Goal: Task Accomplishment & Management: Use online tool/utility

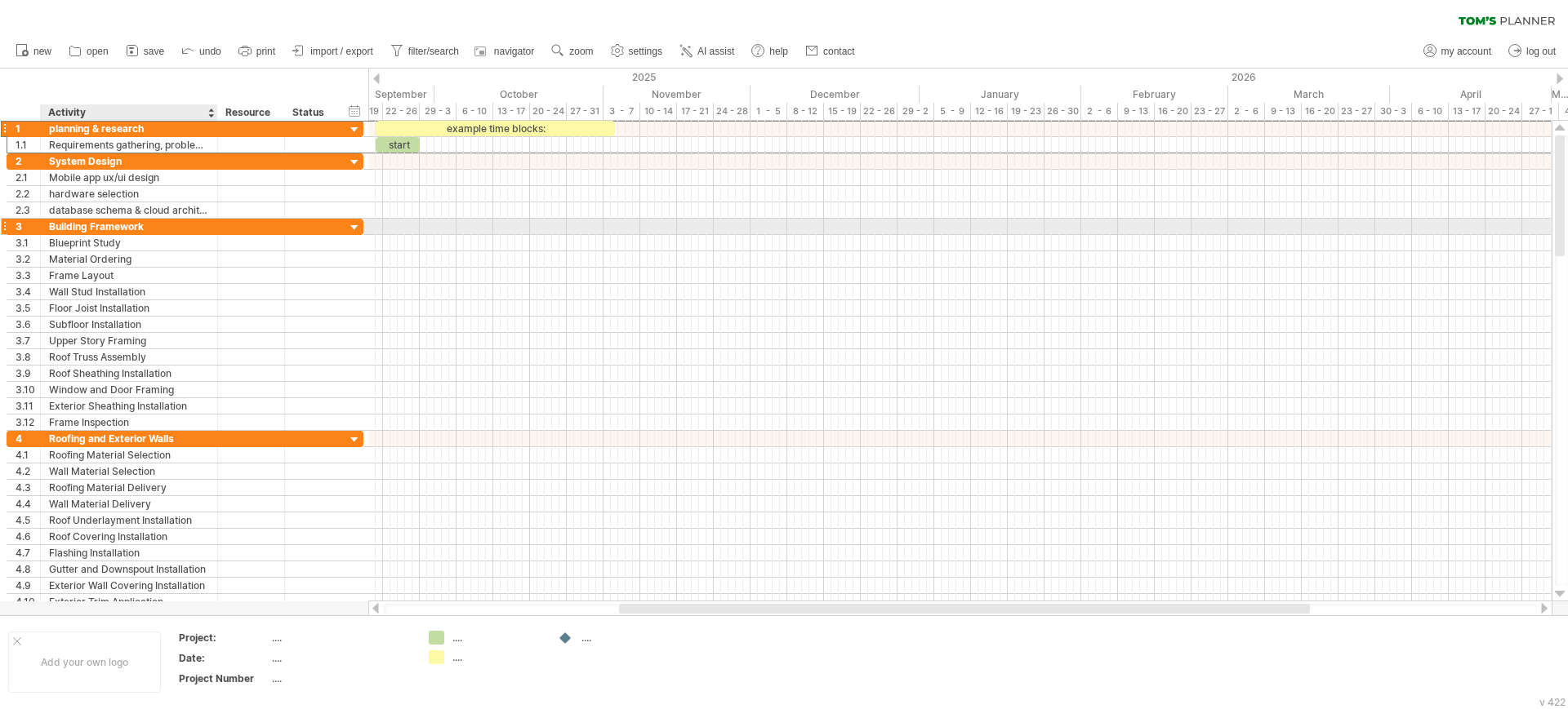
click at [112, 224] on div "Building Framework" at bounding box center [129, 226] width 160 height 16
click at [112, 224] on input "**********" at bounding box center [129, 226] width 160 height 16
type input "*"
type input "******"
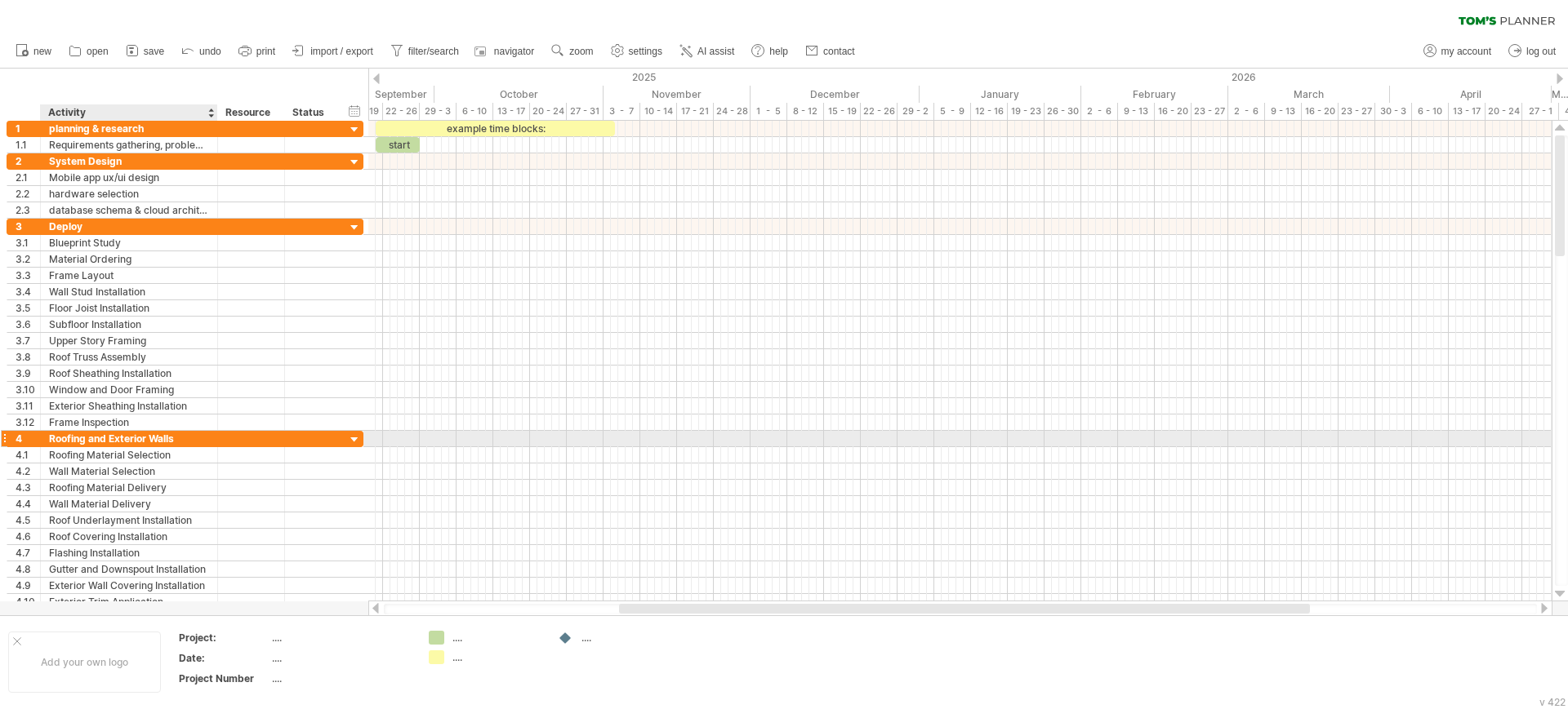
click at [115, 439] on div "Roofing and Exterior Walls" at bounding box center [129, 439] width 160 height 16
click at [115, 439] on input "**********" at bounding box center [129, 439] width 160 height 16
drag, startPoint x: 188, startPoint y: 438, endPoint x: 36, endPoint y: 438, distance: 152.0
click at [36, 438] on div "**********" at bounding box center [185, 439] width 357 height 17
click at [85, 435] on div "implemntion" at bounding box center [129, 439] width 160 height 16
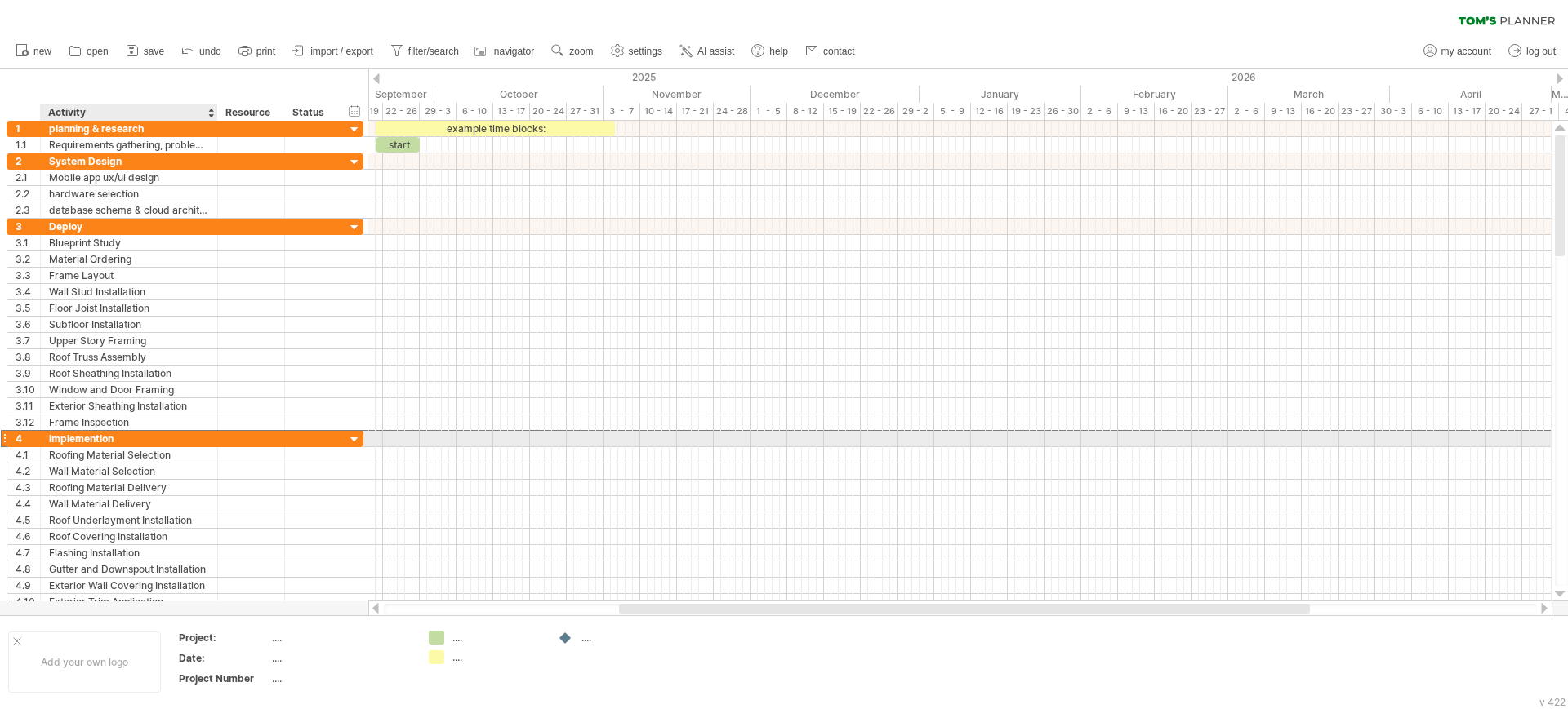
click at [96, 438] on div "implemention" at bounding box center [129, 439] width 160 height 16
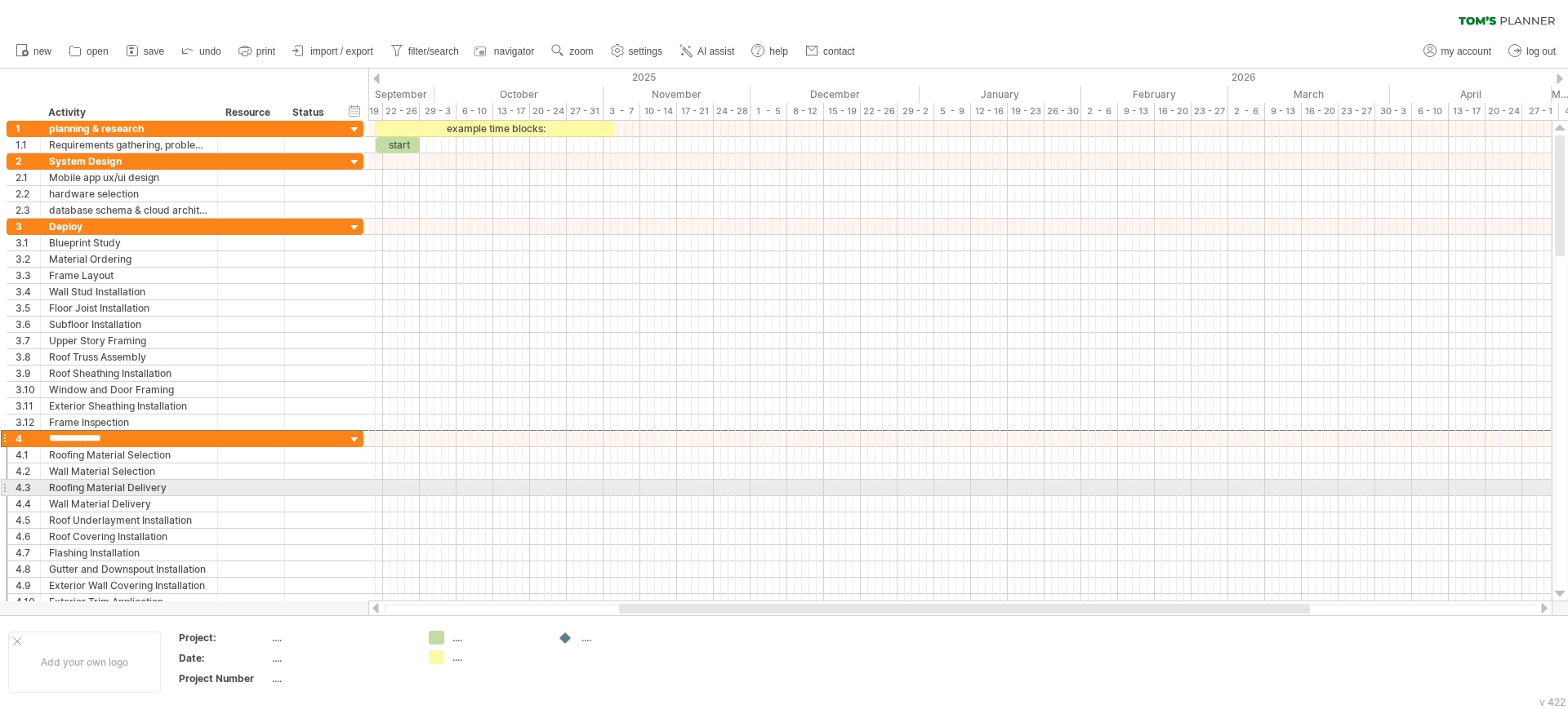
type input "**********"
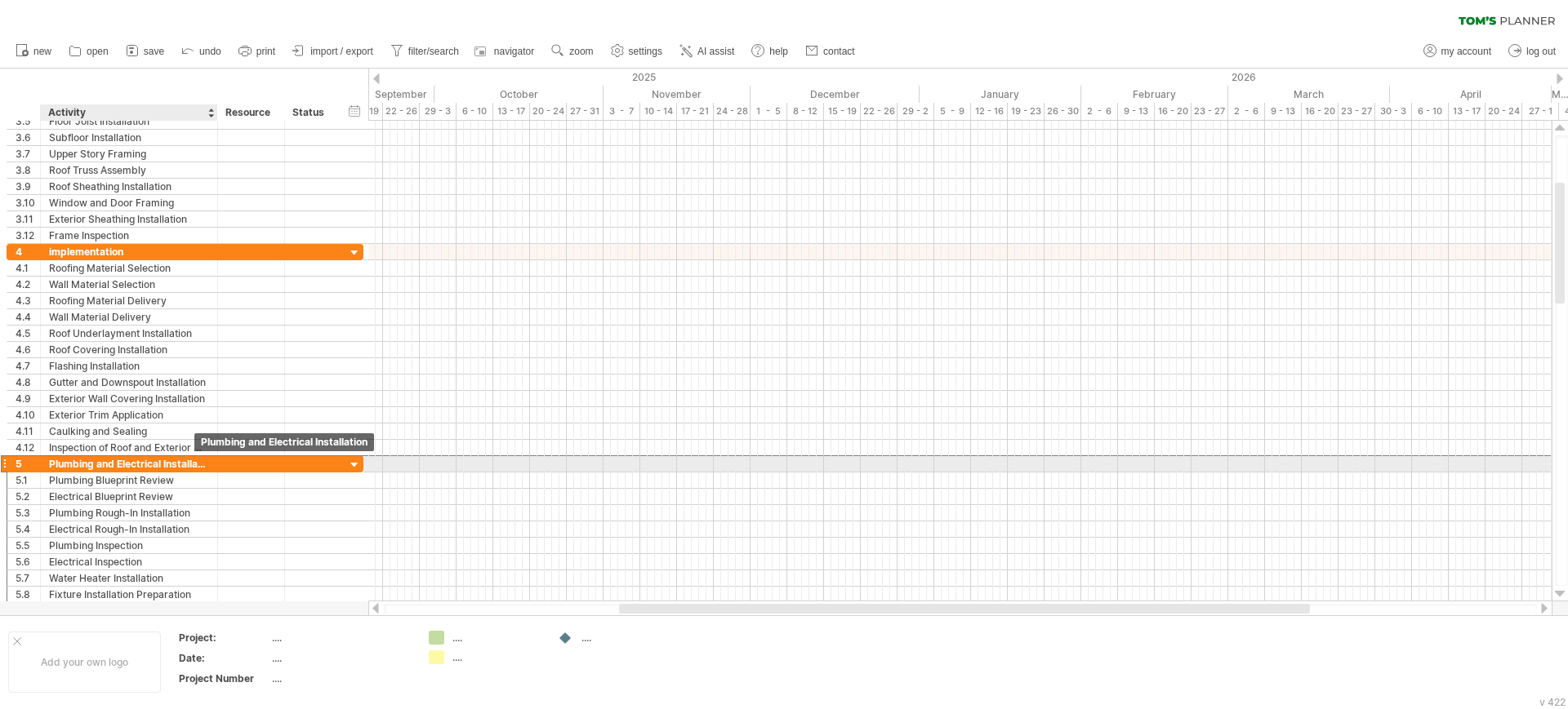
click at [172, 463] on div "Plumbing and Electrical Installation" at bounding box center [129, 463] width 160 height 16
click at [172, 463] on input "**********" at bounding box center [129, 463] width 160 height 16
drag, startPoint x: 181, startPoint y: 463, endPoint x: 35, endPoint y: 465, distance: 146.0
click at [35, 465] on div "**********" at bounding box center [185, 463] width 357 height 17
type input "*"
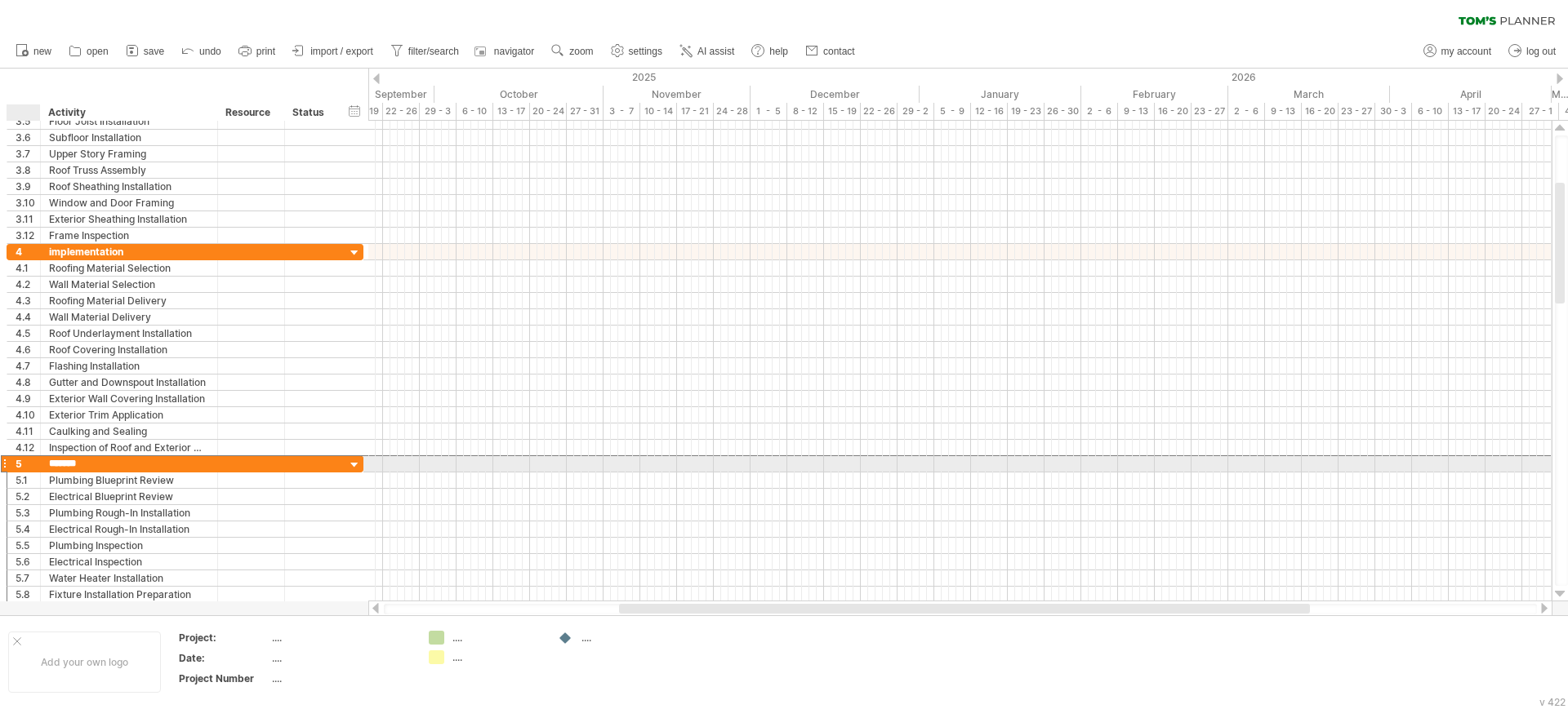
type input "********"
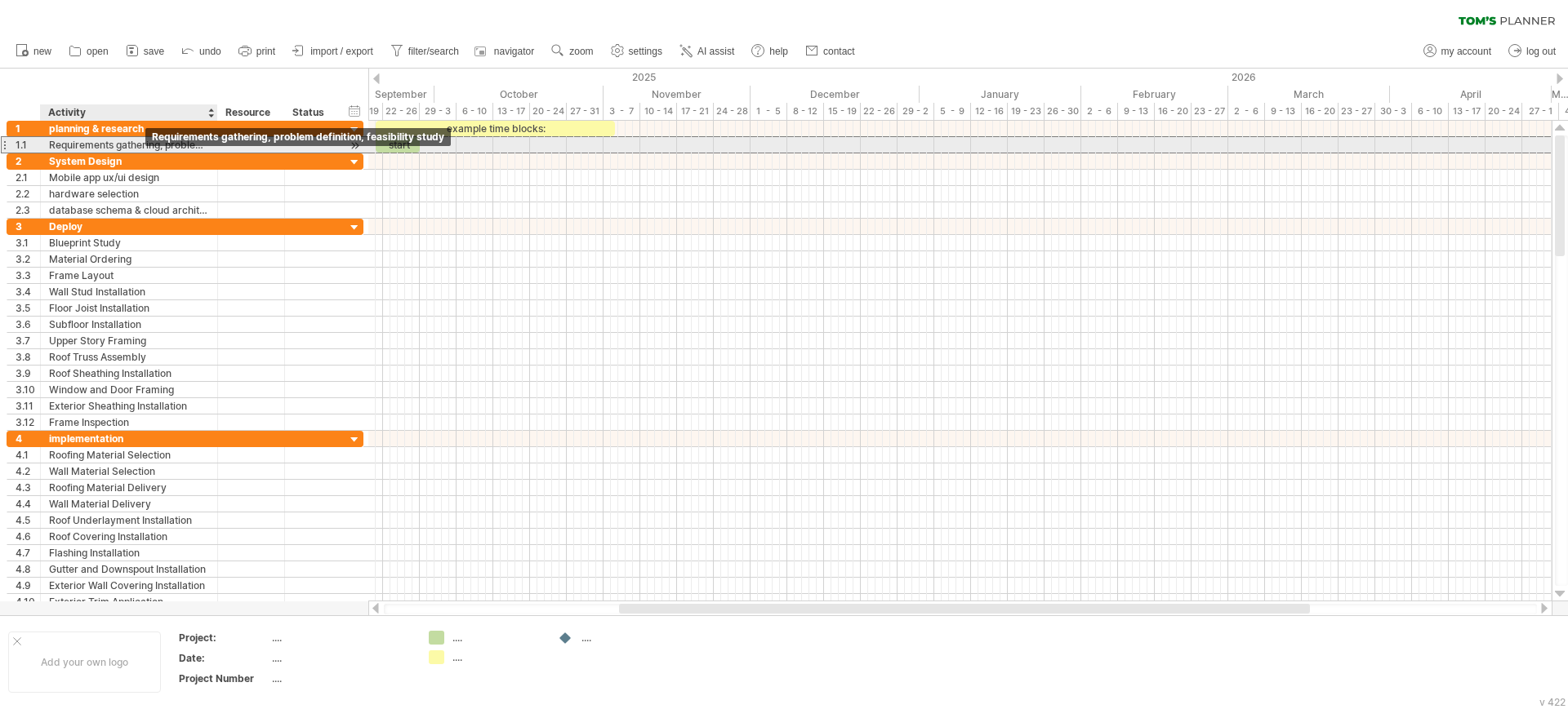
click at [133, 148] on div "Requirements gathering, problem definition, feasibility study" at bounding box center [129, 144] width 160 height 16
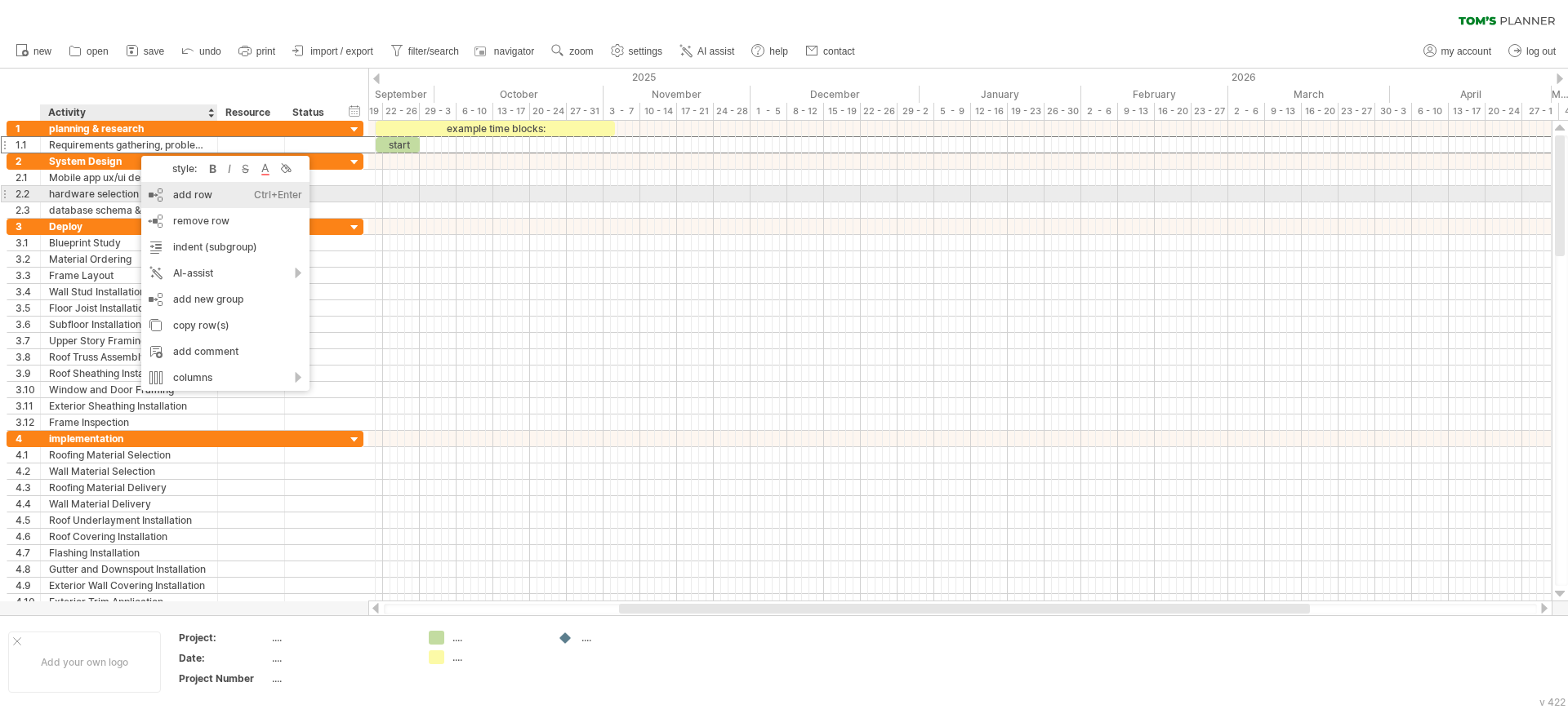
click at [168, 190] on div "add row Ctrl+Enter Cmd+Enter" at bounding box center [225, 195] width 168 height 26
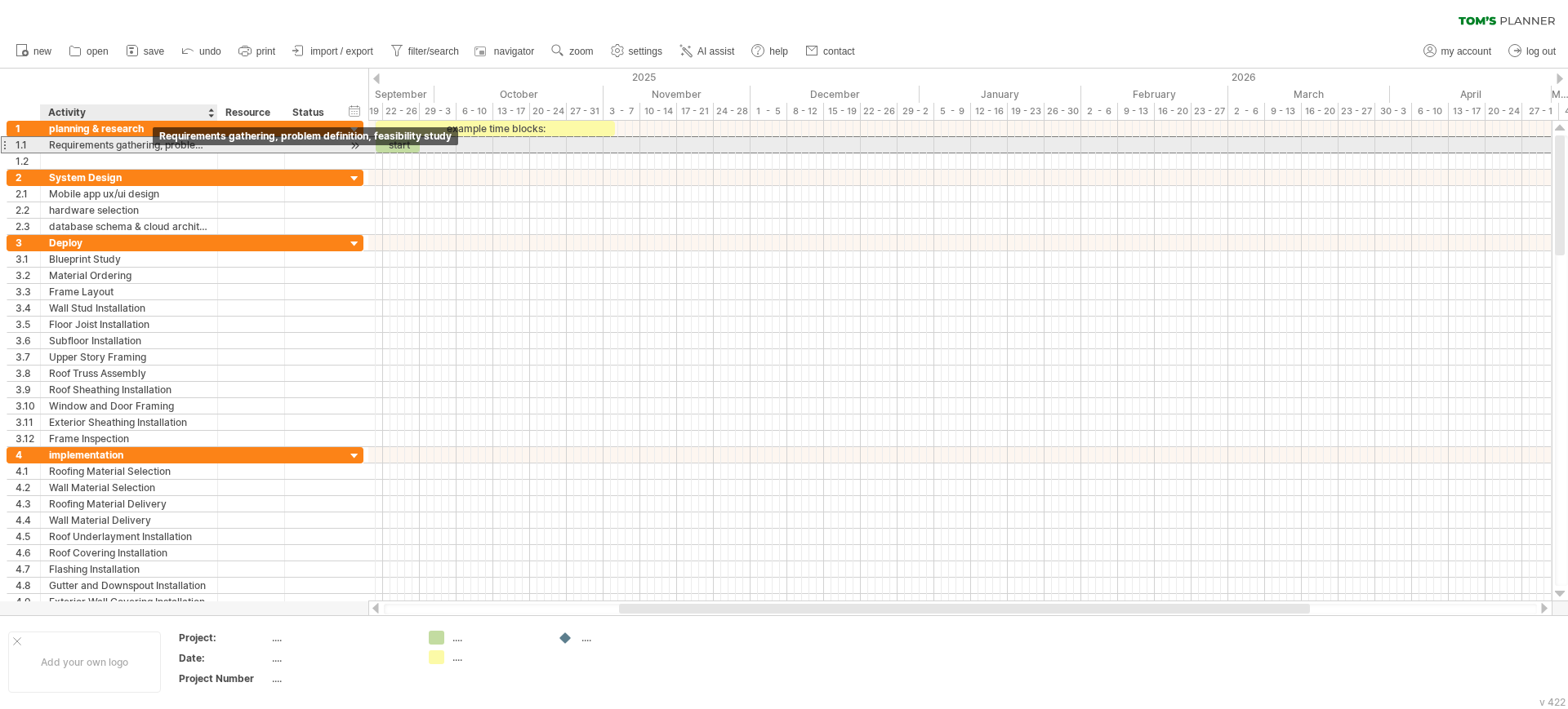
click at [156, 147] on div "Requirements gathering, problem definition, feasibility study" at bounding box center [129, 144] width 160 height 16
click at [156, 147] on input "**********" at bounding box center [129, 144] width 160 height 16
click at [169, 143] on input "**********" at bounding box center [129, 144] width 160 height 16
drag, startPoint x: 169, startPoint y: 143, endPoint x: 213, endPoint y: 148, distance: 44.3
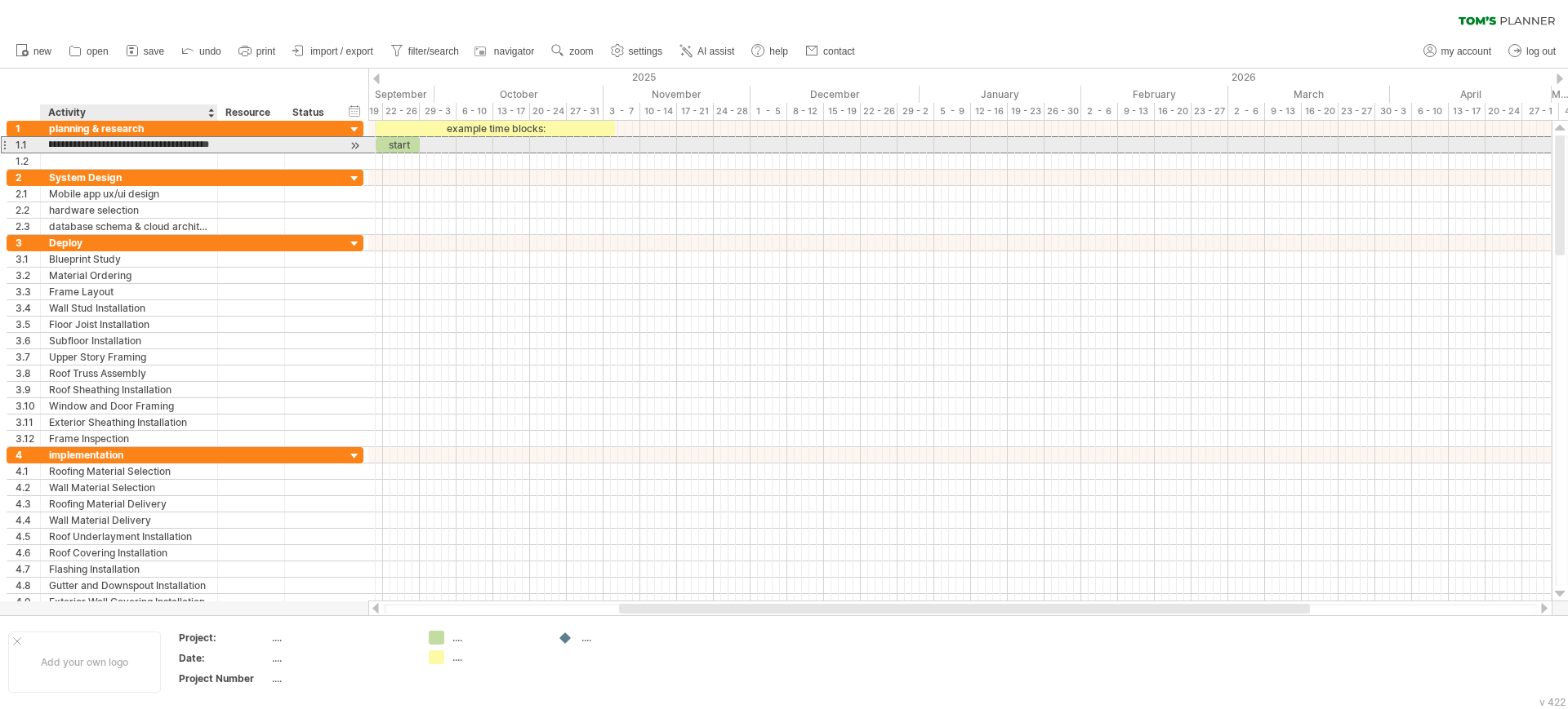
click at [213, 148] on div "**********" at bounding box center [129, 144] width 178 height 16
type input "**********"
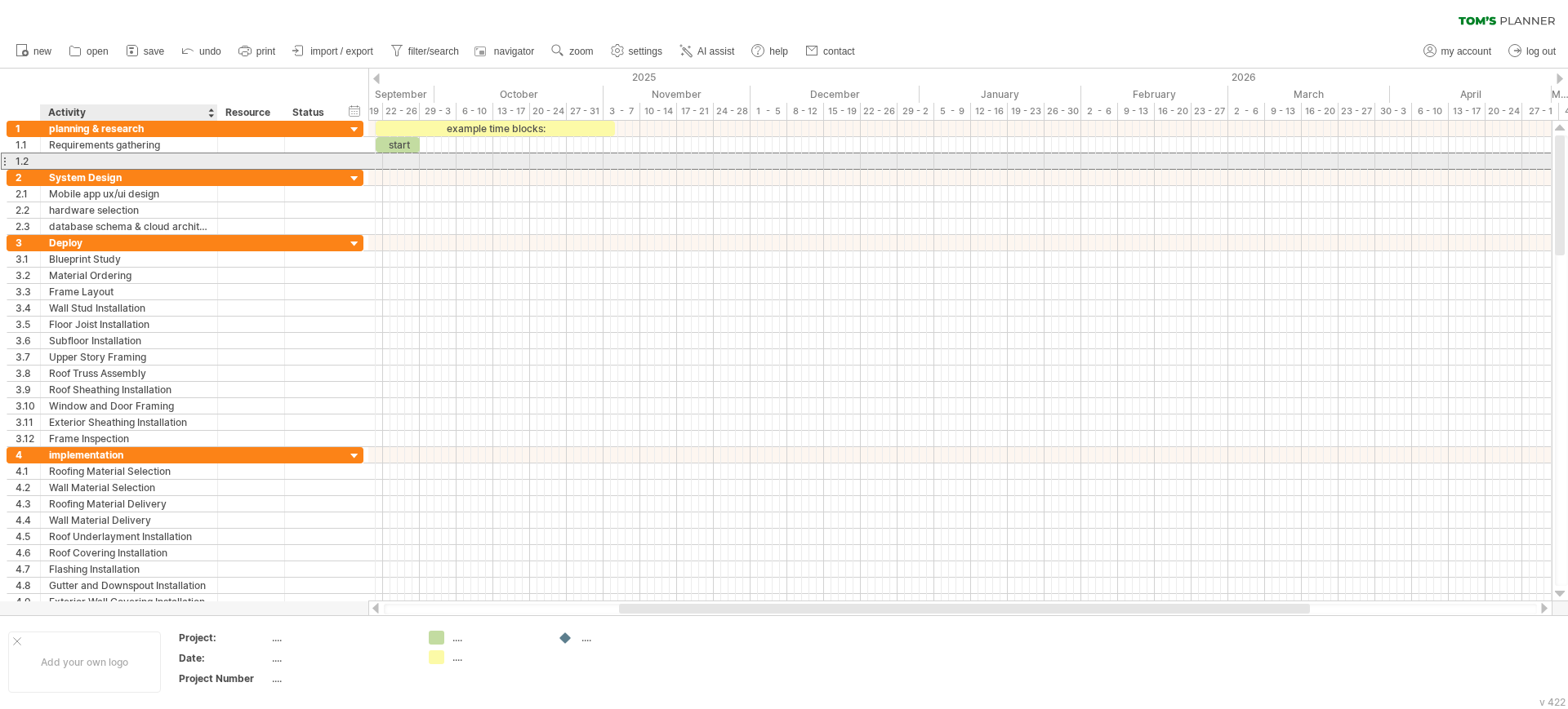
click at [171, 163] on div at bounding box center [129, 161] width 160 height 16
paste input "**********"
type input "**********"
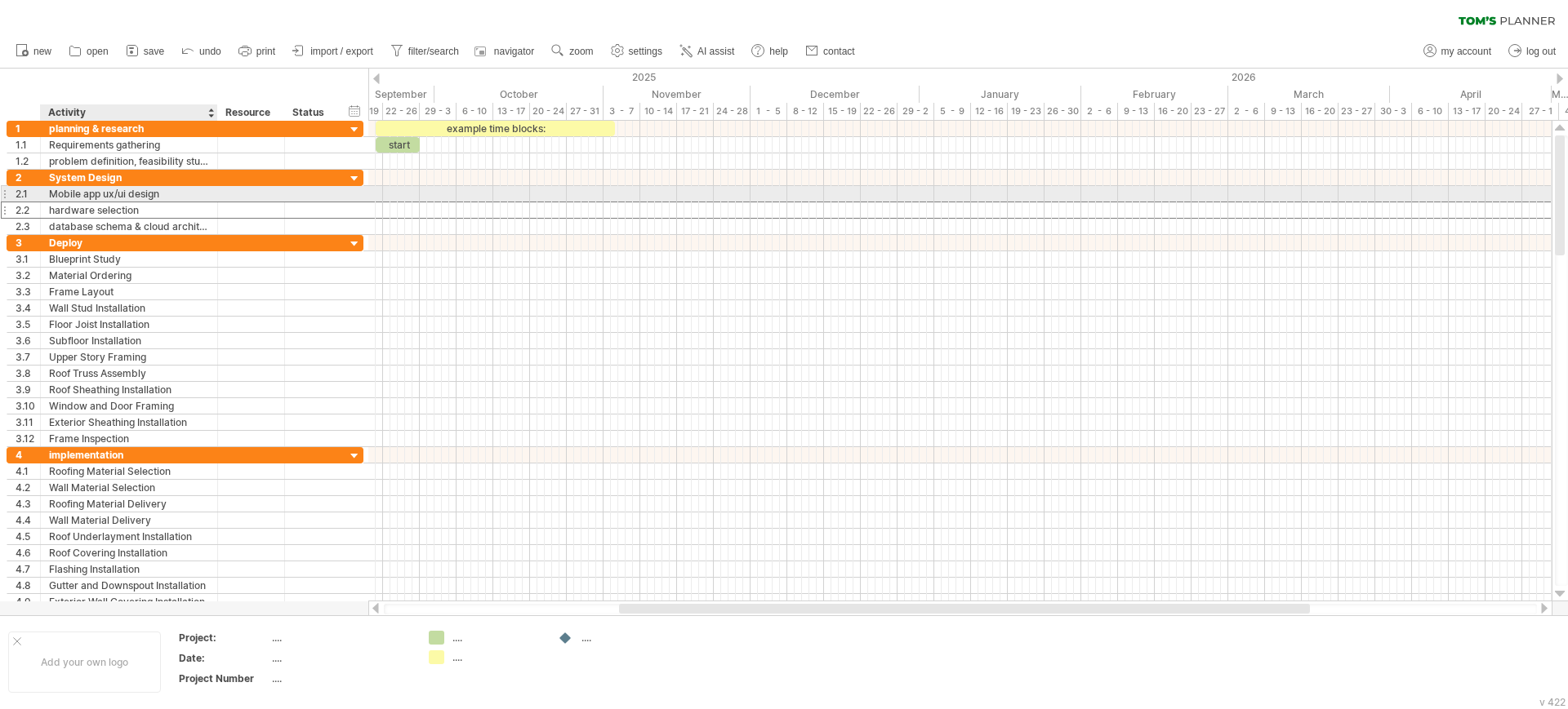
click at [156, 203] on div "hardware selection" at bounding box center [129, 210] width 160 height 16
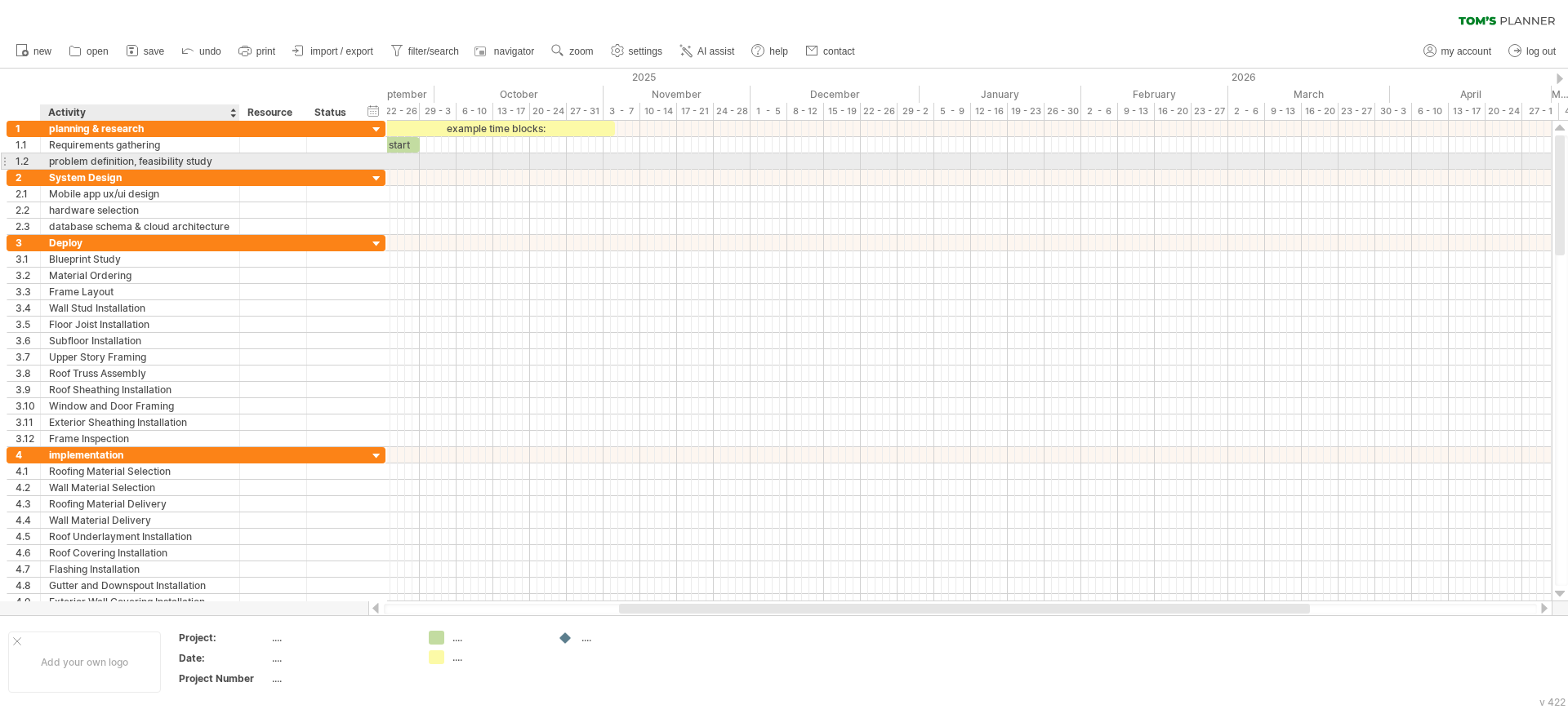
drag, startPoint x: 215, startPoint y: 161, endPoint x: 236, endPoint y: 166, distance: 21.6
click at [236, 166] on div at bounding box center [237, 162] width 8 height 17
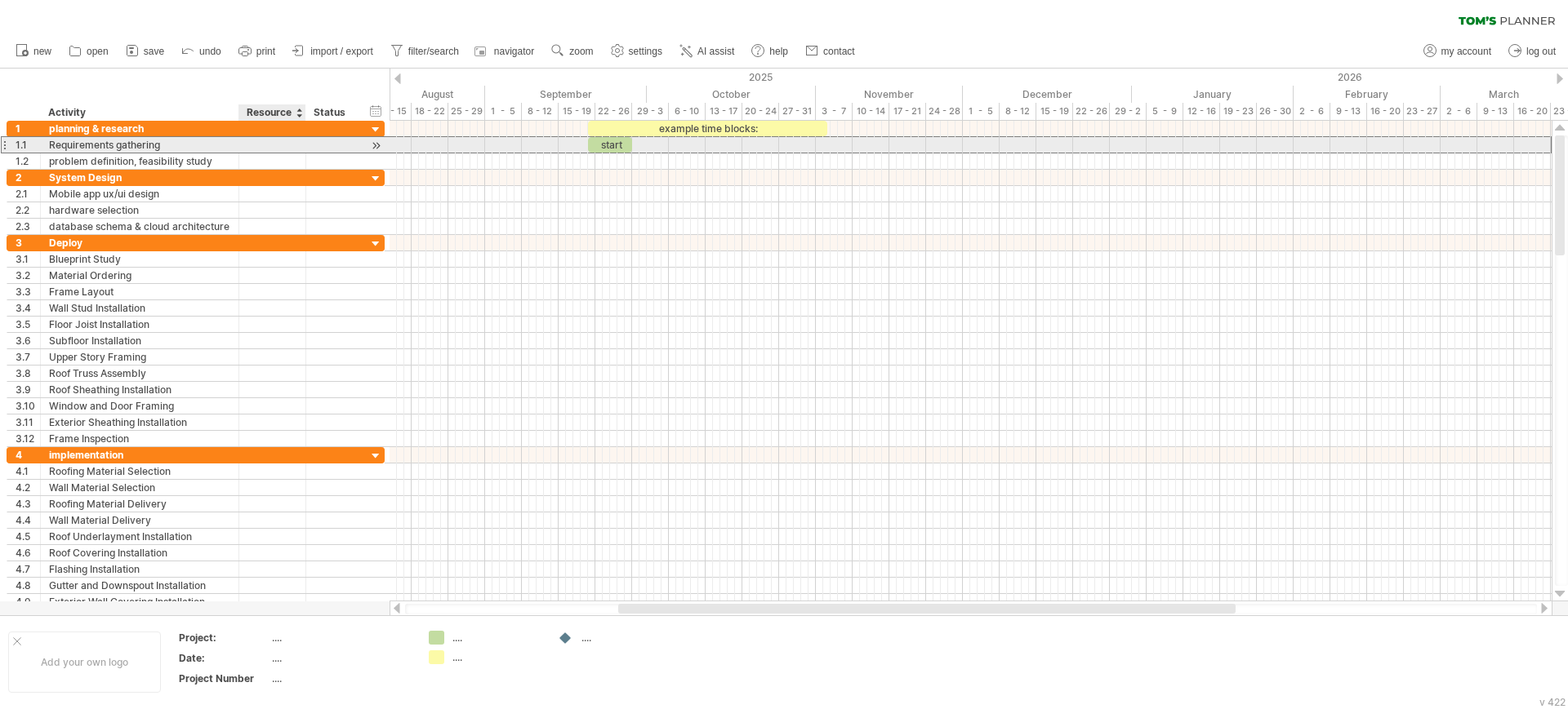
click at [270, 143] on div at bounding box center [272, 144] width 50 height 16
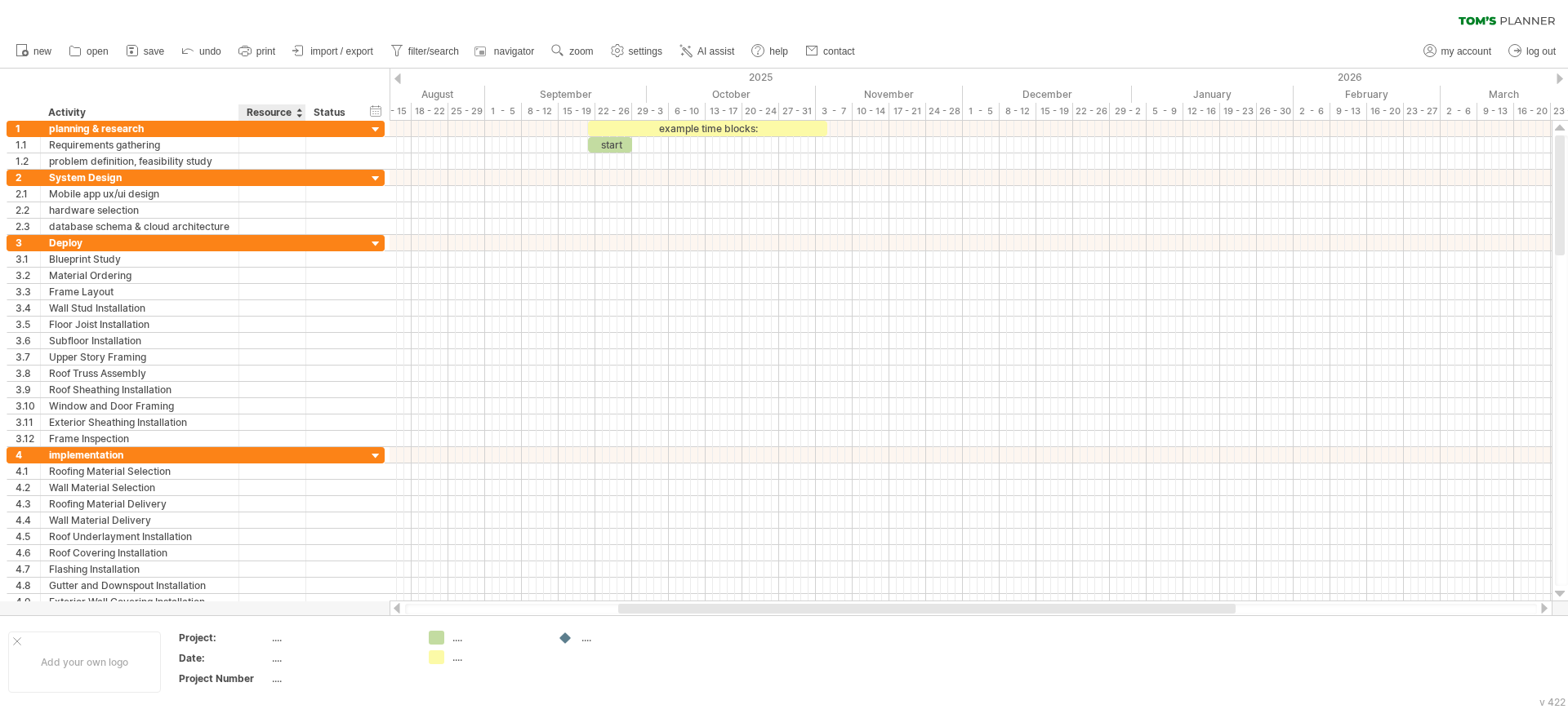
click at [275, 109] on div "Resource" at bounding box center [271, 113] width 50 height 17
click at [299, 110] on div at bounding box center [298, 113] width 6 height 17
click at [330, 110] on div "Status" at bounding box center [331, 113] width 36 height 17
click at [299, 112] on div at bounding box center [298, 113] width 6 height 17
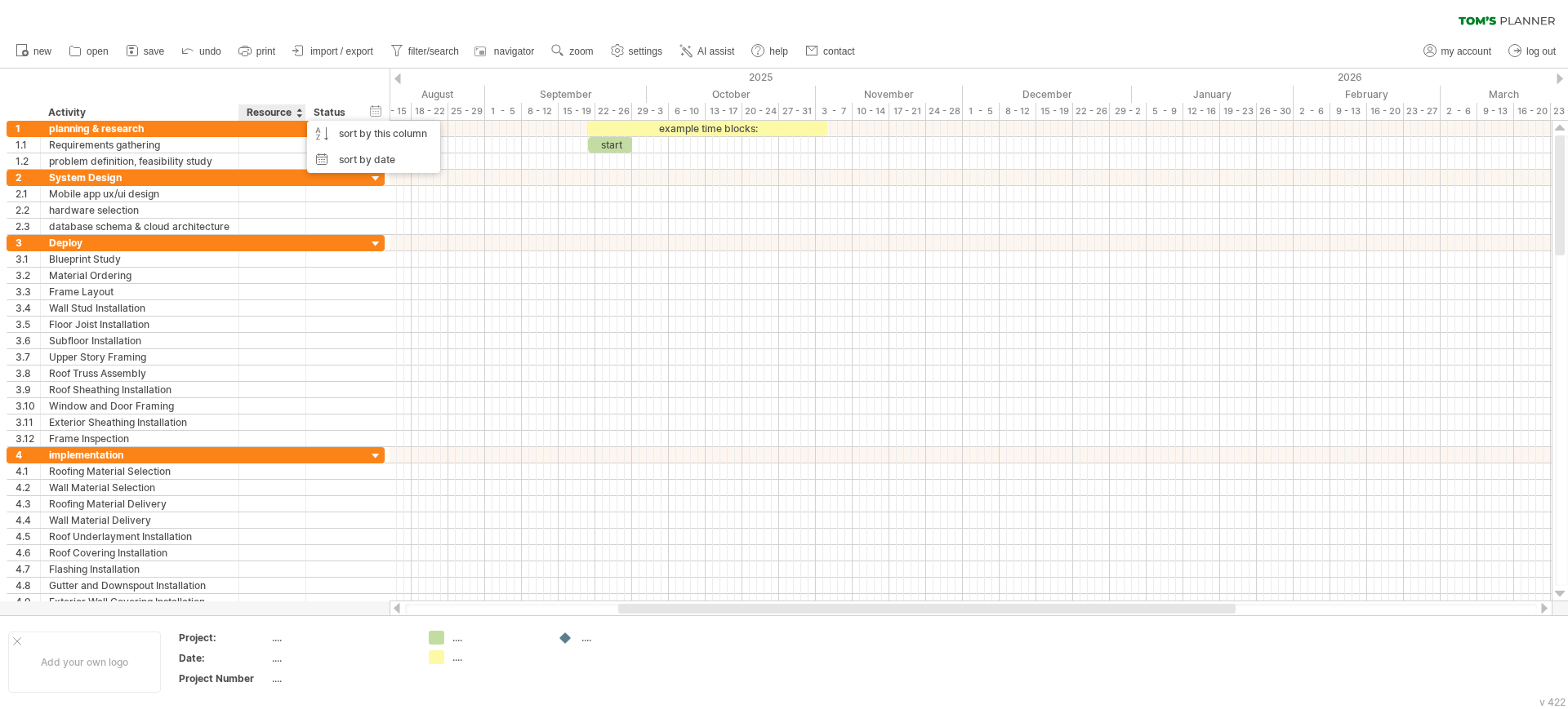
click at [285, 110] on div "Resource" at bounding box center [271, 113] width 50 height 17
click at [285, 110] on input "********" at bounding box center [271, 113] width 50 height 17
type input "**********"
click at [163, 86] on div "**********" at bounding box center [194, 95] width 389 height 52
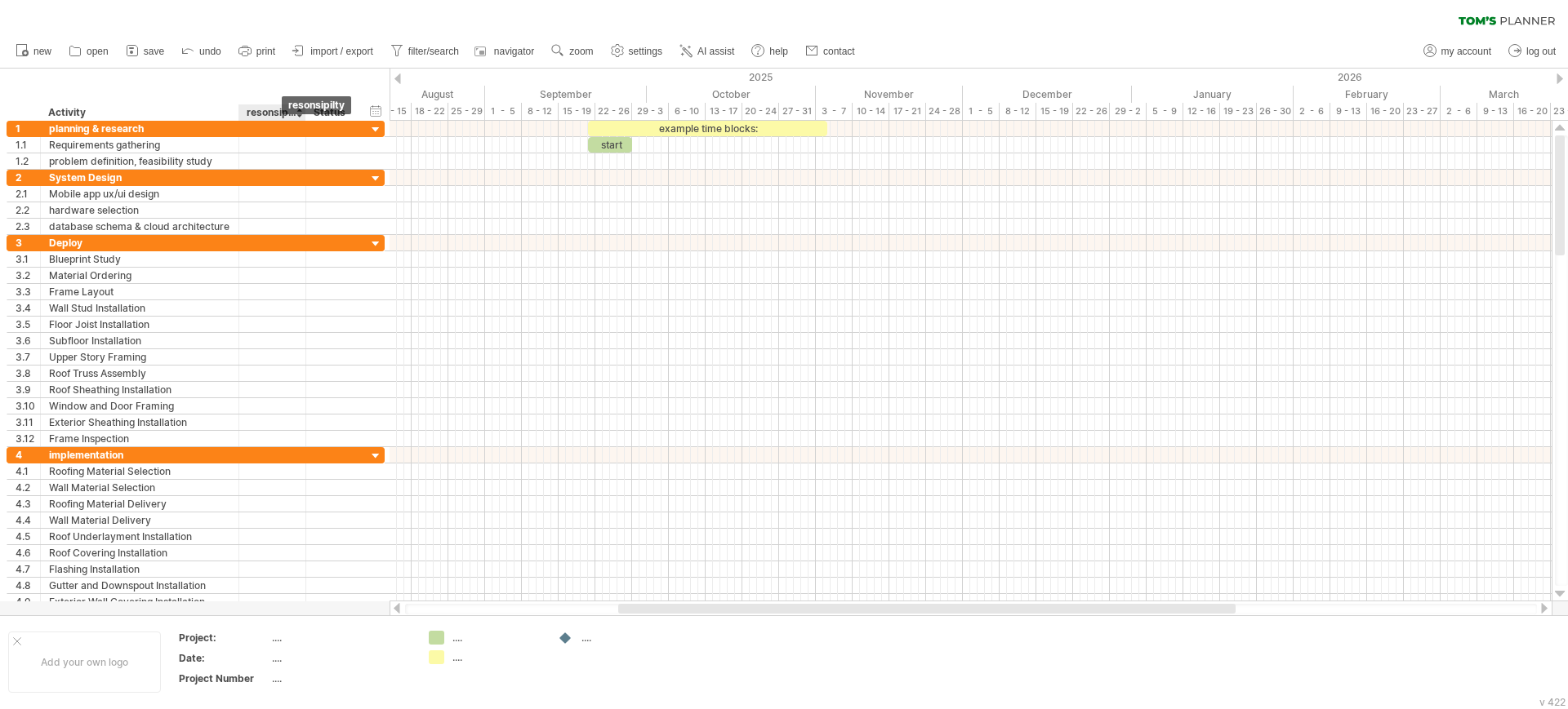
click at [279, 115] on div "resonsipilty" at bounding box center [271, 113] width 50 height 17
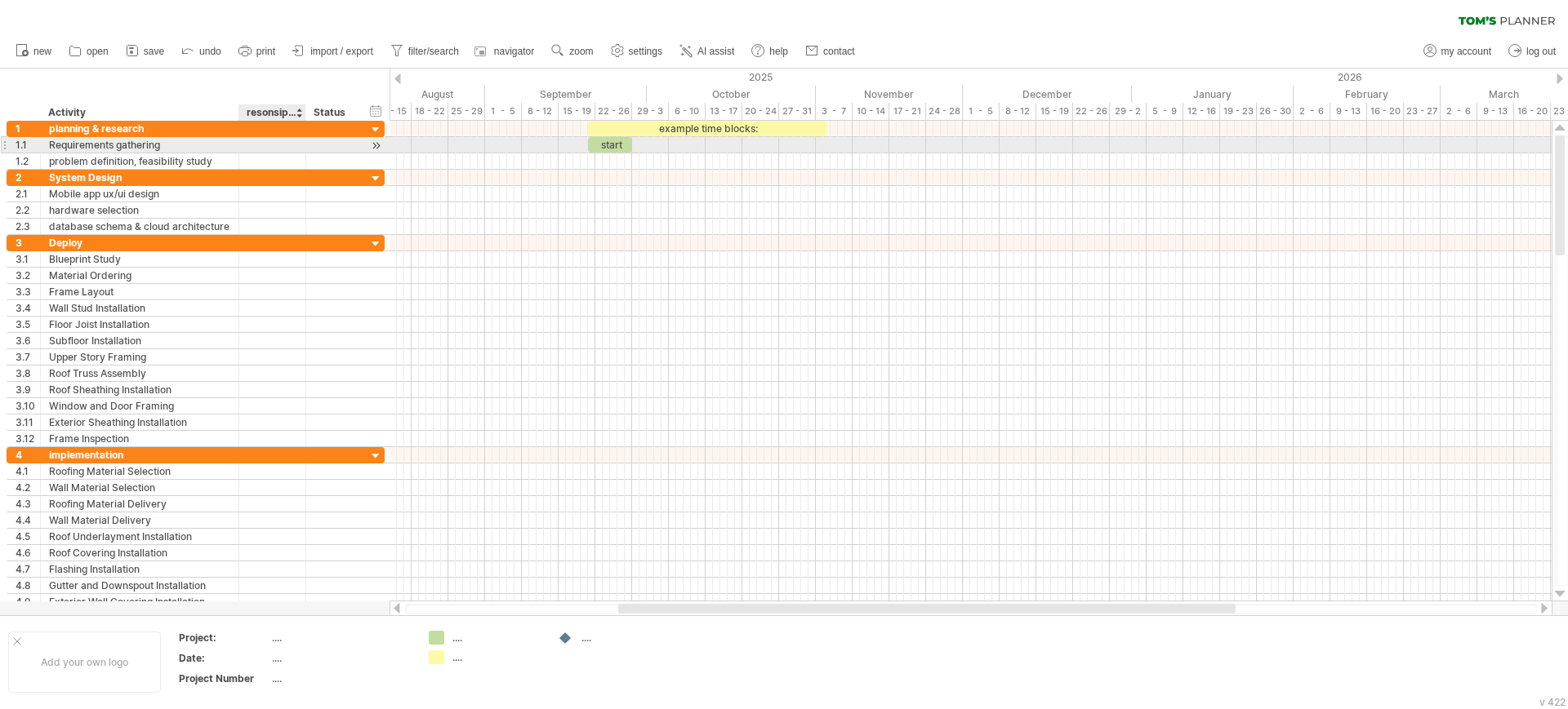
click at [283, 146] on div at bounding box center [272, 144] width 50 height 16
click at [283, 146] on input "text" at bounding box center [272, 144] width 50 height 16
type input "**********"
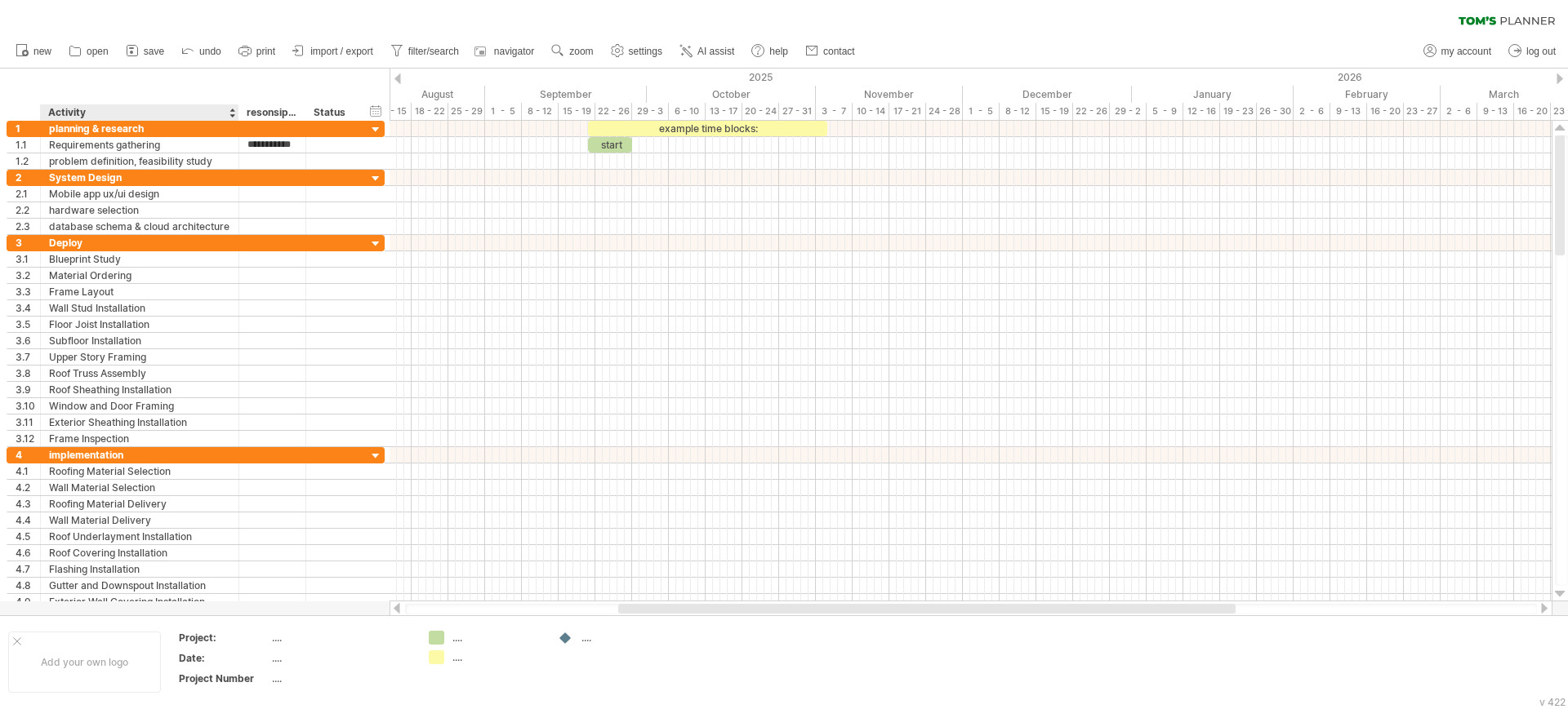
click at [202, 82] on div "**********" at bounding box center [194, 95] width 389 height 52
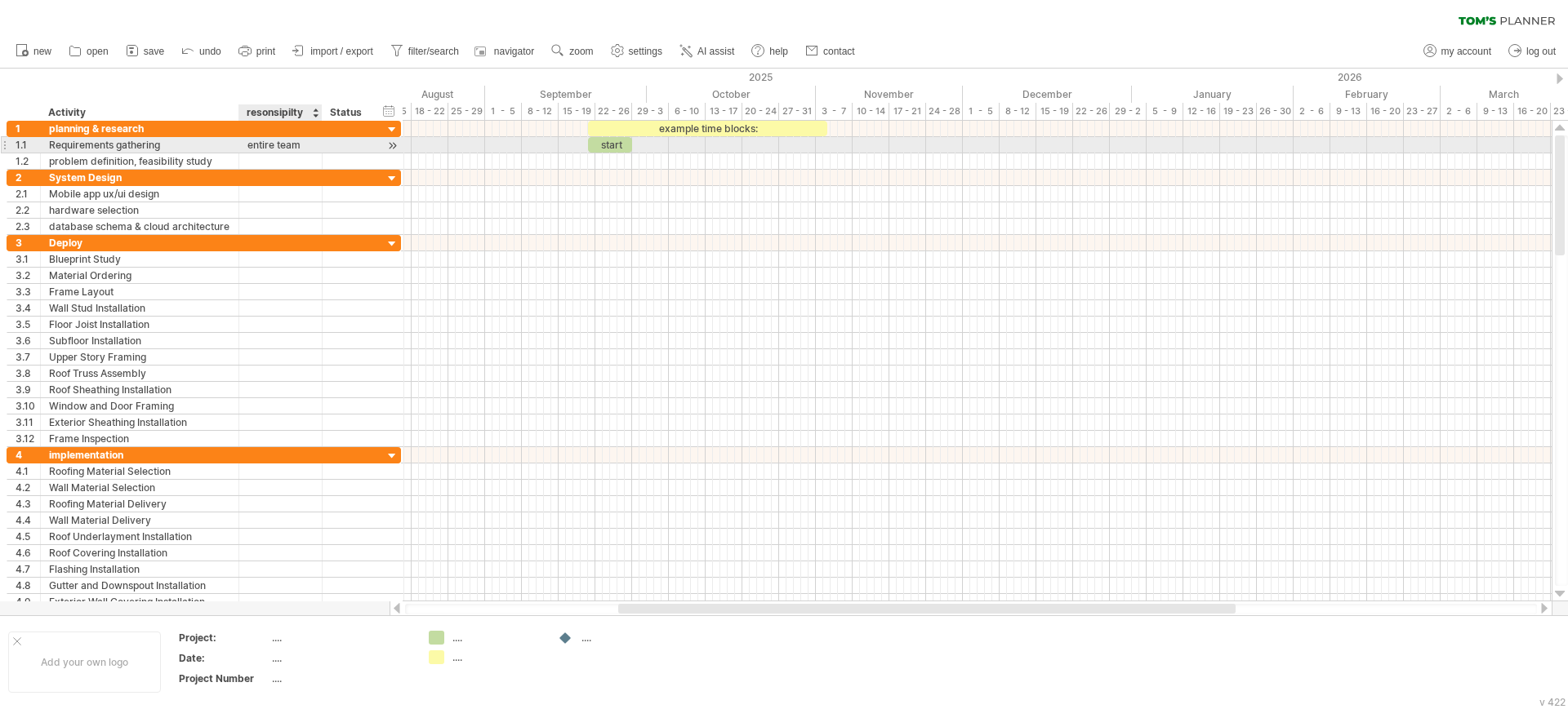
drag, startPoint x: 303, startPoint y: 142, endPoint x: 319, endPoint y: 148, distance: 17.1
click at [319, 148] on div at bounding box center [319, 145] width 8 height 17
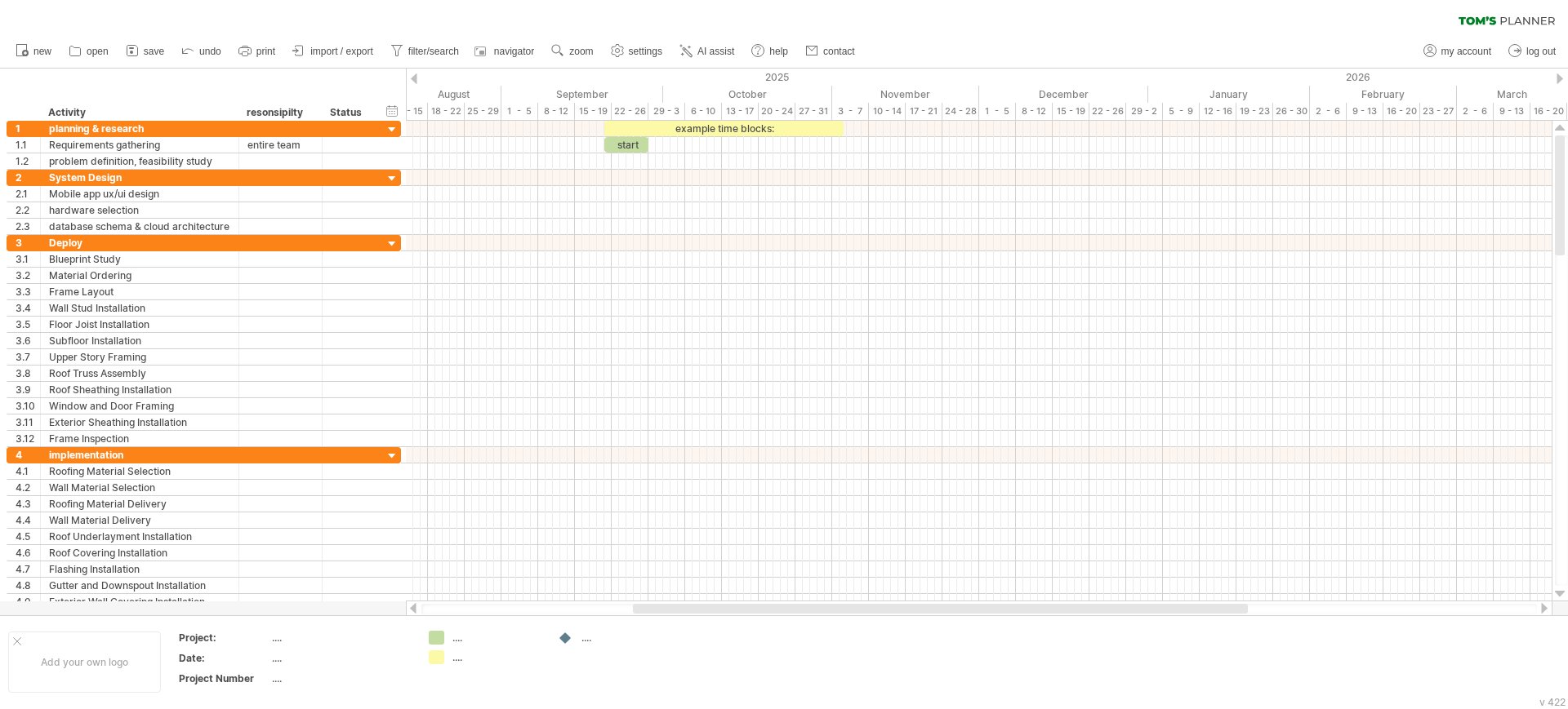
click at [286, 115] on div "resonsipilty" at bounding box center [280, 113] width 66 height 17
click at [279, 112] on div "resonsipilty" at bounding box center [280, 113] width 66 height 17
drag, startPoint x: 302, startPoint y: 109, endPoint x: 247, endPoint y: 109, distance: 55.0
click at [247, 109] on input "**********" at bounding box center [280, 113] width 66 height 17
paste input "****"
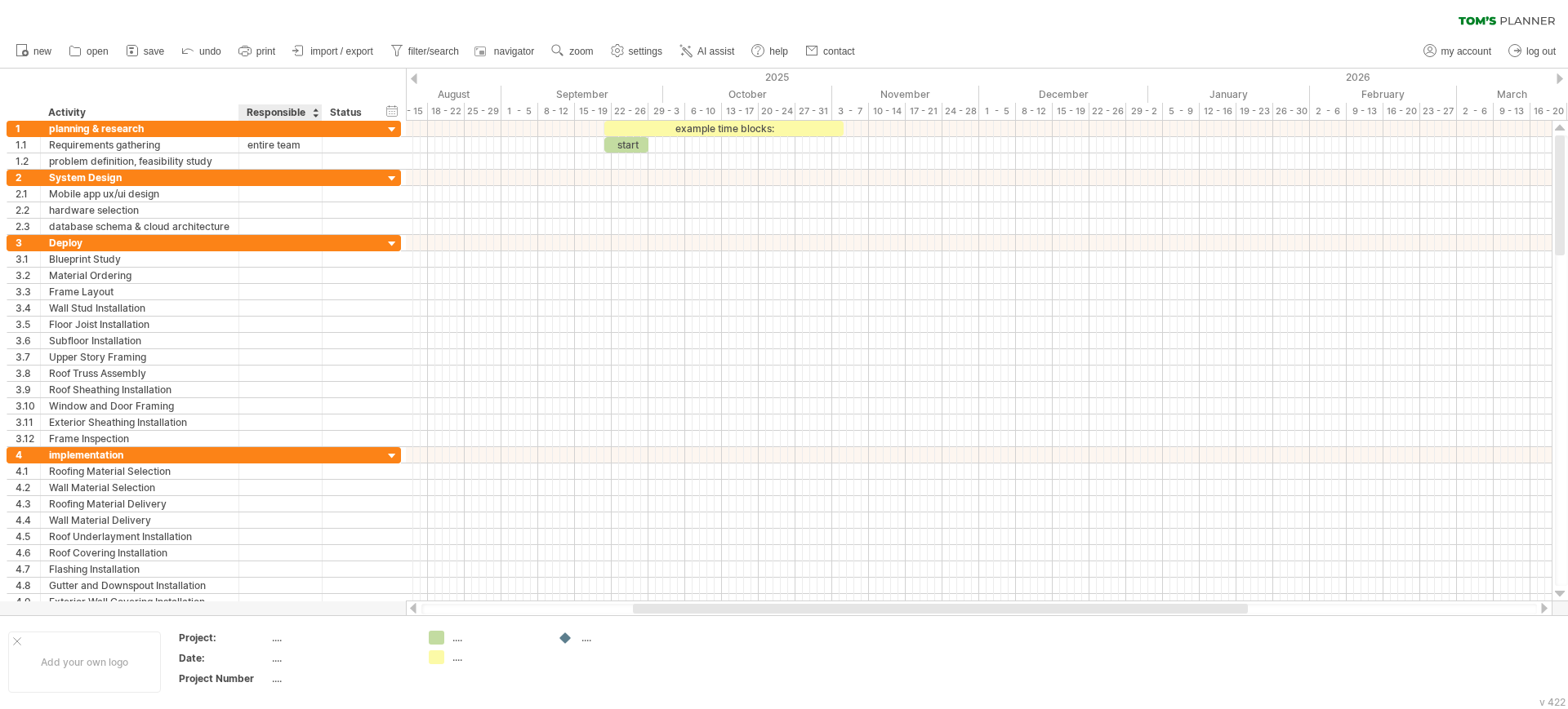
click at [284, 112] on div "Responsible" at bounding box center [280, 113] width 66 height 17
click at [284, 112] on input "**********" at bounding box center [280, 113] width 66 height 17
paste input "*****"
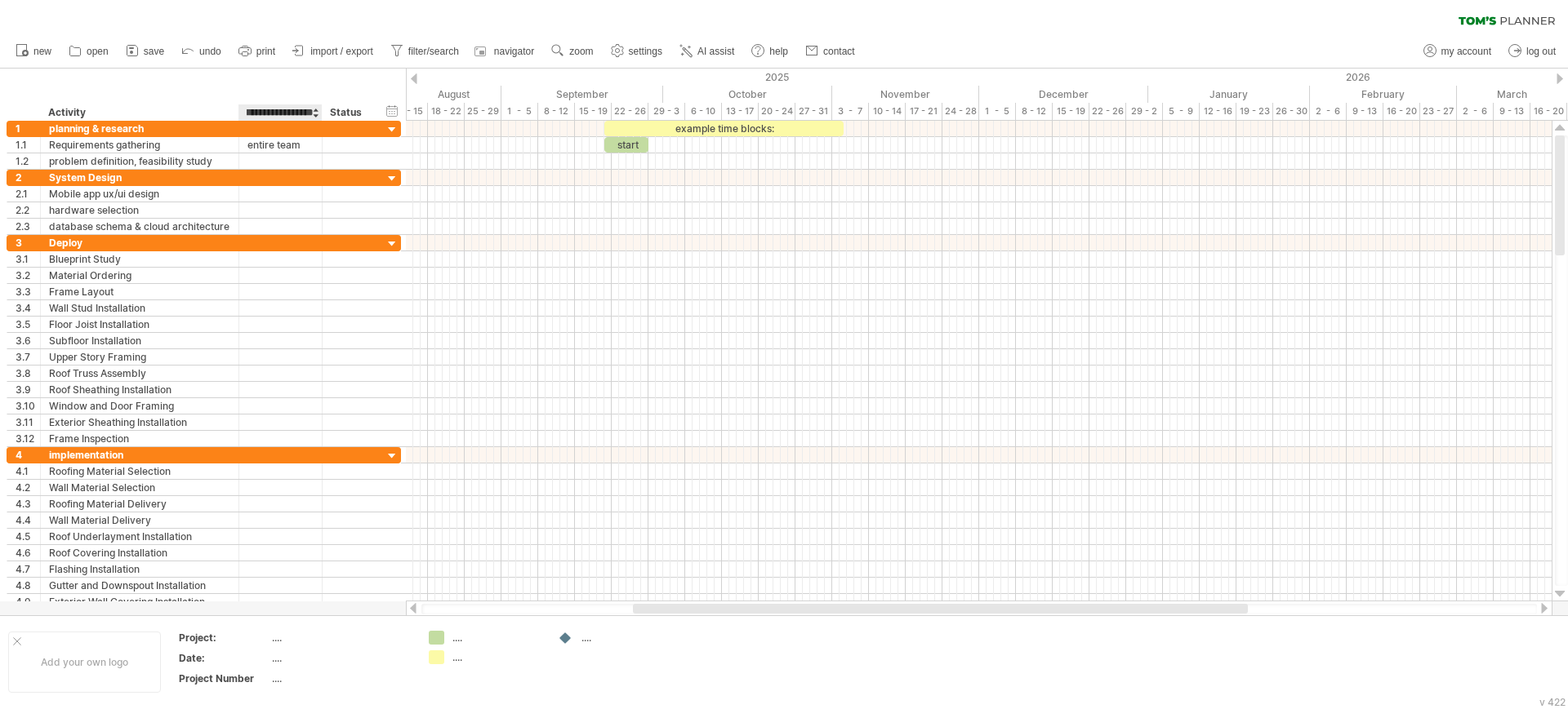
type input "**********"
click at [221, 86] on div "**********" at bounding box center [202, 95] width 406 height 52
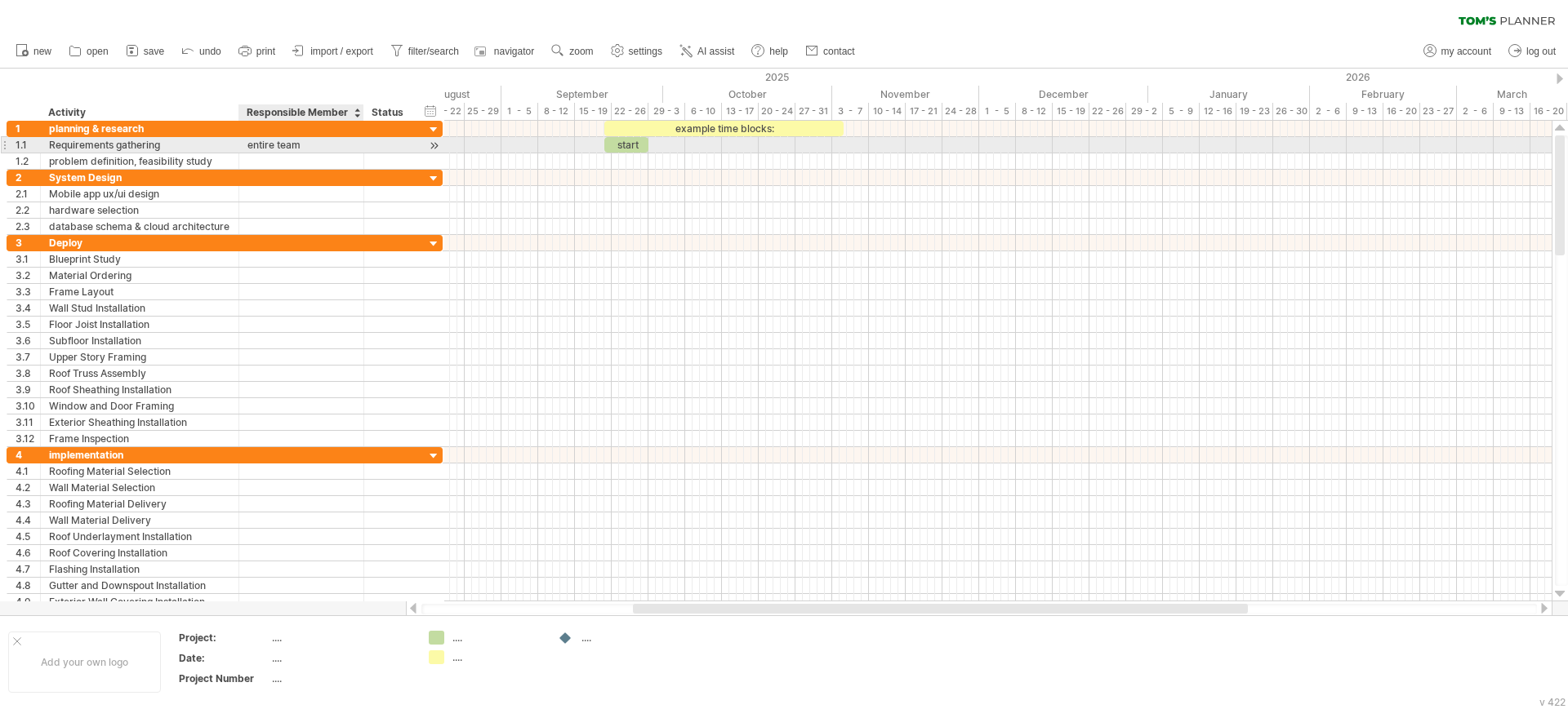
drag, startPoint x: 319, startPoint y: 142, endPoint x: 361, endPoint y: 139, distance: 42.1
click at [361, 139] on div at bounding box center [362, 145] width 8 height 17
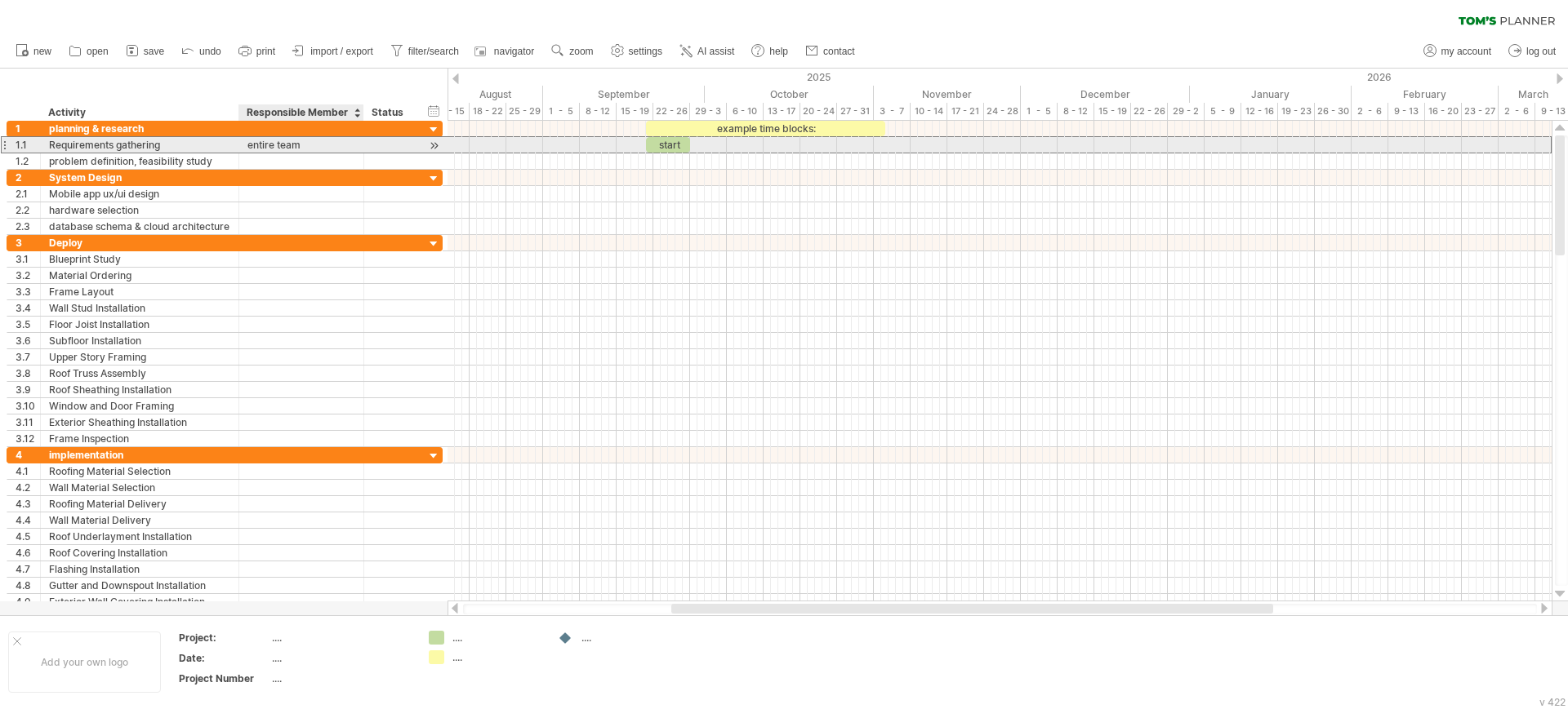
click at [373, 143] on div at bounding box center [390, 144] width 36 height 16
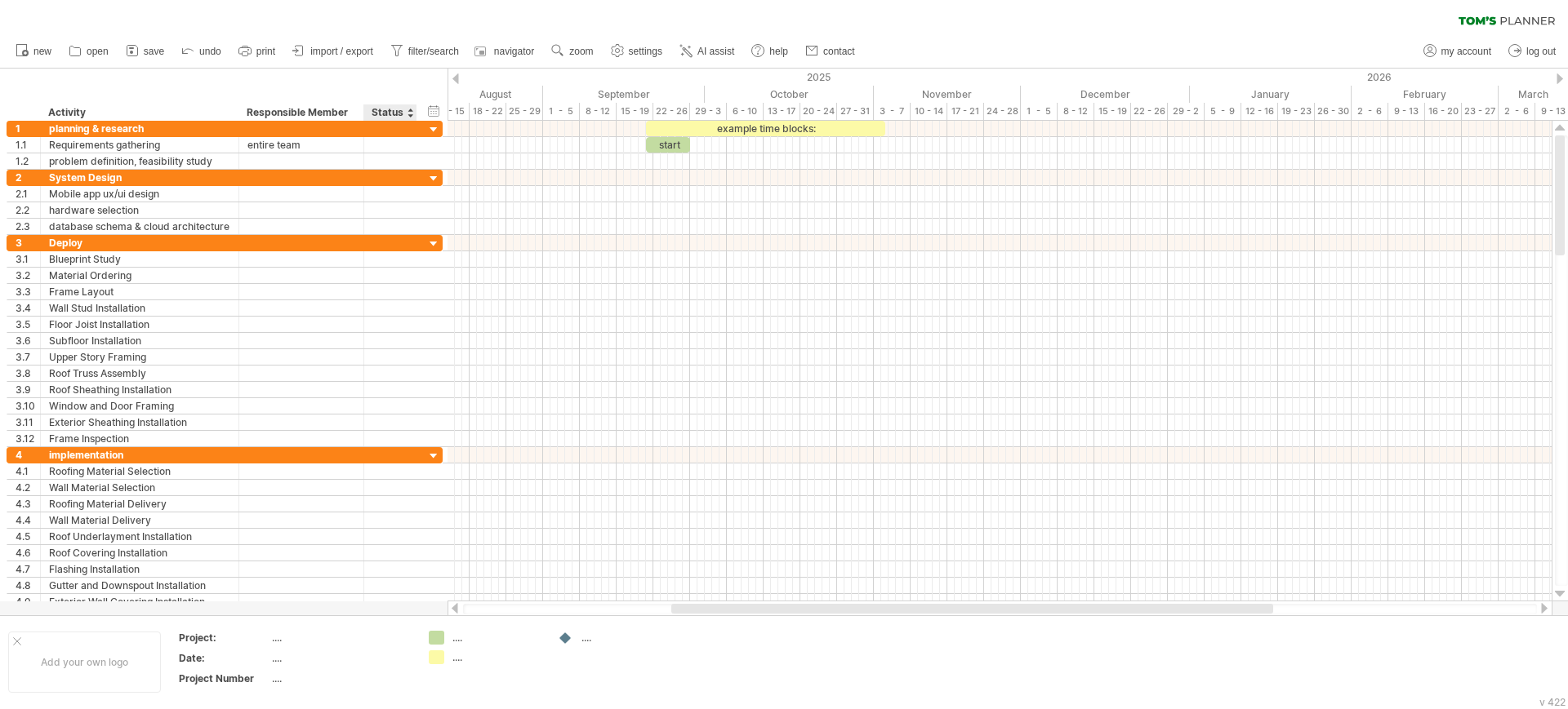
click at [395, 109] on div "Status" at bounding box center [389, 113] width 36 height 17
click at [409, 109] on div at bounding box center [409, 113] width 6 height 17
click at [435, 112] on div "hide start/end/duration show start/end/duration" at bounding box center [433, 110] width 16 height 17
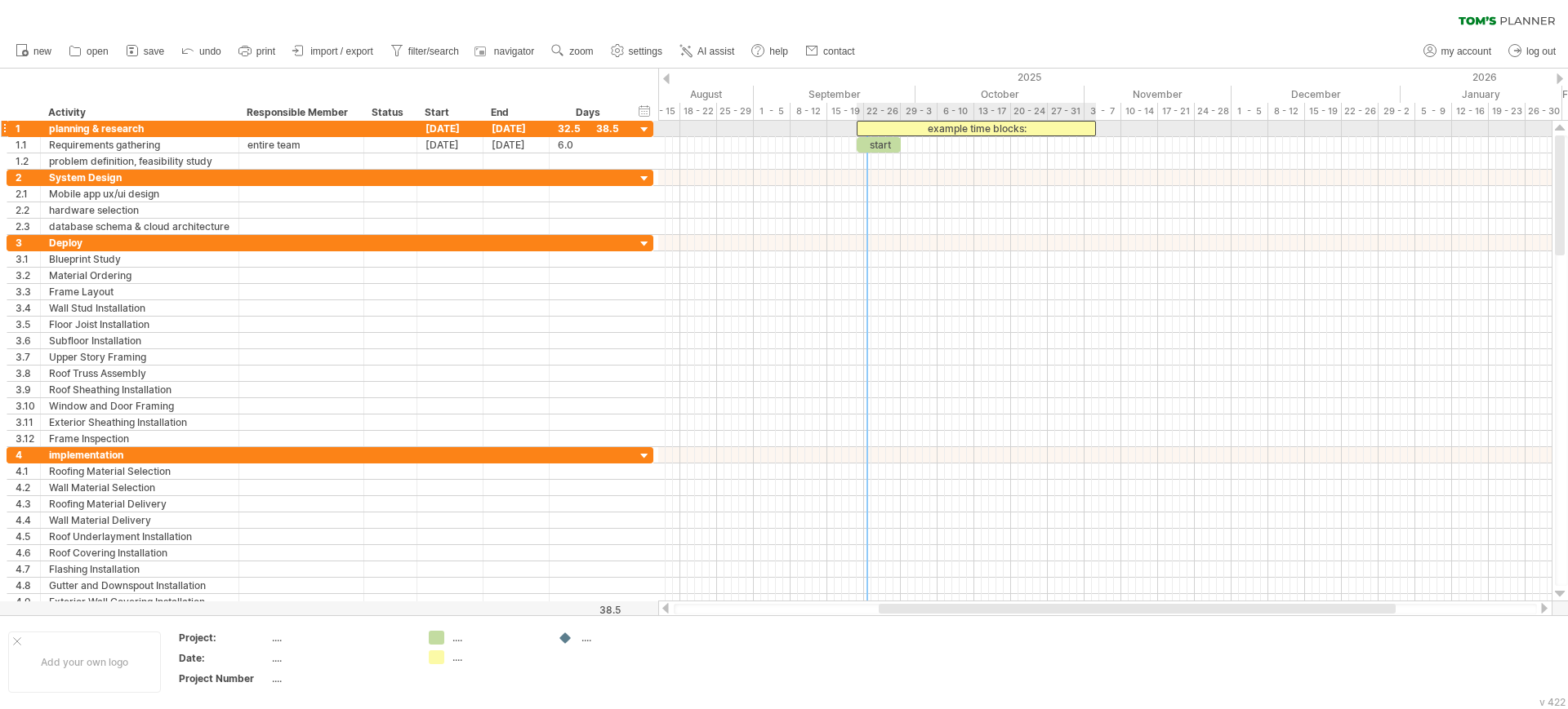
click at [868, 127] on div "example time blocks:" at bounding box center [976, 128] width 239 height 16
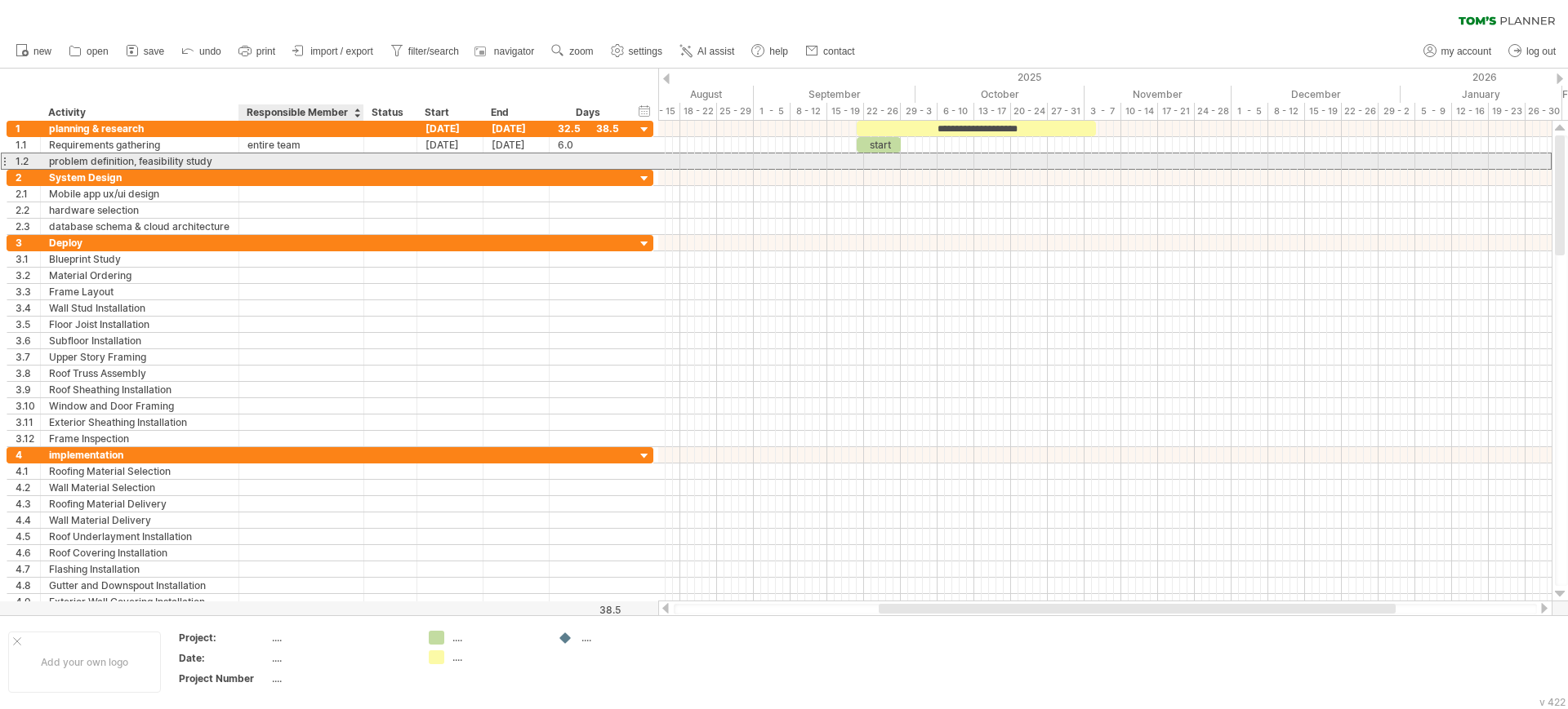
click at [286, 157] on div at bounding box center [301, 161] width 108 height 16
type input "**********"
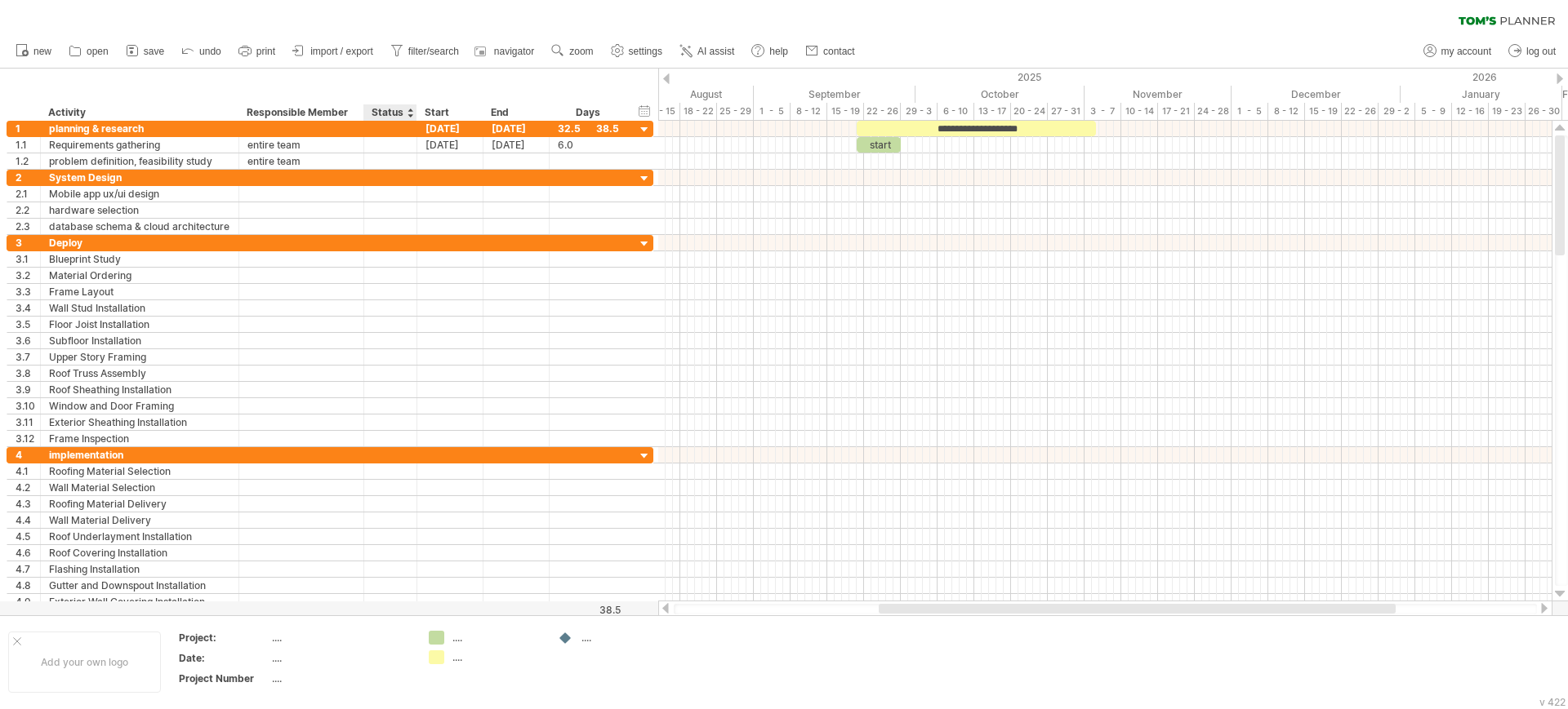
click at [394, 108] on div "Status" at bounding box center [389, 113] width 36 height 17
click at [438, 131] on div "[DATE]" at bounding box center [450, 128] width 66 height 16
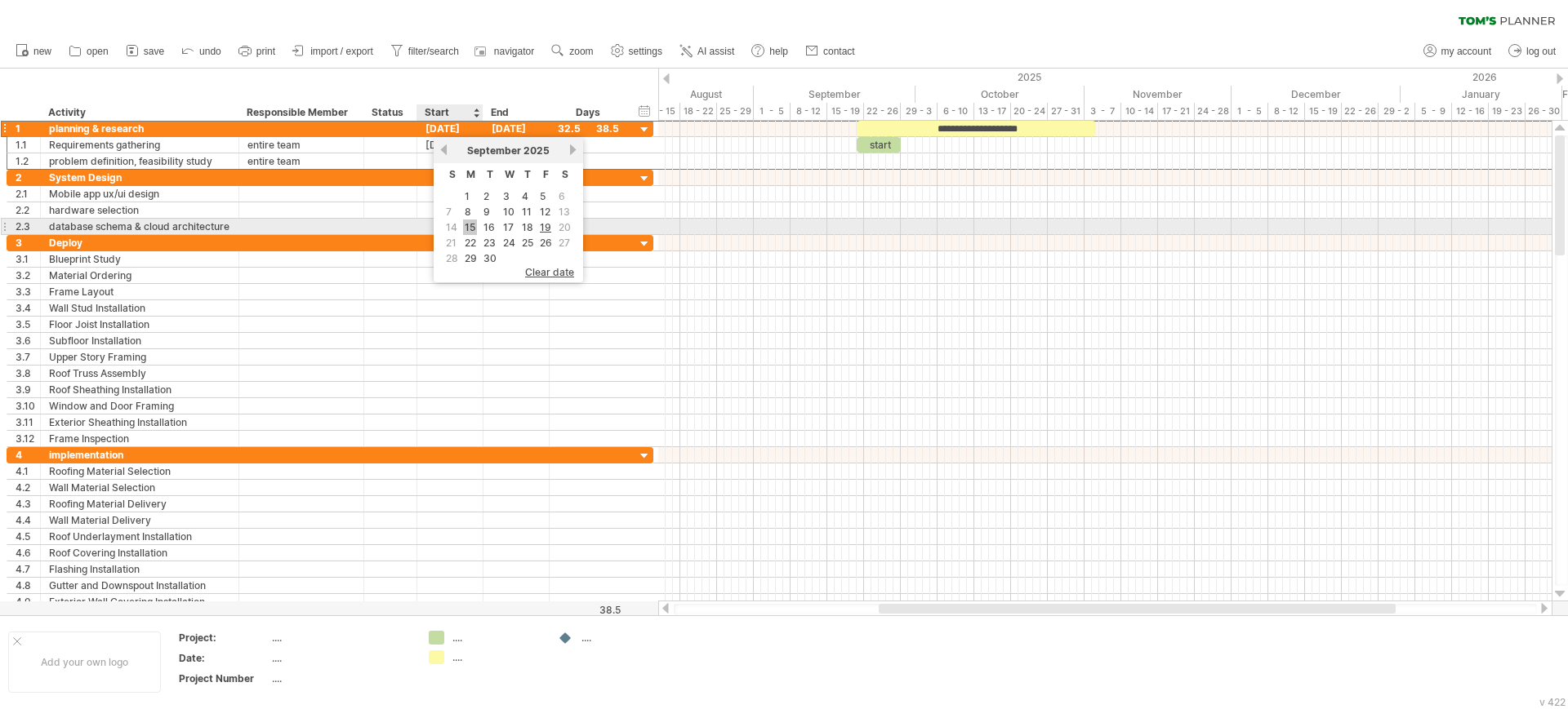
click at [472, 230] on link "15" at bounding box center [469, 227] width 14 height 16
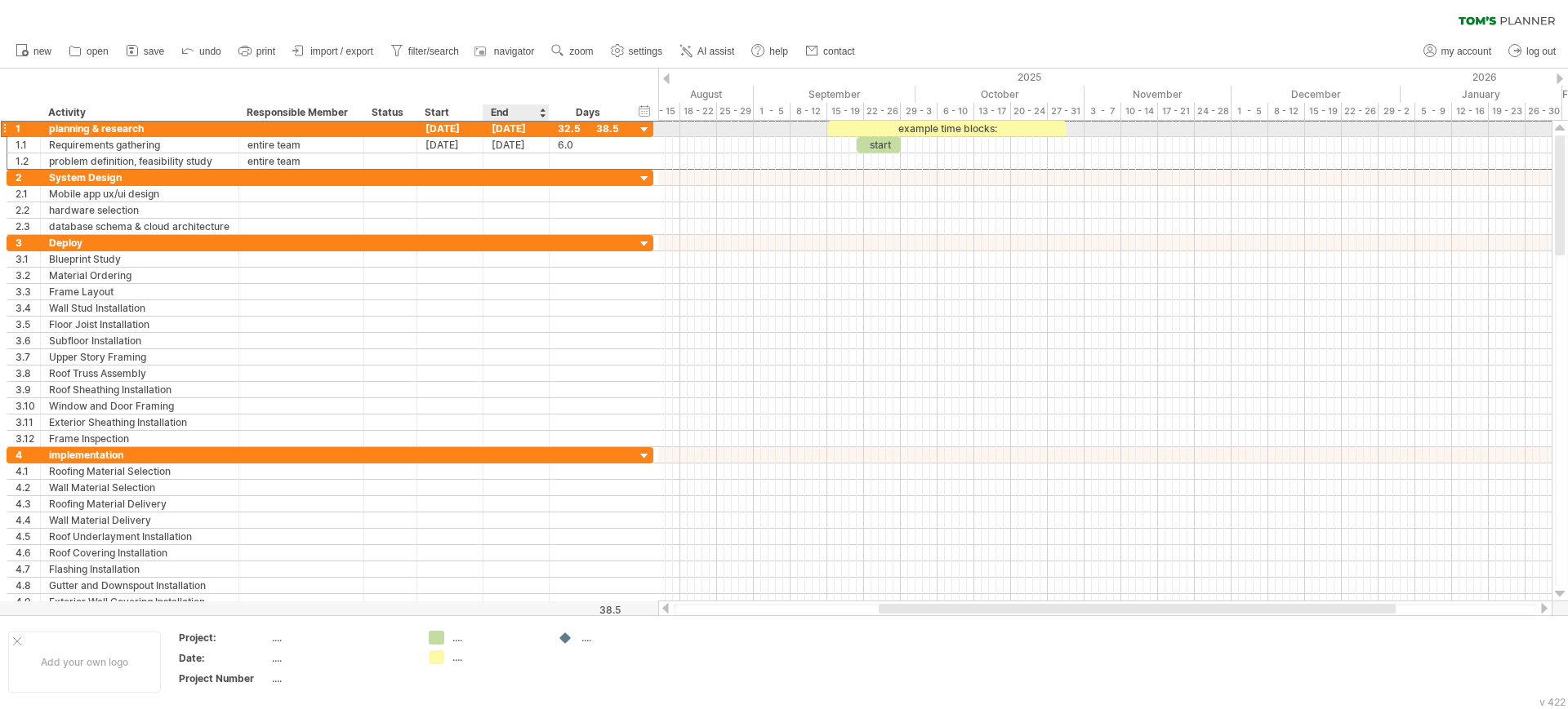
click at [518, 121] on div "[DATE]" at bounding box center [516, 128] width 66 height 16
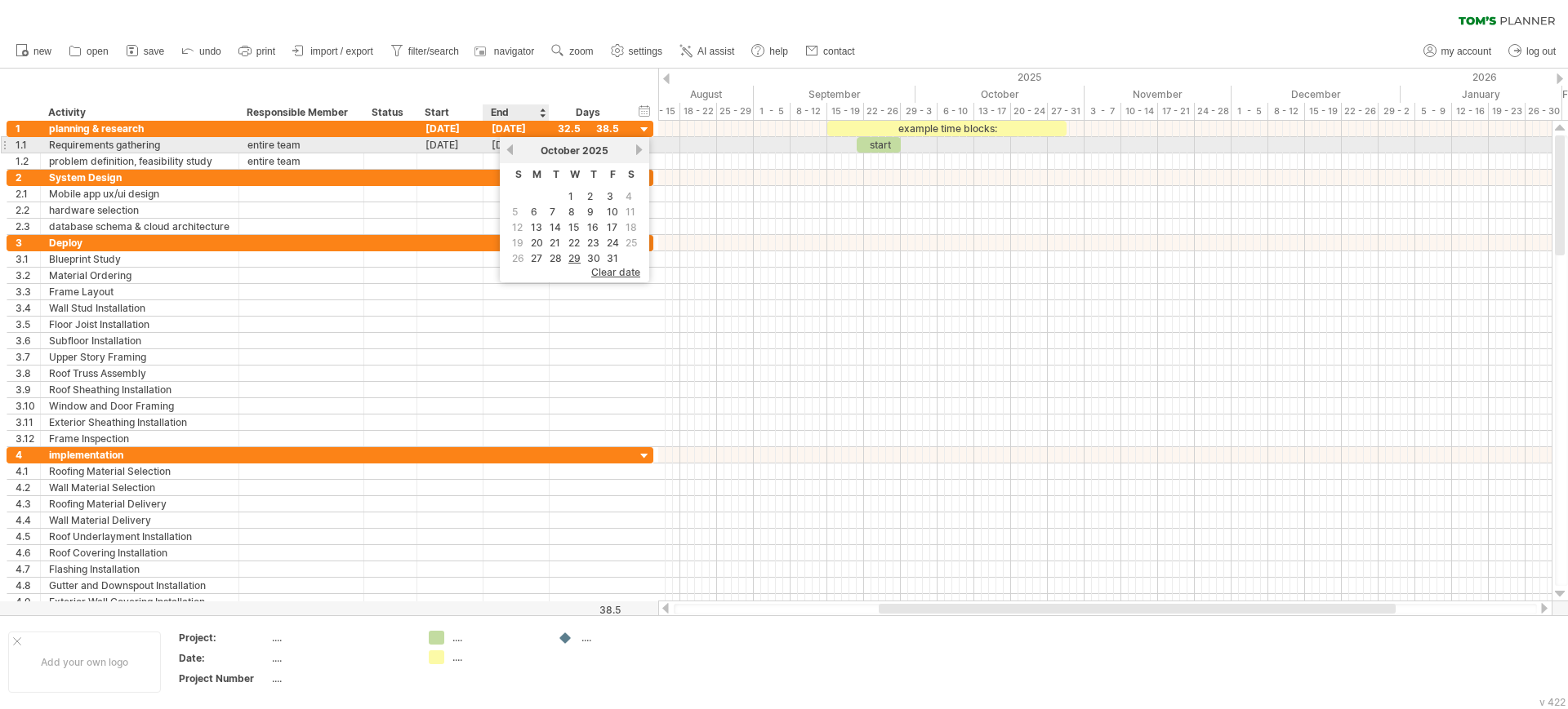
click at [512, 149] on link "previous" at bounding box center [509, 149] width 12 height 12
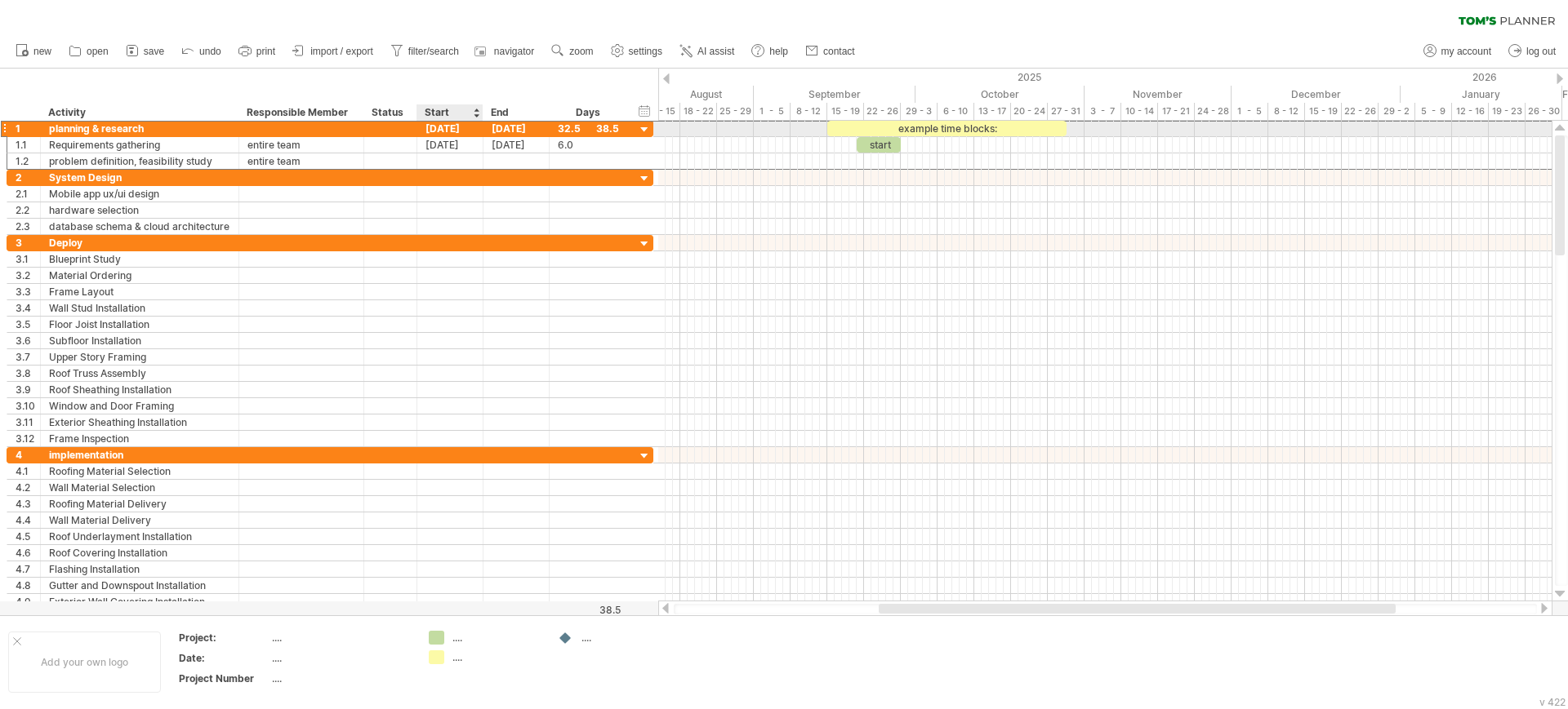
click at [444, 128] on div "[DATE]" at bounding box center [450, 128] width 66 height 16
click at [496, 126] on div "[DATE]" at bounding box center [516, 128] width 66 height 16
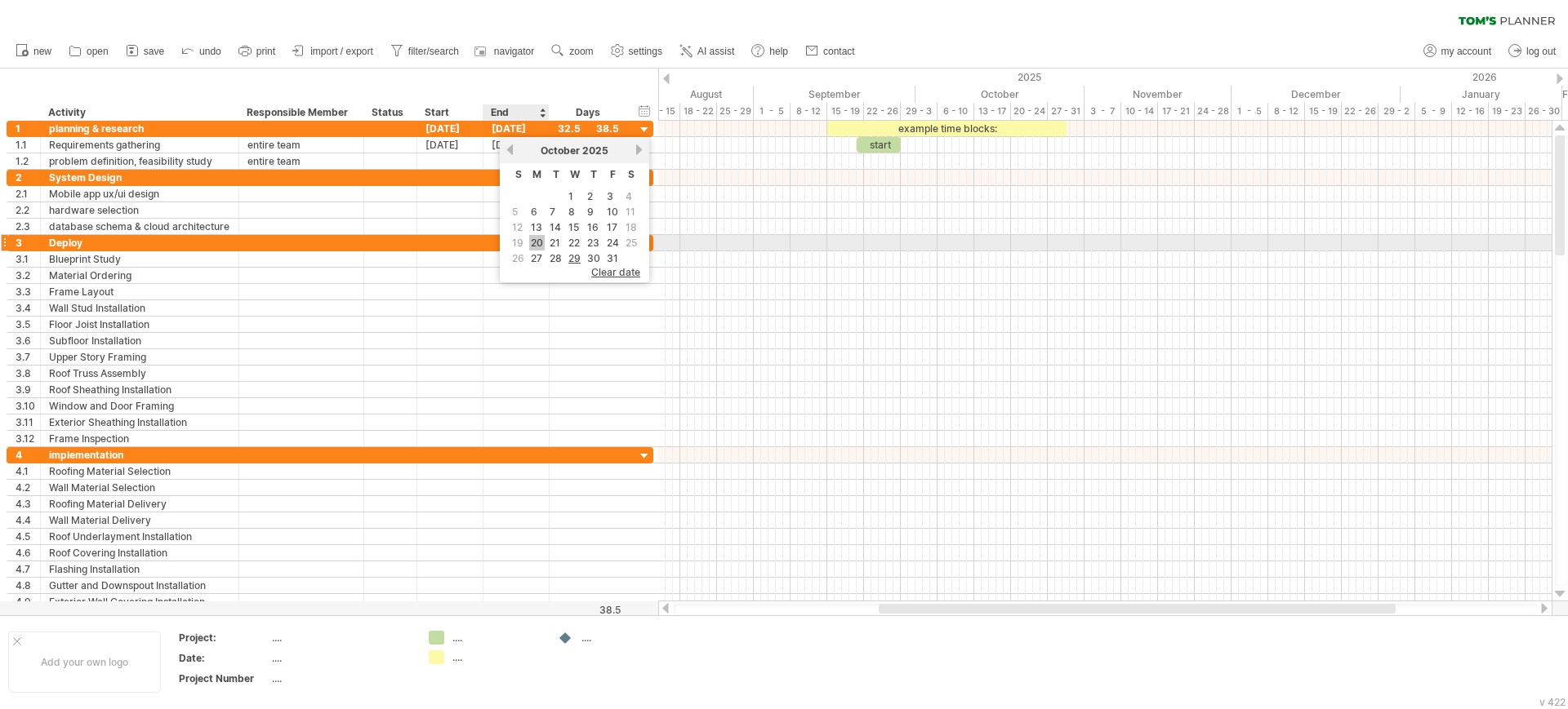
click at [541, 237] on link "20" at bounding box center [536, 243] width 16 height 16
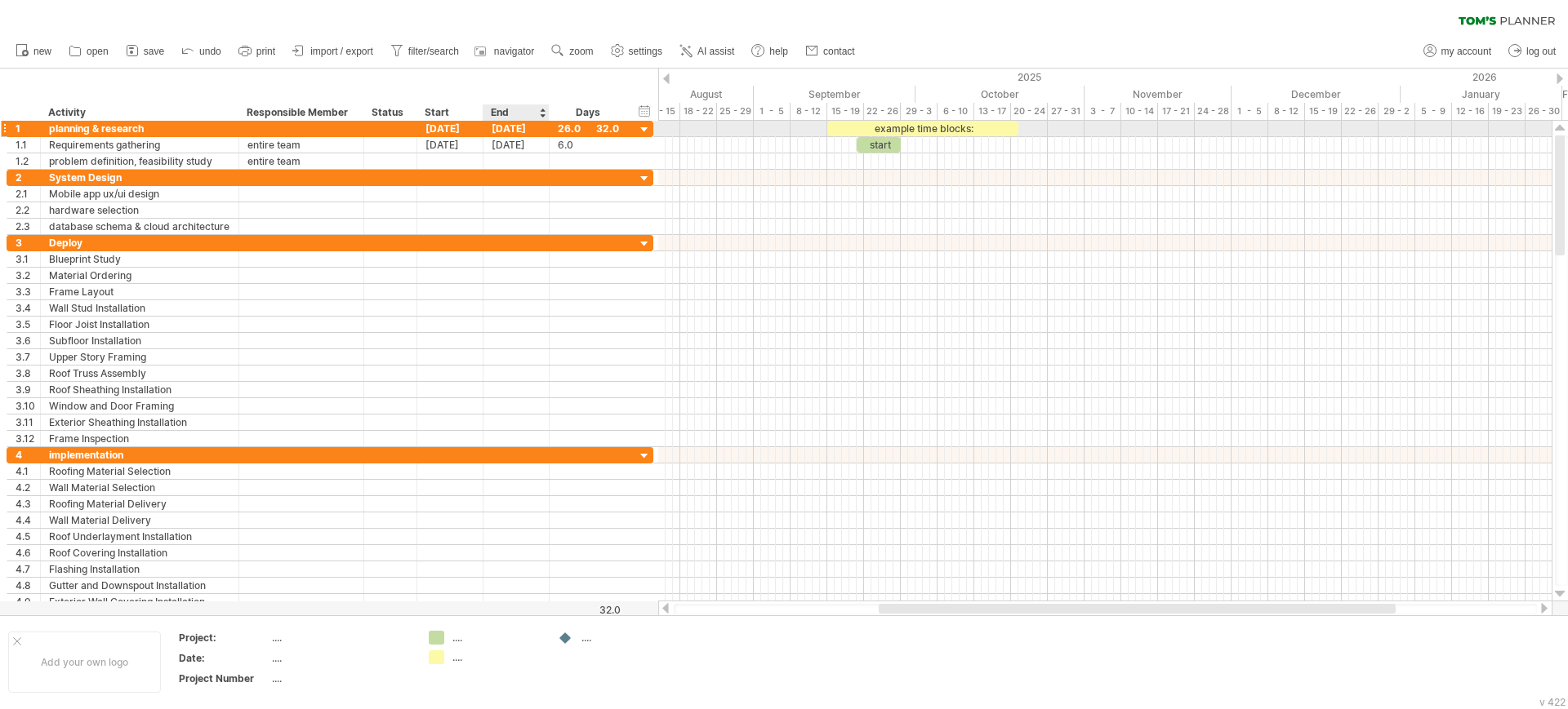
click at [494, 132] on div "[DATE]" at bounding box center [516, 128] width 66 height 16
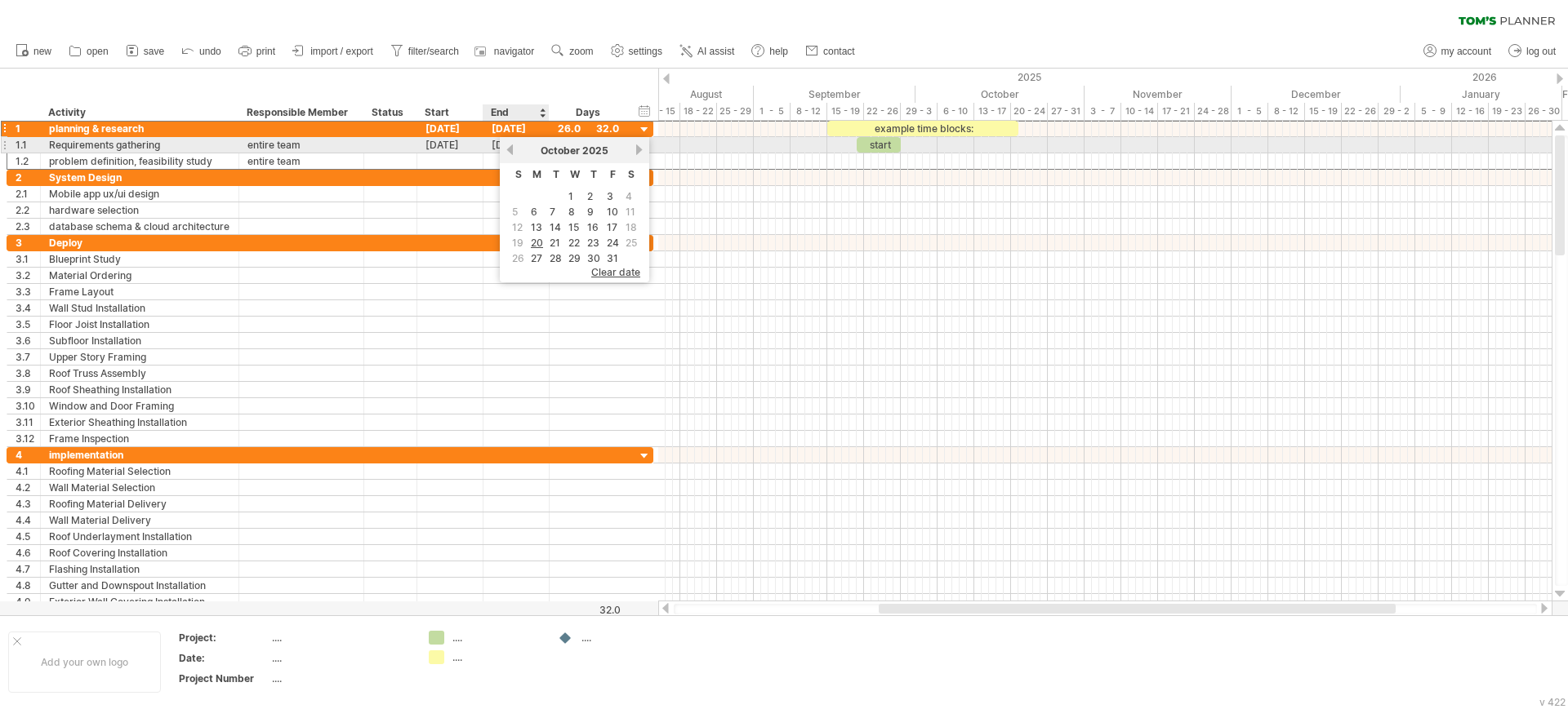
click at [515, 144] on div "[DATE]" at bounding box center [574, 150] width 119 height 12
click at [510, 148] on link "previous" at bounding box center [509, 149] width 12 height 12
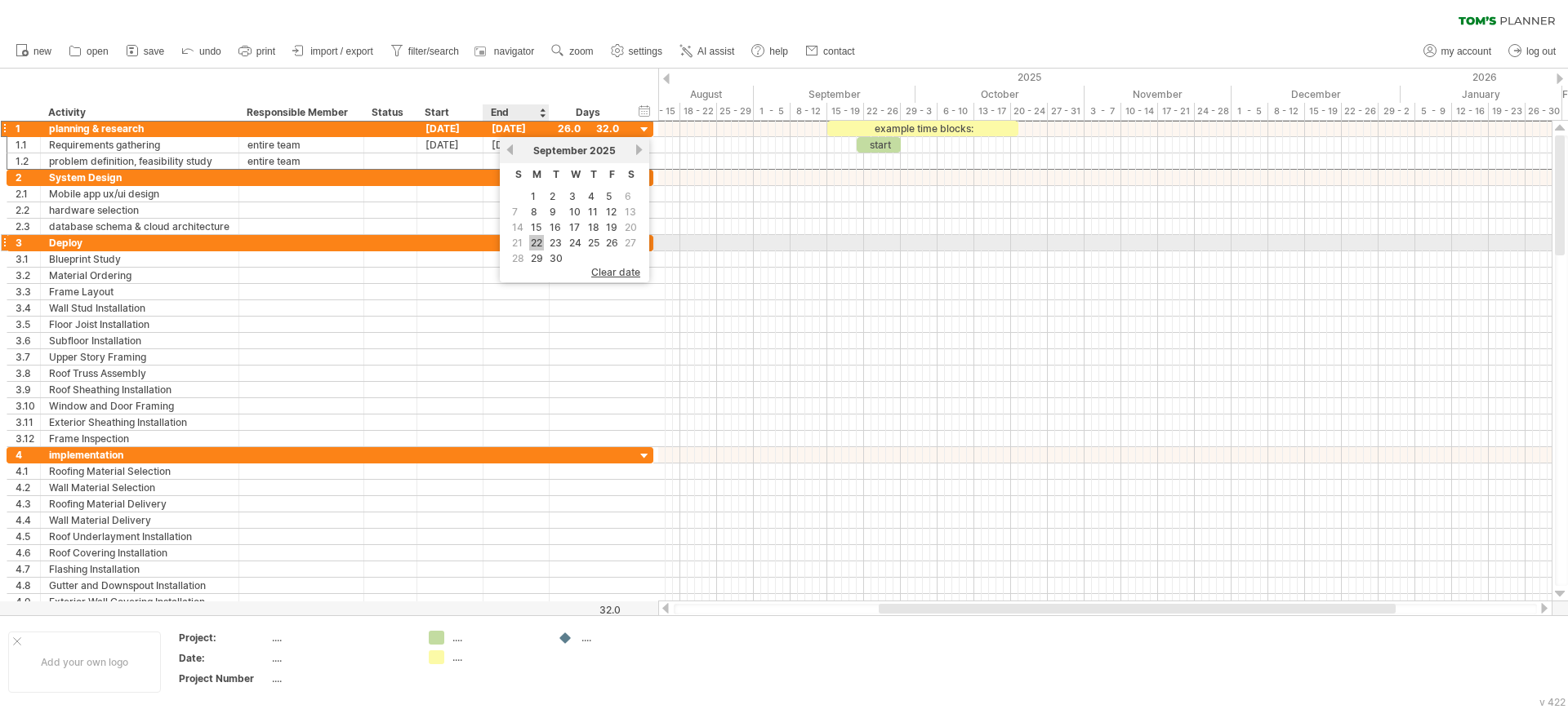
click at [534, 246] on link "22" at bounding box center [536, 243] width 15 height 16
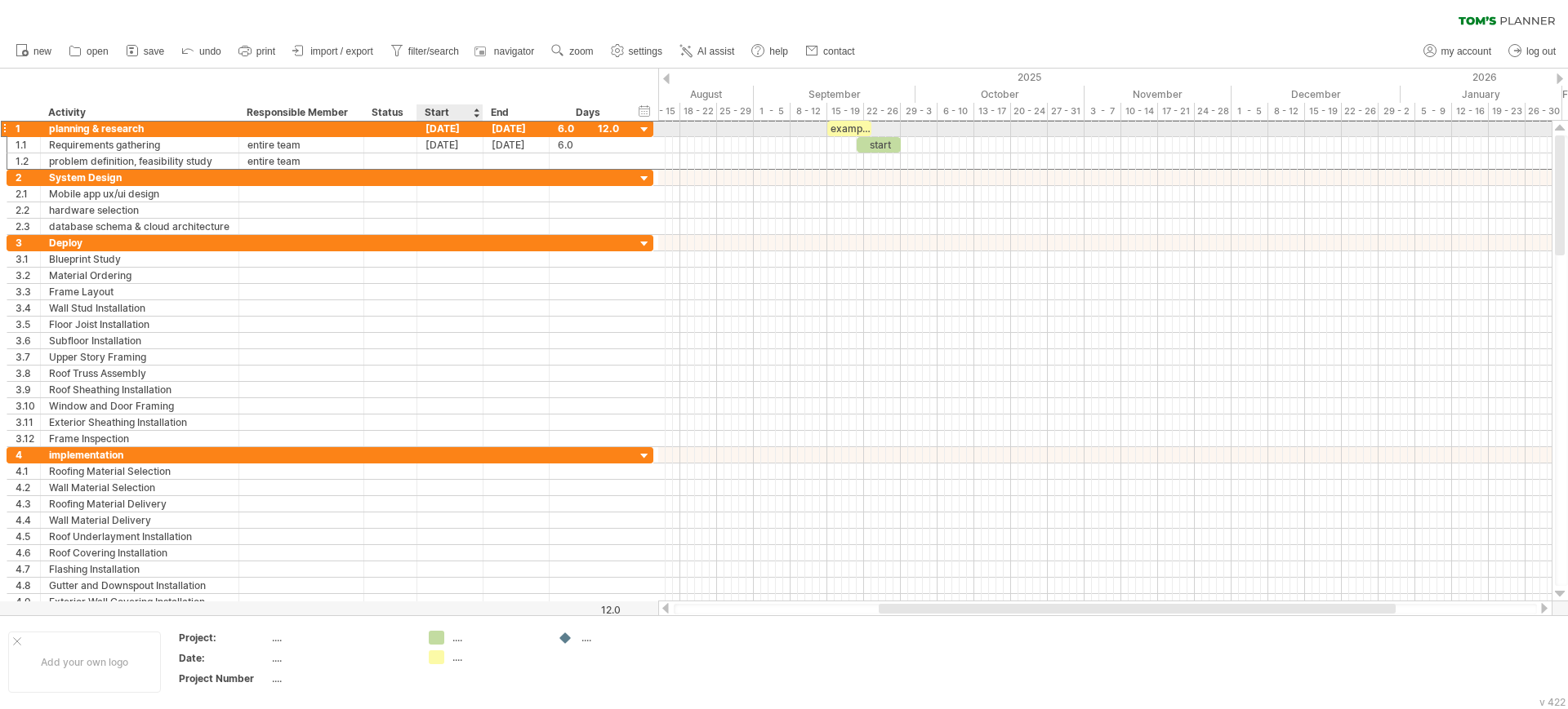
click at [446, 128] on div "[DATE]" at bounding box center [450, 128] width 66 height 16
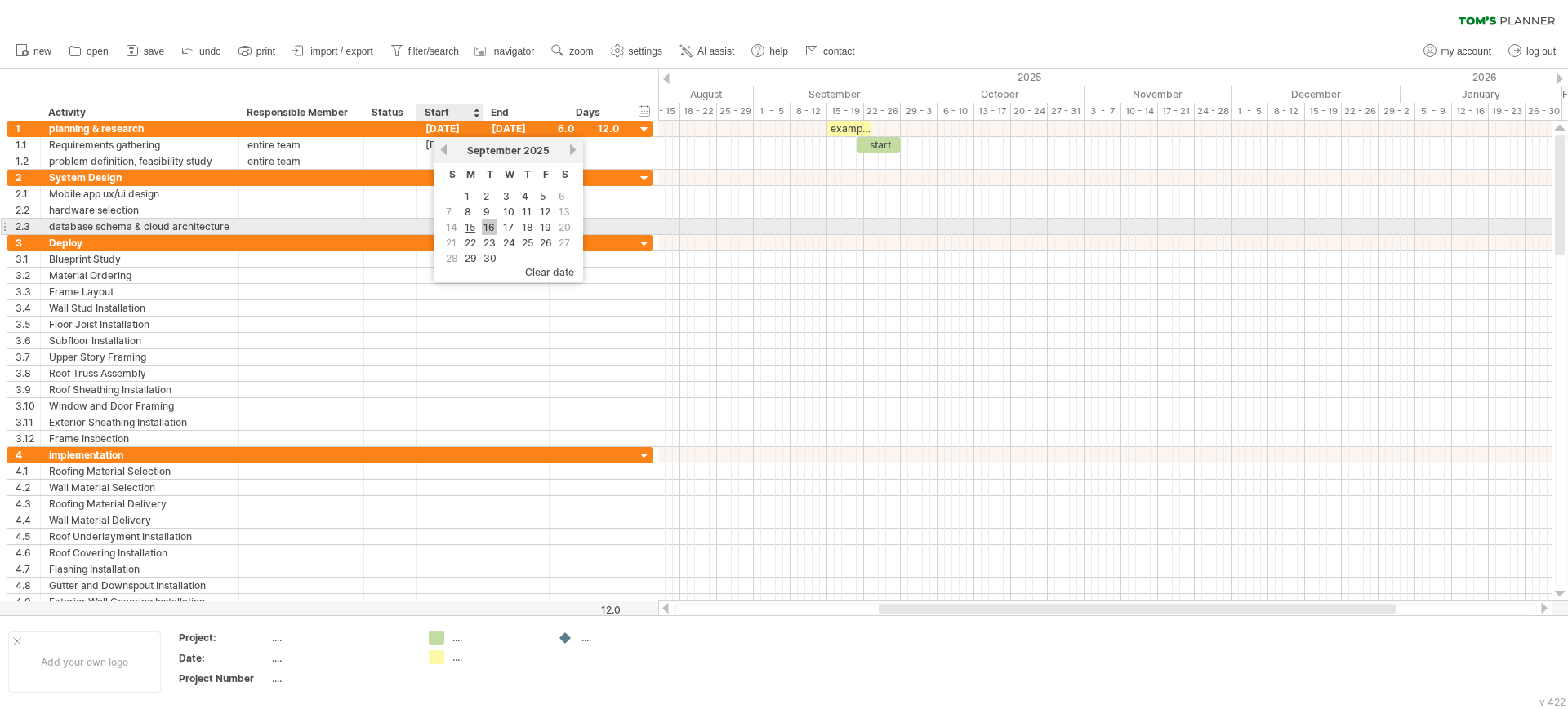
click at [482, 223] on link "16" at bounding box center [490, 227] width 15 height 16
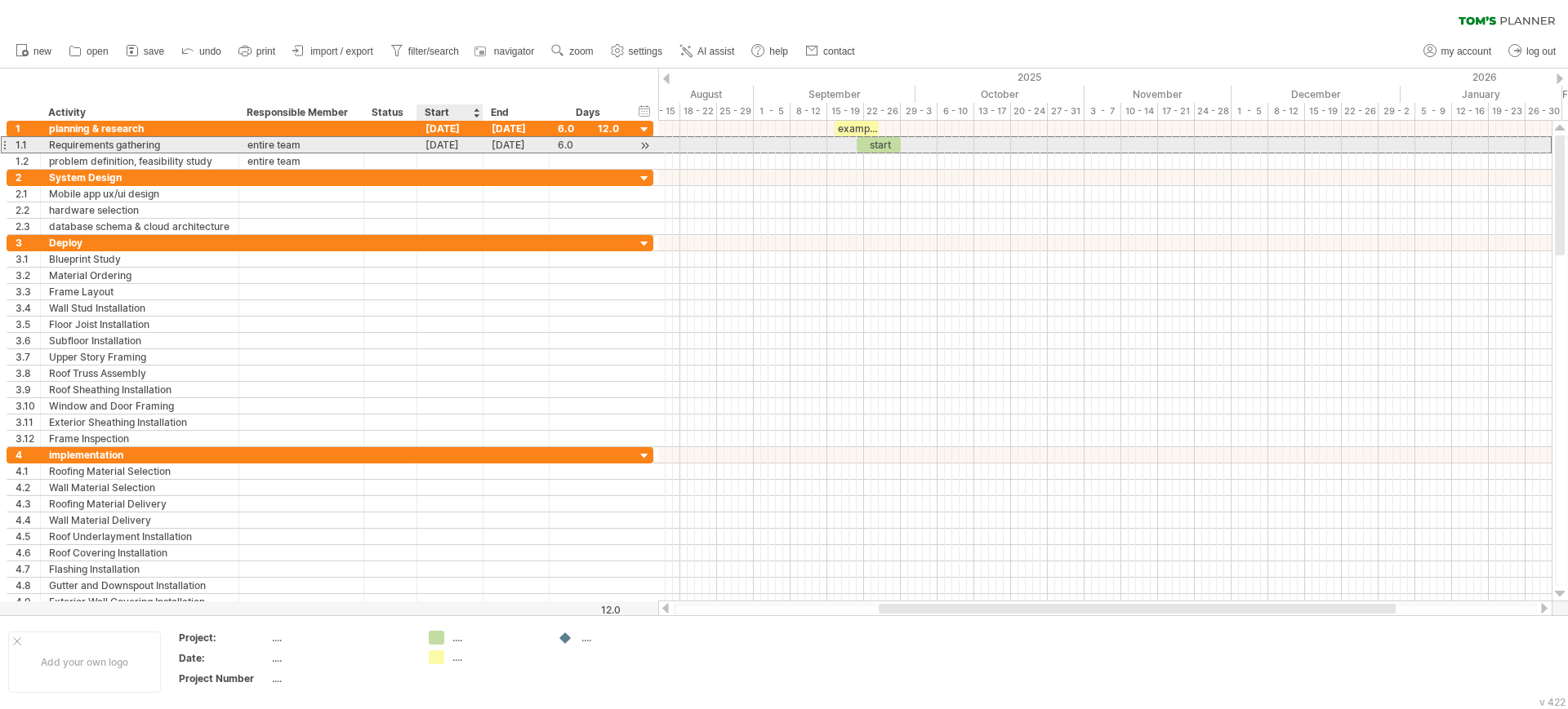
click at [460, 145] on div "[DATE]" at bounding box center [450, 144] width 66 height 16
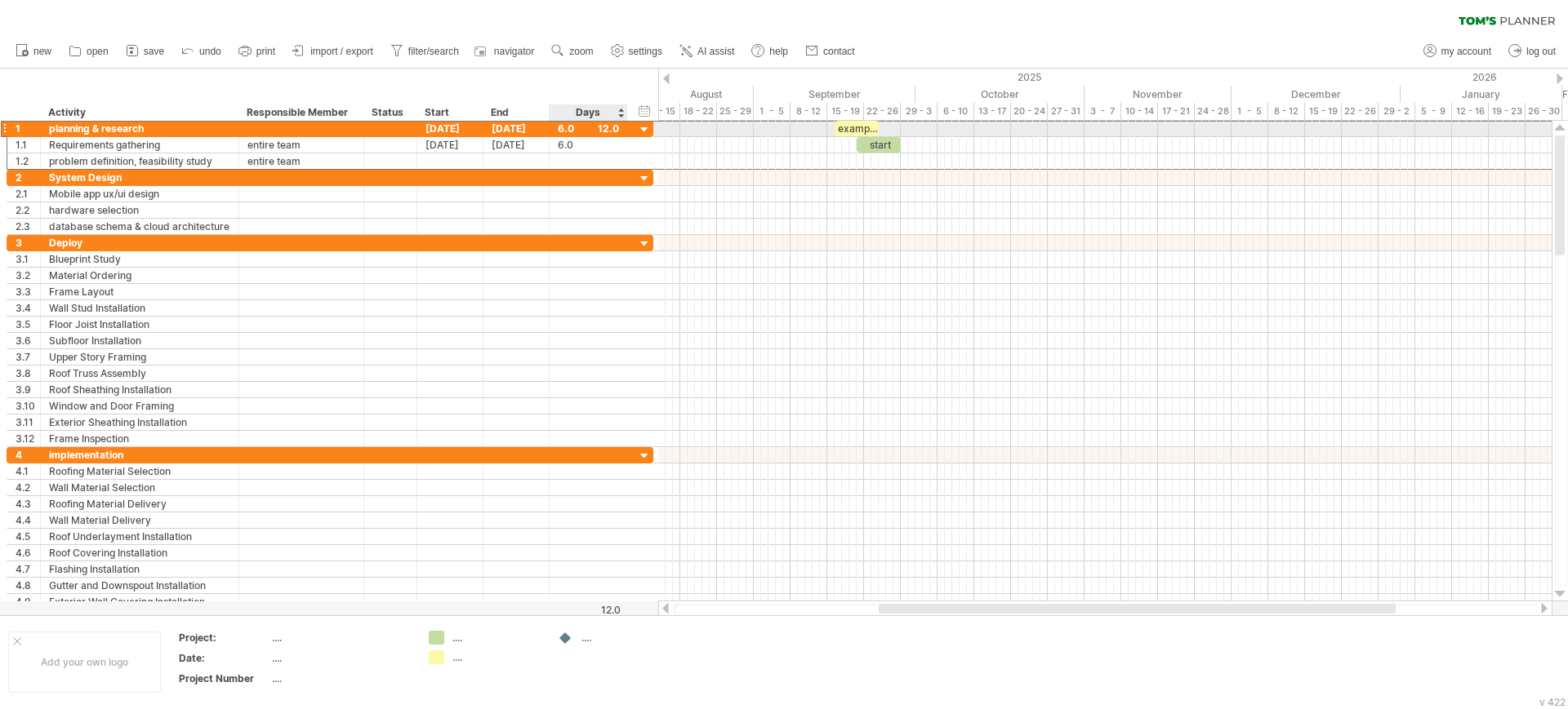
click at [570, 132] on div "6.0" at bounding box center [588, 128] width 62 height 16
click at [607, 126] on div "6.0" at bounding box center [588, 128] width 62 height 16
click at [438, 127] on div "[DATE]" at bounding box center [450, 128] width 66 height 16
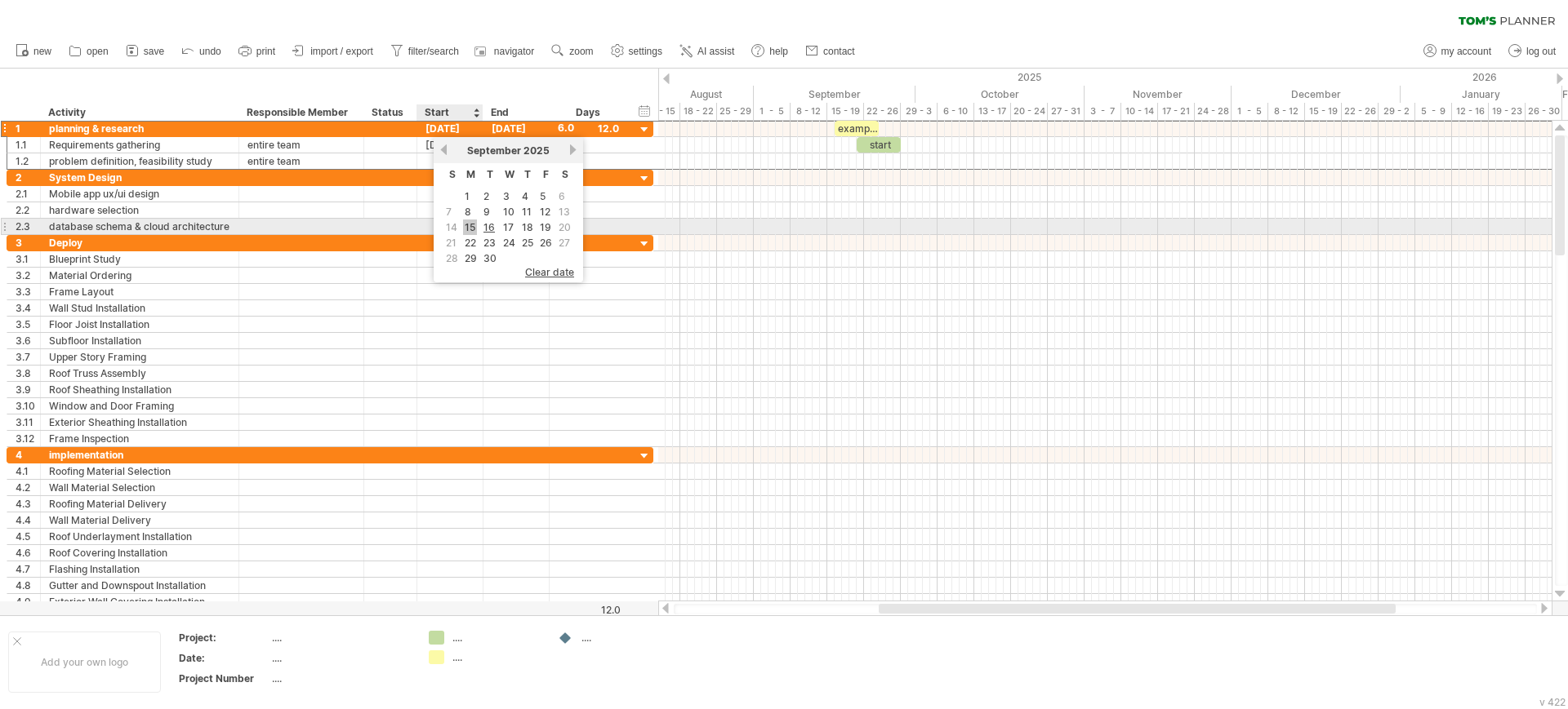
click at [474, 227] on link "15" at bounding box center [469, 227] width 14 height 16
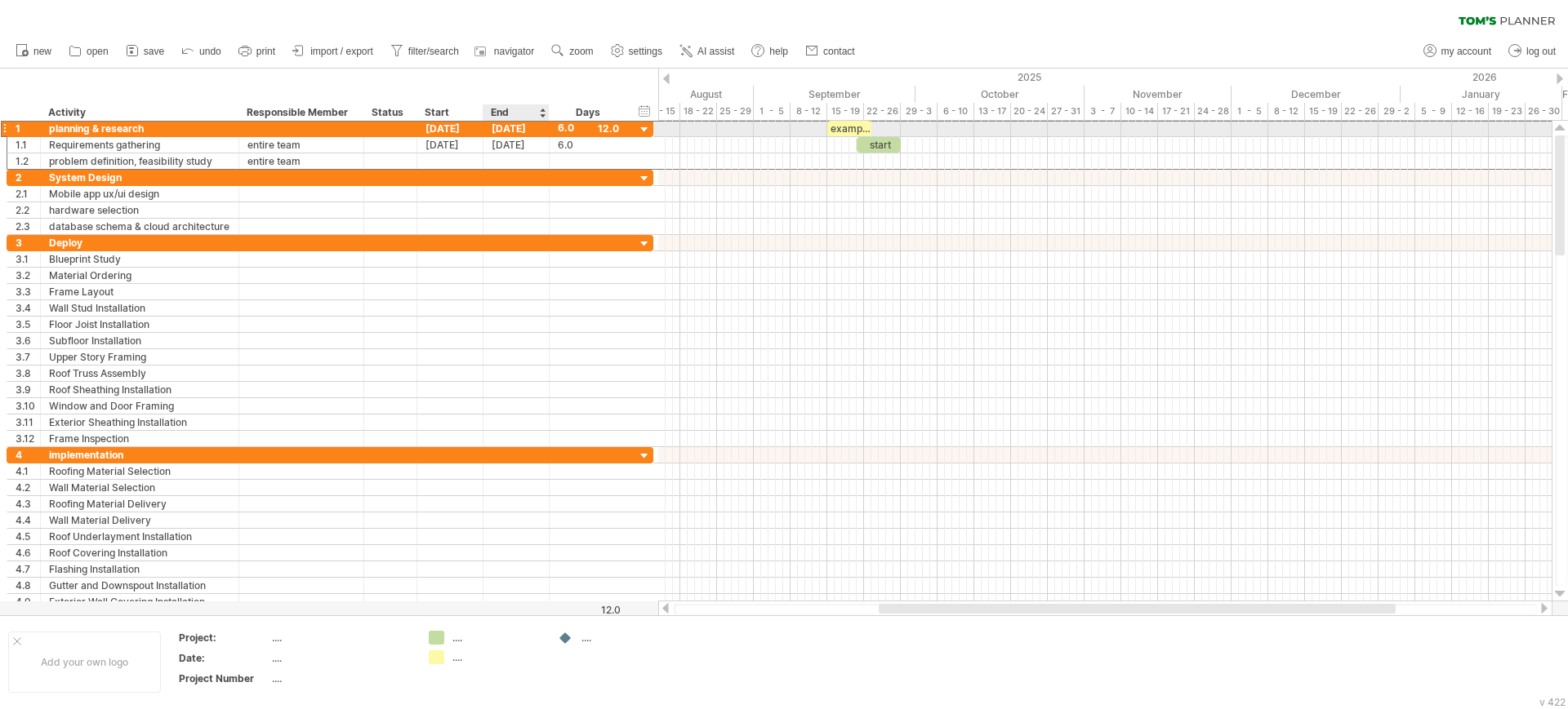
click at [512, 127] on div "[DATE]" at bounding box center [516, 128] width 66 height 16
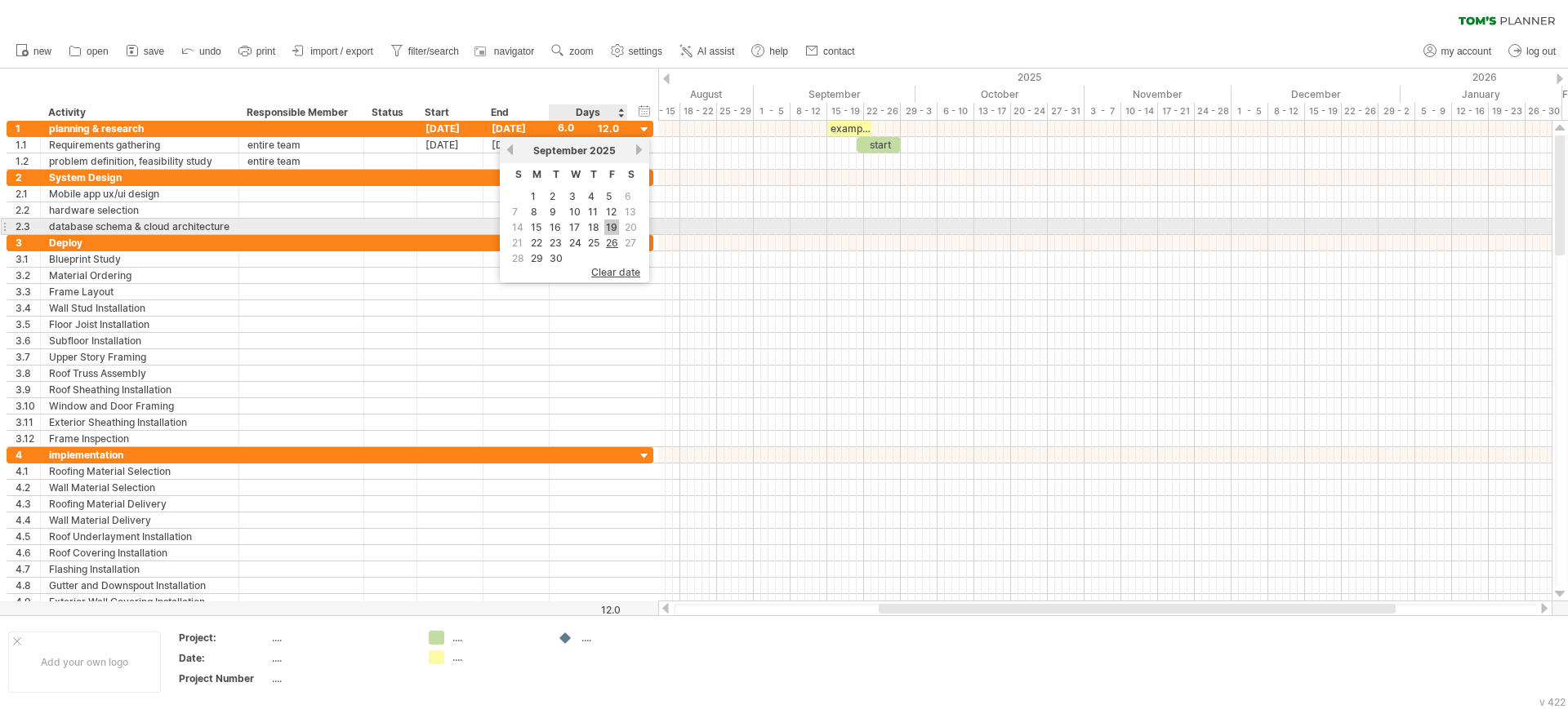
click at [612, 224] on link "19" at bounding box center [612, 227] width 15 height 16
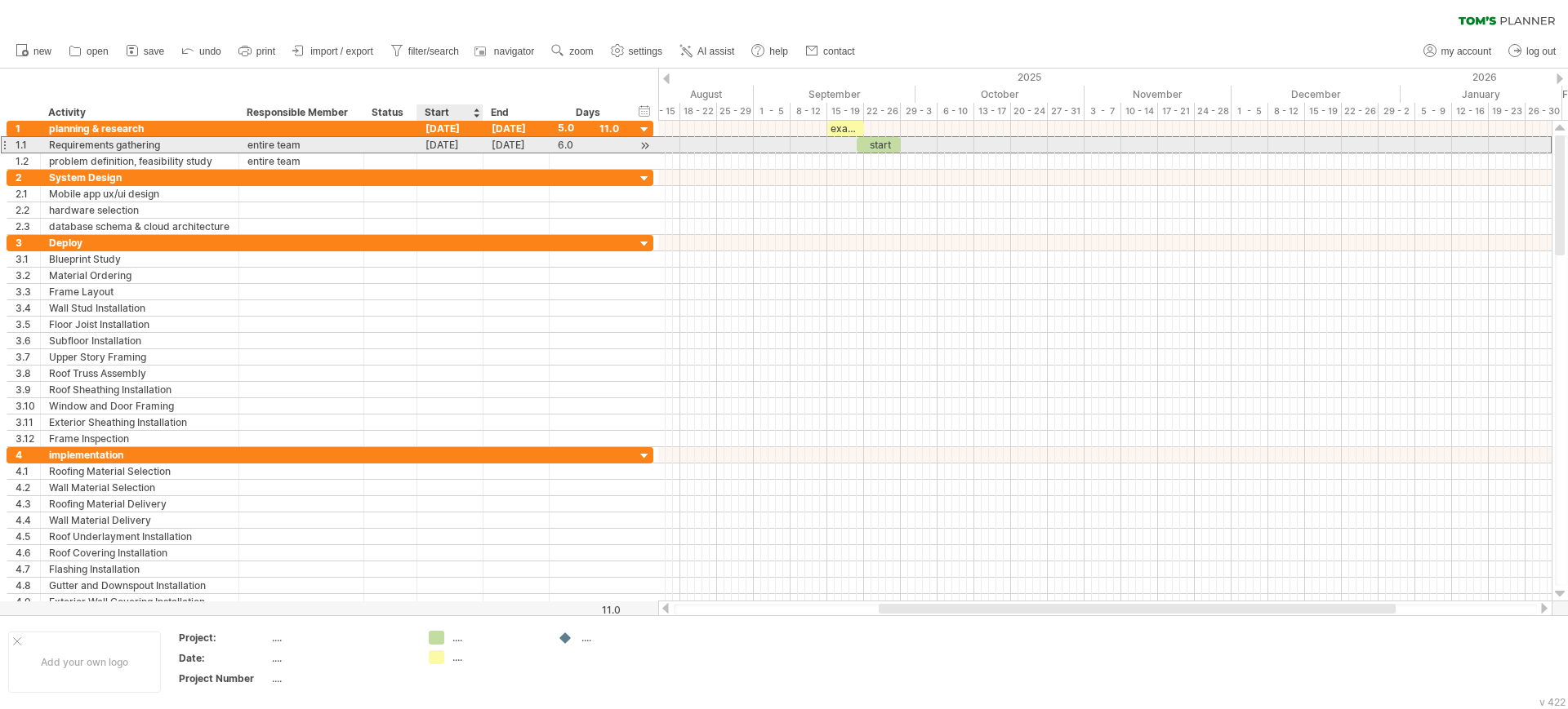
click at [438, 143] on div "[DATE]" at bounding box center [450, 144] width 66 height 16
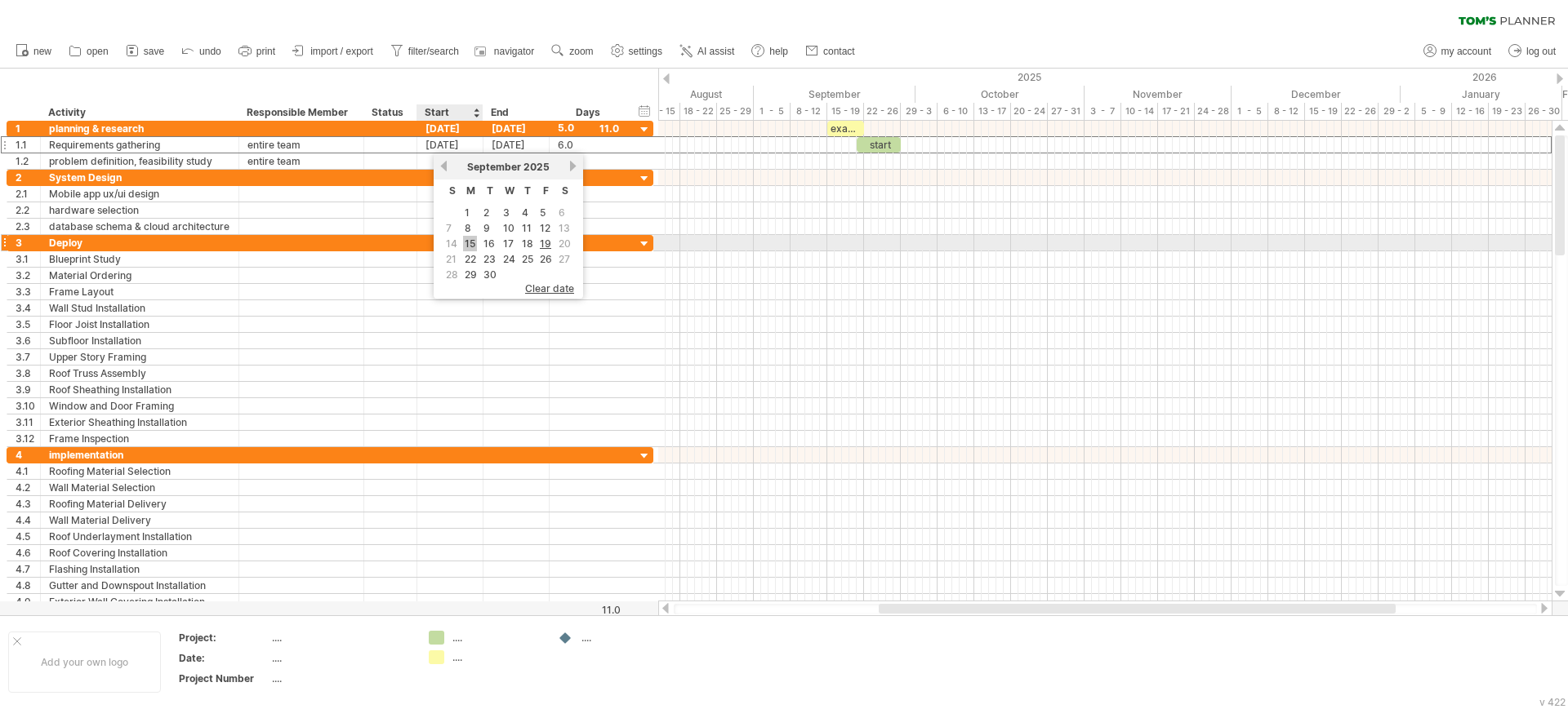
click at [469, 238] on link "15" at bounding box center [469, 243] width 14 height 16
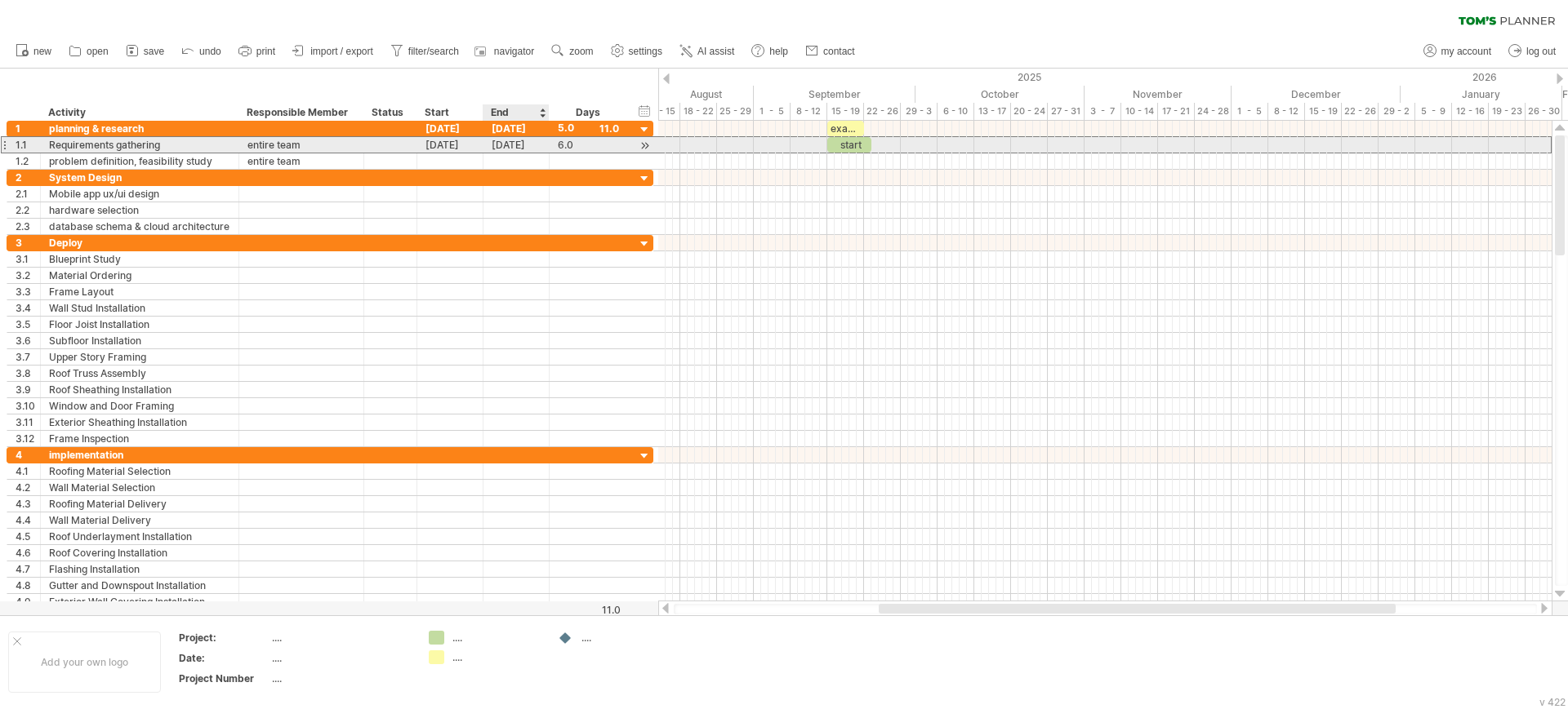
click at [499, 145] on div "[DATE]" at bounding box center [516, 144] width 66 height 16
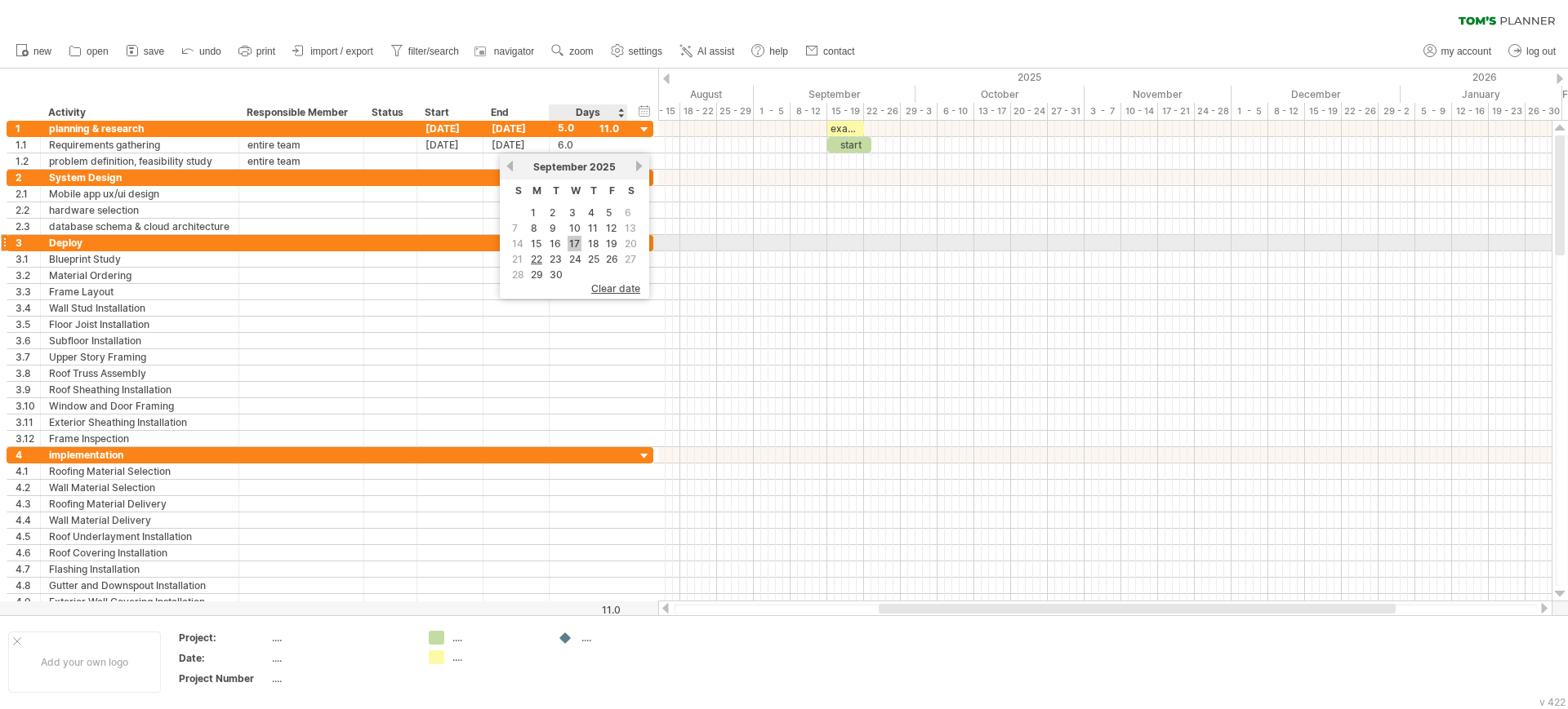
click at [571, 241] on link "17" at bounding box center [574, 243] width 14 height 16
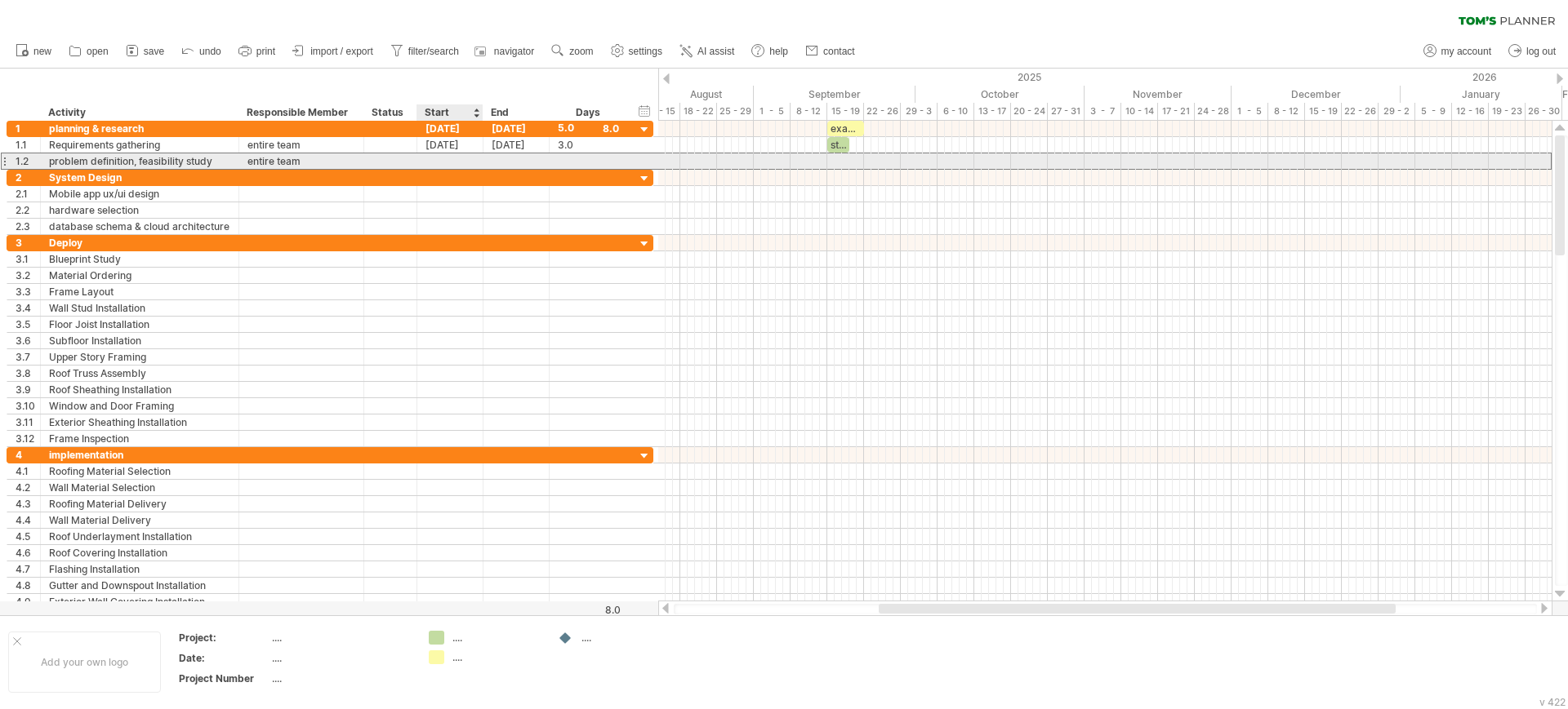
click at [450, 156] on div at bounding box center [450, 161] width 66 height 16
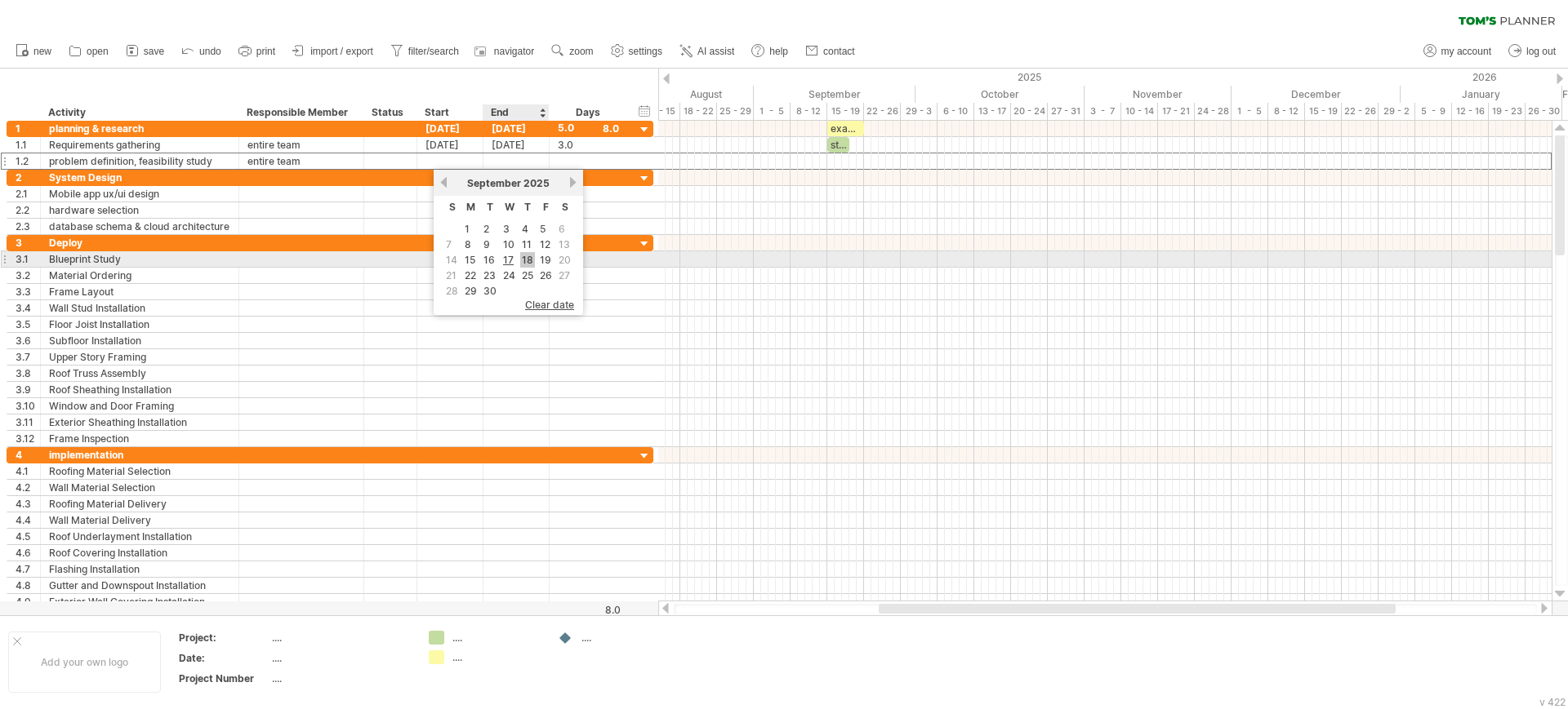
click at [526, 257] on link "18" at bounding box center [527, 259] width 15 height 16
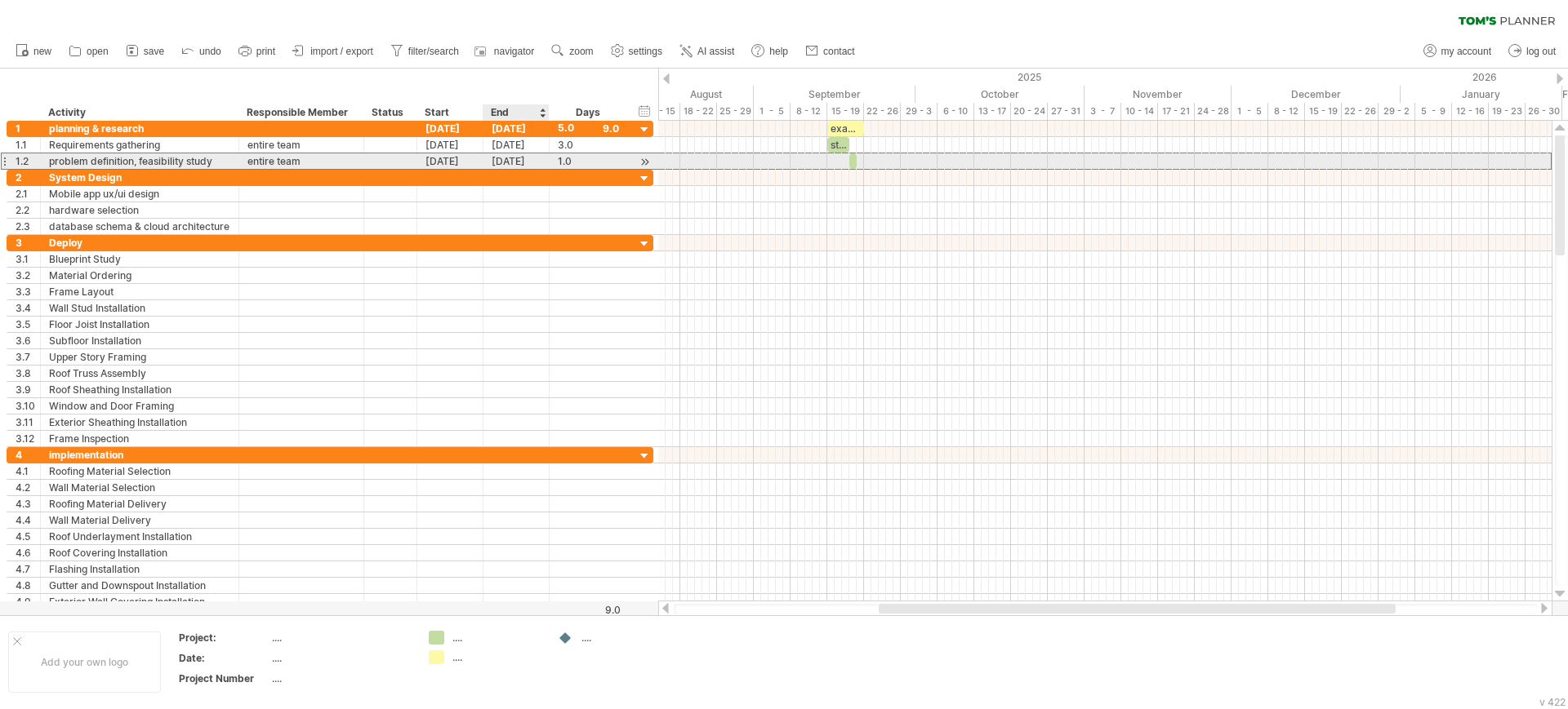
click at [502, 166] on div "[DATE]" at bounding box center [516, 161] width 66 height 16
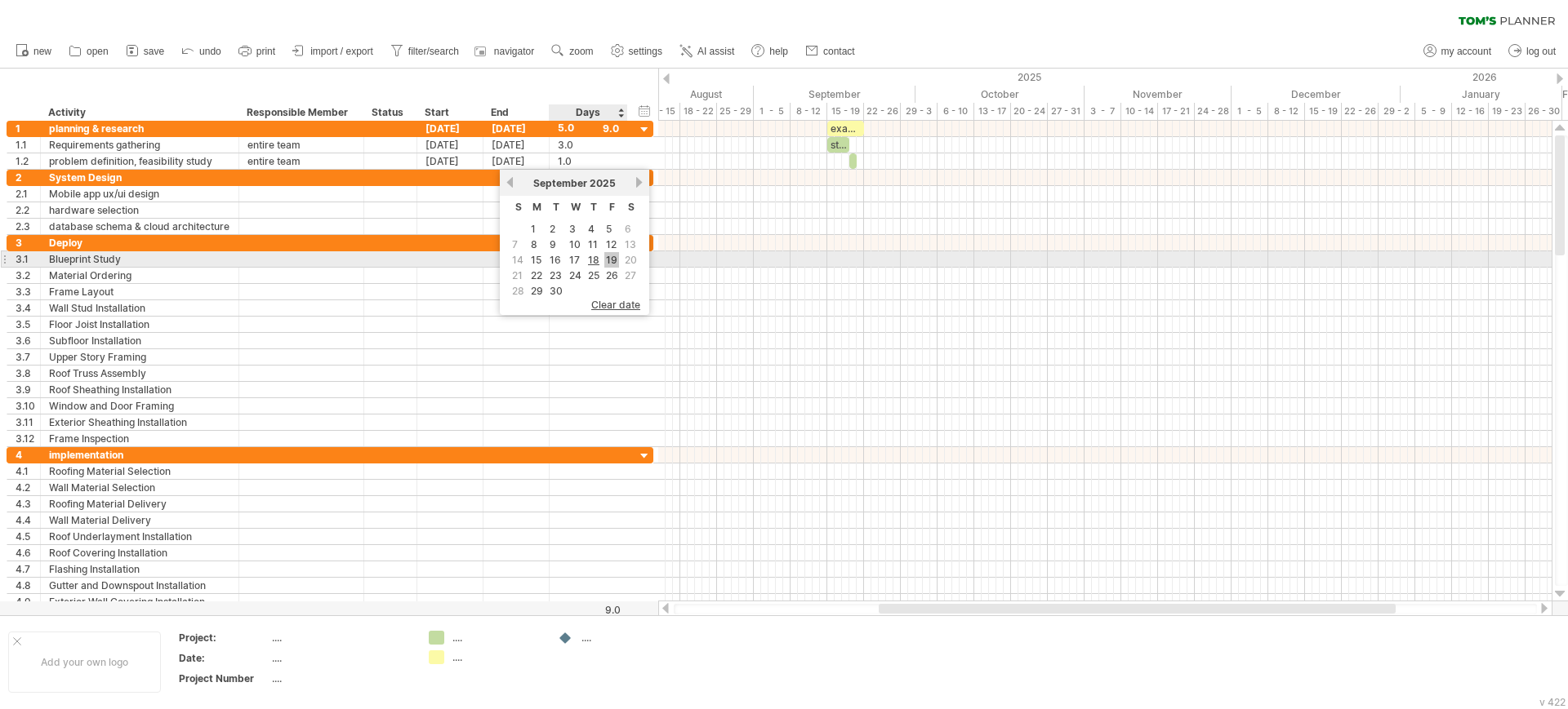
click at [608, 258] on link "19" at bounding box center [612, 259] width 15 height 16
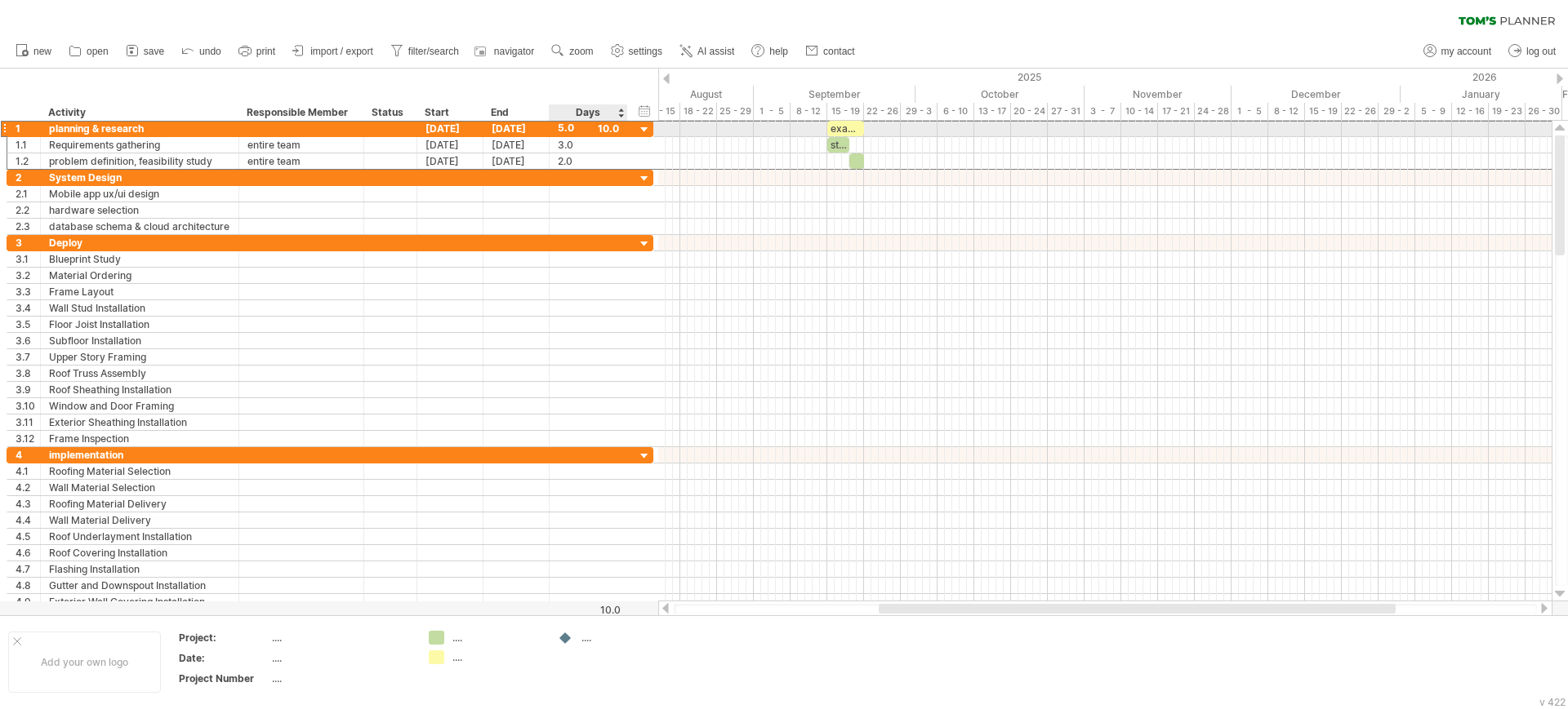
click at [611, 127] on div "5.0" at bounding box center [588, 128] width 62 height 16
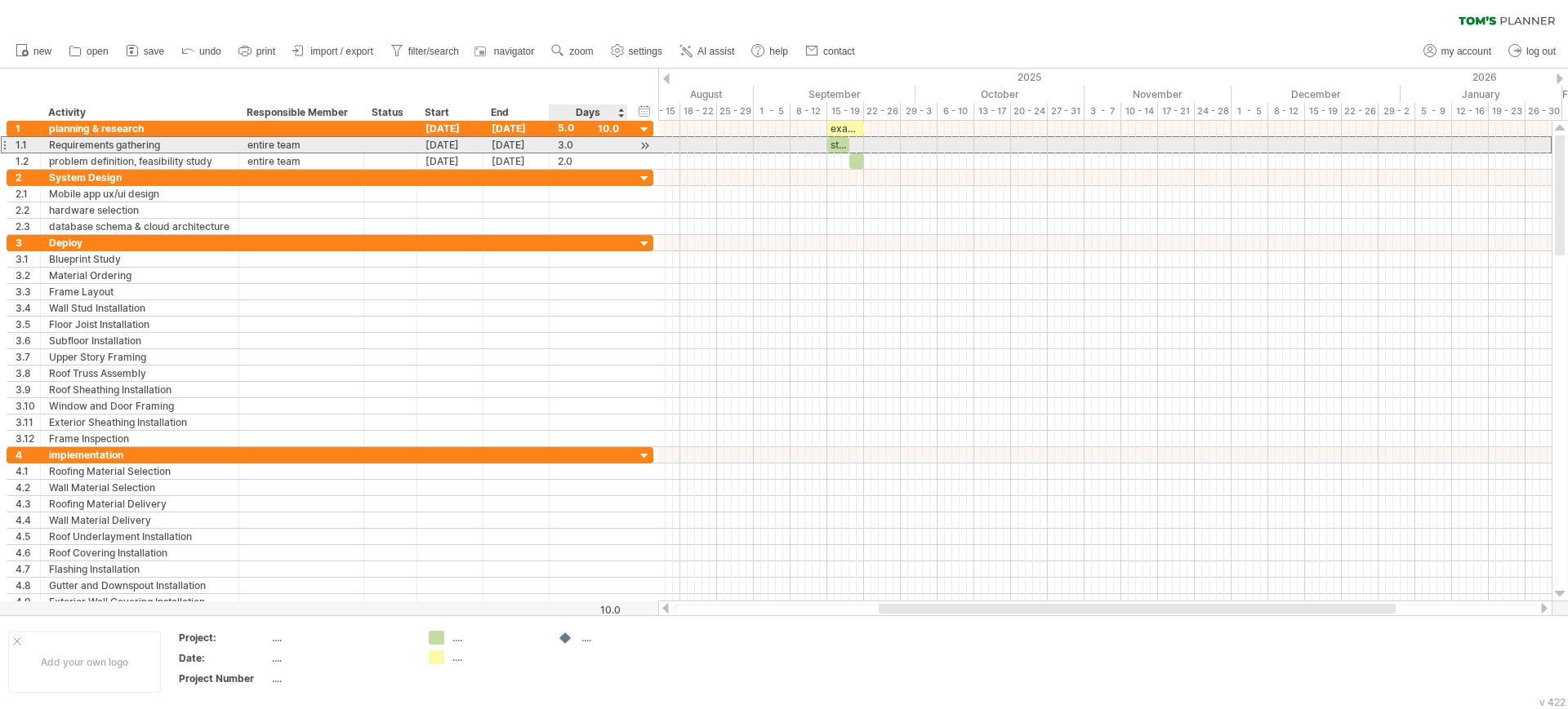
click at [589, 148] on div "3.0" at bounding box center [588, 144] width 62 height 16
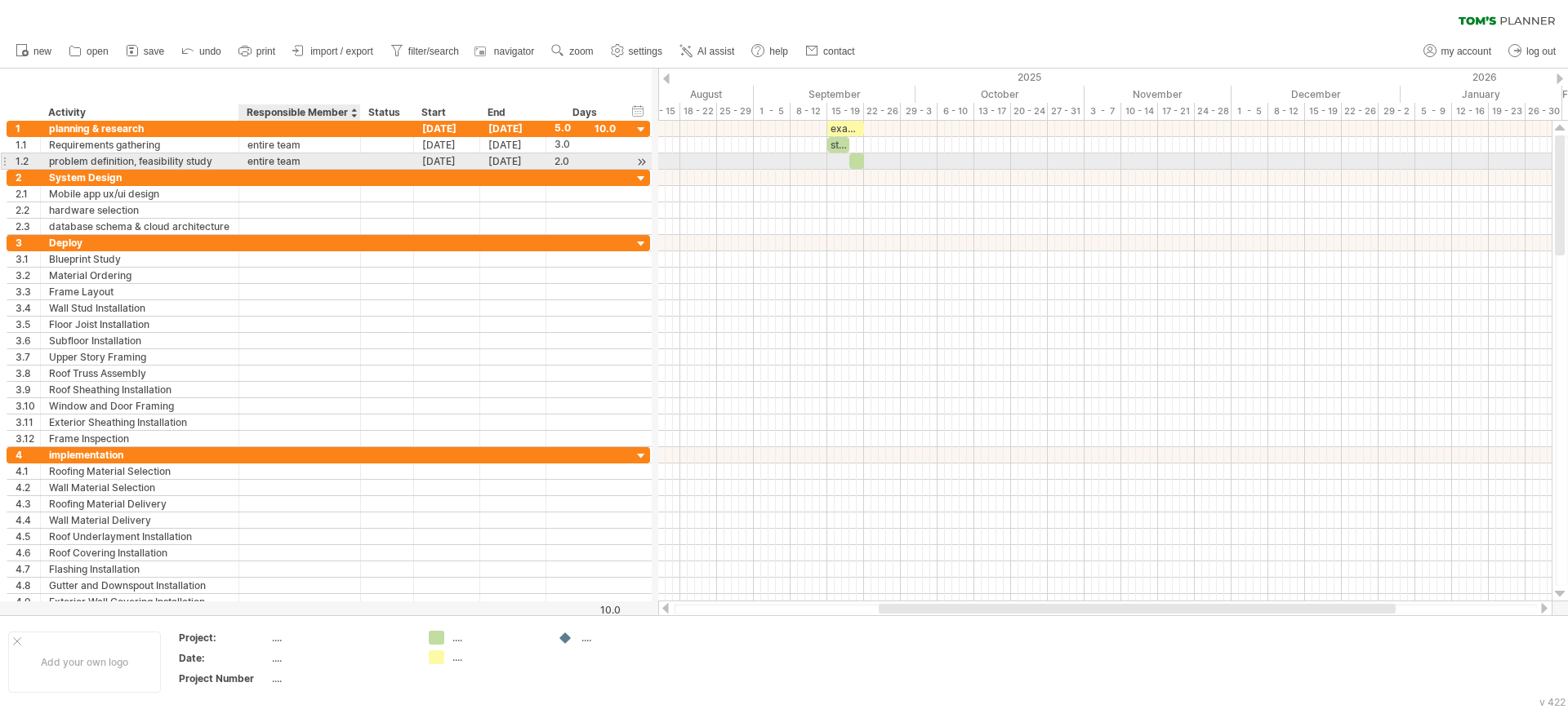
click at [355, 155] on div at bounding box center [358, 162] width 8 height 17
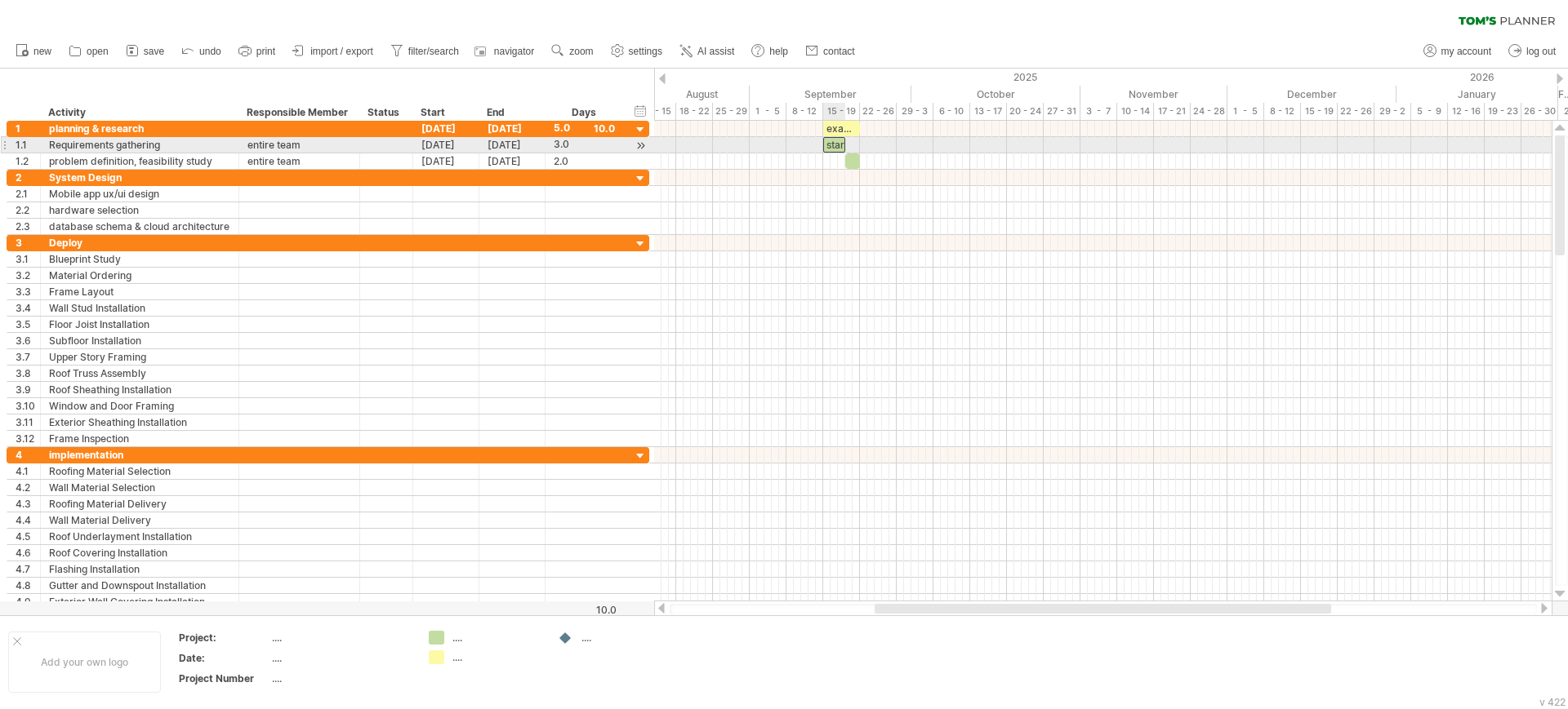
click at [837, 143] on div "start" at bounding box center [834, 144] width 22 height 16
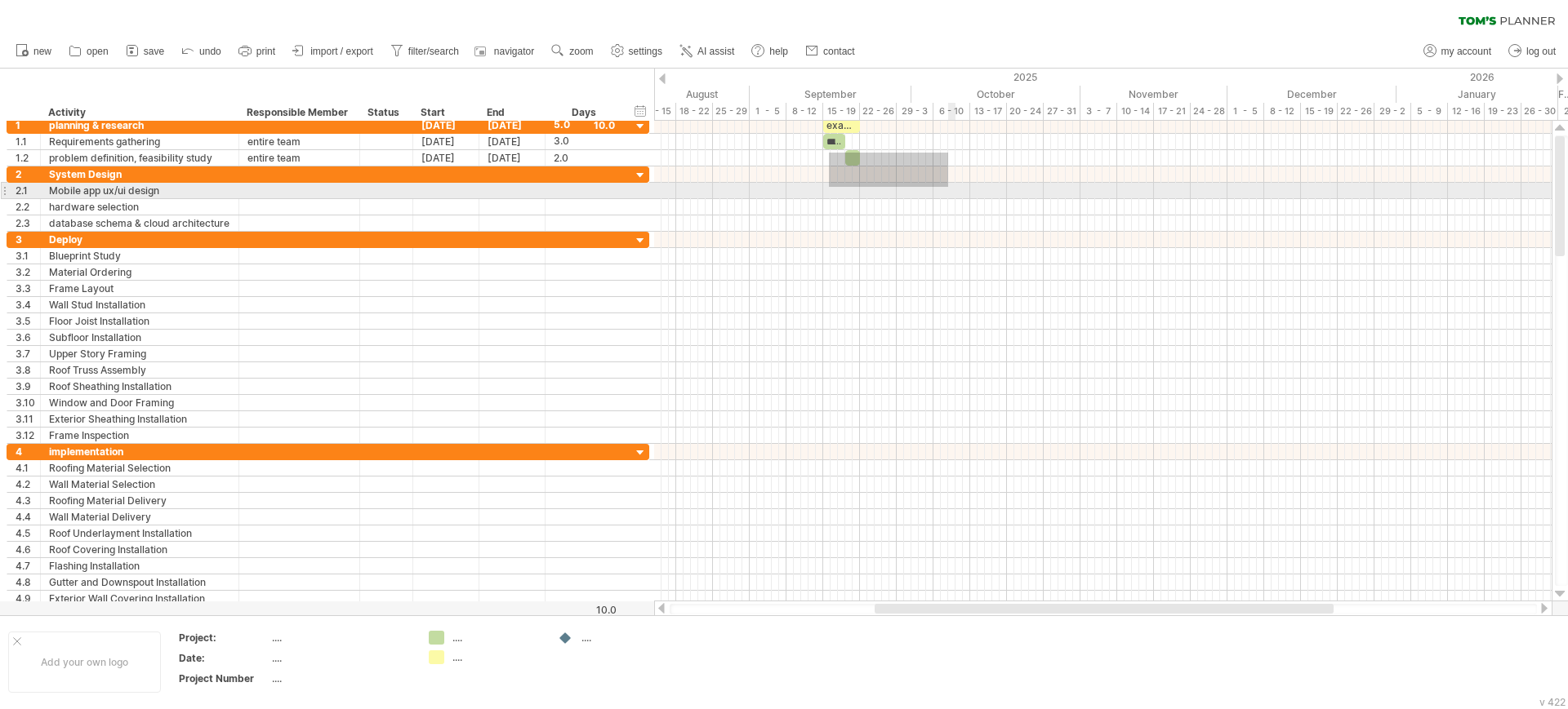
drag, startPoint x: 830, startPoint y: 153, endPoint x: 948, endPoint y: 188, distance: 123.1
click at [948, 188] on div at bounding box center [1102, 362] width 897 height 489
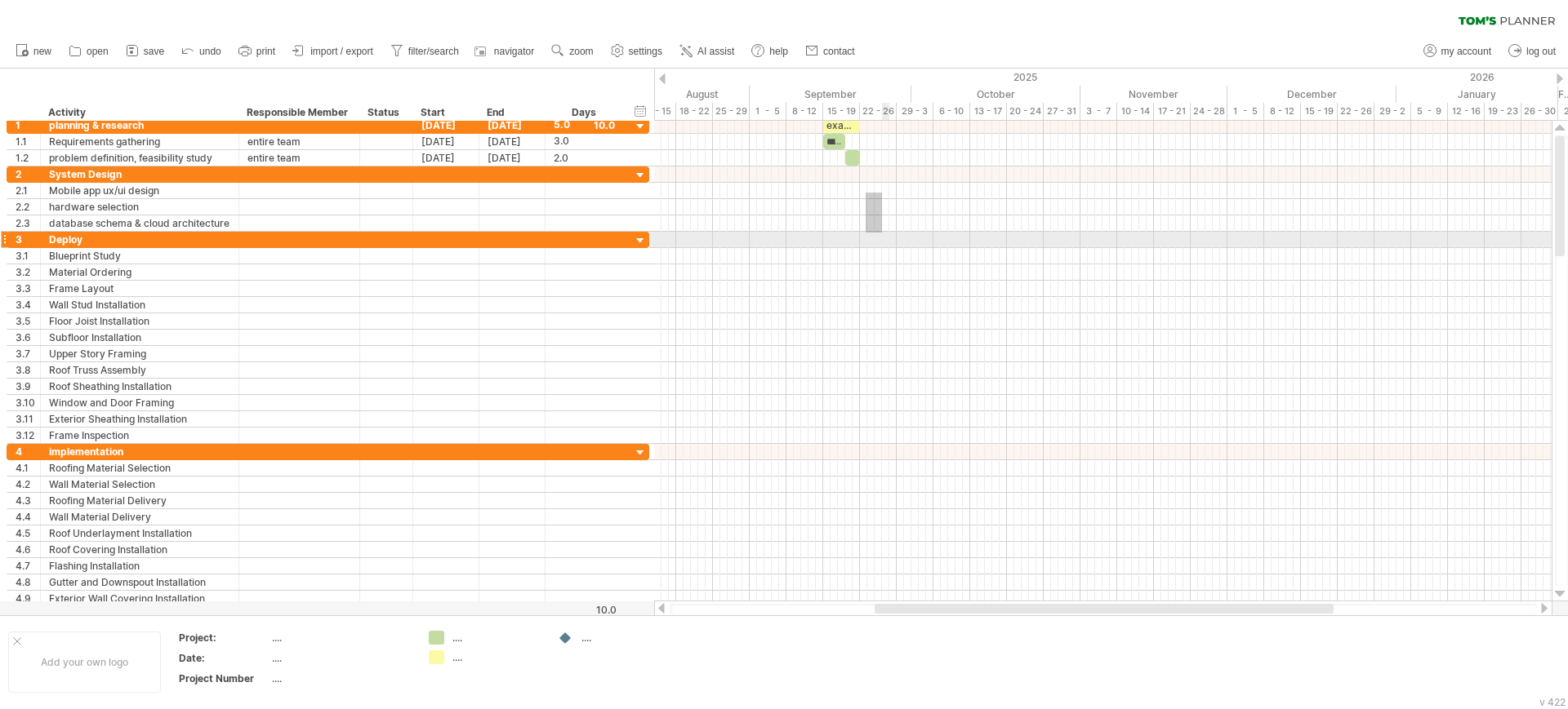
drag, startPoint x: 866, startPoint y: 192, endPoint x: 897, endPoint y: 271, distance: 84.9
click at [897, 271] on div at bounding box center [1102, 362] width 897 height 489
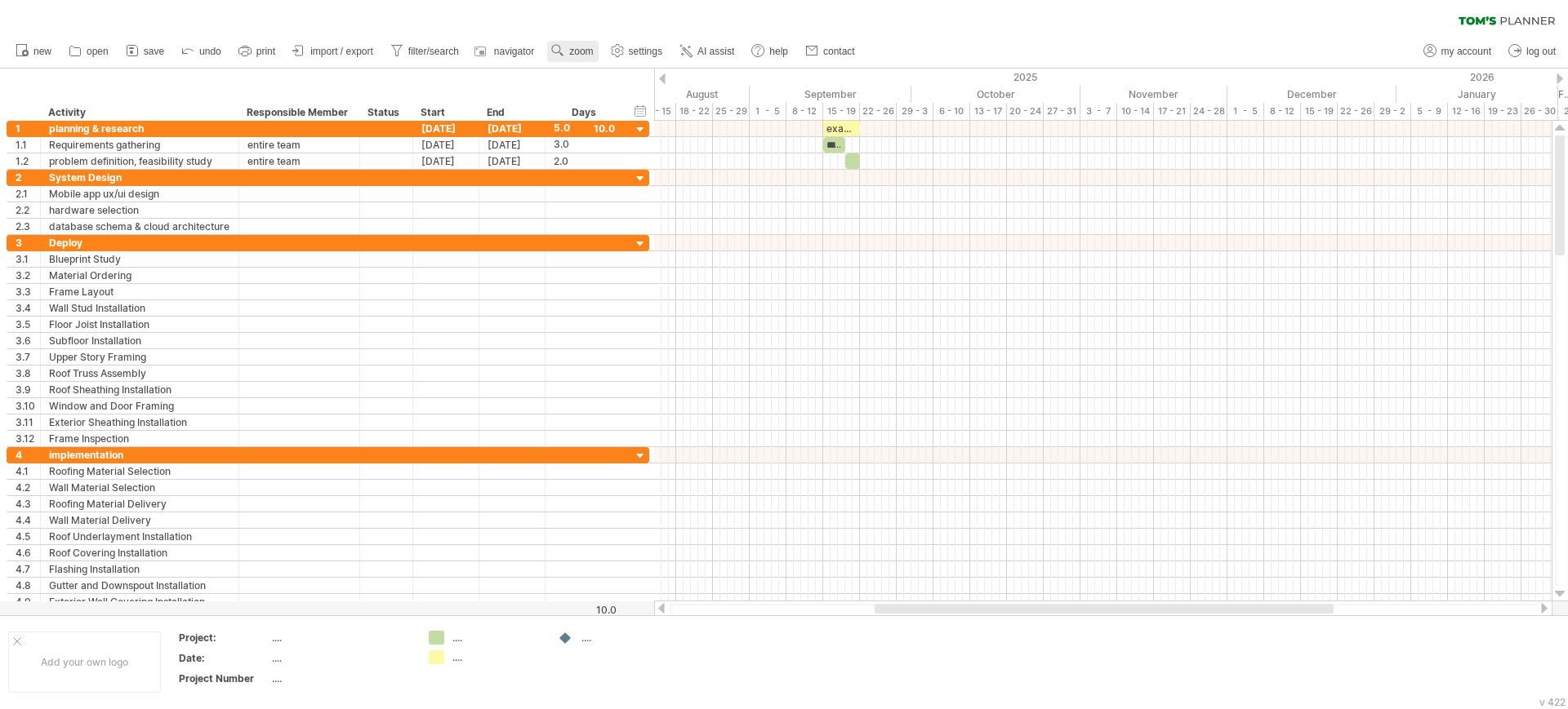
click at [583, 52] on span "zoom" at bounding box center [581, 51] width 24 height 11
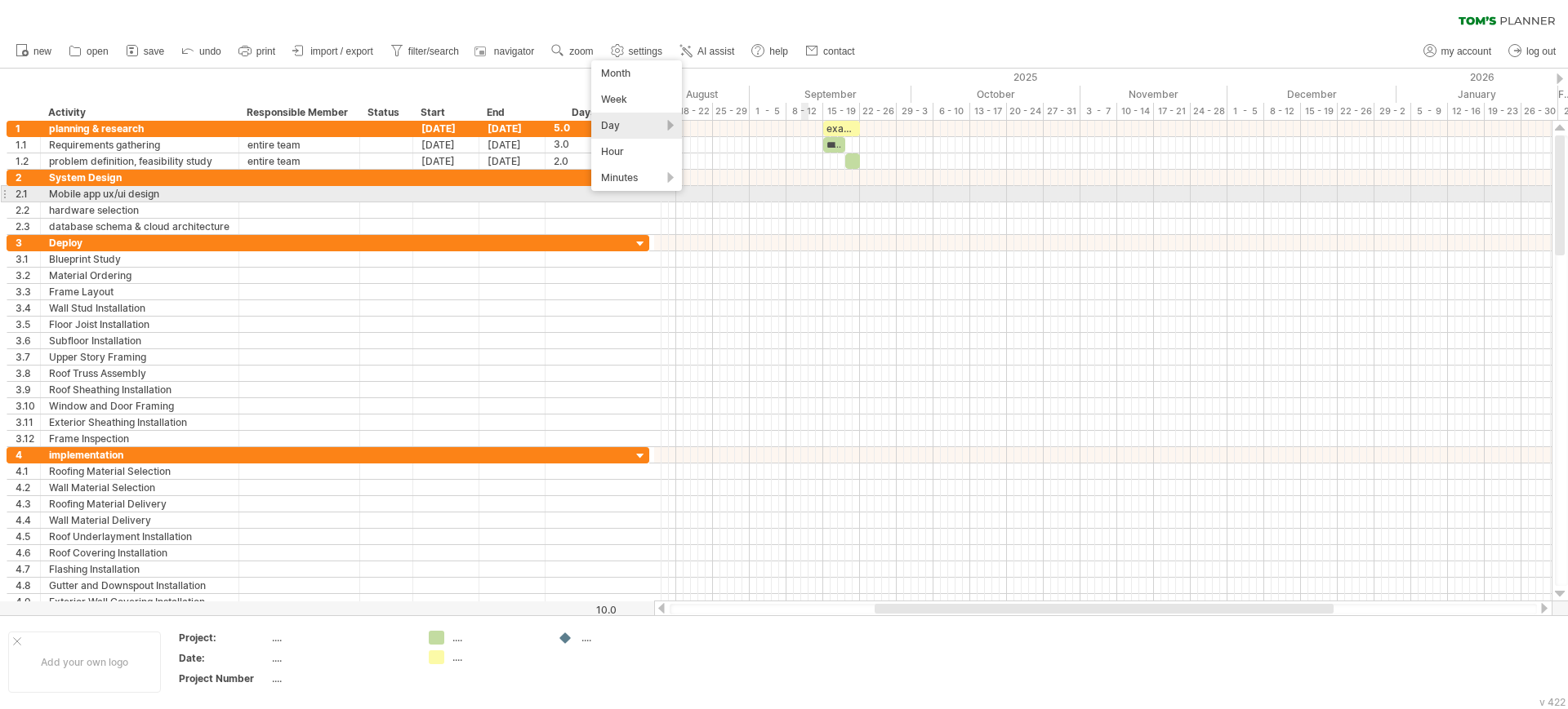
click at [803, 186] on div at bounding box center [1102, 194] width 897 height 17
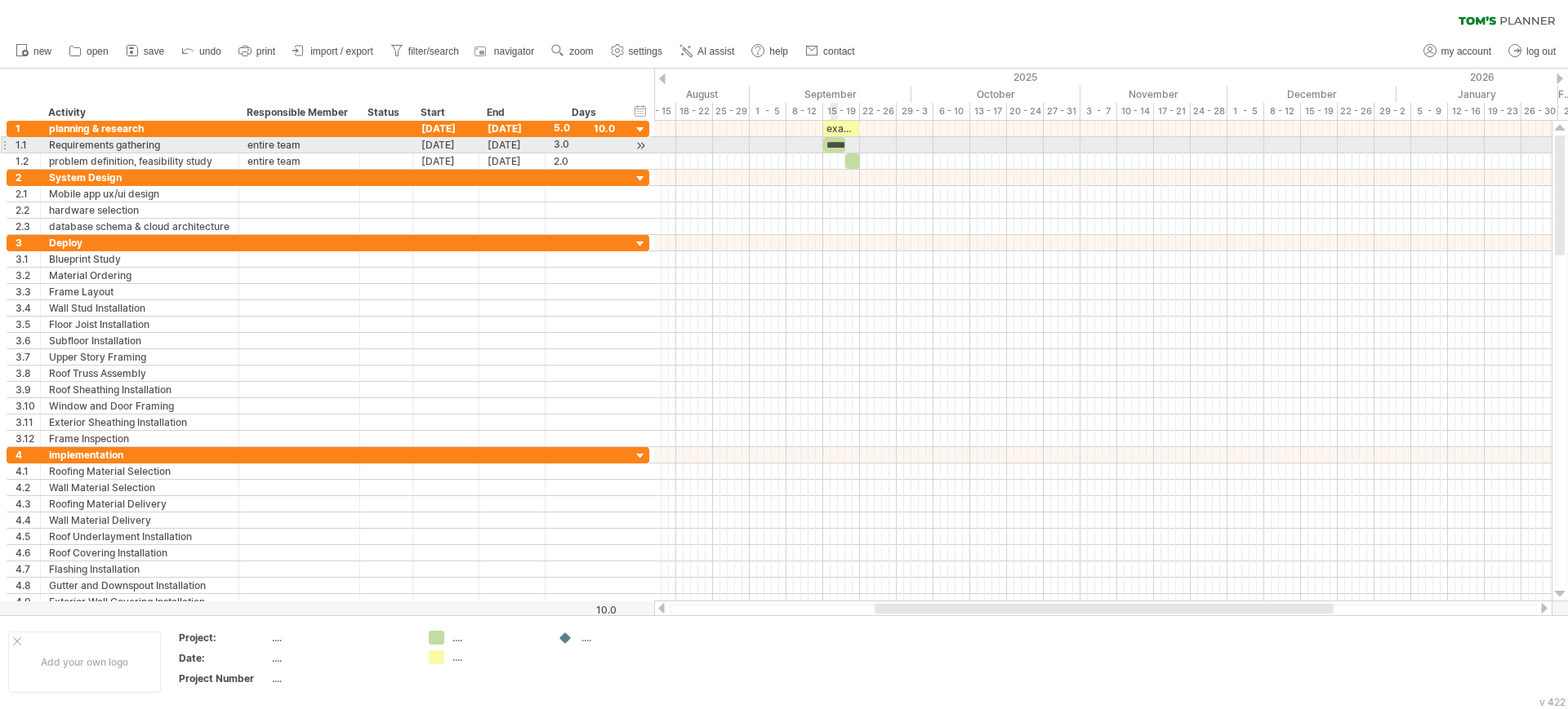
click at [834, 140] on div "*****" at bounding box center [834, 144] width 22 height 16
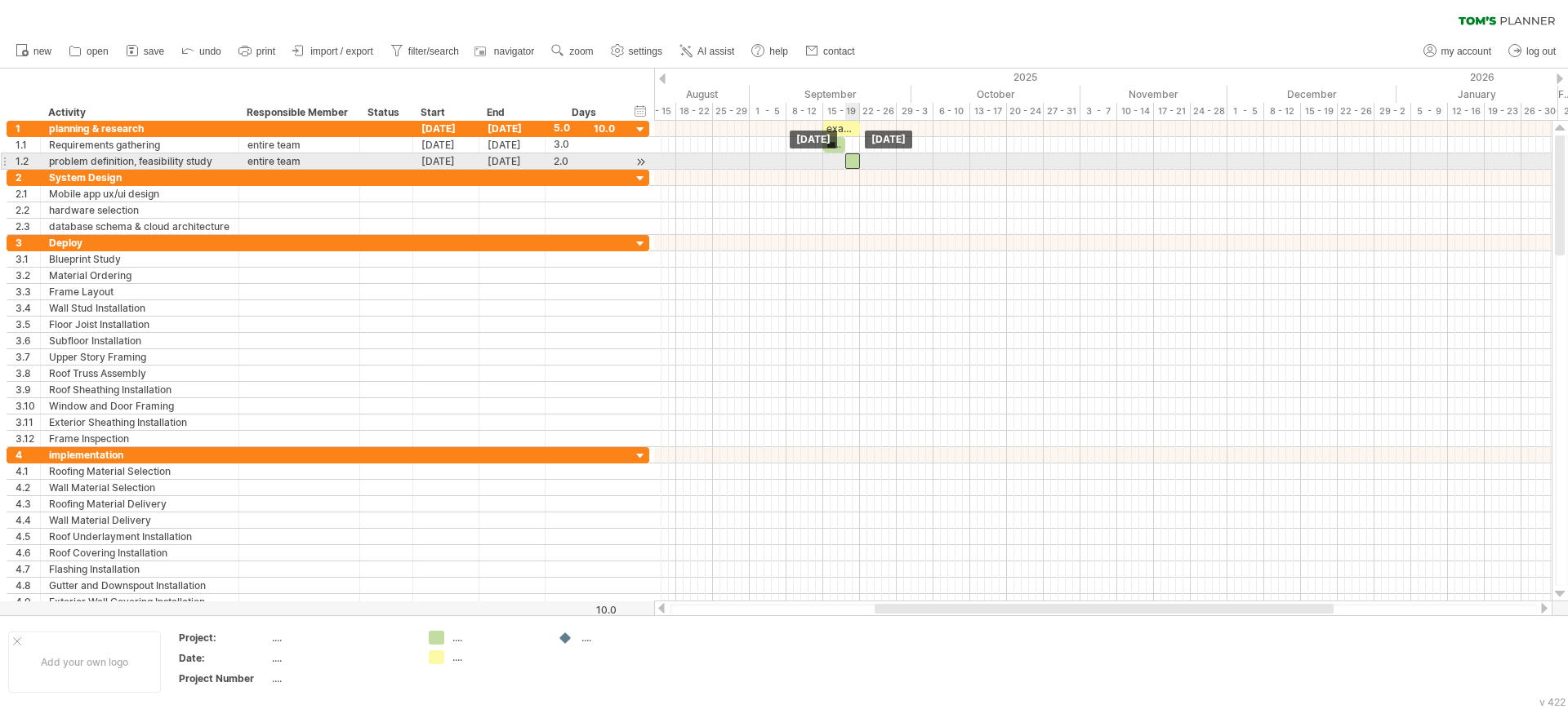
click at [855, 161] on div at bounding box center [852, 161] width 15 height 16
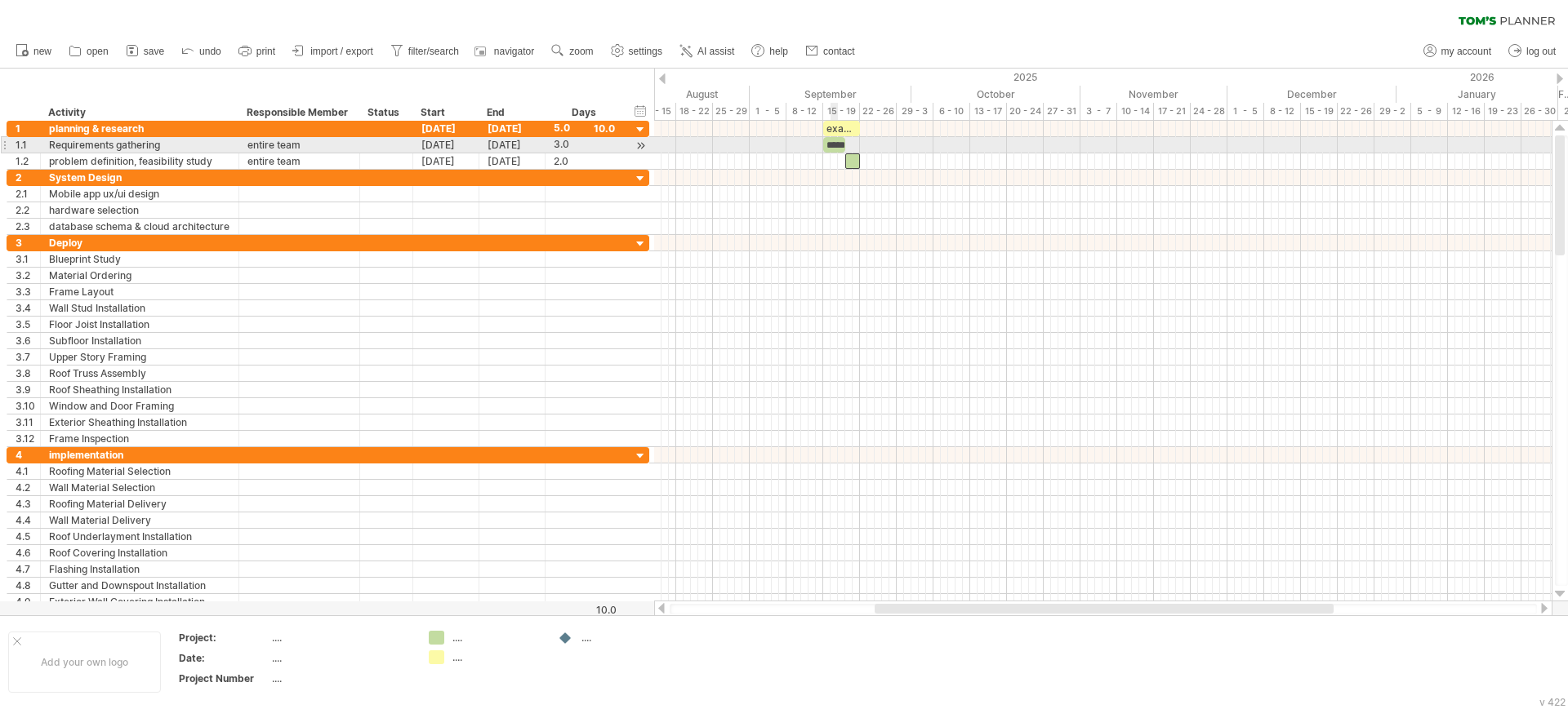
click at [836, 145] on div "*****" at bounding box center [834, 144] width 22 height 16
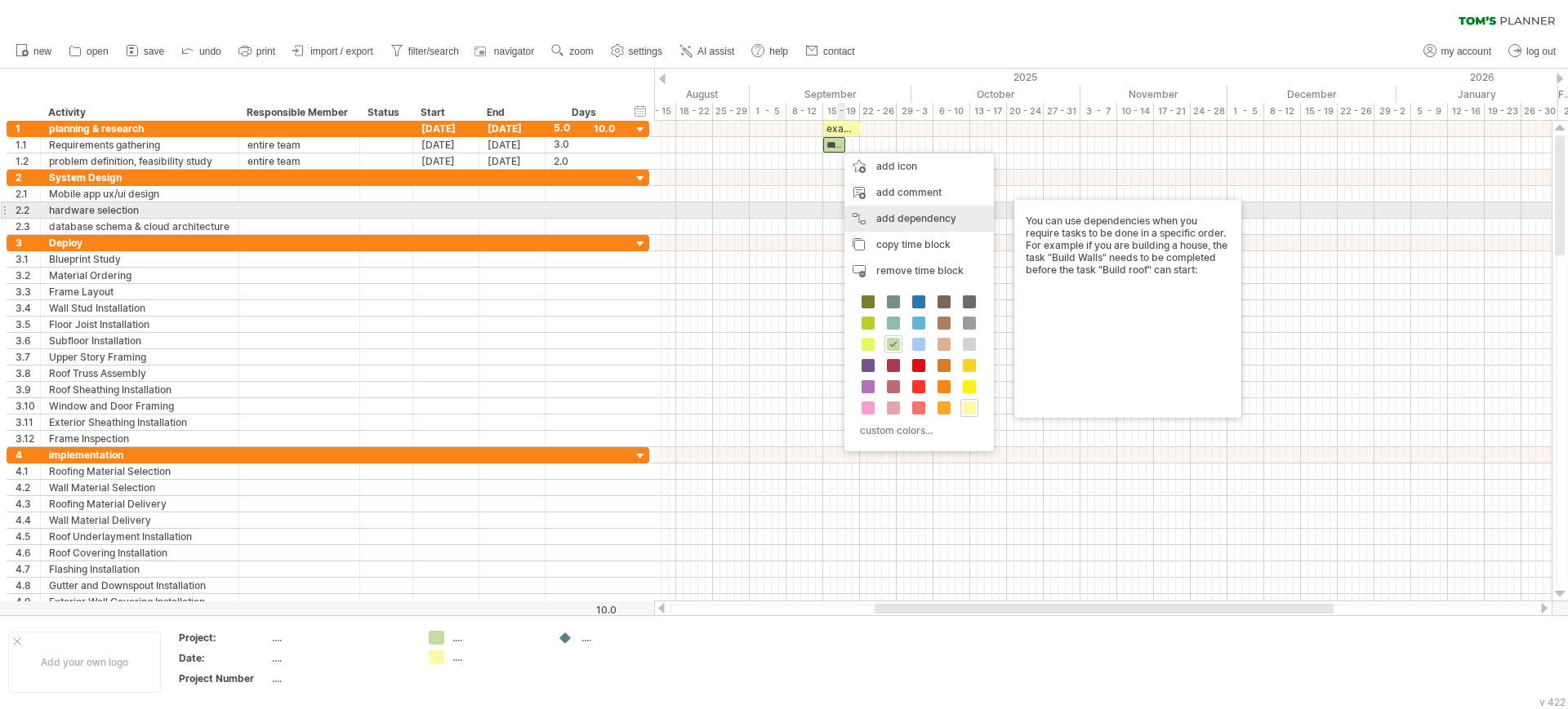
click at [858, 218] on div "add dependency You can use dependencies when you require tasks to be done in a …" at bounding box center [918, 219] width 149 height 26
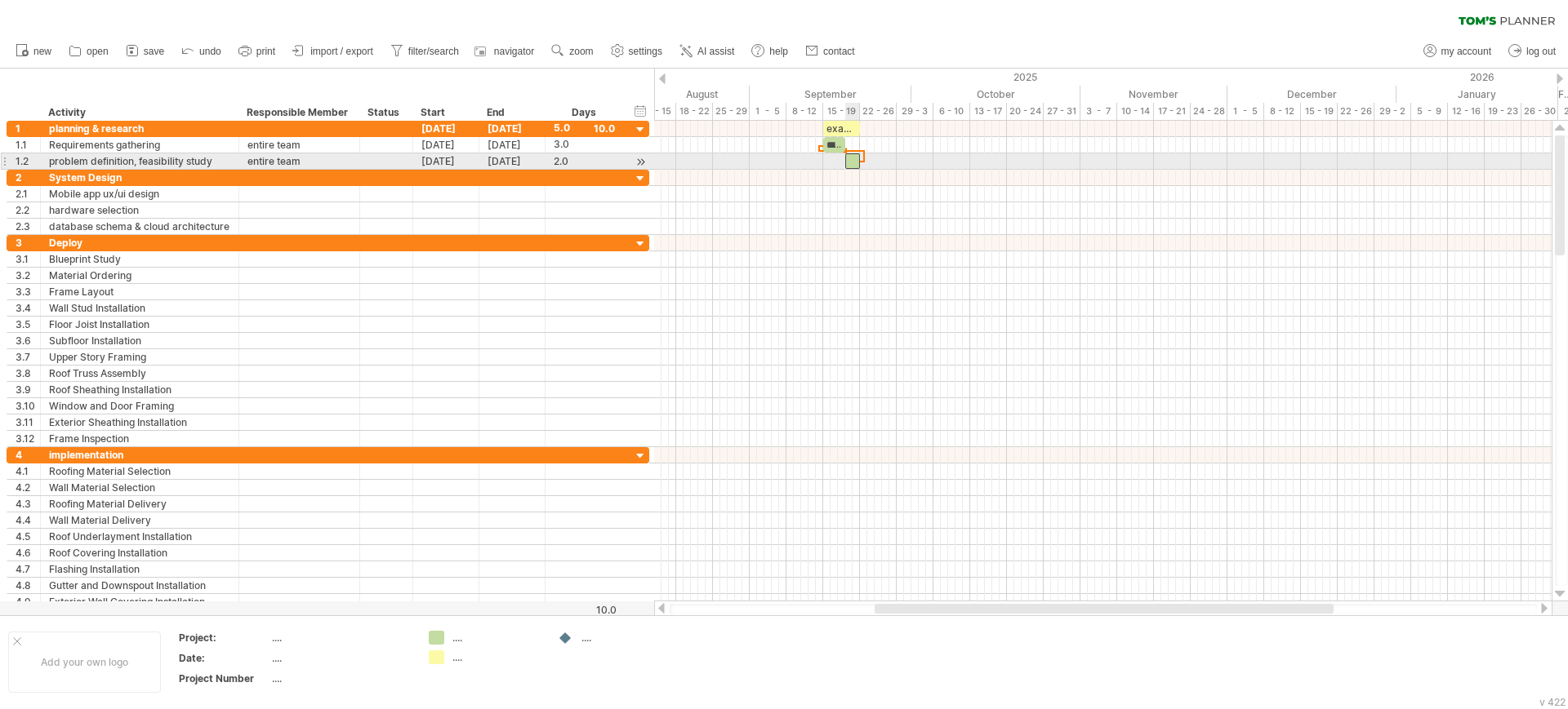
click at [853, 154] on div at bounding box center [852, 161] width 15 height 16
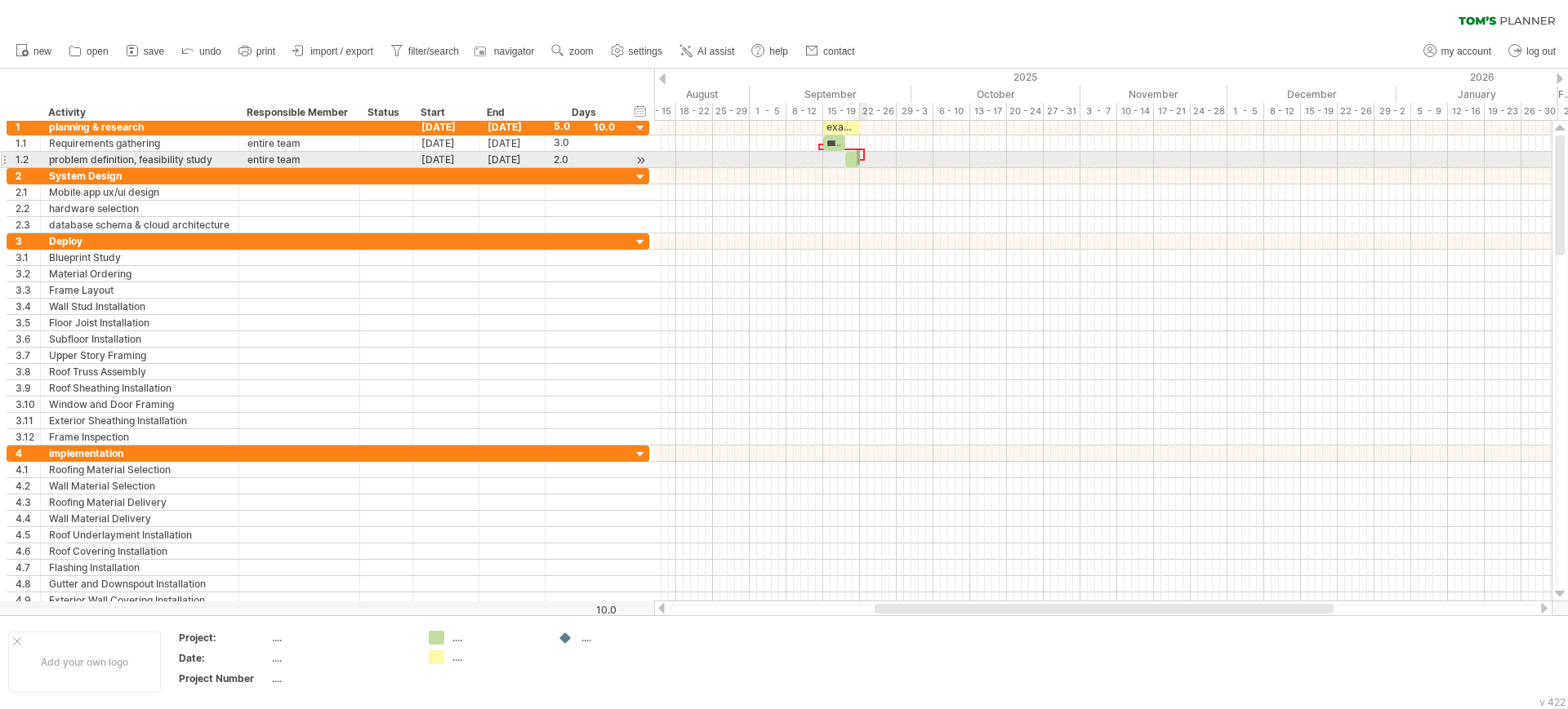
drag, startPoint x: 857, startPoint y: 150, endPoint x: 923, endPoint y: 306, distance: 169.4
click at [923, 306] on div "example time blocks: ***** [DATE] [DATE]" at bounding box center [1102, 360] width 897 height 481
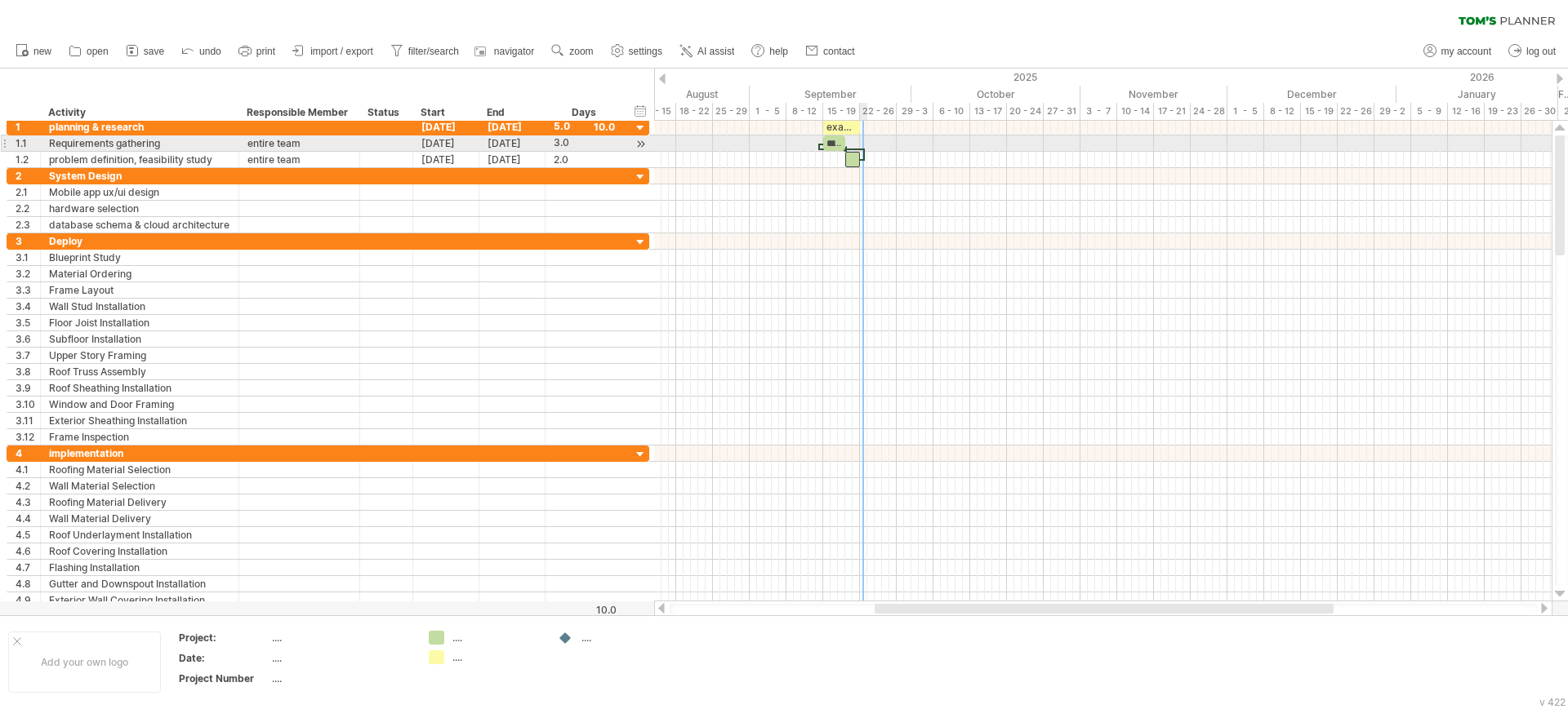
click at [863, 148] on div at bounding box center [842, 149] width 45 height 5
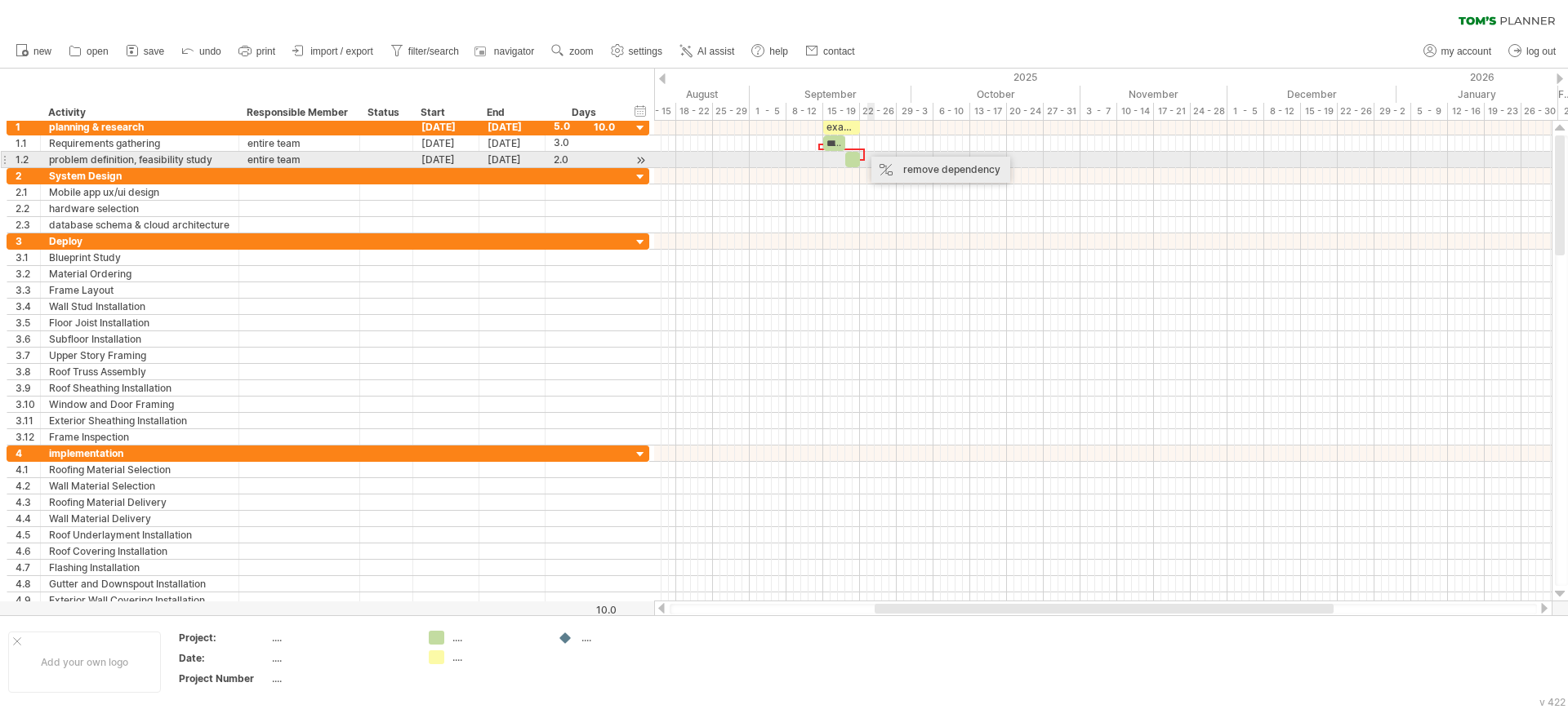
click at [894, 166] on div "remove dependency" at bounding box center [940, 169] width 139 height 26
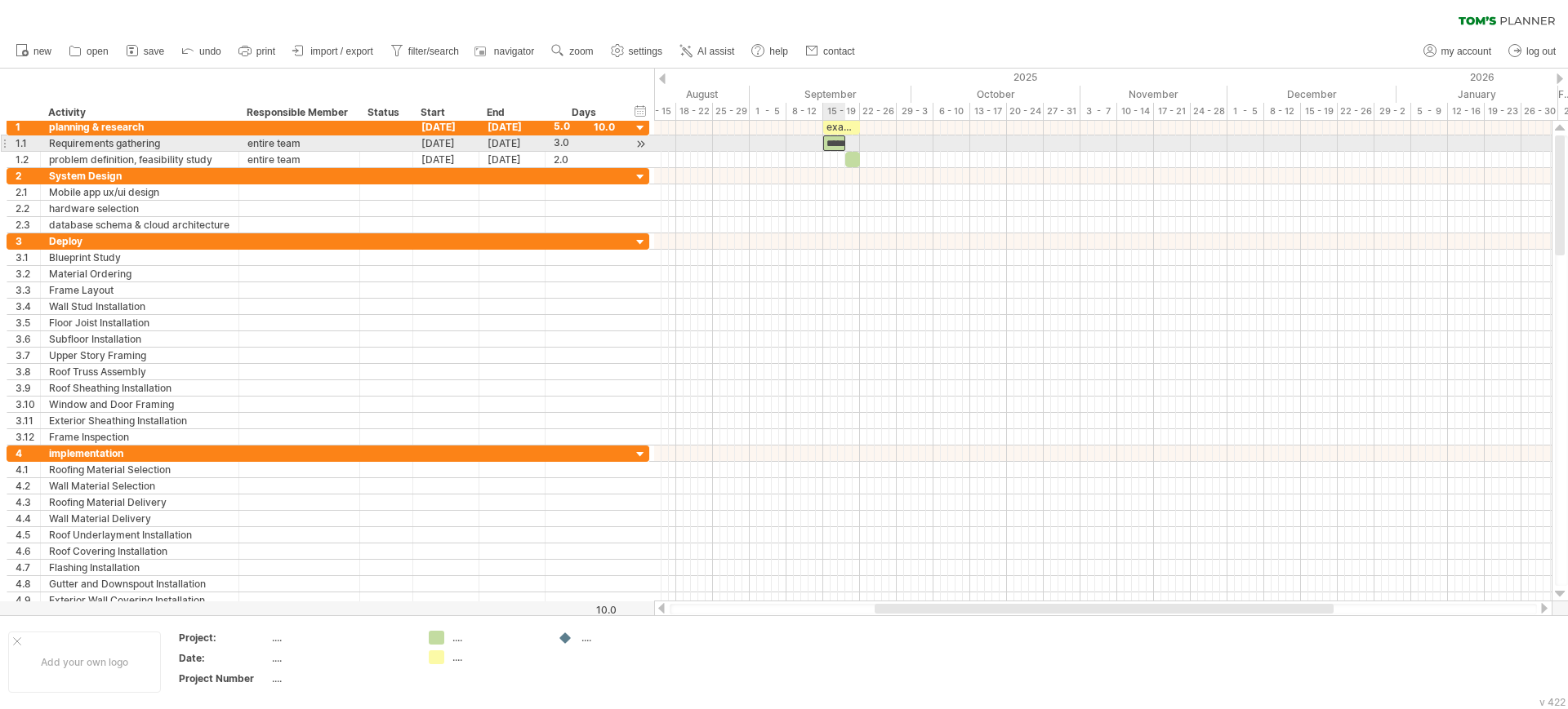
click at [829, 142] on div "*****" at bounding box center [834, 143] width 22 height 16
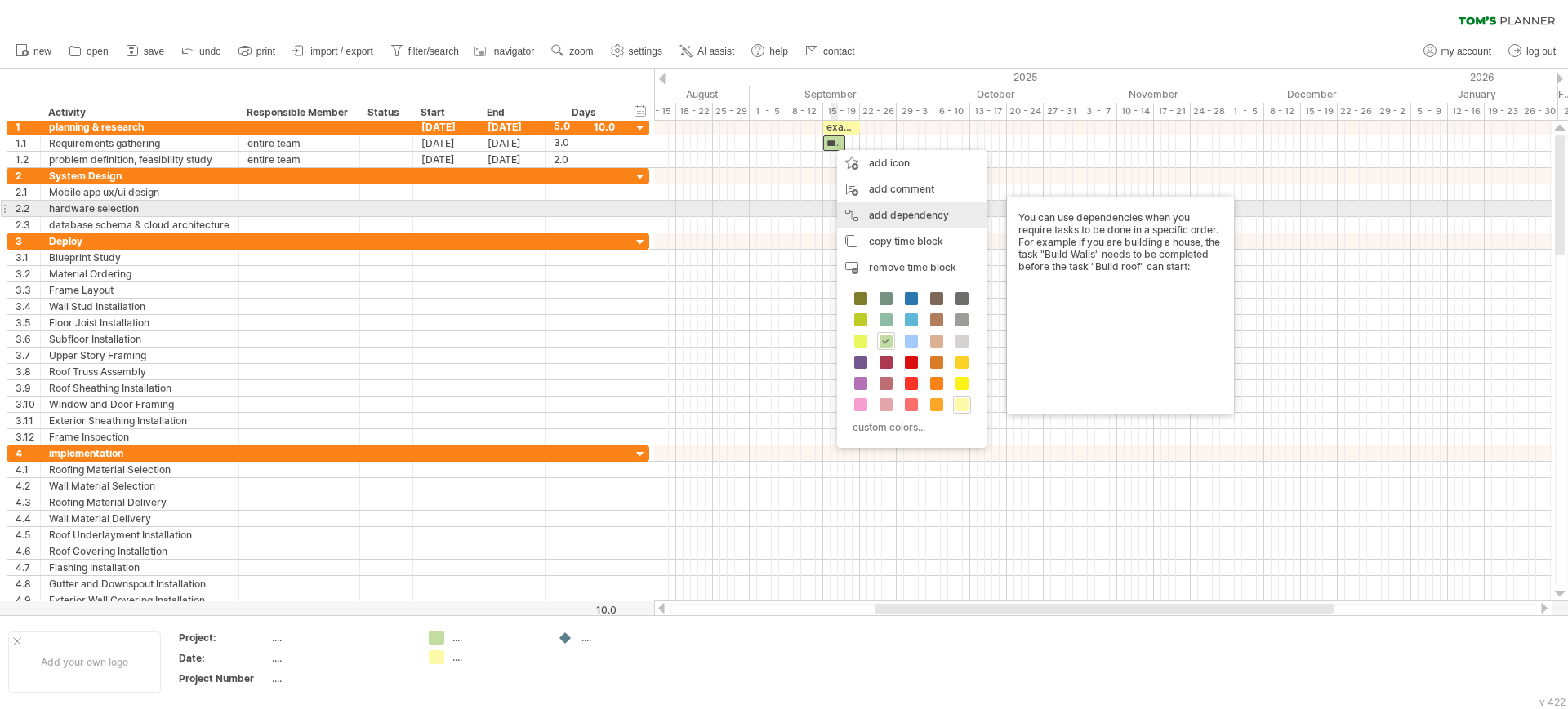
click at [849, 209] on div "add dependency You can use dependencies when you require tasks to be done in a …" at bounding box center [912, 215] width 149 height 26
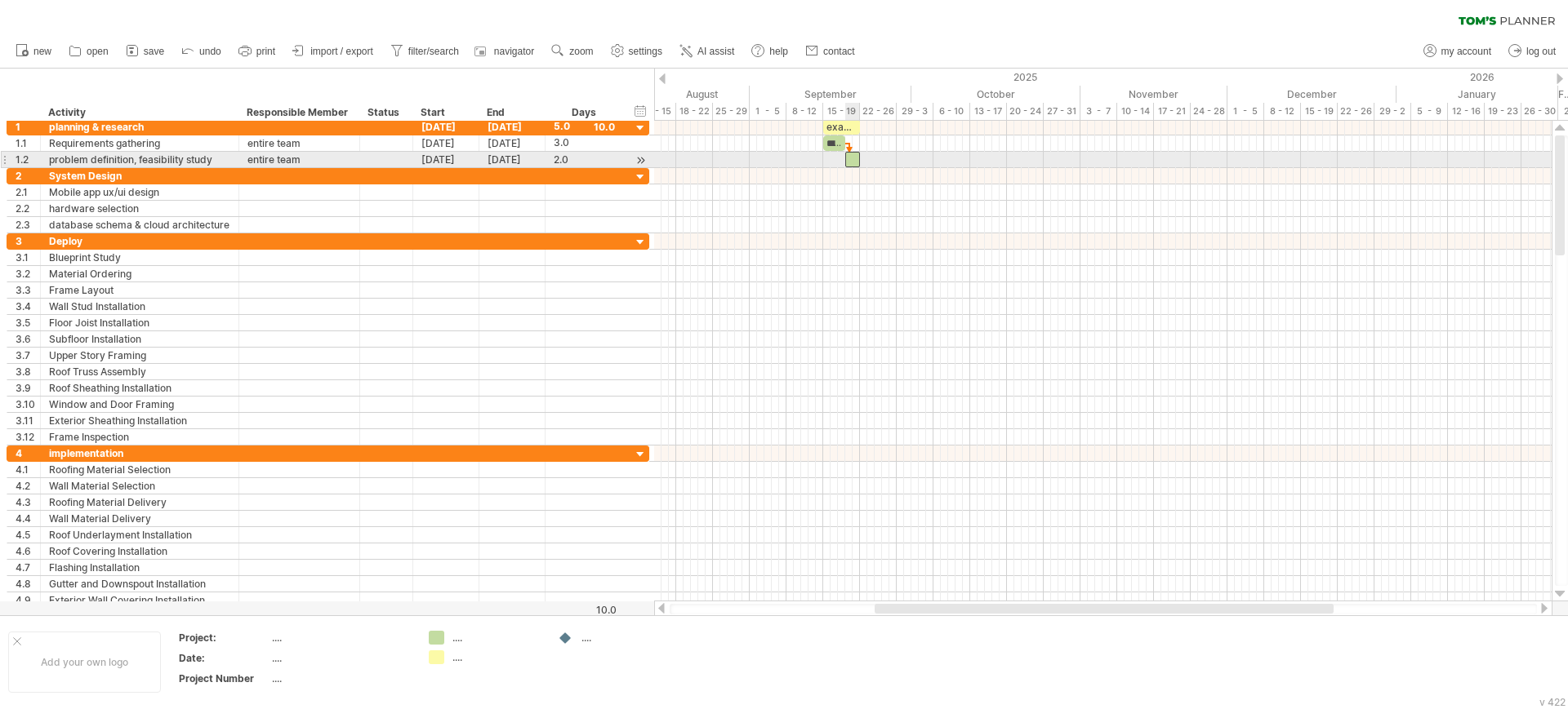
click at [851, 163] on div at bounding box center [852, 159] width 15 height 16
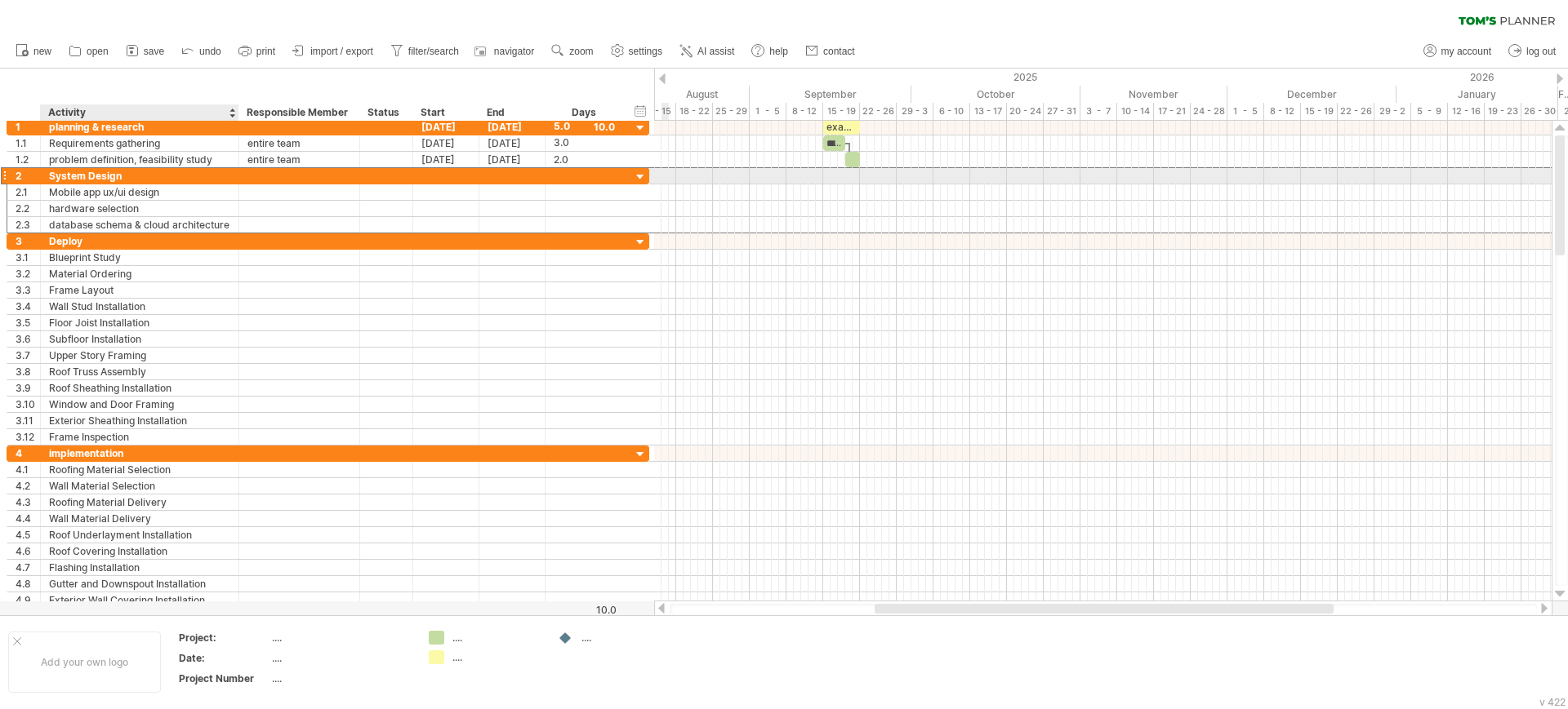
click at [213, 177] on div "System Design" at bounding box center [139, 176] width 181 height 16
click at [270, 177] on div at bounding box center [299, 176] width 104 height 16
click at [107, 170] on div "System Design" at bounding box center [139, 176] width 181 height 16
click at [0, 0] on input "**********" at bounding box center [0, 0] width 0 height 0
click at [107, 170] on input "**********" at bounding box center [139, 176] width 181 height 16
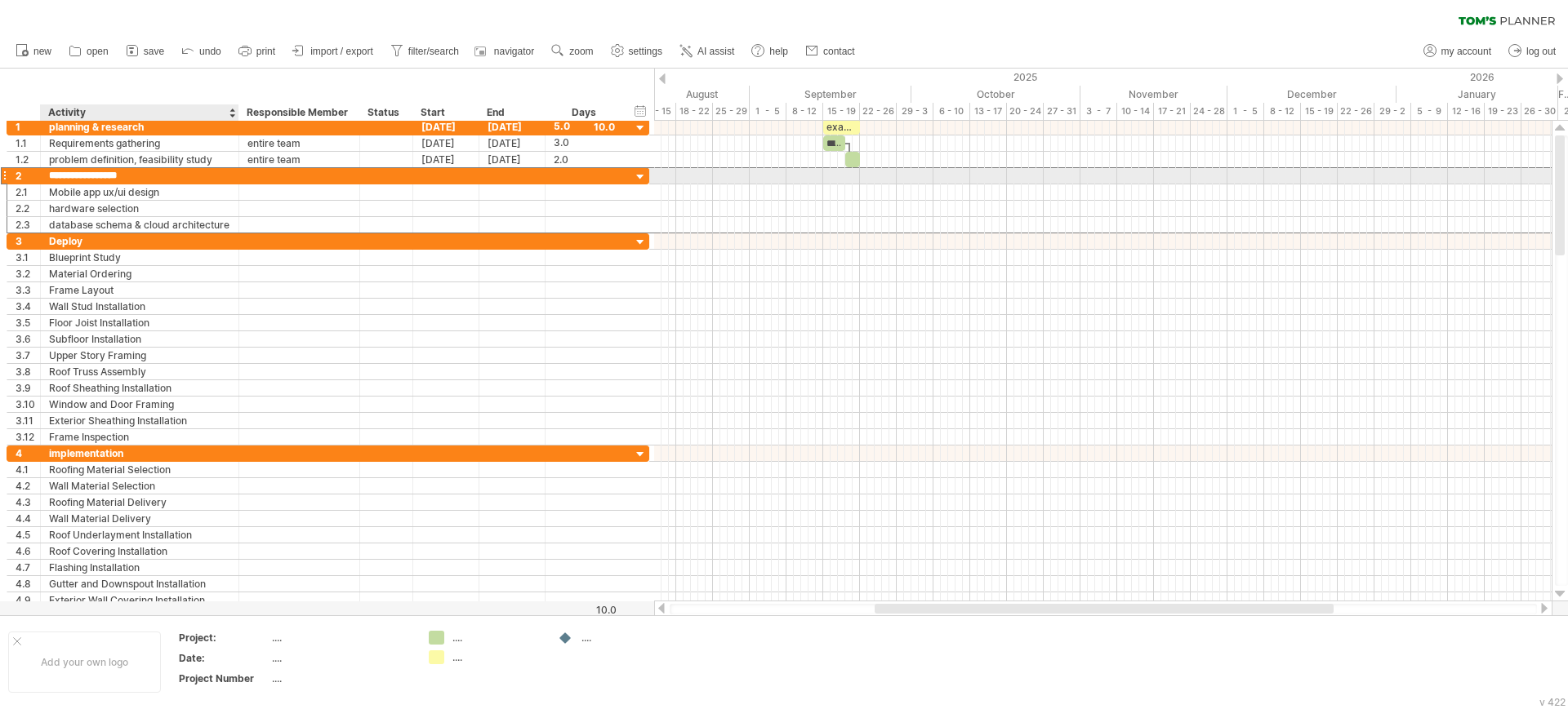
click at [136, 172] on input "**********" at bounding box center [139, 176] width 181 height 16
type input "**********"
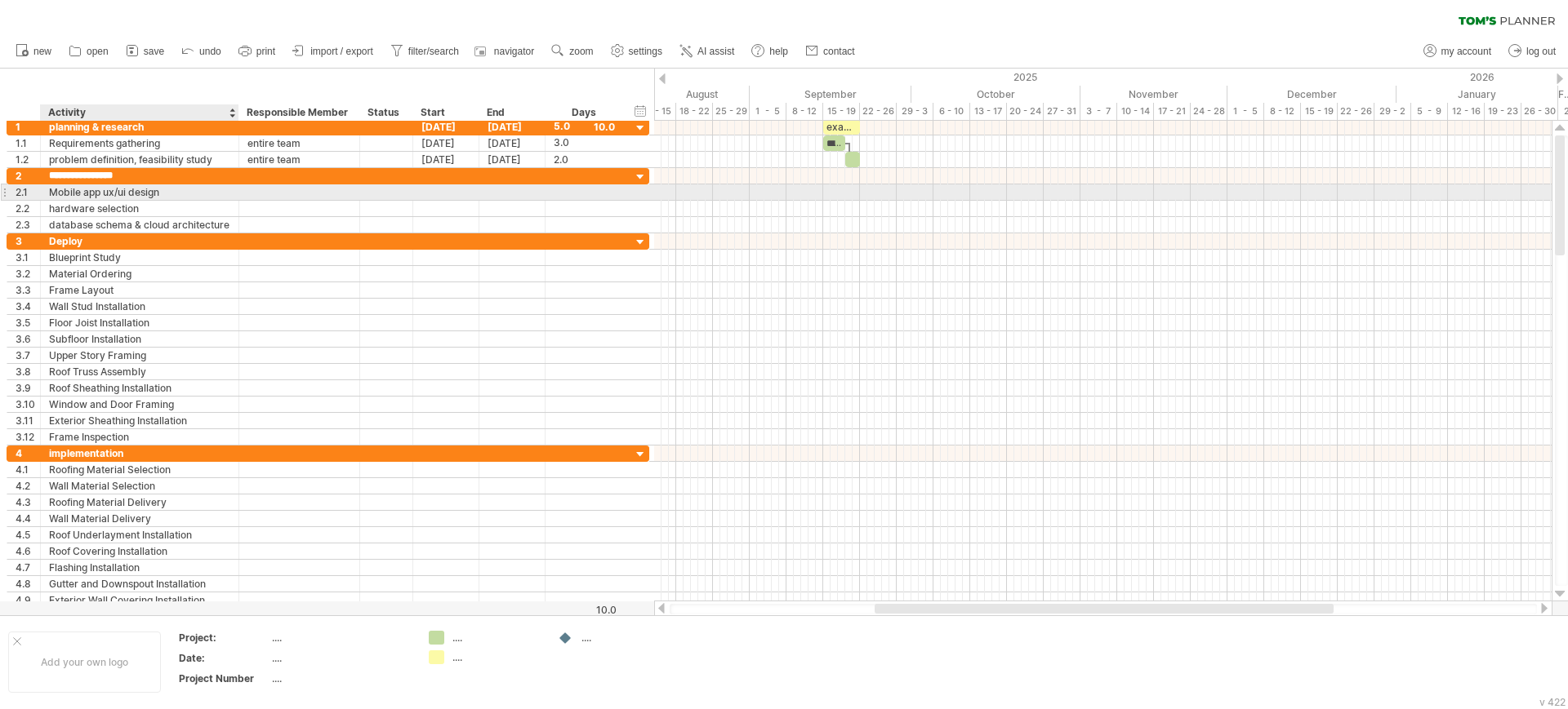
click at [170, 190] on div "Mobile app ux/ui design" at bounding box center [139, 192] width 181 height 16
click at [170, 190] on input "**********" at bounding box center [139, 192] width 181 height 16
type input "*"
click at [81, 188] on div "[PERSON_NAME]" at bounding box center [139, 192] width 181 height 16
type input "*"
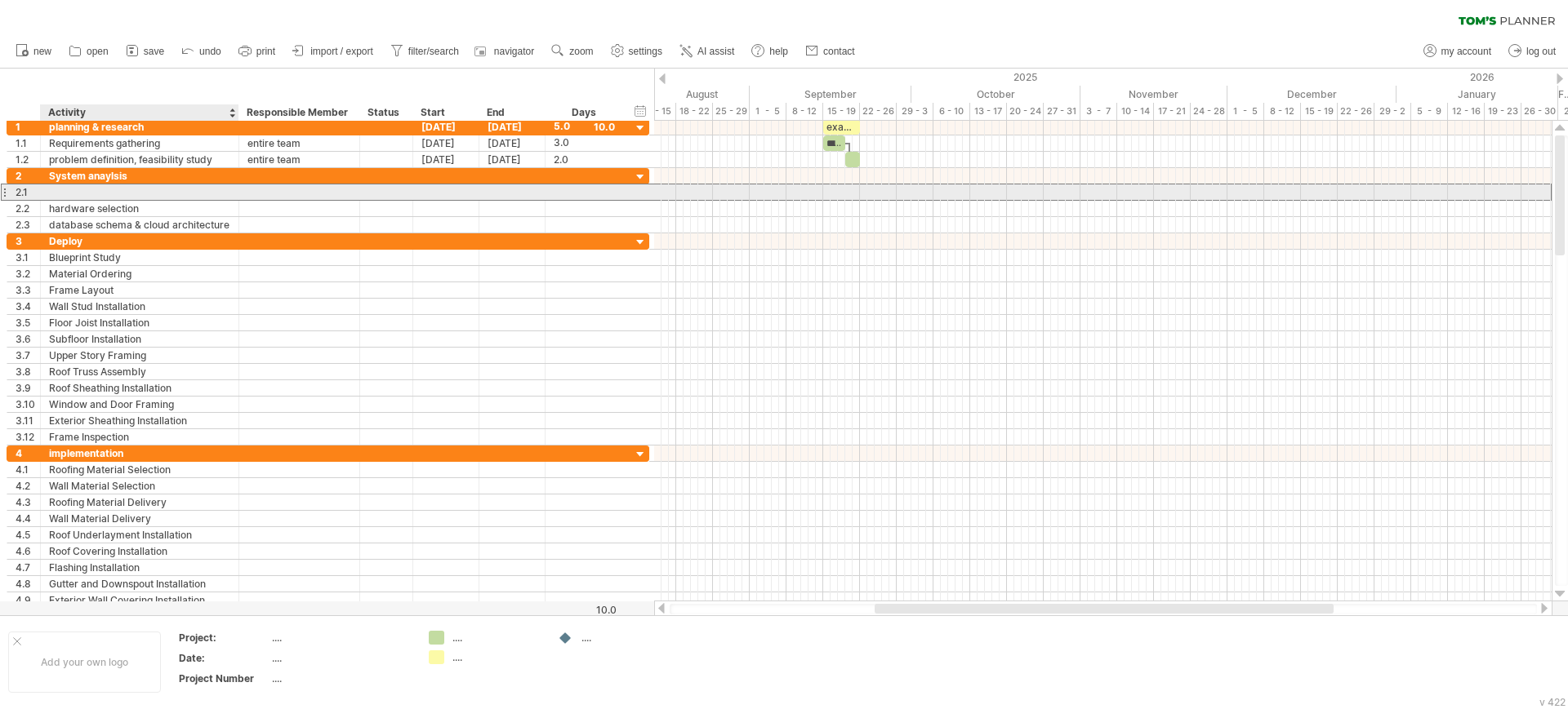
paste input "**********"
click at [234, 190] on div at bounding box center [236, 193] width 8 height 17
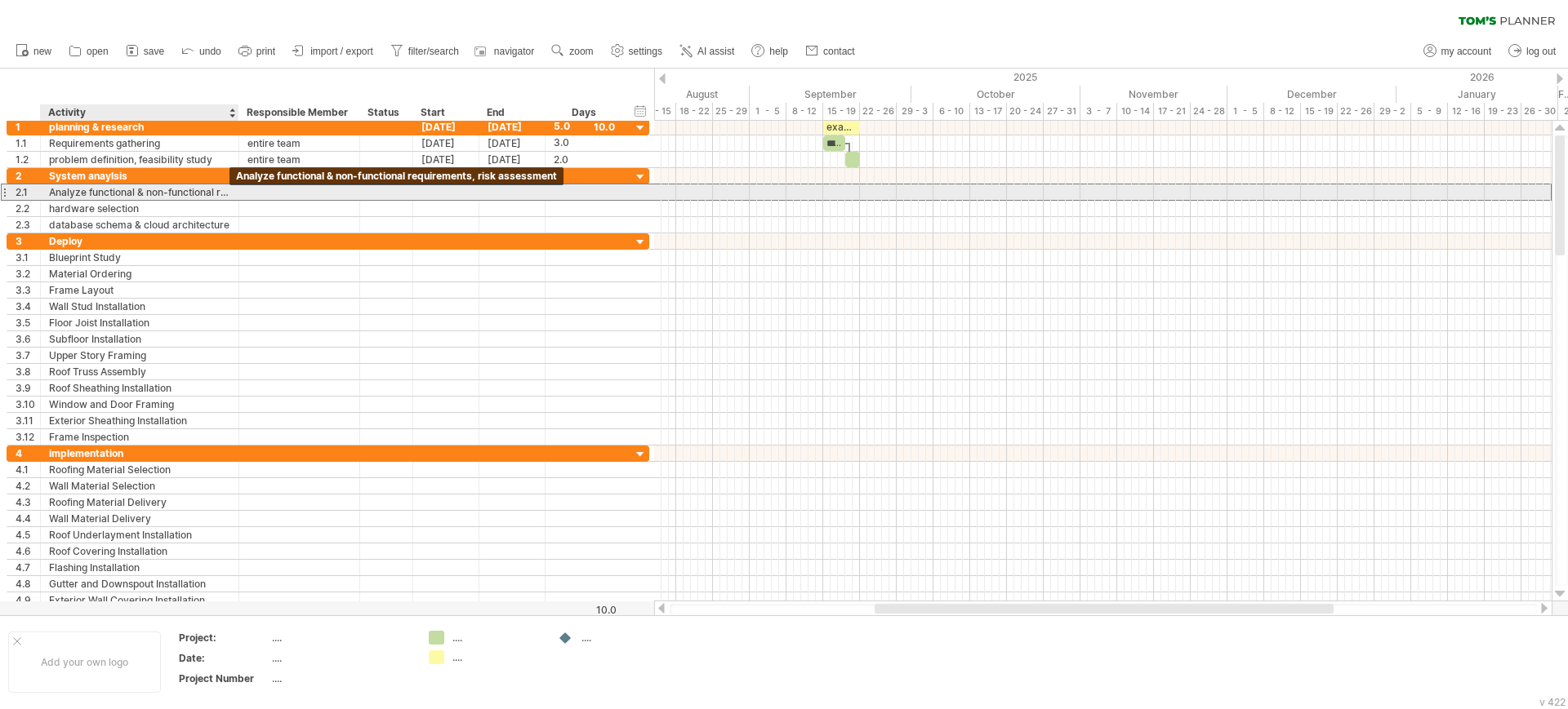
click at [228, 192] on div "Analyze functional & non-functional requirements, risk assessment" at bounding box center [139, 192] width 181 height 16
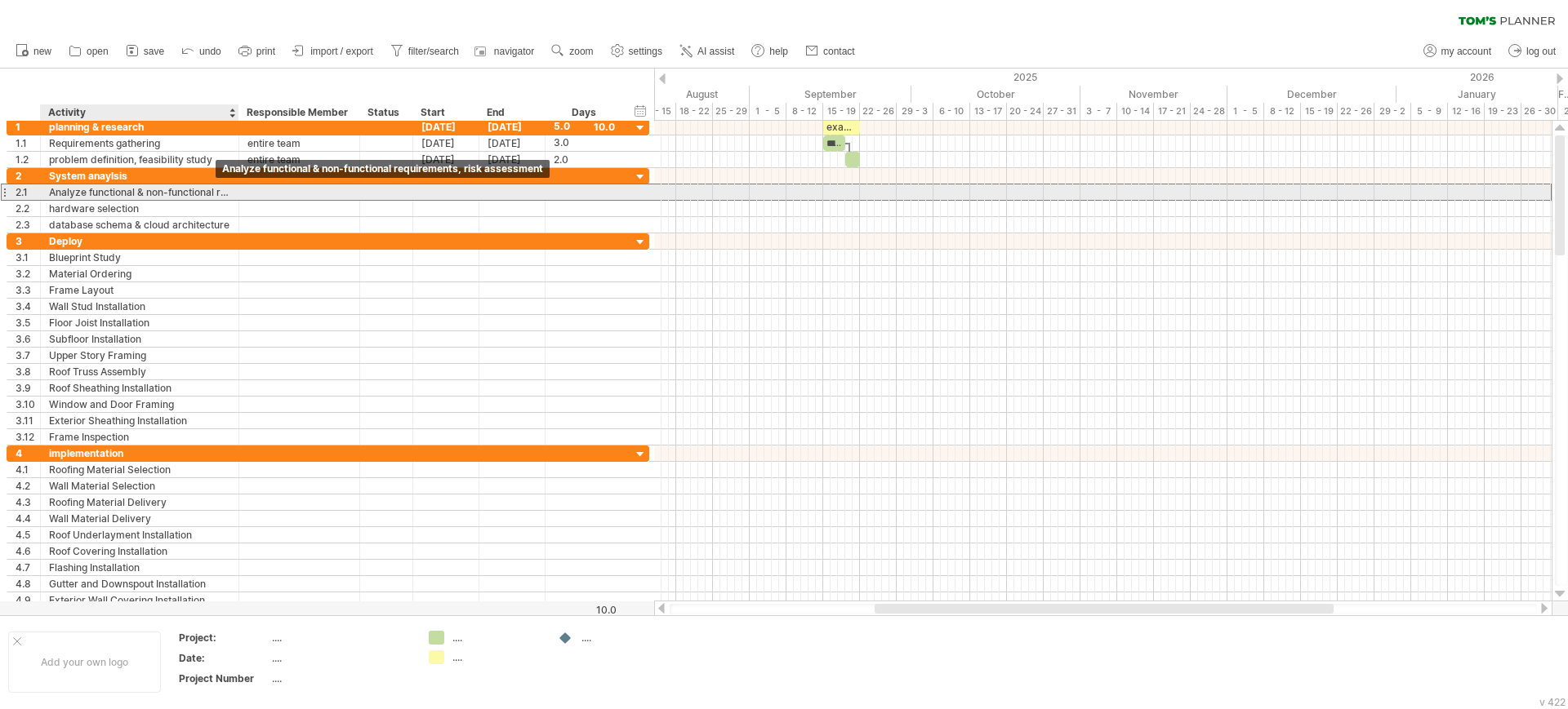
click at [223, 190] on div "Analyze functional & non-functional requirements, risk assessment" at bounding box center [139, 192] width 181 height 16
drag, startPoint x: 228, startPoint y: 190, endPoint x: 154, endPoint y: 190, distance: 74.0
click at [154, 190] on input "**********" at bounding box center [139, 192] width 181 height 16
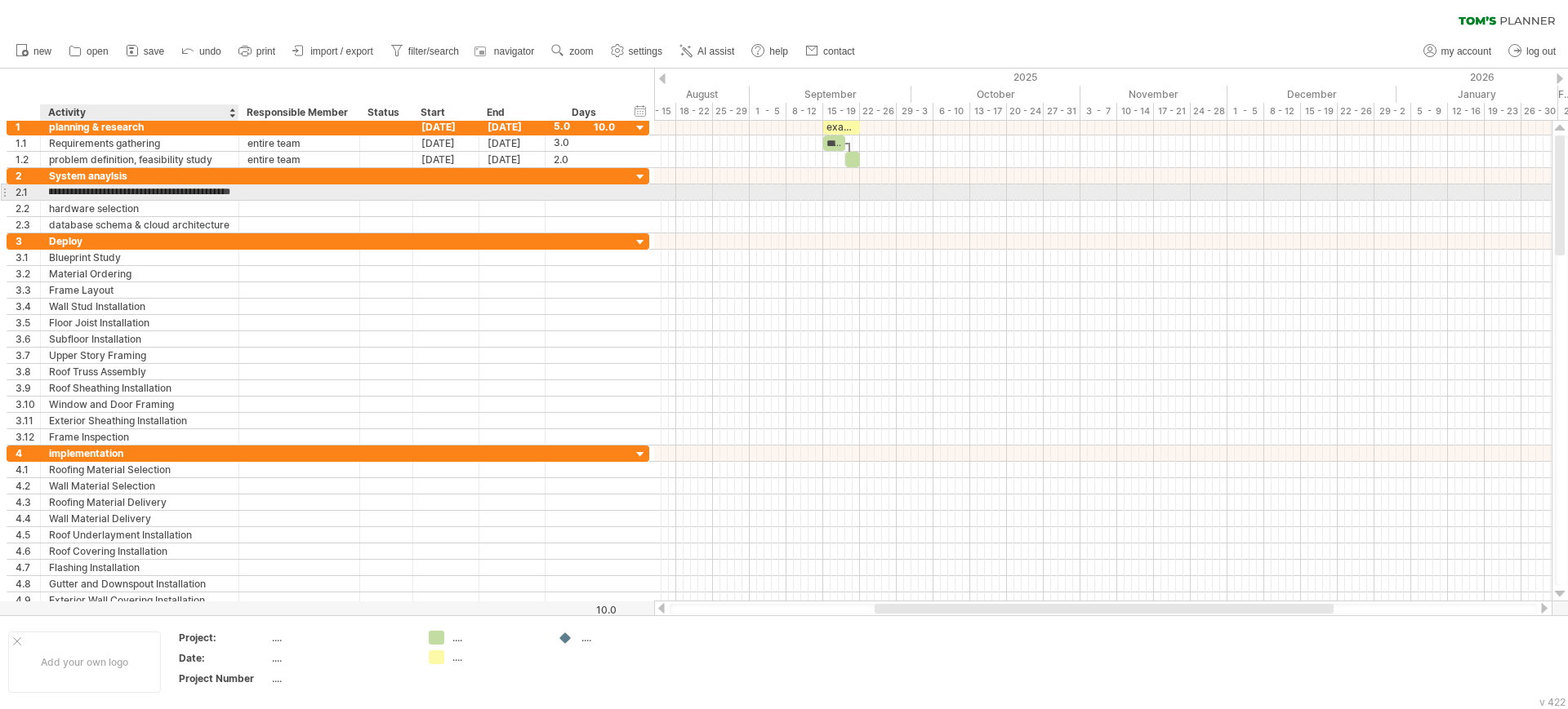
type input "**********"
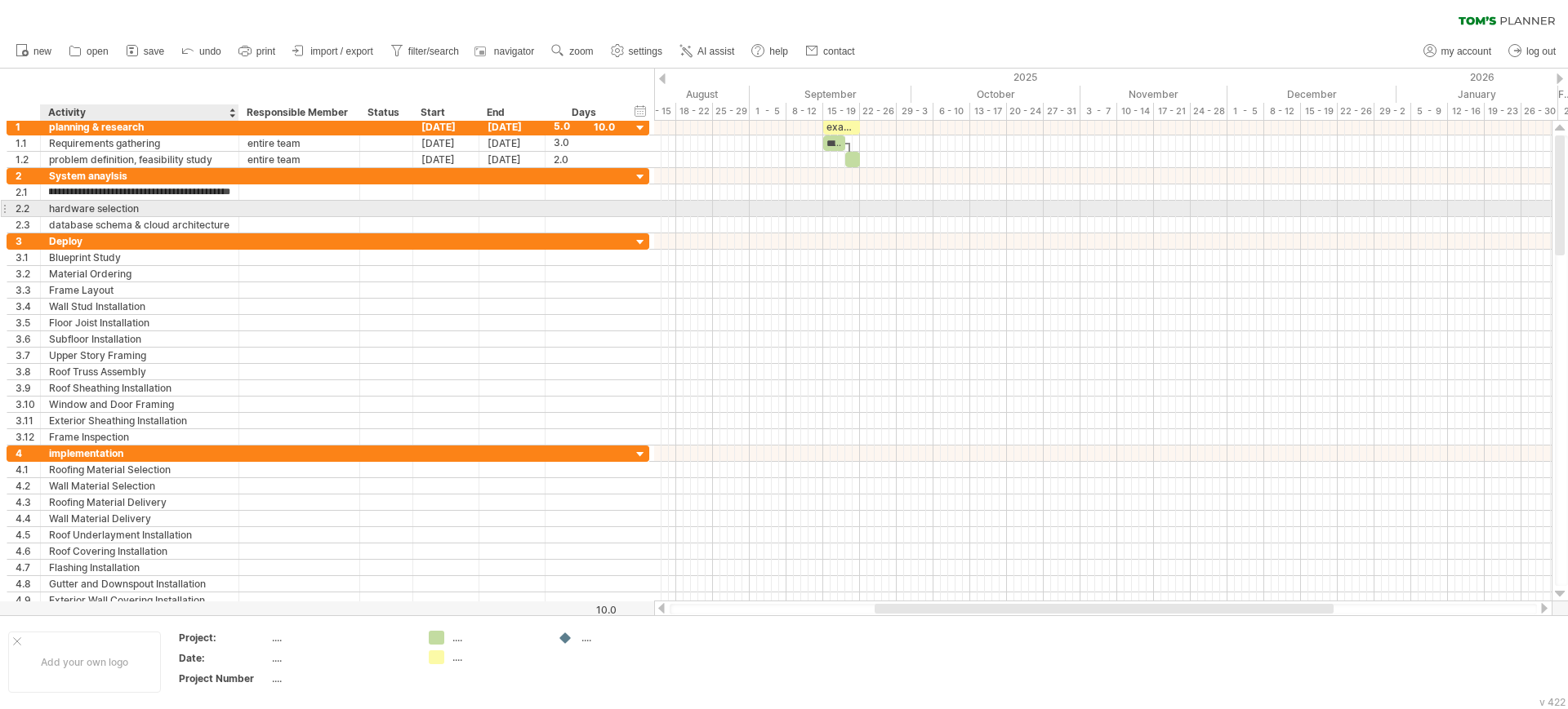
scroll to position [0, 0]
click at [148, 210] on div "hardware selection" at bounding box center [139, 208] width 181 height 16
click at [148, 210] on input "**********" at bounding box center [139, 208] width 181 height 16
paste input "text"
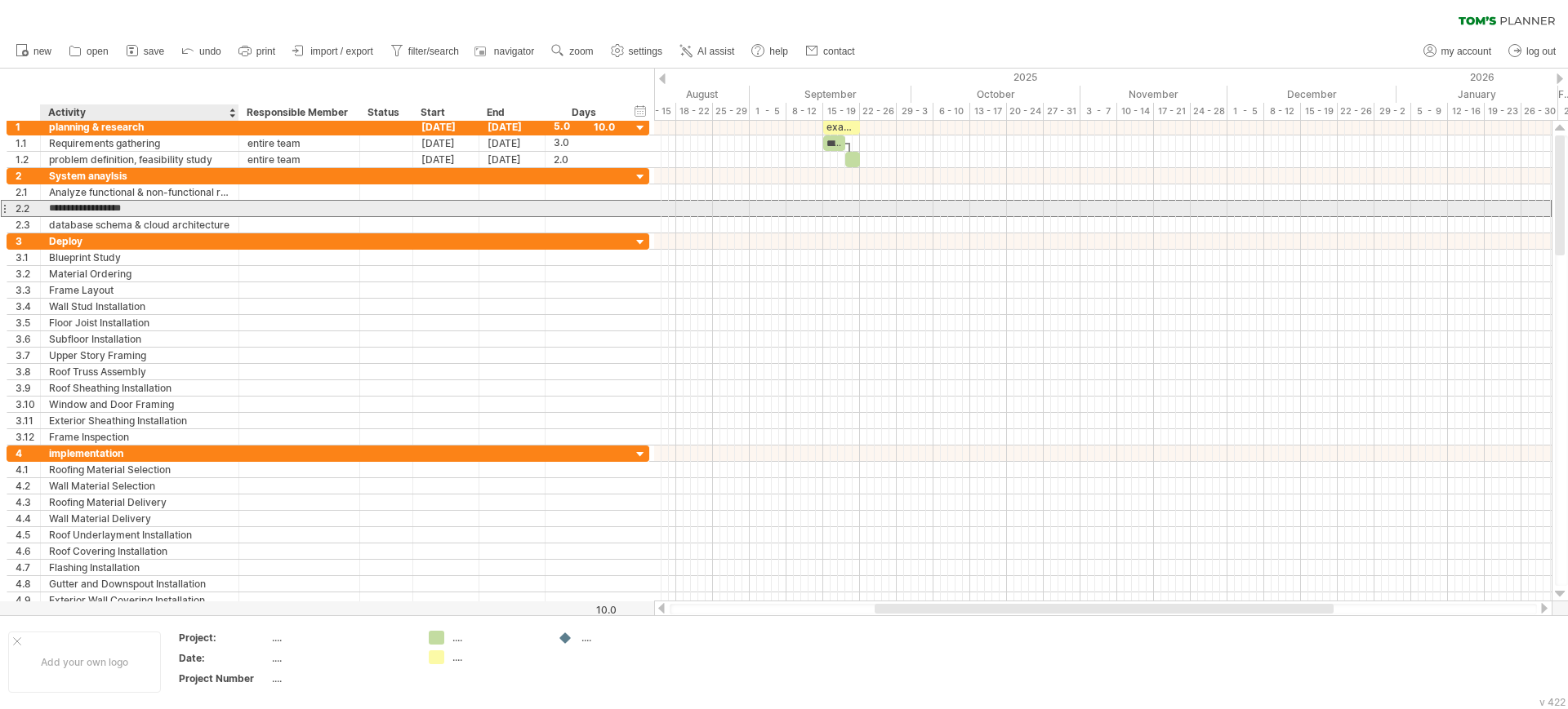
type input "**********"
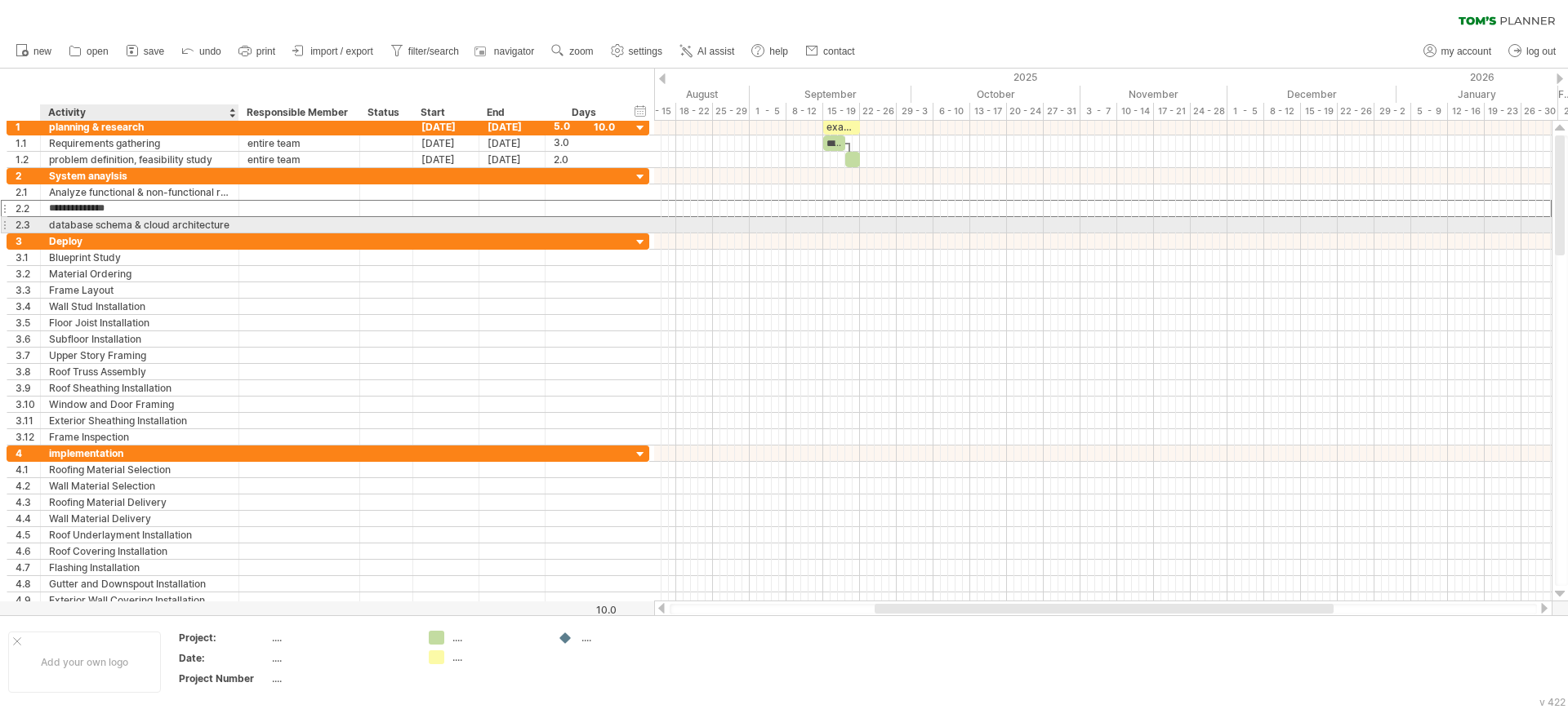
click at [168, 227] on div "database schema & cloud architecture" at bounding box center [139, 224] width 181 height 16
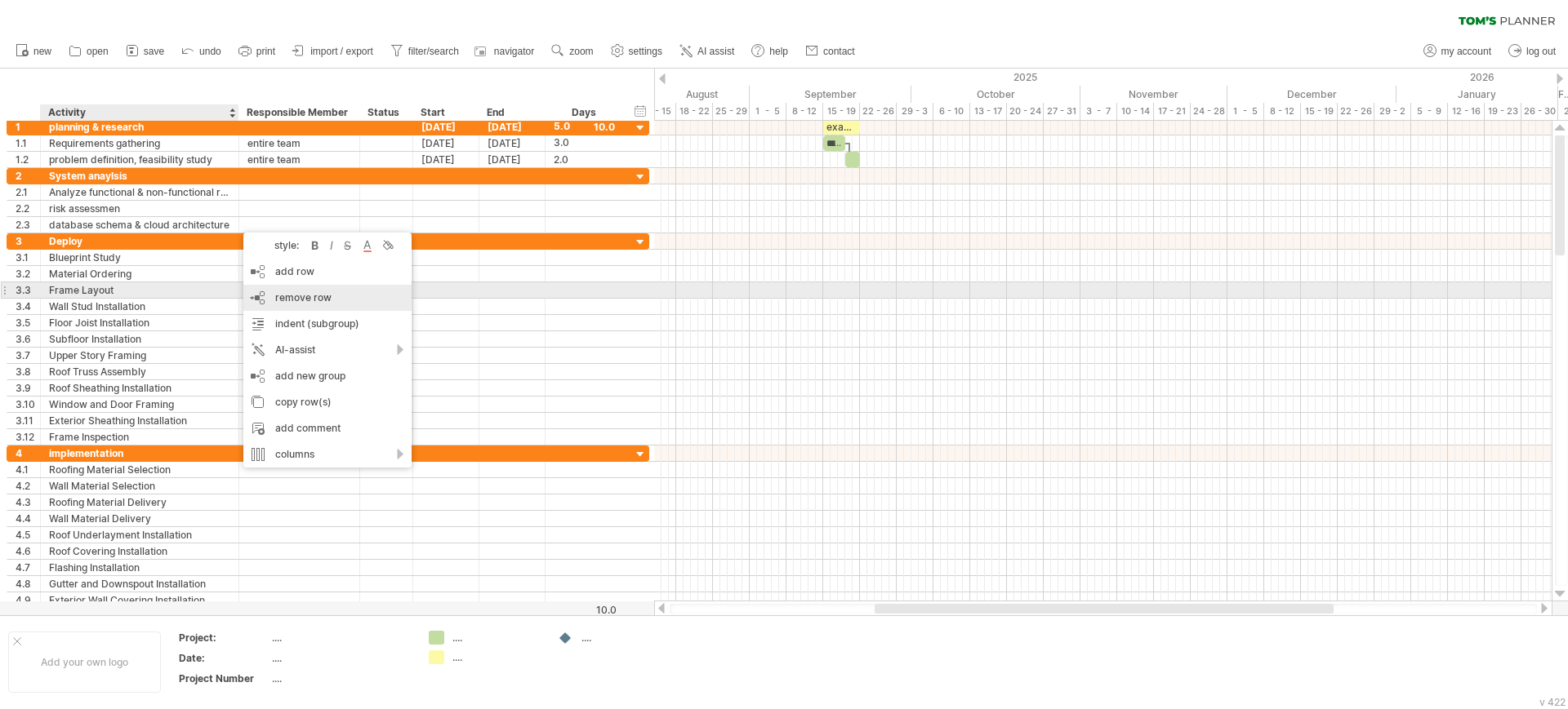
click at [302, 292] on span "remove row" at bounding box center [303, 297] width 56 height 12
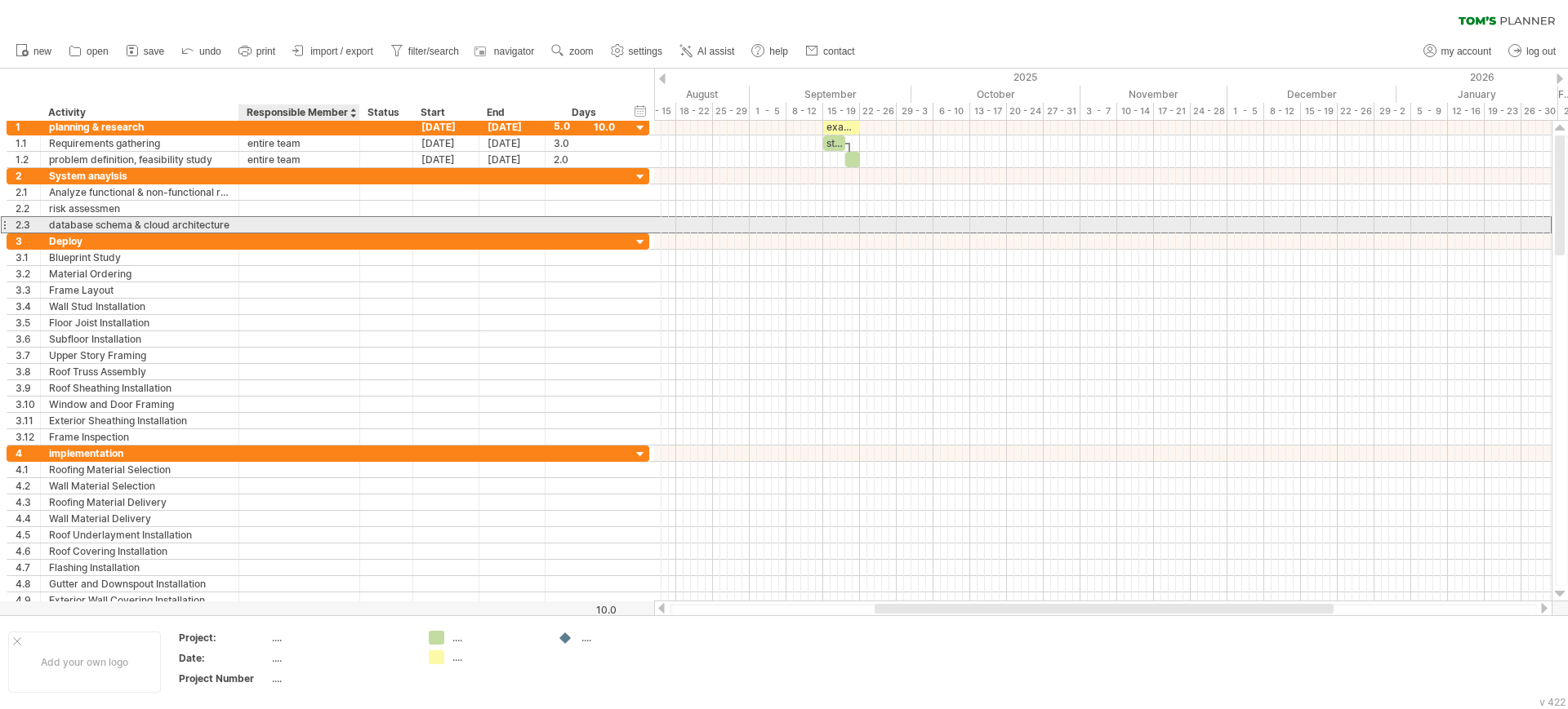
click at [292, 221] on div at bounding box center [299, 224] width 104 height 16
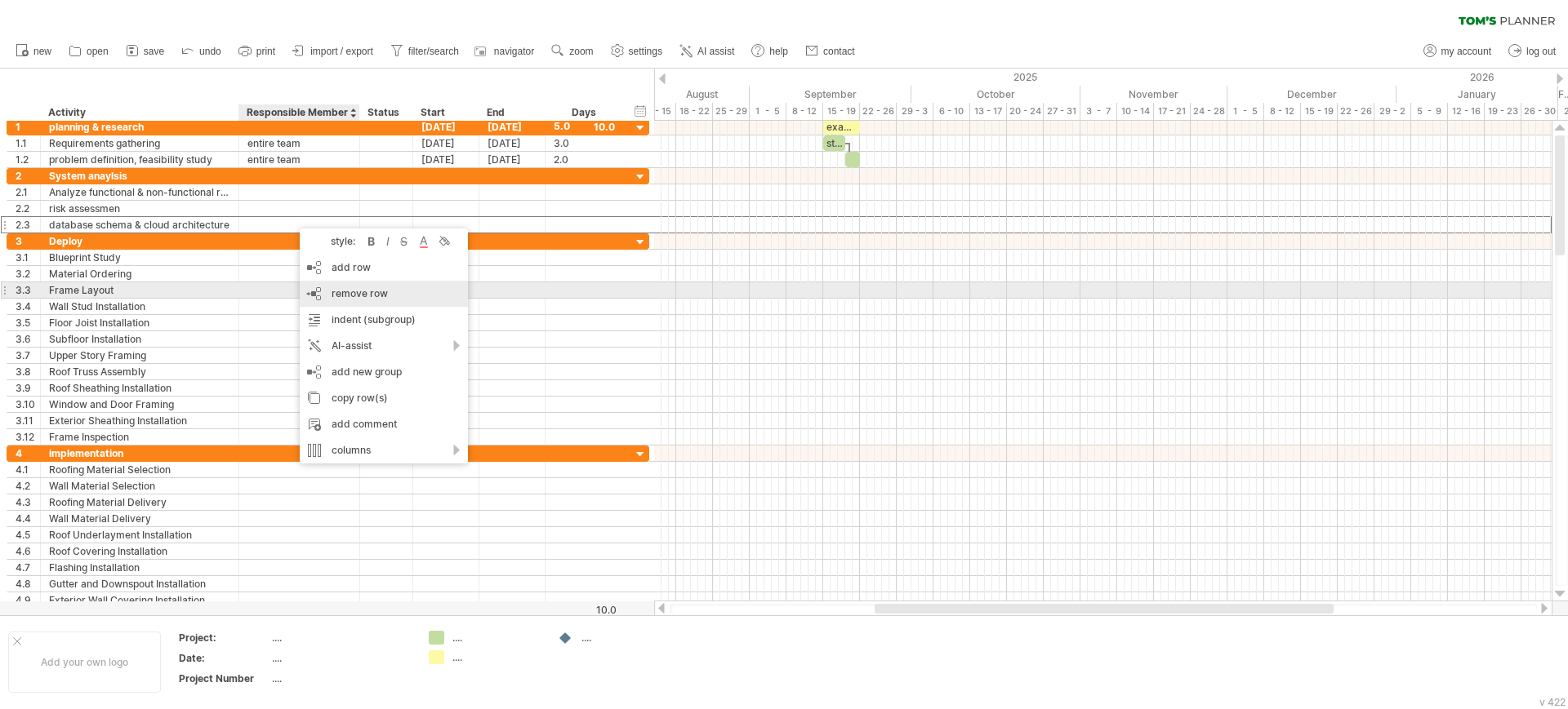
click at [323, 292] on div "remove row remove selected rows" at bounding box center [384, 293] width 168 height 26
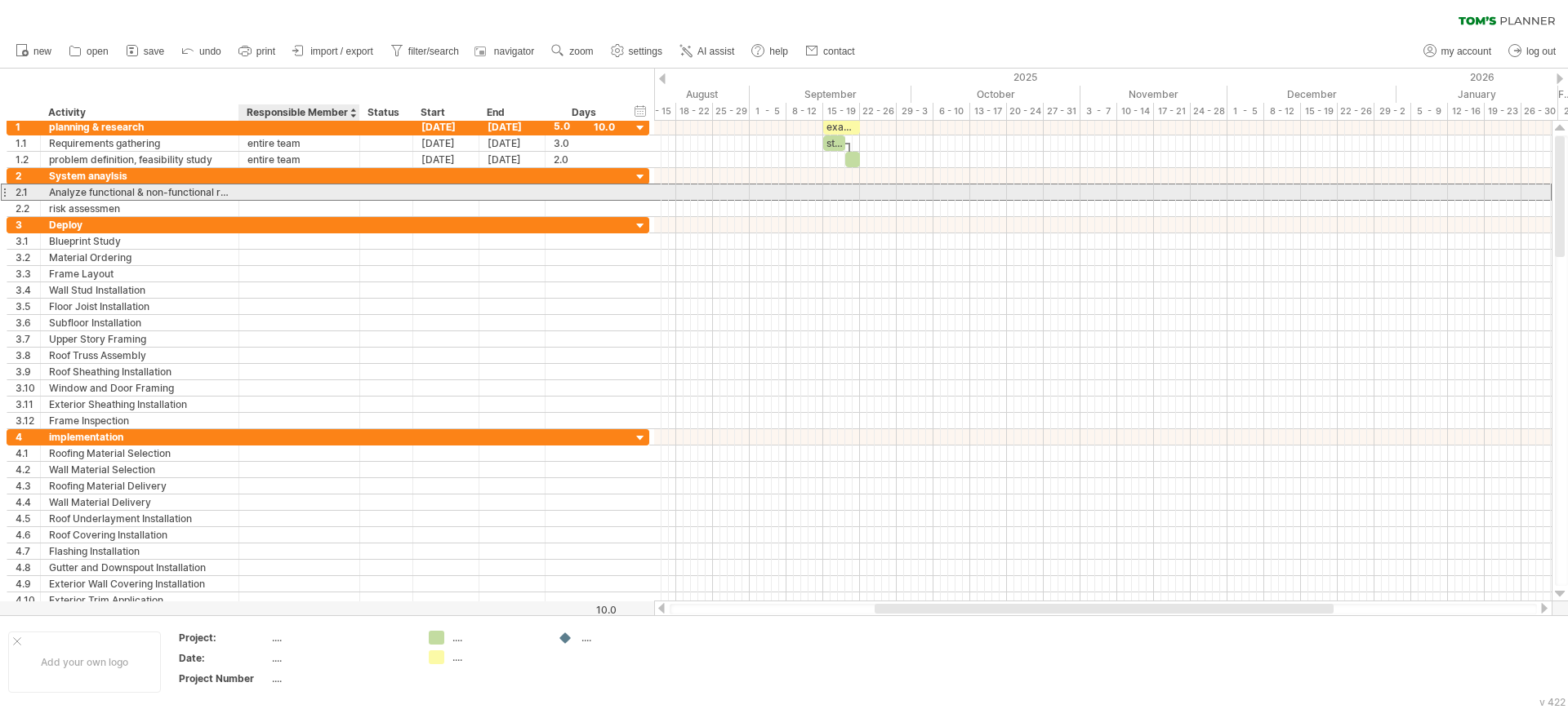
click at [335, 191] on div at bounding box center [299, 192] width 104 height 16
type input "**********"
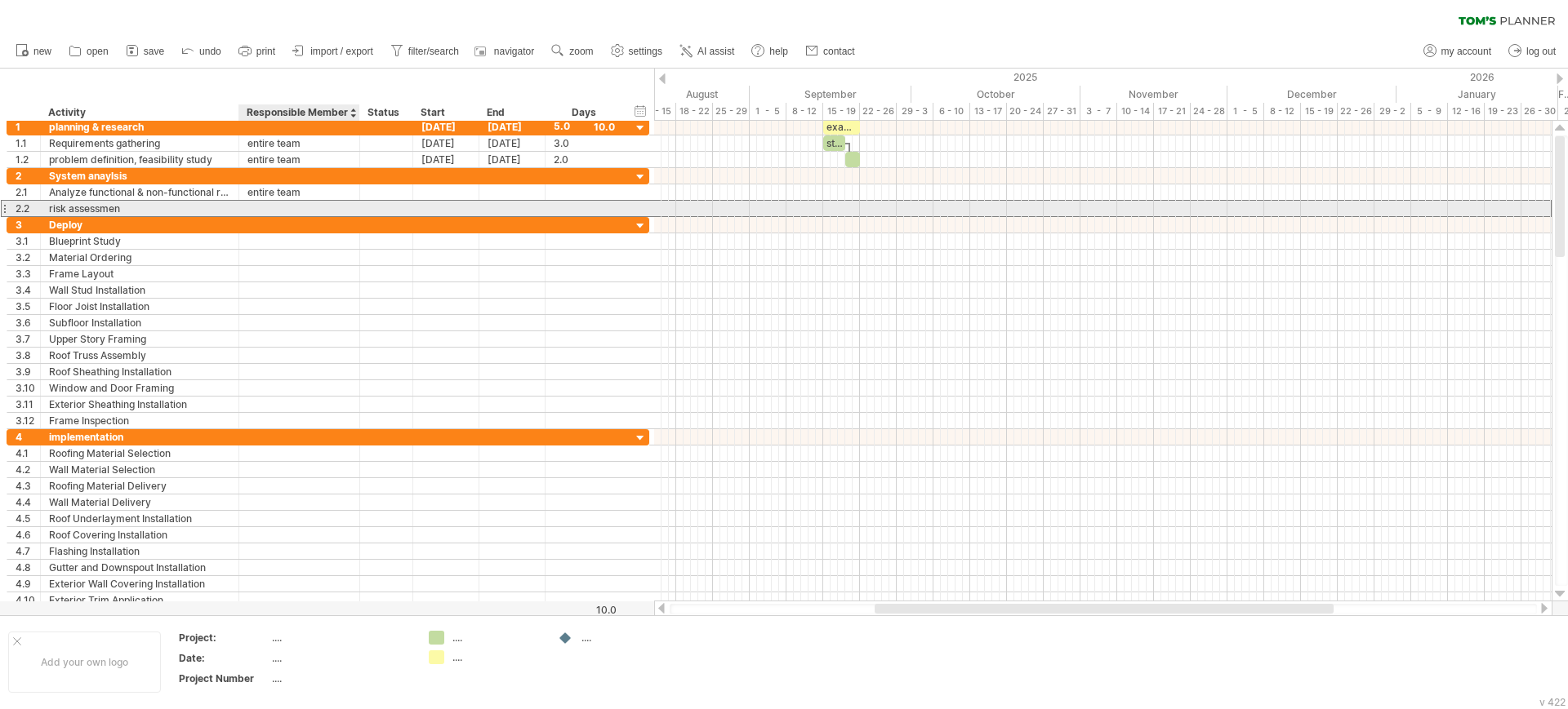
click at [312, 209] on div at bounding box center [299, 208] width 104 height 16
type input "**********"
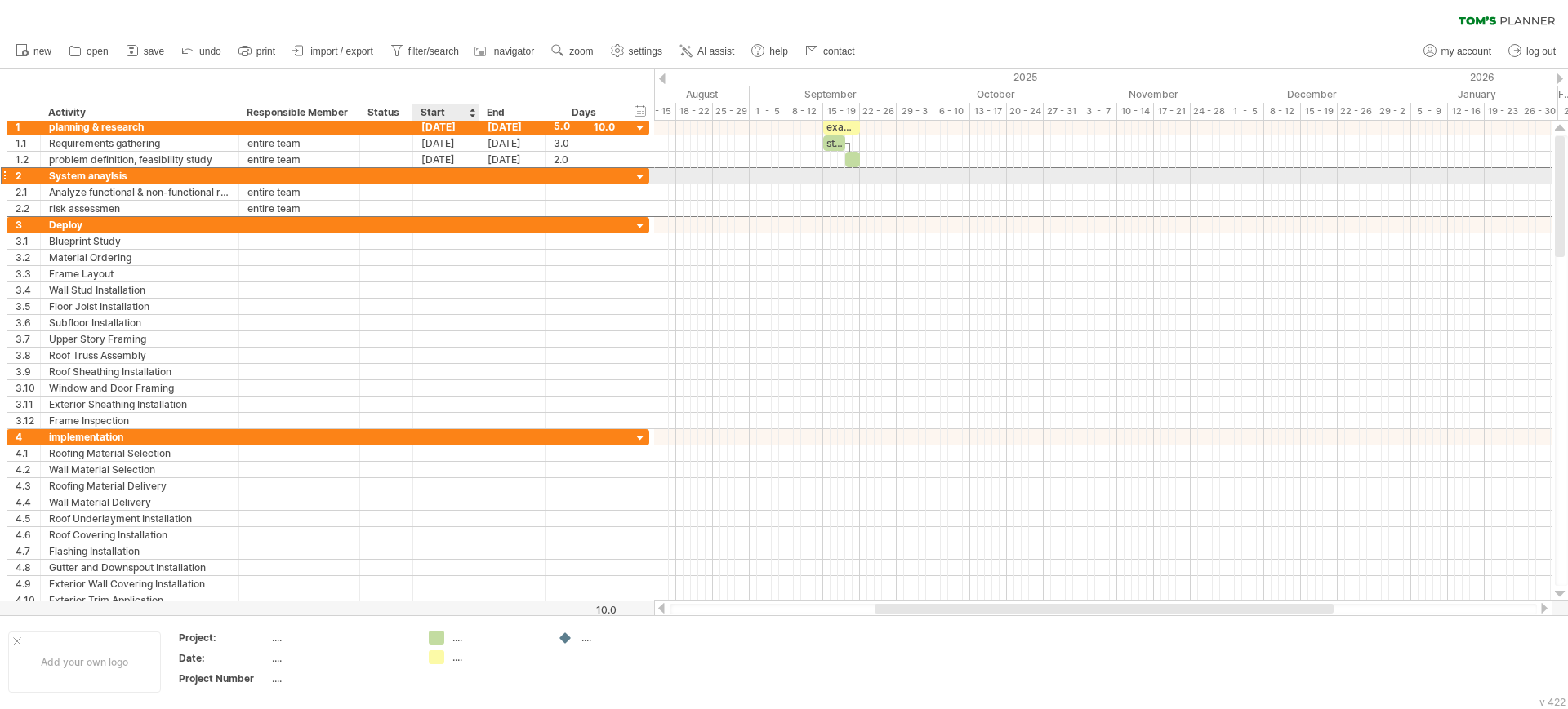
click at [435, 174] on div at bounding box center [446, 176] width 66 height 16
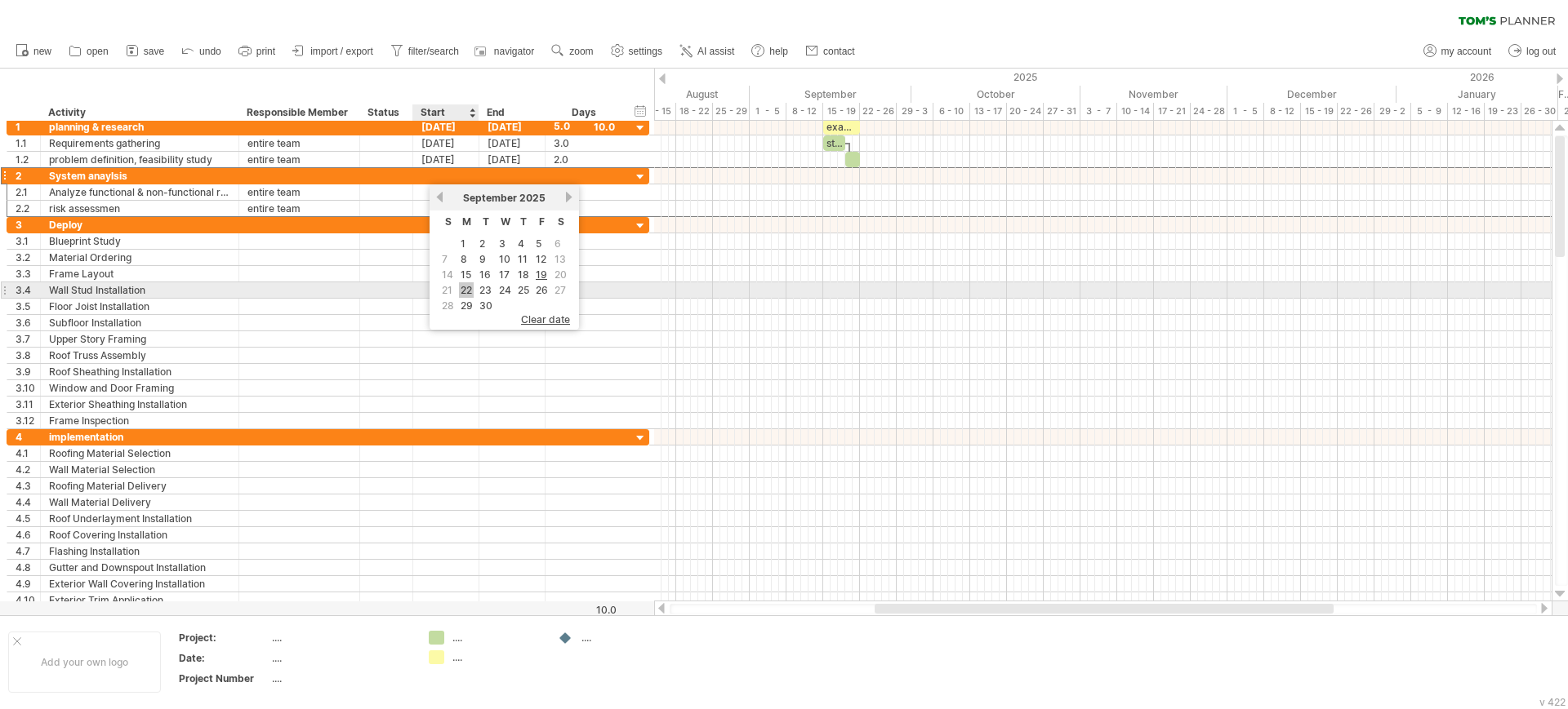
click at [467, 285] on link "22" at bounding box center [467, 290] width 15 height 16
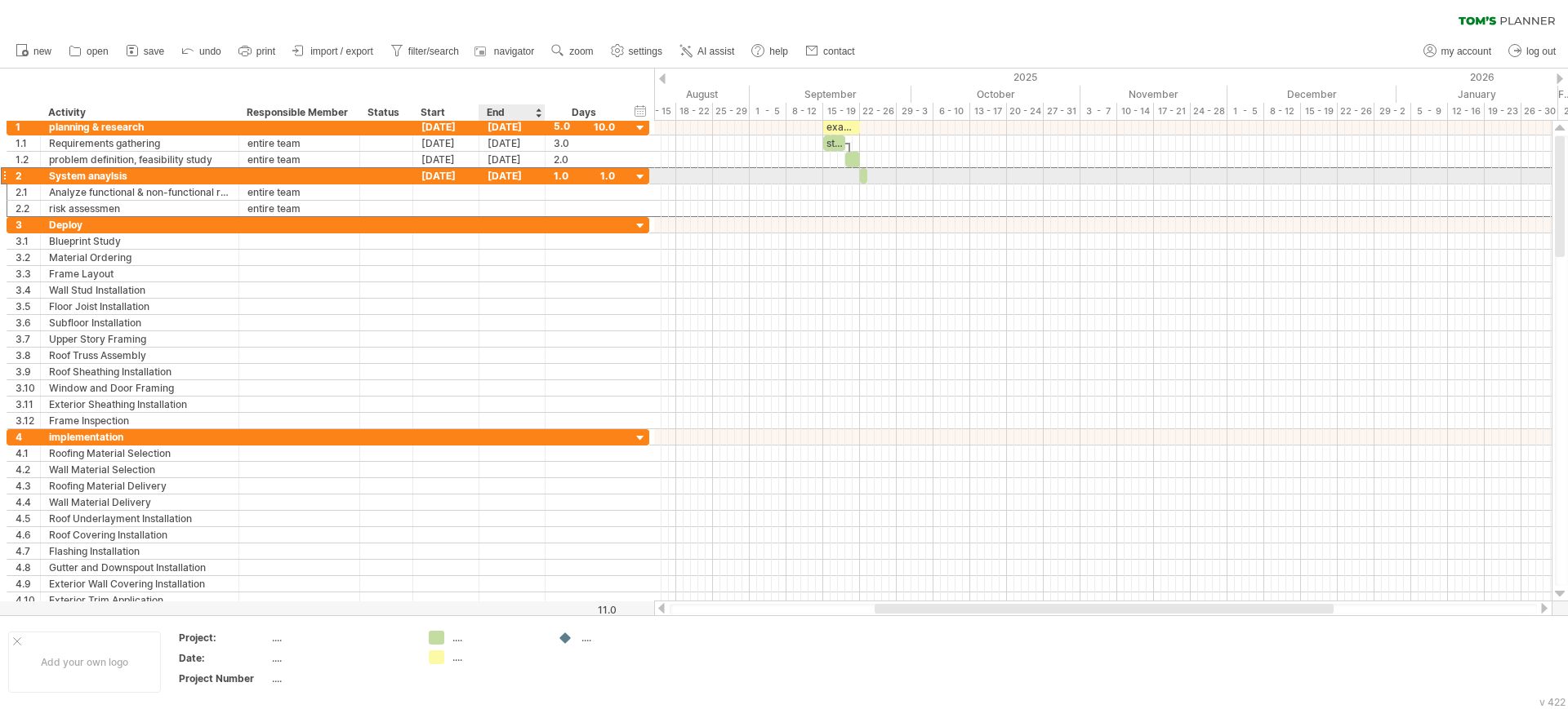
click at [505, 173] on div "[DATE]" at bounding box center [513, 176] width 66 height 16
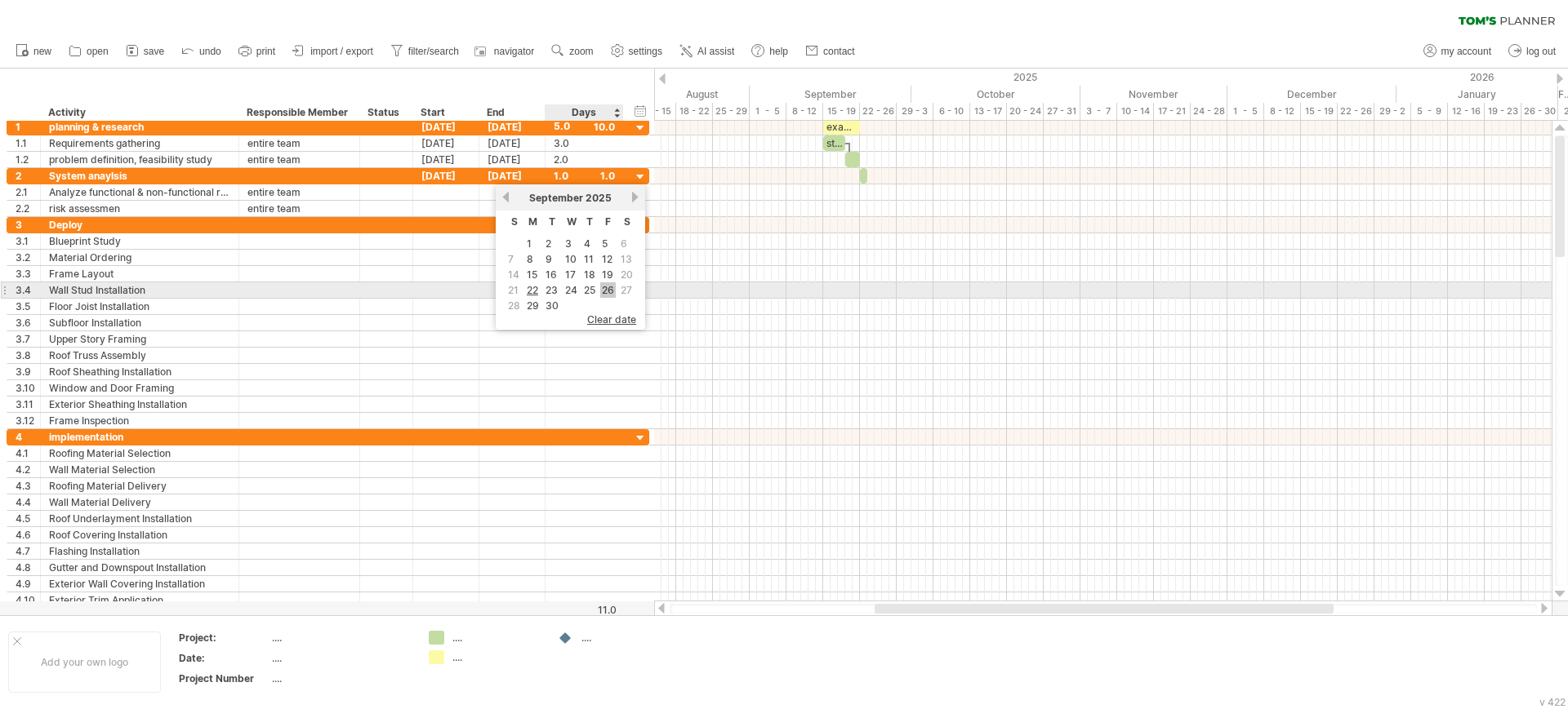
click at [608, 286] on link "26" at bounding box center [607, 290] width 16 height 16
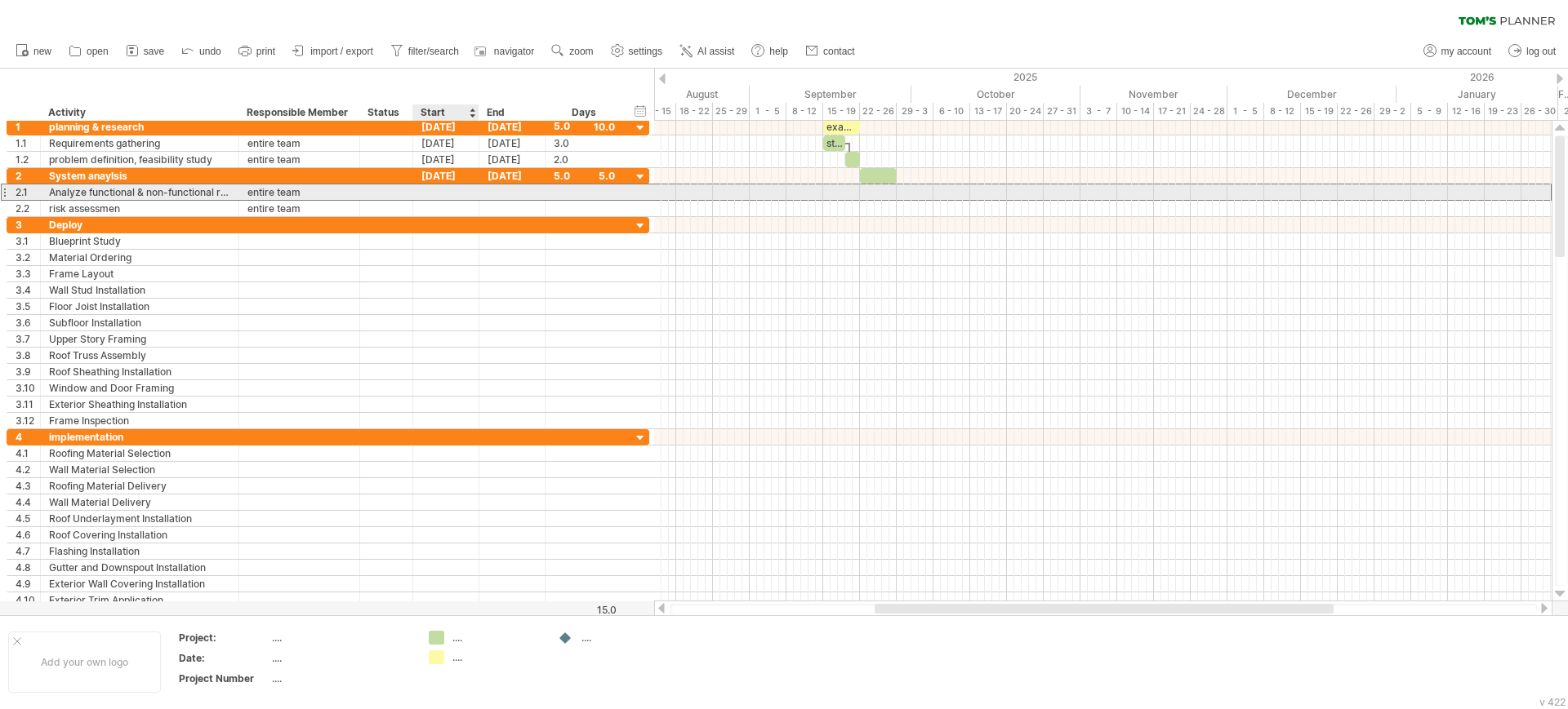
click at [432, 190] on div at bounding box center [446, 192] width 66 height 16
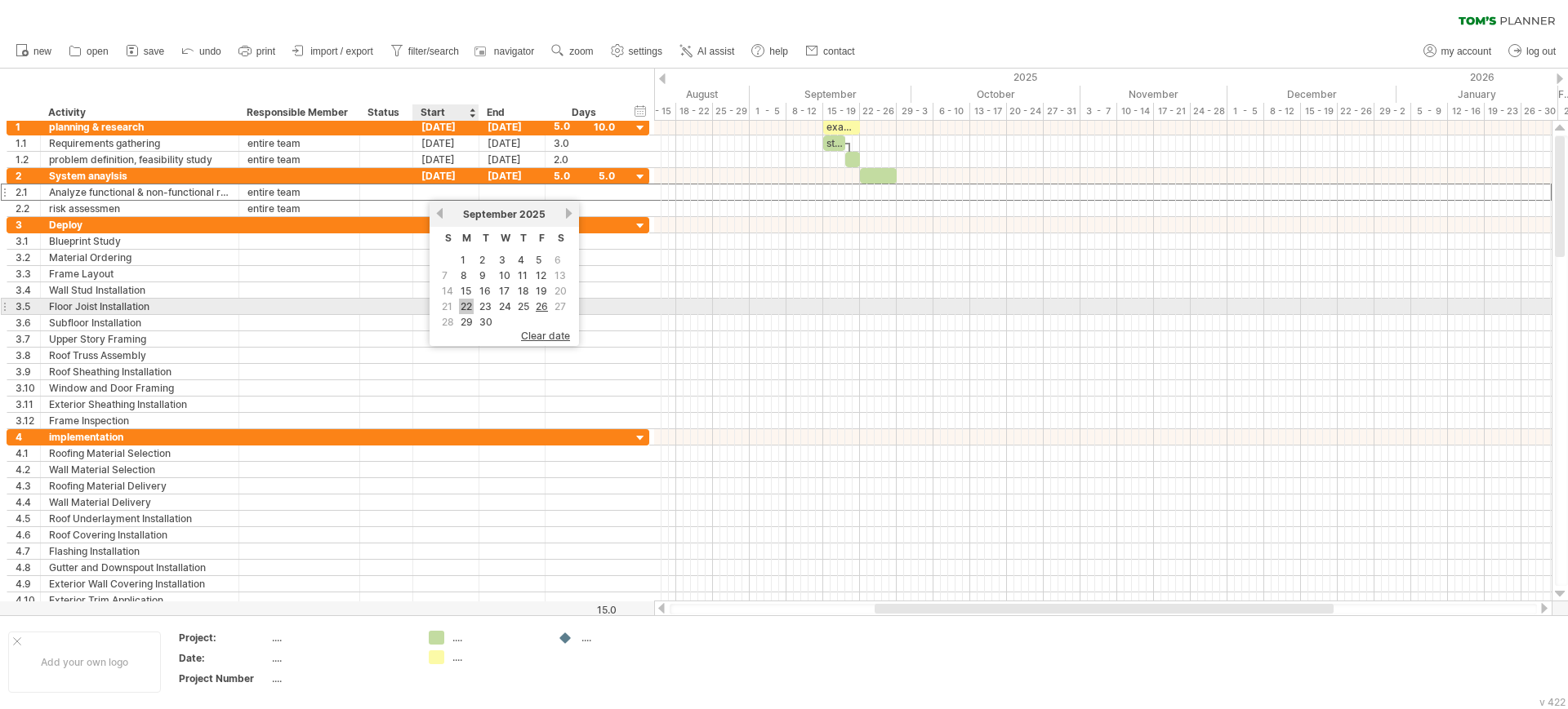
click at [463, 305] on link "22" at bounding box center [467, 306] width 15 height 16
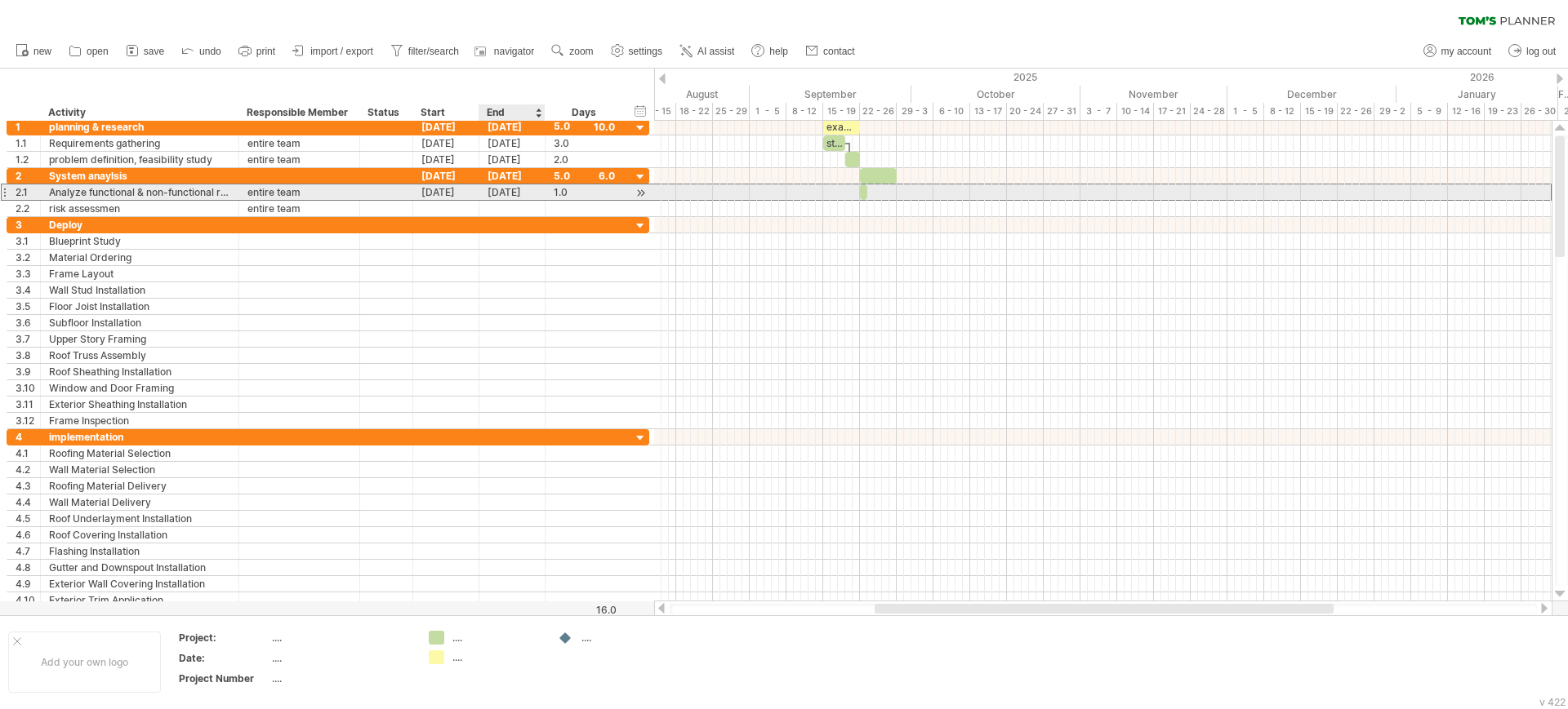
click at [502, 189] on div "[DATE]" at bounding box center [513, 192] width 66 height 16
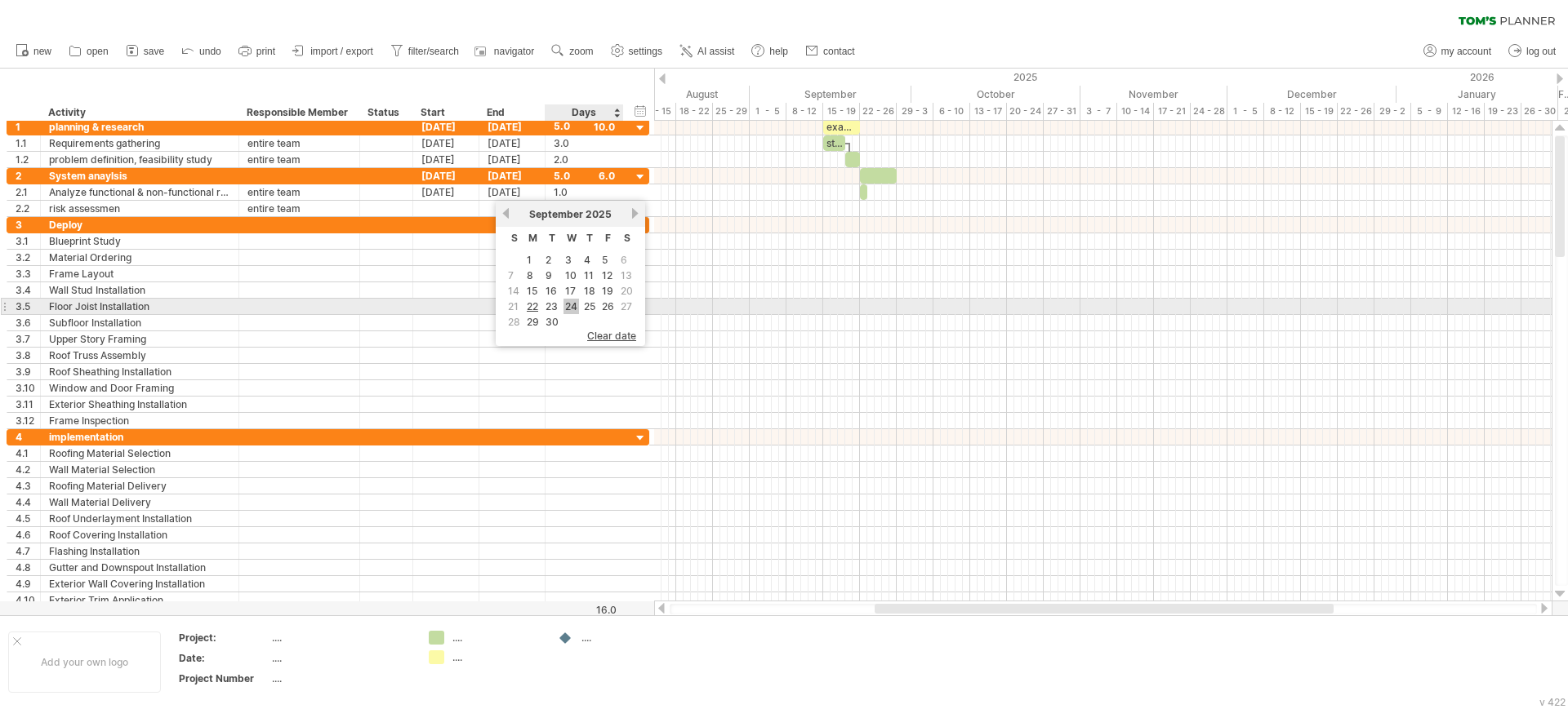
click at [570, 308] on link "24" at bounding box center [571, 306] width 16 height 16
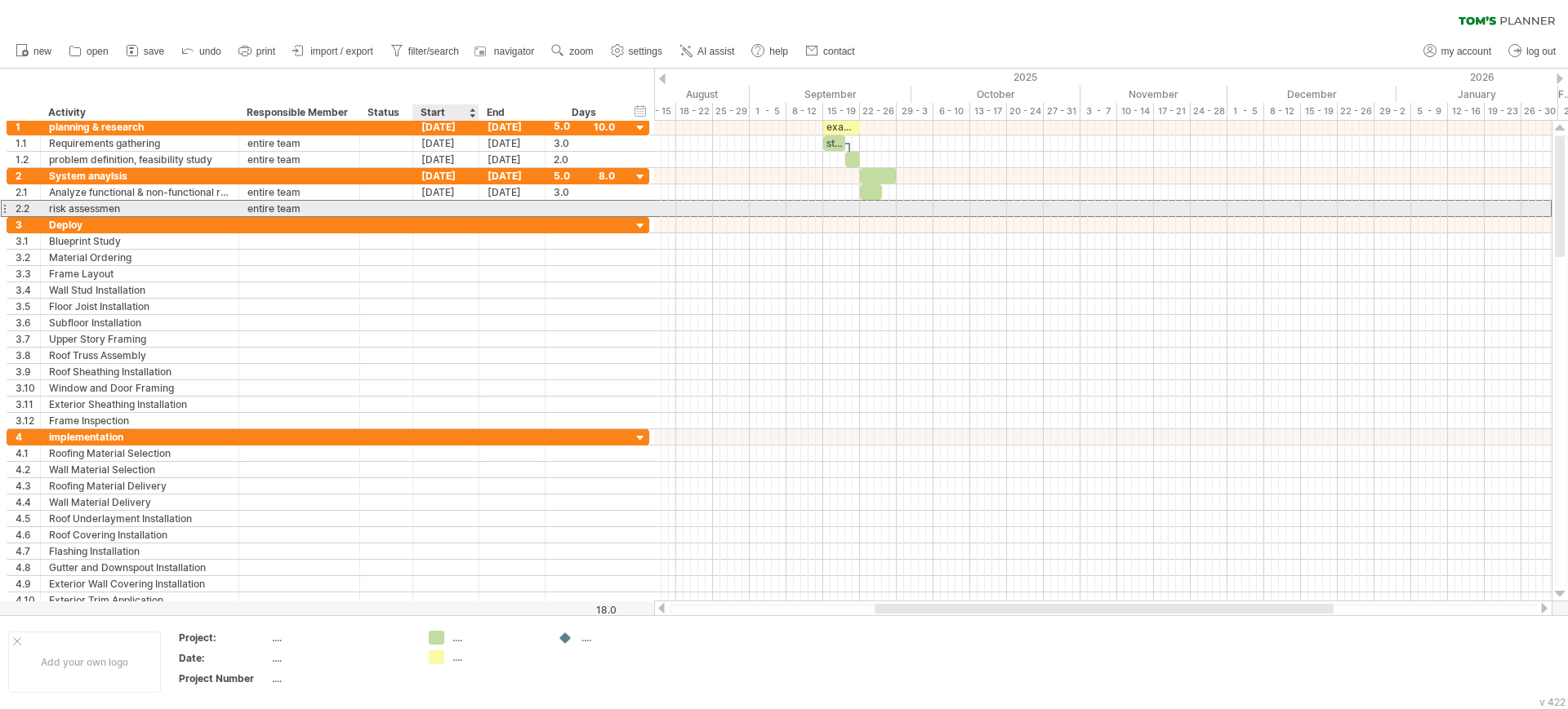
click at [444, 203] on div at bounding box center [446, 208] width 66 height 16
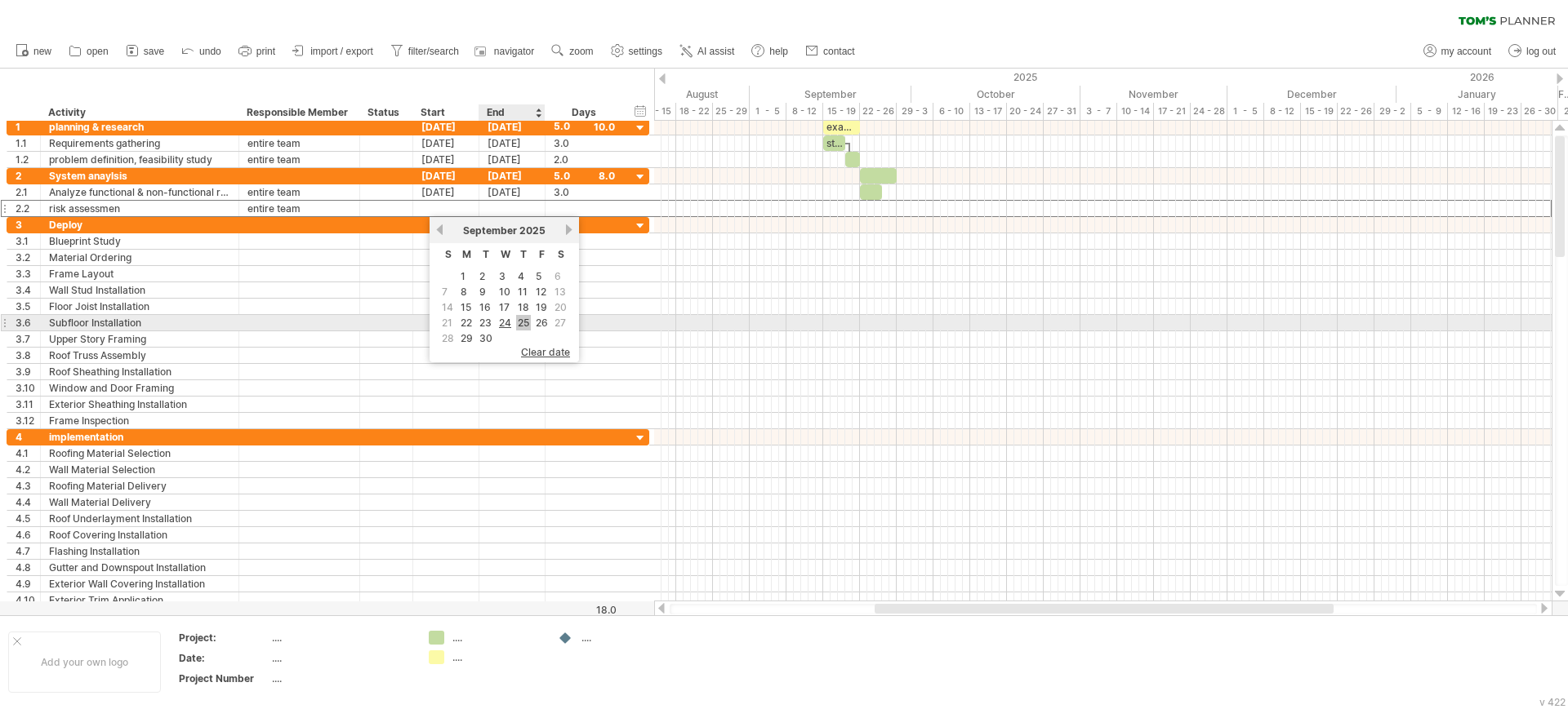
click at [524, 326] on link "25" at bounding box center [524, 323] width 15 height 16
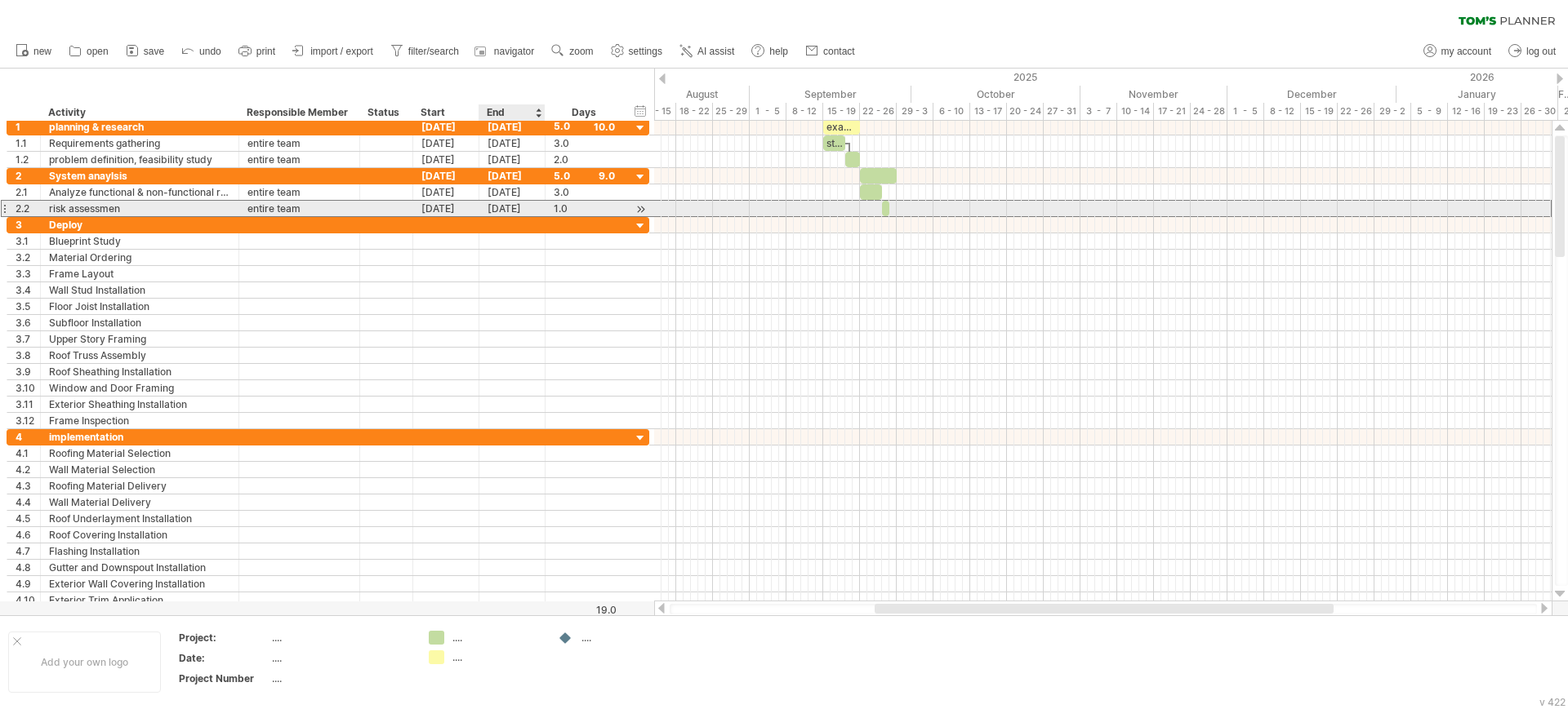
click at [510, 209] on div "[DATE]" at bounding box center [513, 208] width 66 height 16
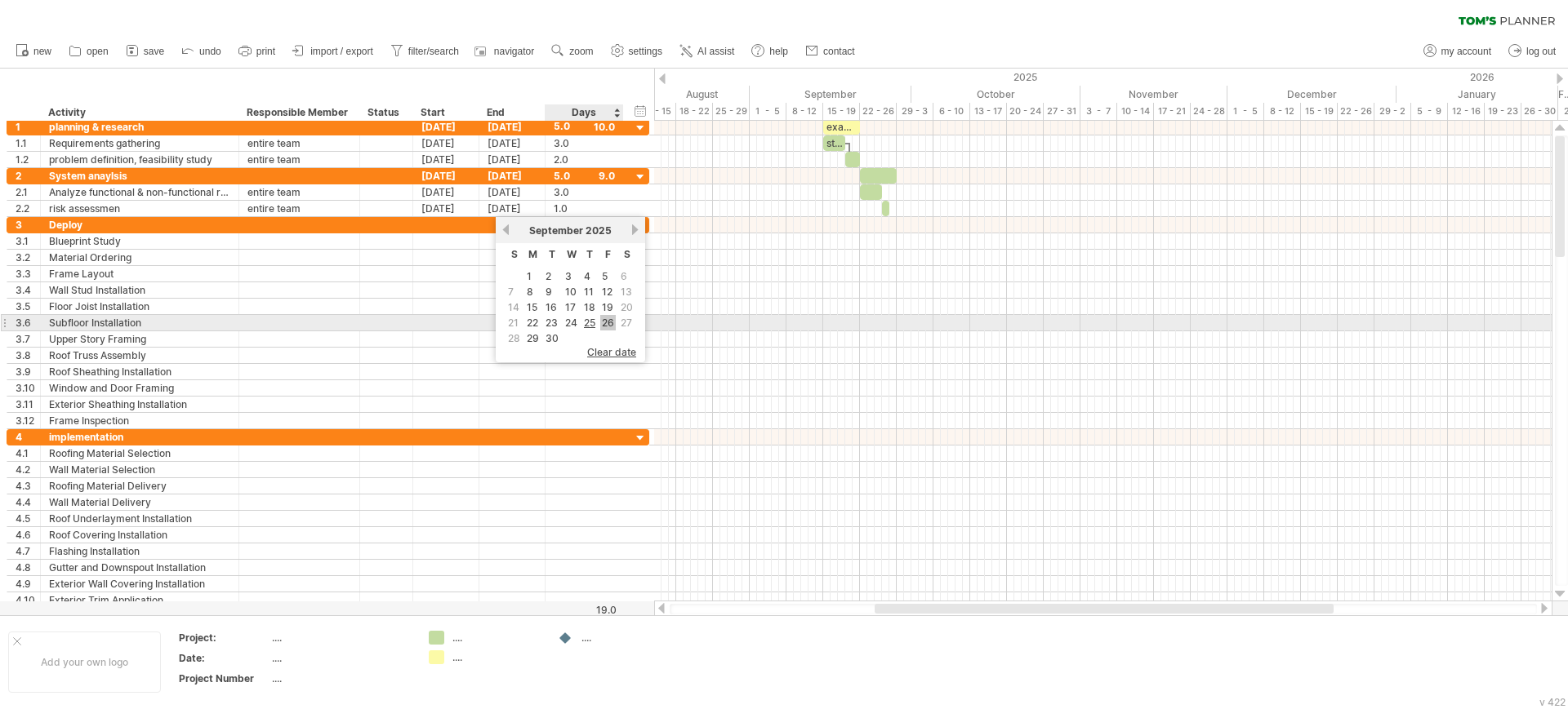
click at [604, 321] on link "26" at bounding box center [607, 323] width 16 height 16
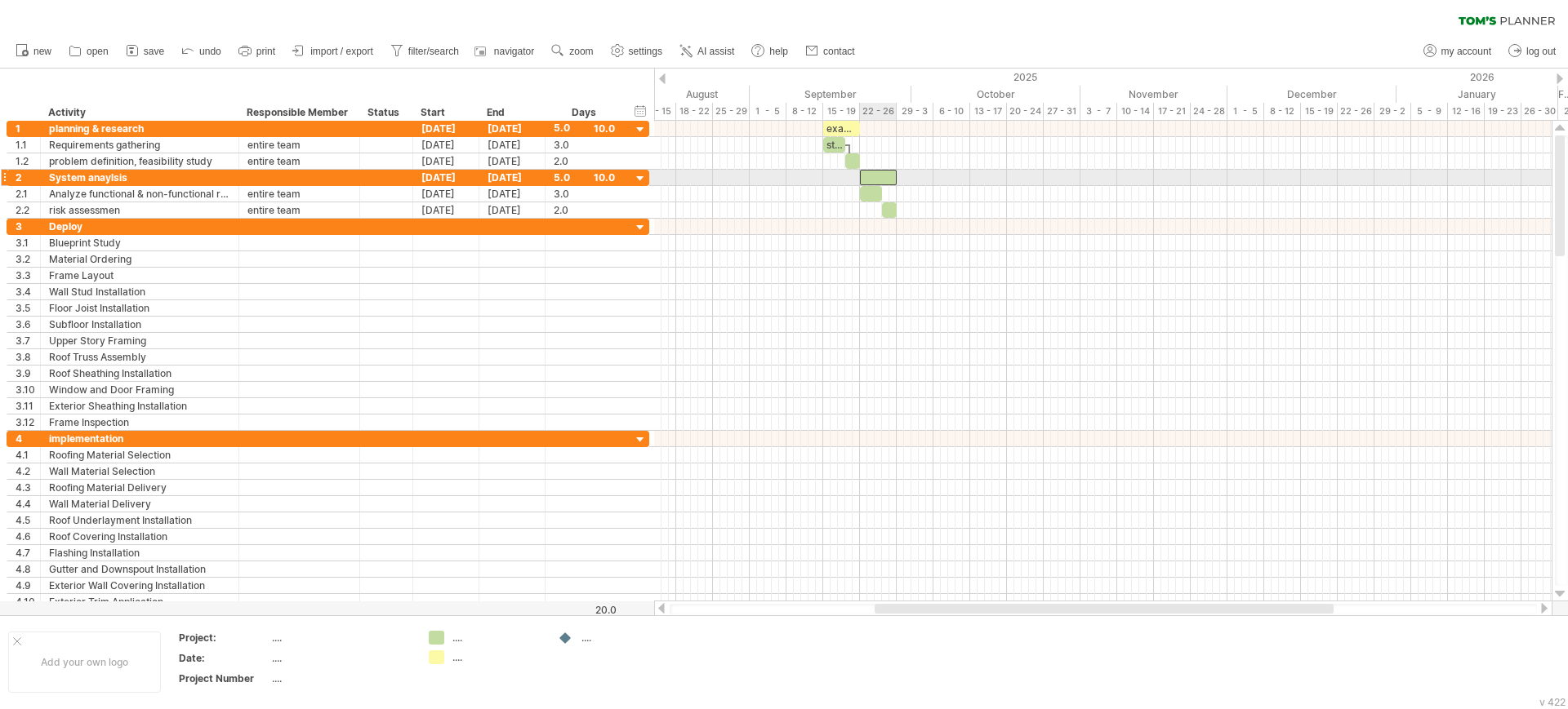
click at [868, 174] on div at bounding box center [878, 177] width 37 height 16
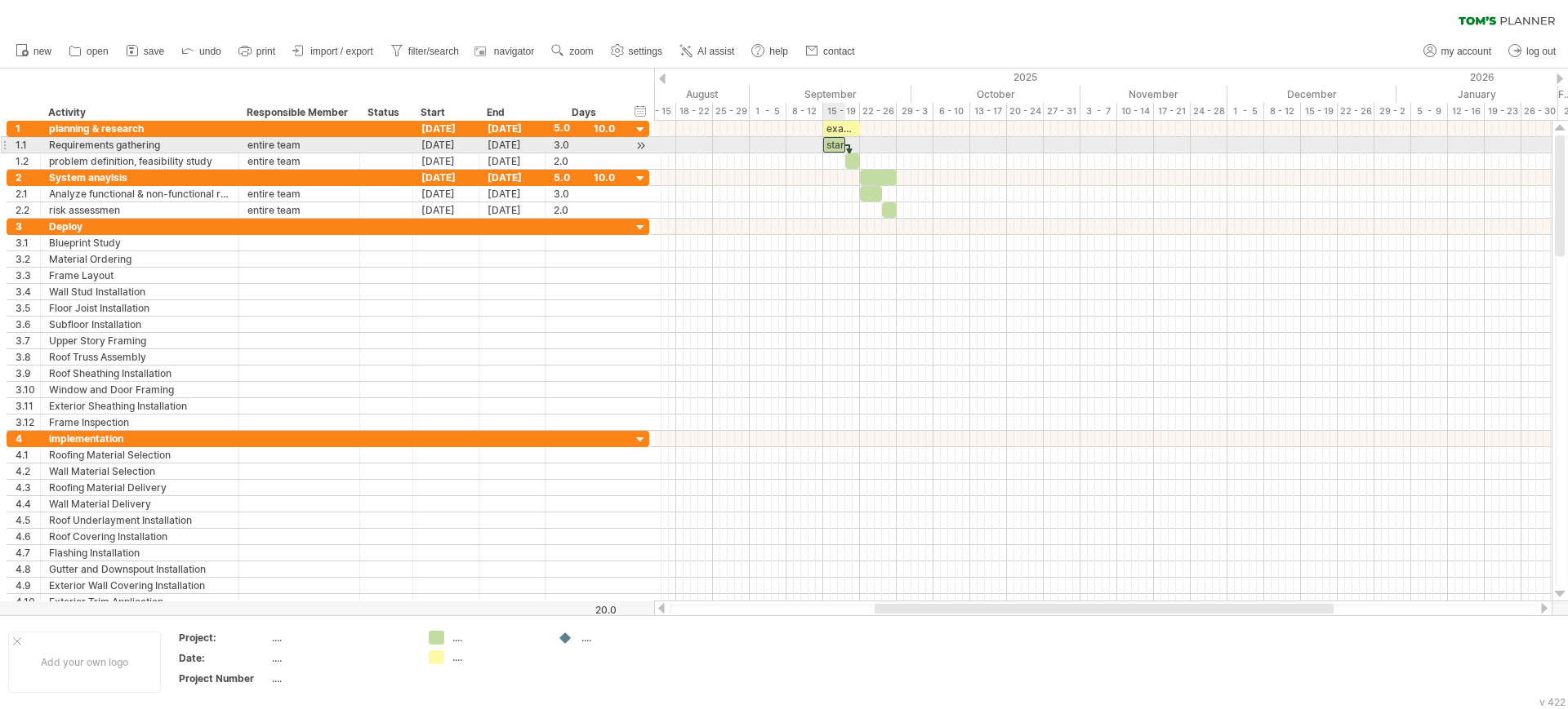
click at [831, 141] on div "start" at bounding box center [834, 144] width 22 height 16
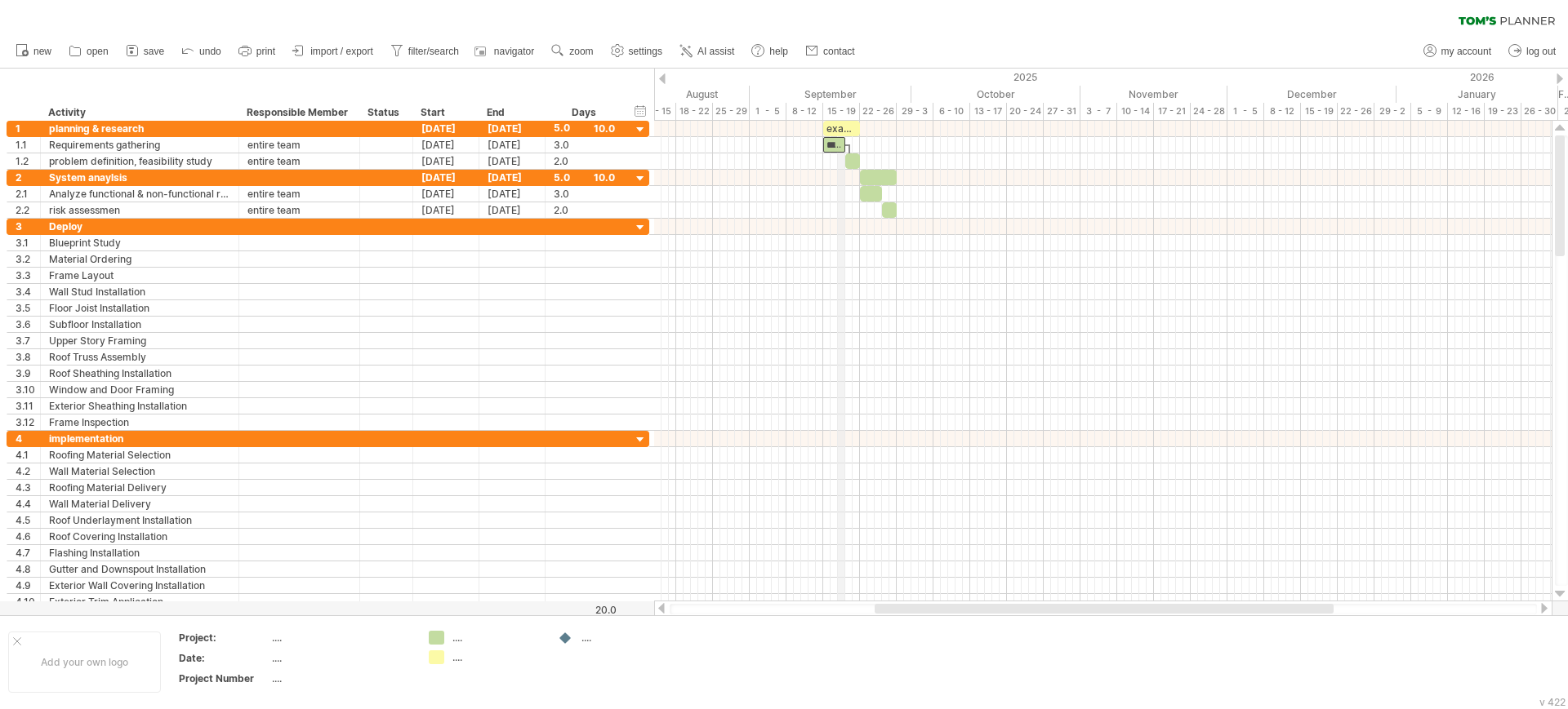
click at [839, 120] on div "15 - 19" at bounding box center [841, 111] width 37 height 17
click at [839, 123] on div "example time blocks:" at bounding box center [841, 128] width 37 height 16
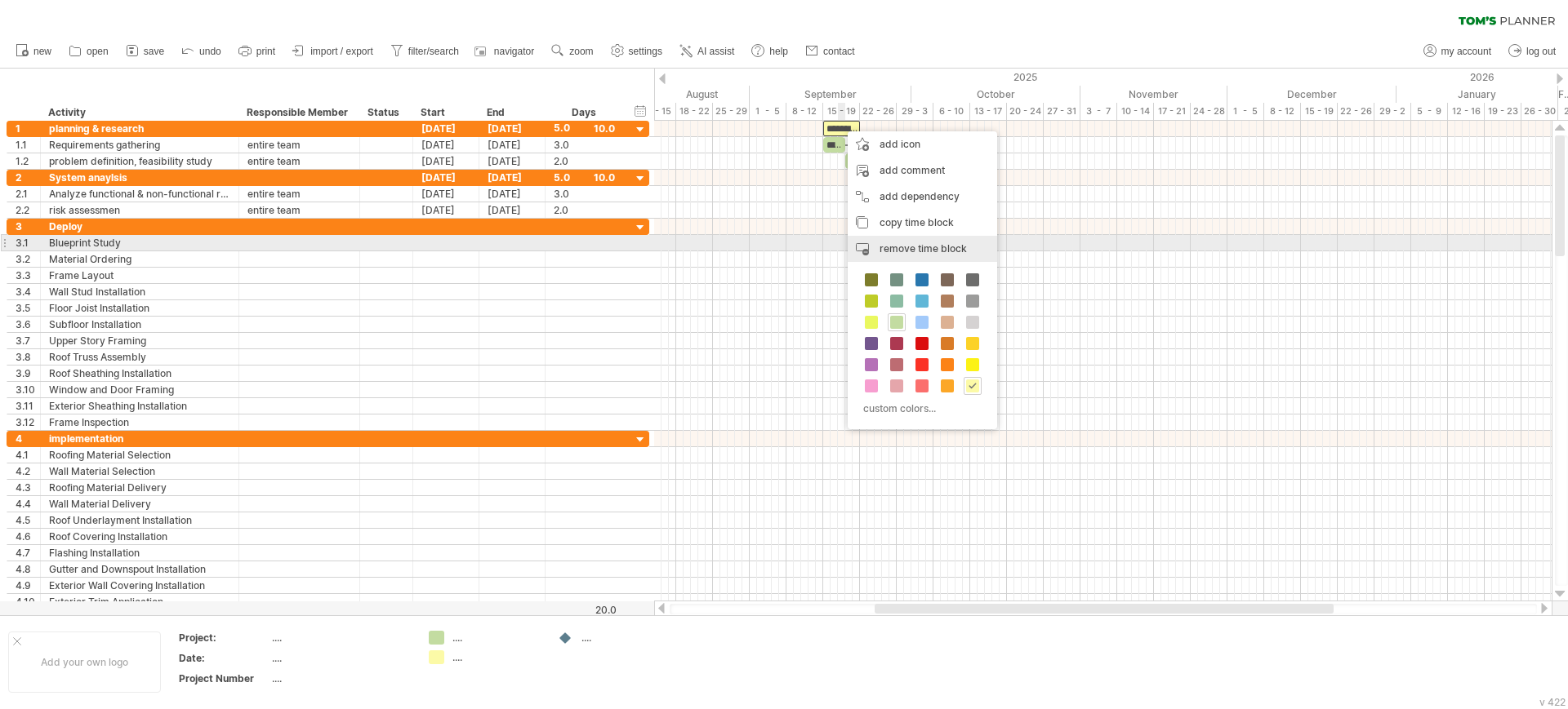
click at [896, 249] on span "remove time block" at bounding box center [923, 248] width 87 height 12
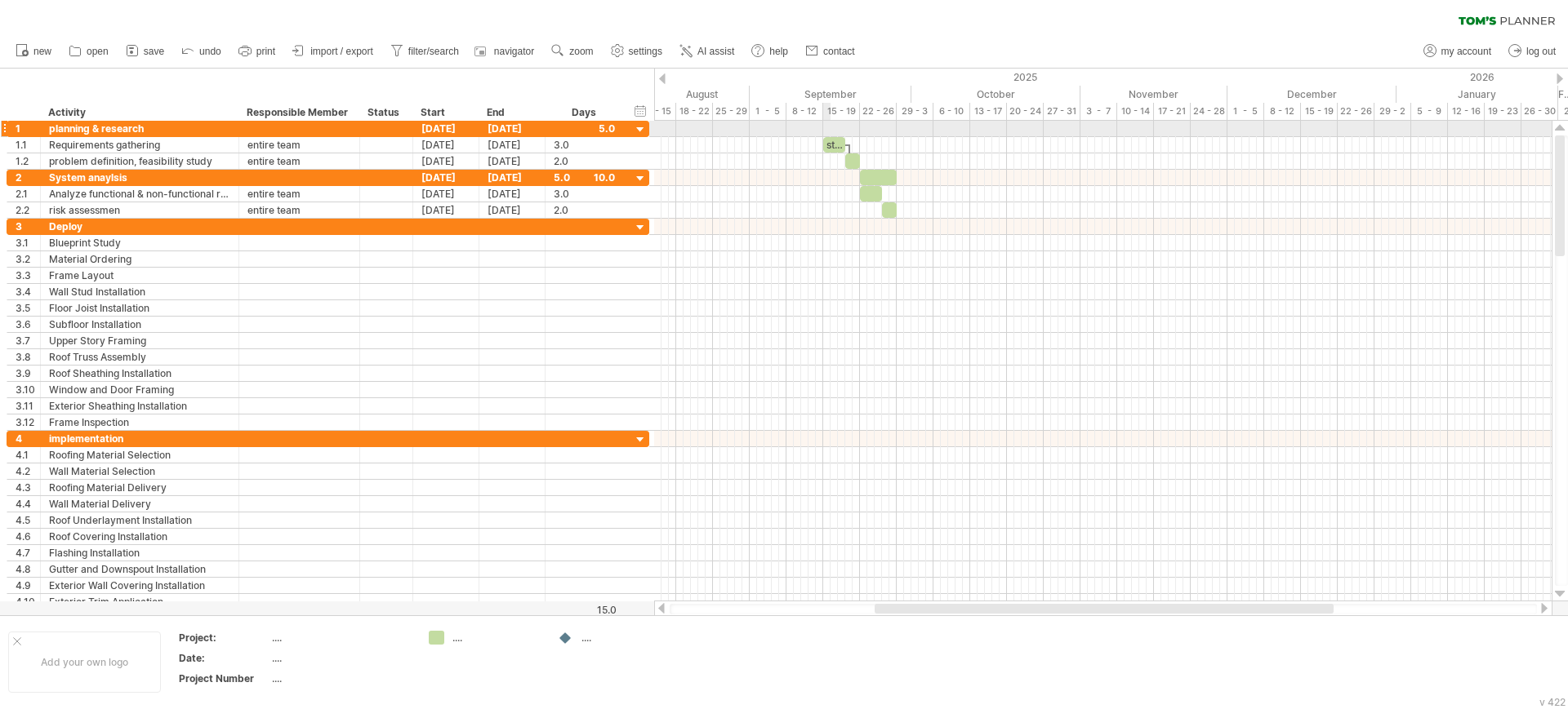
click at [829, 129] on div at bounding box center [1102, 129] width 897 height 17
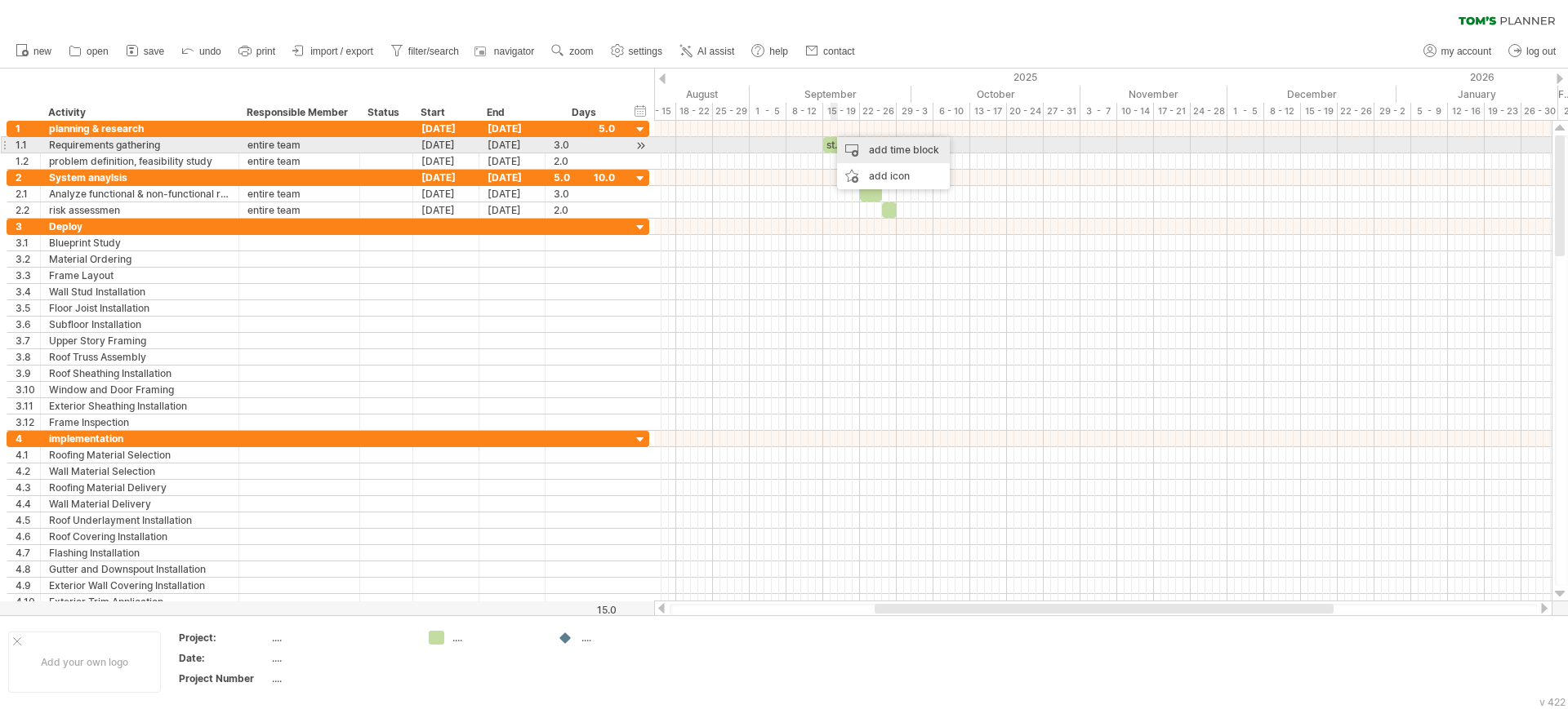
click at [851, 147] on div "add time block" at bounding box center [894, 150] width 112 height 26
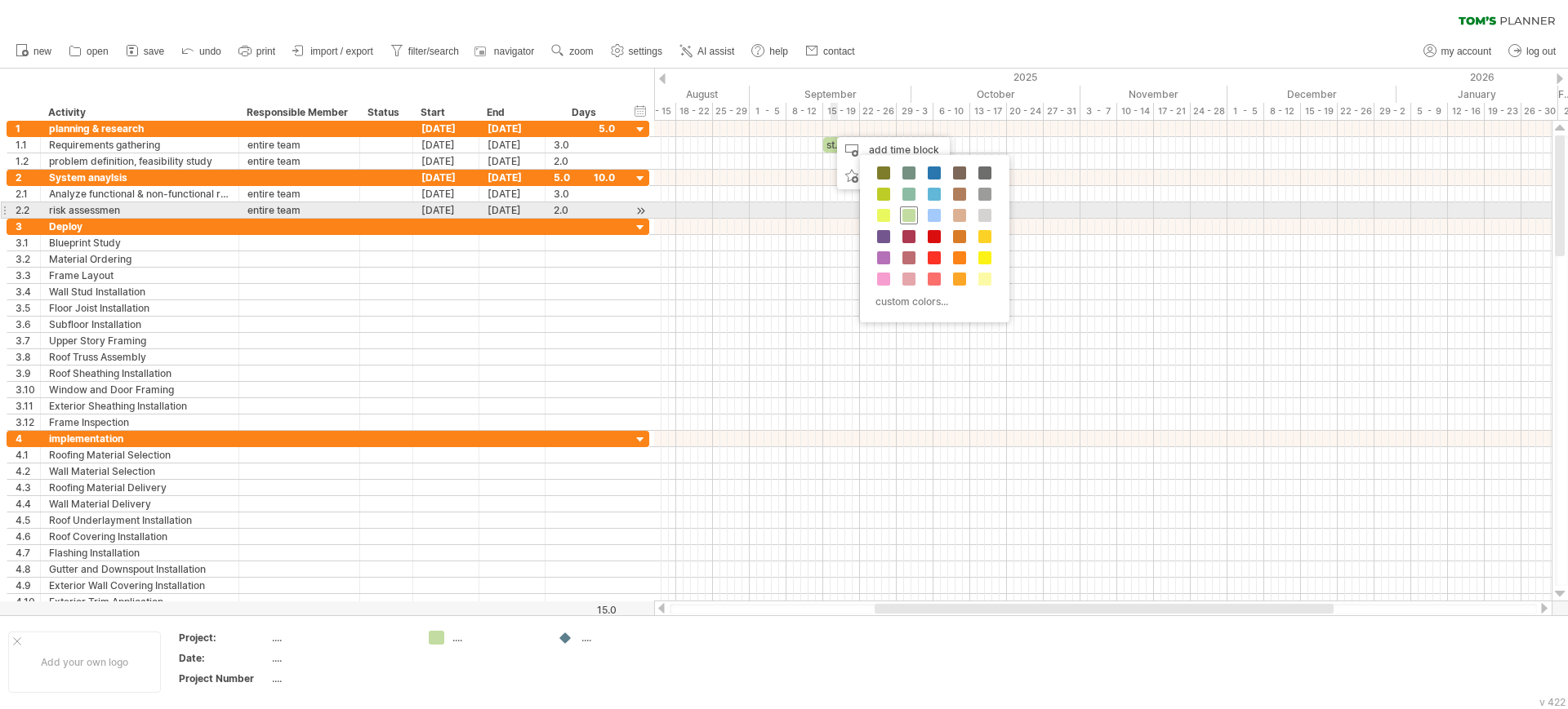
click at [915, 213] on span at bounding box center [908, 215] width 13 height 13
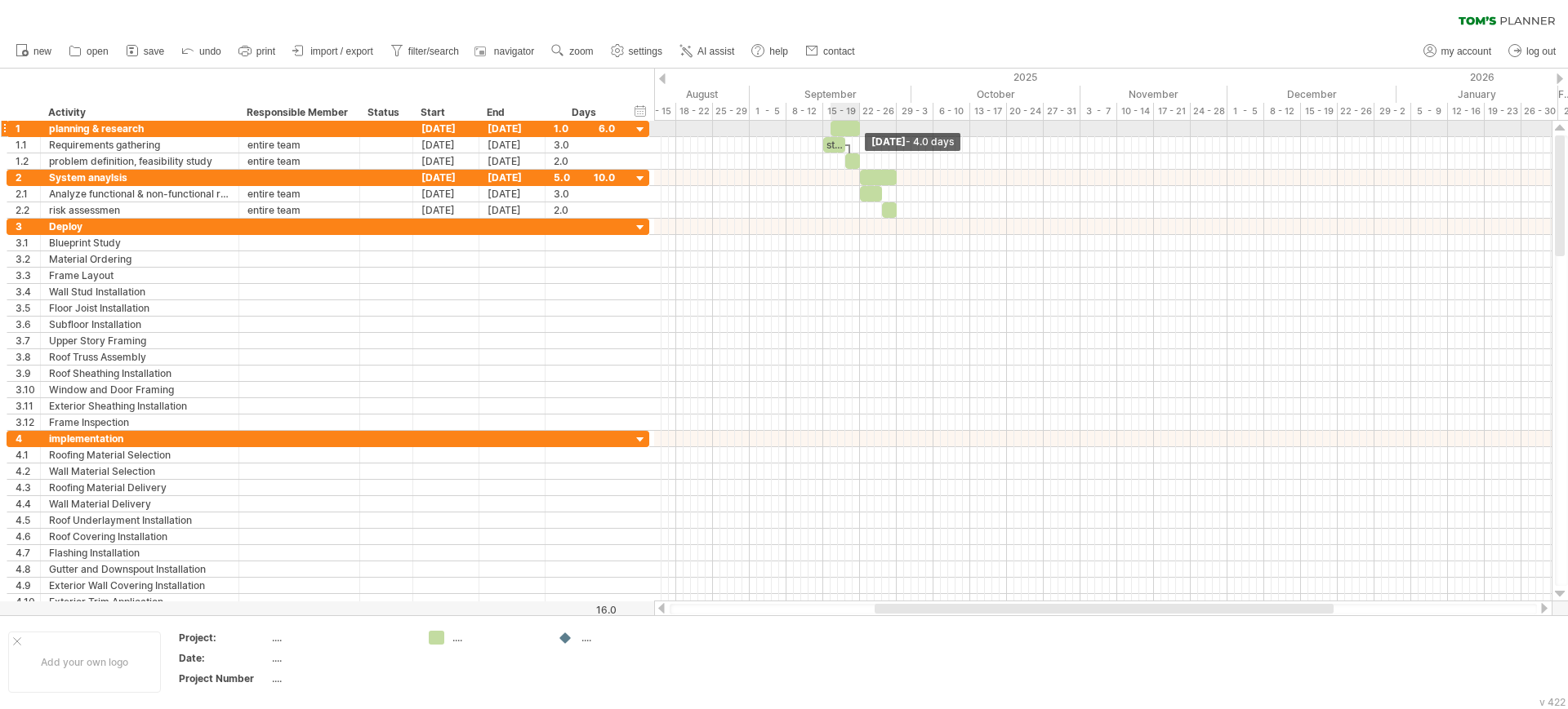
drag, startPoint x: 836, startPoint y: 128, endPoint x: 857, endPoint y: 127, distance: 21.0
click at [857, 127] on span at bounding box center [859, 128] width 6 height 16
click at [836, 126] on div at bounding box center [845, 128] width 29 height 16
click at [828, 125] on span at bounding box center [826, 128] width 6 height 16
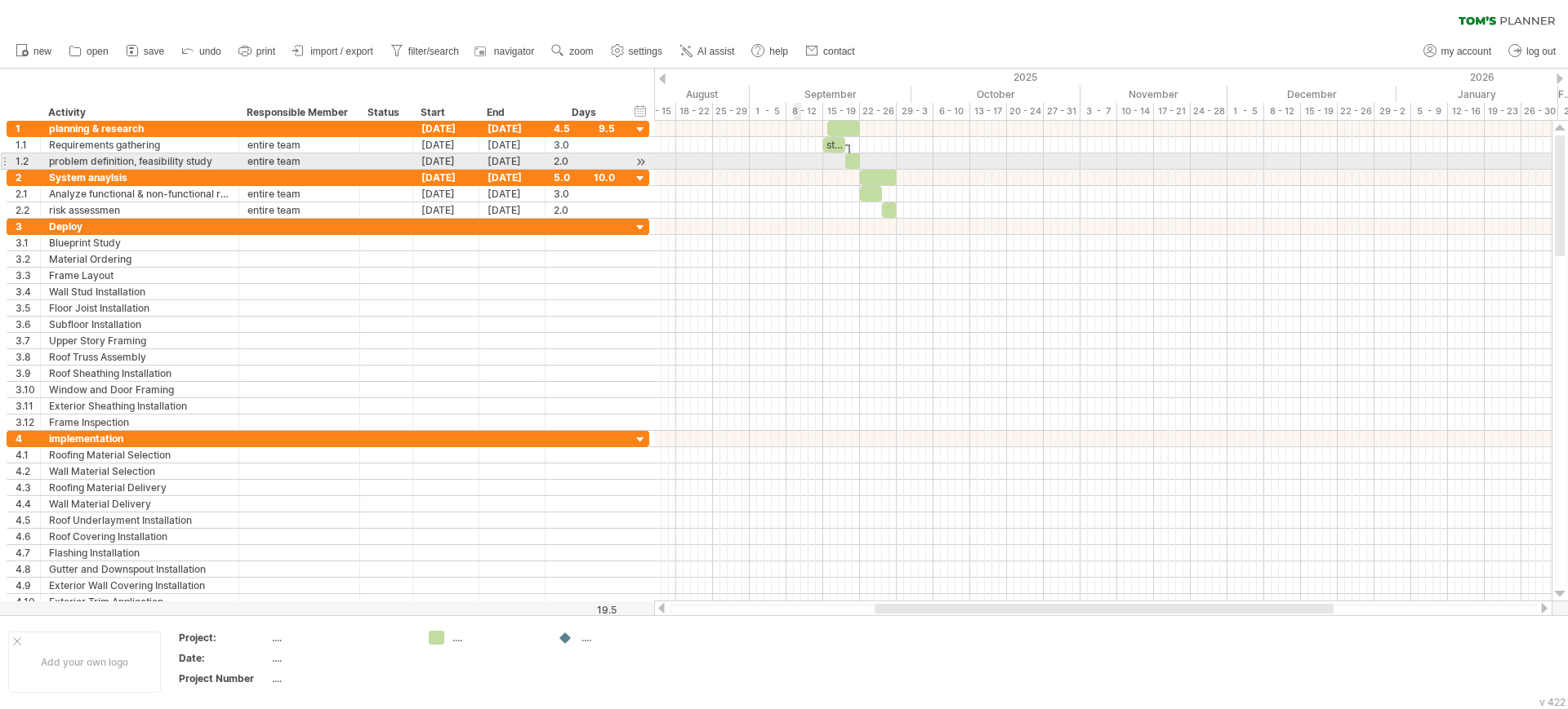
click at [801, 156] on div at bounding box center [1102, 162] width 897 height 17
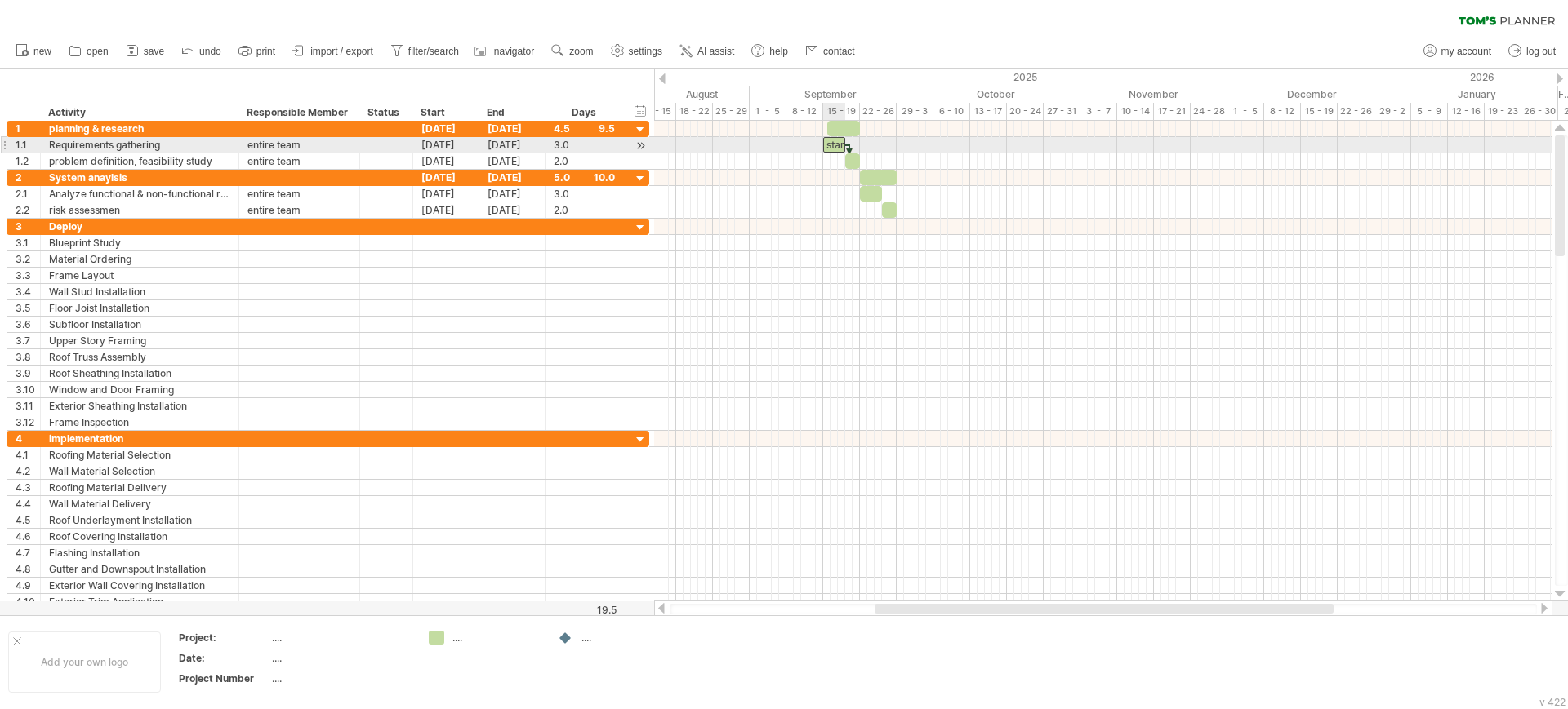
click at [828, 147] on div "start" at bounding box center [834, 144] width 22 height 16
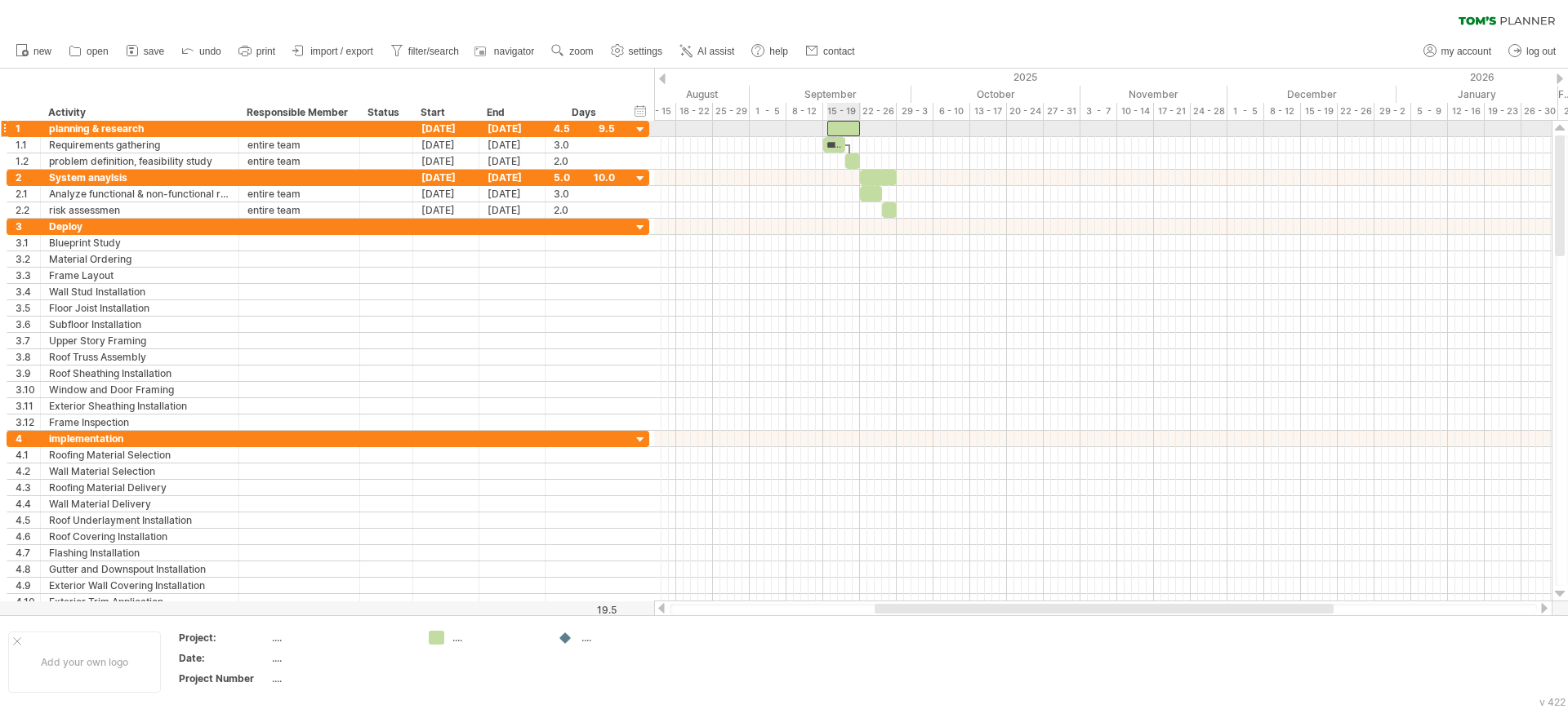
click at [832, 121] on div at bounding box center [844, 128] width 33 height 16
click at [823, 125] on span at bounding box center [823, 128] width 6 height 16
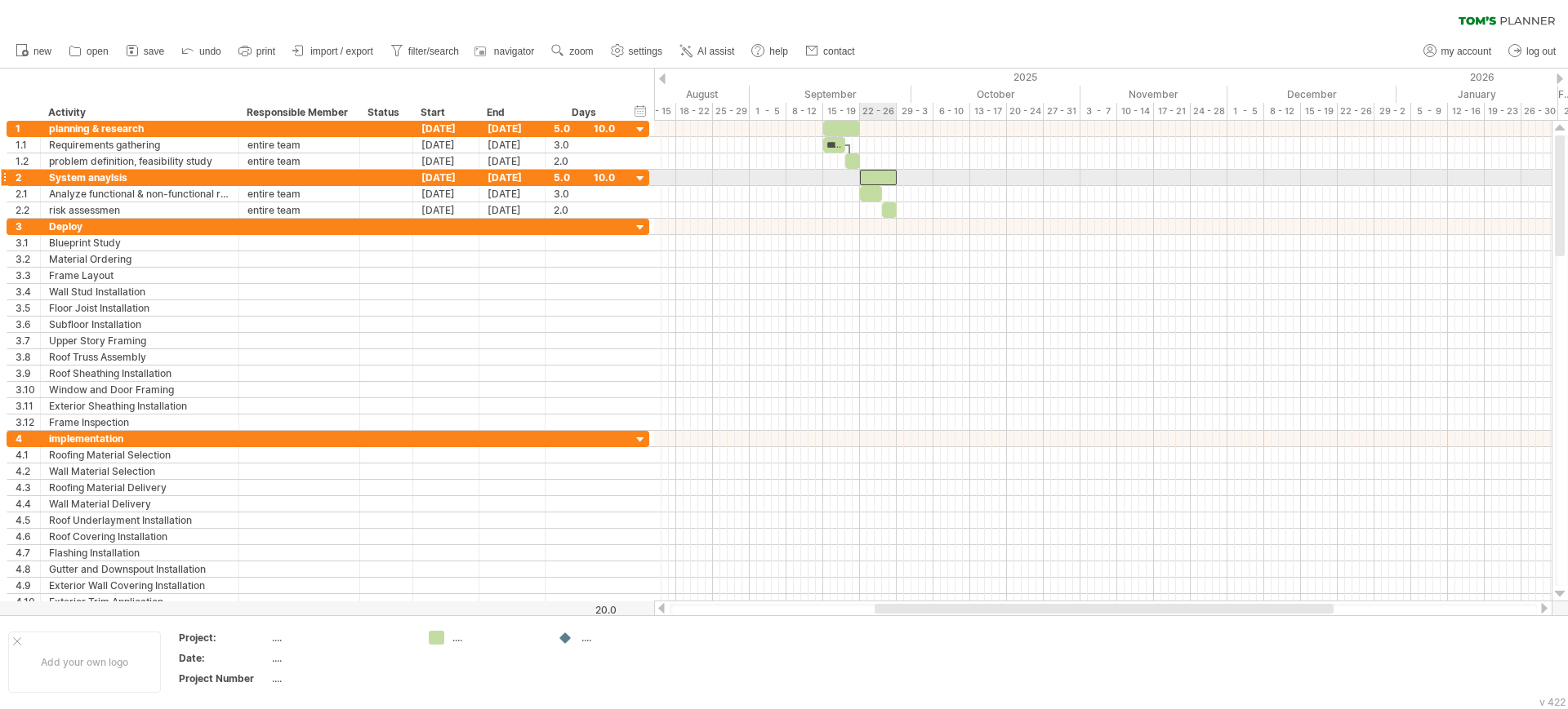
click at [869, 180] on div at bounding box center [878, 177] width 37 height 16
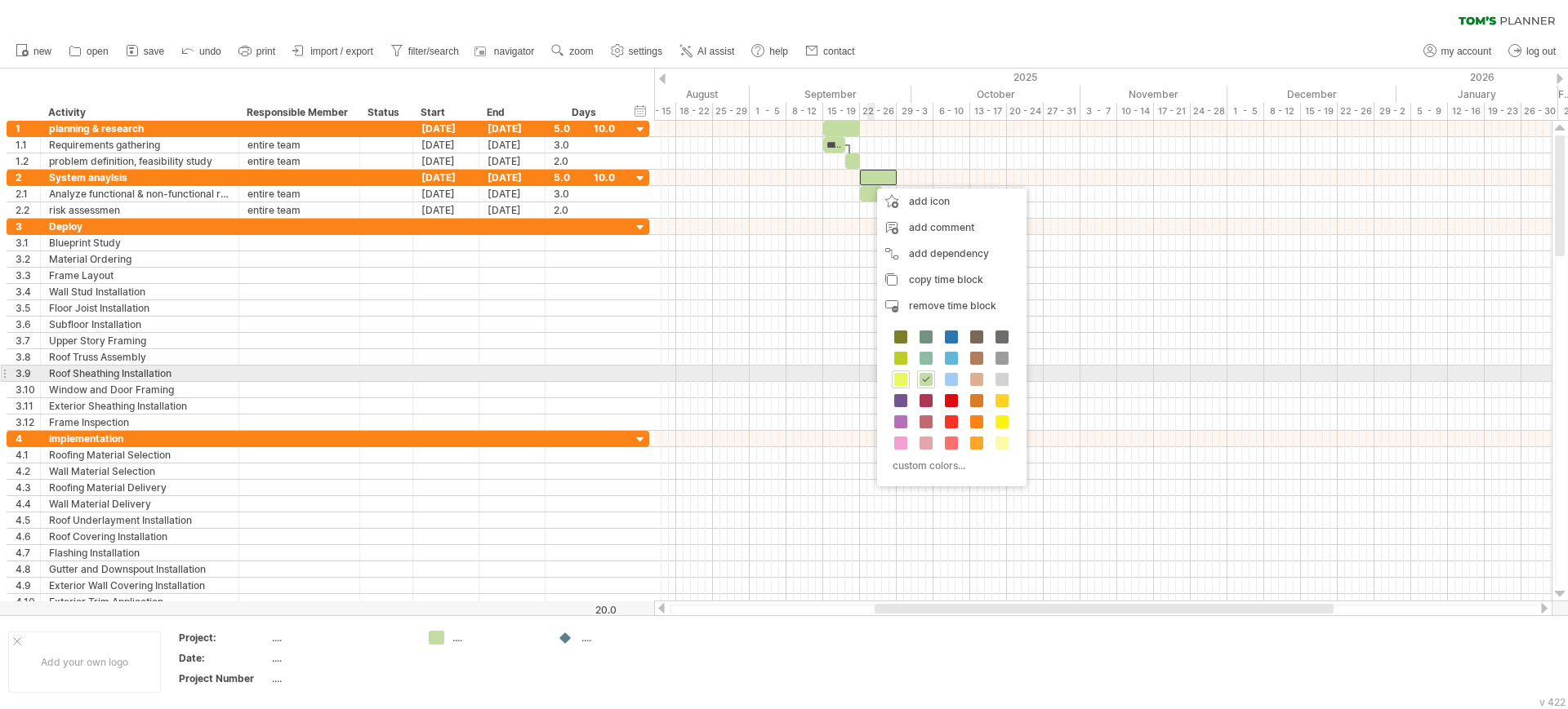
click at [902, 380] on span at bounding box center [901, 380] width 13 height 13
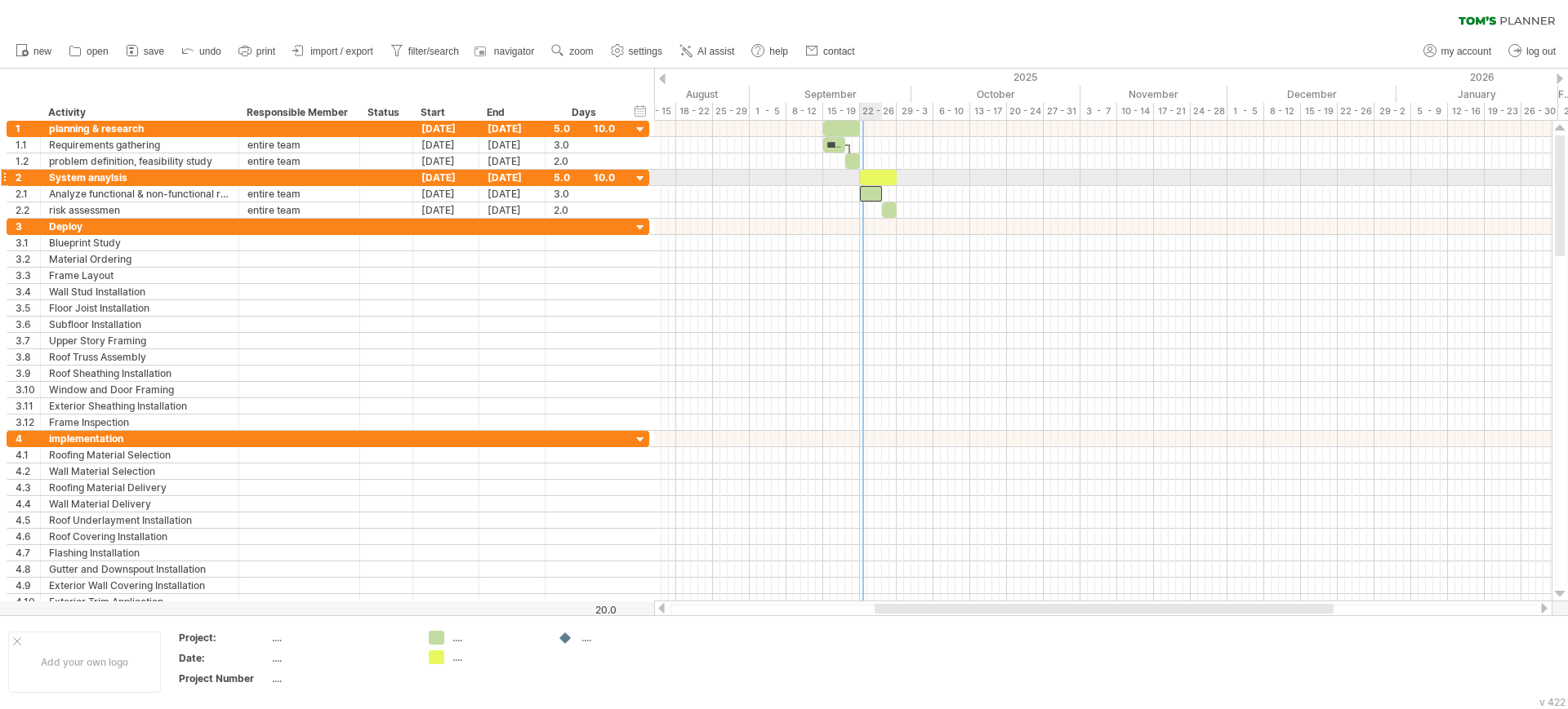
click at [865, 186] on div at bounding box center [870, 193] width 22 height 16
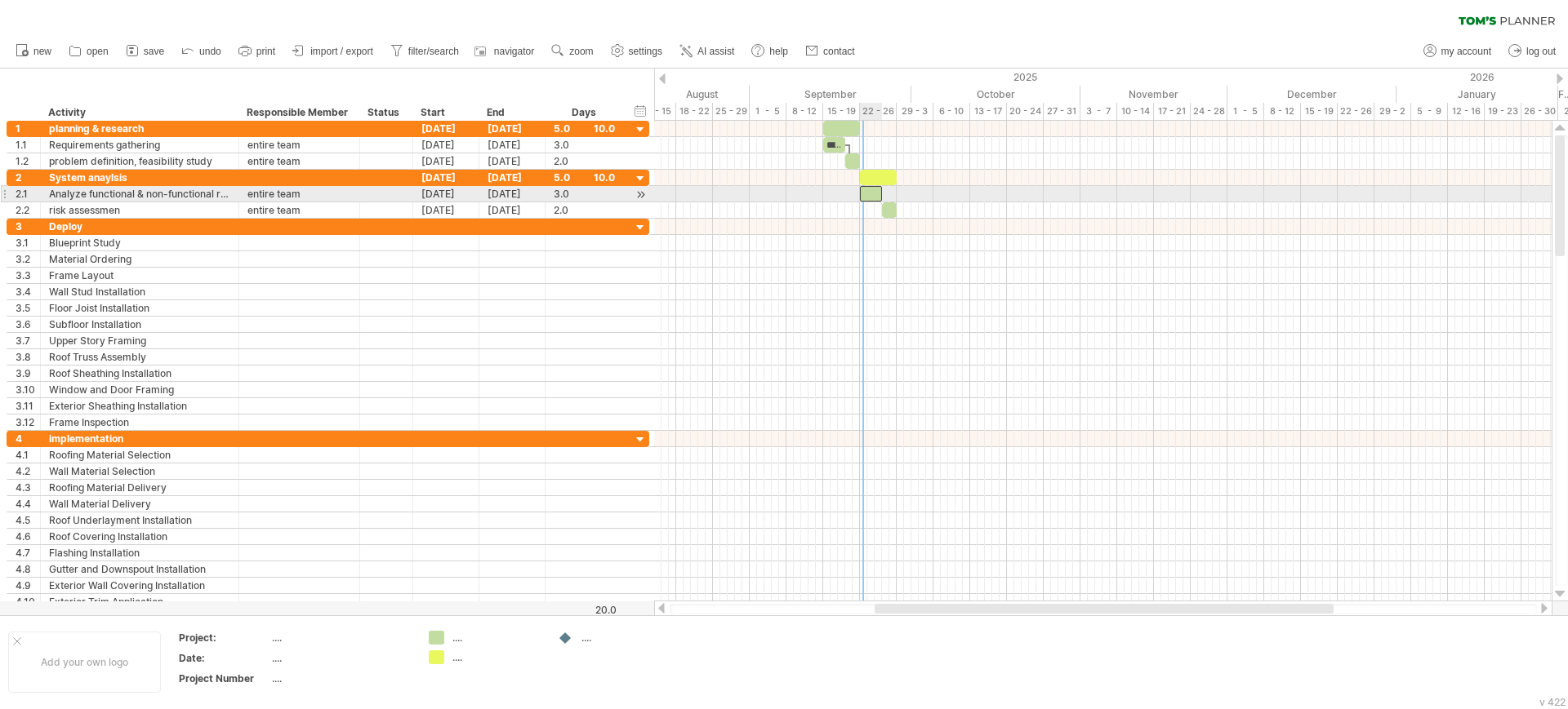
click at [864, 194] on div at bounding box center [870, 193] width 22 height 16
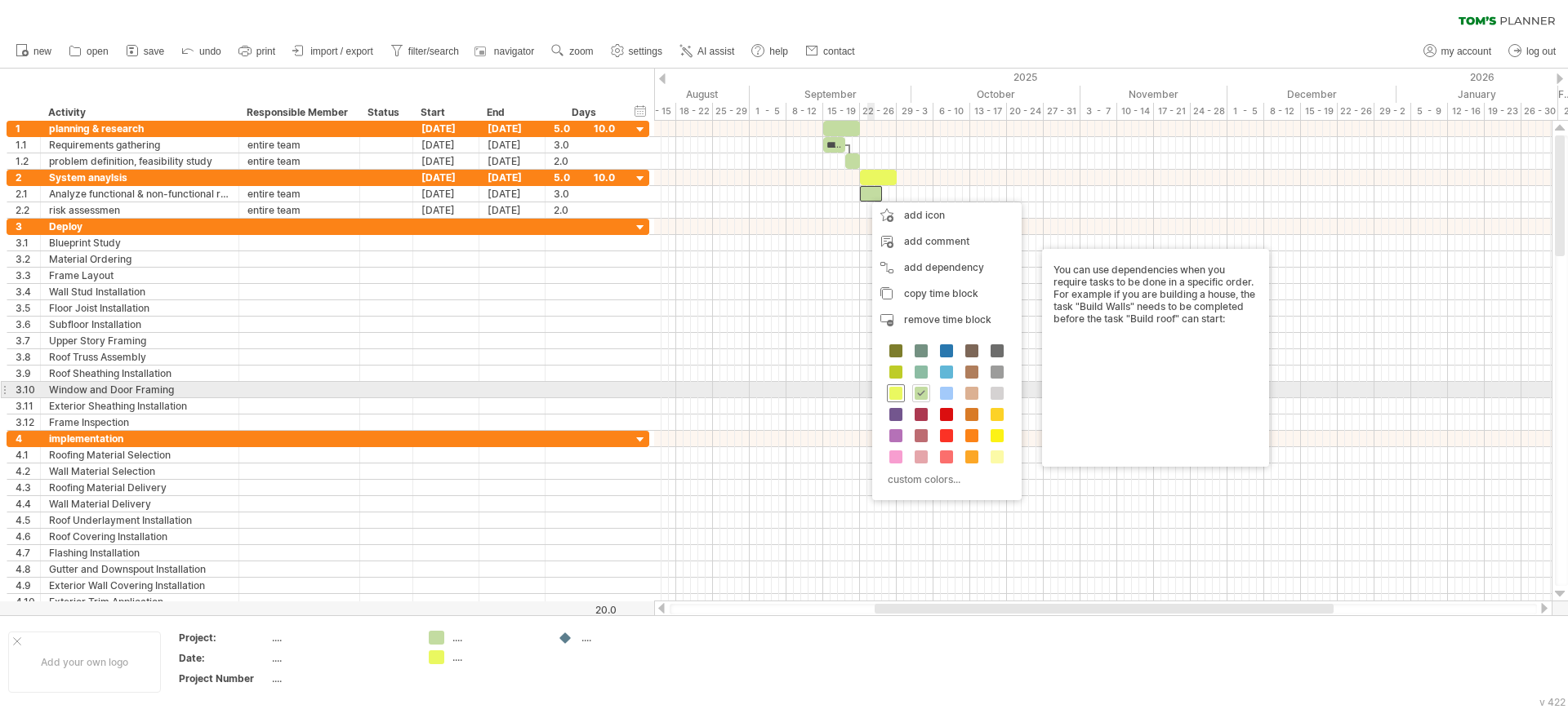
click at [896, 392] on span at bounding box center [895, 394] width 13 height 13
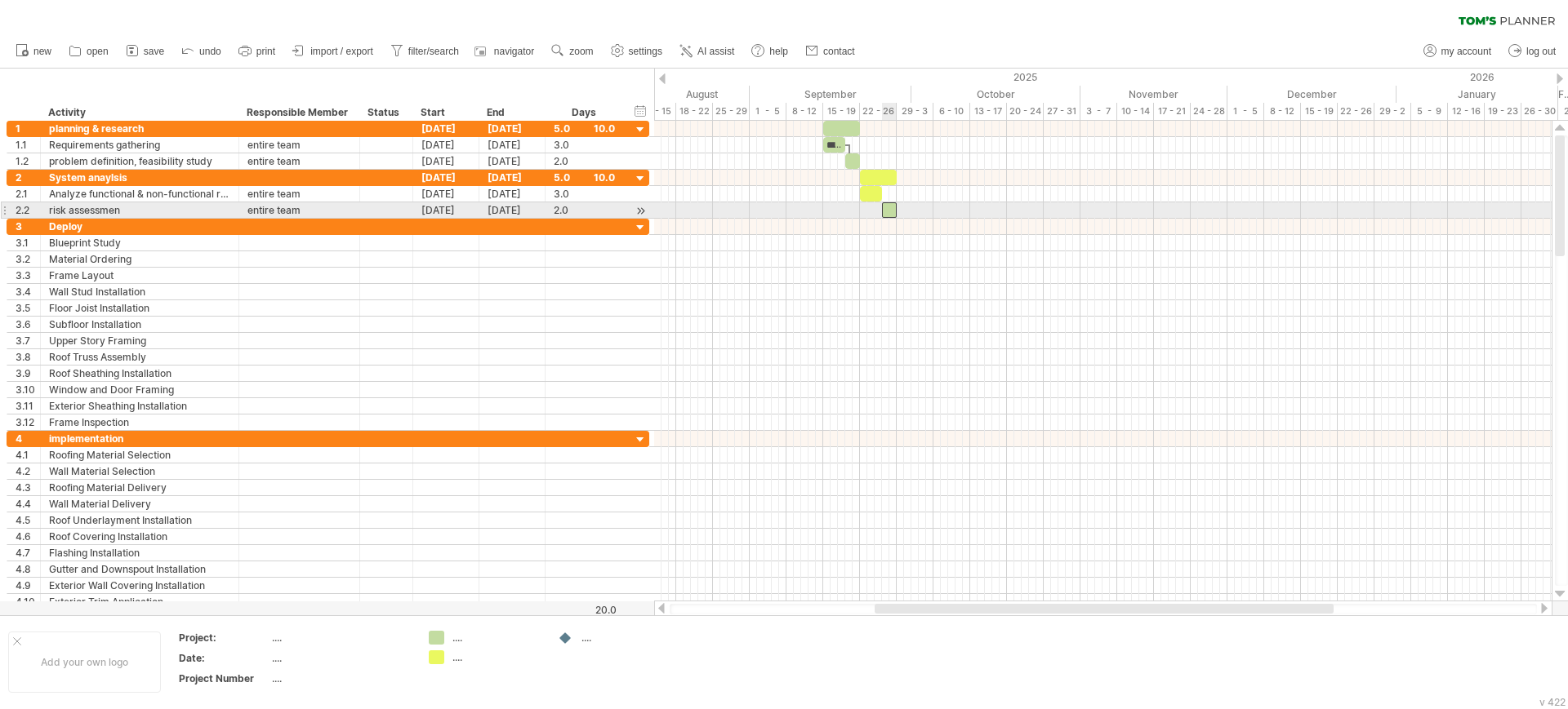
click at [890, 207] on div at bounding box center [889, 210] width 15 height 16
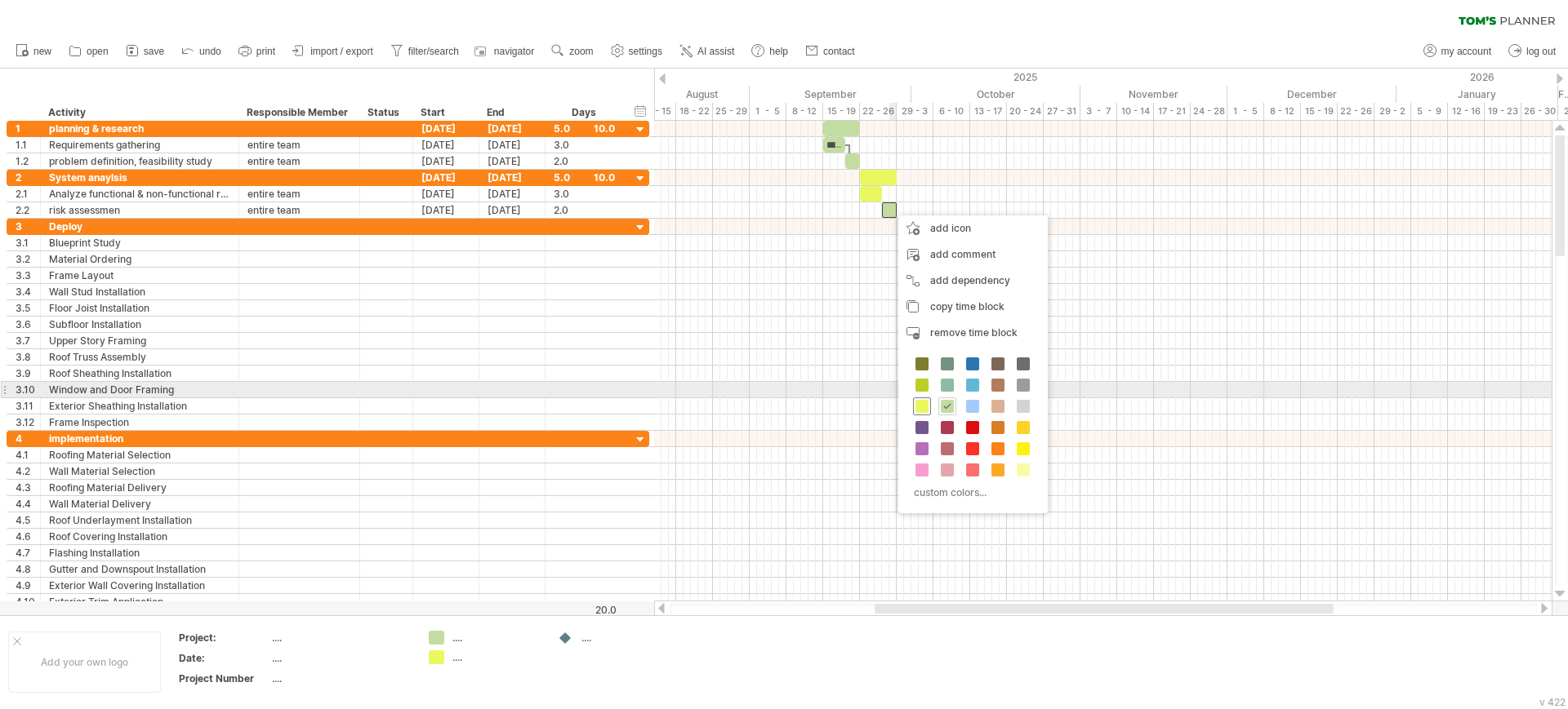
click at [925, 397] on div at bounding box center [922, 406] width 18 height 18
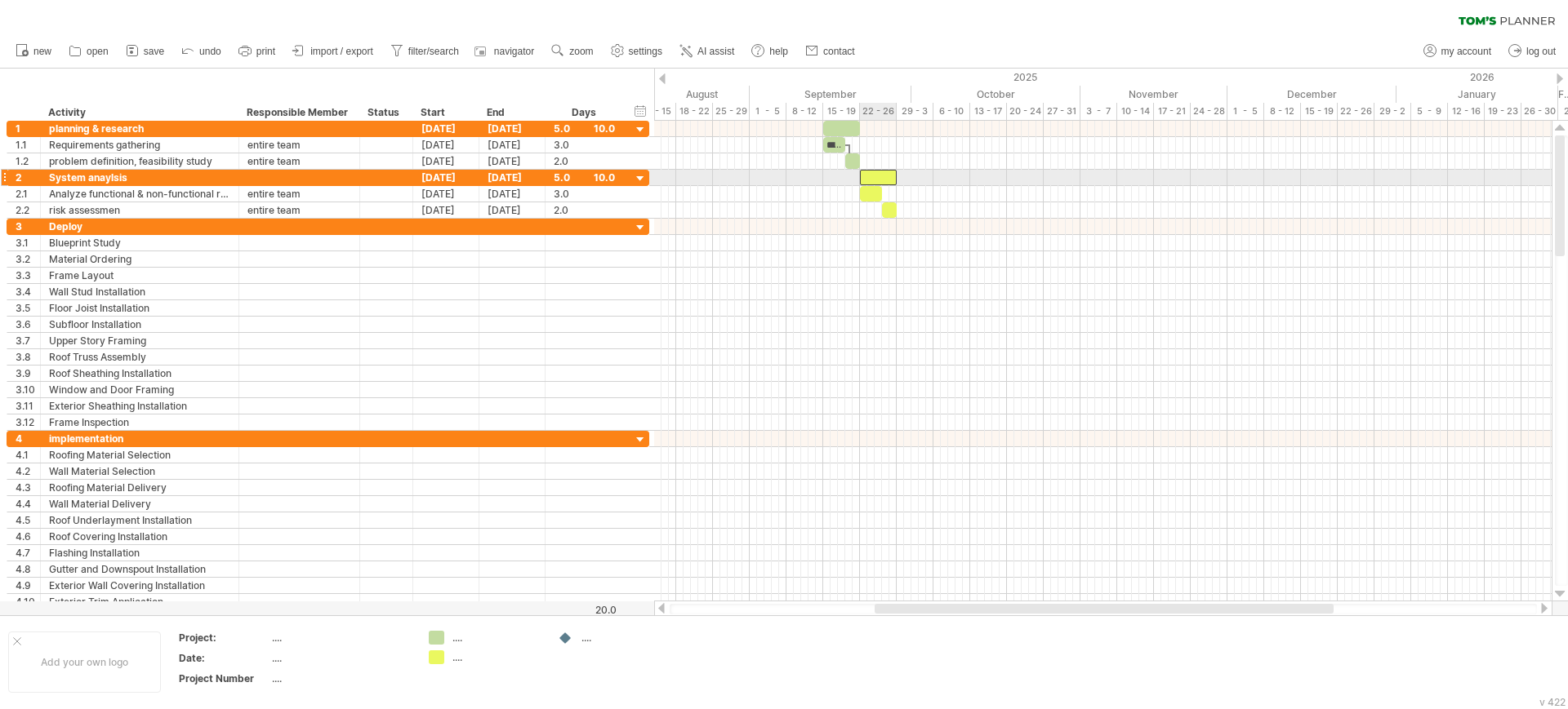
click at [872, 180] on div at bounding box center [878, 177] width 37 height 16
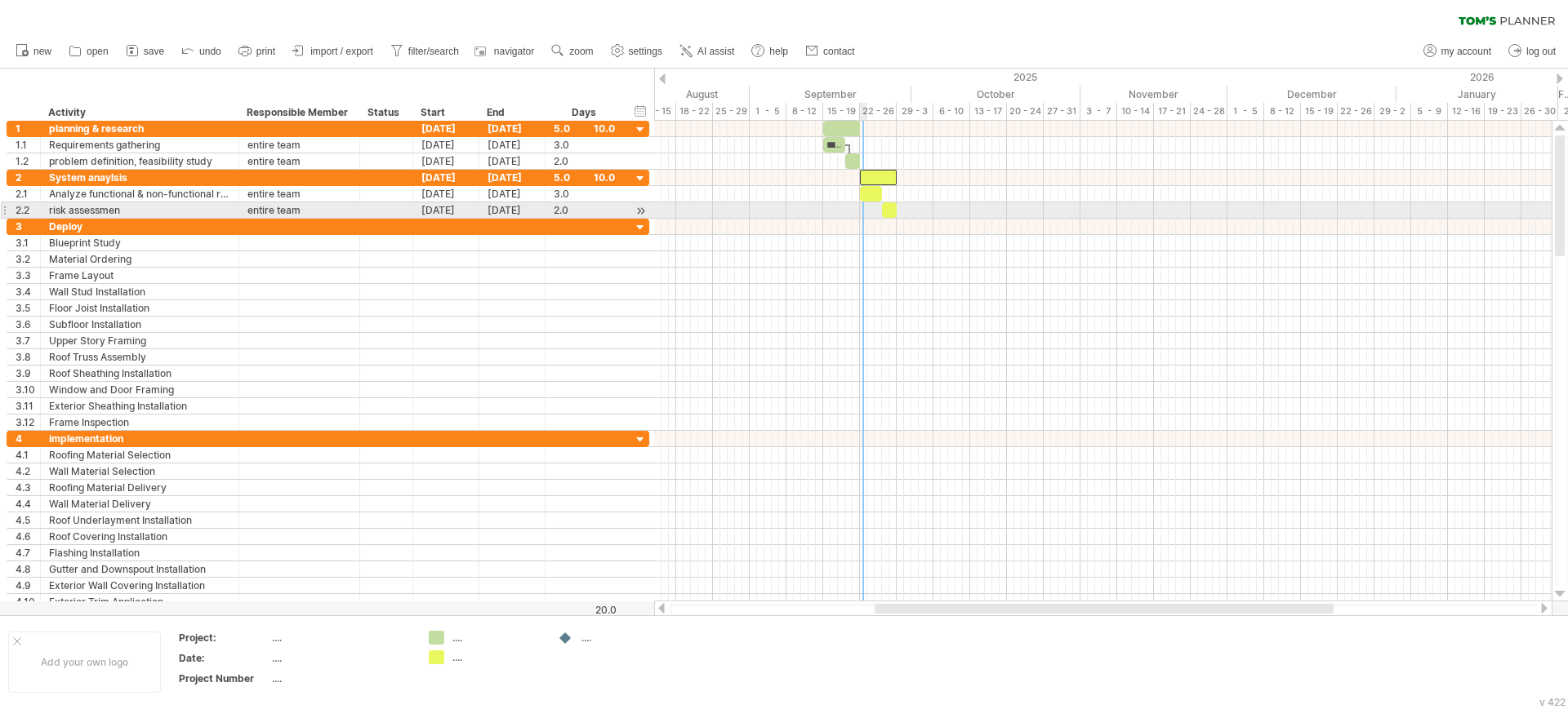
click at [863, 211] on div at bounding box center [1102, 211] width 897 height 17
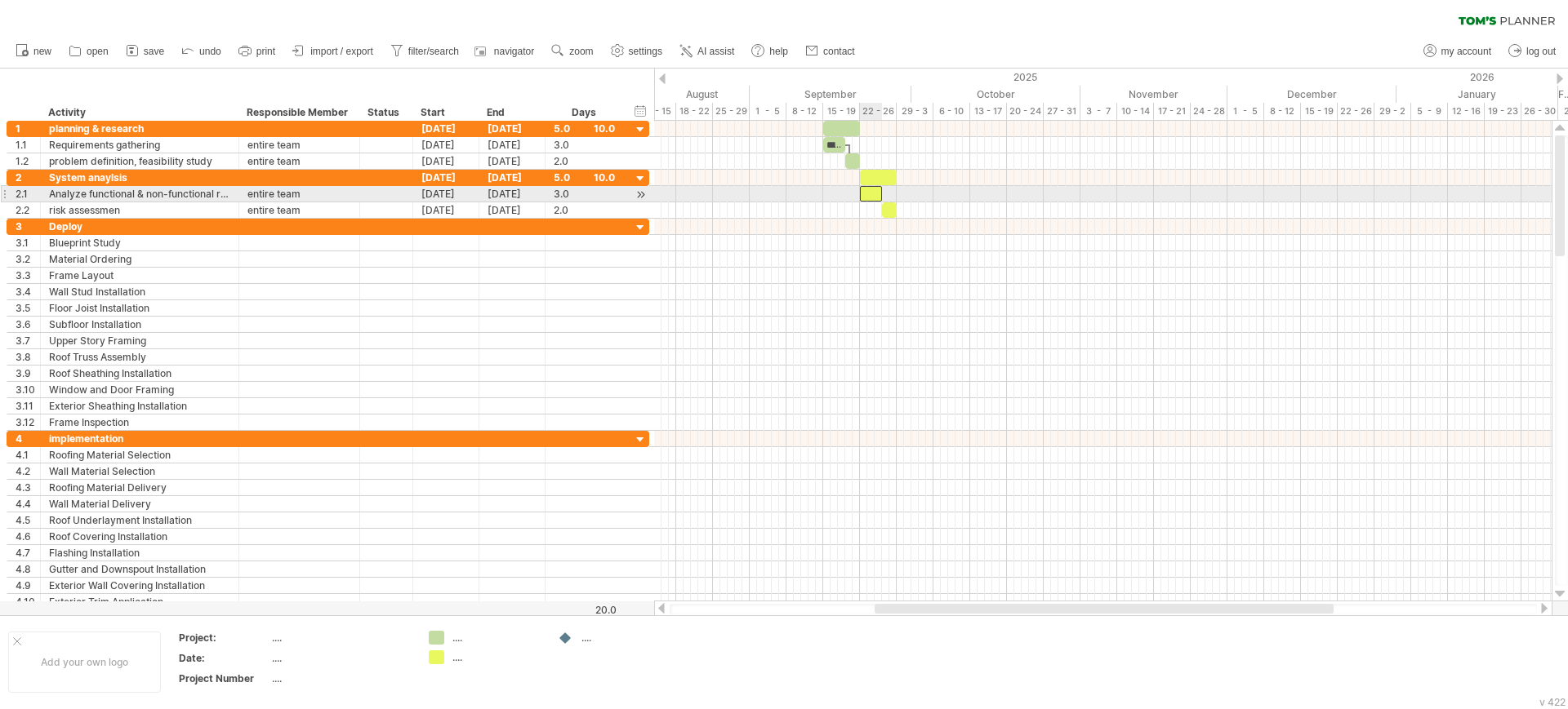
click at [872, 187] on div at bounding box center [870, 193] width 22 height 16
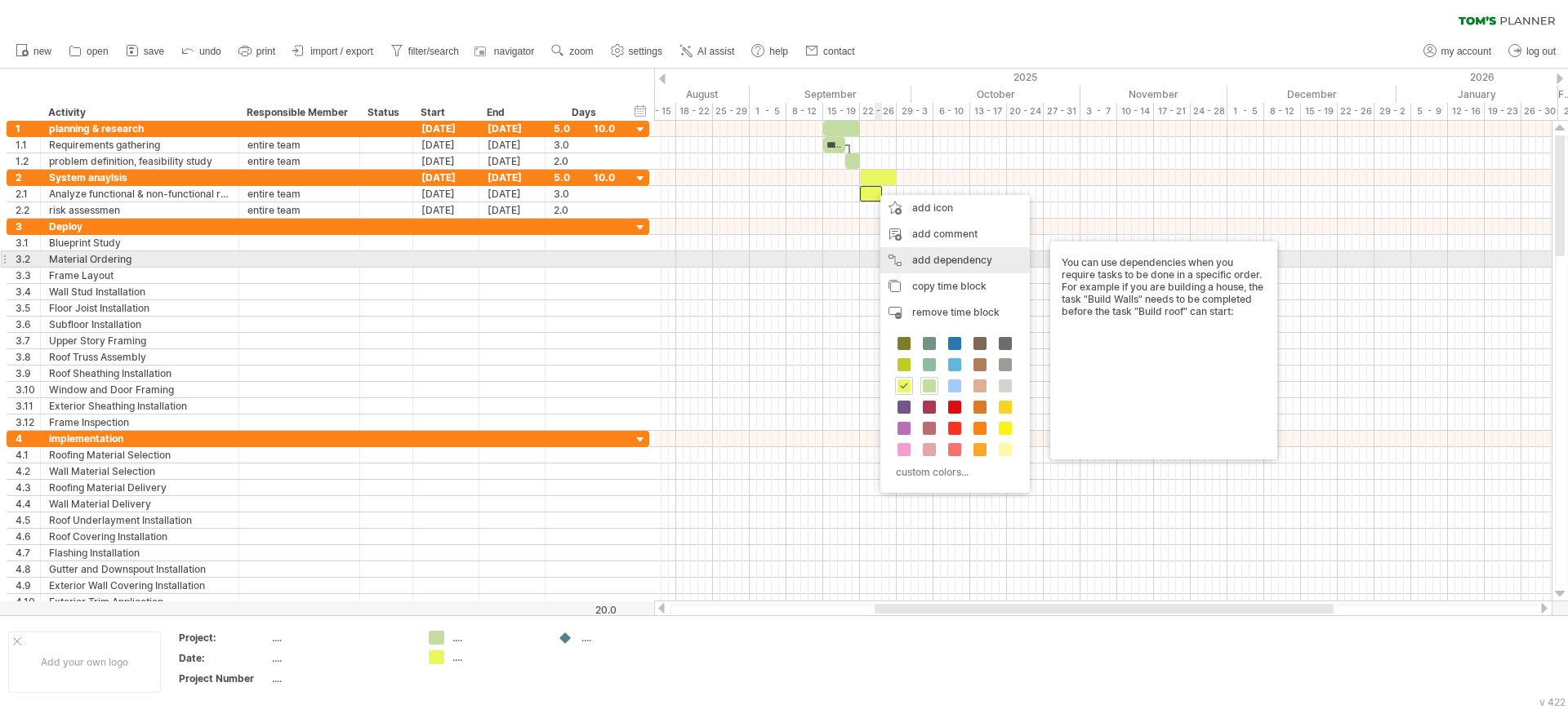
click at [898, 260] on div "add dependency You can use dependencies when you require tasks to be done in a …" at bounding box center [955, 260] width 149 height 26
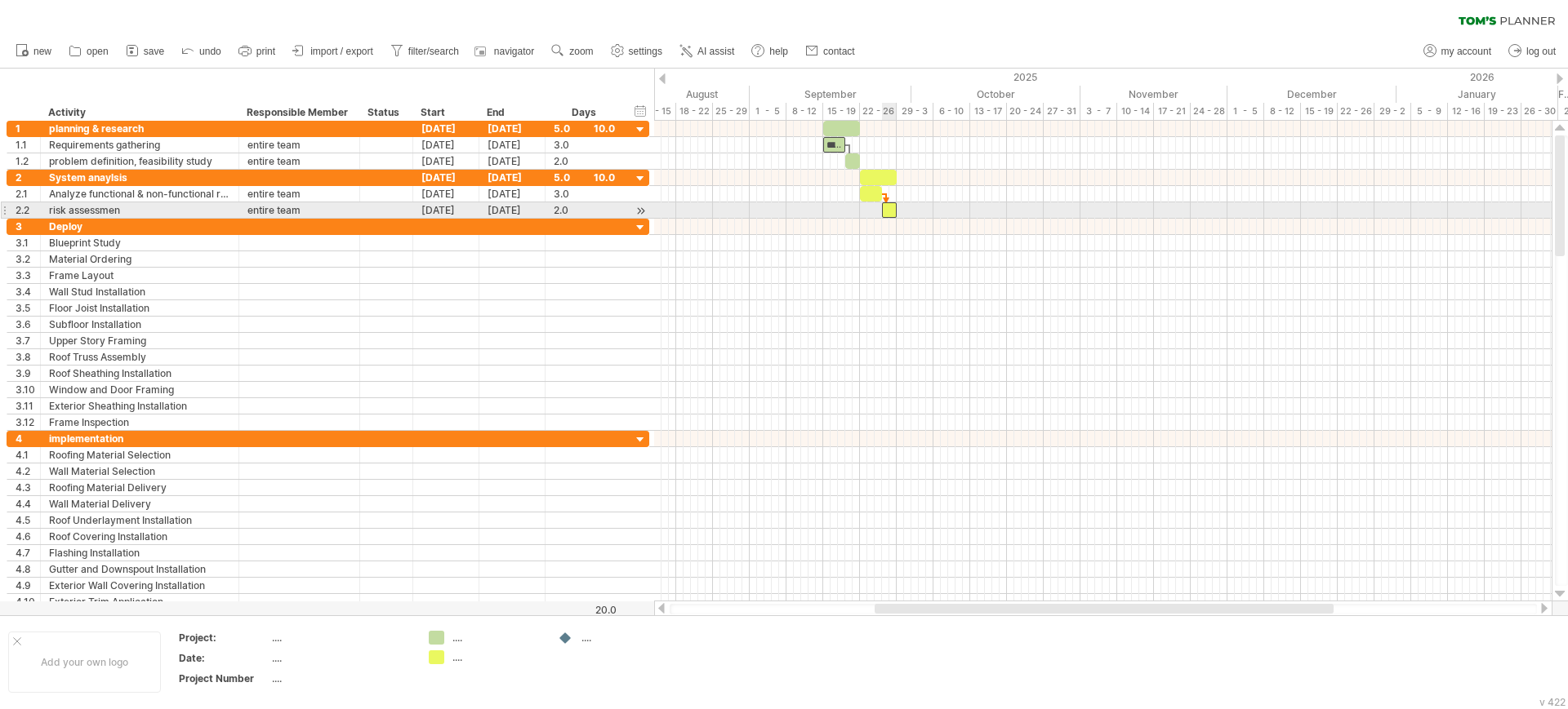
click at [888, 209] on div at bounding box center [889, 210] width 15 height 16
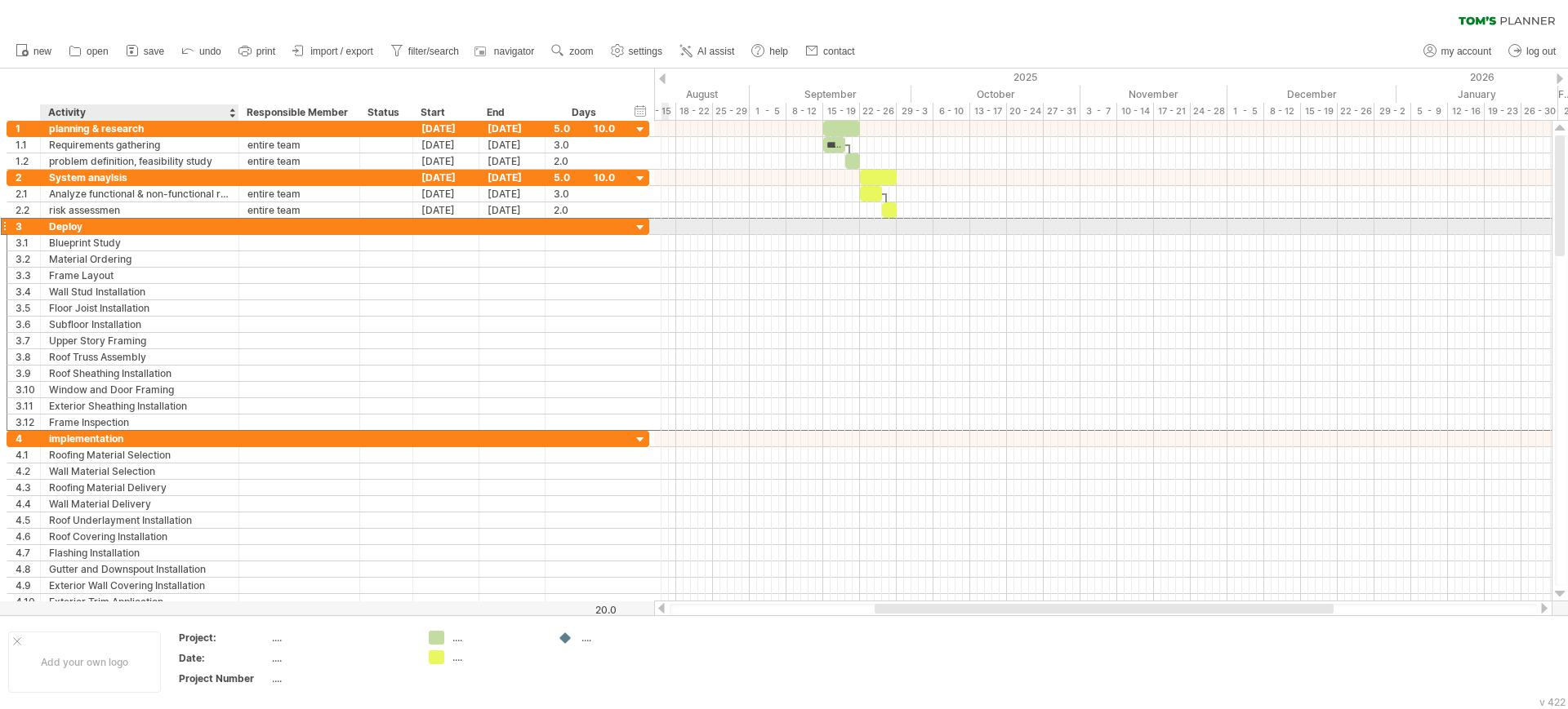
click at [129, 228] on div "Deploy" at bounding box center [139, 226] width 181 height 16
type input "*"
type input "**********"
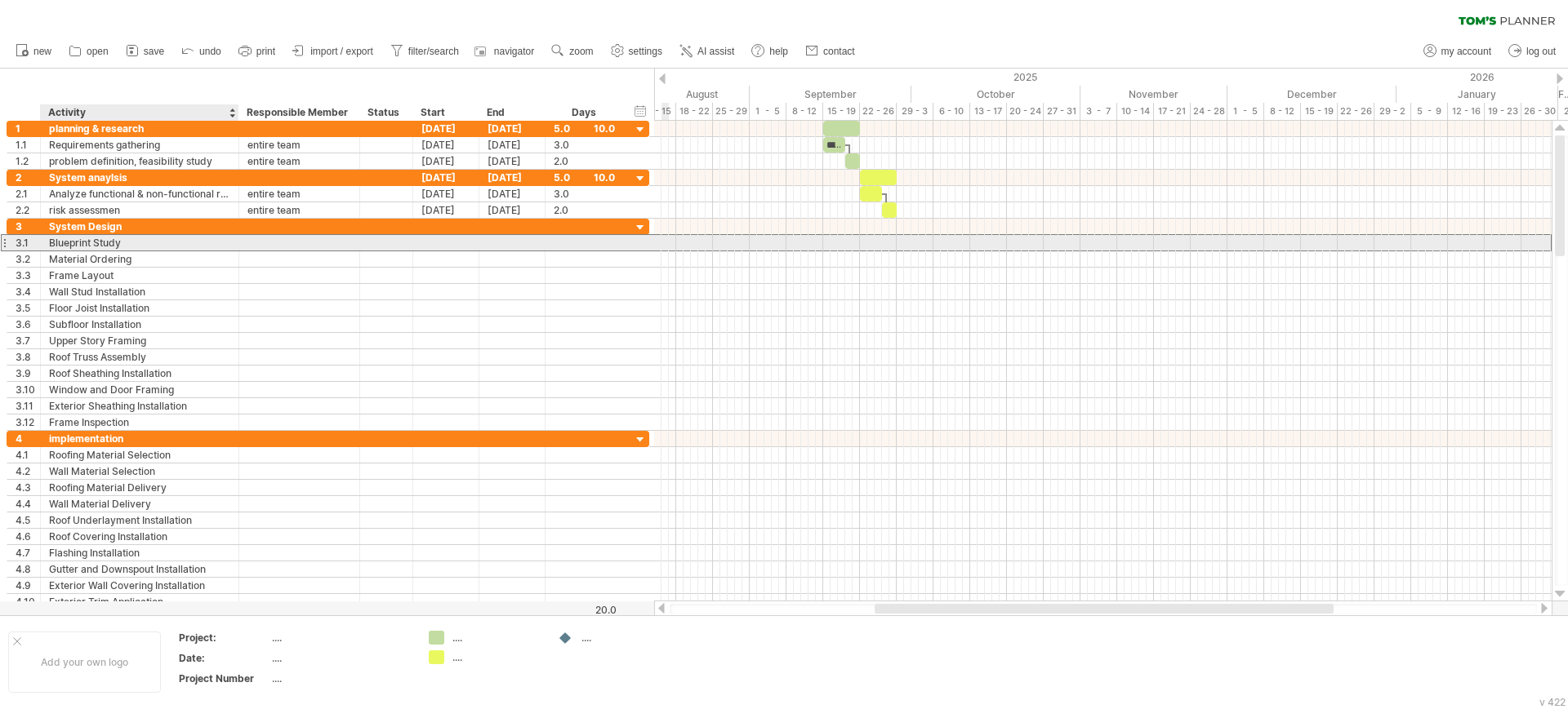
click at [147, 238] on div "Blueprint Study" at bounding box center [139, 243] width 181 height 16
type input "*"
type input "**********"
type input "*****"
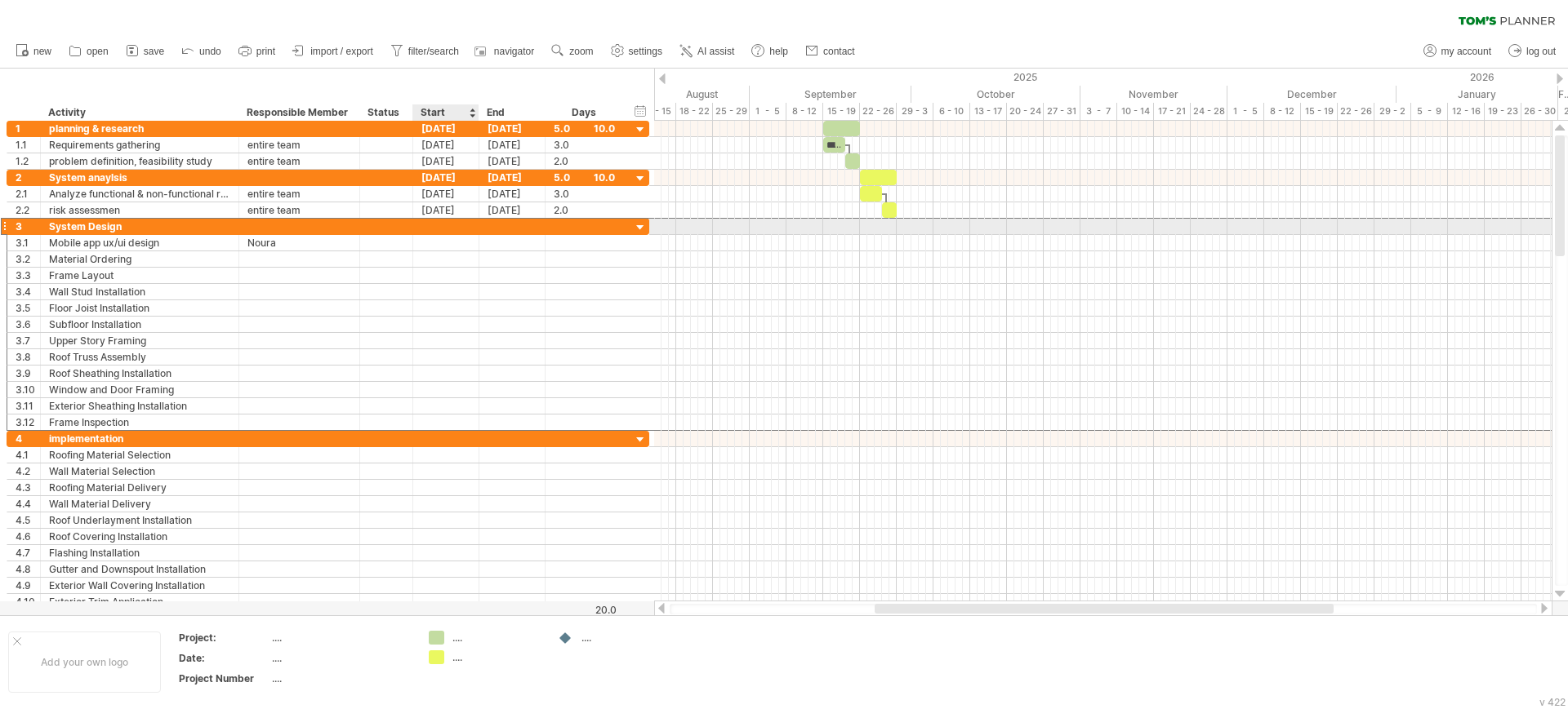
click at [446, 228] on div at bounding box center [446, 226] width 66 height 16
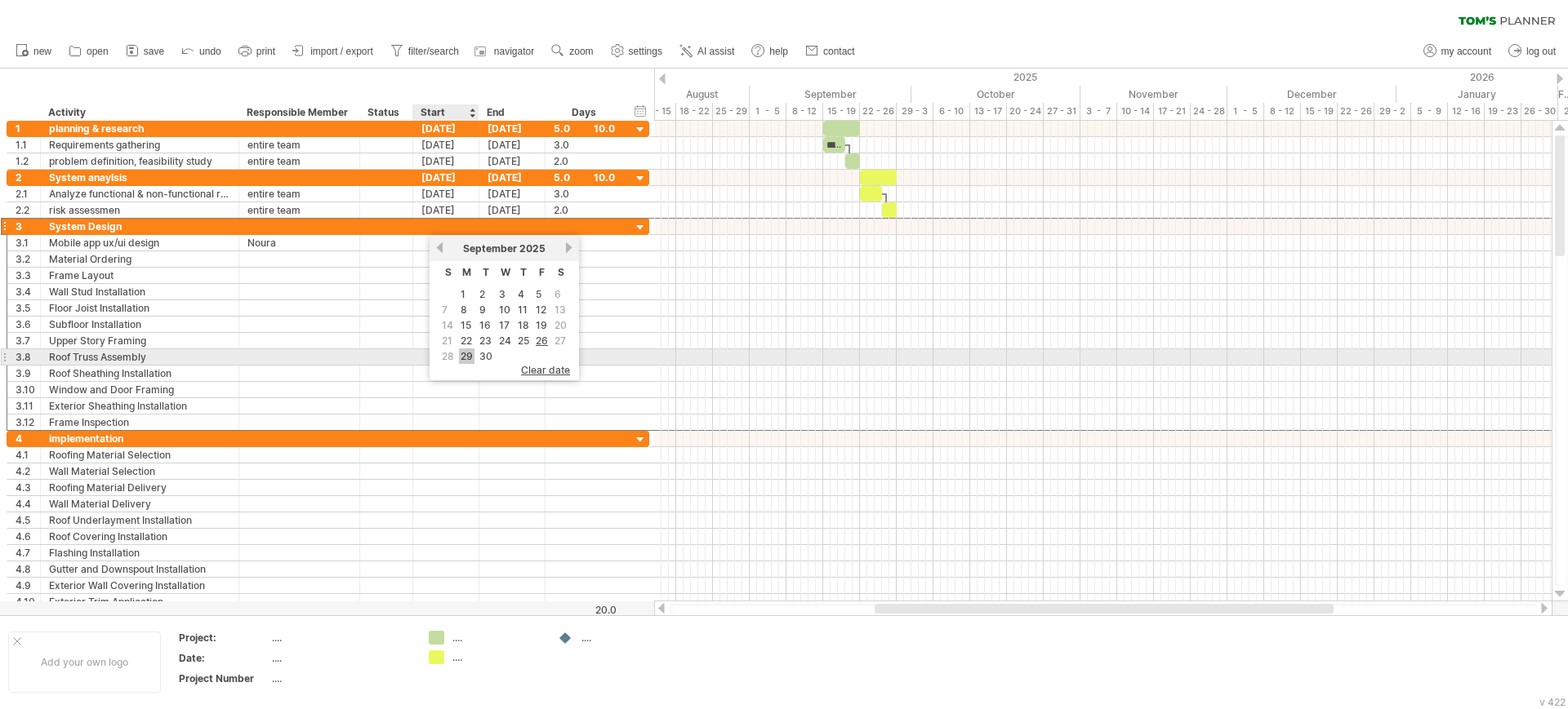
click at [471, 354] on link "29" at bounding box center [467, 356] width 16 height 16
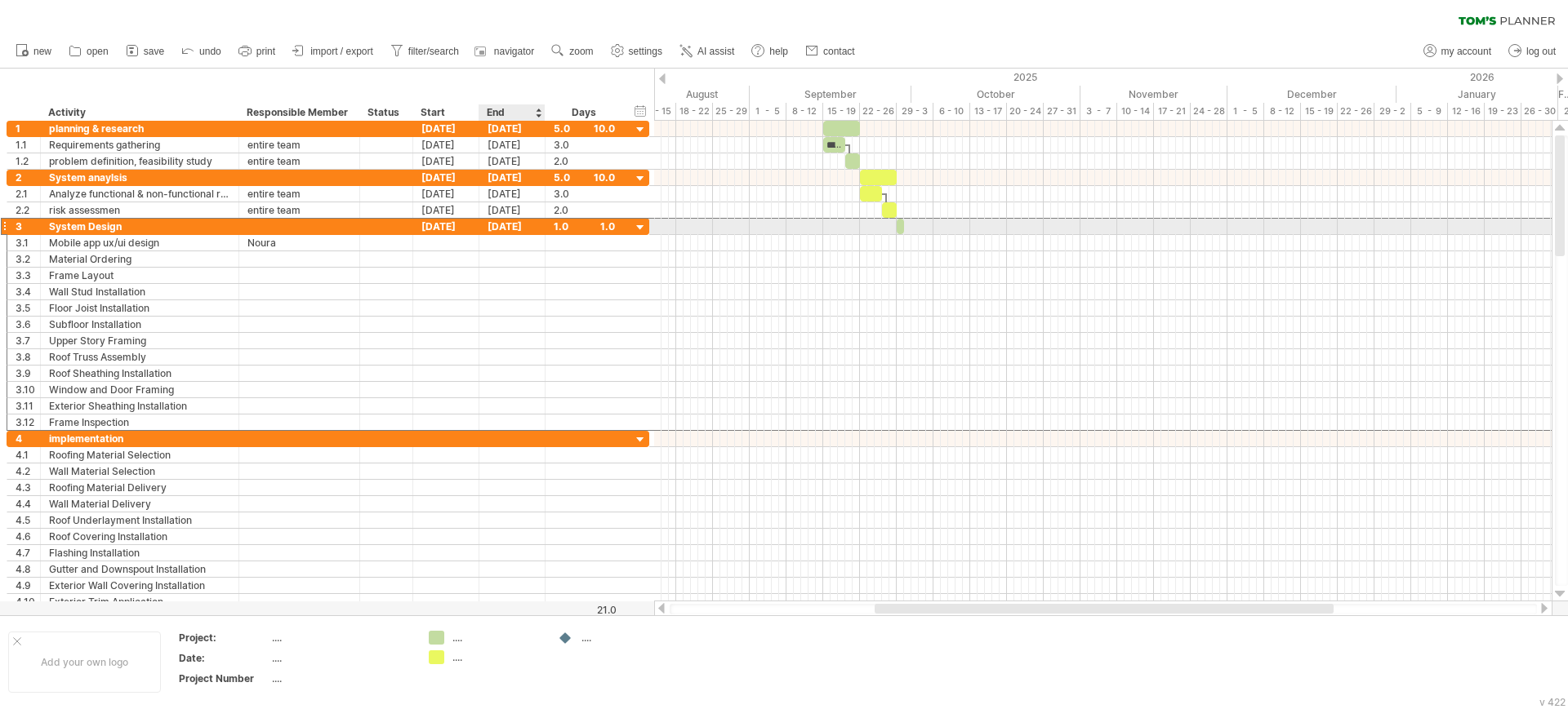
click at [496, 223] on div "[DATE]" at bounding box center [513, 226] width 66 height 16
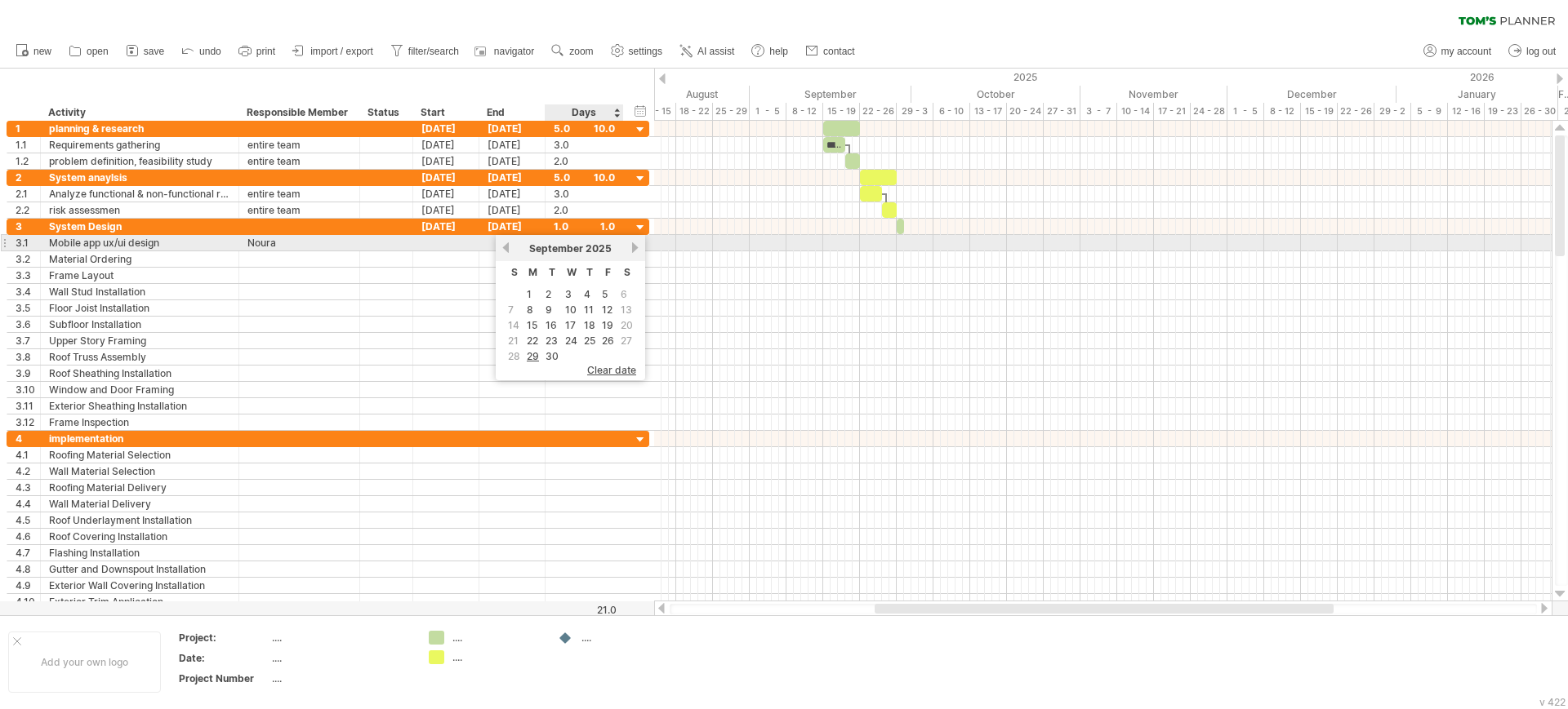
click at [630, 247] on link "next" at bounding box center [634, 247] width 12 height 12
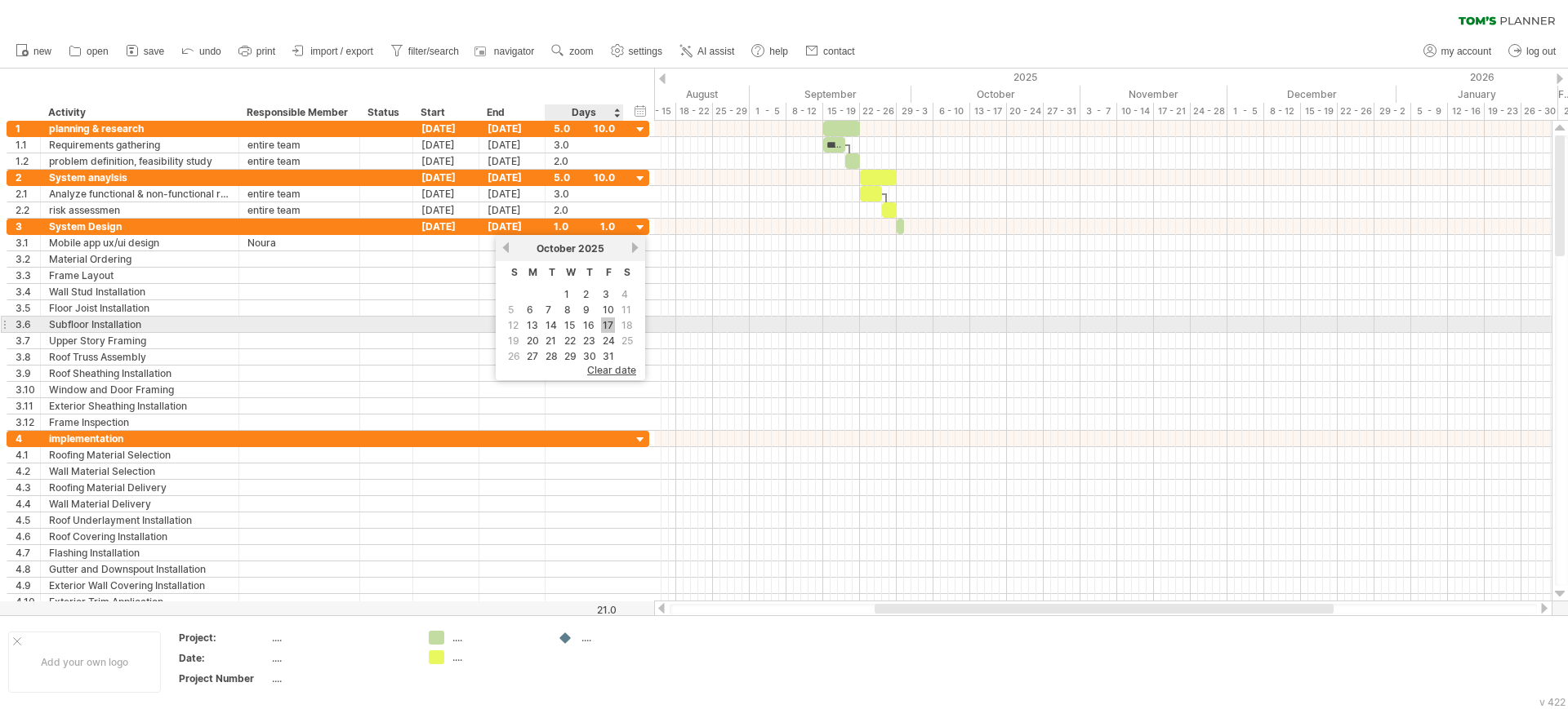
click at [605, 326] on link "17" at bounding box center [607, 325] width 14 height 16
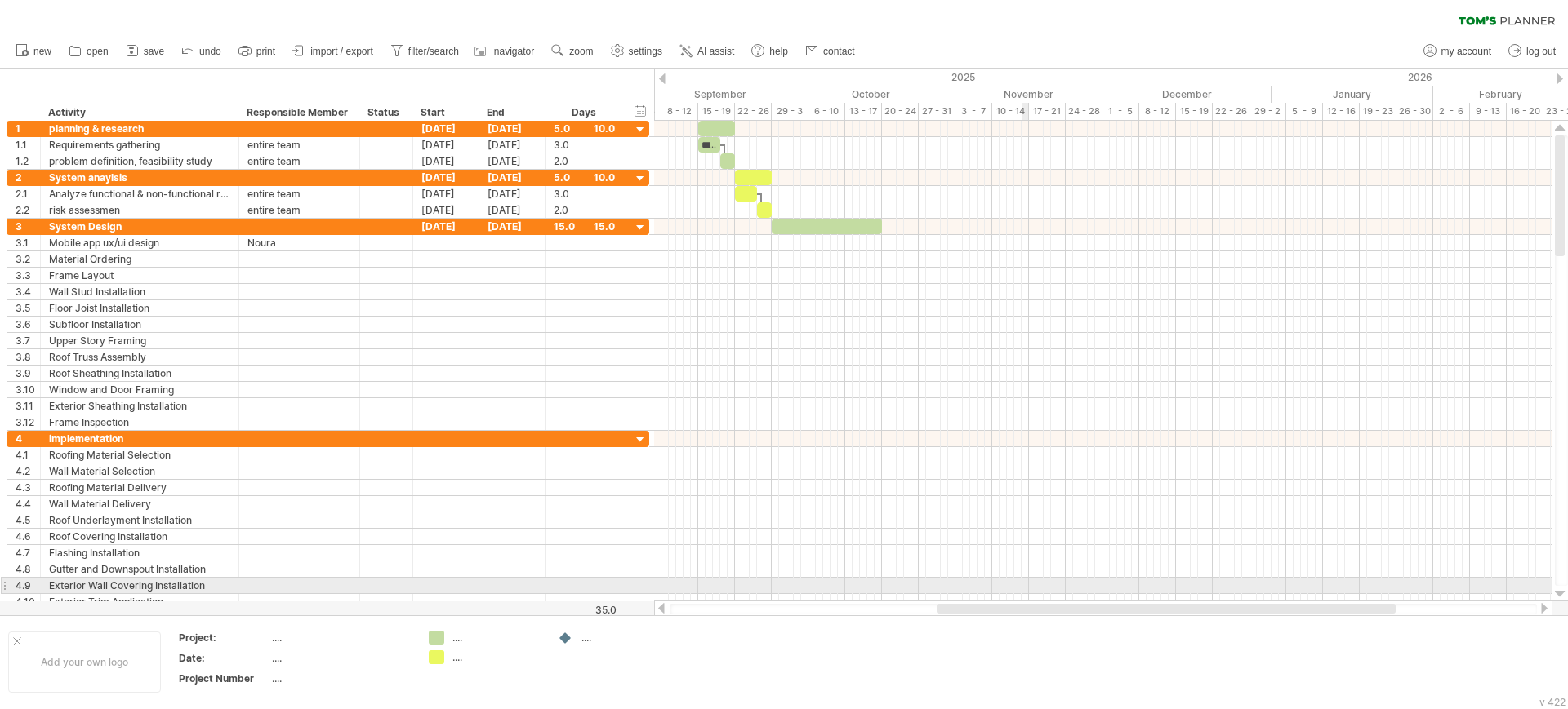
drag, startPoint x: 965, startPoint y: 608, endPoint x: 1026, endPoint y: 582, distance: 66.3
click at [1026, 582] on div "Trying to reach [DOMAIN_NAME] Connected again... 0% clear filter new 1" at bounding box center [784, 354] width 1568 height 709
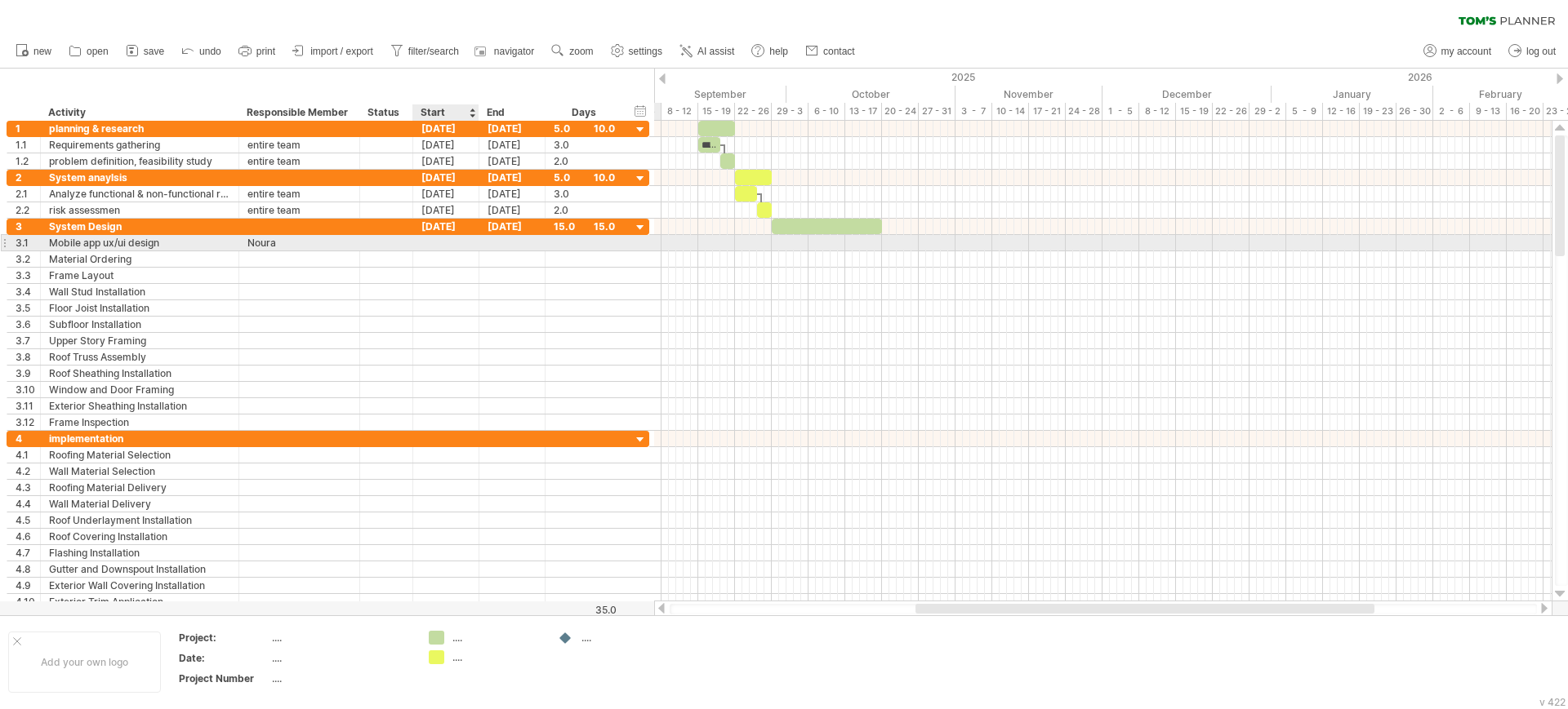
click at [429, 245] on div at bounding box center [446, 243] width 66 height 16
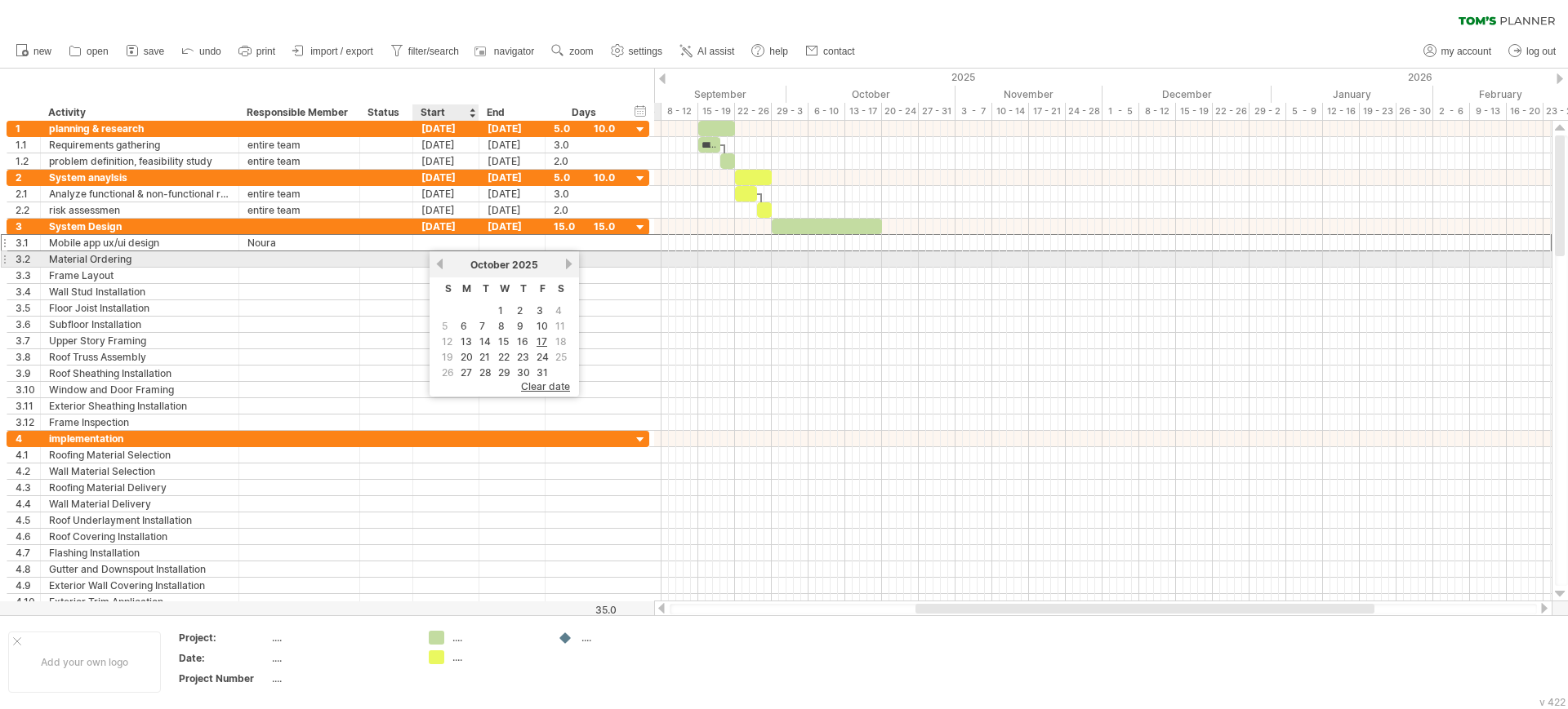
click at [445, 262] on div "[DATE]" at bounding box center [504, 264] width 119 height 12
click at [441, 264] on link "previous" at bounding box center [439, 263] width 12 height 12
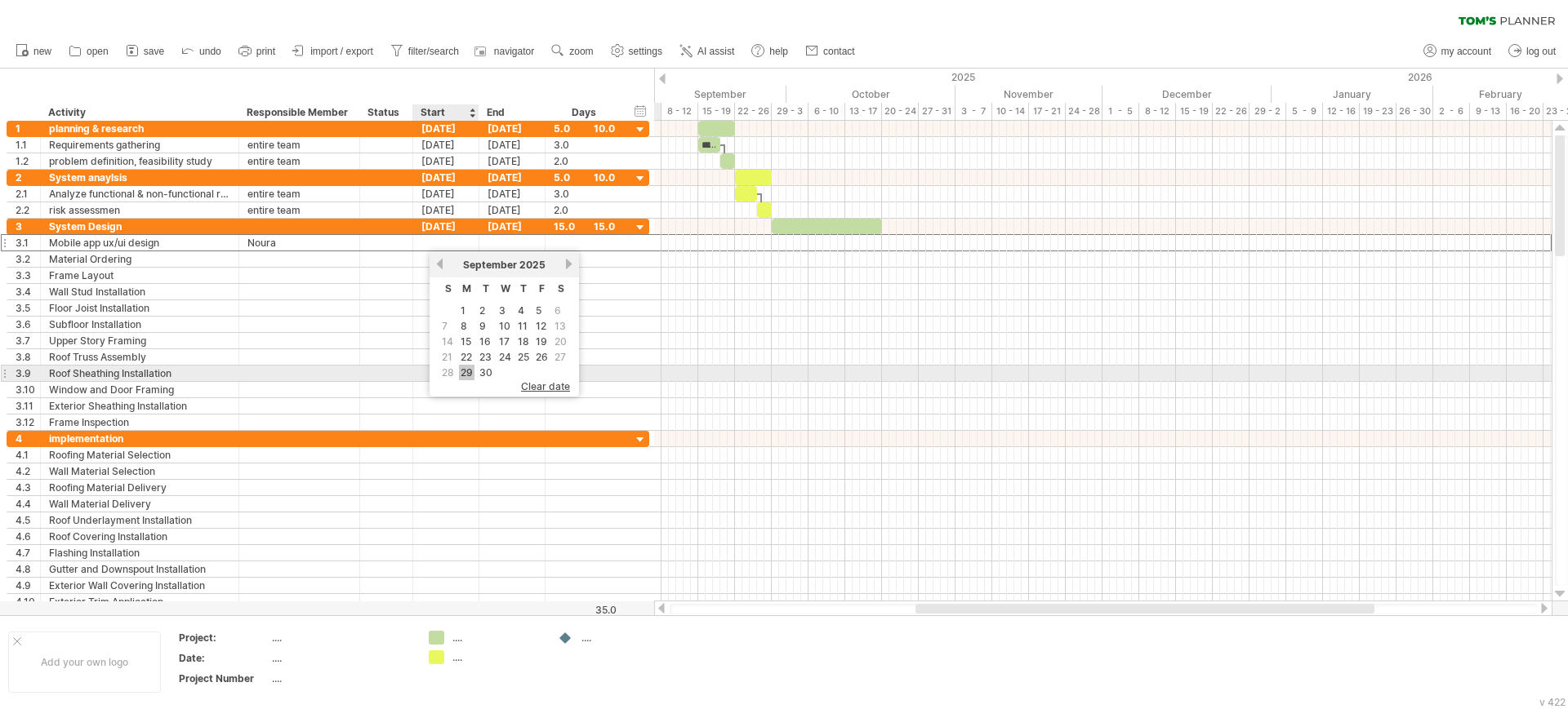
click at [473, 371] on link "29" at bounding box center [467, 372] width 16 height 16
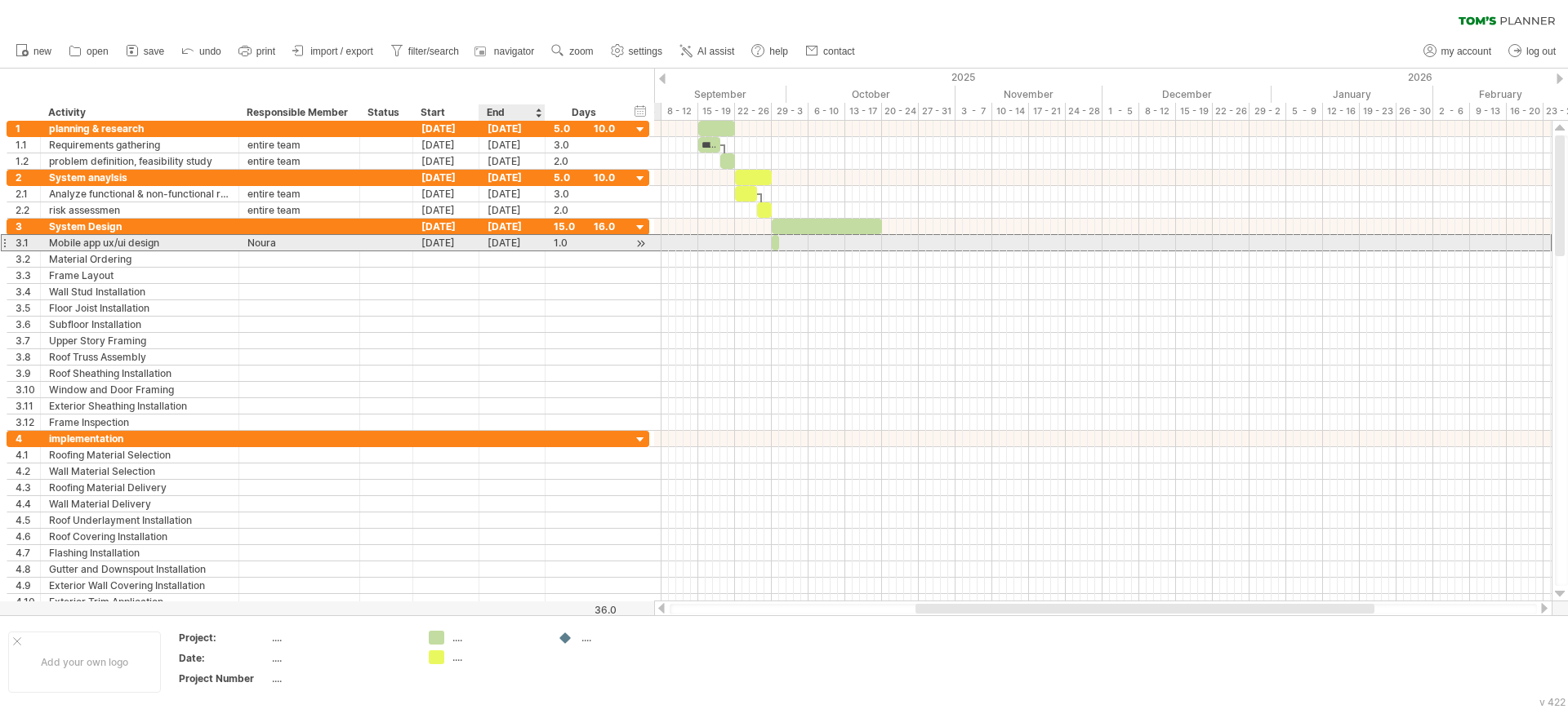
click at [496, 240] on div "[DATE]" at bounding box center [513, 243] width 66 height 16
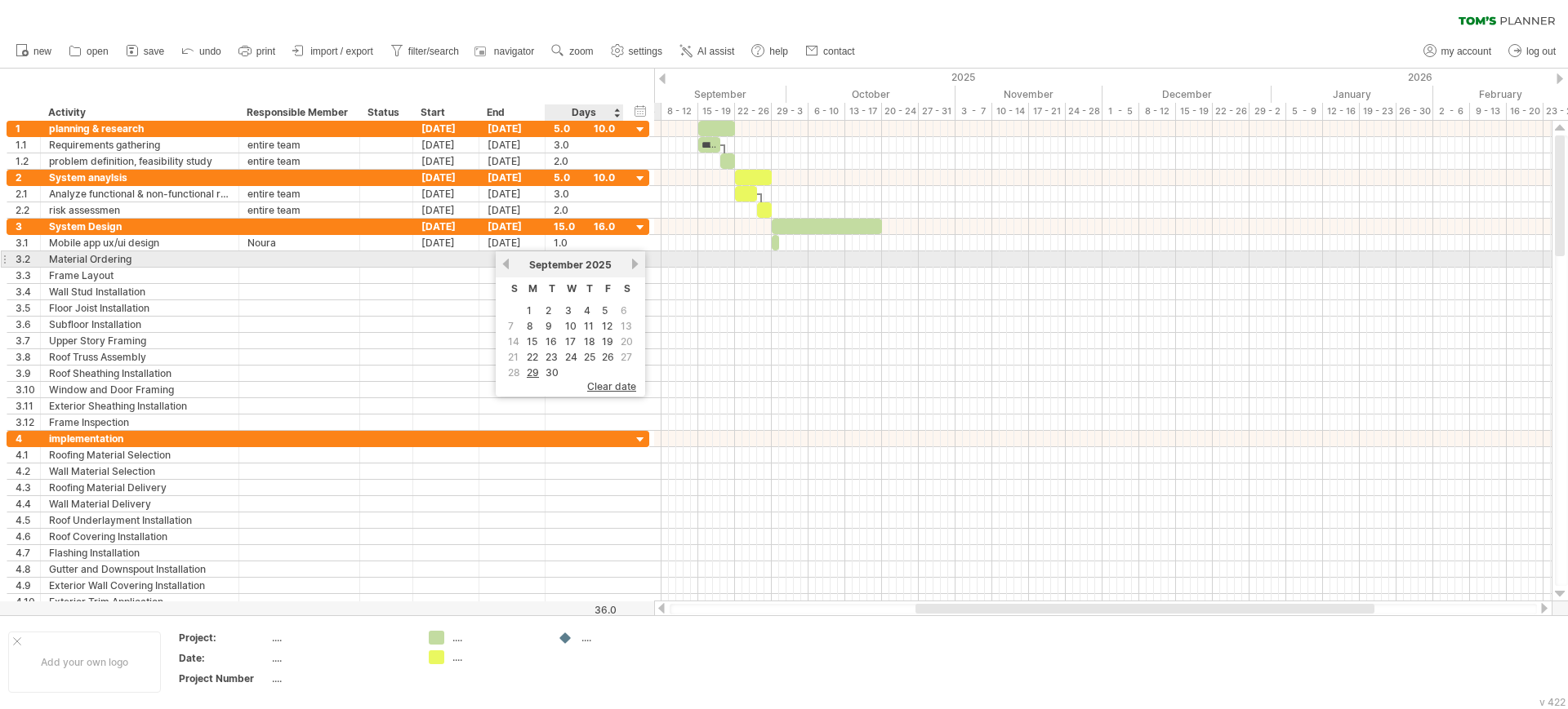
click at [631, 262] on link "next" at bounding box center [634, 263] width 12 height 12
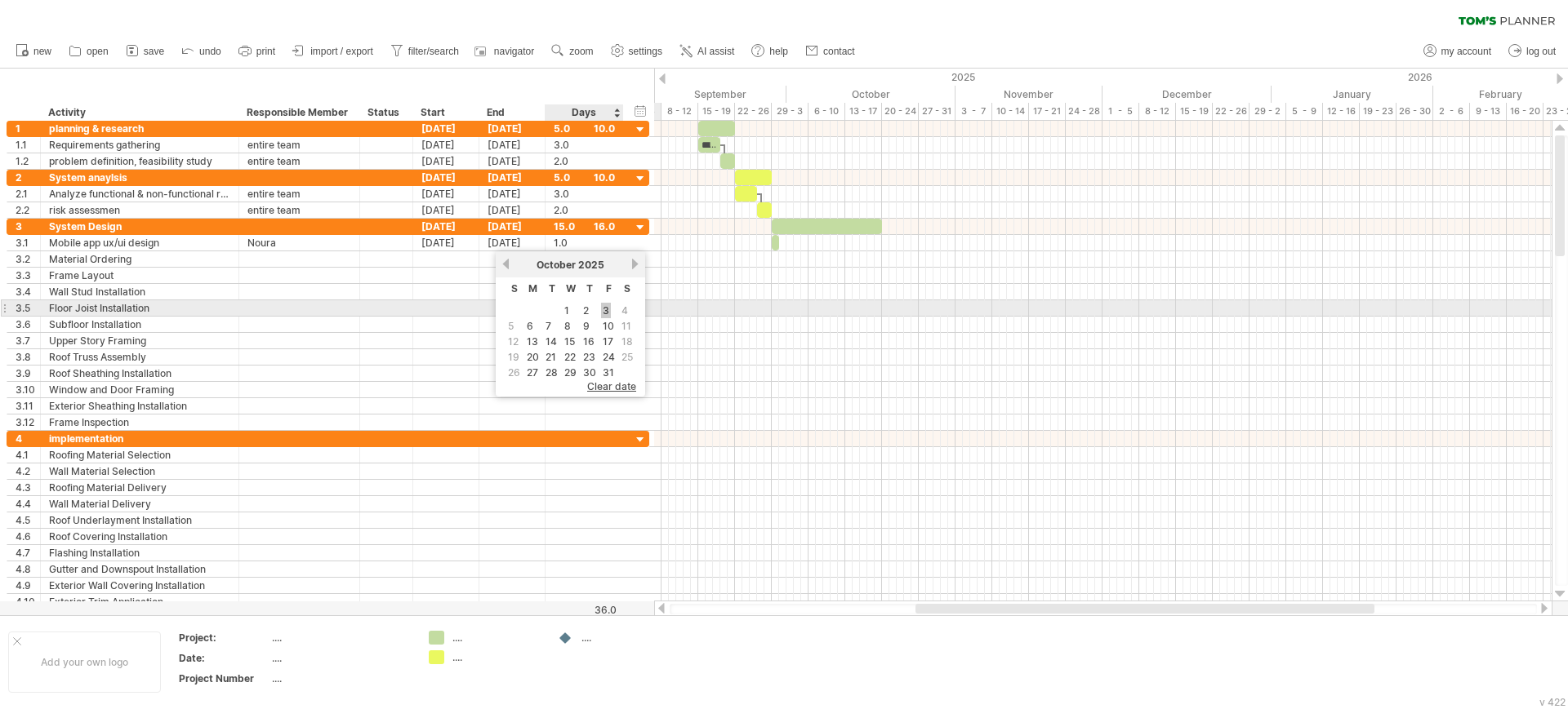
click at [605, 308] on link "3" at bounding box center [605, 310] width 10 height 16
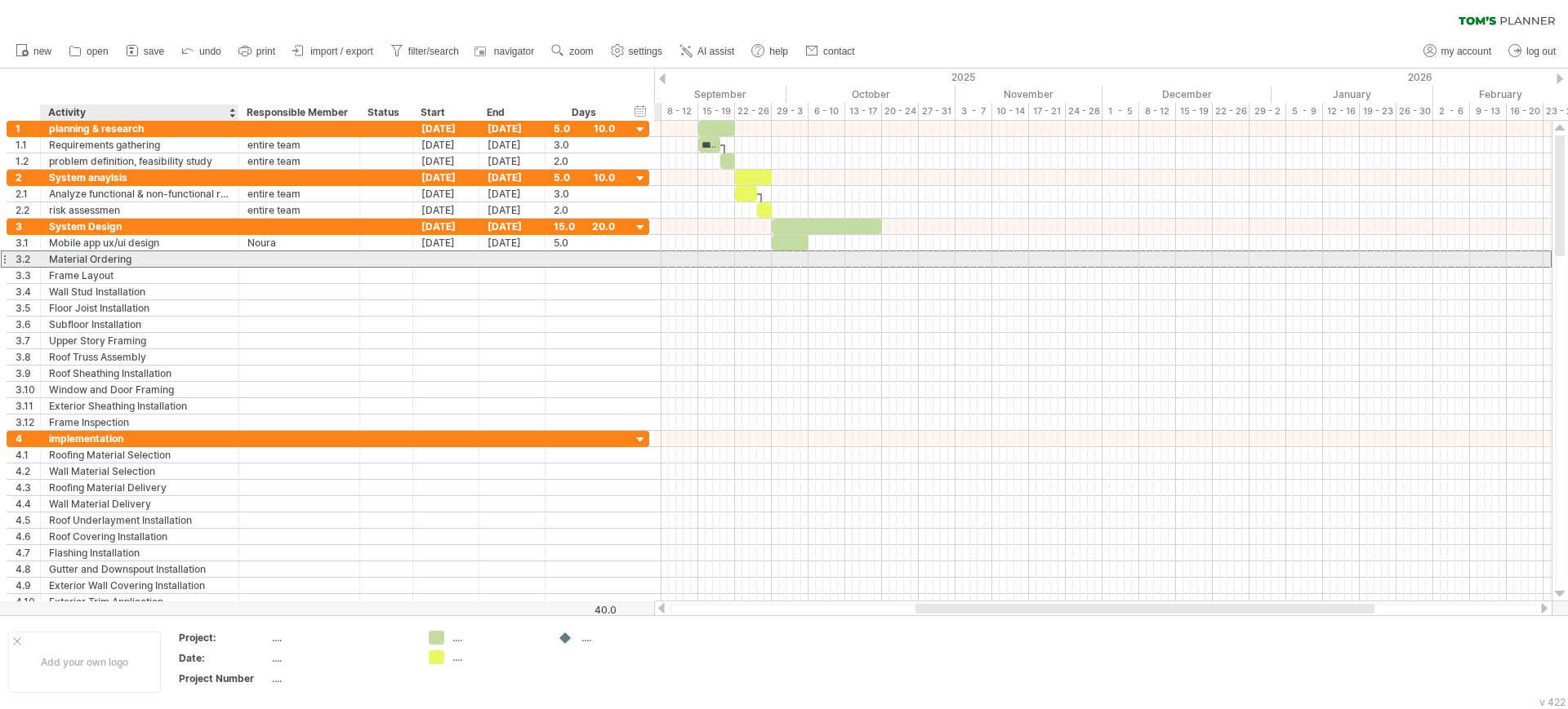
click at [142, 254] on div "Material Ordering" at bounding box center [139, 258] width 181 height 16
type input "*"
type input "**********"
type input "*****"
click at [438, 257] on div at bounding box center [446, 258] width 66 height 16
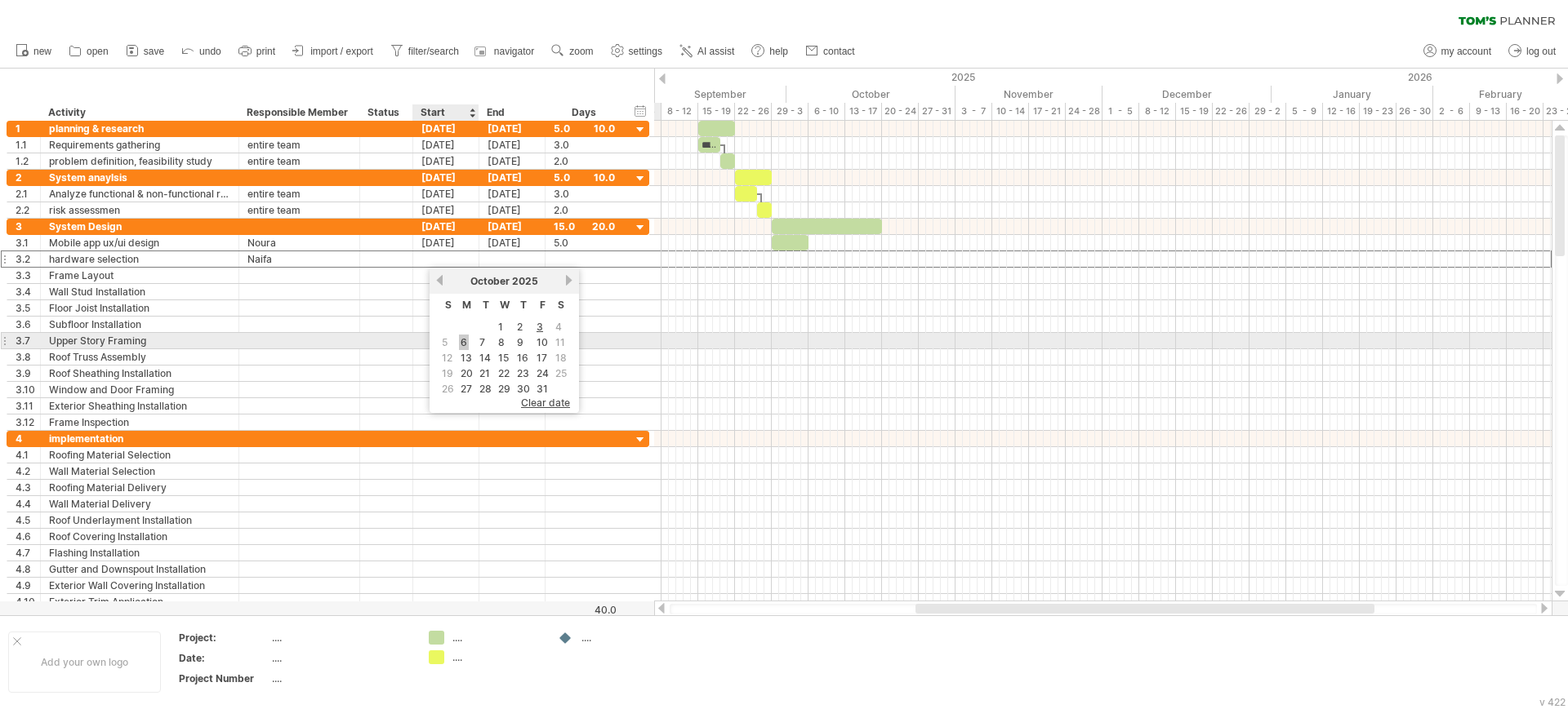
click at [459, 340] on link "6" at bounding box center [464, 342] width 10 height 16
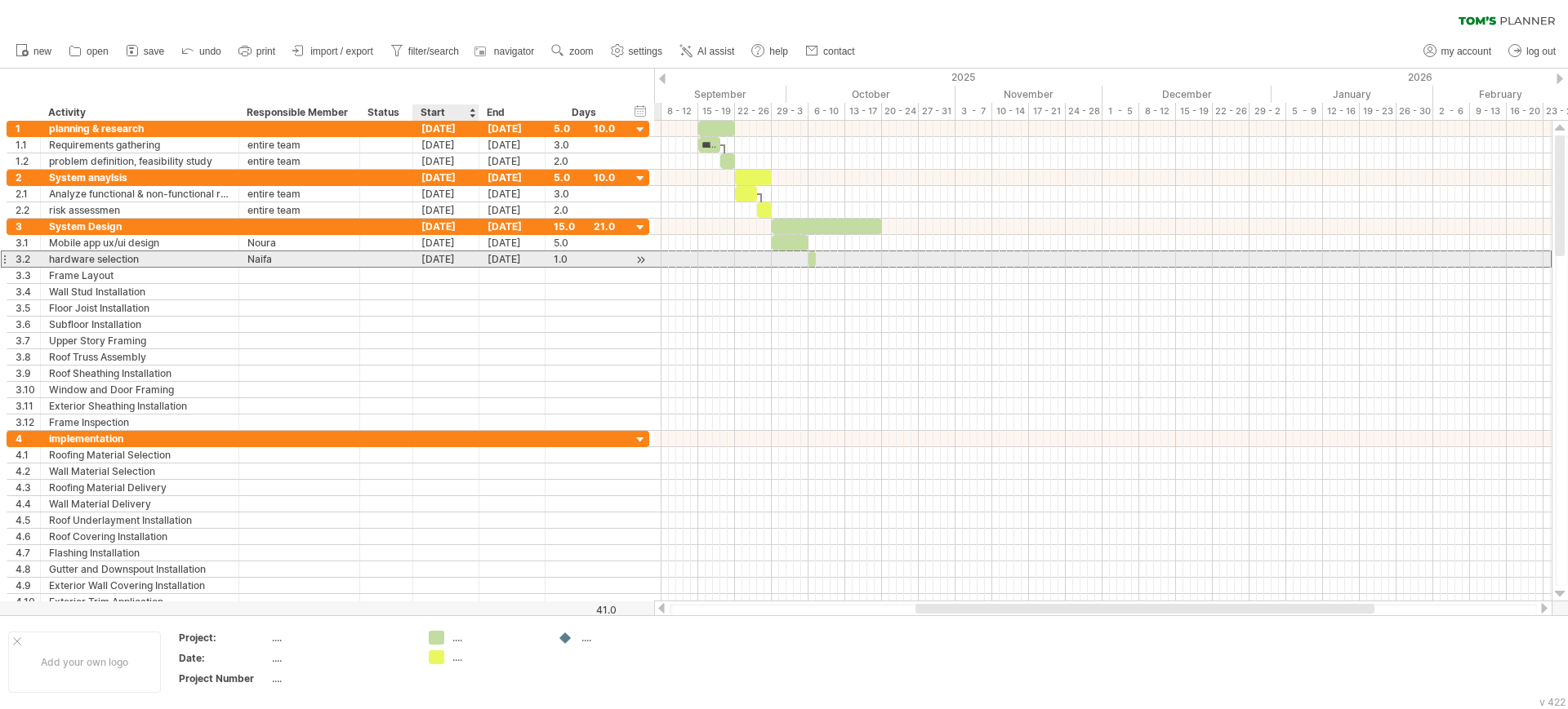
click at [432, 257] on div "[DATE]" at bounding box center [446, 258] width 66 height 16
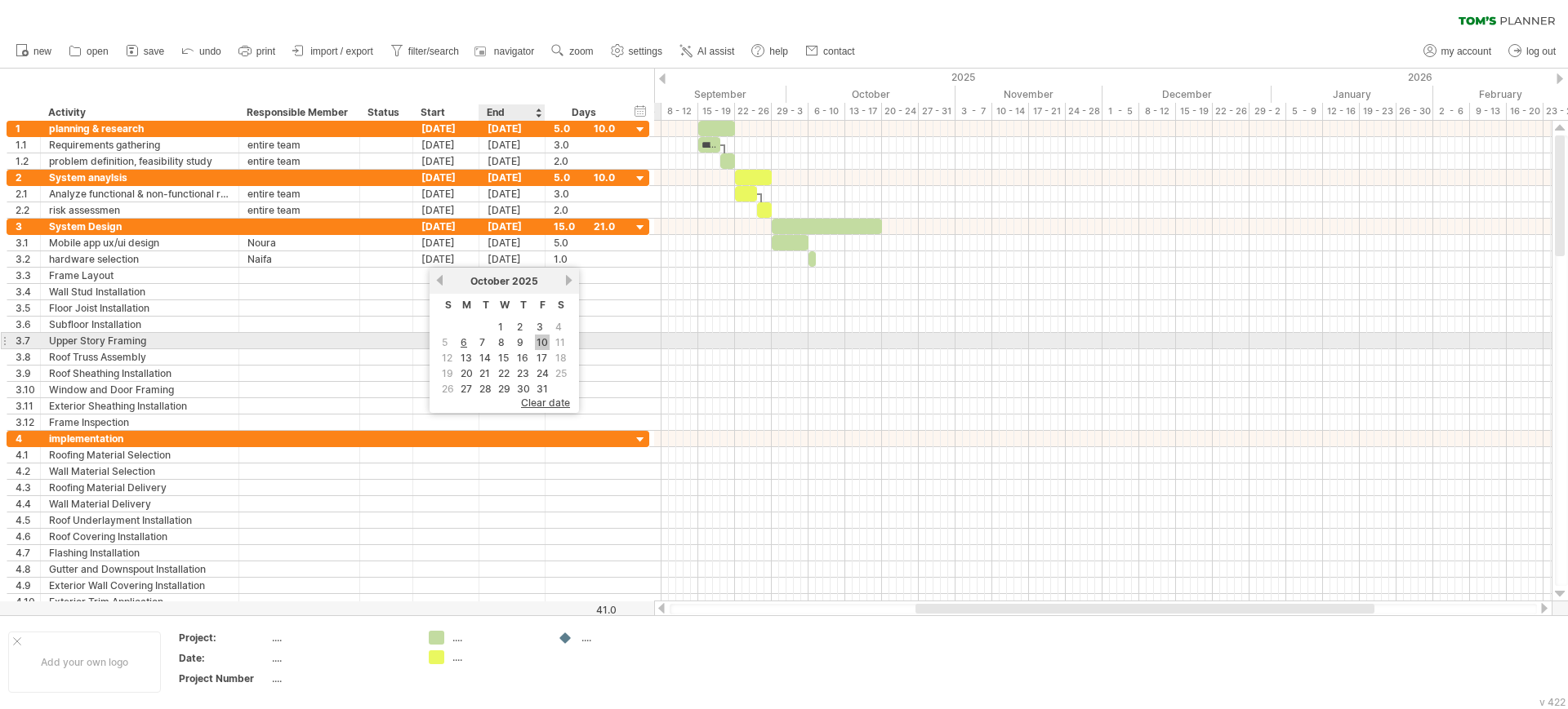
click at [540, 338] on link "10" at bounding box center [542, 342] width 15 height 16
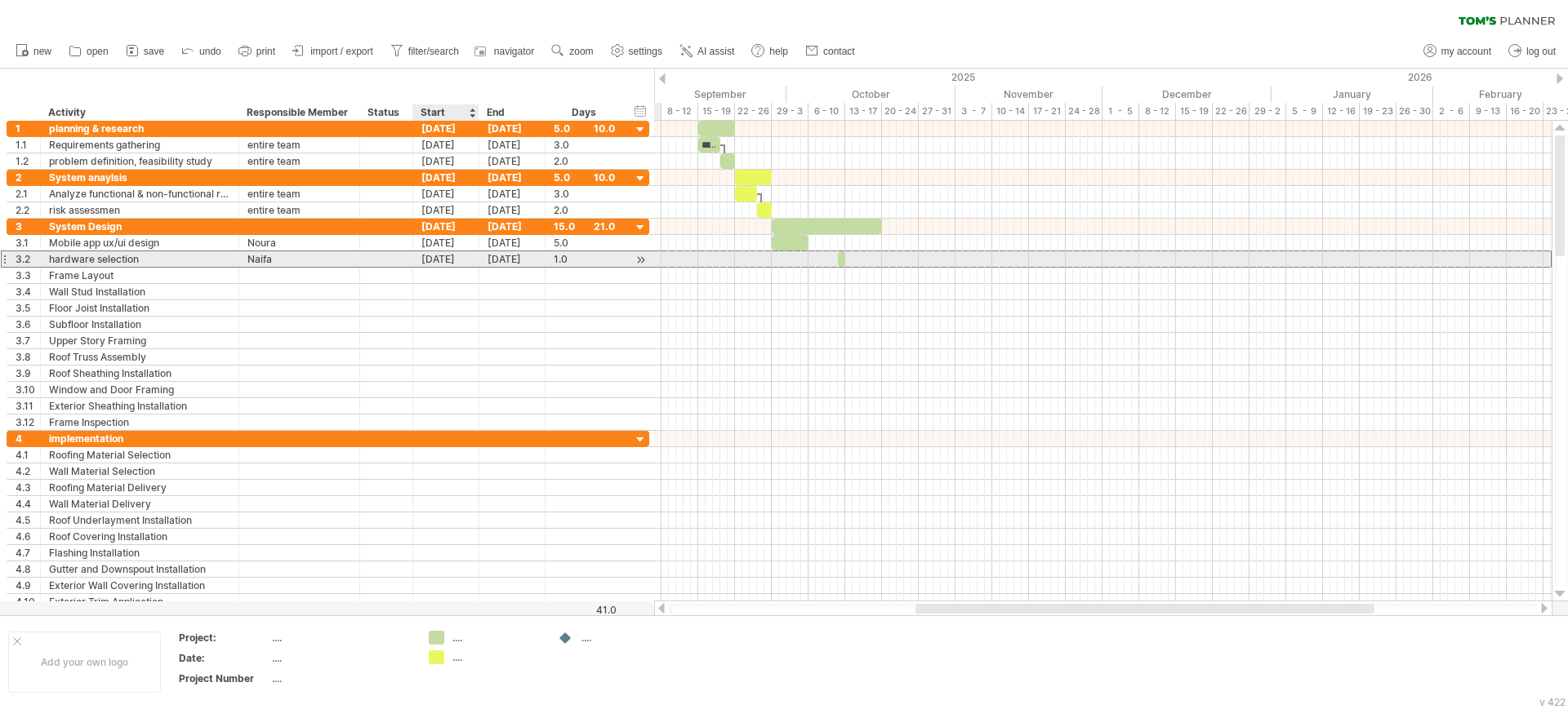
click at [447, 257] on div "[DATE]" at bounding box center [446, 258] width 66 height 16
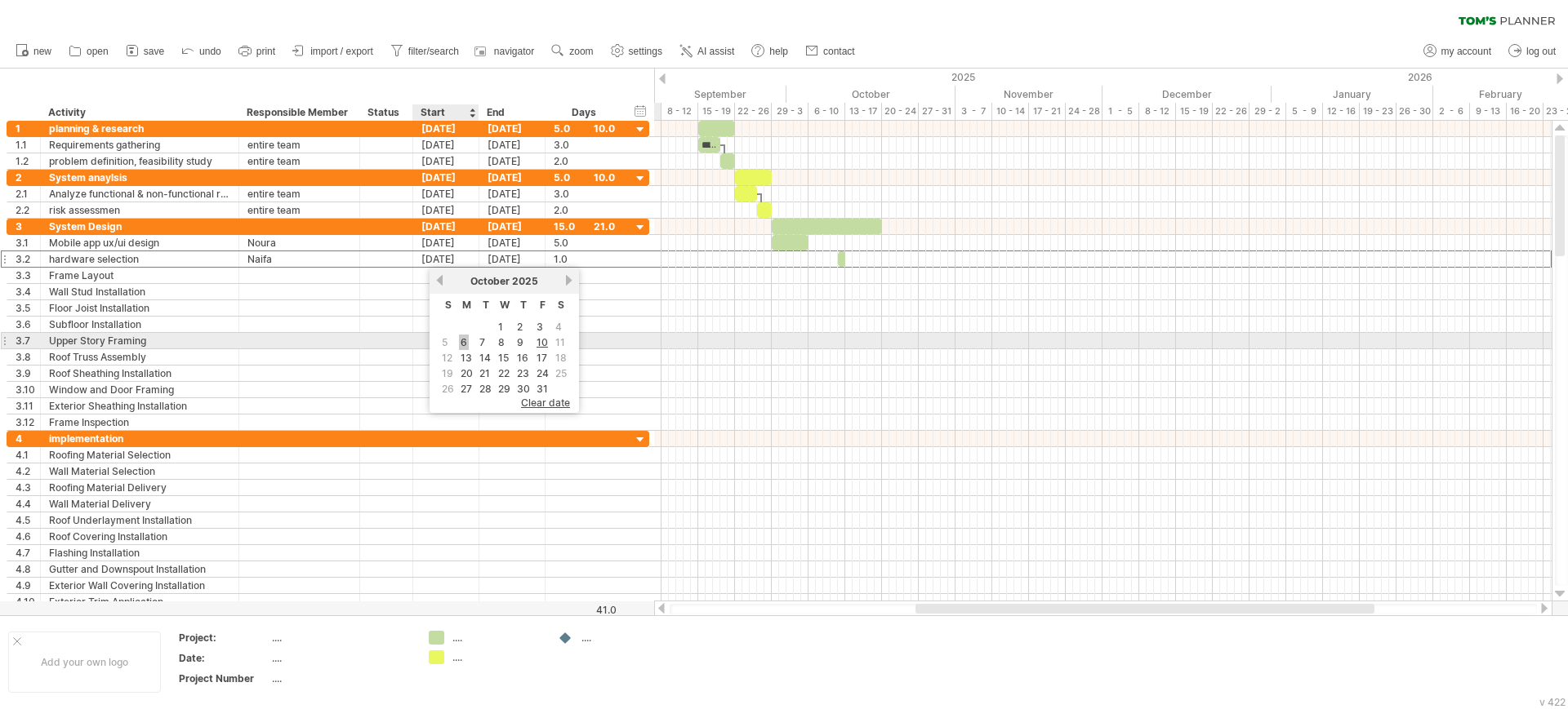
click at [465, 344] on link "6" at bounding box center [464, 342] width 10 height 16
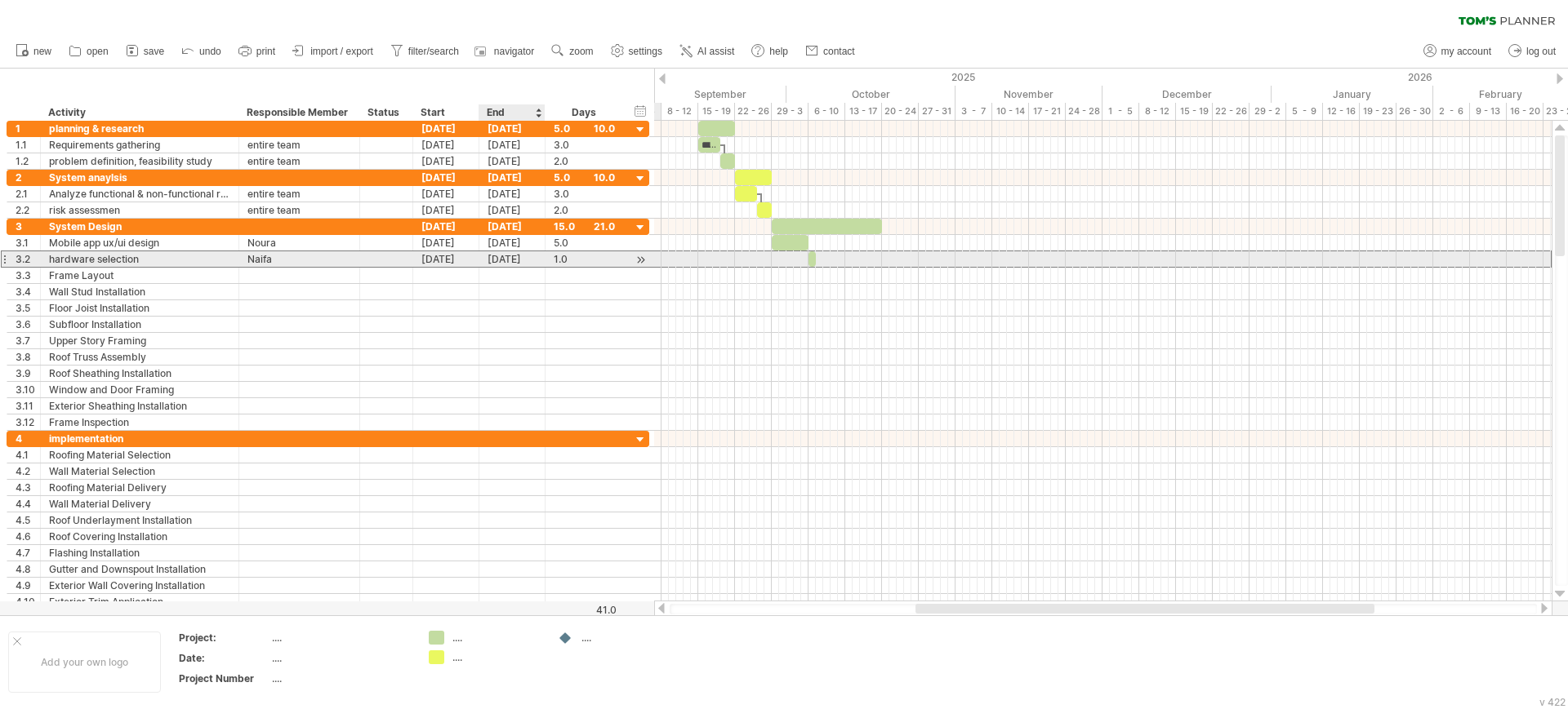
click at [491, 263] on div "[DATE]" at bounding box center [513, 258] width 66 height 16
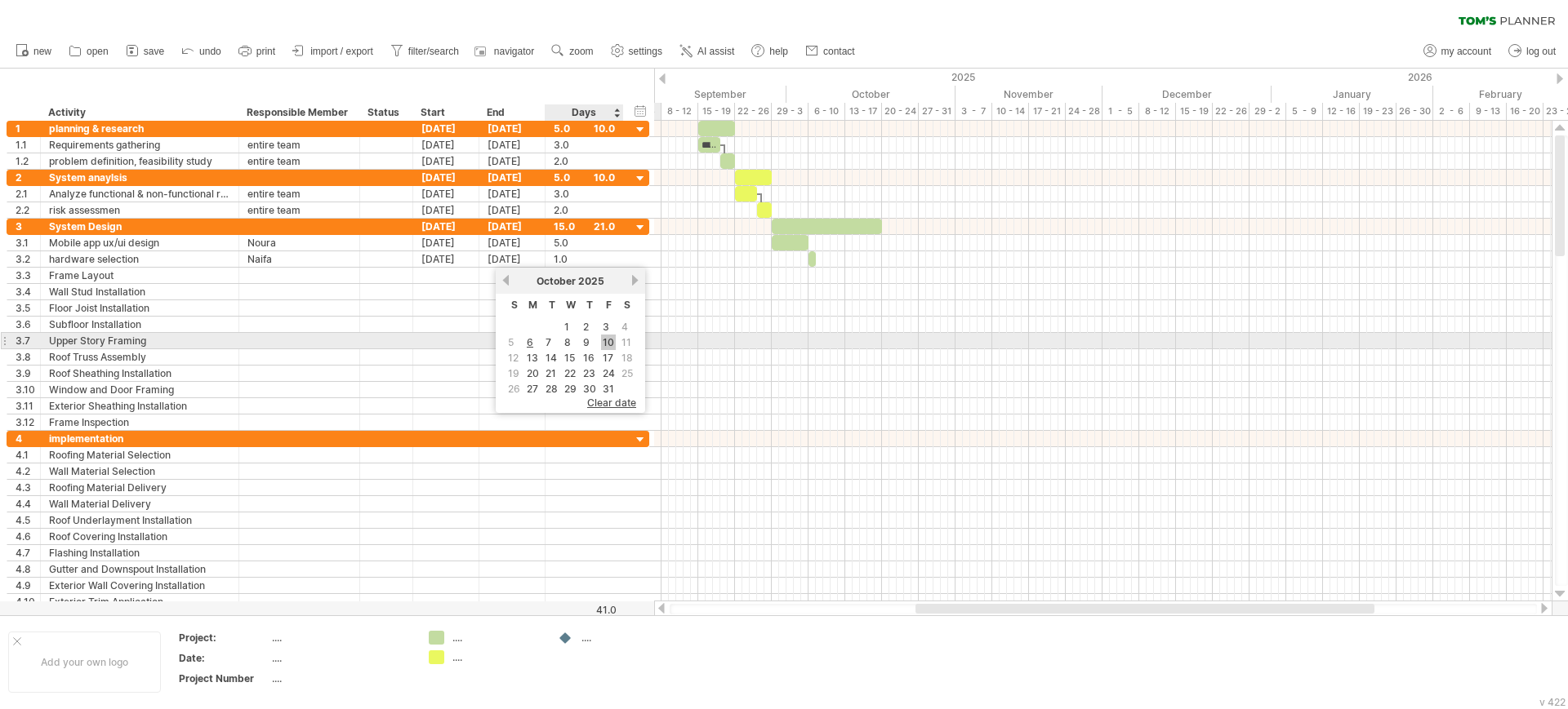
click at [606, 340] on link "10" at bounding box center [608, 342] width 15 height 16
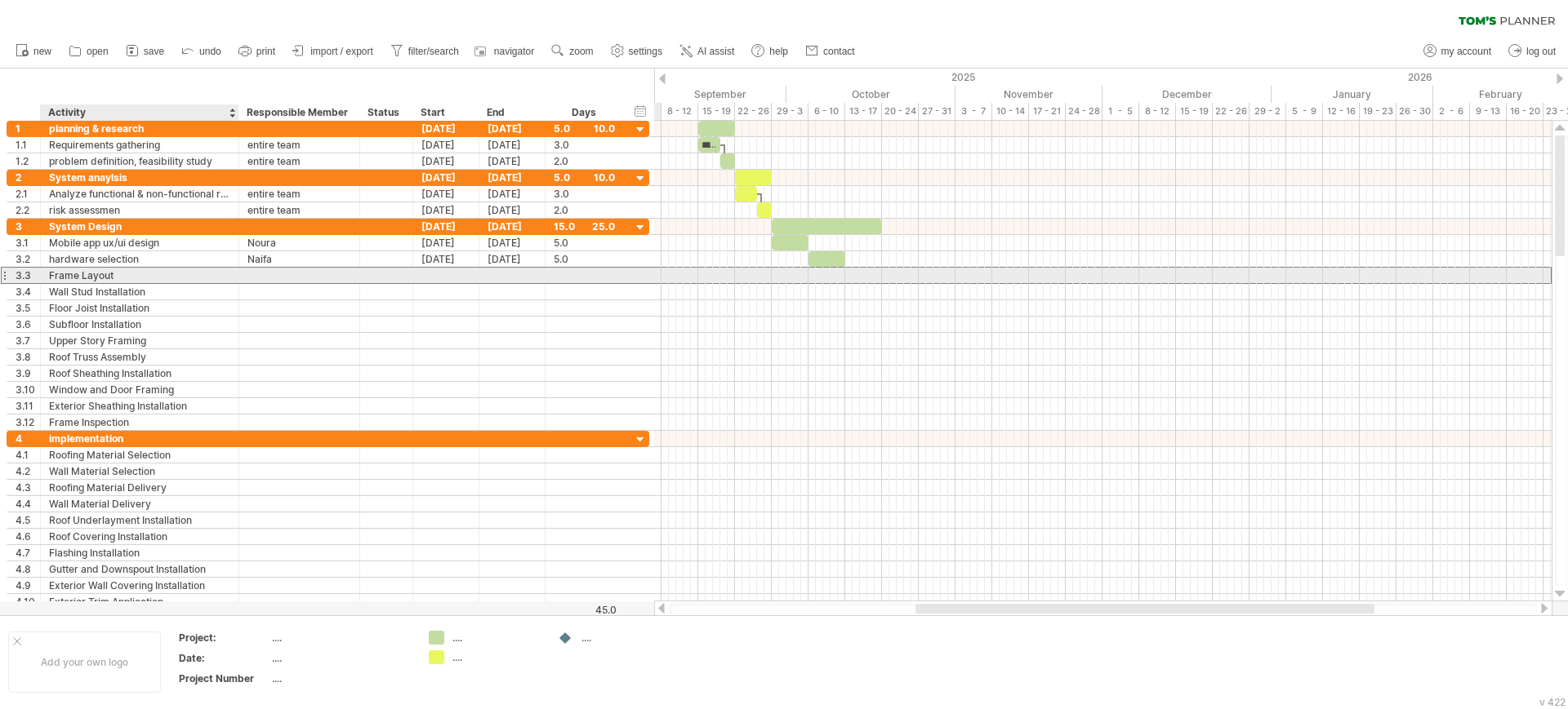
click at [136, 273] on div "Frame Layout" at bounding box center [139, 275] width 181 height 16
type input "*"
type input "**********"
type input "*****"
click at [436, 273] on div at bounding box center [446, 275] width 66 height 16
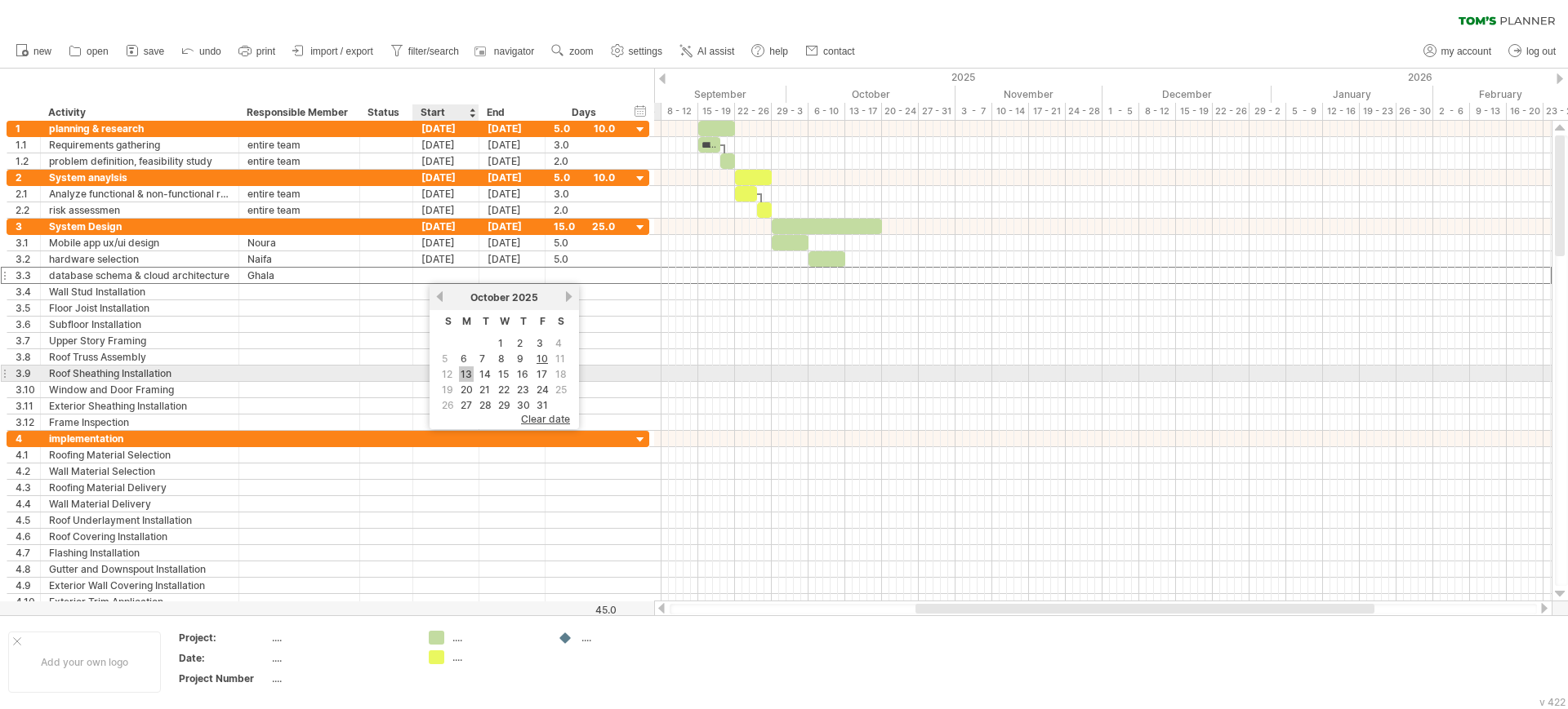
click at [465, 372] on link "13" at bounding box center [467, 373] width 15 height 16
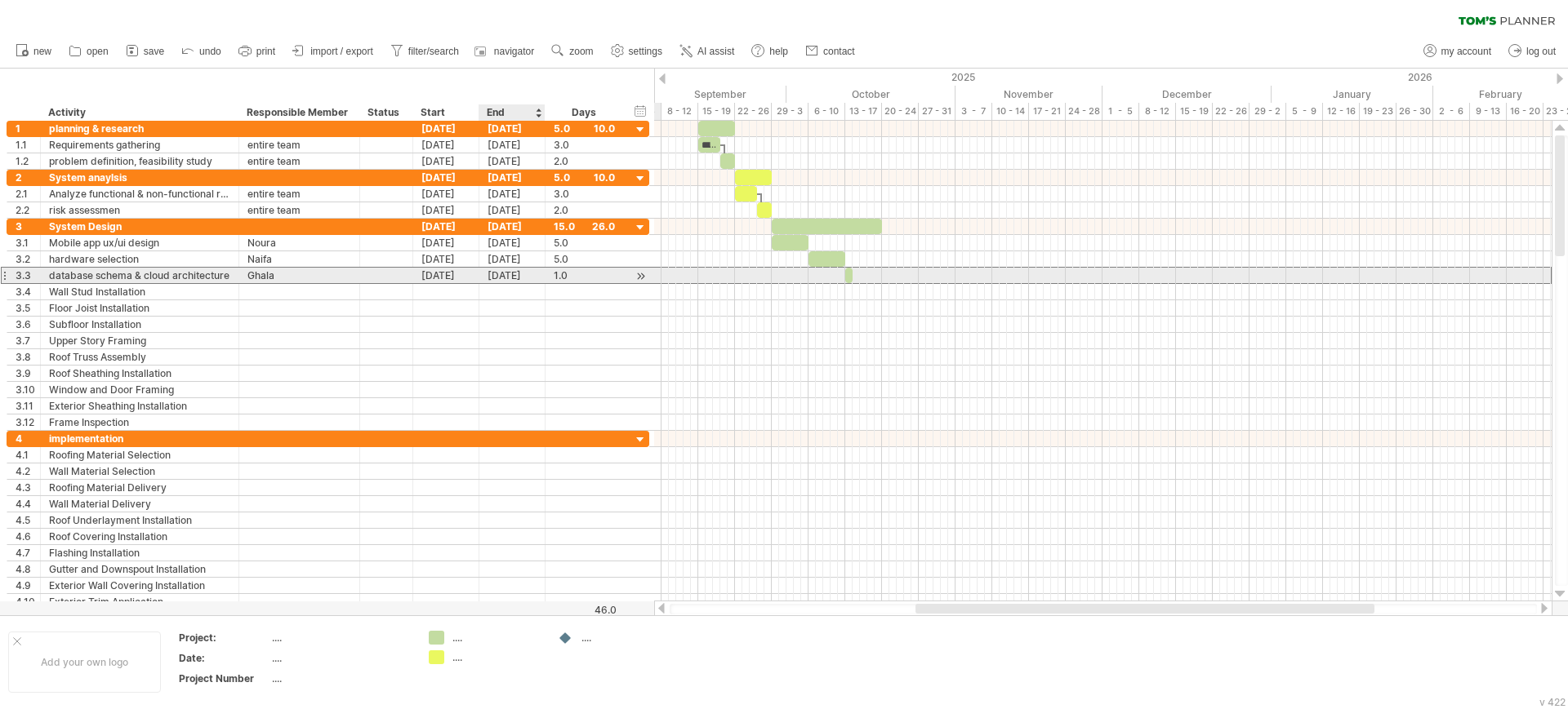
click at [491, 271] on div "[DATE]" at bounding box center [513, 275] width 66 height 16
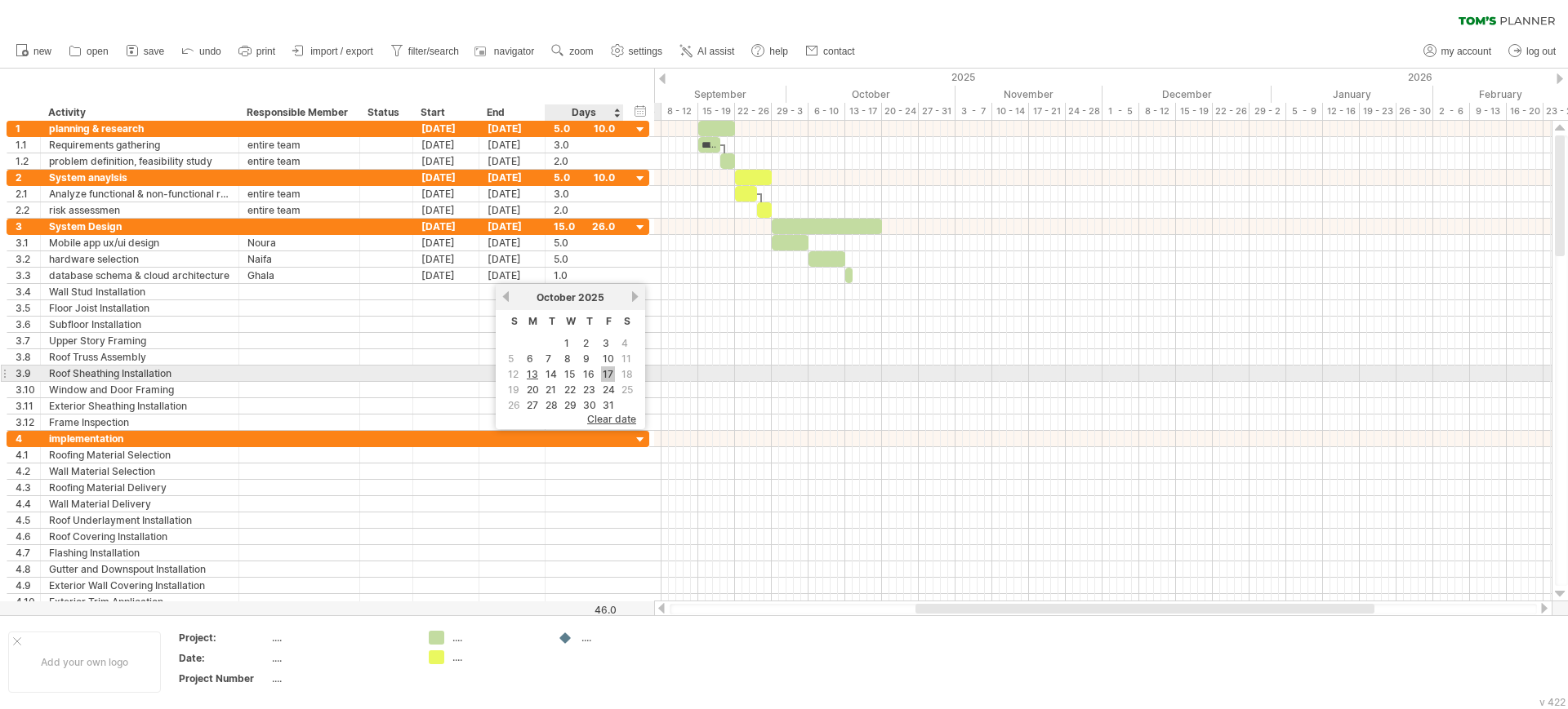
click at [603, 372] on link "17" at bounding box center [607, 373] width 14 height 16
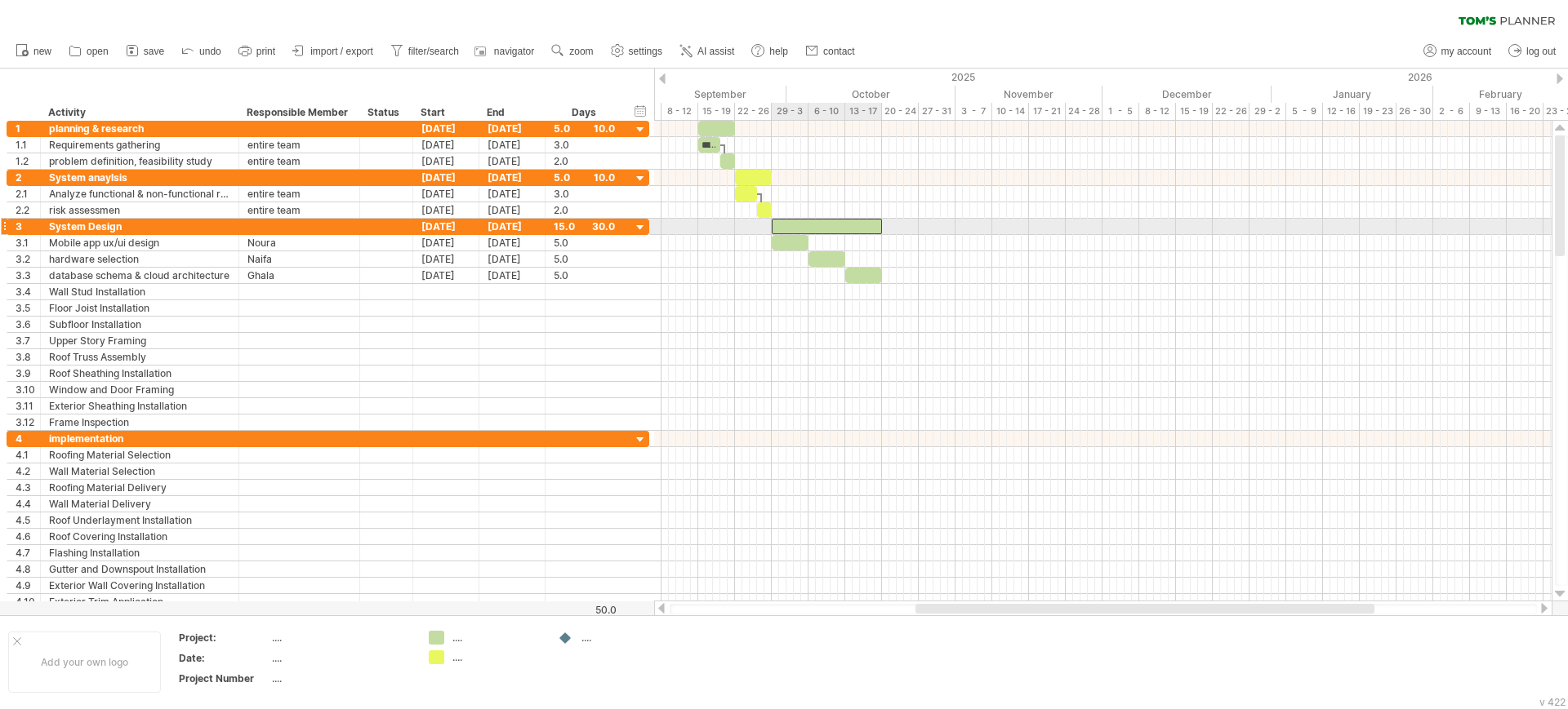
click at [790, 228] on div at bounding box center [827, 226] width 110 height 16
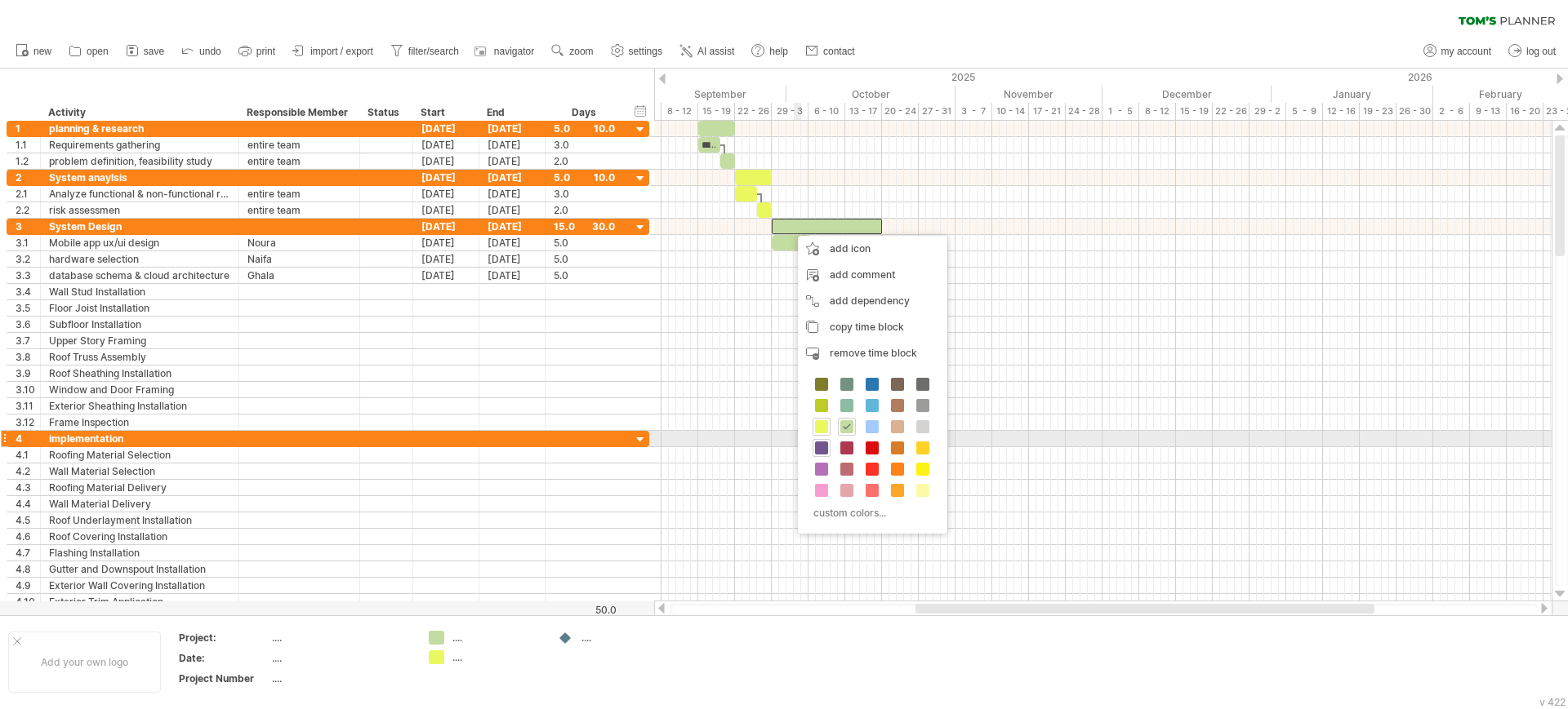
click at [826, 445] on span at bounding box center [822, 448] width 13 height 13
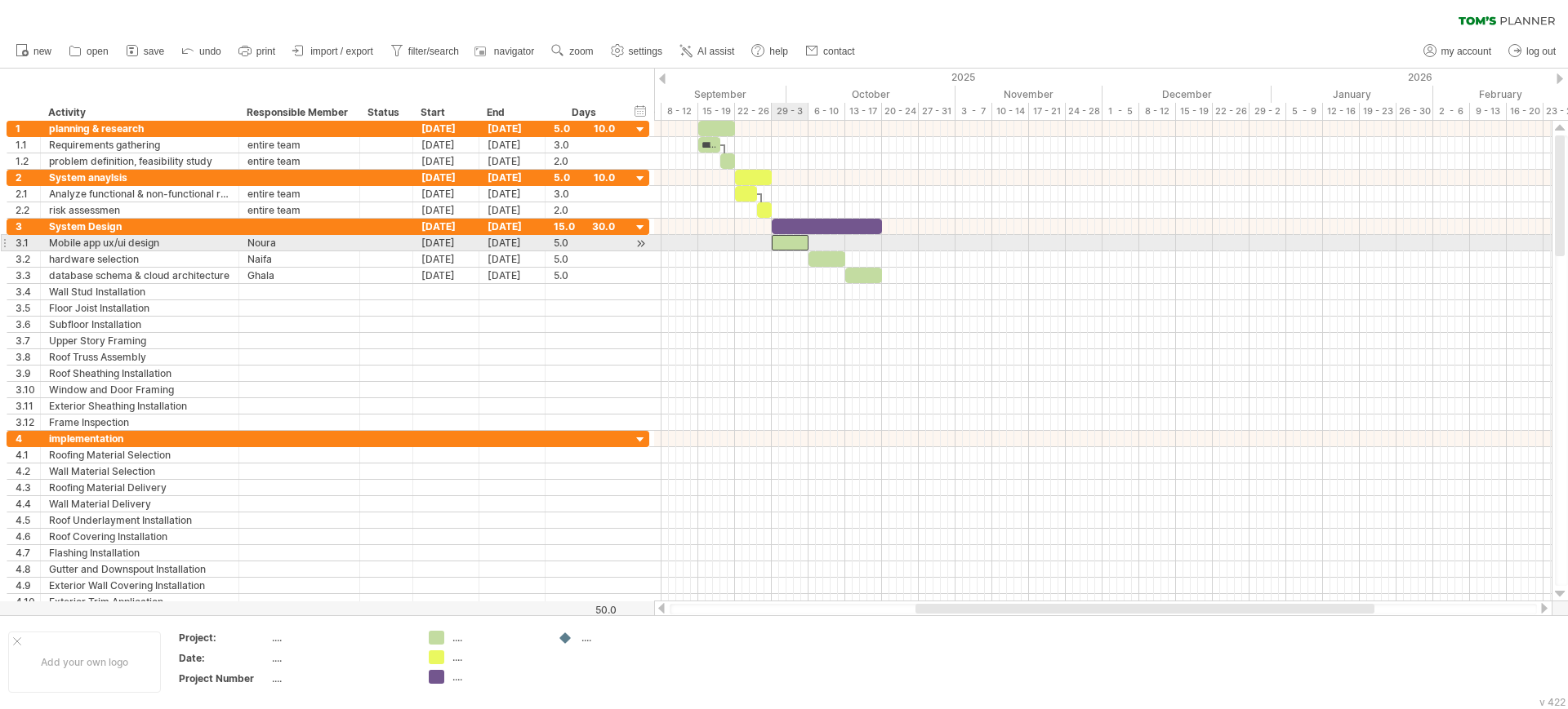
click at [784, 238] on div at bounding box center [790, 243] width 37 height 16
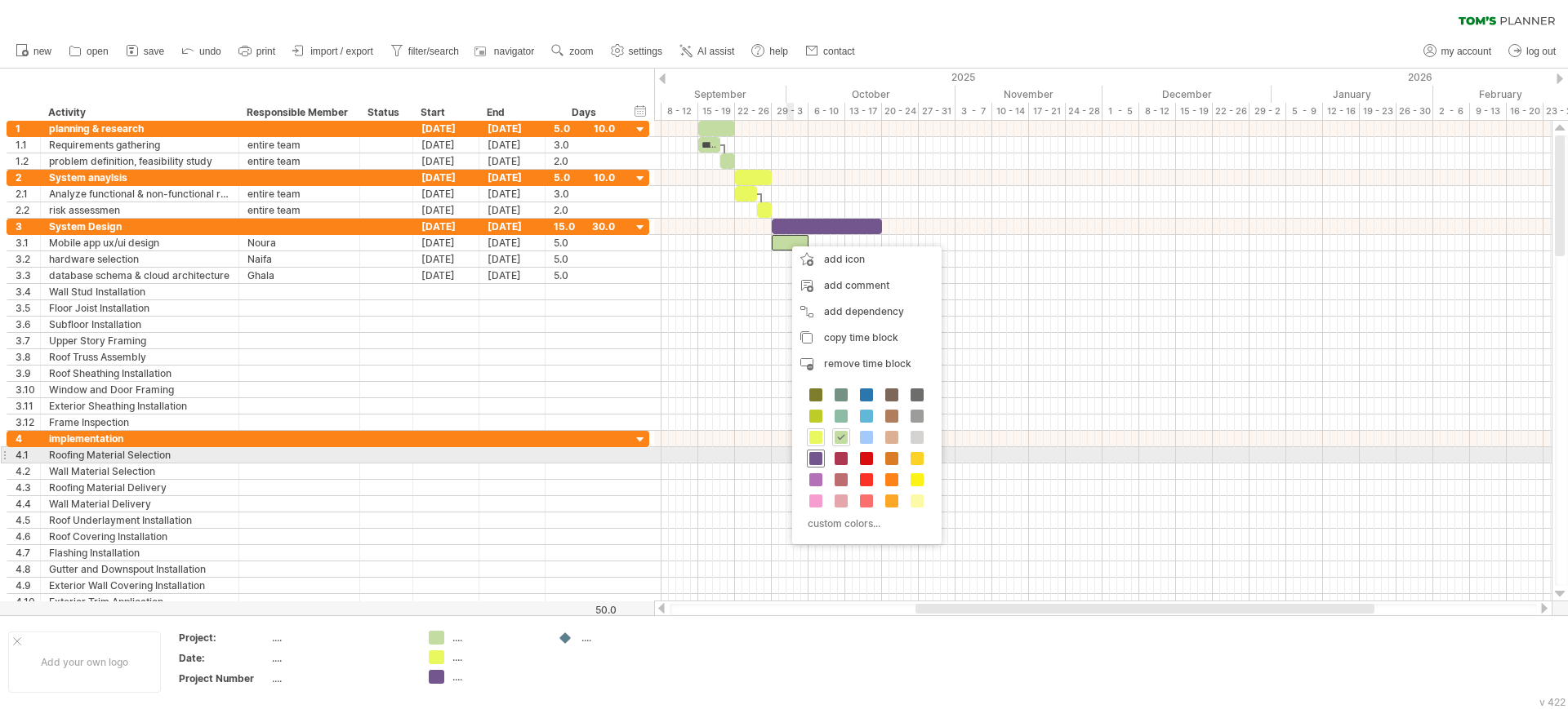
click at [810, 458] on span at bounding box center [815, 459] width 13 height 13
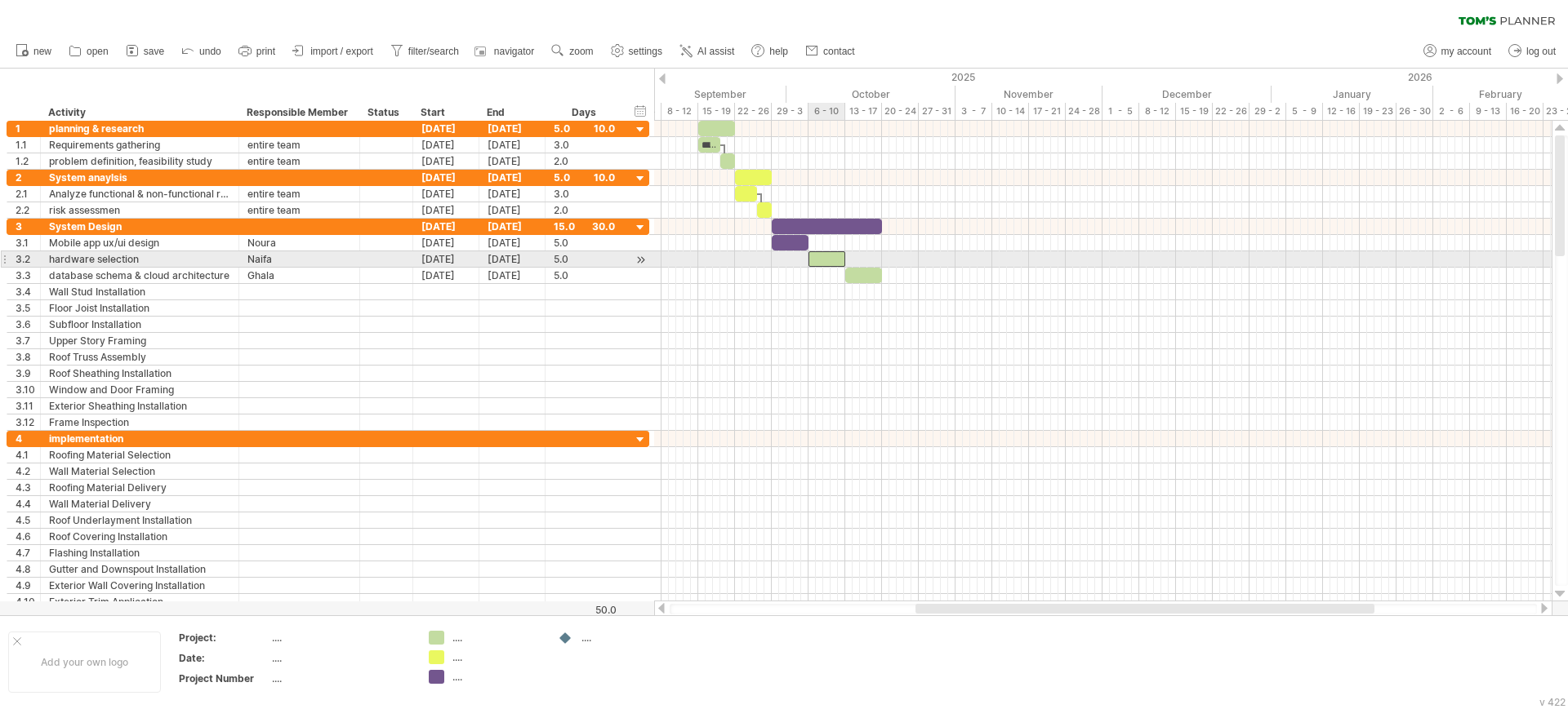
click at [817, 256] on div at bounding box center [826, 258] width 37 height 16
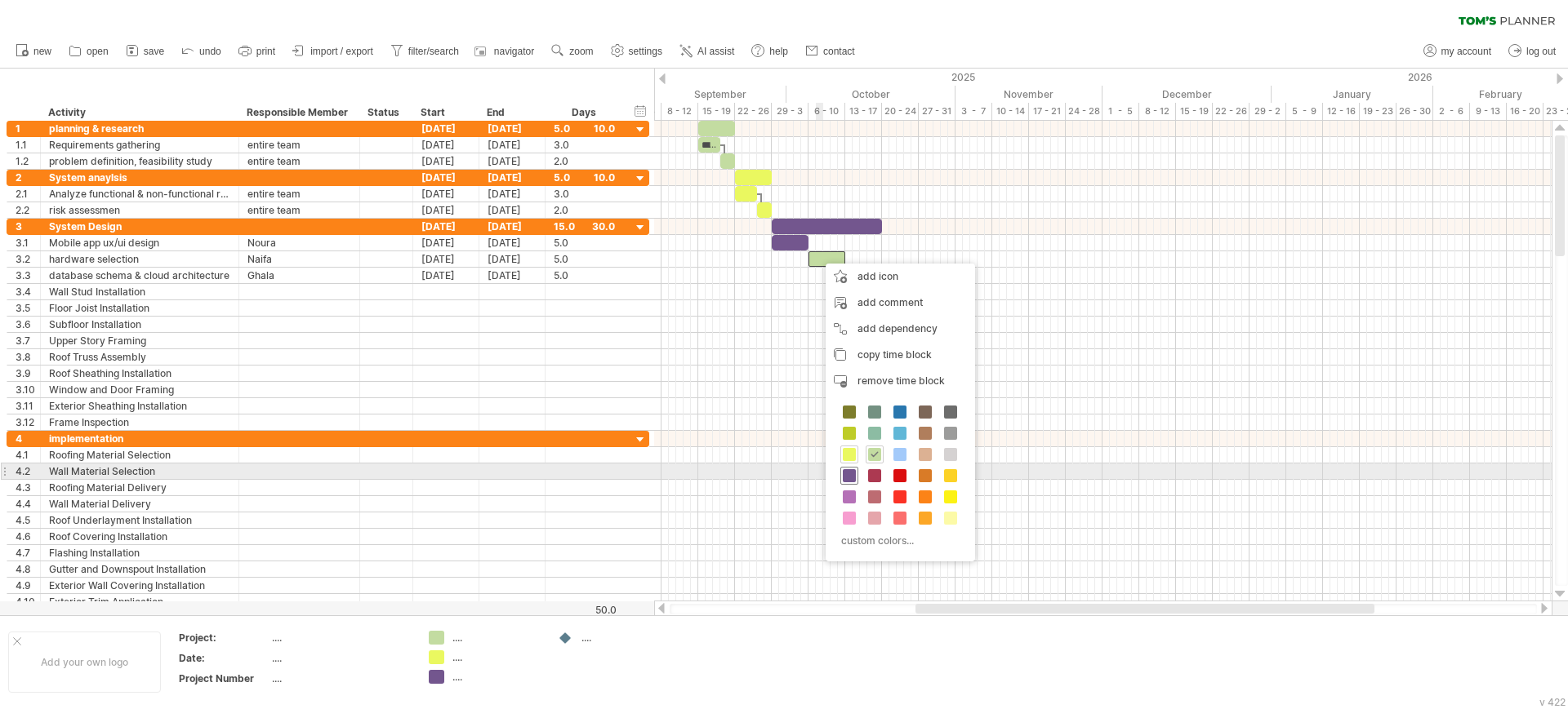
click at [844, 474] on span at bounding box center [849, 475] width 13 height 13
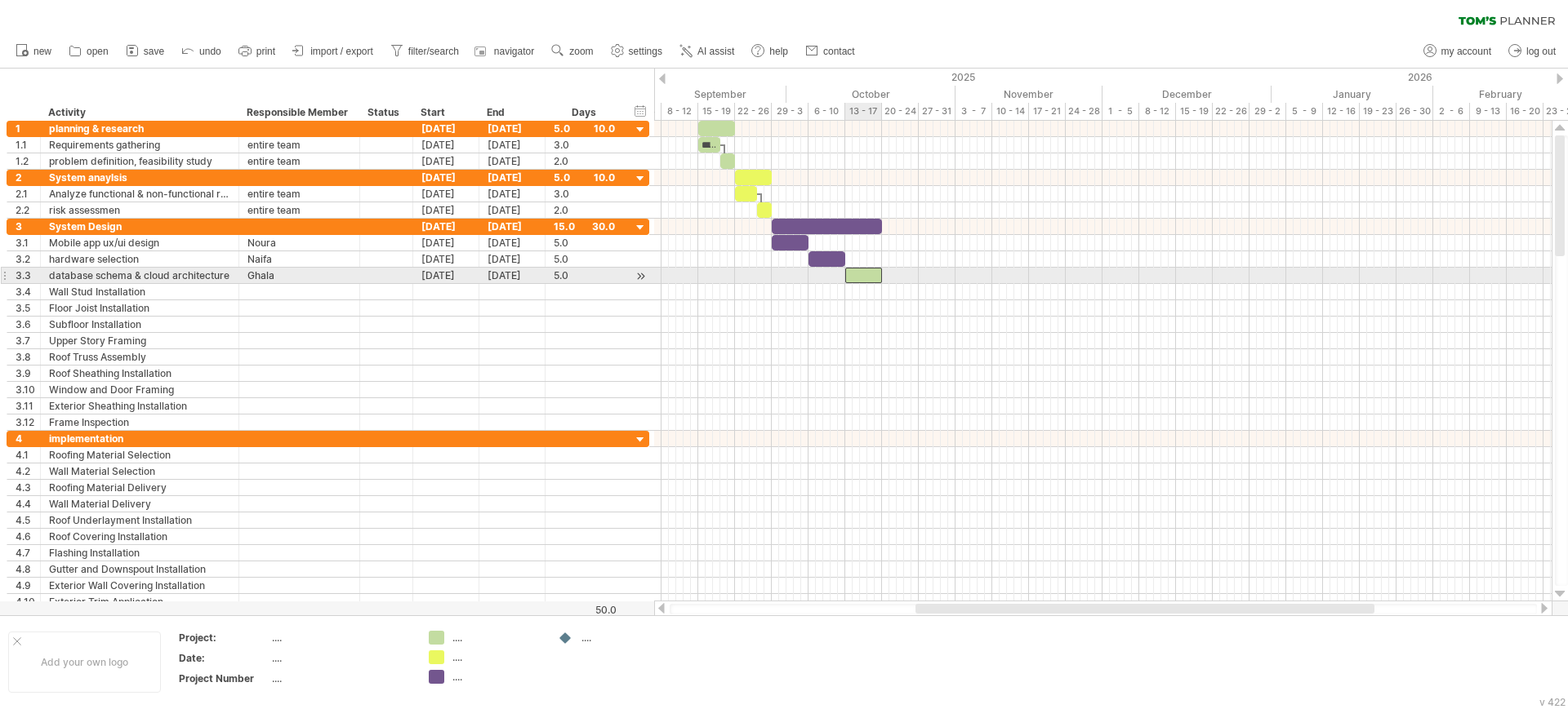
click at [859, 277] on div at bounding box center [863, 275] width 37 height 16
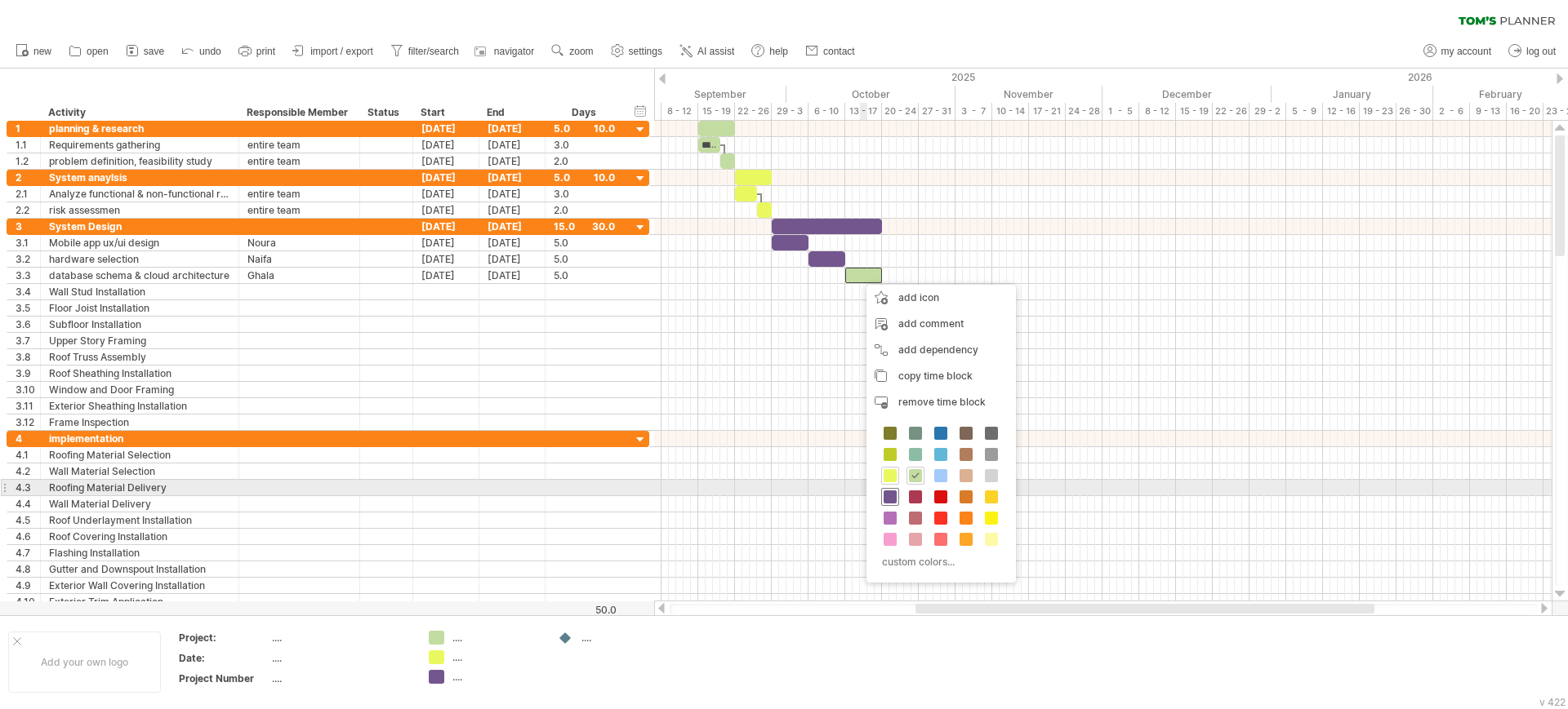
click at [888, 495] on span at bounding box center [890, 497] width 13 height 13
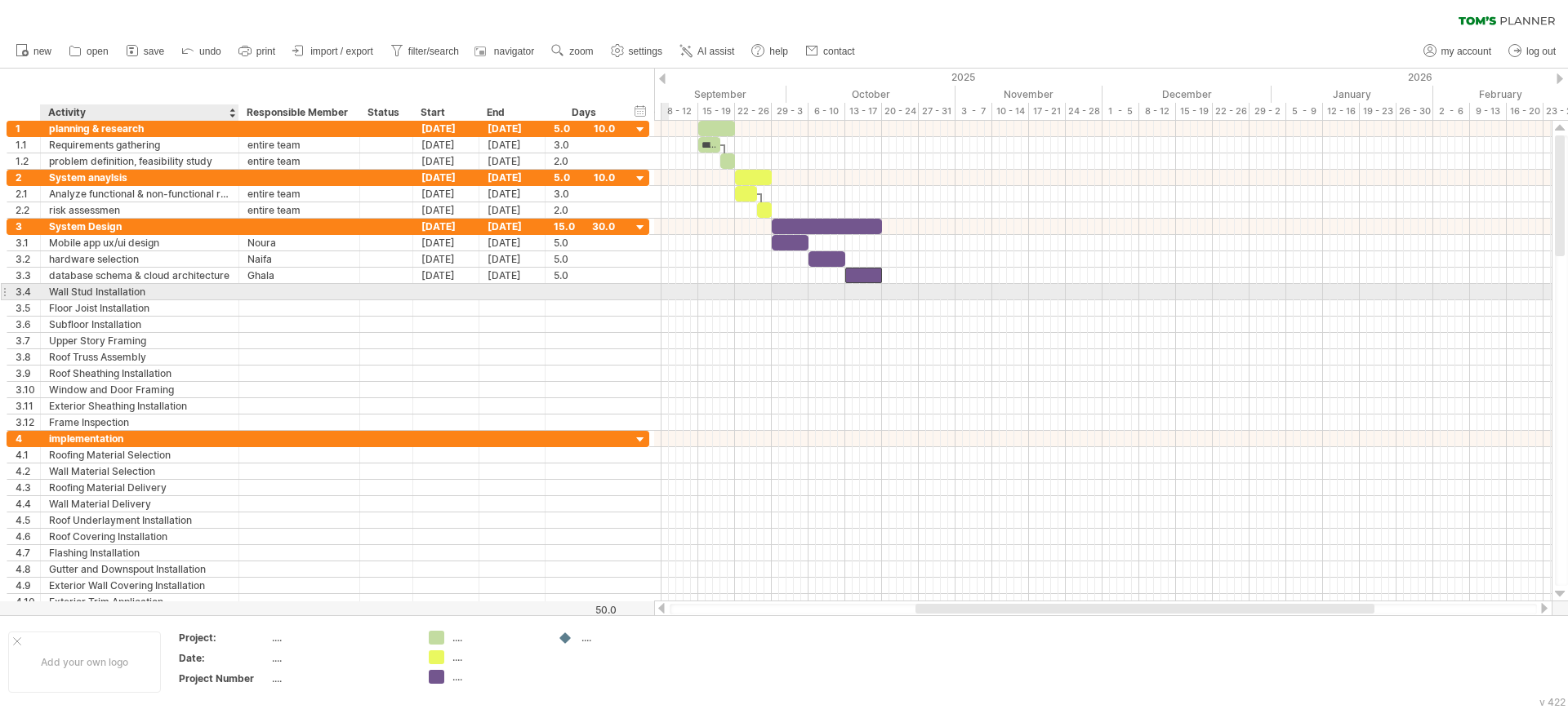
click at [106, 291] on div "Wall Stud Installation" at bounding box center [139, 292] width 181 height 16
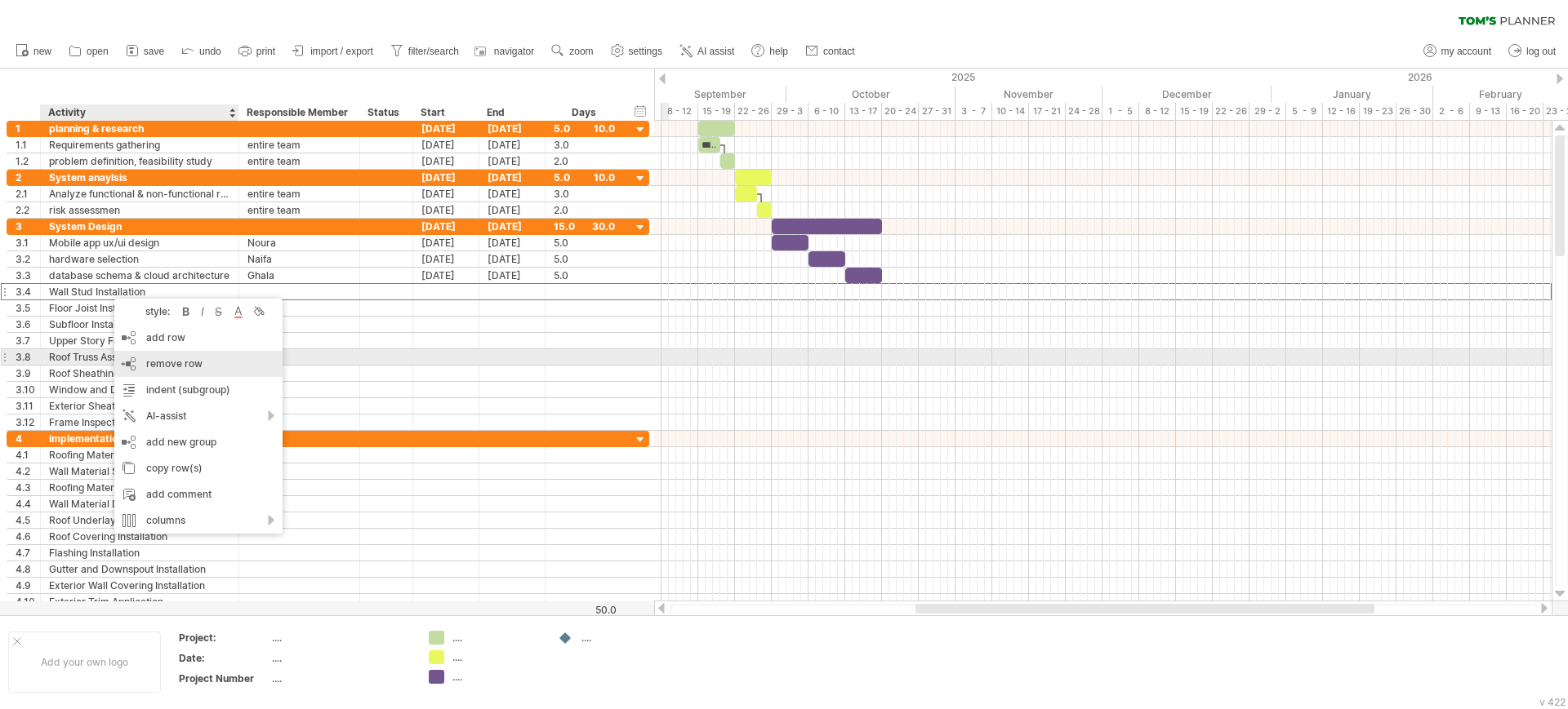
click at [200, 360] on span "remove row" at bounding box center [174, 363] width 56 height 12
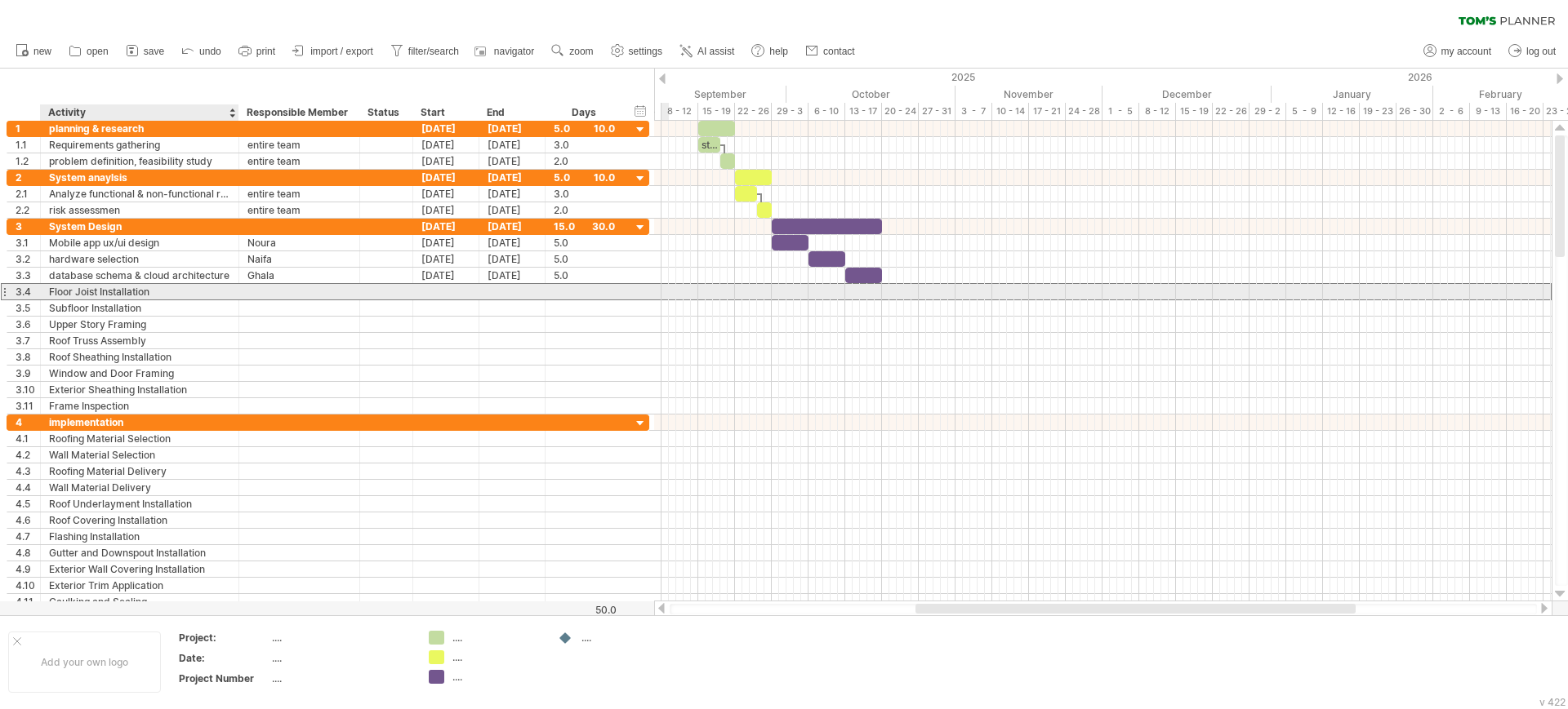
click at [162, 292] on div "Floor Joist Installation" at bounding box center [139, 292] width 181 height 16
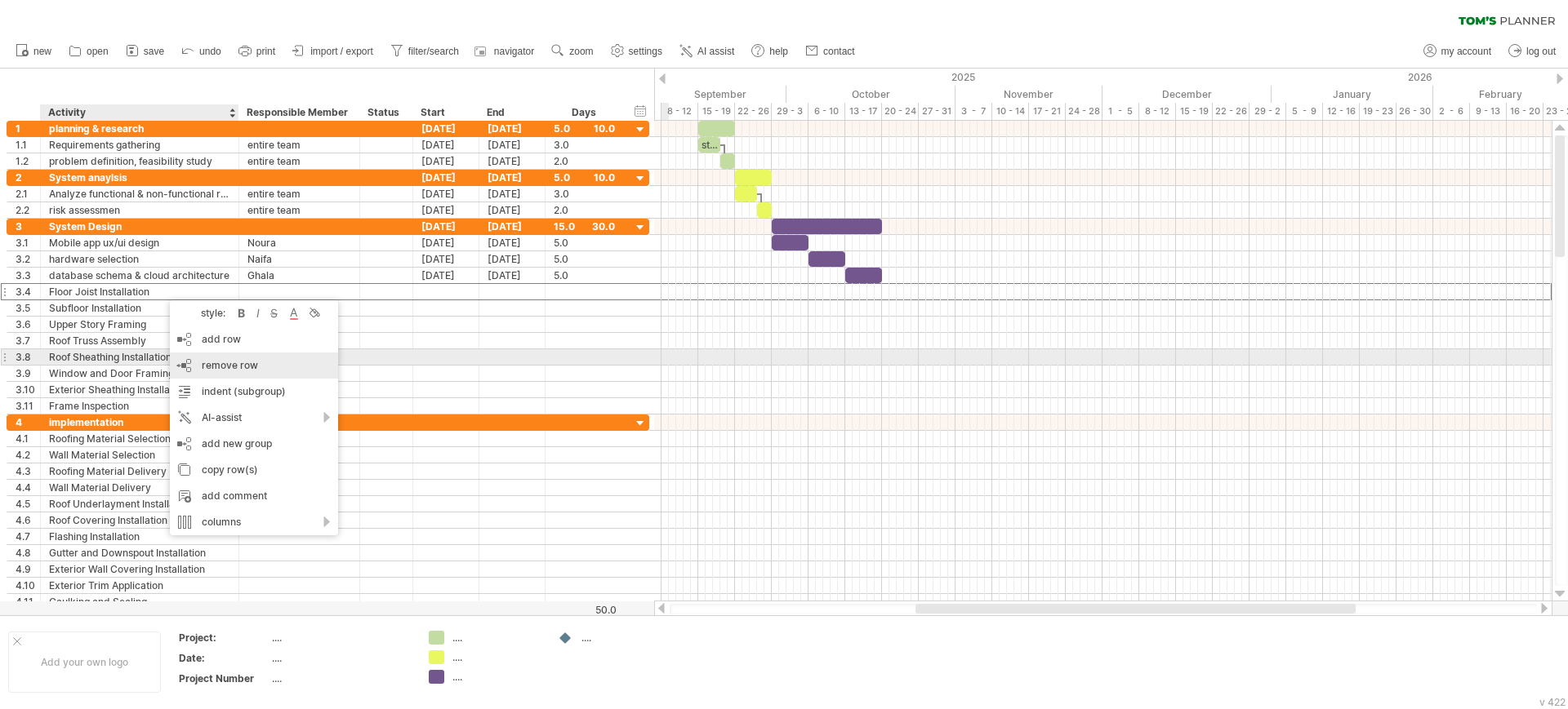
click at [195, 360] on div "remove row remove selected rows" at bounding box center [254, 365] width 168 height 26
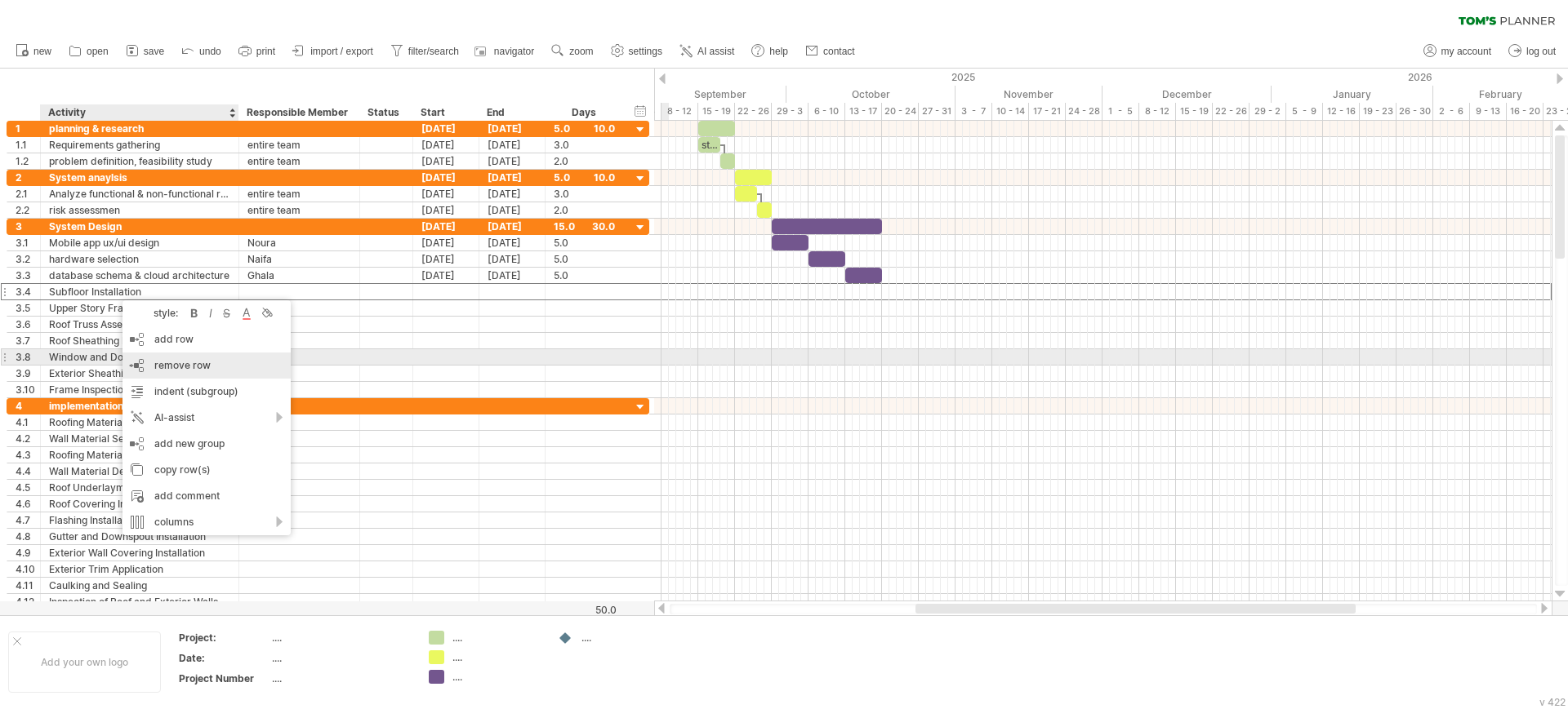
click at [156, 364] on span "remove row" at bounding box center [182, 364] width 56 height 12
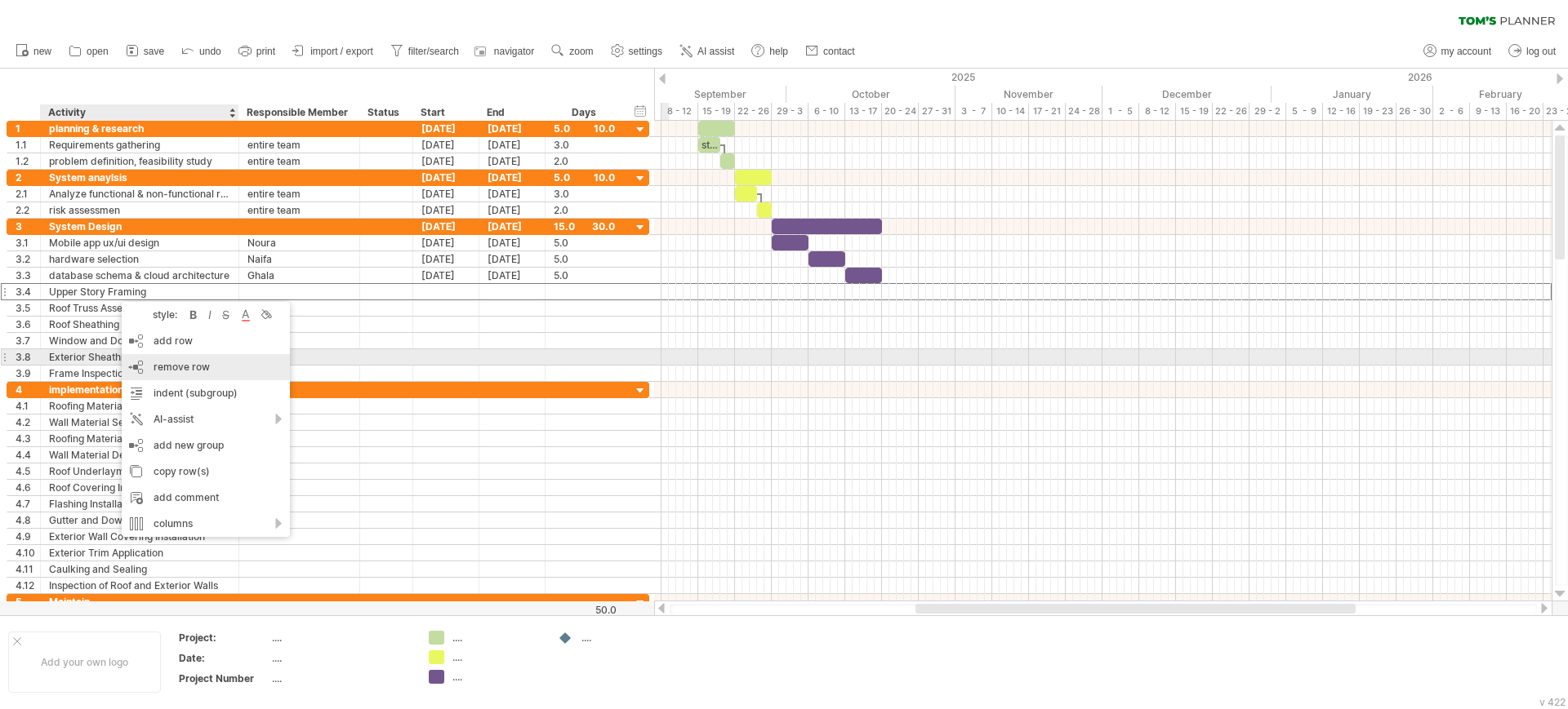
click at [147, 363] on div "remove row remove selected rows" at bounding box center [205, 367] width 168 height 26
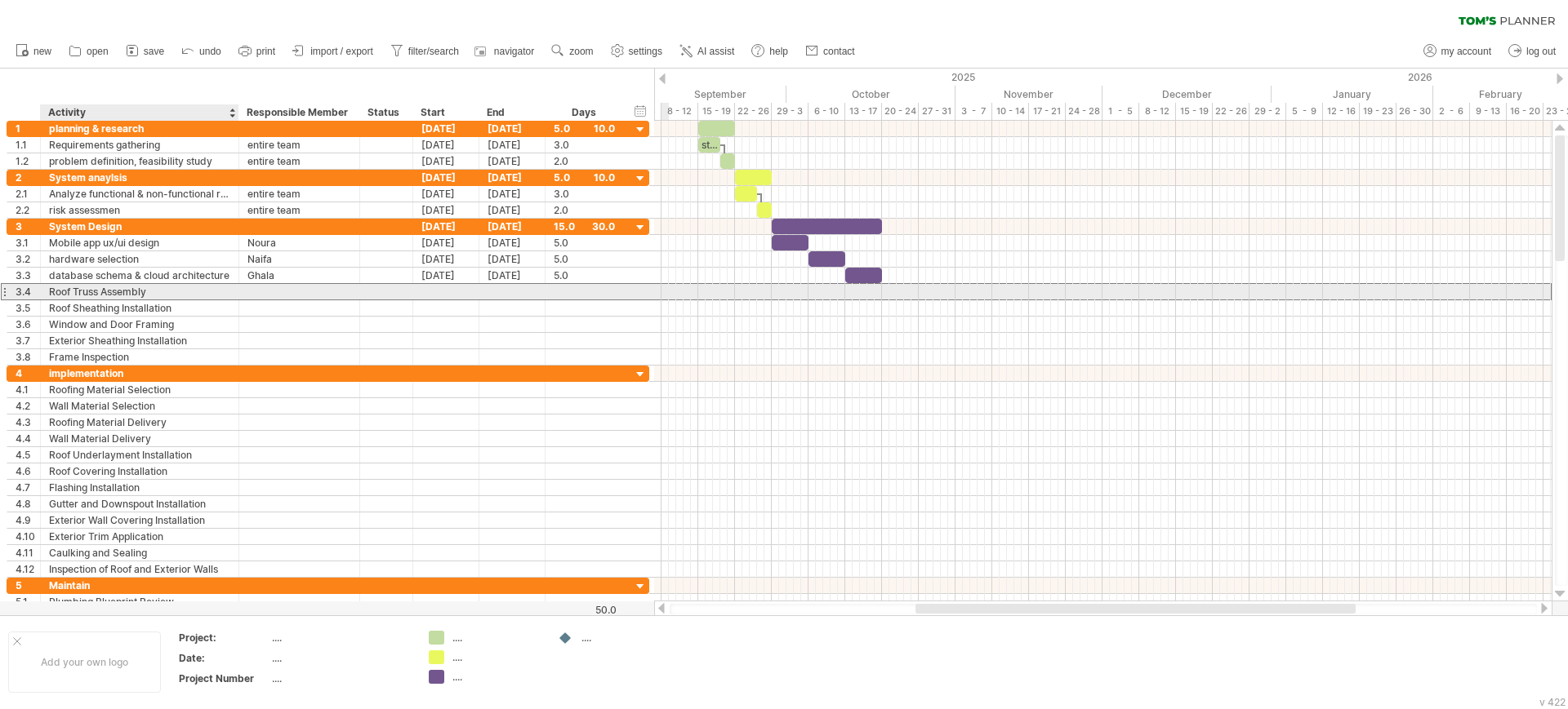
click at [172, 292] on div "Roof Truss Assembly" at bounding box center [139, 292] width 181 height 16
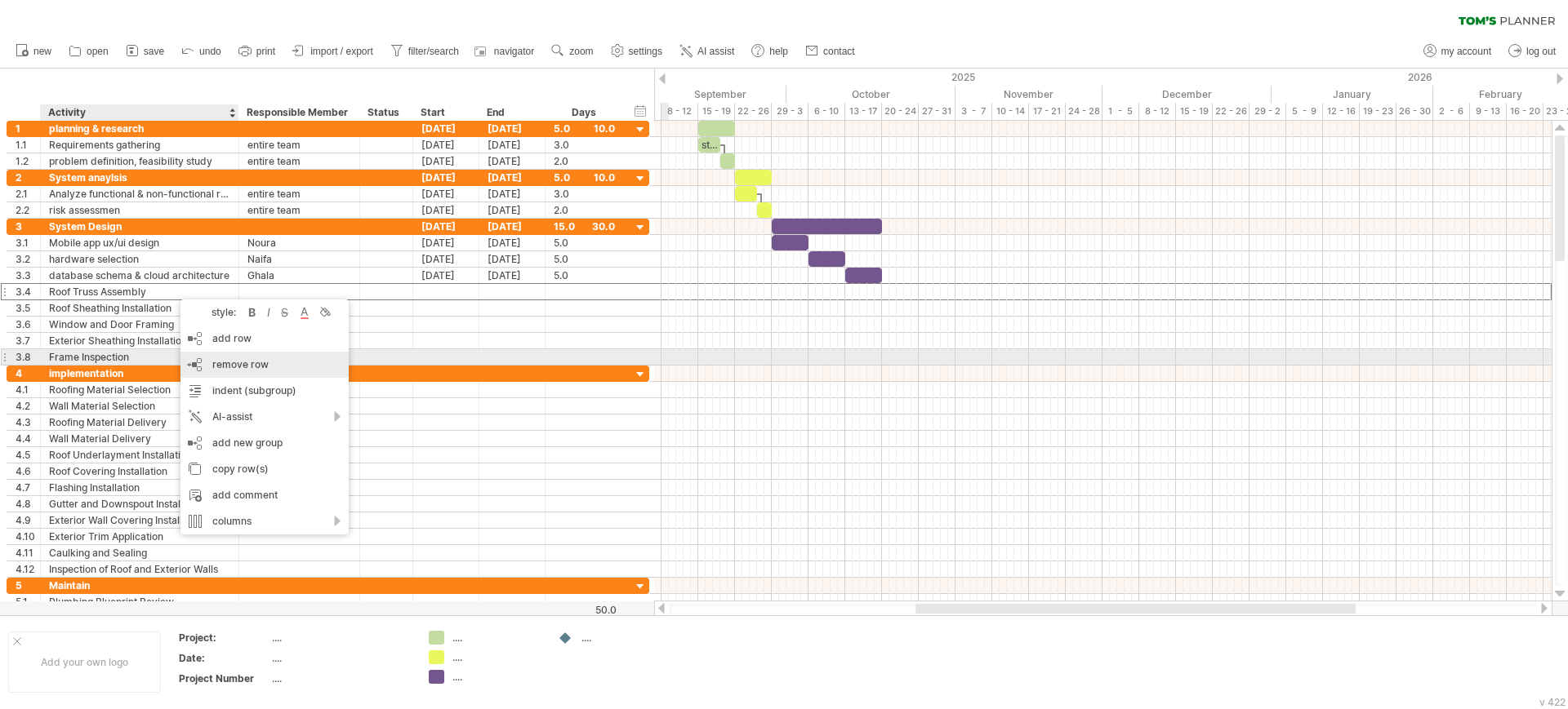
click at [214, 359] on span "remove row" at bounding box center [240, 364] width 56 height 12
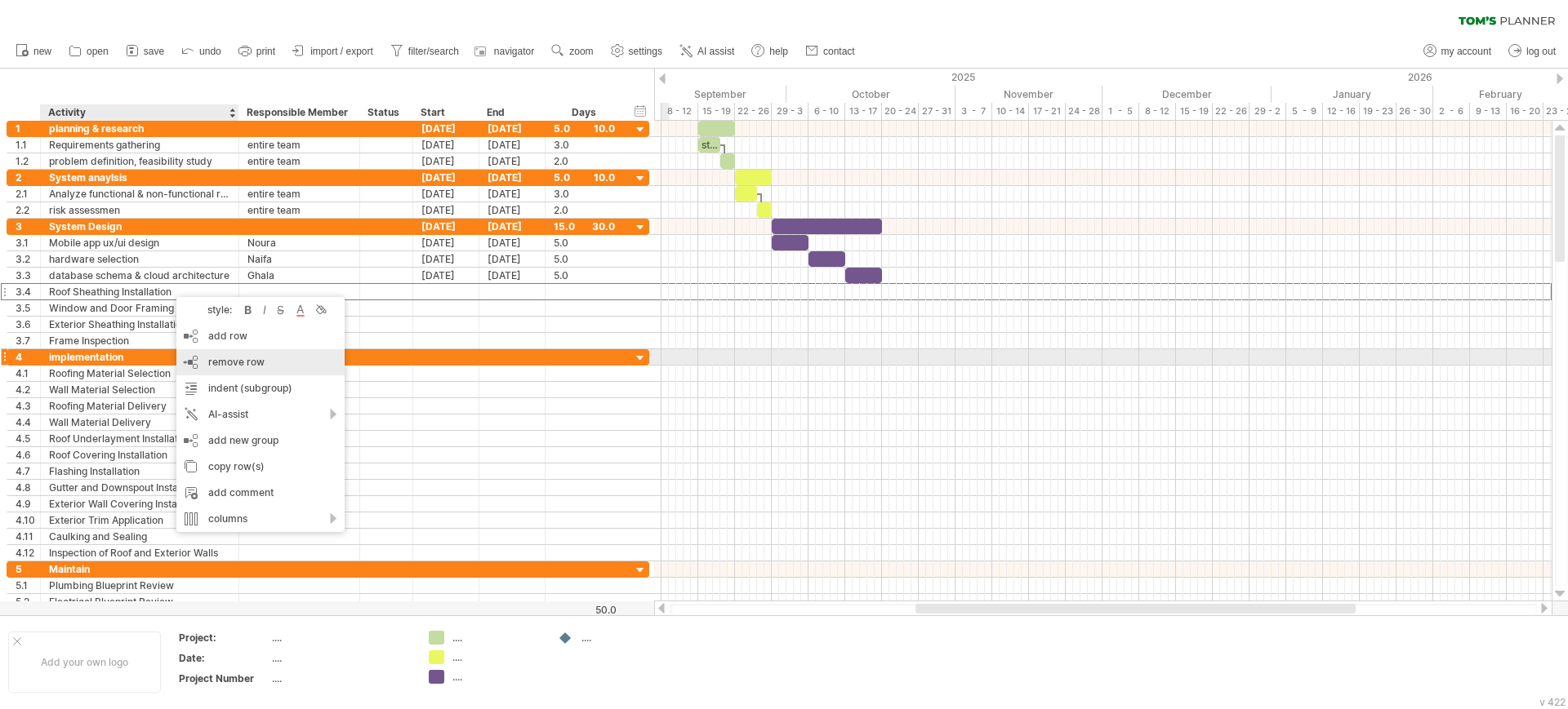
click at [211, 360] on span "remove row" at bounding box center [236, 361] width 56 height 12
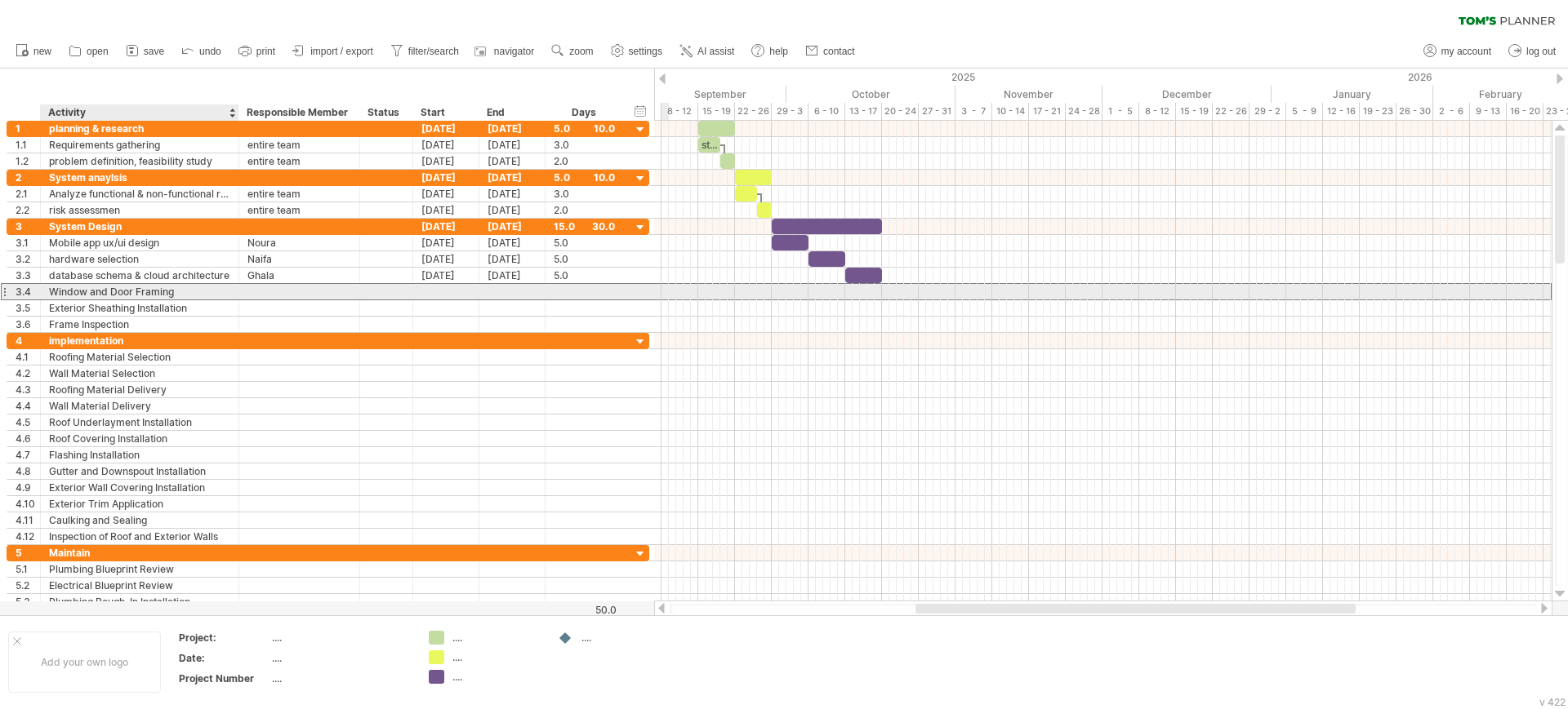
click at [136, 295] on div "Window and Door Framing" at bounding box center [139, 292] width 181 height 16
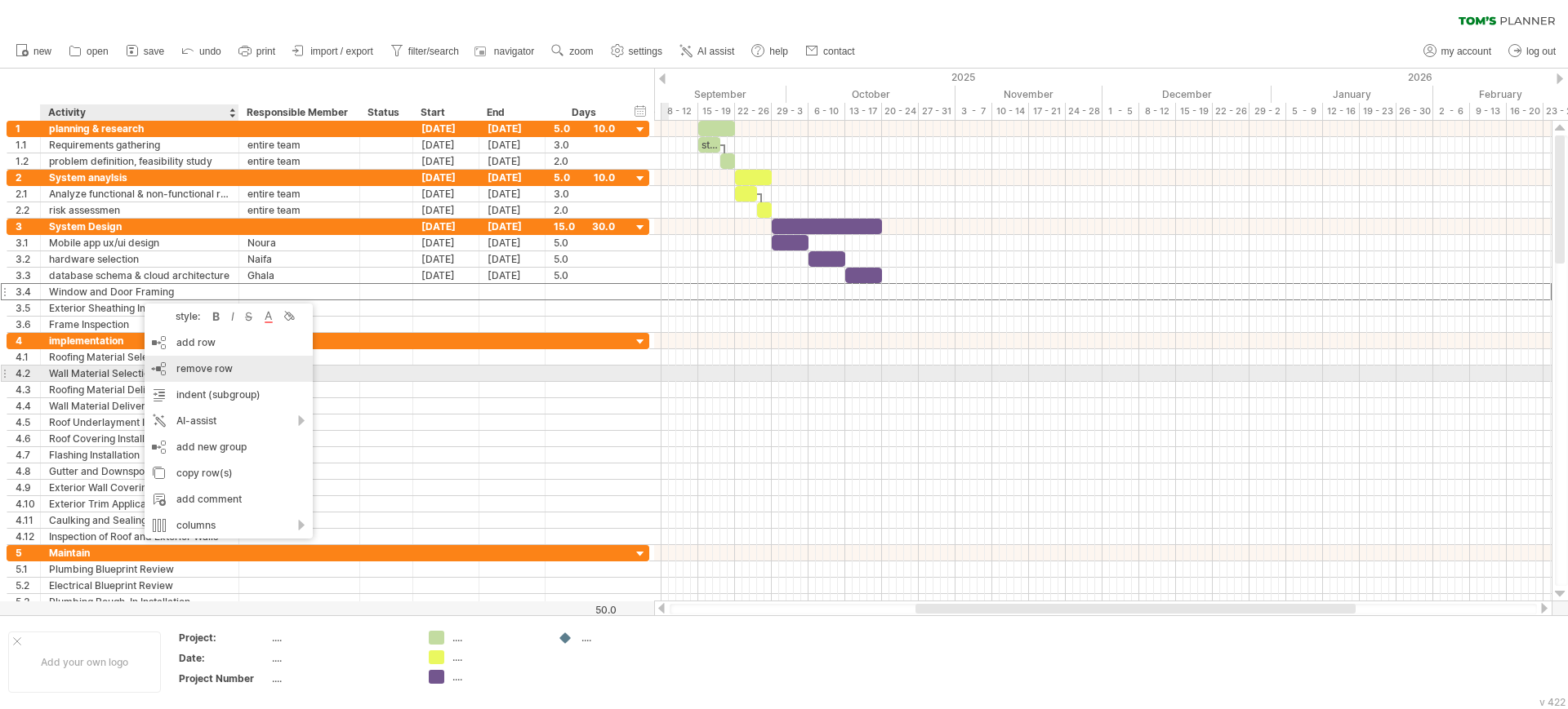
click at [167, 372] on div "remove row remove selected rows" at bounding box center [228, 369] width 168 height 26
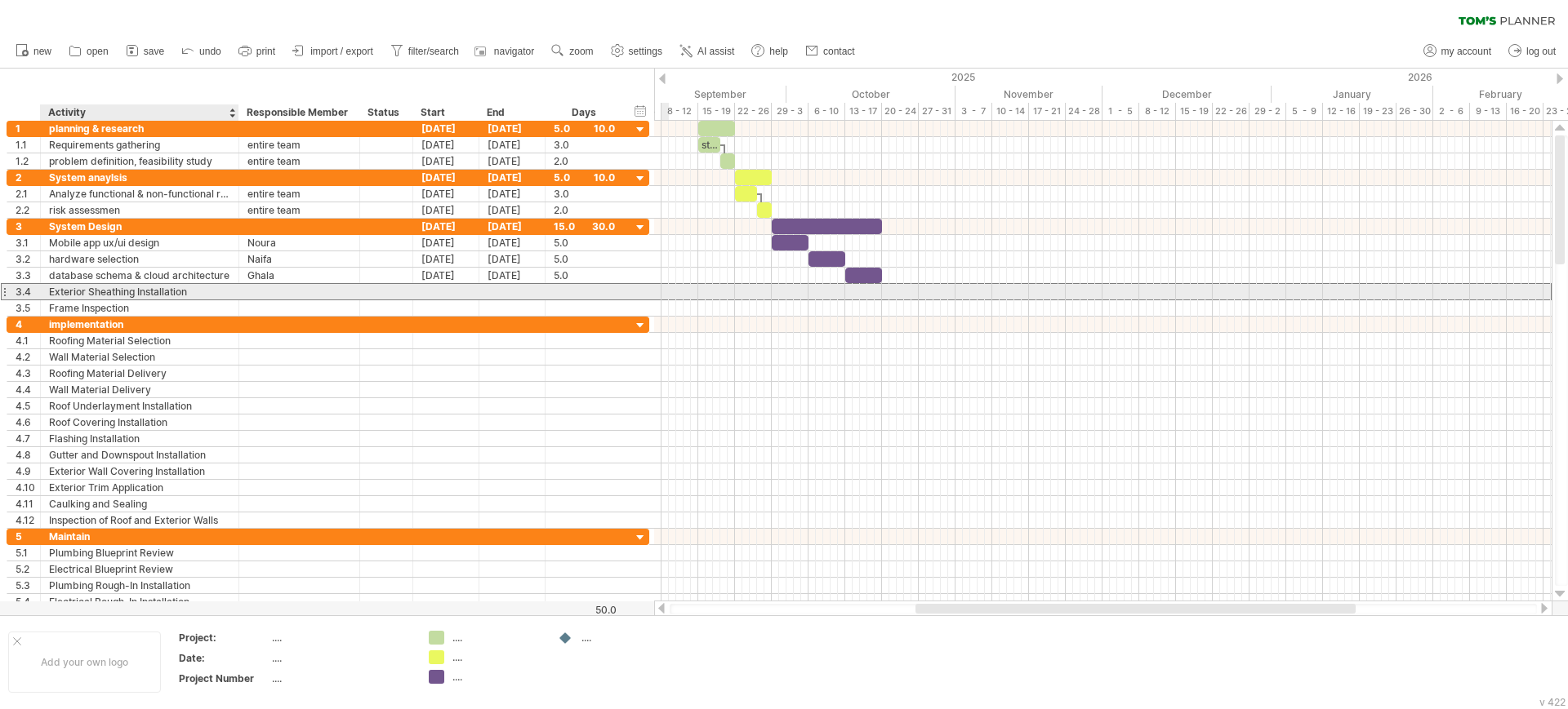
click at [120, 291] on div "Exterior Sheathing Installation" at bounding box center [139, 292] width 181 height 16
click at [120, 291] on input "**********" at bounding box center [139, 292] width 181 height 16
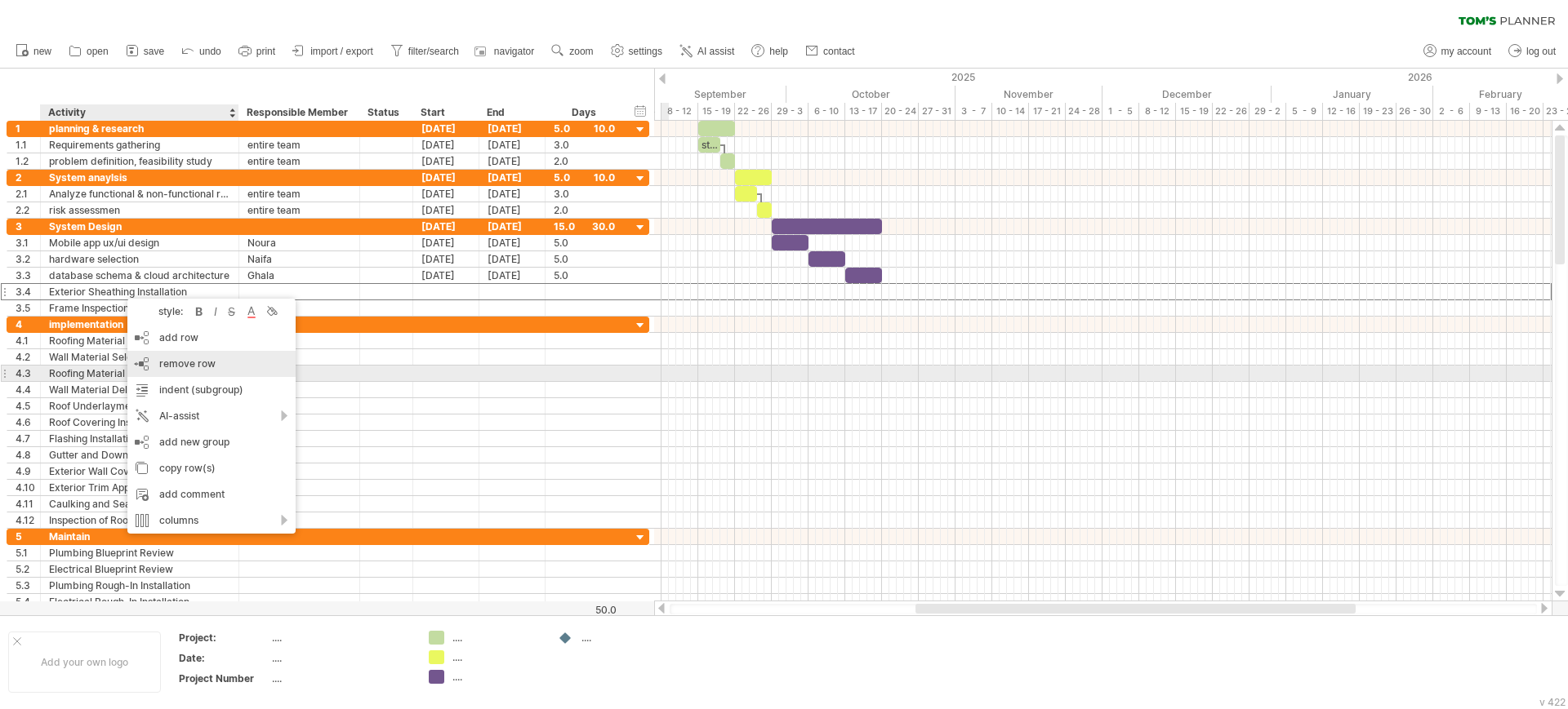
click at [179, 366] on span "remove row" at bounding box center [187, 363] width 56 height 12
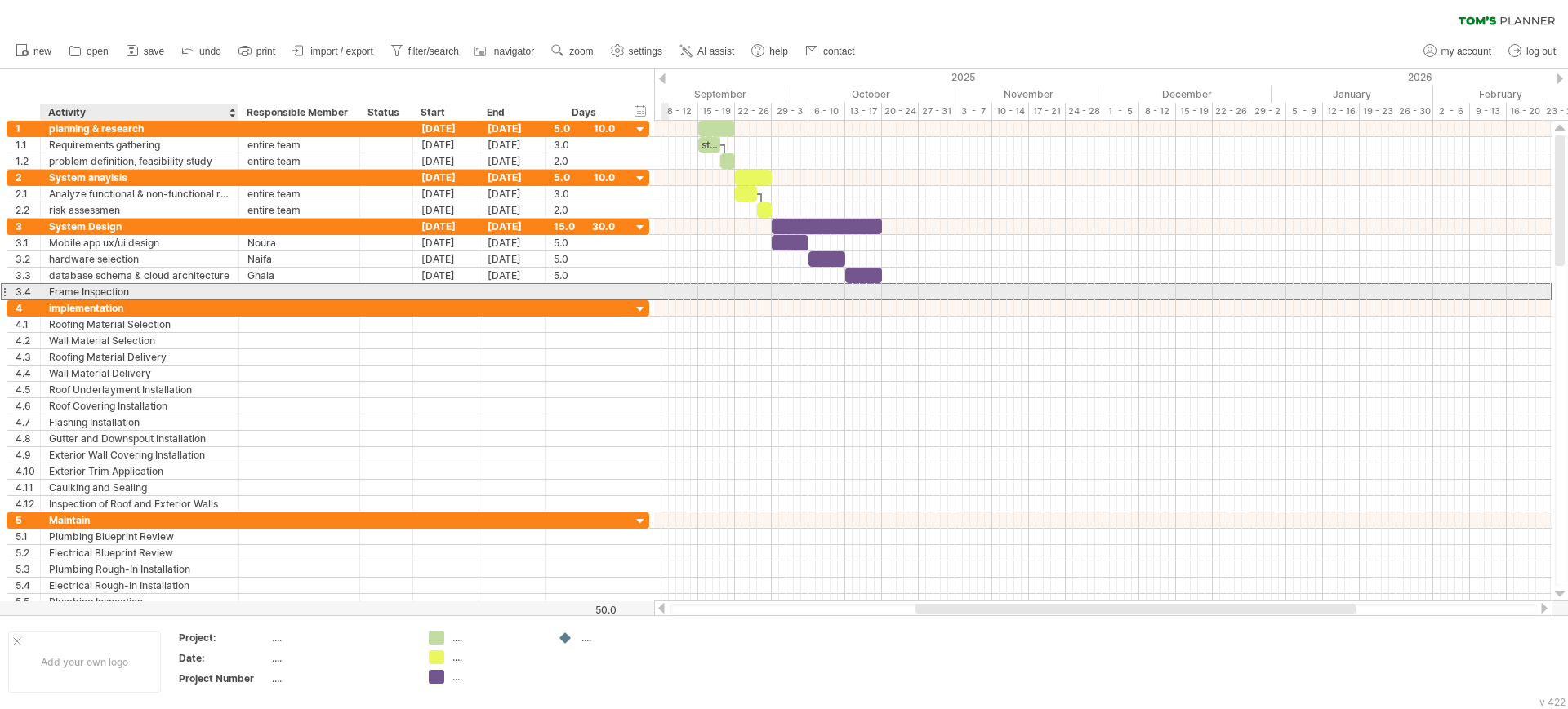
click at [134, 293] on div "Frame Inspection" at bounding box center [139, 292] width 181 height 16
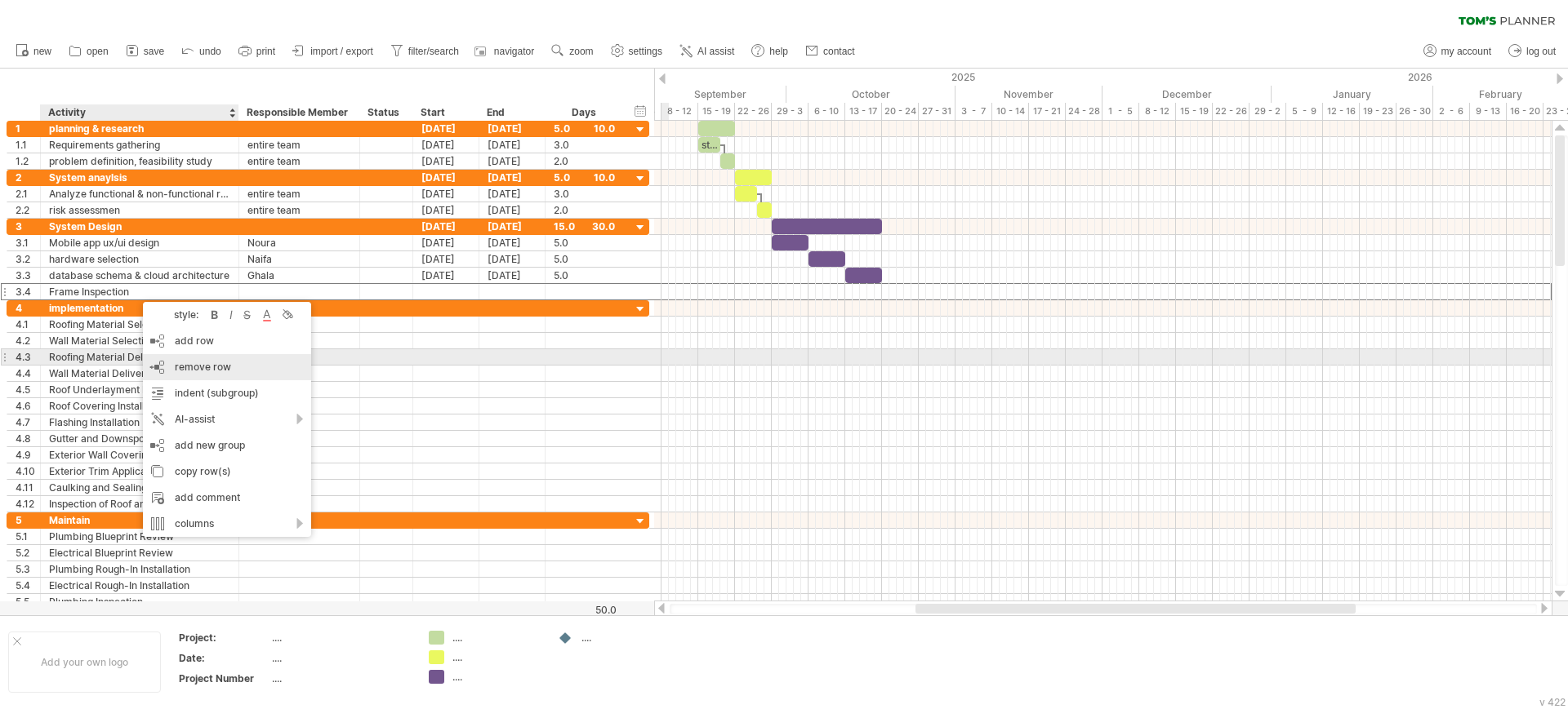
click at [167, 360] on div "remove row remove selected rows" at bounding box center [226, 367] width 168 height 26
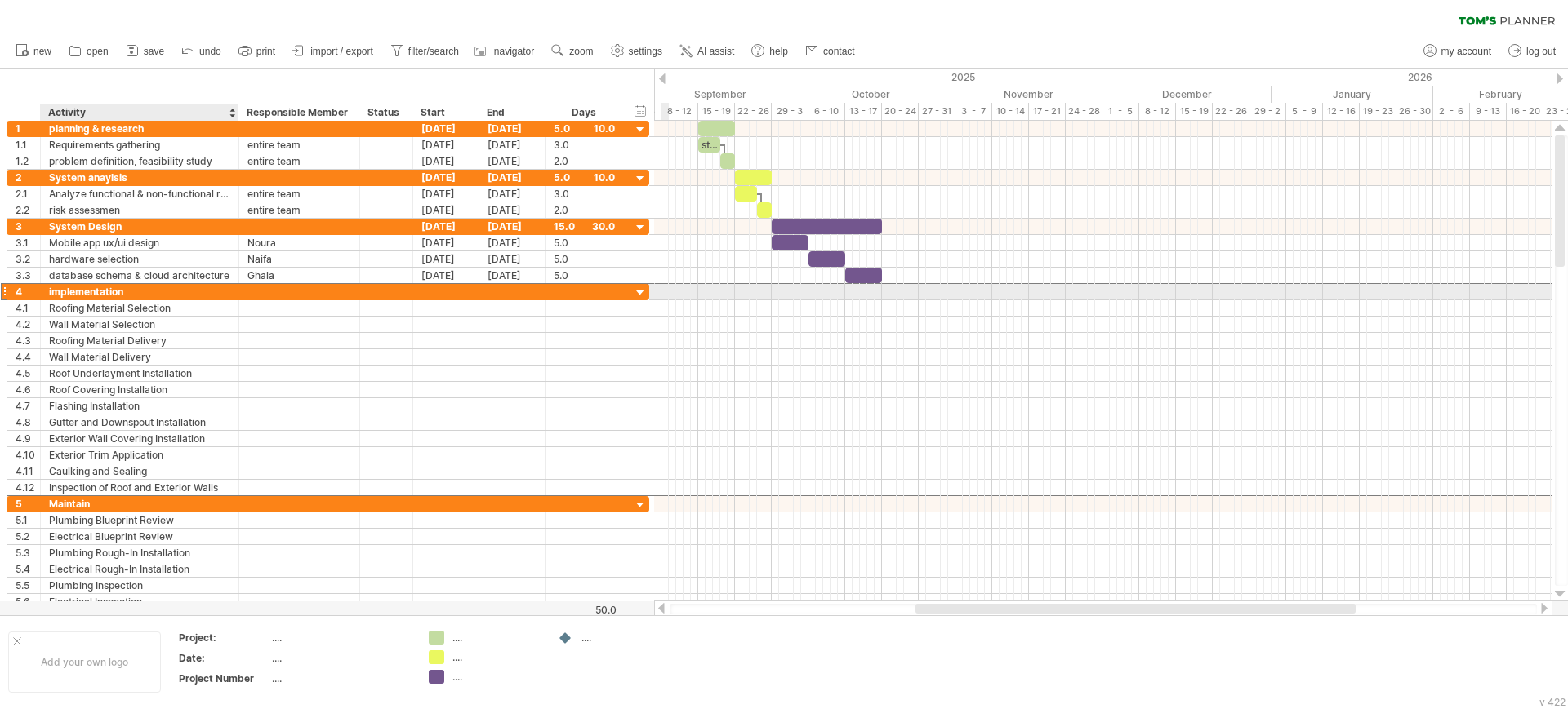
click at [112, 291] on div "implementation" at bounding box center [139, 292] width 181 height 16
drag, startPoint x: 142, startPoint y: 292, endPoint x: 33, endPoint y: 290, distance: 109.0
click at [33, 290] on div "**********" at bounding box center [328, 292] width 642 height 17
type input "**********"
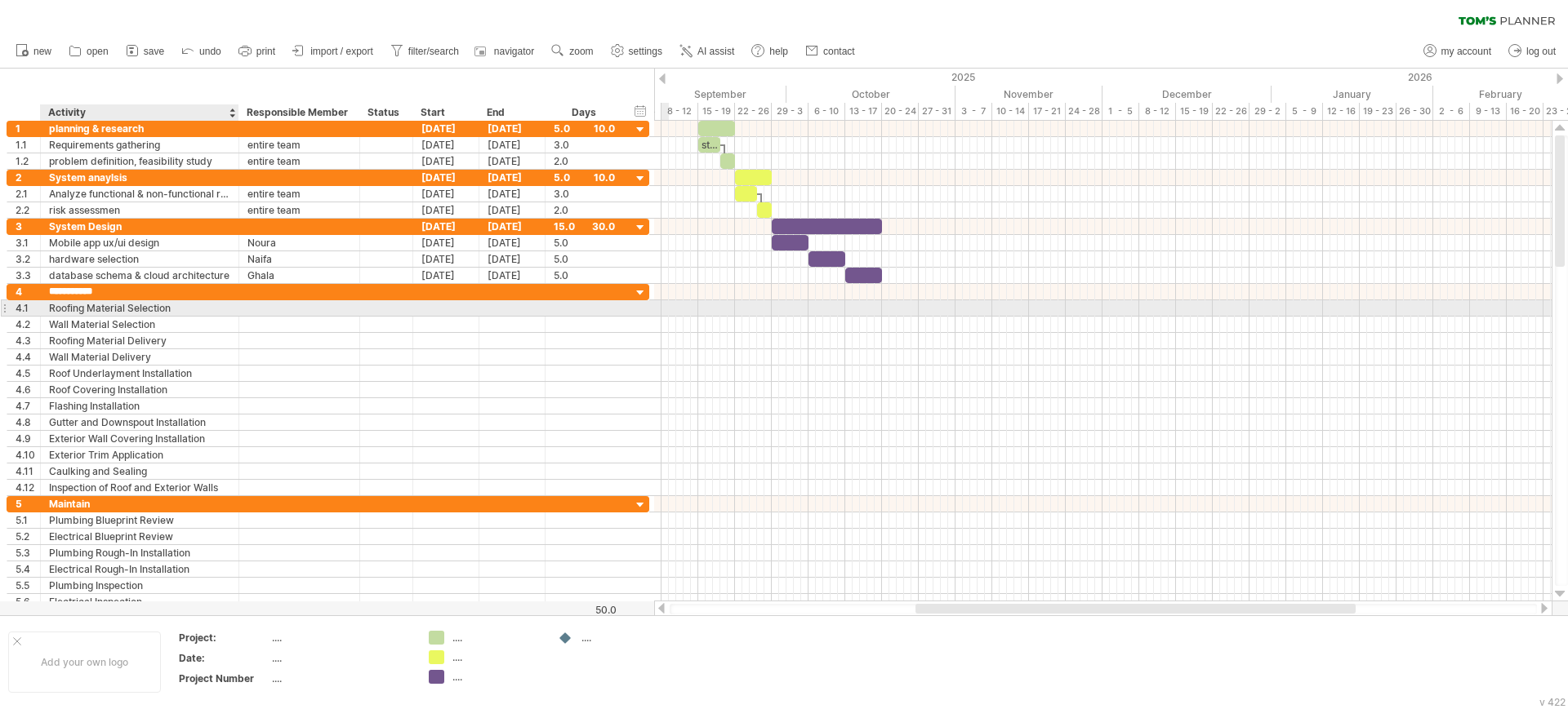
click at [116, 309] on div "Roofing Material Selection" at bounding box center [139, 308] width 181 height 16
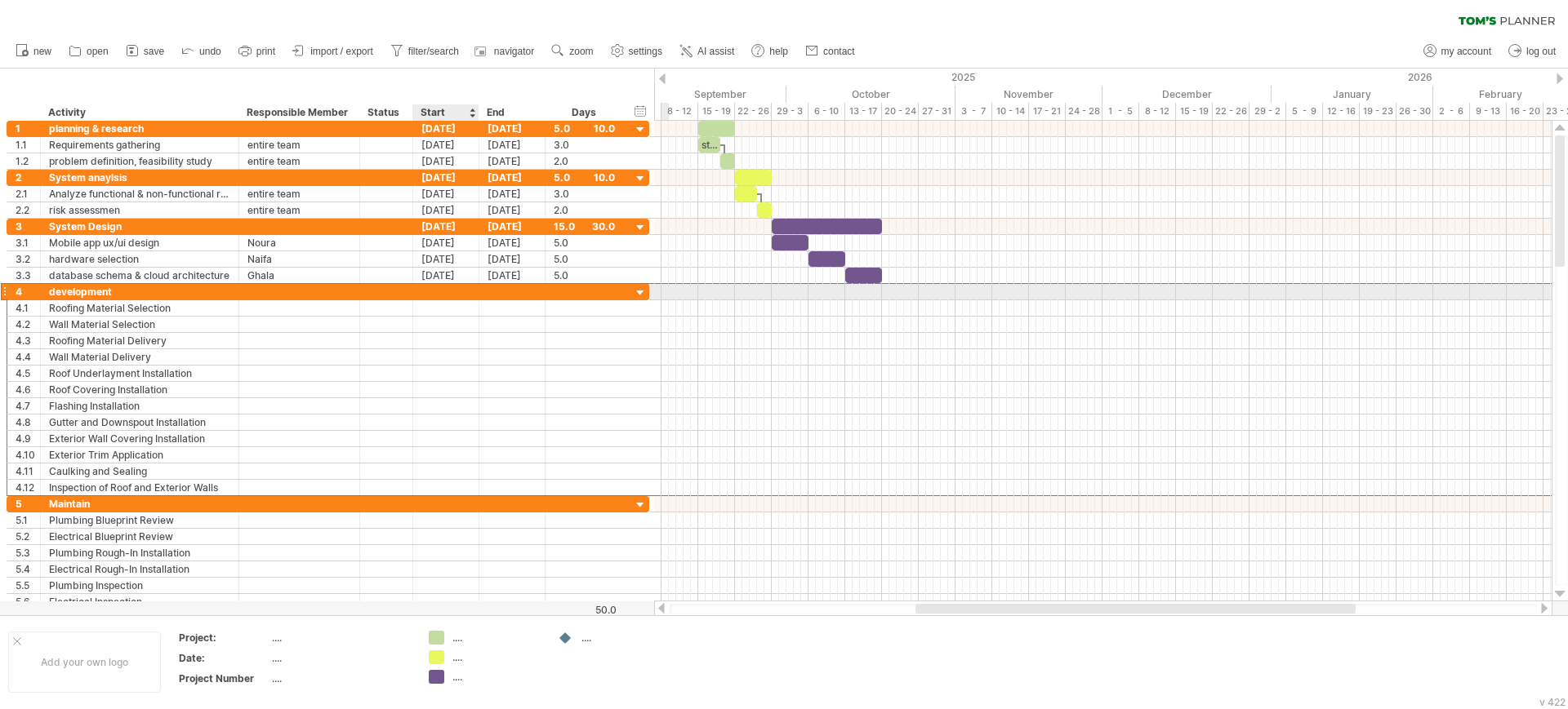
click at [475, 286] on div at bounding box center [446, 292] width 66 height 16
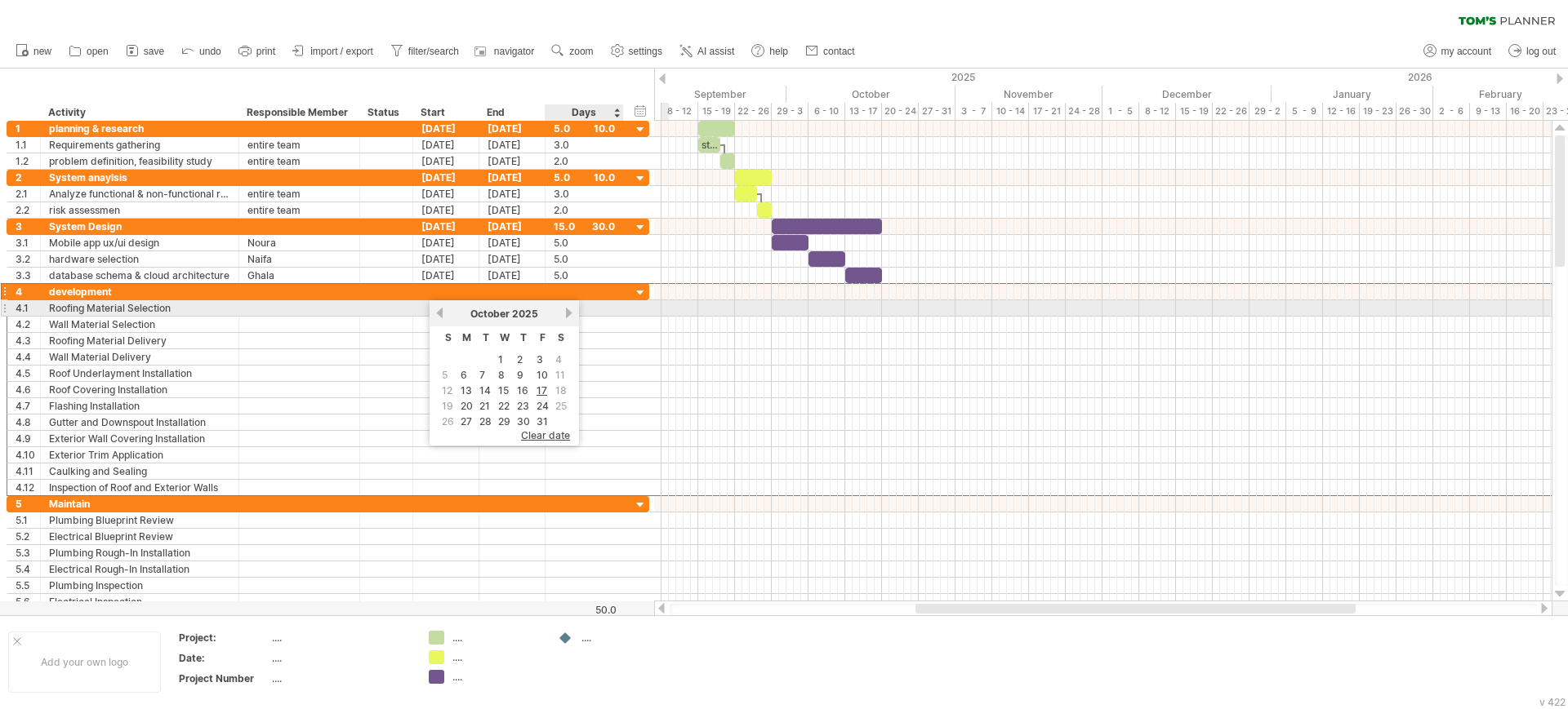
click at [571, 307] on link "next" at bounding box center [568, 313] width 12 height 12
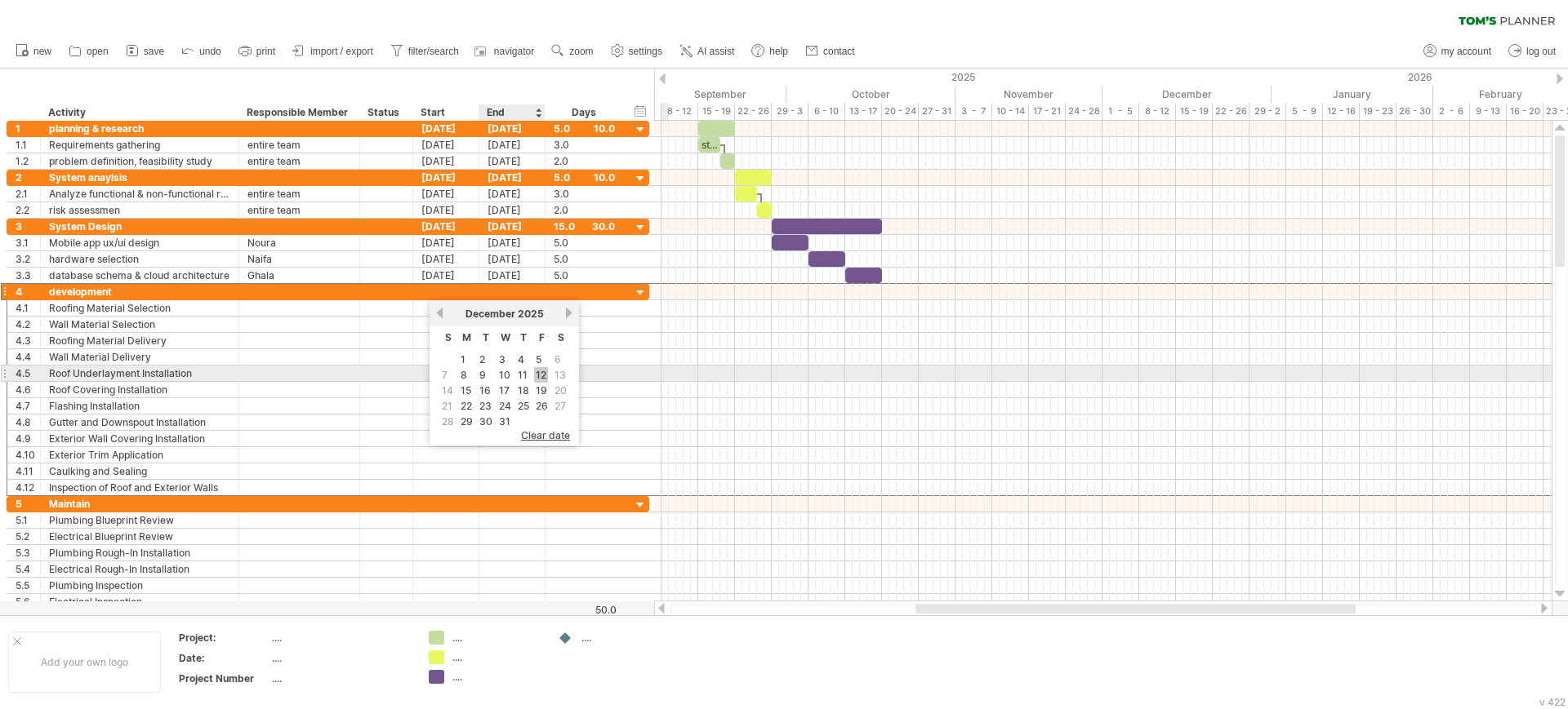
click at [540, 373] on link "12" at bounding box center [540, 374] width 14 height 16
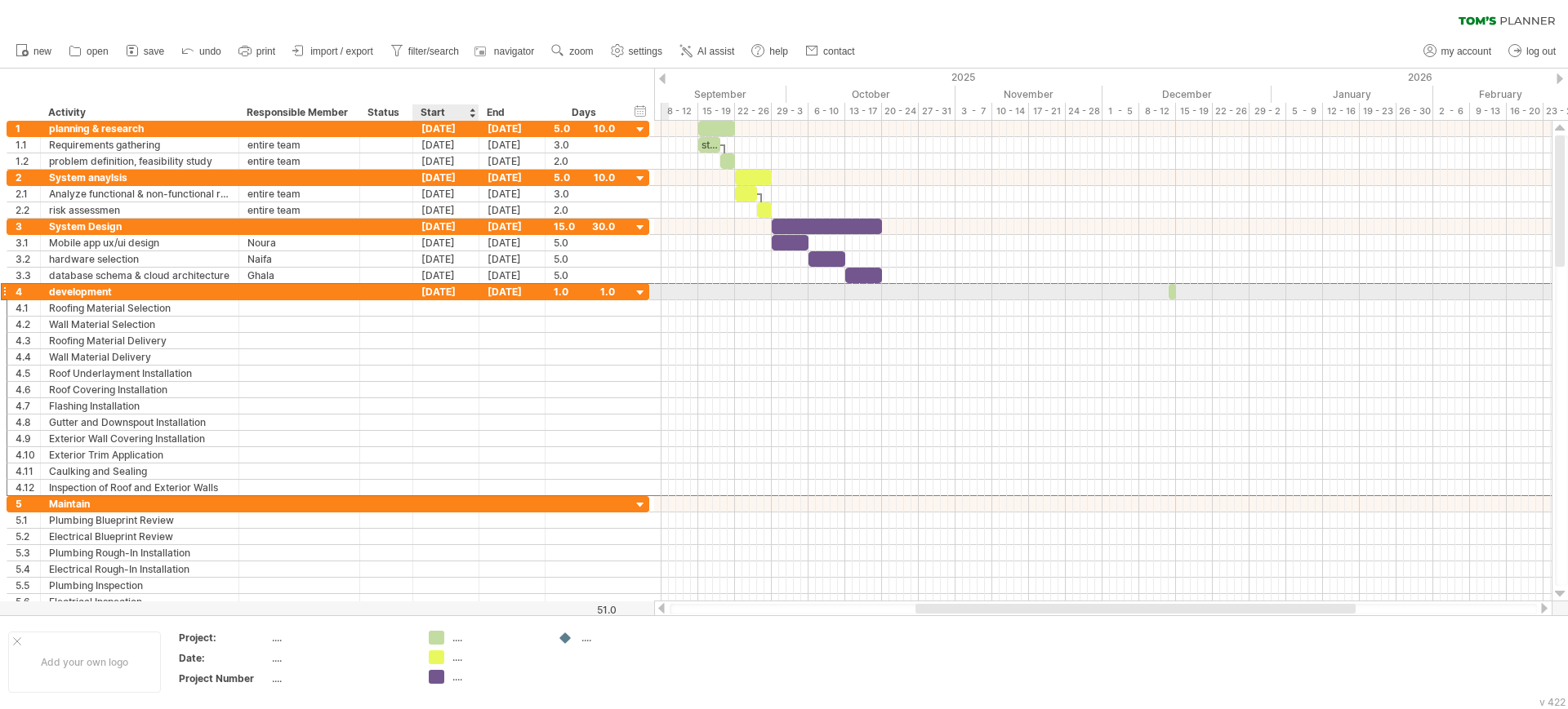
click at [455, 292] on div "[DATE]" at bounding box center [446, 292] width 66 height 16
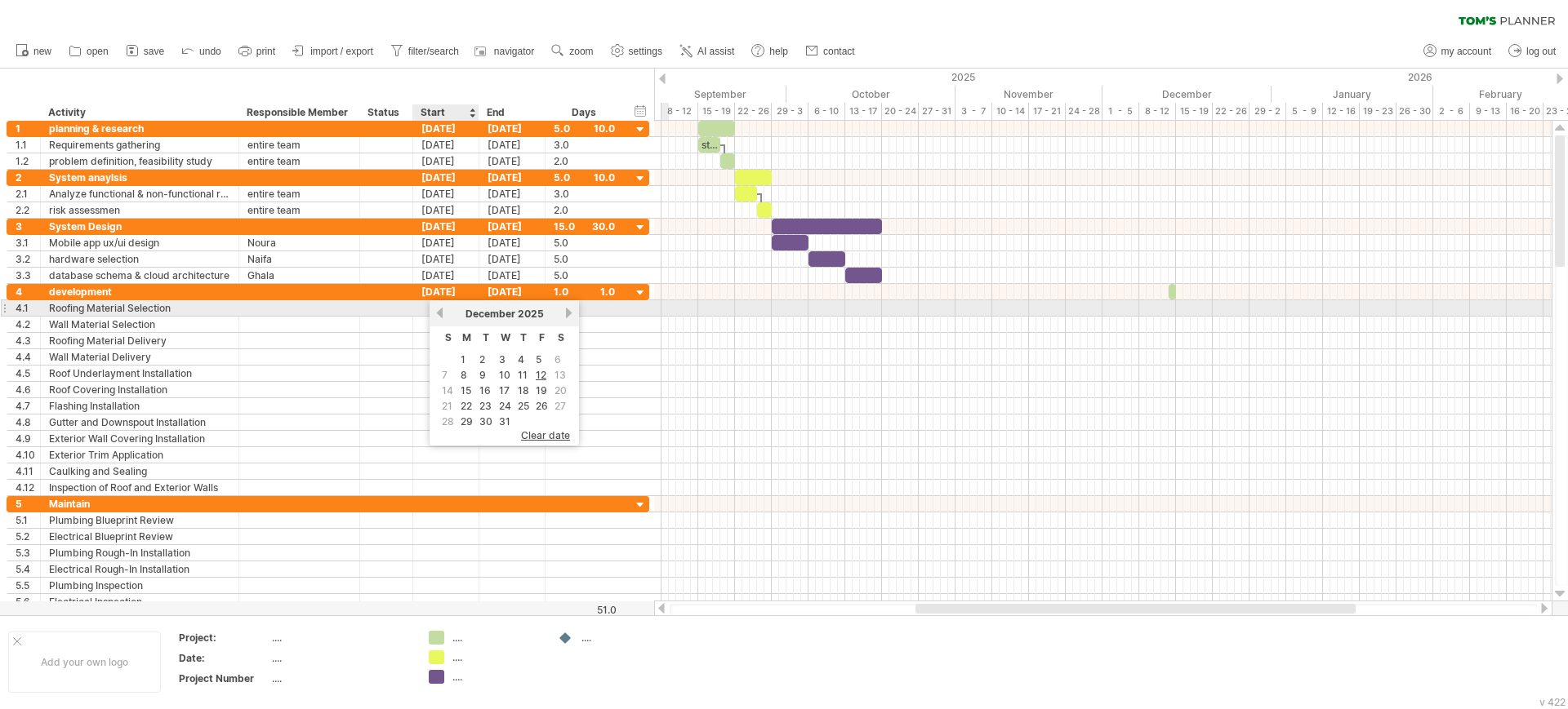
click at [438, 314] on link "previous" at bounding box center [439, 313] width 12 height 12
click at [566, 314] on link "next" at bounding box center [568, 313] width 12 height 12
click at [439, 315] on link "previous" at bounding box center [439, 313] width 12 height 12
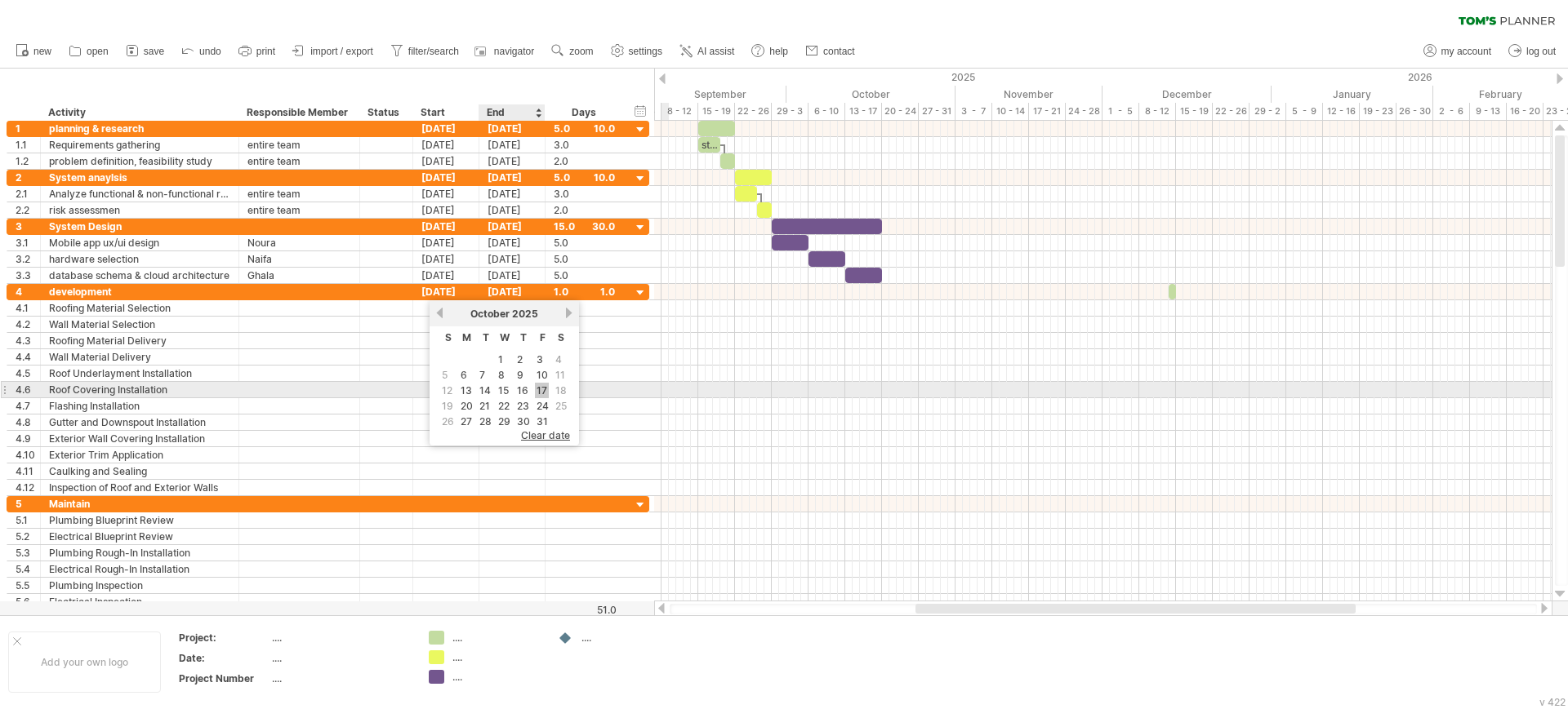
click at [538, 388] on link "17" at bounding box center [541, 390] width 14 height 16
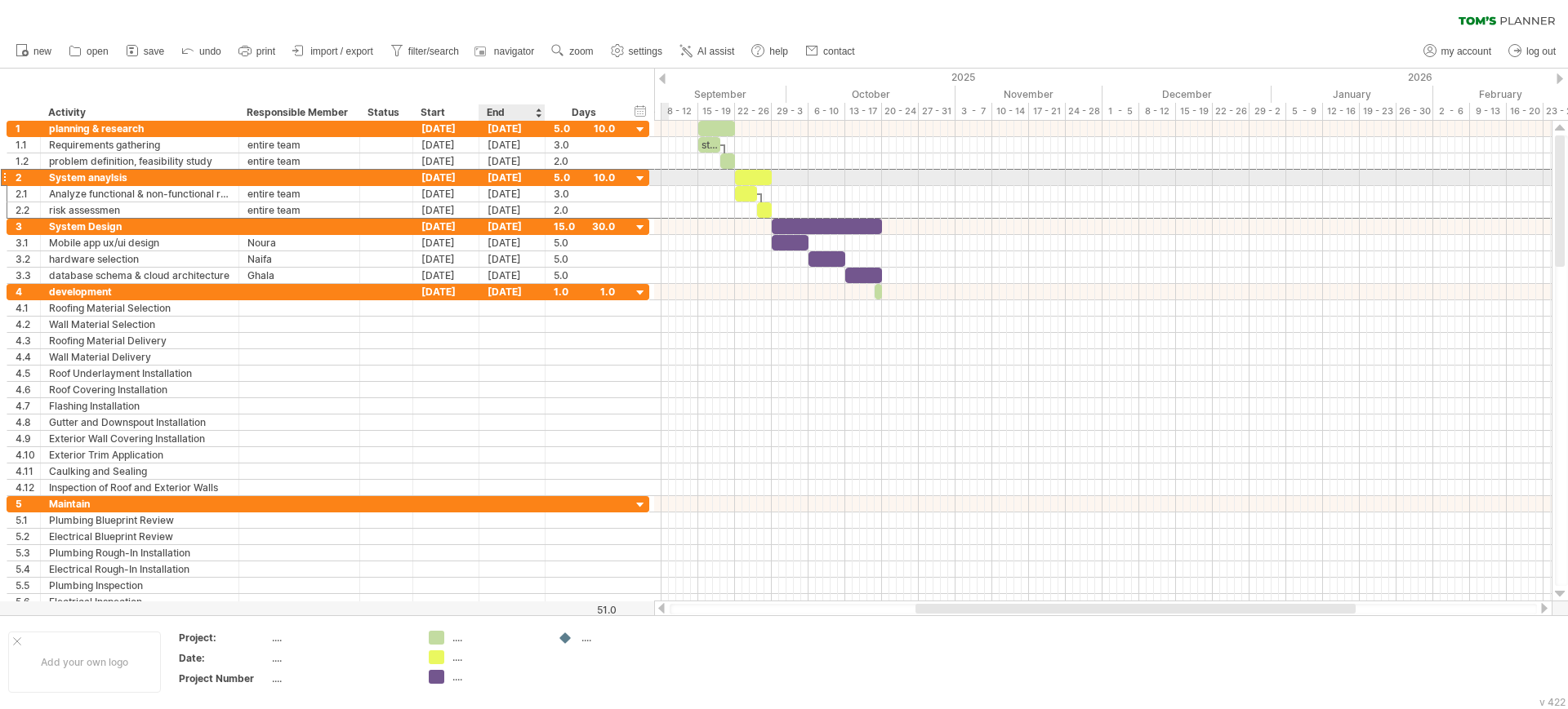
click at [510, 177] on div "[DATE]" at bounding box center [513, 177] width 66 height 16
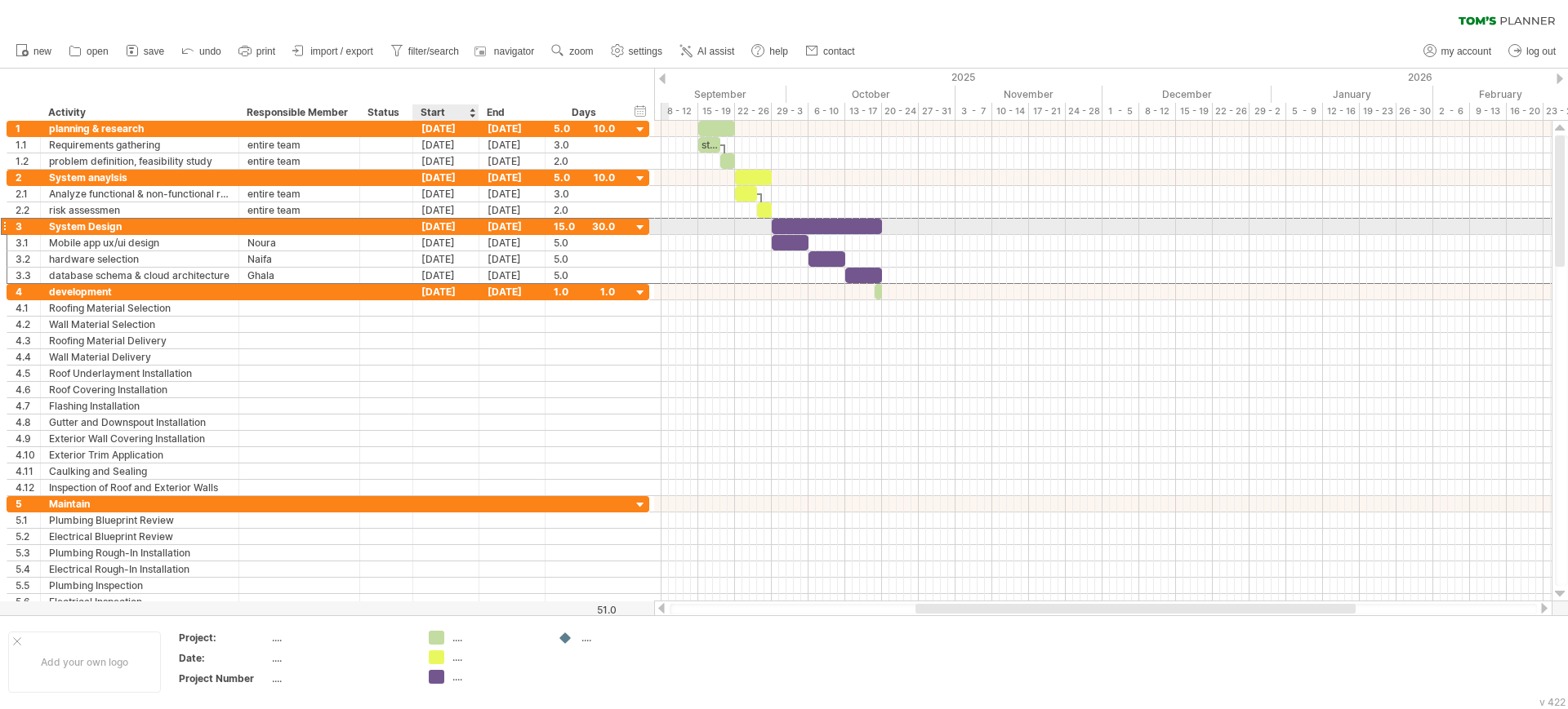
click at [438, 228] on div "[DATE]" at bounding box center [446, 226] width 66 height 16
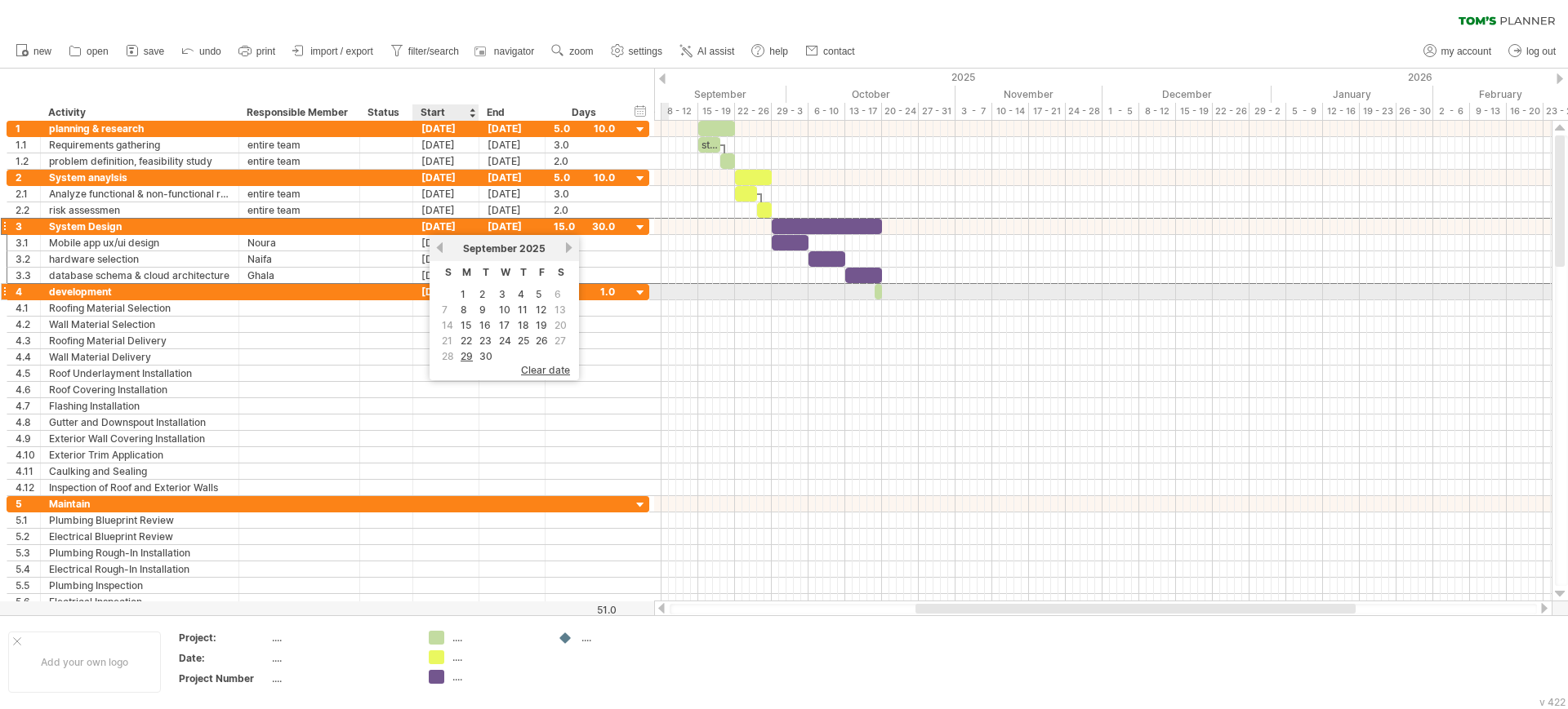
click at [424, 289] on div "[DATE]" at bounding box center [446, 292] width 66 height 16
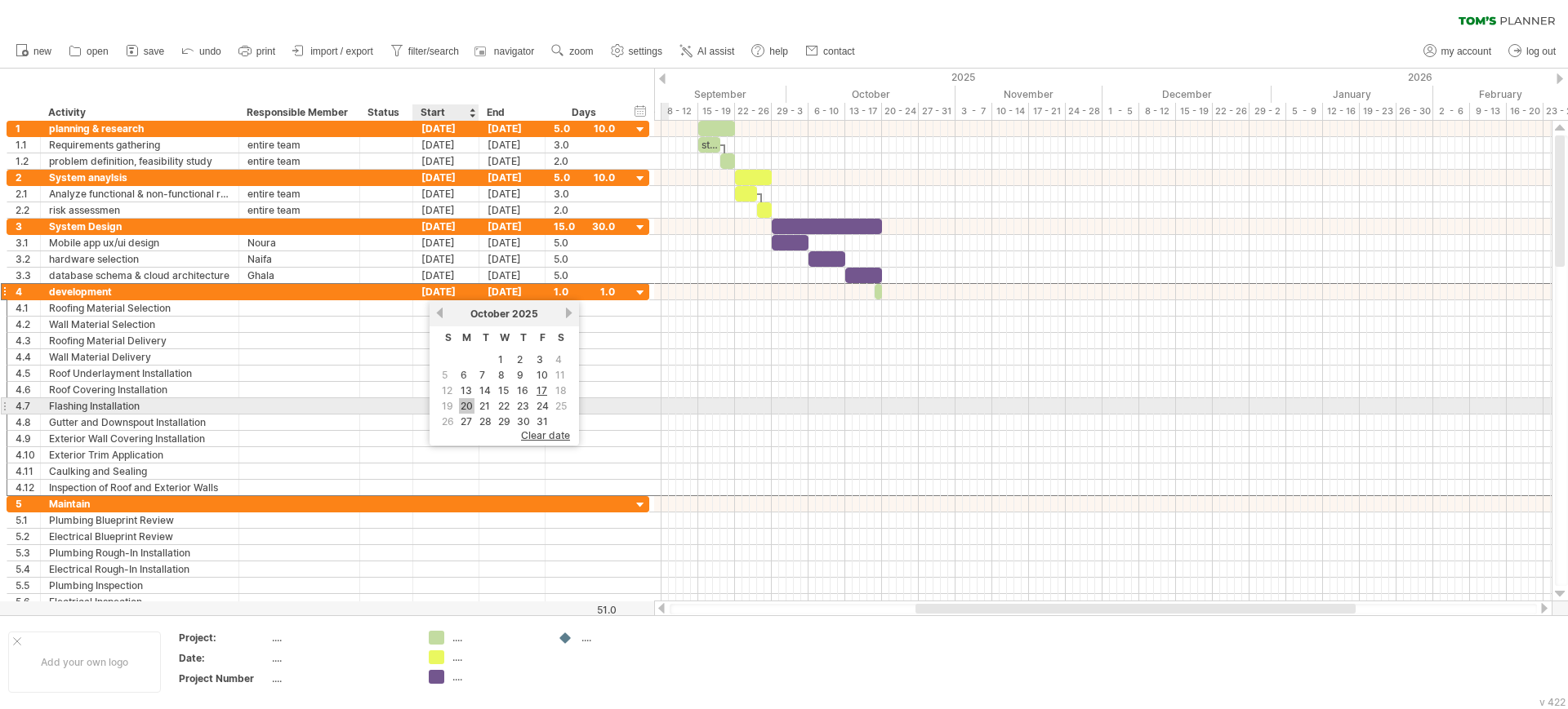
click at [469, 404] on link "20" at bounding box center [467, 406] width 16 height 16
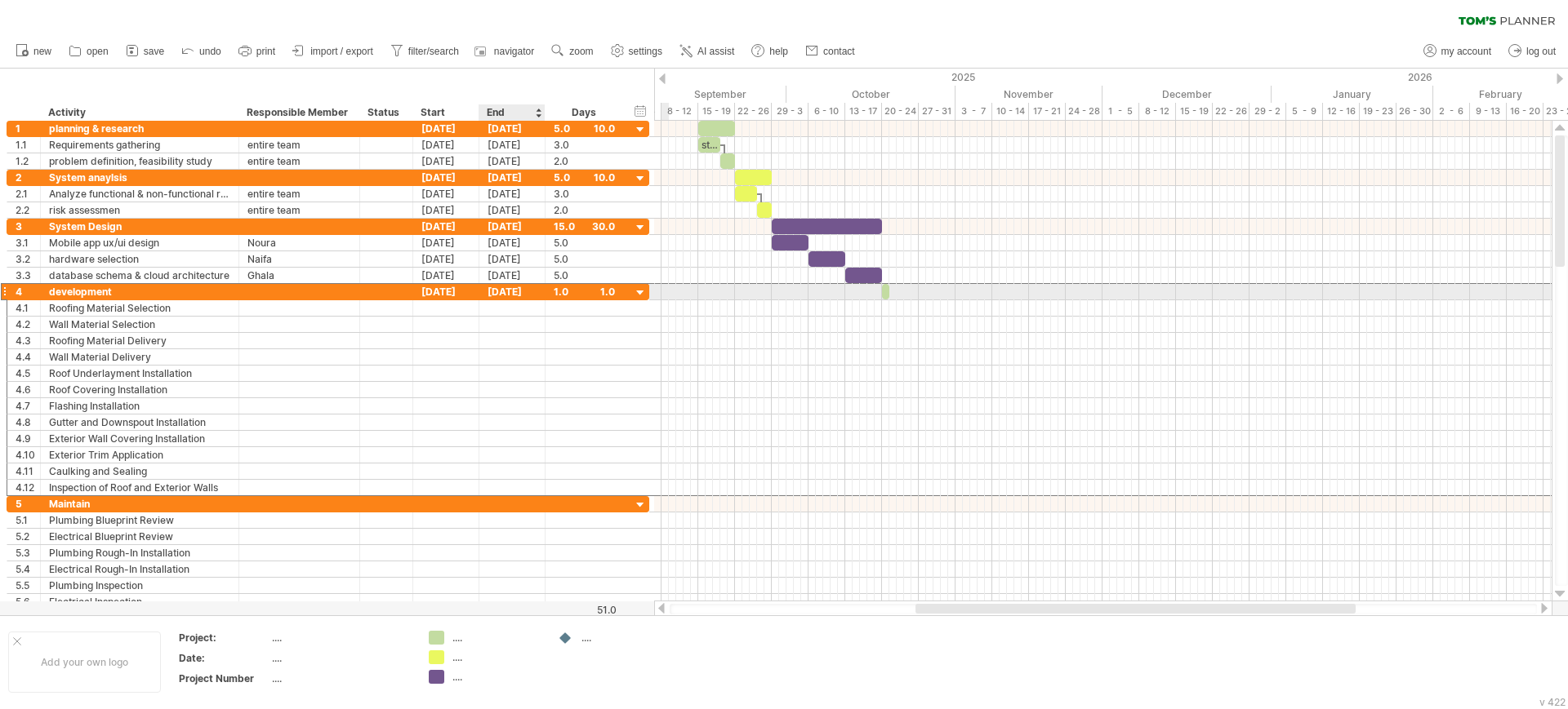
click at [495, 292] on div "[DATE]" at bounding box center [513, 292] width 66 height 16
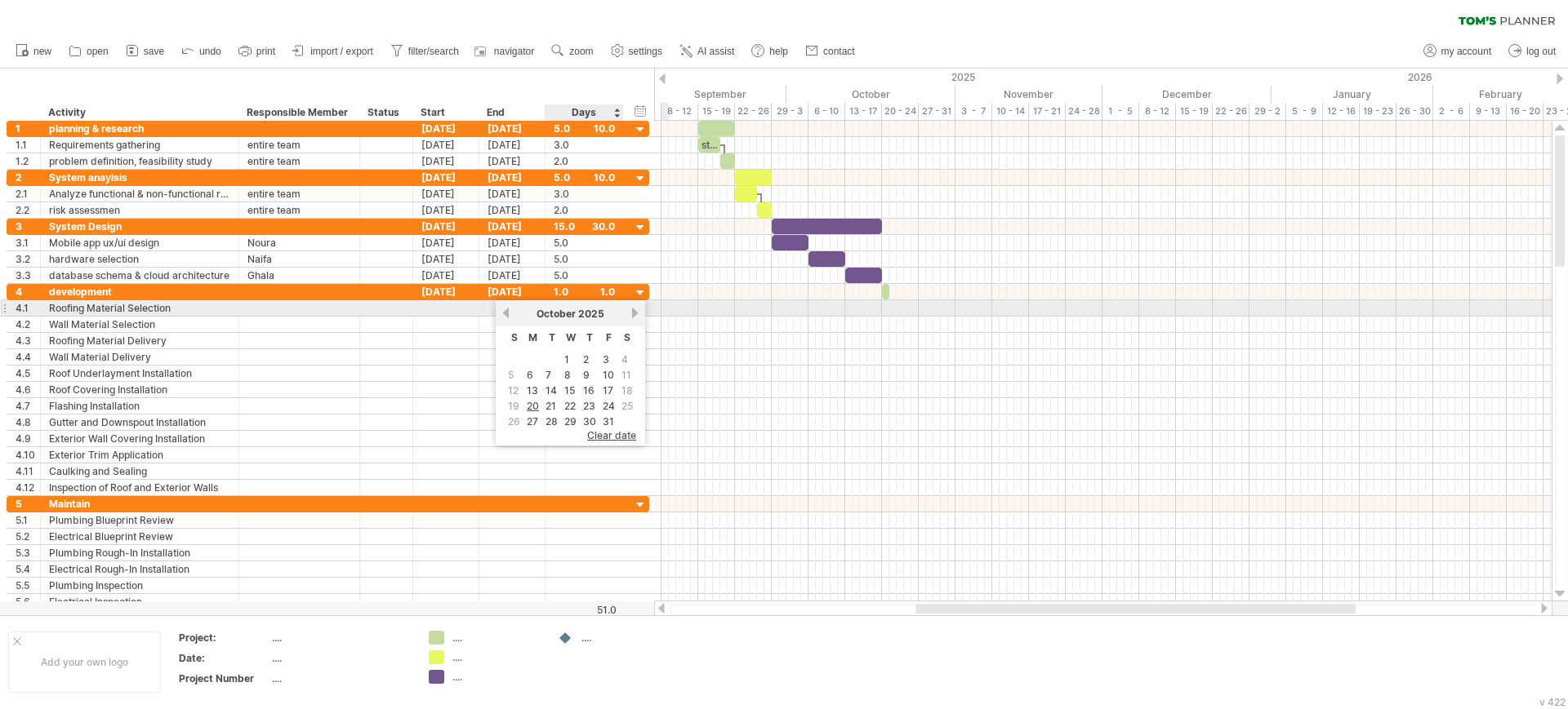
click at [630, 313] on link "next" at bounding box center [634, 313] width 12 height 12
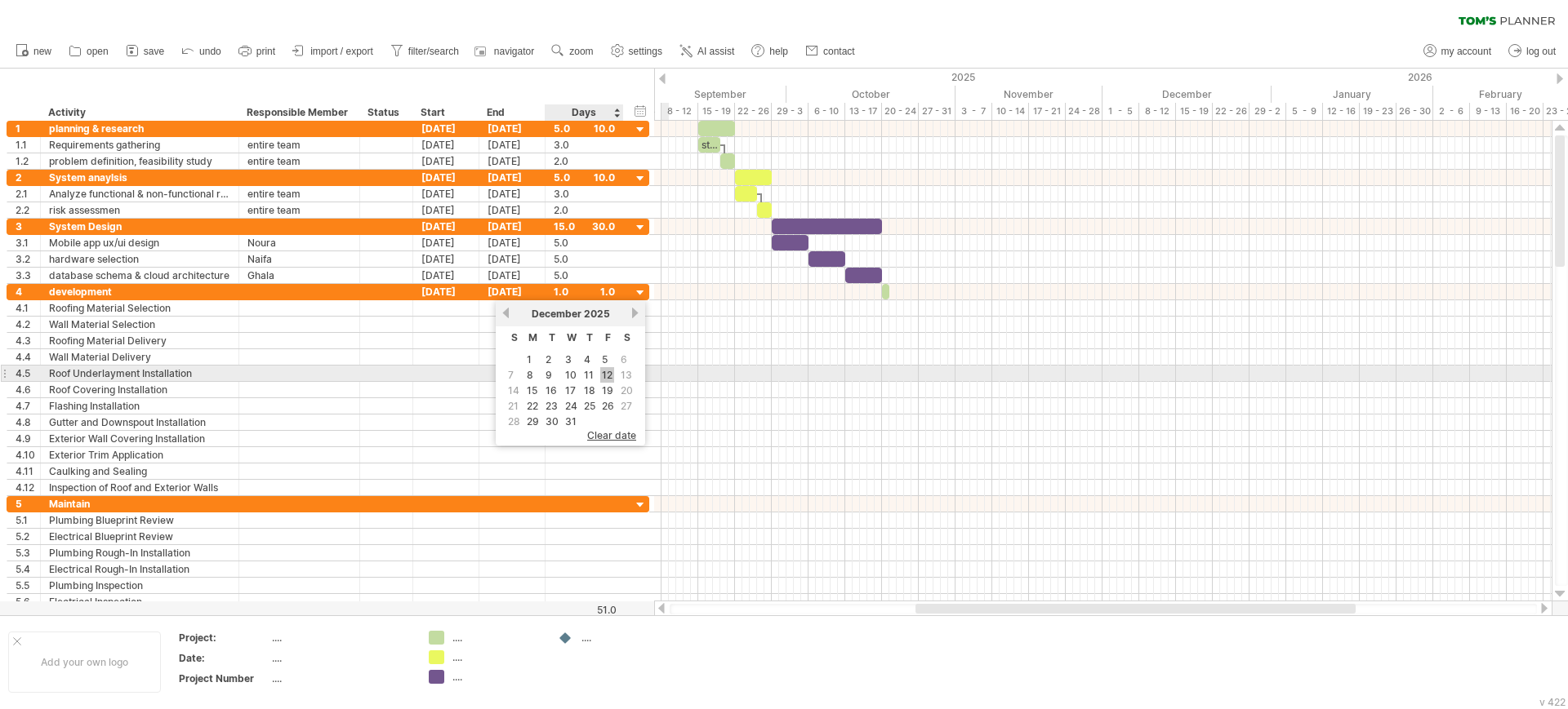
click at [608, 372] on link "12" at bounding box center [606, 374] width 14 height 16
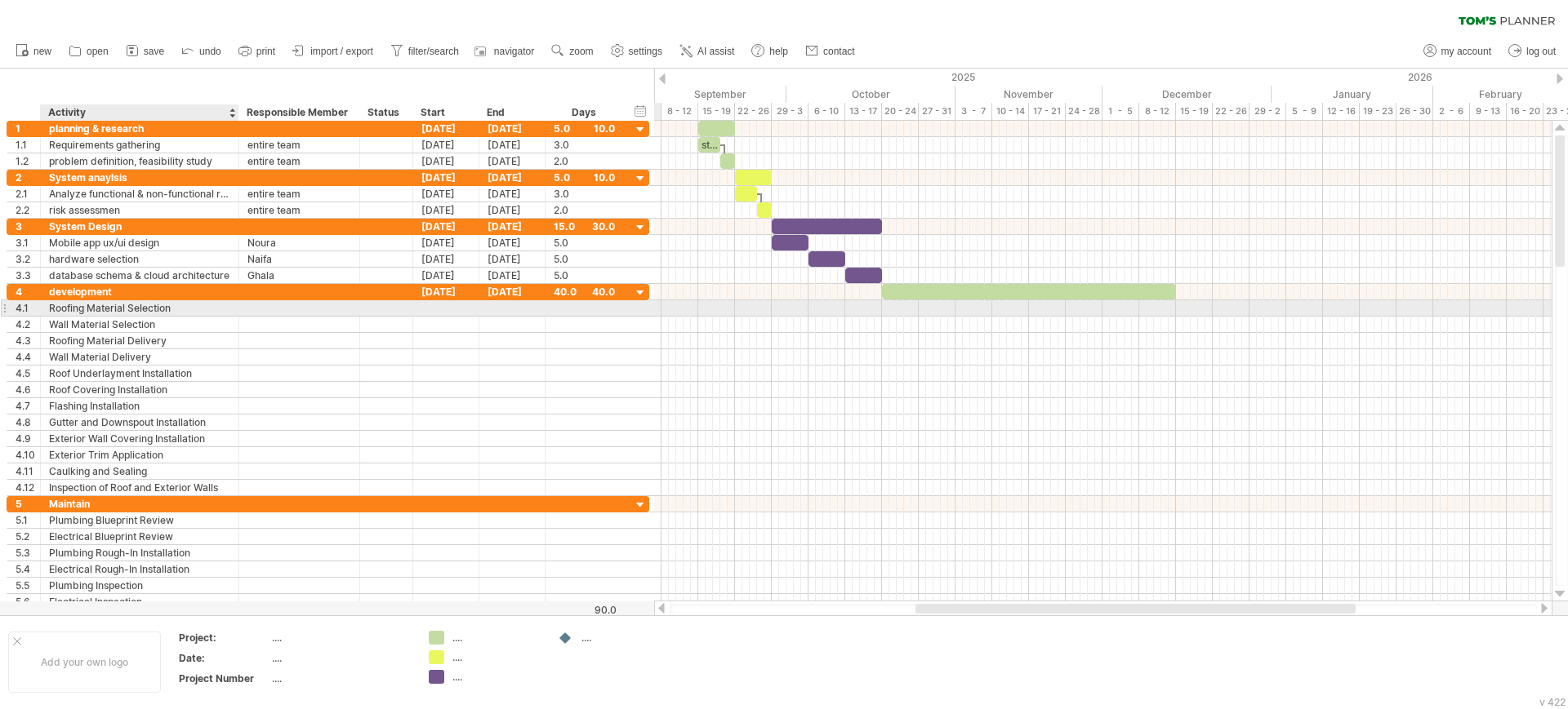
click at [171, 305] on div "Roofing Material Selection" at bounding box center [139, 308] width 181 height 16
click at [171, 305] on input "**********" at bounding box center [139, 308] width 181 height 16
type input "*"
type input "**********"
click at [259, 311] on div at bounding box center [299, 308] width 104 height 16
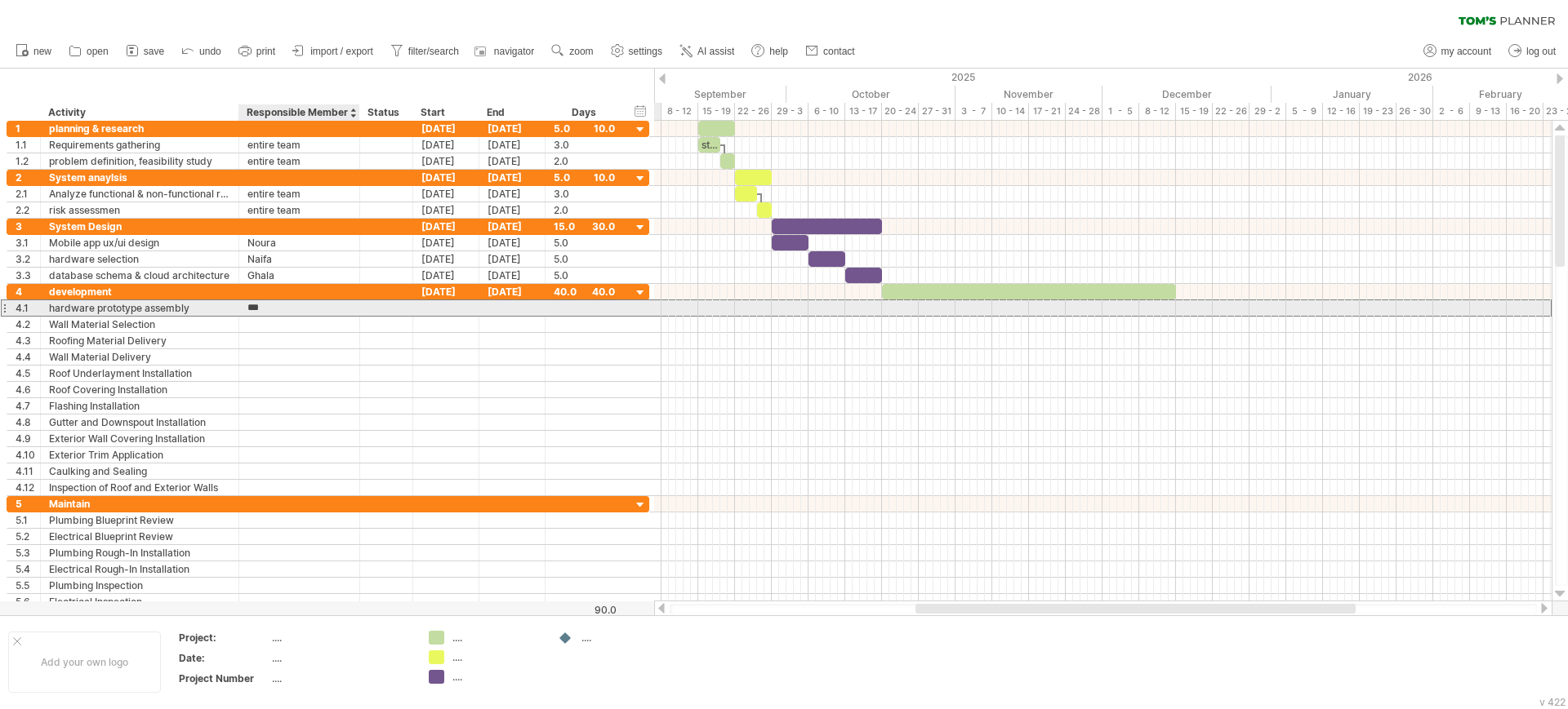
type input "**********"
click at [441, 309] on div at bounding box center [446, 308] width 66 height 16
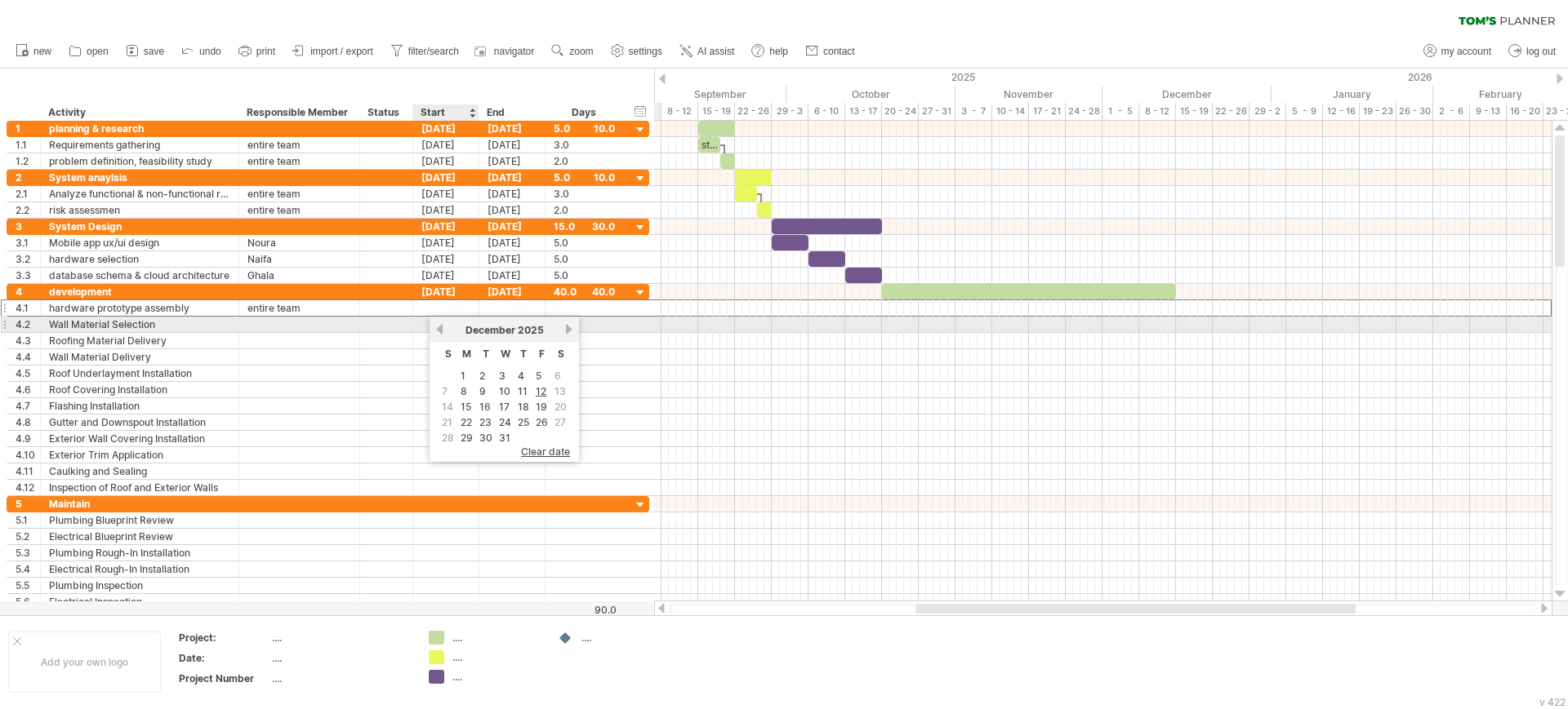
click at [439, 330] on link "previous" at bounding box center [439, 328] width 12 height 12
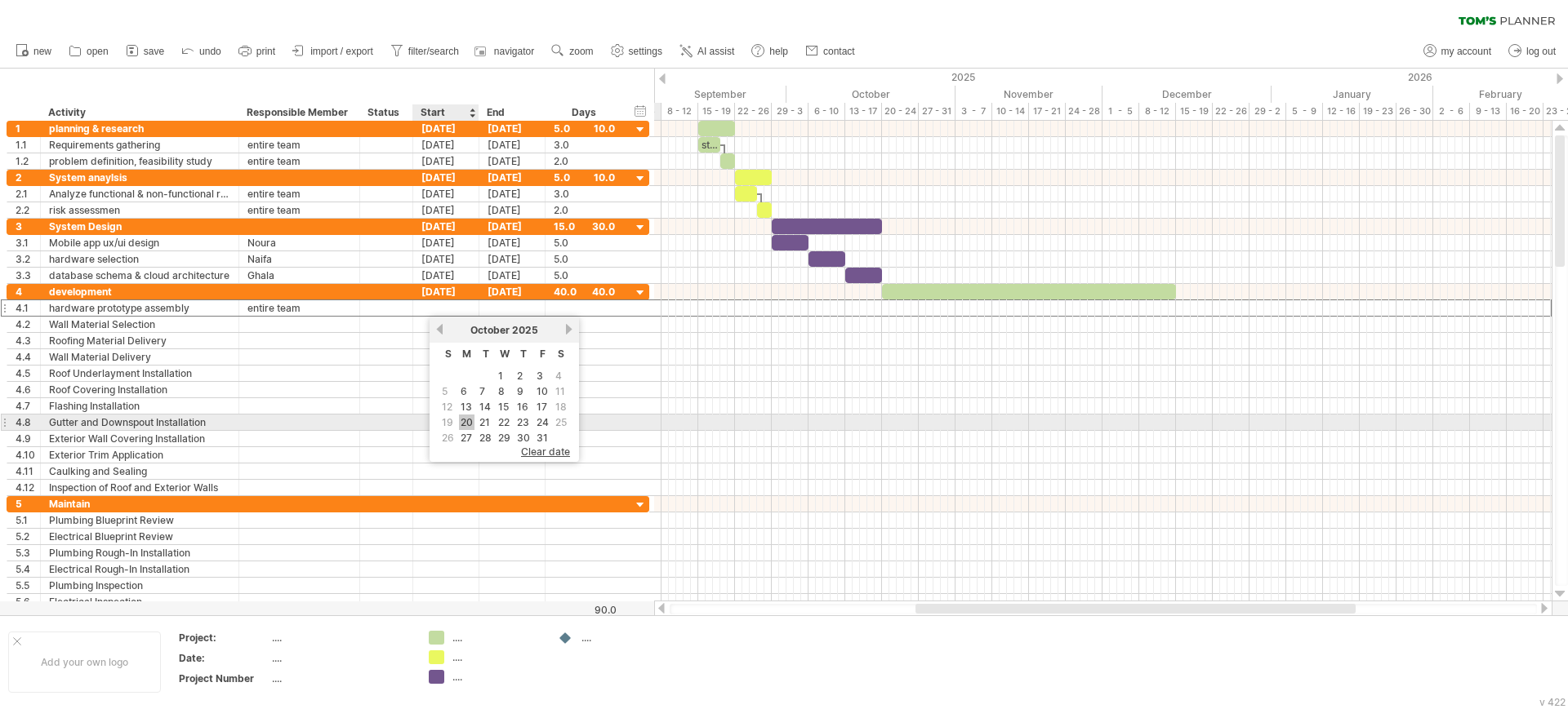
click at [467, 420] on link "20" at bounding box center [467, 422] width 16 height 16
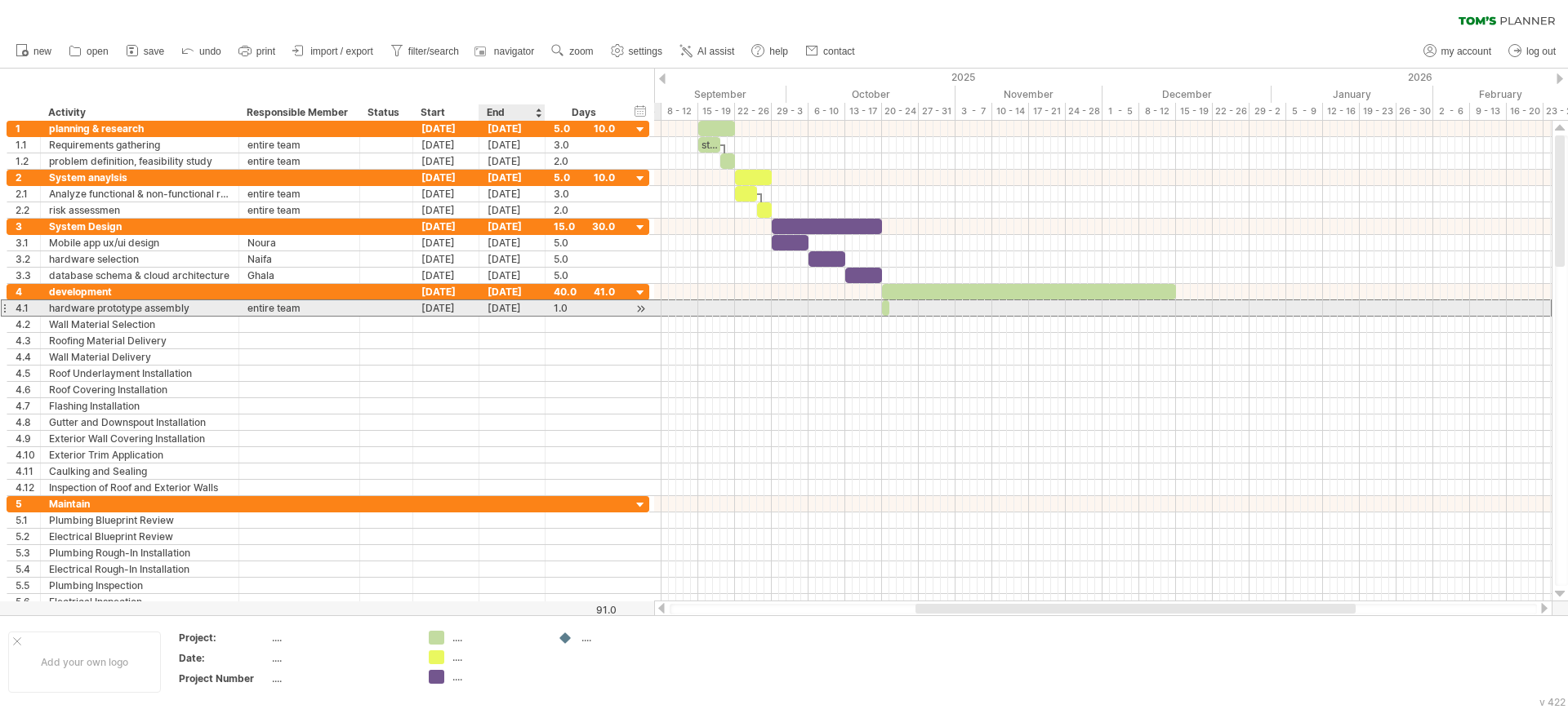
click at [504, 304] on div "[DATE]" at bounding box center [513, 308] width 66 height 16
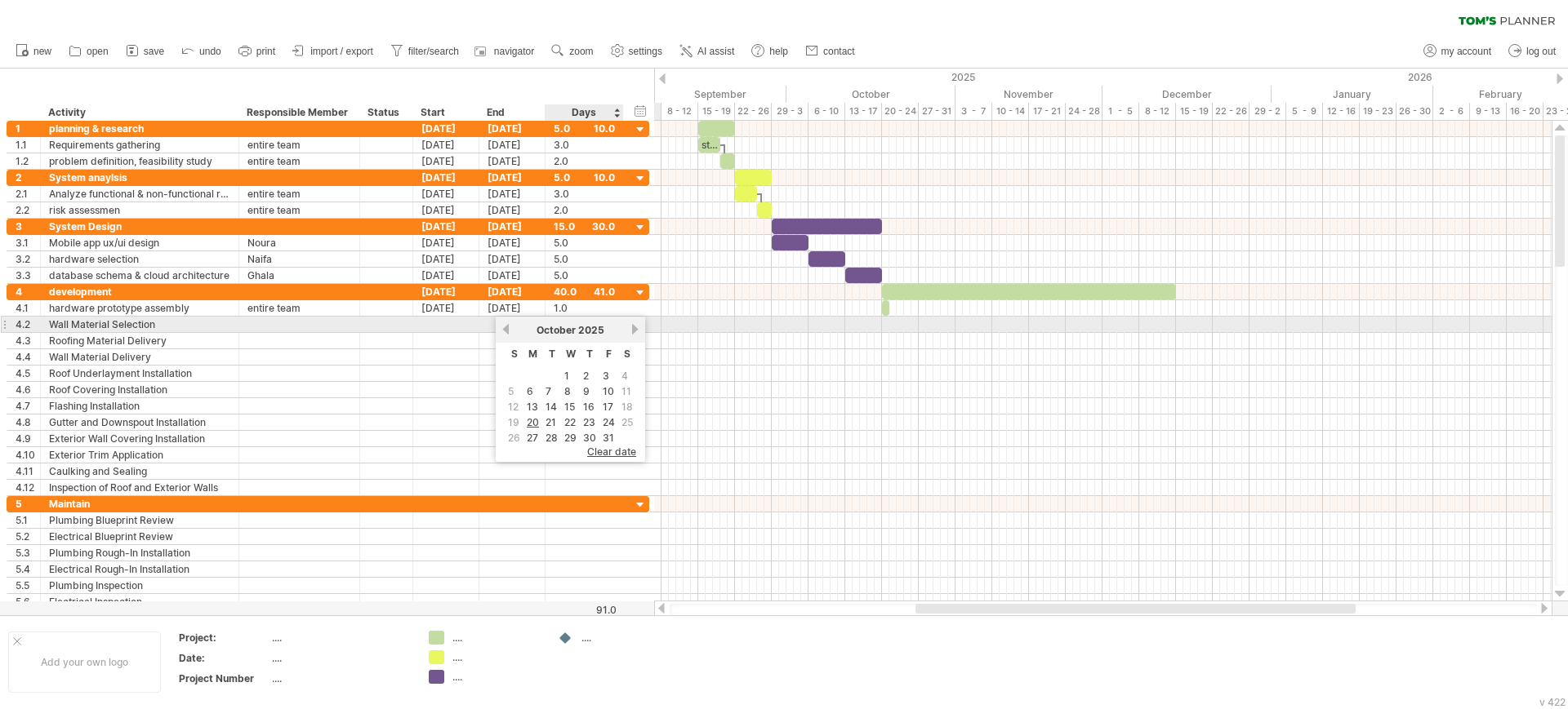
click at [633, 326] on link "next" at bounding box center [634, 328] width 12 height 12
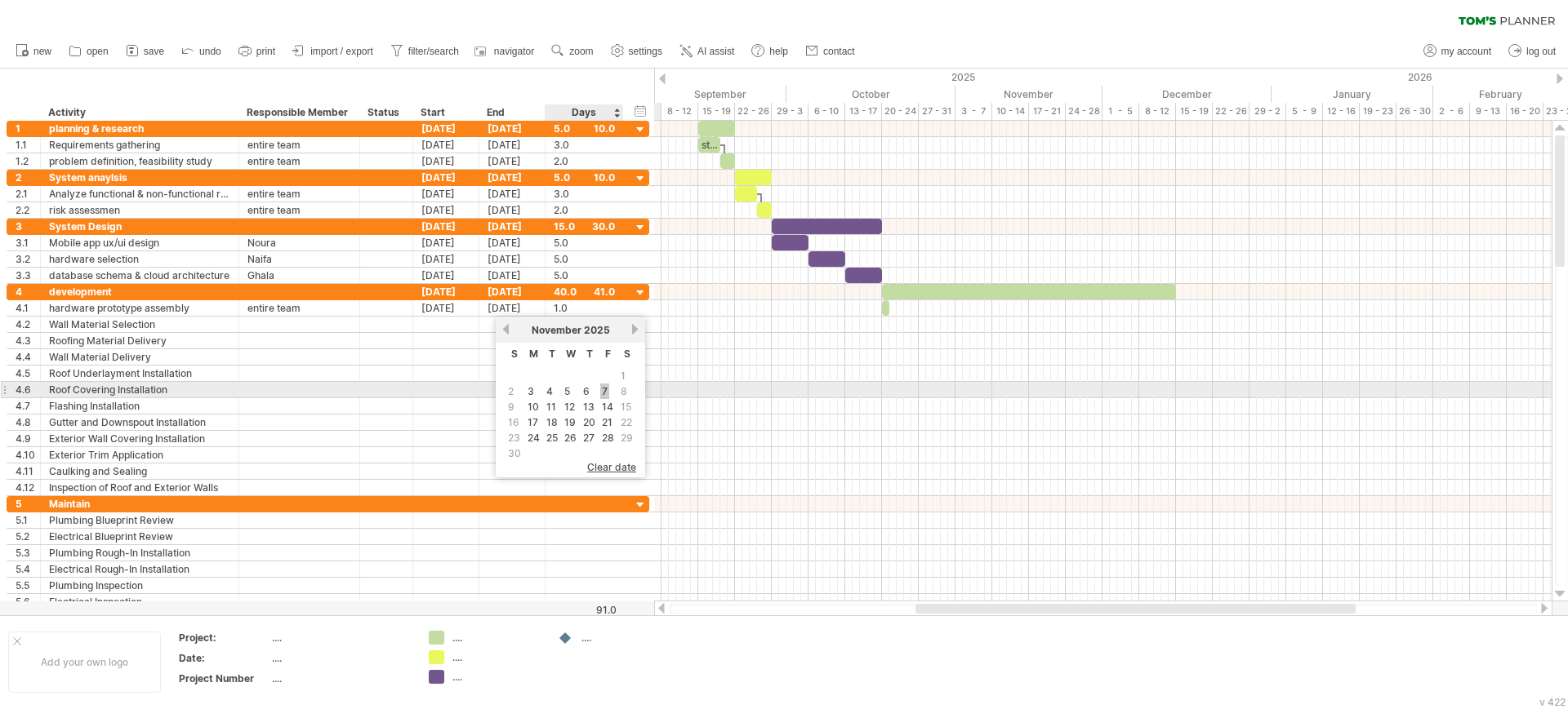
click at [606, 387] on link "7" at bounding box center [605, 391] width 9 height 16
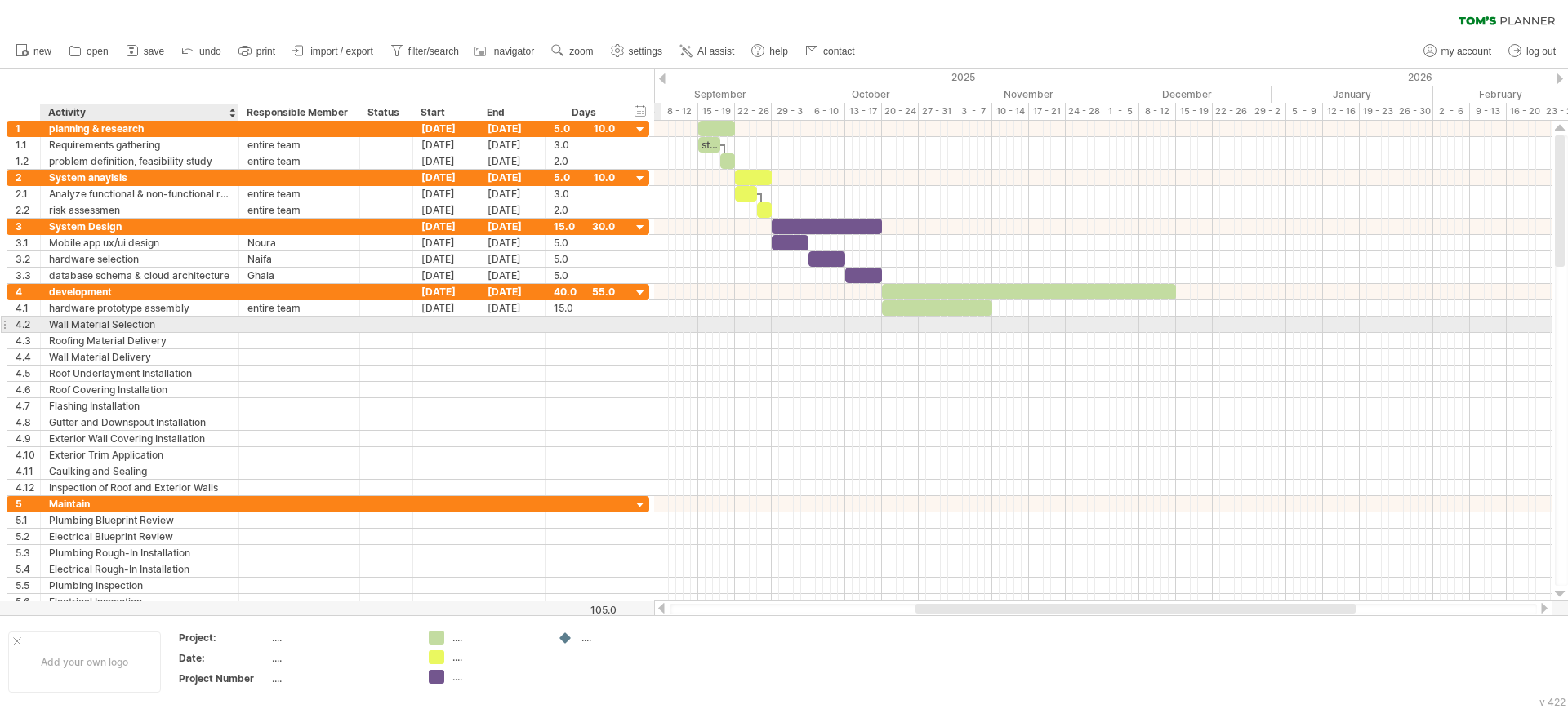
click at [132, 326] on div "Wall Material Selection" at bounding box center [139, 324] width 181 height 16
click at [132, 326] on input "**********" at bounding box center [139, 324] width 181 height 16
type input "*"
type input "**********"
click at [262, 325] on div at bounding box center [299, 324] width 104 height 16
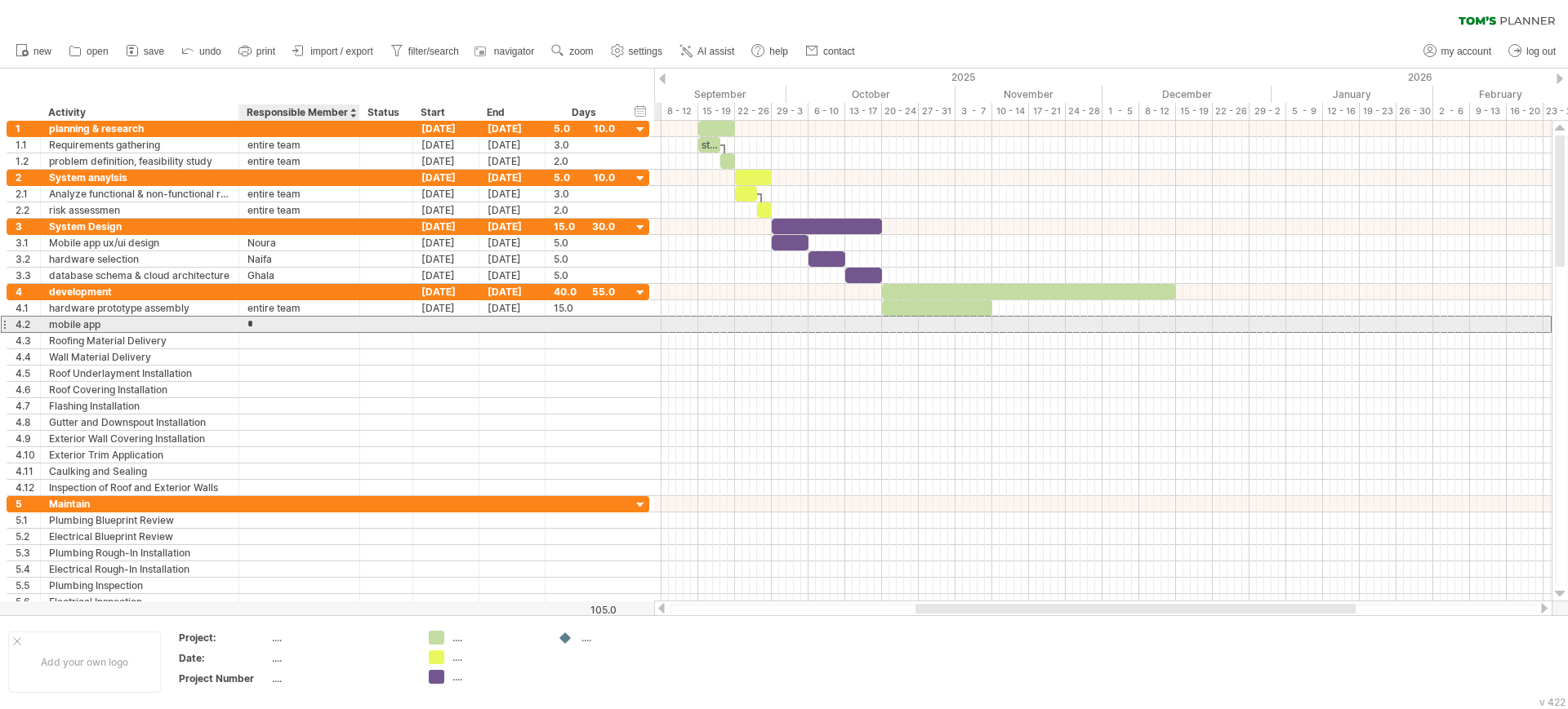
type input "*****"
click at [436, 323] on div at bounding box center [446, 324] width 66 height 16
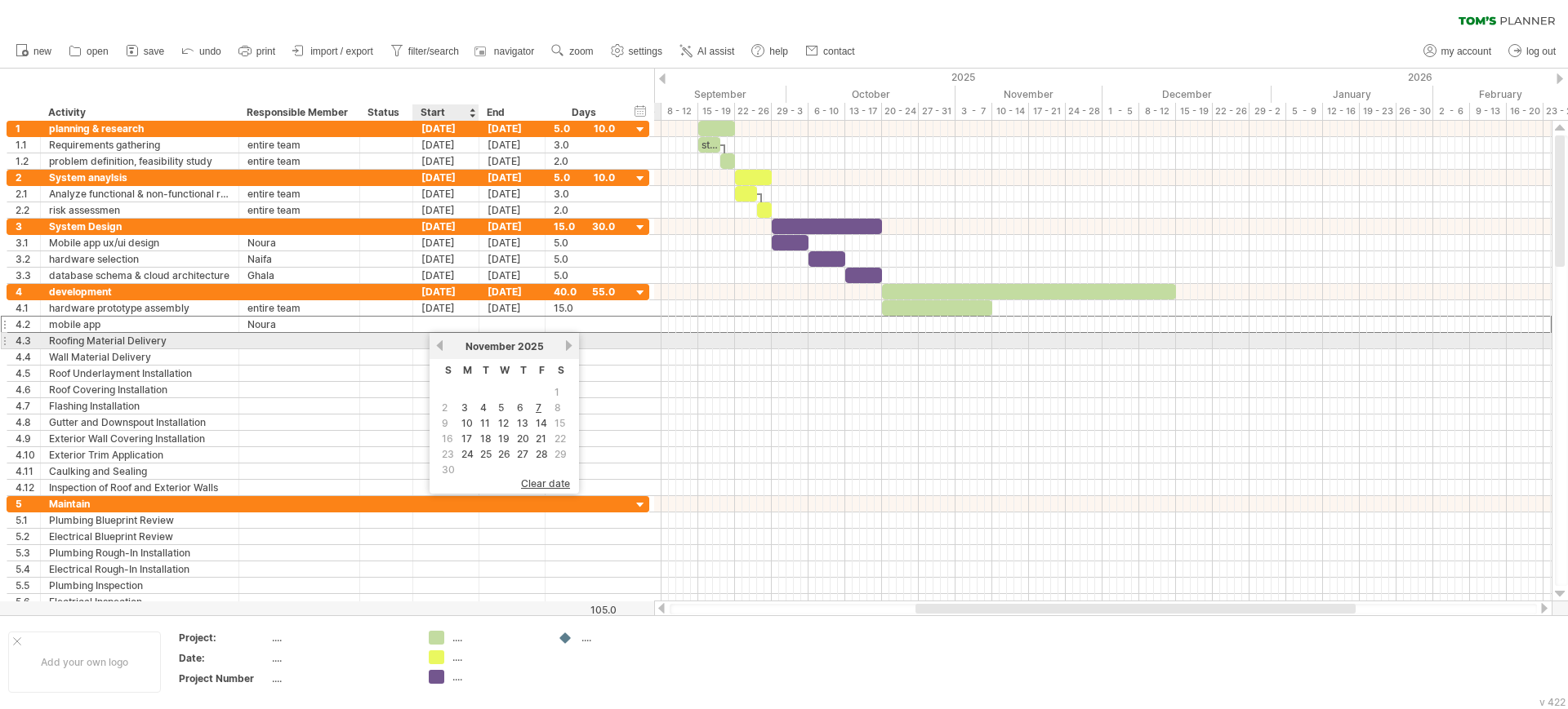
click at [439, 345] on link "previous" at bounding box center [439, 345] width 12 height 12
click at [565, 339] on link "next" at bounding box center [568, 345] width 12 height 12
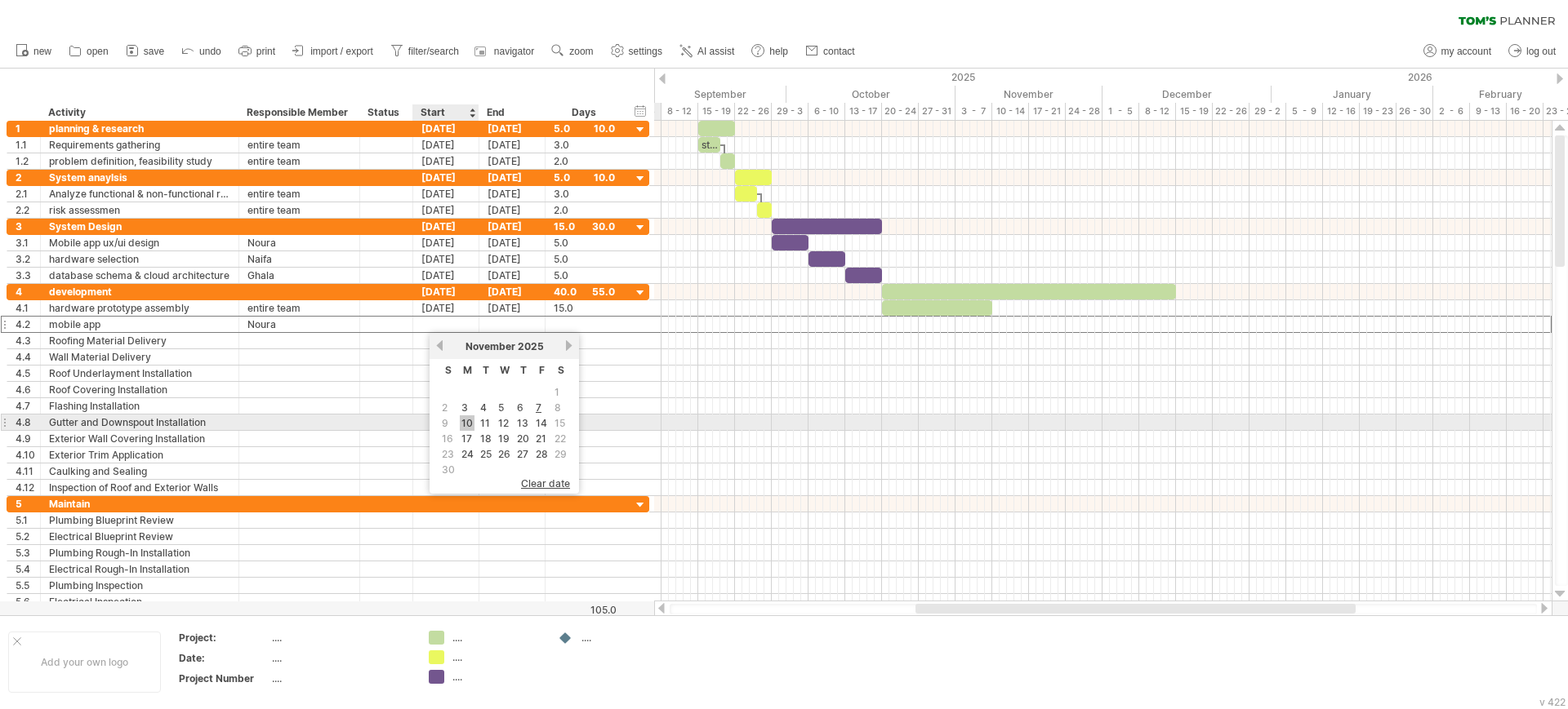
click at [466, 422] on link "10" at bounding box center [467, 423] width 15 height 16
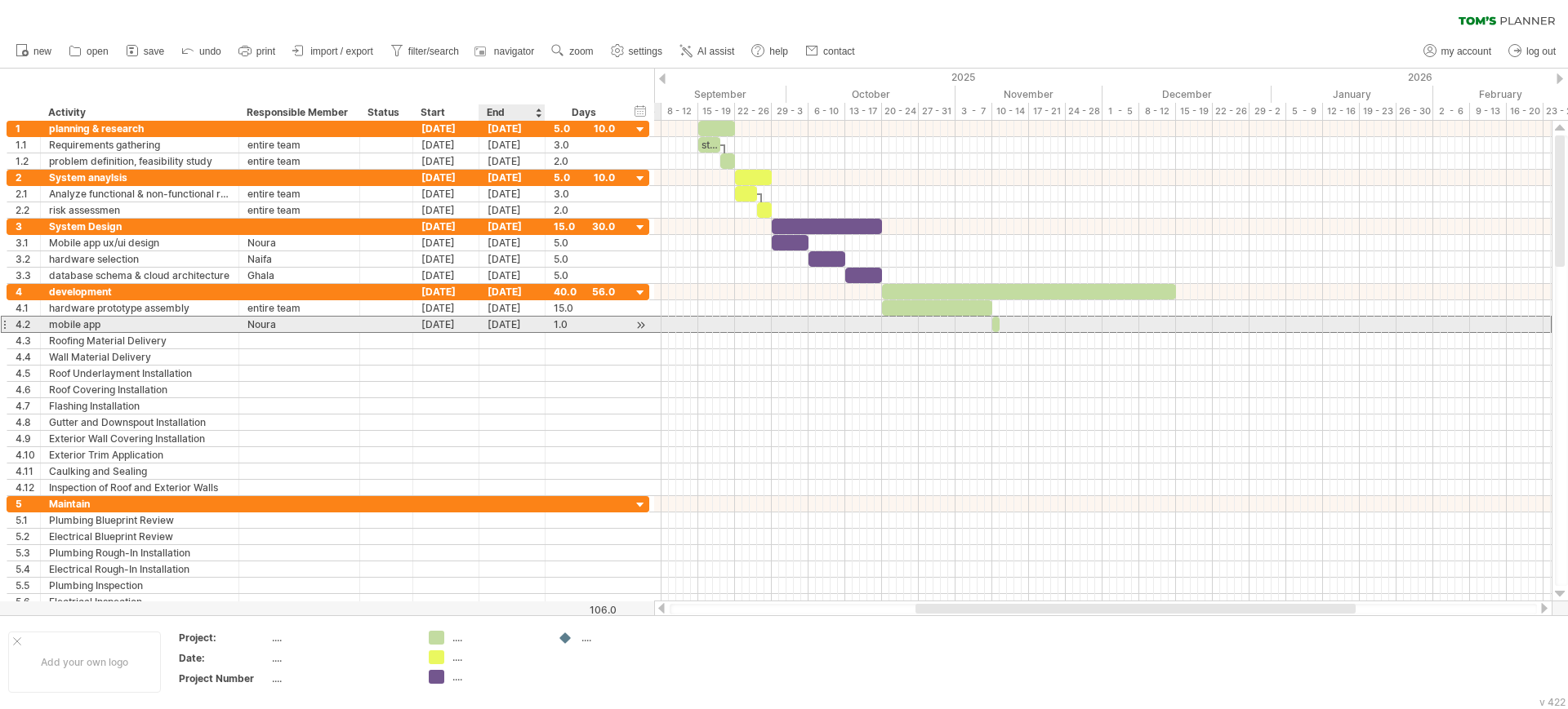
click at [491, 322] on div "[DATE]" at bounding box center [513, 324] width 66 height 16
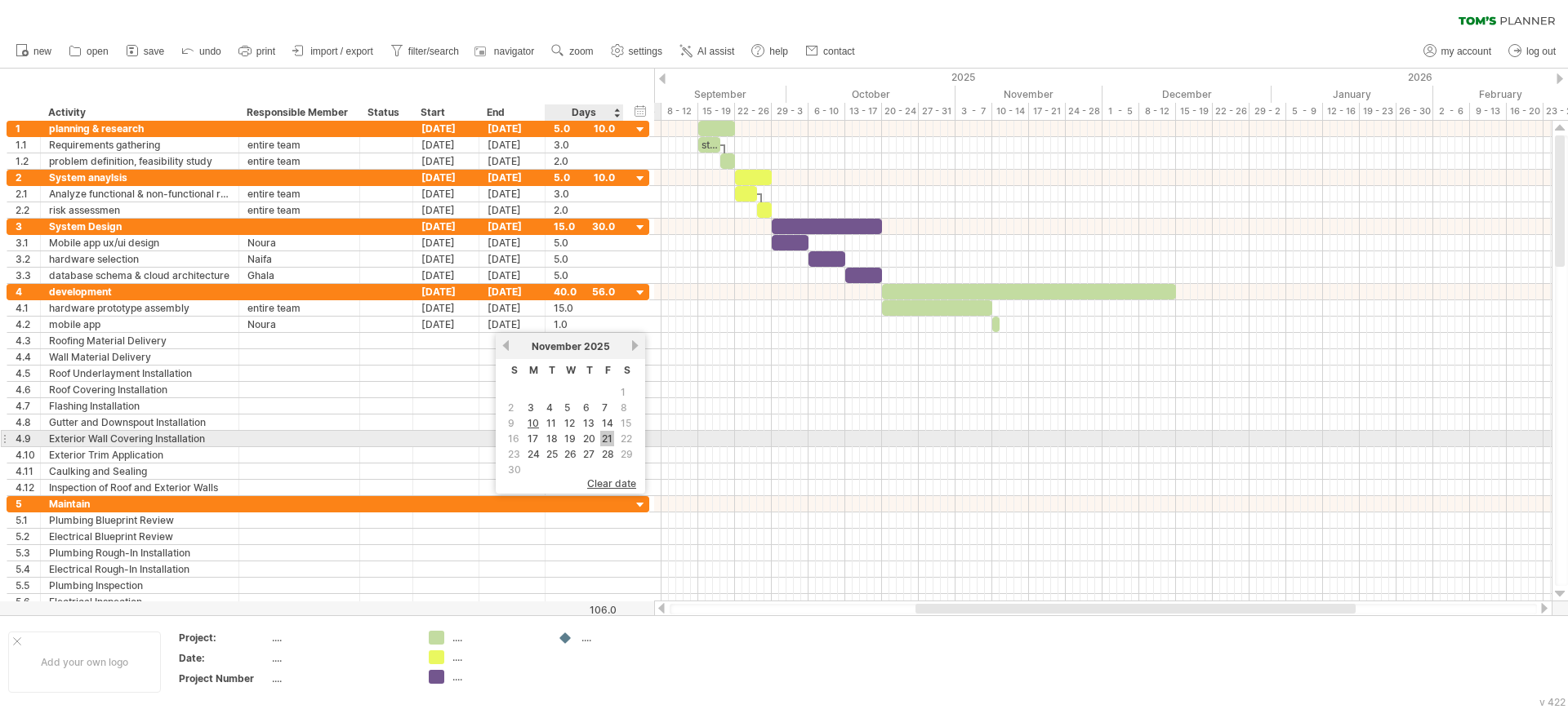
click at [610, 438] on link "21" at bounding box center [606, 439] width 14 height 16
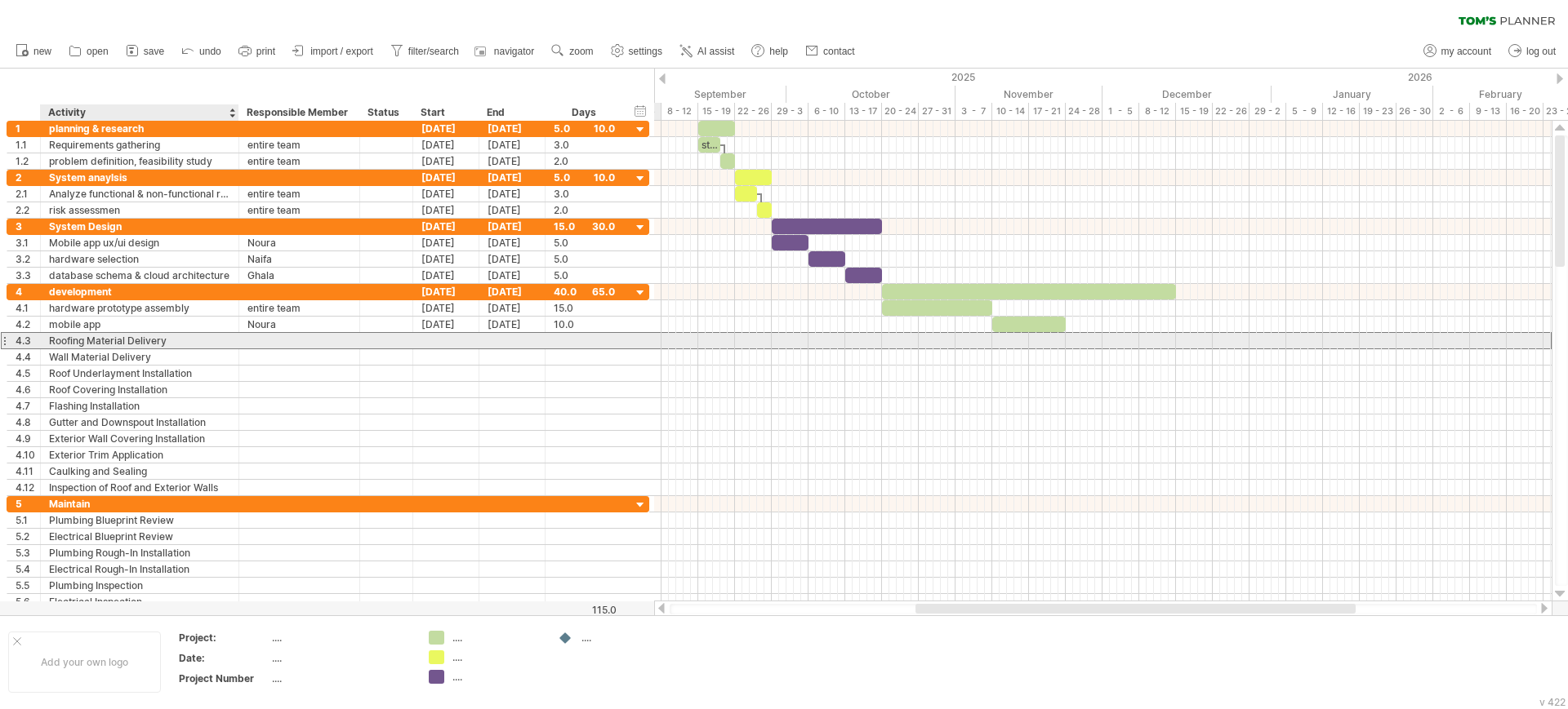
click at [180, 341] on div "Roofing Material Delivery" at bounding box center [139, 340] width 181 height 16
type input "*"
type input "**********"
click at [248, 344] on div at bounding box center [299, 340] width 104 height 16
type input "*****"
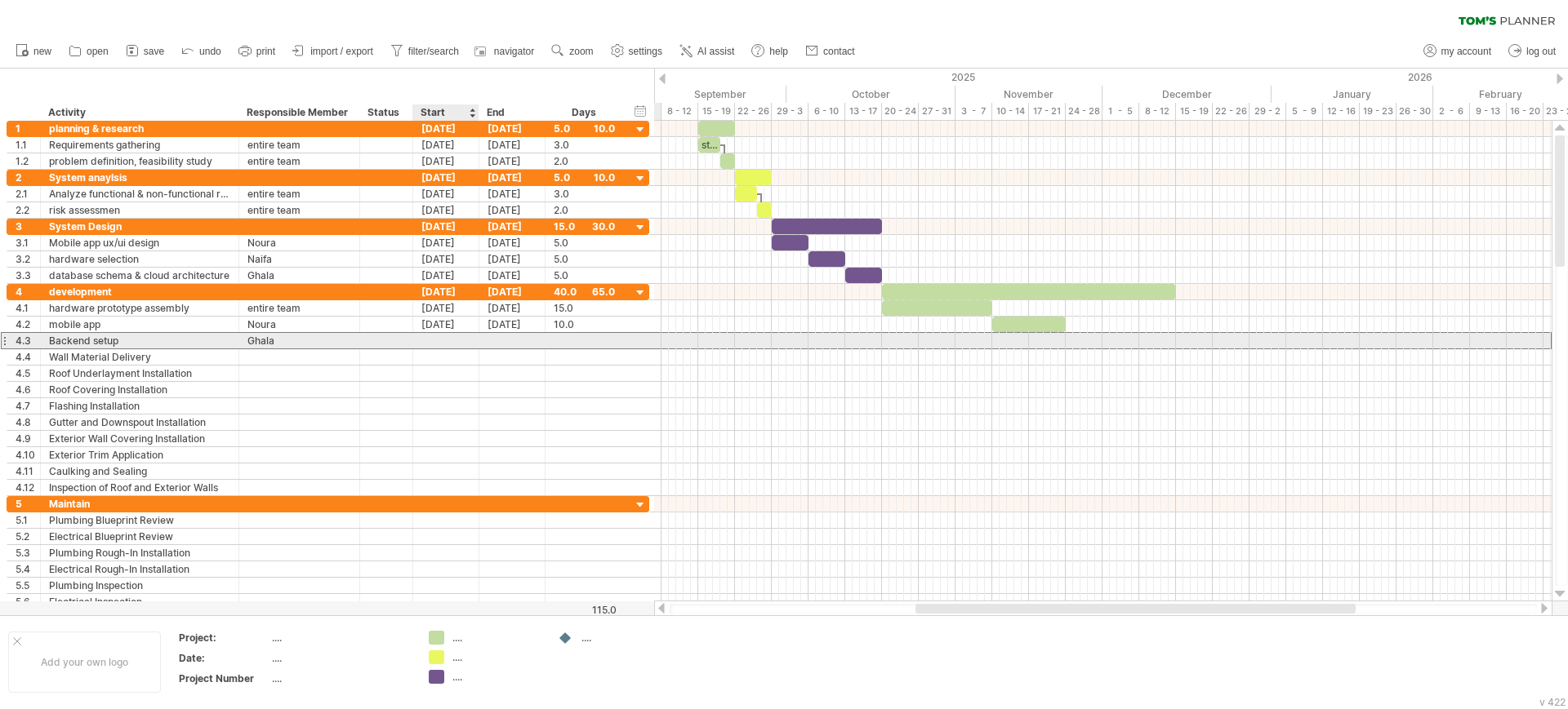
click at [438, 342] on div at bounding box center [446, 340] width 66 height 16
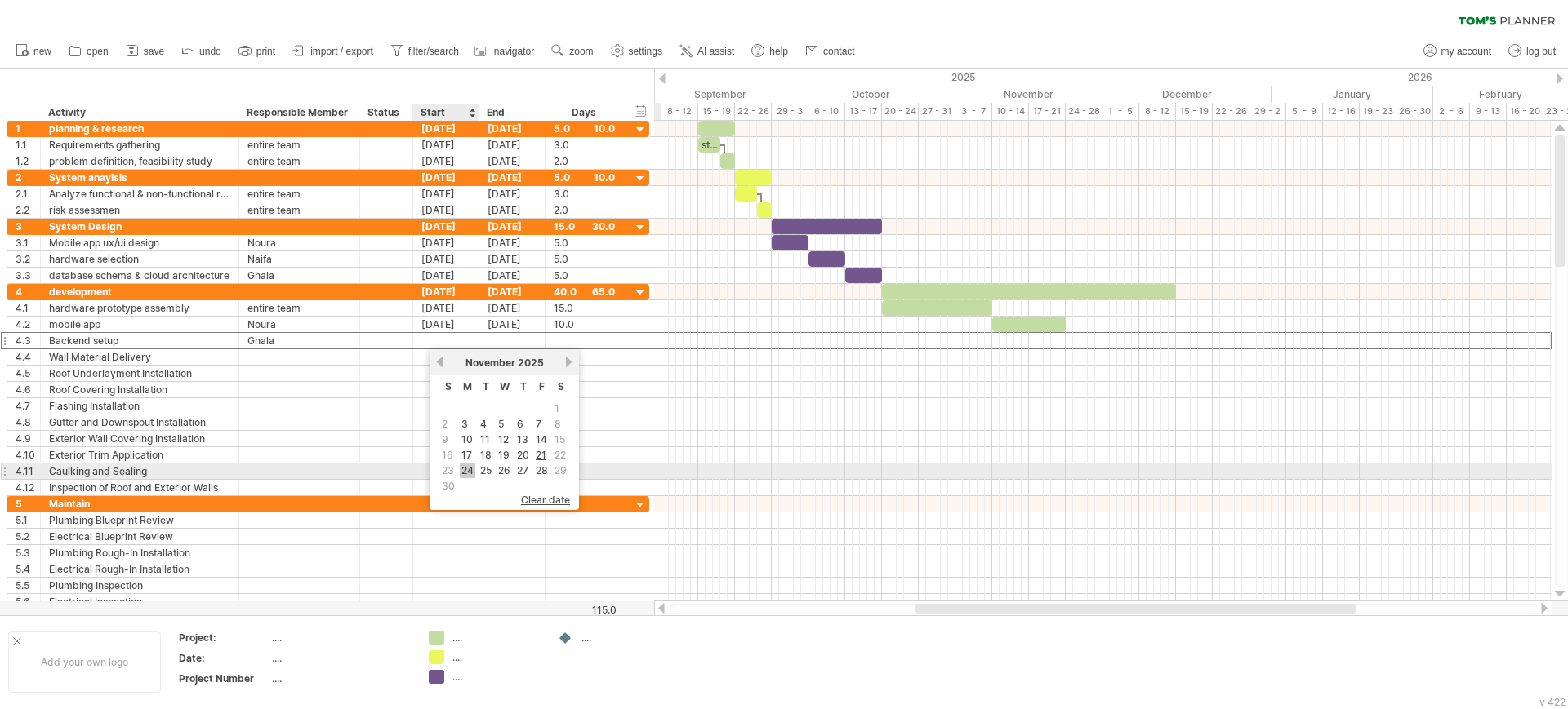
click at [464, 466] on link "24" at bounding box center [467, 470] width 16 height 16
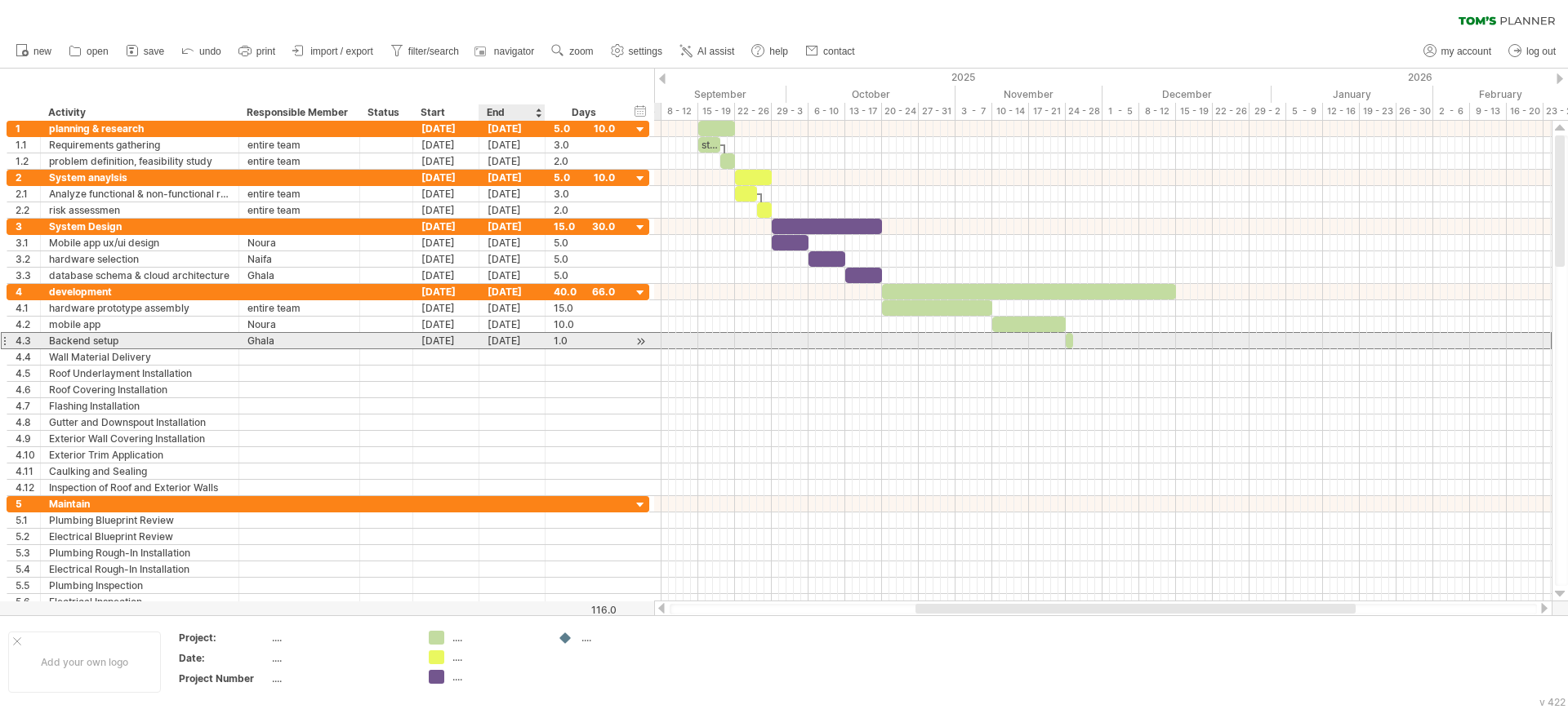
click at [499, 340] on div "[DATE]" at bounding box center [513, 340] width 66 height 16
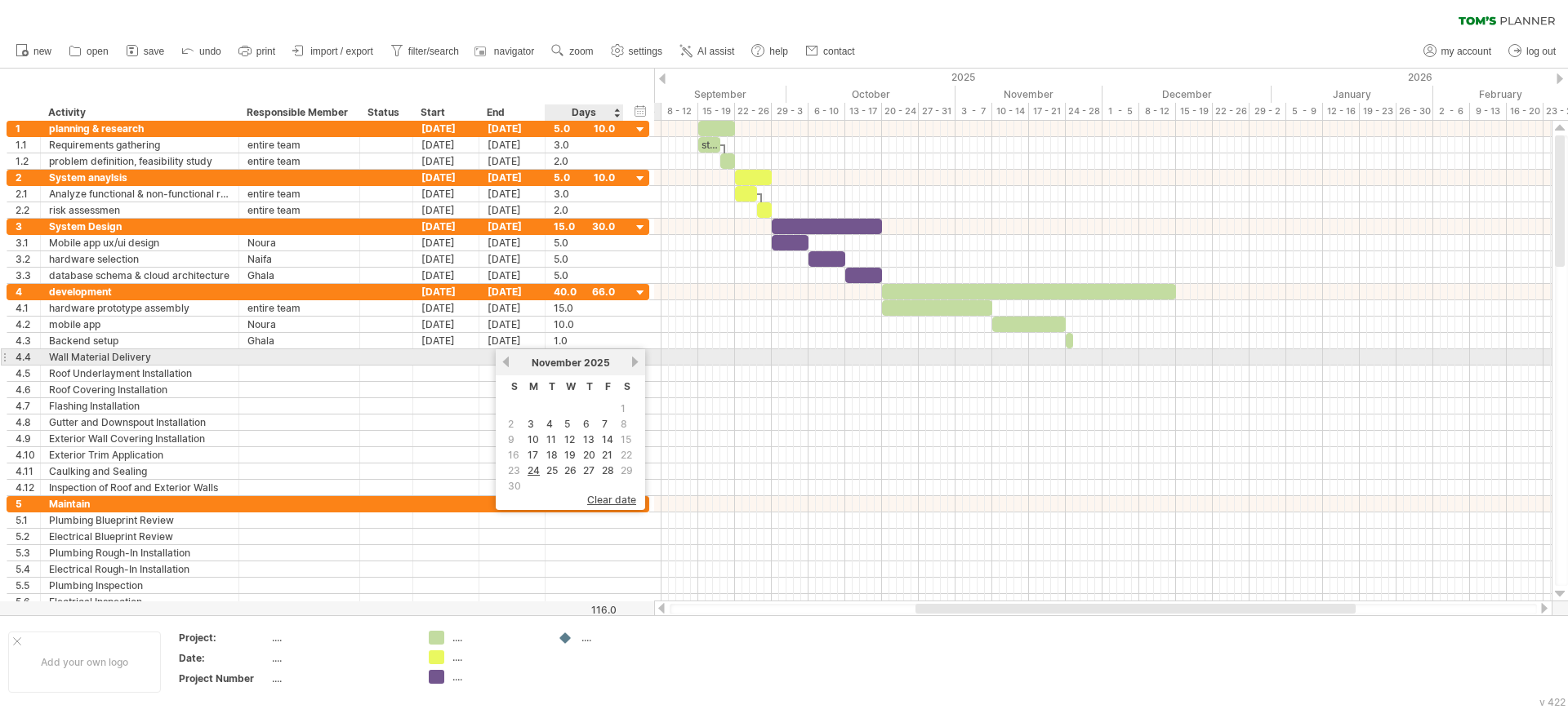
click at [633, 363] on link "next" at bounding box center [634, 361] width 12 height 12
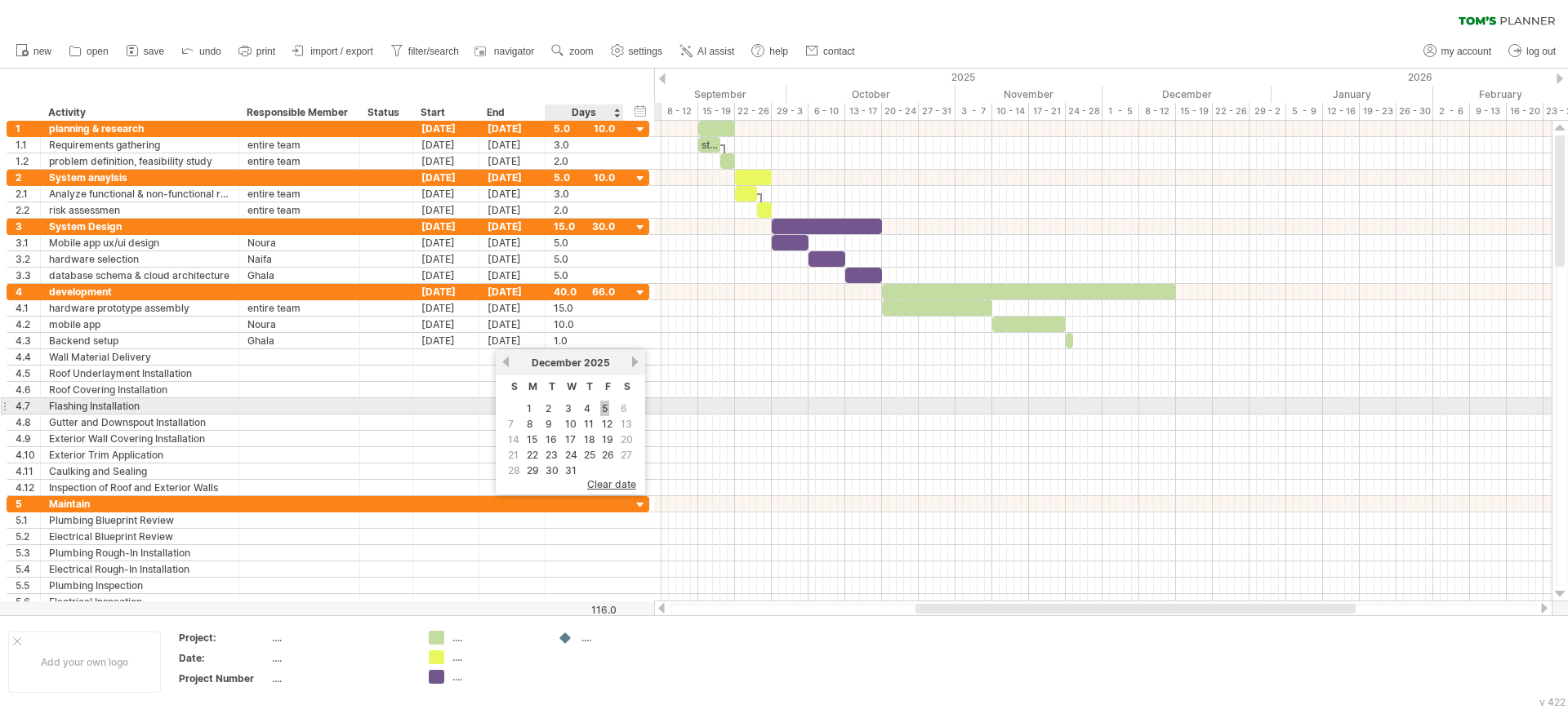
click at [605, 406] on link "5" at bounding box center [605, 408] width 9 height 16
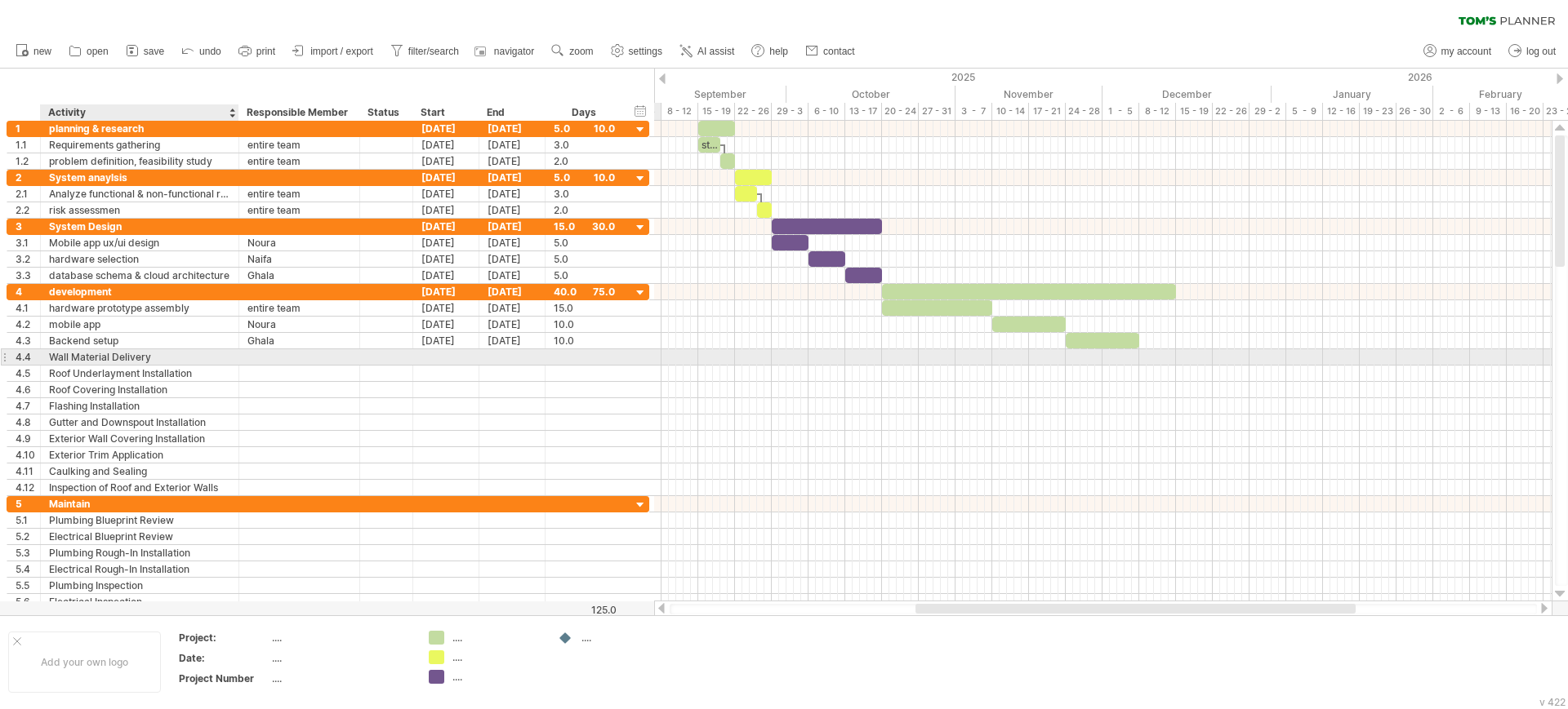
click at [152, 358] on div "Wall Material Delivery" at bounding box center [139, 357] width 181 height 16
click at [152, 358] on input "**********" at bounding box center [139, 357] width 181 height 16
type input "*"
type input "**********"
click at [254, 358] on div at bounding box center [299, 357] width 104 height 16
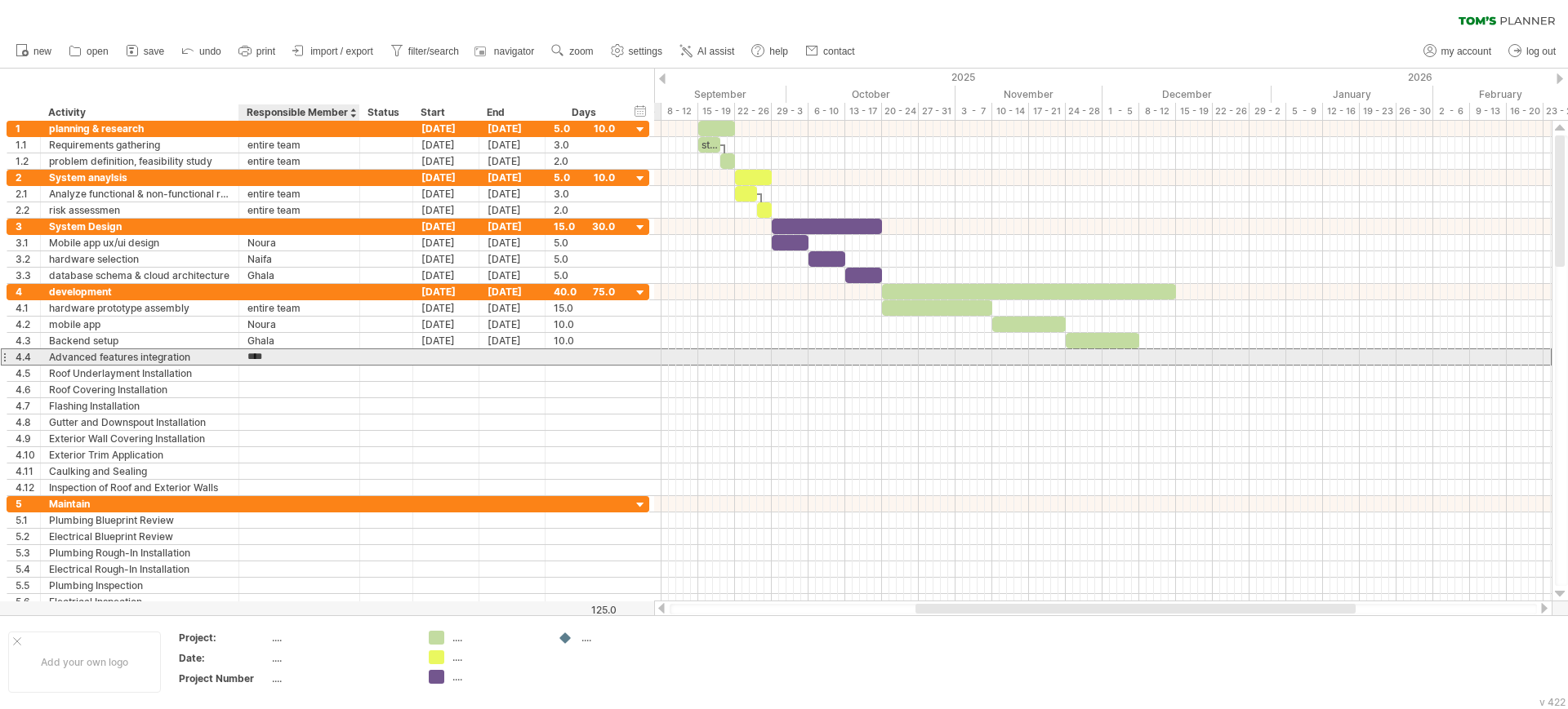
type input "*****"
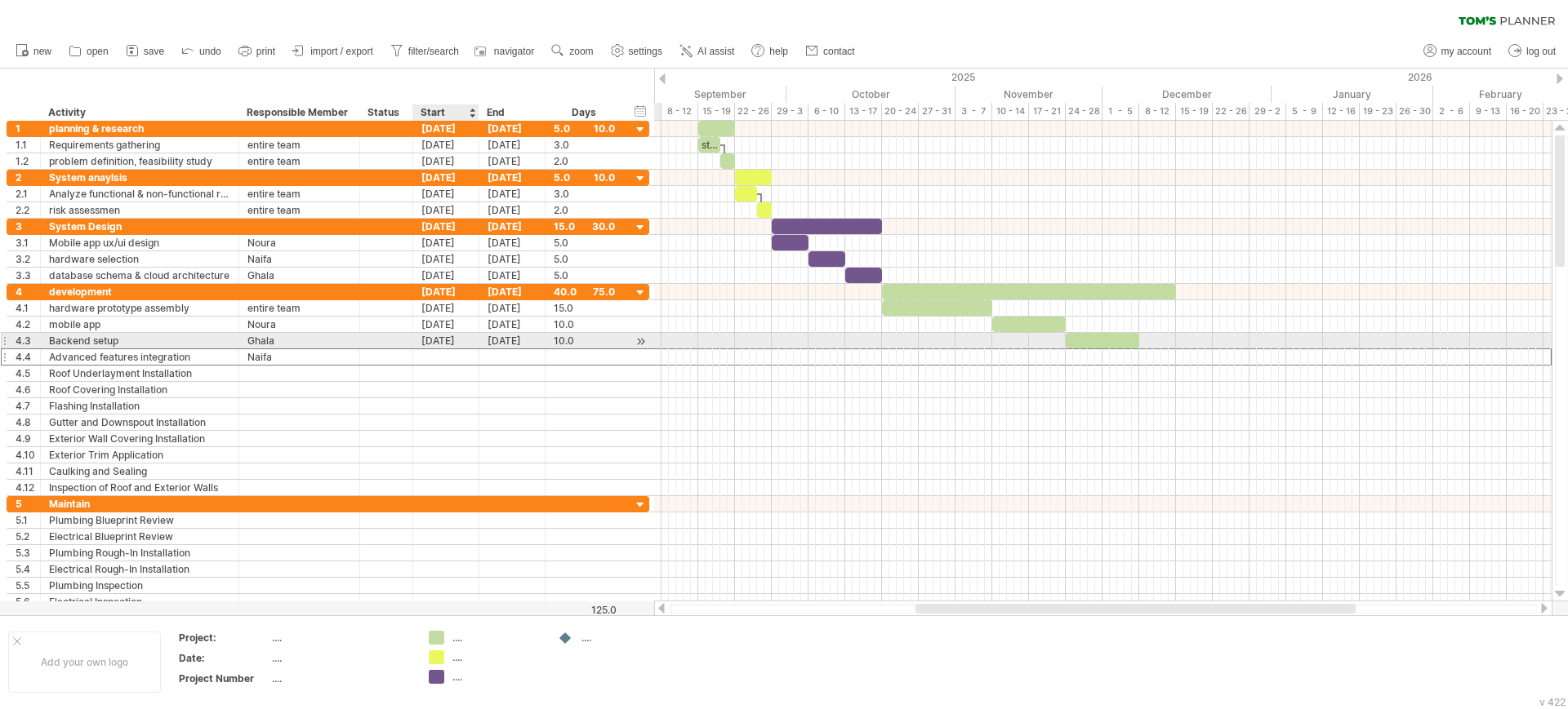
click at [427, 350] on div at bounding box center [446, 357] width 66 height 16
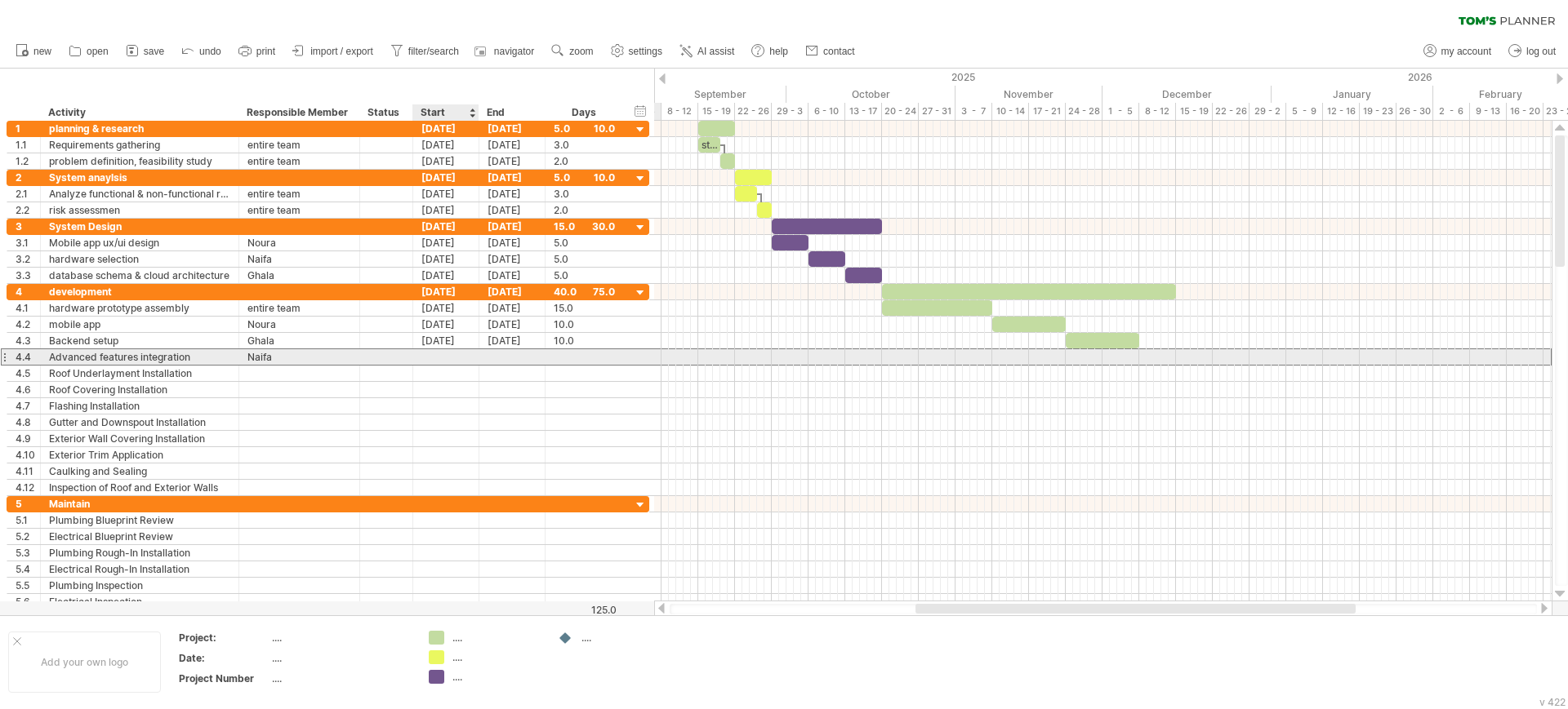
click at [426, 358] on div at bounding box center [446, 357] width 66 height 16
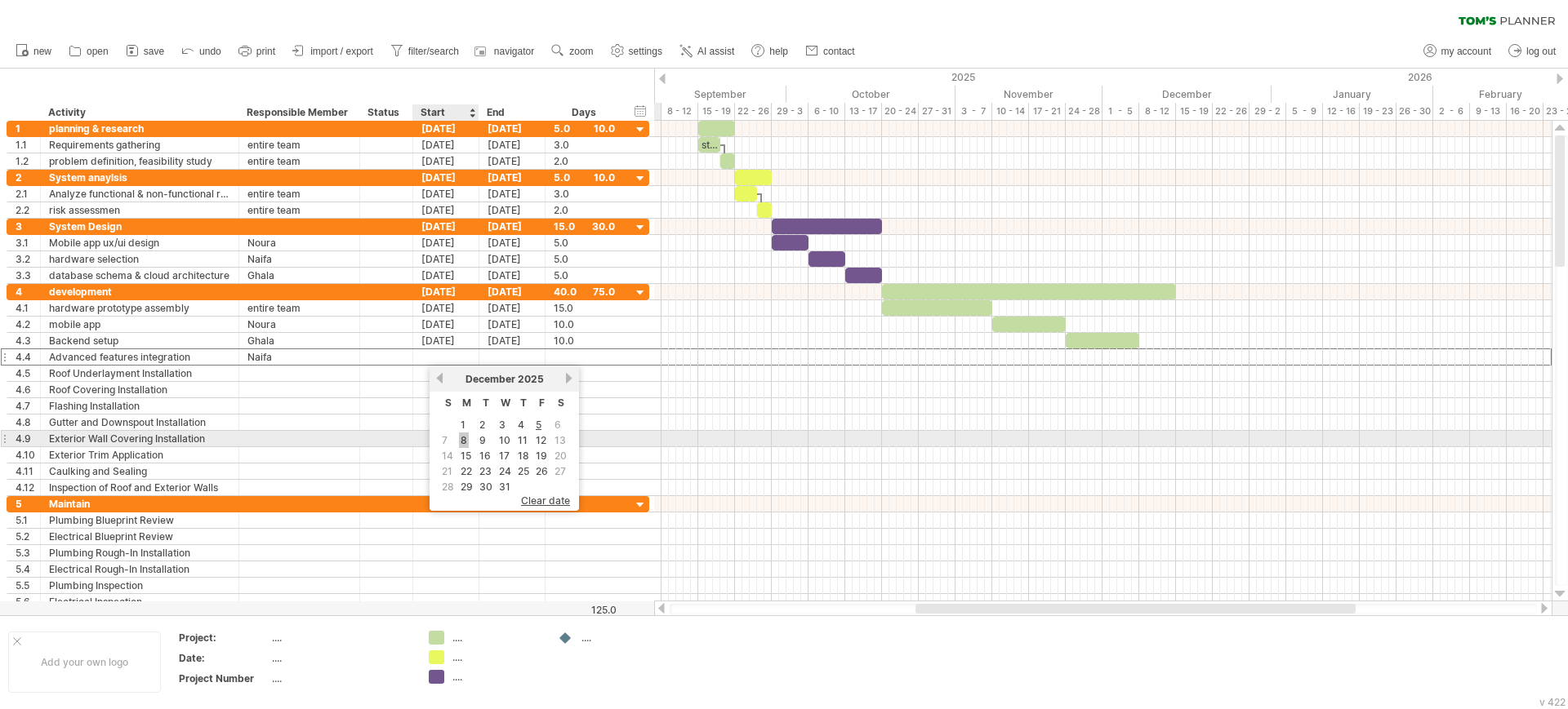
click at [459, 441] on link "8" at bounding box center [464, 440] width 10 height 16
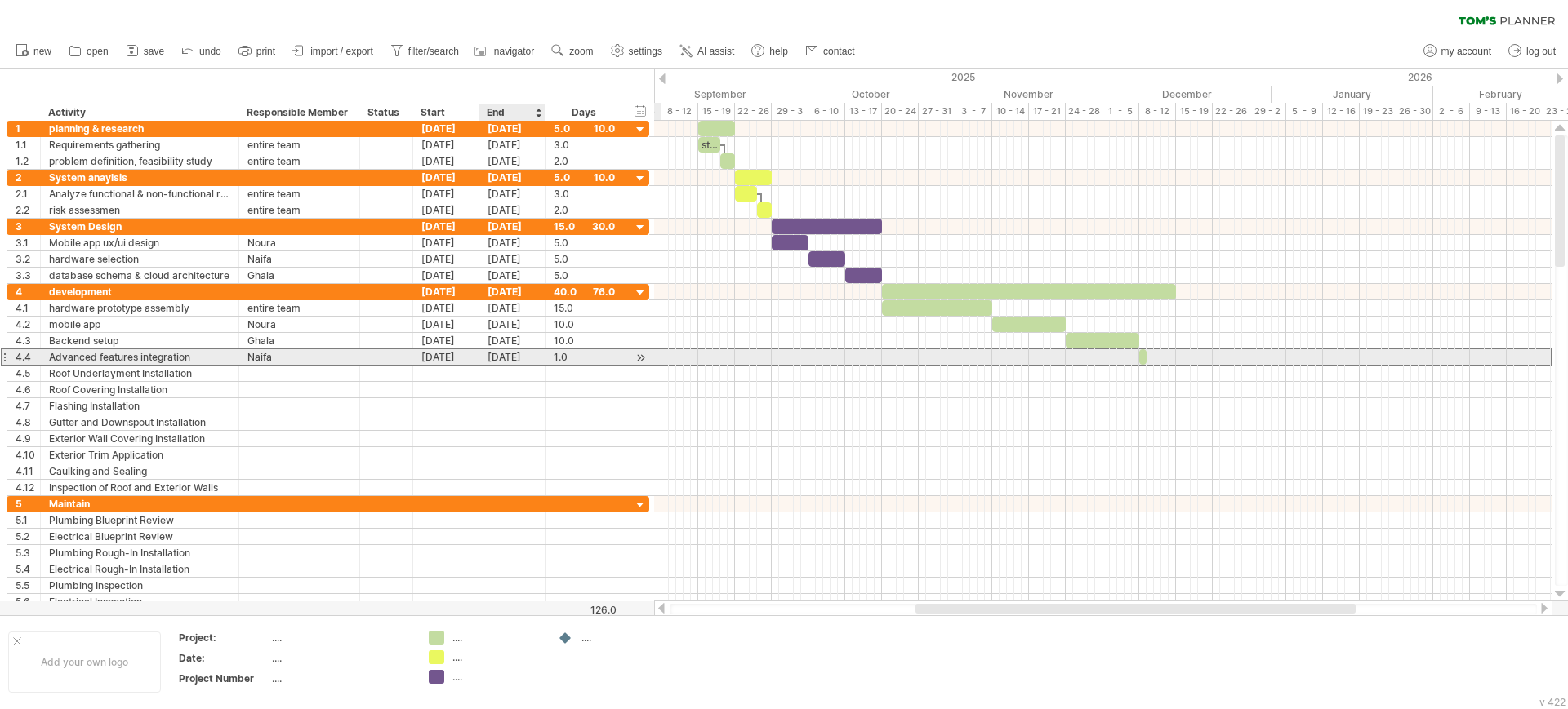
click at [496, 360] on div "[DATE]" at bounding box center [513, 357] width 66 height 16
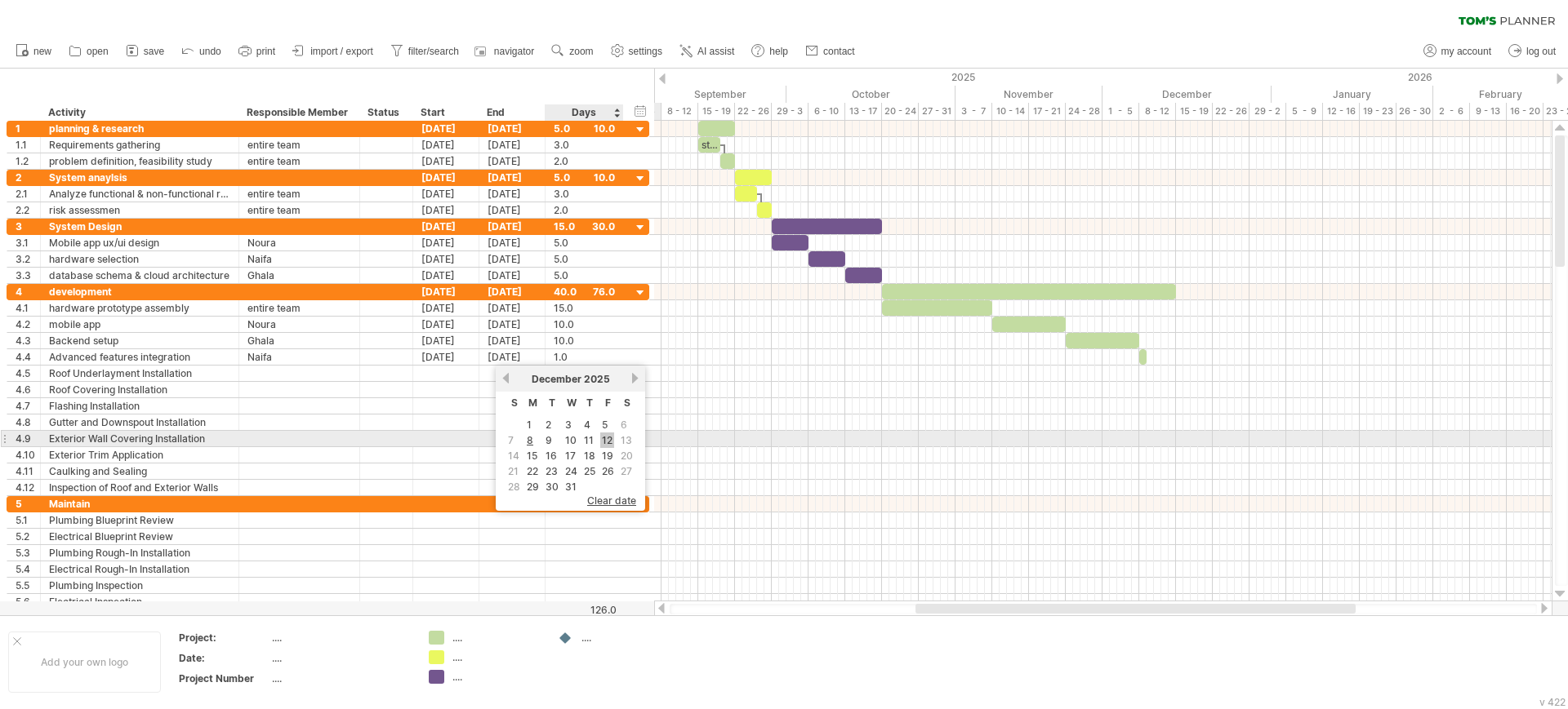
click at [606, 437] on link "12" at bounding box center [606, 440] width 14 height 16
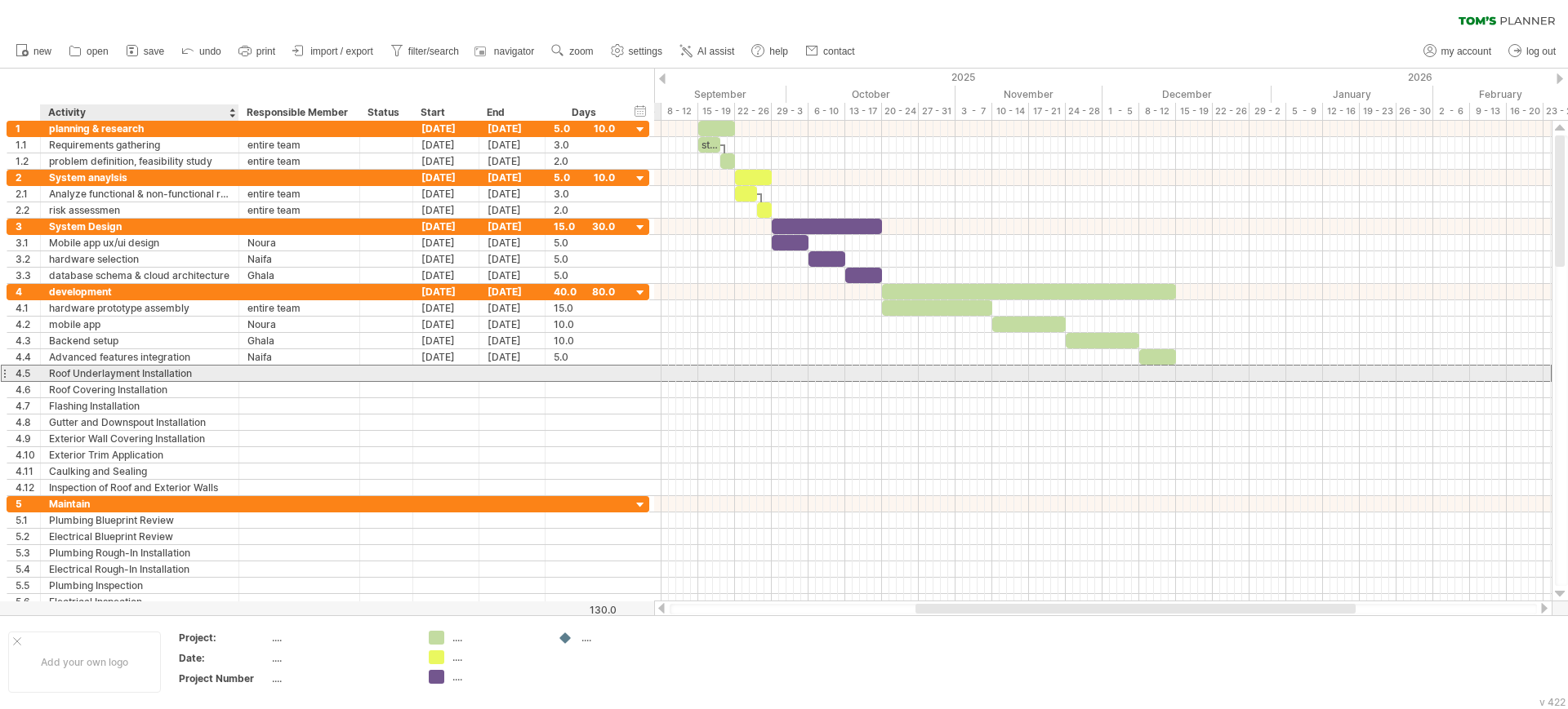
click at [161, 376] on div "Roof Underlayment Installation" at bounding box center [139, 373] width 181 height 16
click at [161, 376] on input "**********" at bounding box center [139, 373] width 181 height 16
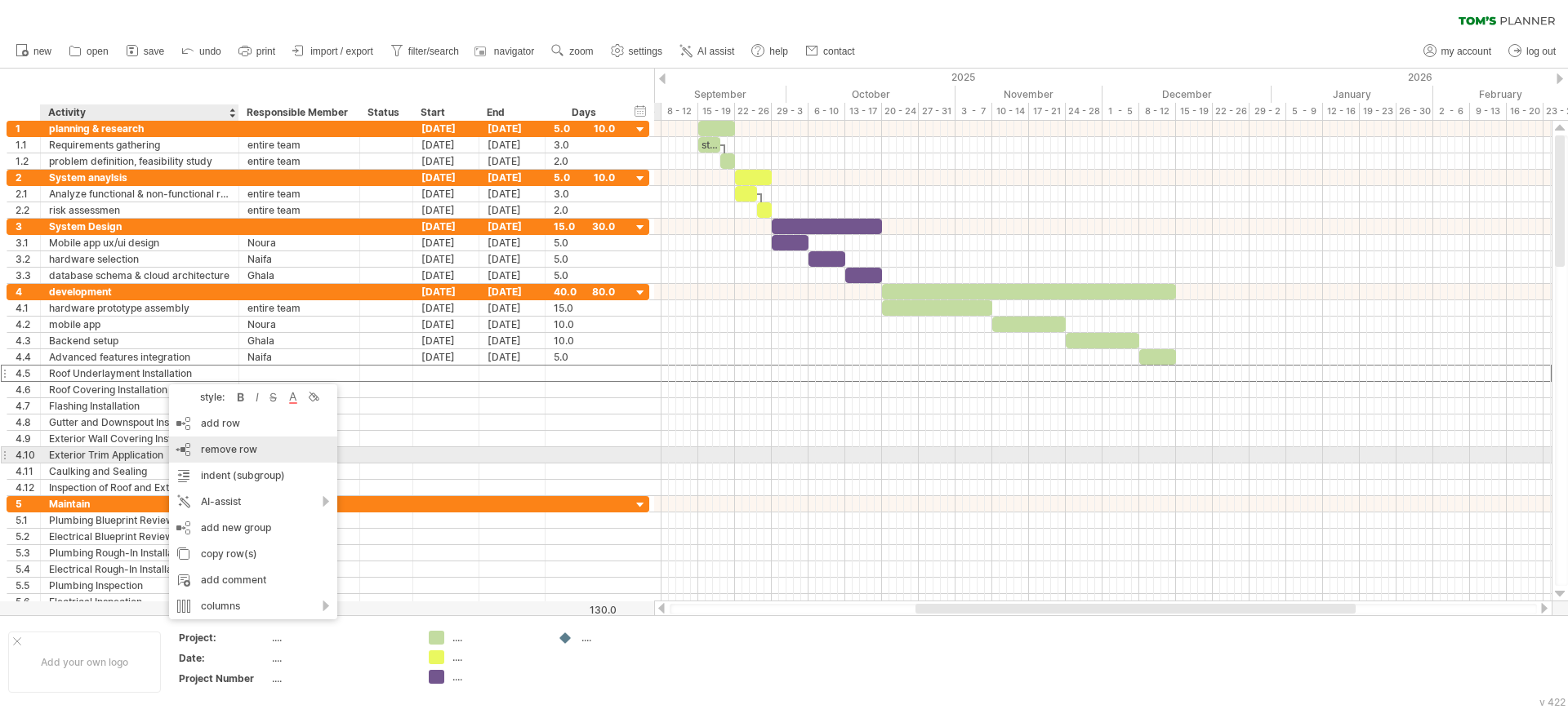
click at [196, 450] on div "remove row remove selected rows" at bounding box center [253, 450] width 168 height 26
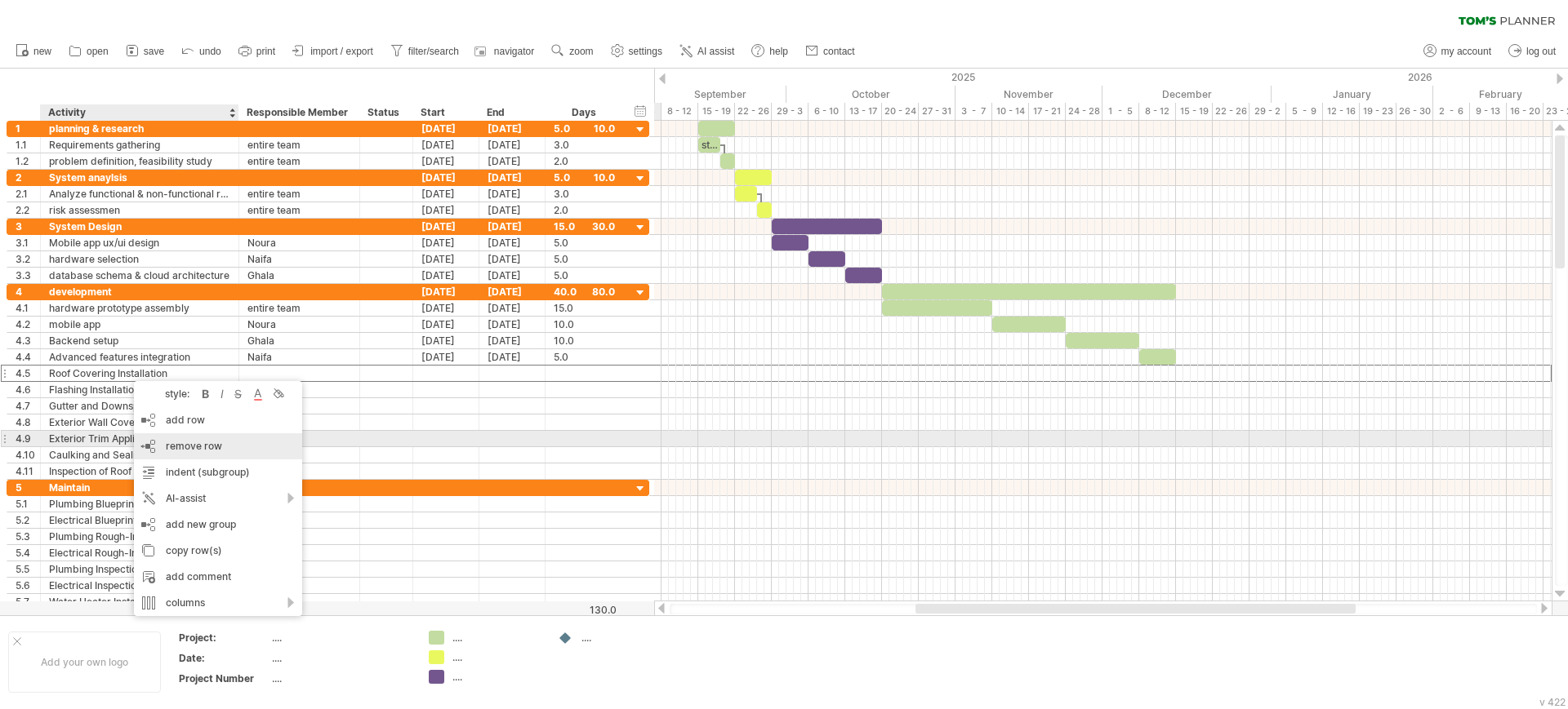
click at [155, 445] on div "remove row remove selected rows" at bounding box center [218, 446] width 168 height 26
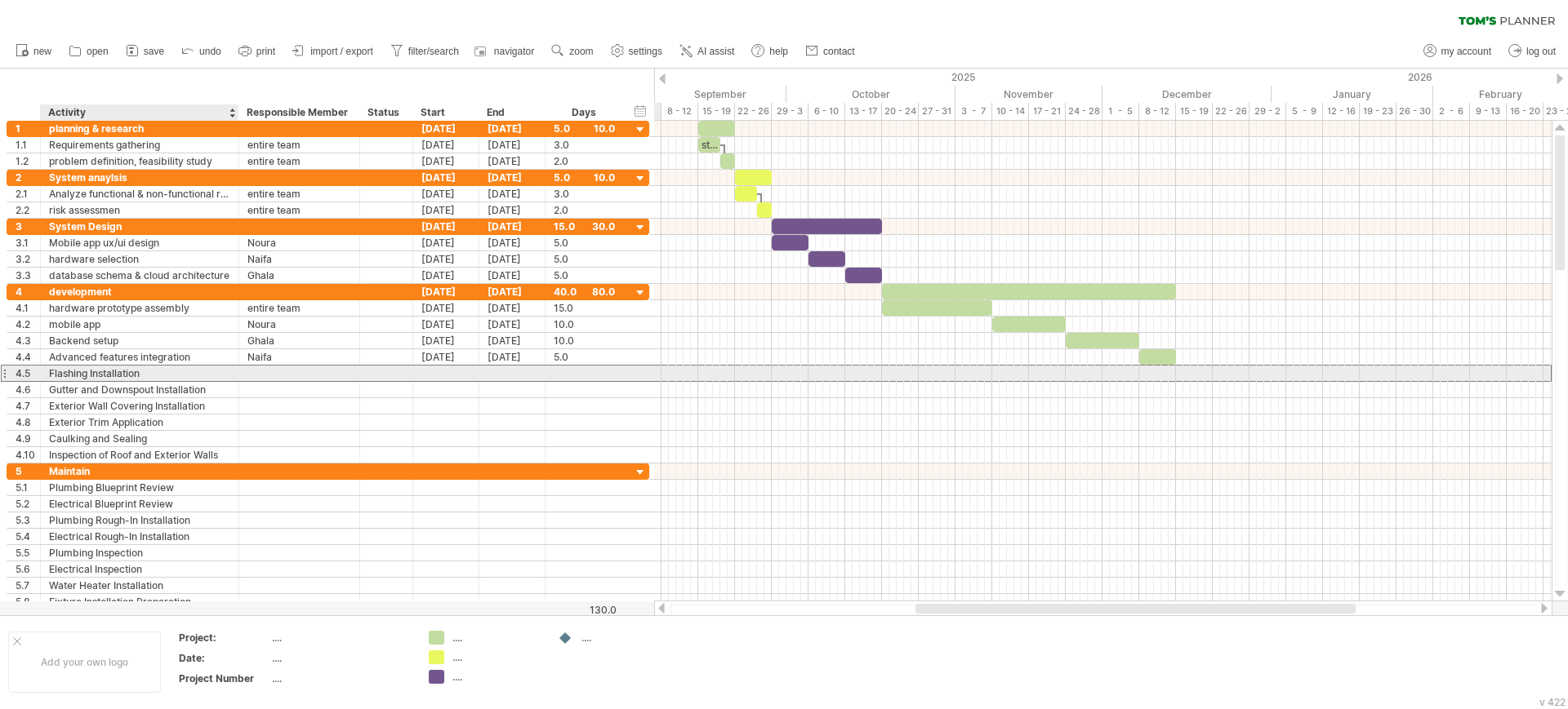
click at [125, 372] on div "Flashing Installation" at bounding box center [139, 373] width 181 height 16
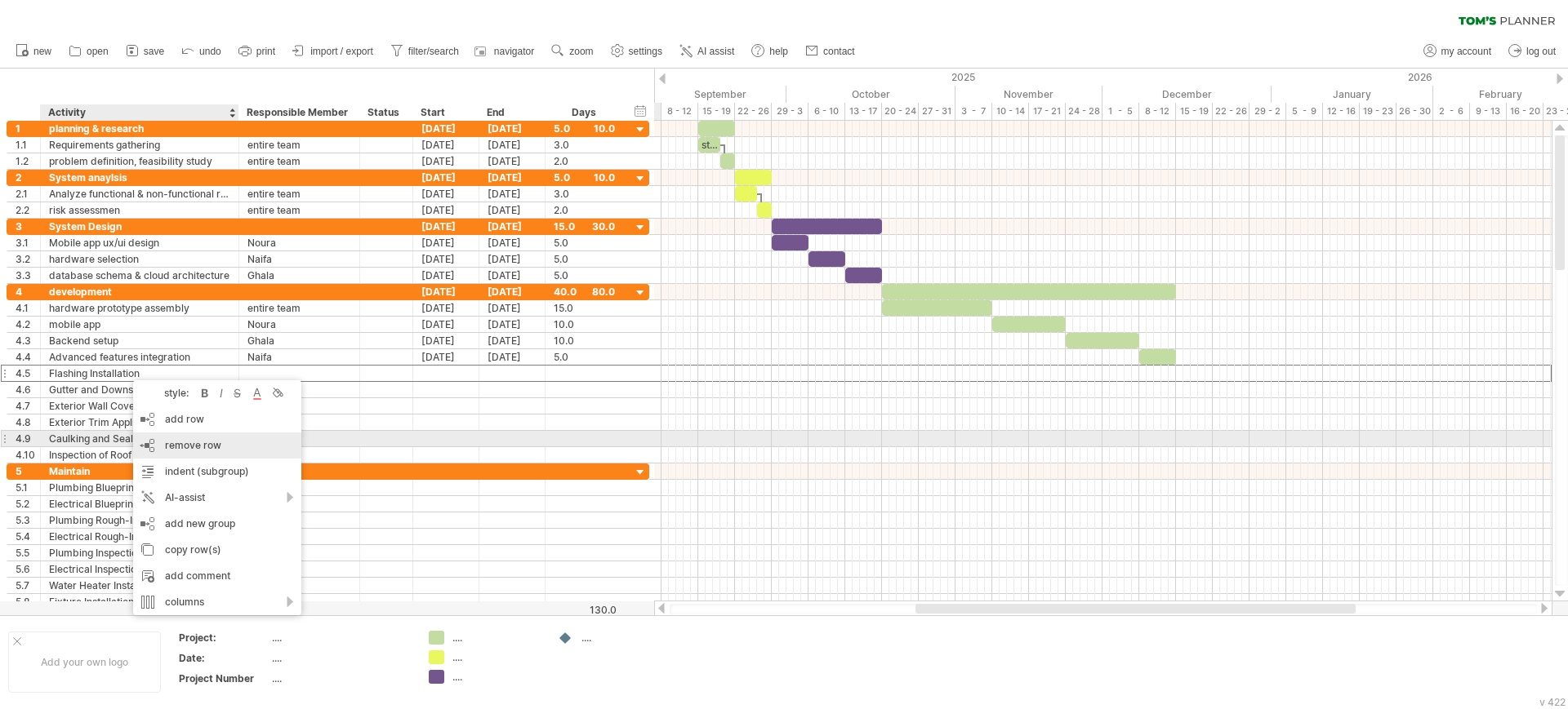
click at [163, 445] on div "remove row remove selected rows" at bounding box center [217, 445] width 168 height 26
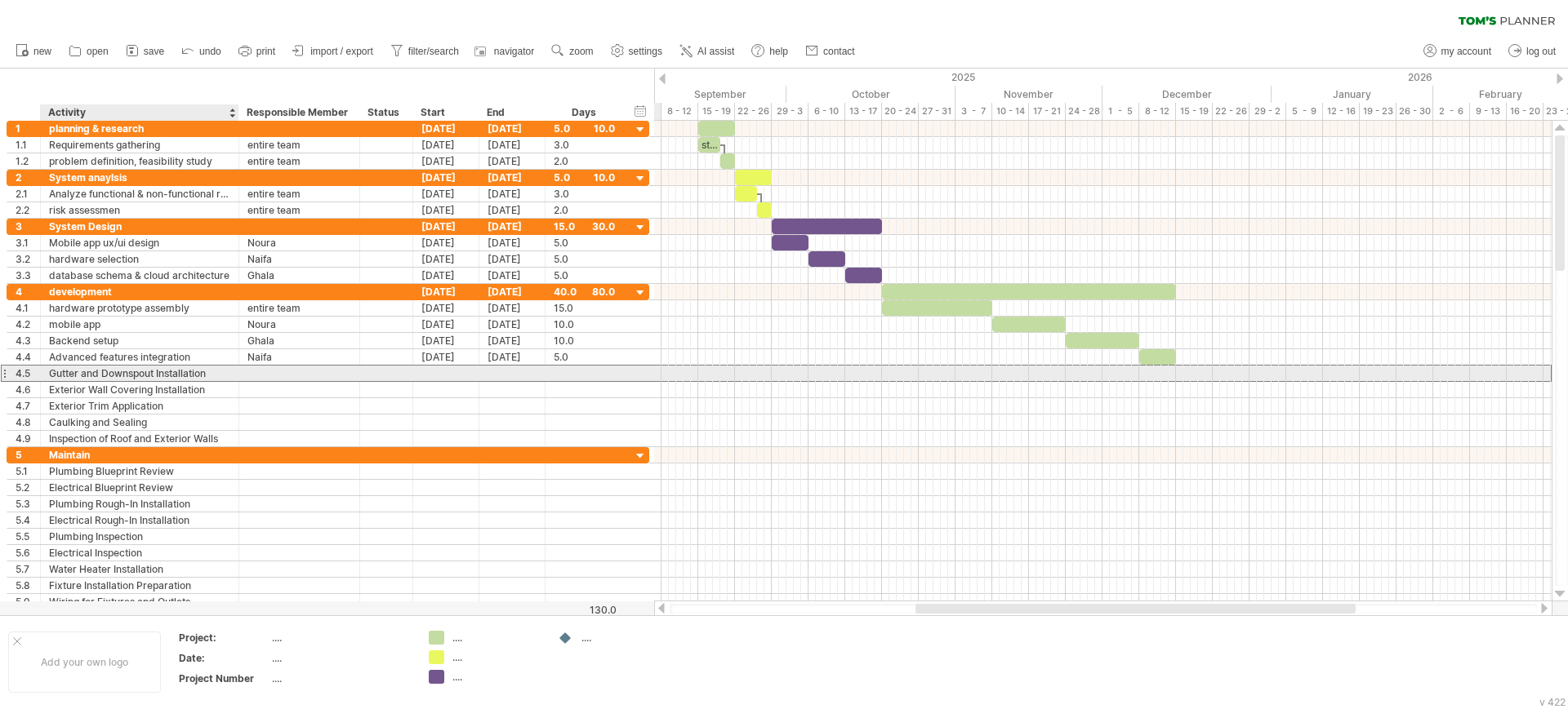
click at [103, 372] on div "Gutter and Downspout Installation" at bounding box center [139, 373] width 181 height 16
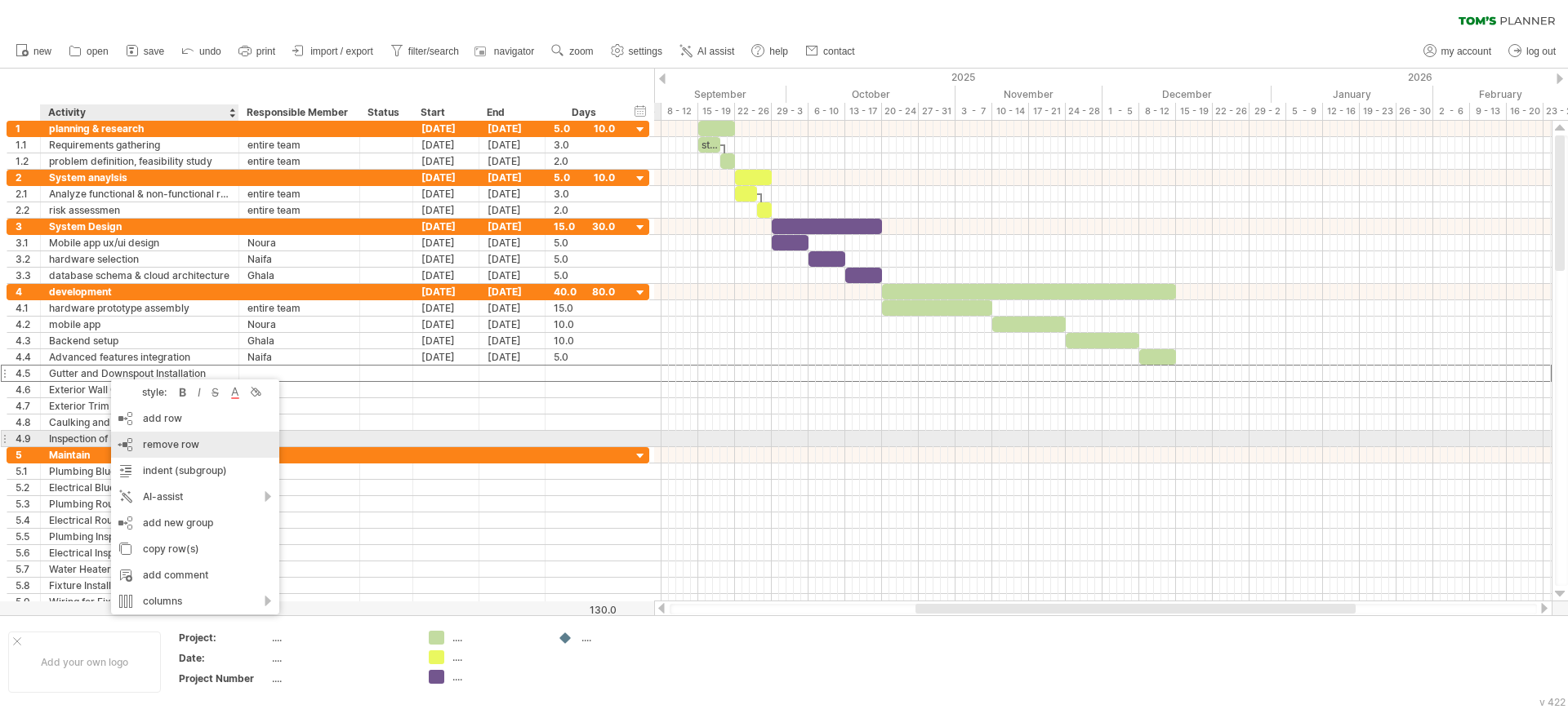
click at [154, 446] on span "remove row" at bounding box center [170, 443] width 56 height 12
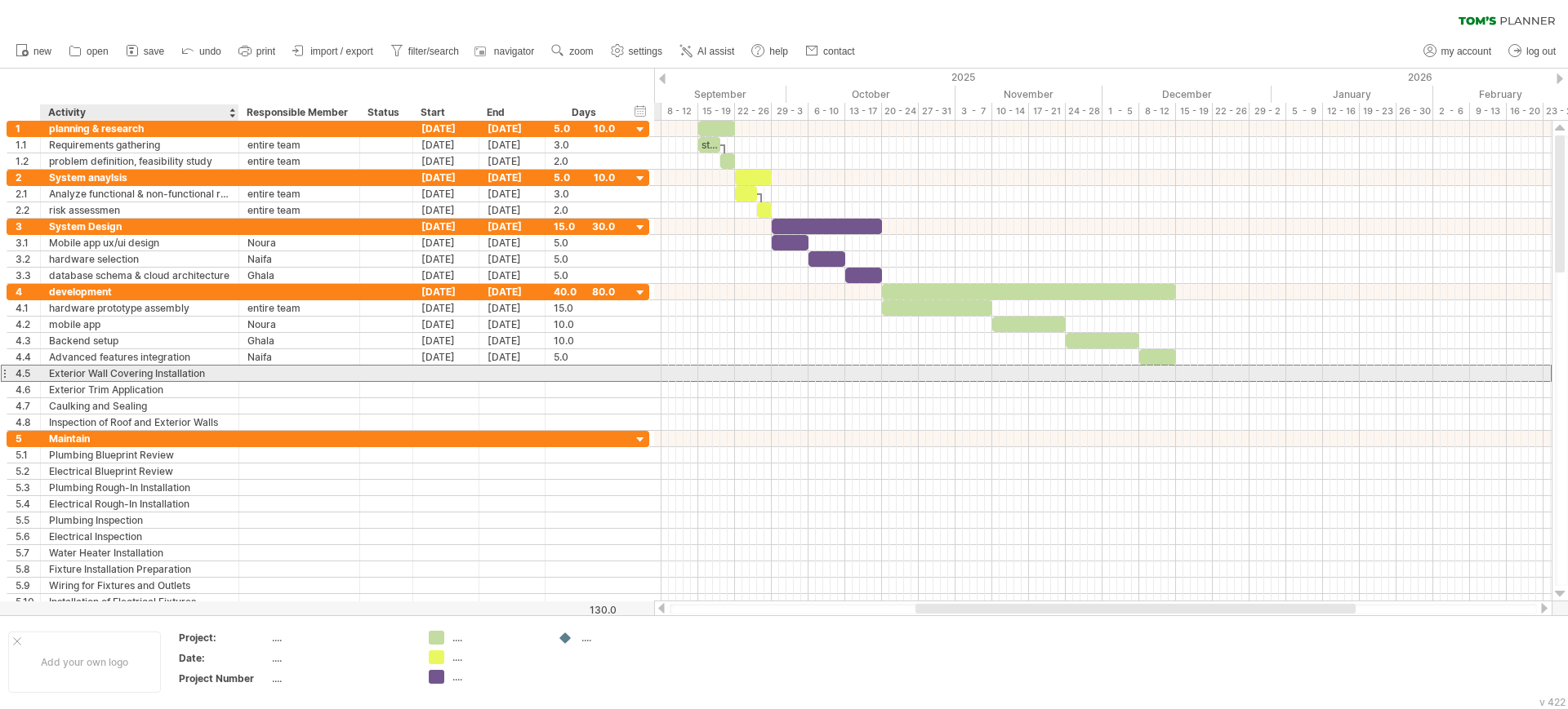
click at [116, 370] on div "Exterior Wall Covering Installation" at bounding box center [139, 373] width 181 height 16
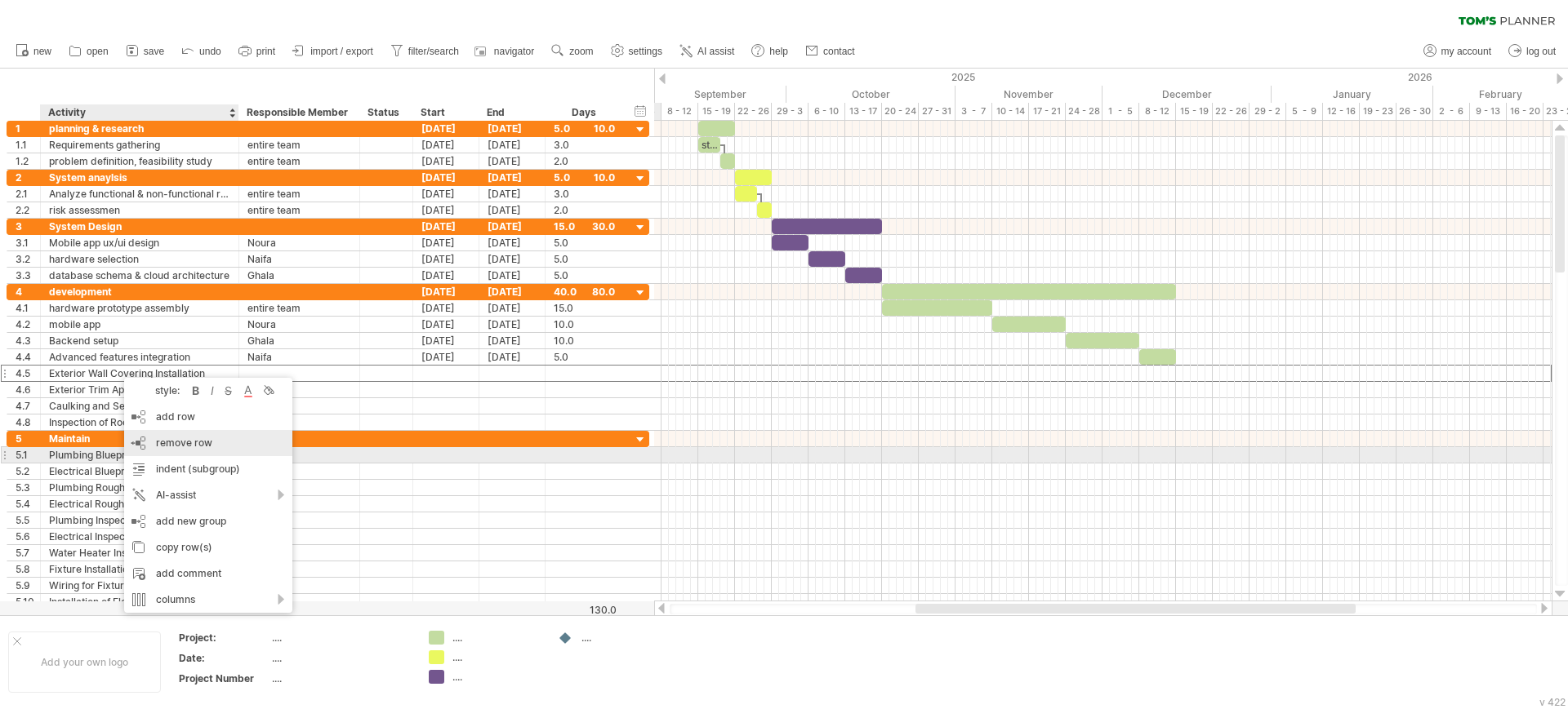
click at [150, 449] on div "remove row remove selected rows" at bounding box center [208, 443] width 168 height 26
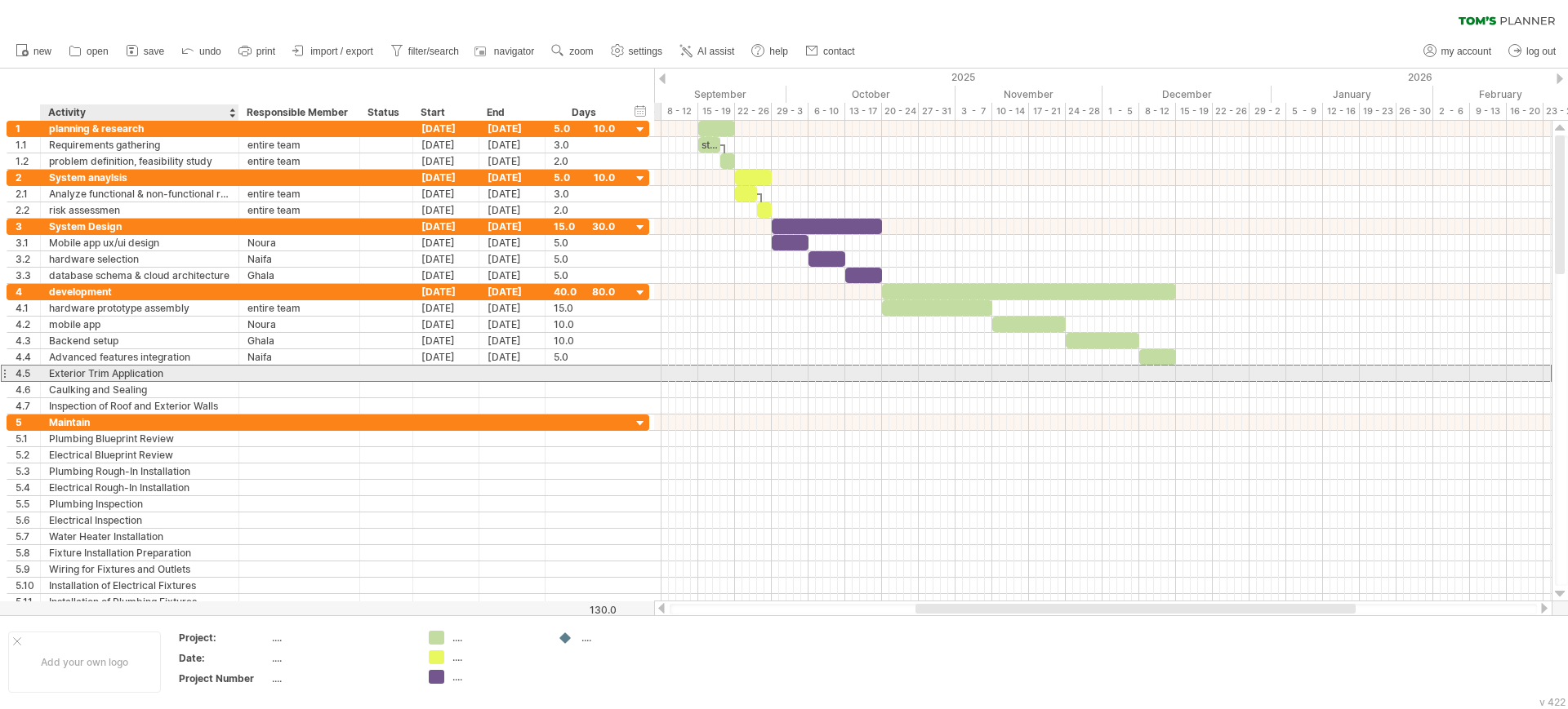
click at [155, 373] on div "Exterior Trim Application" at bounding box center [139, 373] width 181 height 16
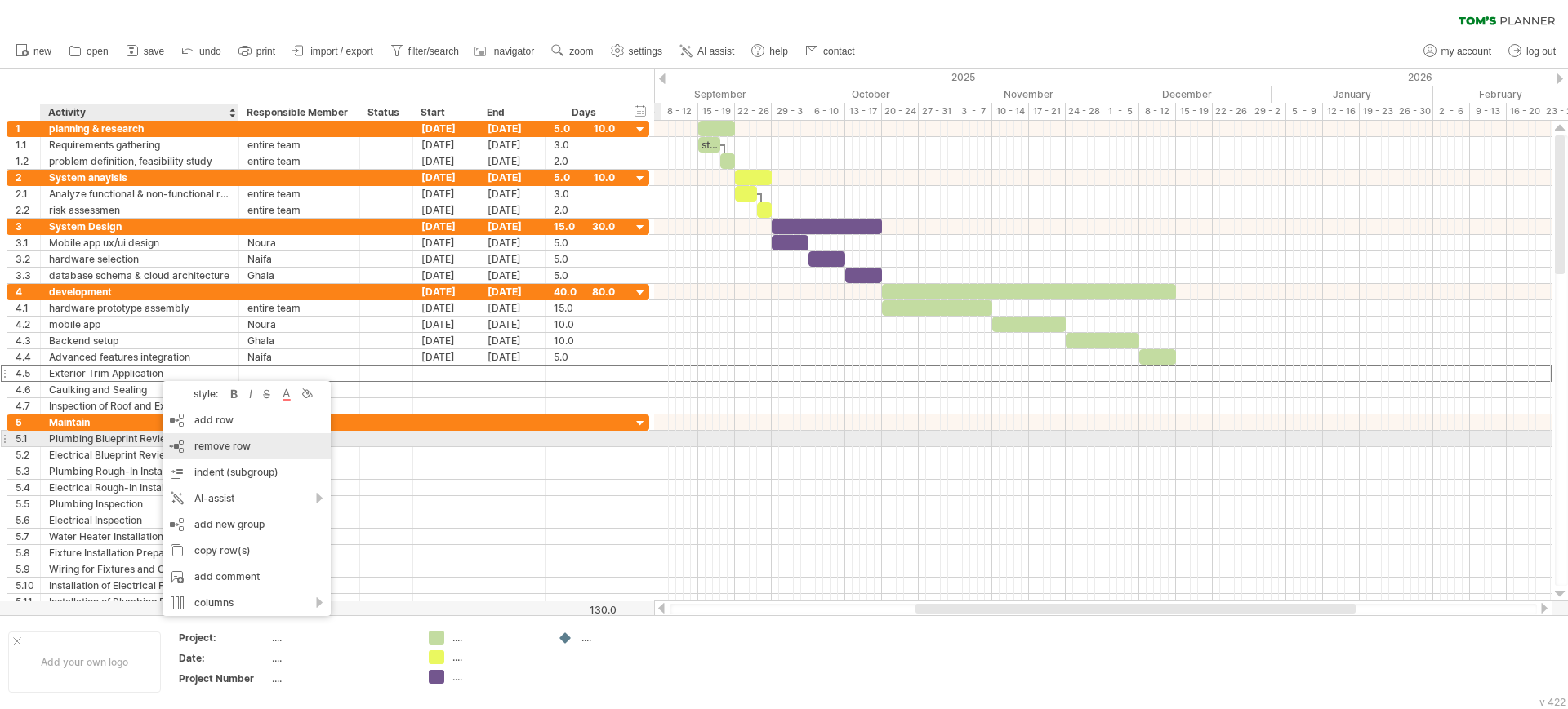
click at [191, 444] on div "remove row remove selected rows" at bounding box center [247, 446] width 168 height 26
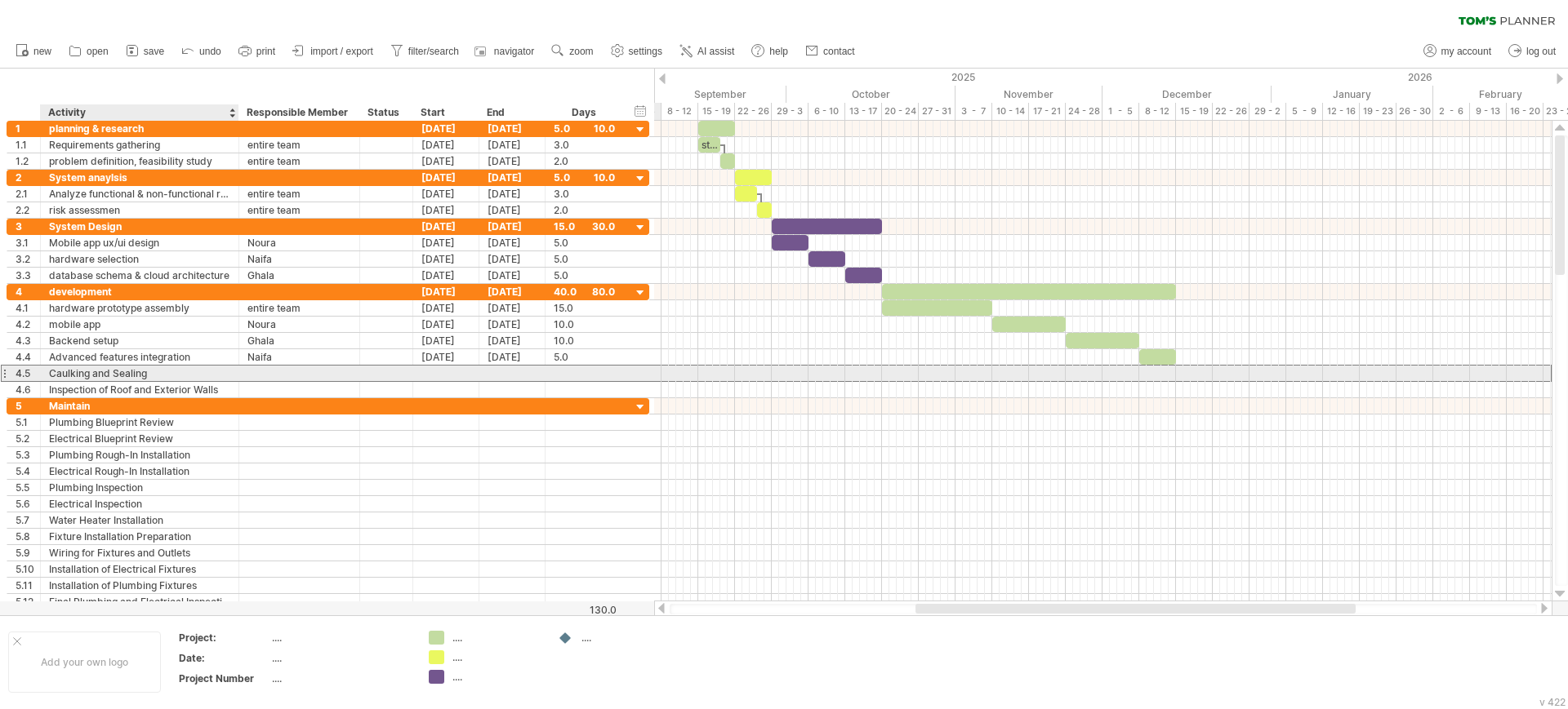
click at [196, 372] on div "Caulking and Sealing" at bounding box center [139, 373] width 181 height 16
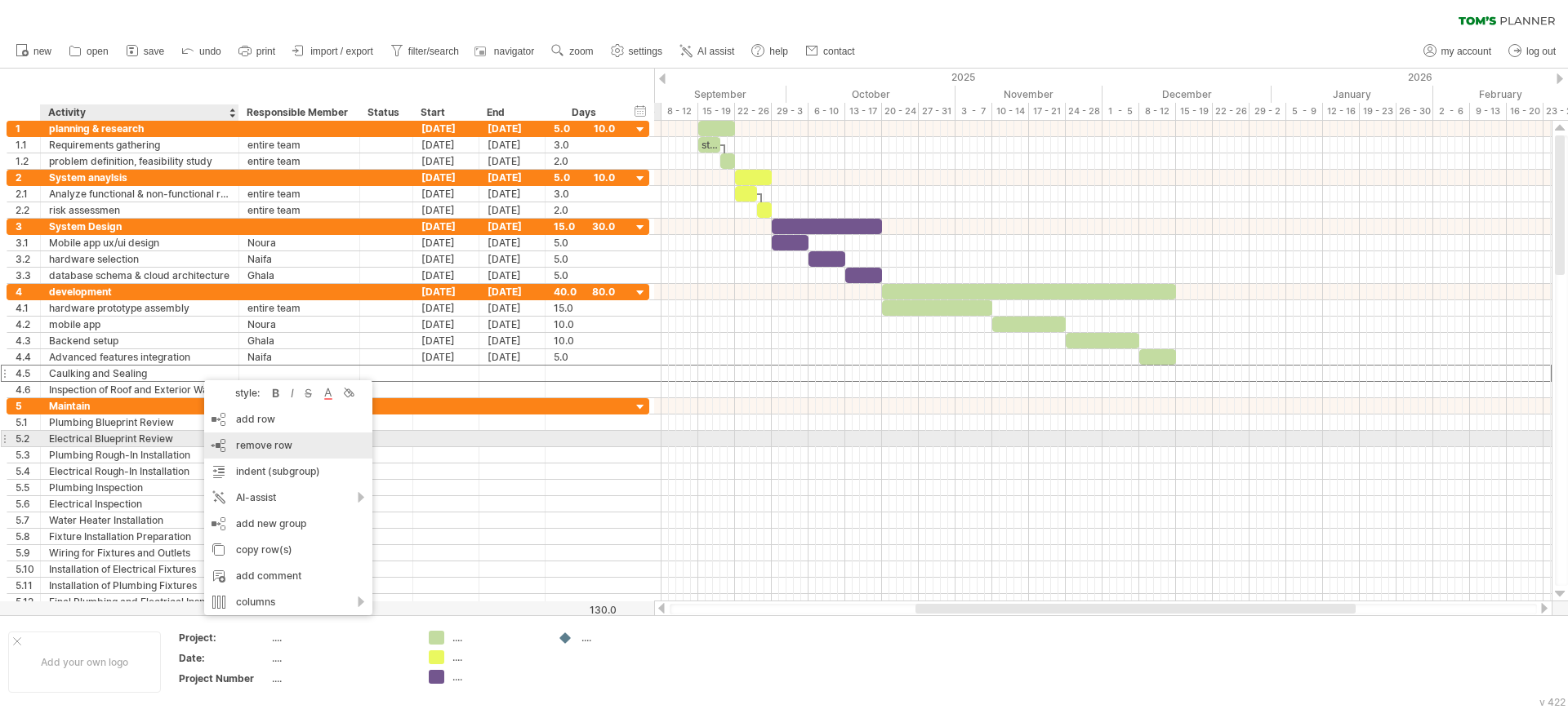
click at [260, 442] on span "remove row" at bounding box center [263, 444] width 56 height 12
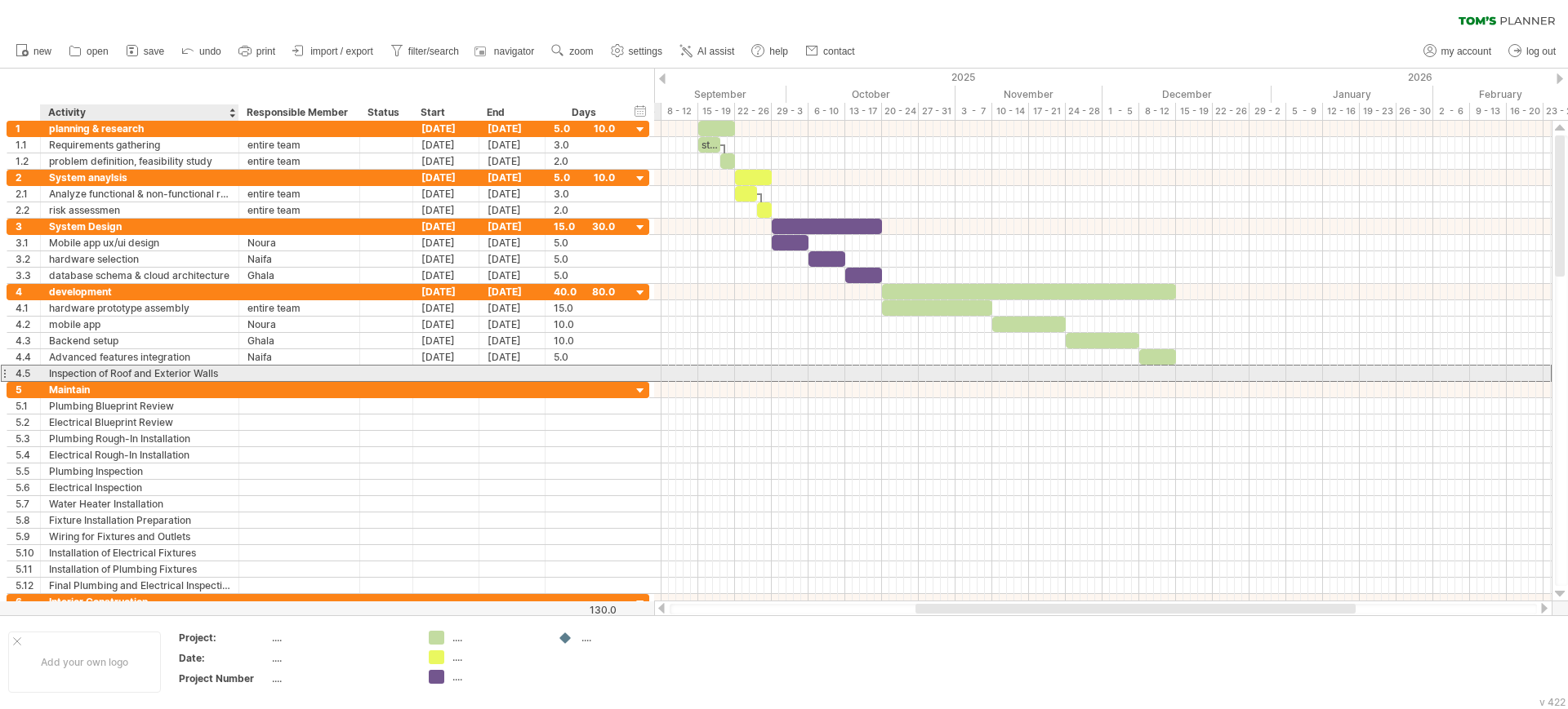
click at [170, 374] on div "Inspection of Roof and Exterior Walls" at bounding box center [139, 373] width 181 height 16
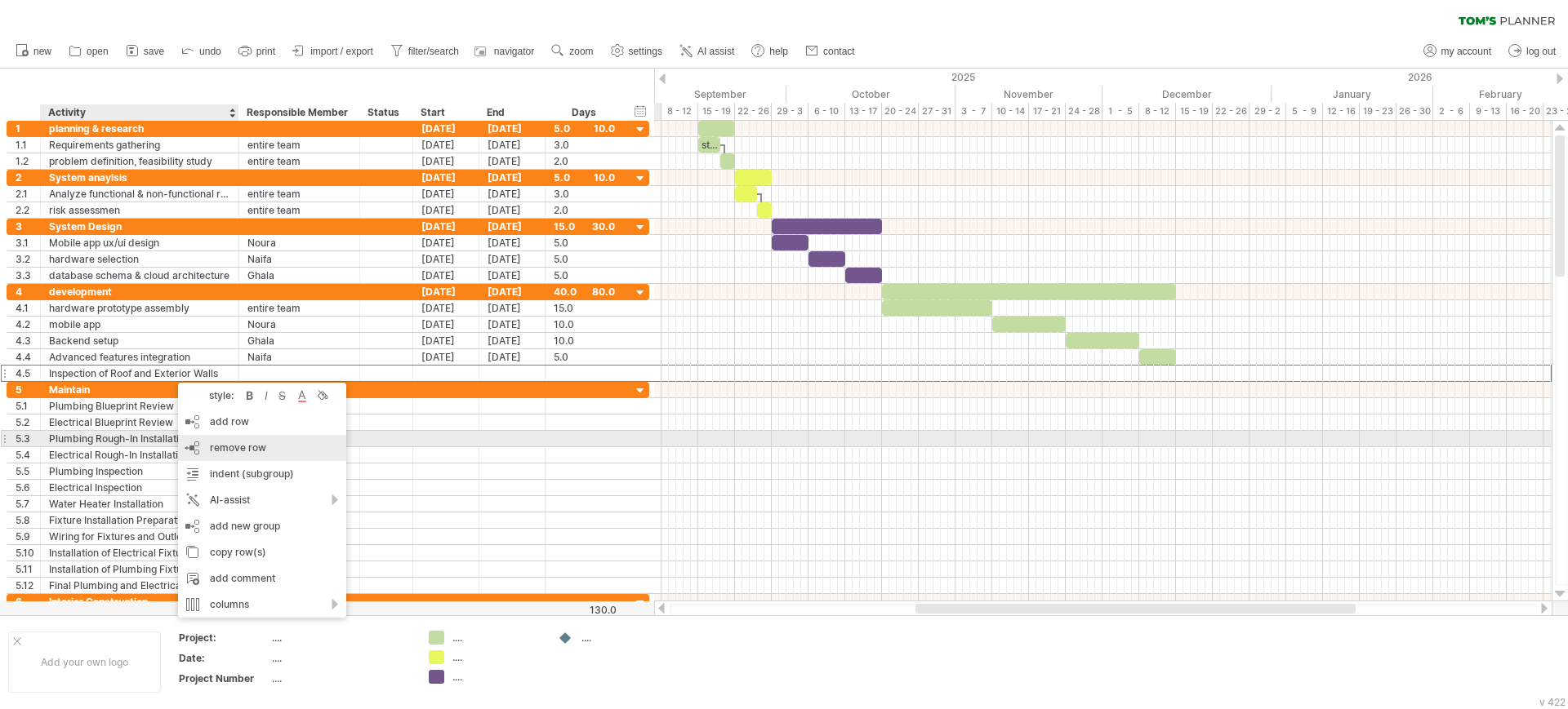
click at [213, 445] on span "remove row" at bounding box center [237, 447] width 56 height 12
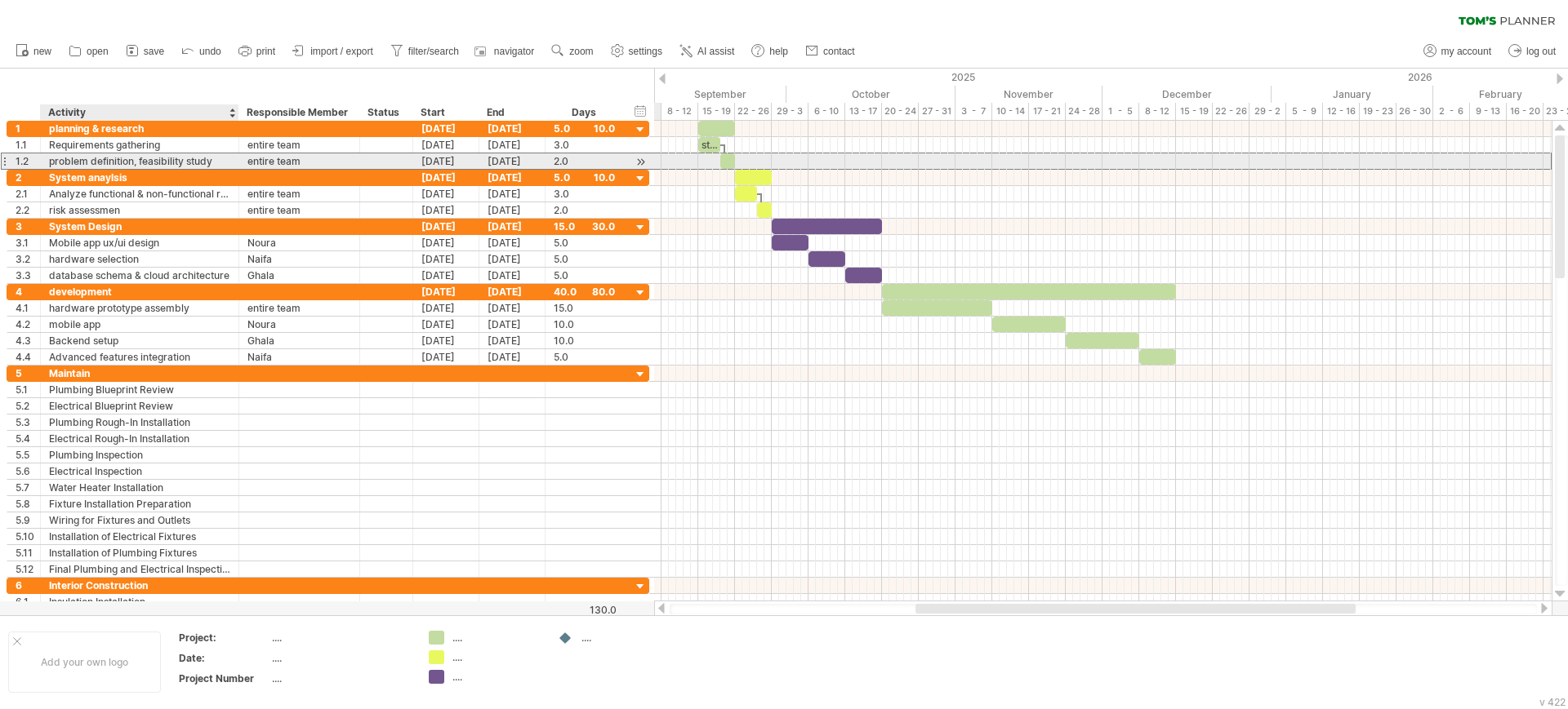
click at [54, 159] on div "problem definition, feasibility study" at bounding box center [139, 161] width 181 height 16
click at [143, 160] on input "**********" at bounding box center [139, 161] width 181 height 16
type input "**********"
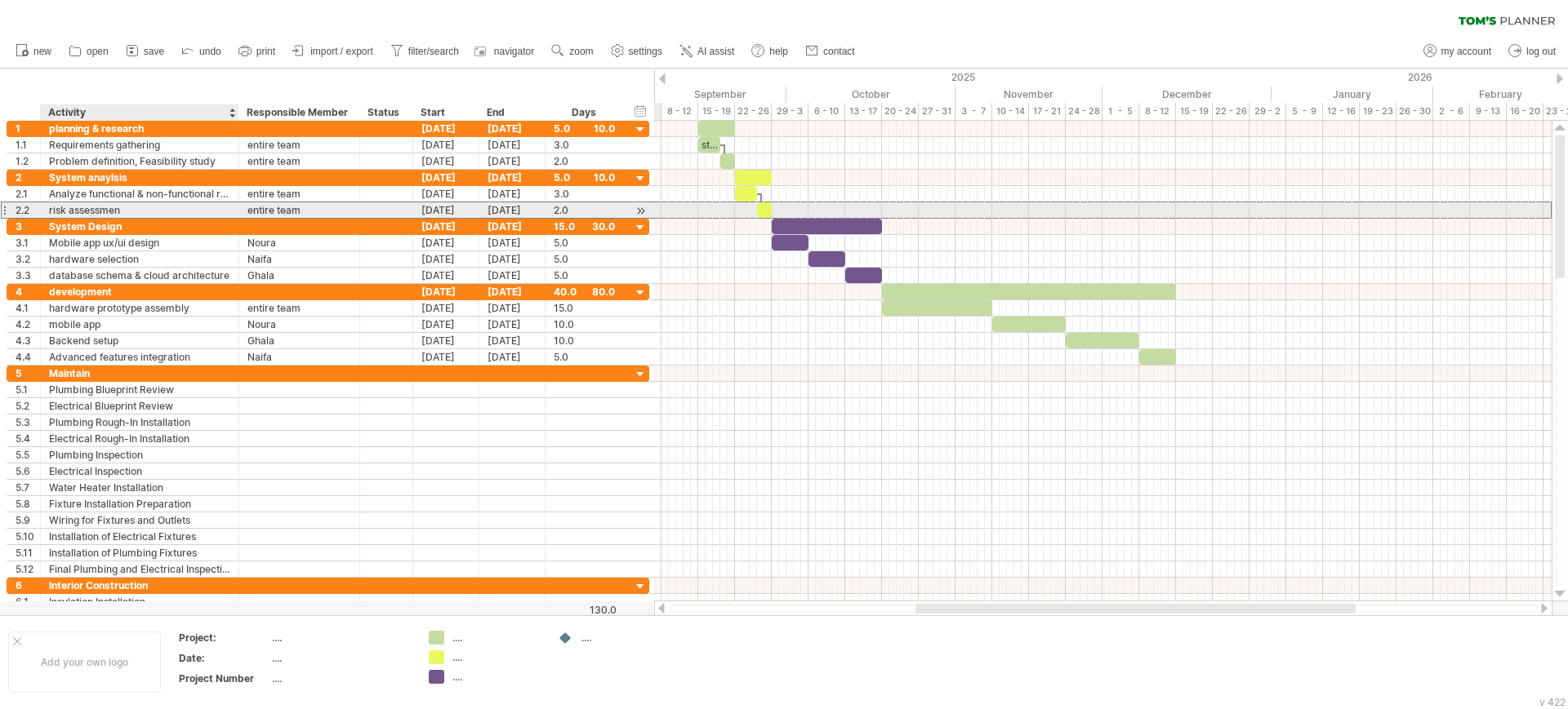
click at [52, 213] on div "risk assessmen" at bounding box center [139, 210] width 181 height 16
click at [76, 206] on input "**********" at bounding box center [139, 210] width 181 height 16
type input "**********"
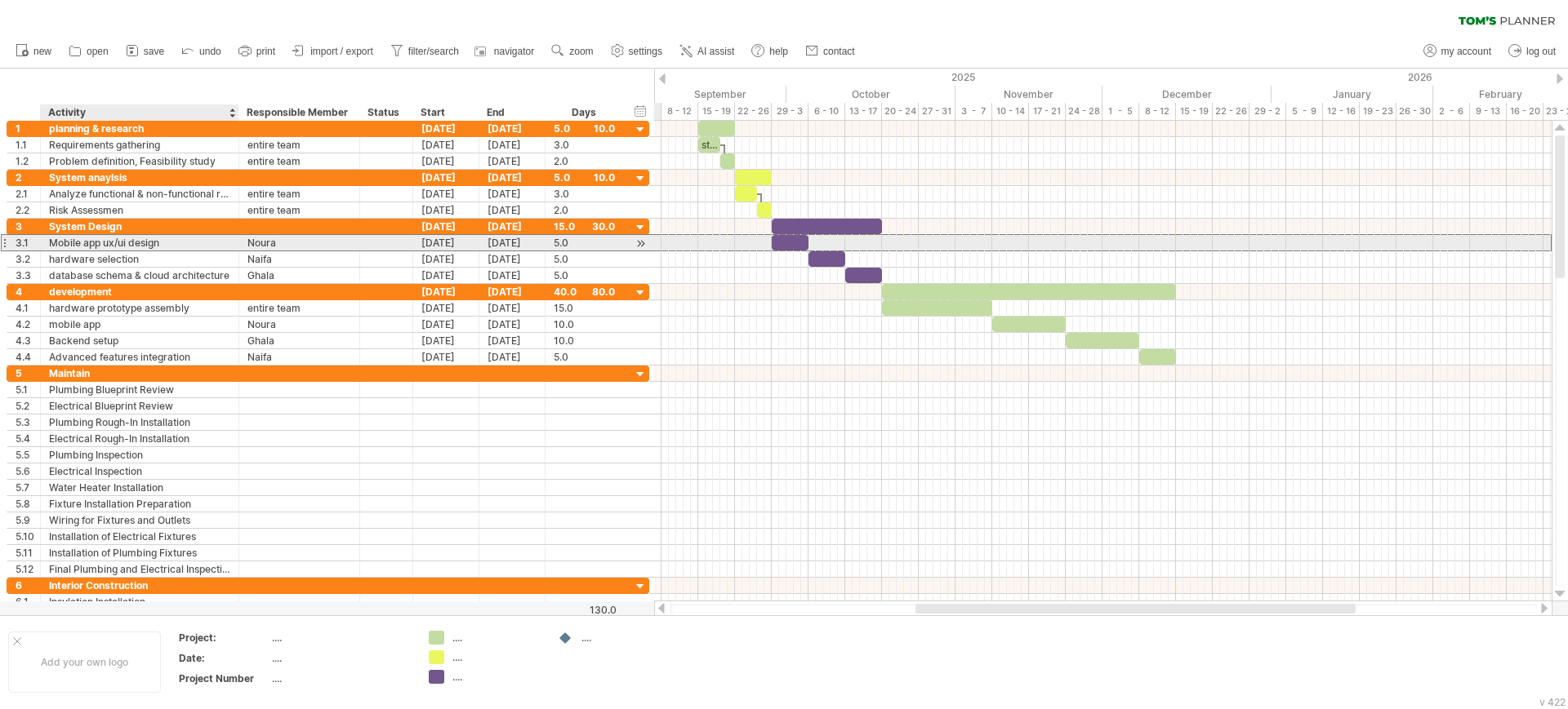
click at [115, 243] on div "Mobile app ux/ui design" at bounding box center [139, 243] width 181 height 16
type input "**********"
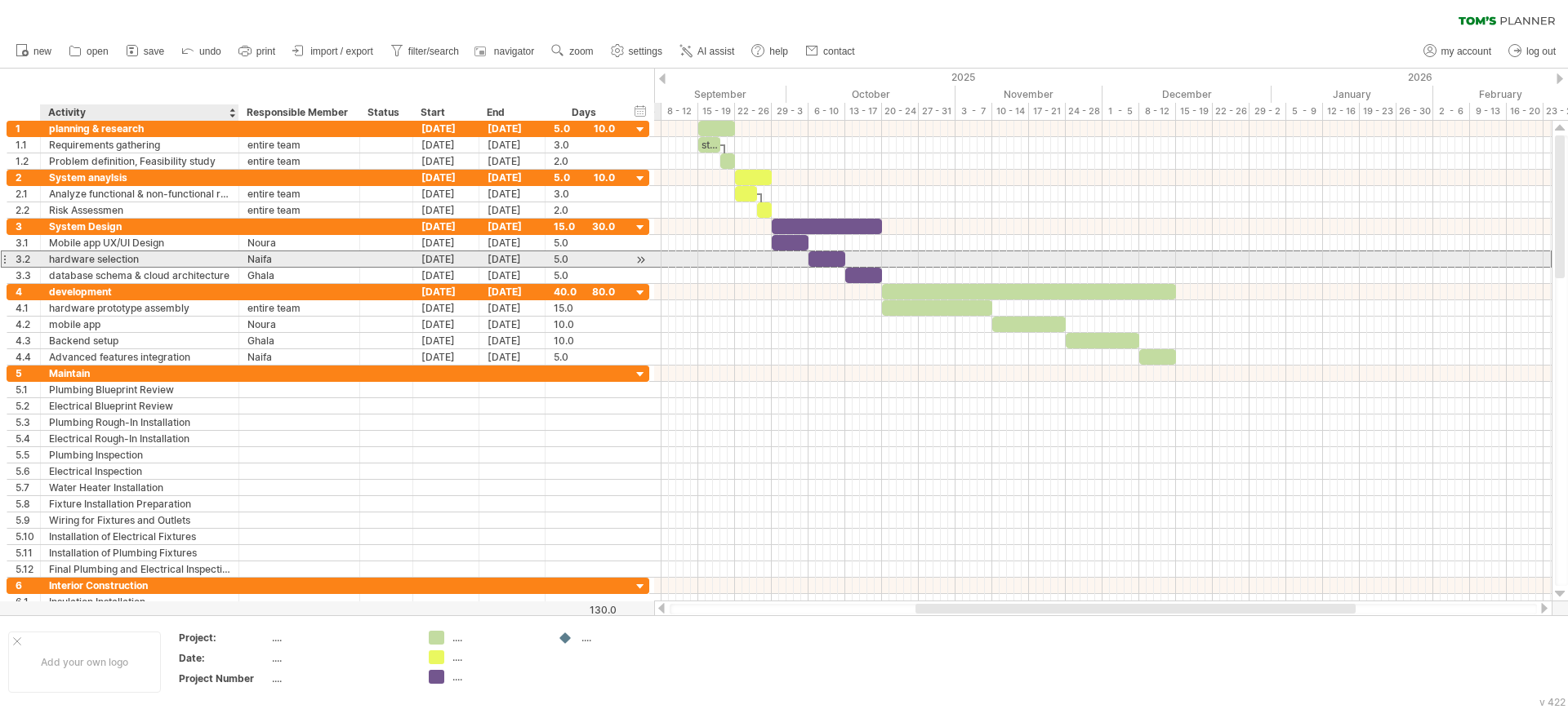
click at [55, 257] on div "hardware selection" at bounding box center [139, 258] width 181 height 16
click at [101, 255] on input "**********" at bounding box center [139, 258] width 181 height 16
type input "**********"
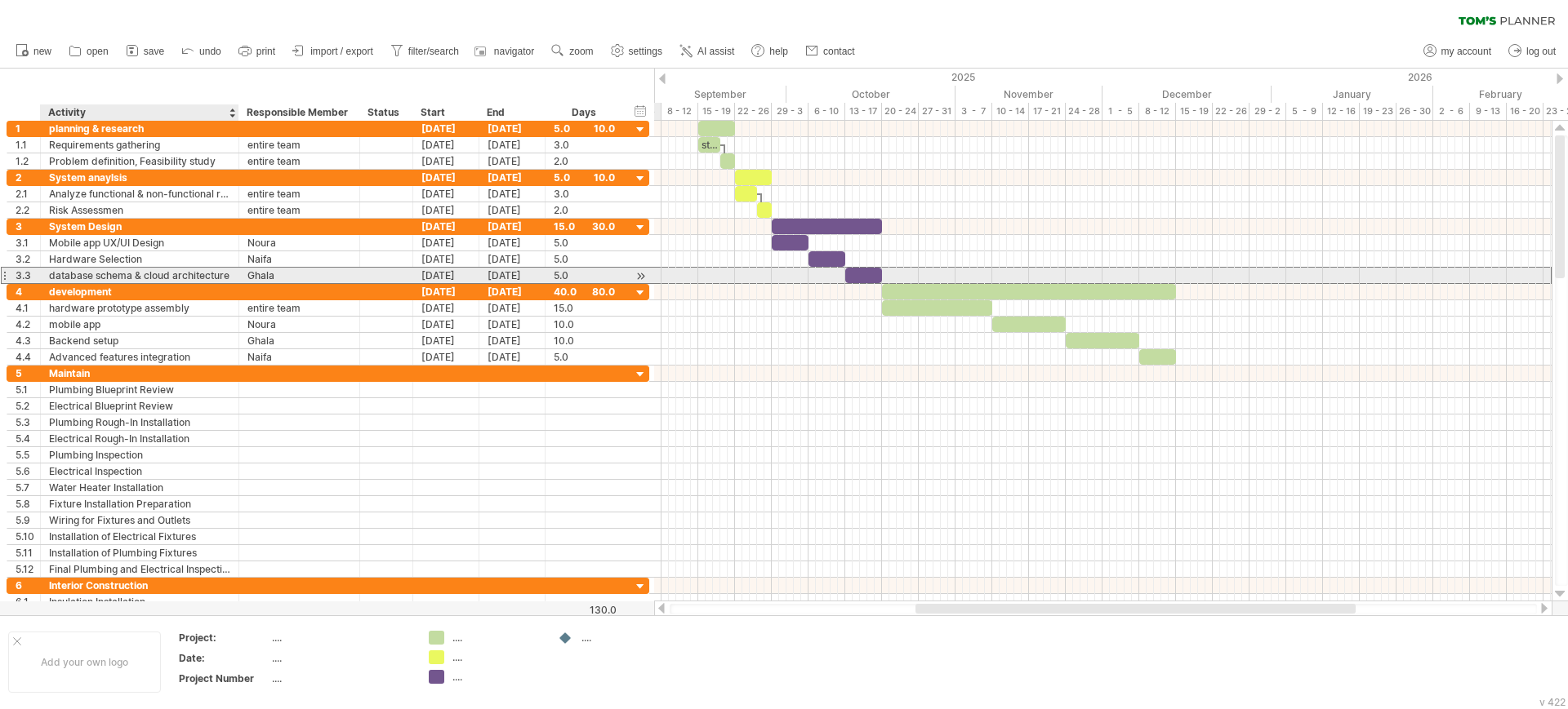
click at [57, 273] on div "database schema & cloud architecture" at bounding box center [139, 275] width 181 height 16
click at [101, 271] on input "**********" at bounding box center [139, 275] width 181 height 16
click at [152, 272] on input "**********" at bounding box center [139, 275] width 181 height 16
click at [180, 275] on input "**********" at bounding box center [139, 275] width 181 height 16
type input "**********"
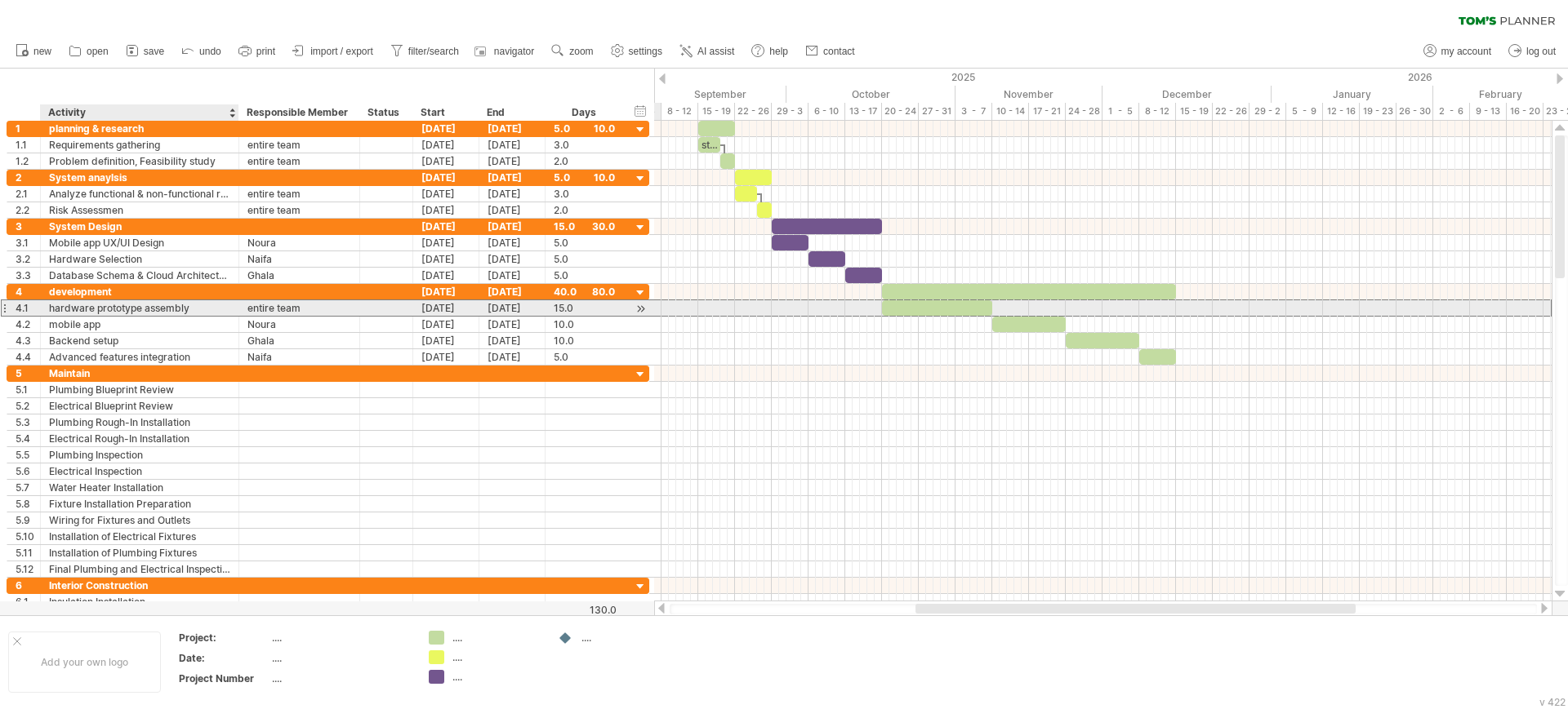
click at [60, 309] on div "hardware prototype assembly" at bounding box center [139, 308] width 181 height 16
click at [60, 309] on input "**********" at bounding box center [139, 308] width 181 height 16
click at [99, 307] on input "**********" at bounding box center [139, 308] width 181 height 16
click at [149, 310] on input "**********" at bounding box center [139, 308] width 181 height 16
type input "**********"
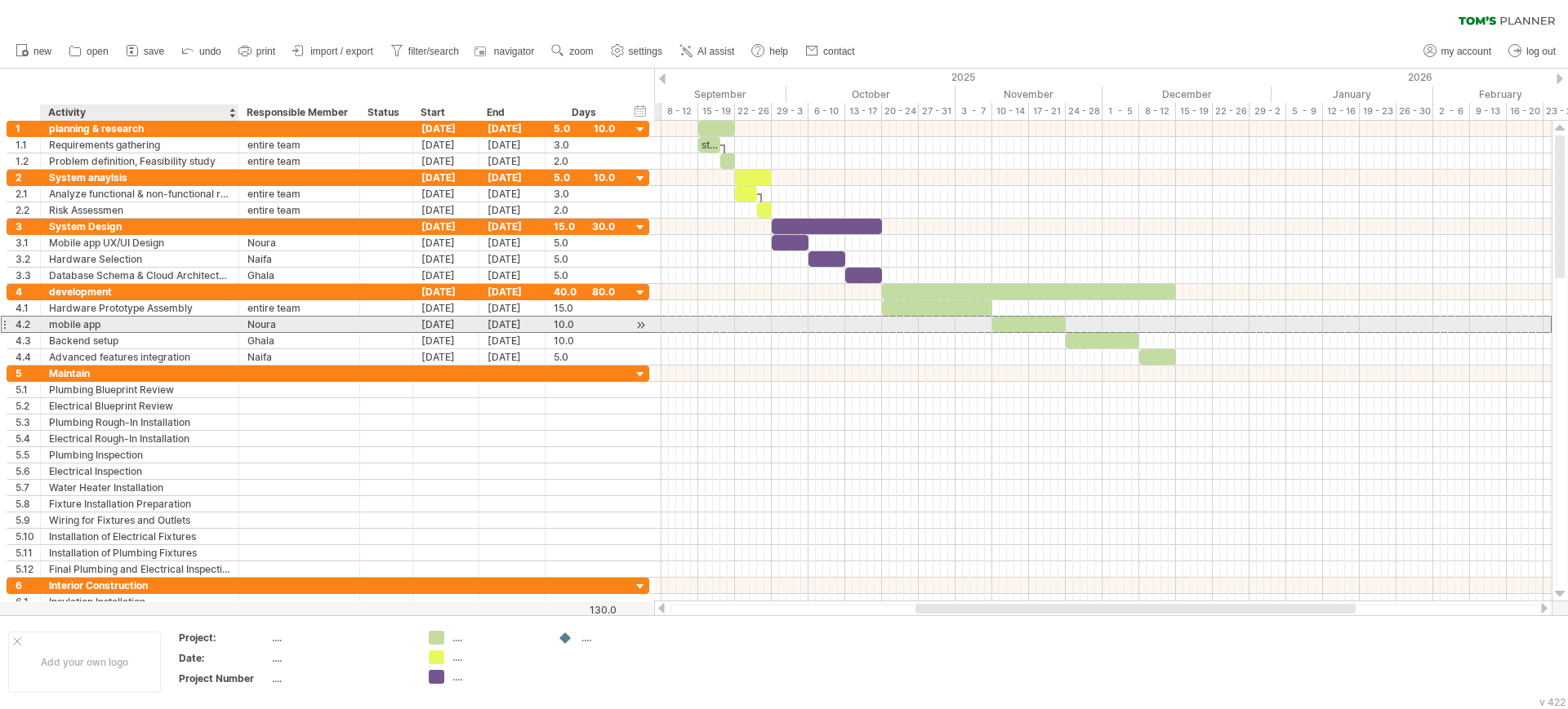
click at [62, 322] on div "mobile app" at bounding box center [139, 324] width 181 height 16
click at [79, 333] on div "Backend setup" at bounding box center [139, 340] width 181 height 16
click at [173, 325] on div "Mobile app ux/ui design" at bounding box center [139, 324] width 181 height 16
drag, startPoint x: 173, startPoint y: 325, endPoint x: 105, endPoint y: 329, distance: 68.1
click at [105, 329] on input "**********" at bounding box center [139, 324] width 181 height 16
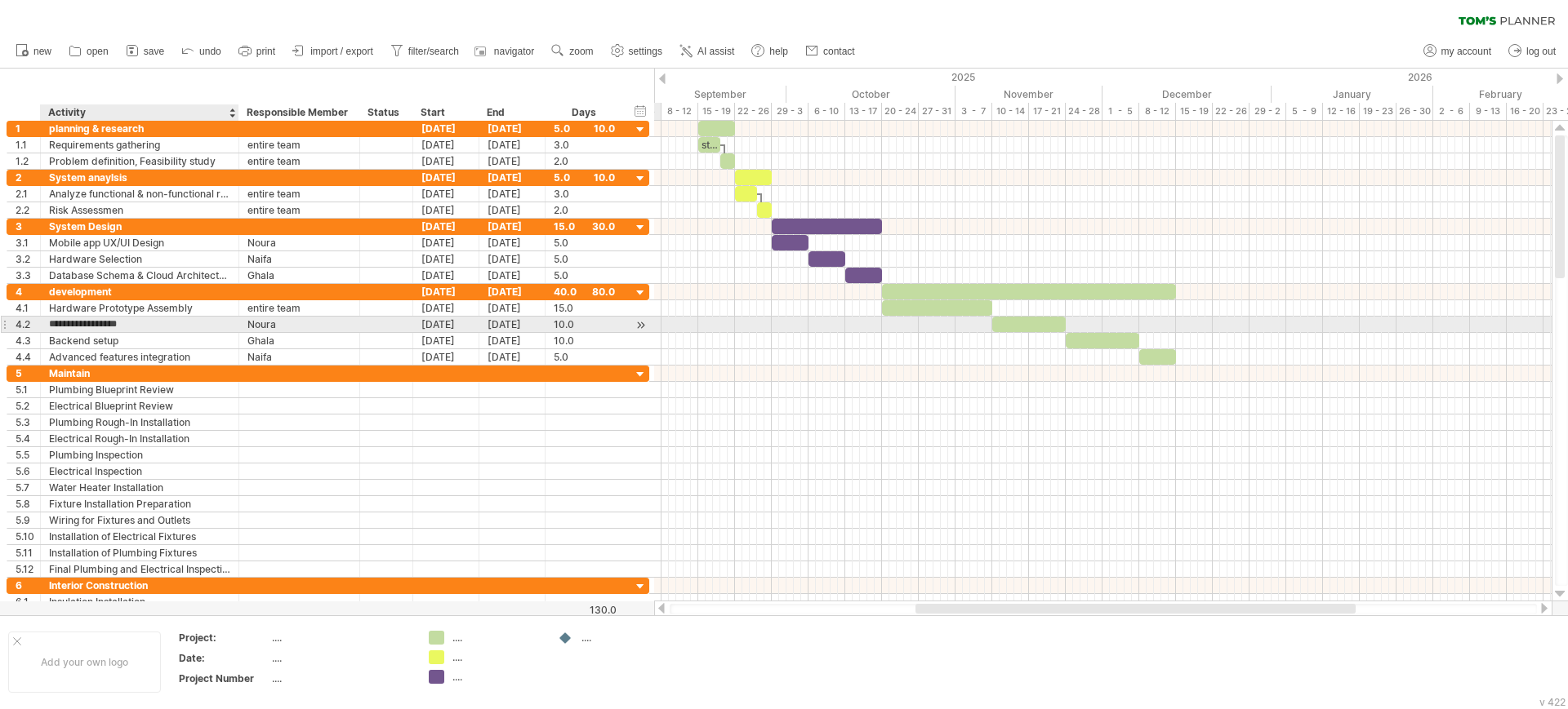
type input "**********"
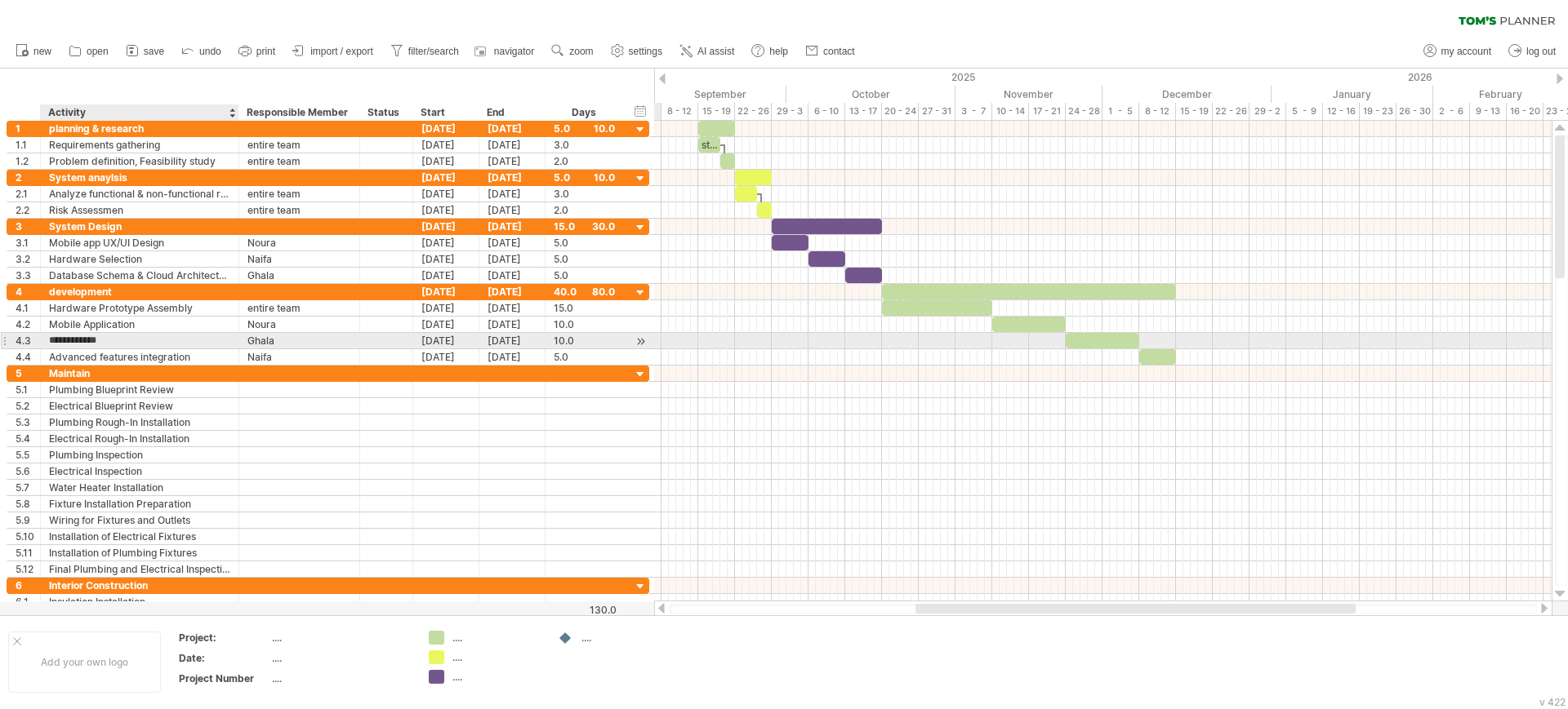
type input "**********"
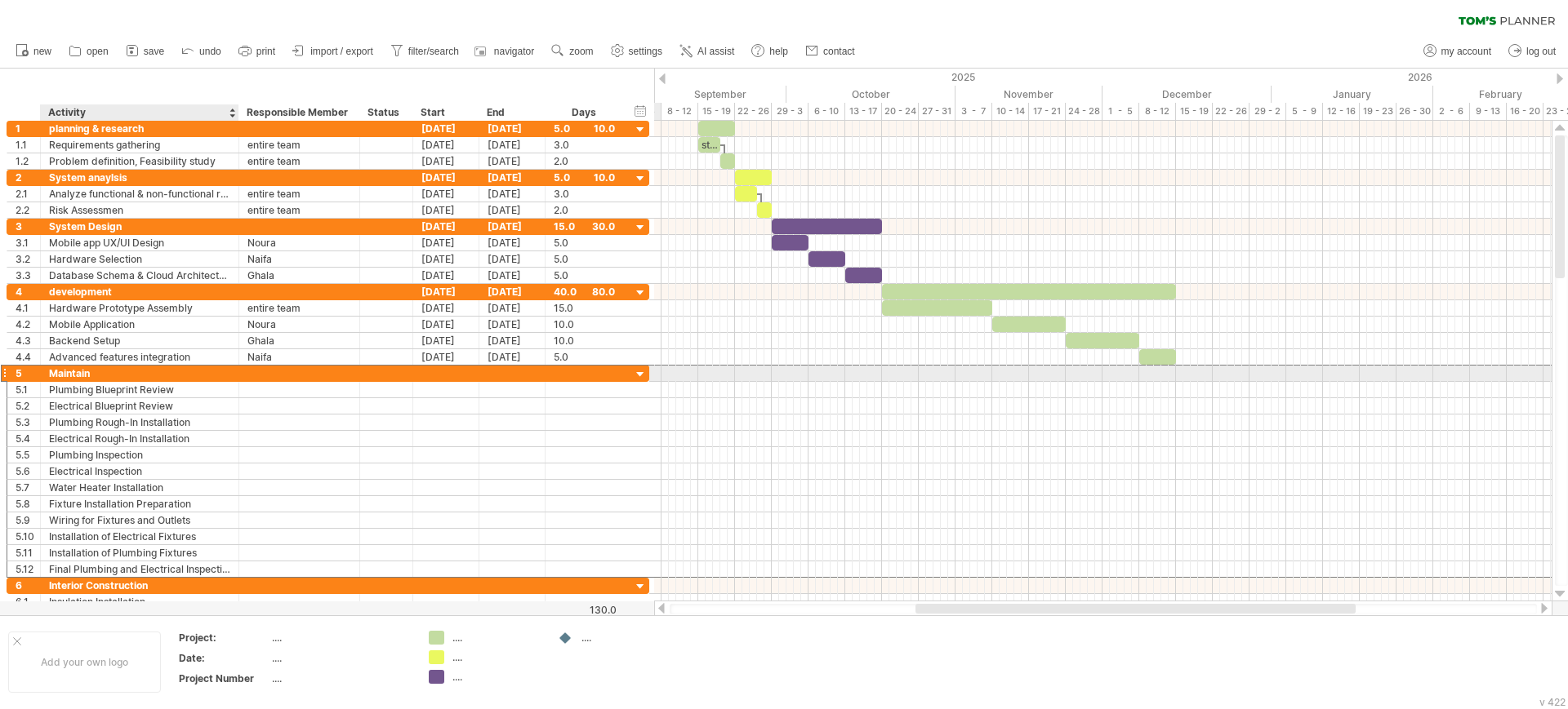
click at [114, 367] on div "Maintain" at bounding box center [139, 373] width 181 height 16
type input "*"
type input "**********"
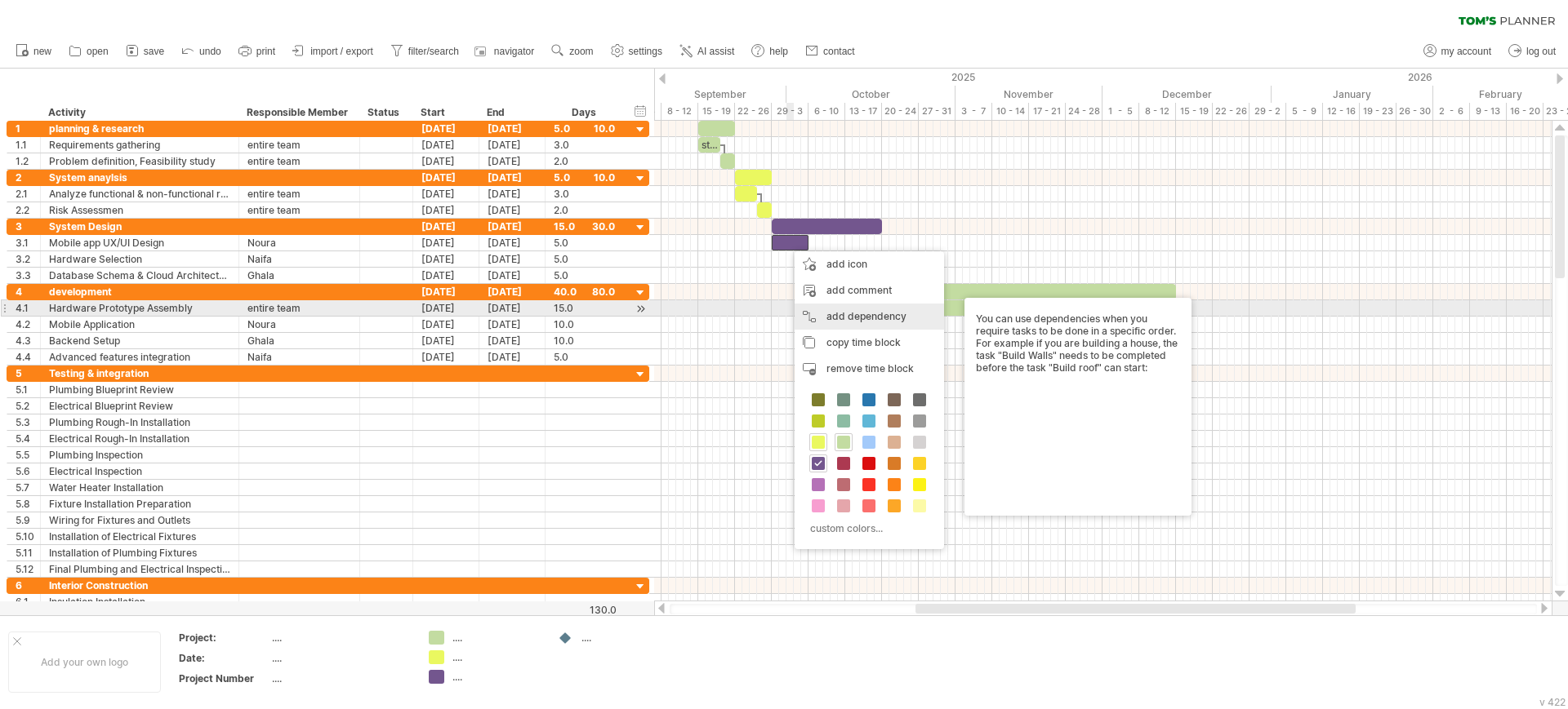
click at [810, 308] on div "add dependency You can use dependencies when you require tasks to be done in a …" at bounding box center [869, 316] width 149 height 26
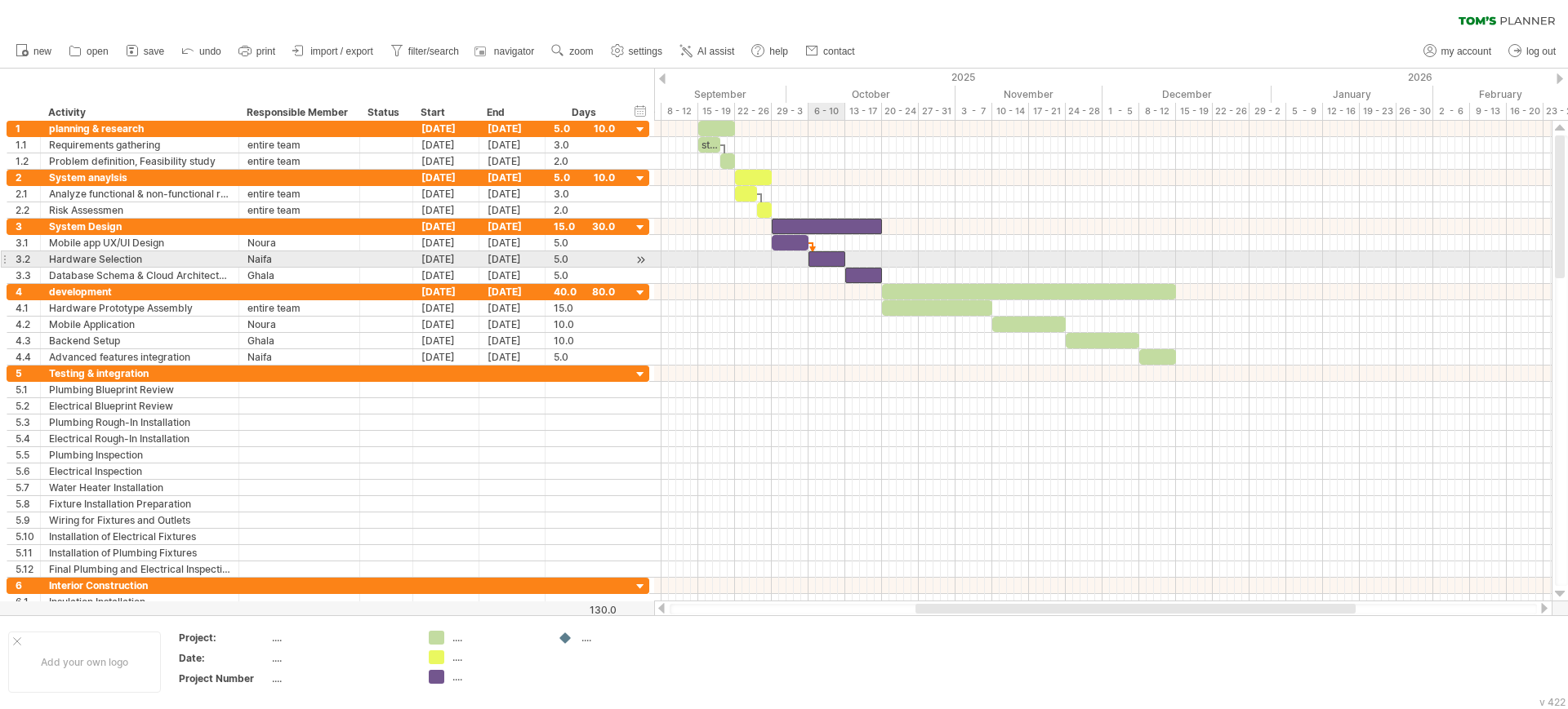
click at [823, 254] on div at bounding box center [826, 258] width 37 height 16
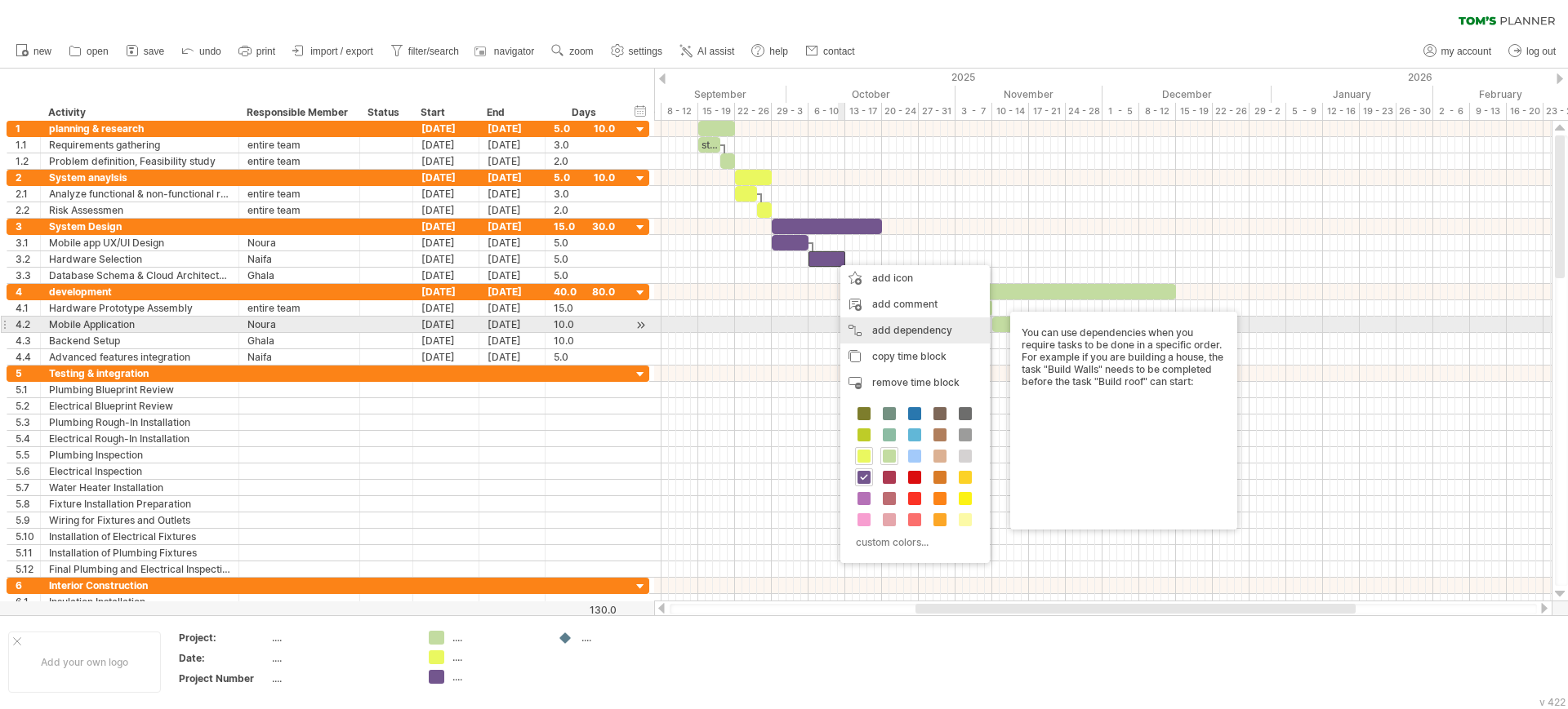
click at [867, 331] on div "add dependency You can use dependencies when you require tasks to be done in a …" at bounding box center [915, 330] width 149 height 26
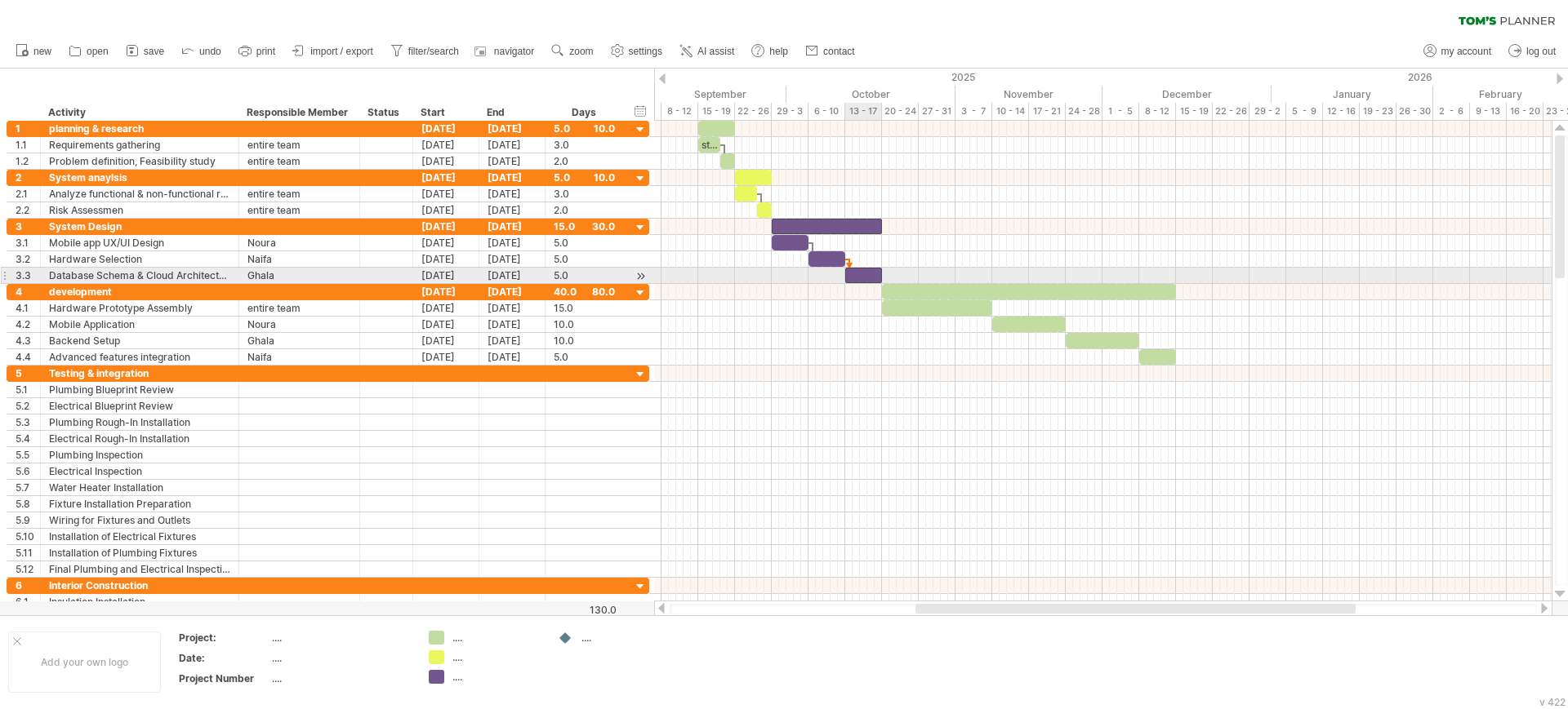
click at [866, 269] on div at bounding box center [863, 275] width 37 height 16
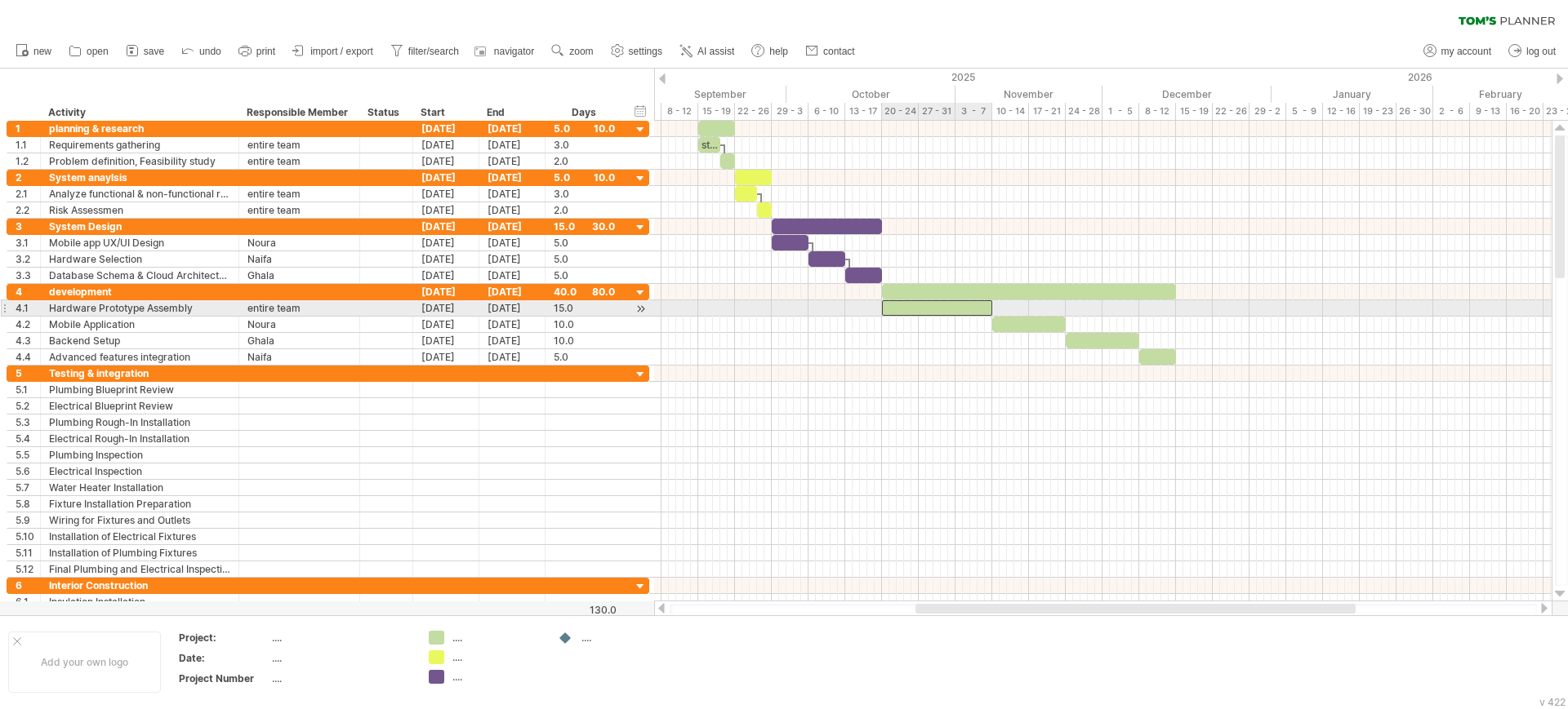
click at [939, 309] on div at bounding box center [937, 308] width 110 height 16
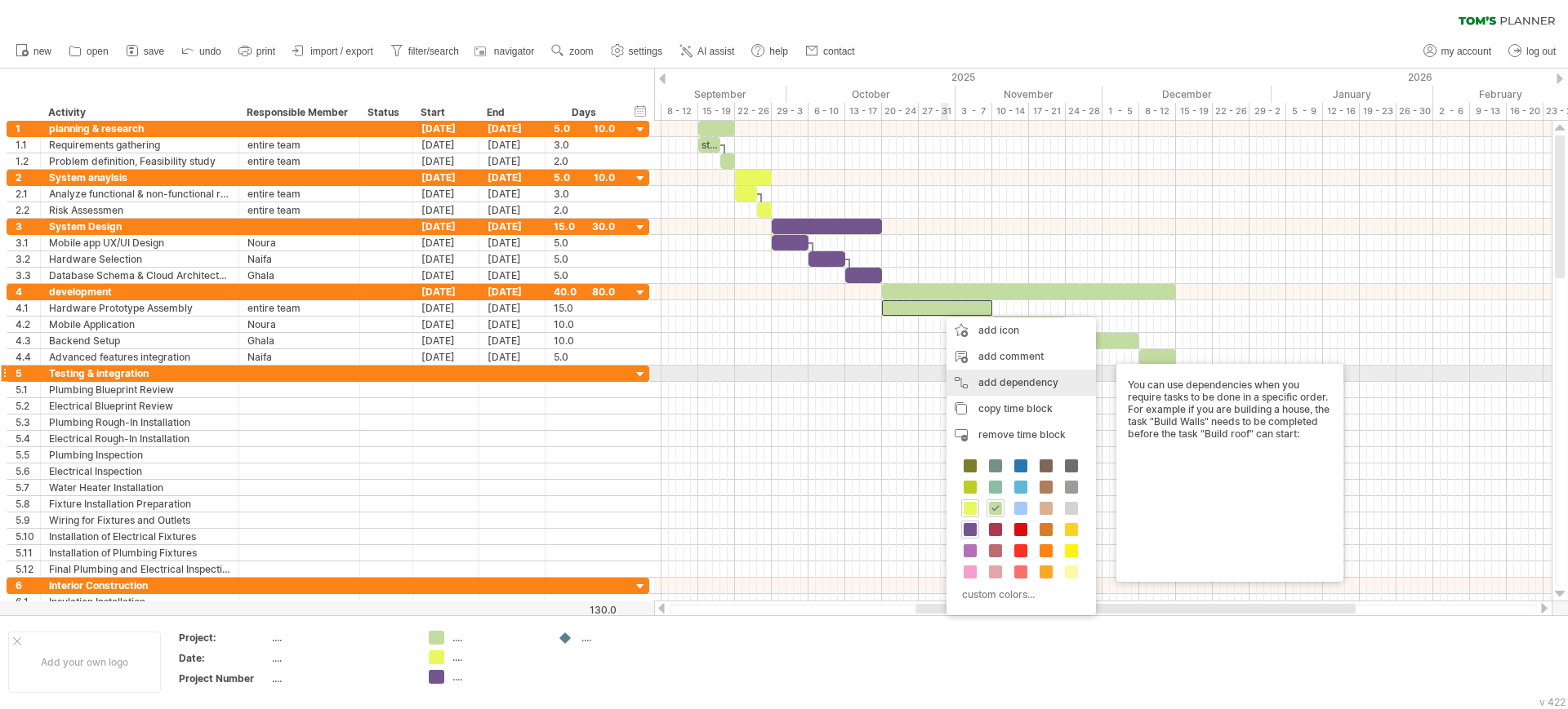
click at [973, 379] on div "add dependency You can use dependencies when you require tasks to be done in a …" at bounding box center [1020, 383] width 149 height 26
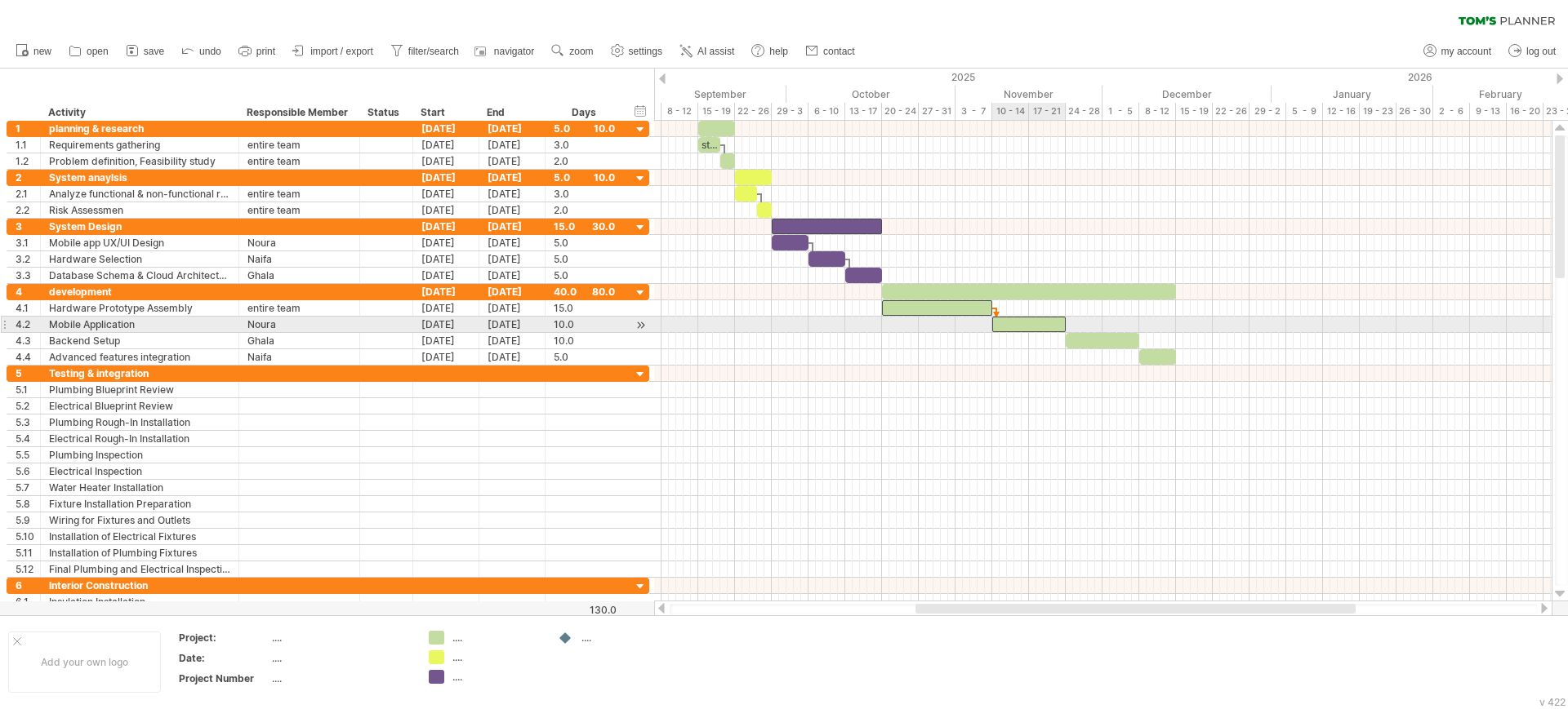
click at [1006, 317] on div at bounding box center [1029, 324] width 74 height 16
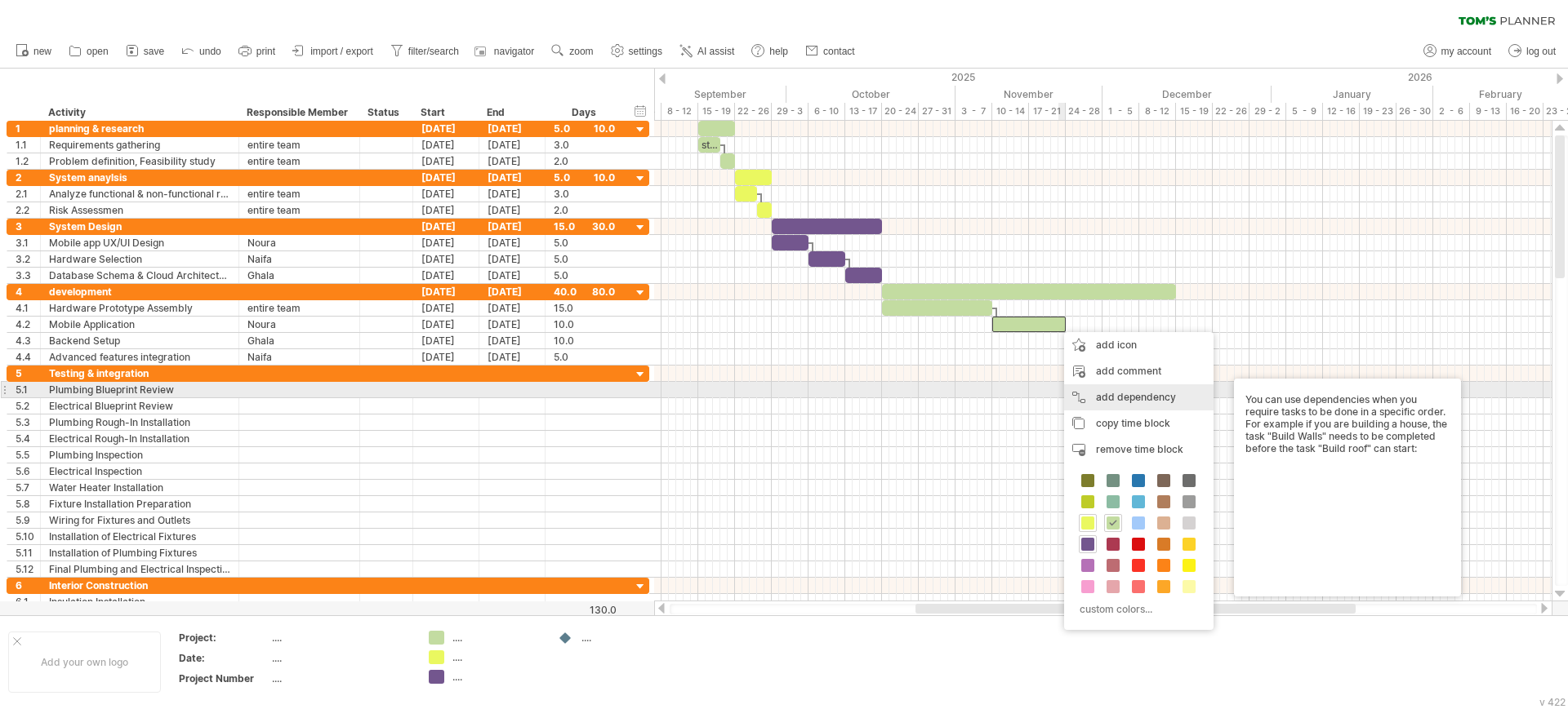
click at [1082, 395] on div "add dependency You can use dependencies when you require tasks to be done in a …" at bounding box center [1138, 397] width 149 height 26
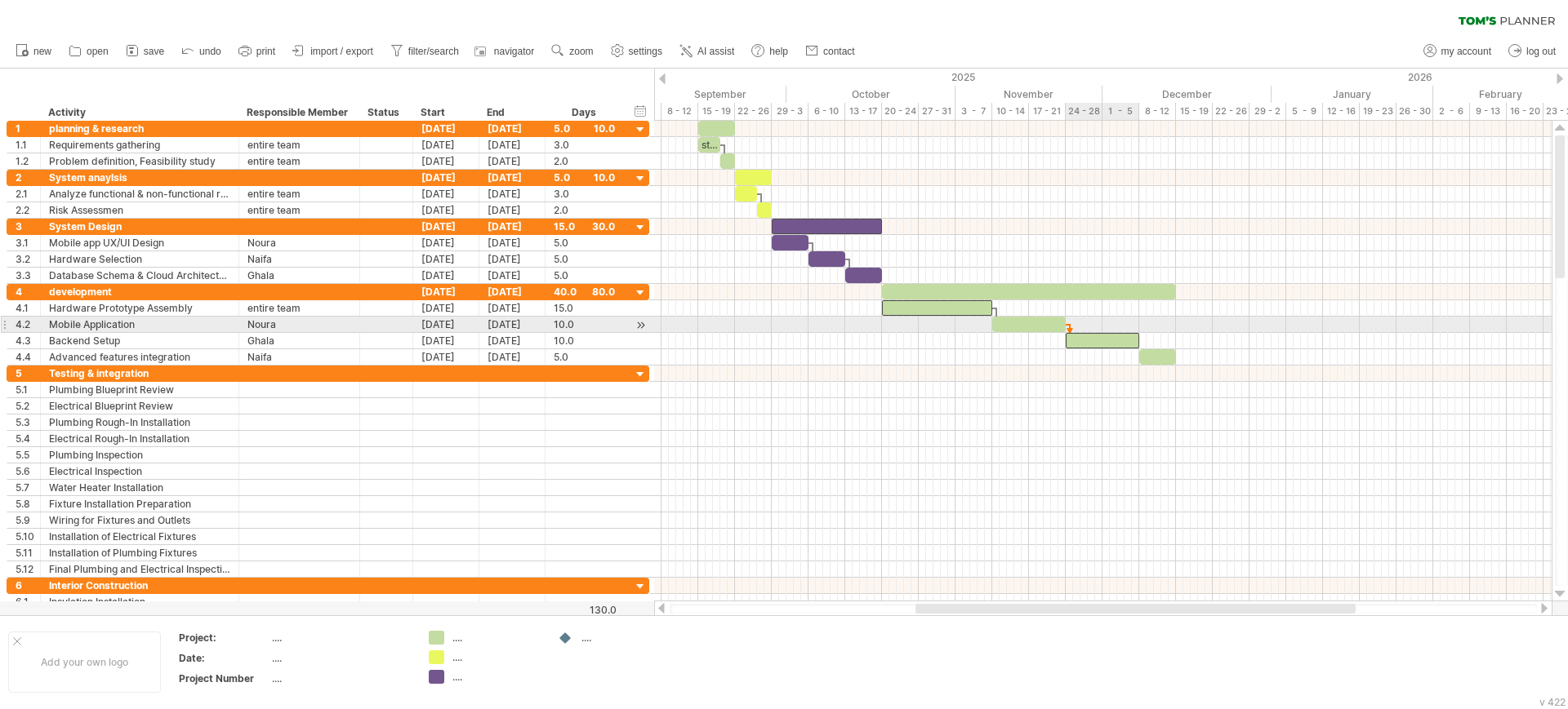
click at [1083, 334] on div at bounding box center [1102, 340] width 74 height 16
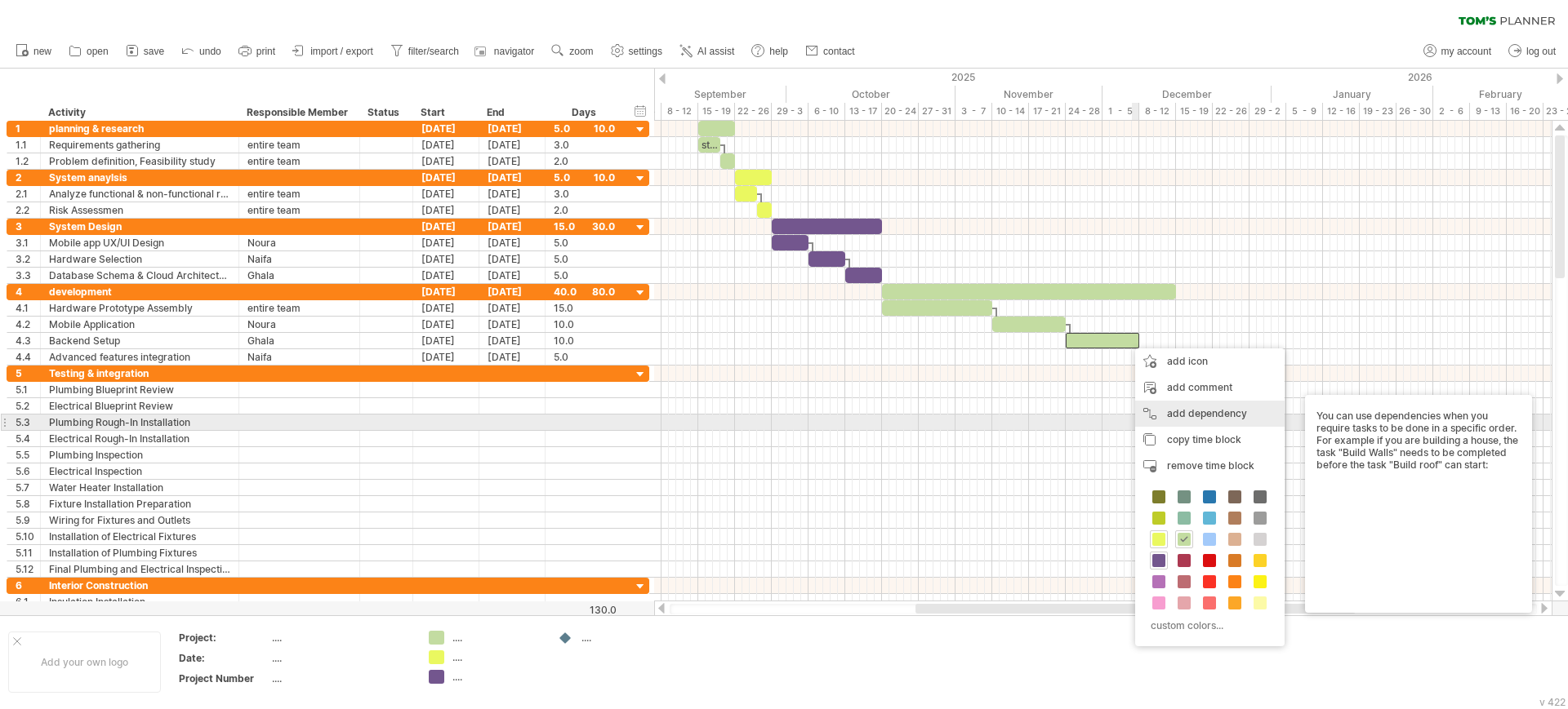
click at [1153, 416] on div "add dependency You can use dependencies when you require tasks to be done in a …" at bounding box center [1209, 414] width 149 height 26
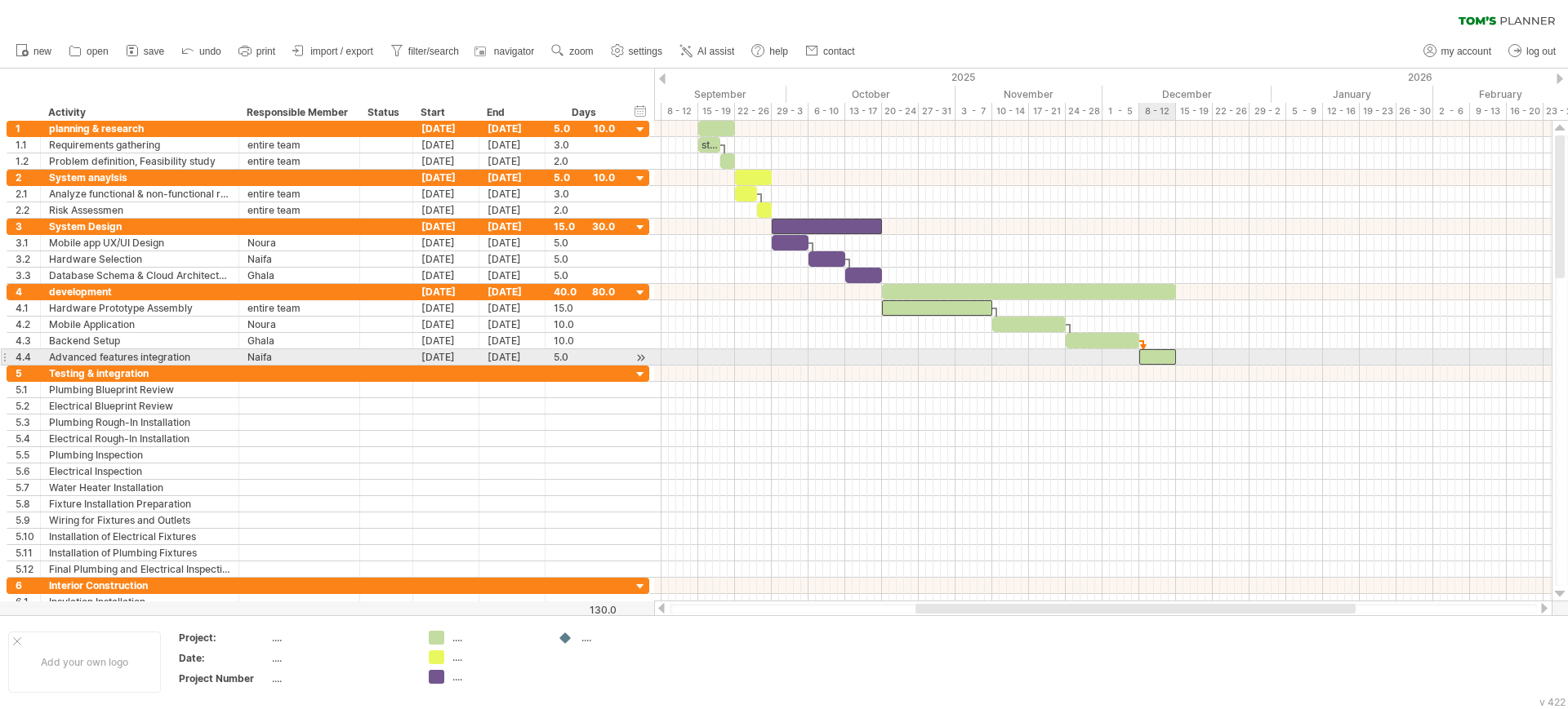
click at [1159, 354] on div at bounding box center [1158, 357] width 37 height 16
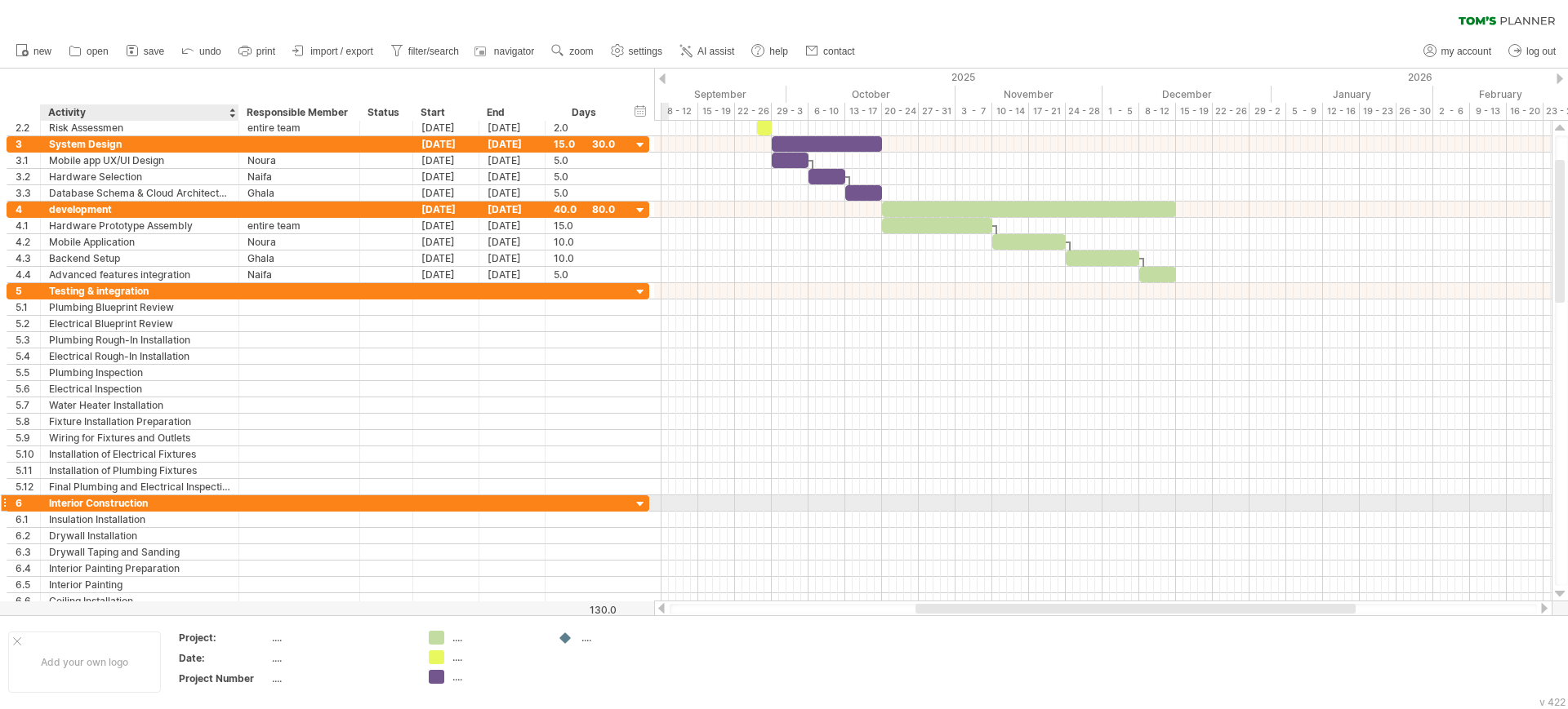
click at [106, 503] on div "Interior Construction" at bounding box center [139, 503] width 181 height 16
click at [106, 503] on input "**********" at bounding box center [139, 503] width 181 height 16
type input "*"
click at [100, 503] on input "**********" at bounding box center [139, 503] width 181 height 16
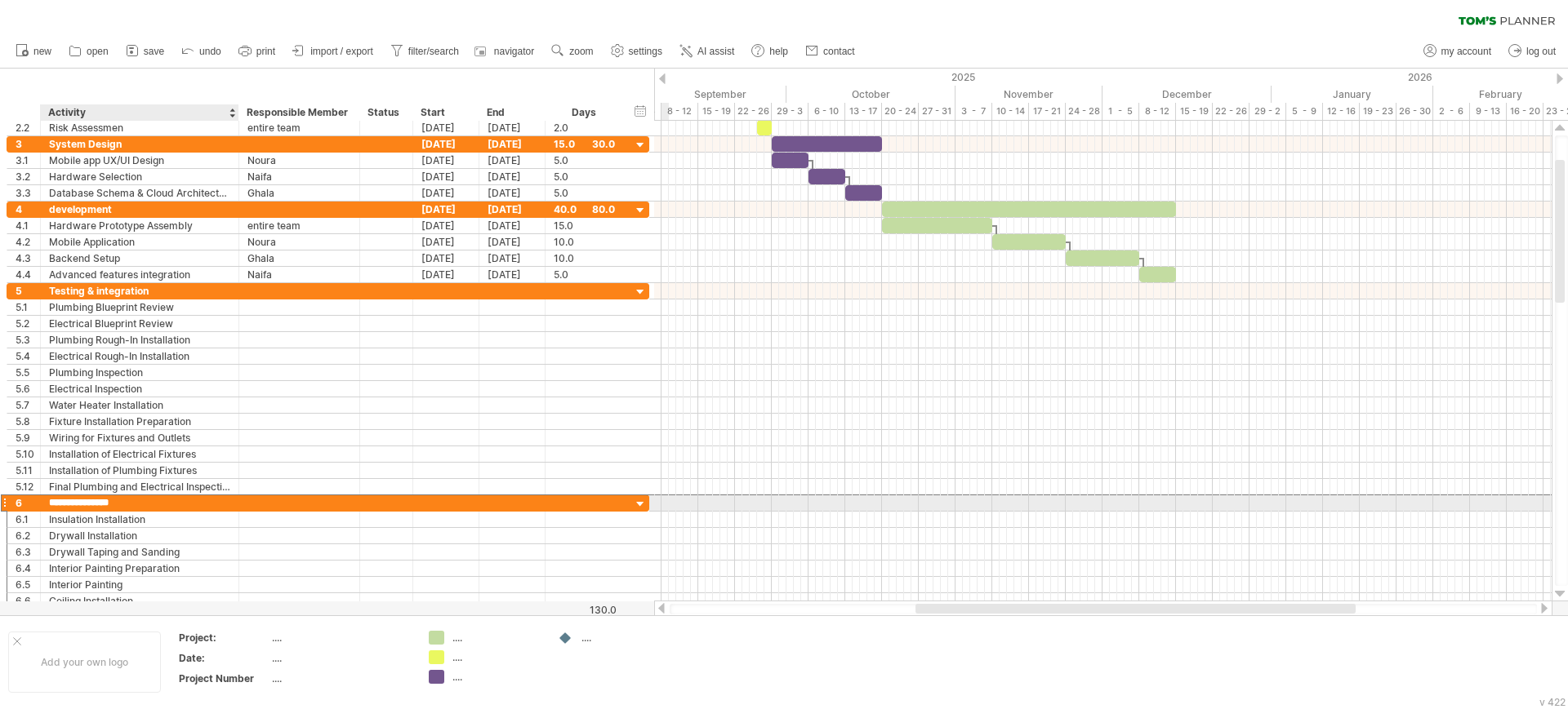
type input "**********"
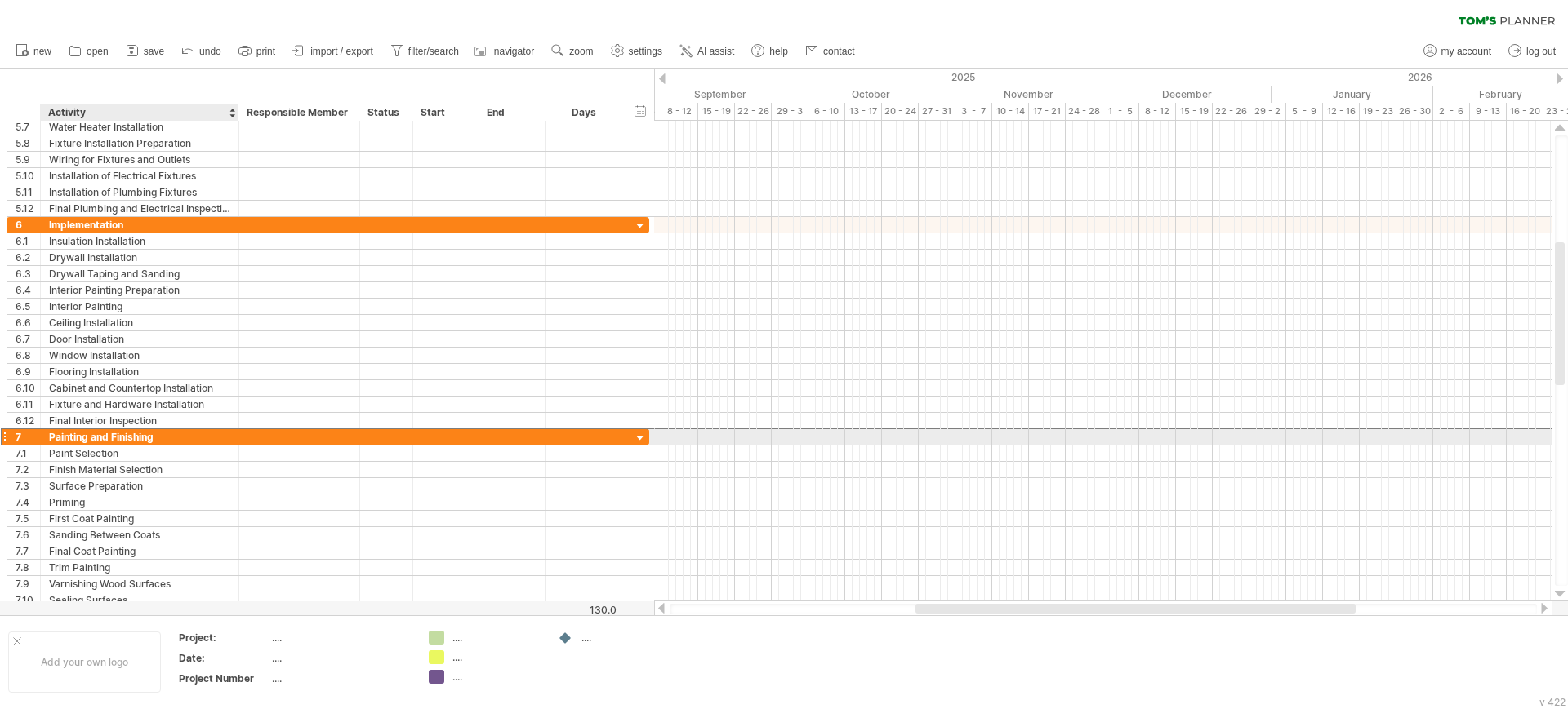
click at [129, 436] on div "Painting and Finishing" at bounding box center [139, 437] width 181 height 16
drag, startPoint x: 167, startPoint y: 438, endPoint x: 49, endPoint y: 434, distance: 118.1
click at [49, 434] on input "**********" at bounding box center [139, 437] width 181 height 16
type input "**********"
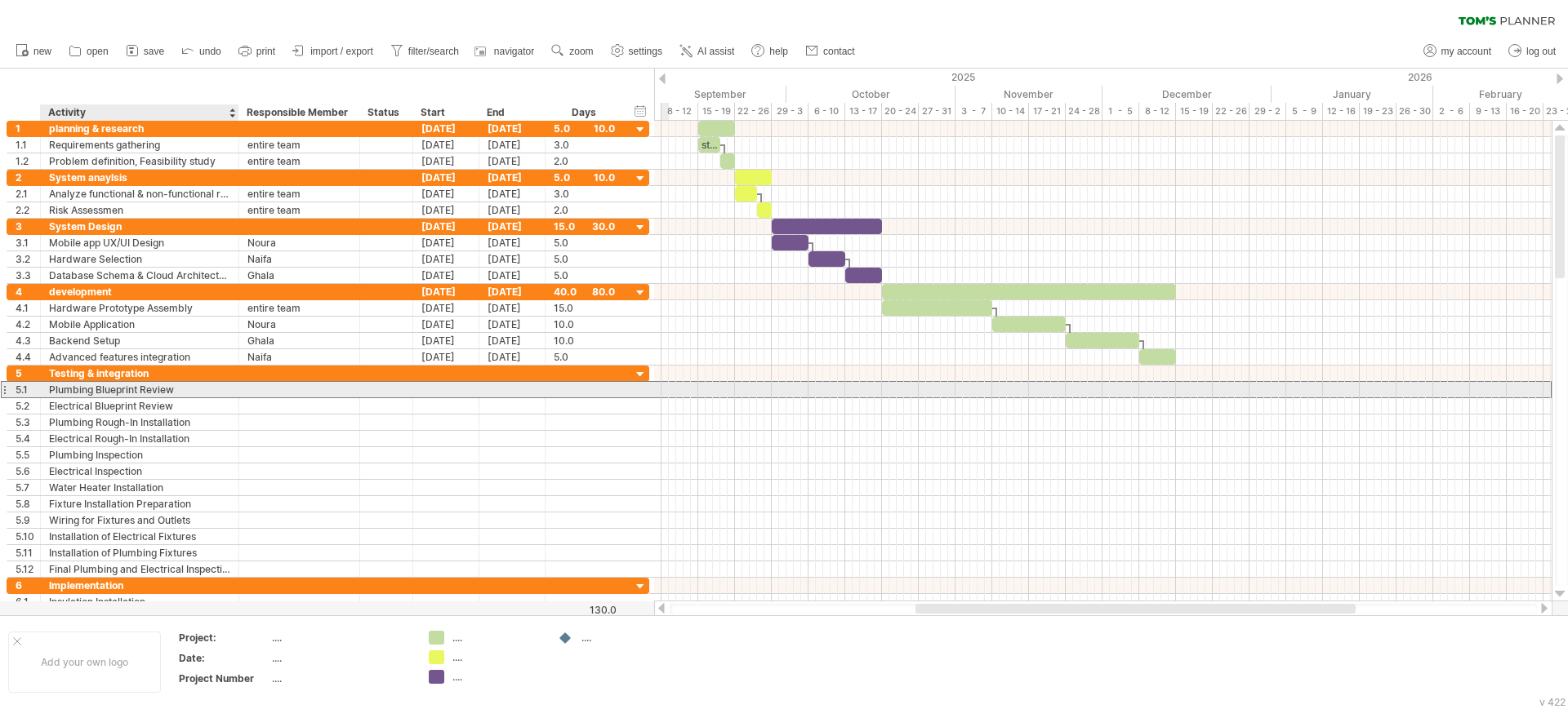
click at [138, 388] on div "Plumbing Blueprint Review" at bounding box center [139, 389] width 181 height 16
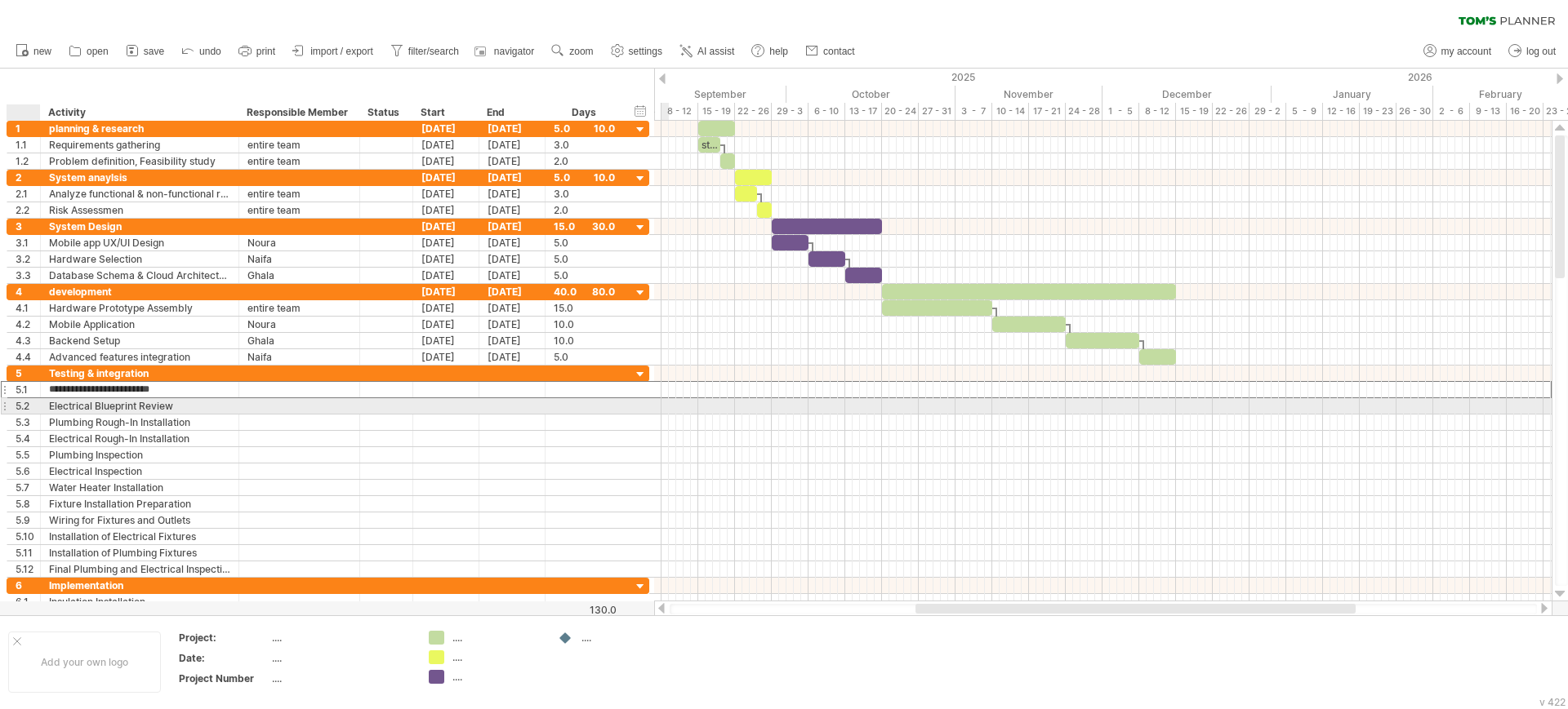
drag, startPoint x: 182, startPoint y: 386, endPoint x: 47, endPoint y: 399, distance: 135.6
click at [47, 399] on div "**********" at bounding box center [328, 472] width 642 height 212
type input "**********"
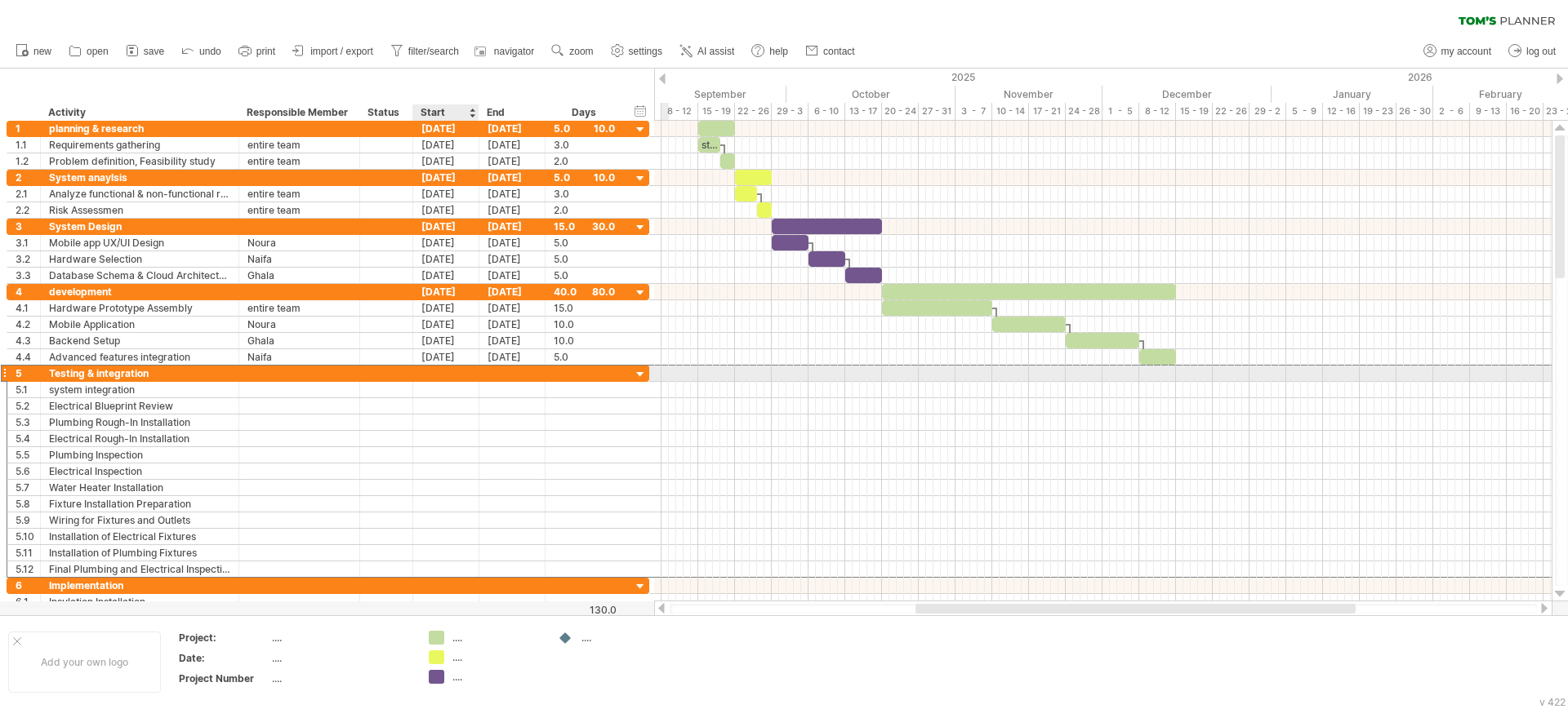
click at [442, 374] on div at bounding box center [446, 373] width 66 height 16
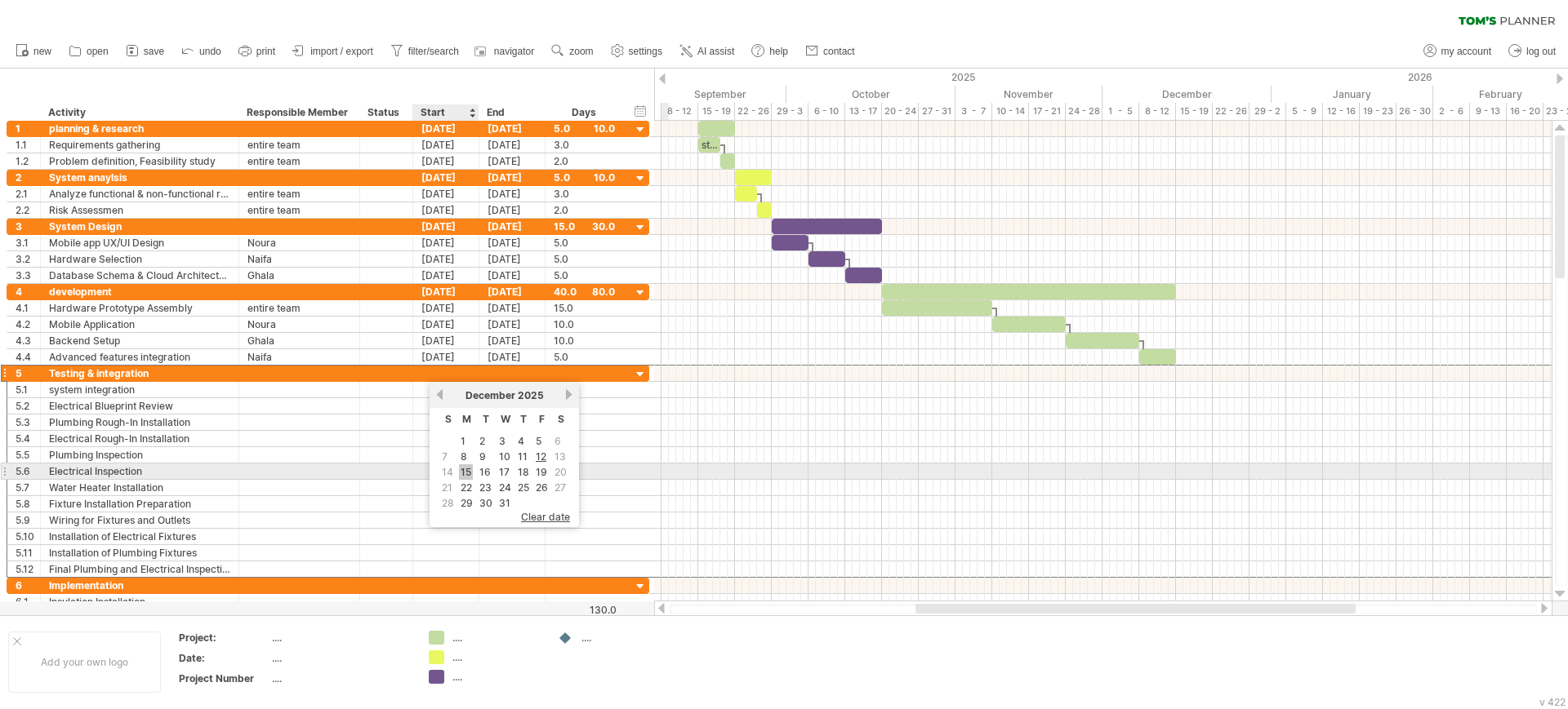
click at [463, 473] on link "15" at bounding box center [466, 472] width 14 height 16
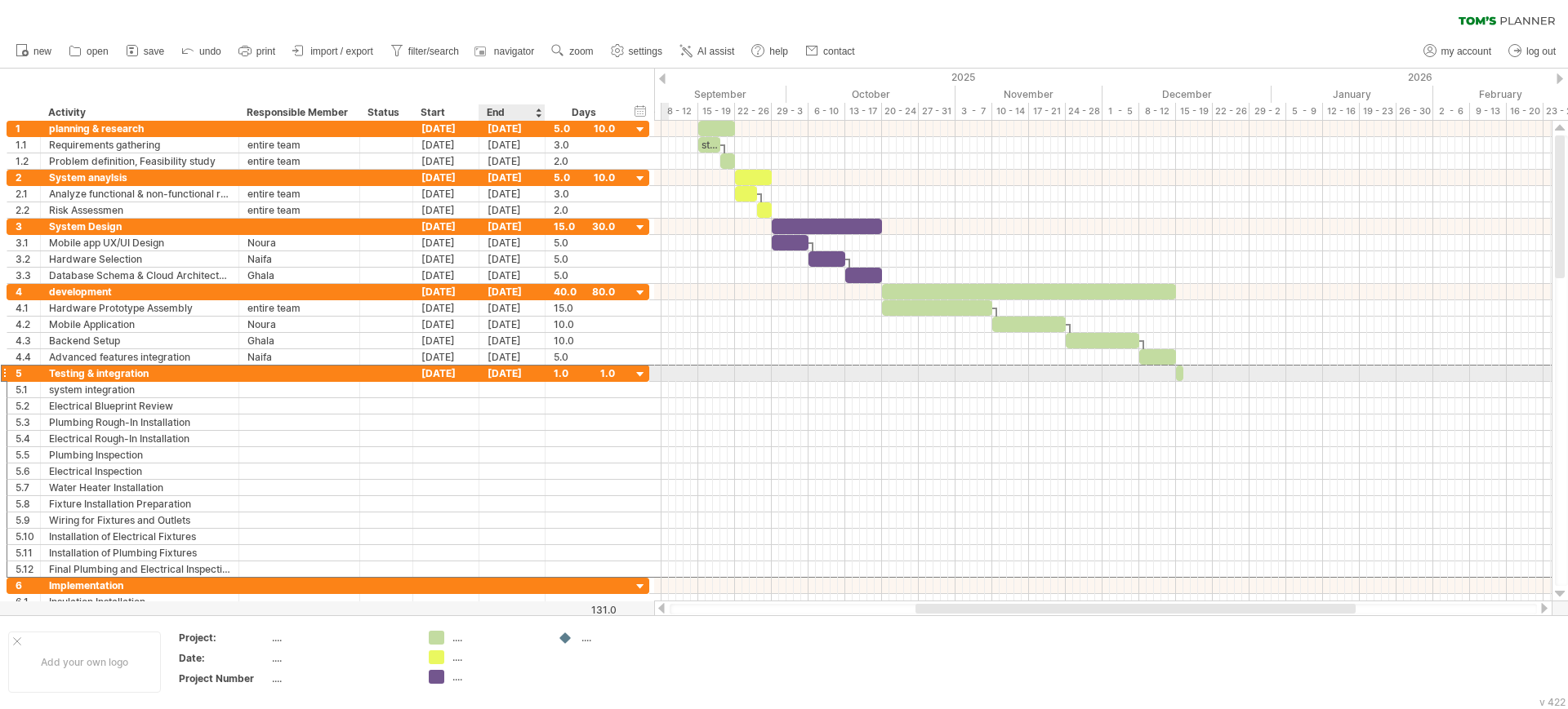
click at [507, 379] on div "[DATE]" at bounding box center [513, 373] width 66 height 16
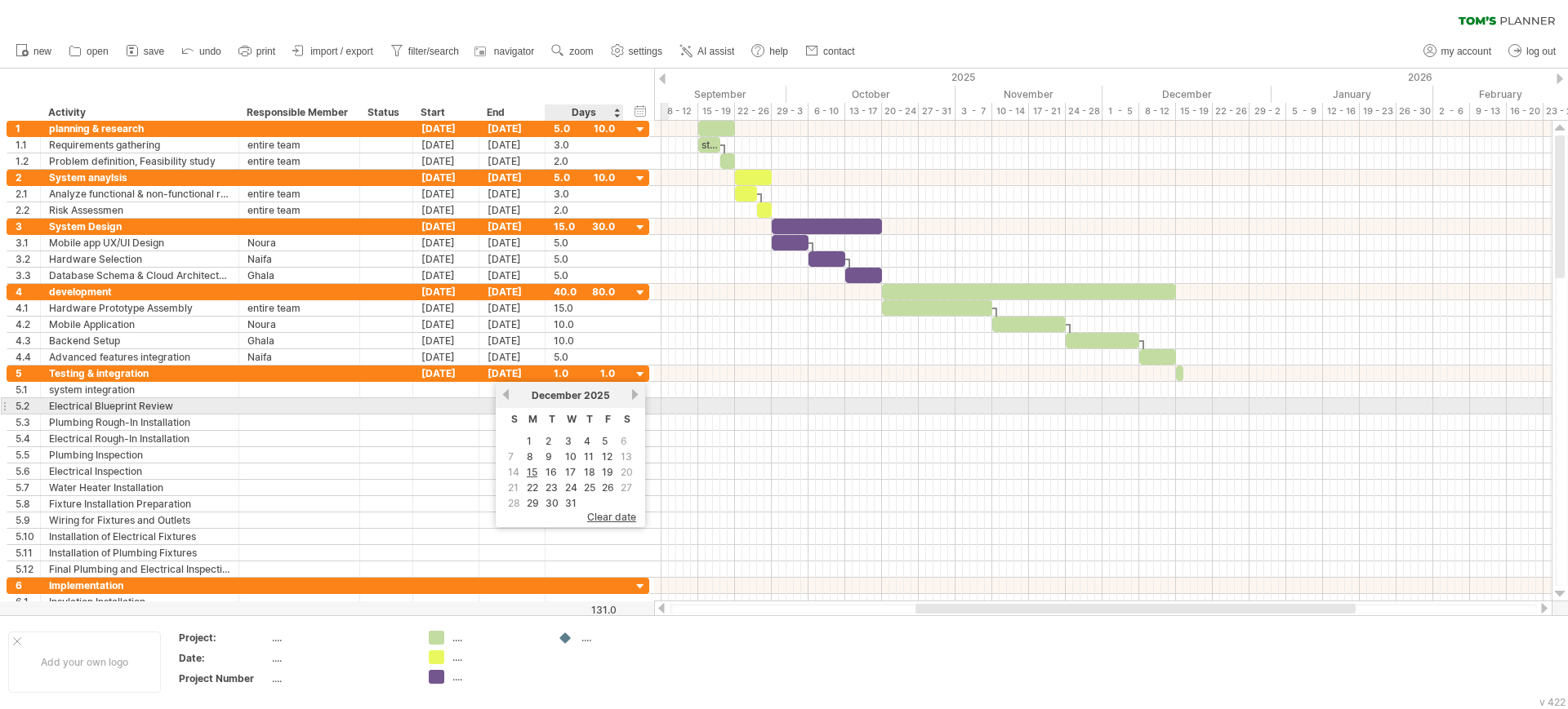
click at [634, 398] on link "next" at bounding box center [634, 394] width 12 height 12
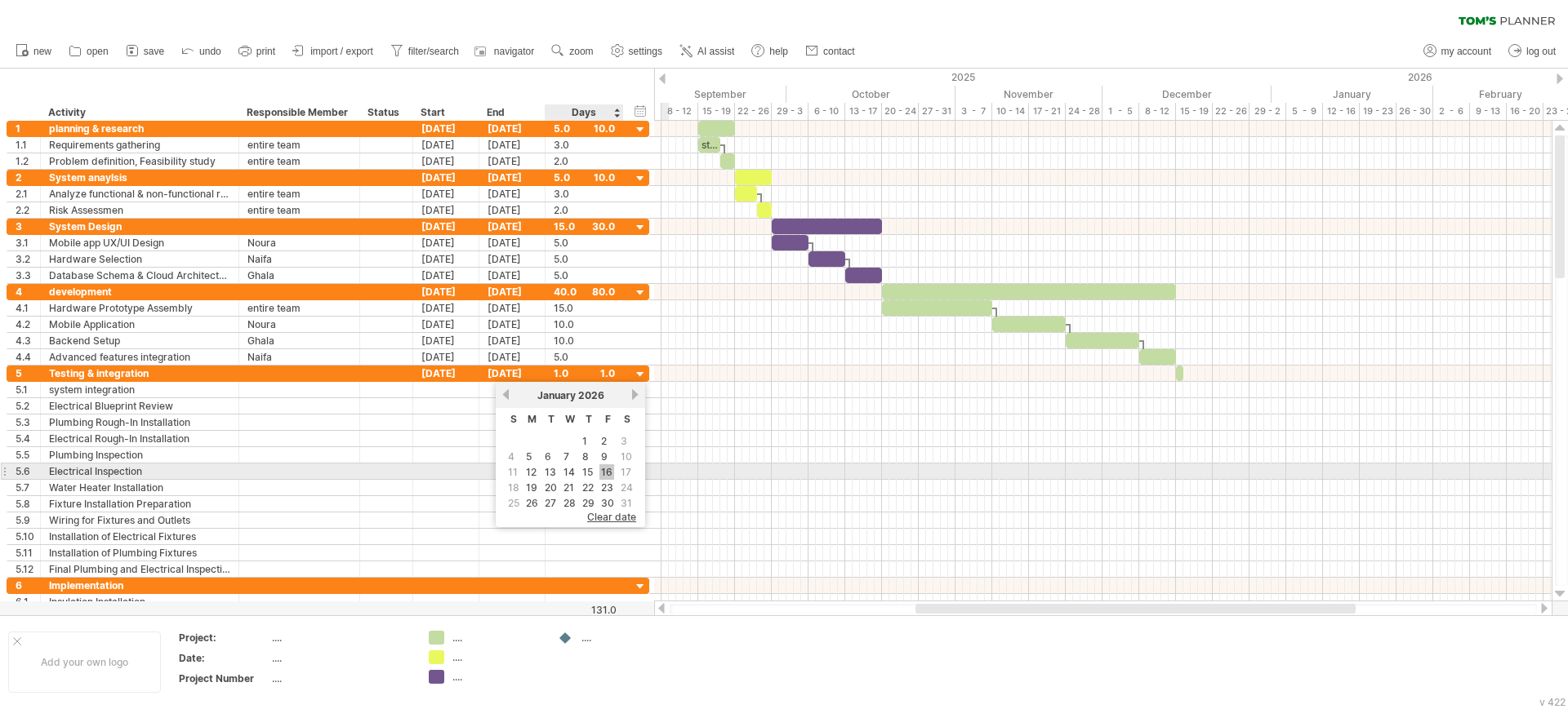
click at [604, 468] on link "16" at bounding box center [606, 472] width 15 height 16
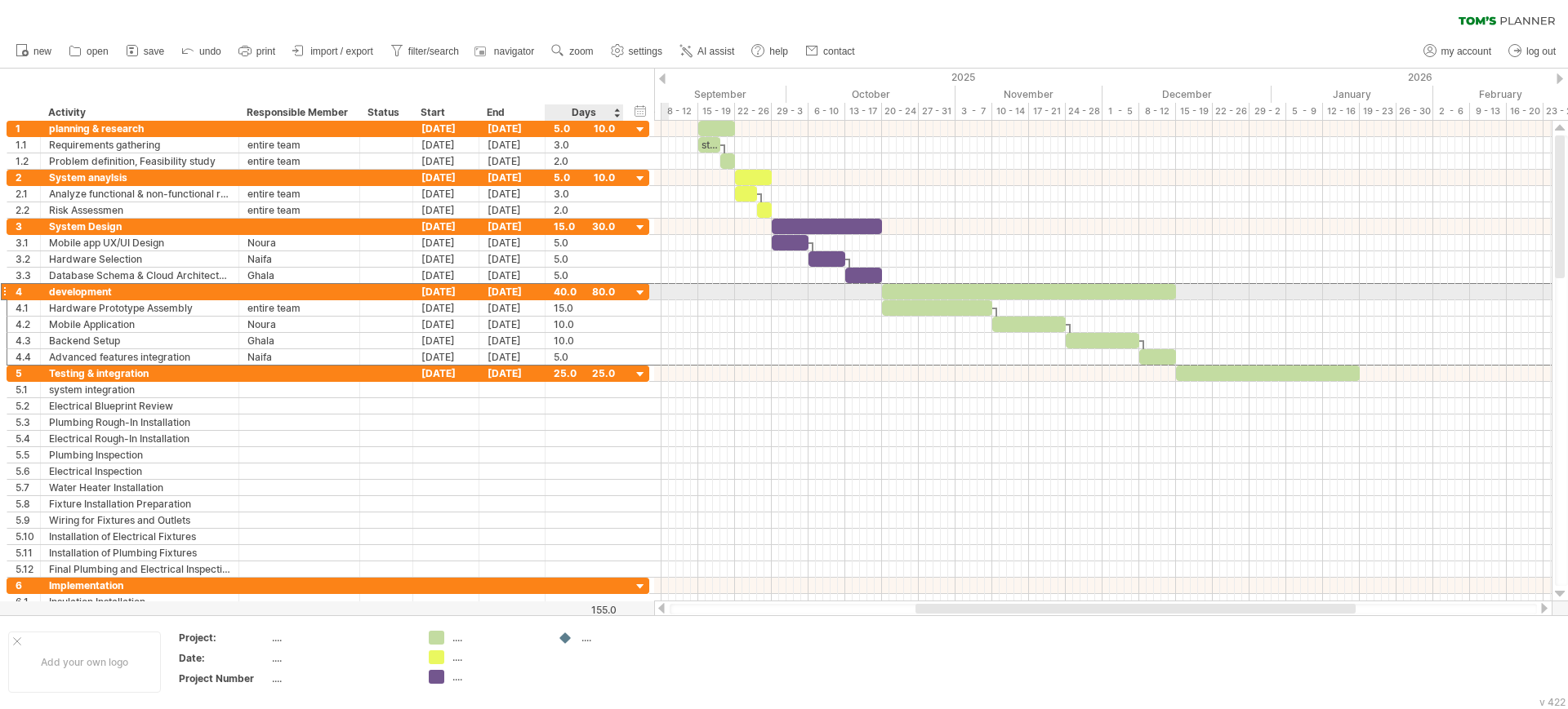
click at [605, 290] on div "40.0" at bounding box center [584, 292] width 62 height 16
click at [632, 290] on div "**********" at bounding box center [328, 292] width 642 height 17
click at [640, 292] on div at bounding box center [640, 293] width 16 height 16
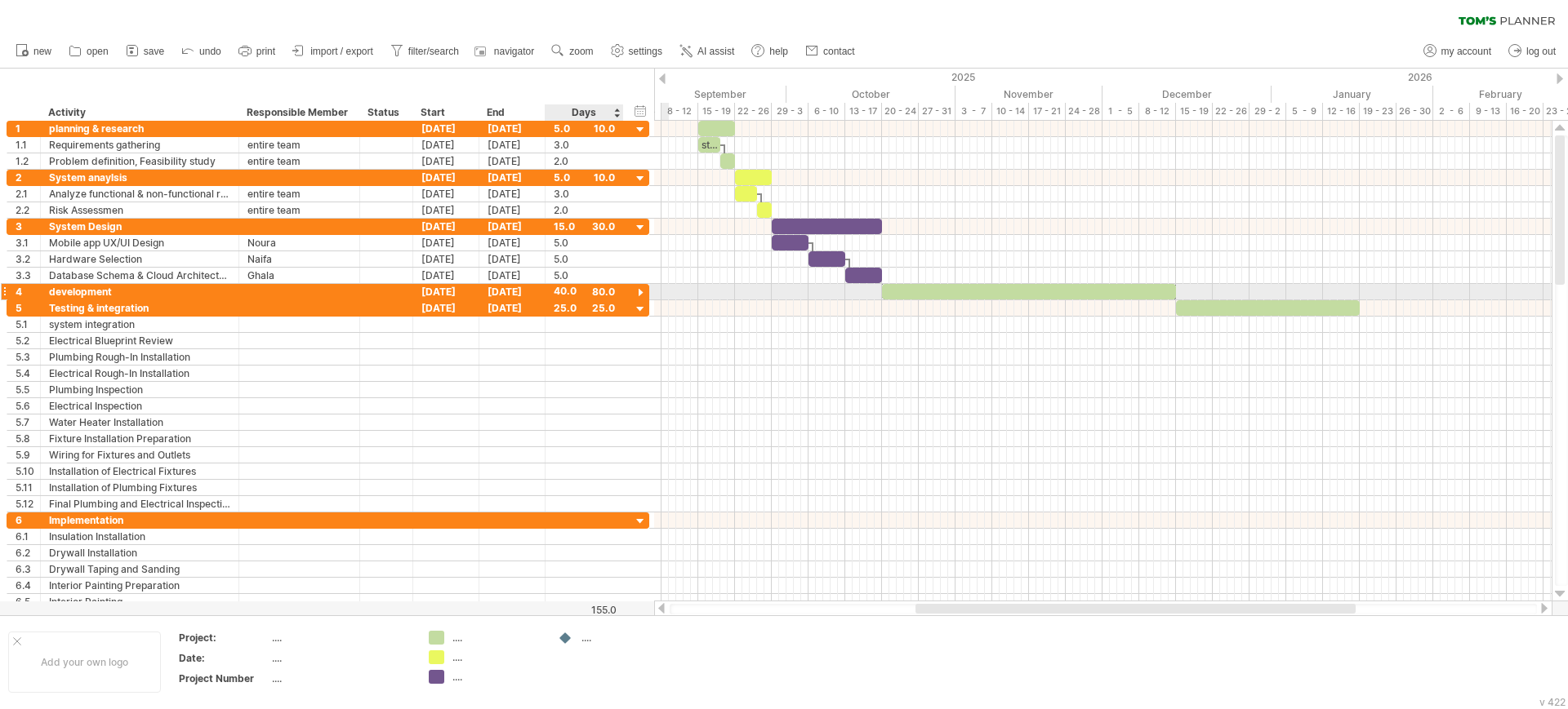
click at [640, 292] on div at bounding box center [640, 293] width 16 height 16
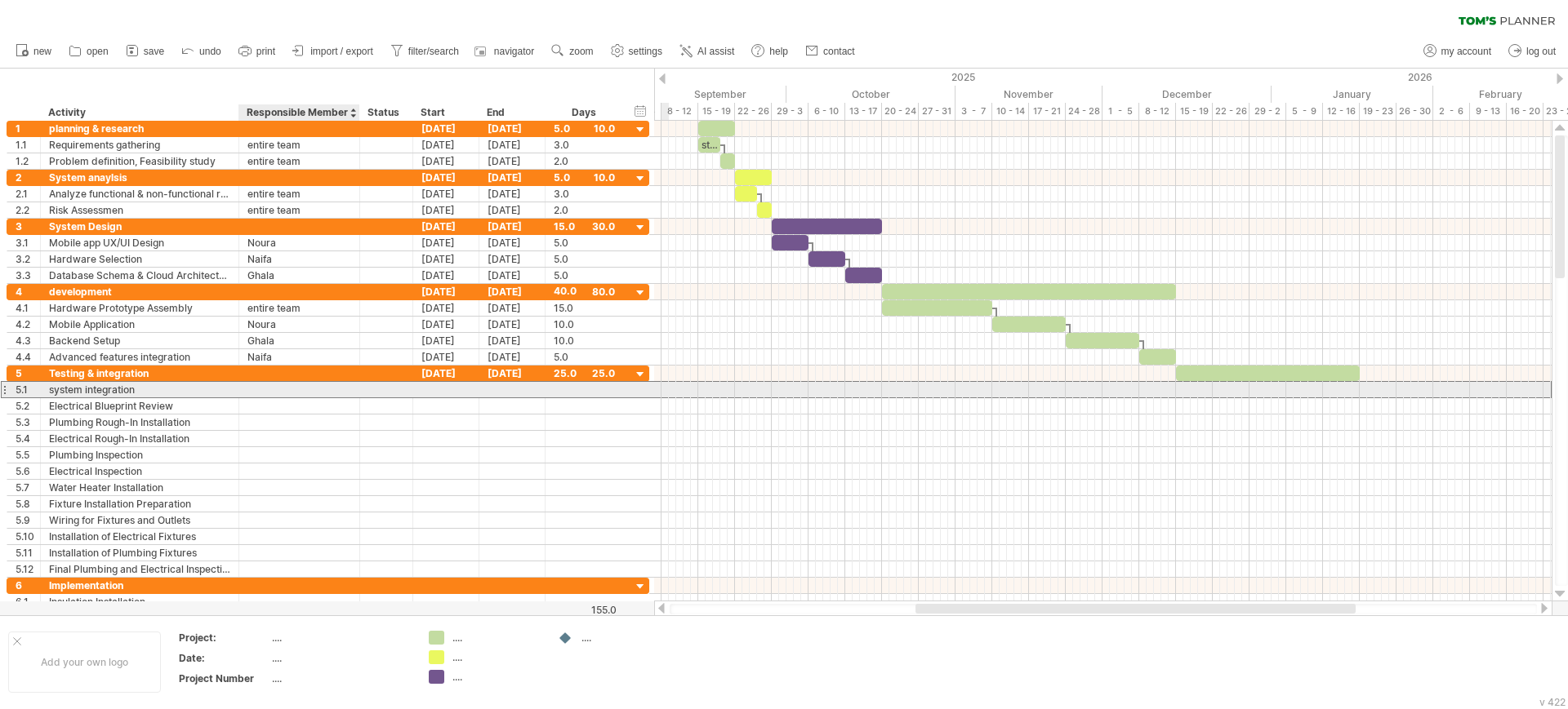
click at [319, 390] on div at bounding box center [299, 389] width 104 height 16
type input "**********"
click at [441, 387] on div at bounding box center [446, 389] width 66 height 16
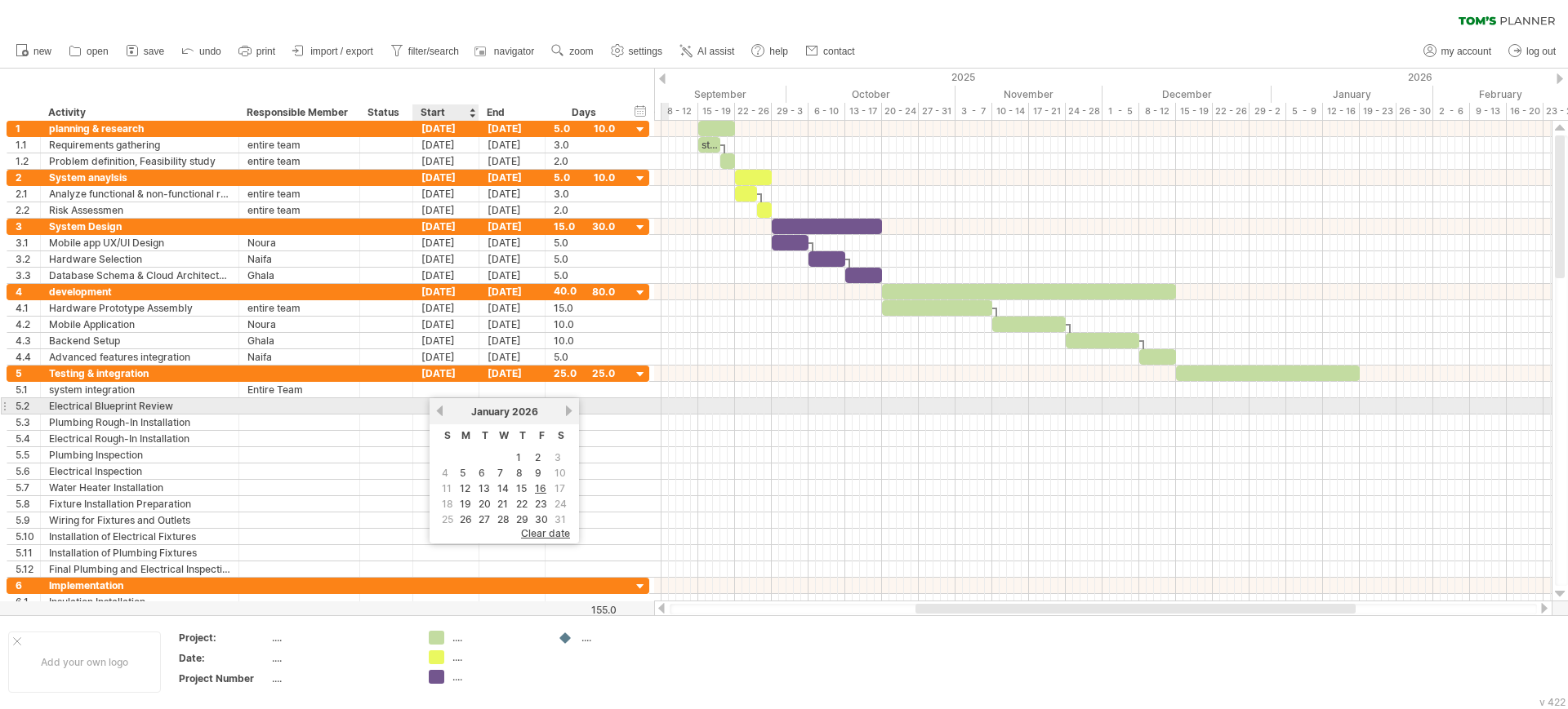
click at [444, 414] on link "previous" at bounding box center [439, 410] width 12 height 12
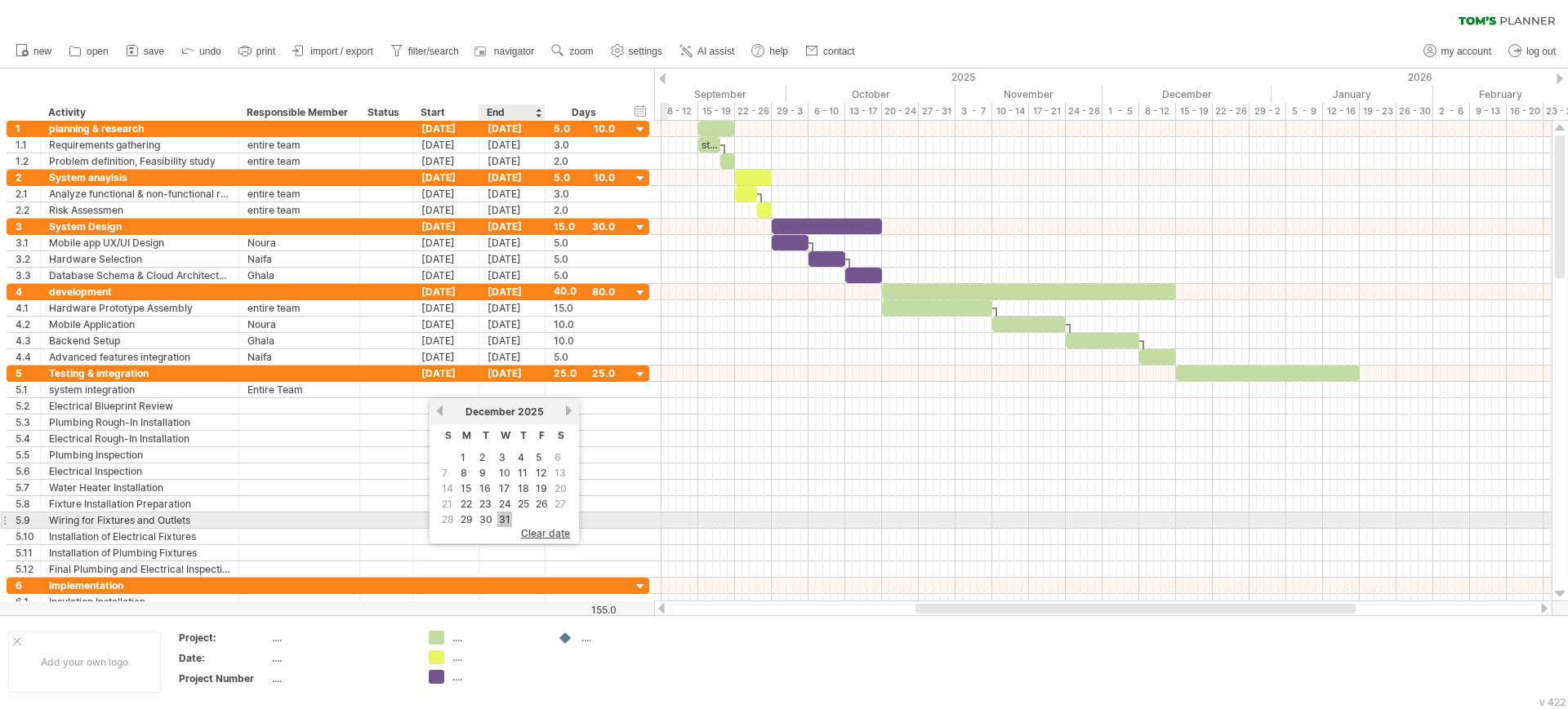
click at [498, 517] on link "31" at bounding box center [504, 519] width 15 height 16
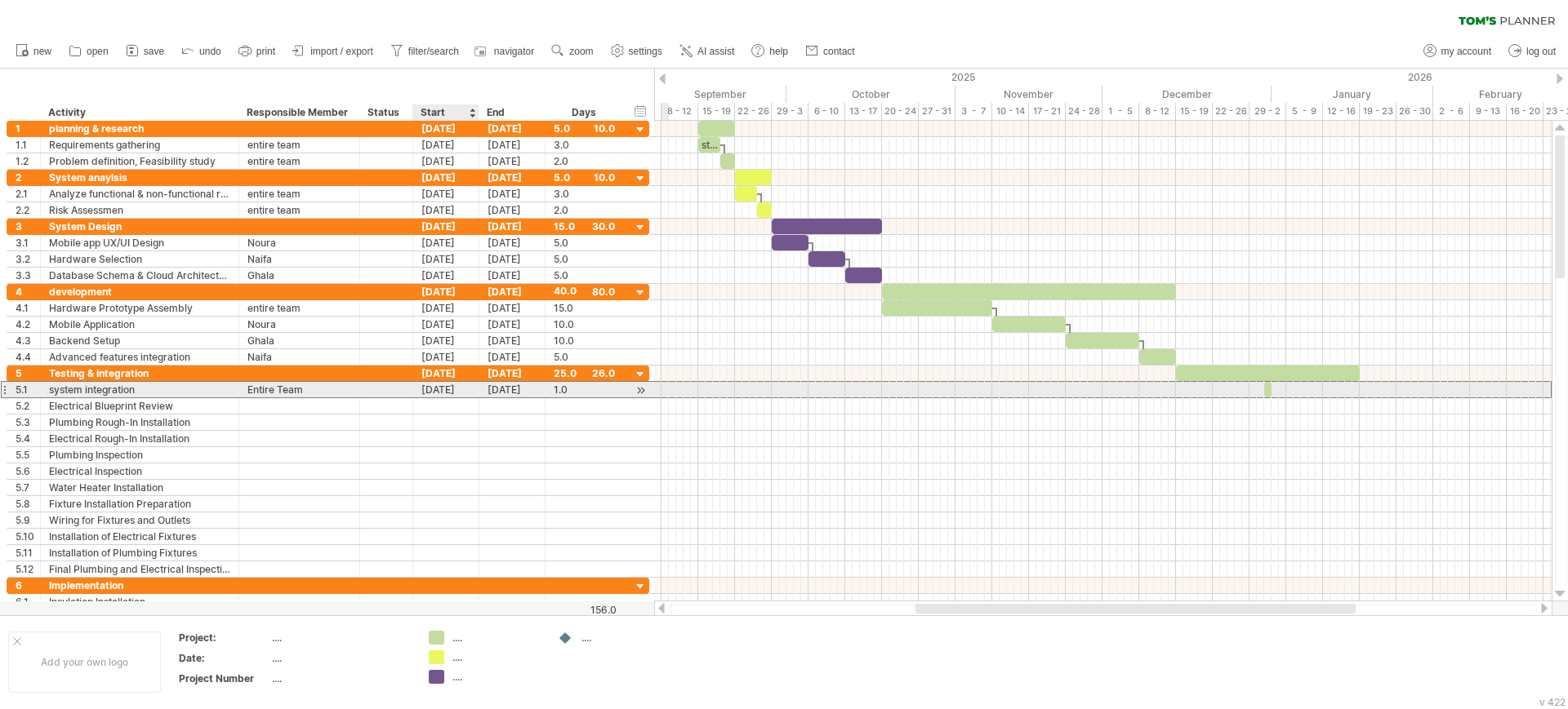
click at [431, 392] on div "[DATE]" at bounding box center [446, 389] width 66 height 16
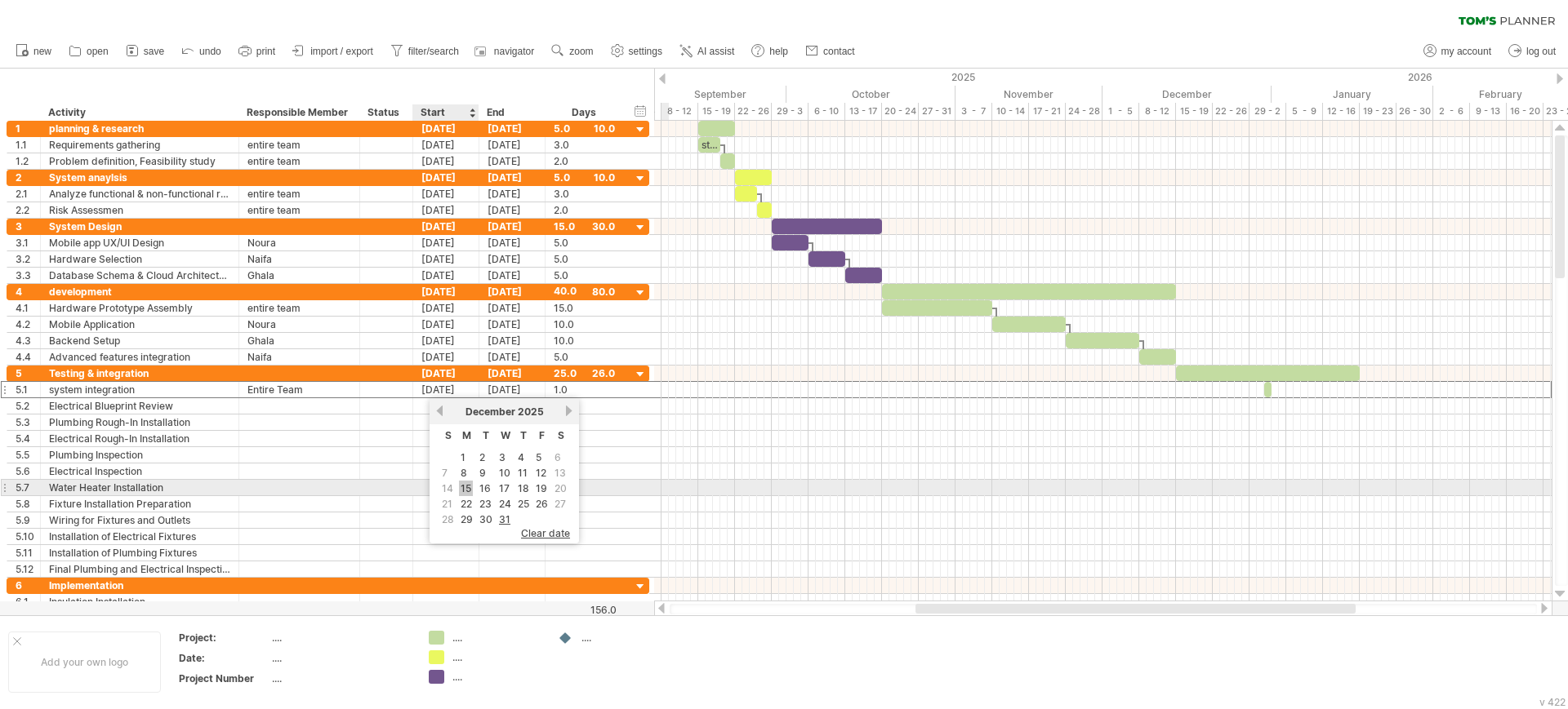
click at [467, 486] on link "15" at bounding box center [466, 488] width 14 height 16
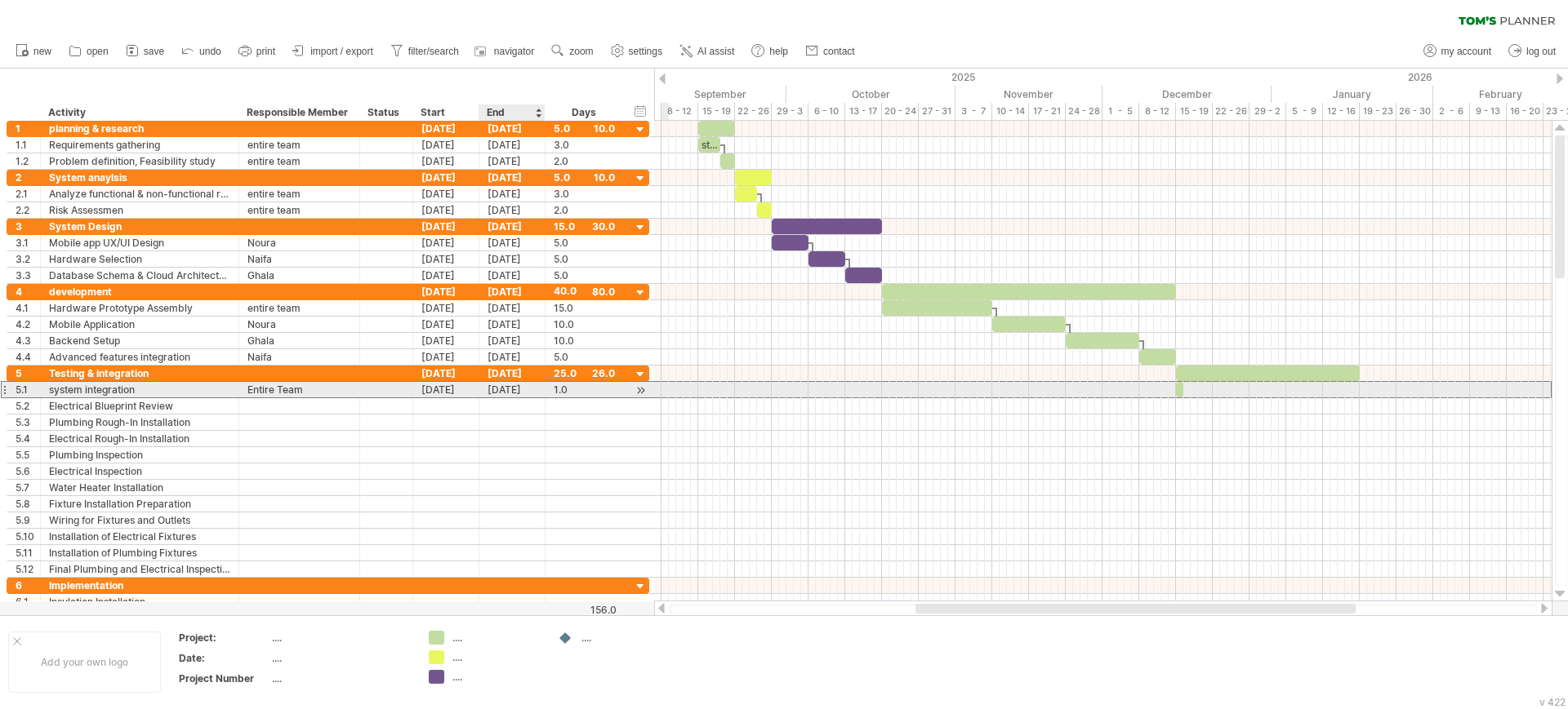
click at [500, 385] on div "[DATE]" at bounding box center [513, 389] width 66 height 16
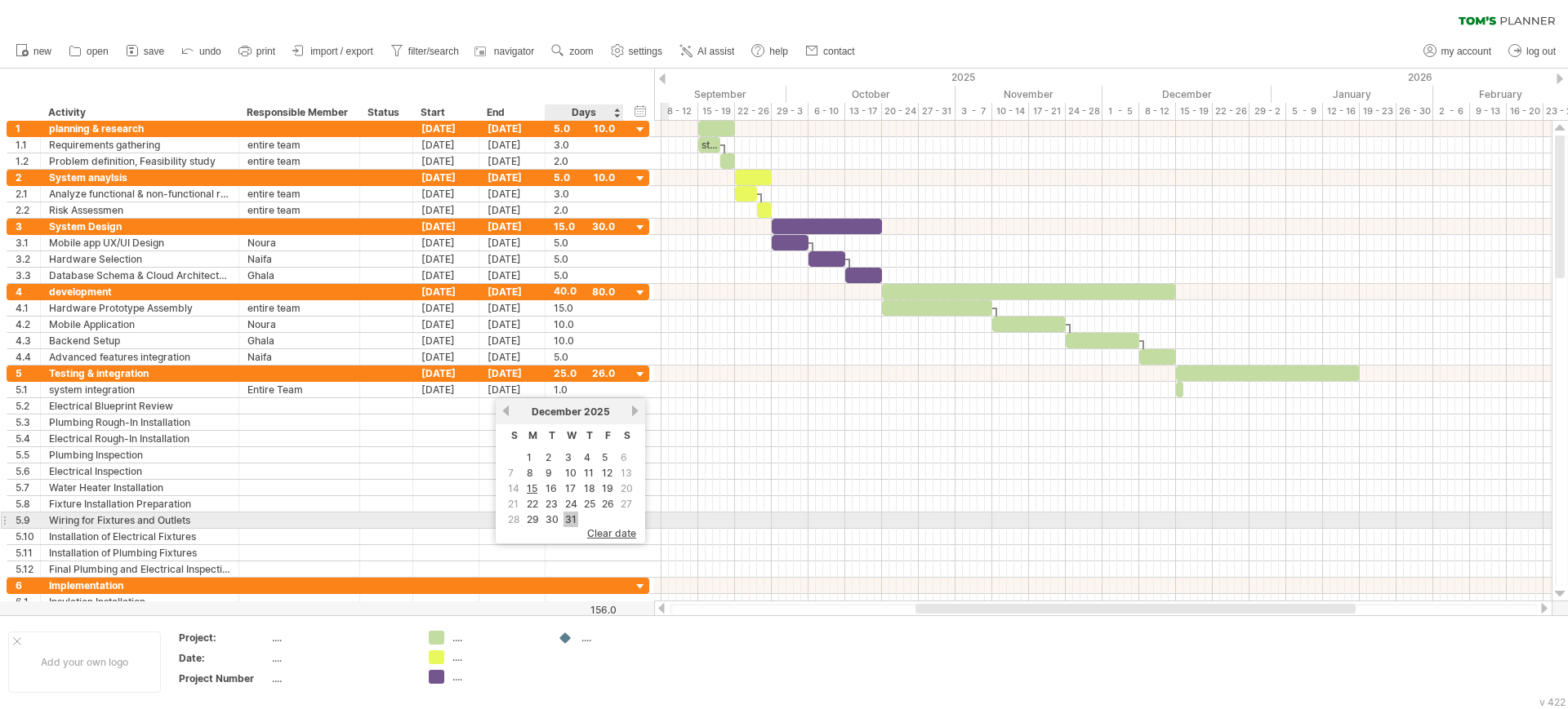
click at [571, 518] on link "31" at bounding box center [571, 519] width 15 height 16
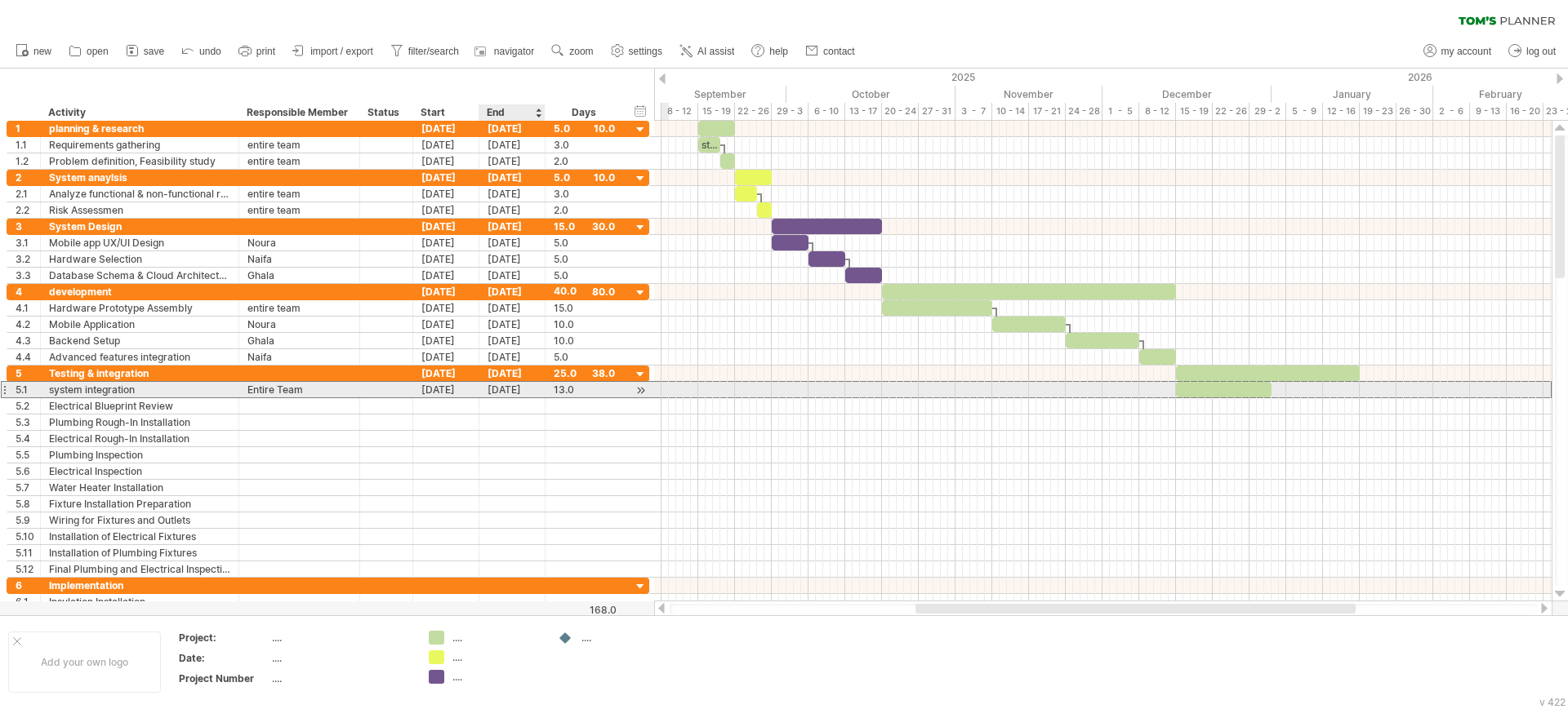
click at [527, 390] on div "[DATE]" at bounding box center [513, 389] width 66 height 16
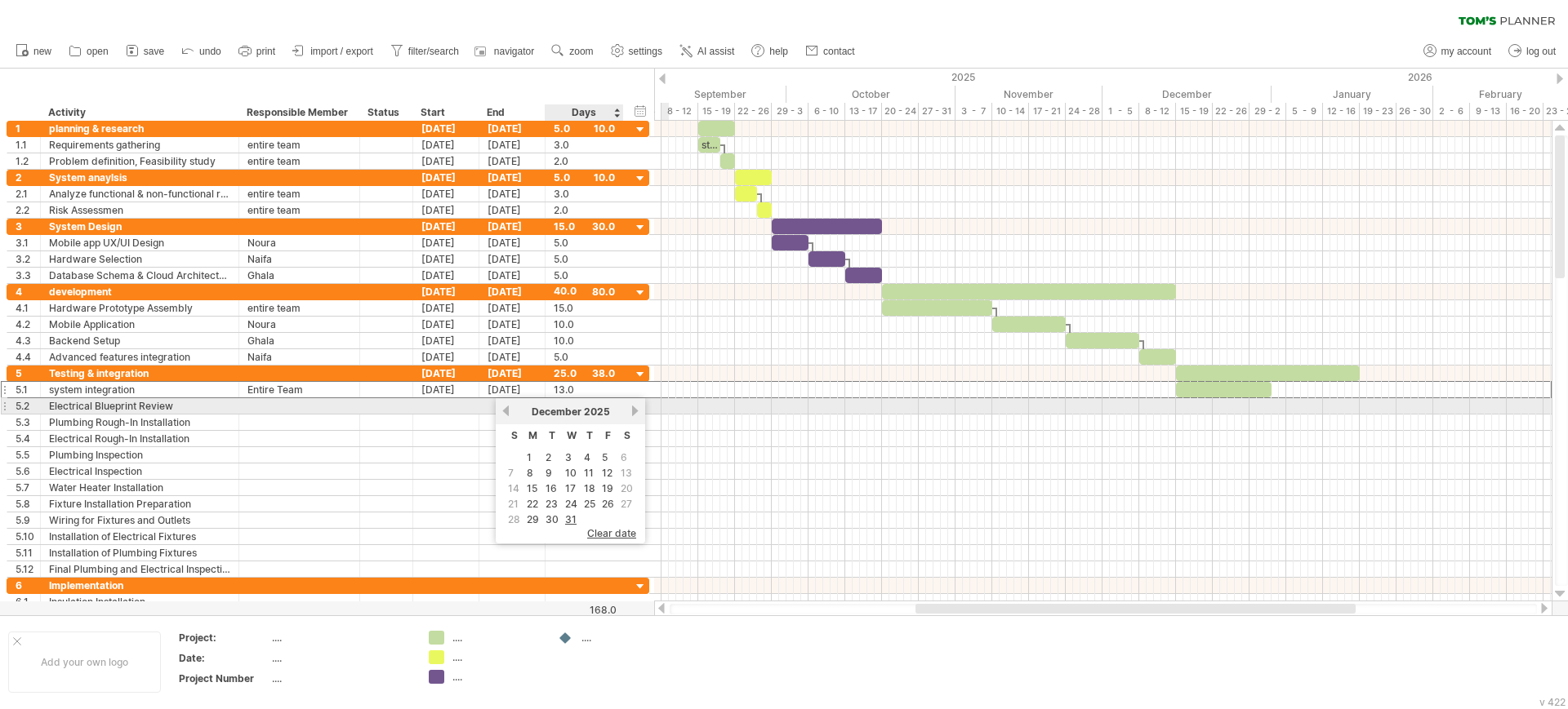
click at [632, 410] on link "next" at bounding box center [634, 410] width 12 height 12
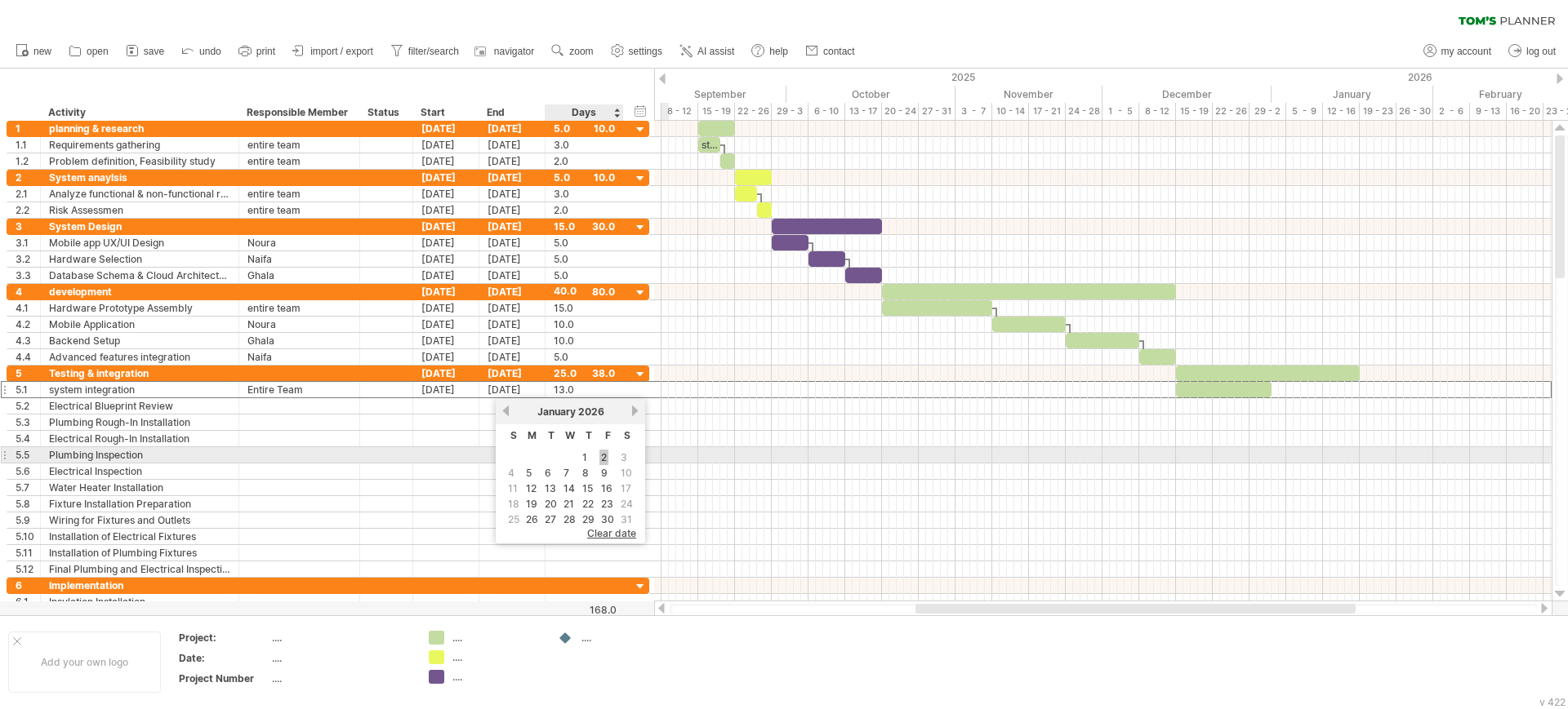
click at [604, 454] on link "2" at bounding box center [604, 457] width 9 height 16
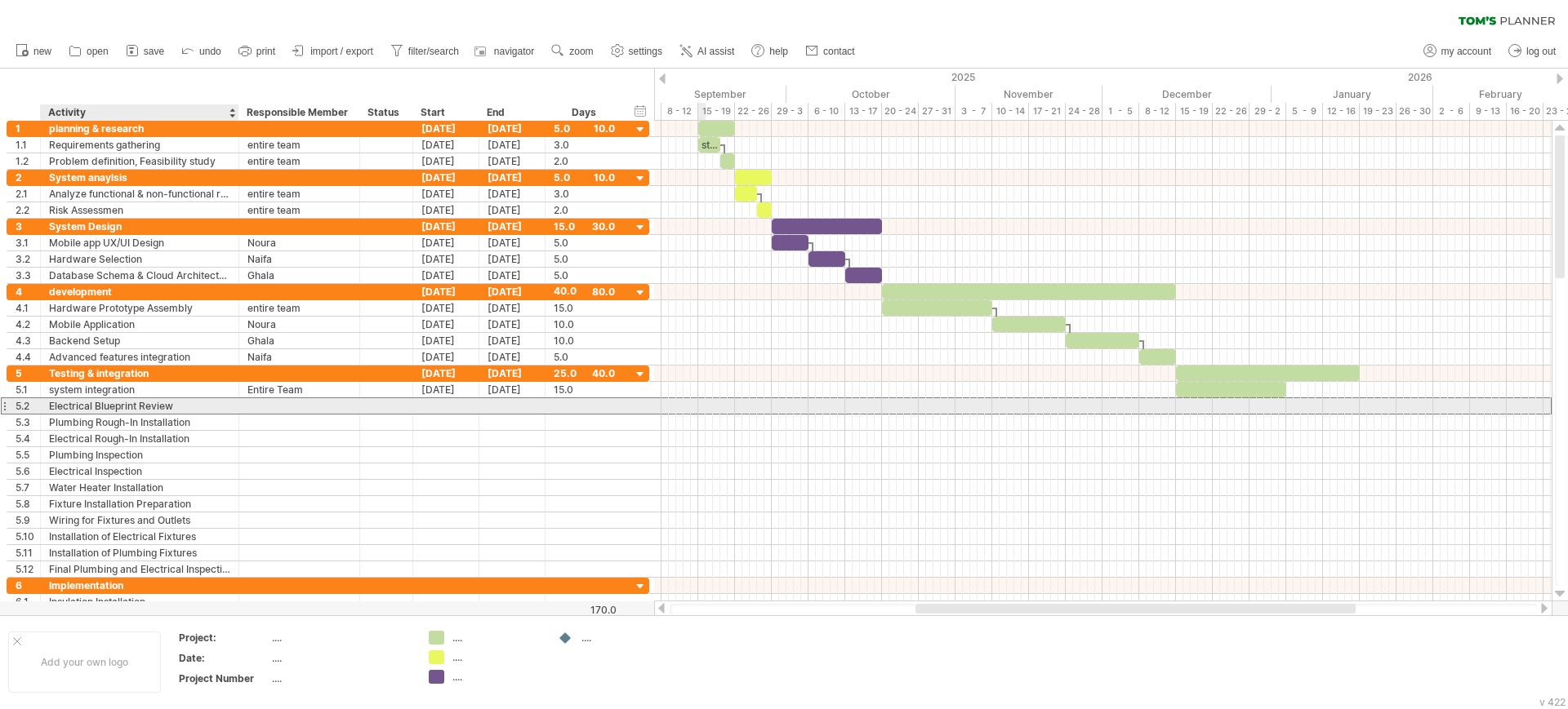
click at [173, 406] on div "Electrical Blueprint Review" at bounding box center [139, 406] width 181 height 16
drag, startPoint x: 173, startPoint y: 406, endPoint x: 51, endPoint y: 409, distance: 122.0
click at [51, 409] on input "**********" at bounding box center [139, 406] width 181 height 16
click at [139, 409] on div "func" at bounding box center [139, 406] width 181 height 16
click at [139, 409] on input "****" at bounding box center [139, 406] width 181 height 16
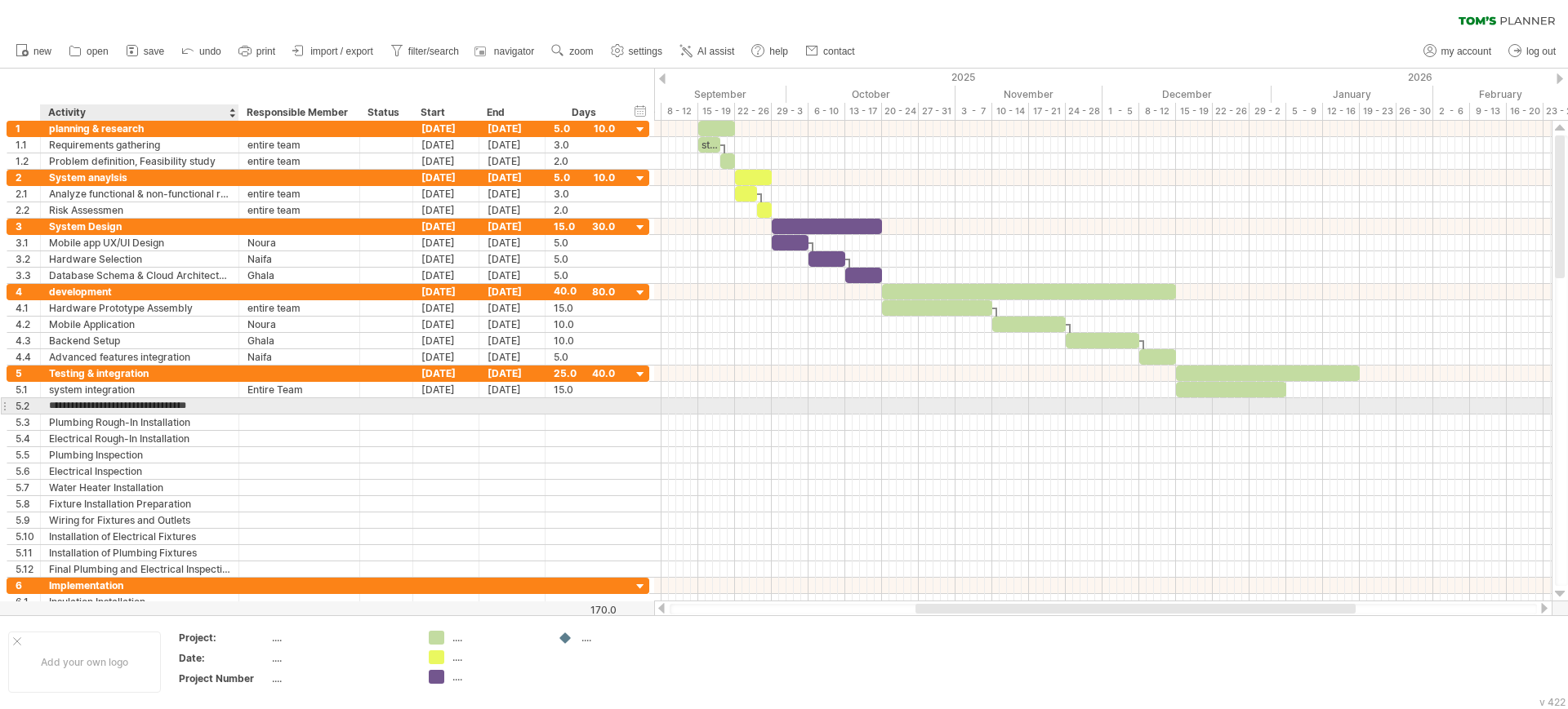
type input "**********"
click at [275, 403] on div at bounding box center [299, 406] width 104 height 16
type input "**********"
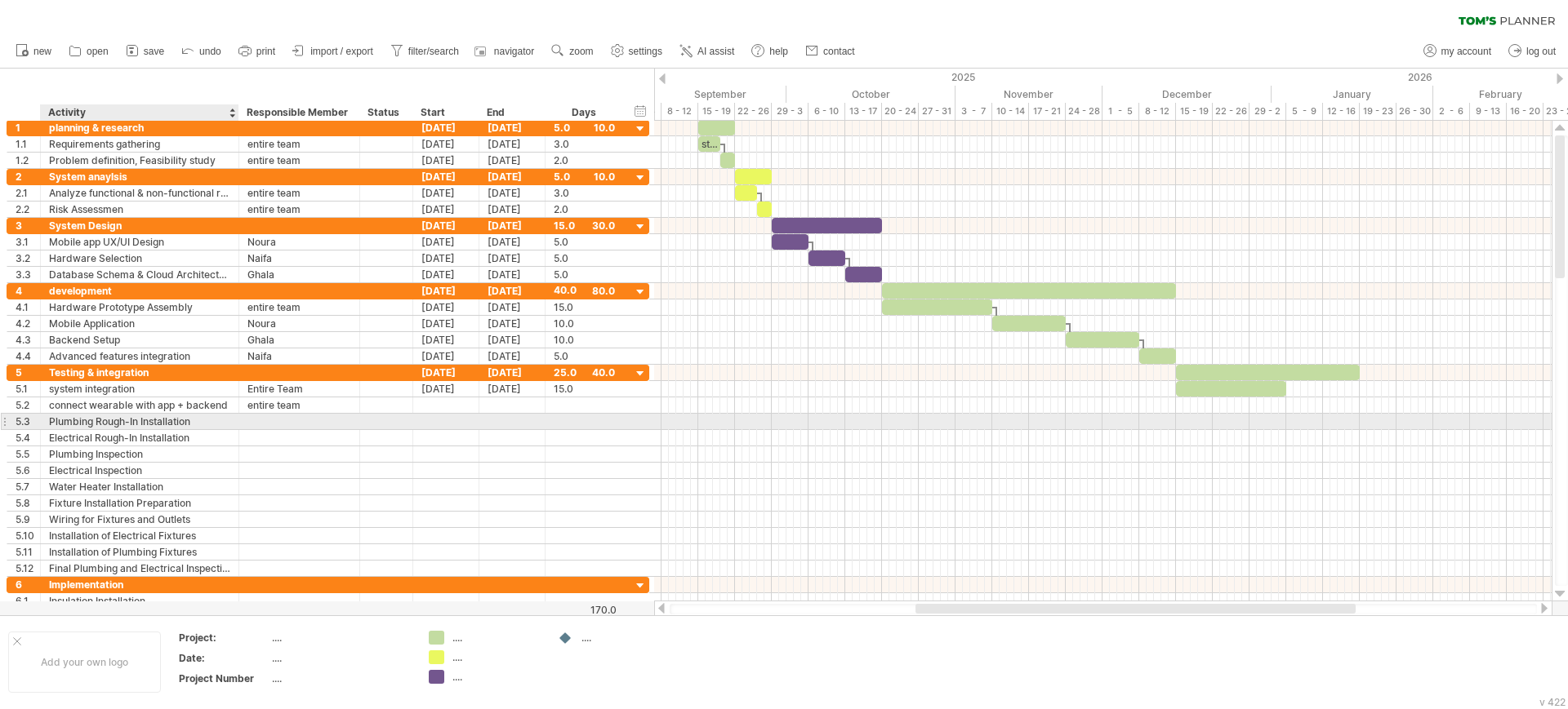
click at [110, 421] on div "Plumbing Rough-In Installation" at bounding box center [139, 421] width 181 height 16
click at [110, 421] on input "**********" at bounding box center [139, 421] width 181 height 16
type input "*"
type input "**********"
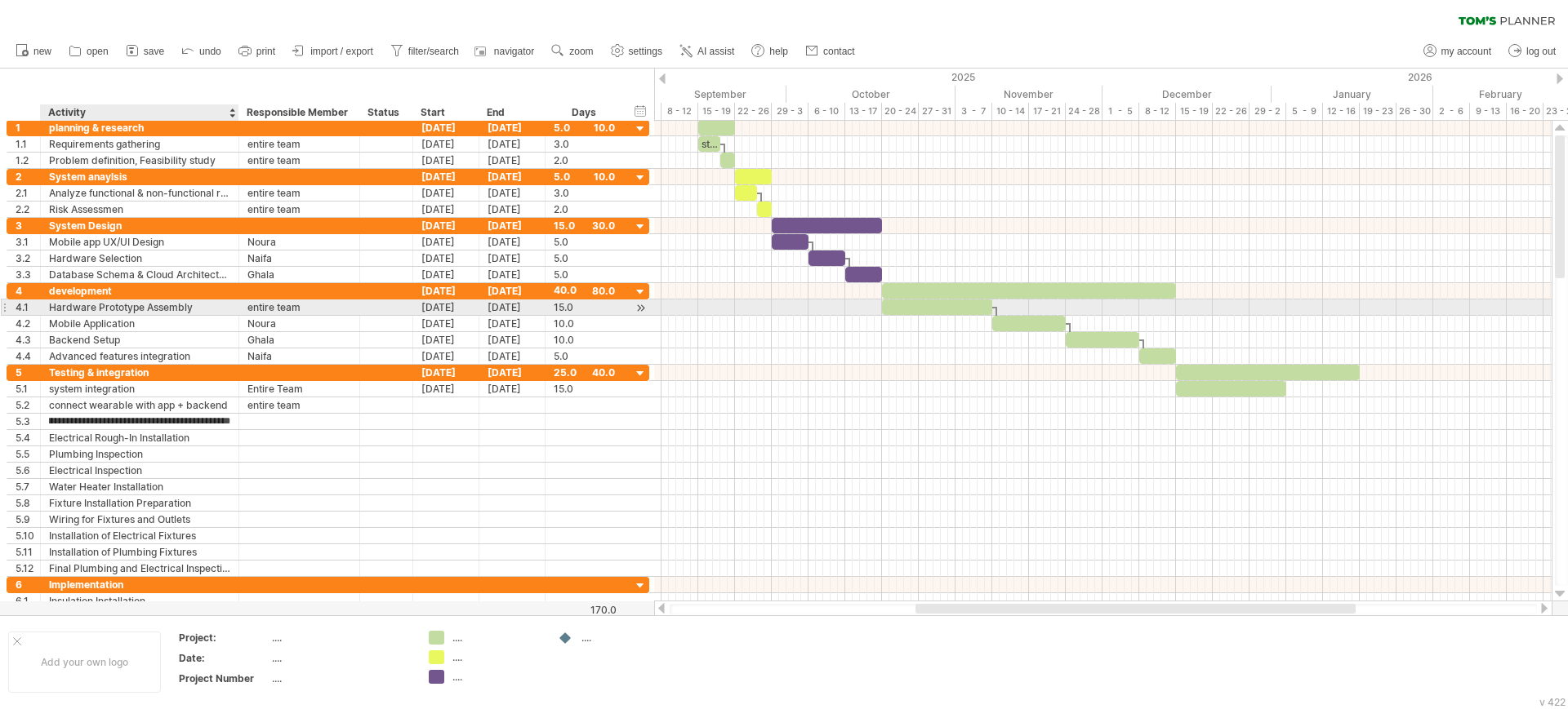
scroll to position [0, 0]
click at [134, 312] on div "Hardware Prototype Assembly" at bounding box center [139, 307] width 181 height 16
click at [142, 305] on input "**********" at bounding box center [139, 307] width 181 height 16
type input "**********"
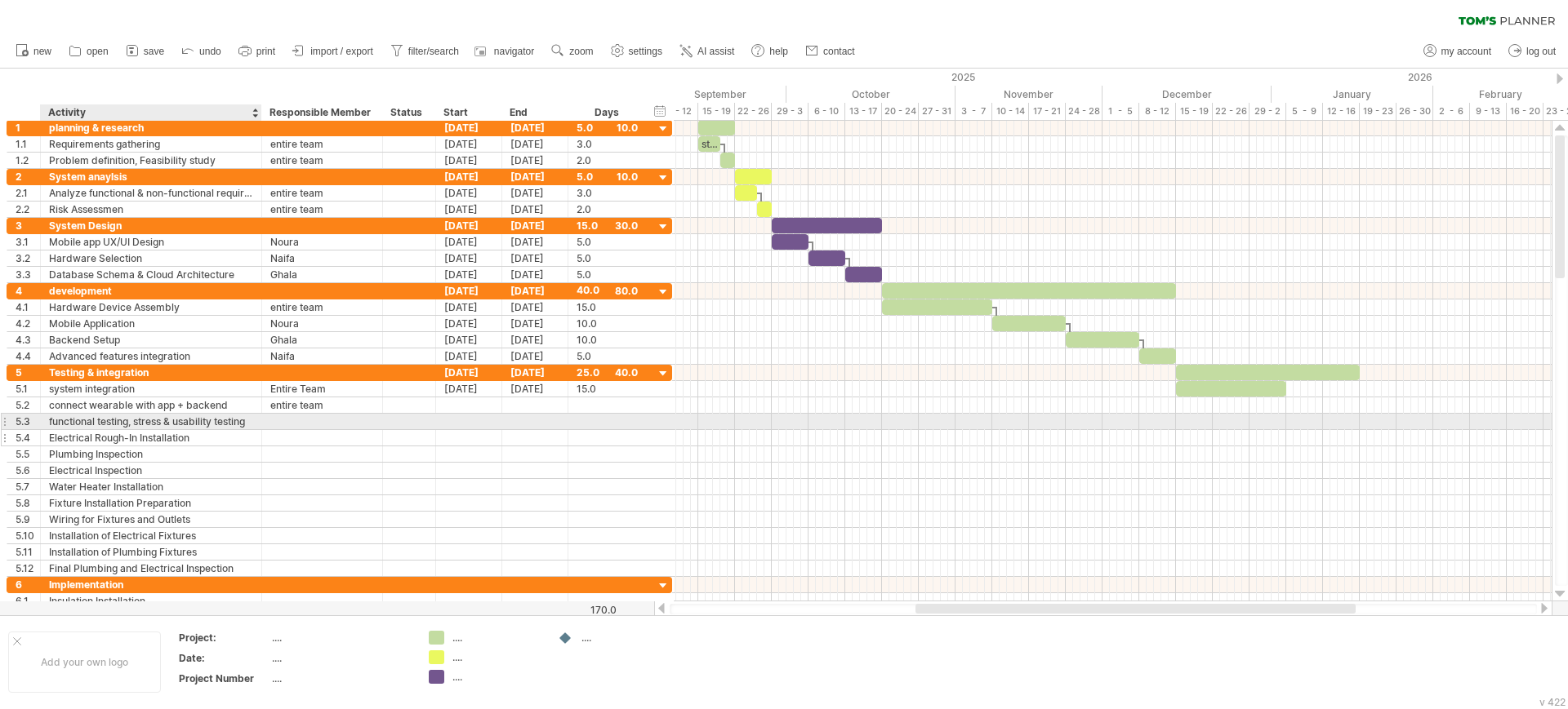
drag, startPoint x: 236, startPoint y: 426, endPoint x: 258, endPoint y: 431, distance: 22.6
click at [258, 431] on div "**********" at bounding box center [339, 471] width 665 height 212
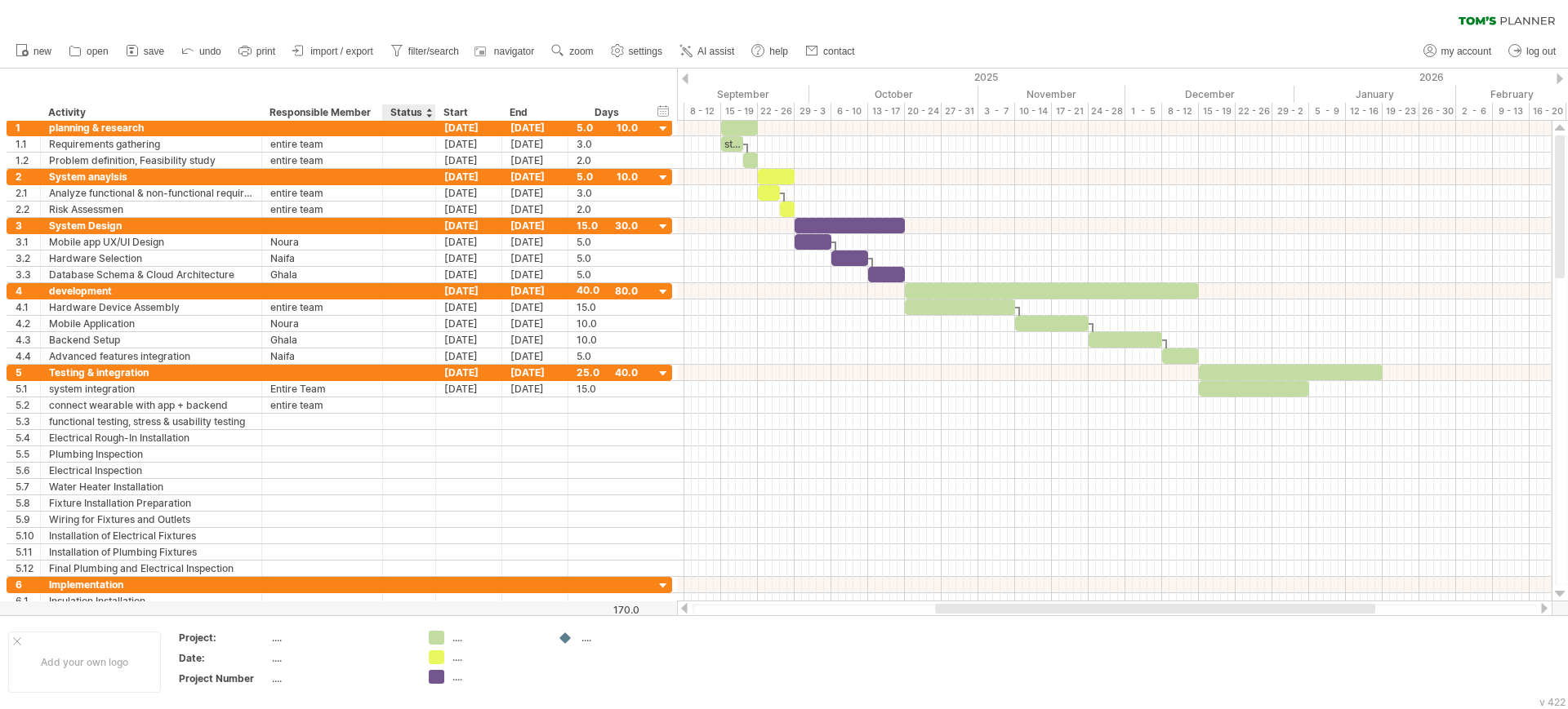
click at [402, 109] on div "Status" at bounding box center [408, 113] width 36 height 17
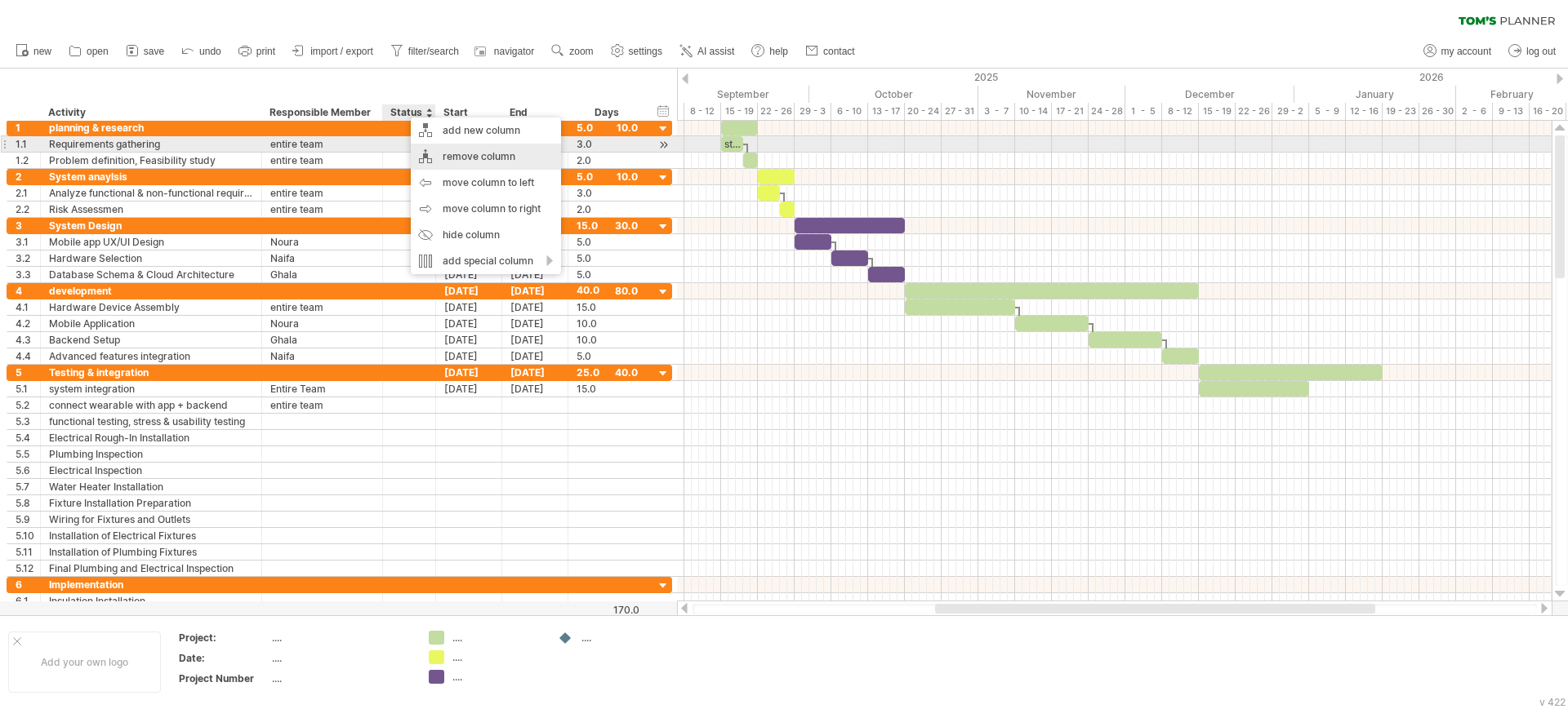
click at [428, 148] on div "remove column" at bounding box center [485, 156] width 150 height 26
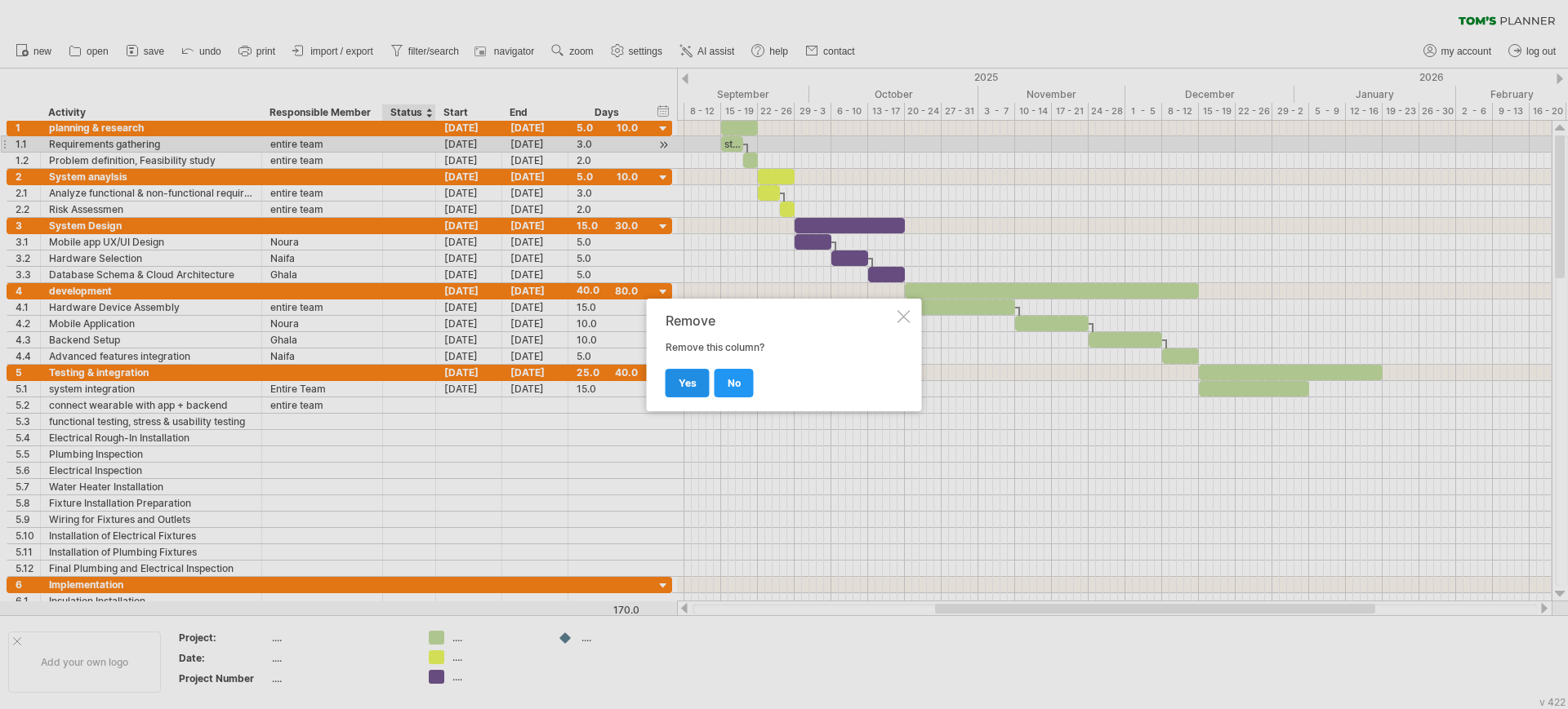
click at [678, 387] on span "yes" at bounding box center [687, 383] width 18 height 12
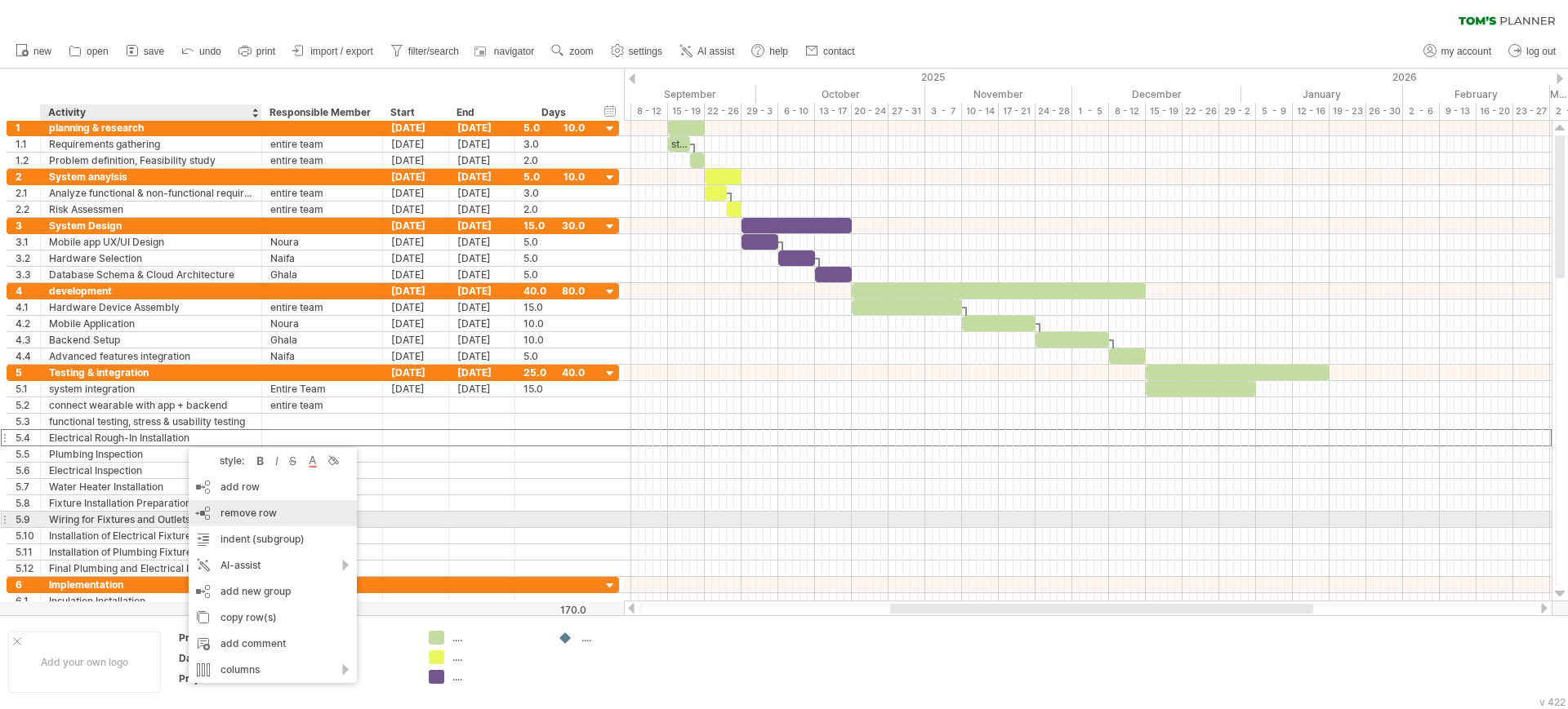
click at [223, 519] on div "remove row remove selected rows" at bounding box center [272, 513] width 168 height 26
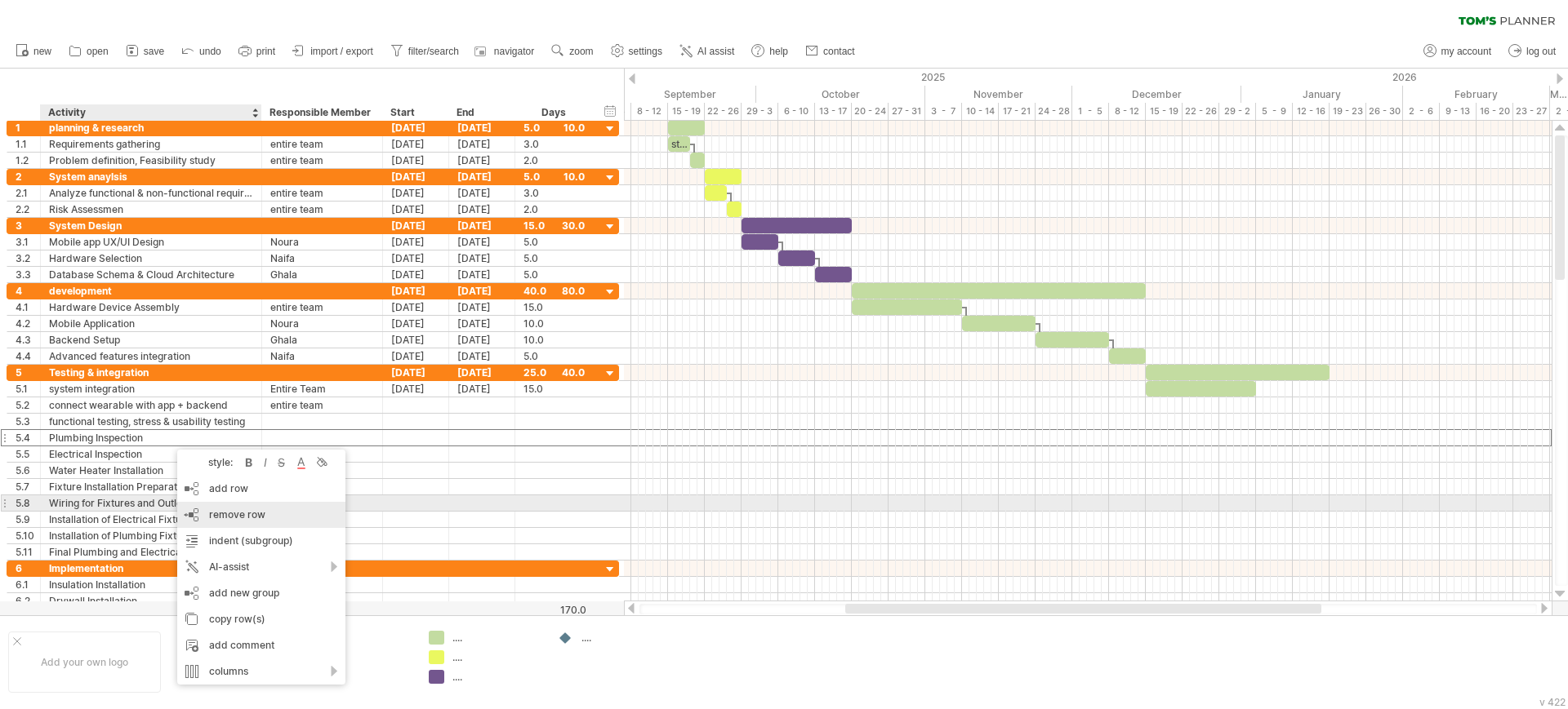
click at [199, 511] on div "remove row remove selected rows" at bounding box center [261, 515] width 168 height 26
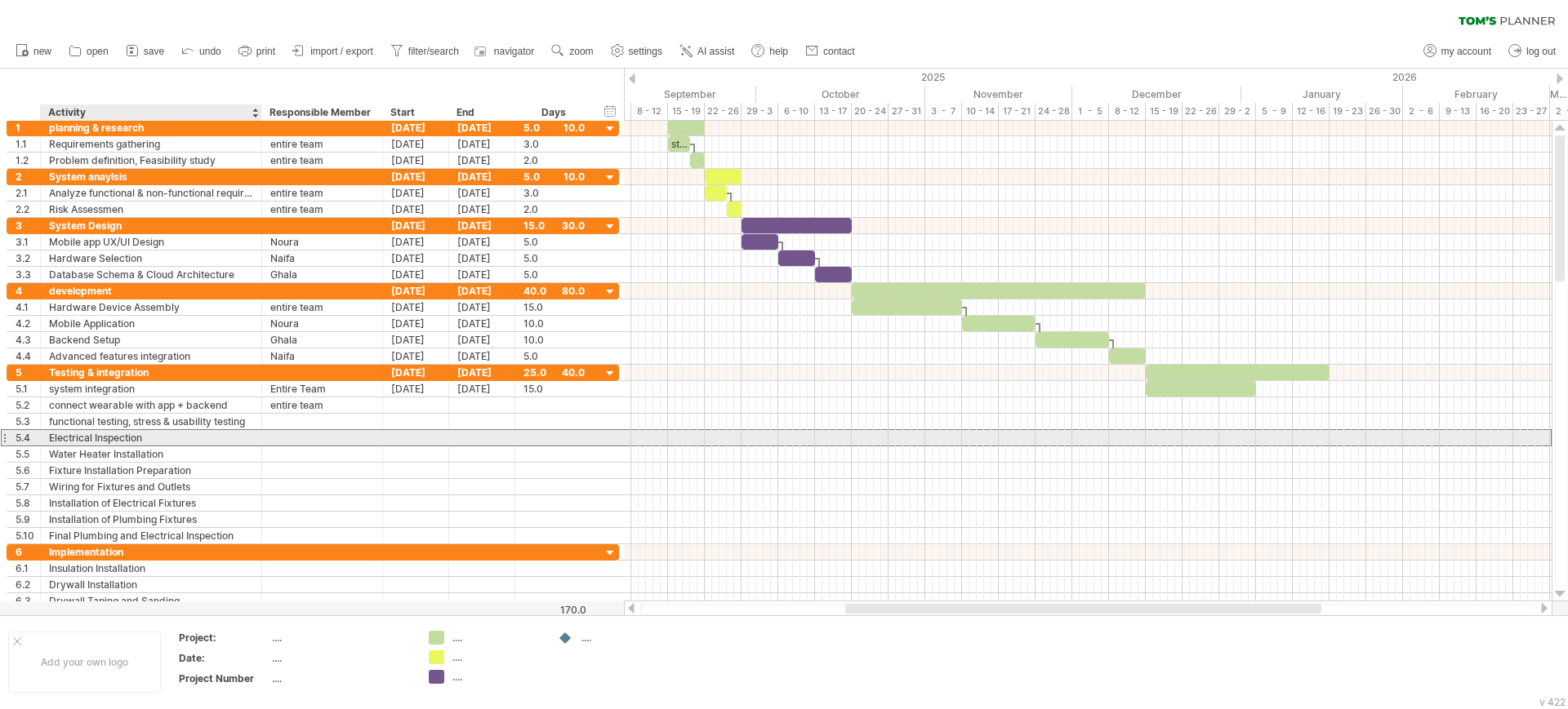
click at [202, 436] on div "Electrical Inspection" at bounding box center [151, 438] width 204 height 16
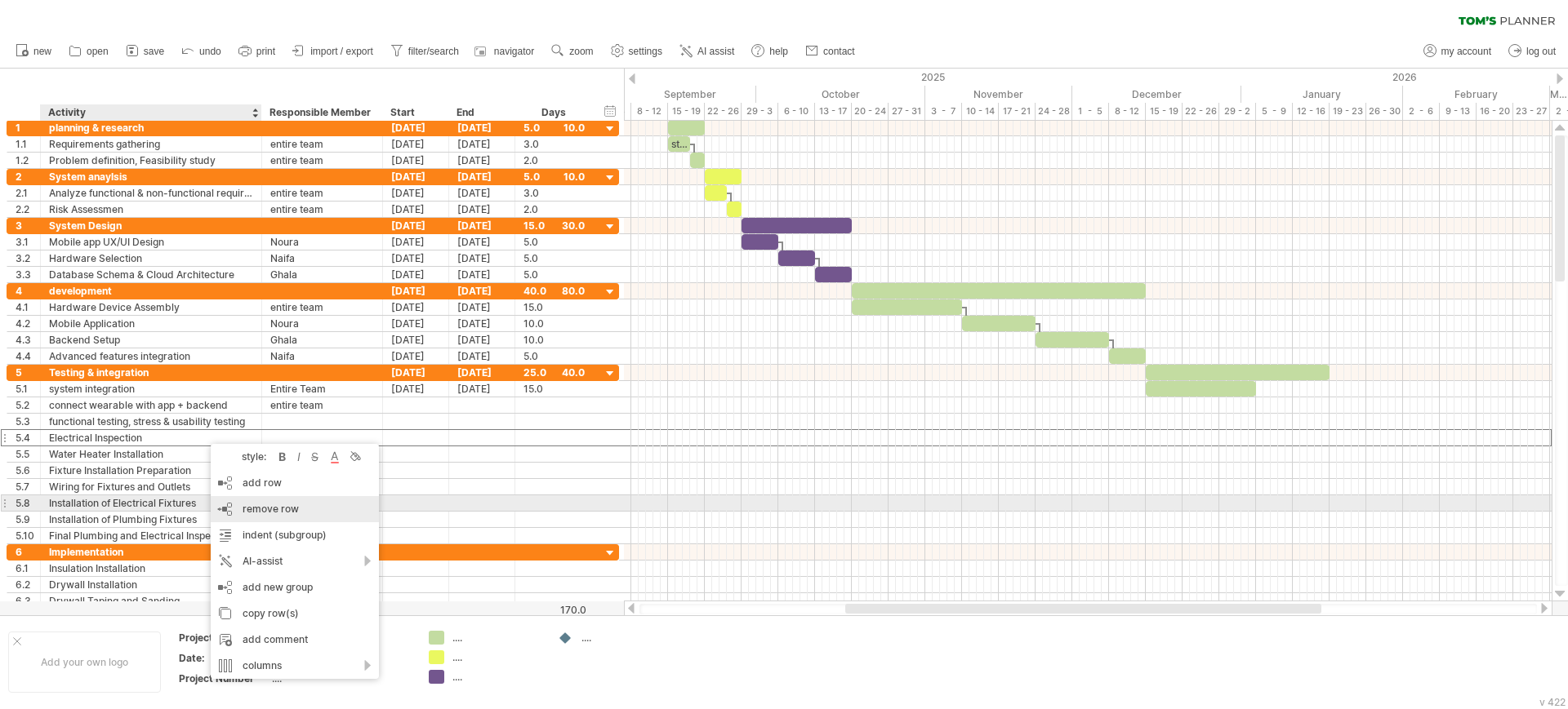
click at [243, 503] on span "remove row" at bounding box center [271, 509] width 56 height 12
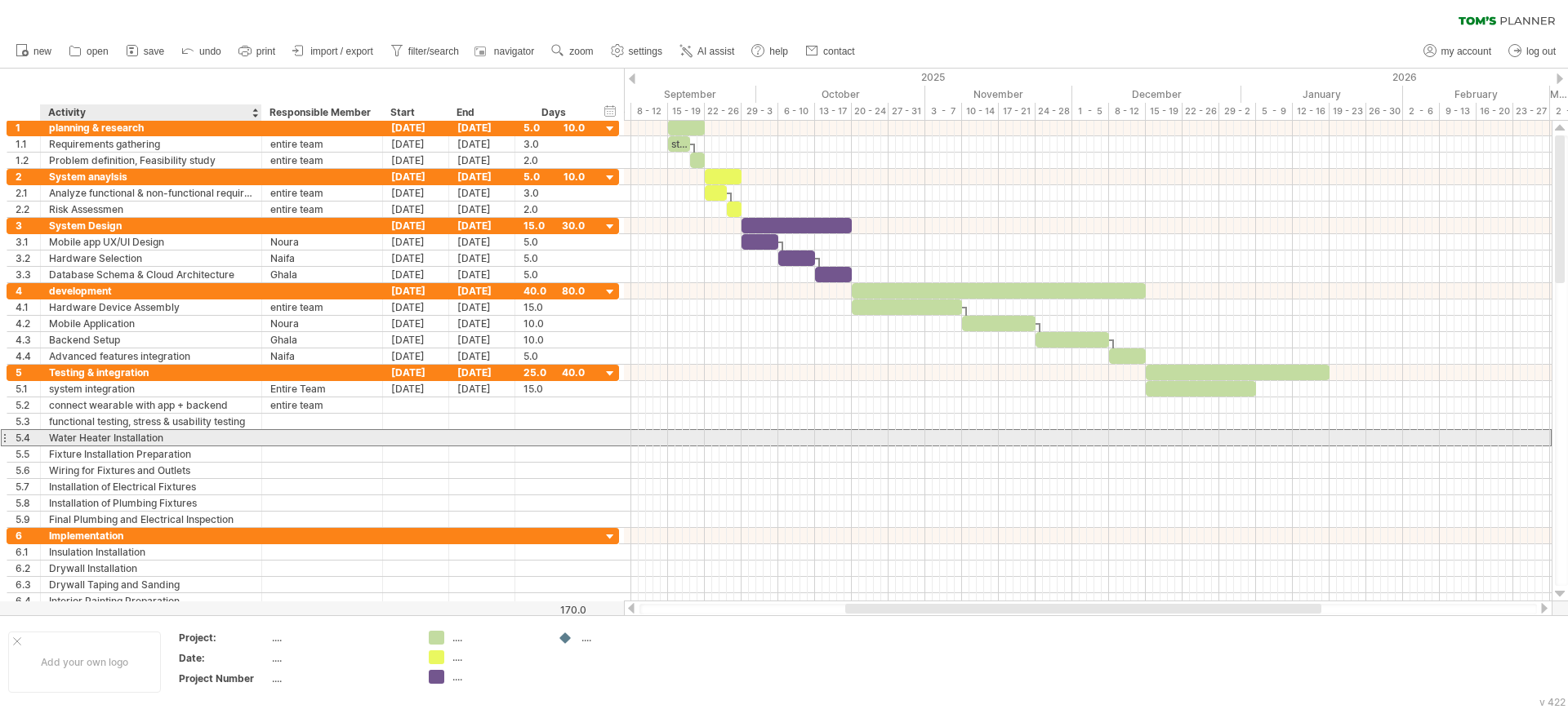
click at [191, 436] on div "Water Heater Installation" at bounding box center [151, 438] width 204 height 16
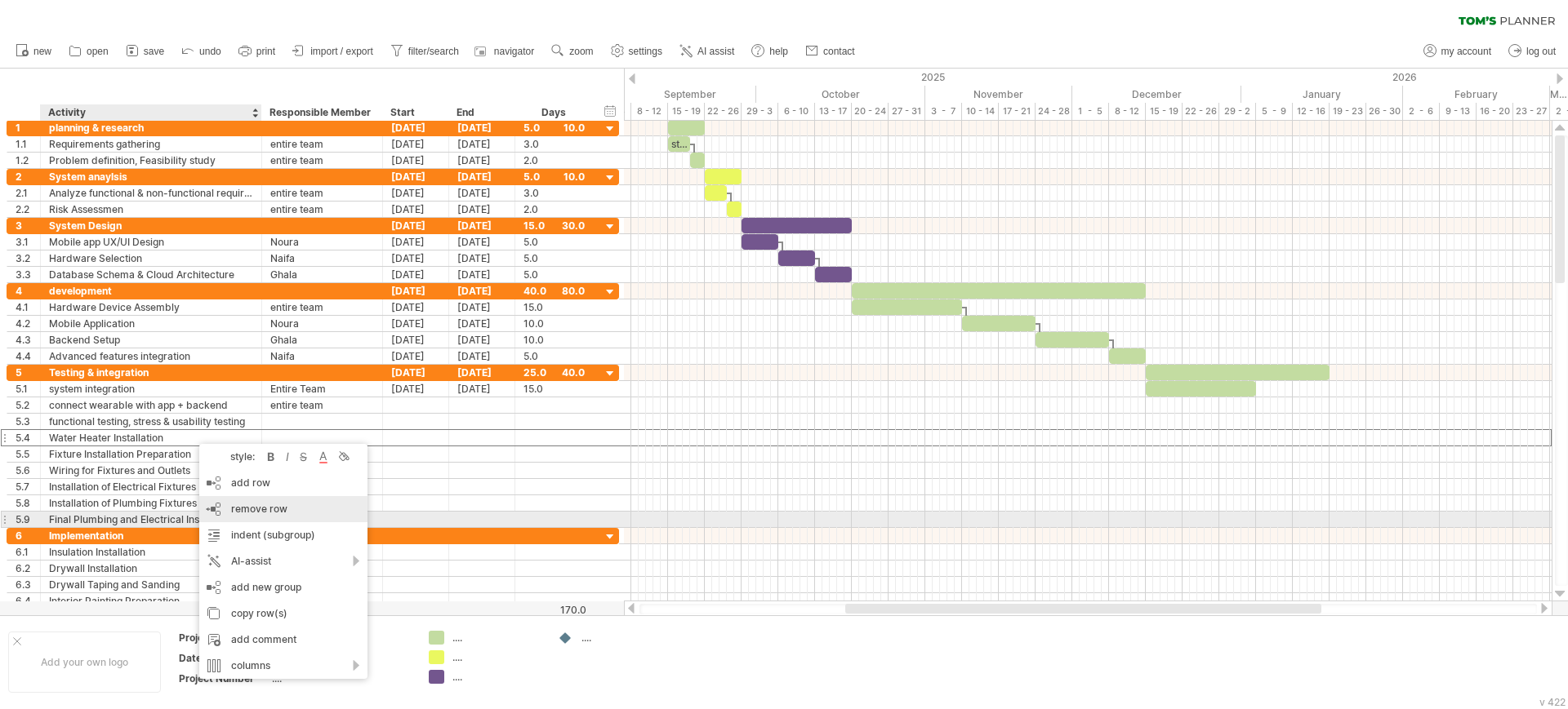
click at [230, 512] on div "remove row remove selected rows" at bounding box center [283, 509] width 168 height 26
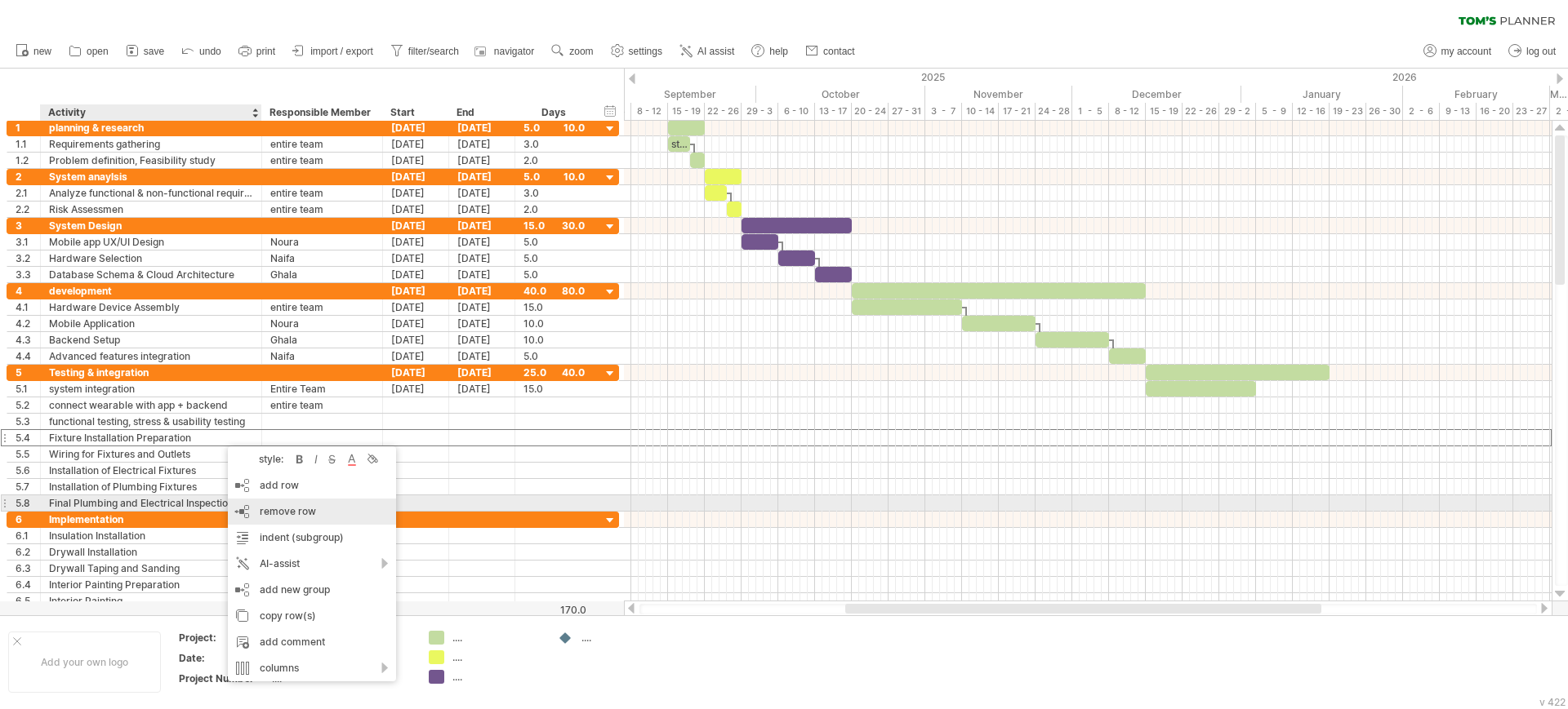
click at [235, 507] on div "remove row remove selected rows" at bounding box center [312, 511] width 168 height 26
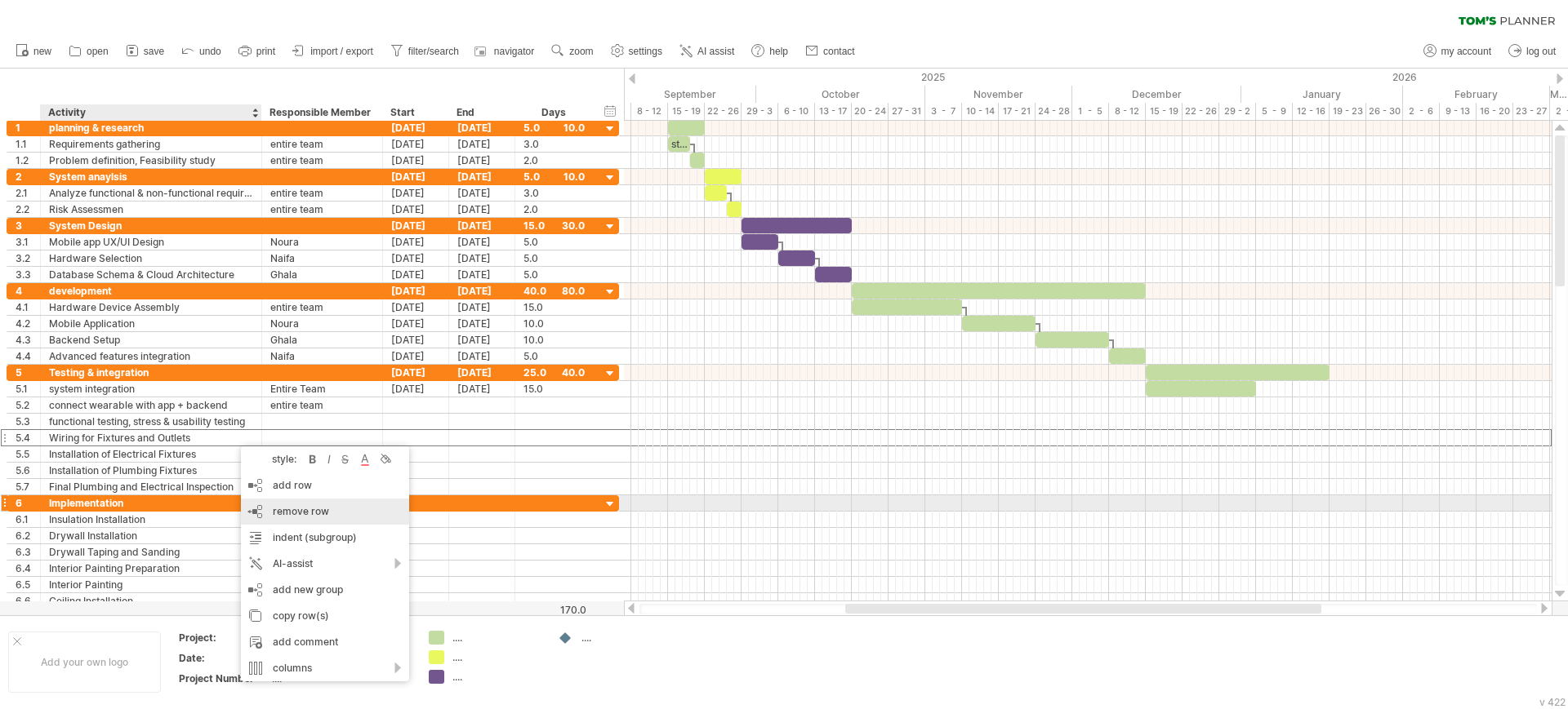
click at [274, 511] on span "remove row" at bounding box center [300, 510] width 56 height 12
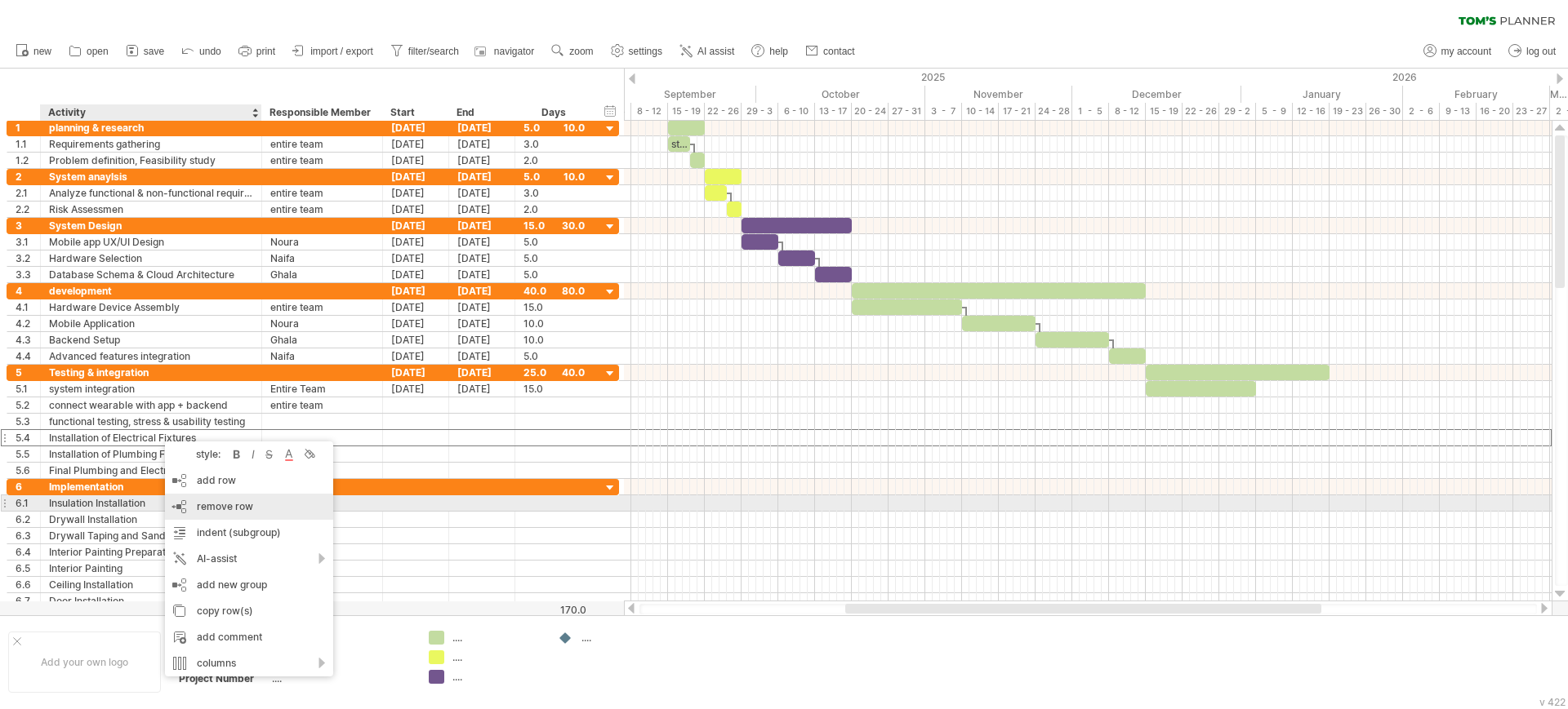
click at [187, 509] on div "remove row remove selected rows" at bounding box center [248, 507] width 168 height 26
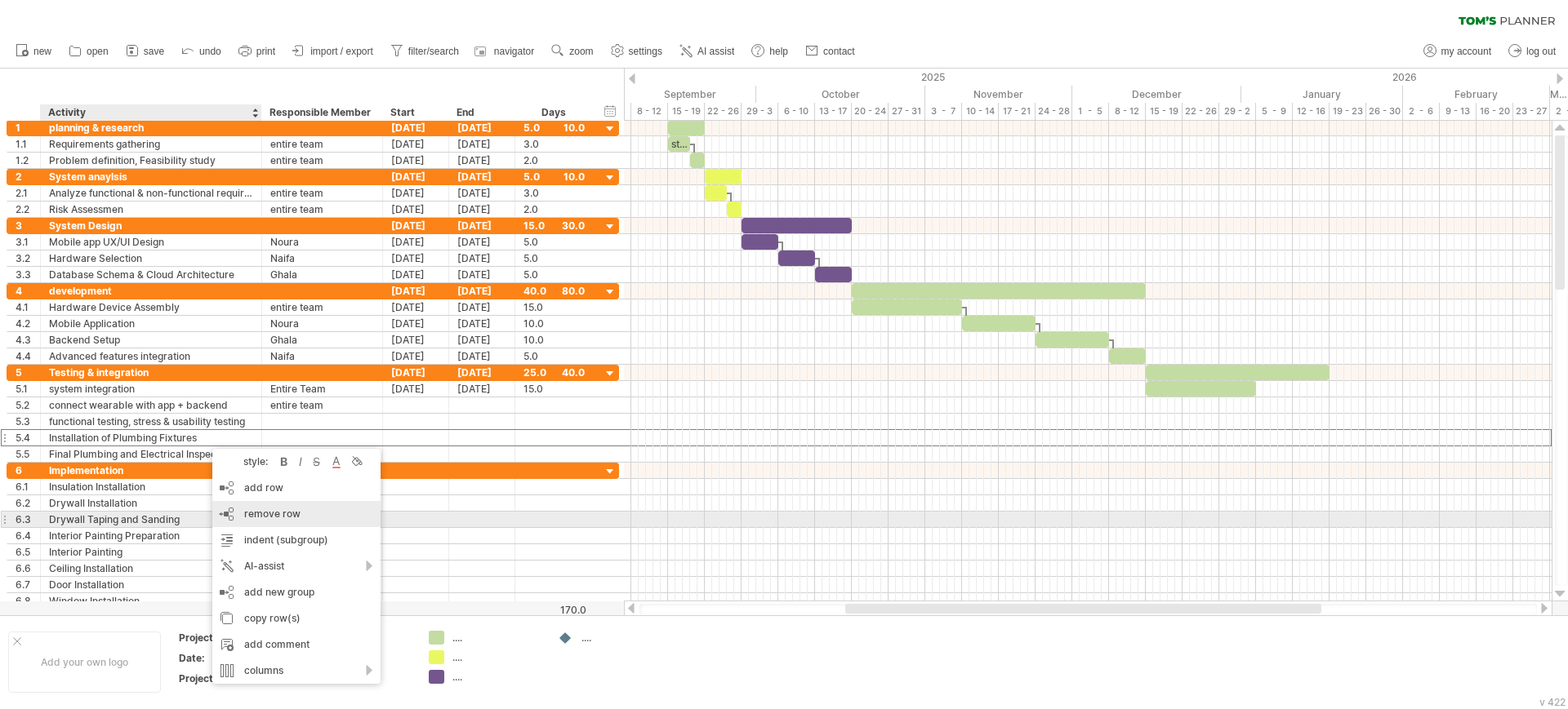
click at [237, 517] on div "remove row remove selected rows" at bounding box center [296, 514] width 168 height 26
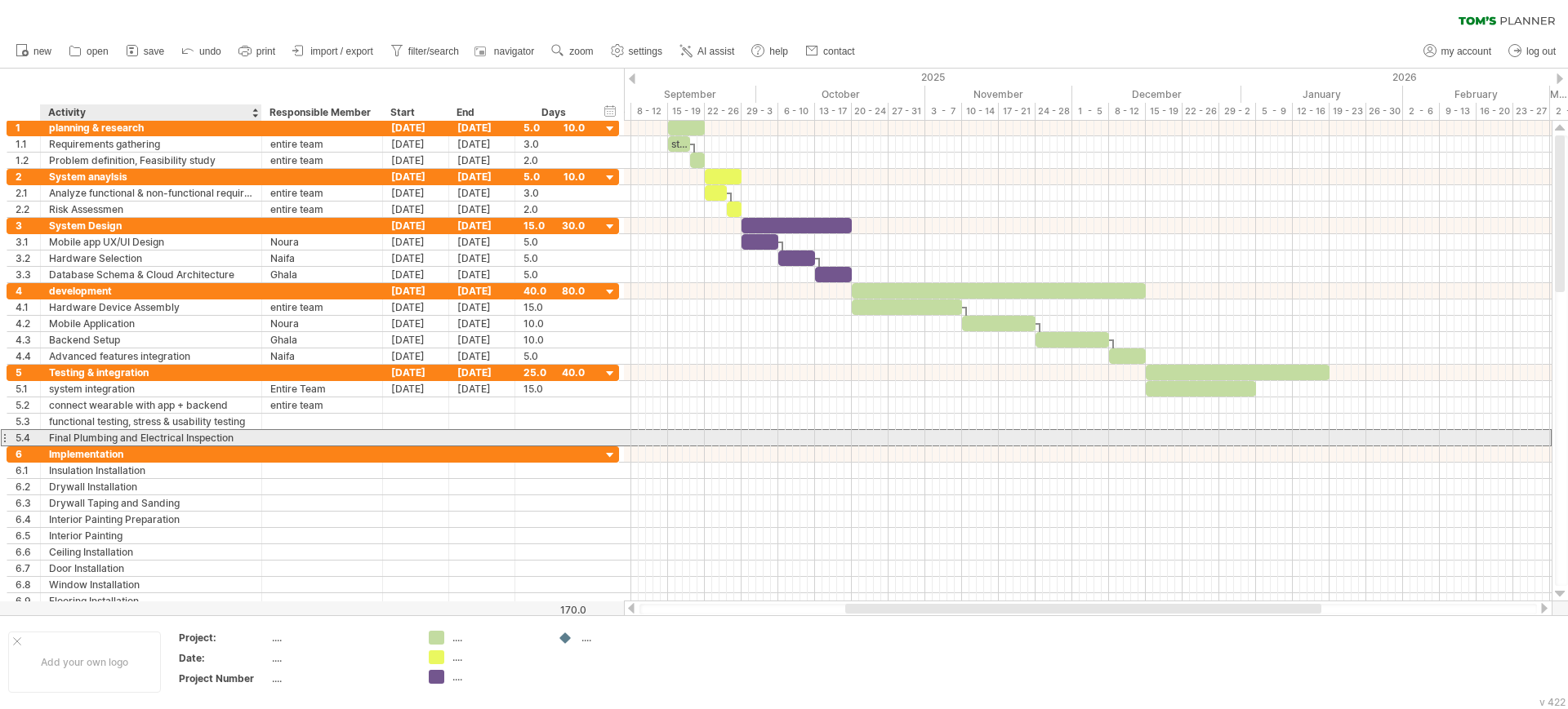
click at [239, 434] on div "Final Plumbing and Electrical Inspection" at bounding box center [151, 438] width 204 height 16
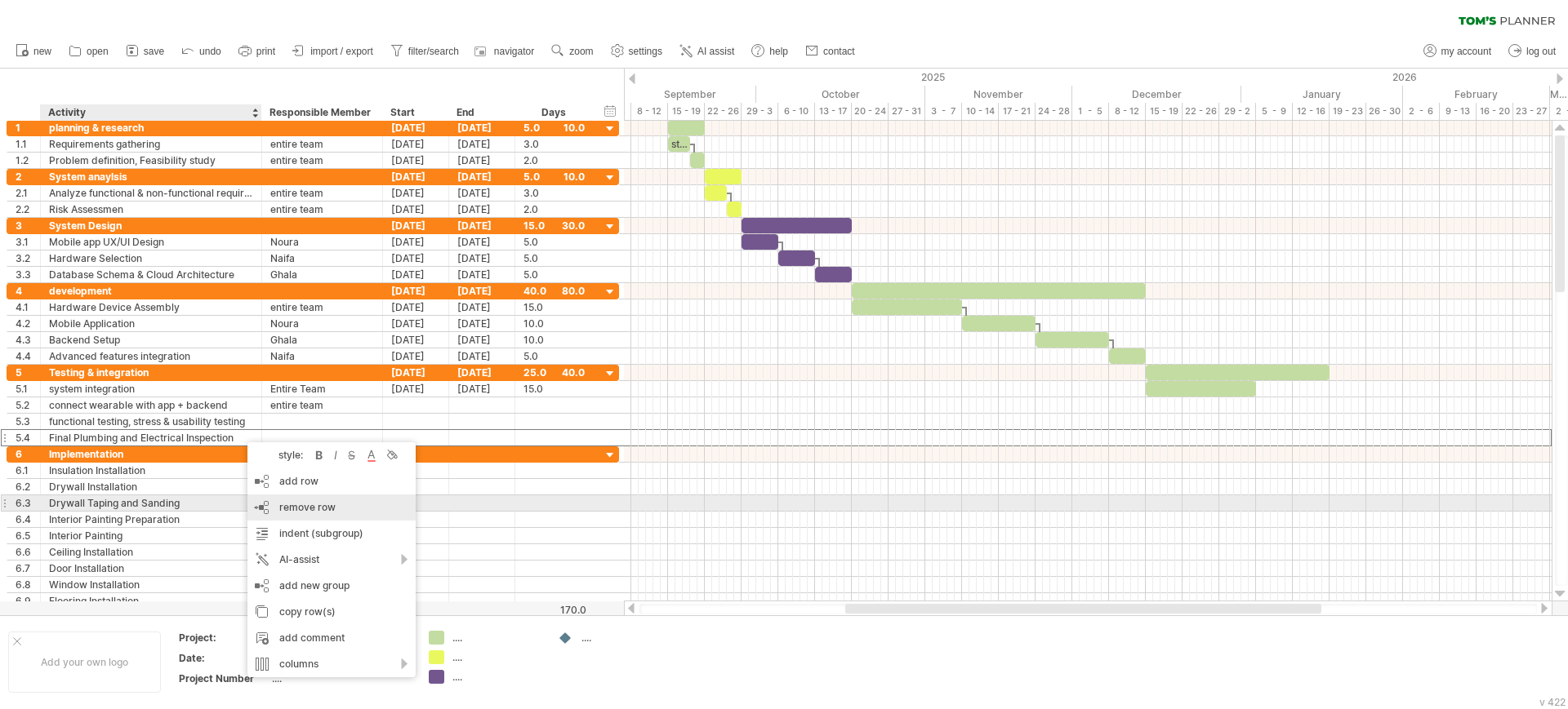
click at [259, 505] on div "remove row remove selected rows" at bounding box center [331, 508] width 168 height 26
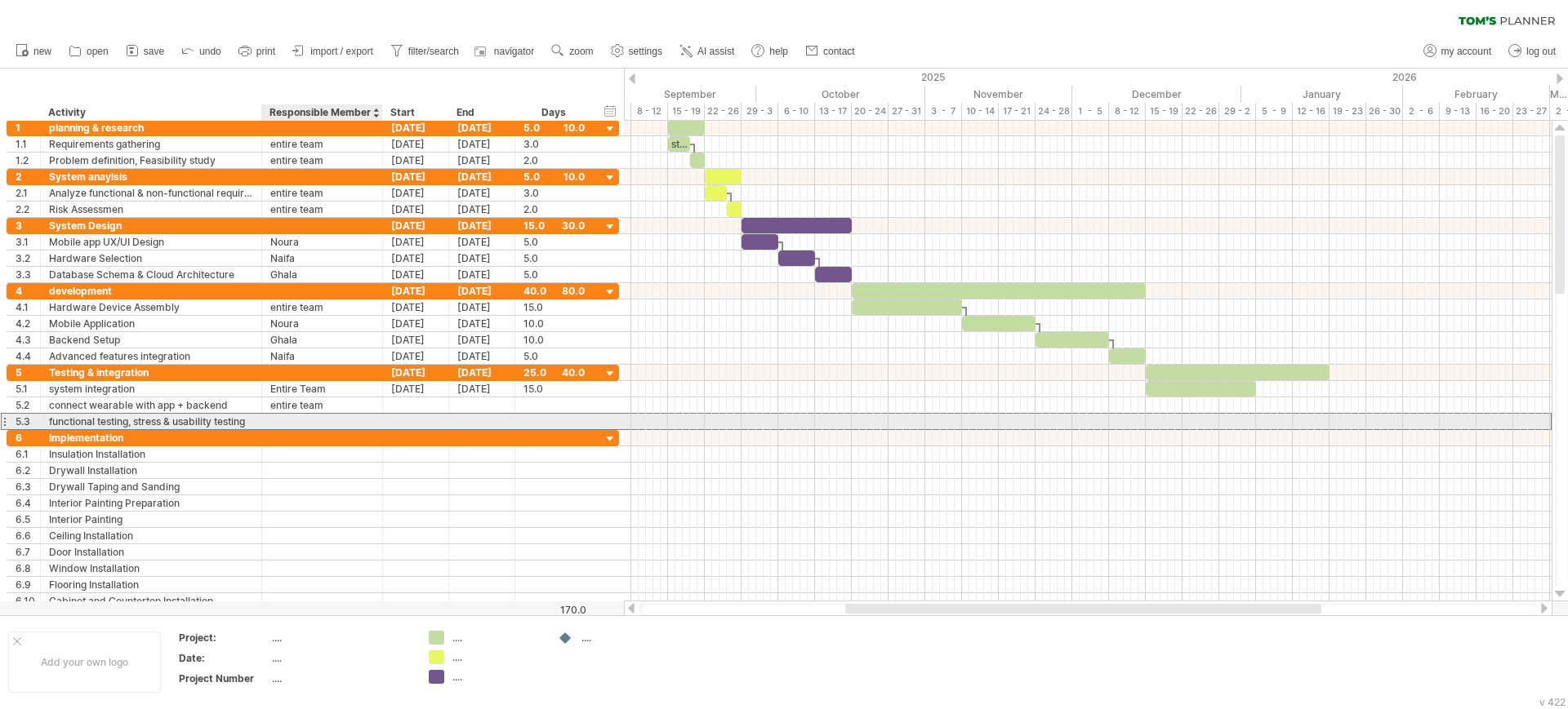
click at [303, 419] on div at bounding box center [322, 421] width 104 height 16
type input "**********"
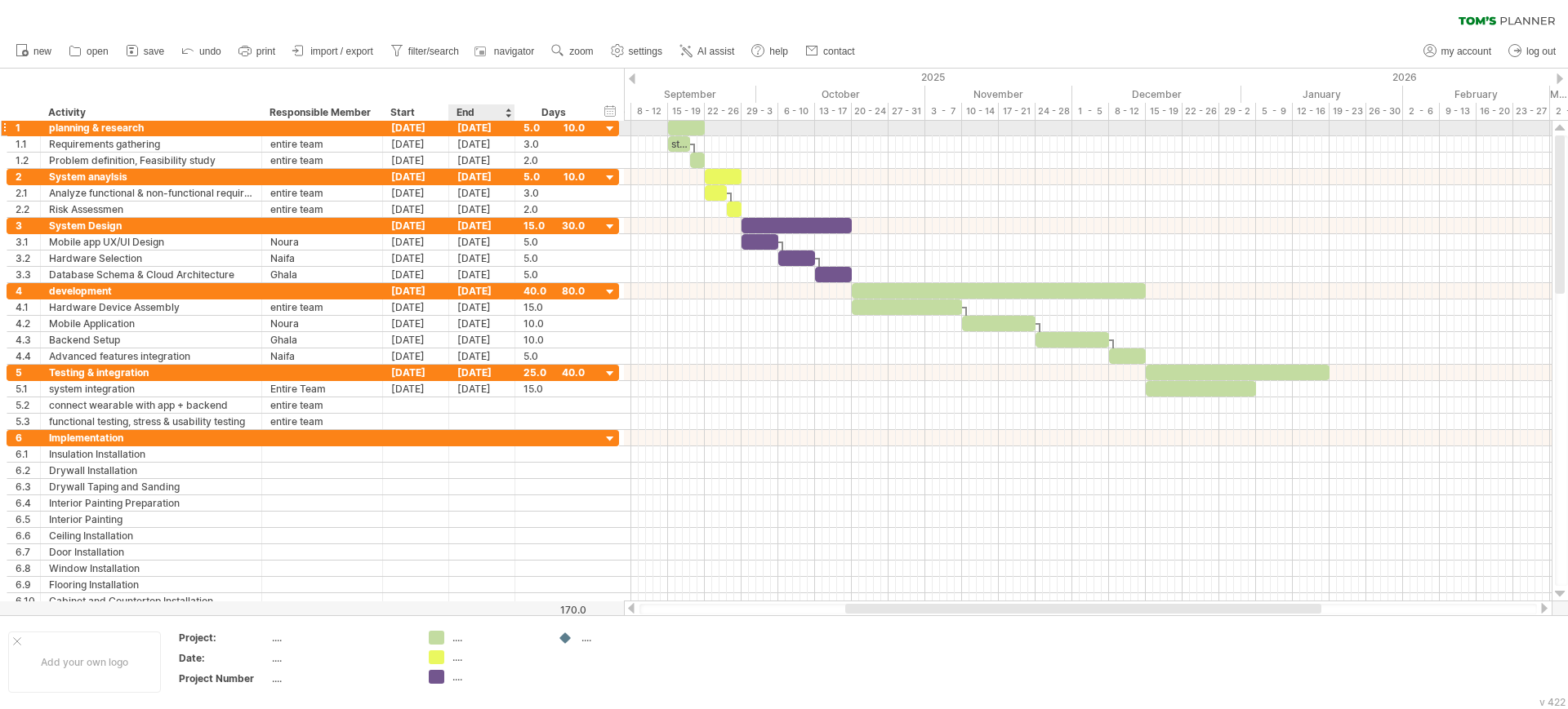
click at [473, 128] on div "[DATE]" at bounding box center [482, 127] width 66 height 16
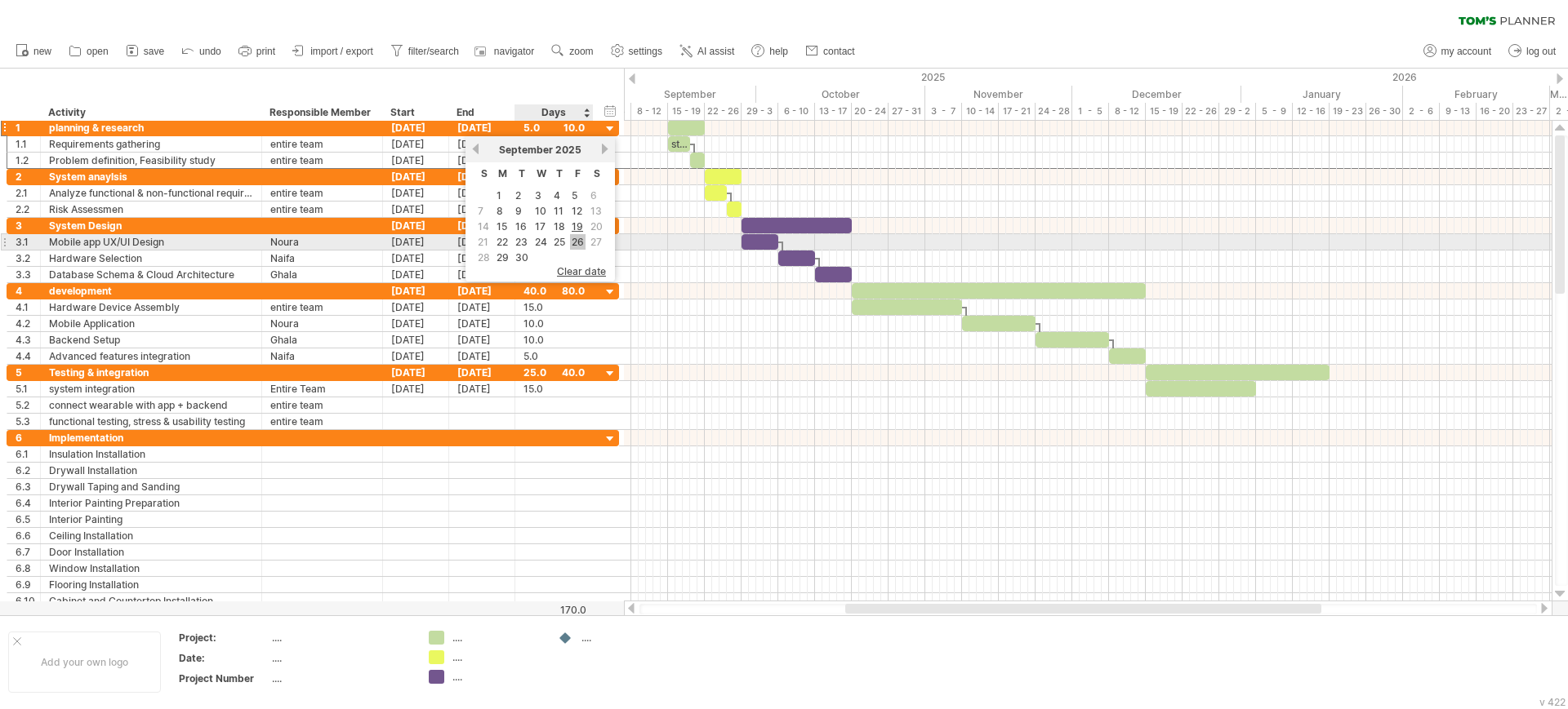
click at [576, 243] on link "26" at bounding box center [577, 242] width 16 height 16
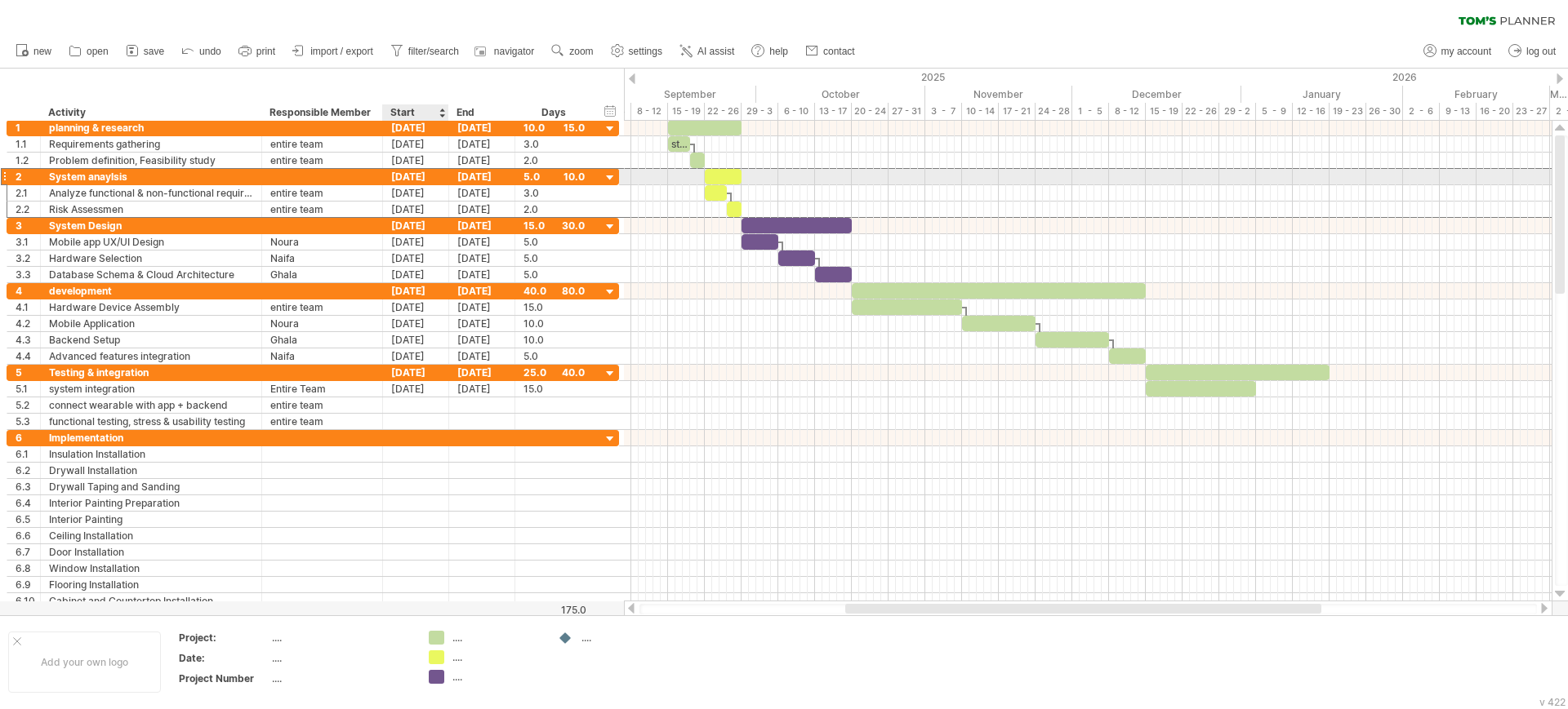
click at [414, 177] on div "[DATE]" at bounding box center [416, 177] width 66 height 16
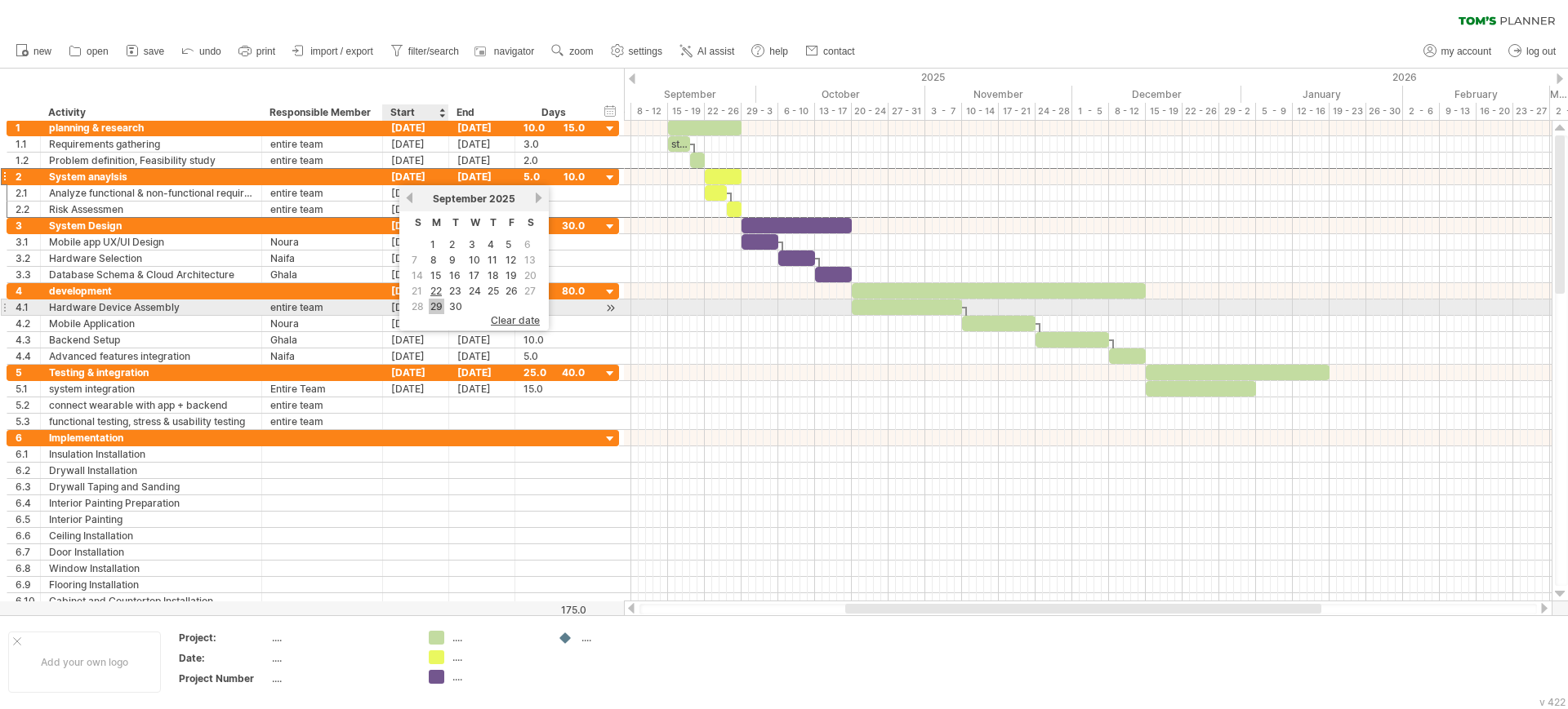
click at [438, 303] on link "29" at bounding box center [436, 306] width 16 height 16
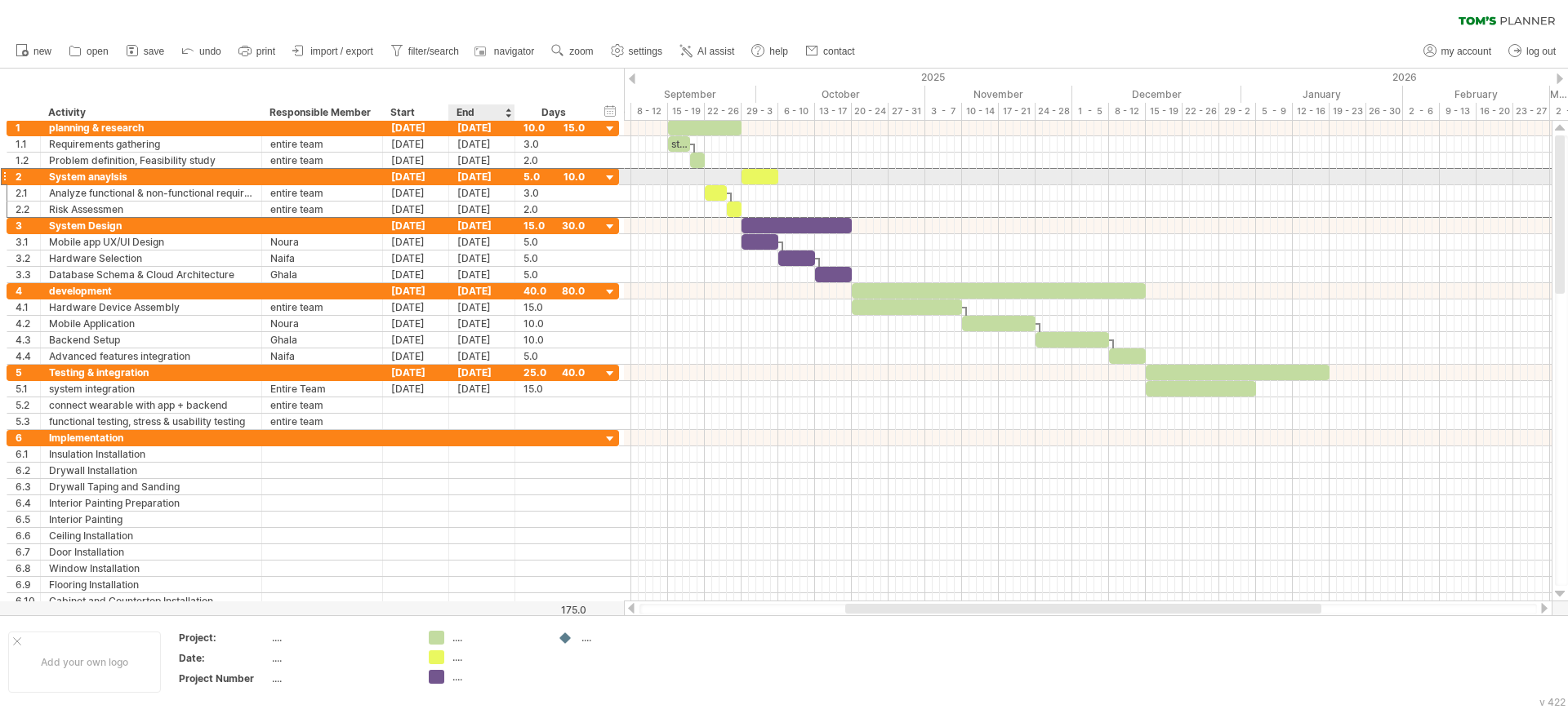
click at [467, 173] on div "[DATE]" at bounding box center [482, 177] width 66 height 16
click at [426, 177] on div "[DATE]" at bounding box center [416, 177] width 66 height 16
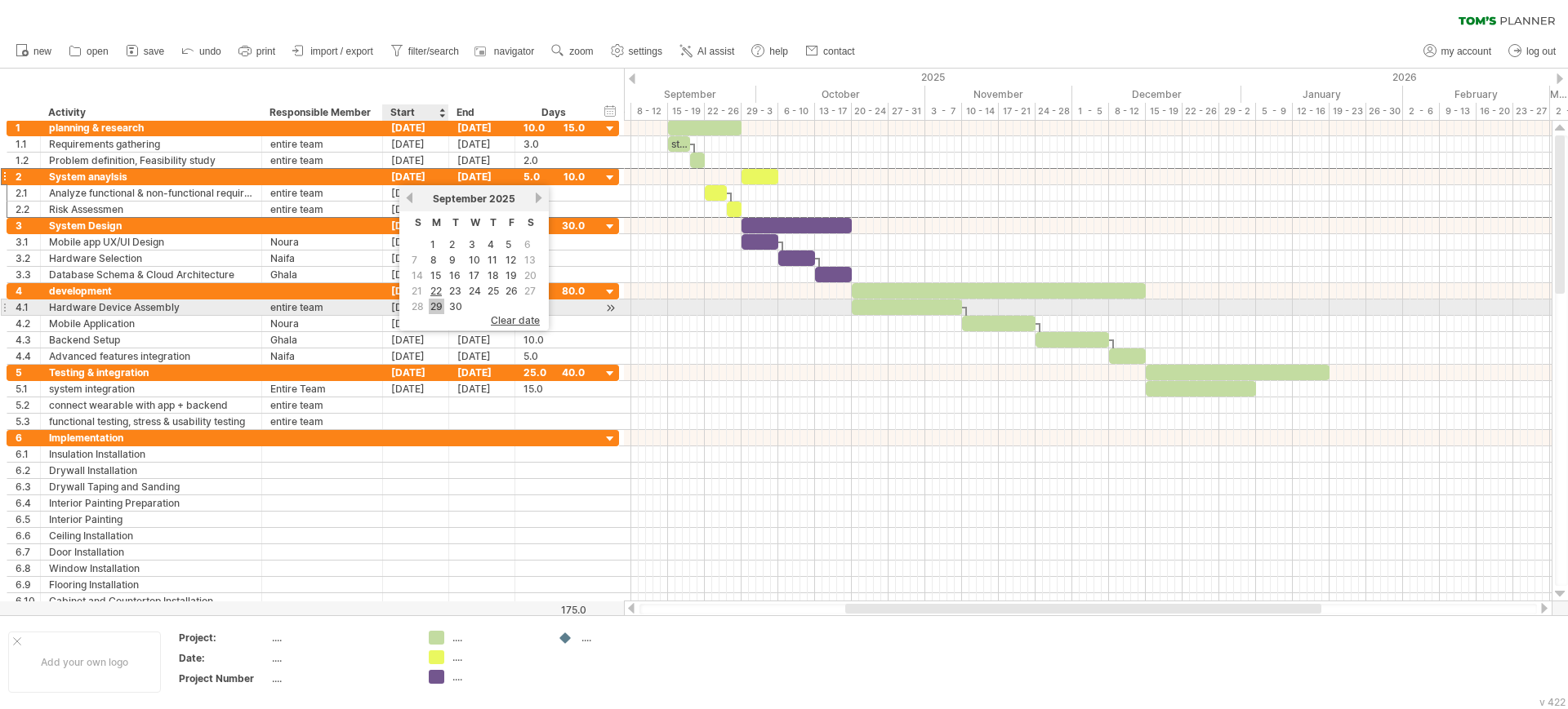
click at [436, 301] on link "29" at bounding box center [436, 306] width 16 height 16
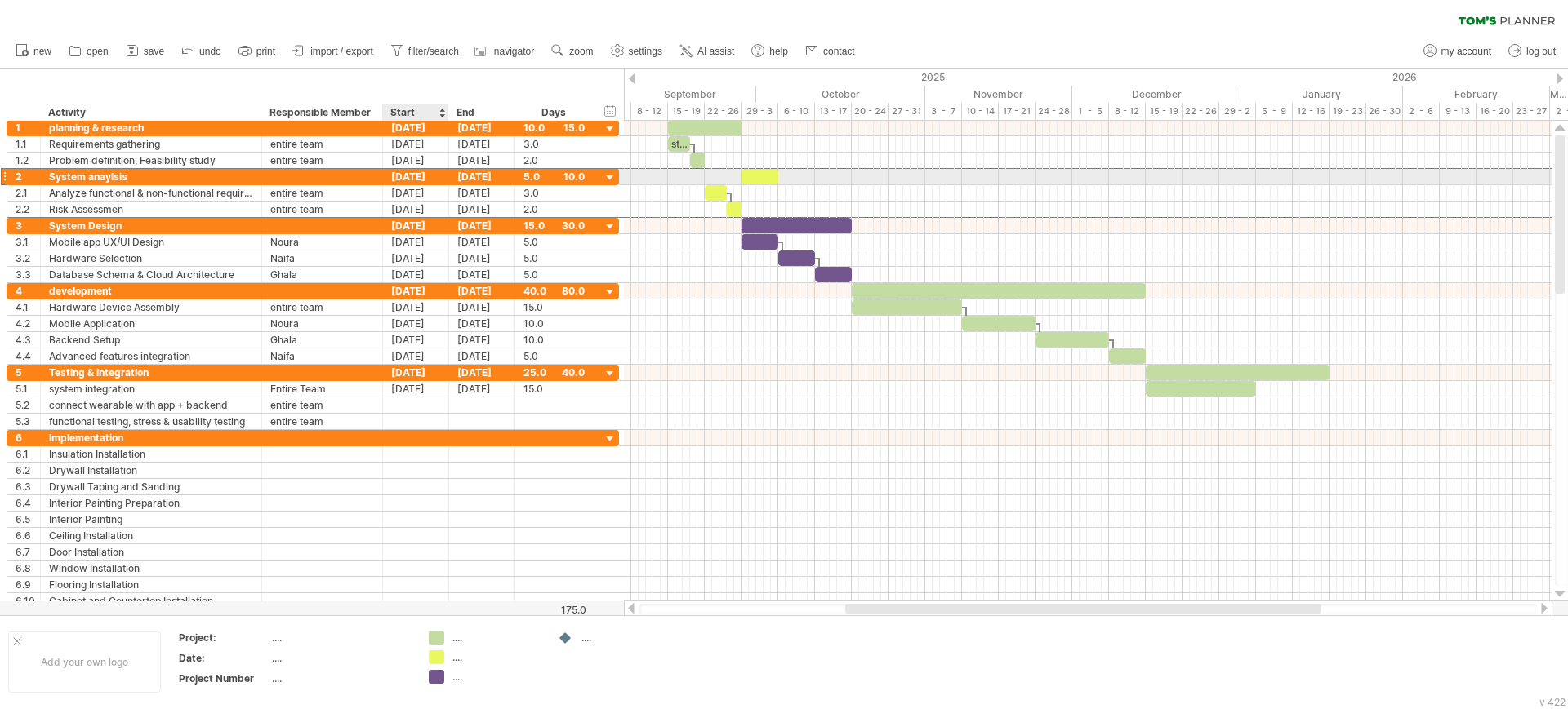
click at [417, 175] on div "[DATE]" at bounding box center [416, 177] width 66 height 16
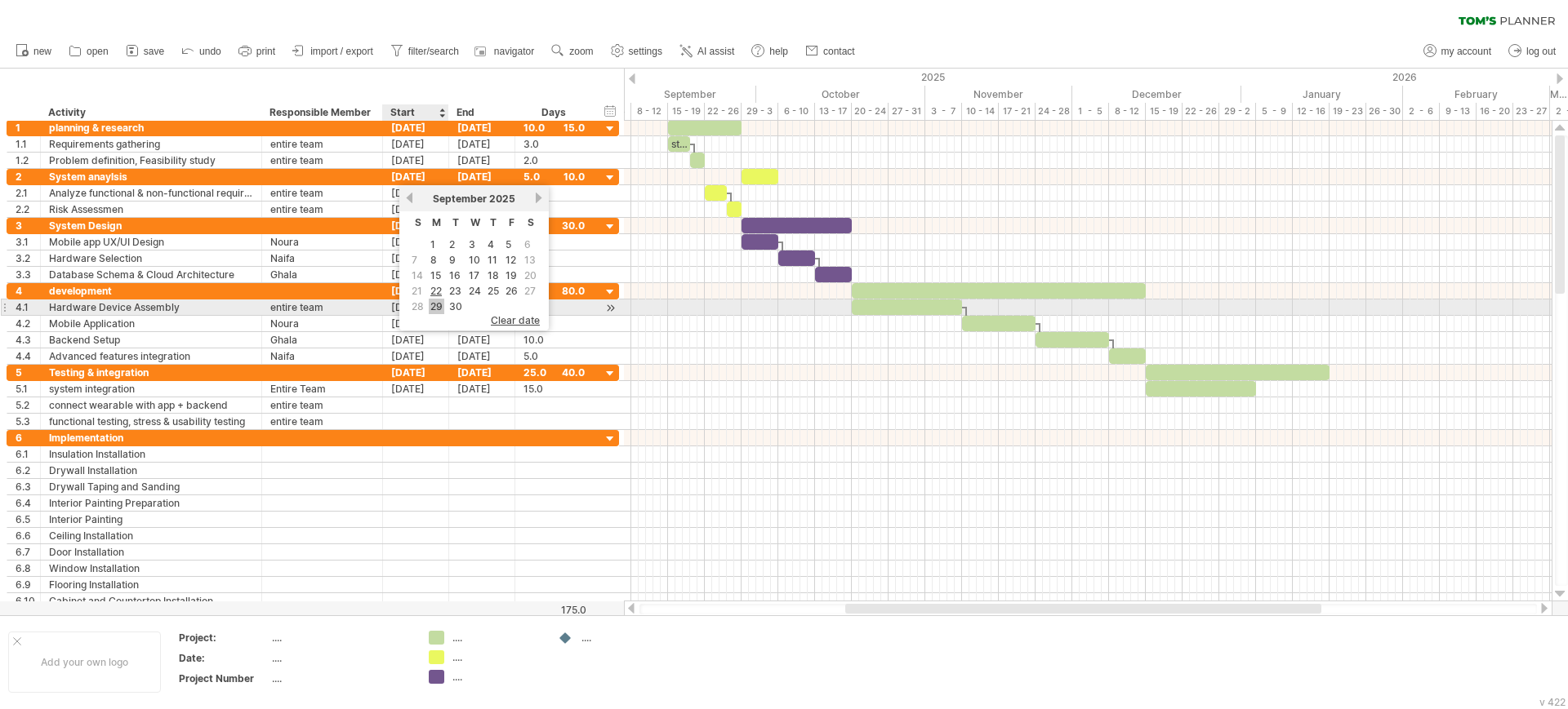
click at [435, 305] on link "29" at bounding box center [436, 306] width 16 height 16
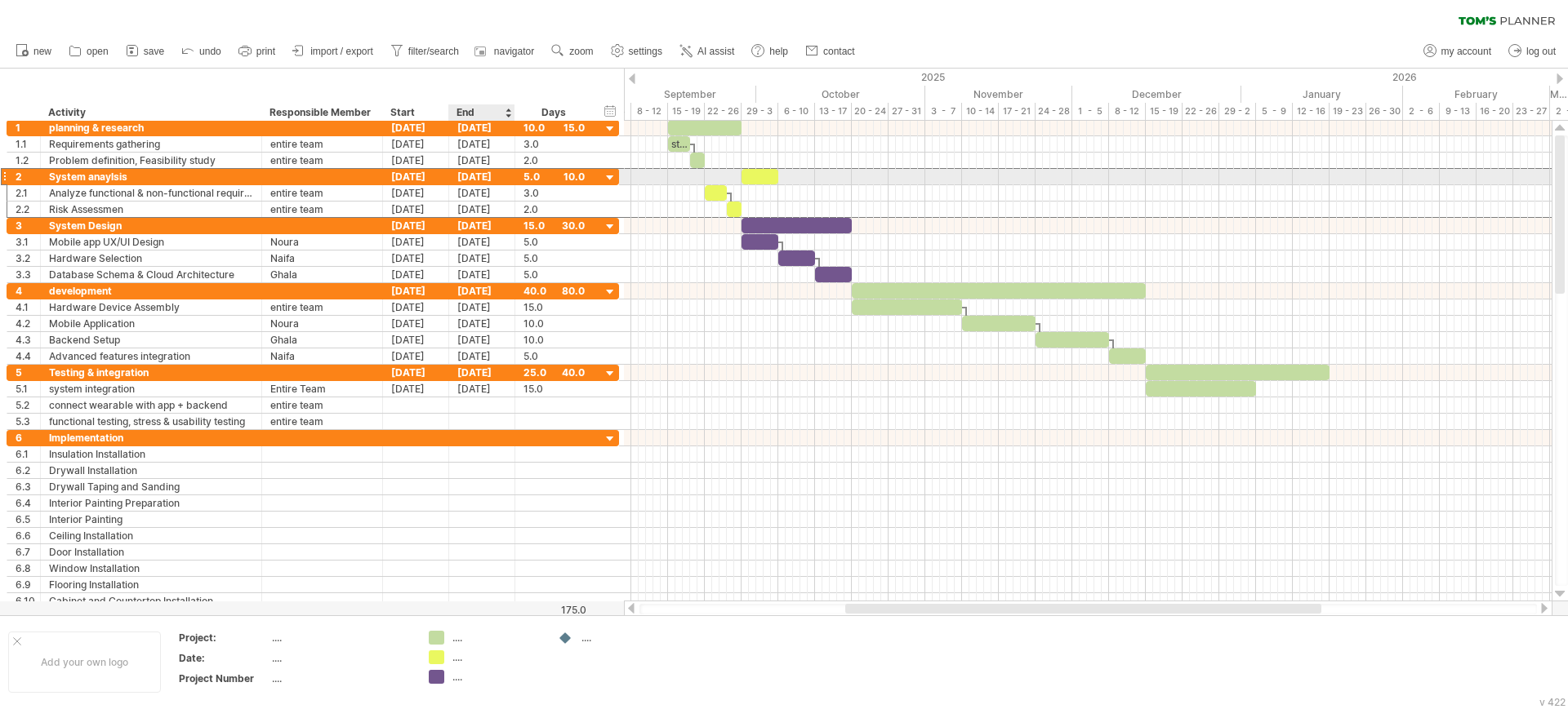
click at [463, 177] on div "[DATE]" at bounding box center [482, 177] width 66 height 16
click at [441, 177] on div "[DATE]" at bounding box center [416, 177] width 66 height 16
click at [470, 177] on div "[DATE]" at bounding box center [482, 177] width 66 height 16
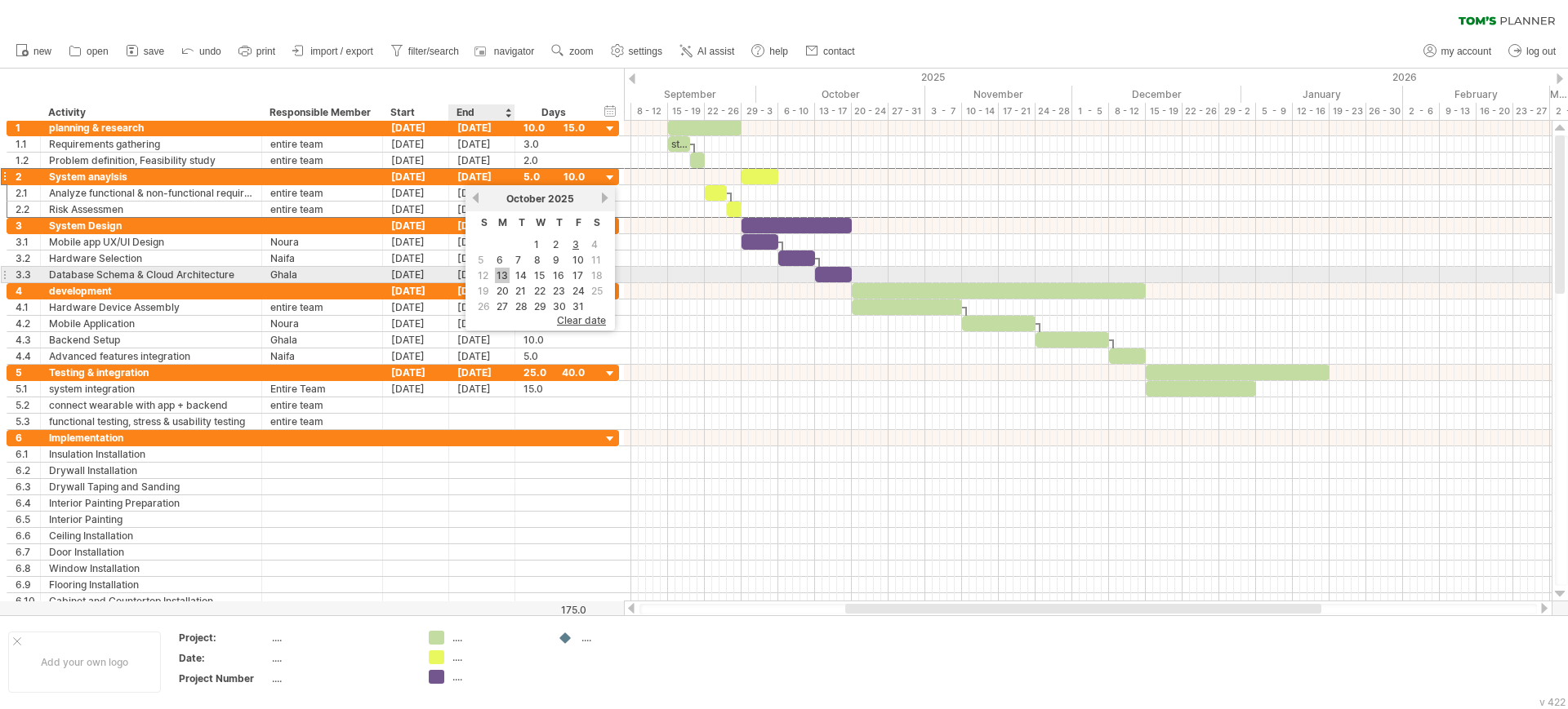
click at [497, 271] on link "13" at bounding box center [502, 275] width 15 height 16
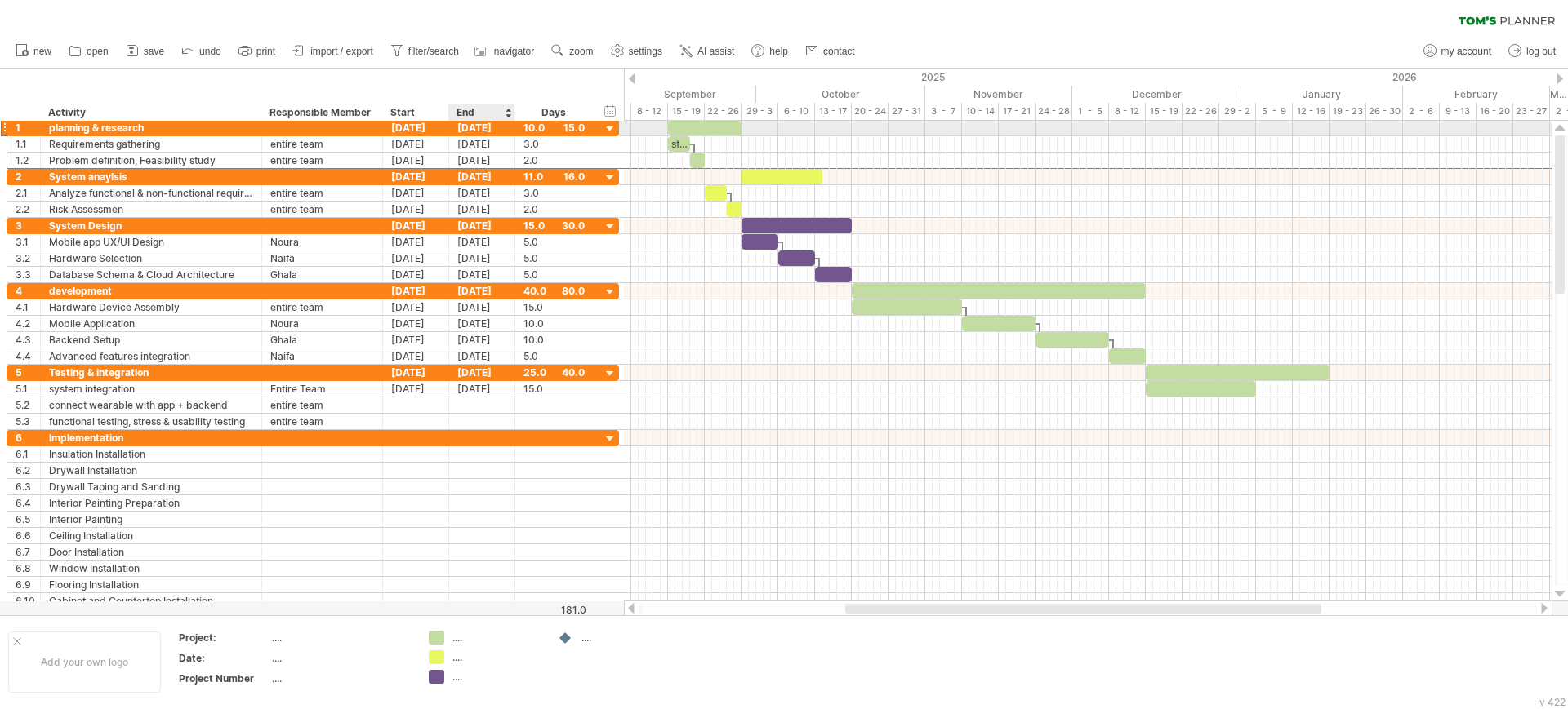
click at [479, 125] on div "[DATE]" at bounding box center [482, 127] width 66 height 16
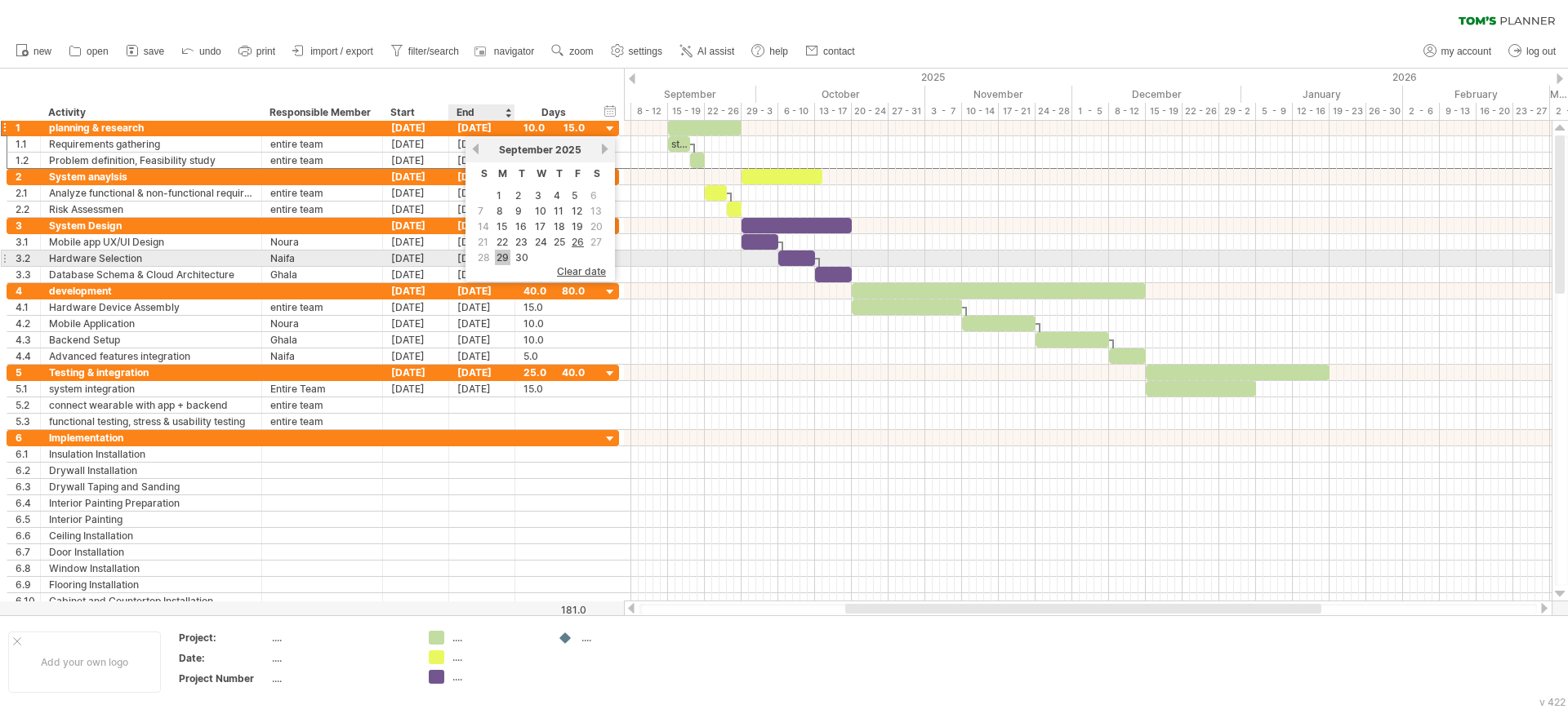
click at [502, 252] on link "29" at bounding box center [502, 257] width 16 height 16
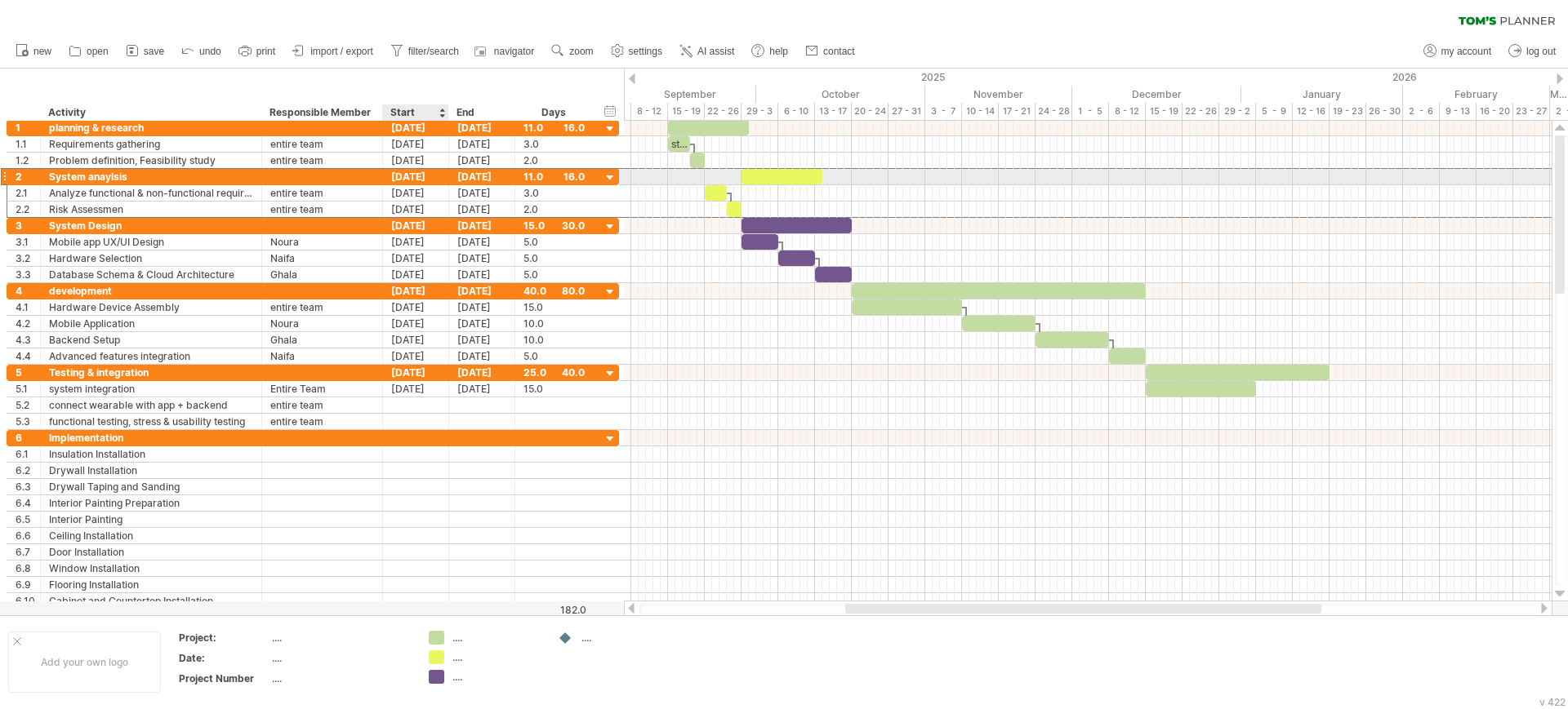
click at [422, 175] on div "[DATE]" at bounding box center [416, 177] width 66 height 16
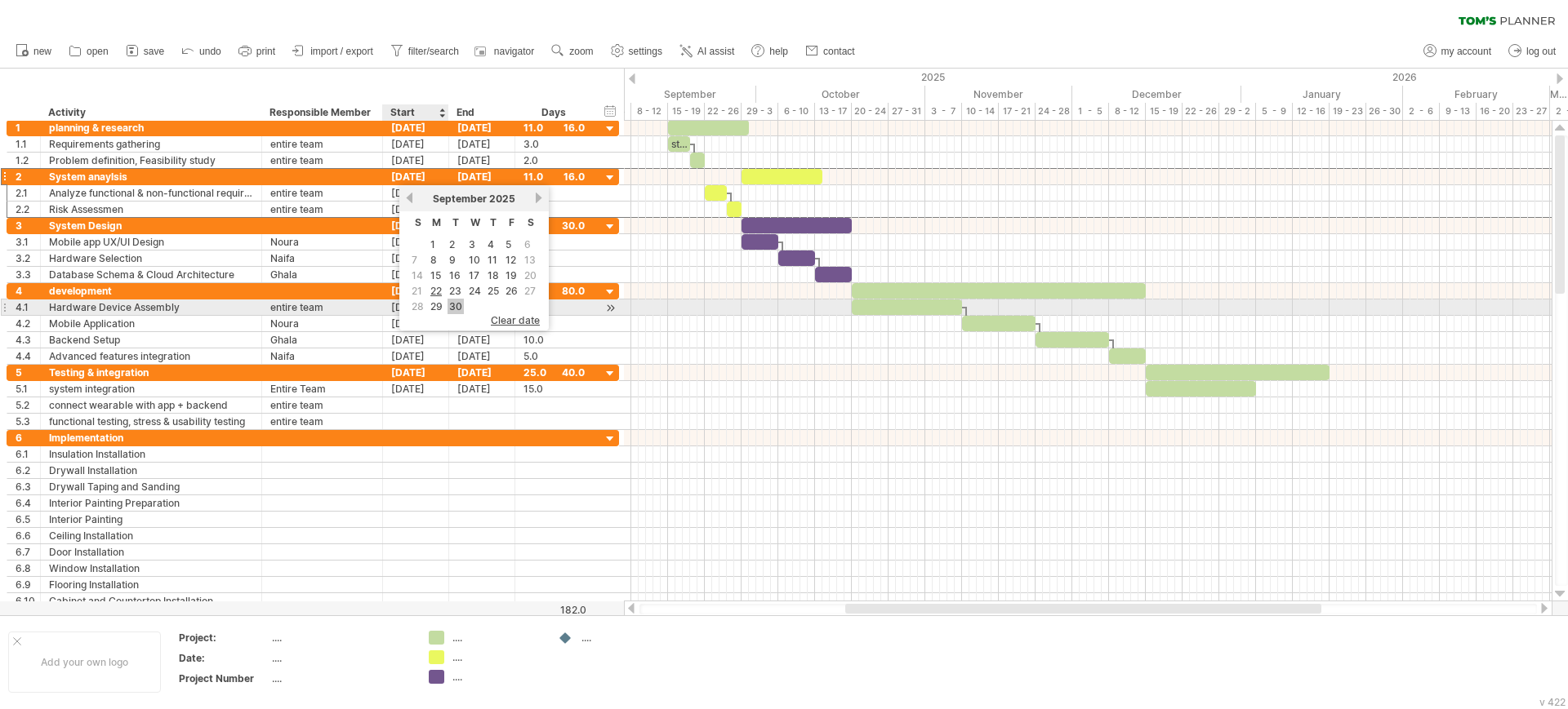
click at [448, 305] on link "30" at bounding box center [455, 306] width 17 height 16
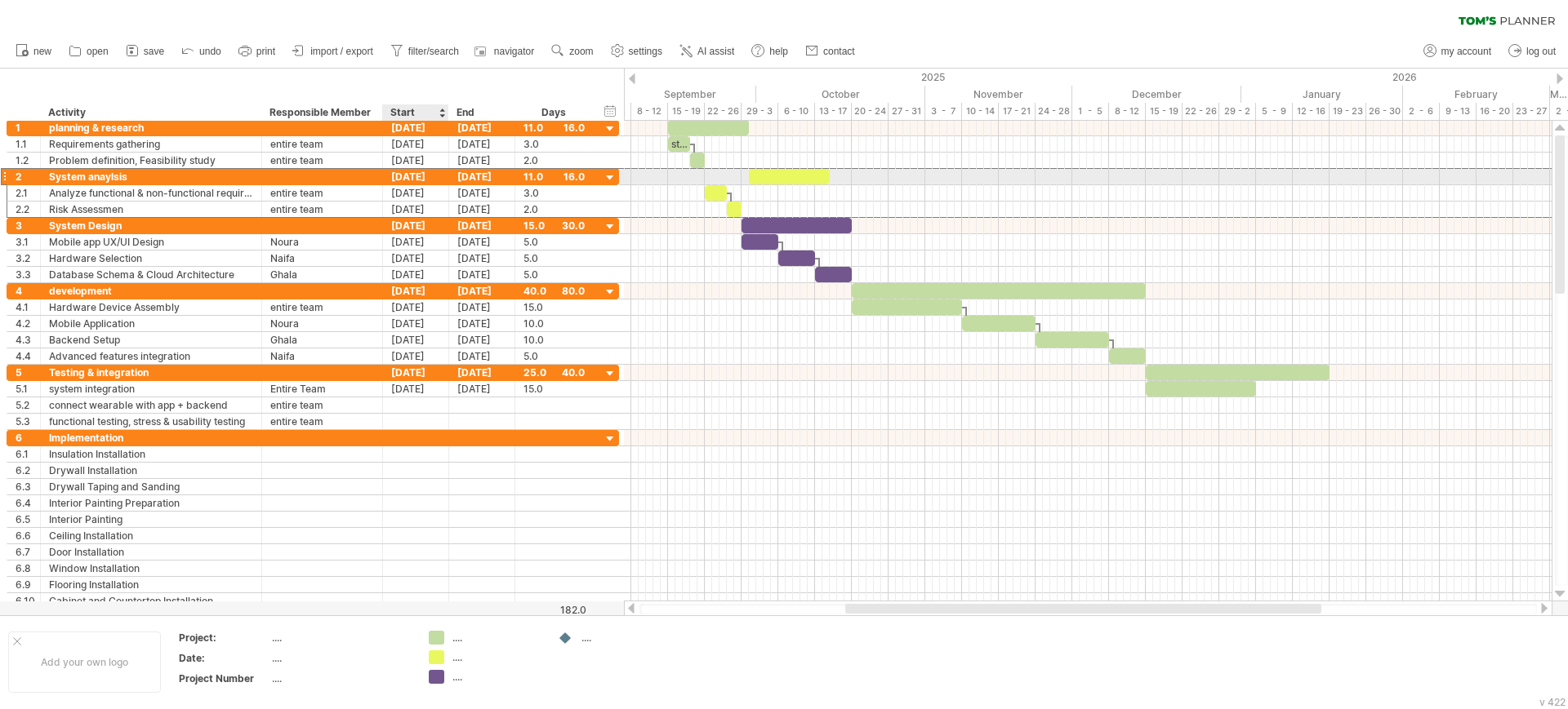
click at [420, 174] on div "[DATE]" at bounding box center [416, 177] width 66 height 16
click at [407, 177] on div "[DATE]" at bounding box center [416, 177] width 66 height 16
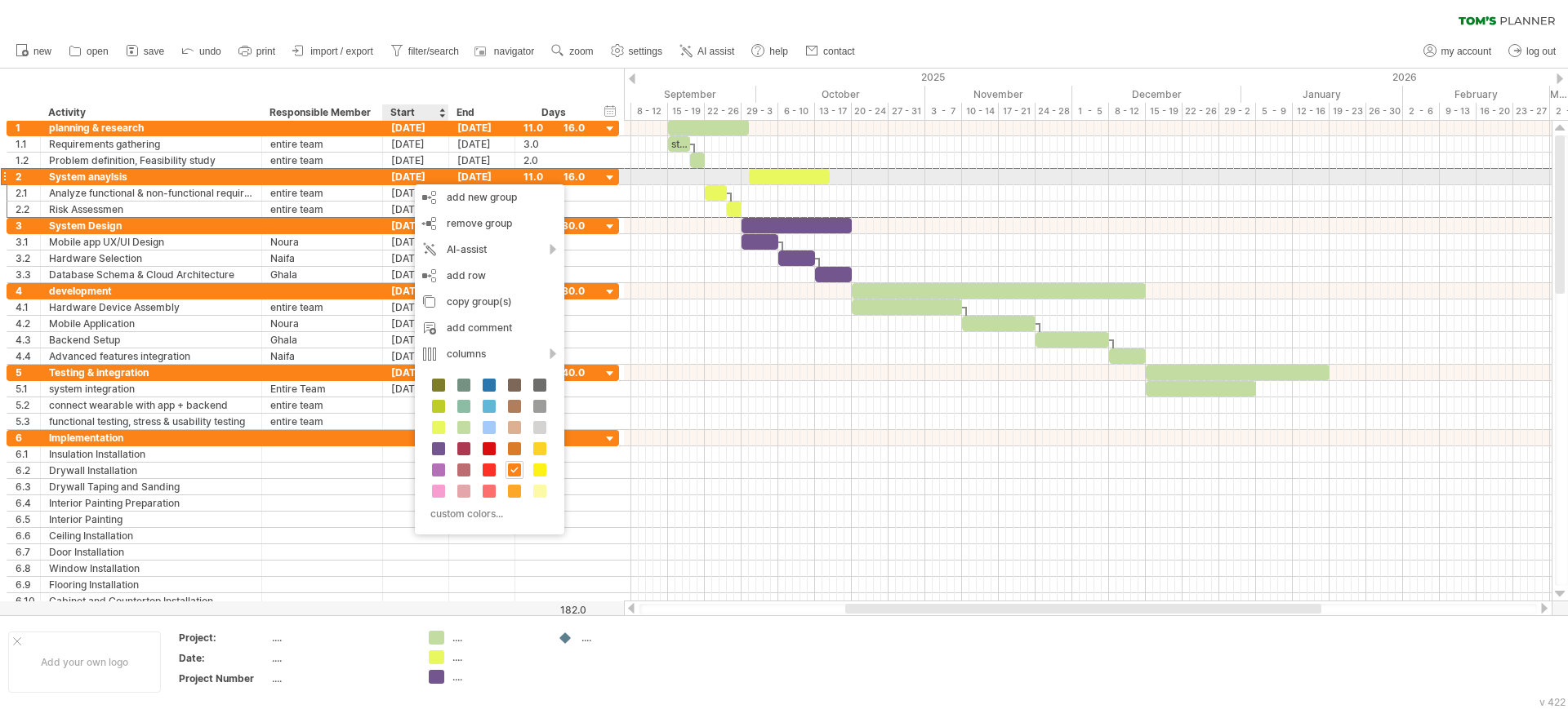
click at [407, 177] on div "[DATE]" at bounding box center [416, 177] width 66 height 16
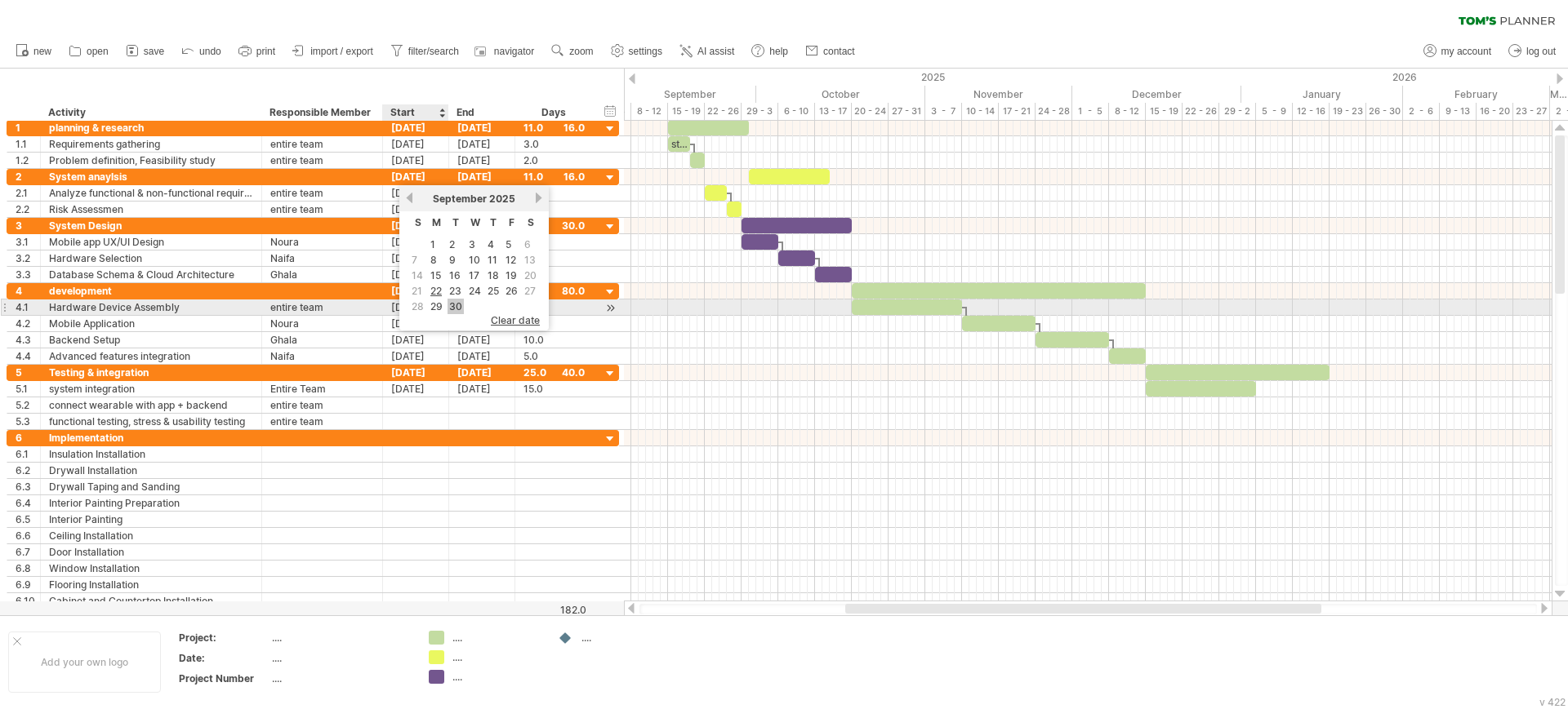
click at [452, 302] on link "30" at bounding box center [455, 306] width 17 height 16
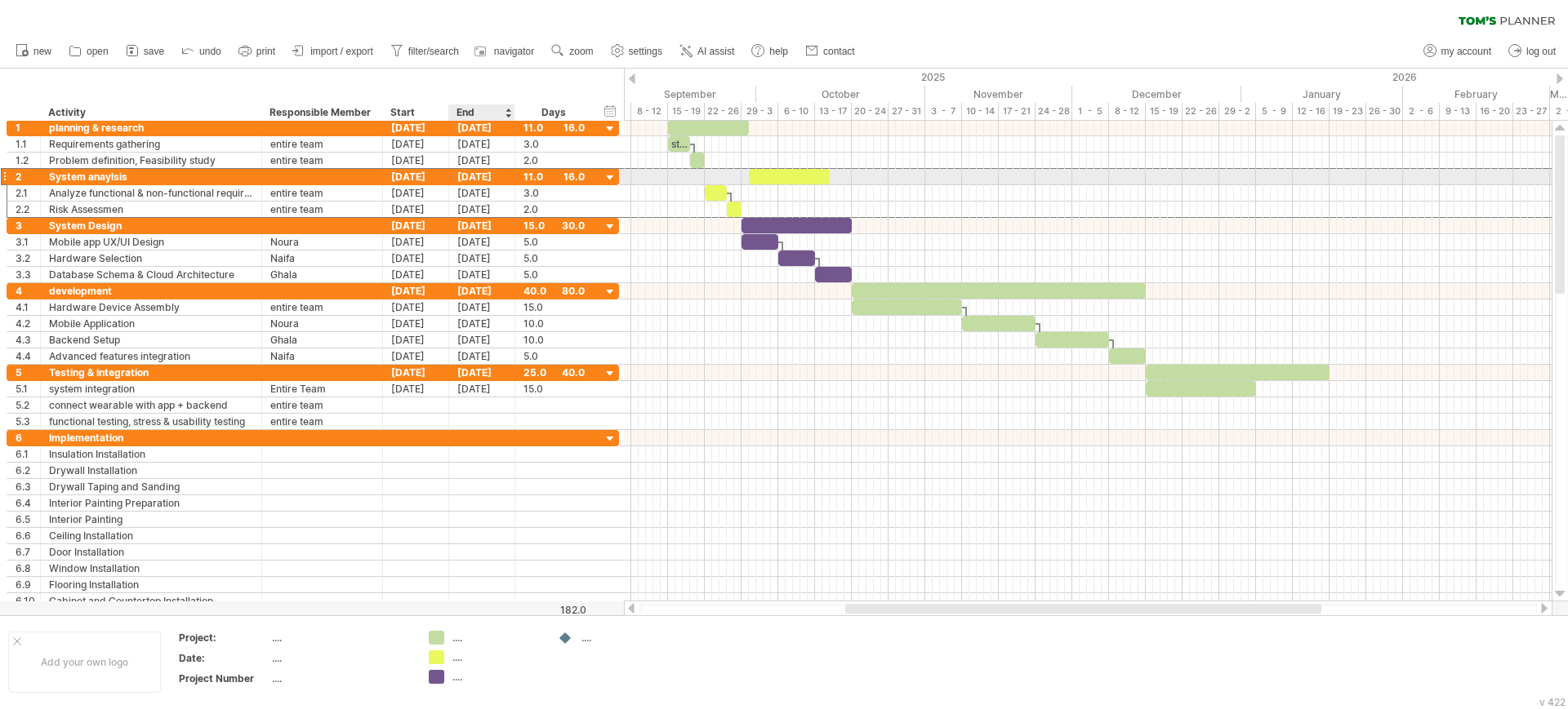
click at [482, 177] on div "[DATE]" at bounding box center [482, 177] width 66 height 16
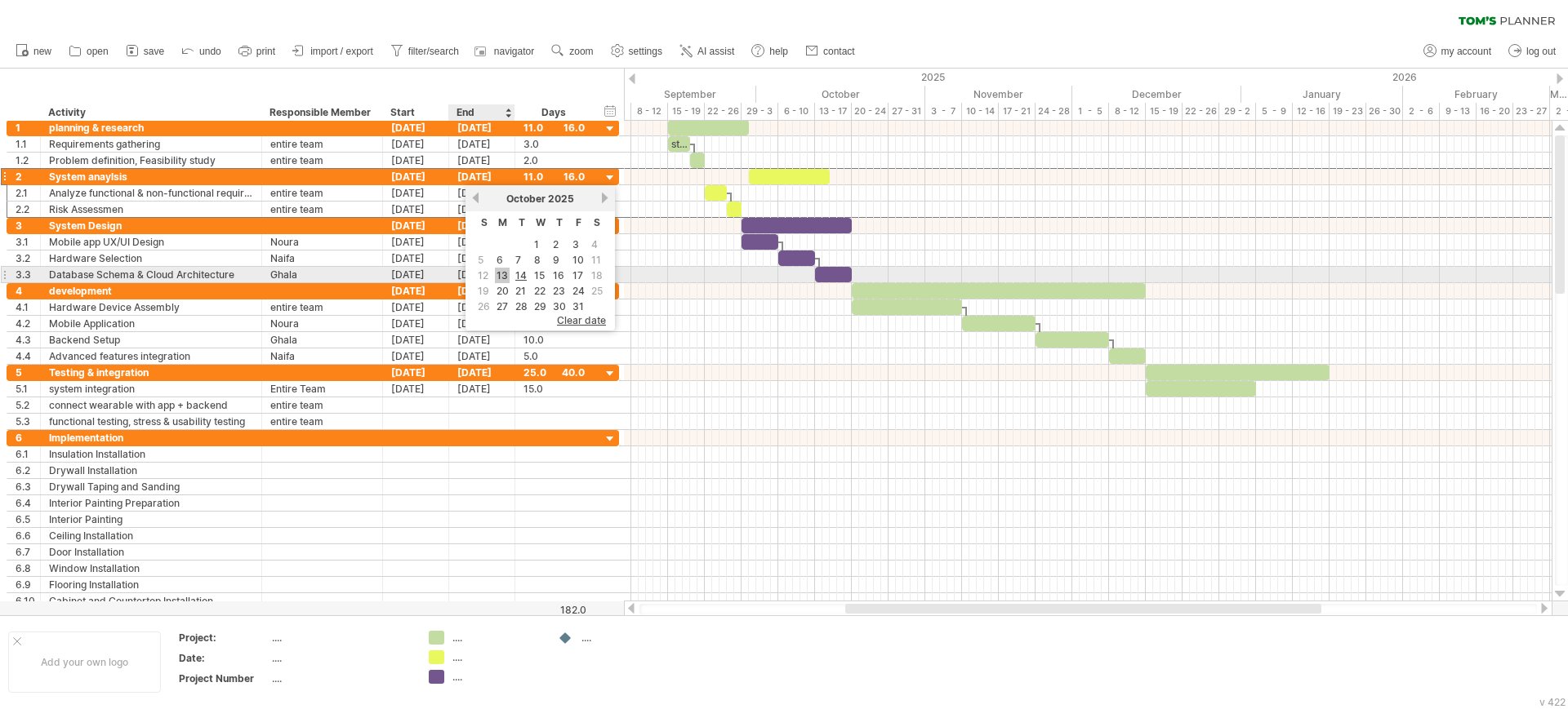
click at [502, 275] on link "13" at bounding box center [502, 275] width 15 height 16
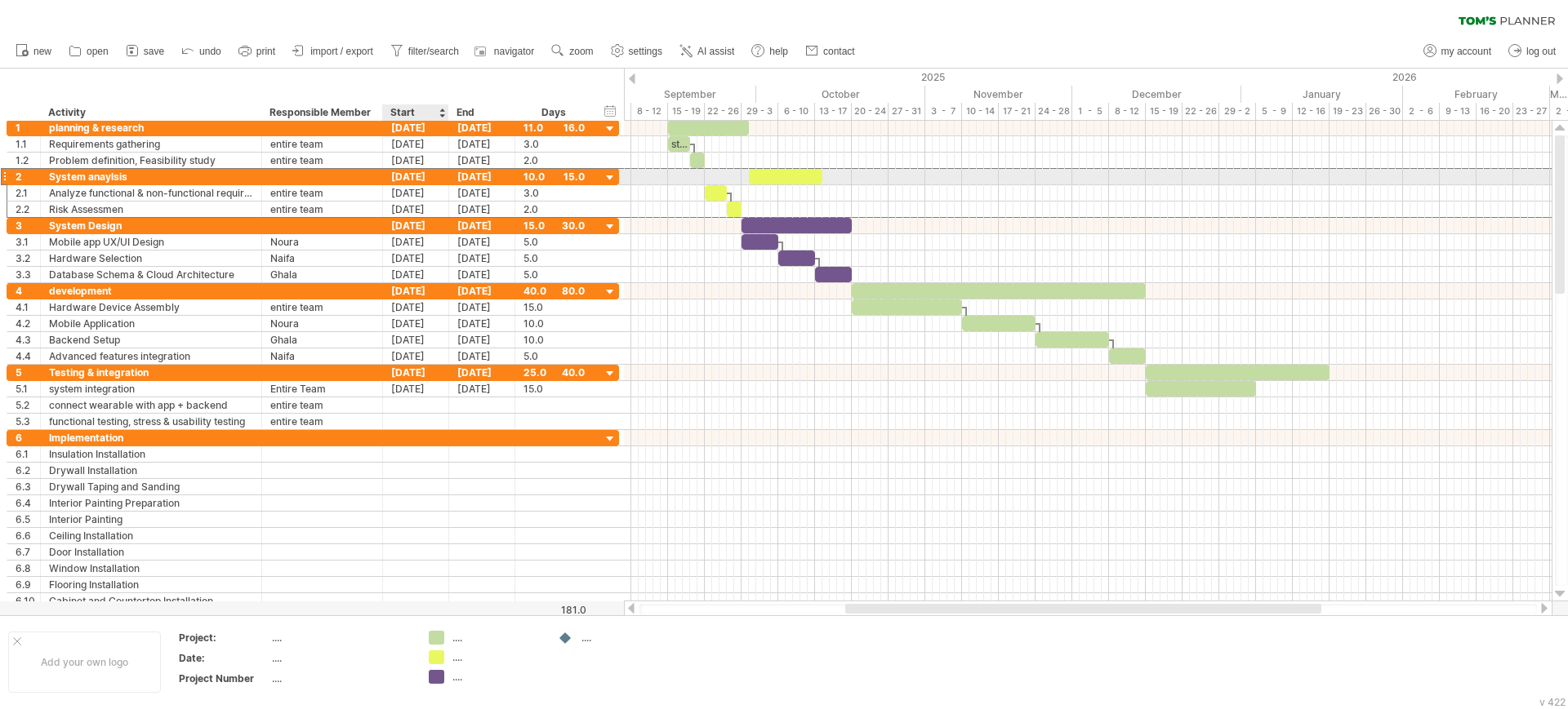
click at [403, 177] on div "[DATE]" at bounding box center [416, 177] width 66 height 16
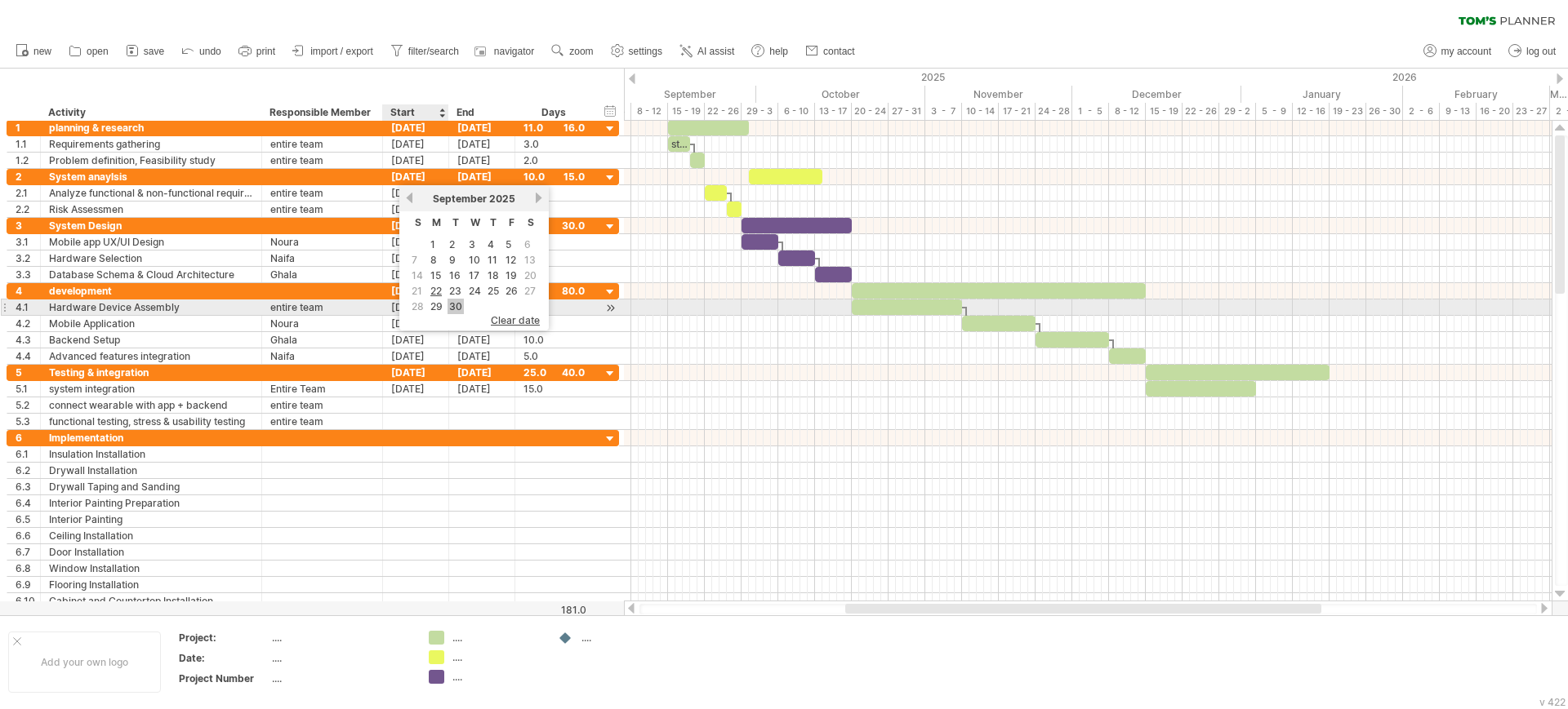
click at [452, 305] on link "30" at bounding box center [455, 306] width 17 height 16
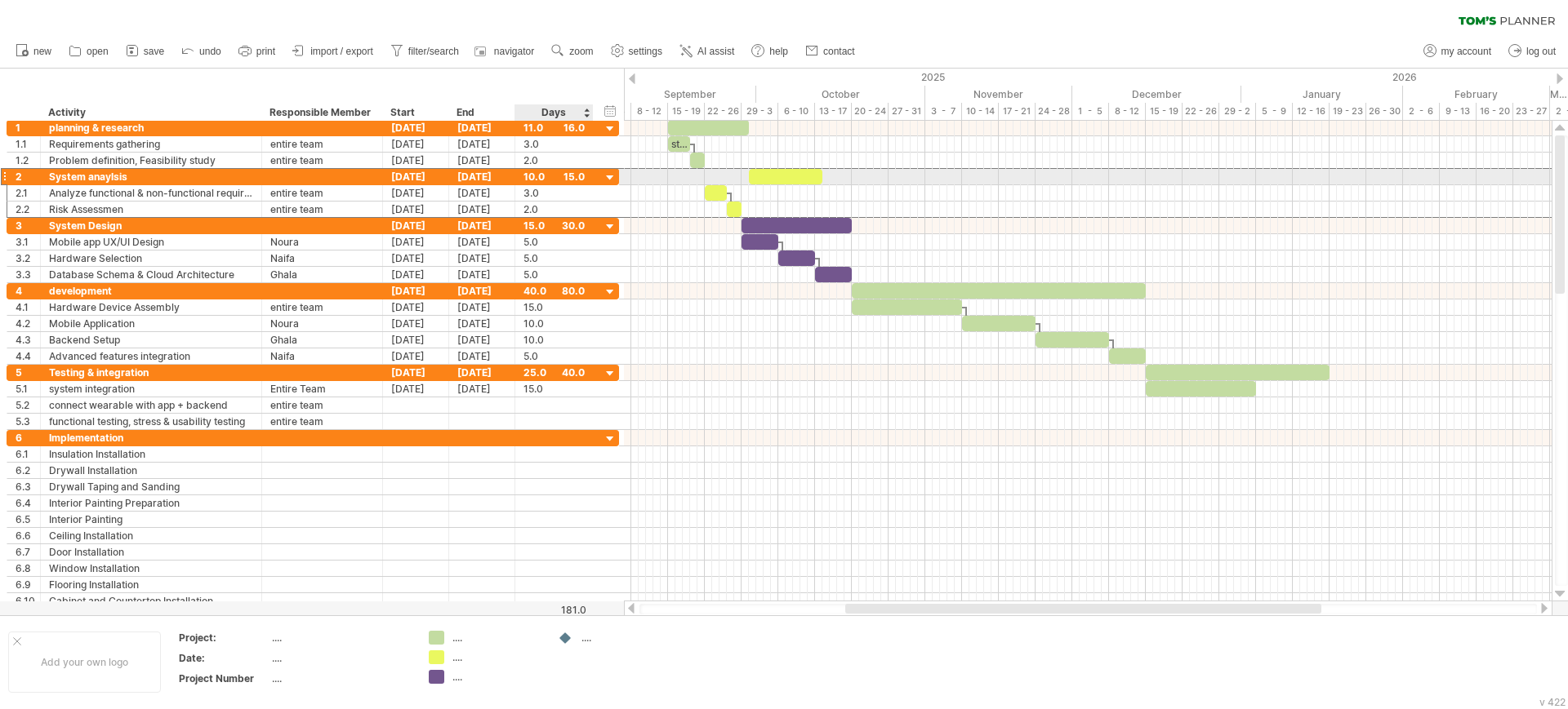
click at [536, 175] on div "10.0" at bounding box center [554, 177] width 62 height 16
click at [617, 173] on div at bounding box center [610, 177] width 16 height 16
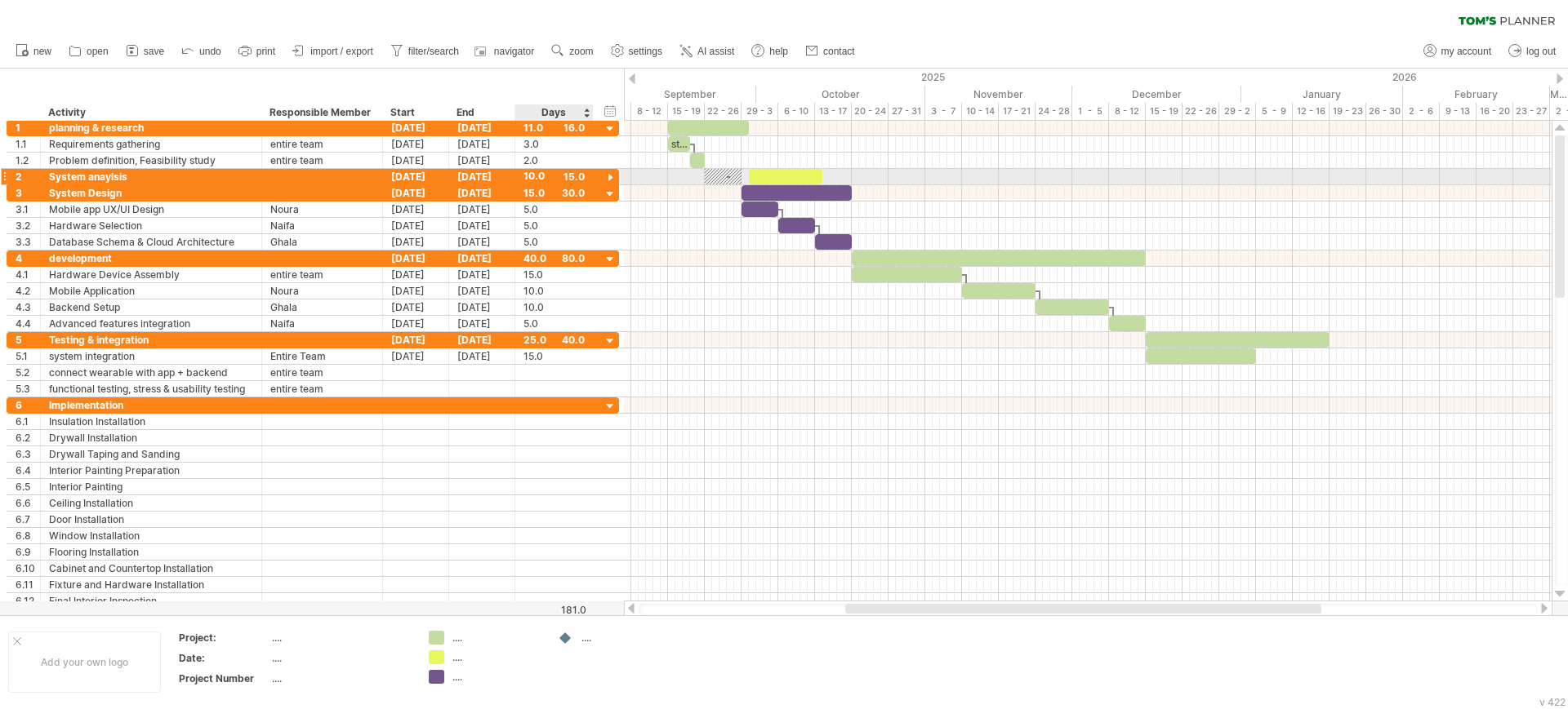
click at [617, 173] on div at bounding box center [610, 177] width 16 height 16
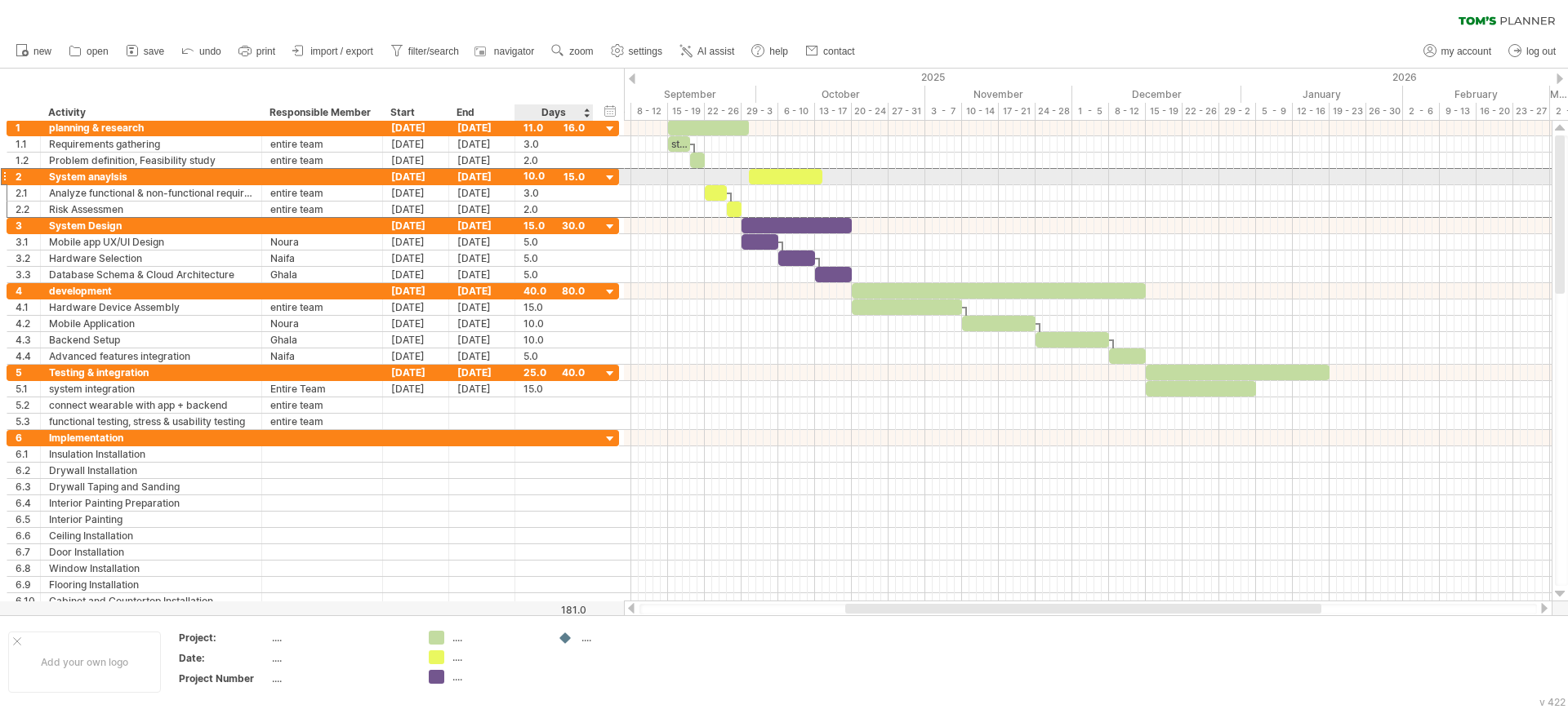
click at [582, 173] on div "10.0" at bounding box center [554, 177] width 62 height 16
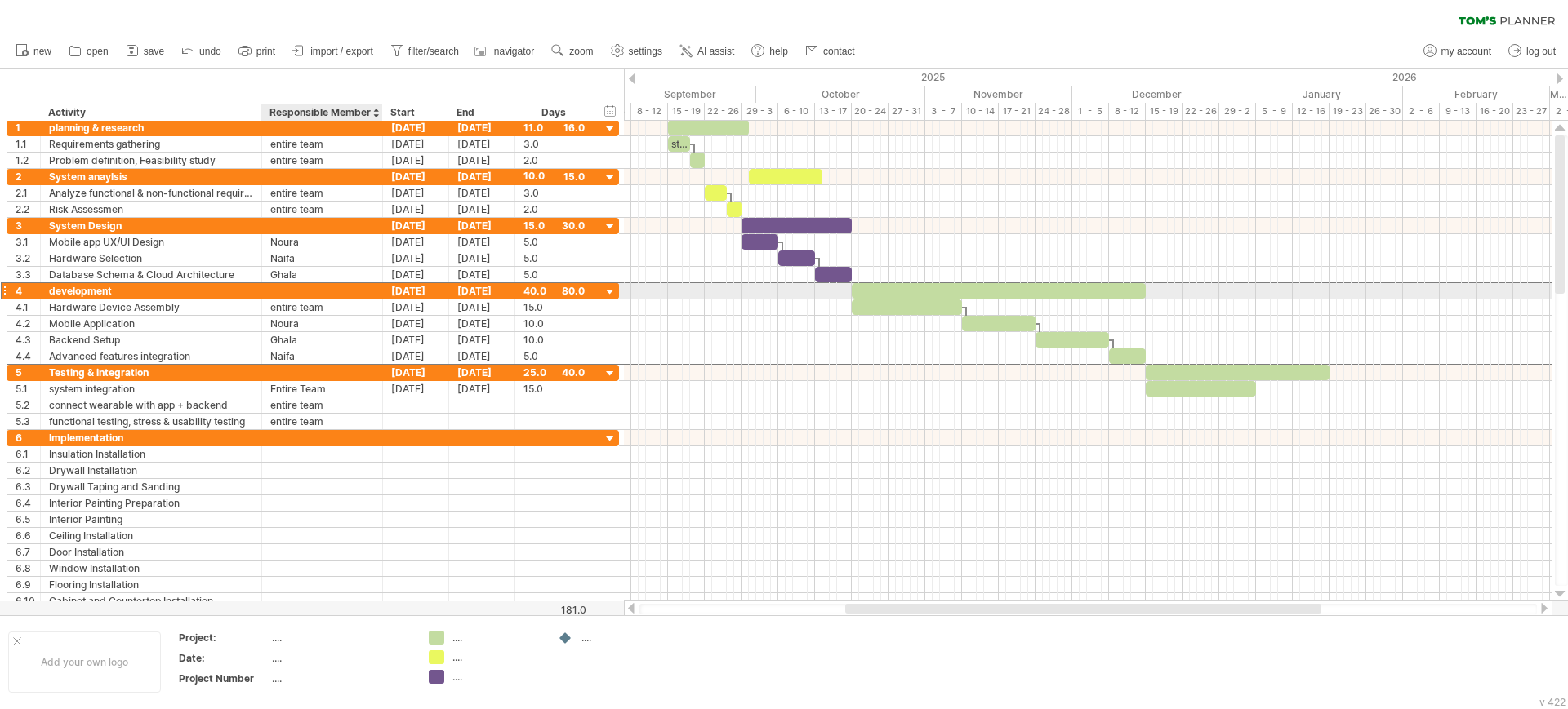
click at [387, 288] on div "[DATE]" at bounding box center [416, 291] width 66 height 16
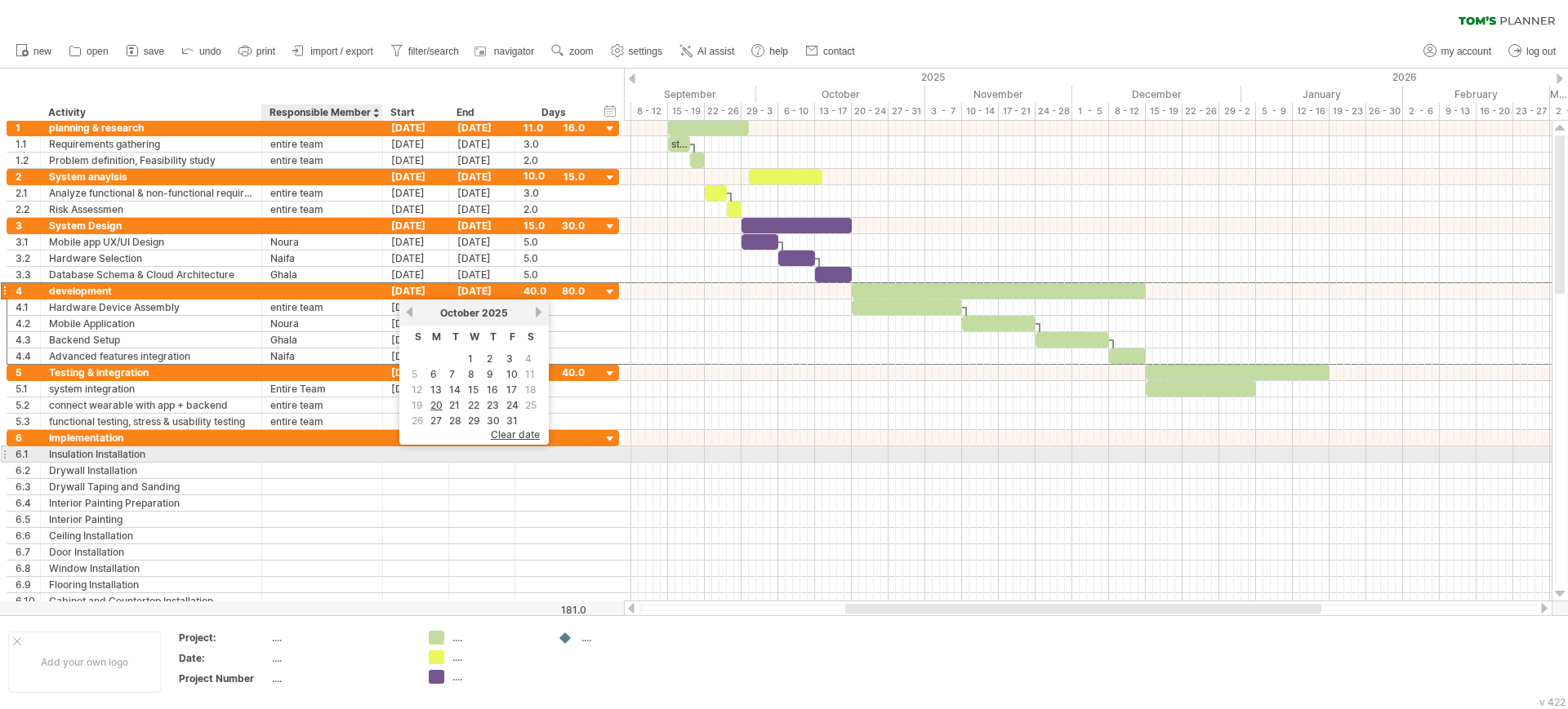
click at [289, 452] on div at bounding box center [322, 453] width 104 height 16
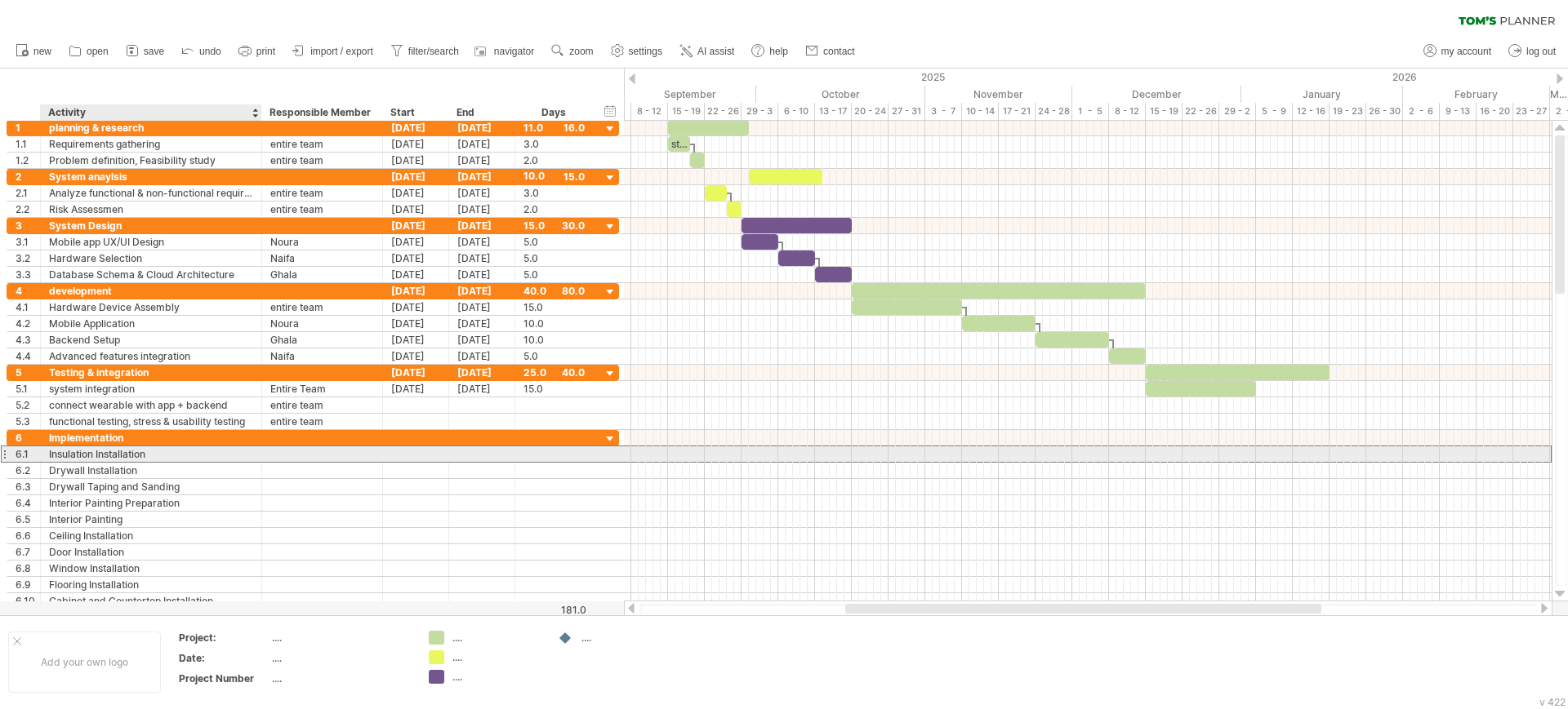
click at [165, 457] on div "Insulation Installation" at bounding box center [151, 453] width 204 height 16
click at [165, 457] on input "**********" at bounding box center [151, 453] width 204 height 16
type input "*"
type input "**********"
click at [317, 455] on div at bounding box center [322, 453] width 104 height 16
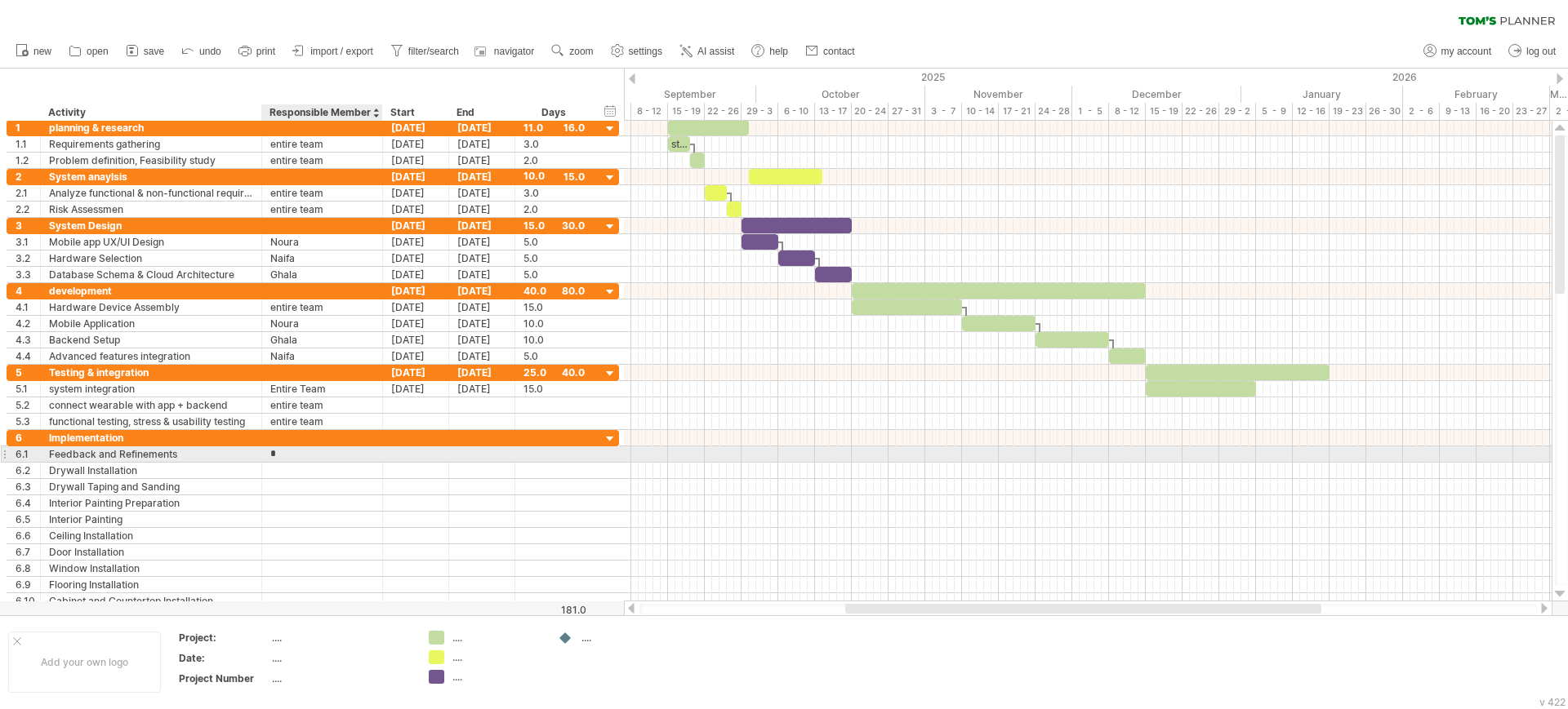
type input "**********"
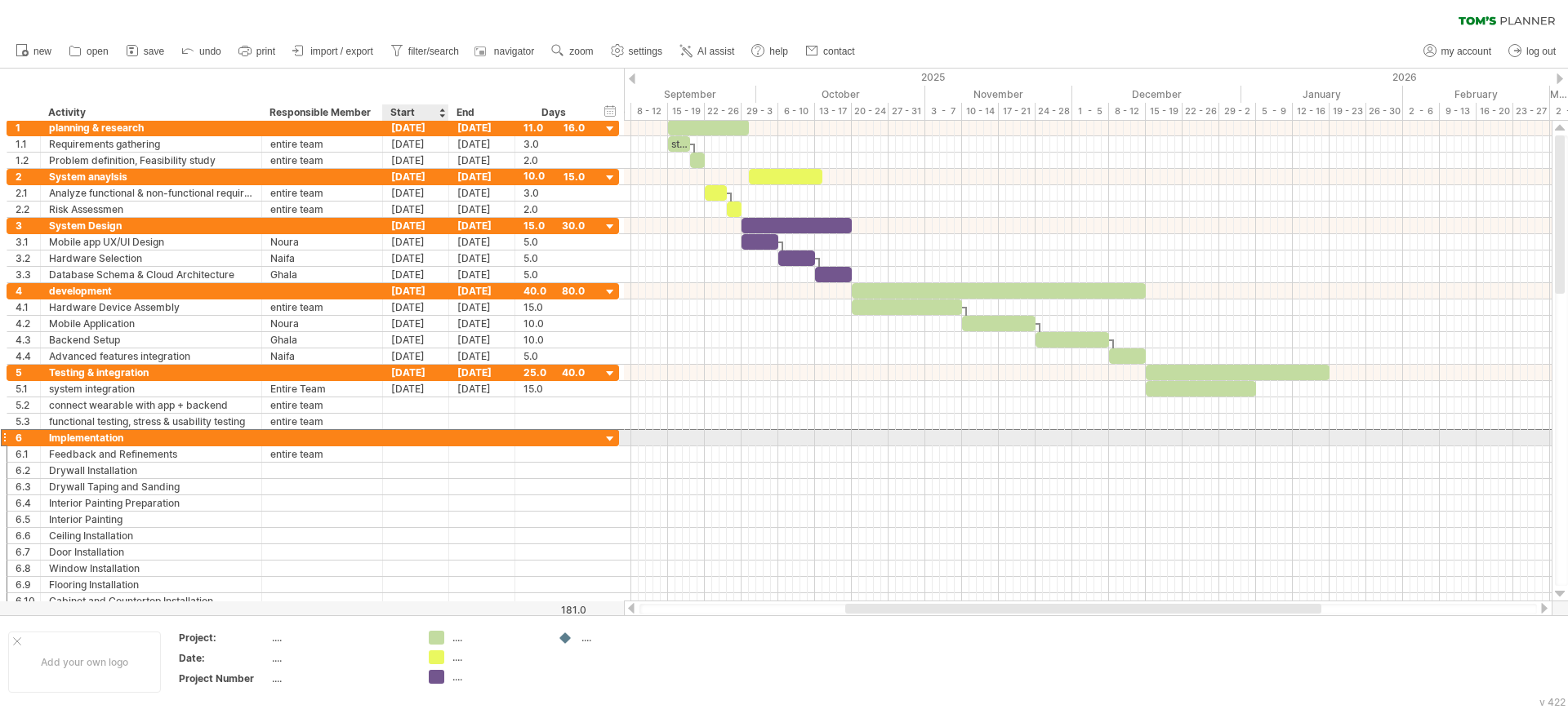
scroll to position [0, 0]
click at [400, 439] on div at bounding box center [416, 438] width 66 height 16
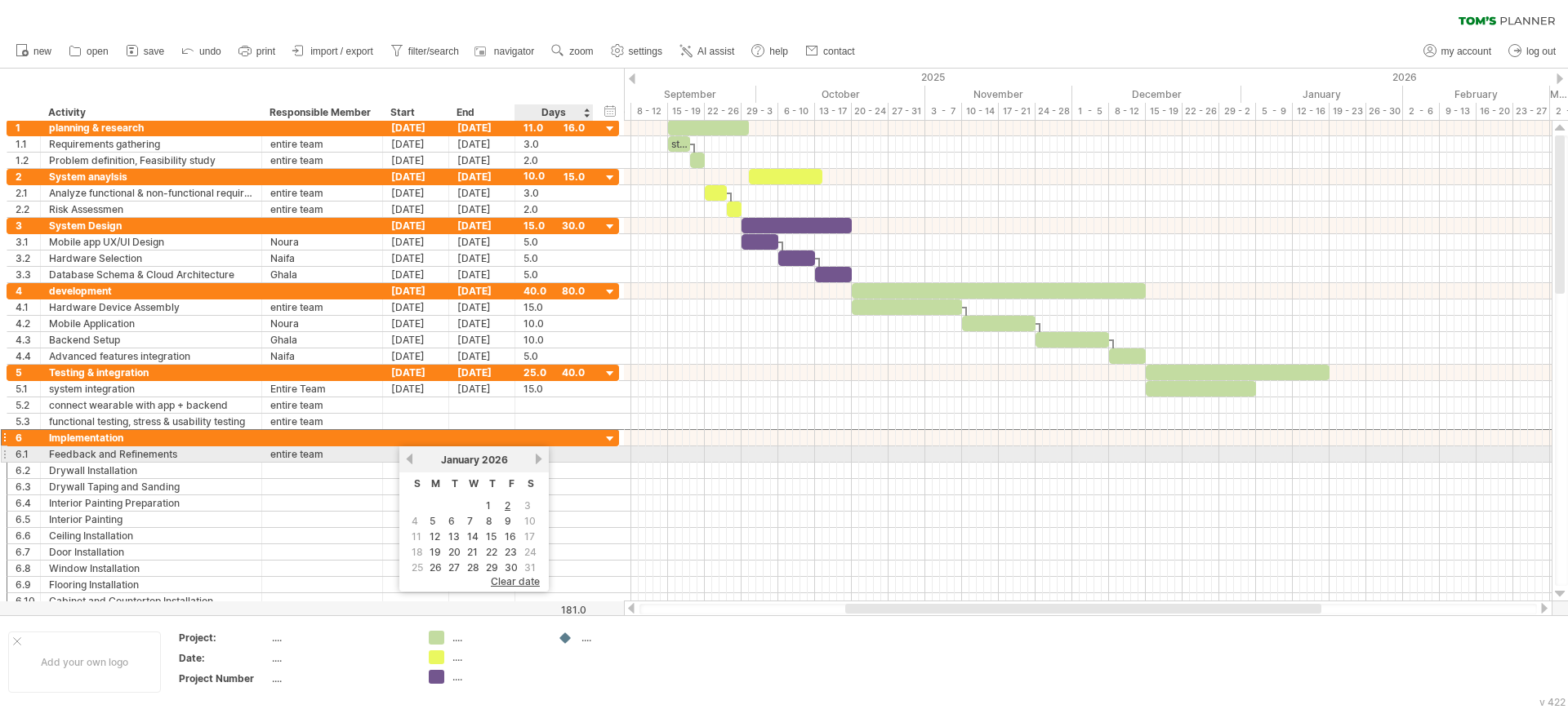
click at [533, 460] on div "[DATE]" at bounding box center [474, 459] width 119 height 12
click at [537, 459] on link "next" at bounding box center [538, 458] width 12 height 12
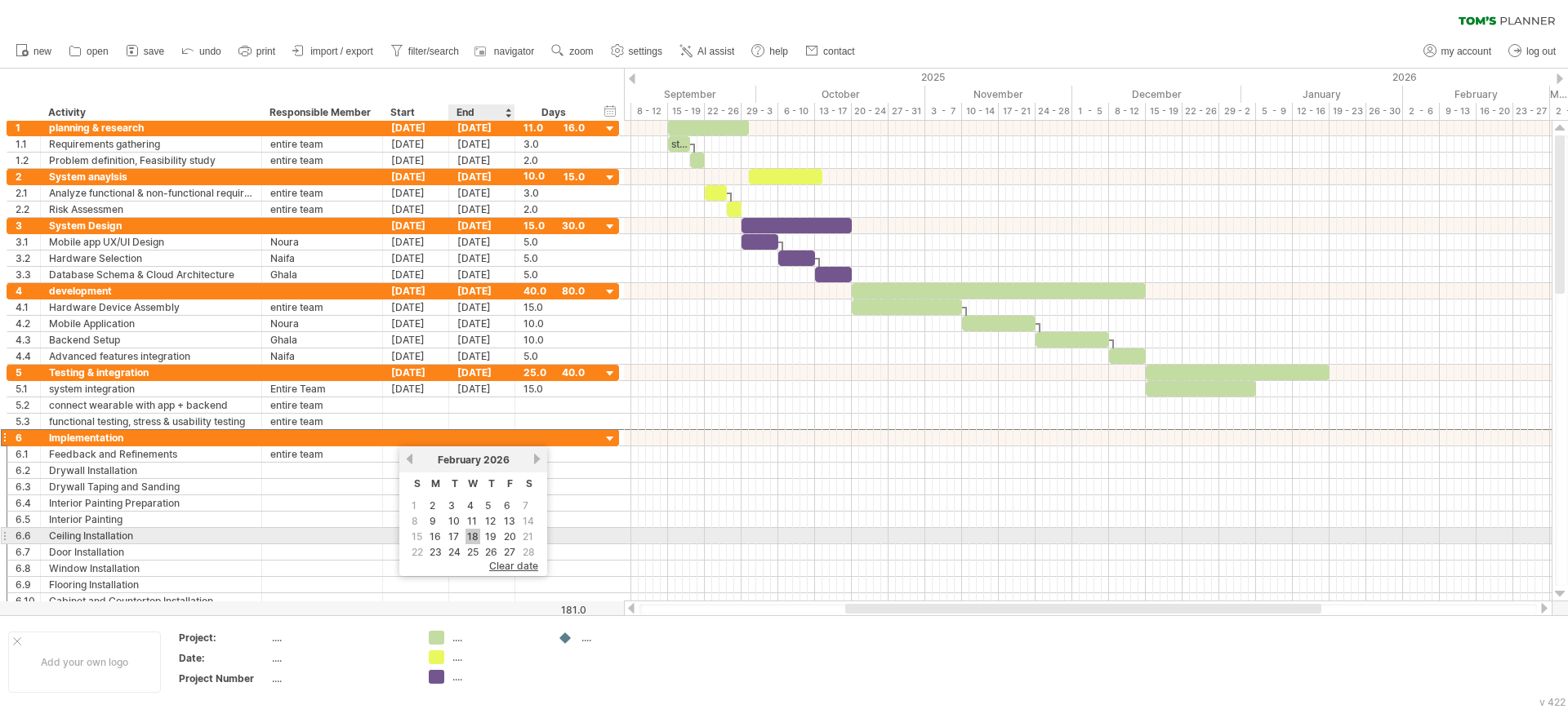
click at [476, 538] on link "18" at bounding box center [473, 536] width 15 height 16
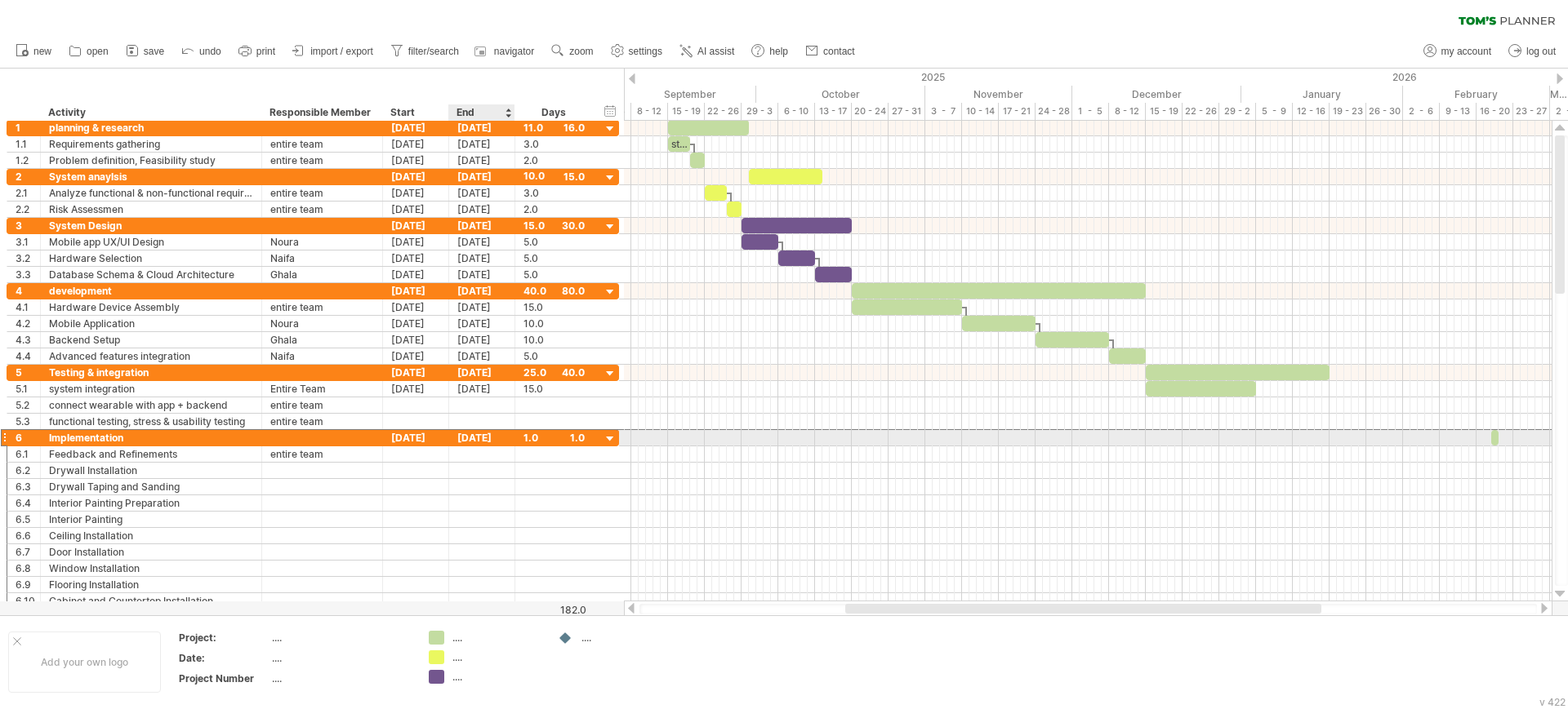
click at [470, 435] on div "[DATE]" at bounding box center [482, 438] width 66 height 16
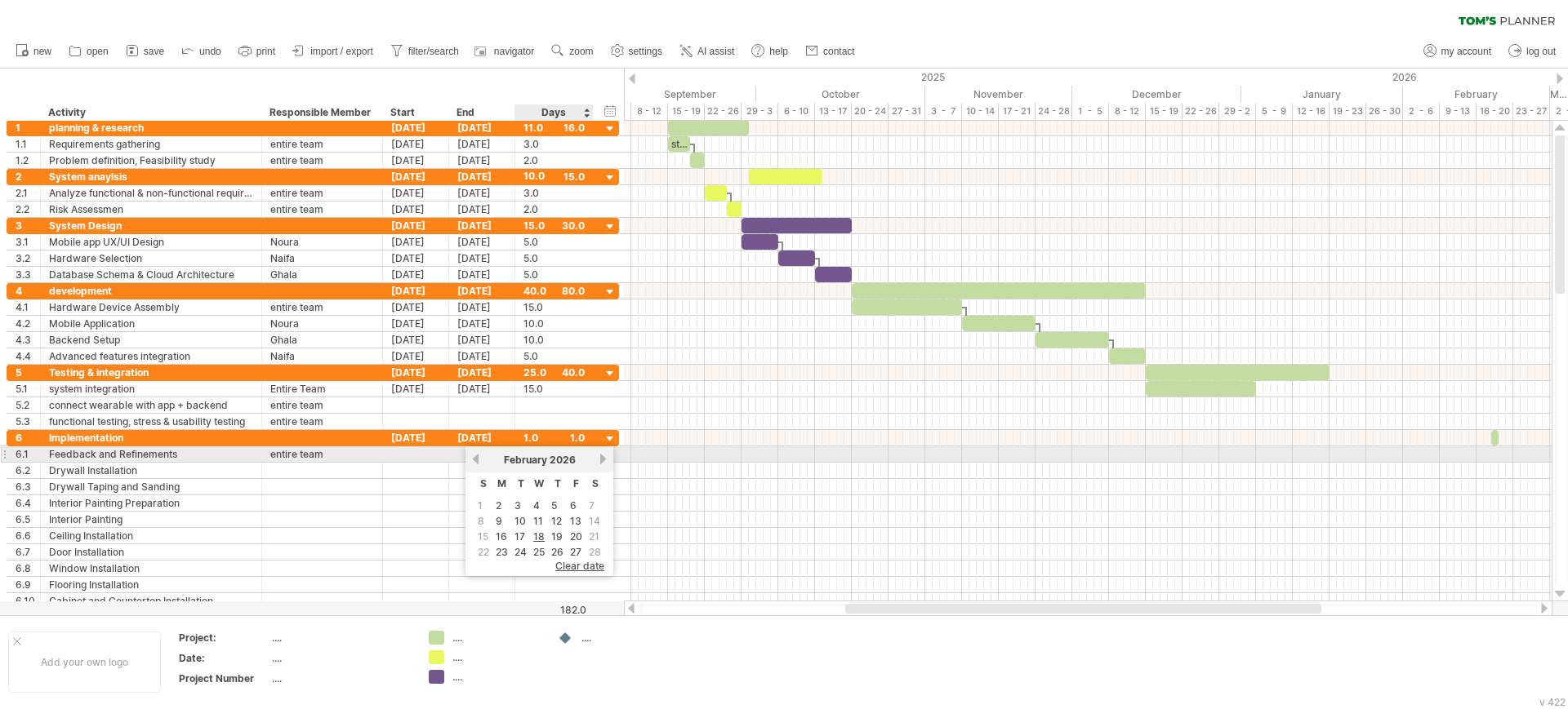
click at [601, 452] on link "next" at bounding box center [603, 458] width 12 height 12
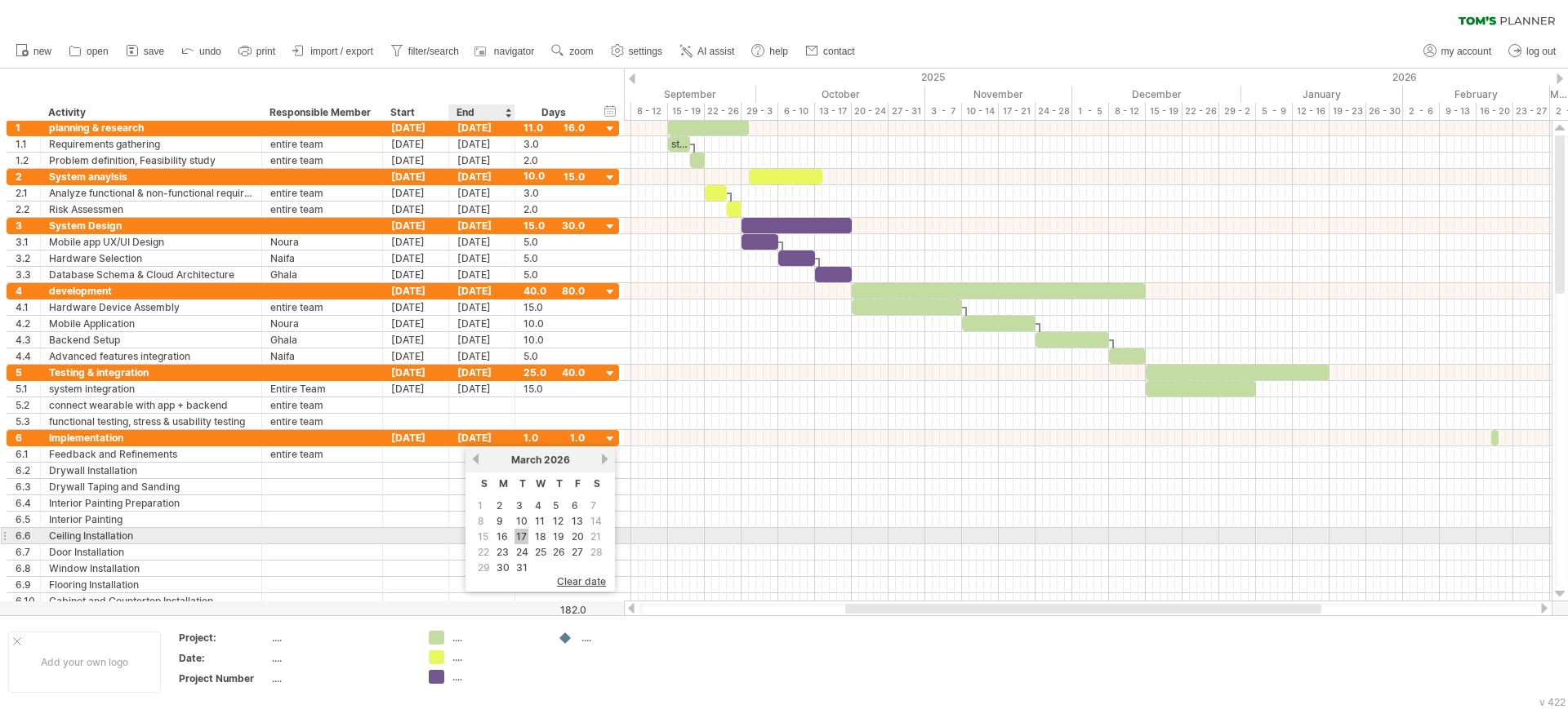
click at [518, 533] on link "17" at bounding box center [521, 536] width 14 height 16
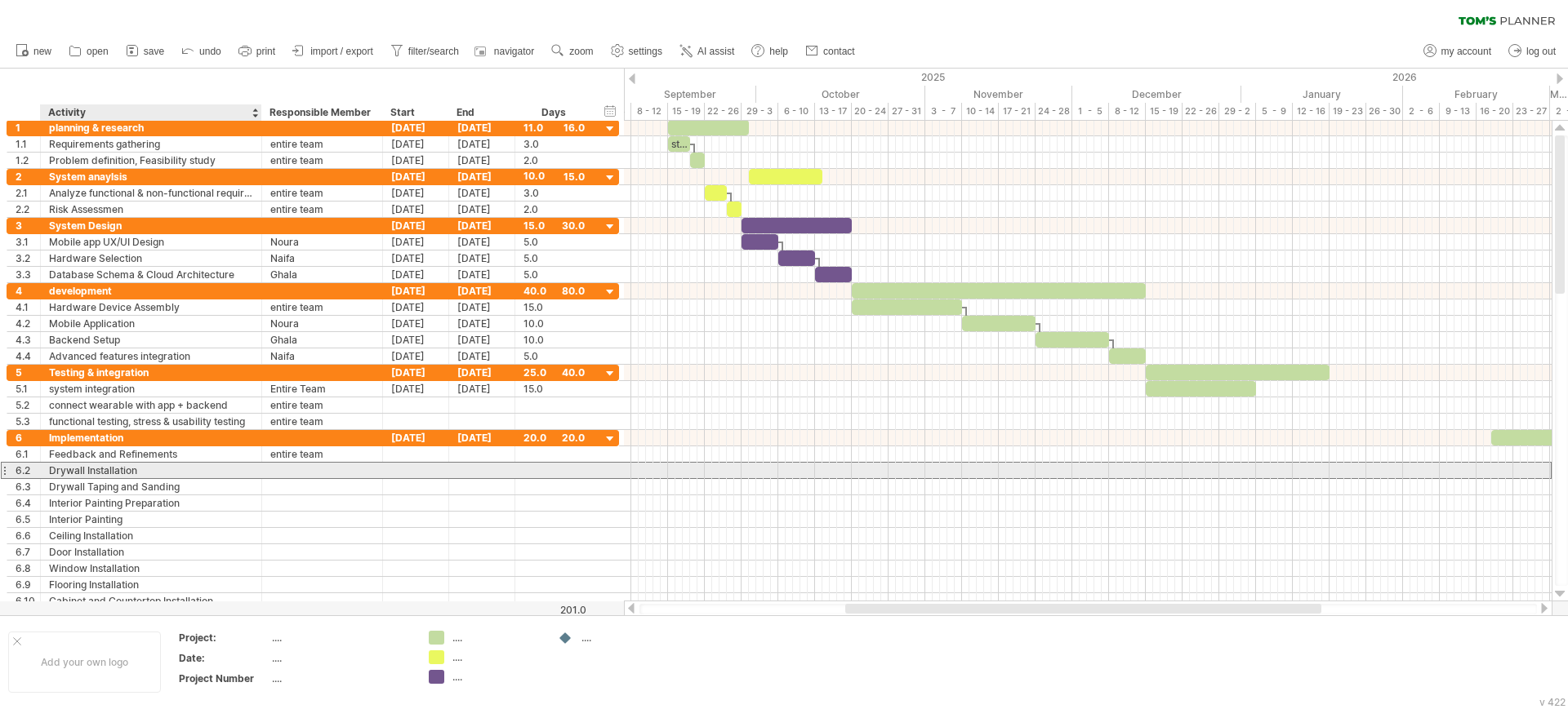
click at [88, 475] on div "Drywall Installation" at bounding box center [151, 470] width 204 height 16
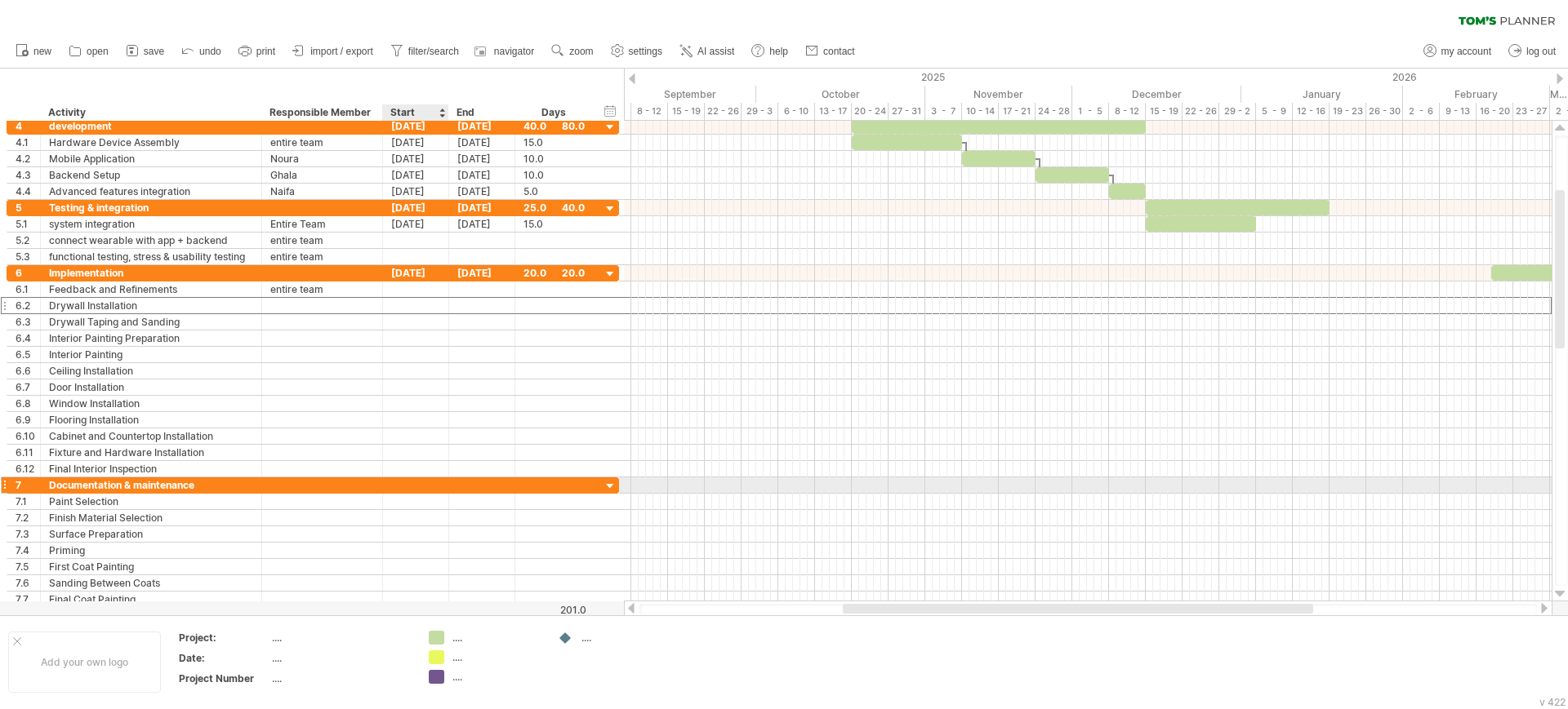
click at [438, 482] on div at bounding box center [416, 485] width 66 height 16
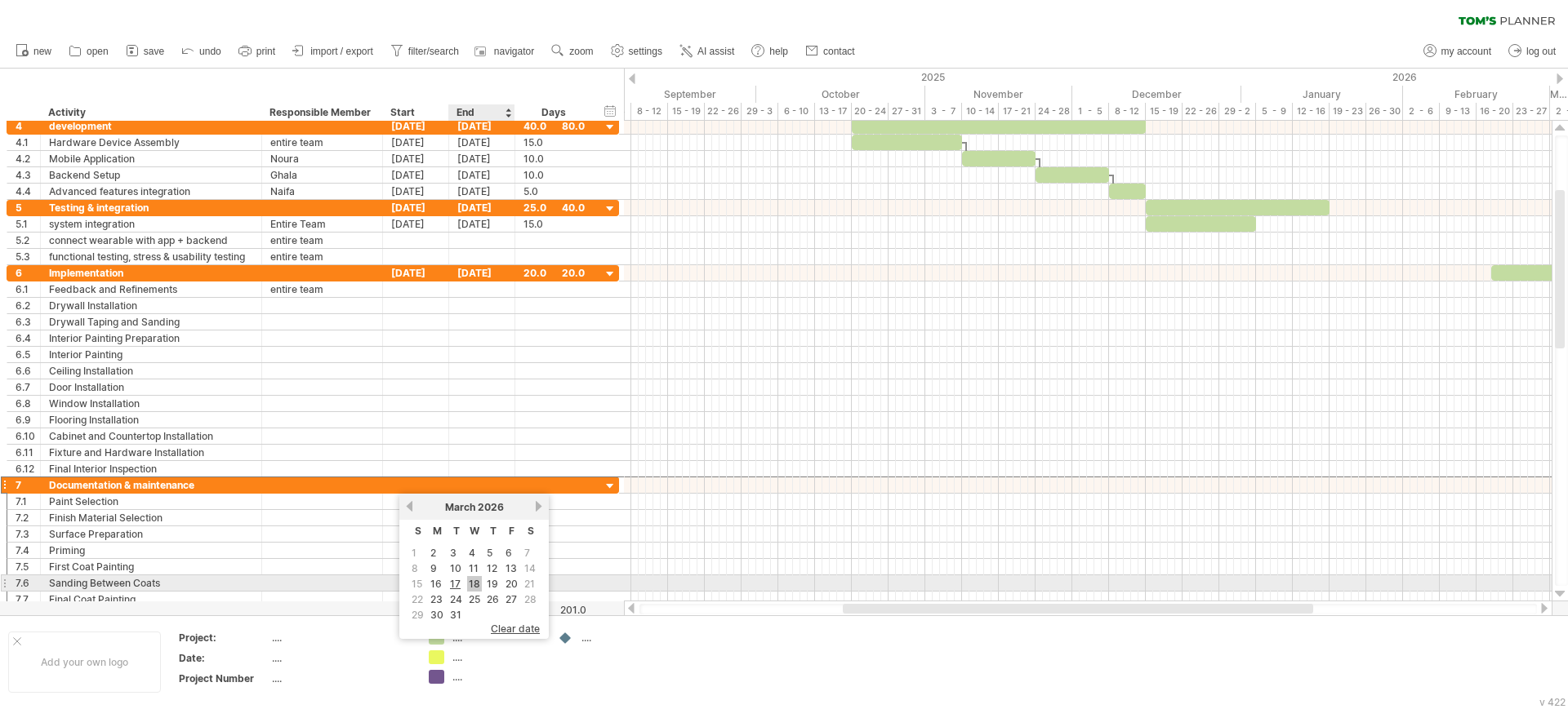
click at [470, 583] on link "18" at bounding box center [475, 583] width 15 height 16
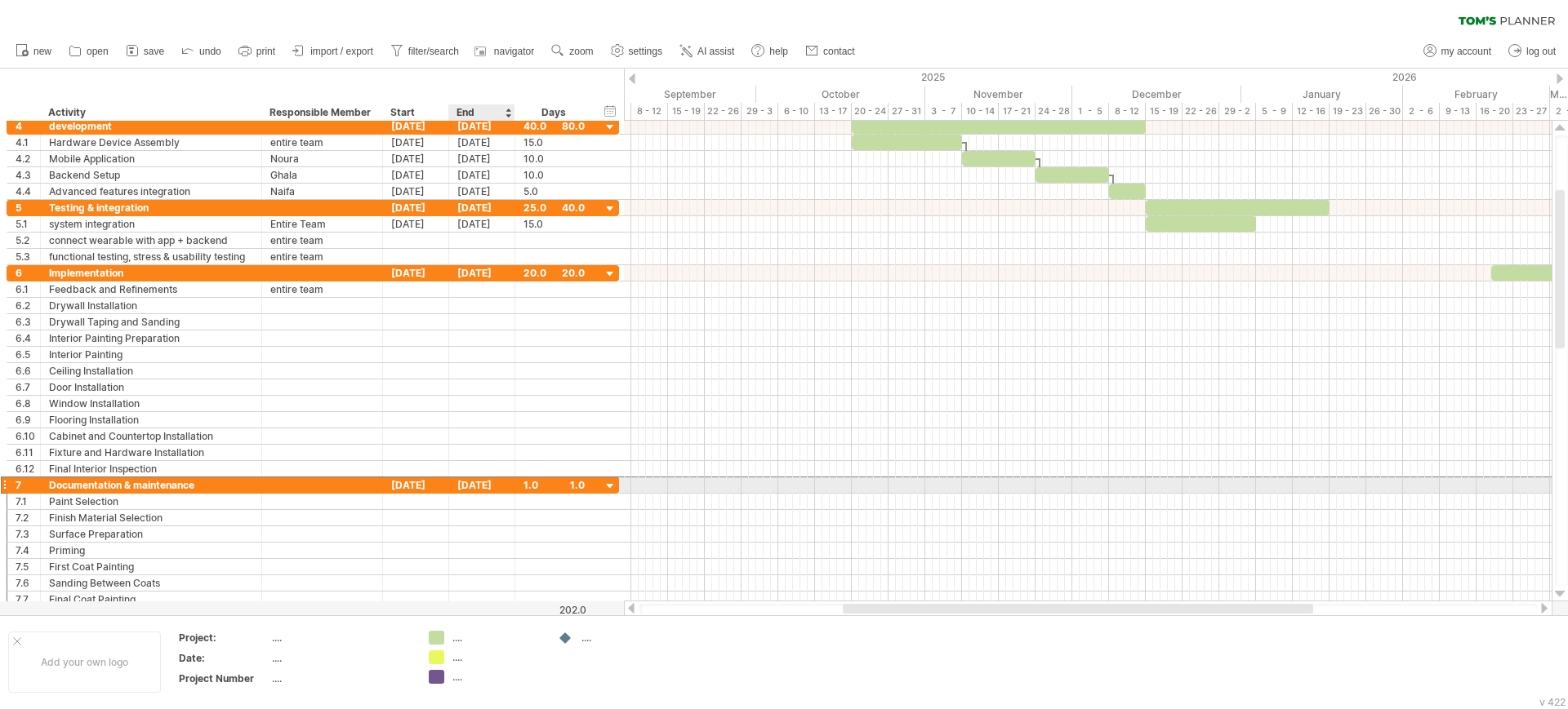
click at [476, 482] on div "[DATE]" at bounding box center [482, 485] width 66 height 16
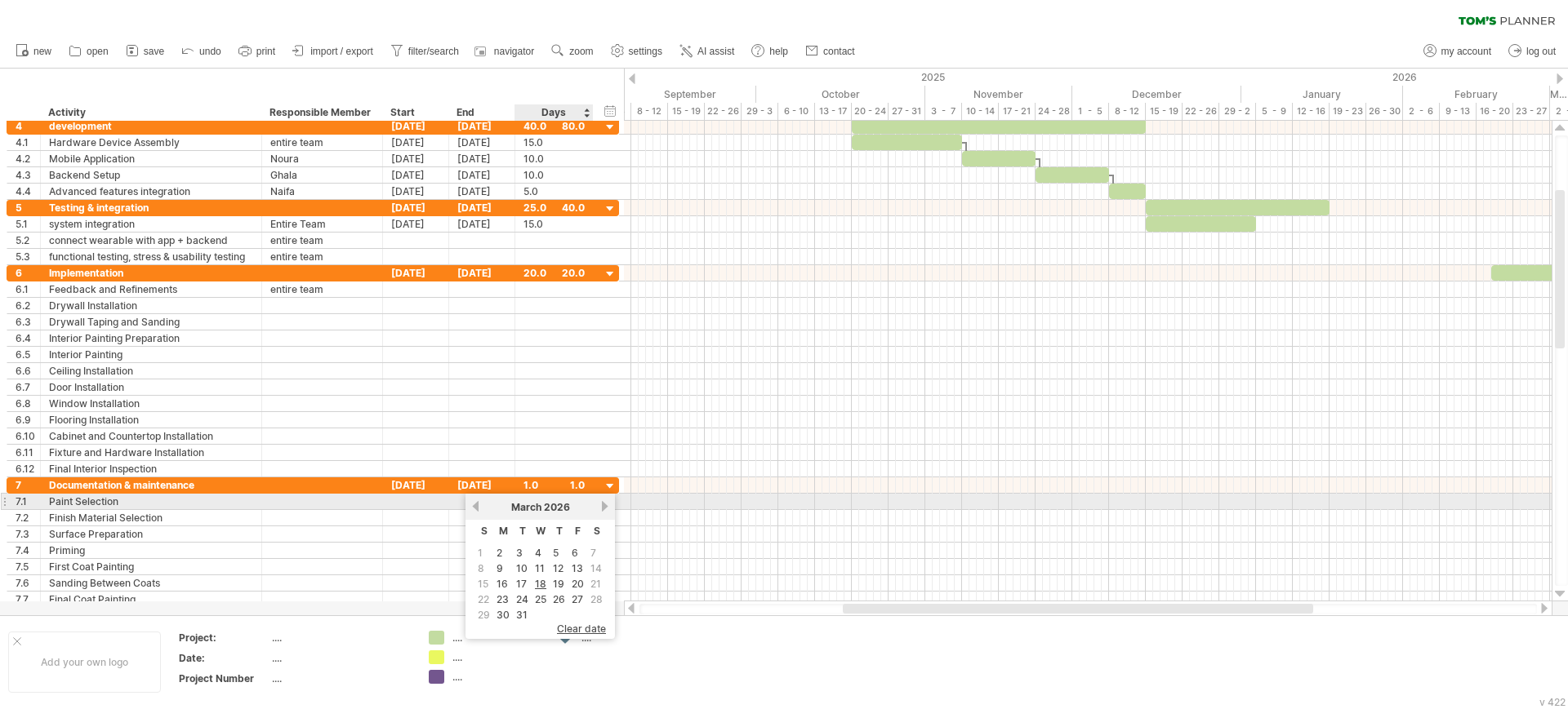
click at [598, 505] on div "[DATE]" at bounding box center [540, 507] width 119 height 12
click at [607, 503] on link "next" at bounding box center [604, 506] width 12 height 12
click at [603, 507] on link "next" at bounding box center [604, 506] width 12 height 12
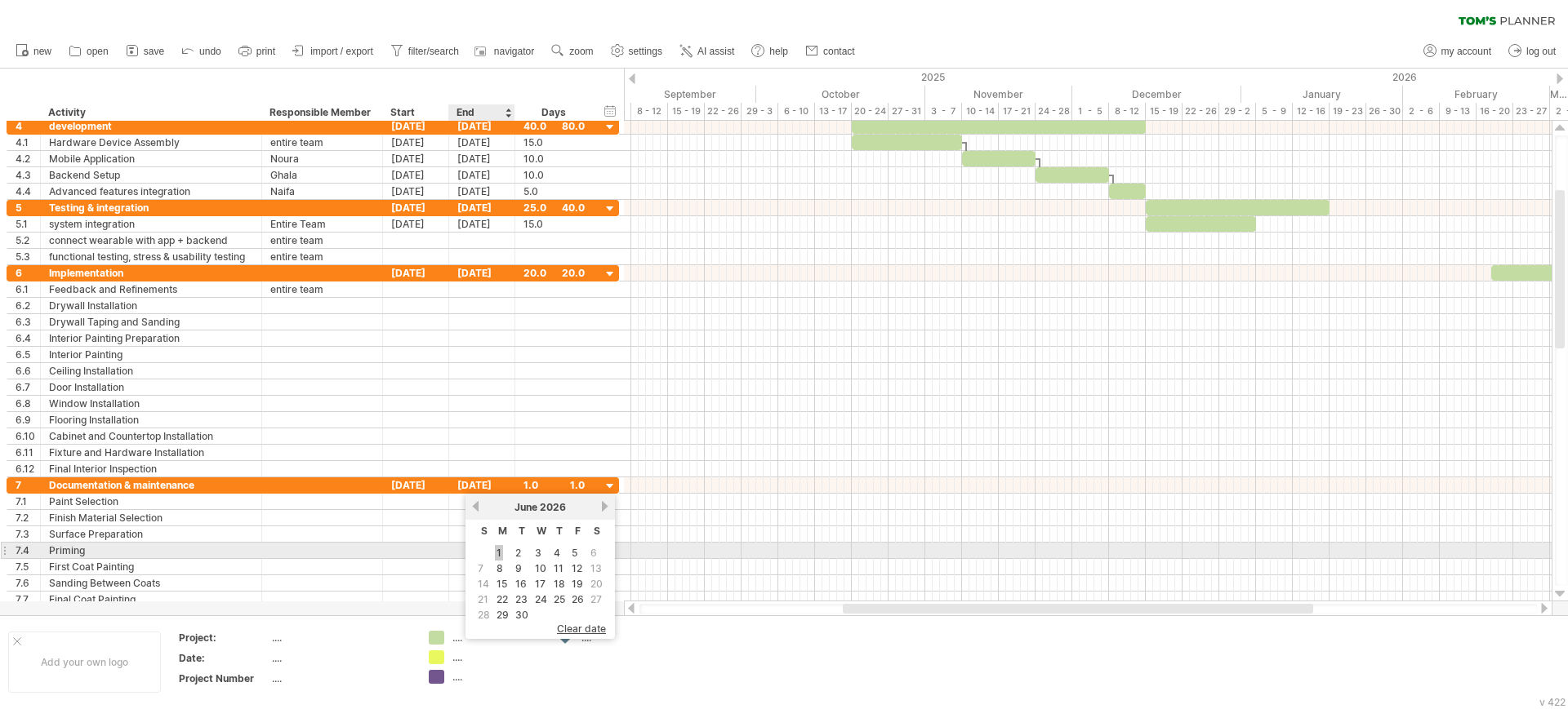
click at [501, 548] on link "1" at bounding box center [499, 553] width 8 height 16
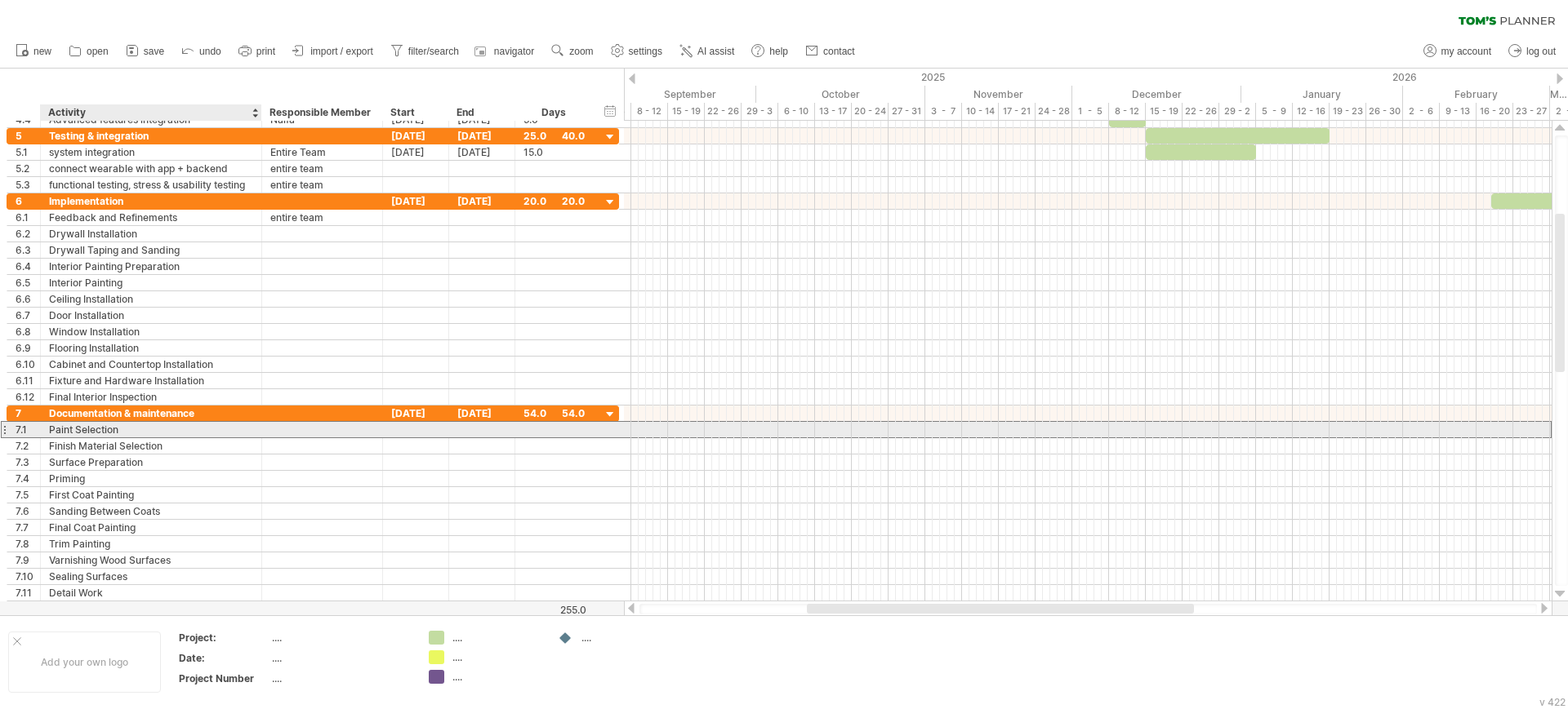
click at [164, 430] on div "Paint Selection" at bounding box center [151, 429] width 204 height 16
type input "*"
type input "**********"
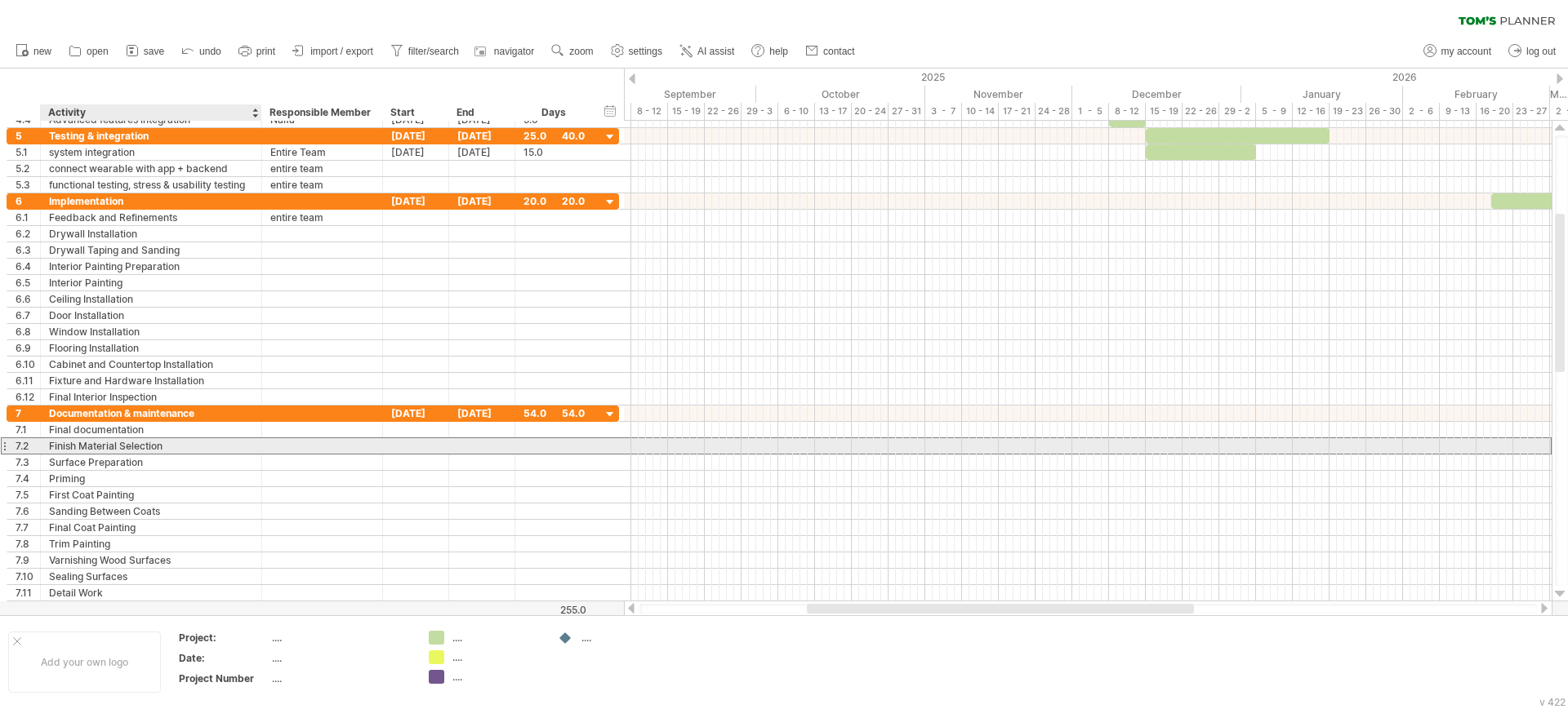
click at [192, 450] on div "Finish Material Selection" at bounding box center [151, 445] width 204 height 16
type input "*"
type input "**********"
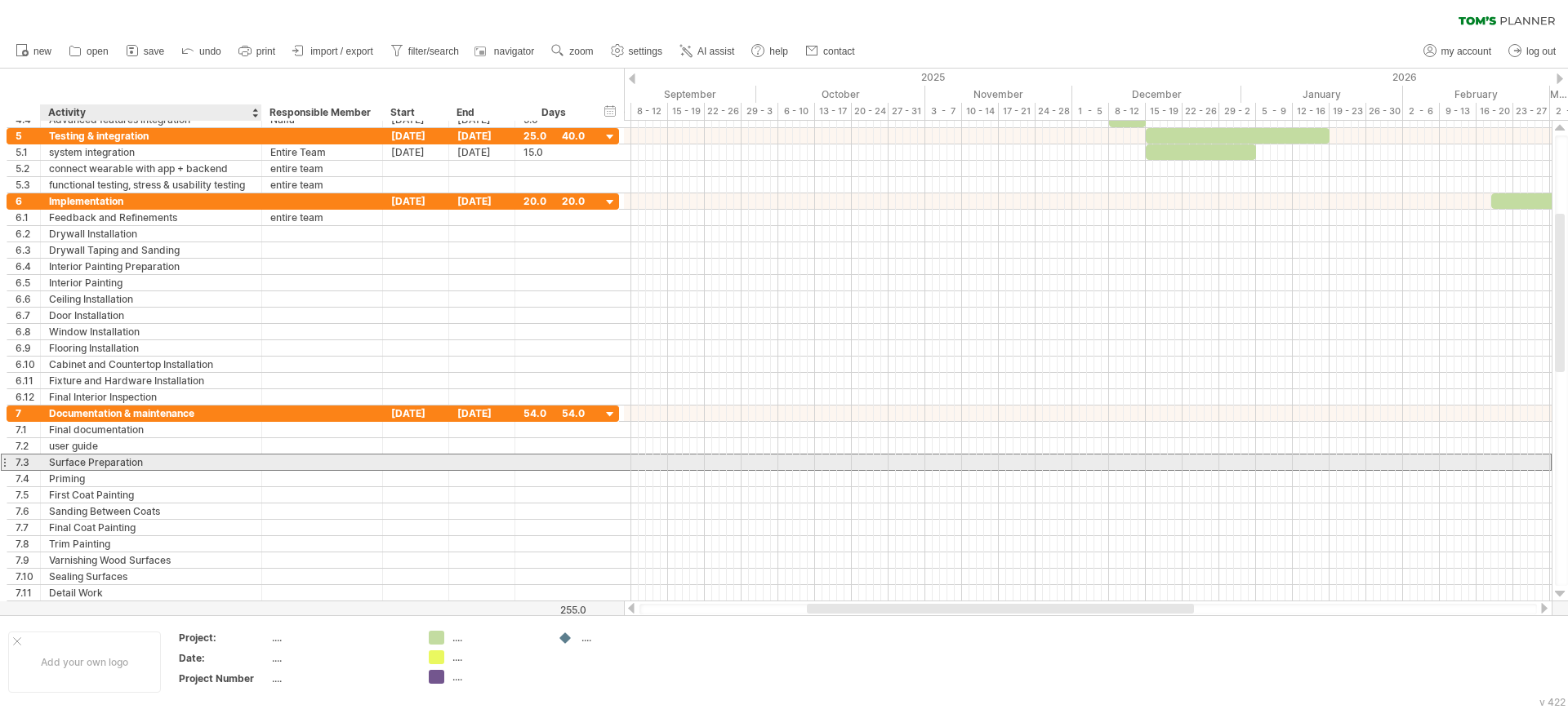
click at [198, 461] on div "Surface Preparation" at bounding box center [151, 462] width 204 height 16
type input "*"
type input "**********"
click at [185, 478] on div "Priming" at bounding box center [151, 478] width 204 height 16
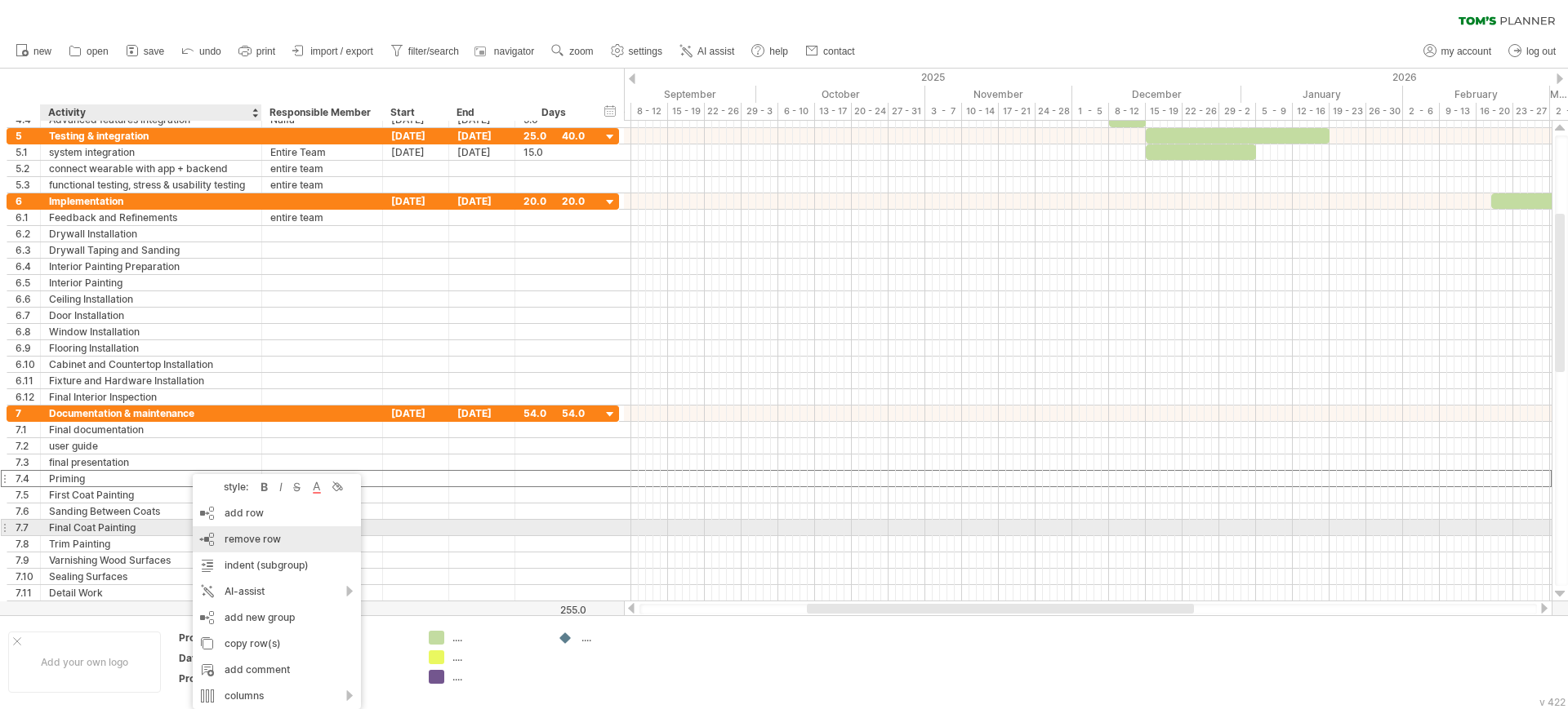
click at [214, 535] on div "remove row remove selected rows" at bounding box center [276, 539] width 168 height 26
click at [181, 532] on div "remove row remove selected rows" at bounding box center [247, 539] width 168 height 26
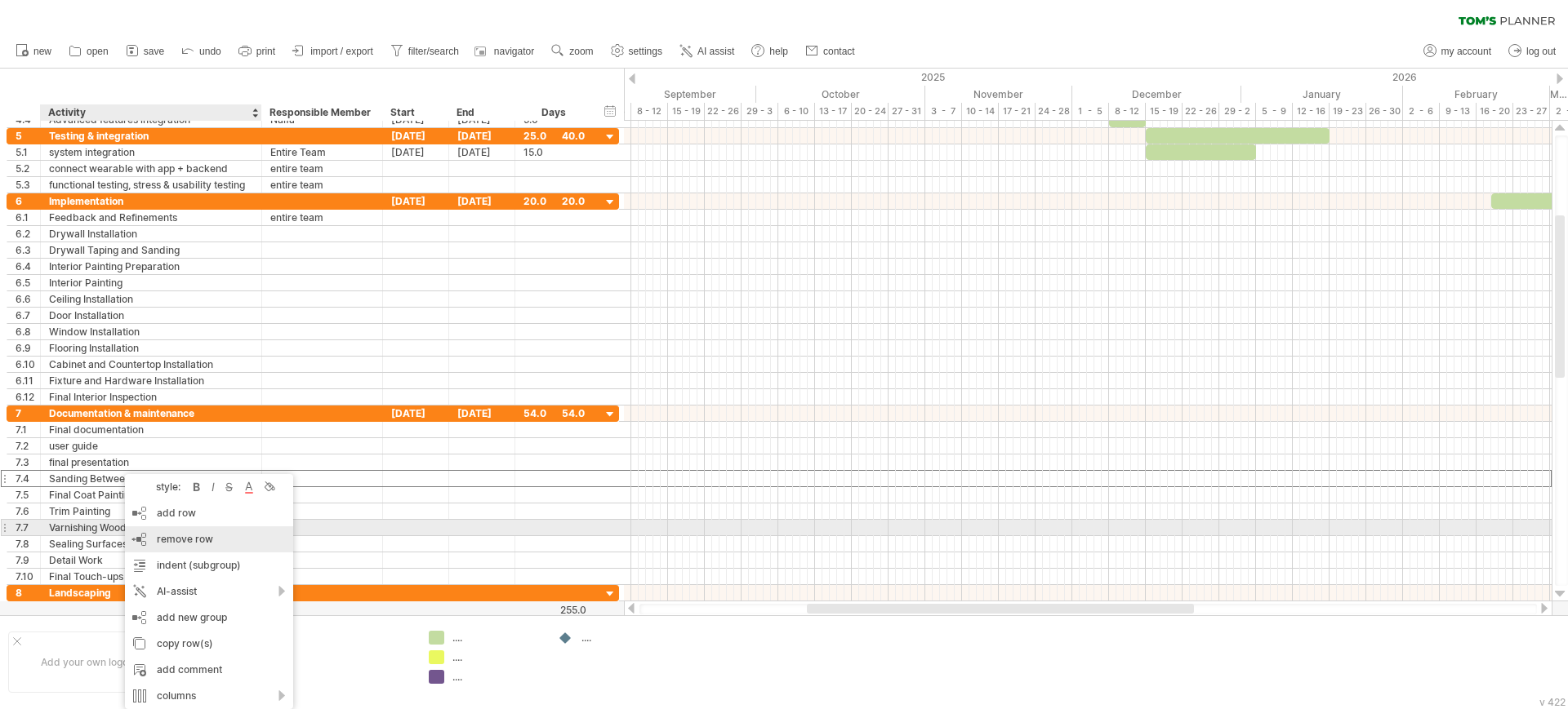
click at [139, 531] on div "remove row remove selected rows" at bounding box center [209, 539] width 168 height 26
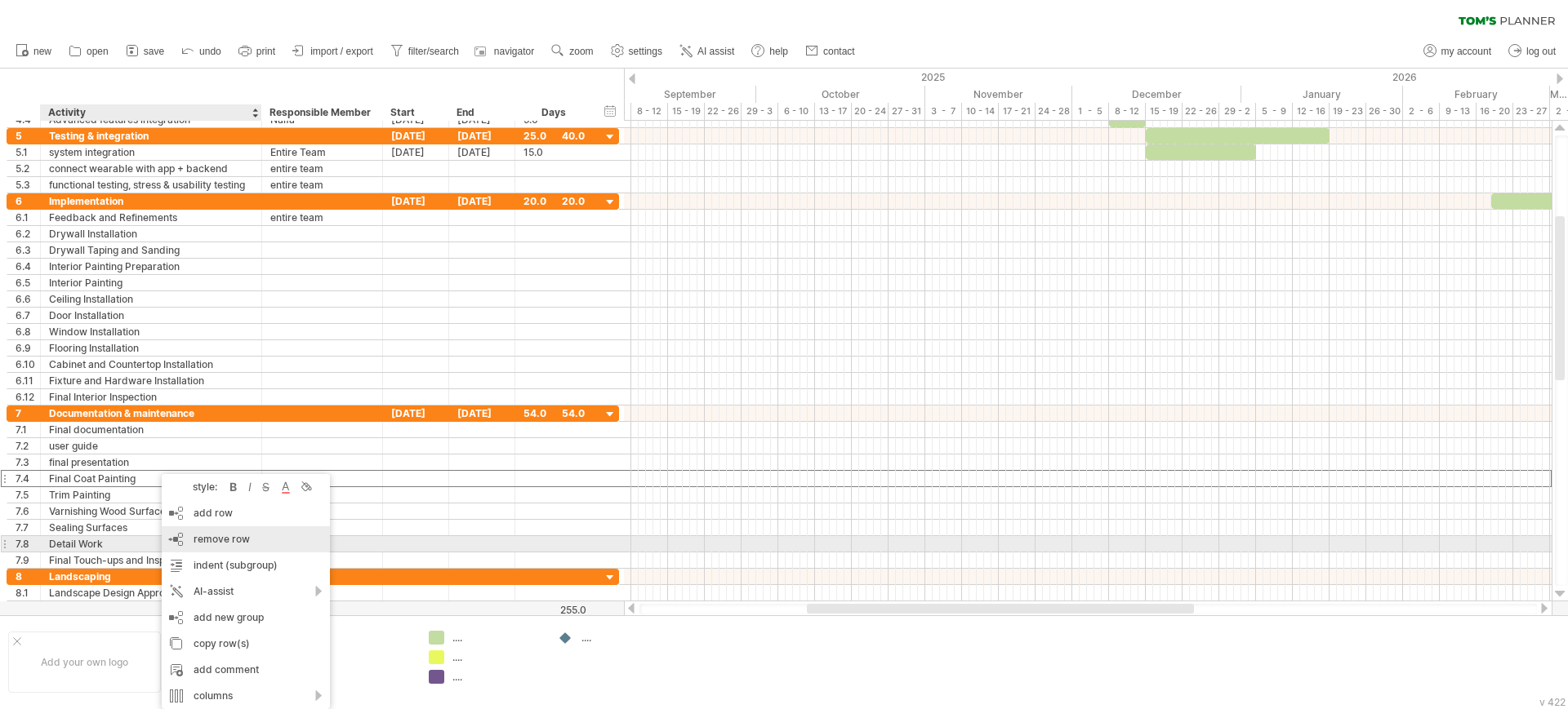
click at [171, 542] on div "remove row remove selected rows" at bounding box center [246, 539] width 168 height 26
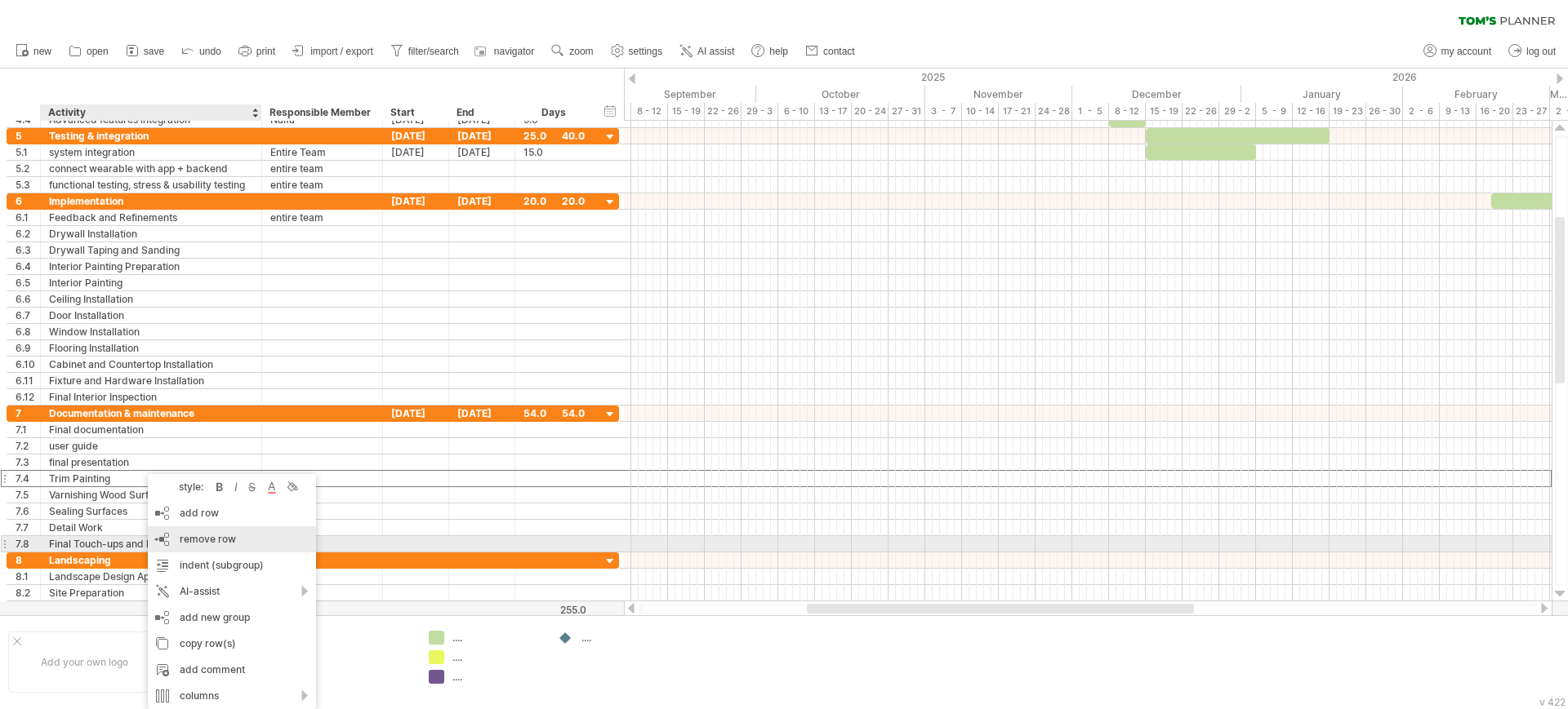
click at [192, 540] on span "remove row" at bounding box center [207, 538] width 56 height 12
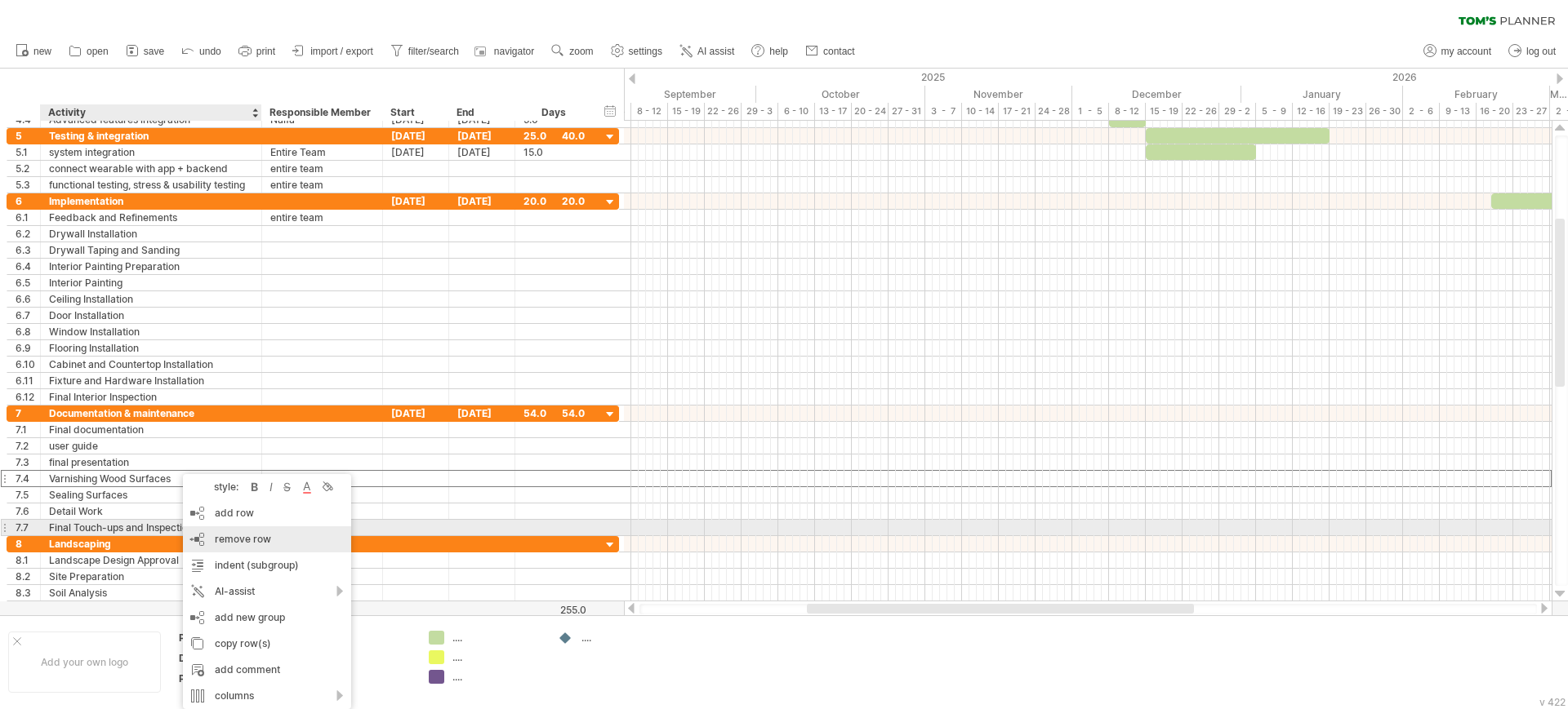
click at [193, 533] on div "remove row remove selected rows" at bounding box center [267, 539] width 168 height 26
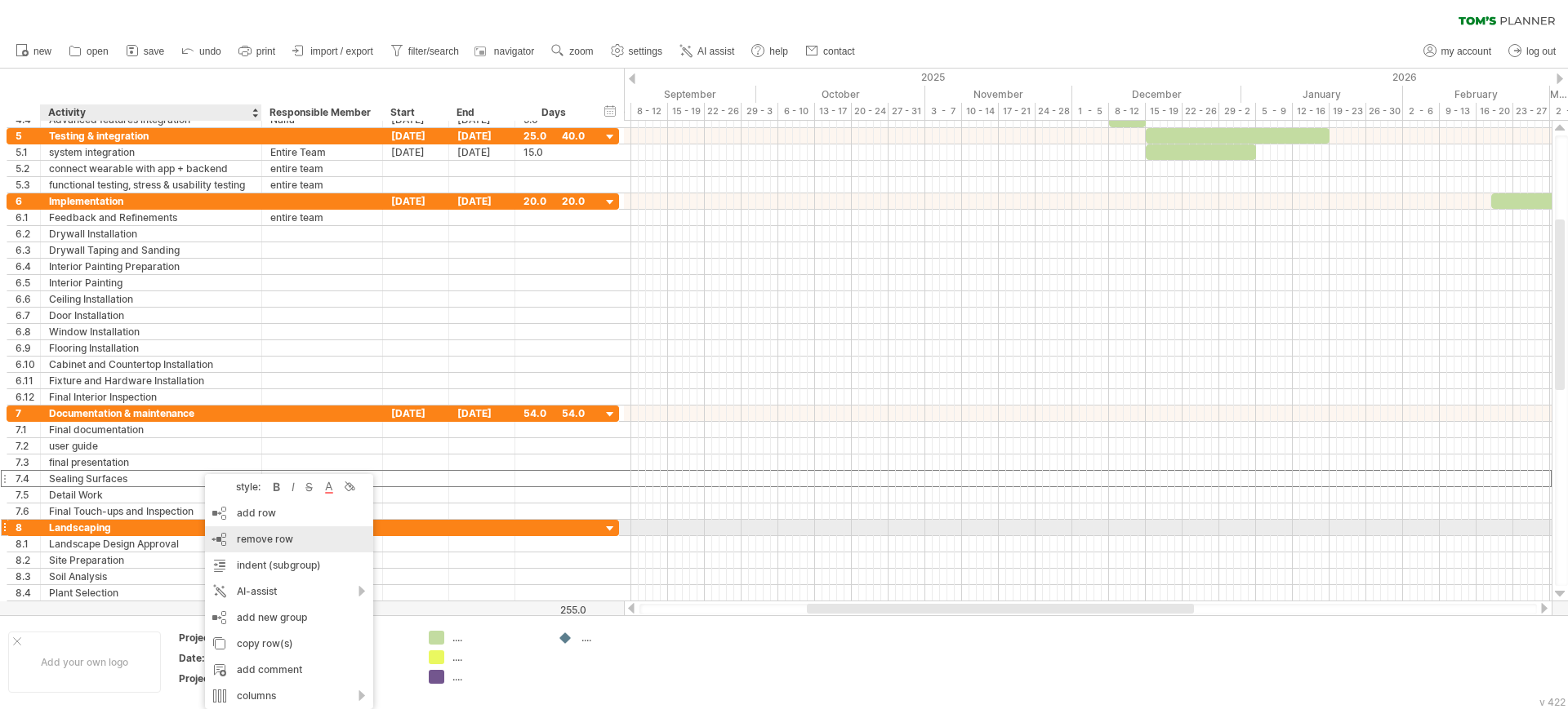
click at [214, 532] on div "remove row remove selected rows" at bounding box center [289, 539] width 168 height 26
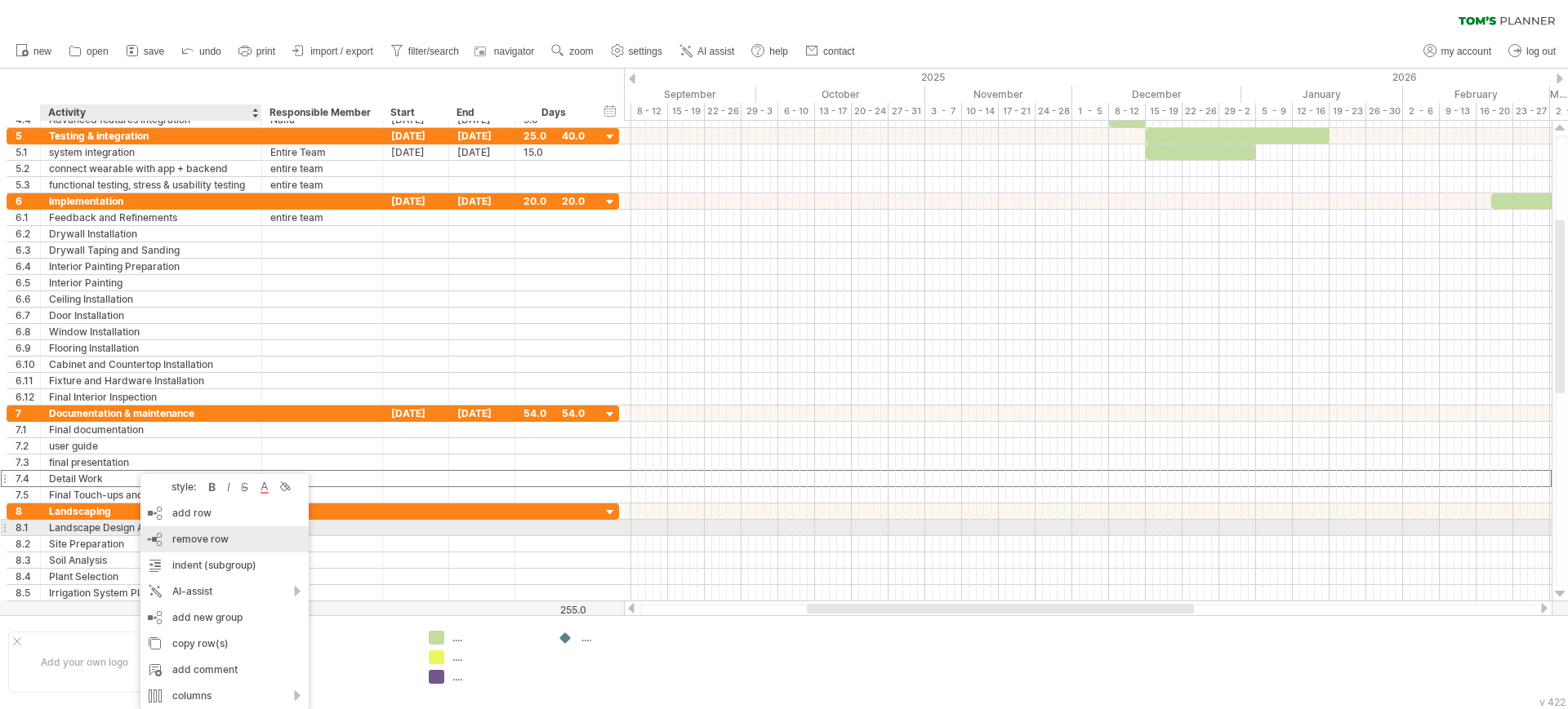
click at [184, 528] on div "remove row remove selected rows" at bounding box center [225, 539] width 168 height 26
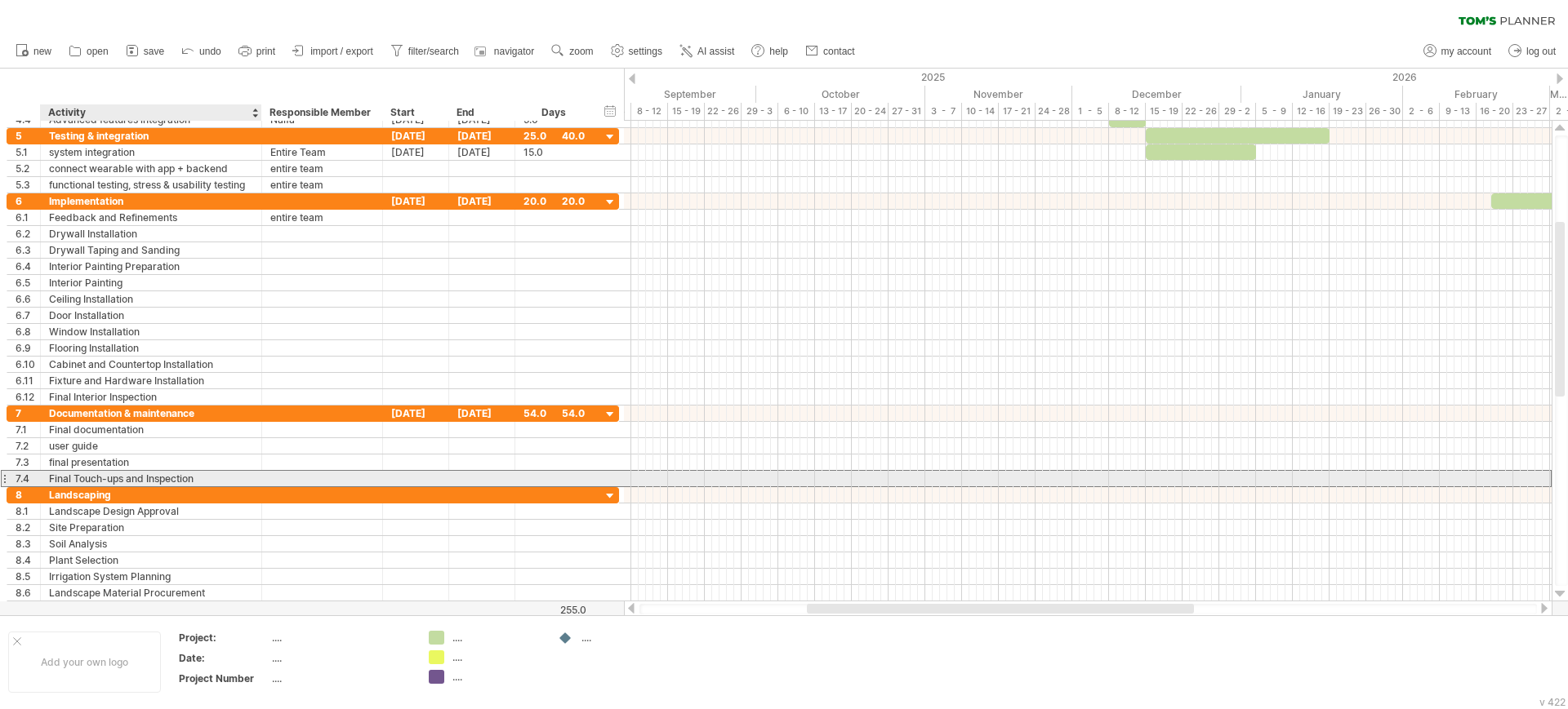
click at [108, 482] on div "Final Touch-ups and Inspection" at bounding box center [151, 478] width 204 height 16
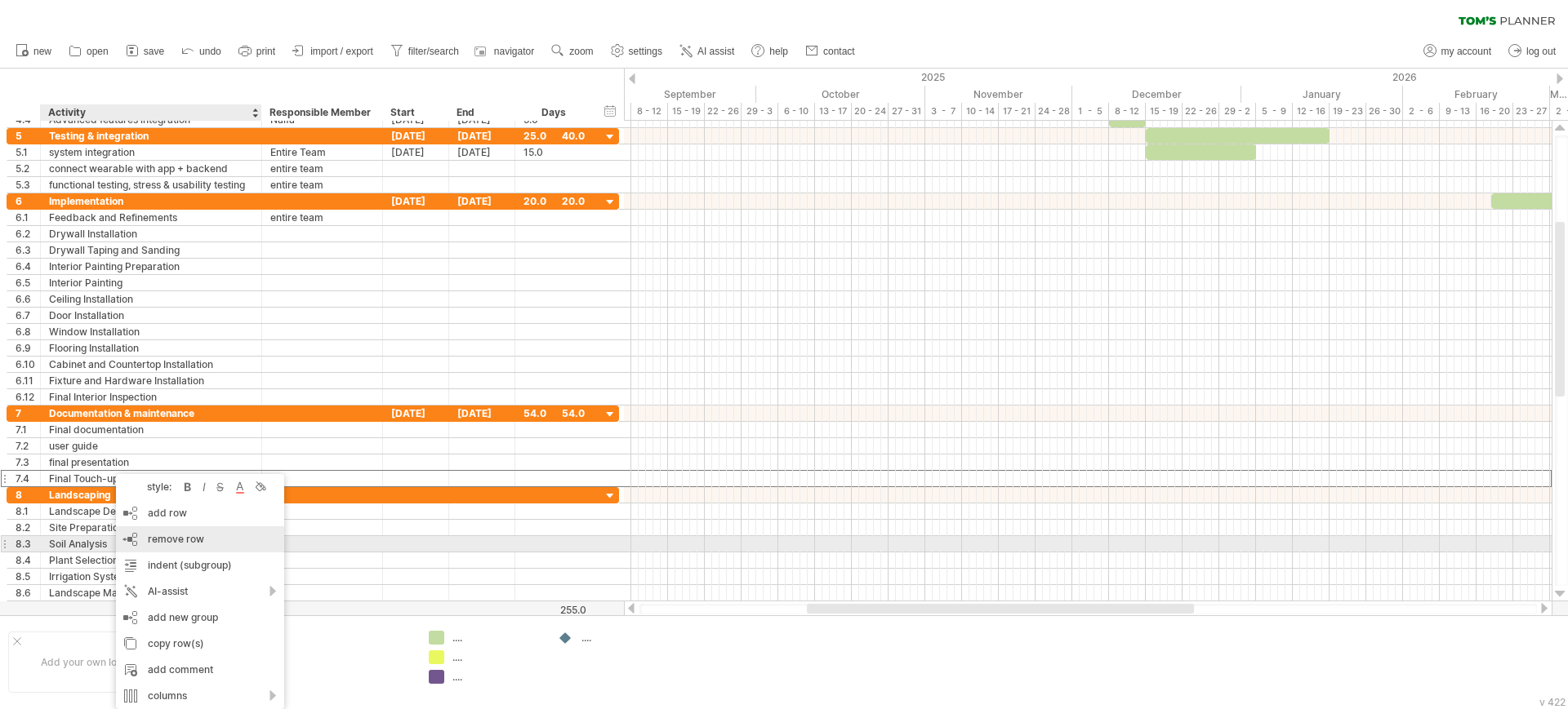
click at [200, 547] on div "remove row remove selected rows" at bounding box center [200, 539] width 168 height 26
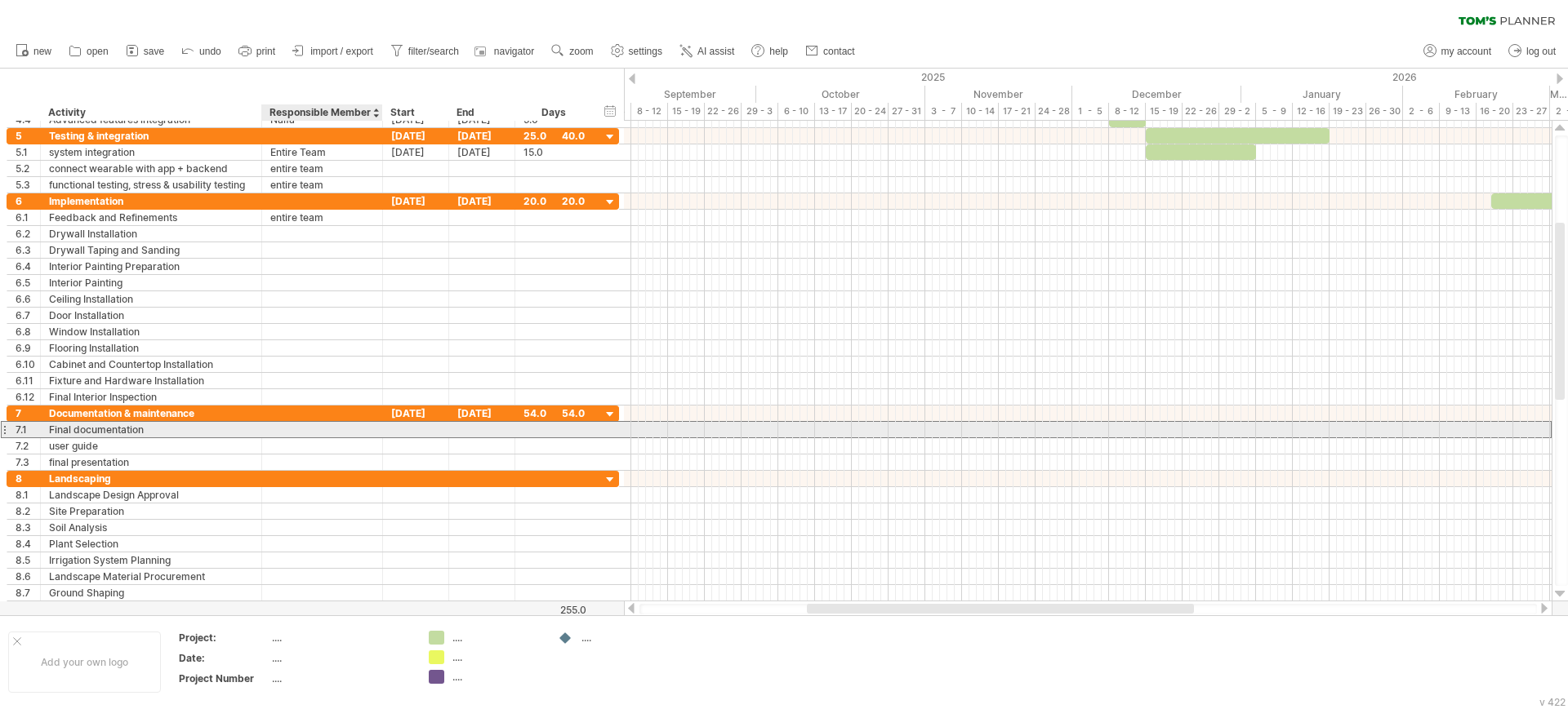
click at [308, 428] on div at bounding box center [322, 429] width 104 height 16
type input "**********"
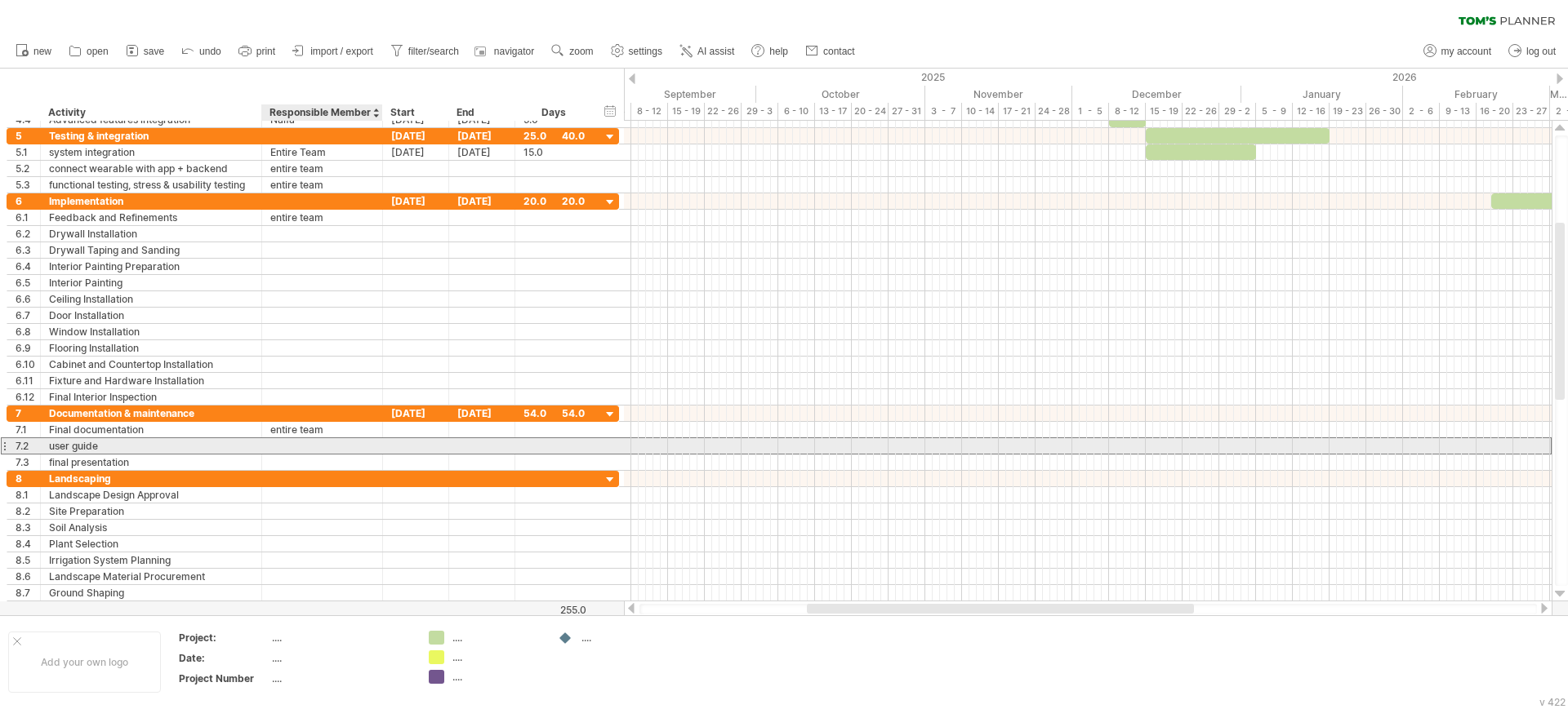
click at [296, 445] on div at bounding box center [322, 445] width 104 height 16
type input "**********"
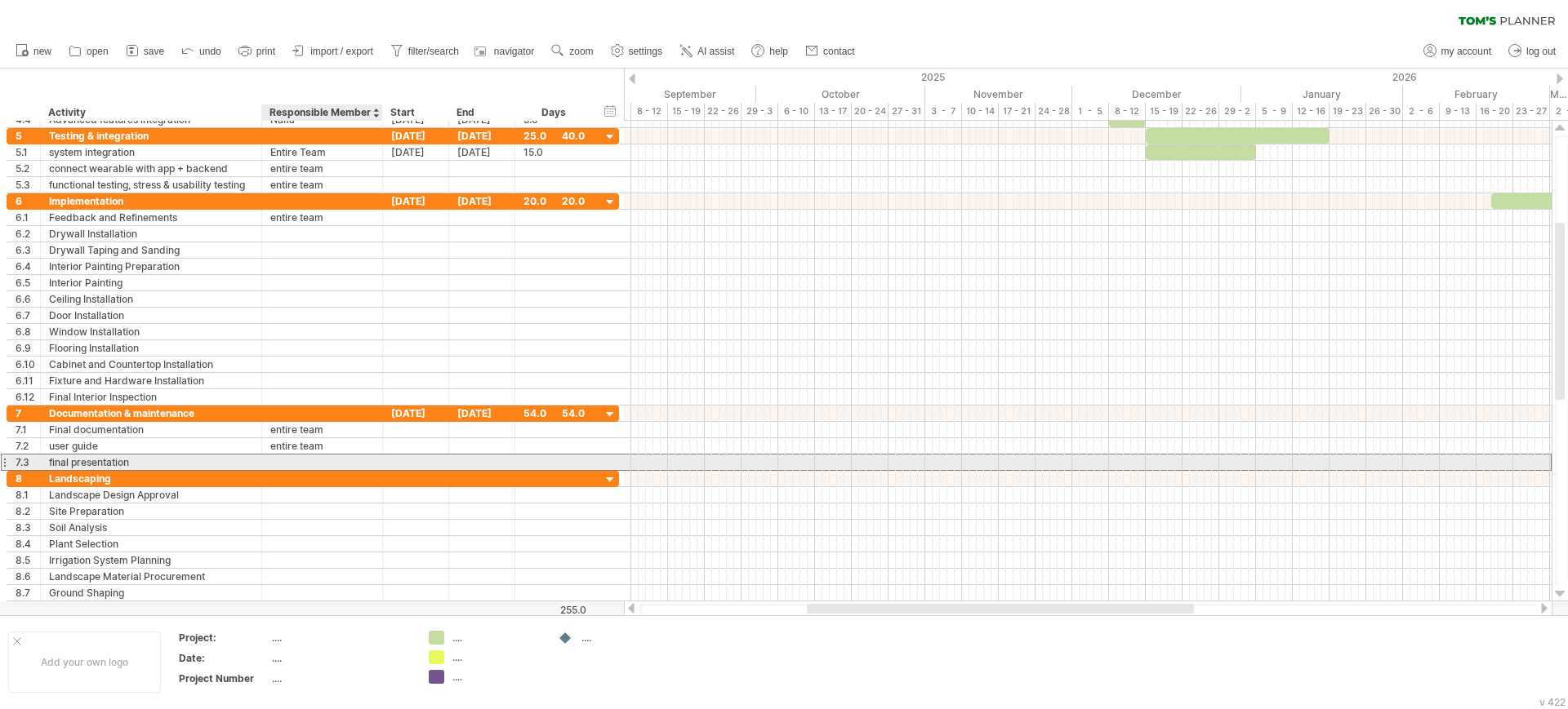
click at [290, 464] on div at bounding box center [322, 462] width 104 height 16
click at [290, 464] on input "text" at bounding box center [322, 462] width 104 height 16
click at [323, 460] on div "Excavation" at bounding box center [322, 462] width 104 height 16
type input "*"
type input "**********"
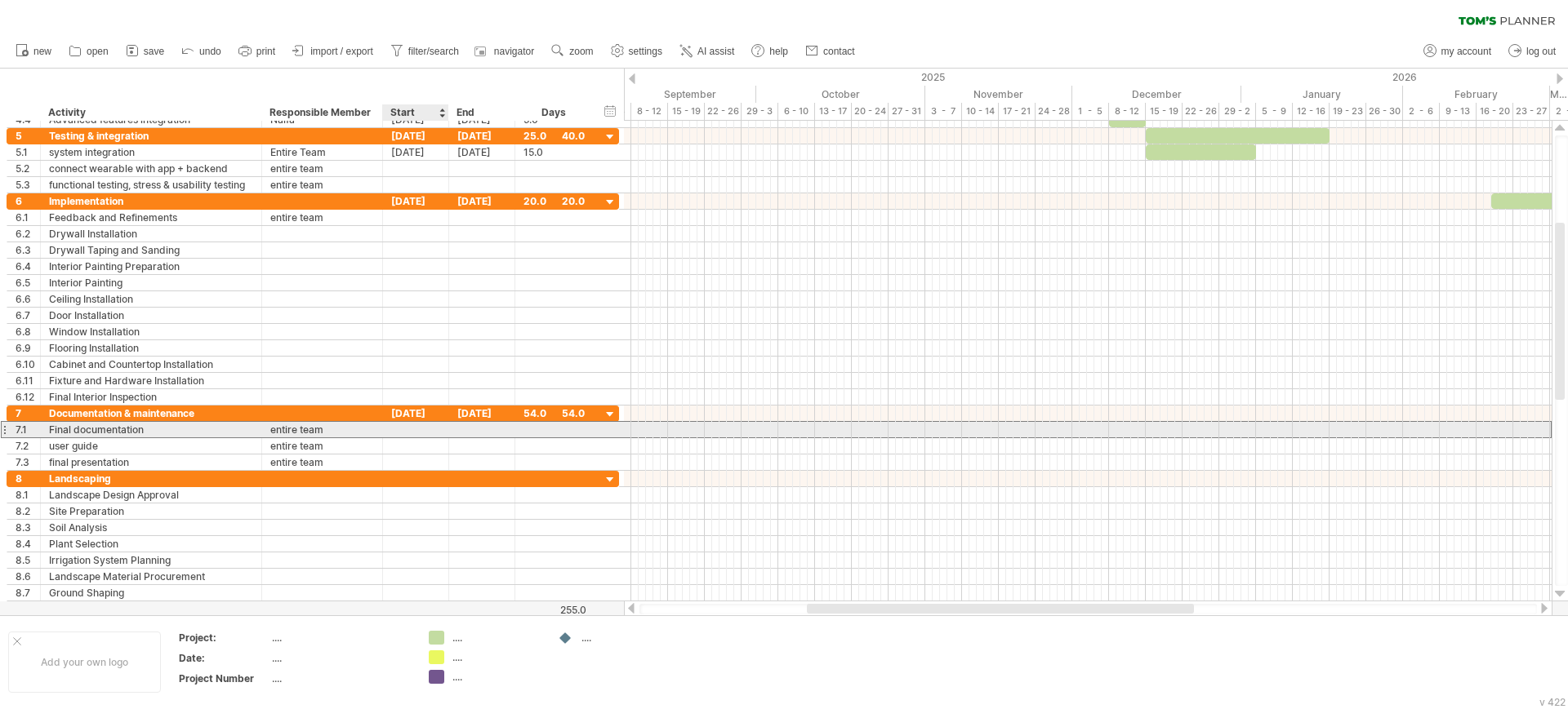
click at [423, 424] on div at bounding box center [416, 429] width 66 height 16
click at [421, 426] on div at bounding box center [416, 429] width 66 height 16
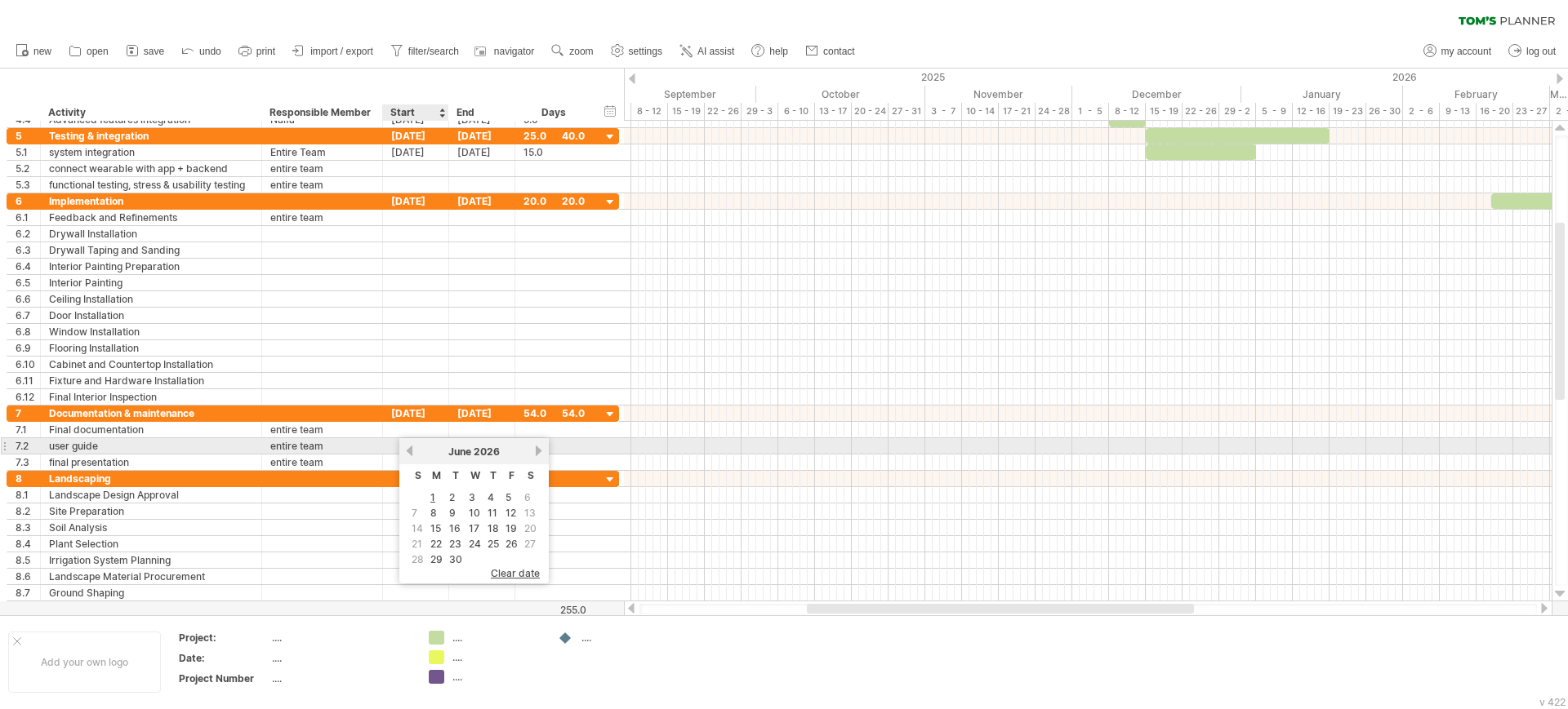
click at [410, 448] on link "previous" at bounding box center [409, 451] width 12 height 12
click at [536, 443] on div "previous next [DATE]" at bounding box center [474, 451] width 149 height 26
click at [538, 448] on link "next" at bounding box center [538, 451] width 12 height 12
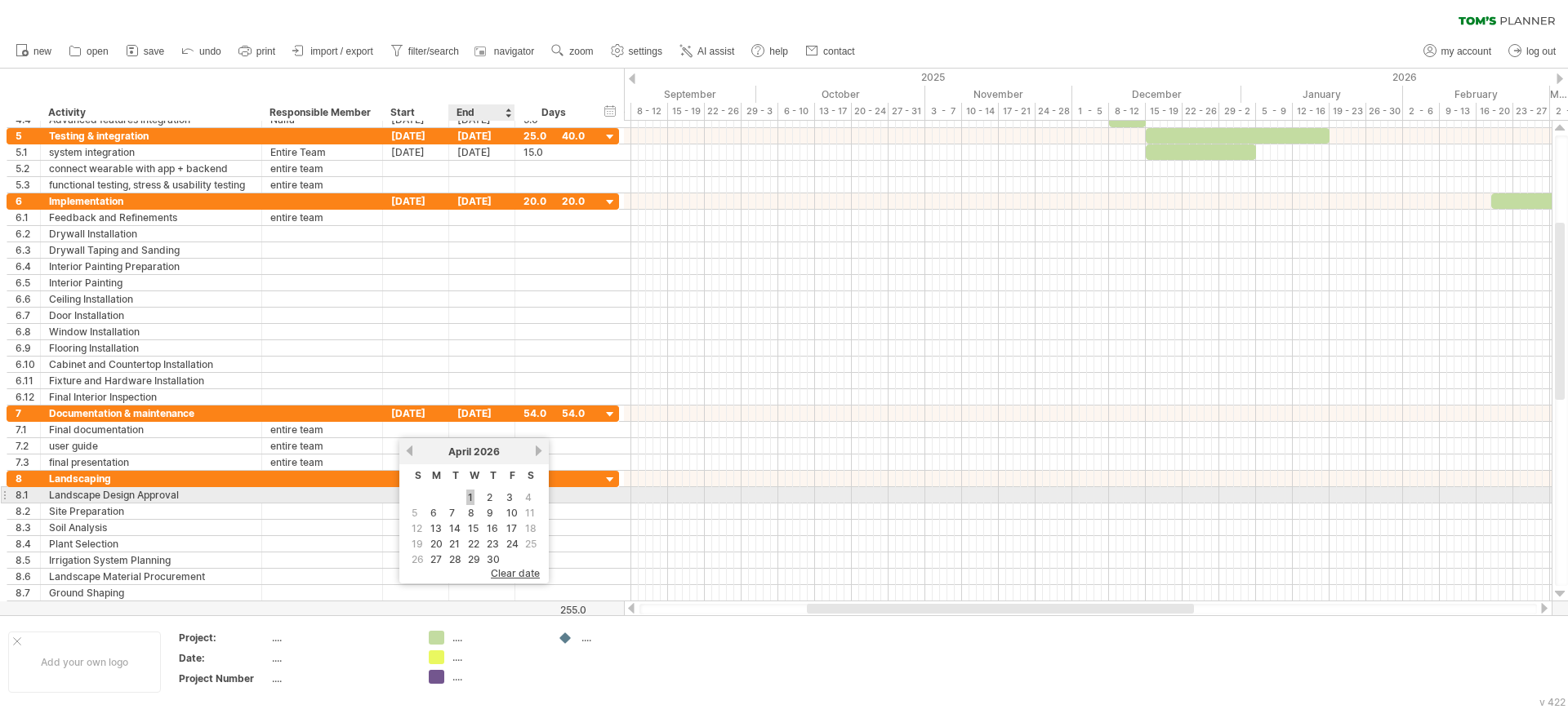
click at [473, 491] on link "1" at bounding box center [470, 497] width 8 height 16
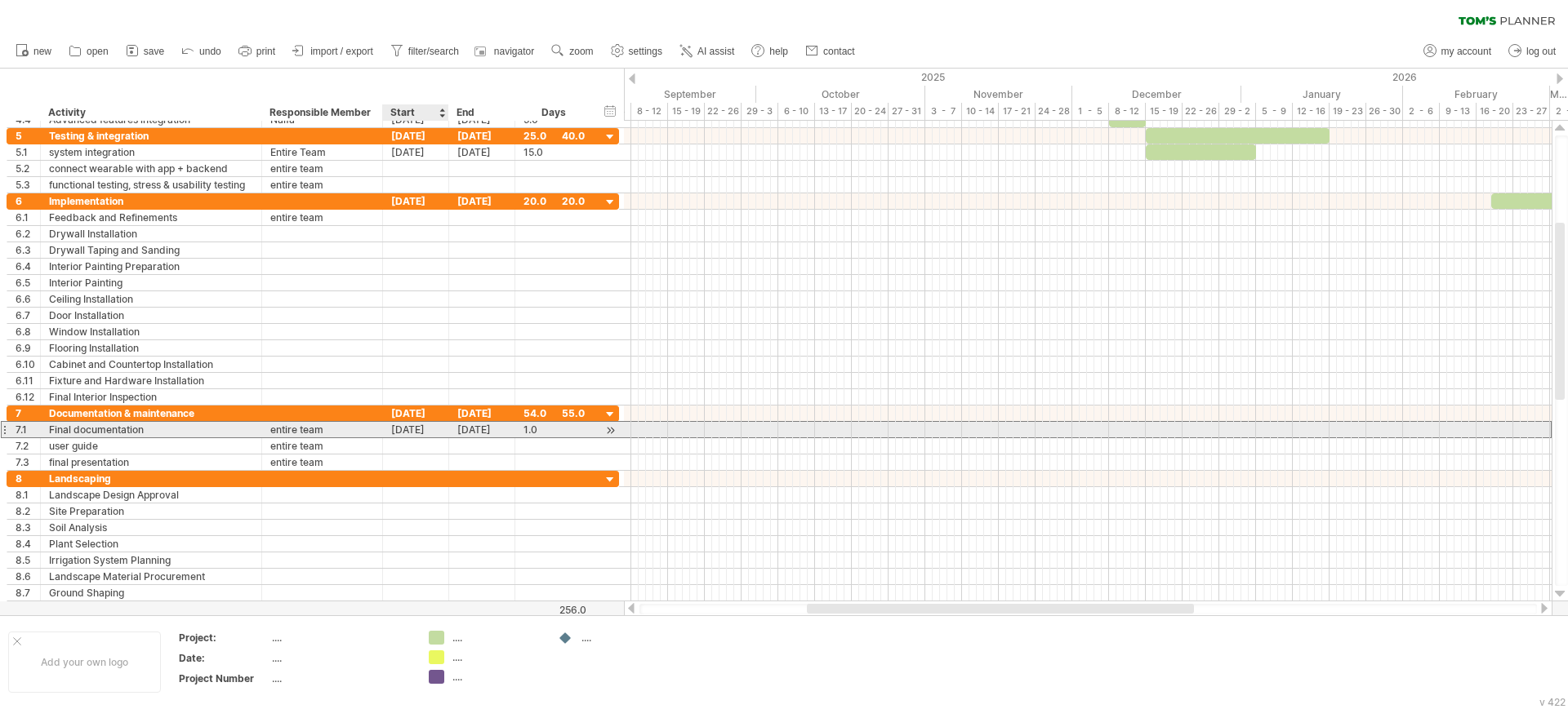
click at [418, 430] on div "[DATE]" at bounding box center [416, 429] width 66 height 16
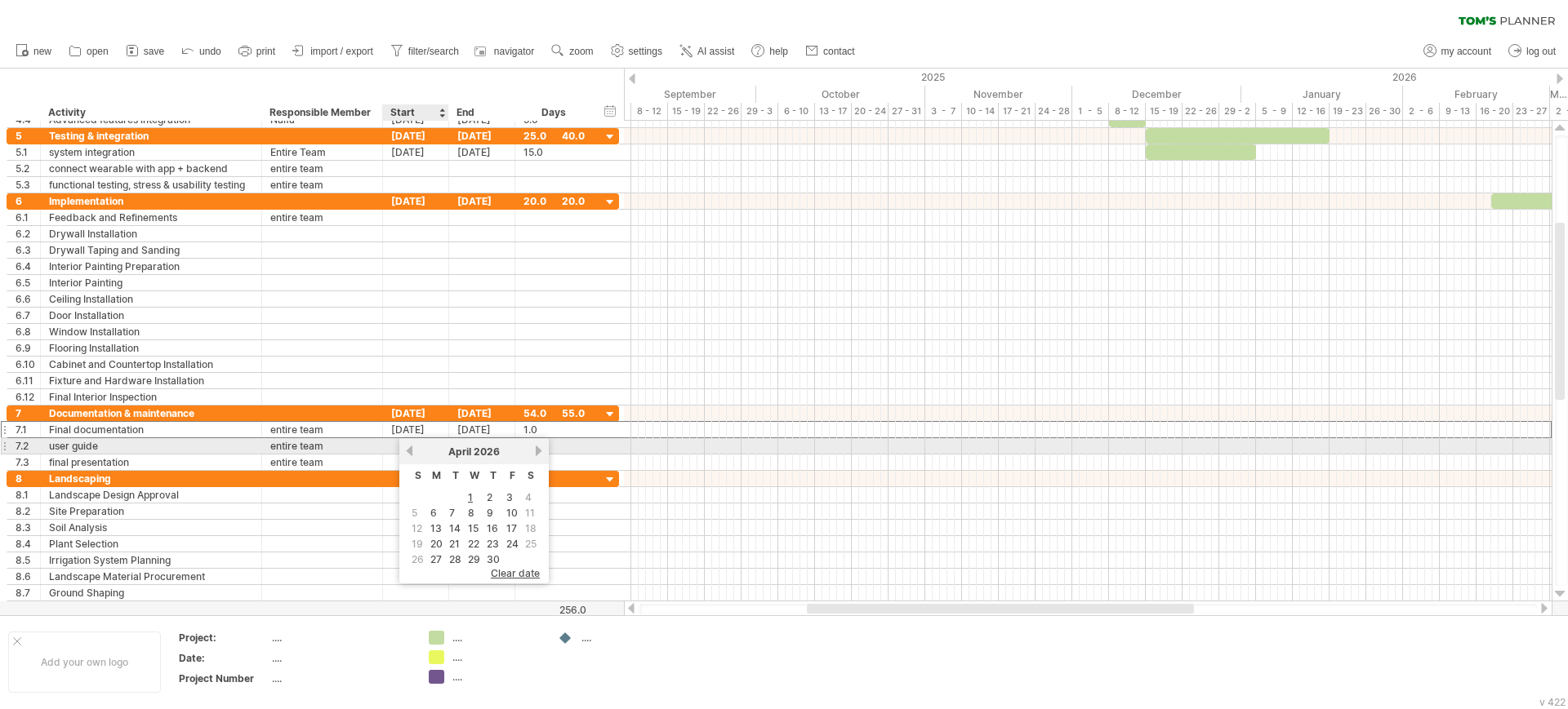
click at [409, 451] on link "previous" at bounding box center [409, 451] width 12 height 12
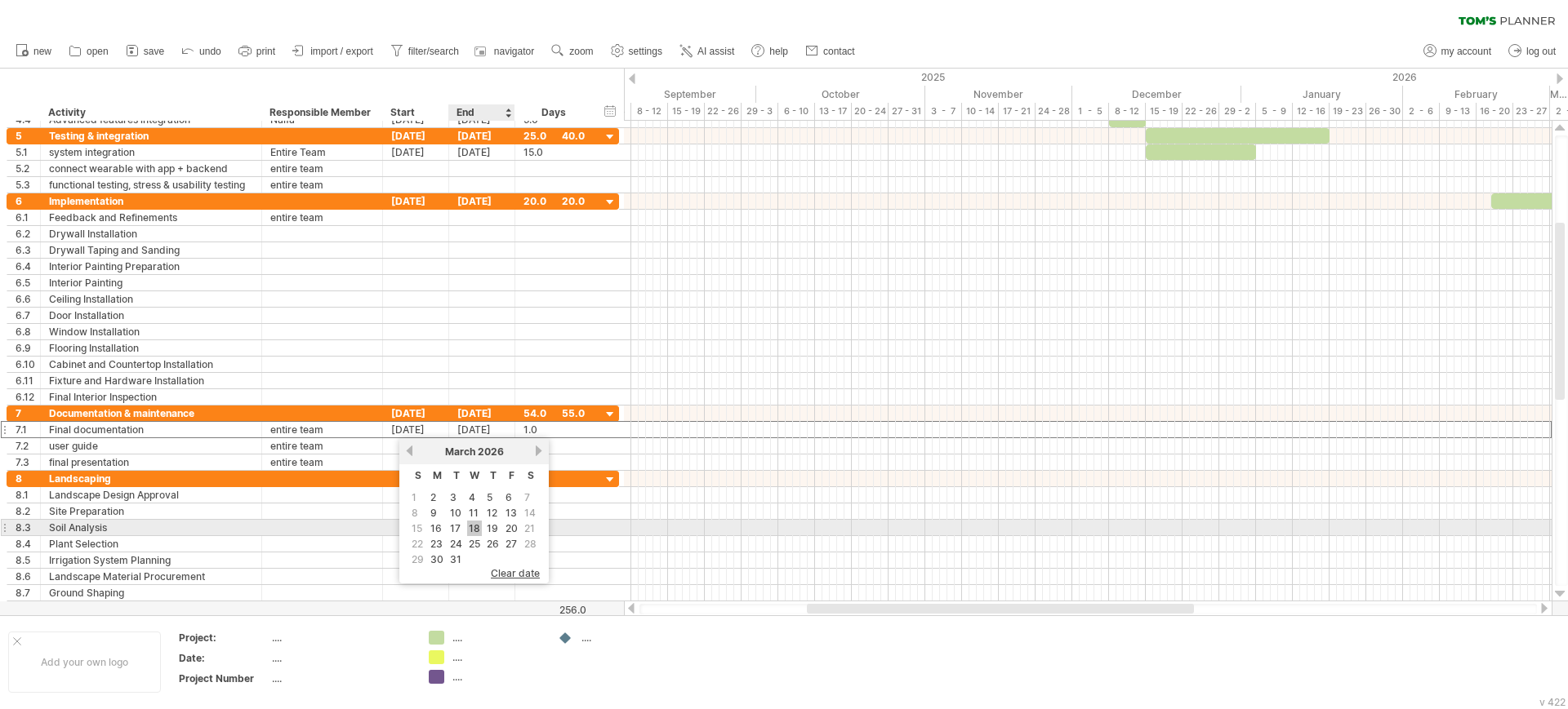
click at [473, 525] on link "18" at bounding box center [475, 528] width 15 height 16
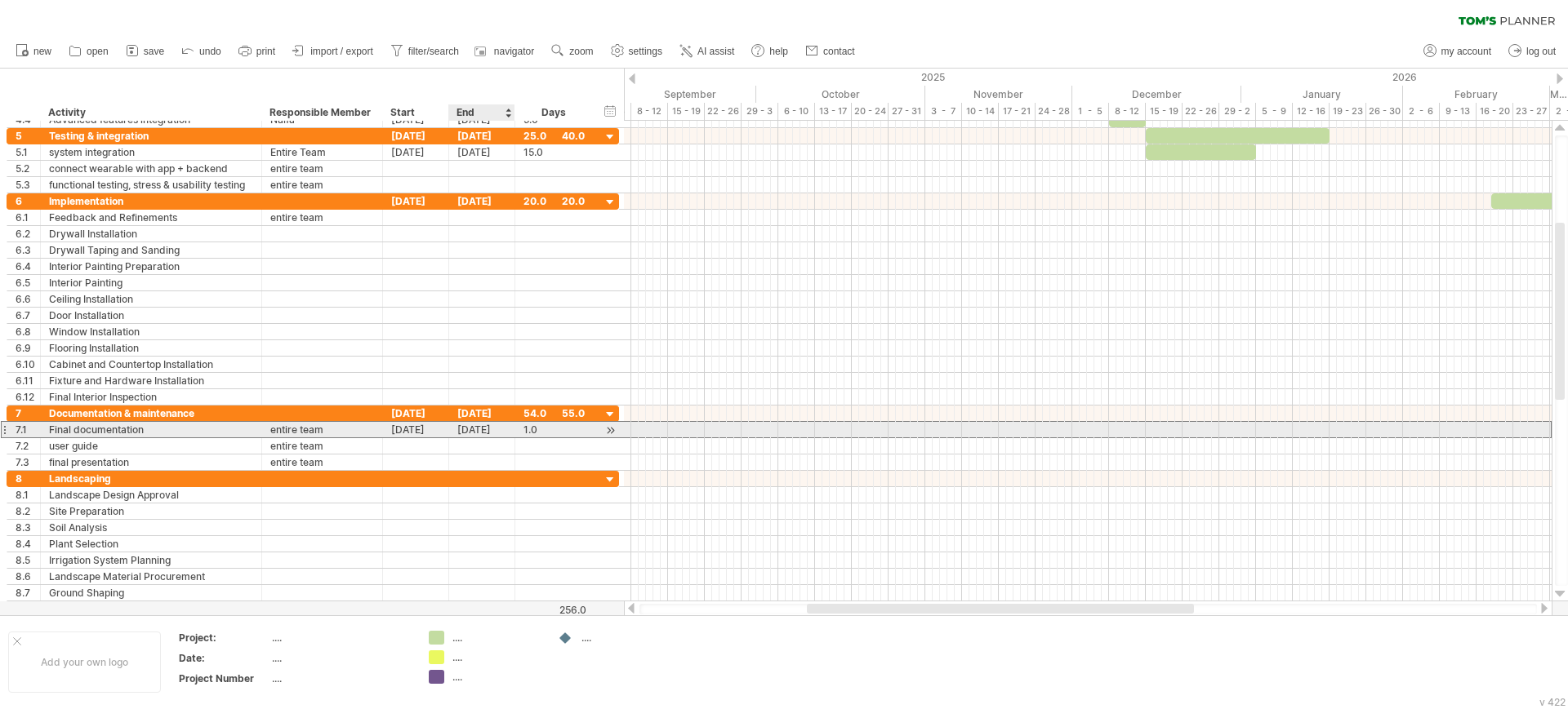
click at [478, 424] on div "[DATE]" at bounding box center [482, 429] width 66 height 16
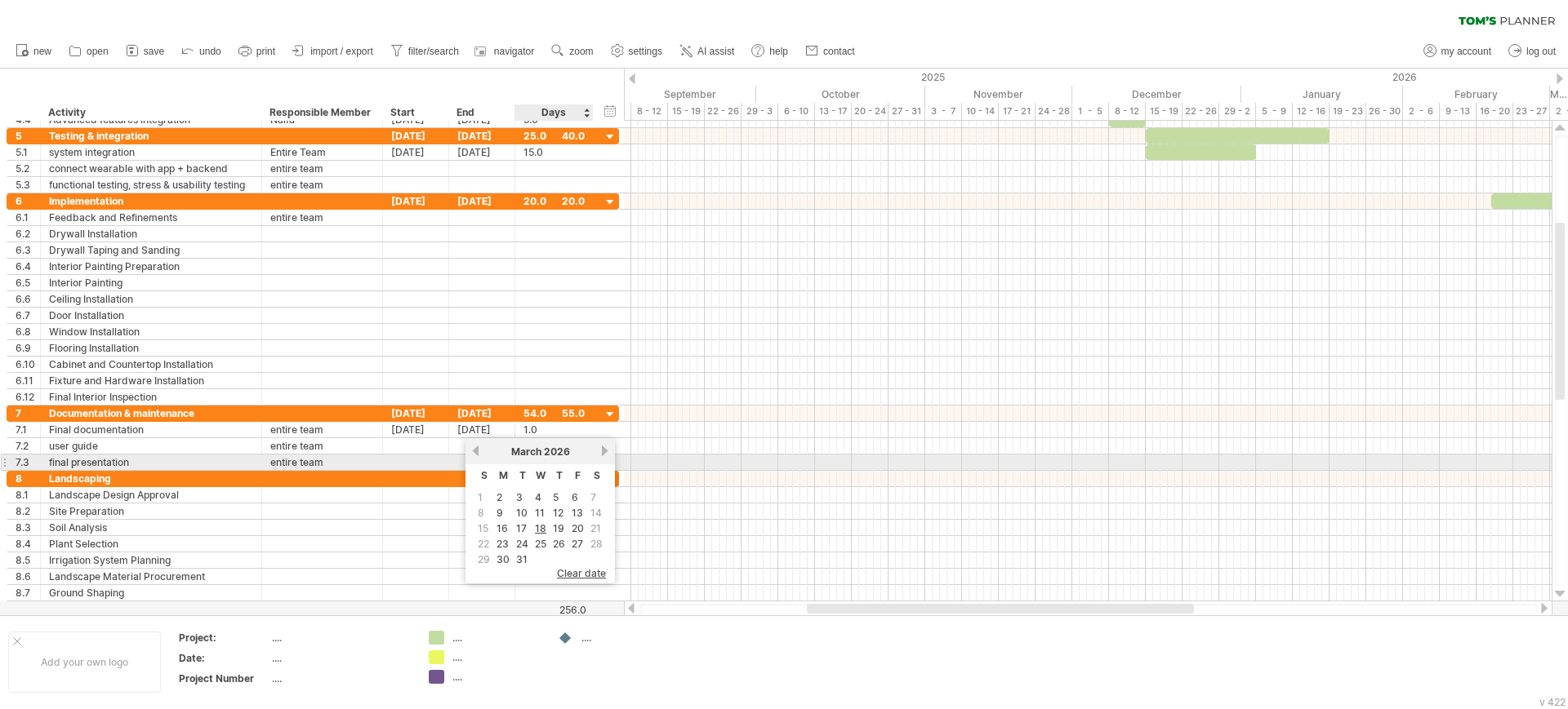
click at [605, 454] on link "next" at bounding box center [604, 451] width 12 height 12
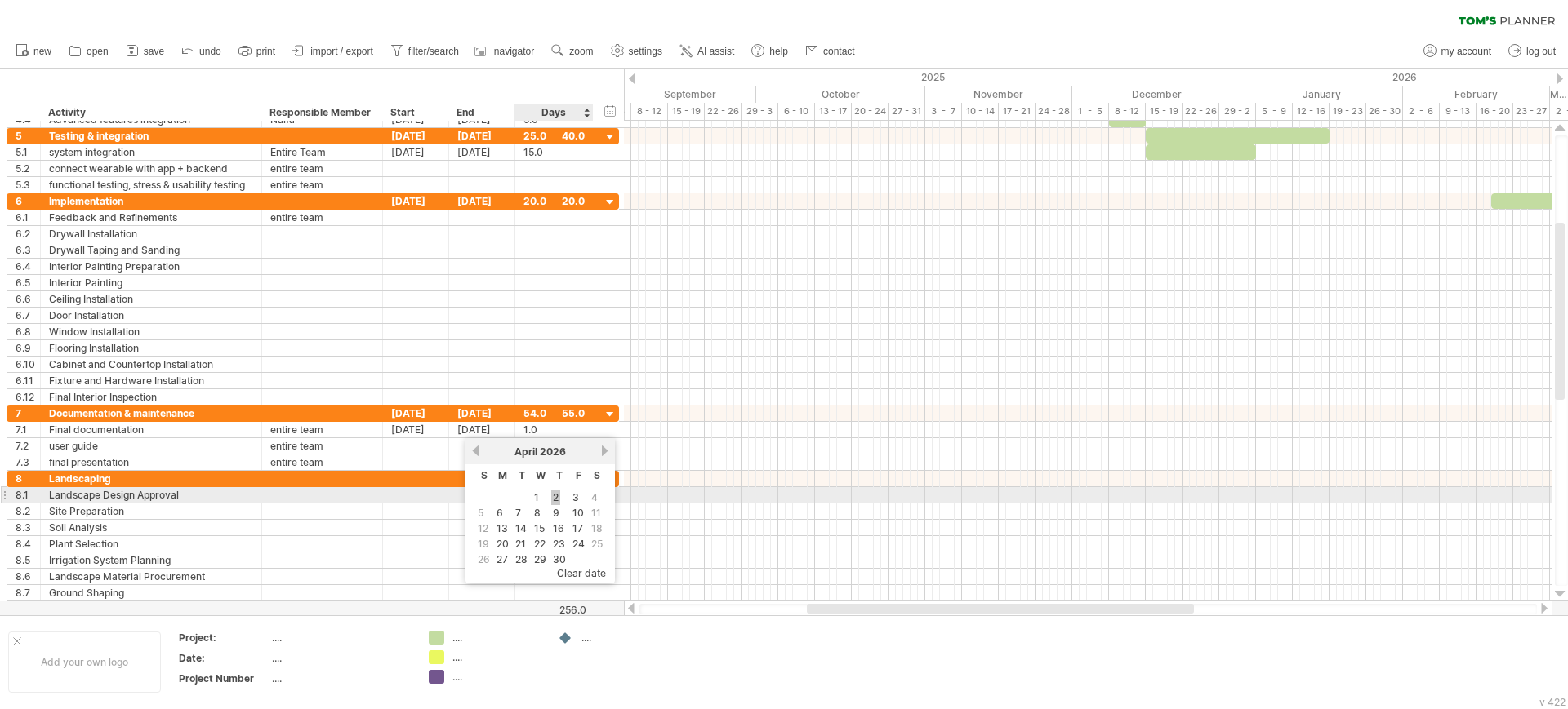
click at [557, 495] on link "2" at bounding box center [556, 497] width 9 height 16
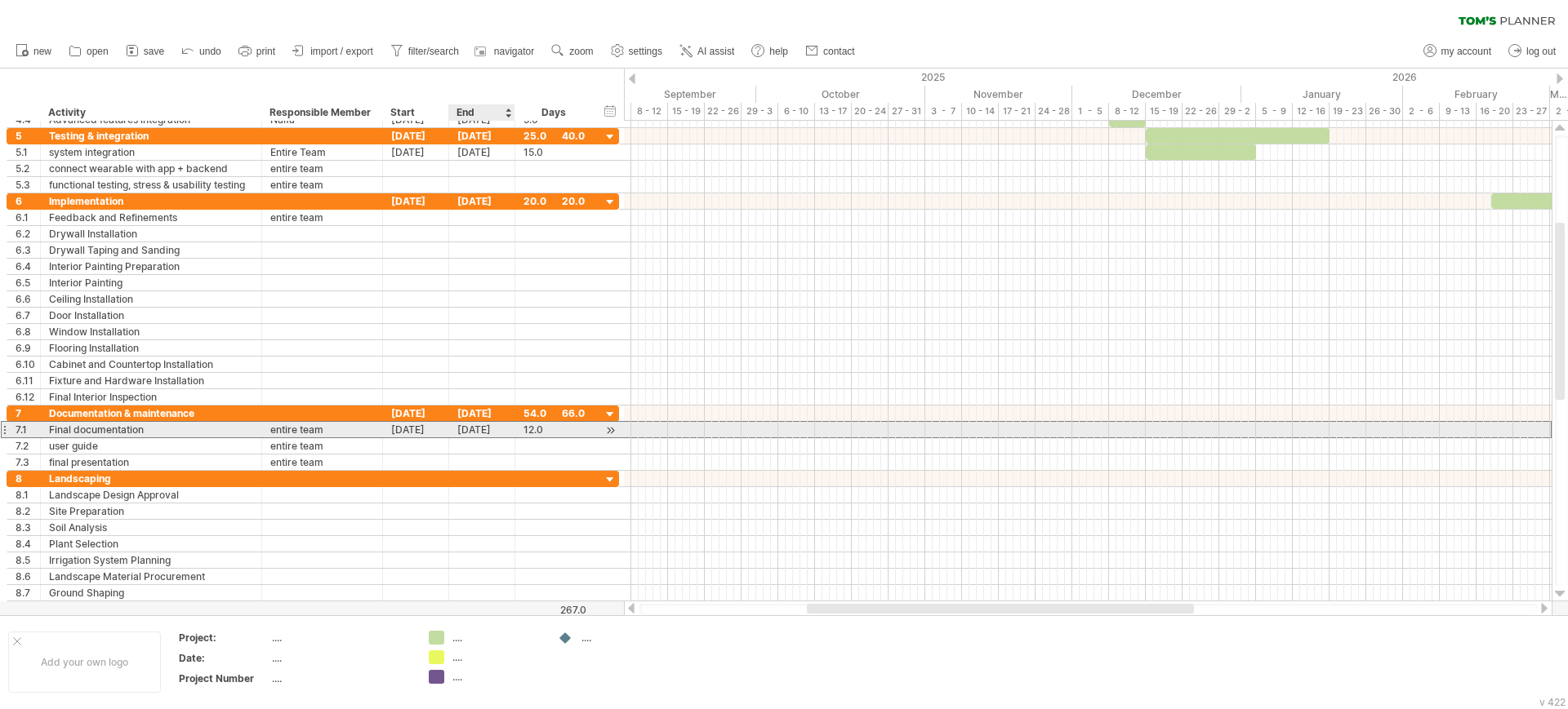
click at [494, 429] on div "[DATE]" at bounding box center [482, 429] width 66 height 16
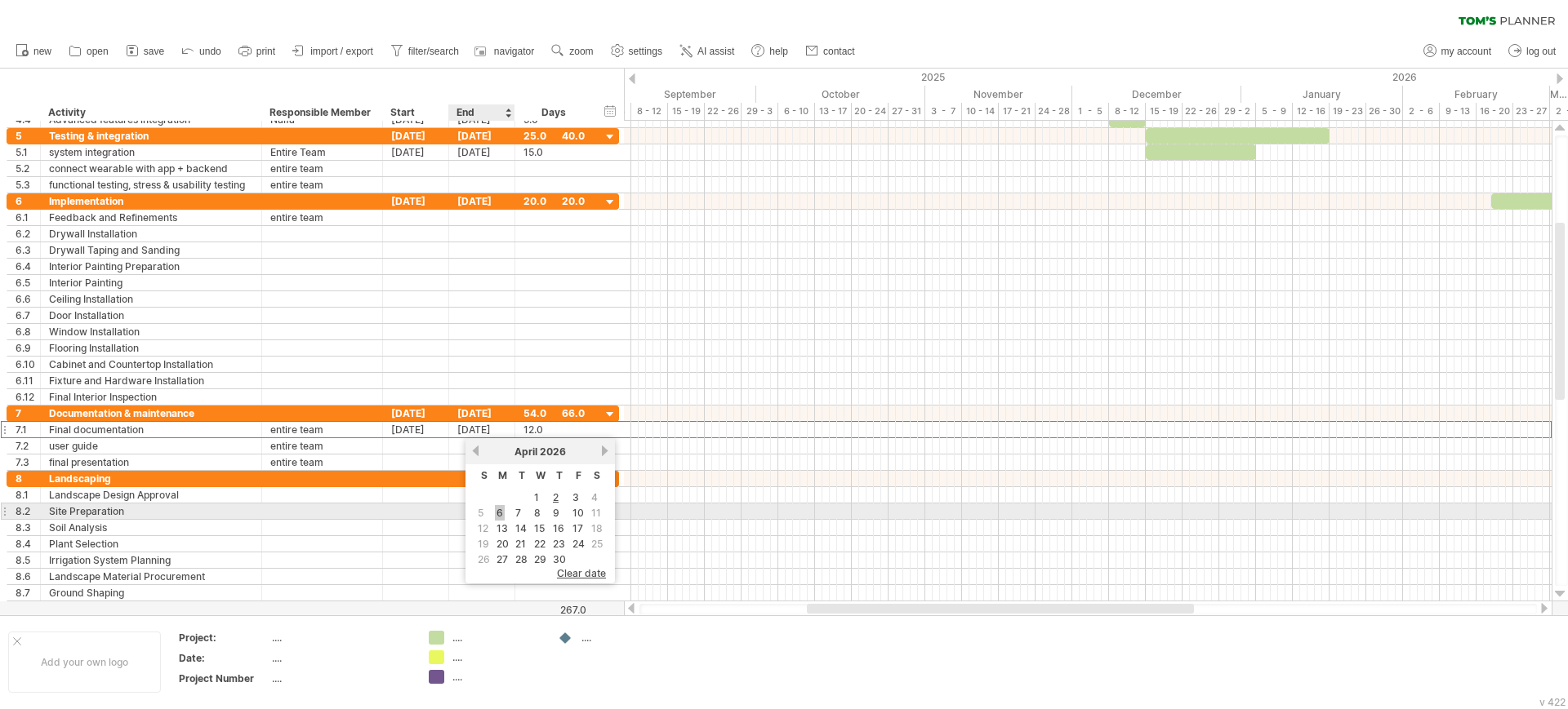
click at [494, 510] on td "6" at bounding box center [502, 512] width 17 height 14
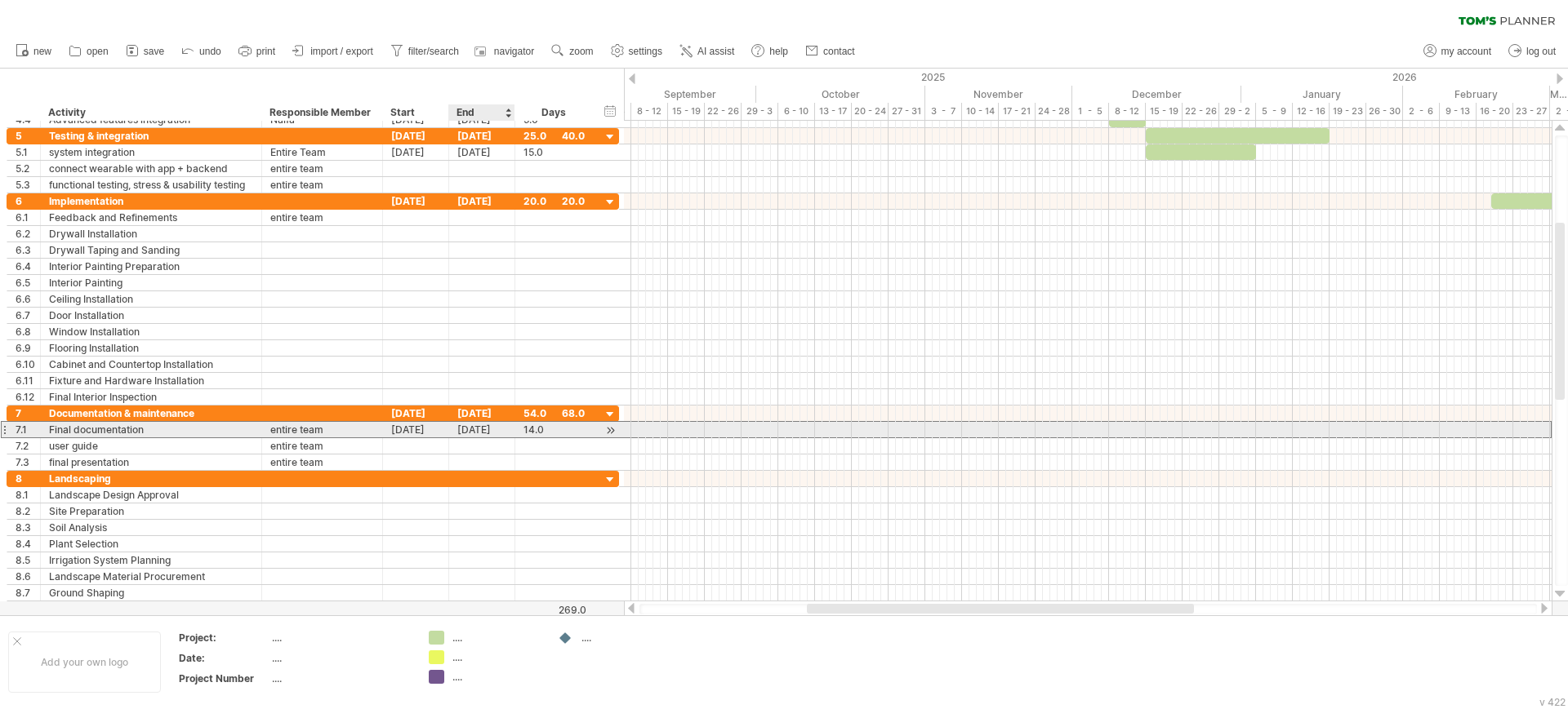
click at [487, 430] on div "[DATE]" at bounding box center [482, 429] width 66 height 16
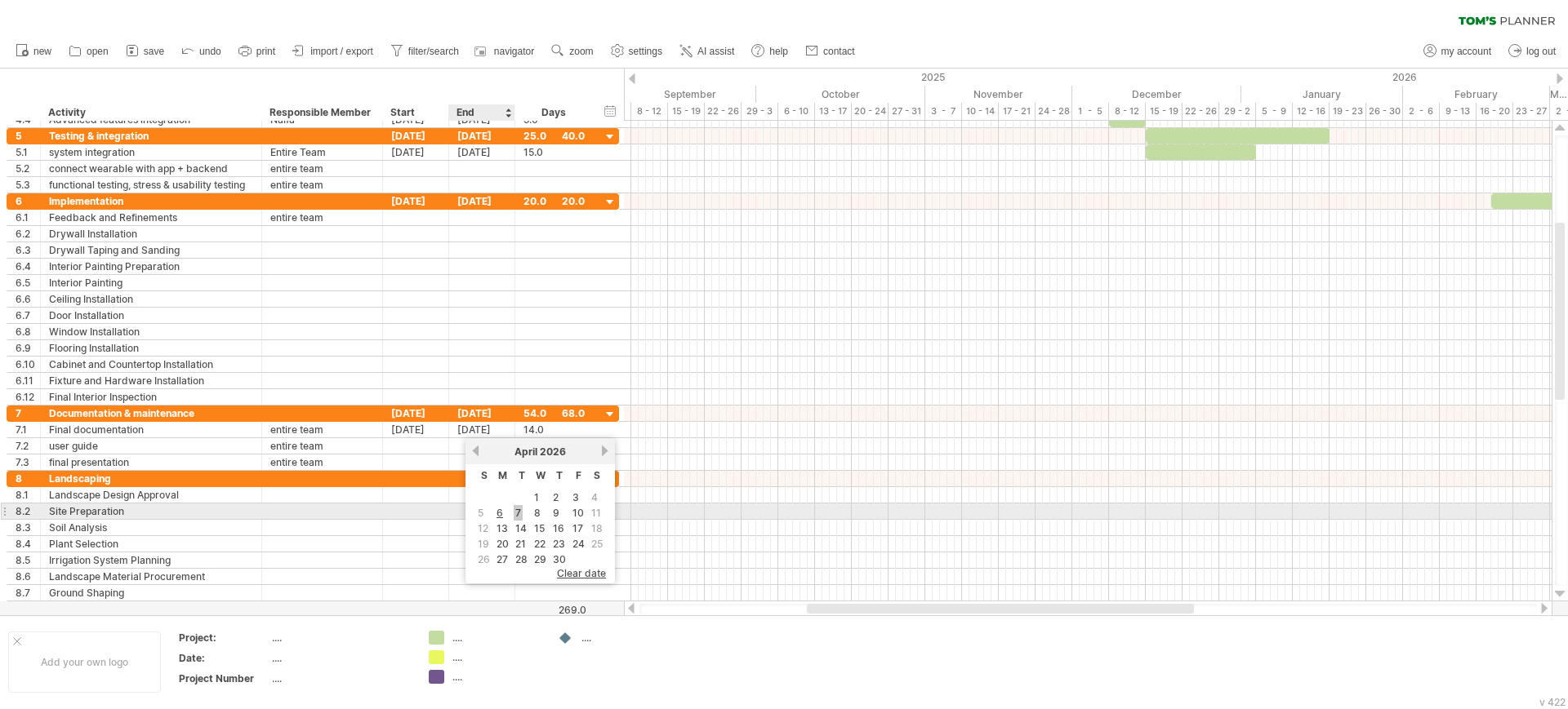
click at [521, 513] on link "7" at bounding box center [518, 512] width 9 height 16
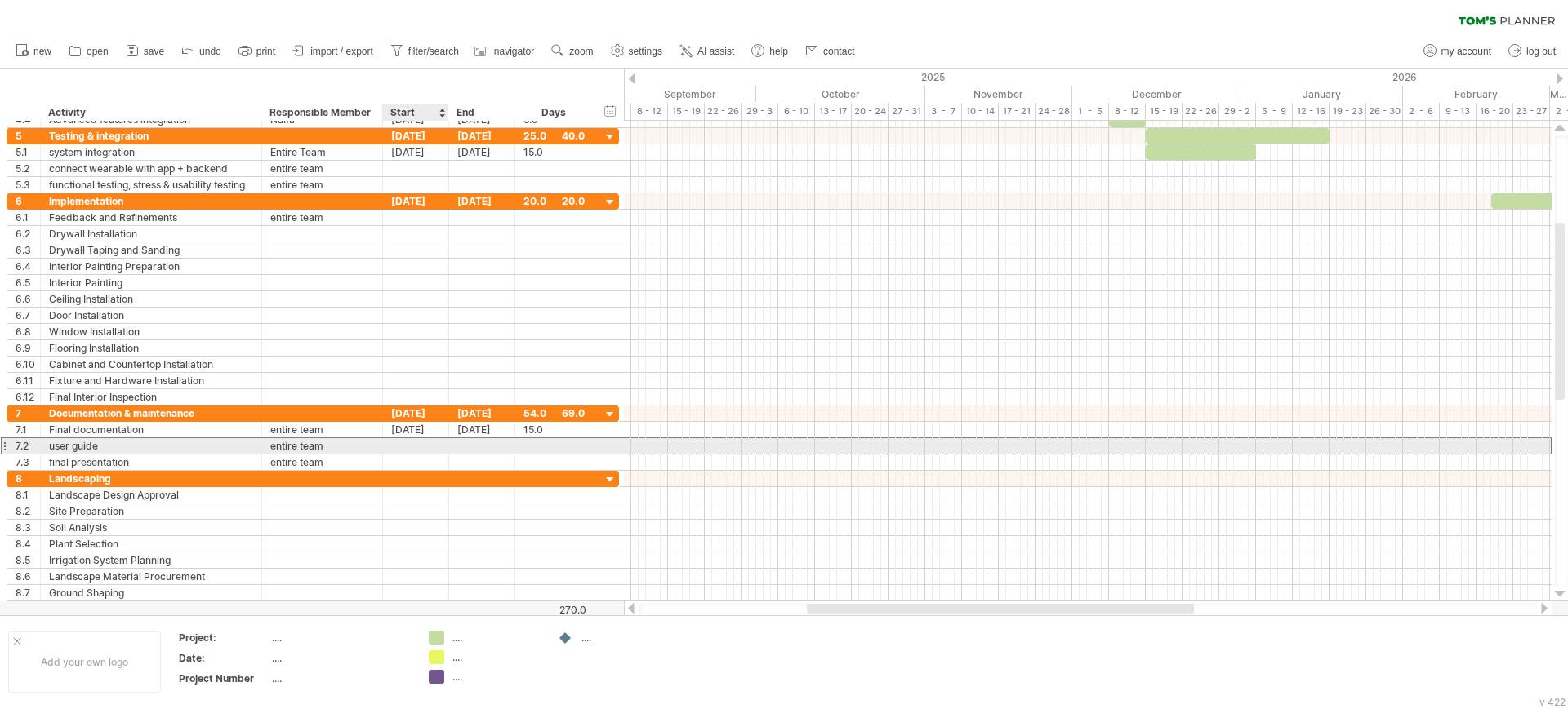
click at [404, 445] on div at bounding box center [416, 445] width 66 height 16
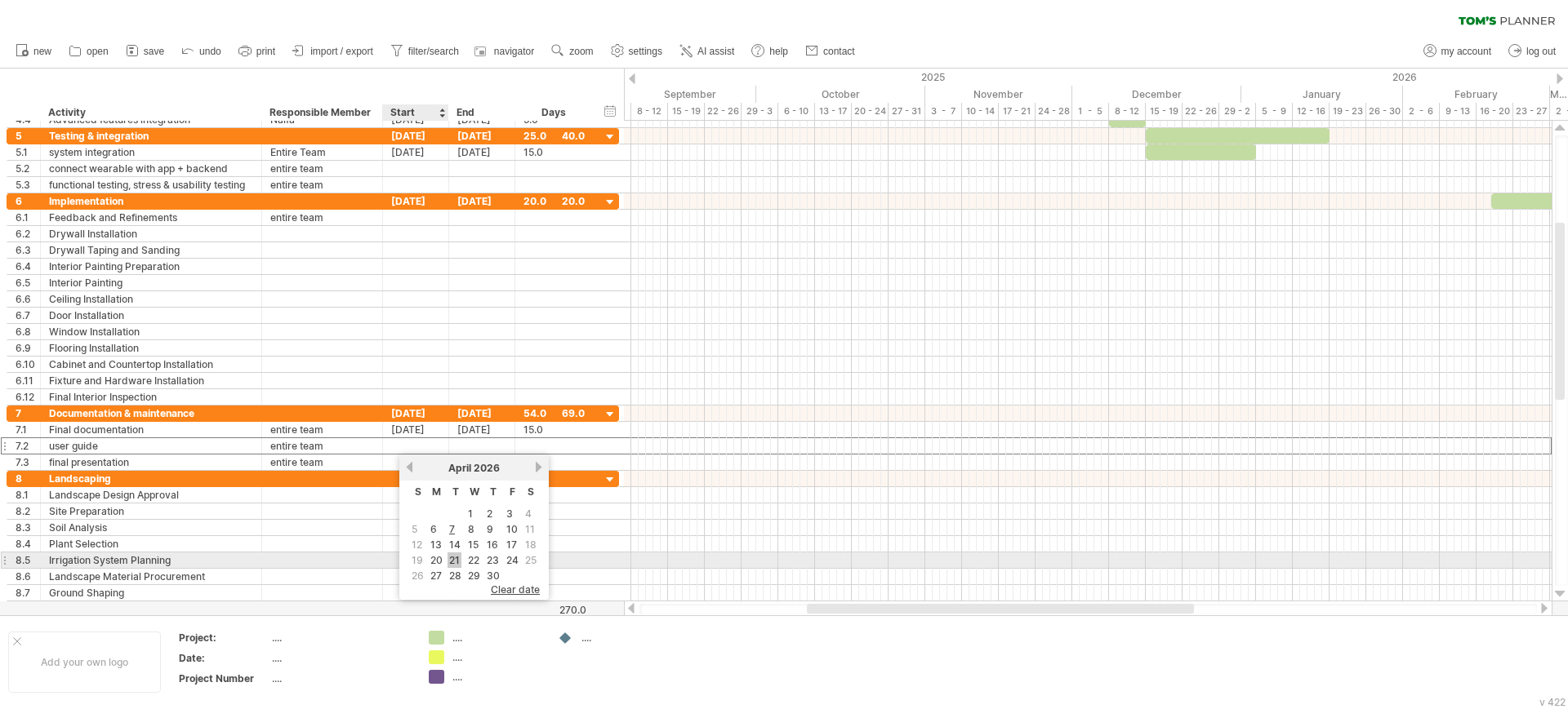
click at [454, 555] on link "21" at bounding box center [454, 560] width 14 height 16
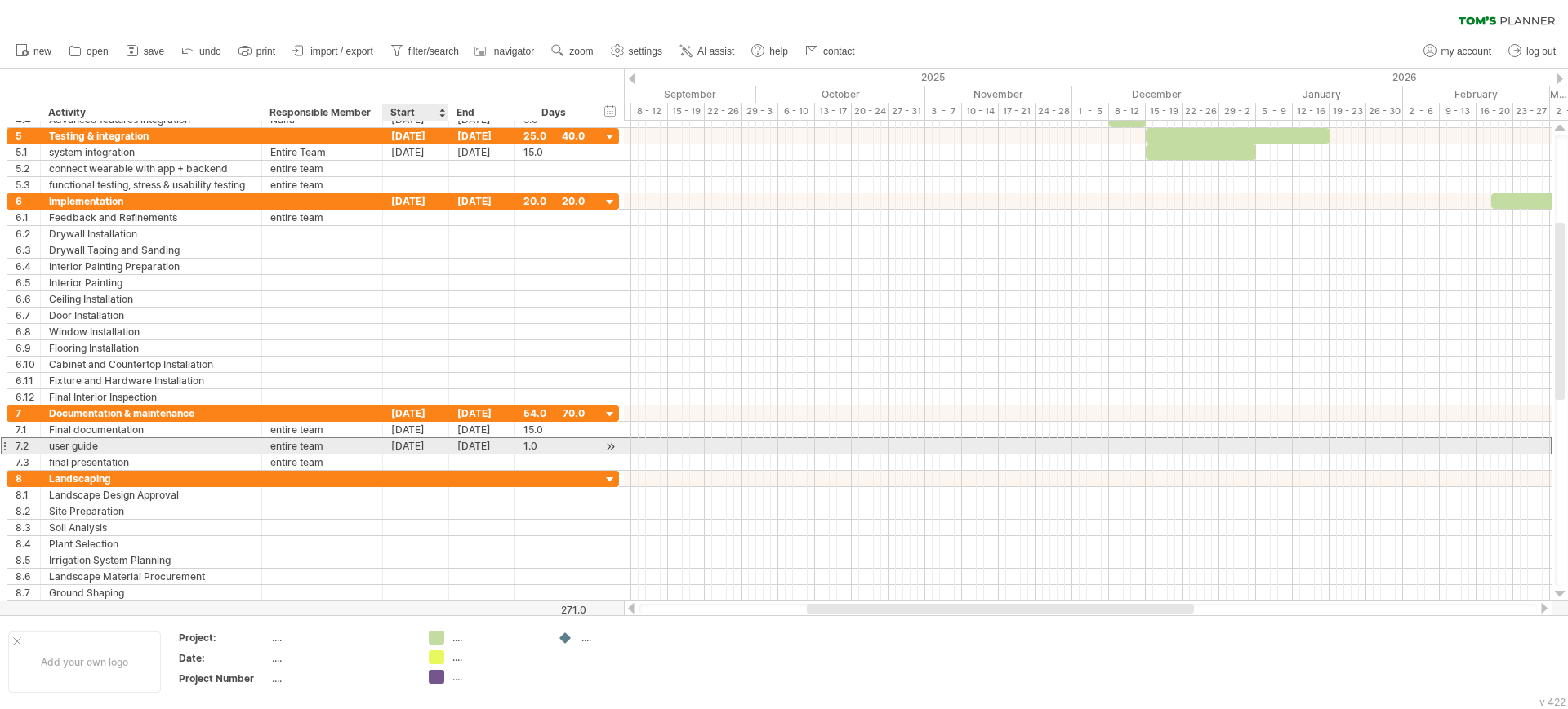
click at [402, 449] on div "[DATE]" at bounding box center [416, 445] width 66 height 16
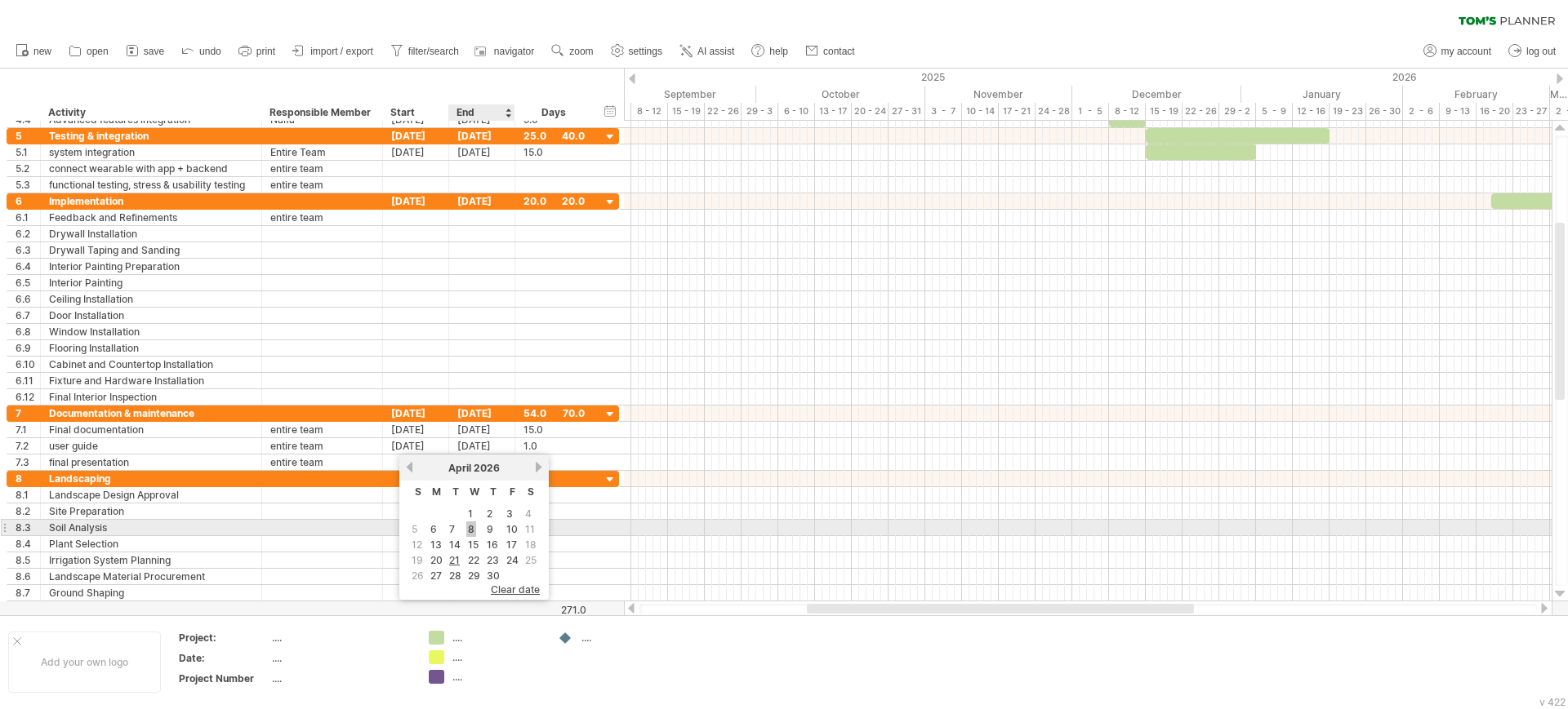
click at [471, 527] on link "8" at bounding box center [471, 529] width 10 height 16
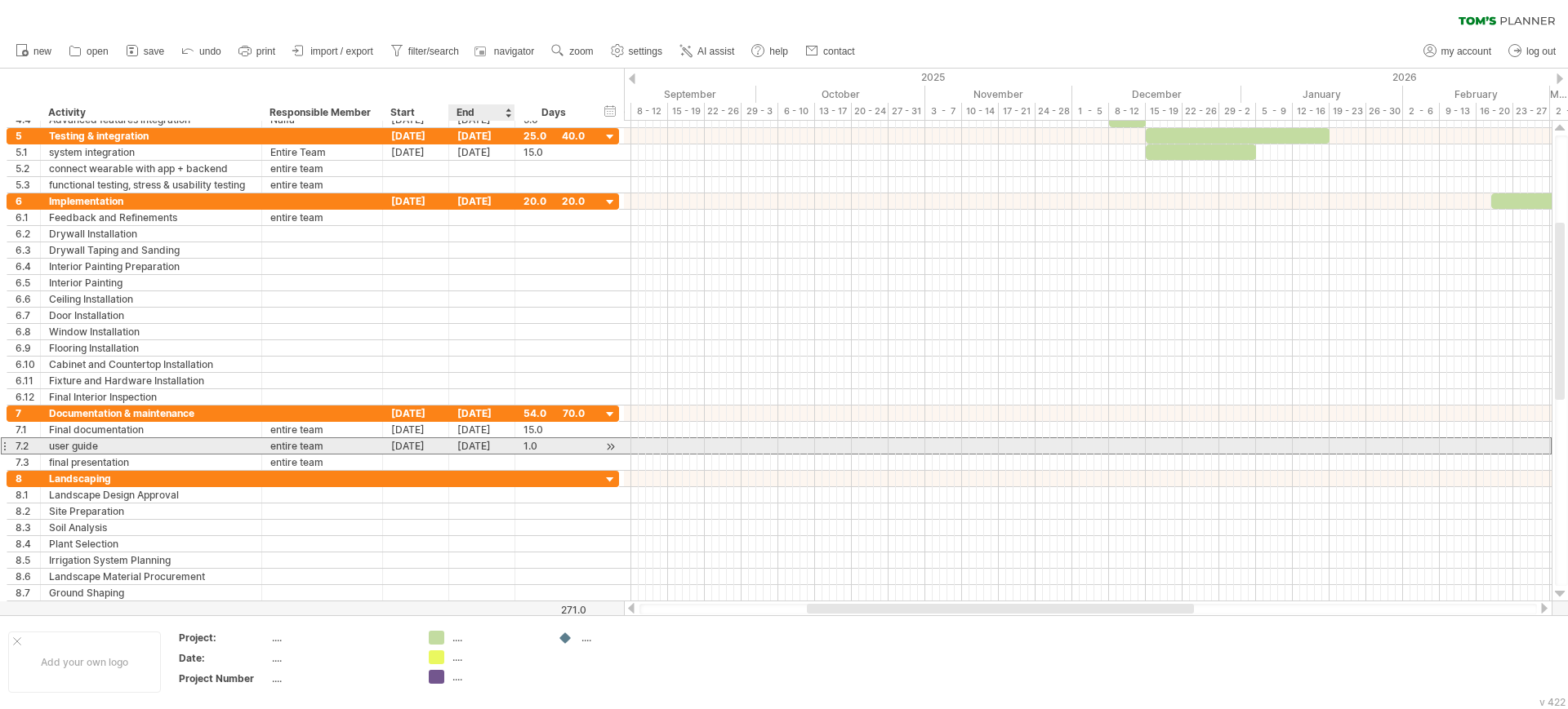
click at [467, 444] on div "[DATE]" at bounding box center [482, 445] width 66 height 16
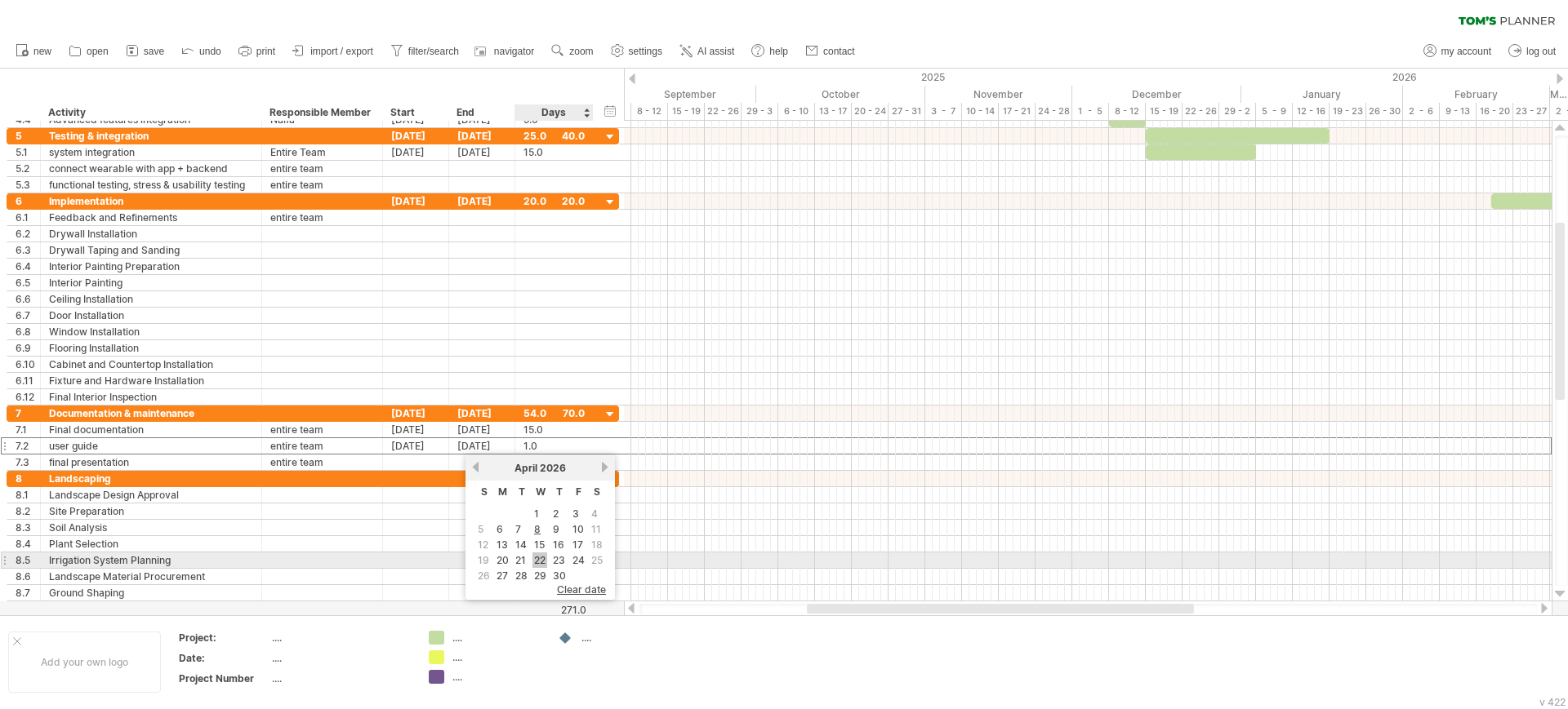
click at [540, 555] on link "22" at bounding box center [540, 560] width 15 height 16
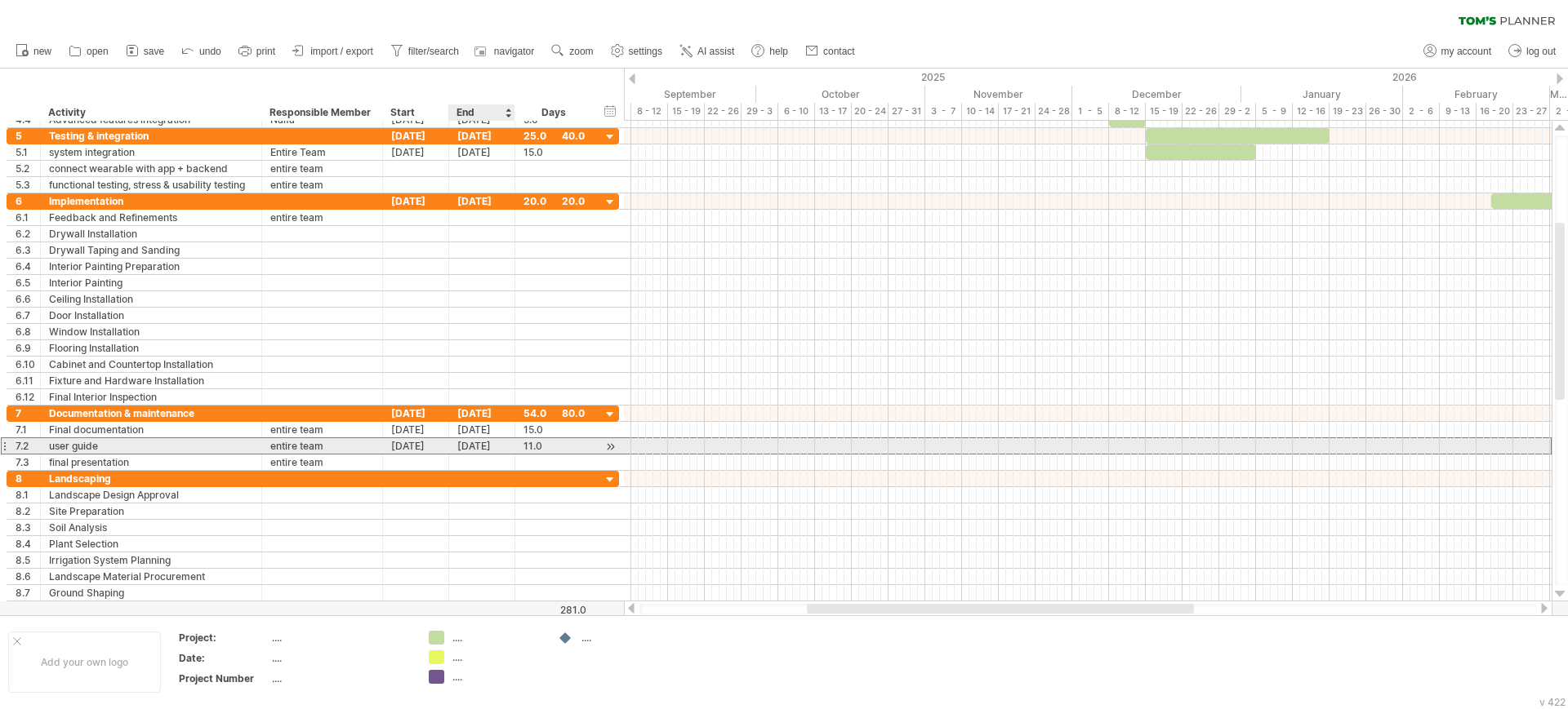
click at [477, 447] on div "[DATE]" at bounding box center [482, 445] width 66 height 16
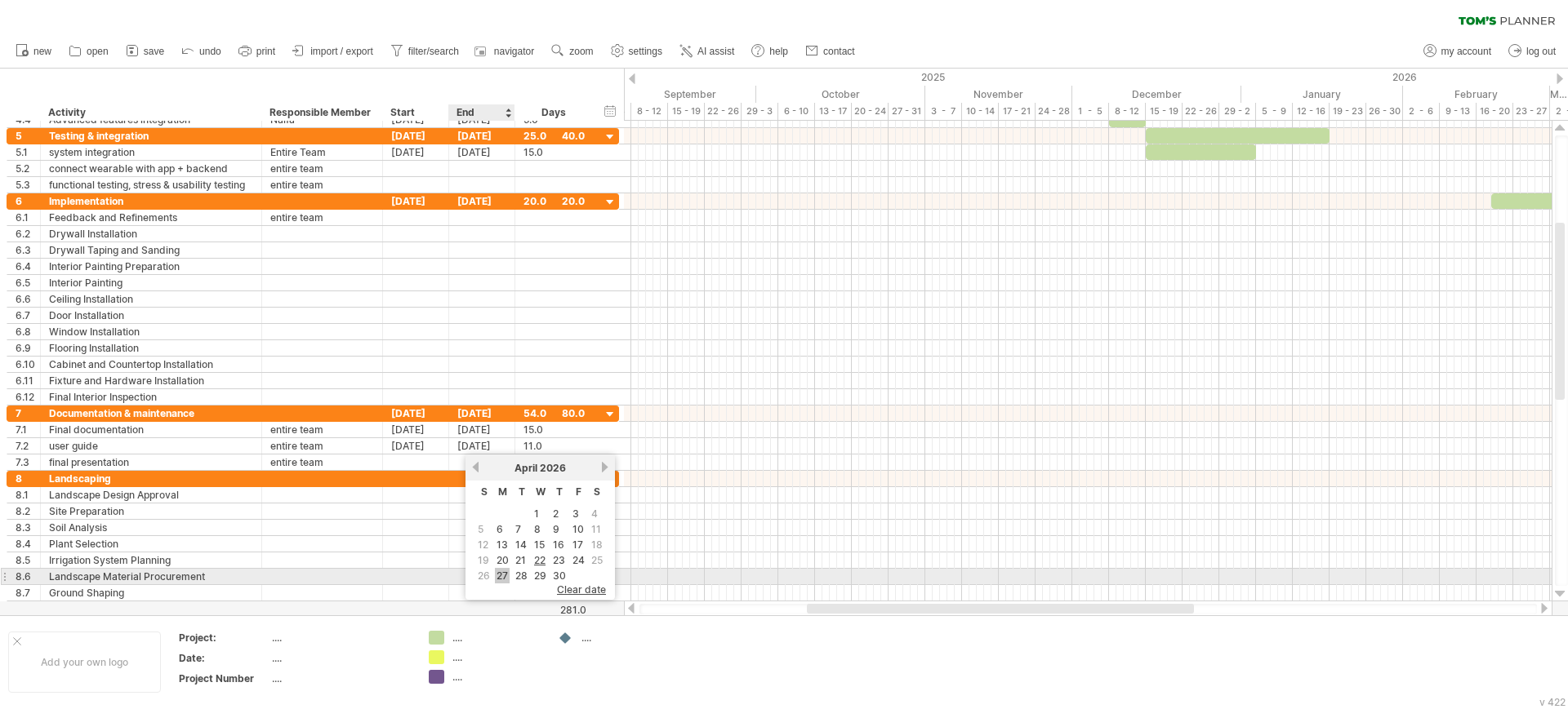
click at [506, 570] on link "27" at bounding box center [502, 576] width 15 height 16
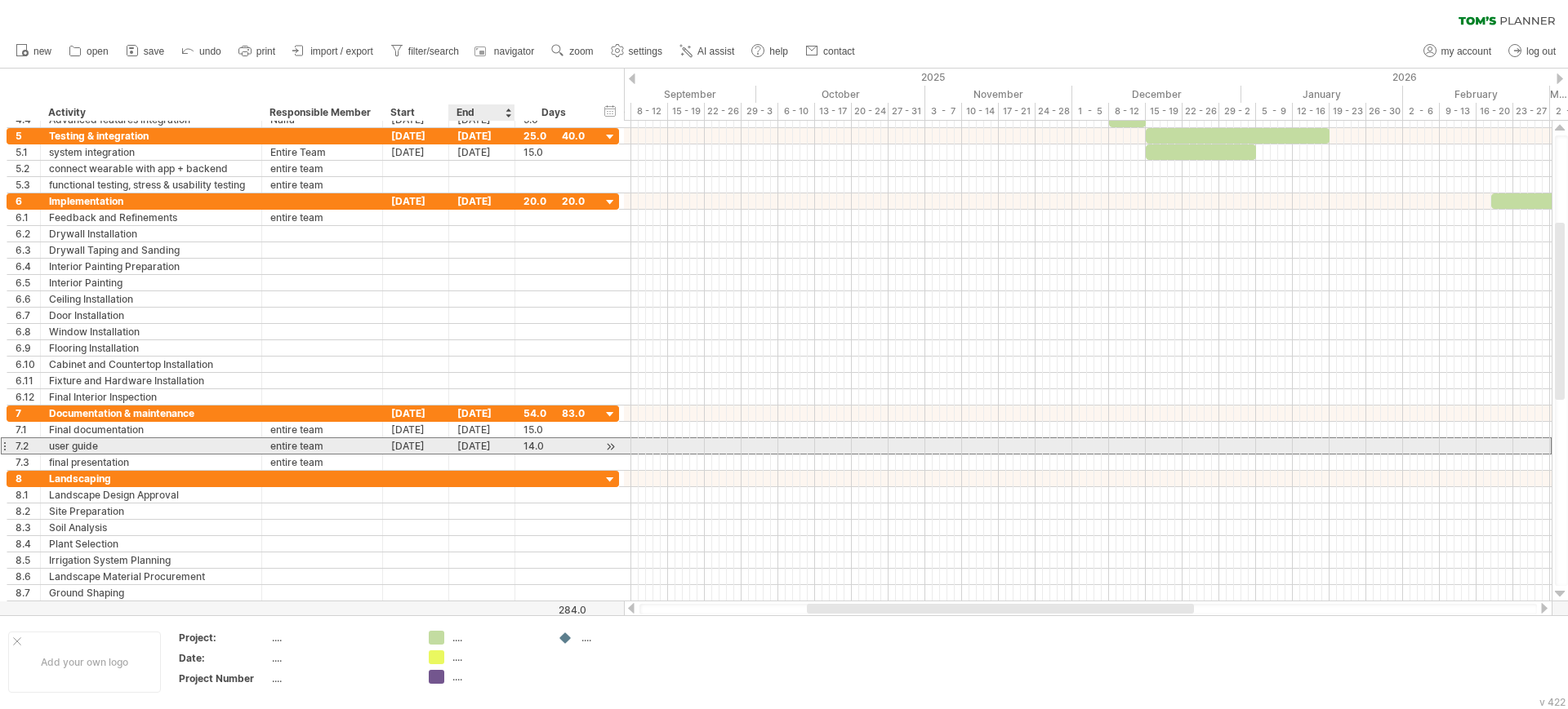
click at [467, 445] on div "[DATE]" at bounding box center [482, 445] width 66 height 16
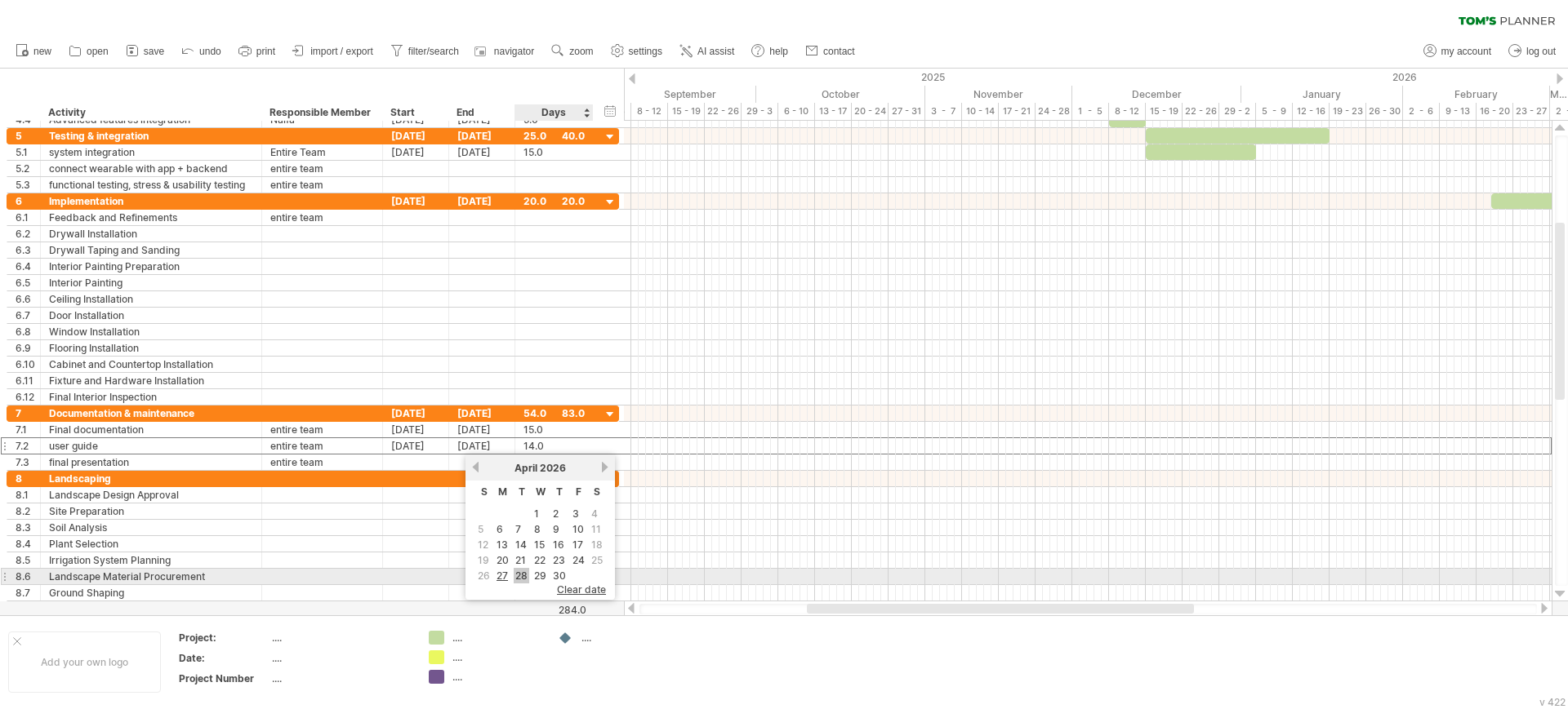
click at [525, 572] on link "28" at bounding box center [521, 576] width 16 height 16
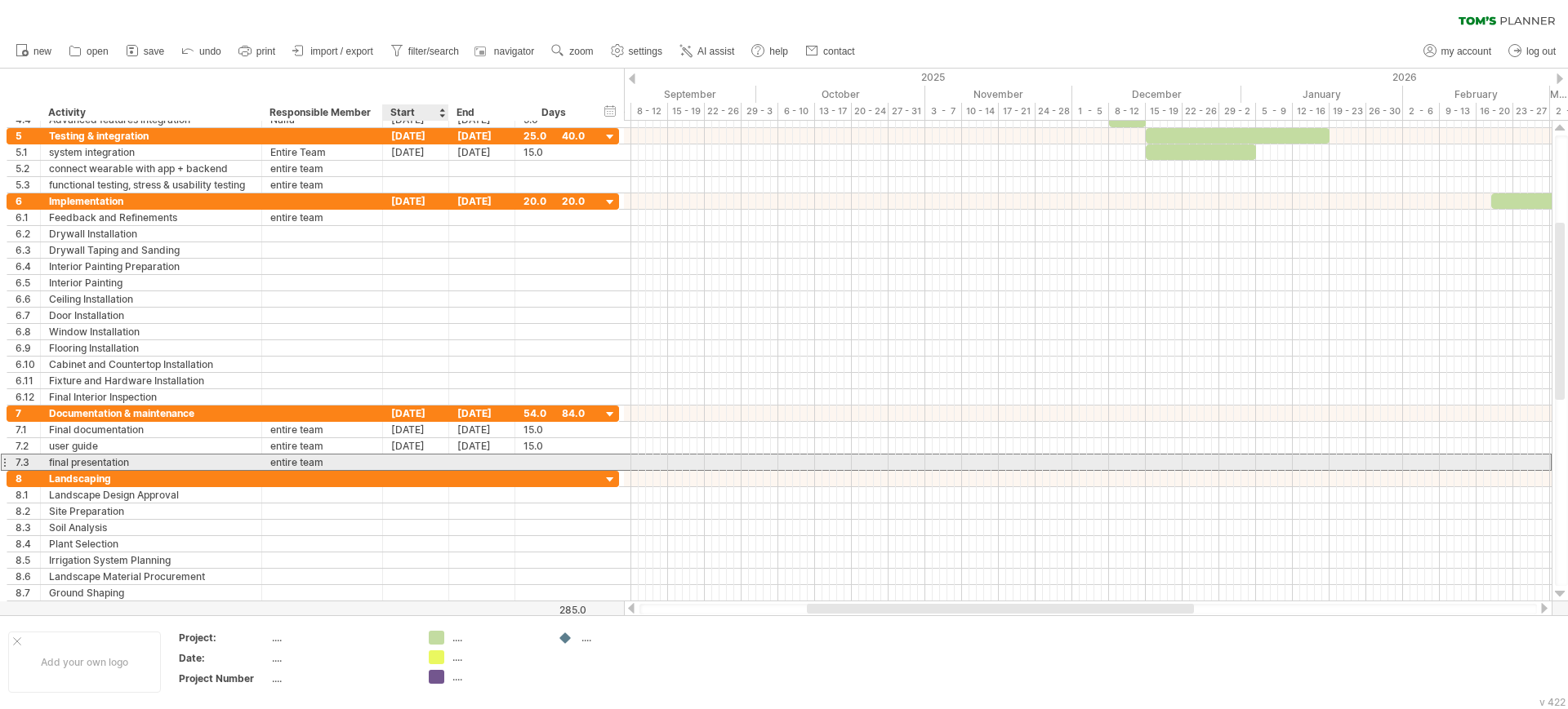
click at [394, 465] on div at bounding box center [416, 462] width 66 height 16
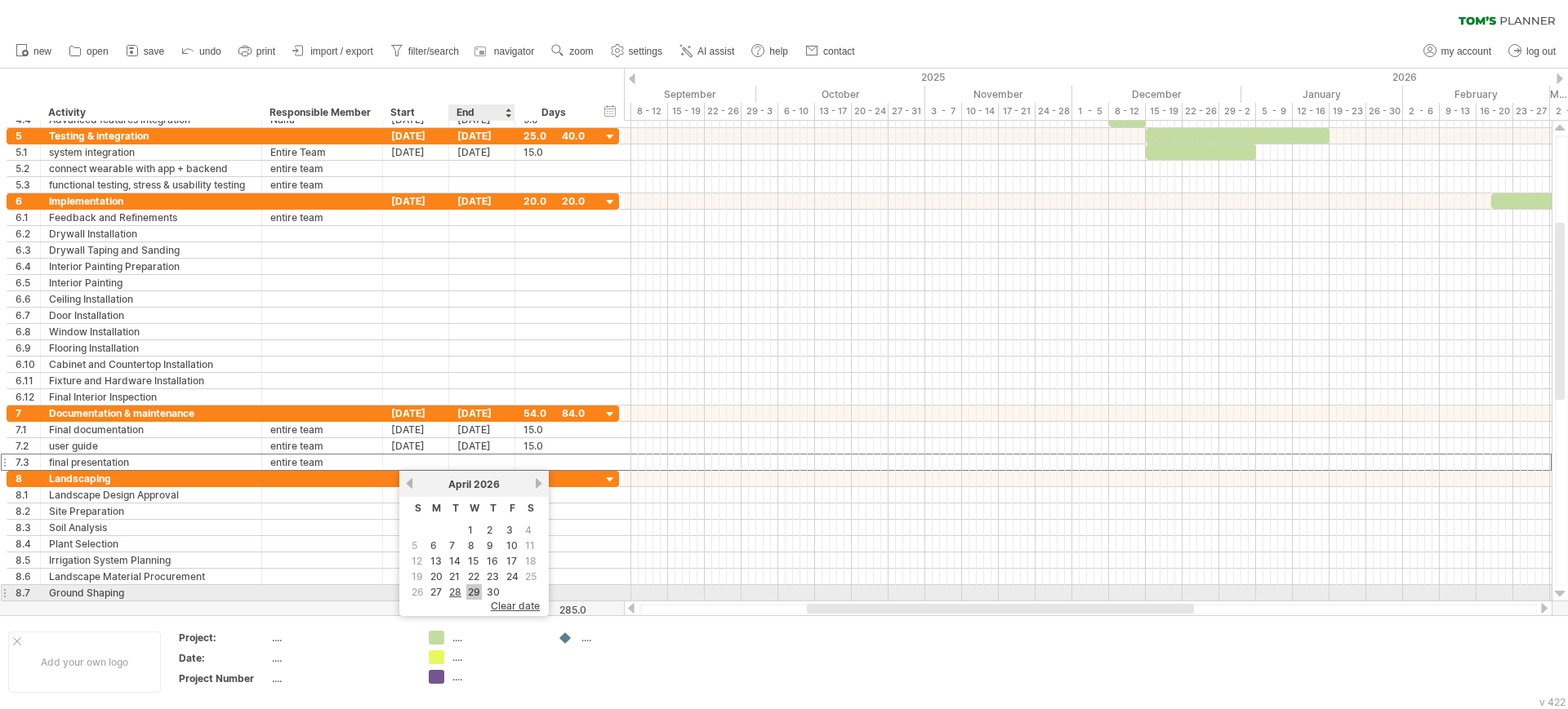
click at [474, 592] on link "29" at bounding box center [474, 591] width 16 height 16
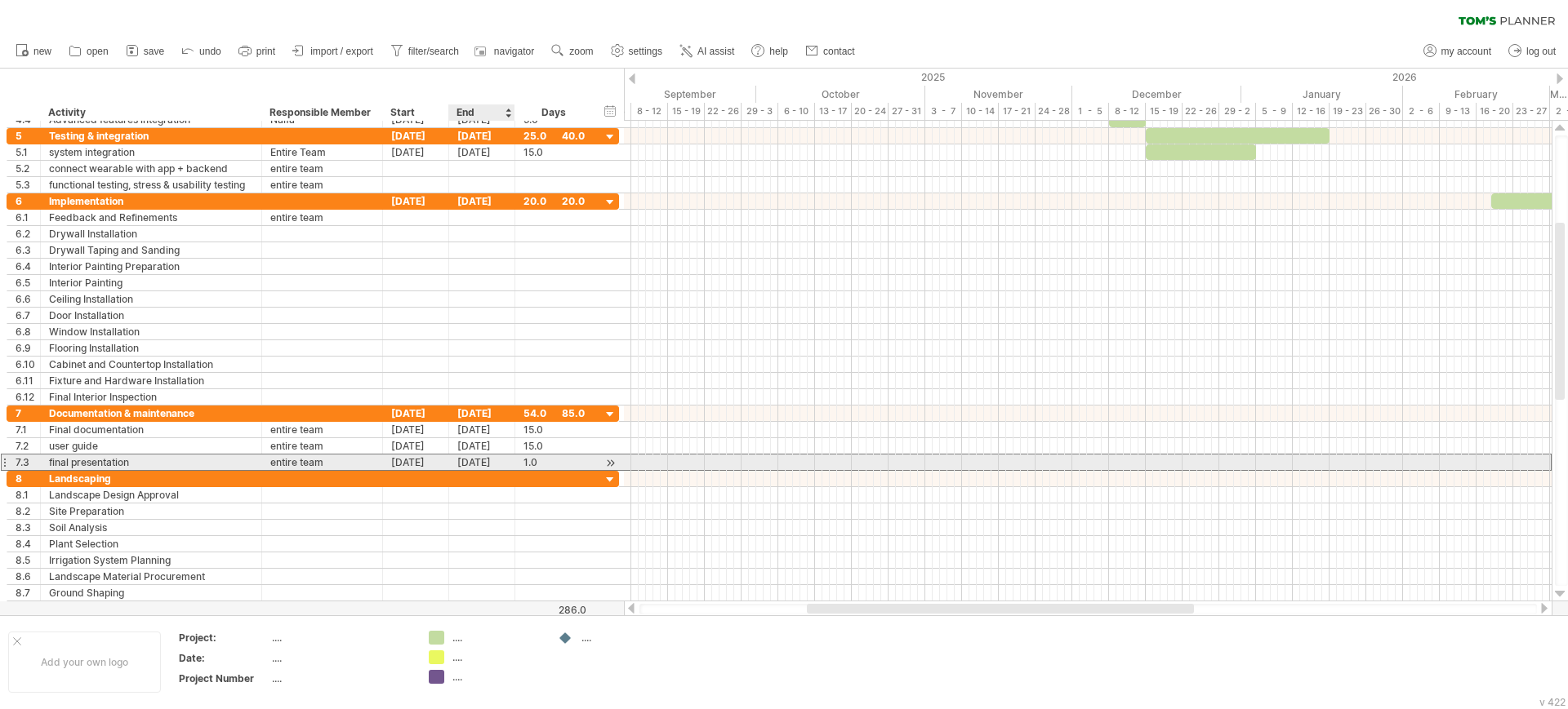
click at [468, 458] on div "[DATE]" at bounding box center [482, 462] width 66 height 16
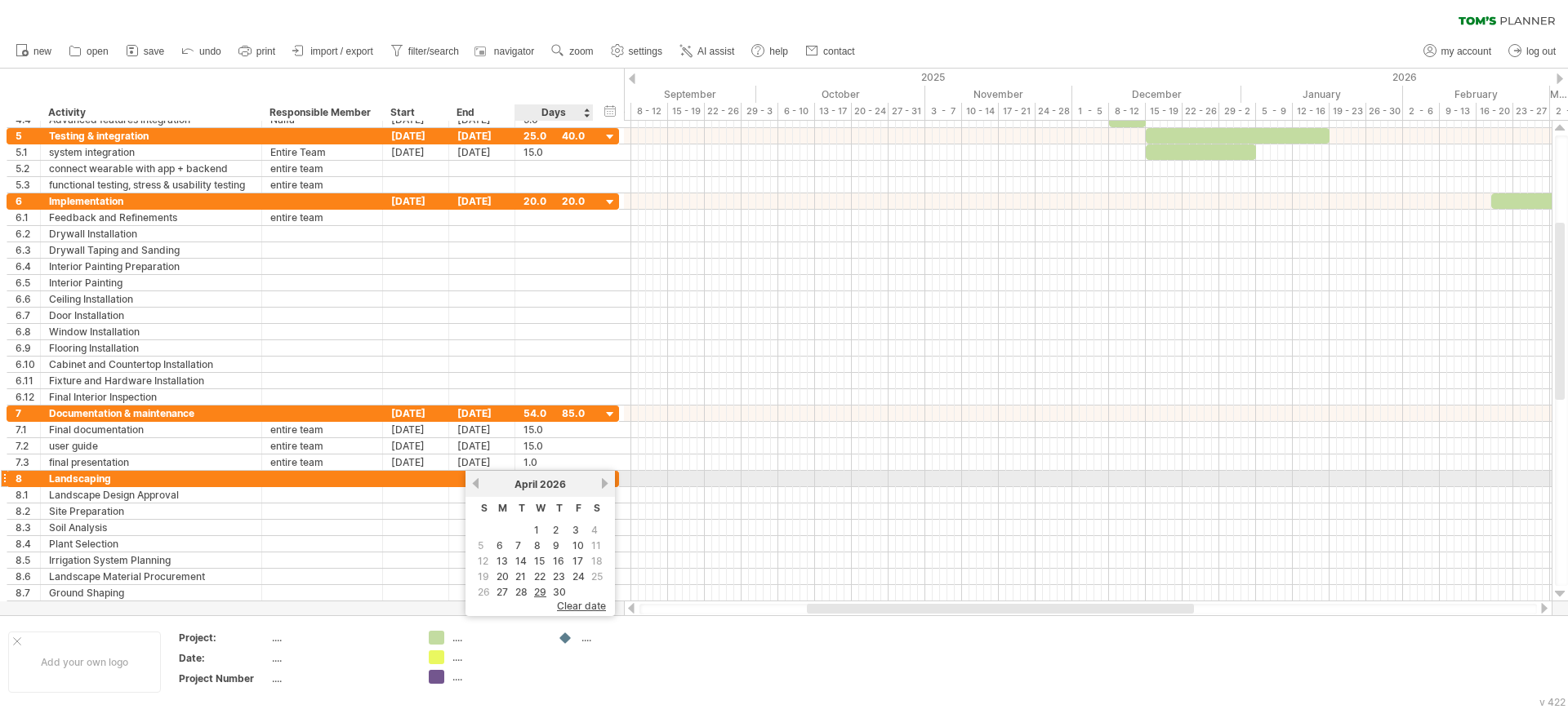
click at [599, 482] on div "[DATE]" at bounding box center [540, 484] width 119 height 12
click at [605, 482] on link "next" at bounding box center [604, 483] width 12 height 12
click at [539, 577] on link "20" at bounding box center [539, 576] width 16 height 16
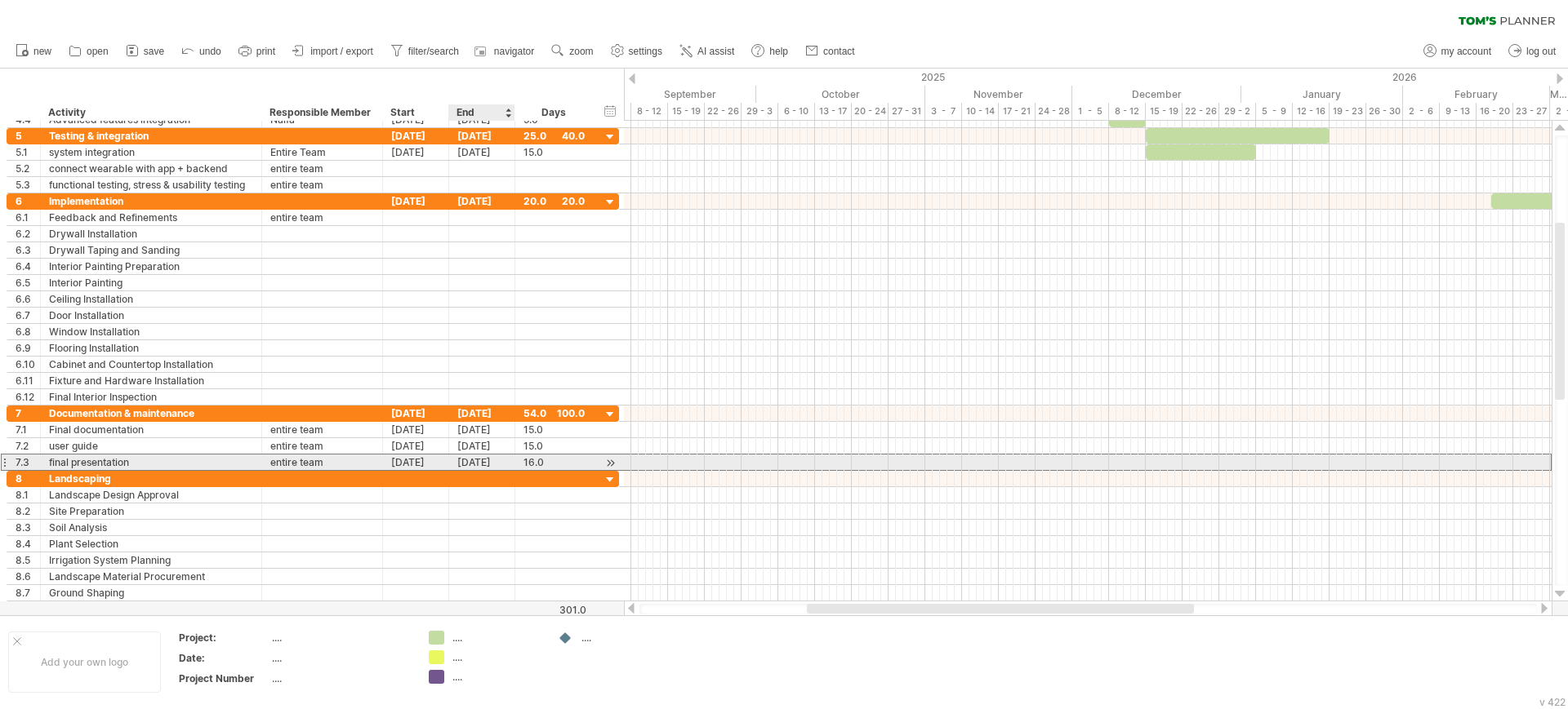
click at [478, 458] on div "[DATE]" at bounding box center [482, 462] width 66 height 16
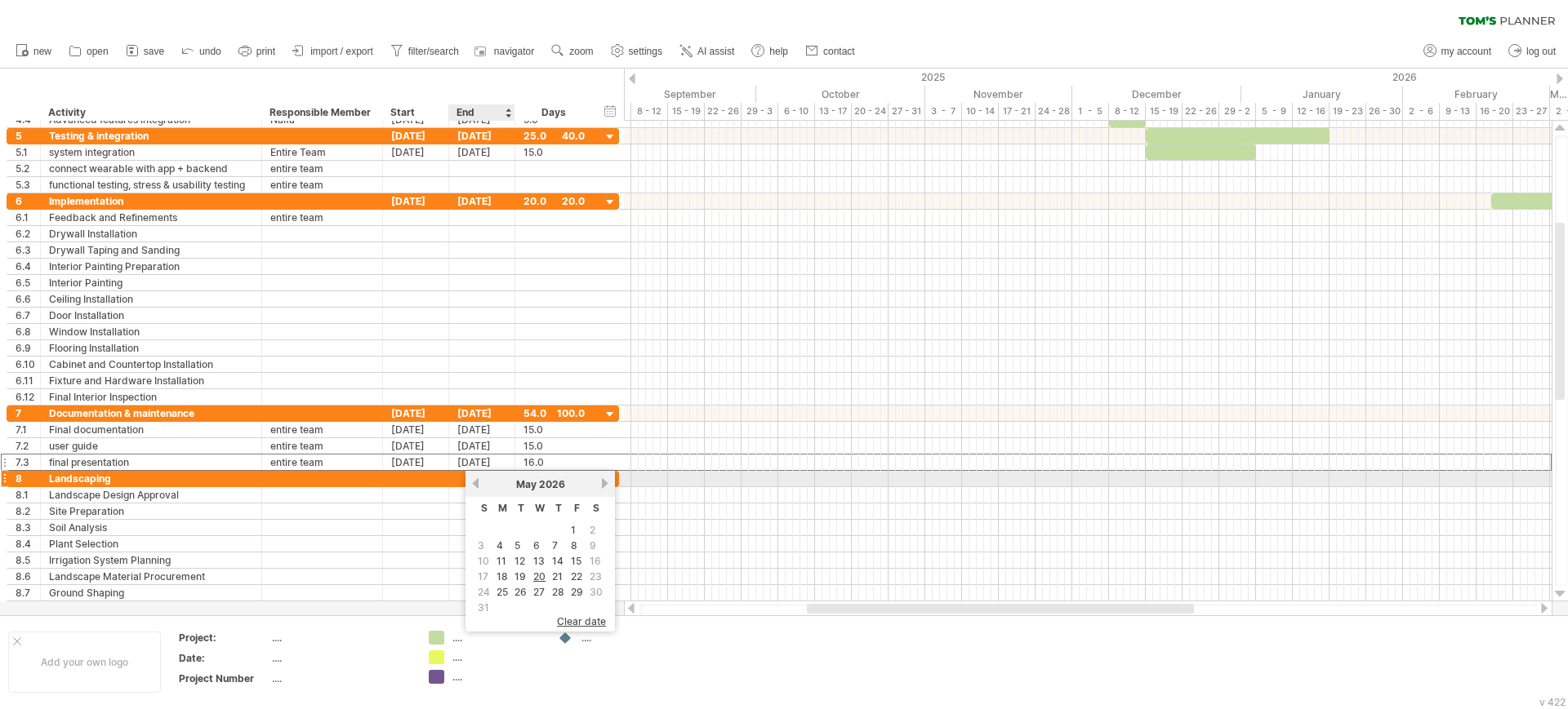
click at [471, 482] on link "previous" at bounding box center [475, 483] width 12 height 12
click at [606, 483] on link "next" at bounding box center [604, 483] width 12 height 12
click at [525, 575] on link "19" at bounding box center [520, 576] width 15 height 16
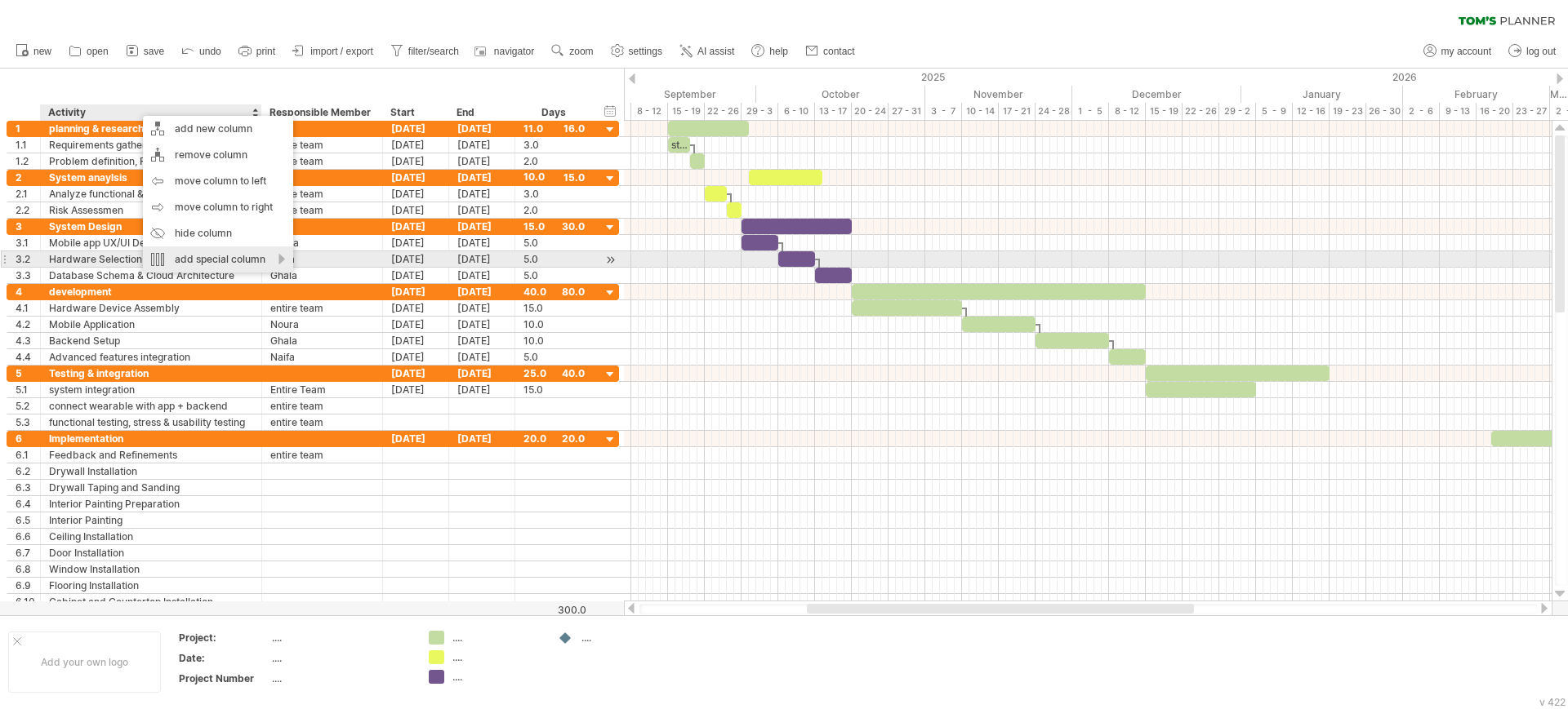
click at [168, 256] on div "add special column" at bounding box center [217, 259] width 150 height 26
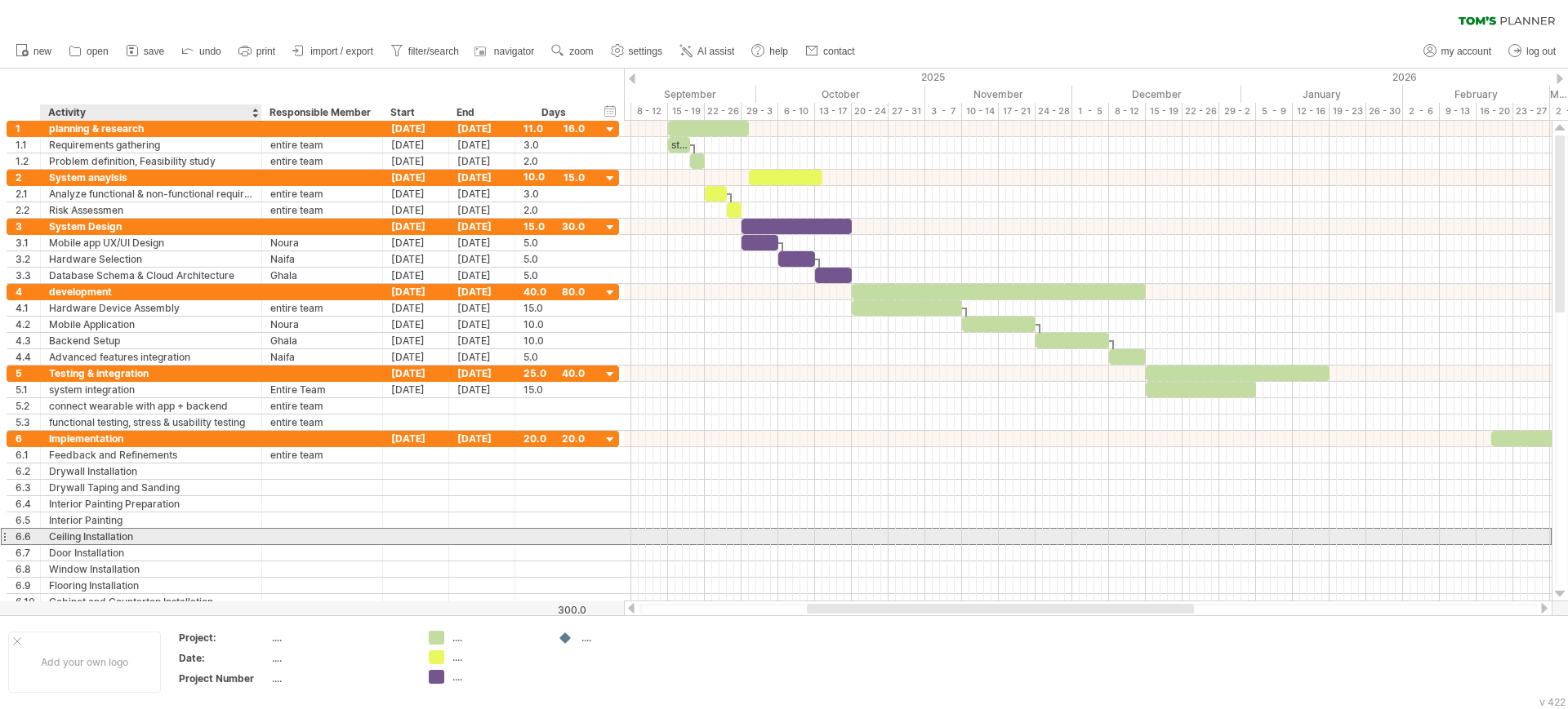
click at [286, 532] on div at bounding box center [322, 536] width 104 height 16
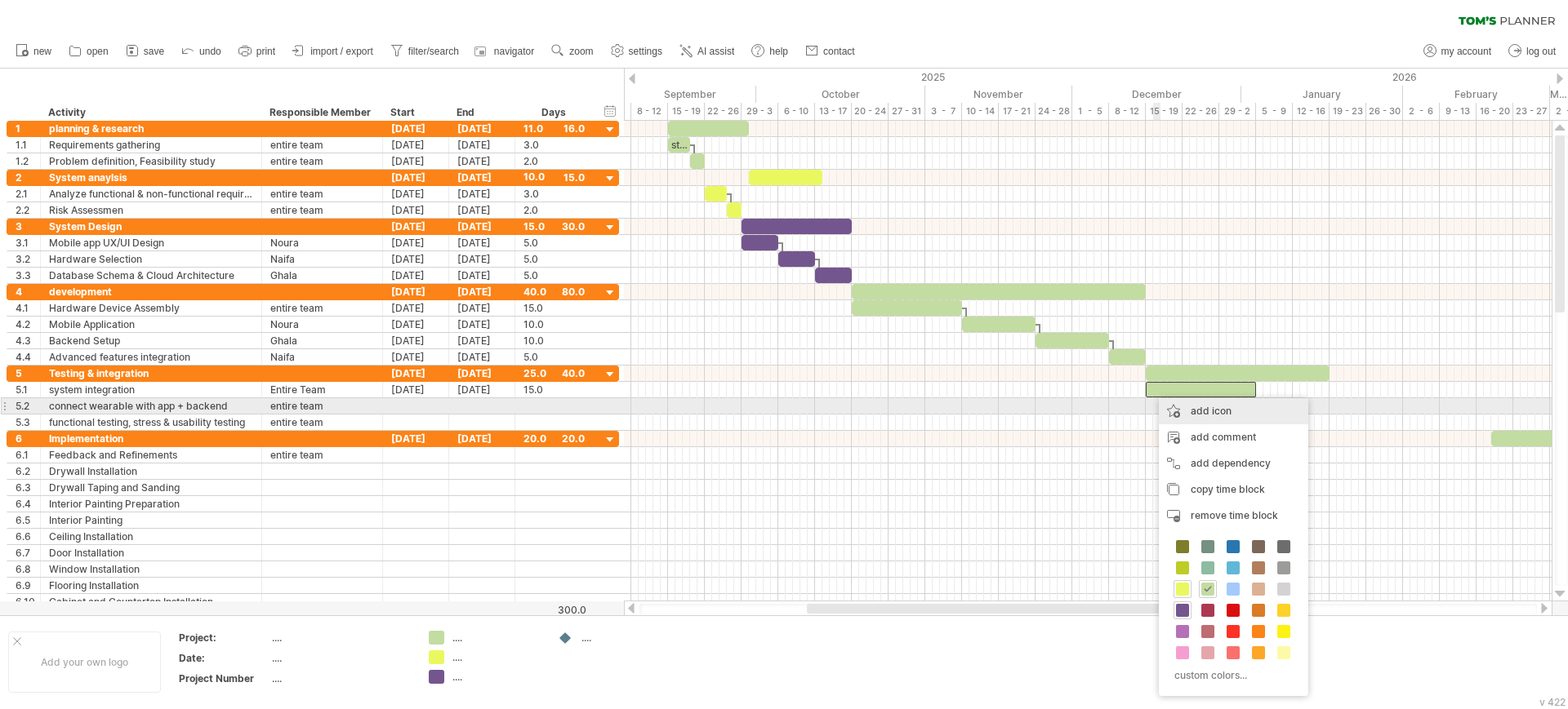
click at [1165, 410] on div "add icon" at bounding box center [1233, 411] width 149 height 26
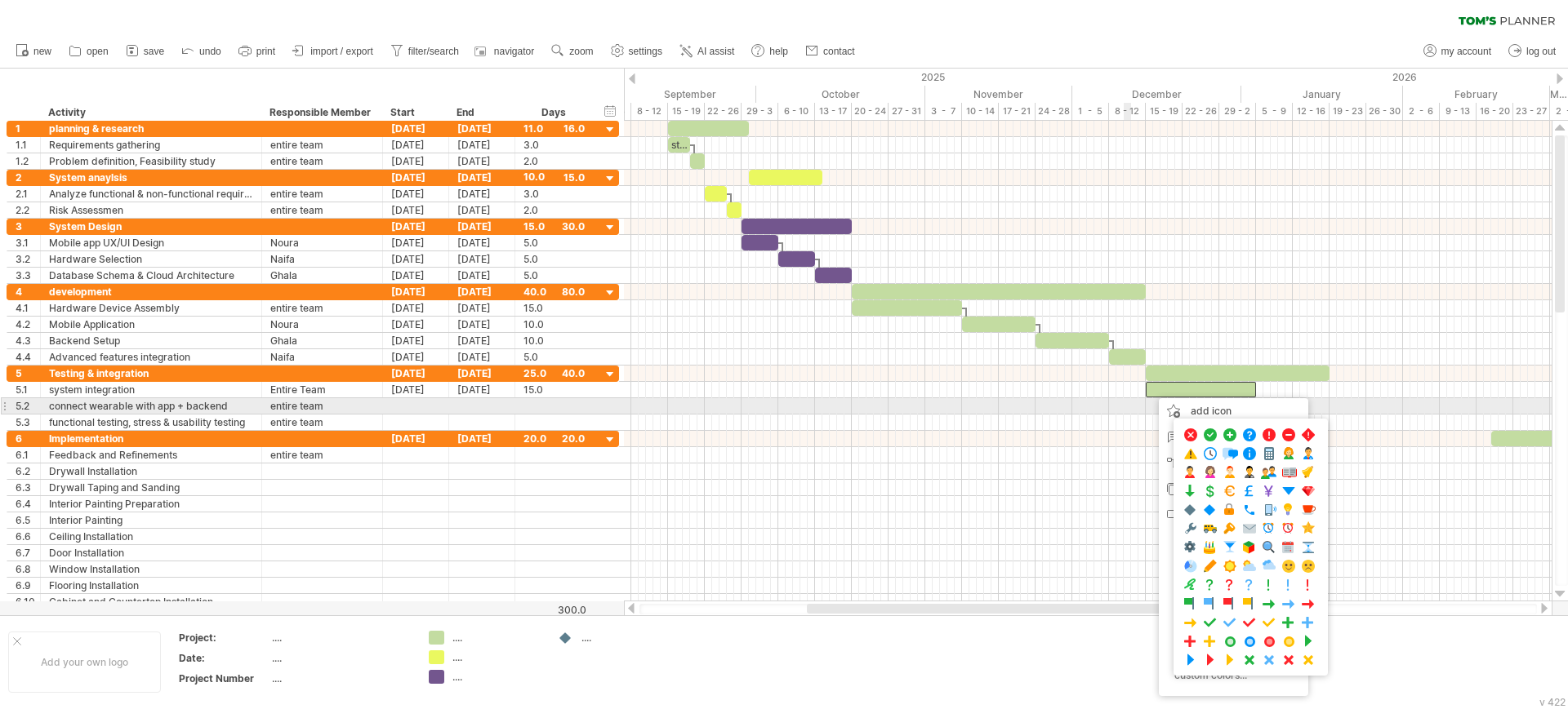
click at [1123, 409] on div at bounding box center [1088, 406] width 928 height 17
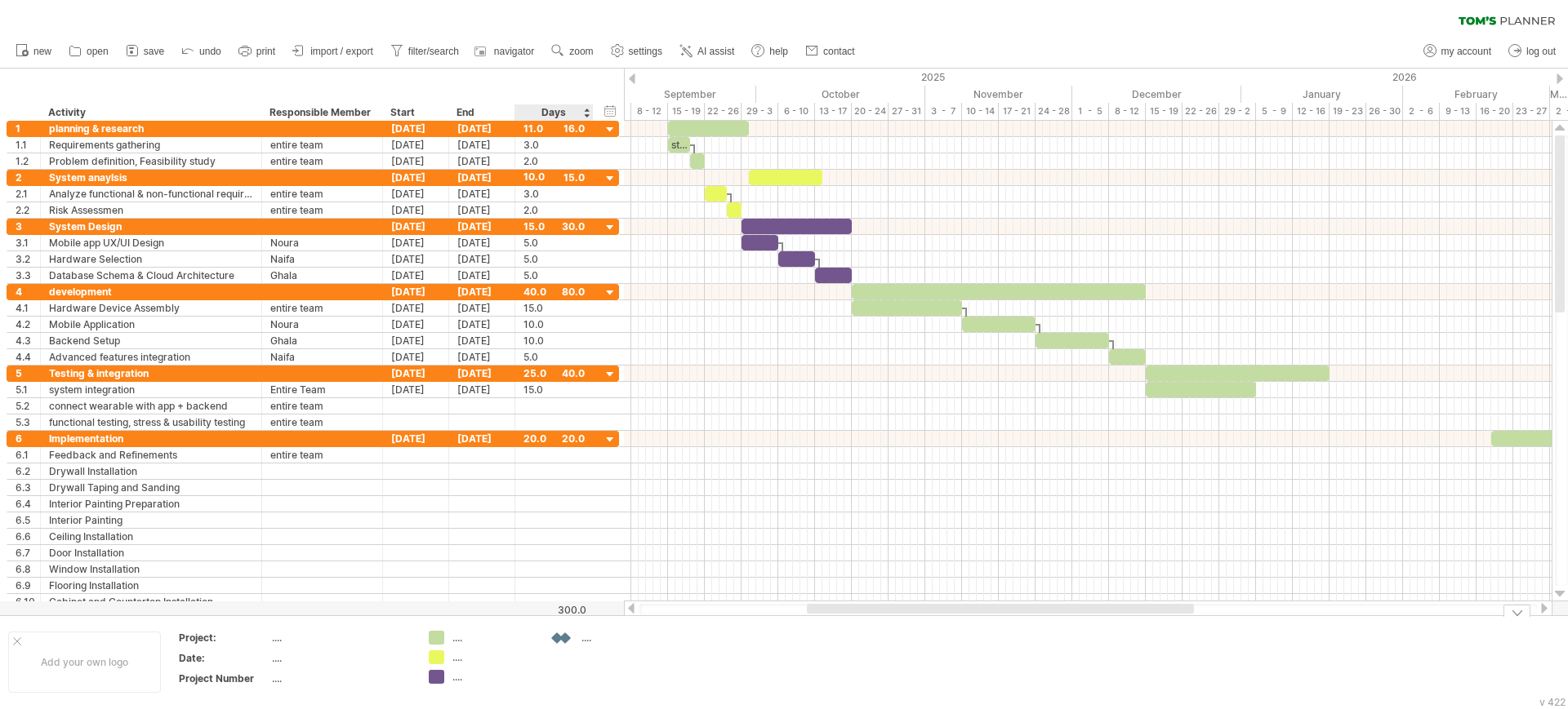
click at [564, 636] on div "Trying to reach [DOMAIN_NAME] Connected again... 0% clear filter new 1" at bounding box center [784, 354] width 1568 height 709
click at [563, 640] on div "Trying to reach [DOMAIN_NAME] Connected again... 0% clear filter new 1" at bounding box center [784, 354] width 1568 height 709
click at [569, 641] on div "Trying to reach [DOMAIN_NAME] Connected again... 0% clear filter new 1" at bounding box center [784, 354] width 1568 height 709
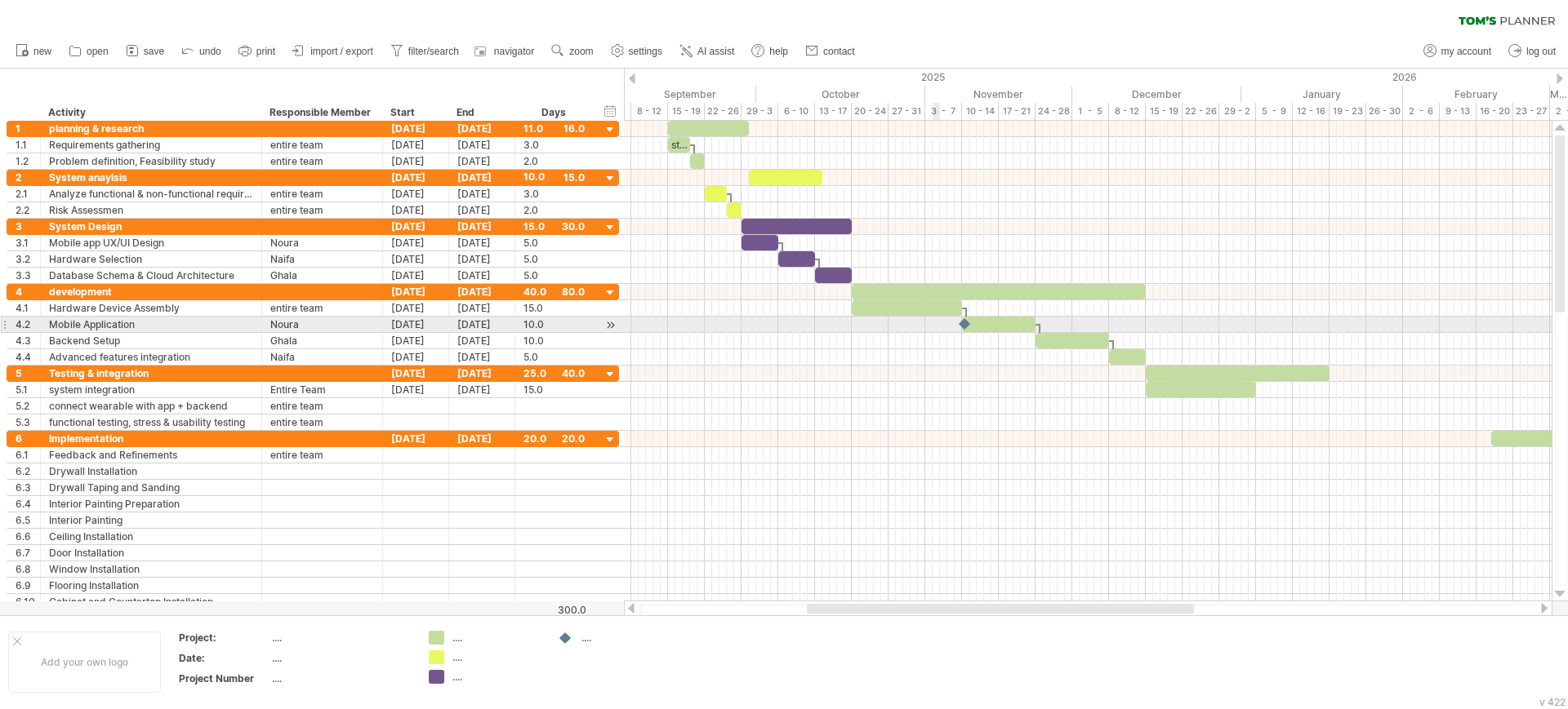
drag, startPoint x: 562, startPoint y: 640, endPoint x: 965, endPoint y: 327, distance: 510.3
click at [965, 327] on div "Trying to reach [DOMAIN_NAME] Connected again... 0% clear filter new 1" at bounding box center [784, 354] width 1568 height 709
drag, startPoint x: 968, startPoint y: 324, endPoint x: 950, endPoint y: 324, distance: 18.0
click at [950, 324] on div at bounding box center [948, 324] width 18 height 16
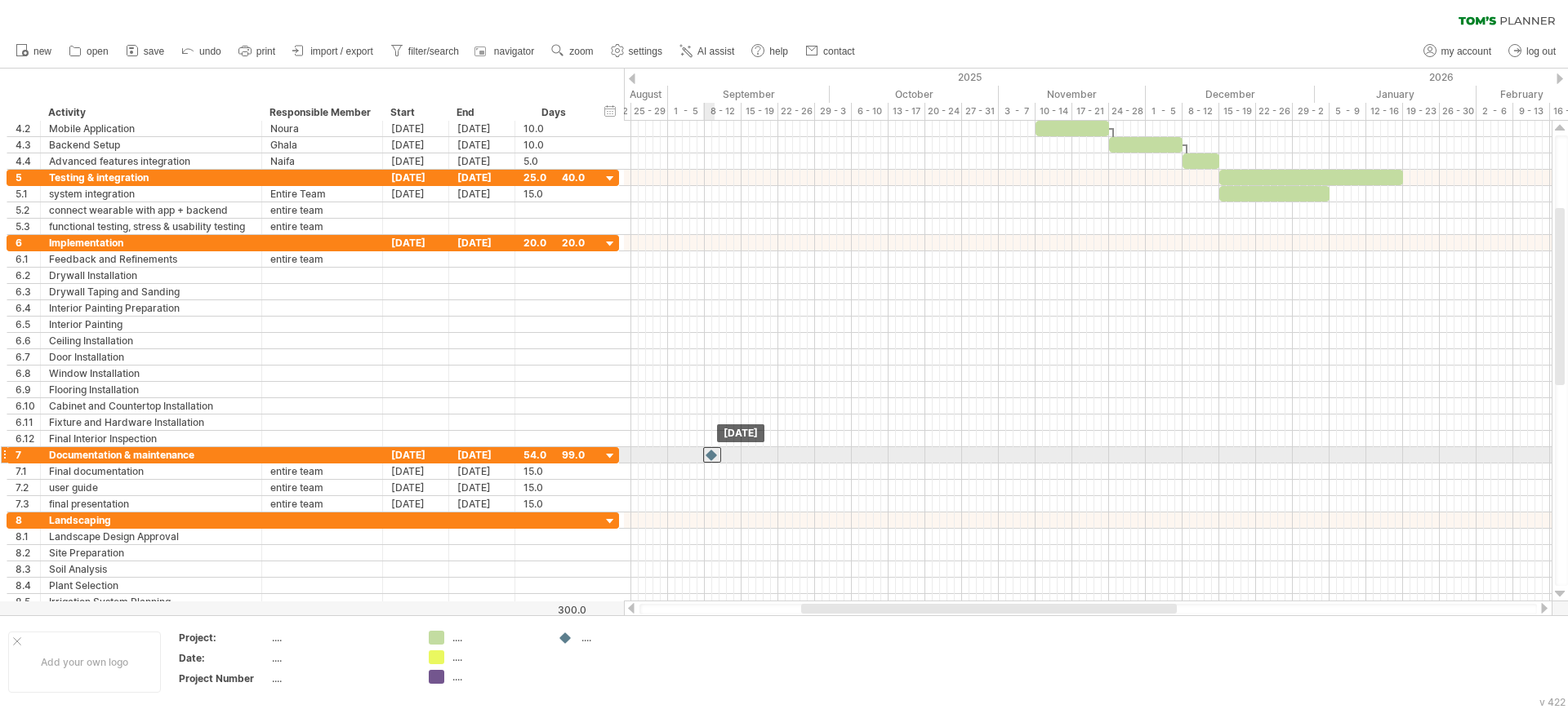
drag, startPoint x: 950, startPoint y: 324, endPoint x: 714, endPoint y: 453, distance: 269.0
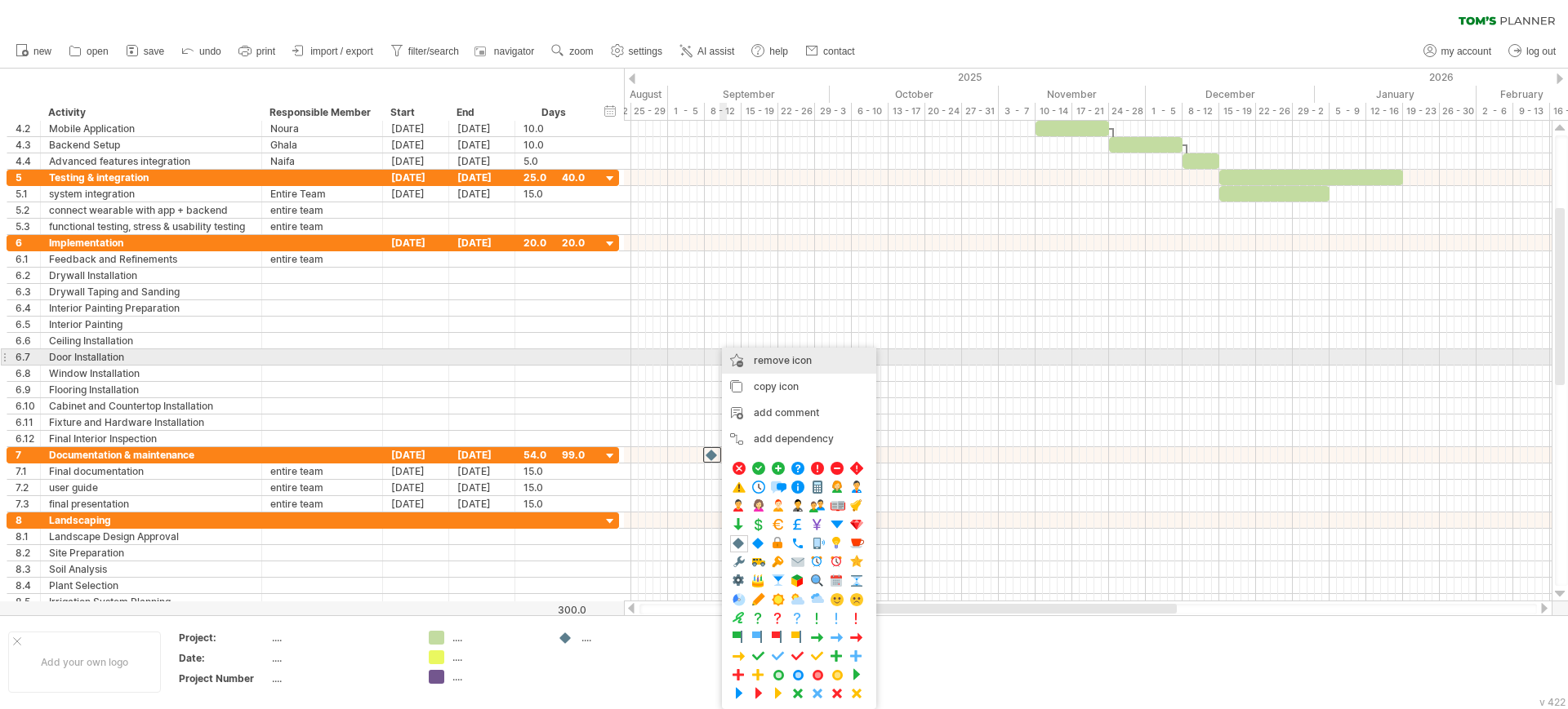
click at [757, 357] on span "remove icon" at bounding box center [782, 360] width 58 height 12
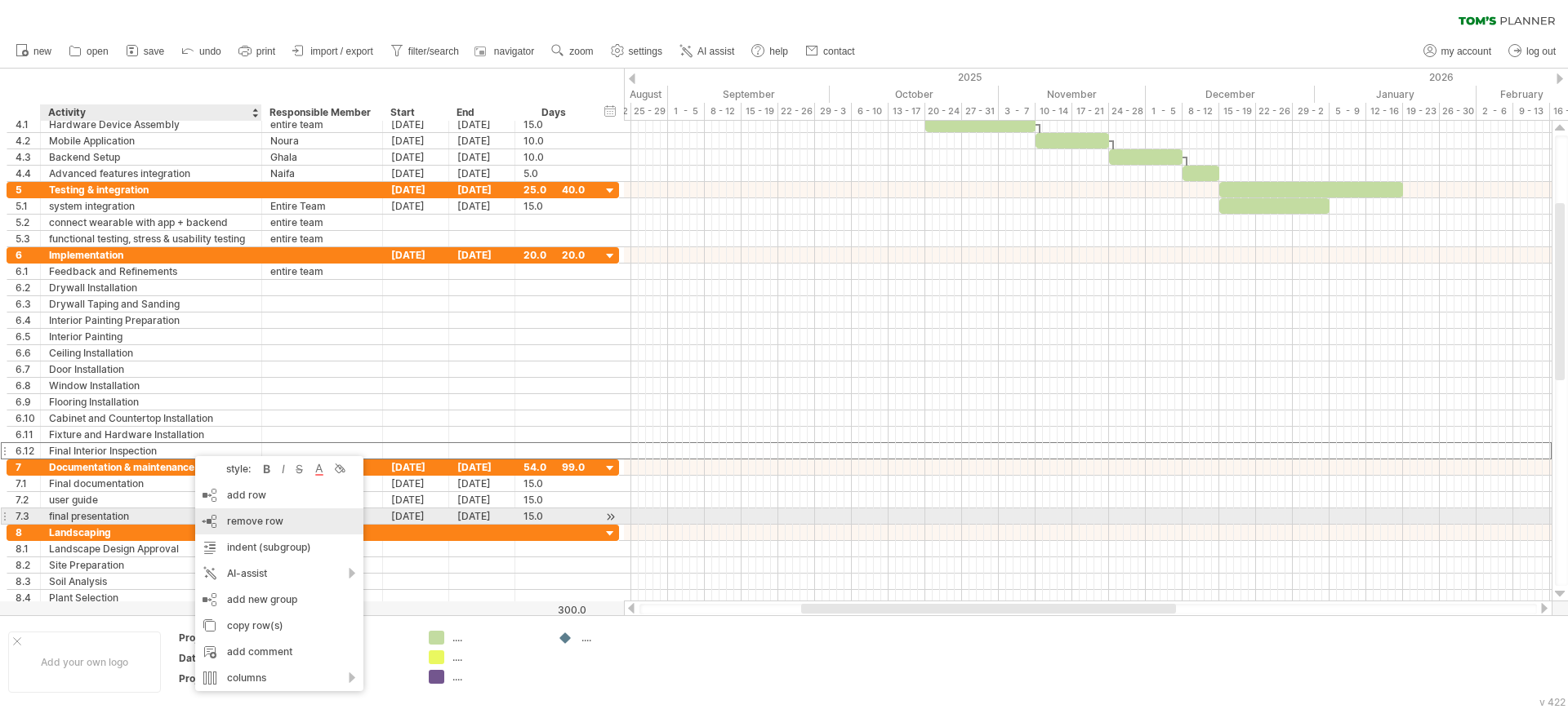
click at [231, 520] on span "remove row" at bounding box center [255, 520] width 56 height 12
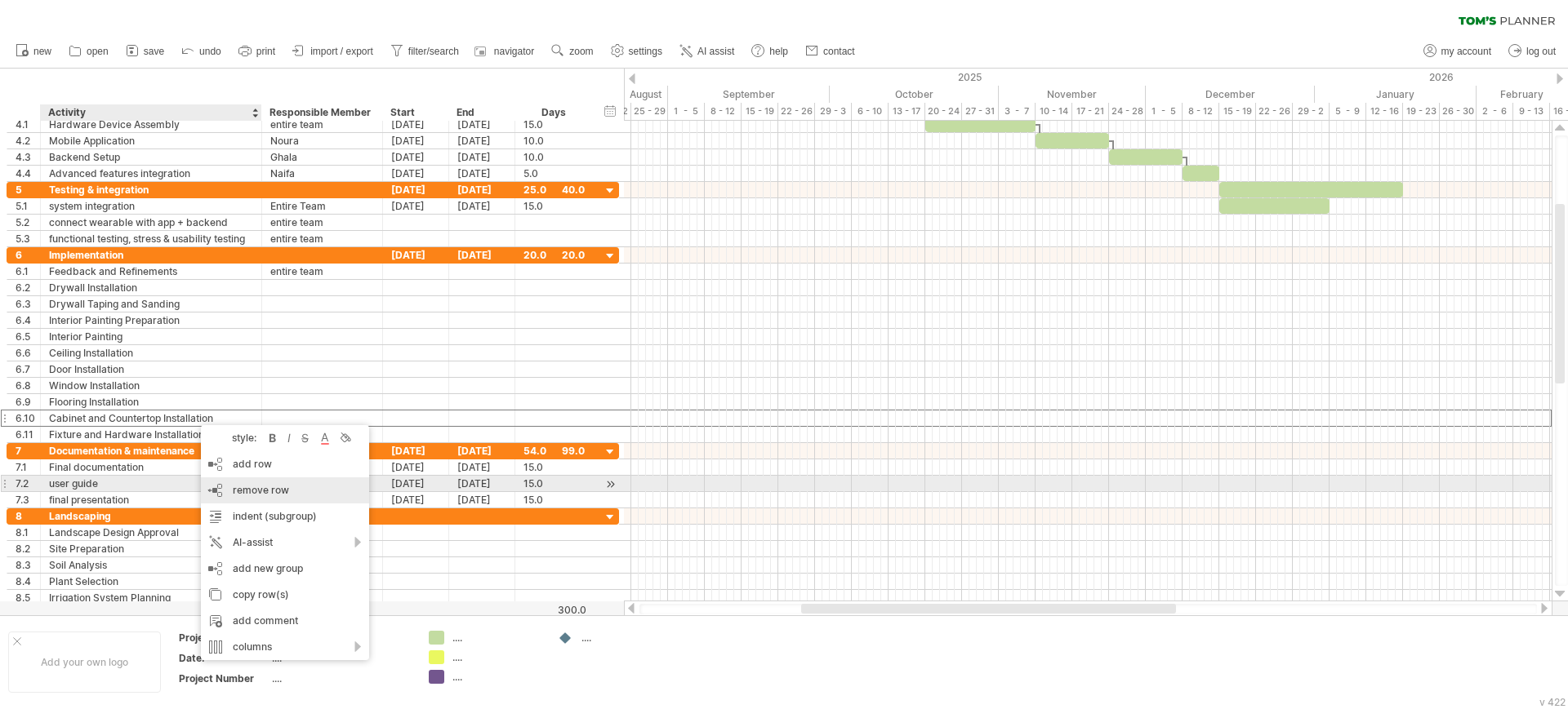
click at [215, 489] on div "remove row remove selected rows" at bounding box center [284, 490] width 168 height 26
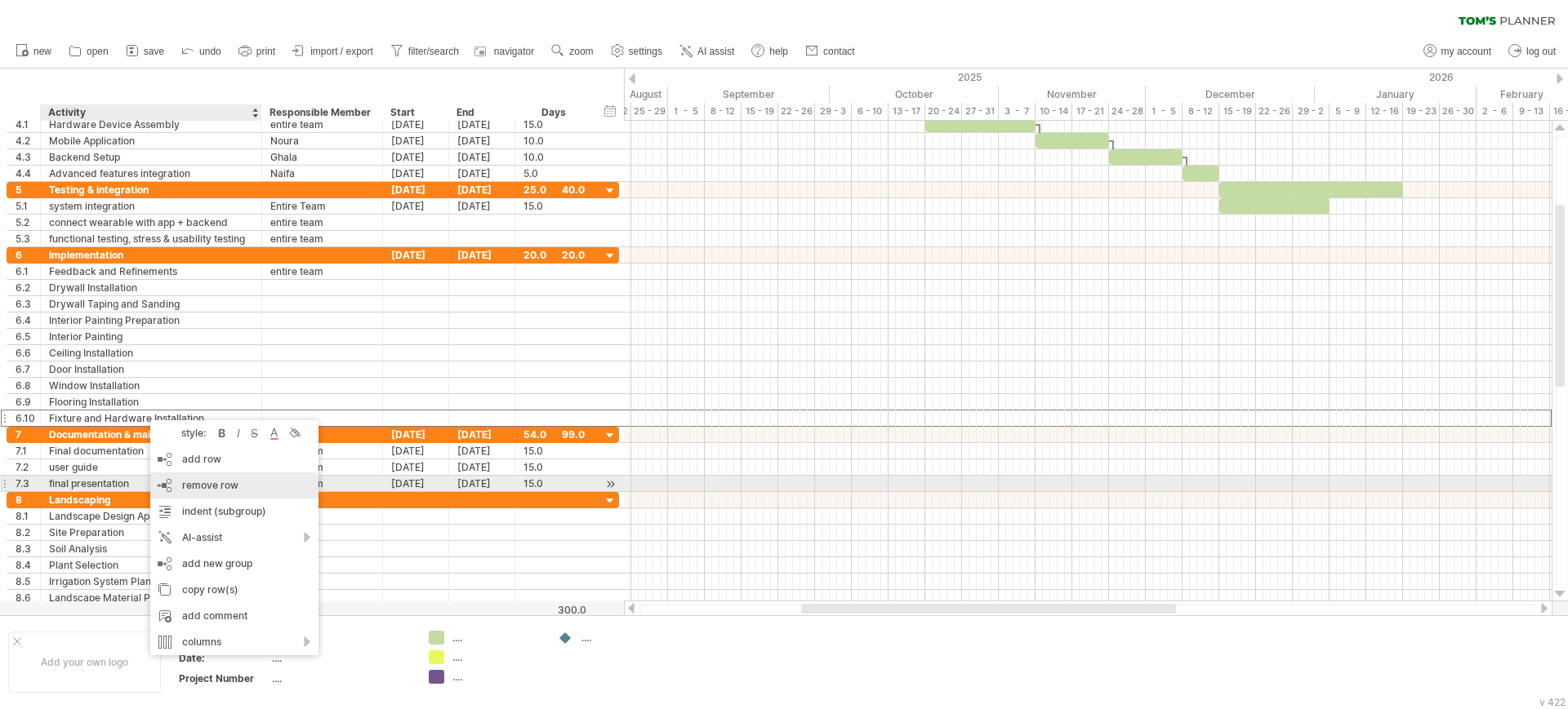
click at [187, 488] on span "remove row" at bounding box center [210, 485] width 56 height 12
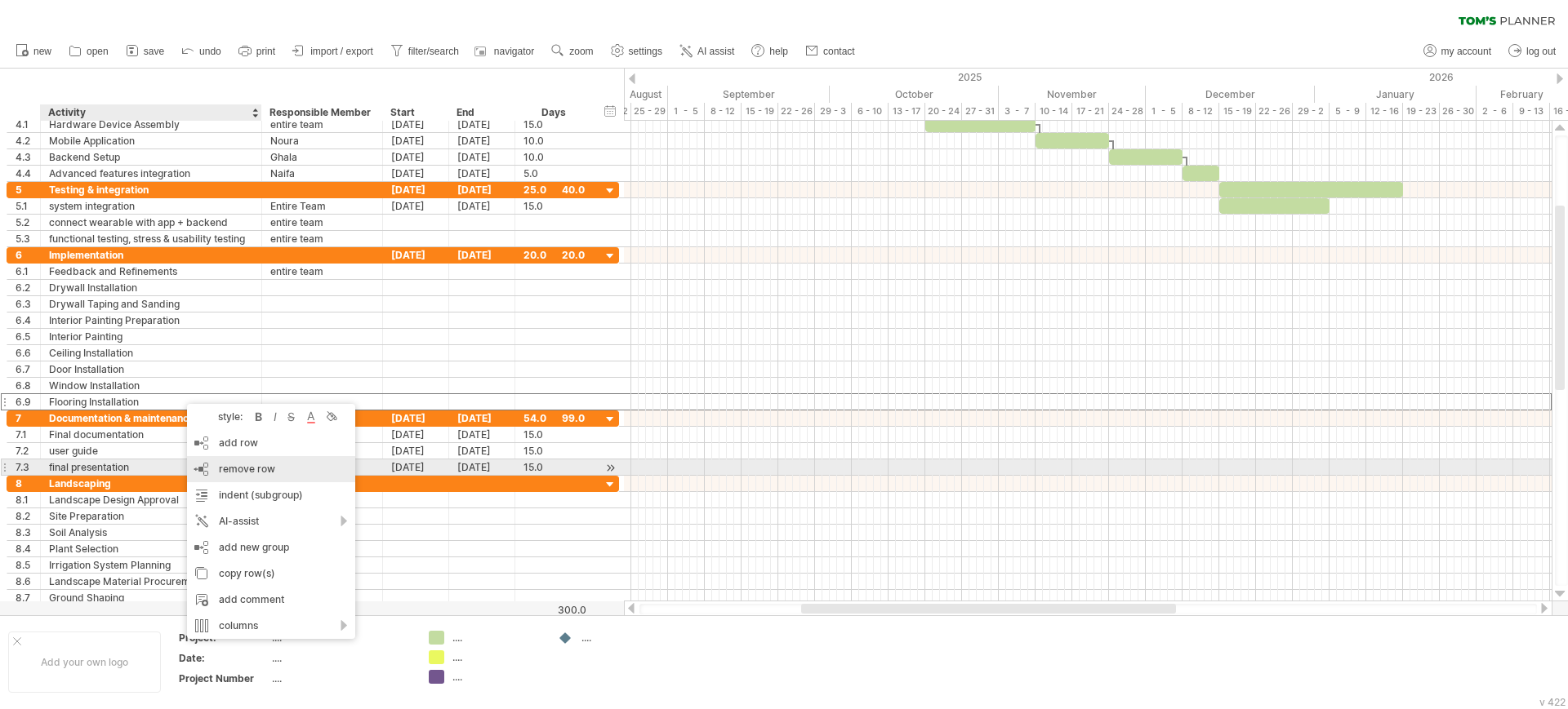
click at [203, 463] on div "remove row remove selected rows" at bounding box center [271, 469] width 168 height 26
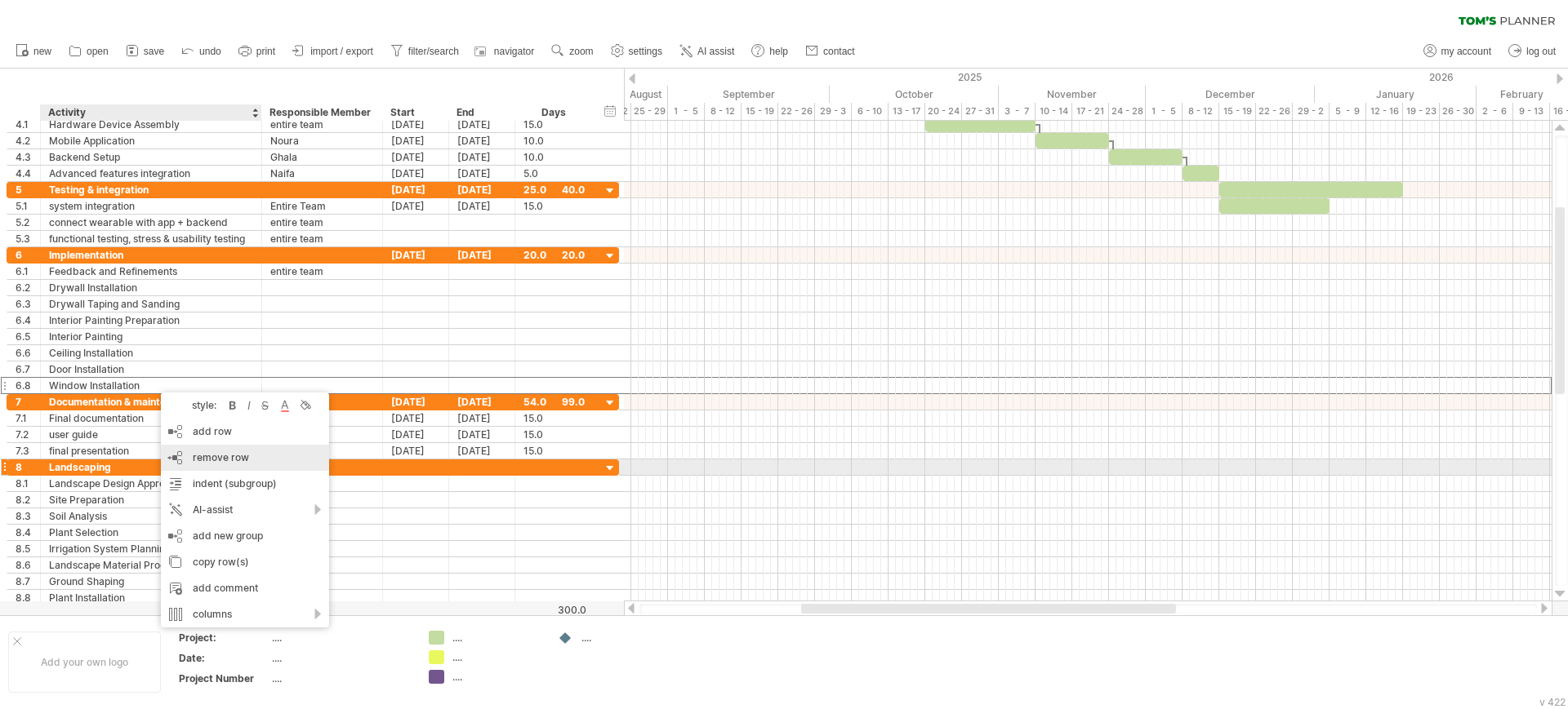
click at [213, 467] on div "remove row remove selected rows" at bounding box center [245, 458] width 168 height 26
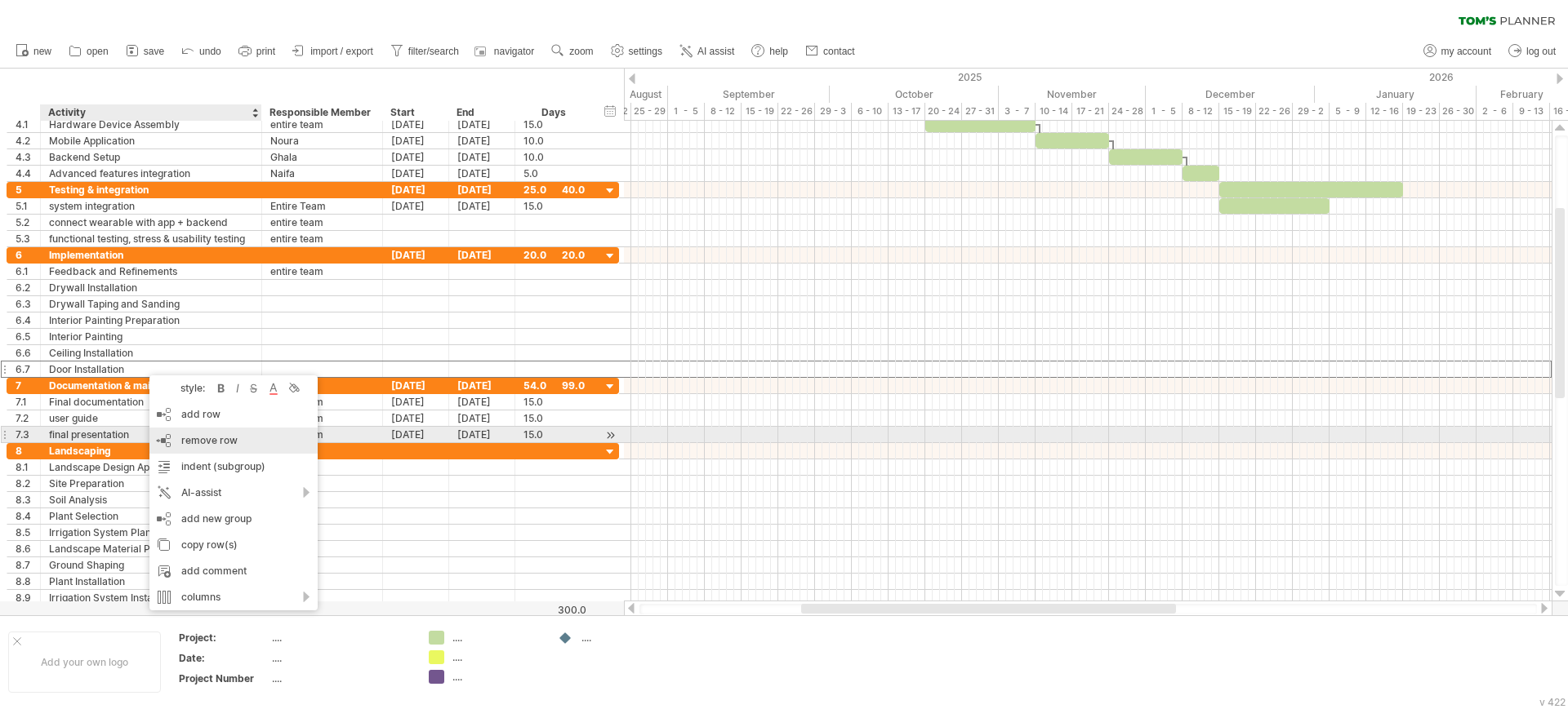
click at [170, 441] on div "remove row remove selected rows" at bounding box center [233, 440] width 168 height 26
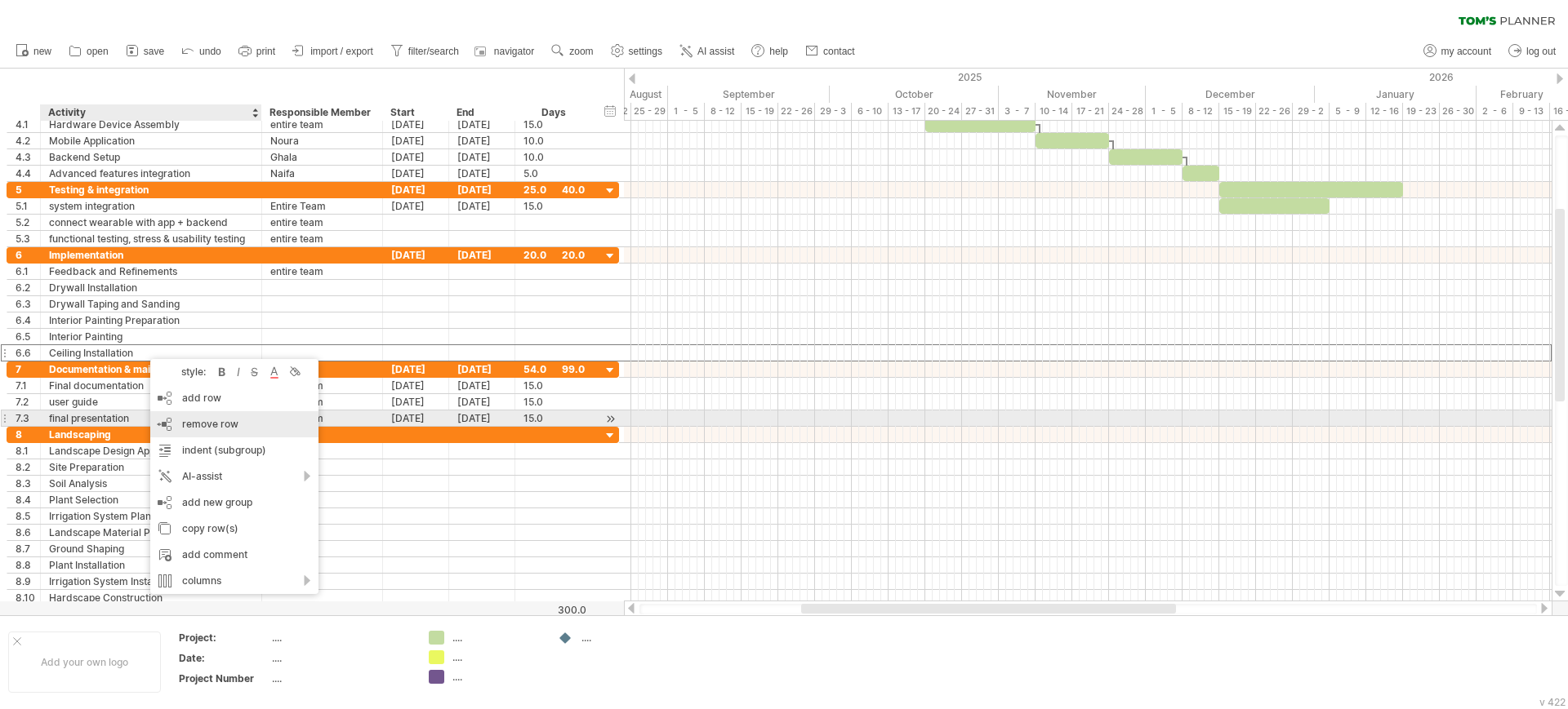
click at [188, 419] on span "remove row" at bounding box center [210, 423] width 56 height 12
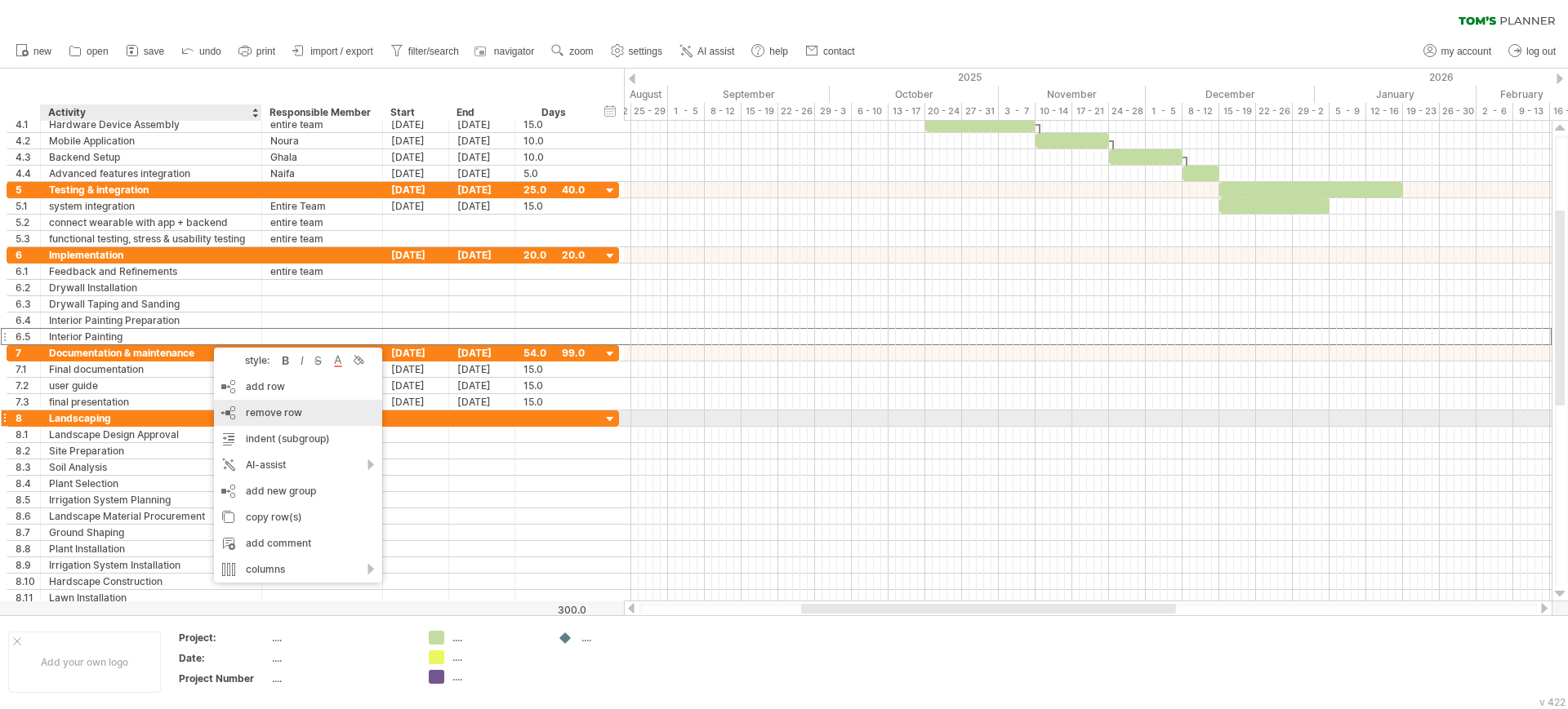
click at [239, 416] on div "remove row remove selected rows" at bounding box center [297, 413] width 168 height 26
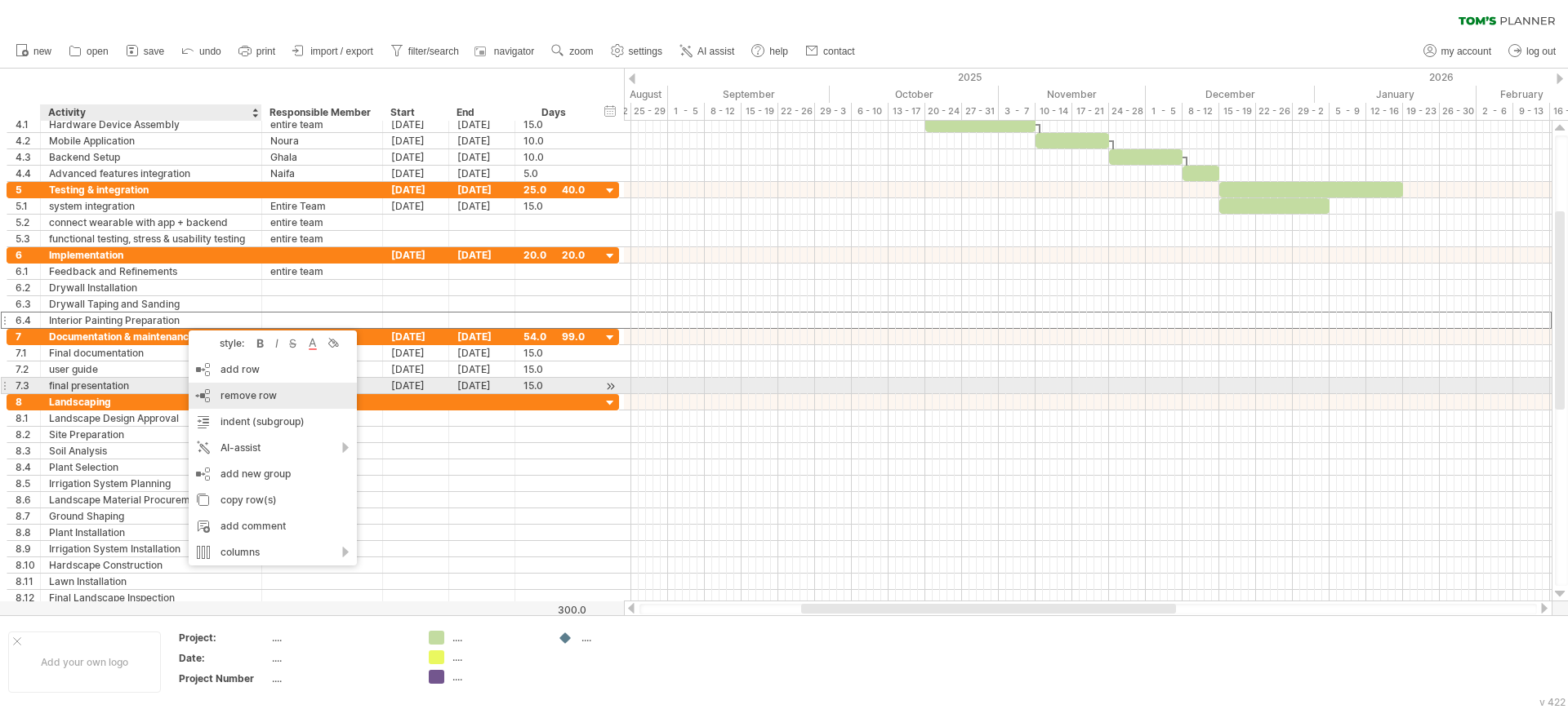
click at [214, 391] on div "remove row remove selected rows" at bounding box center [272, 395] width 168 height 26
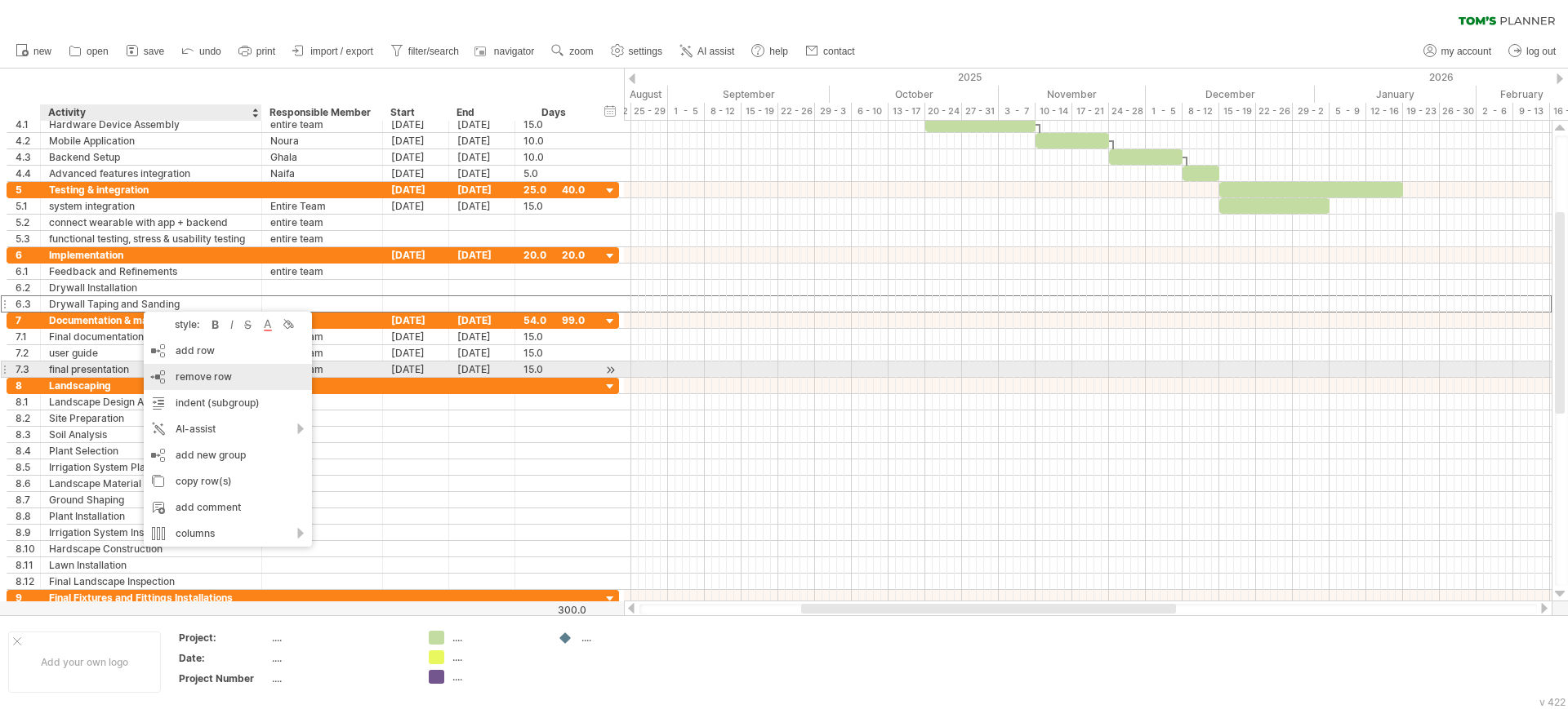
click at [179, 372] on span "remove row" at bounding box center [203, 376] width 56 height 12
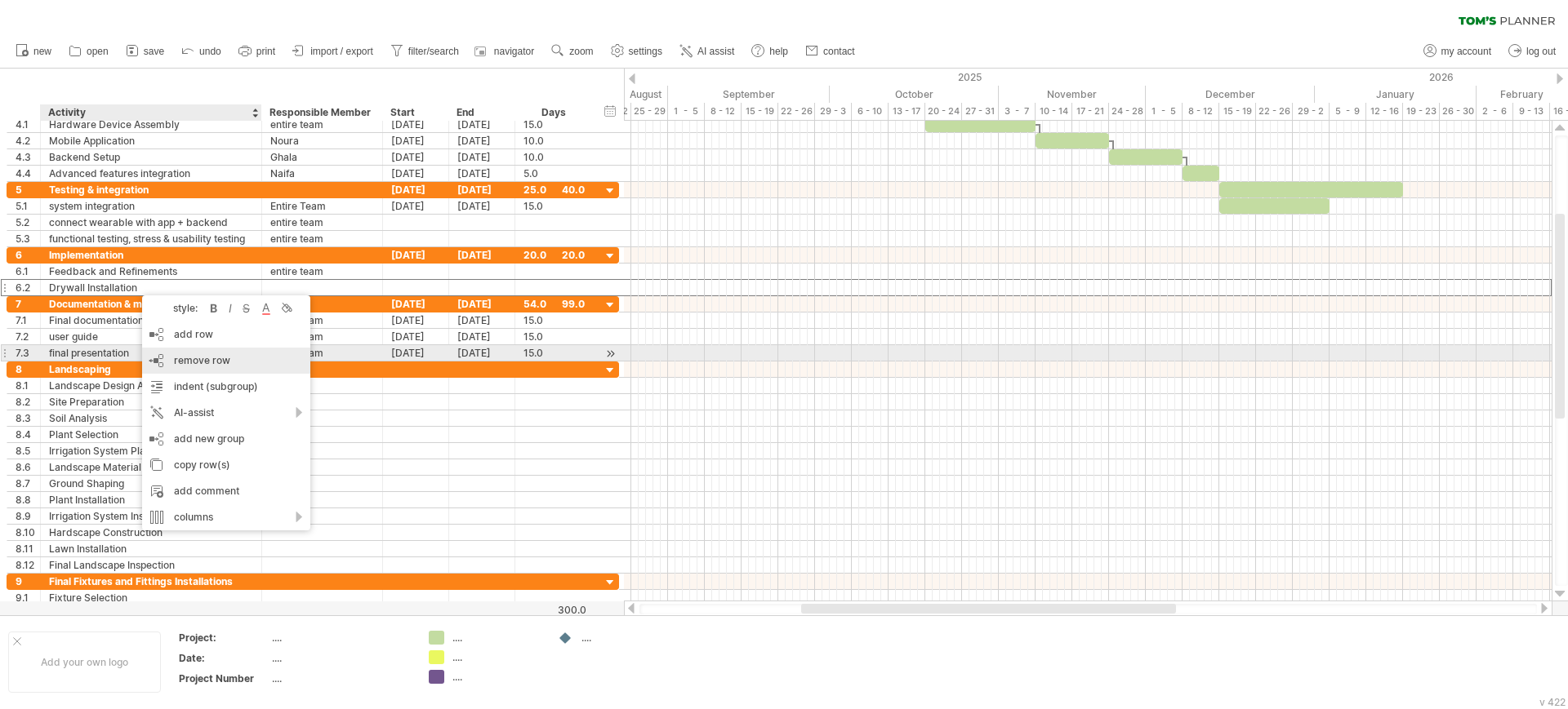
click at [183, 359] on span "remove row" at bounding box center [202, 360] width 56 height 12
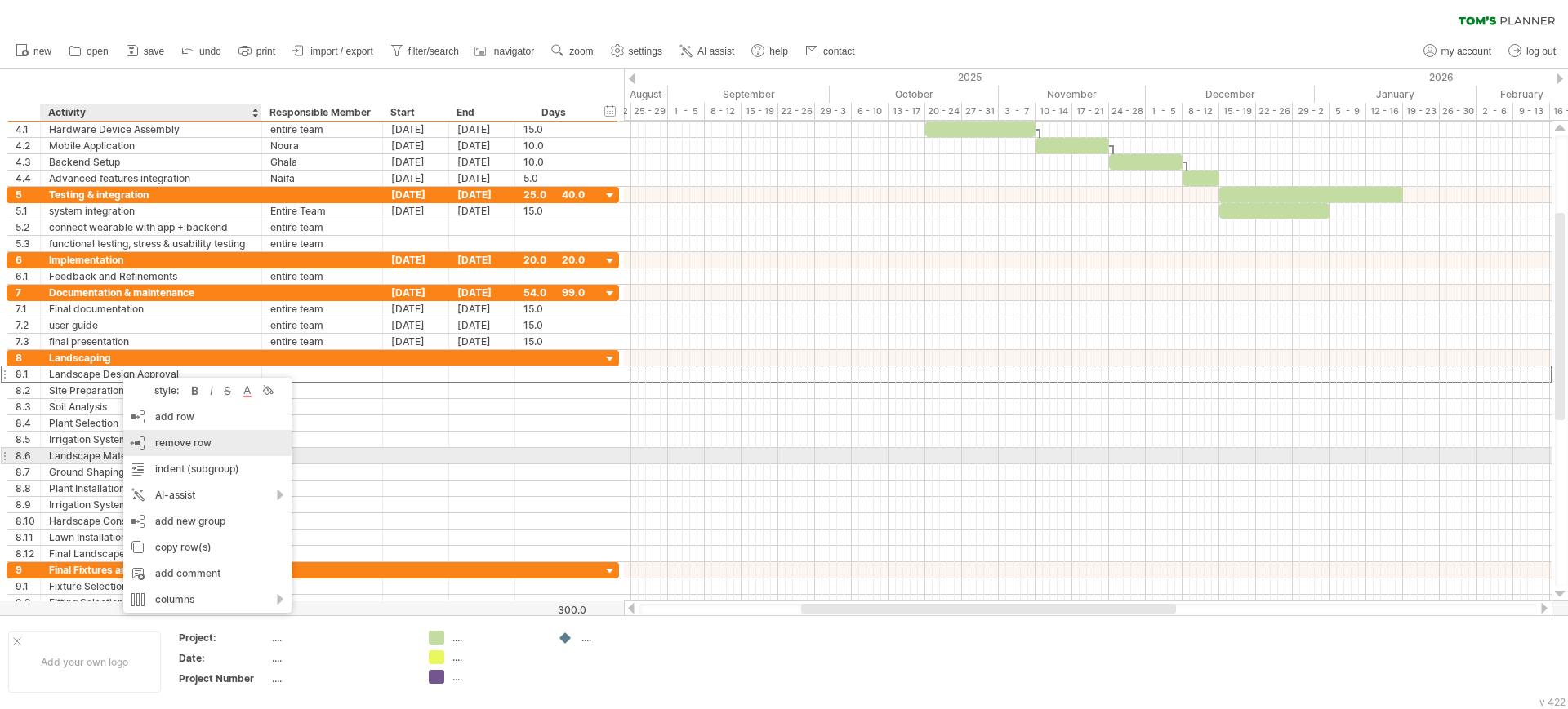
click at [189, 449] on div "remove row remove selected rows" at bounding box center [207, 443] width 168 height 26
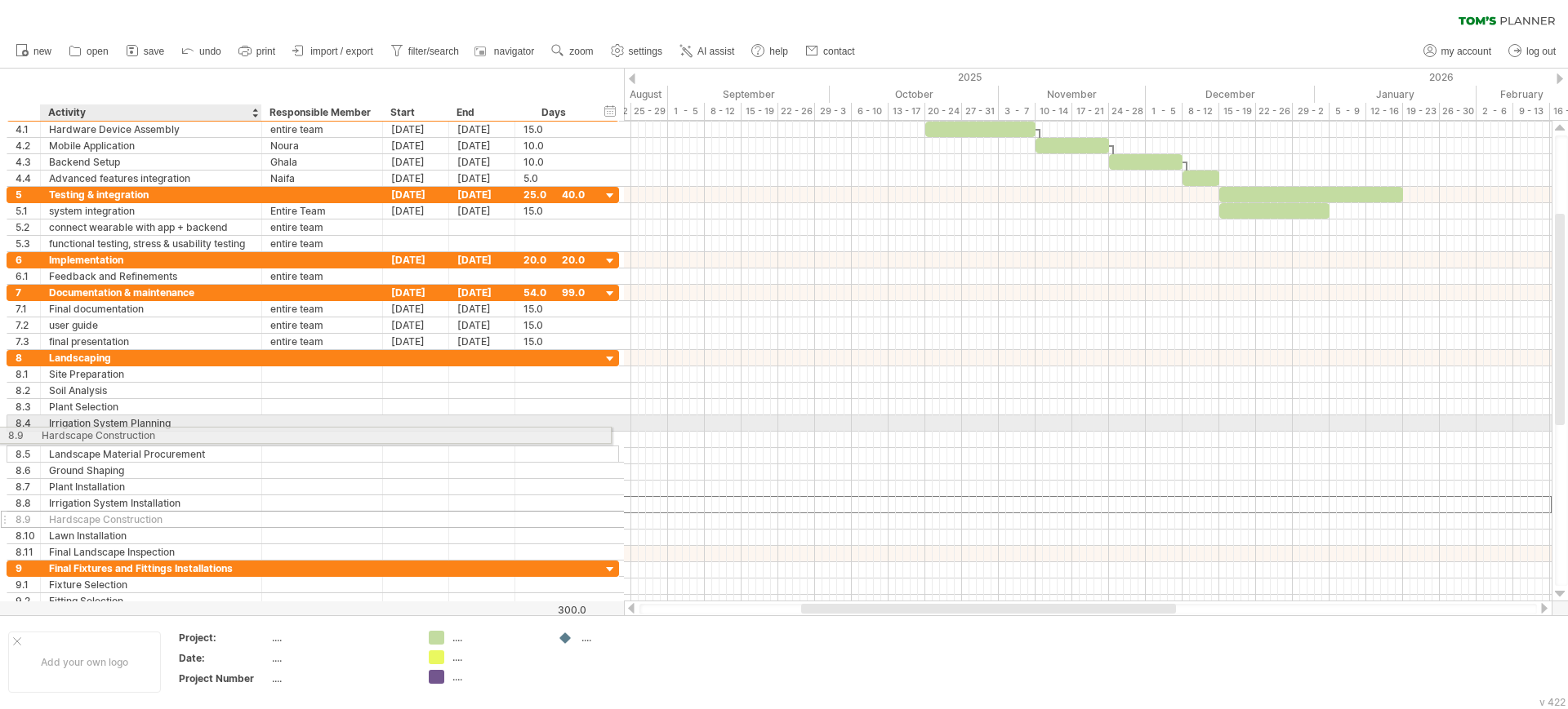
drag, startPoint x: 190, startPoint y: 506, endPoint x: 190, endPoint y: 424, distance: 82.0
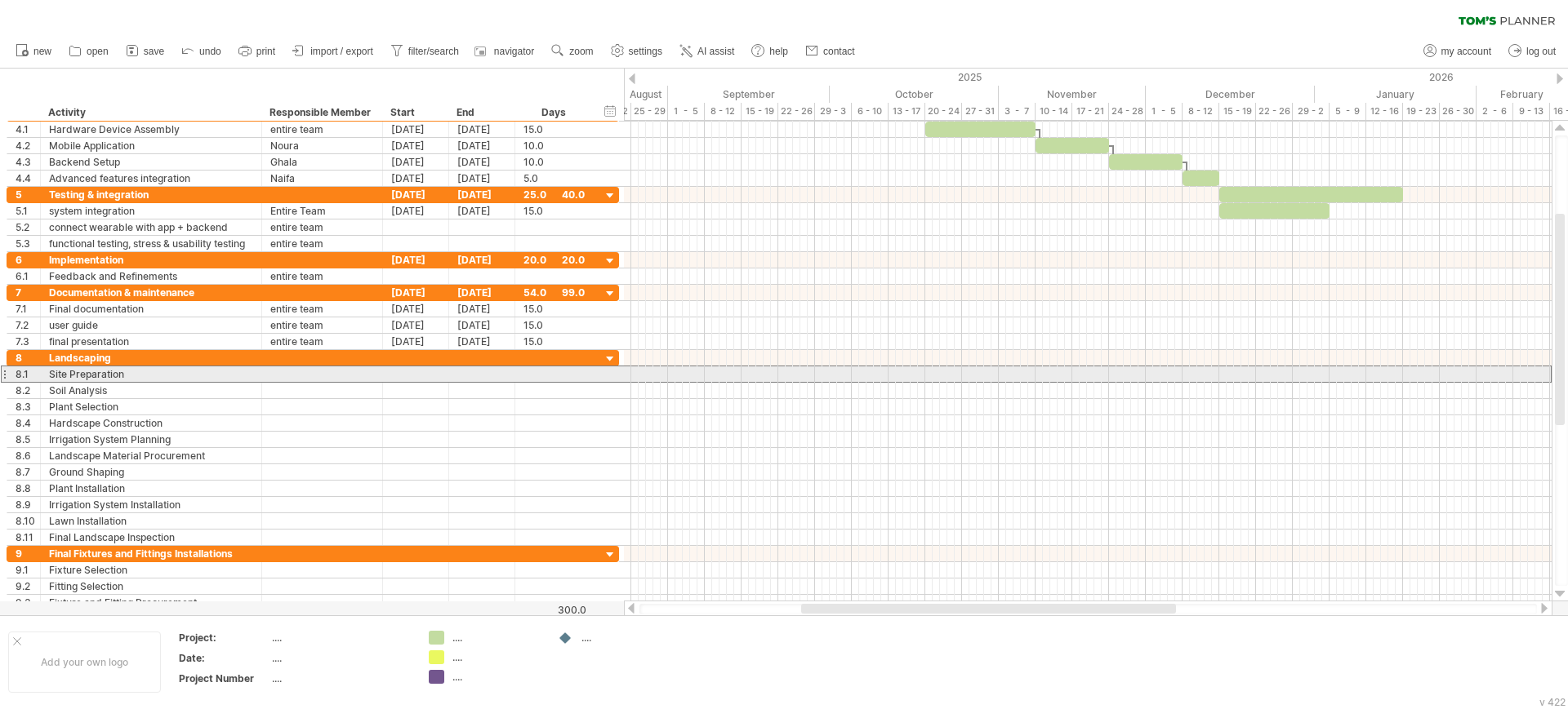
click at [5, 375] on div at bounding box center [4, 374] width 6 height 17
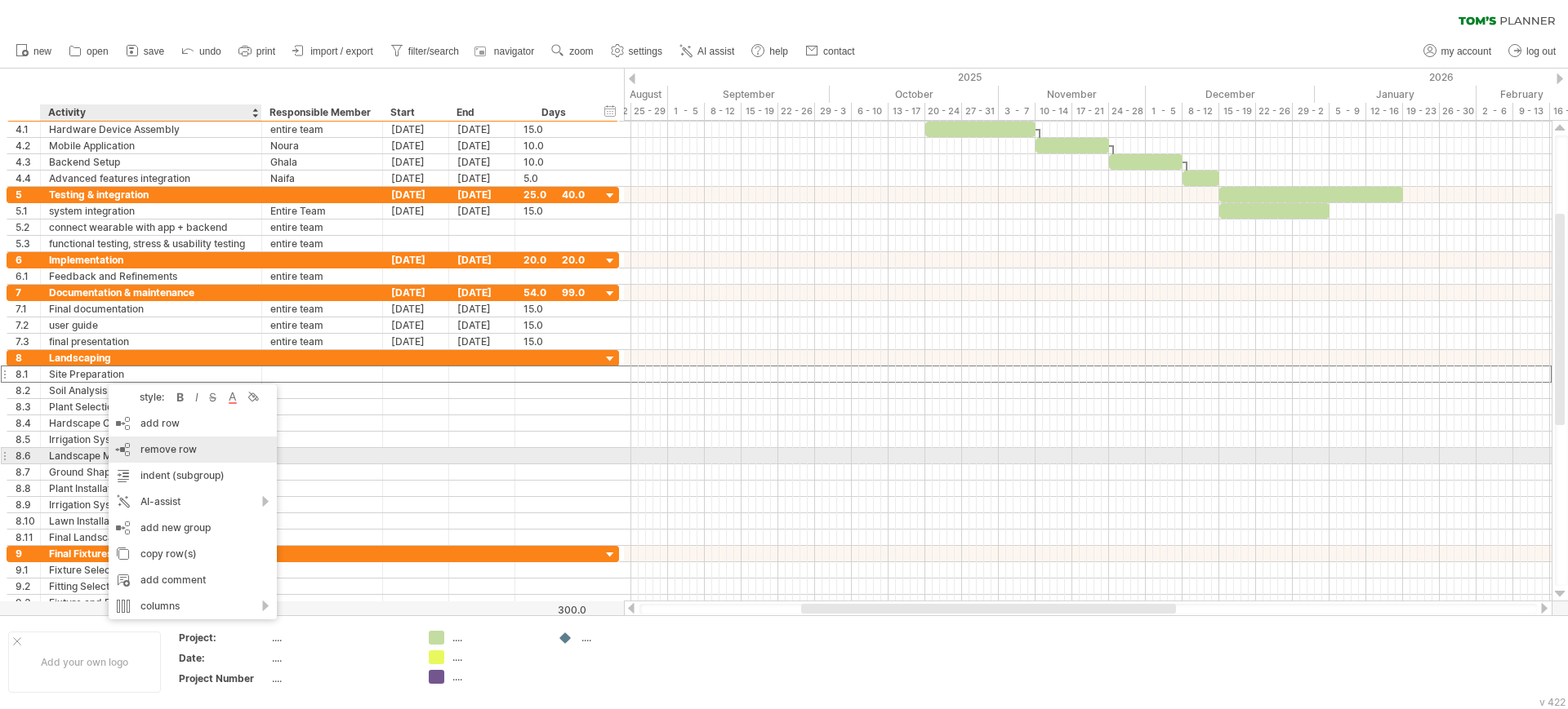
click at [141, 452] on span "remove row" at bounding box center [168, 449] width 56 height 12
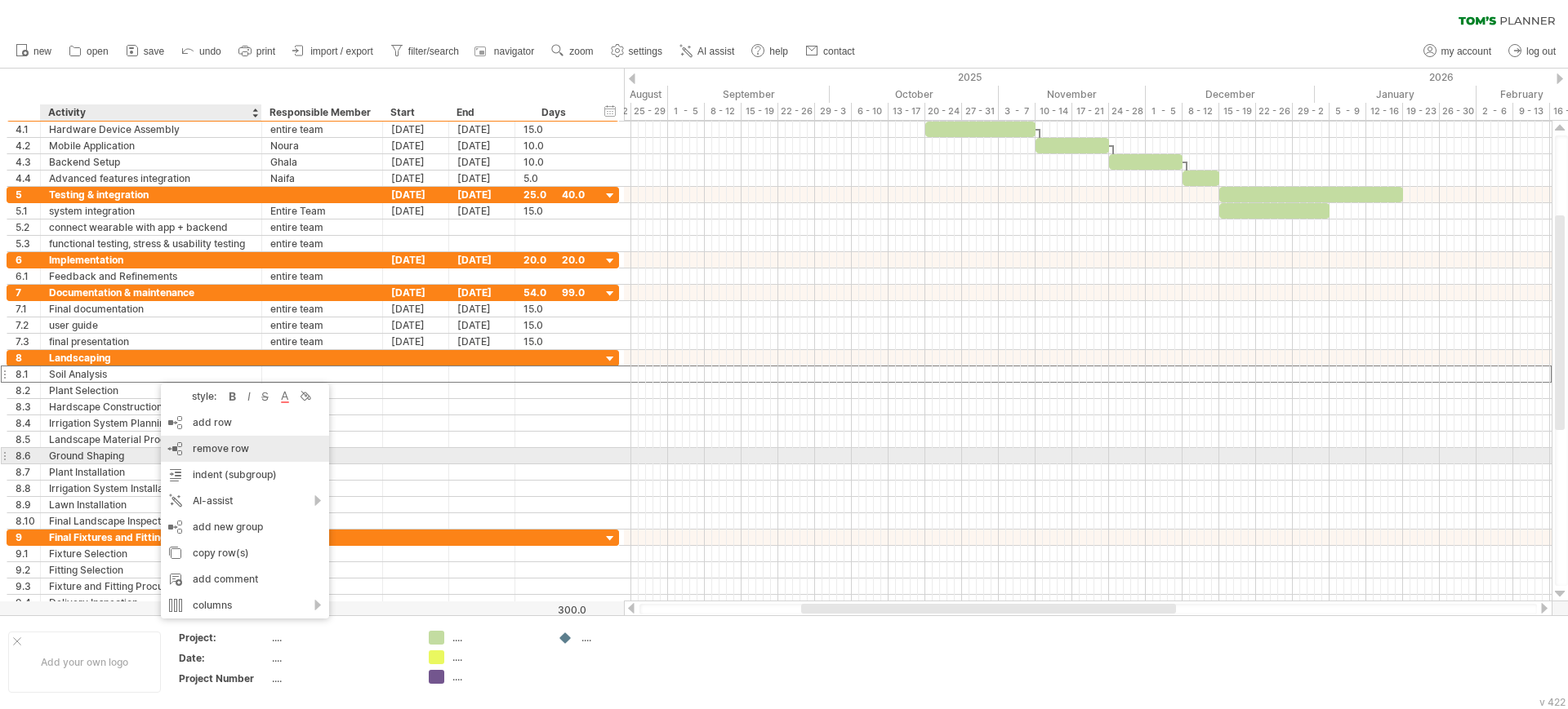
click at [199, 453] on span "remove row" at bounding box center [220, 448] width 56 height 12
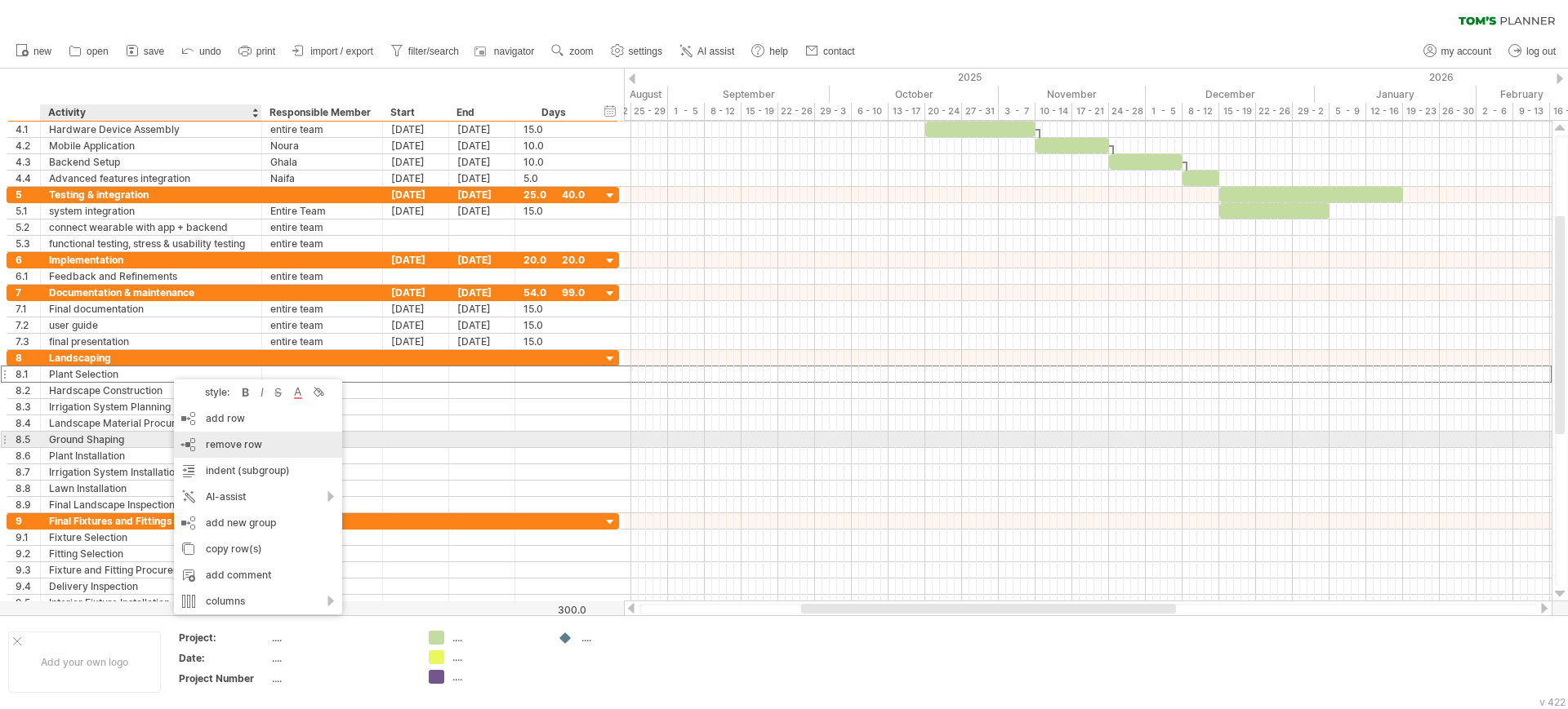
click at [197, 439] on div "remove row remove selected rows" at bounding box center [258, 444] width 168 height 26
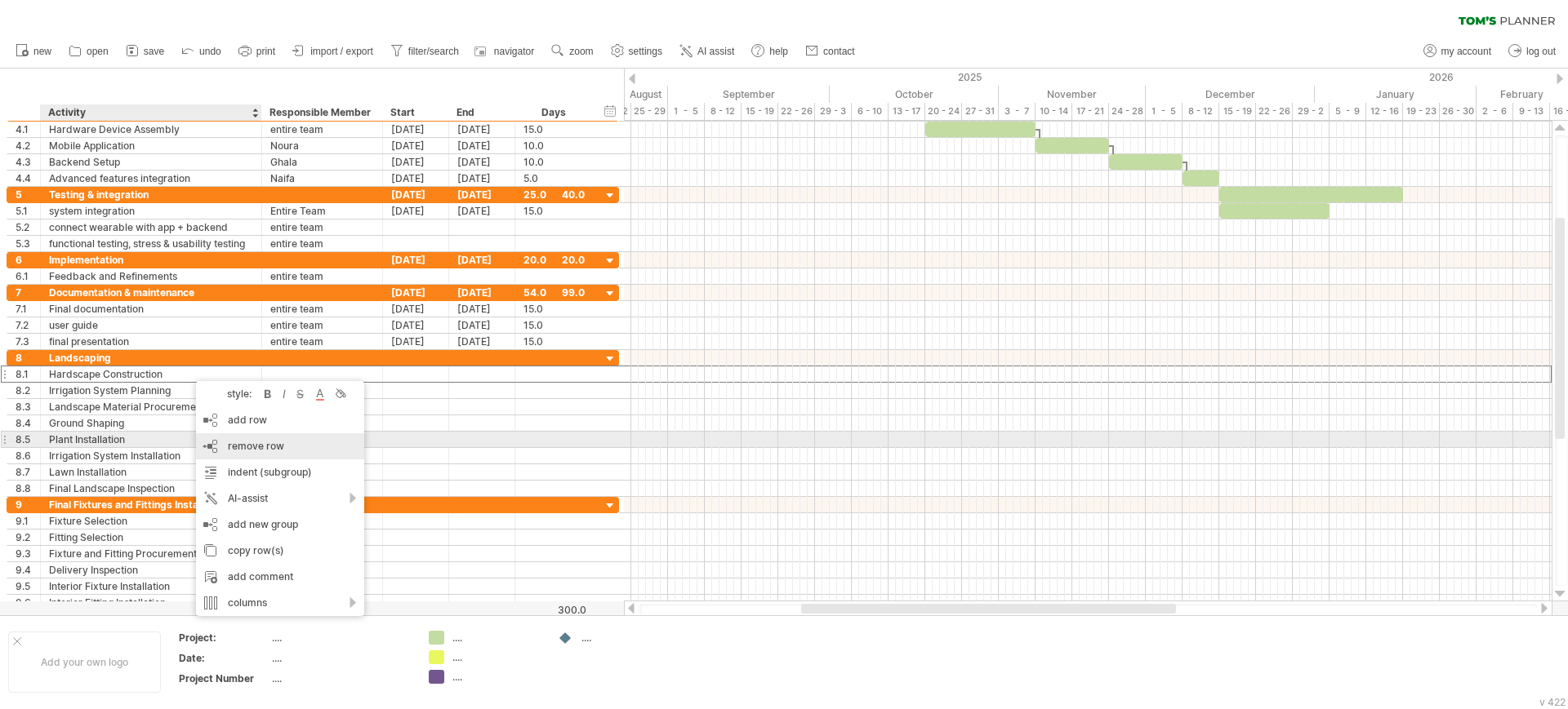
click at [214, 438] on div "remove row remove selected rows" at bounding box center [280, 446] width 168 height 26
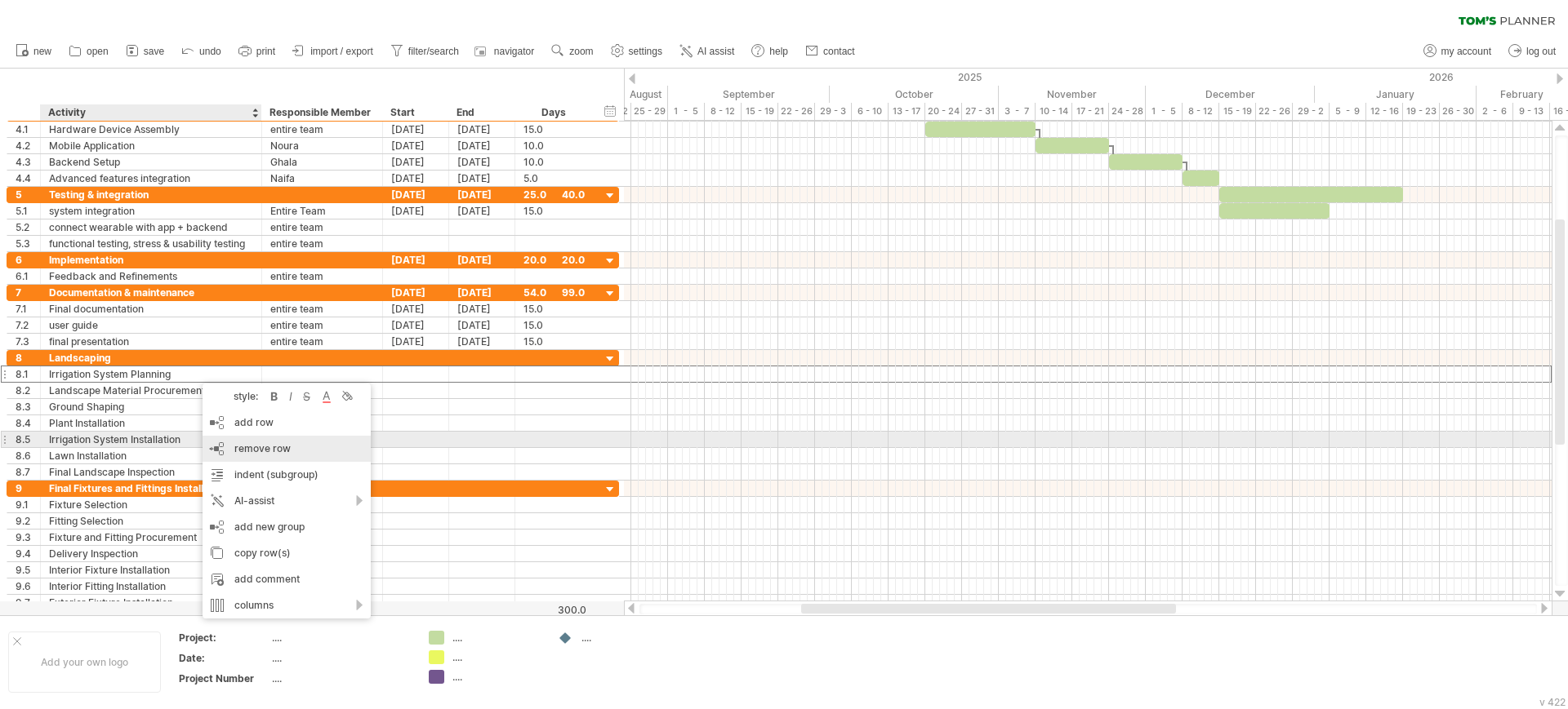
click at [222, 448] on div "remove row remove selected rows" at bounding box center [286, 449] width 168 height 26
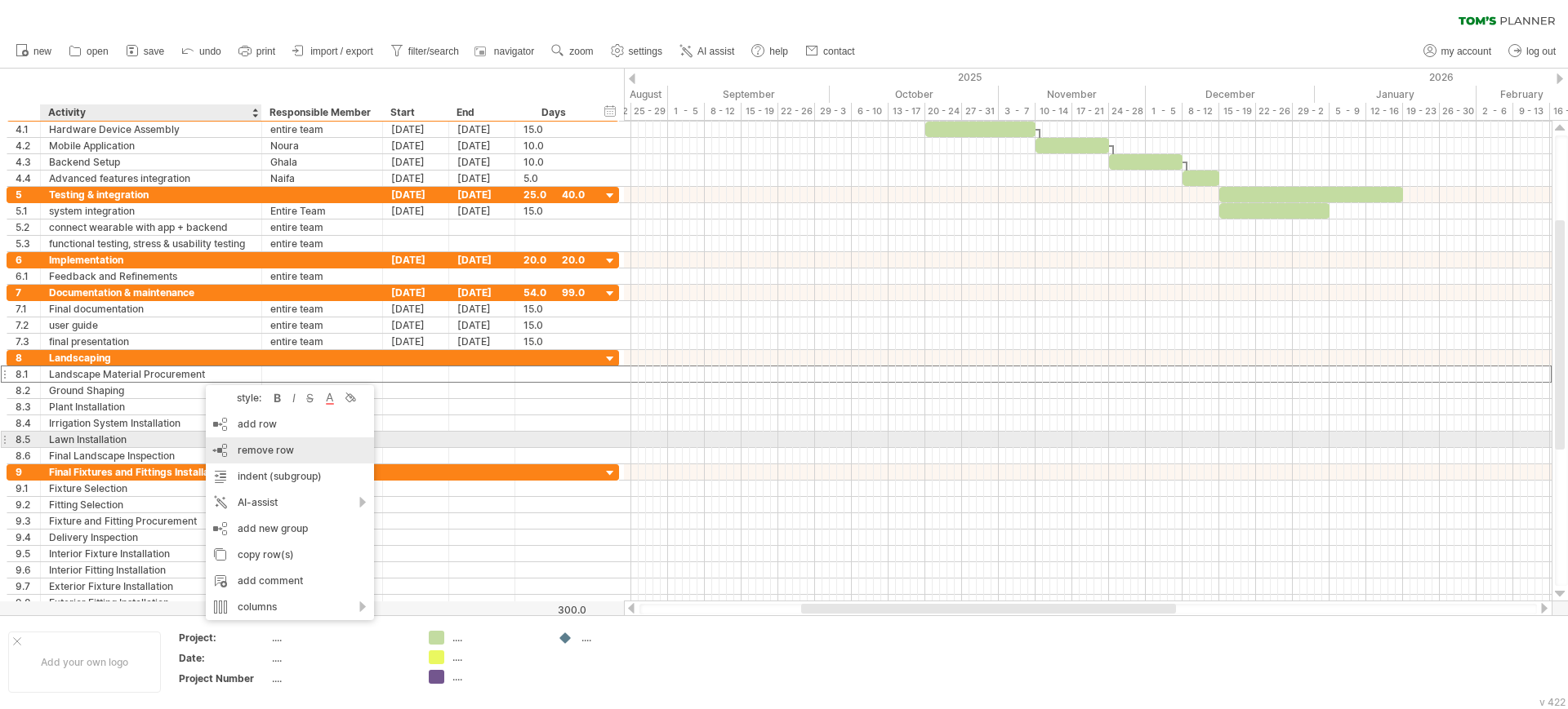
click at [229, 446] on div "remove row remove selected rows" at bounding box center [290, 451] width 168 height 26
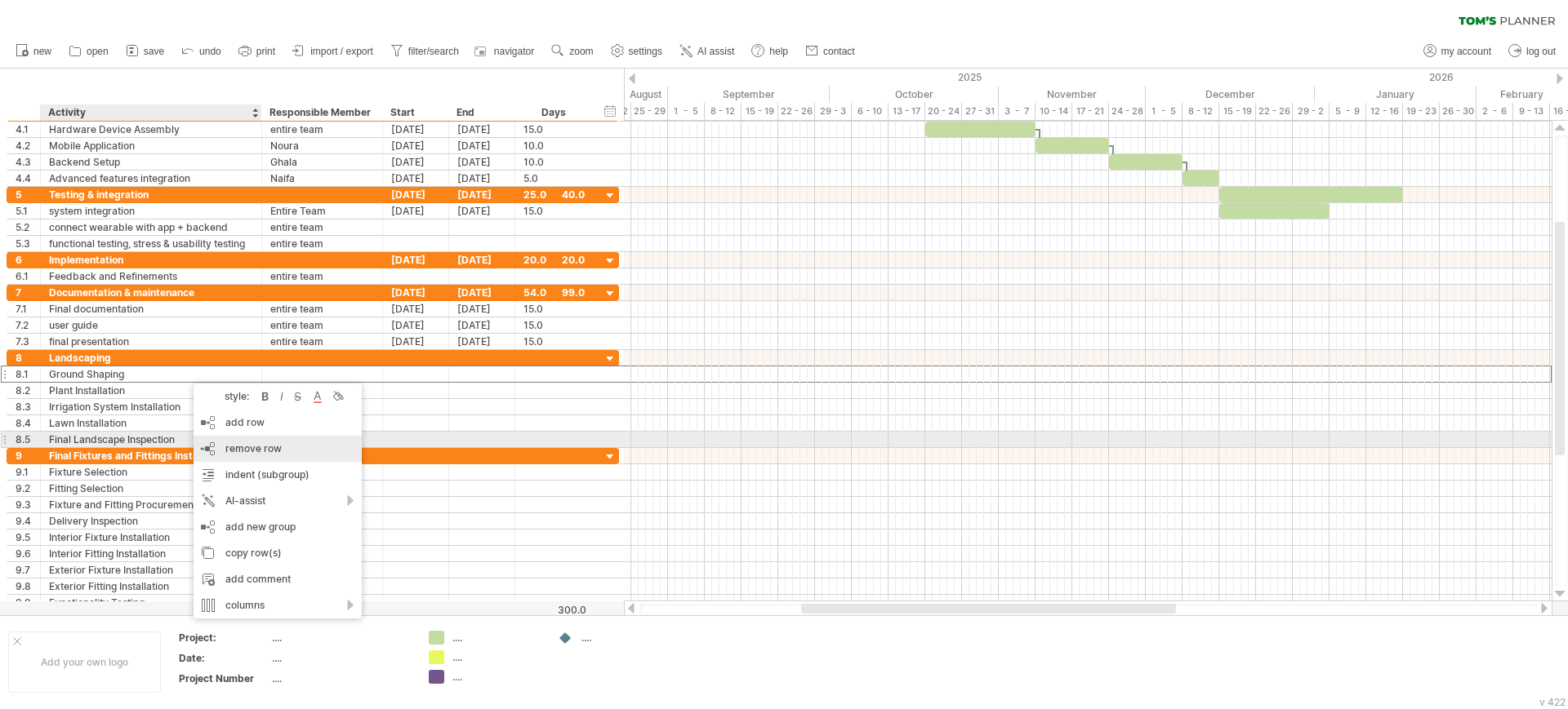
click at [213, 440] on div "remove row remove selected rows" at bounding box center [277, 449] width 168 height 26
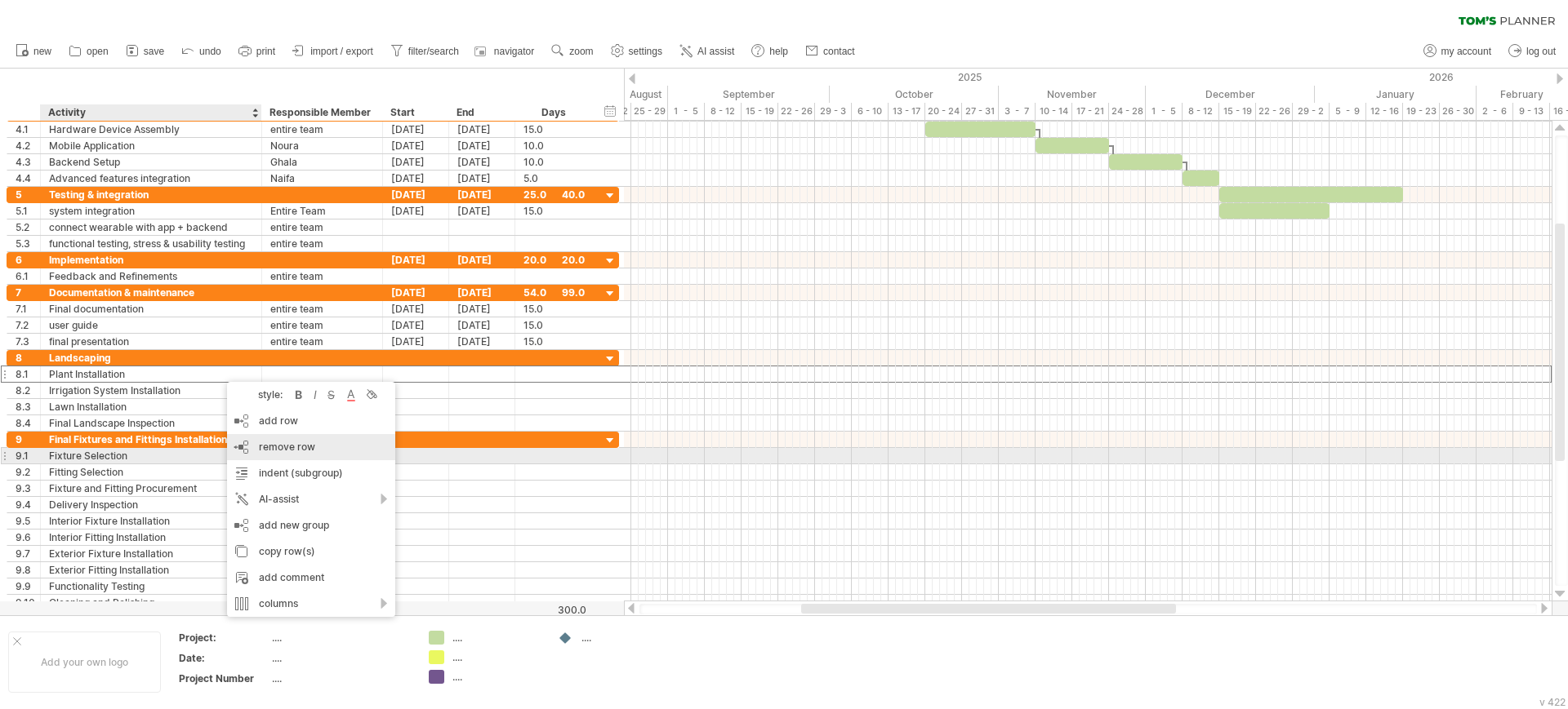
click at [271, 452] on div "remove row remove selected rows" at bounding box center [311, 447] width 168 height 26
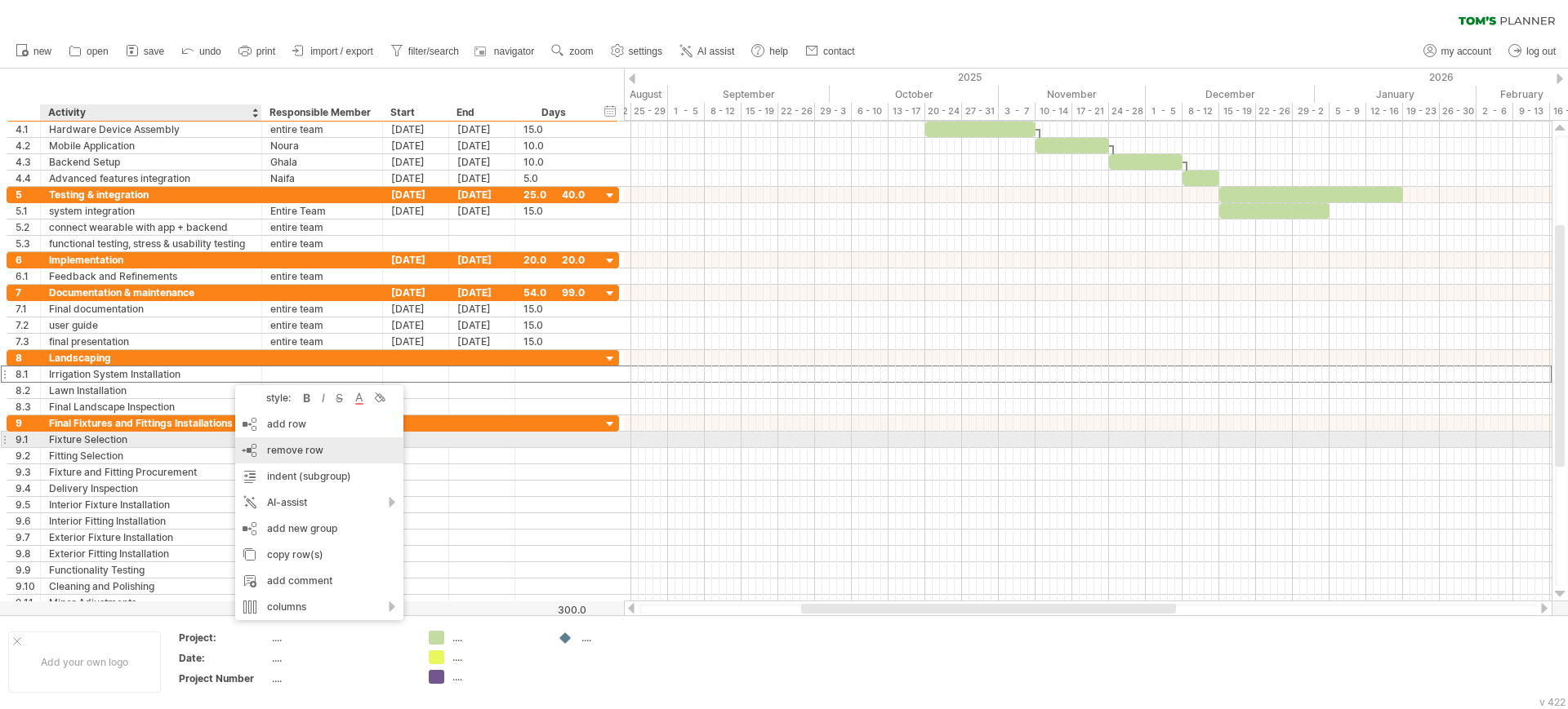
click at [258, 445] on div "remove row remove selected rows" at bounding box center [319, 451] width 168 height 26
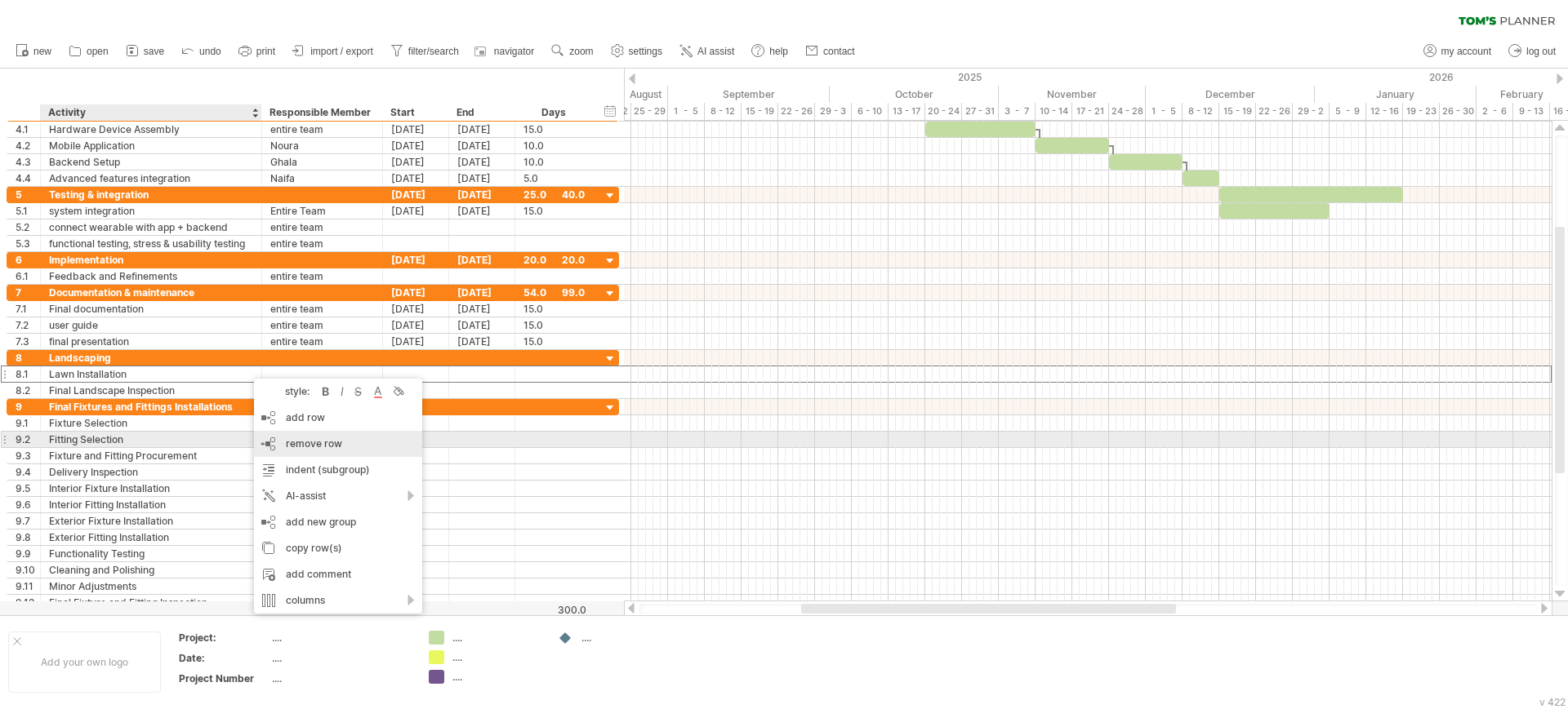
click at [281, 444] on div "remove row remove selected rows" at bounding box center [338, 444] width 168 height 26
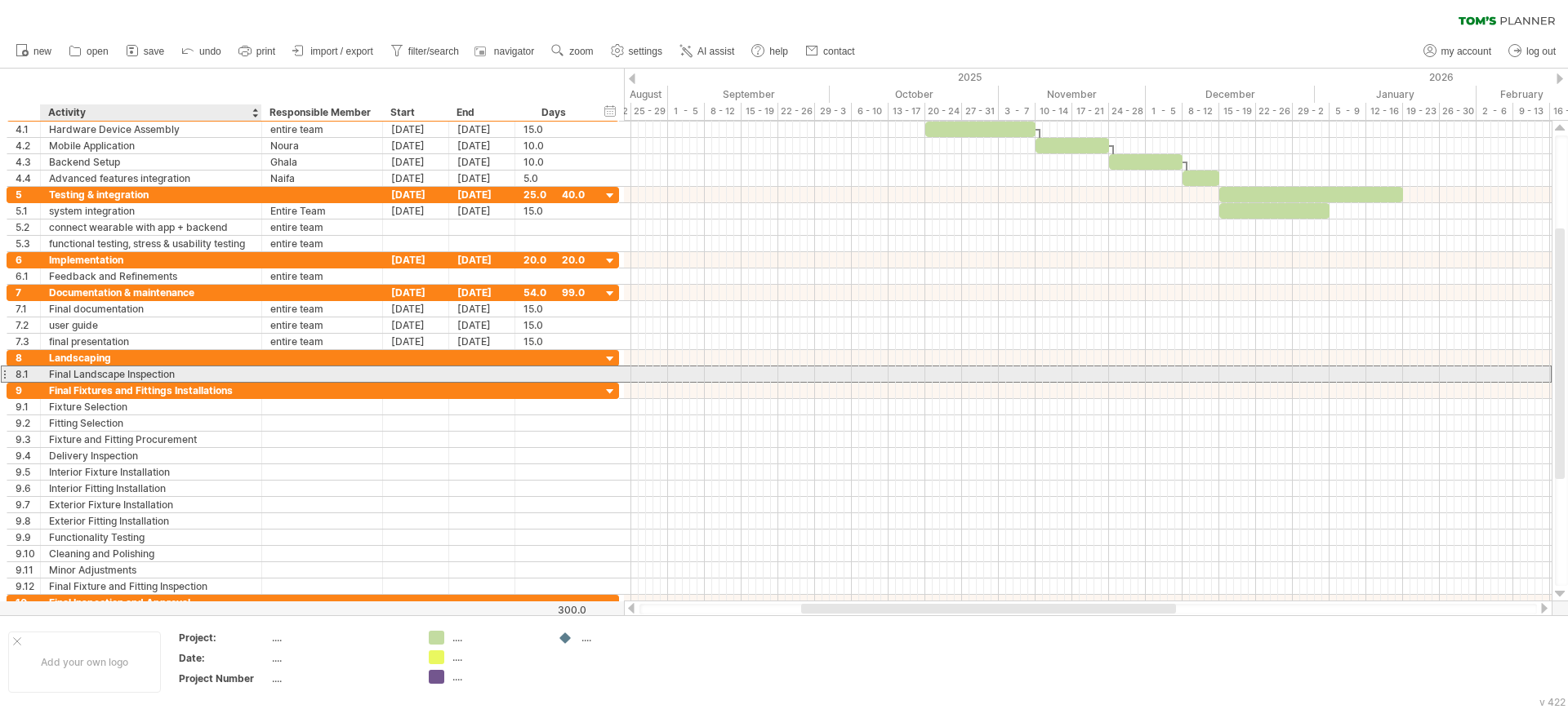
click at [230, 373] on div "Final Landscape Inspection" at bounding box center [151, 373] width 204 height 16
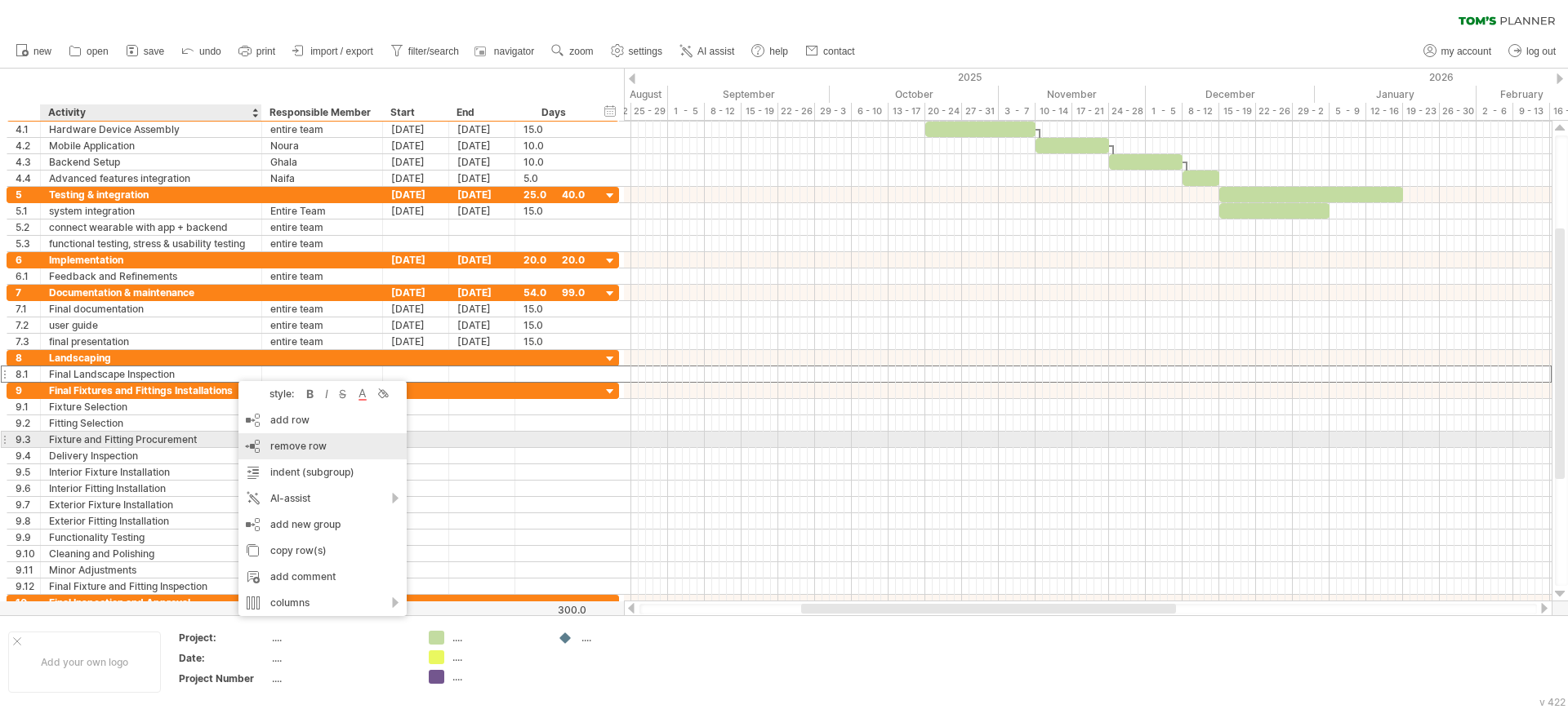
click at [264, 445] on div "remove row remove selected rows" at bounding box center [322, 446] width 168 height 26
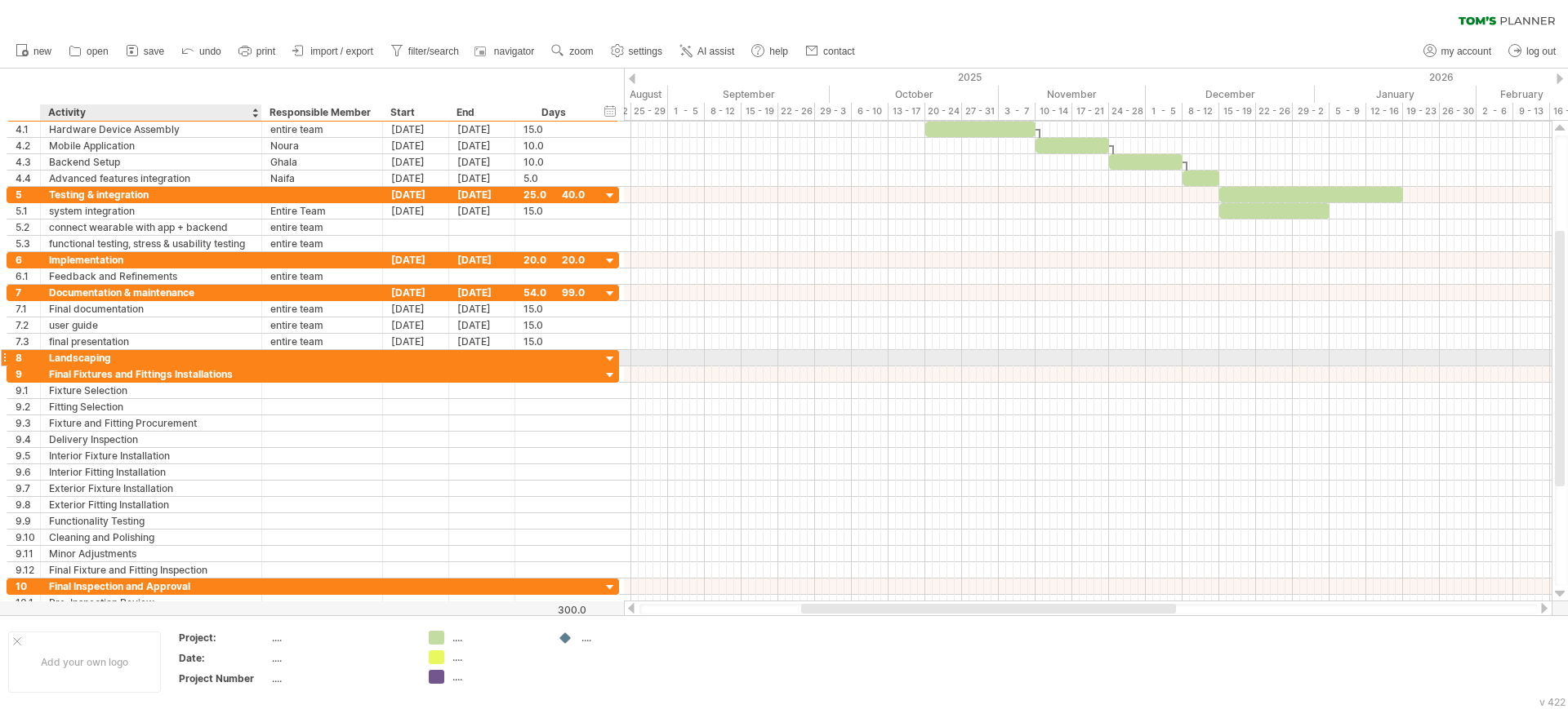
click at [259, 357] on div at bounding box center [259, 359] width 8 height 17
click at [142, 353] on div "Landscaping" at bounding box center [151, 358] width 204 height 16
click at [142, 353] on input "**********" at bounding box center [151, 358] width 204 height 16
type input "**********"
drag, startPoint x: 142, startPoint y: 353, endPoint x: 155, endPoint y: 354, distance: 13.0
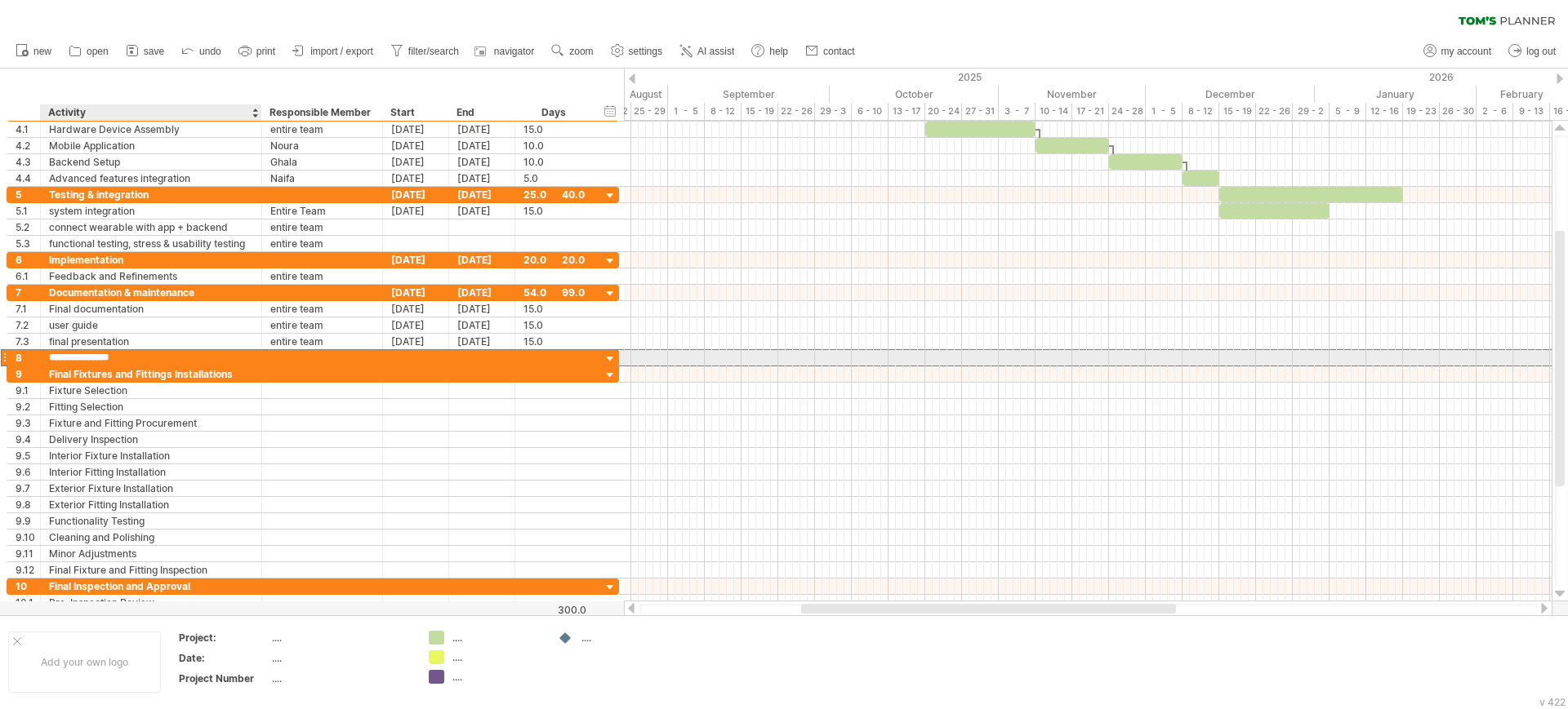
click at [155, 354] on input "**********" at bounding box center [151, 358] width 204 height 16
drag, startPoint x: 155, startPoint y: 354, endPoint x: 189, endPoint y: 355, distance: 34.0
click at [189, 355] on input "**********" at bounding box center [151, 358] width 204 height 16
drag, startPoint x: 189, startPoint y: 355, endPoint x: 169, endPoint y: 355, distance: 20.0
click at [169, 355] on input "**********" at bounding box center [151, 358] width 204 height 16
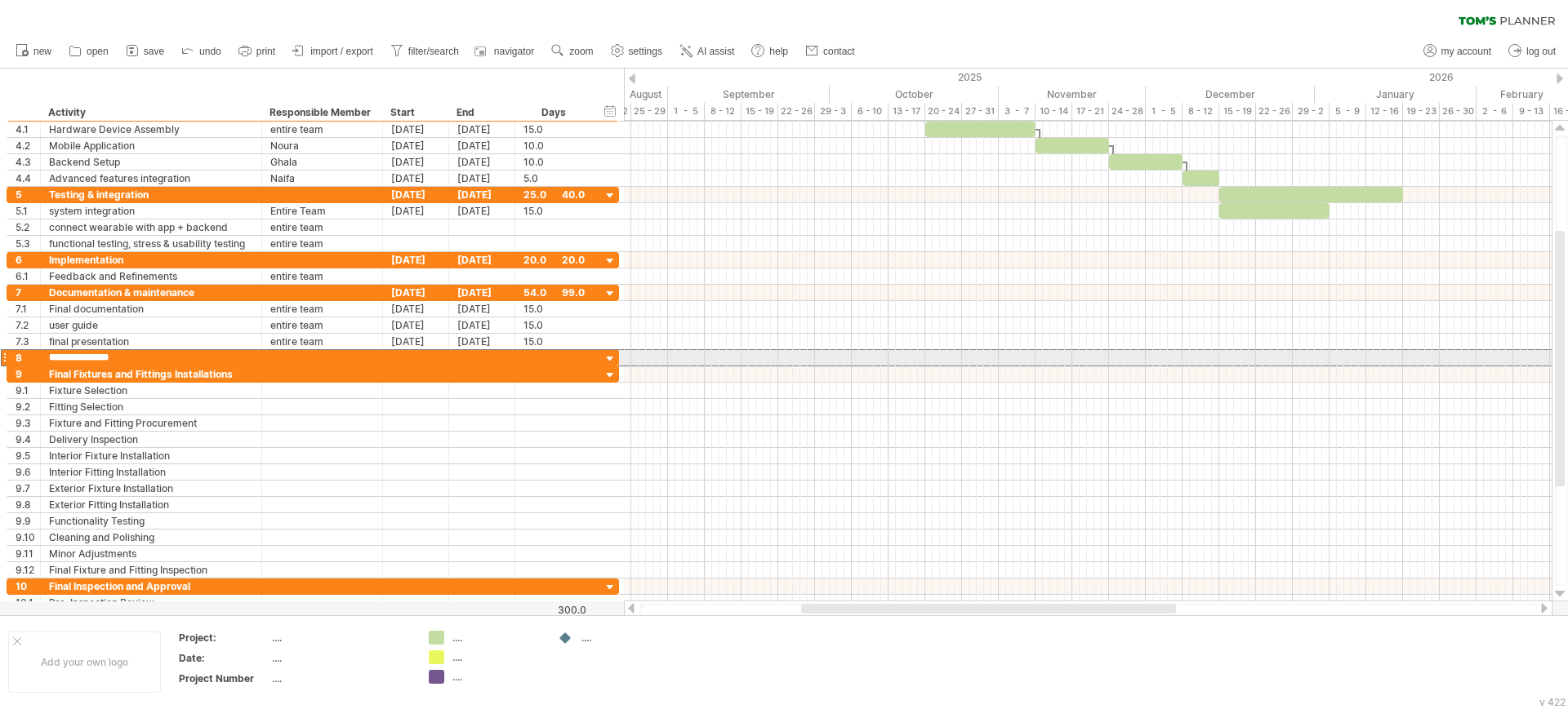
click at [5, 356] on div at bounding box center [4, 358] width 6 height 17
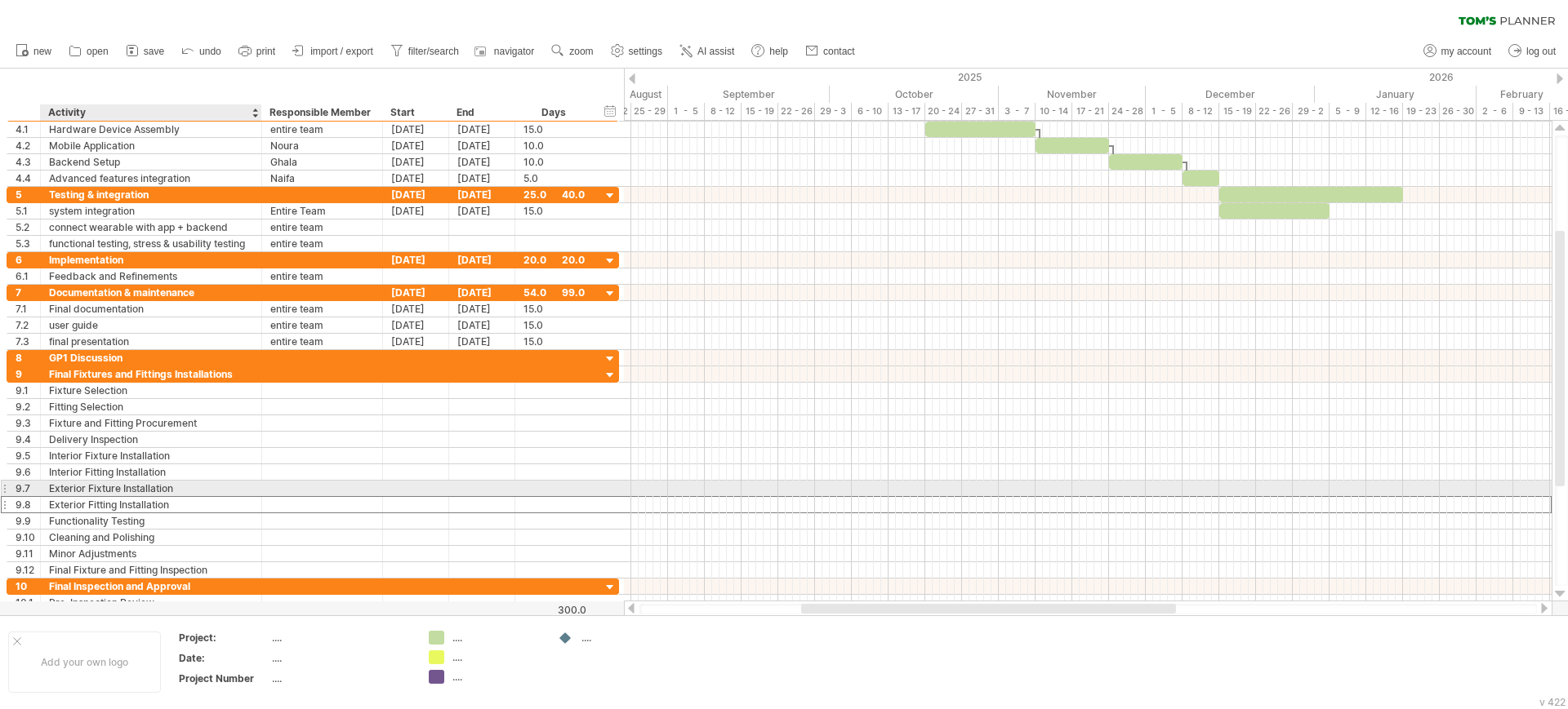
click at [350, 497] on div at bounding box center [322, 504] width 104 height 16
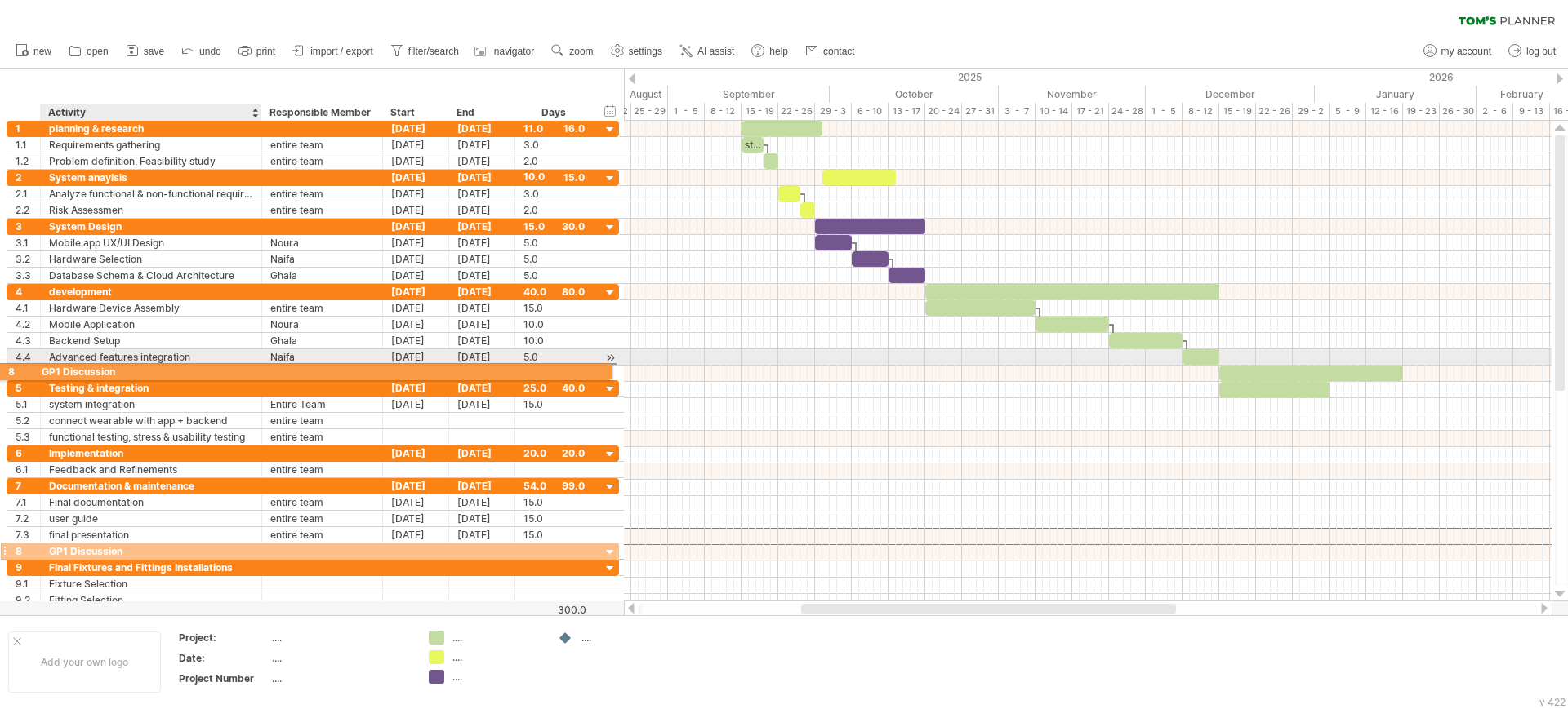
drag, startPoint x: 181, startPoint y: 359, endPoint x: 173, endPoint y: 369, distance: 12.8
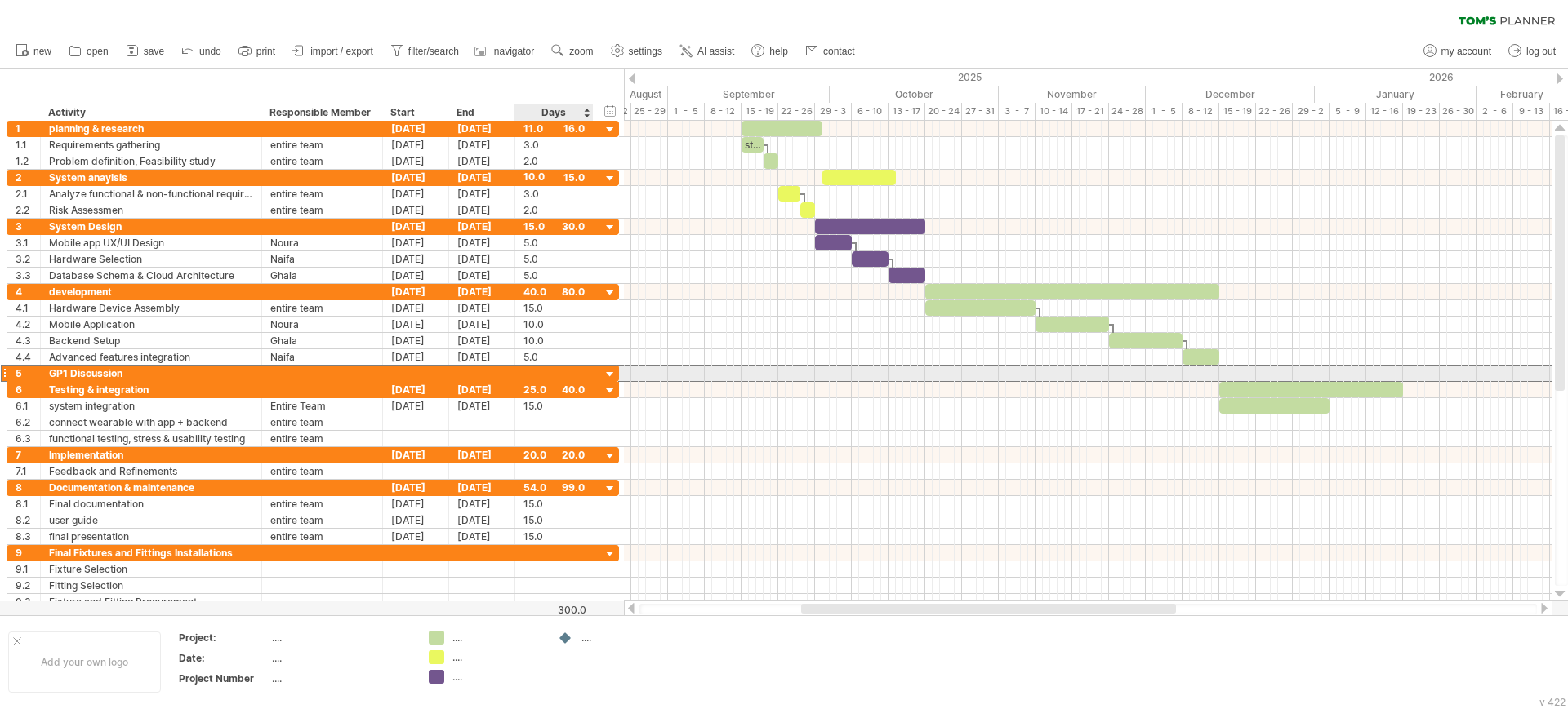
click at [584, 372] on div at bounding box center [554, 373] width 78 height 16
click at [490, 372] on div at bounding box center [482, 373] width 66 height 16
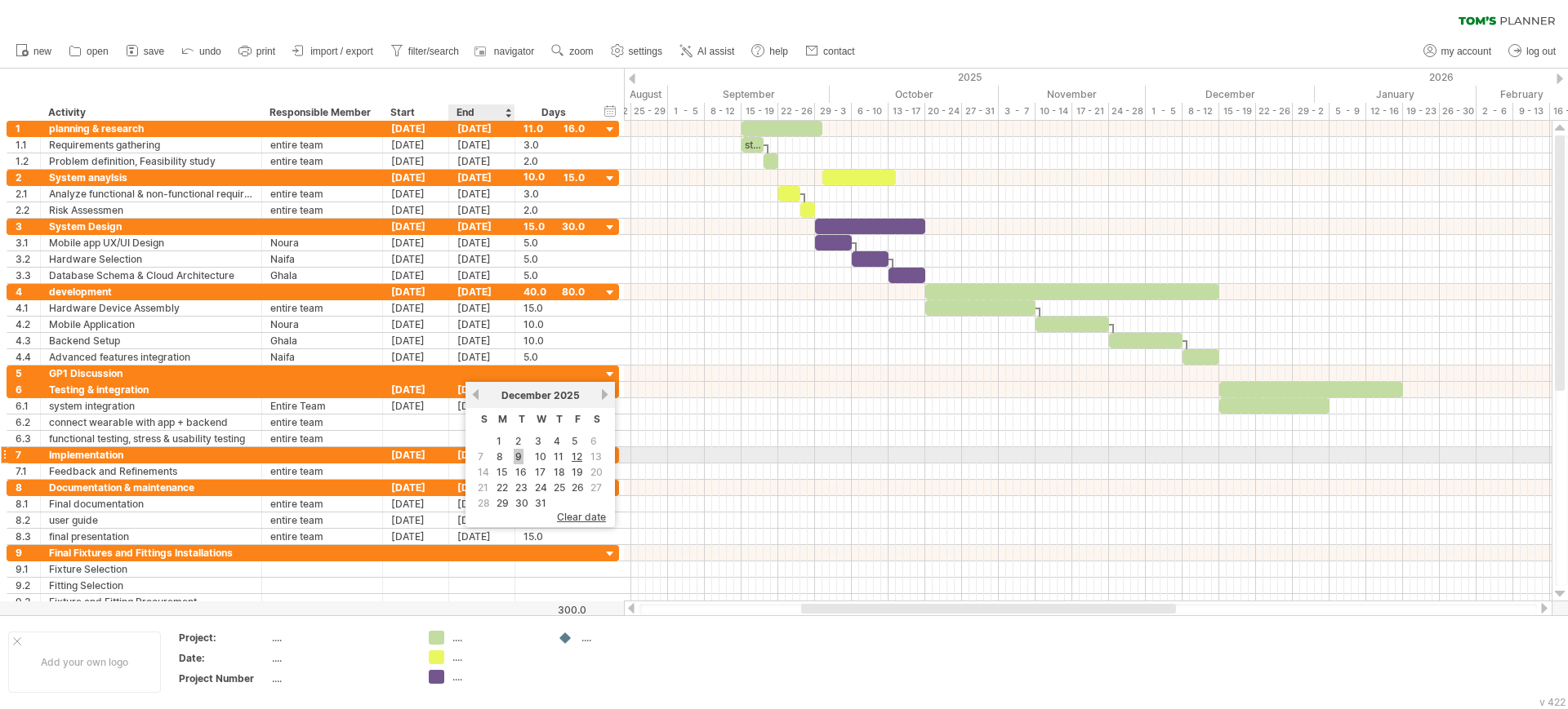
click at [515, 455] on link "9" at bounding box center [518, 456] width 10 height 16
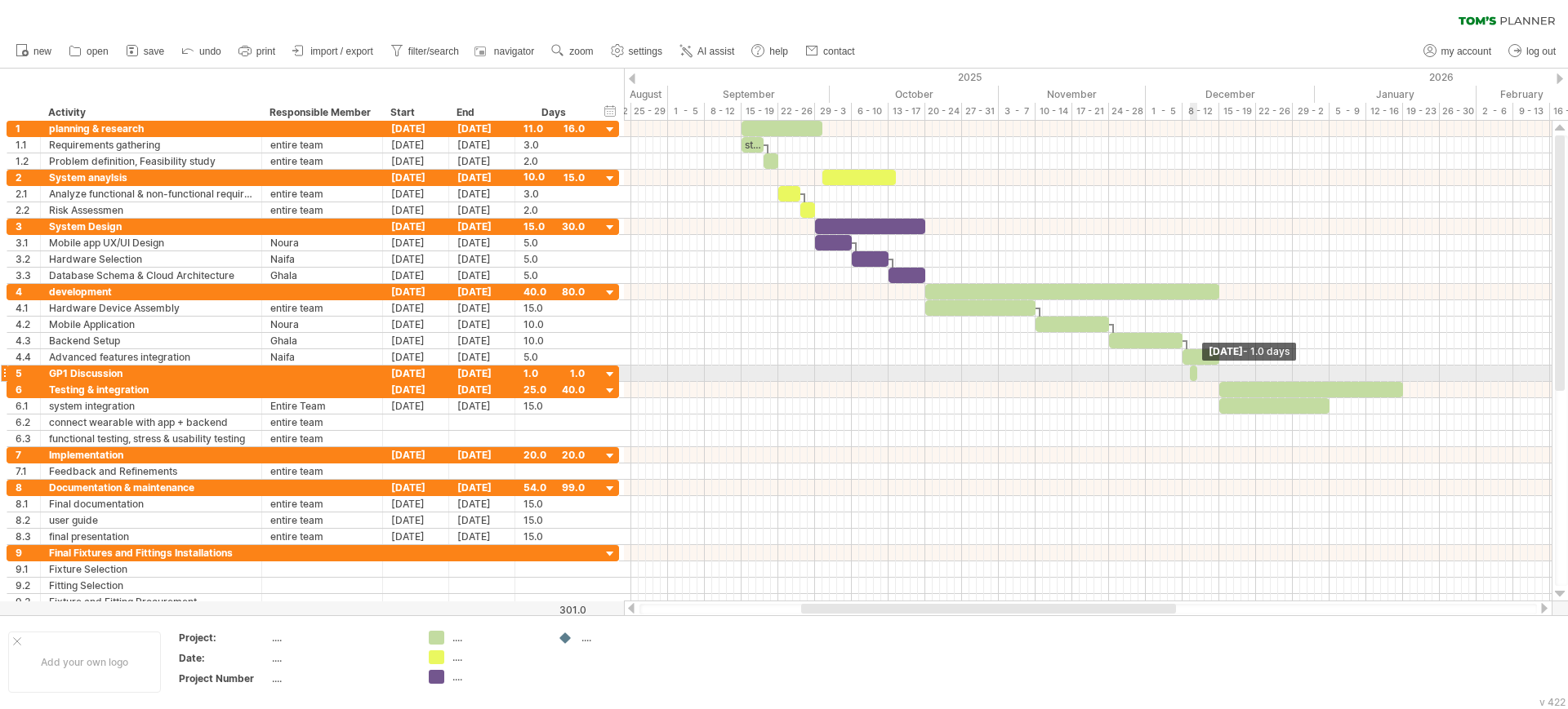
click at [1198, 373] on span at bounding box center [1196, 373] width 6 height 16
click at [1192, 372] on span at bounding box center [1193, 373] width 6 height 16
drag, startPoint x: 564, startPoint y: 639, endPoint x: 1192, endPoint y: 374, distance: 681.6
click at [1192, 374] on div "Trying to reach [DOMAIN_NAME] Connected again... 0% clear filter new 1" at bounding box center [784, 354] width 1568 height 709
drag, startPoint x: 1194, startPoint y: 377, endPoint x: 1171, endPoint y: 373, distance: 23.3
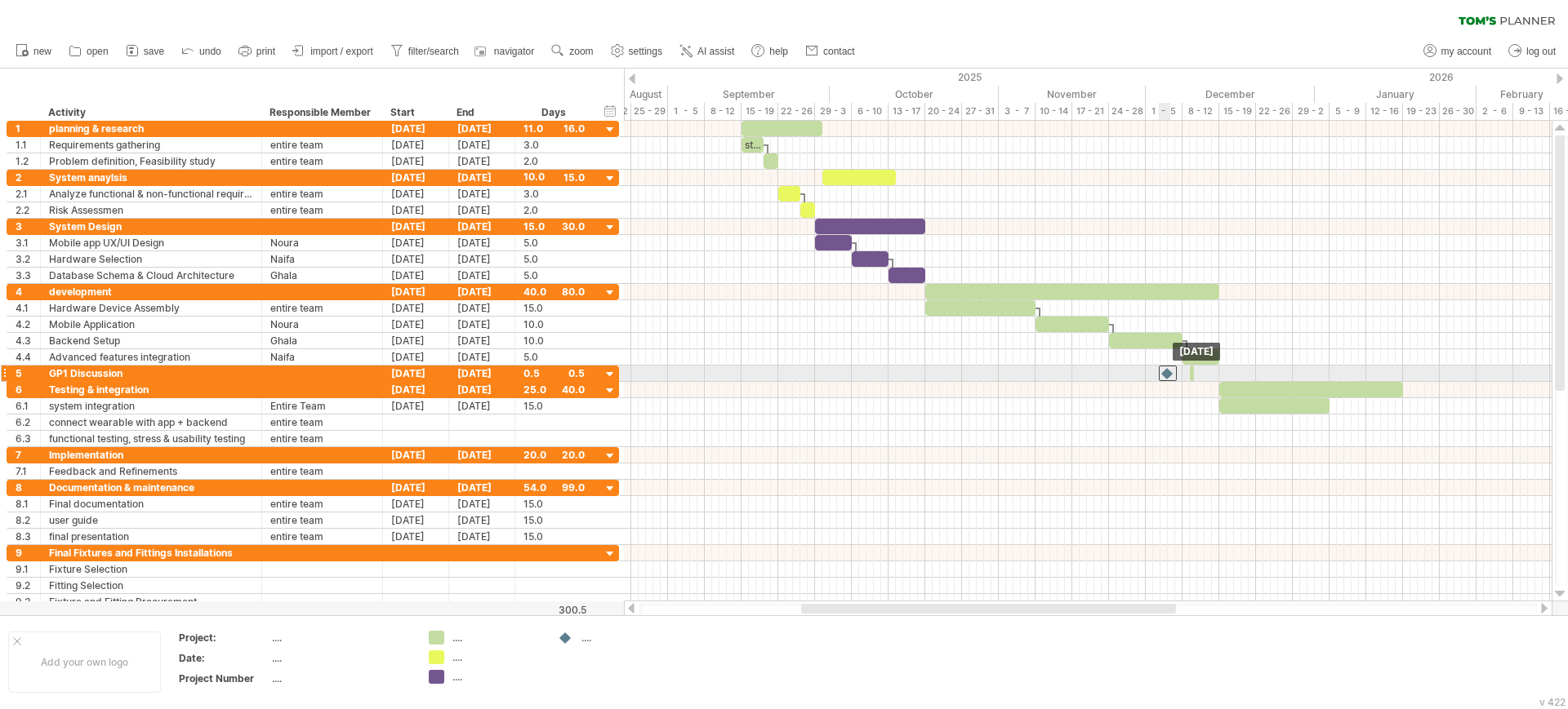
click at [1171, 373] on div at bounding box center [1168, 373] width 18 height 16
click at [1192, 372] on span at bounding box center [1193, 373] width 6 height 16
click at [1193, 372] on span at bounding box center [1193, 373] width 6 height 16
click at [1197, 372] on span at bounding box center [1193, 373] width 6 height 16
click at [1192, 372] on span at bounding box center [1189, 373] width 6 height 16
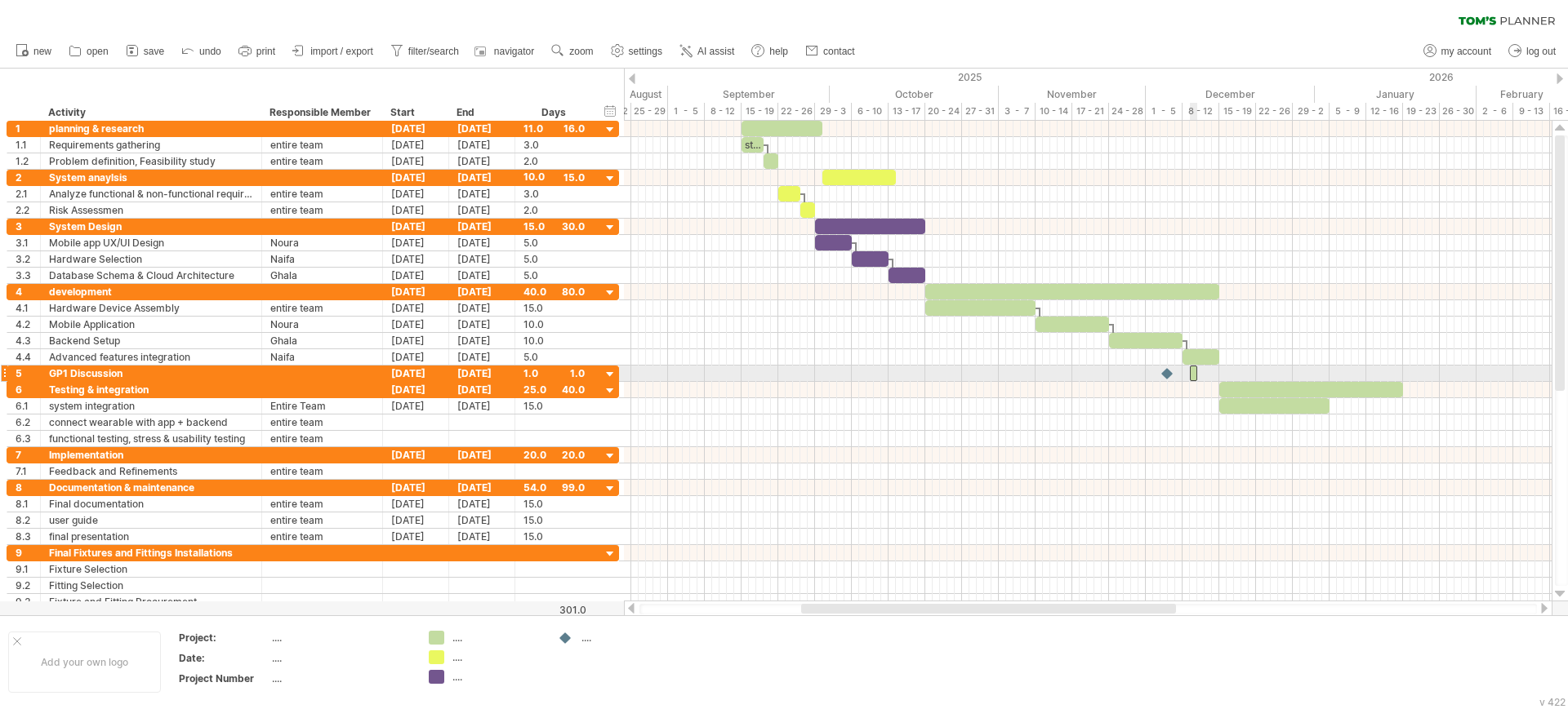
click at [1193, 372] on div at bounding box center [1193, 373] width 7 height 16
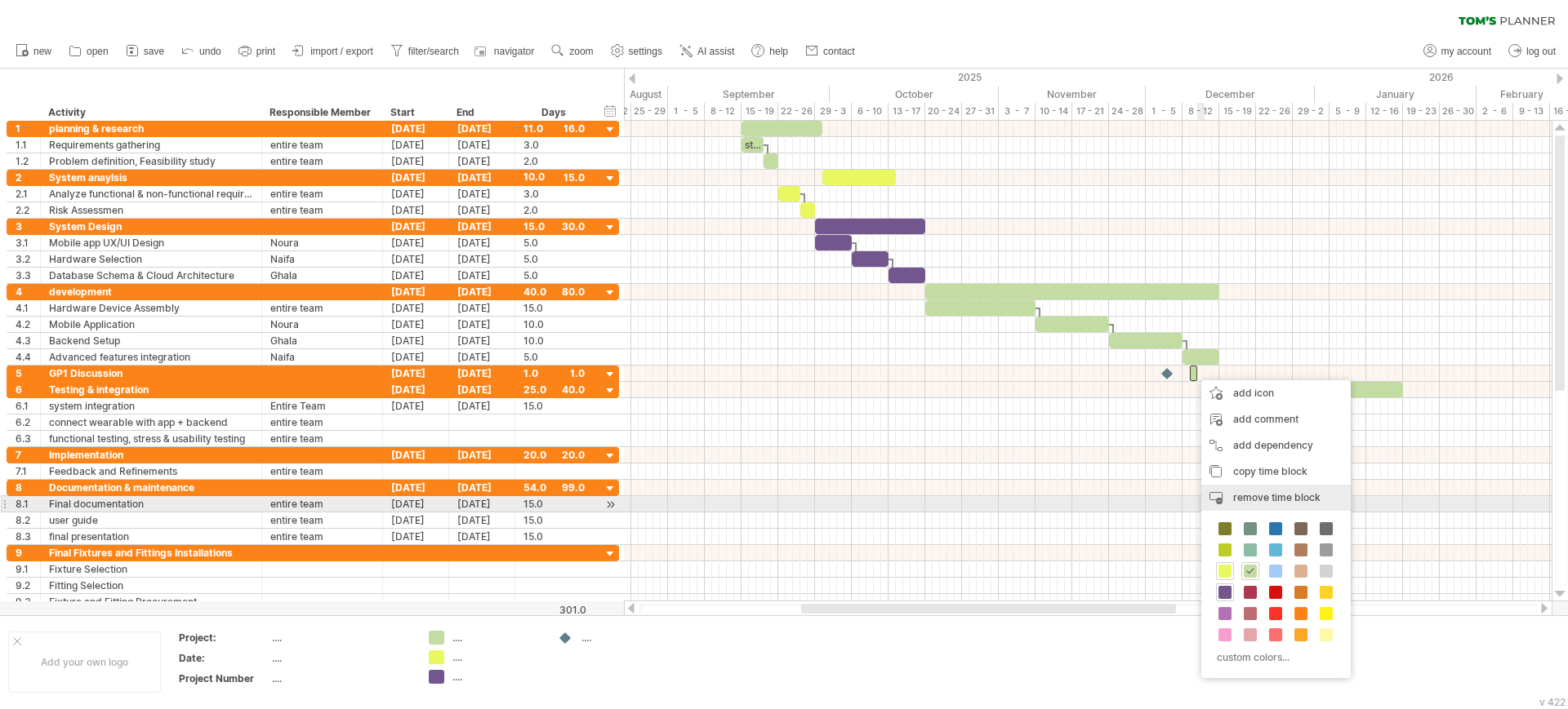
click at [1250, 504] on div "remove time block remove selected items" at bounding box center [1275, 497] width 149 height 26
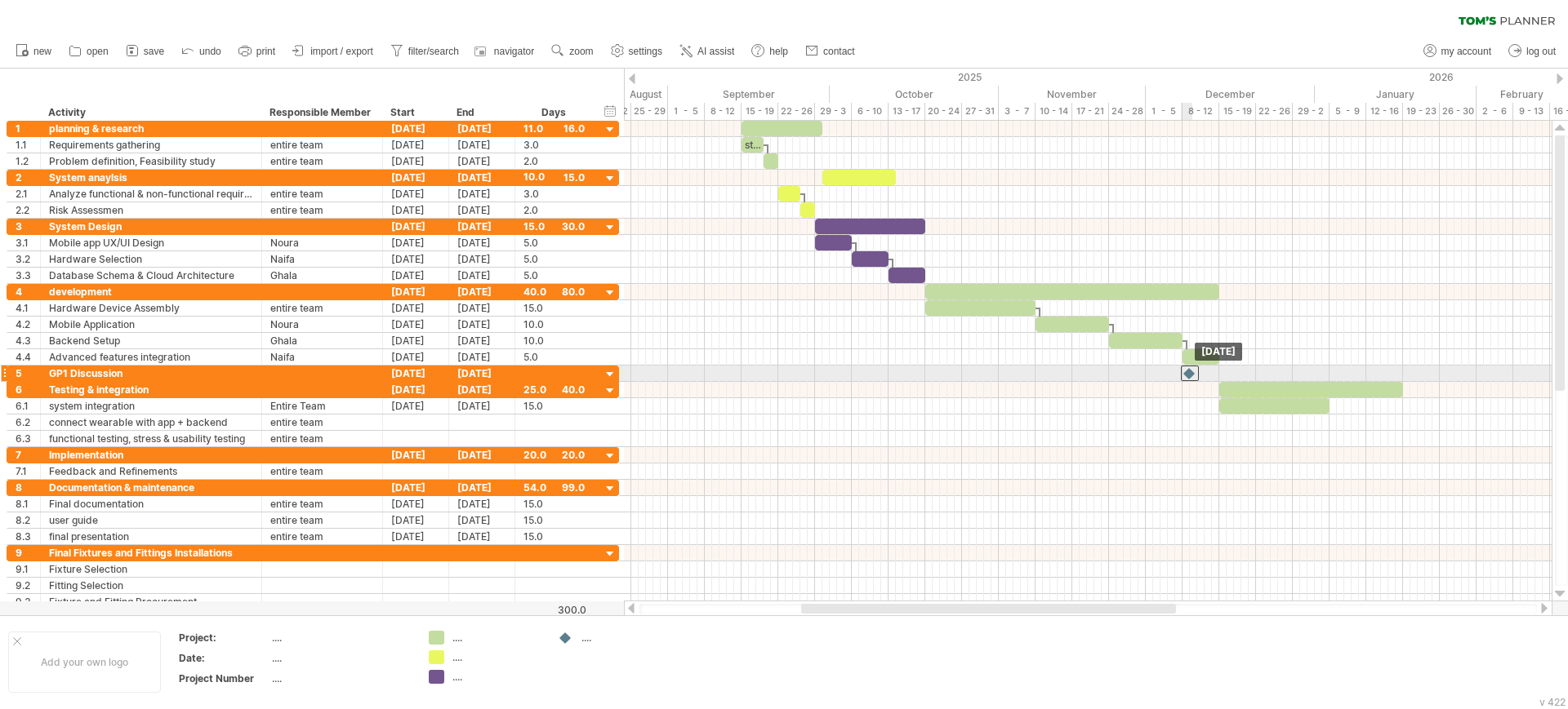
drag, startPoint x: 1168, startPoint y: 372, endPoint x: 1190, endPoint y: 372, distance: 22.0
click at [1190, 372] on div at bounding box center [1190, 373] width 18 height 16
click at [171, 373] on div "GP1 Discussion" at bounding box center [151, 373] width 204 height 16
click at [6, 372] on div at bounding box center [4, 373] width 6 height 17
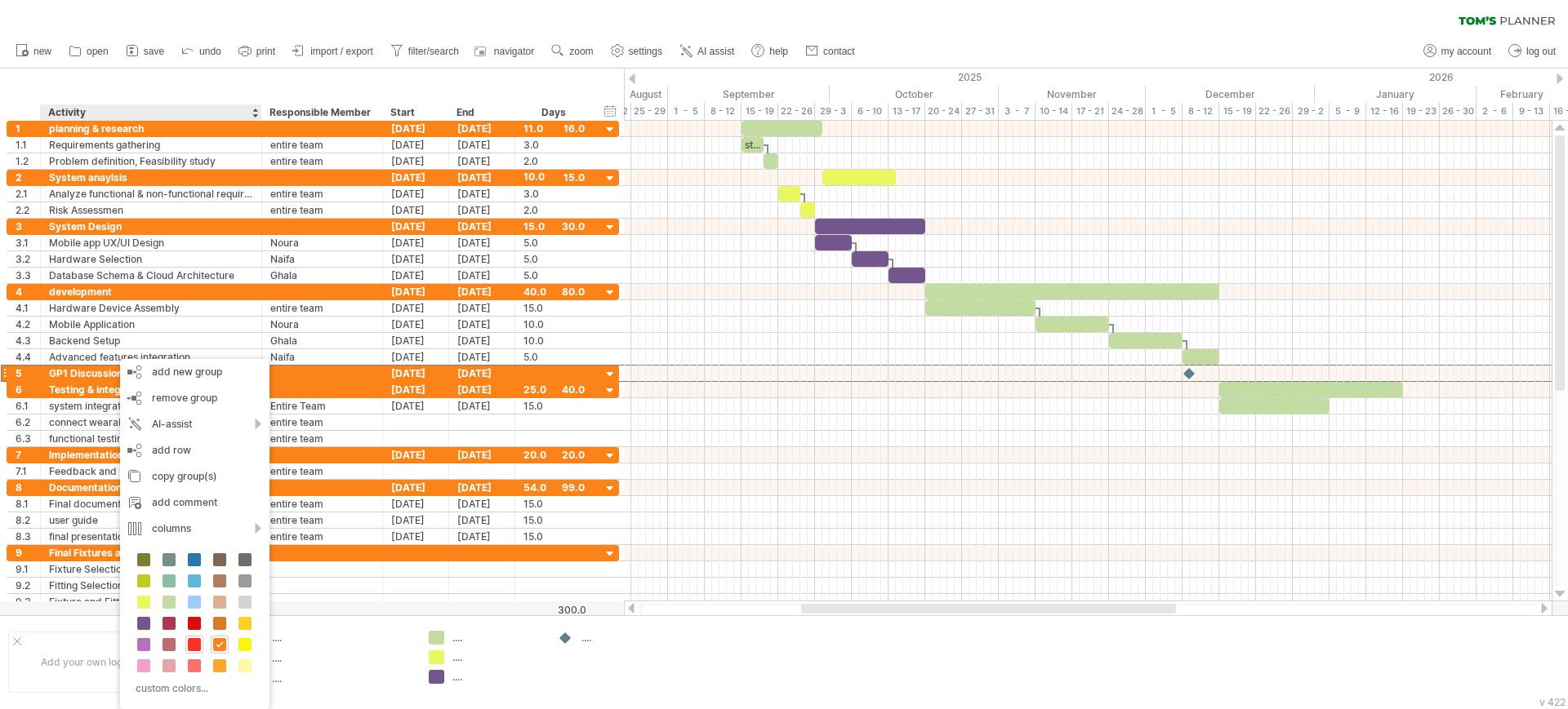
click at [196, 646] on span at bounding box center [194, 645] width 13 height 13
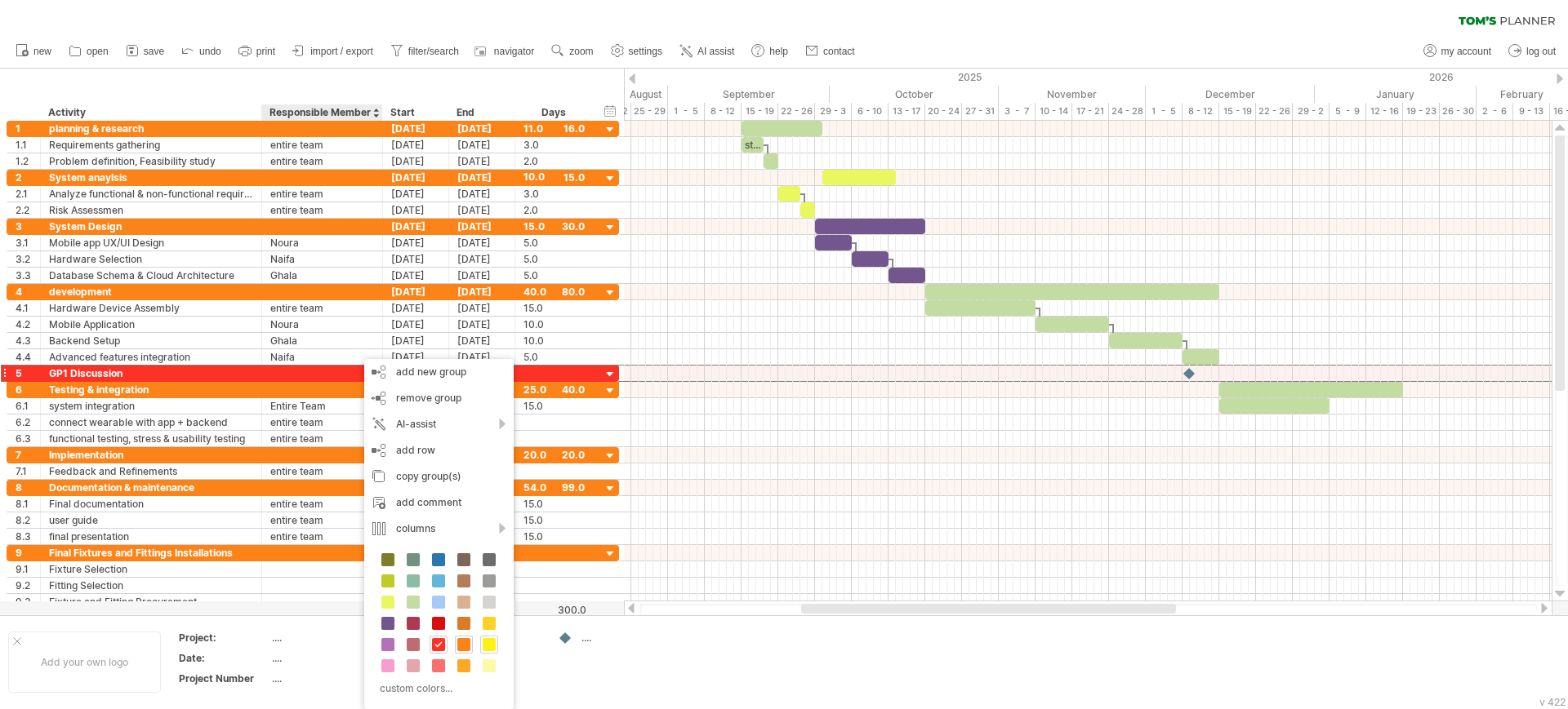
click at [482, 644] on span at bounding box center [489, 645] width 13 height 13
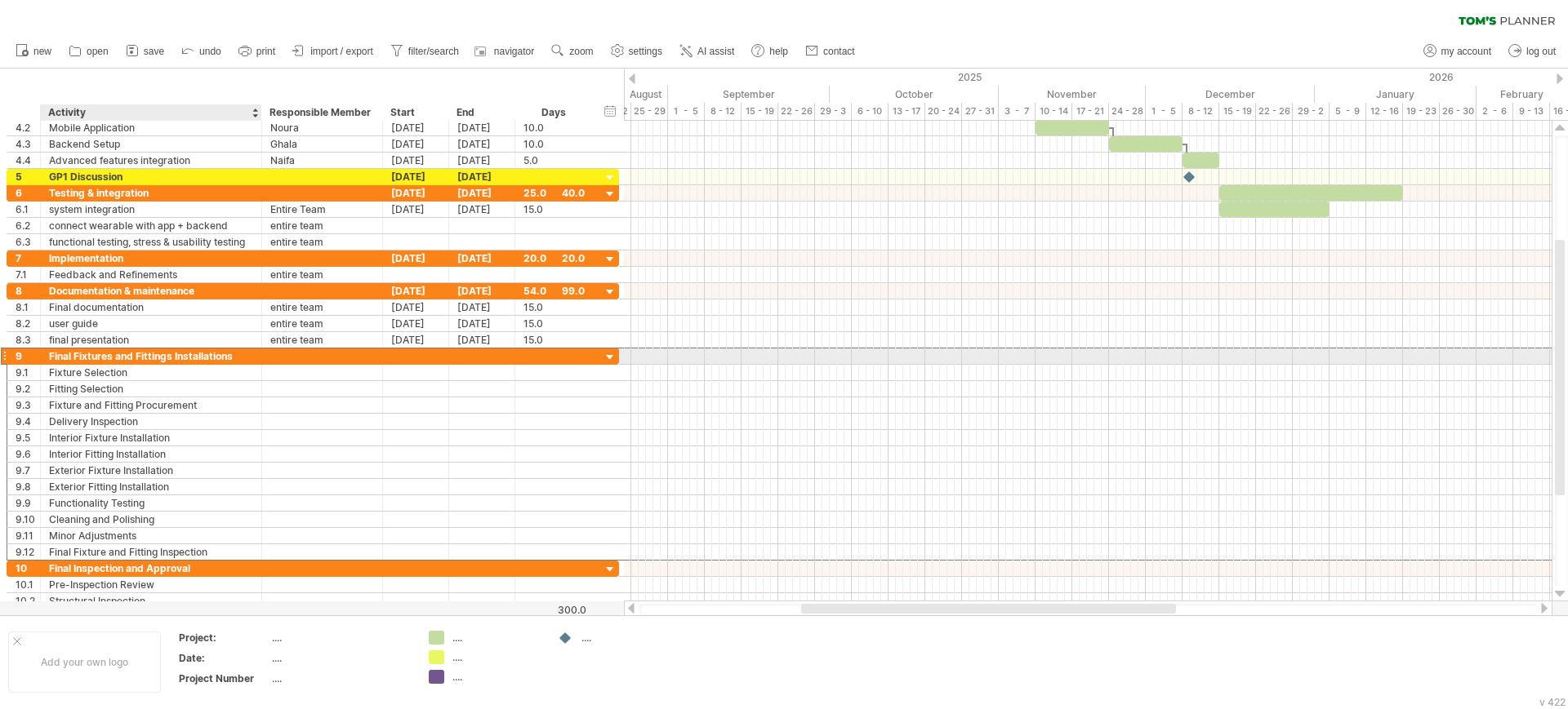
click at [95, 354] on div "Final Fixtures and Fittings Installations" at bounding box center [151, 356] width 204 height 16
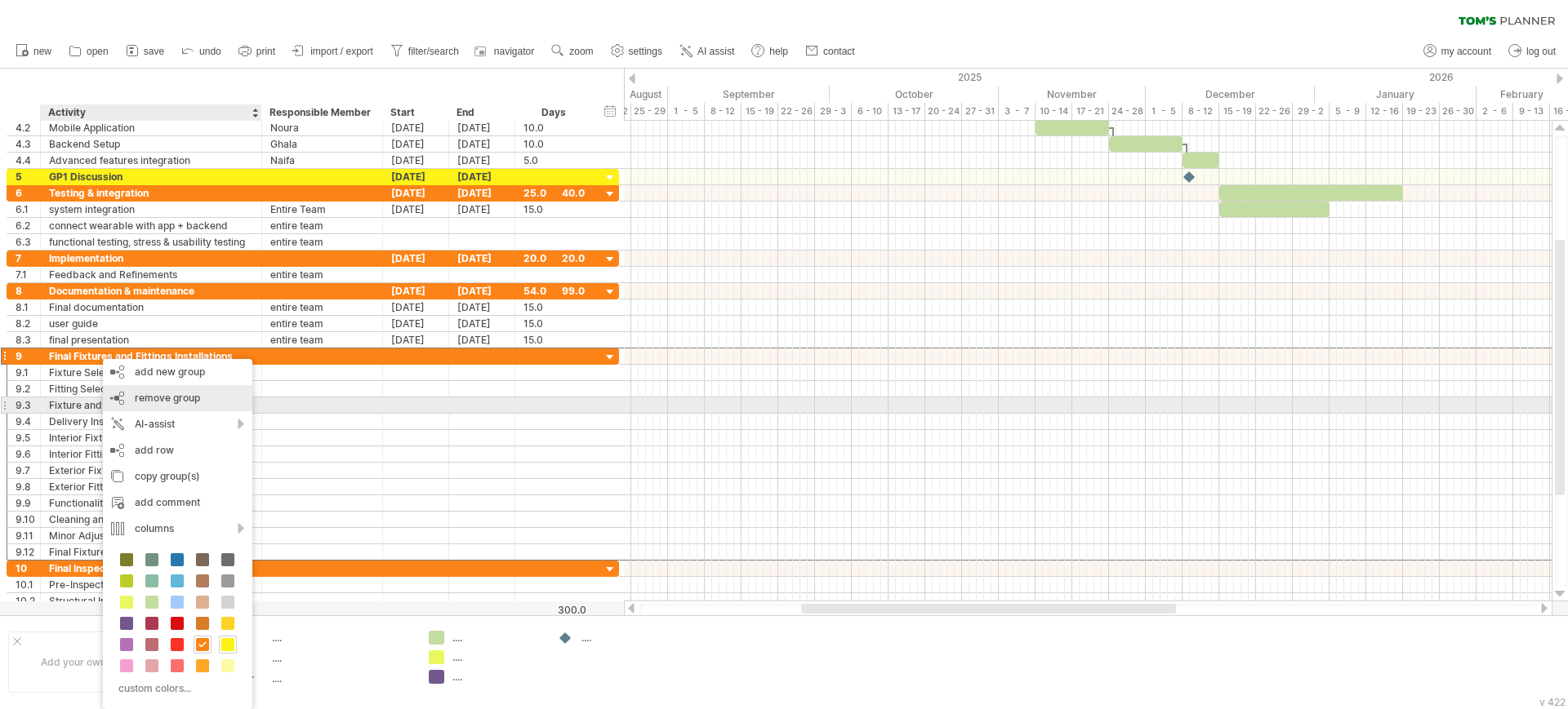
click at [185, 400] on span "remove group" at bounding box center [167, 397] width 65 height 12
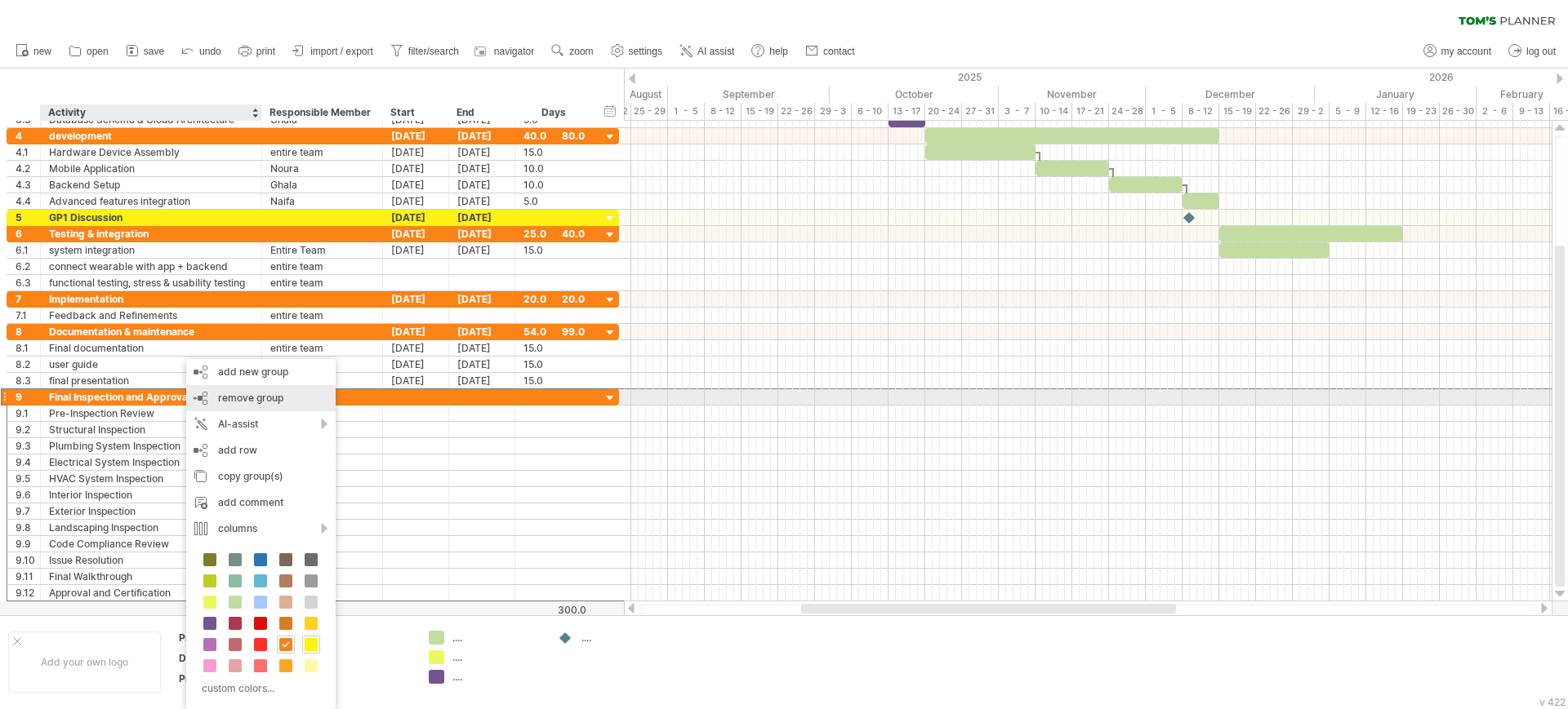
click at [213, 400] on div "remove group remove selected groups" at bounding box center [260, 398] width 149 height 26
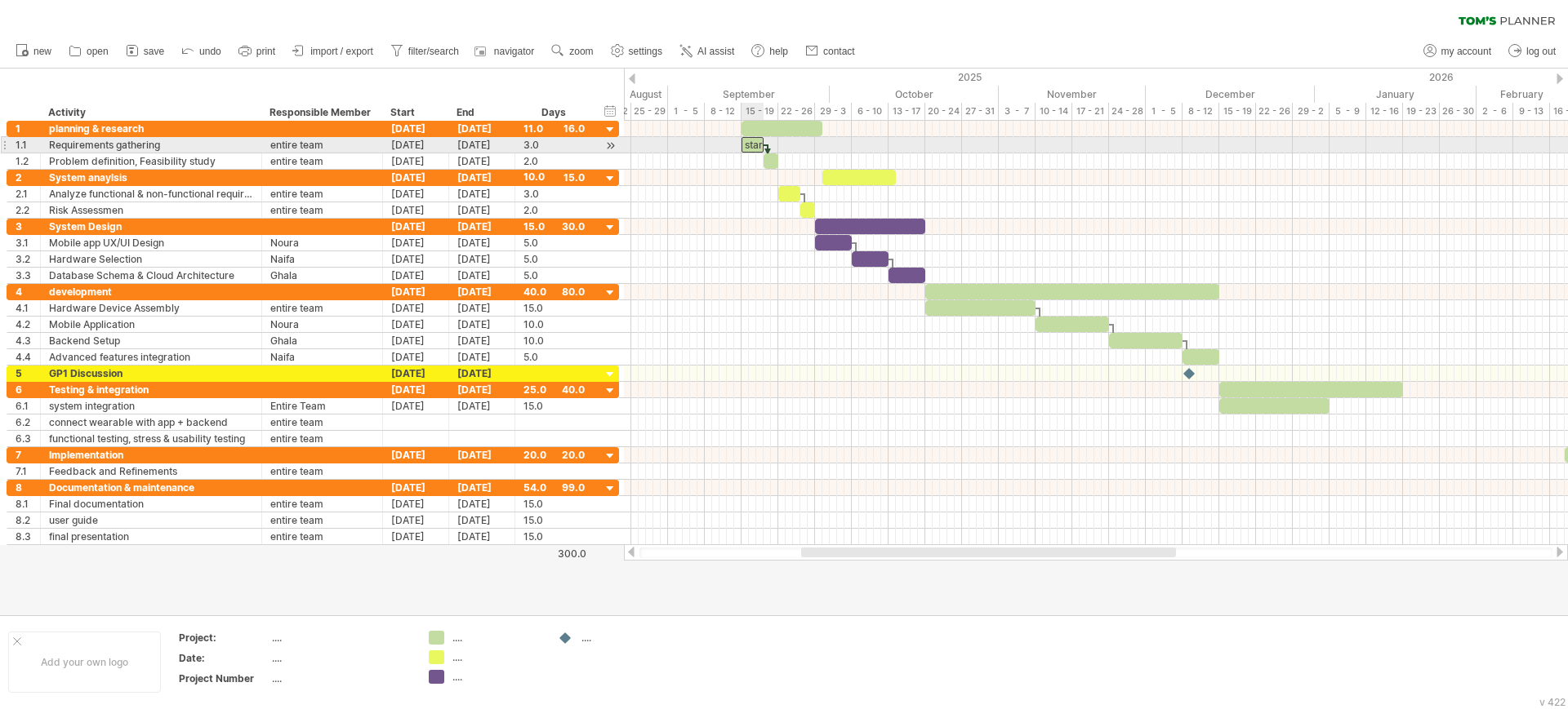
click at [755, 143] on div "start" at bounding box center [753, 144] width 22 height 16
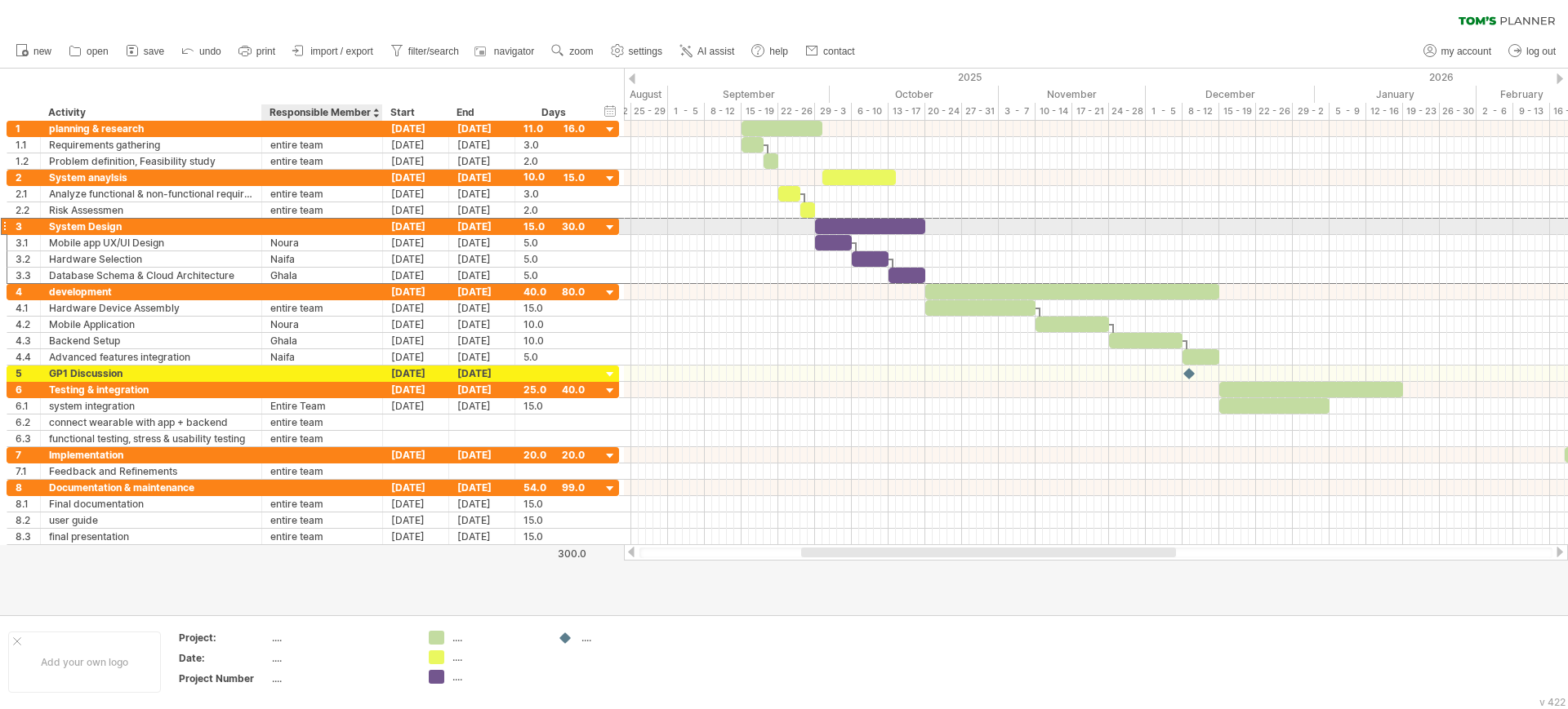
click at [155, 225] on div "System Design" at bounding box center [151, 226] width 204 height 16
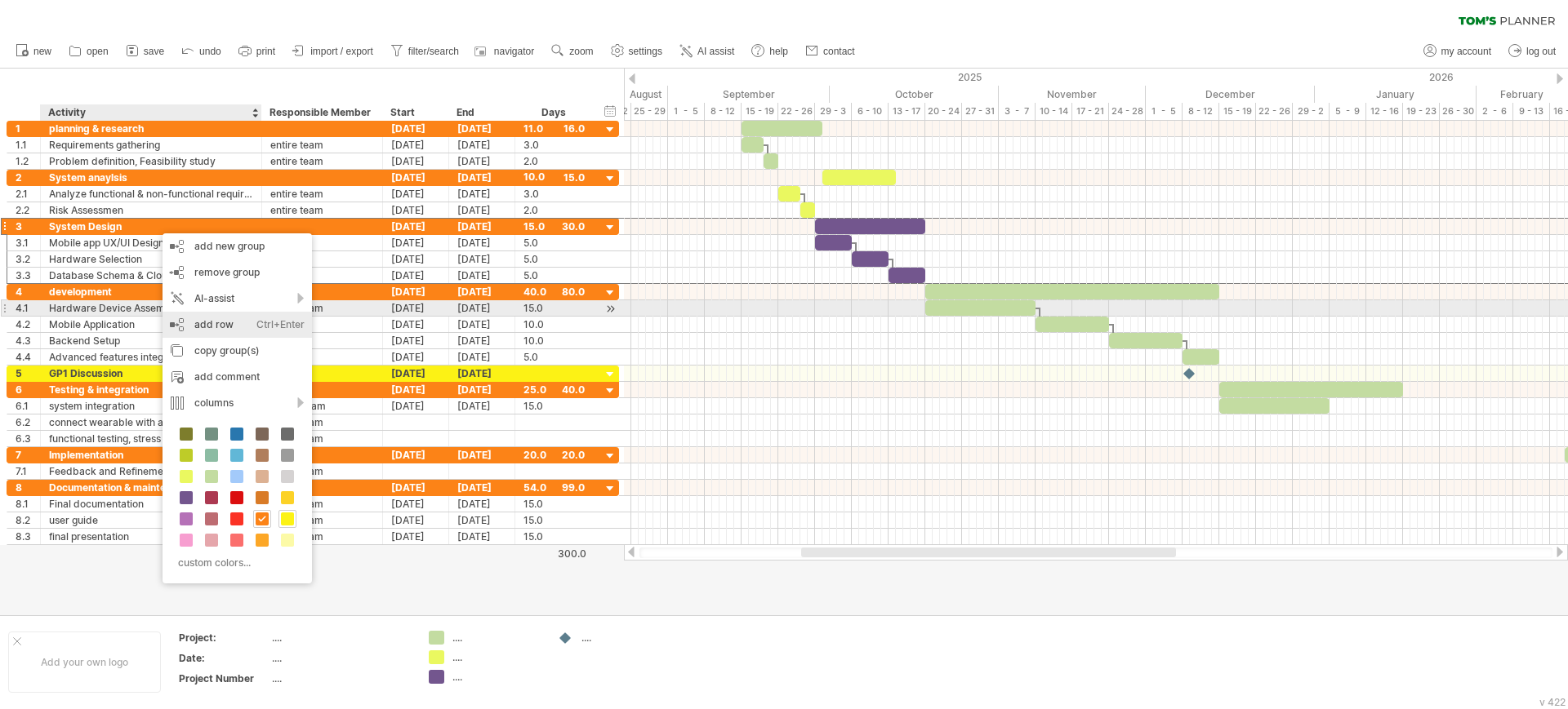
click at [172, 314] on div "add row Ctrl+Enter Cmd+Enter" at bounding box center [237, 325] width 149 height 26
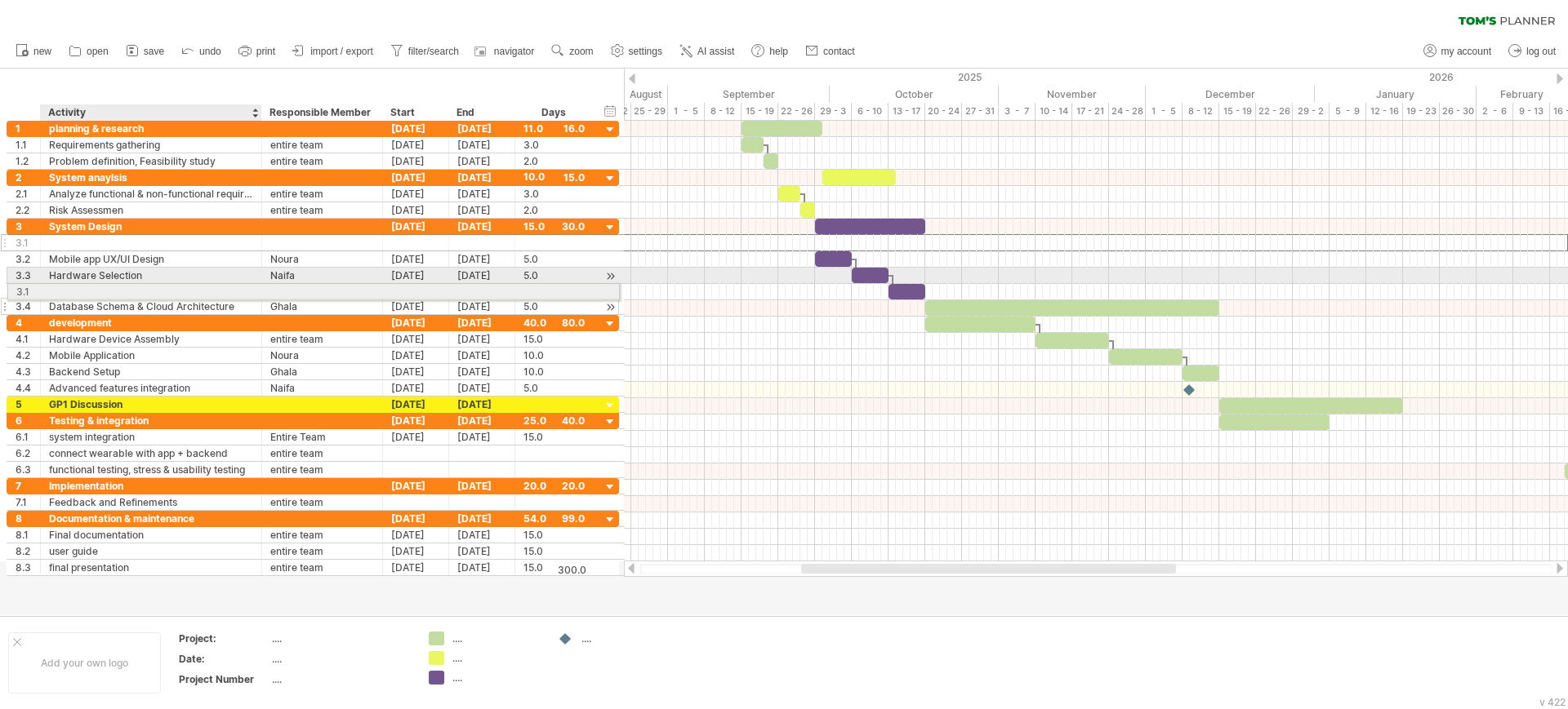
drag, startPoint x: 175, startPoint y: 244, endPoint x: 170, endPoint y: 288, distance: 44.3
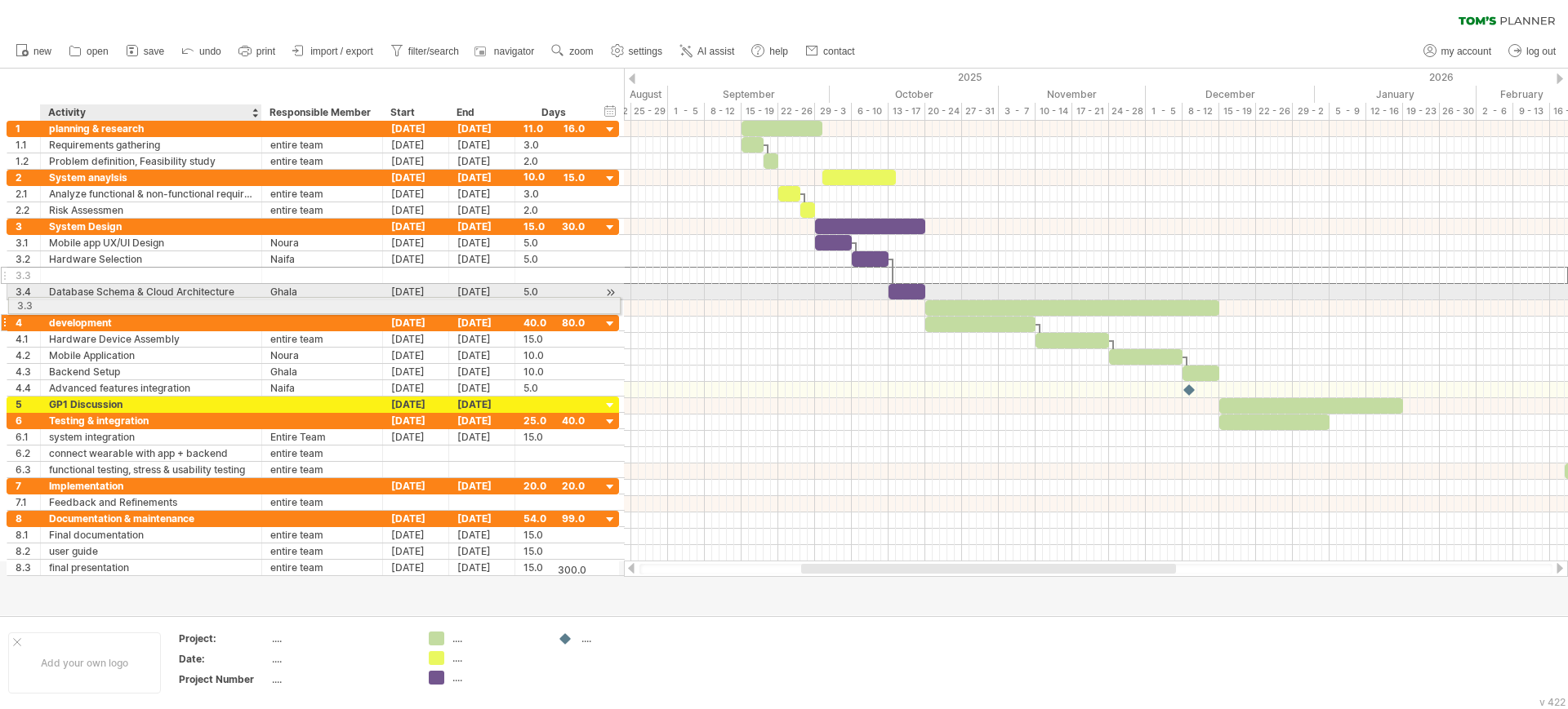
drag, startPoint x: 178, startPoint y: 270, endPoint x: 174, endPoint y: 304, distance: 34.2
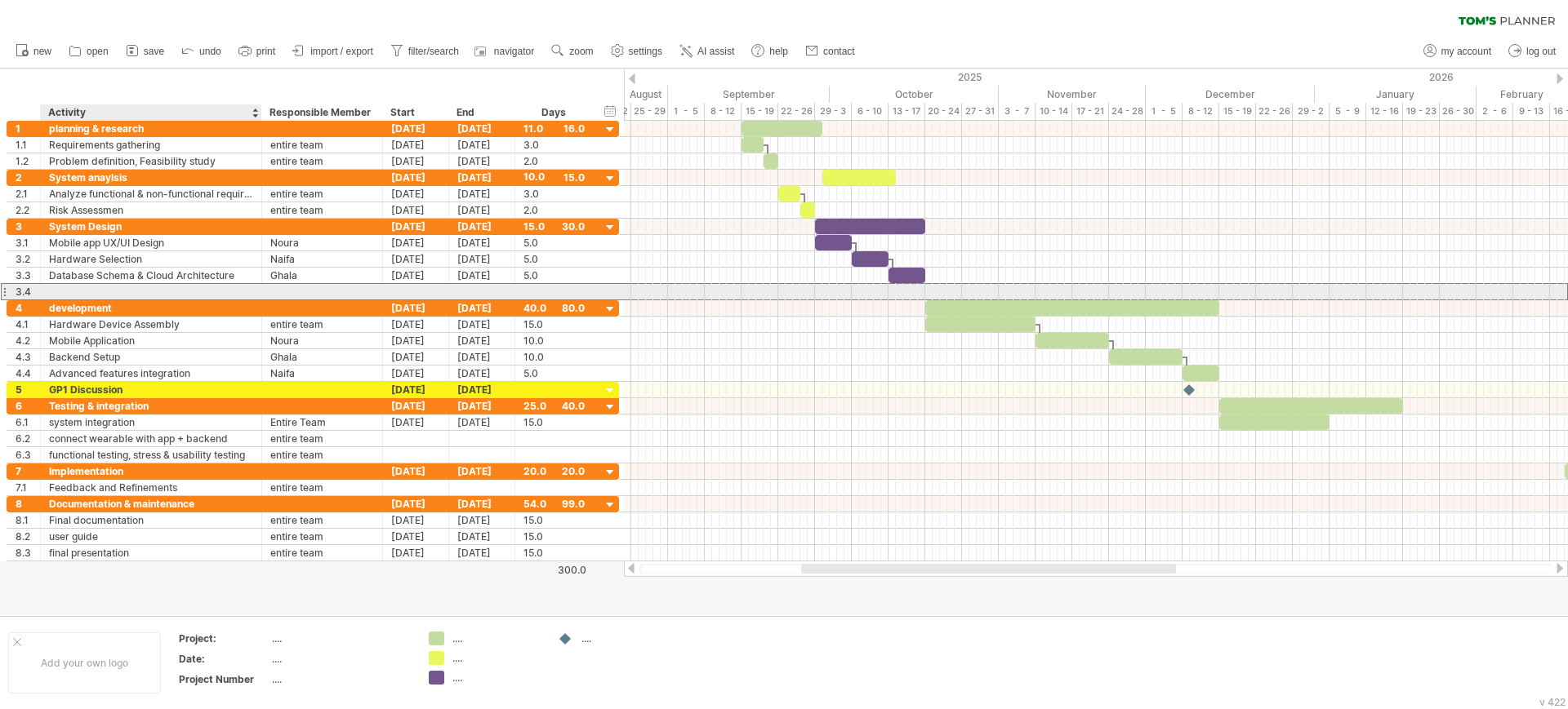
click at [179, 289] on div at bounding box center [151, 292] width 204 height 16
click at [247, 293] on div at bounding box center [151, 292] width 204 height 16
click at [116, 295] on div "com" at bounding box center [151, 292] width 204 height 16
click at [138, 289] on div "complete" at bounding box center [151, 292] width 204 height 16
type input "**********"
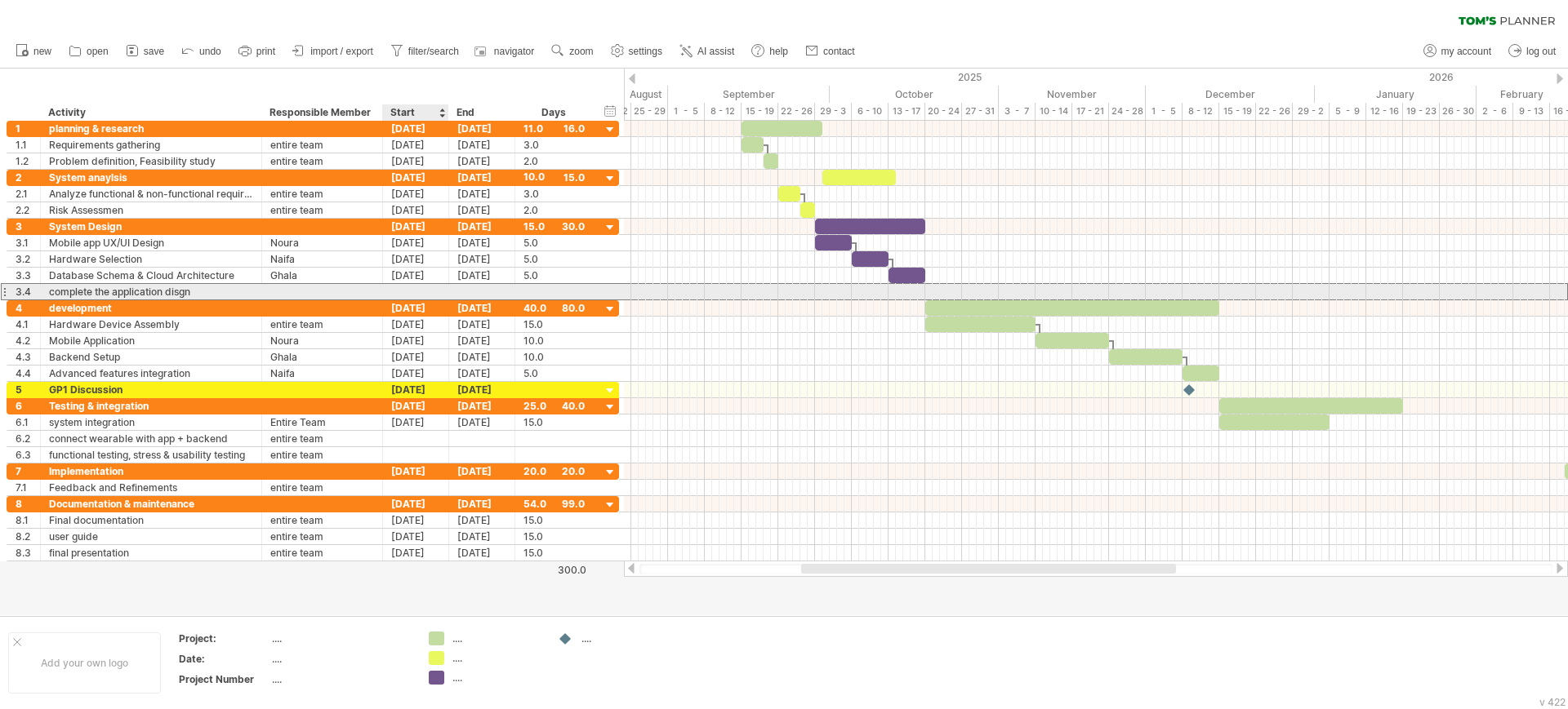
click at [416, 294] on div at bounding box center [416, 292] width 66 height 16
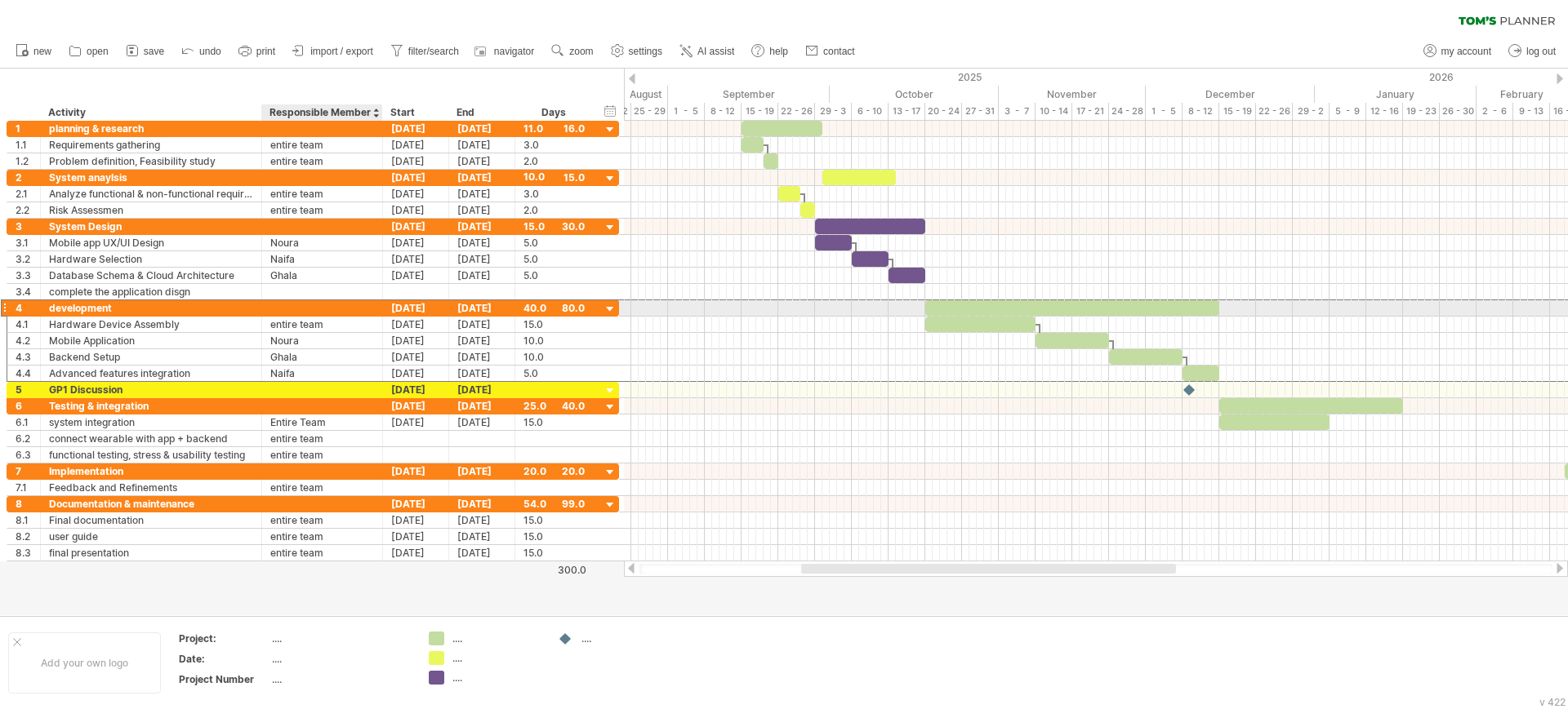
click at [339, 311] on div at bounding box center [322, 308] width 104 height 16
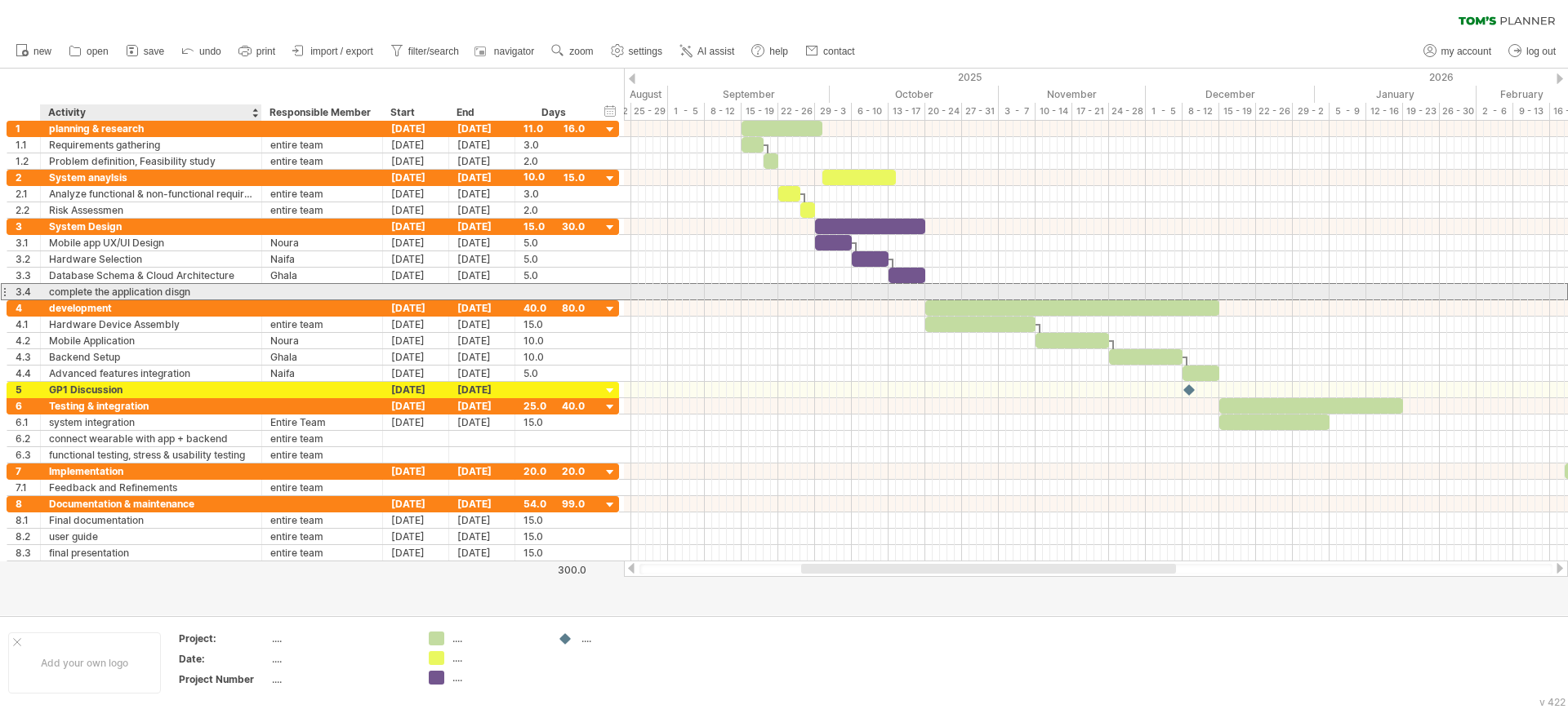
click at [7, 288] on div "3.4" at bounding box center [24, 292] width 33 height 16
click at [243, 289] on div "complete the application disgn" at bounding box center [151, 292] width 204 height 16
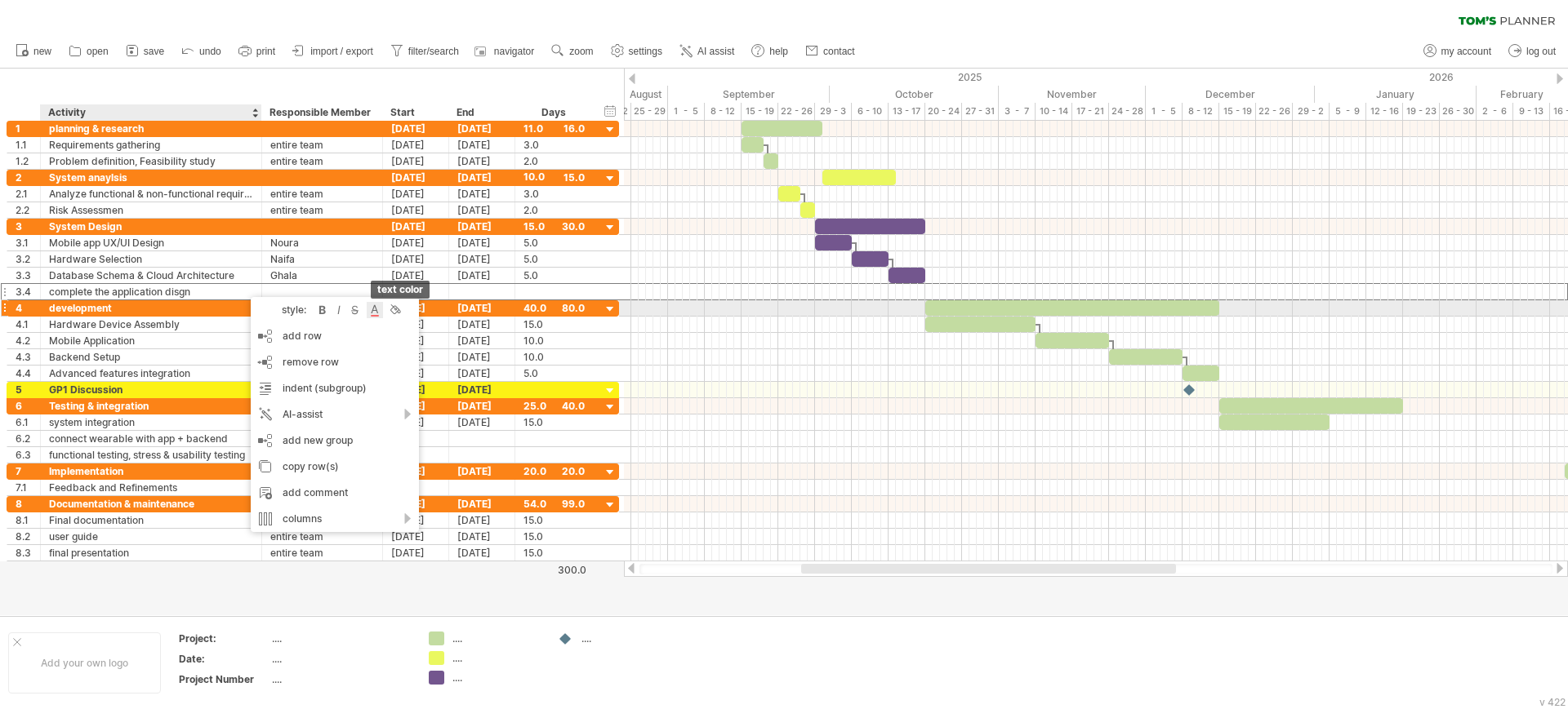
click at [374, 308] on div at bounding box center [375, 310] width 17 height 17
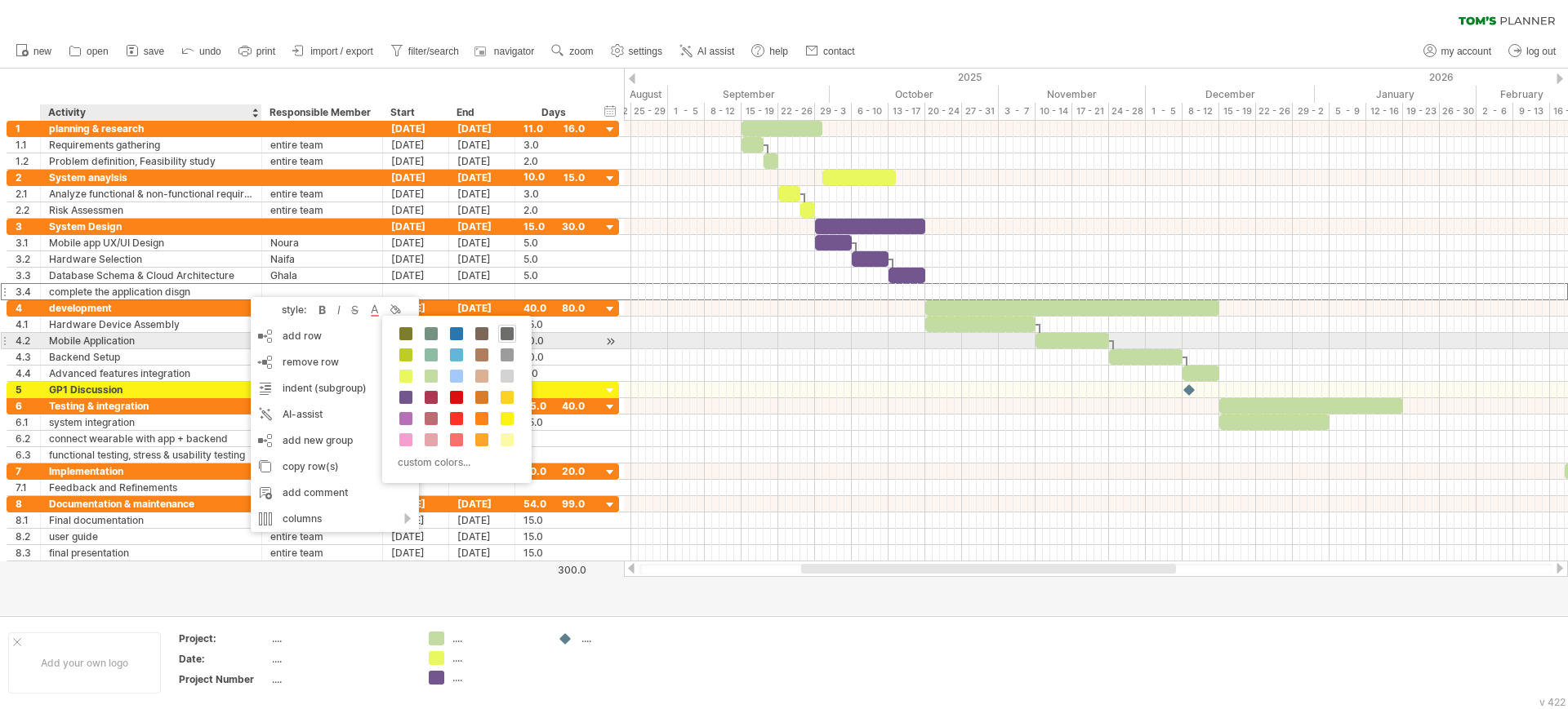
click at [511, 334] on span at bounding box center [507, 334] width 13 height 13
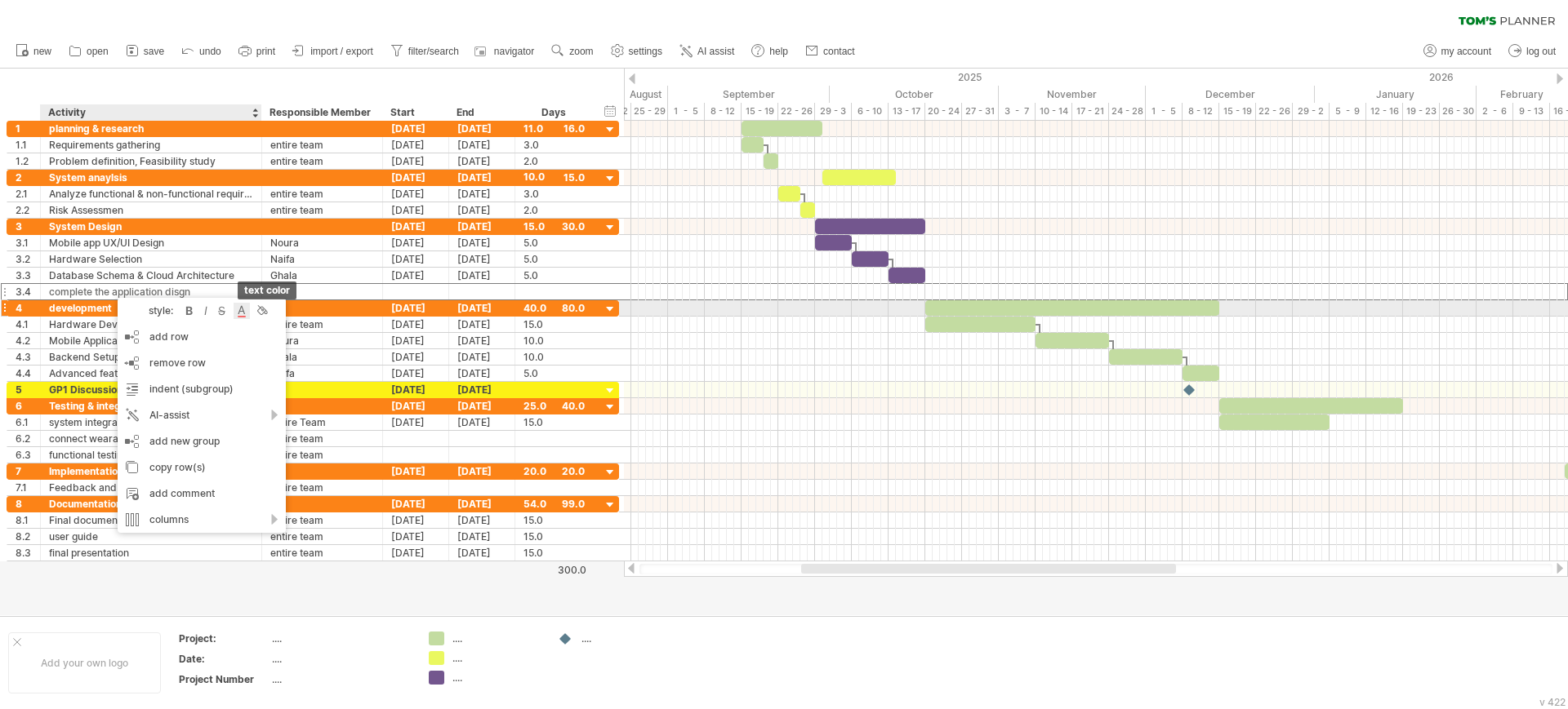
click at [248, 314] on div at bounding box center [242, 311] width 17 height 17
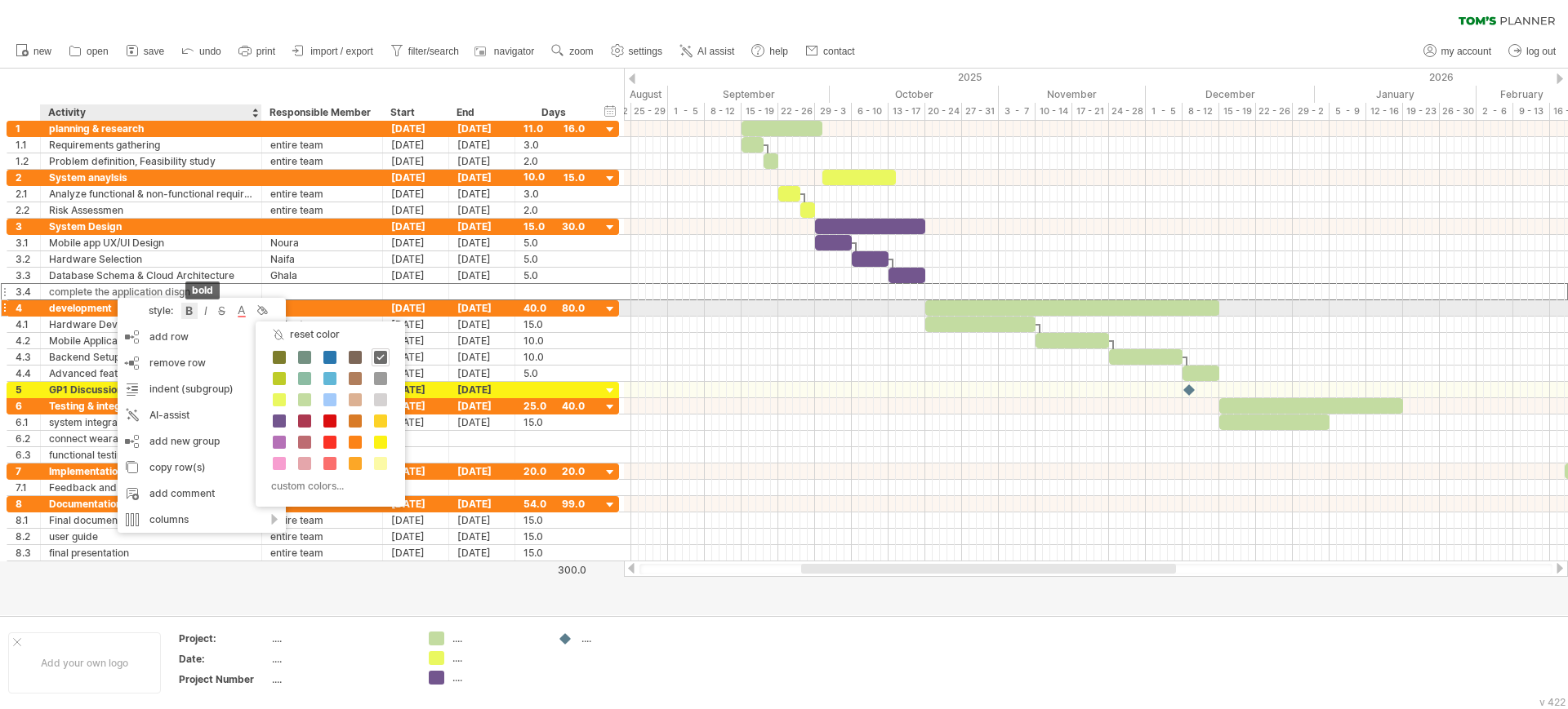
click at [191, 312] on div at bounding box center [190, 311] width 17 height 17
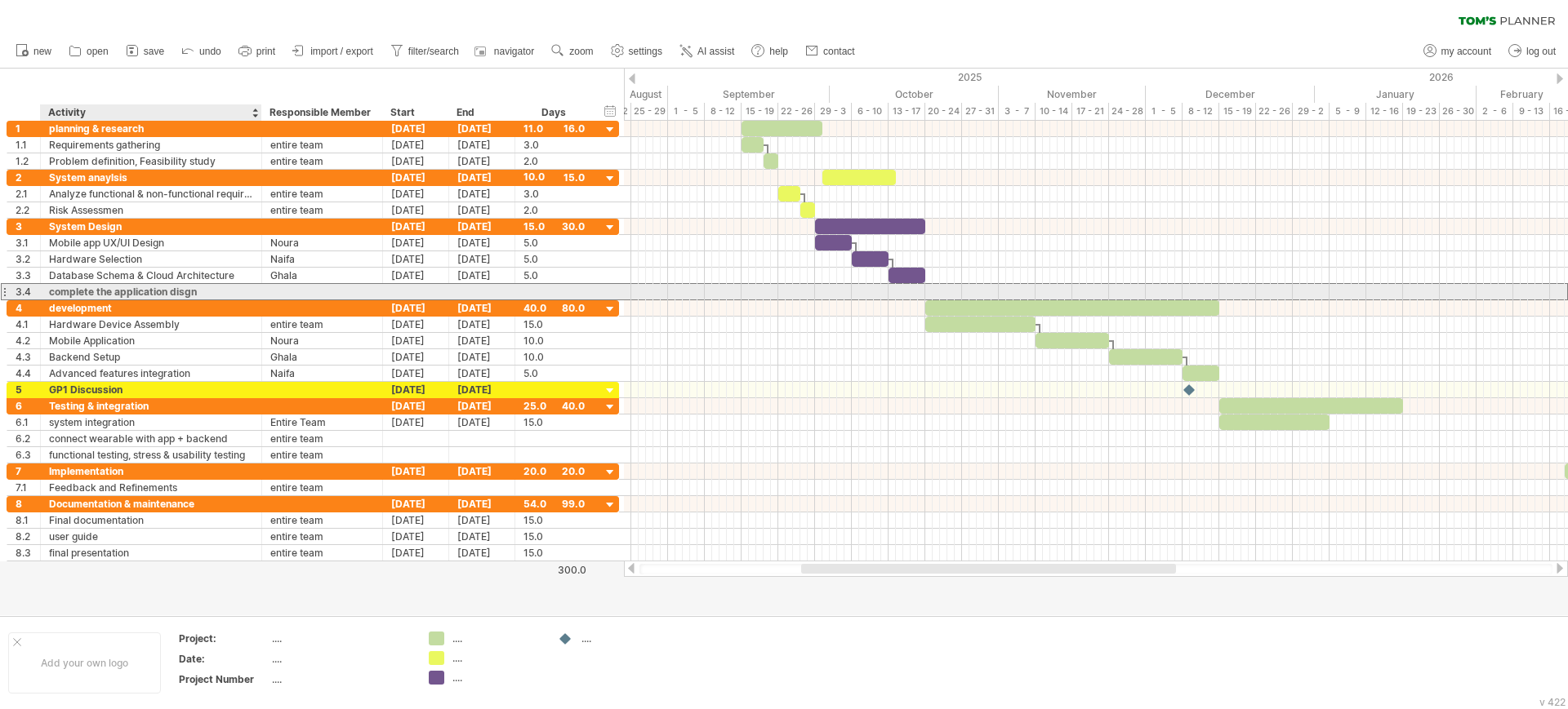
click at [200, 292] on div "complete the application disgn" at bounding box center [151, 292] width 204 height 16
type input "**********"
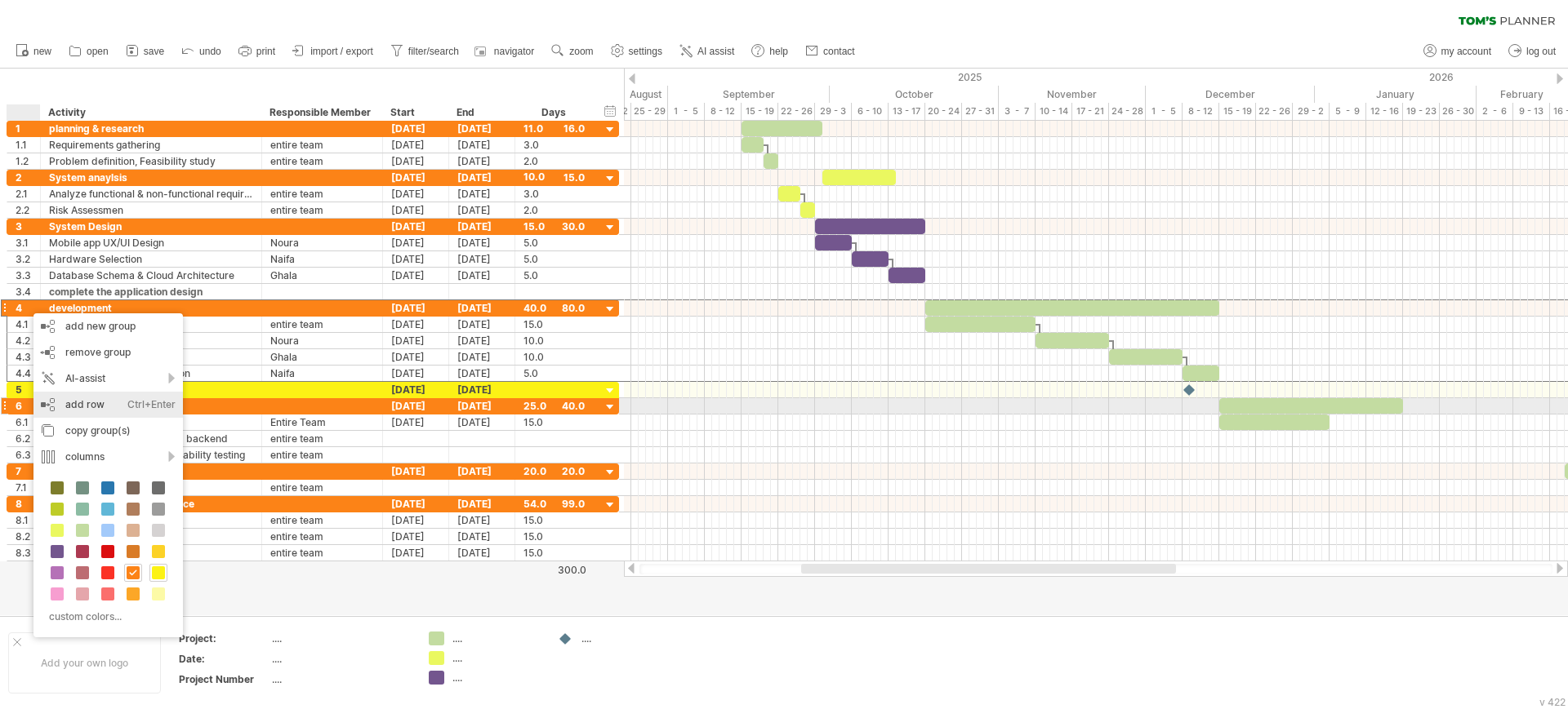
click at [76, 402] on div "add row Ctrl+Enter Cmd+Enter" at bounding box center [108, 405] width 149 height 26
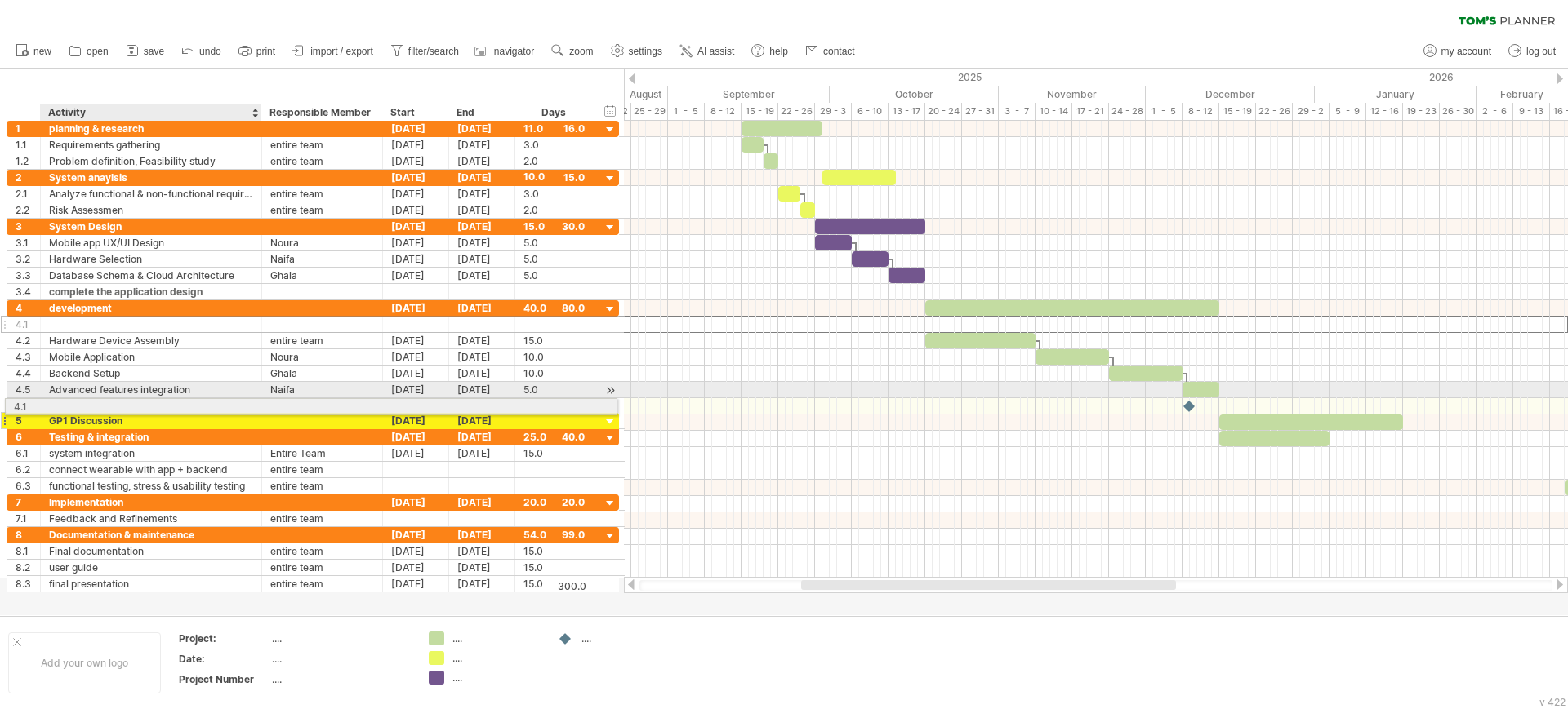
drag, startPoint x: 133, startPoint y: 321, endPoint x: 125, endPoint y: 404, distance: 83.4
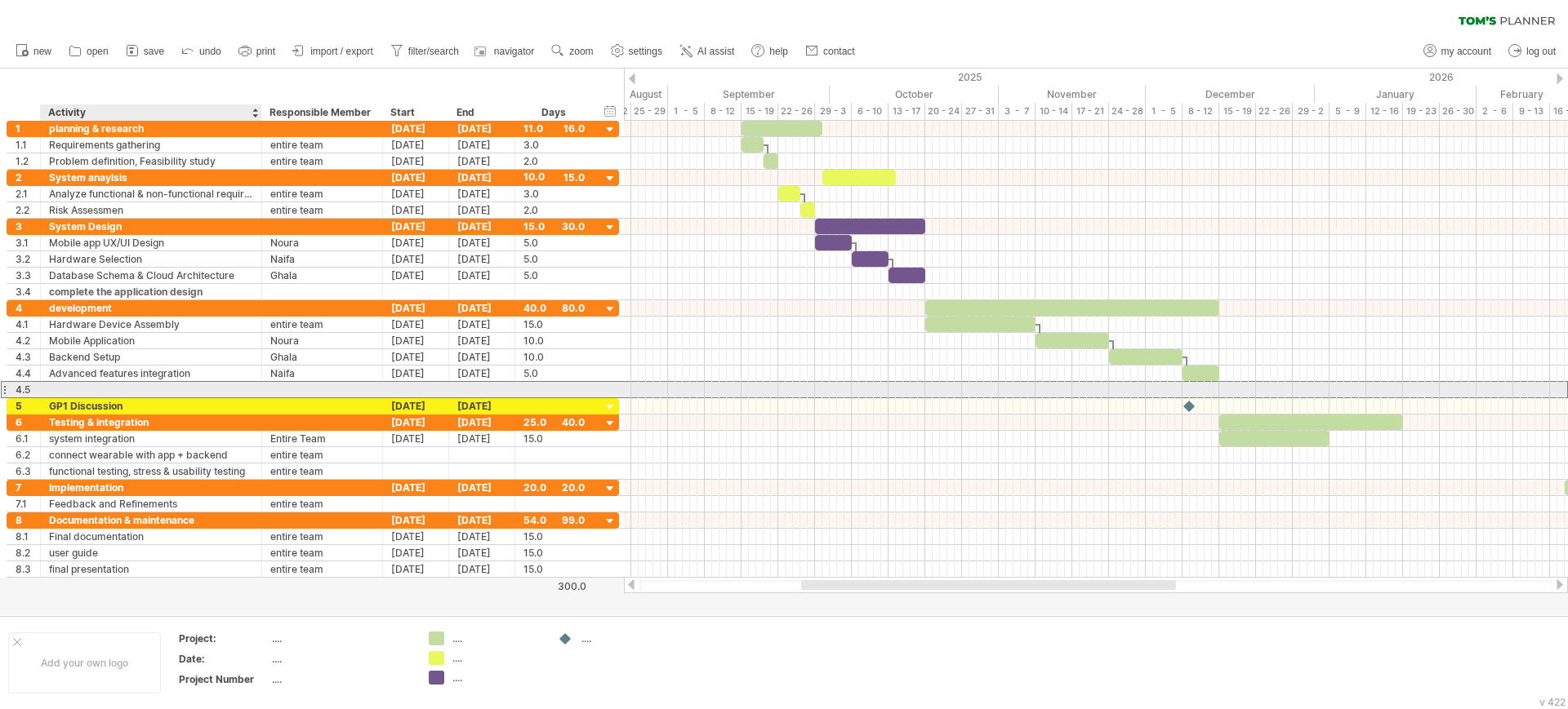
click at [128, 387] on div at bounding box center [151, 389] width 204 height 16
type input "*"
type input "**********"
click at [186, 383] on input "**********" at bounding box center [151, 389] width 204 height 16
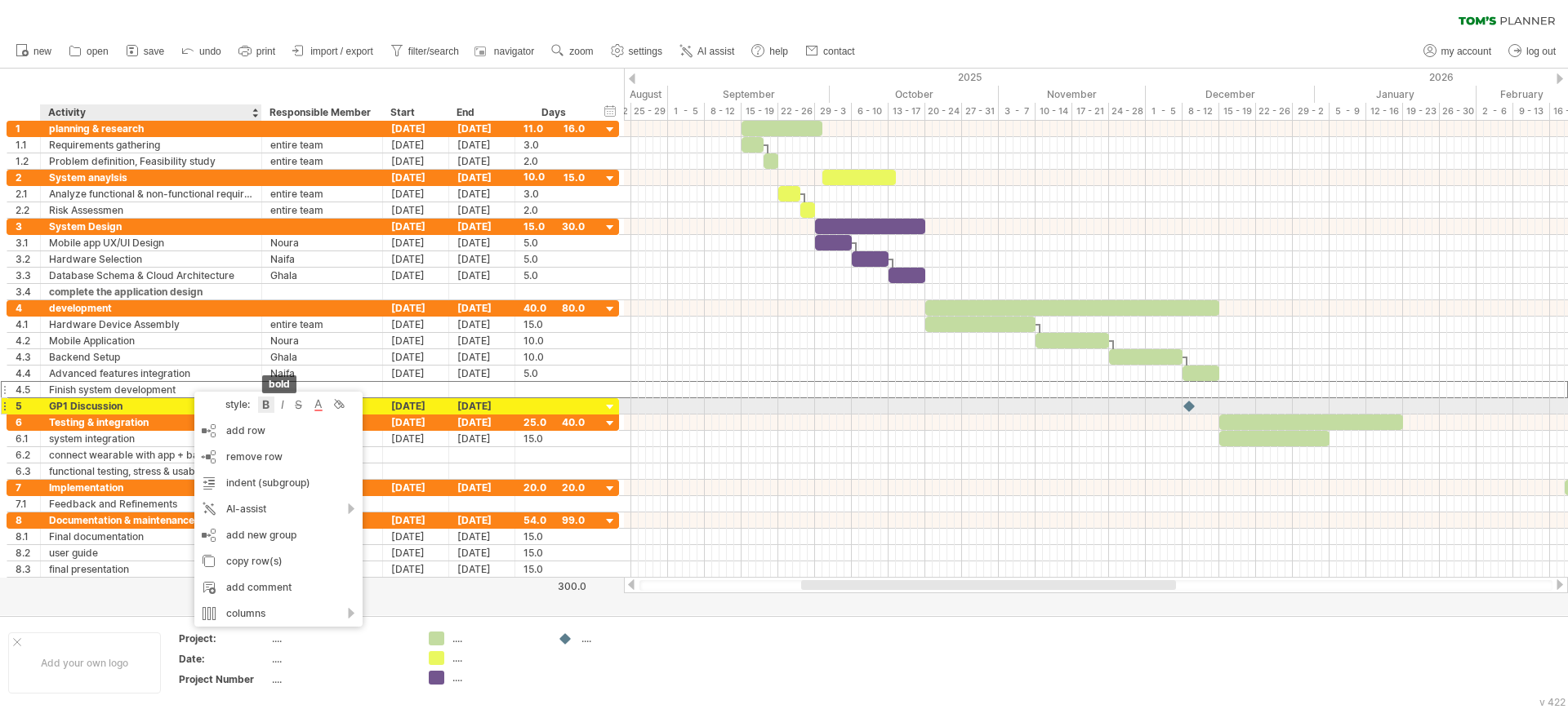
click at [271, 409] on div at bounding box center [266, 405] width 17 height 17
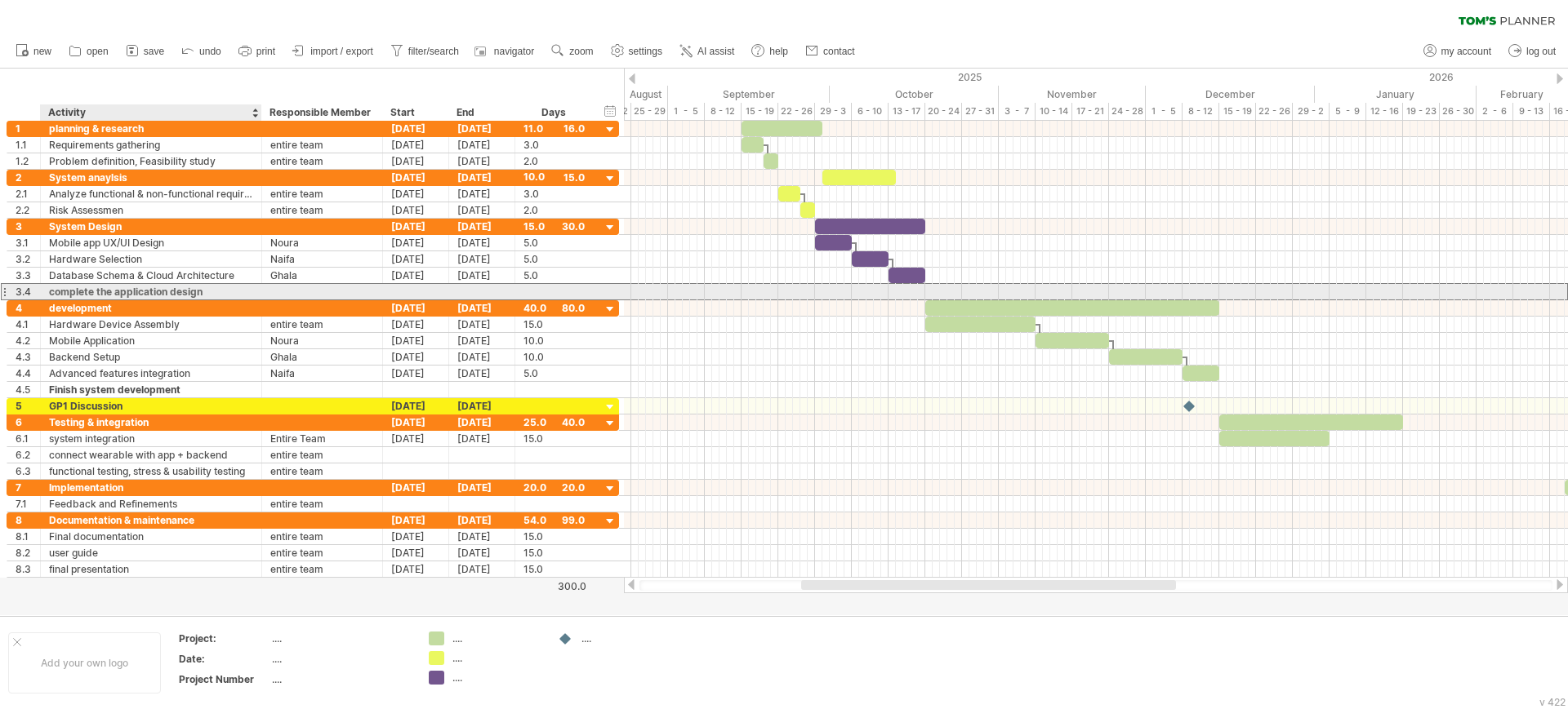
click at [200, 292] on div "complete the application design" at bounding box center [151, 292] width 204 height 16
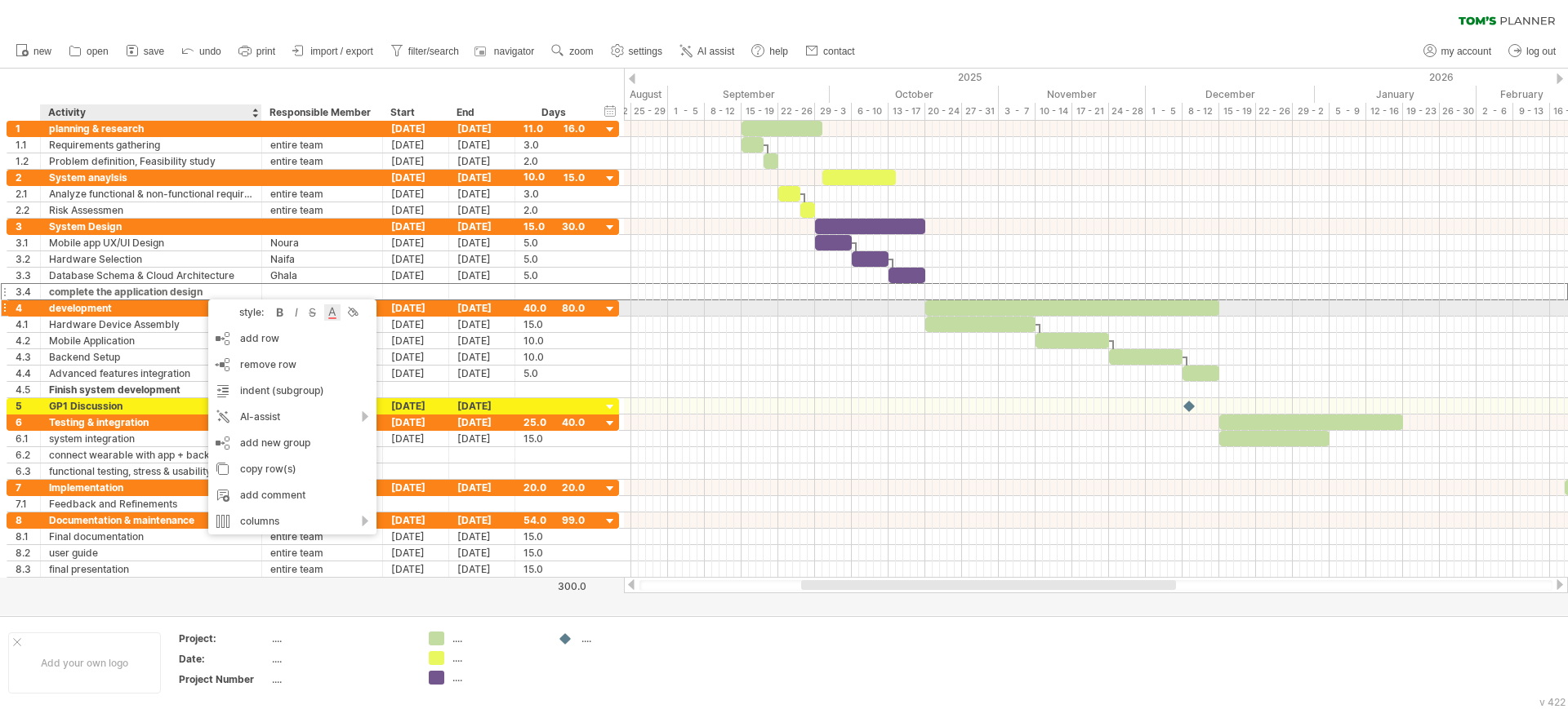
click at [334, 313] on div at bounding box center [332, 313] width 17 height 17
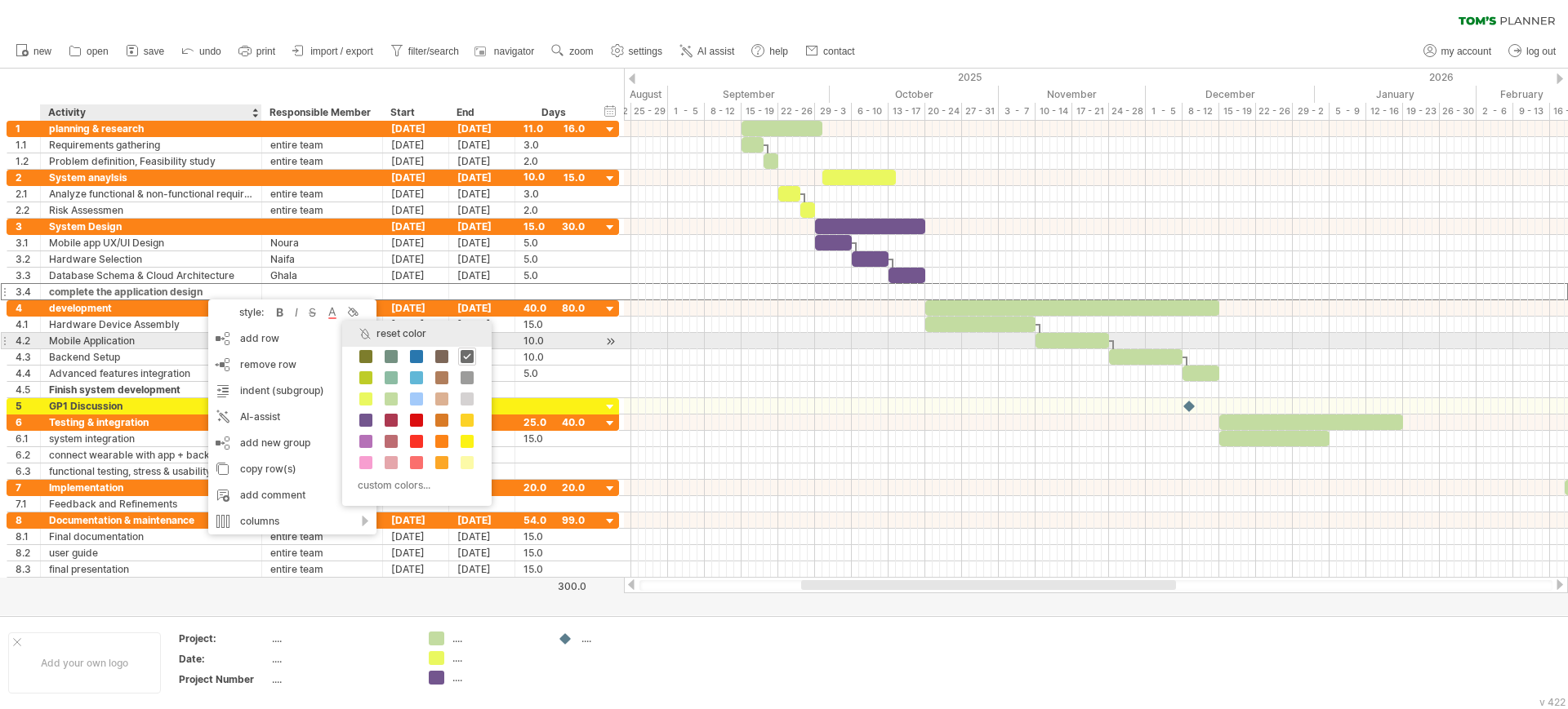
click at [374, 334] on div "reset color" at bounding box center [417, 334] width 149 height 26
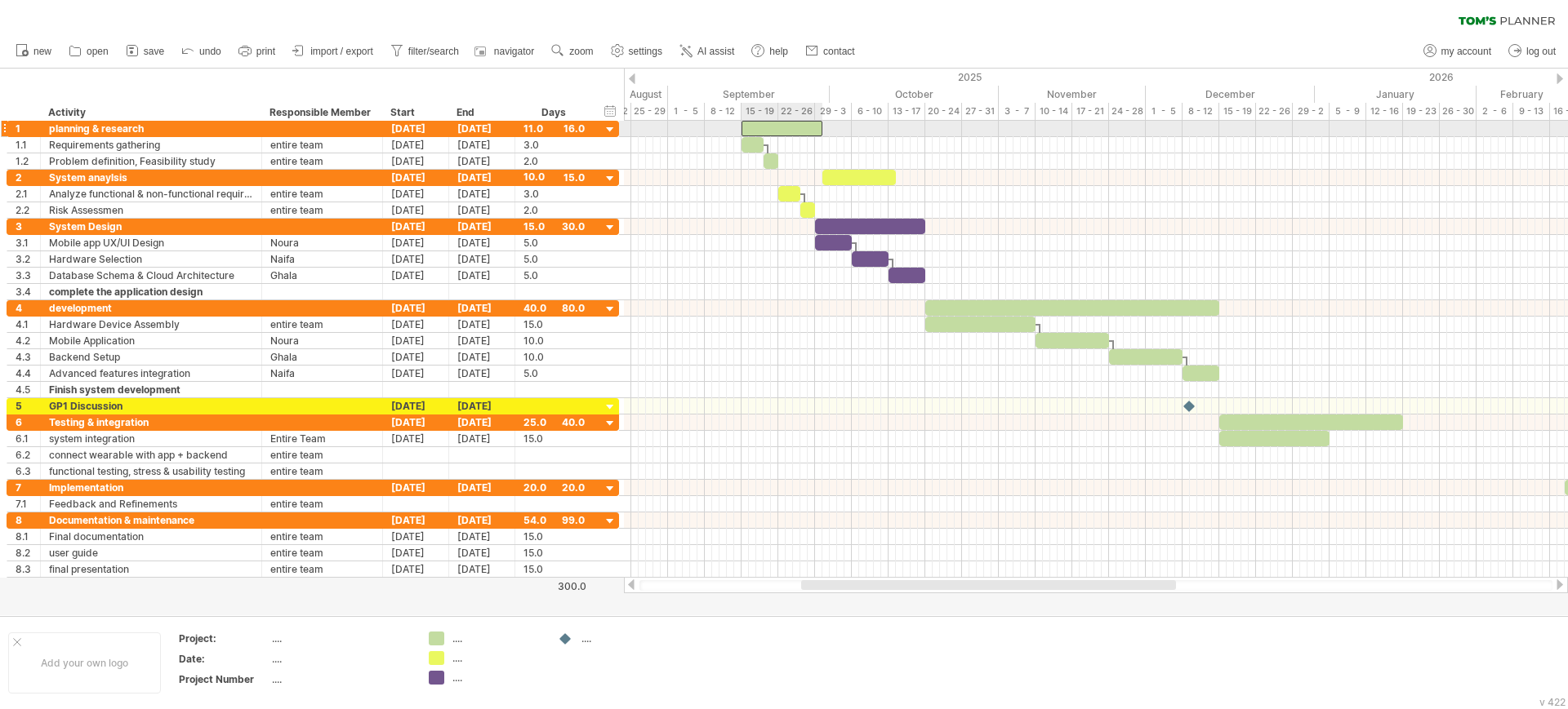
click at [762, 127] on div at bounding box center [782, 128] width 81 height 16
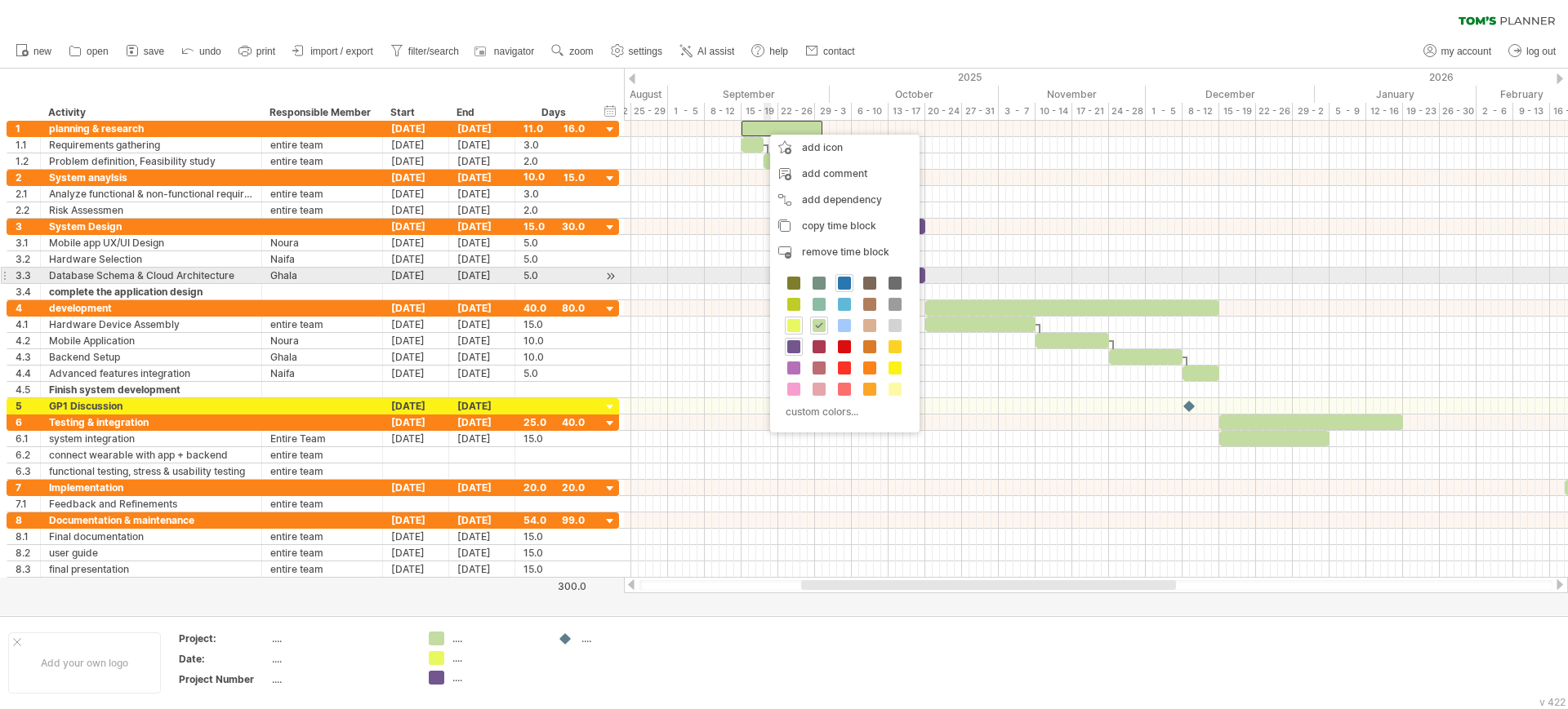
click at [844, 284] on span at bounding box center [844, 283] width 13 height 13
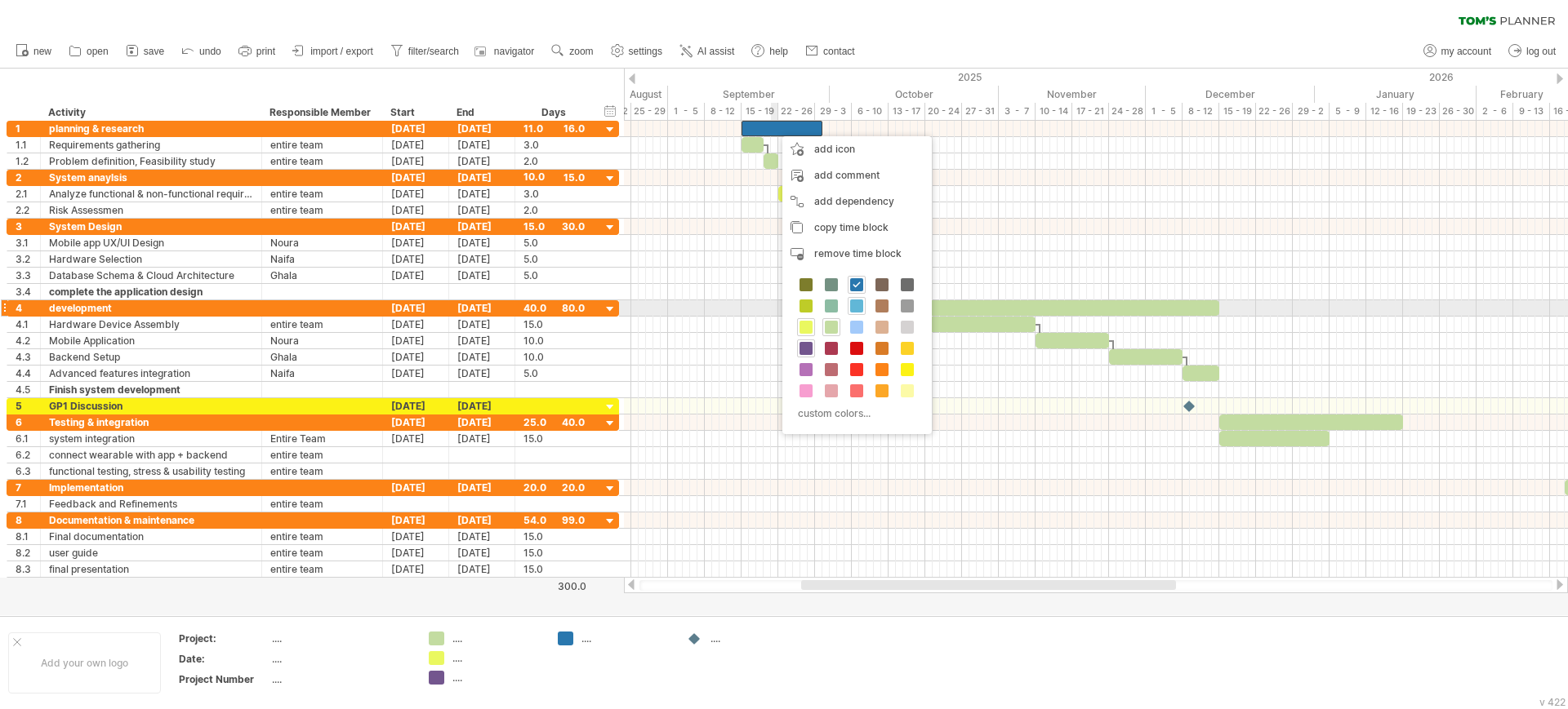
click at [859, 304] on span at bounding box center [857, 306] width 13 height 13
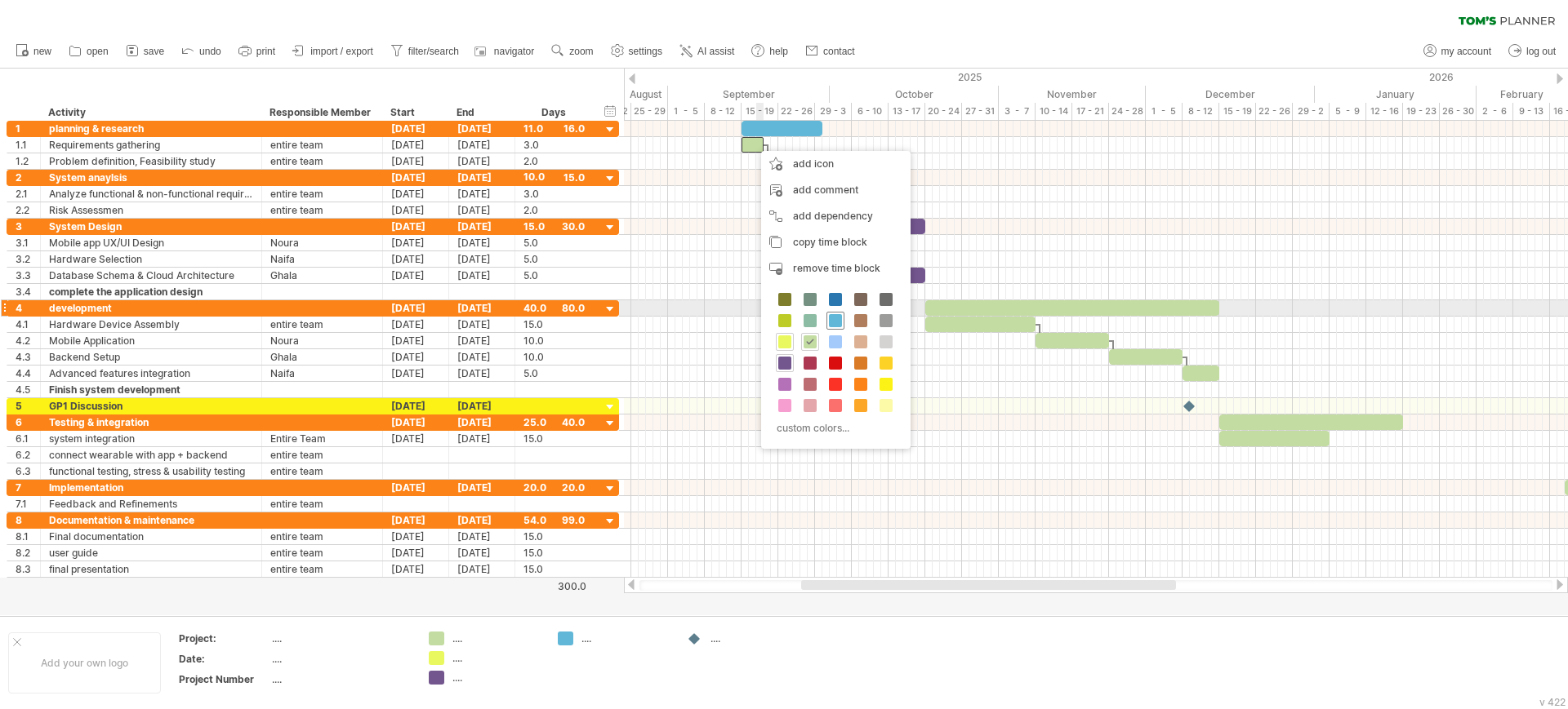
click at [830, 314] on span at bounding box center [836, 321] width 13 height 13
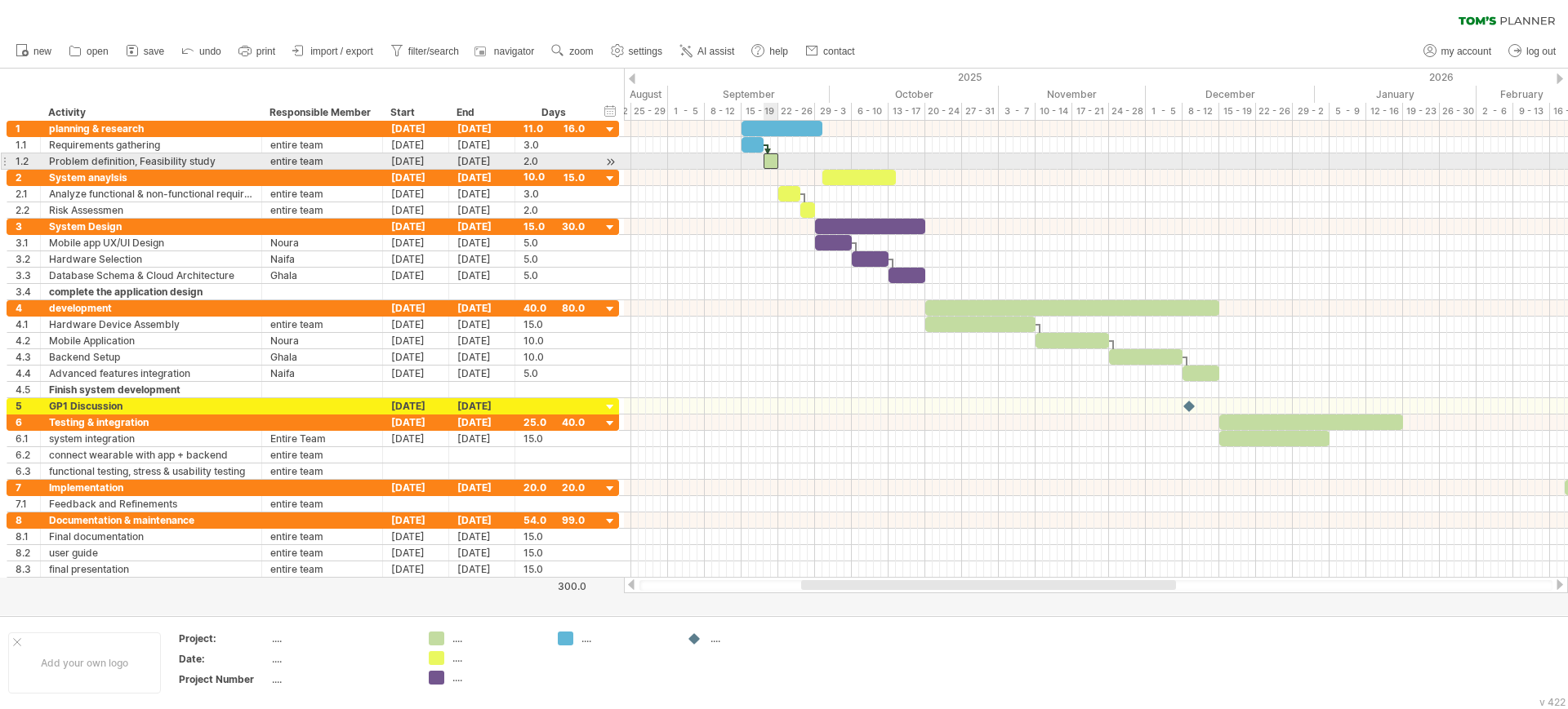
click at [772, 163] on div at bounding box center [771, 161] width 15 height 16
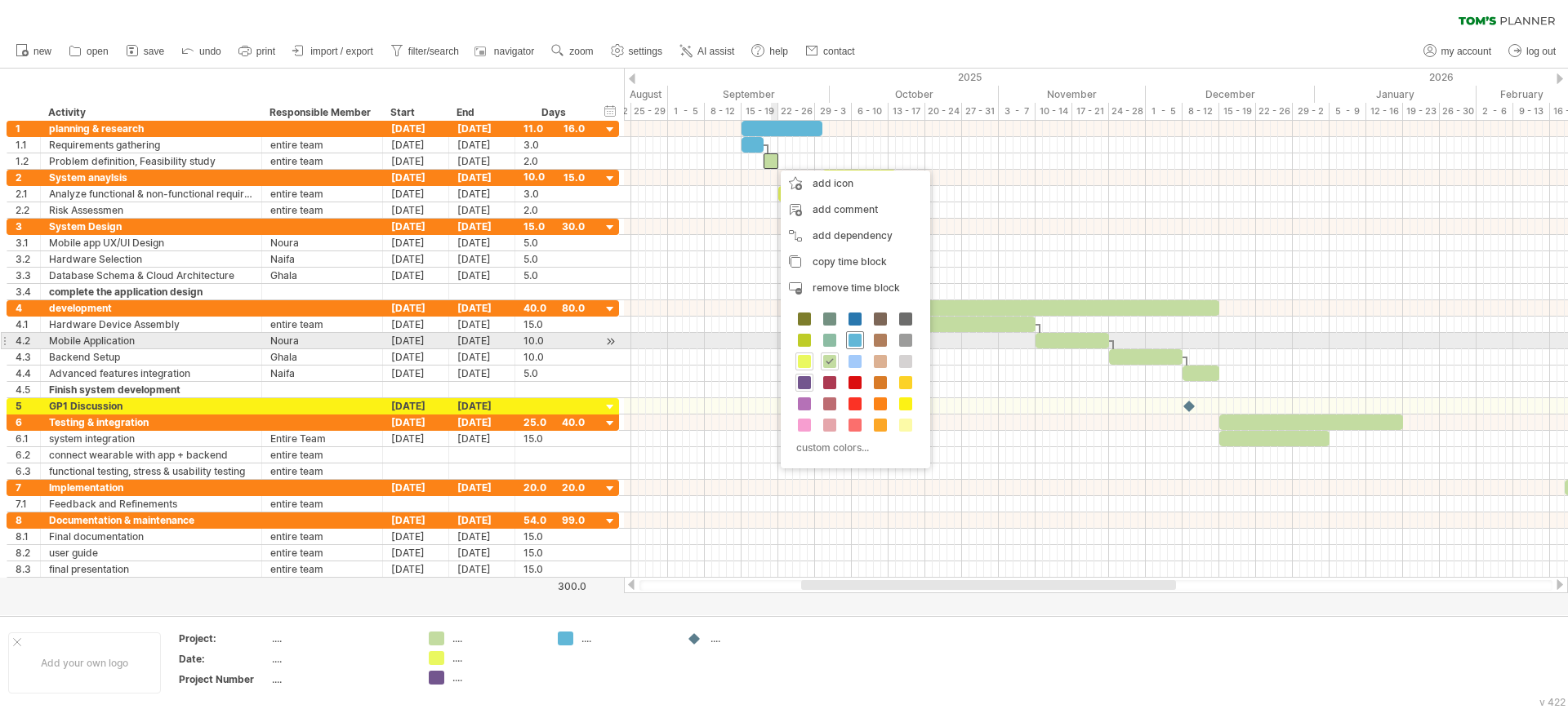
click at [852, 338] on span at bounding box center [855, 340] width 13 height 13
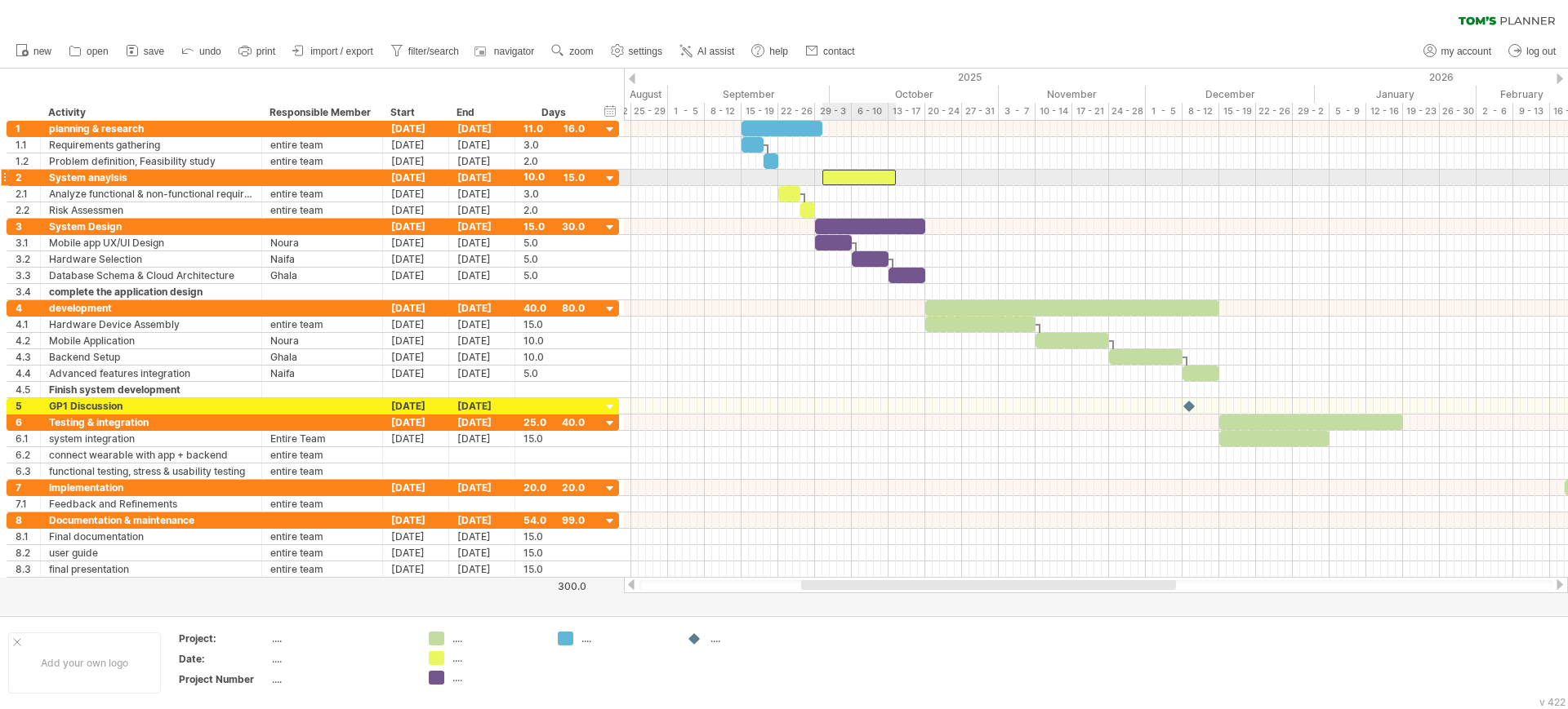
click at [836, 179] on div at bounding box center [859, 177] width 74 height 16
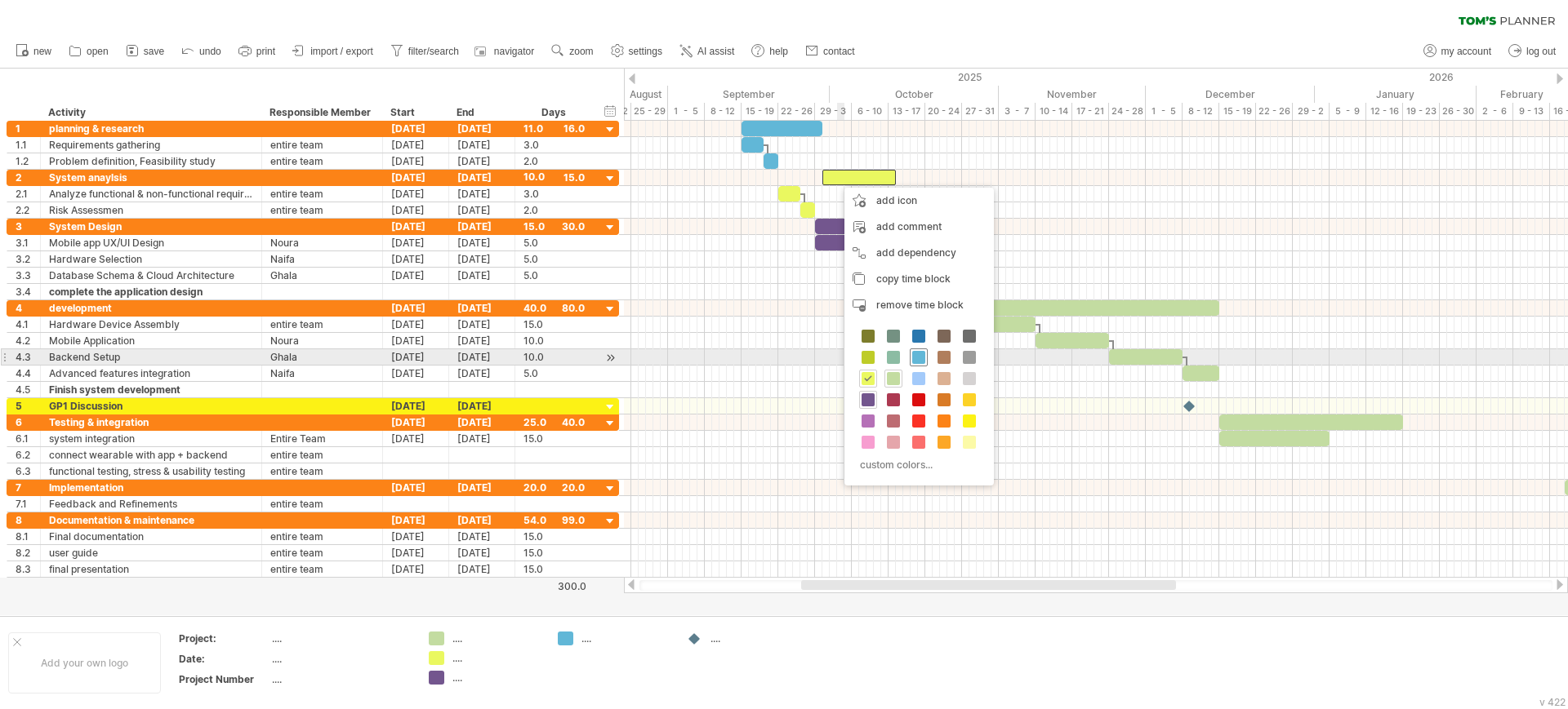
click at [917, 353] on span at bounding box center [918, 358] width 13 height 13
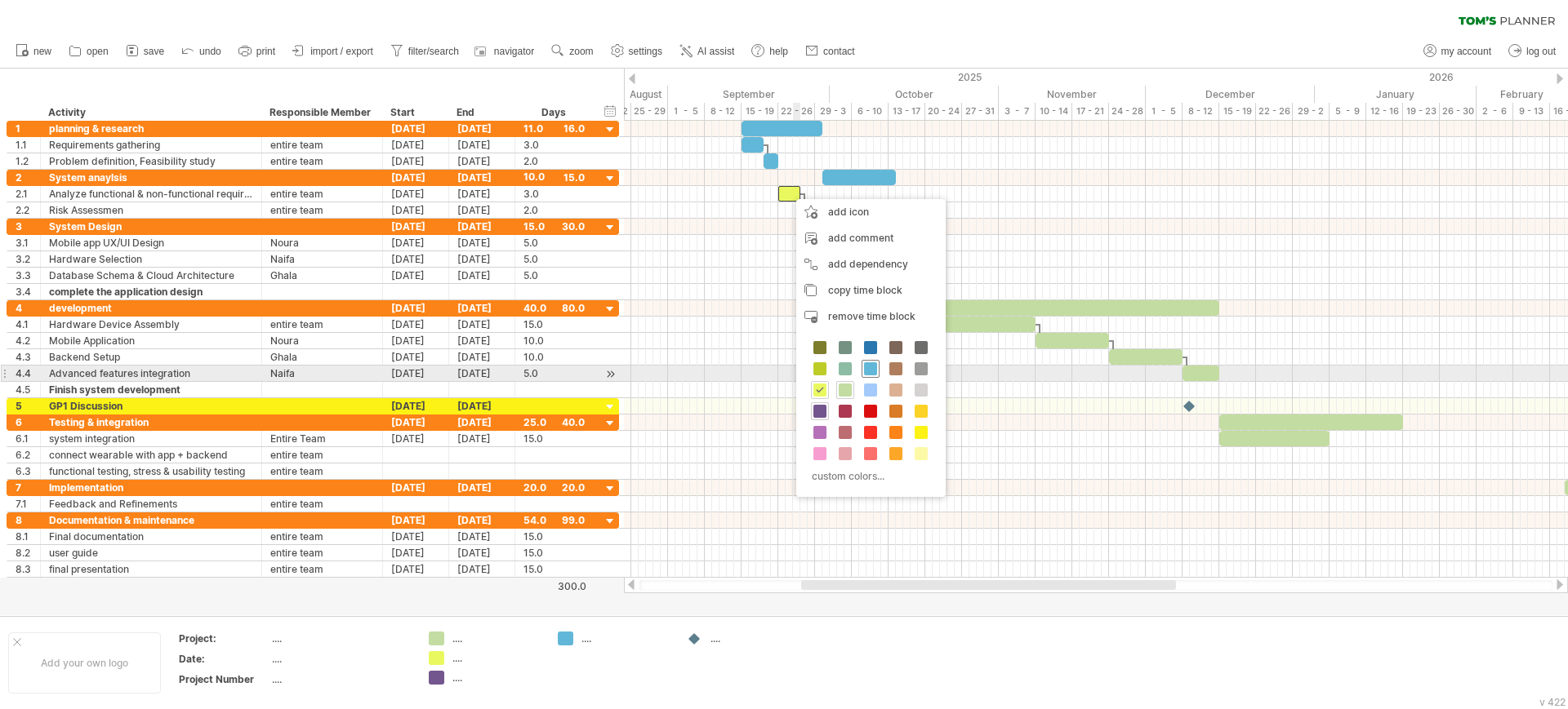
click at [871, 366] on span at bounding box center [870, 369] width 13 height 13
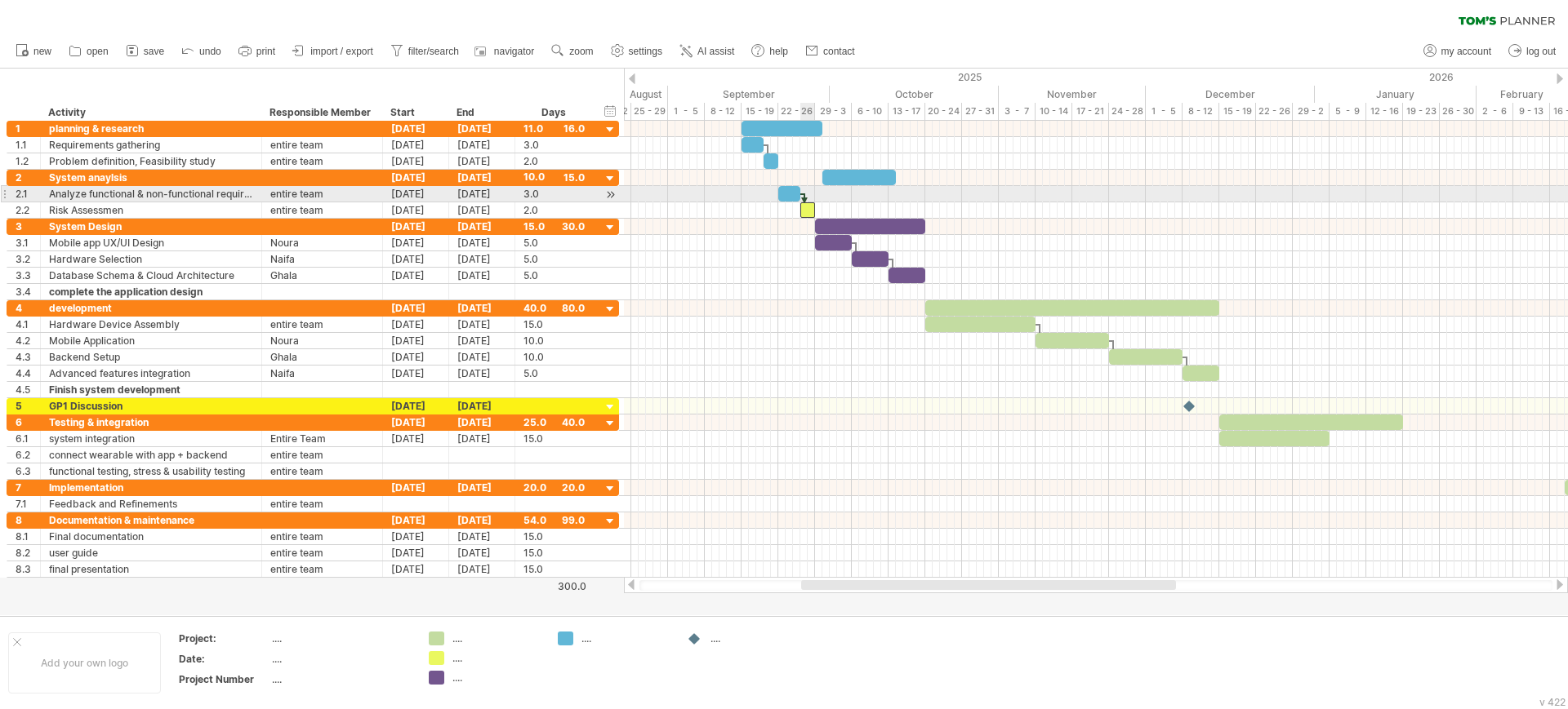
click at [807, 202] on div at bounding box center [808, 210] width 15 height 16
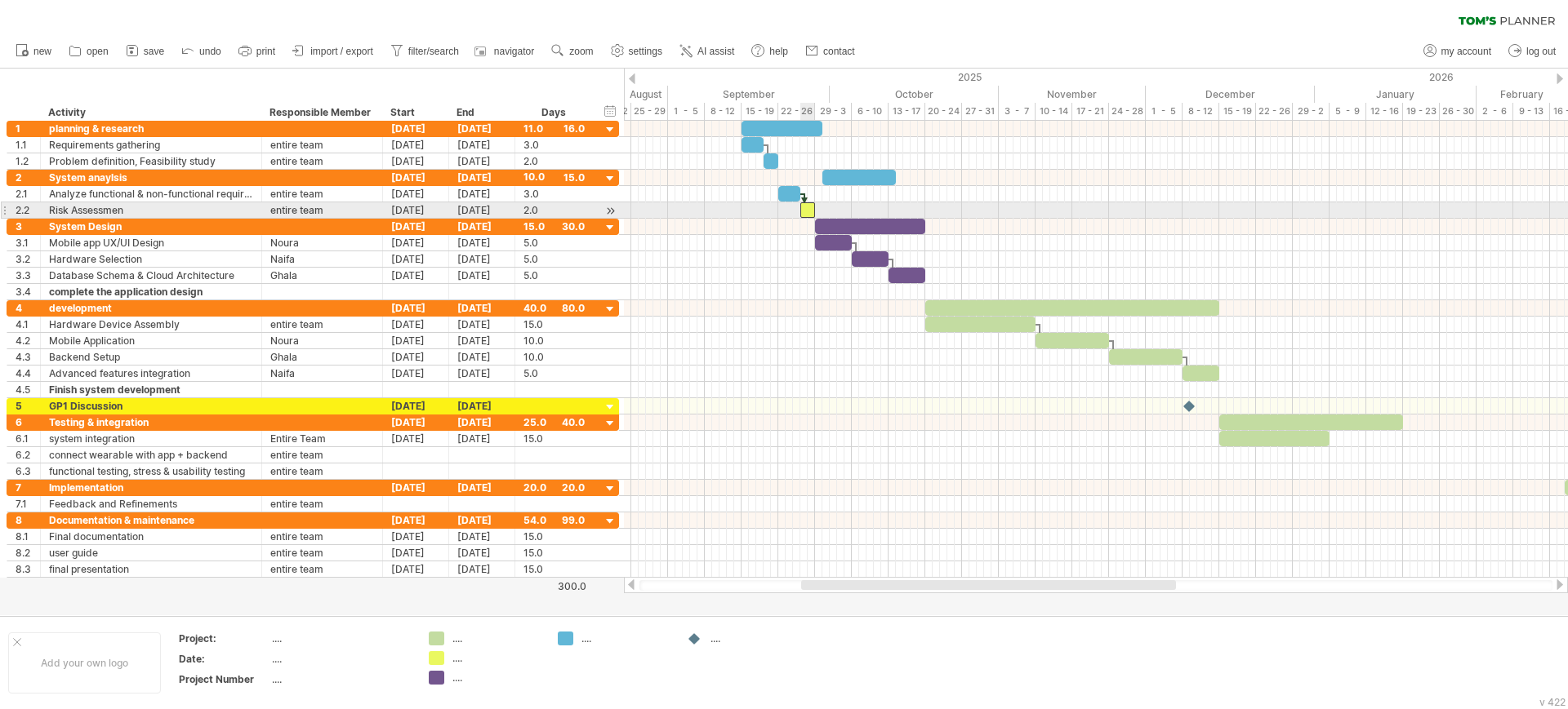
click at [805, 211] on div at bounding box center [808, 210] width 15 height 16
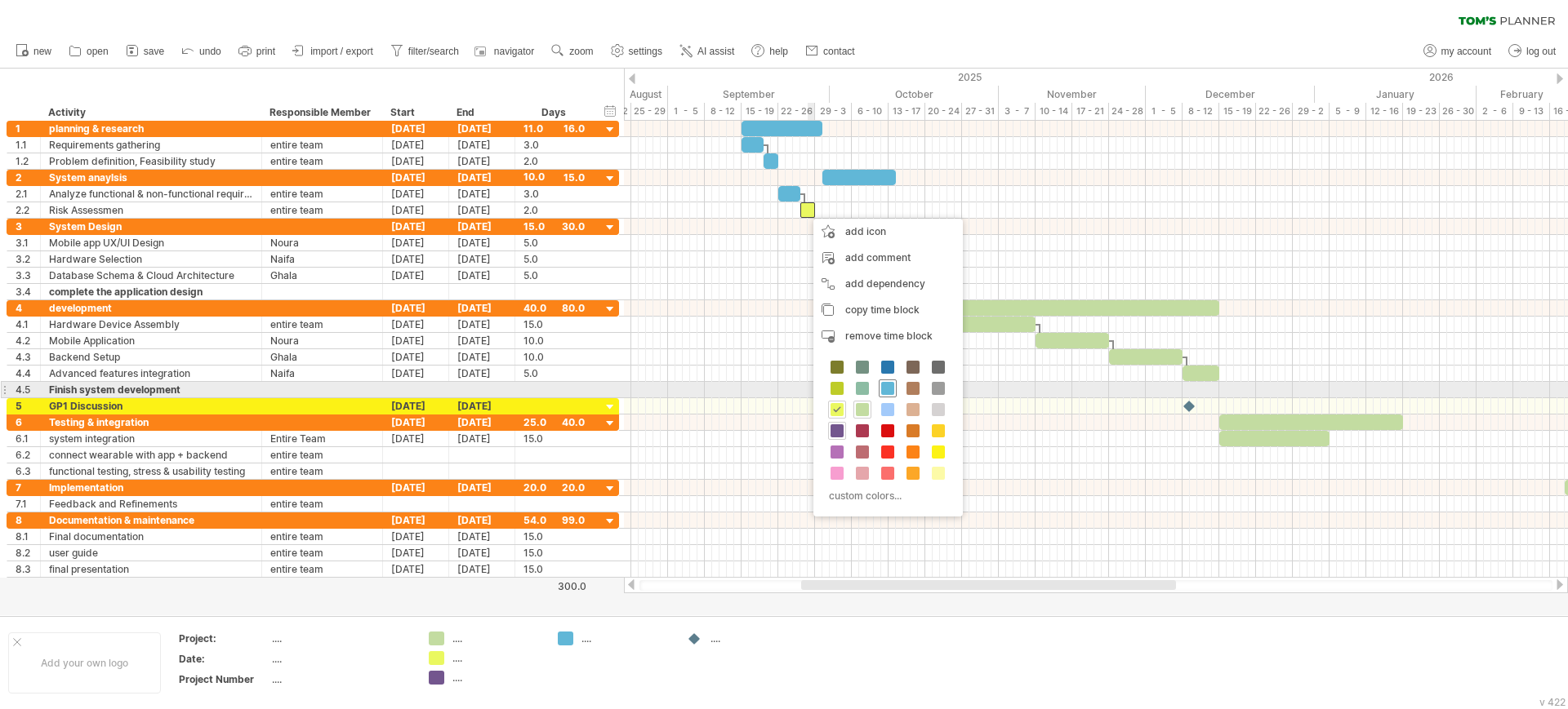
click at [884, 385] on span at bounding box center [887, 388] width 13 height 13
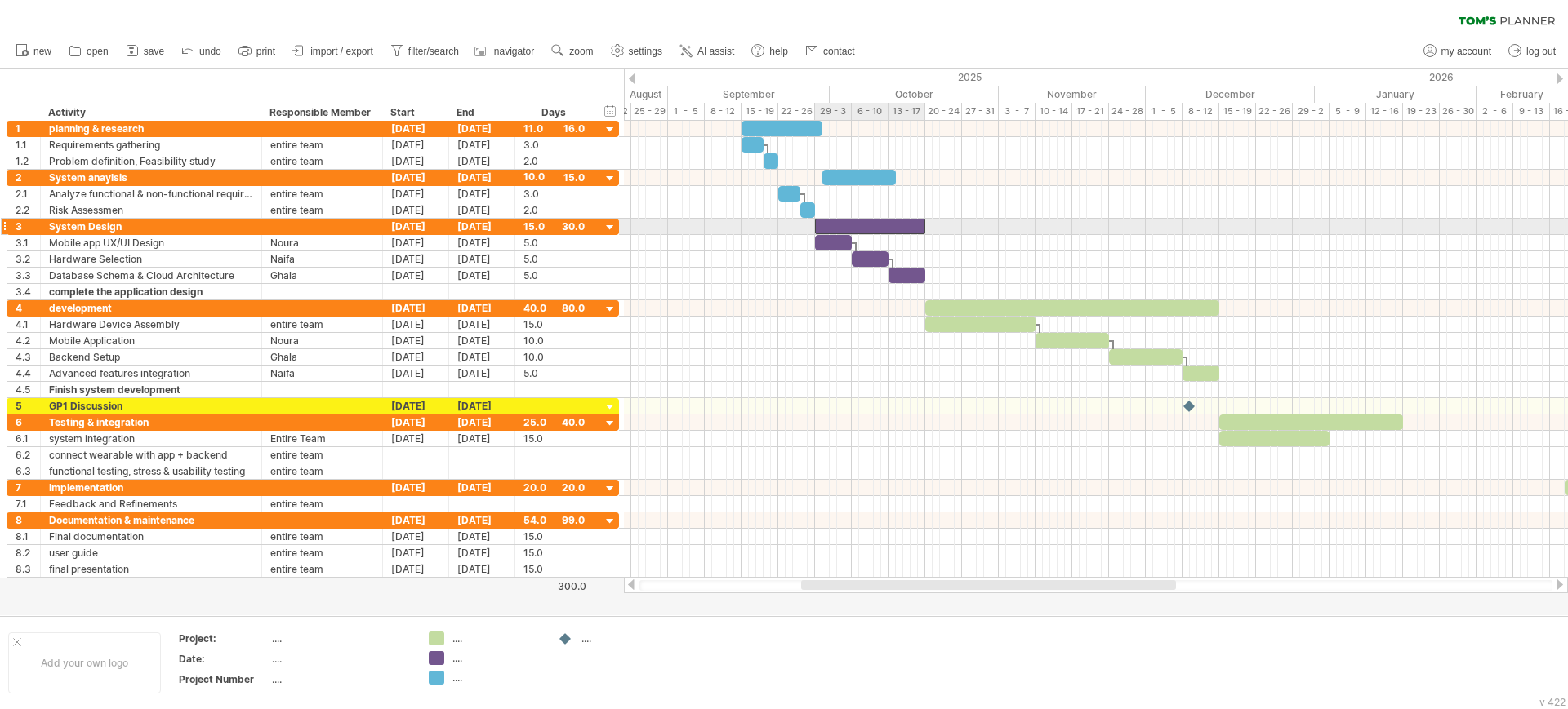
click at [848, 221] on div at bounding box center [870, 226] width 110 height 16
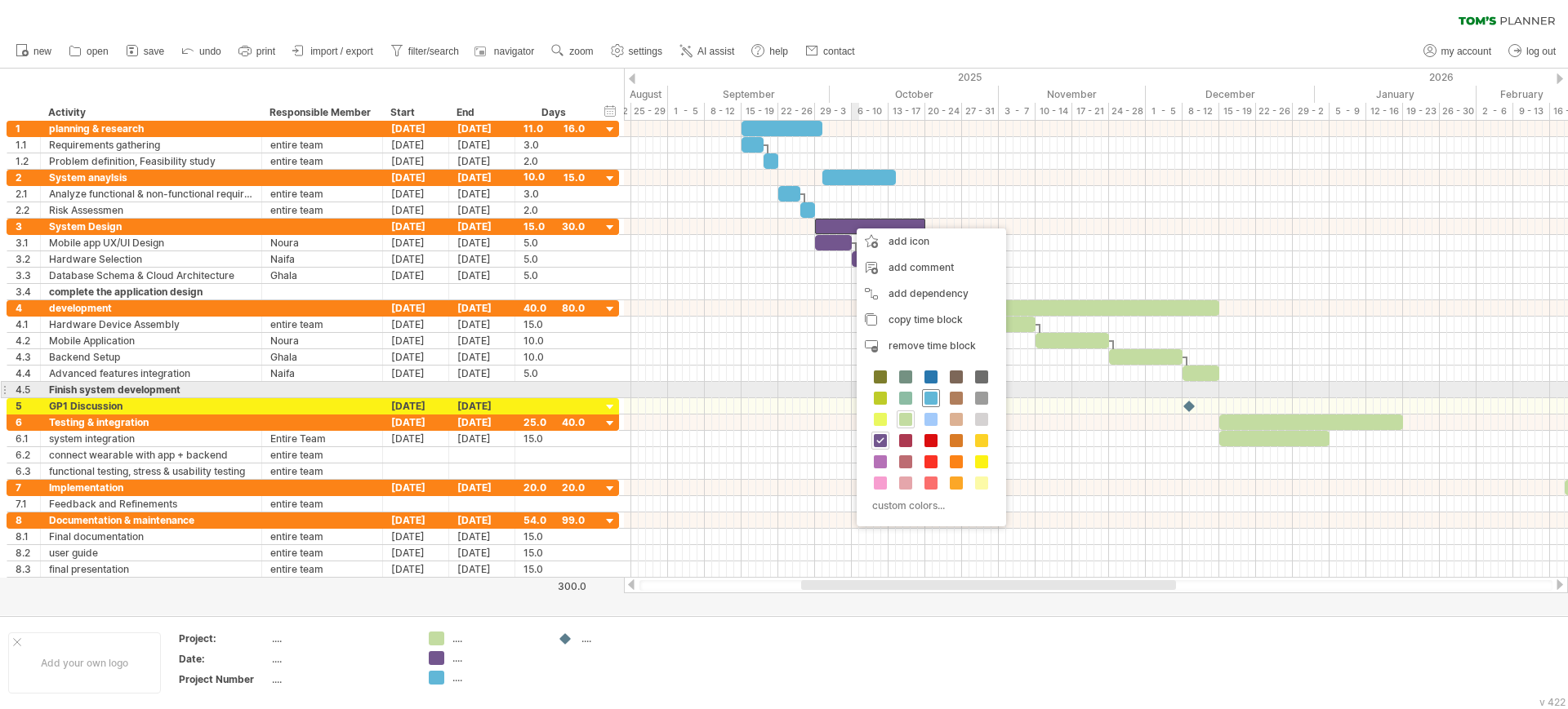
click at [932, 397] on span at bounding box center [930, 398] width 13 height 13
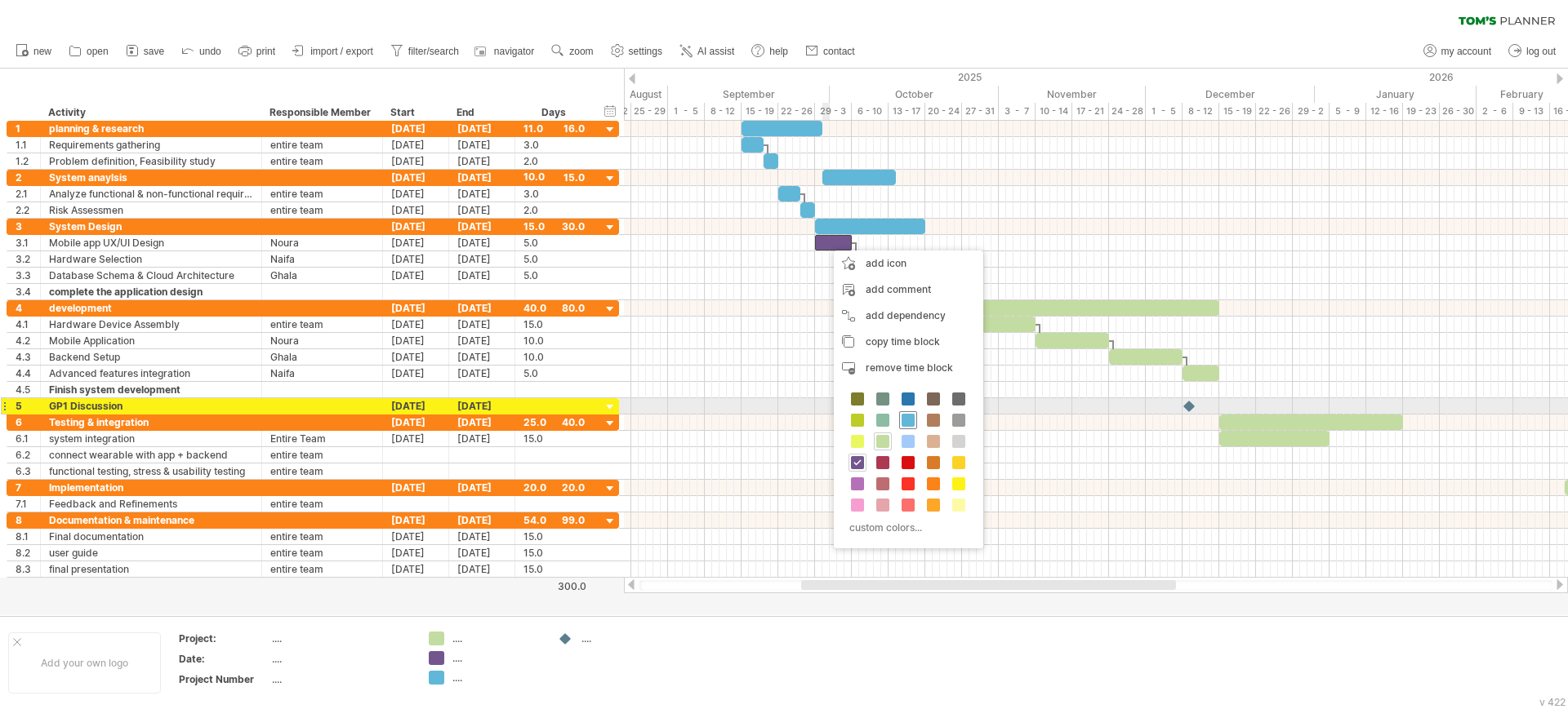
click at [905, 416] on span at bounding box center [908, 420] width 13 height 13
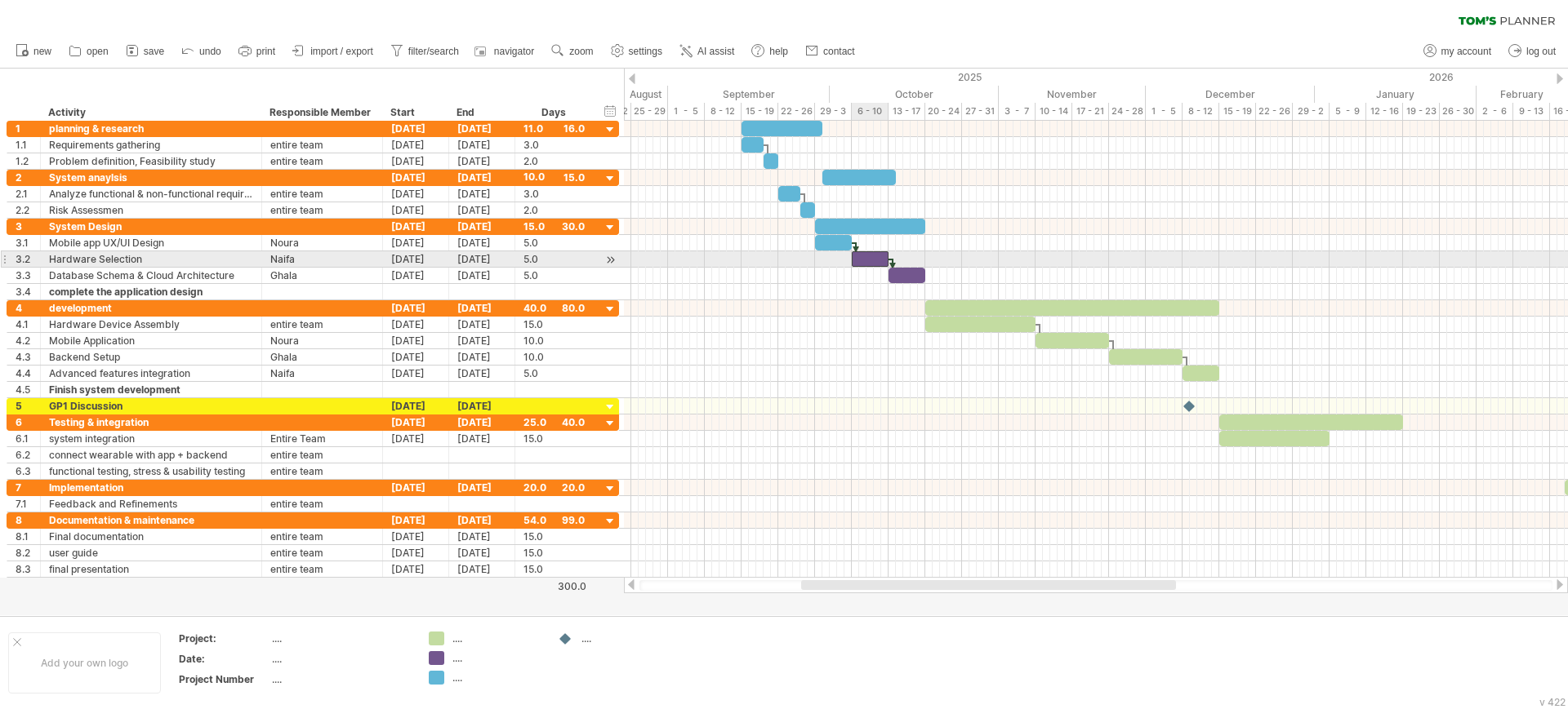
click at [859, 258] on div at bounding box center [870, 258] width 37 height 16
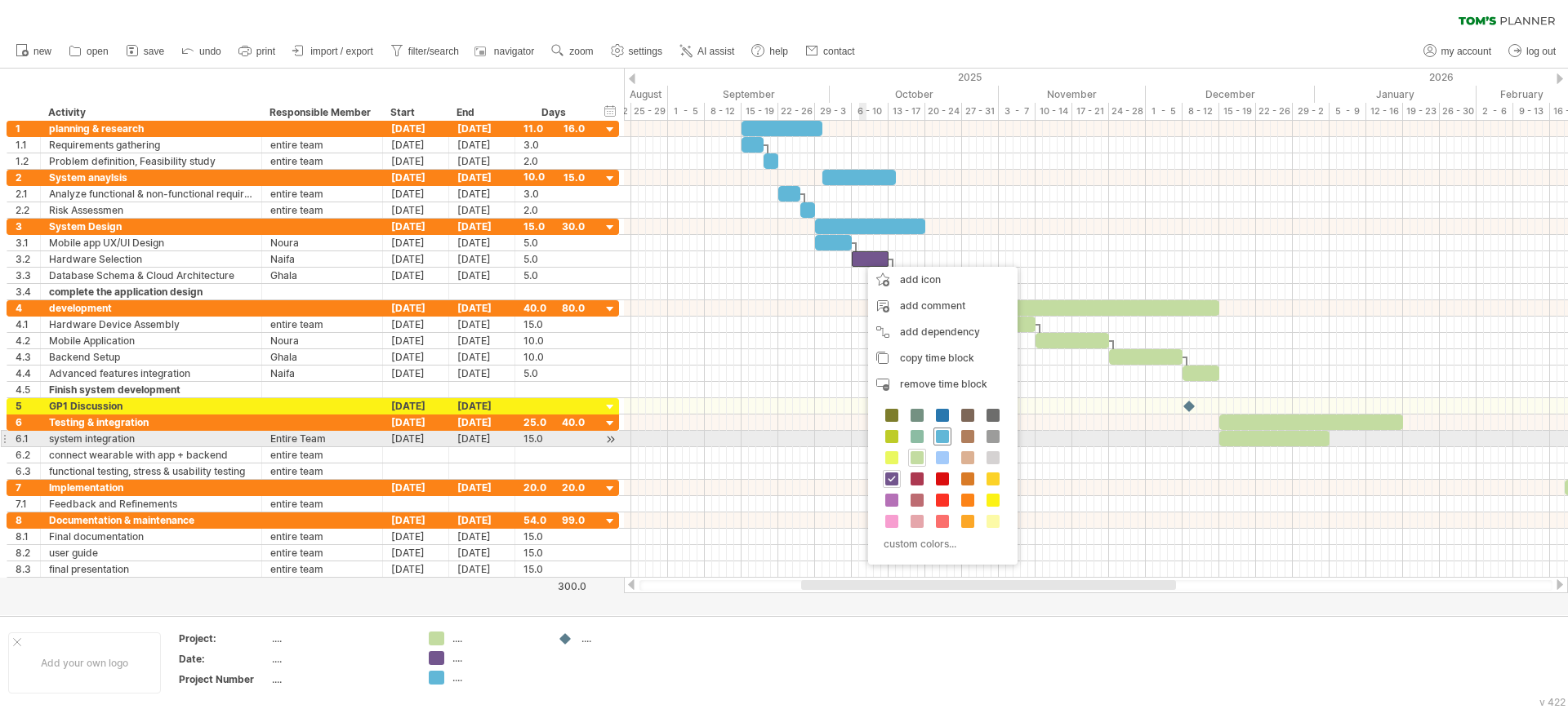
click at [942, 432] on span at bounding box center [942, 437] width 13 height 13
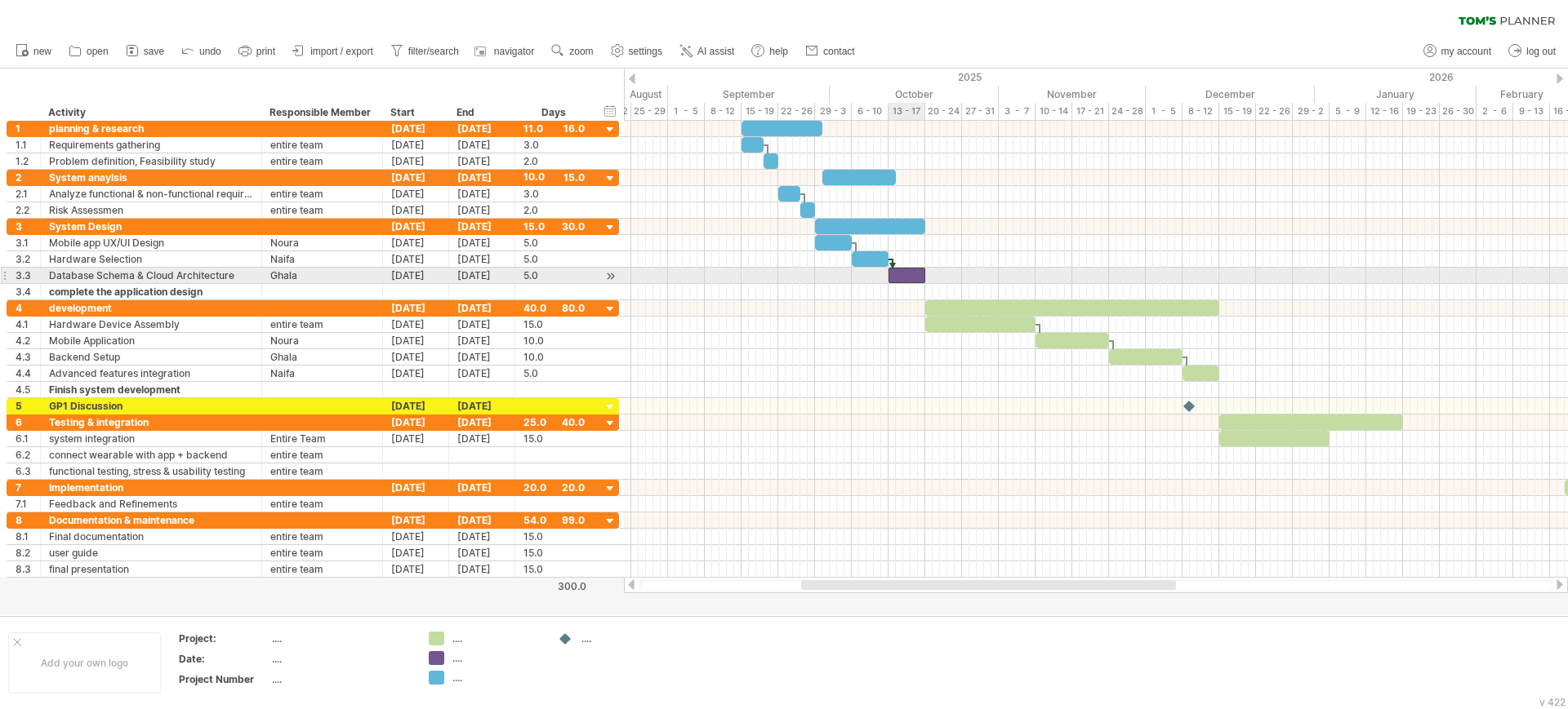
click at [913, 271] on div at bounding box center [906, 275] width 37 height 16
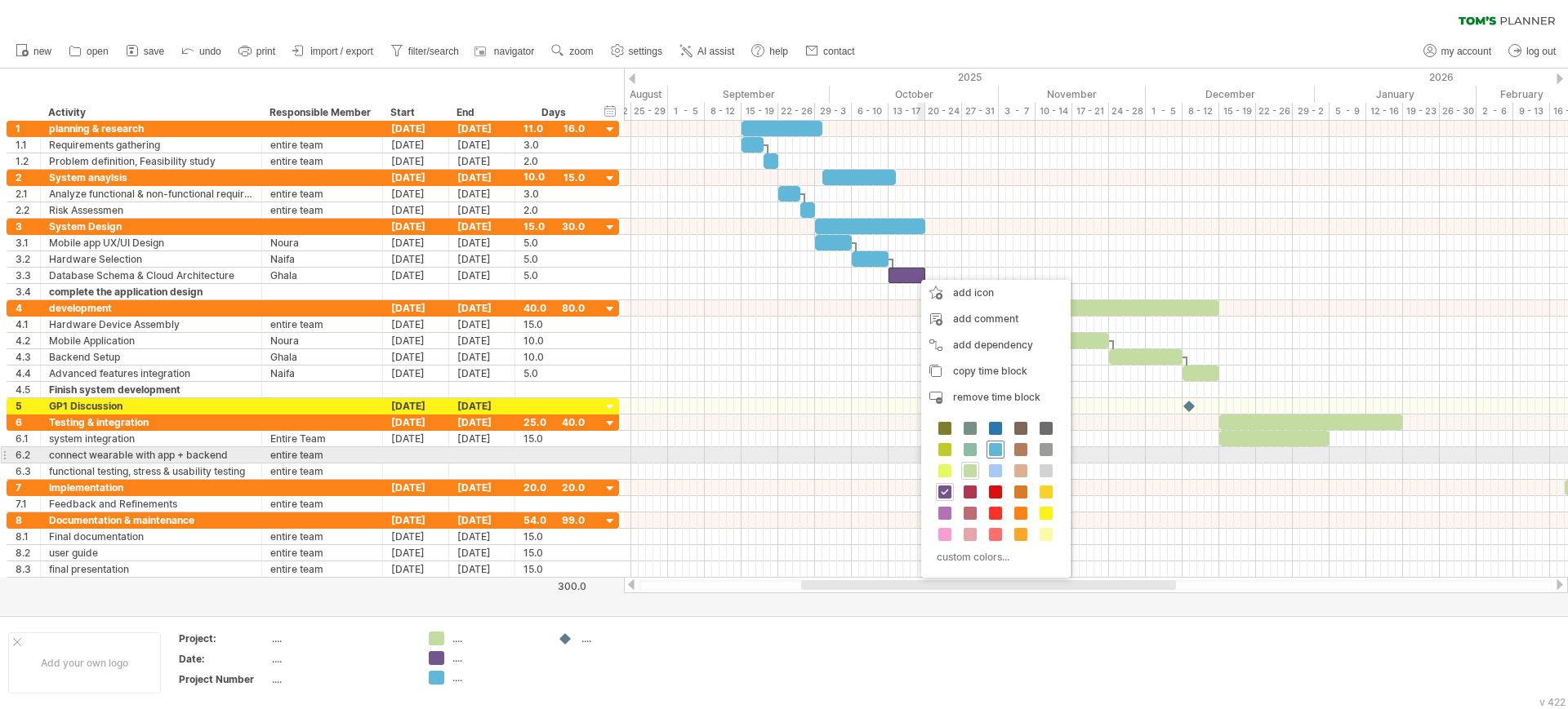
click at [997, 452] on span at bounding box center [996, 450] width 13 height 13
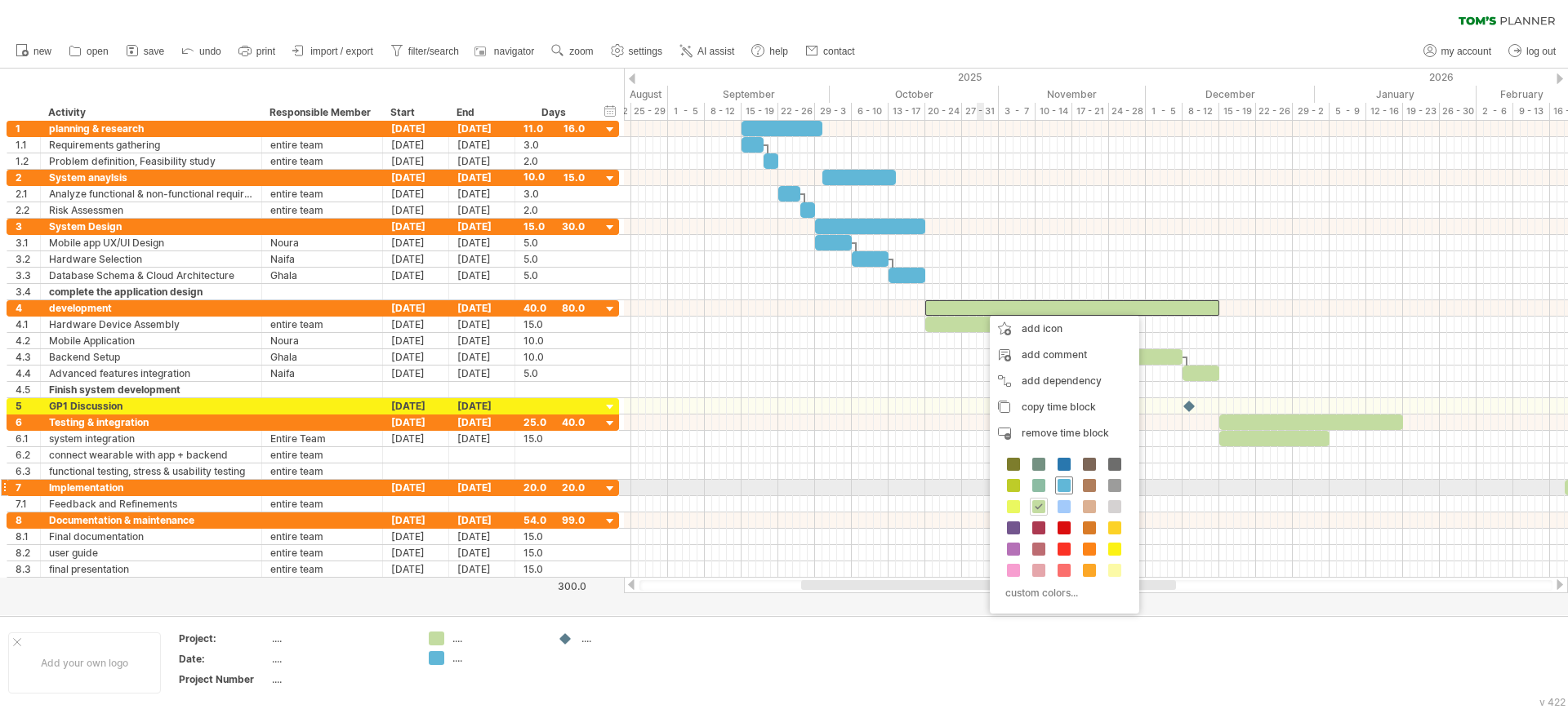
click at [1061, 484] on span at bounding box center [1064, 486] width 13 height 13
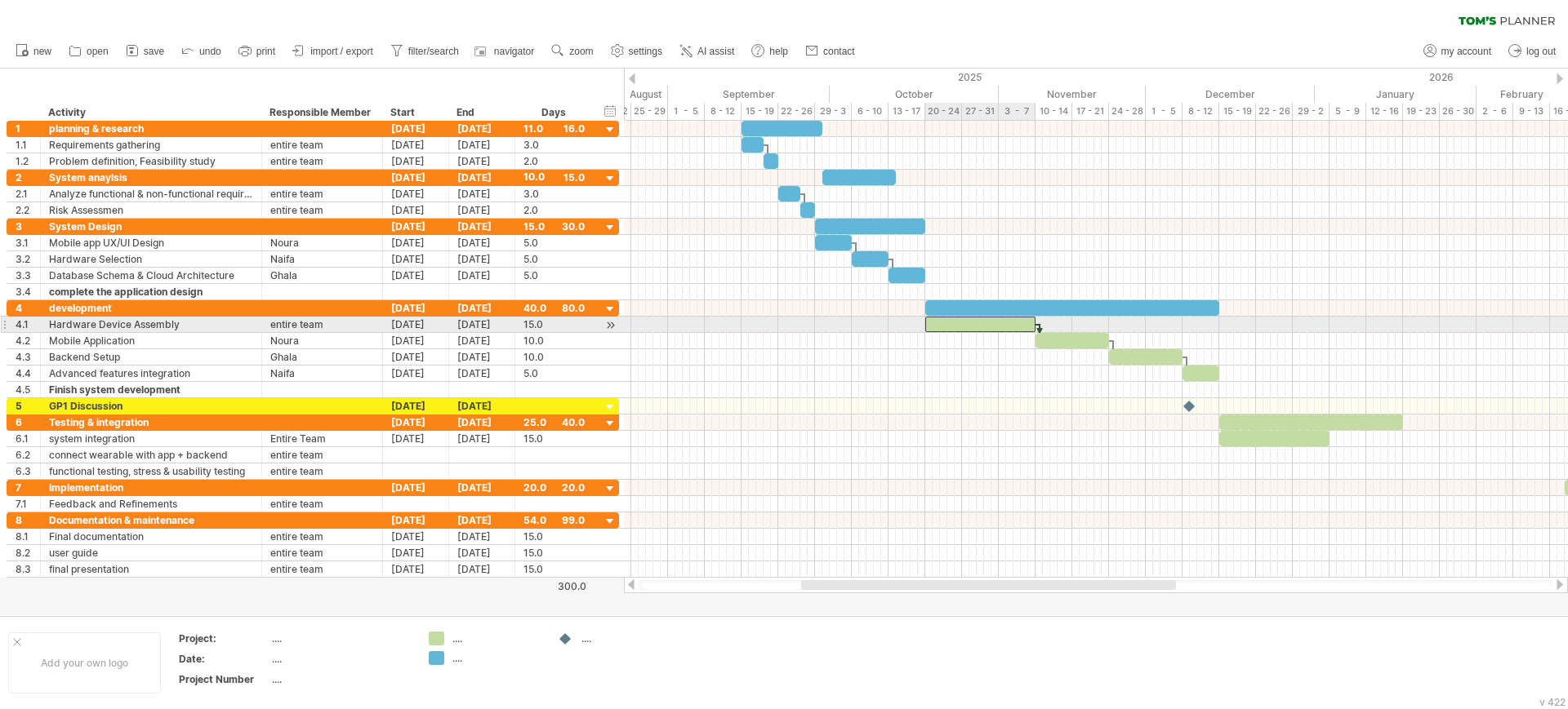
click at [937, 324] on div at bounding box center [980, 324] width 110 height 16
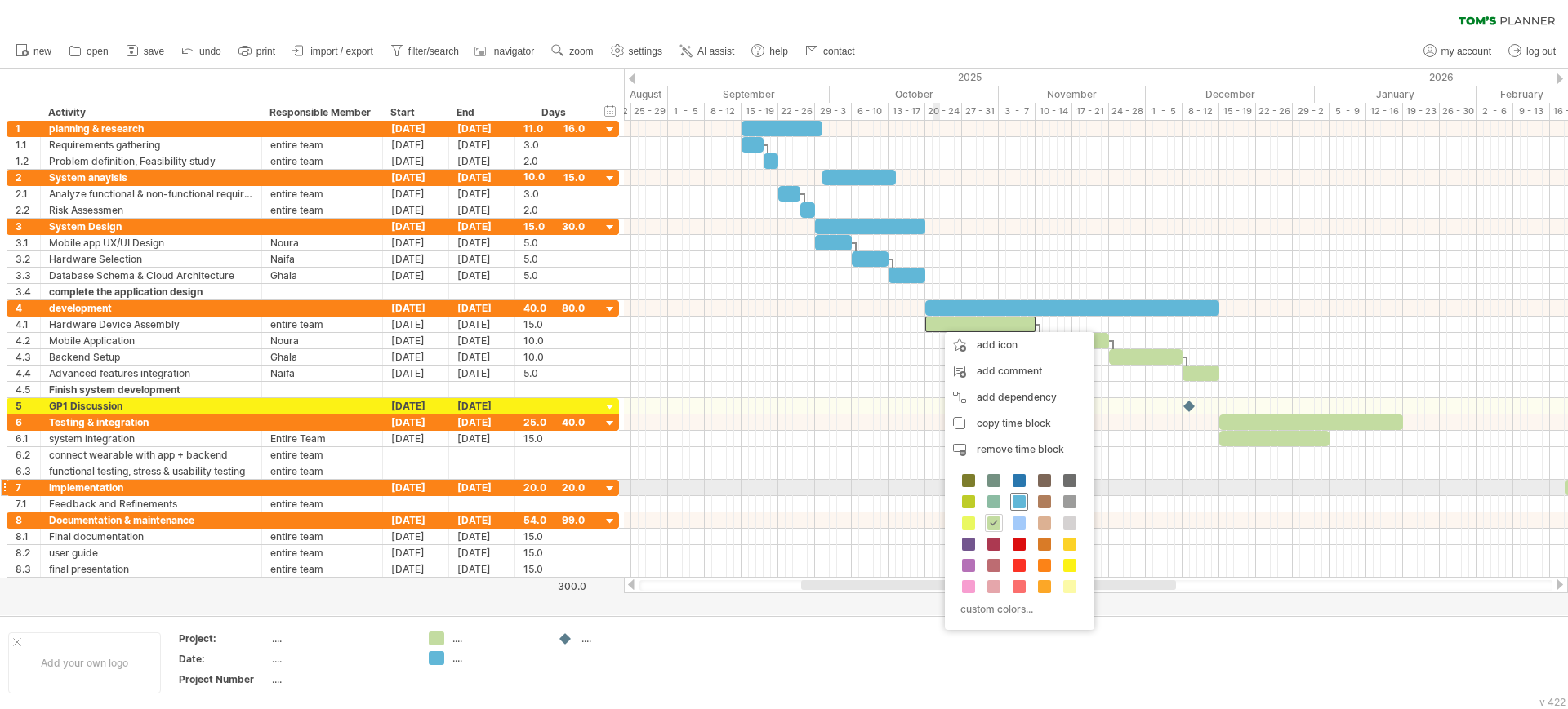
click at [1017, 494] on div at bounding box center [1020, 502] width 18 height 18
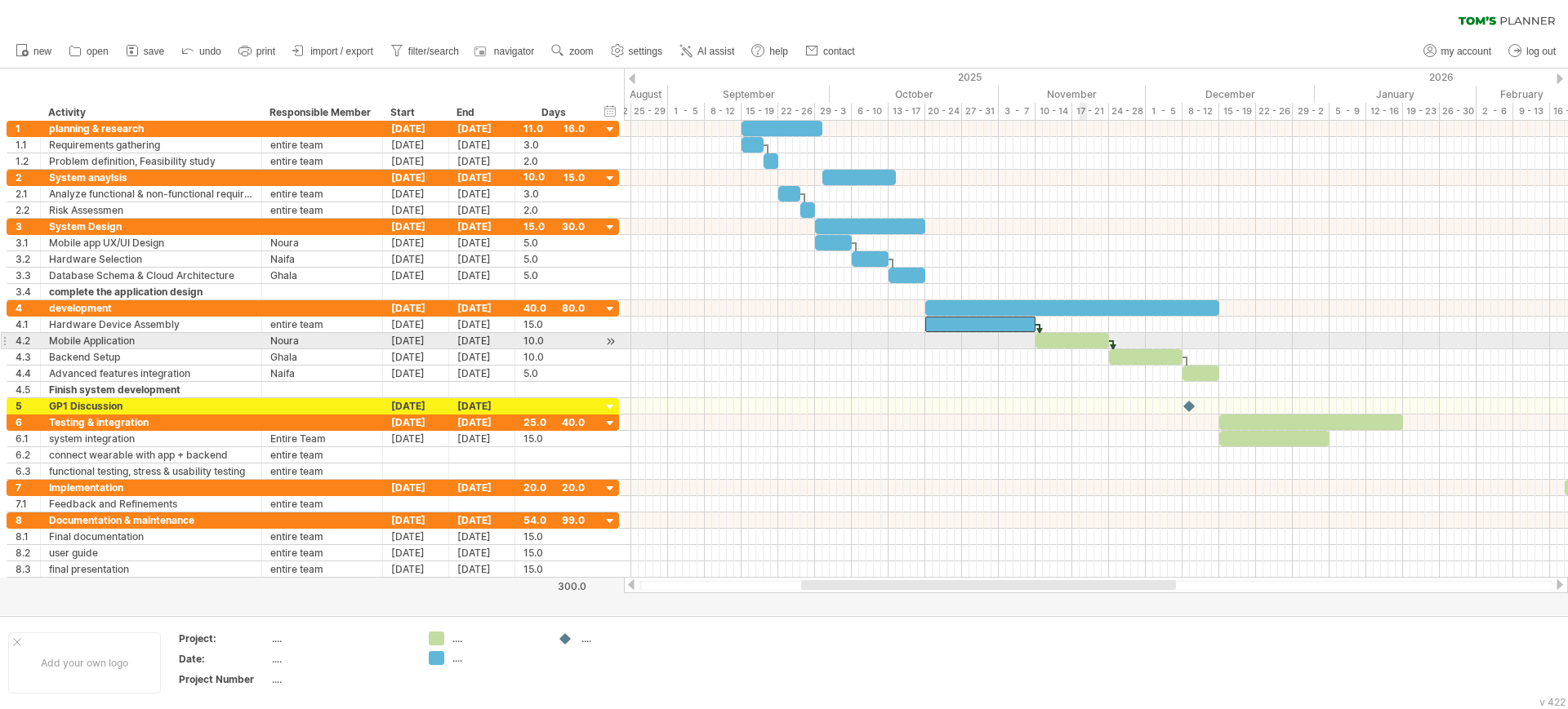
click at [1082, 339] on div at bounding box center [1072, 340] width 74 height 16
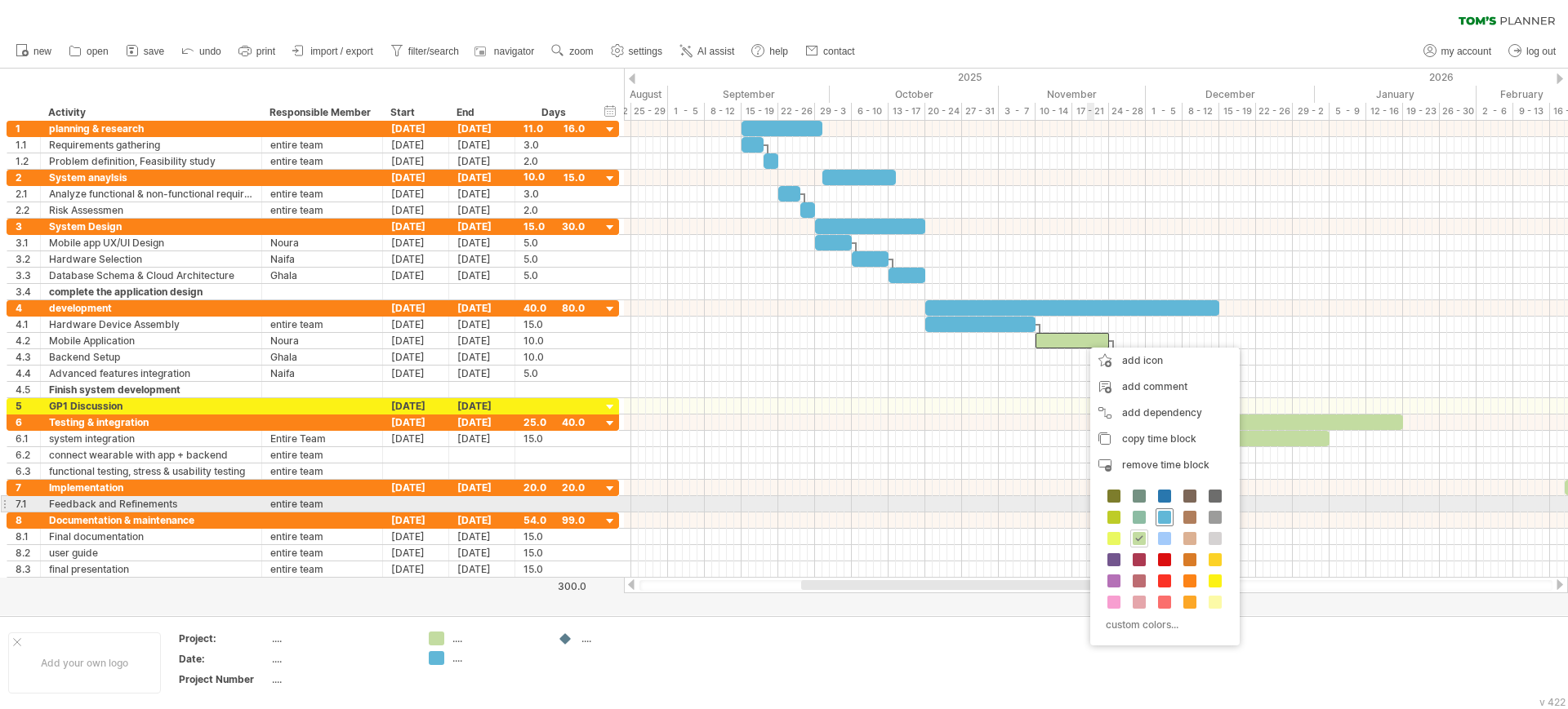
click at [1168, 511] on span at bounding box center [1164, 517] width 13 height 13
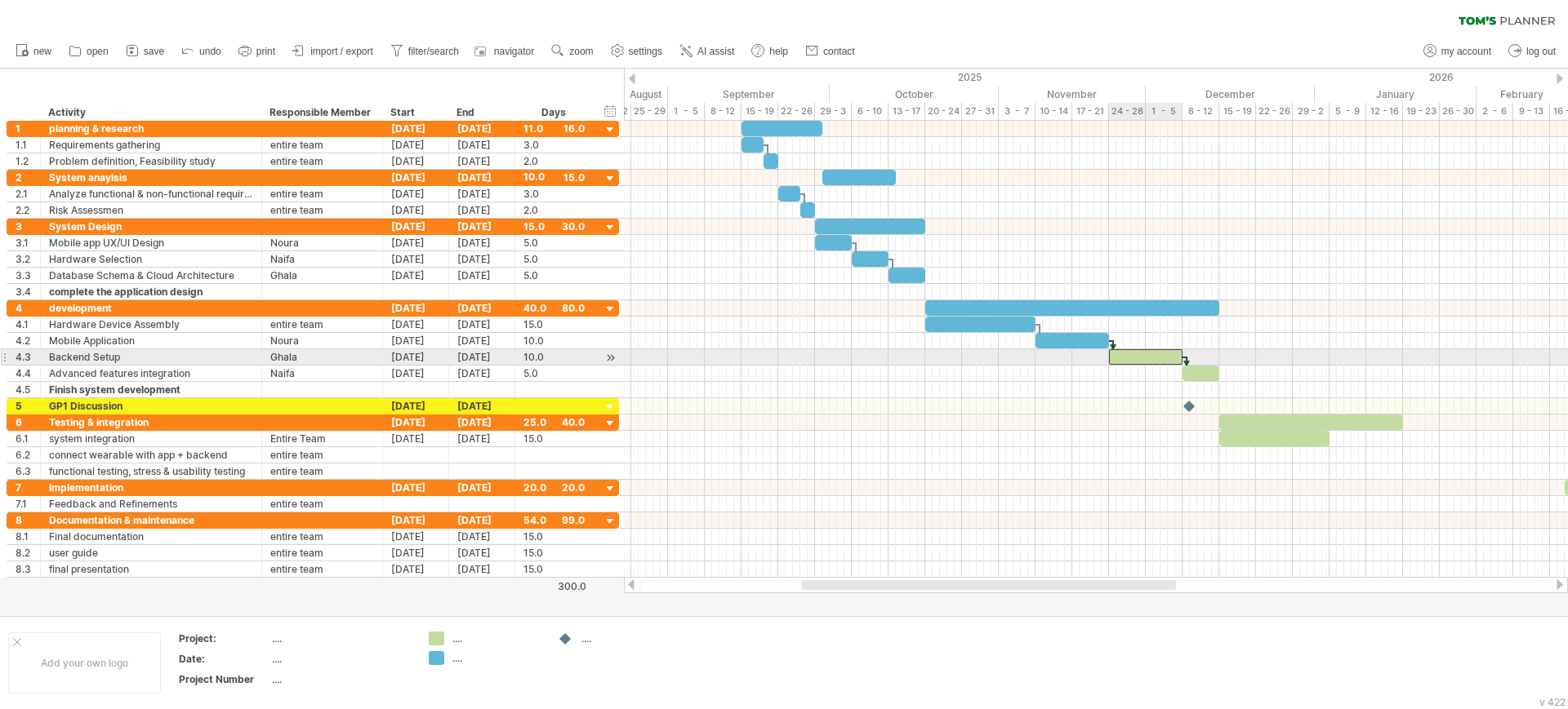
click at [1143, 358] on div at bounding box center [1146, 357] width 74 height 16
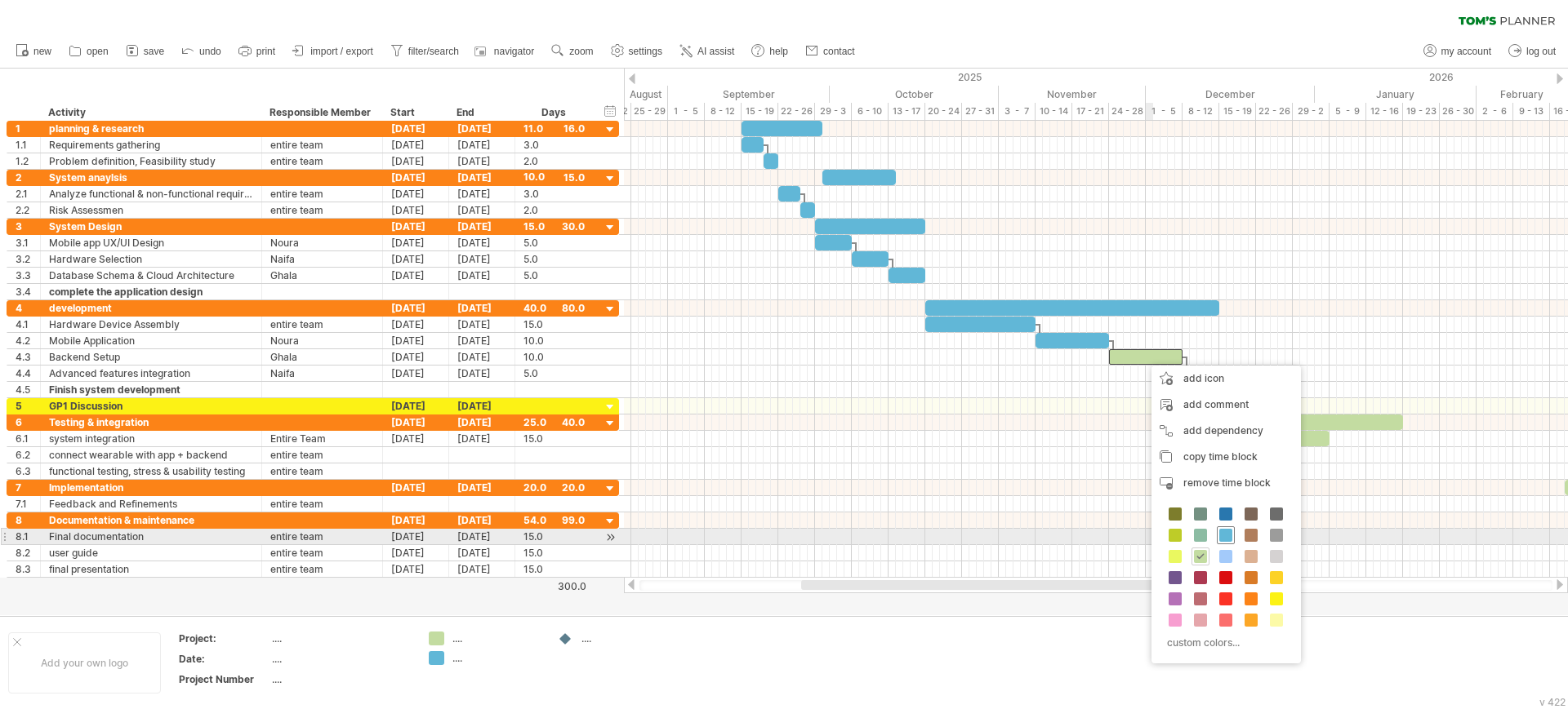
click at [1227, 535] on span at bounding box center [1226, 535] width 13 height 13
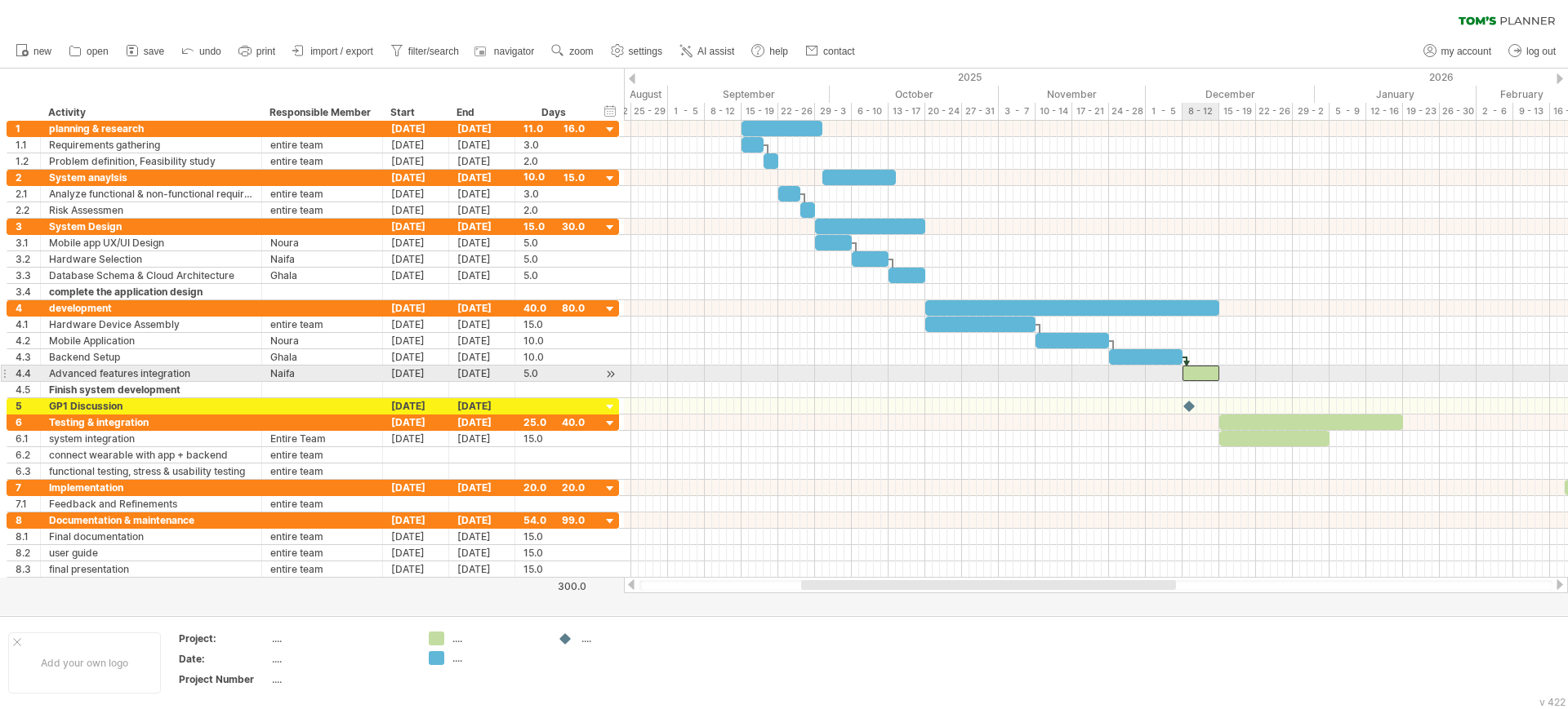
click at [1204, 370] on div at bounding box center [1201, 373] width 37 height 16
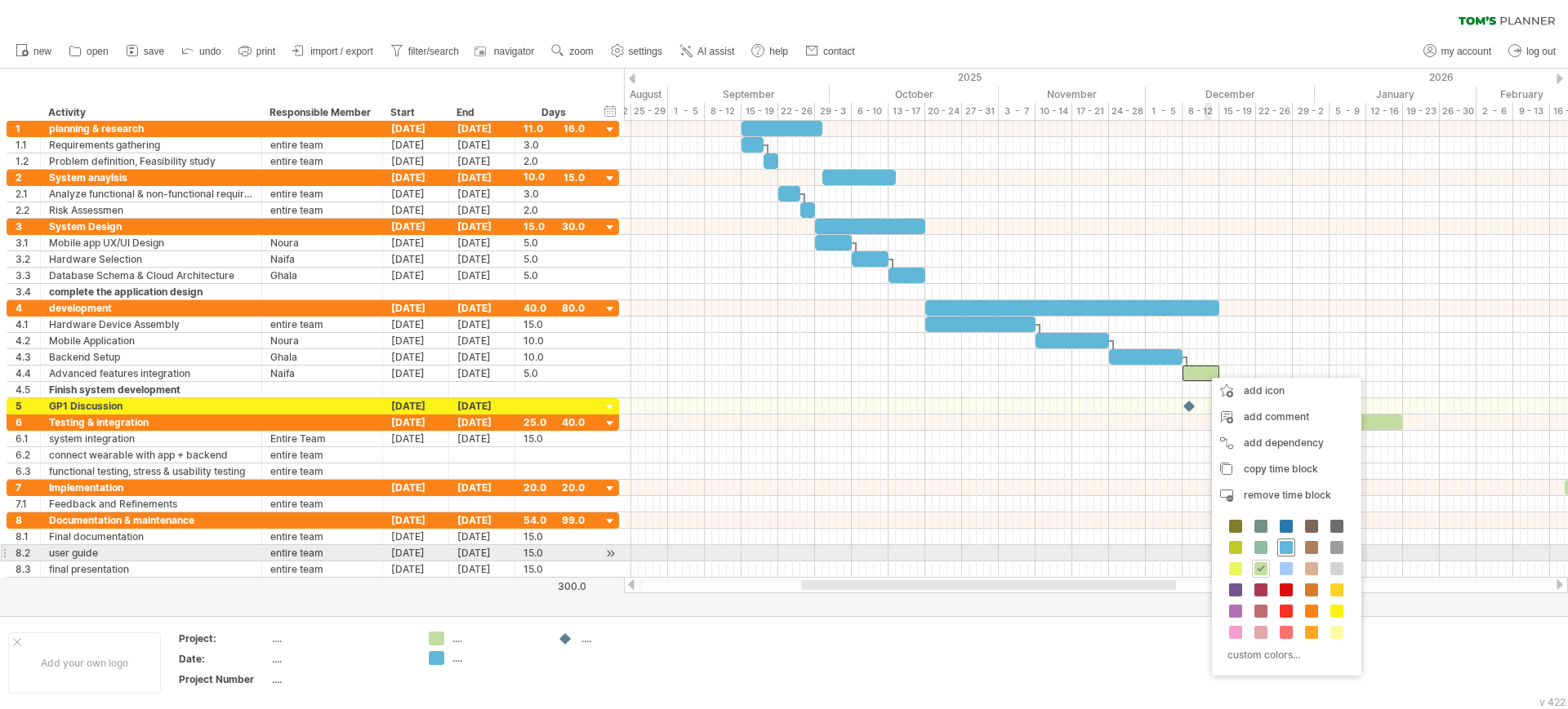
click at [1288, 547] on span at bounding box center [1286, 547] width 13 height 13
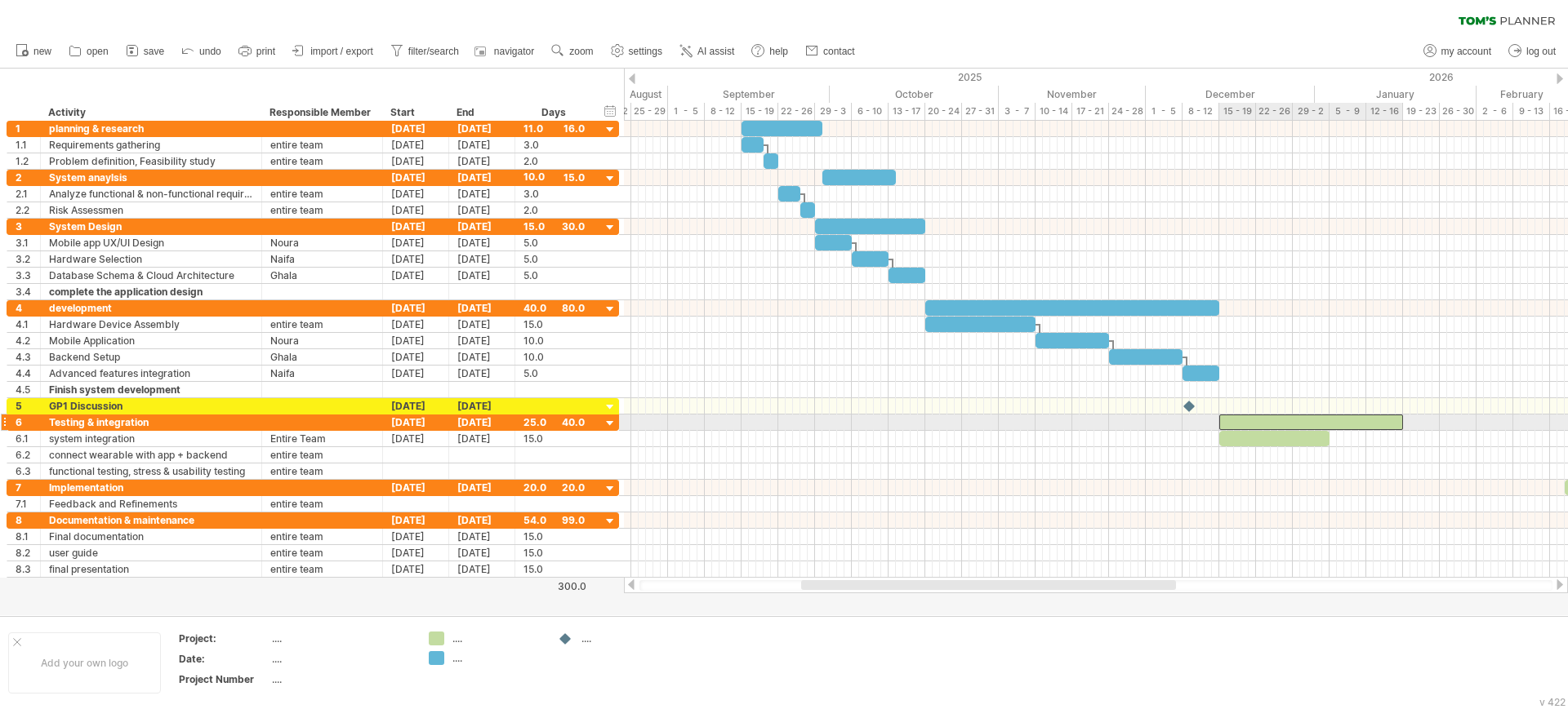
click at [1236, 421] on div at bounding box center [1311, 422] width 184 height 16
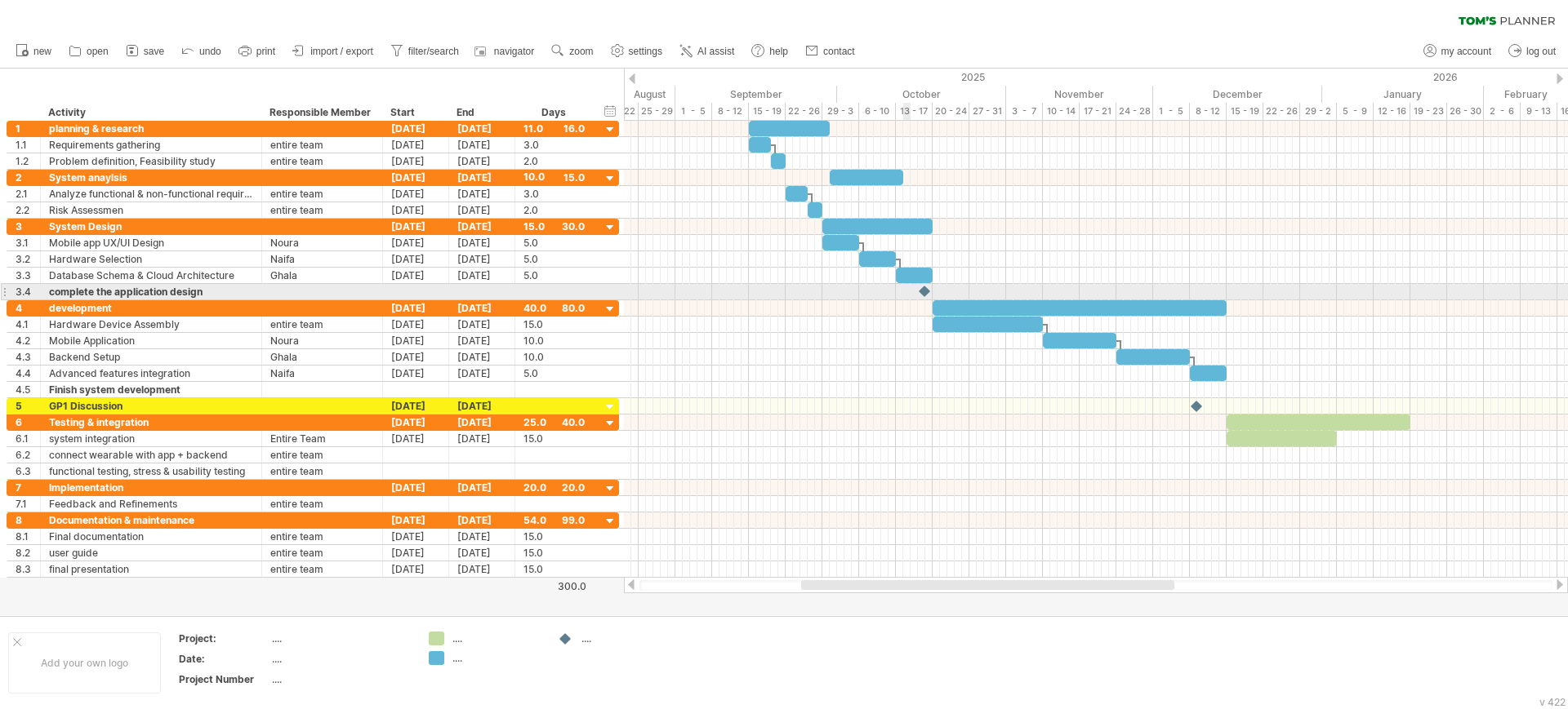
drag, startPoint x: 568, startPoint y: 634, endPoint x: 924, endPoint y: 293, distance: 493.0
click at [924, 293] on div "Trying to reach [DOMAIN_NAME] Connected again... 0% clear filter new 1" at bounding box center [784, 354] width 1568 height 709
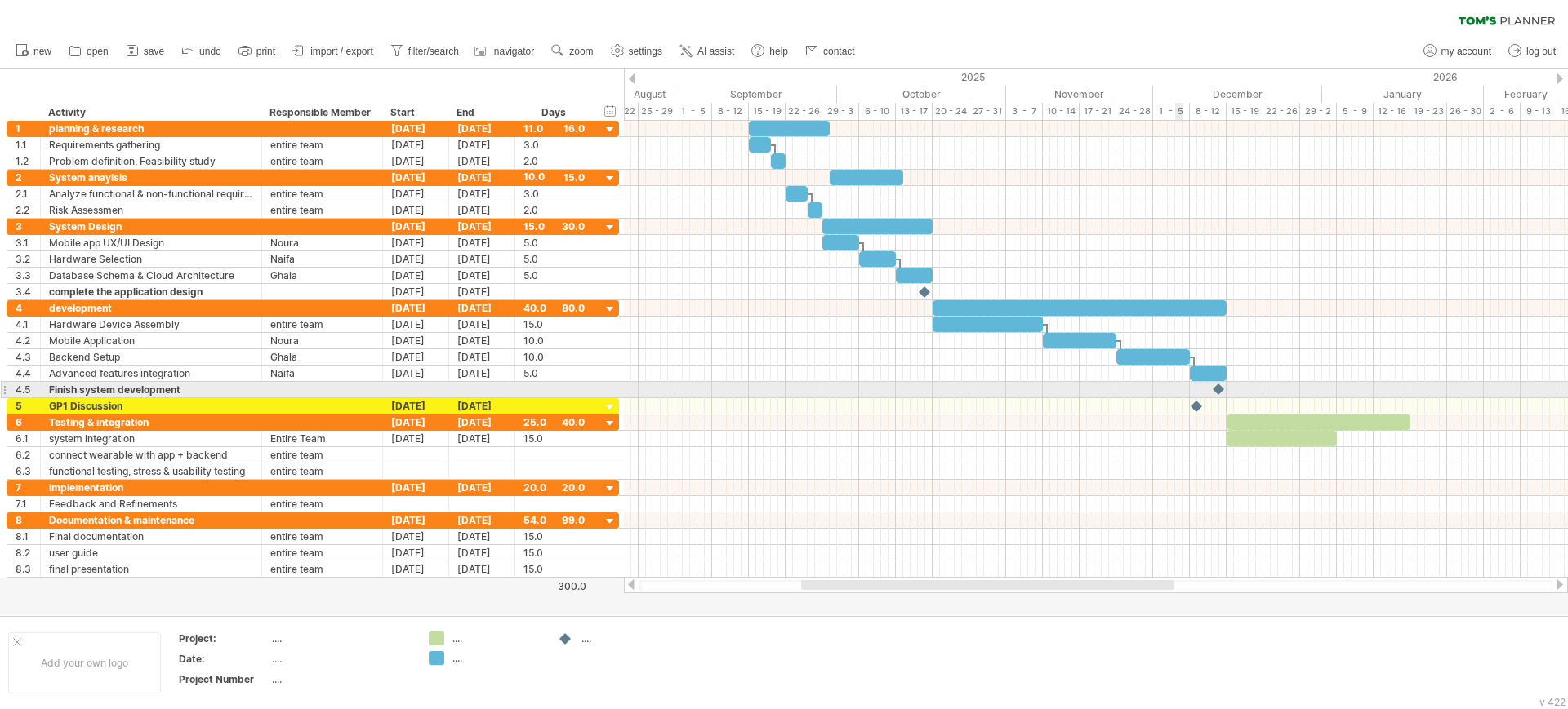
drag, startPoint x: 564, startPoint y: 640, endPoint x: 1219, endPoint y: 392, distance: 700.4
click at [1219, 392] on div "Trying to reach [DOMAIN_NAME] Connected again... 0% clear filter new 1" at bounding box center [784, 354] width 1568 height 709
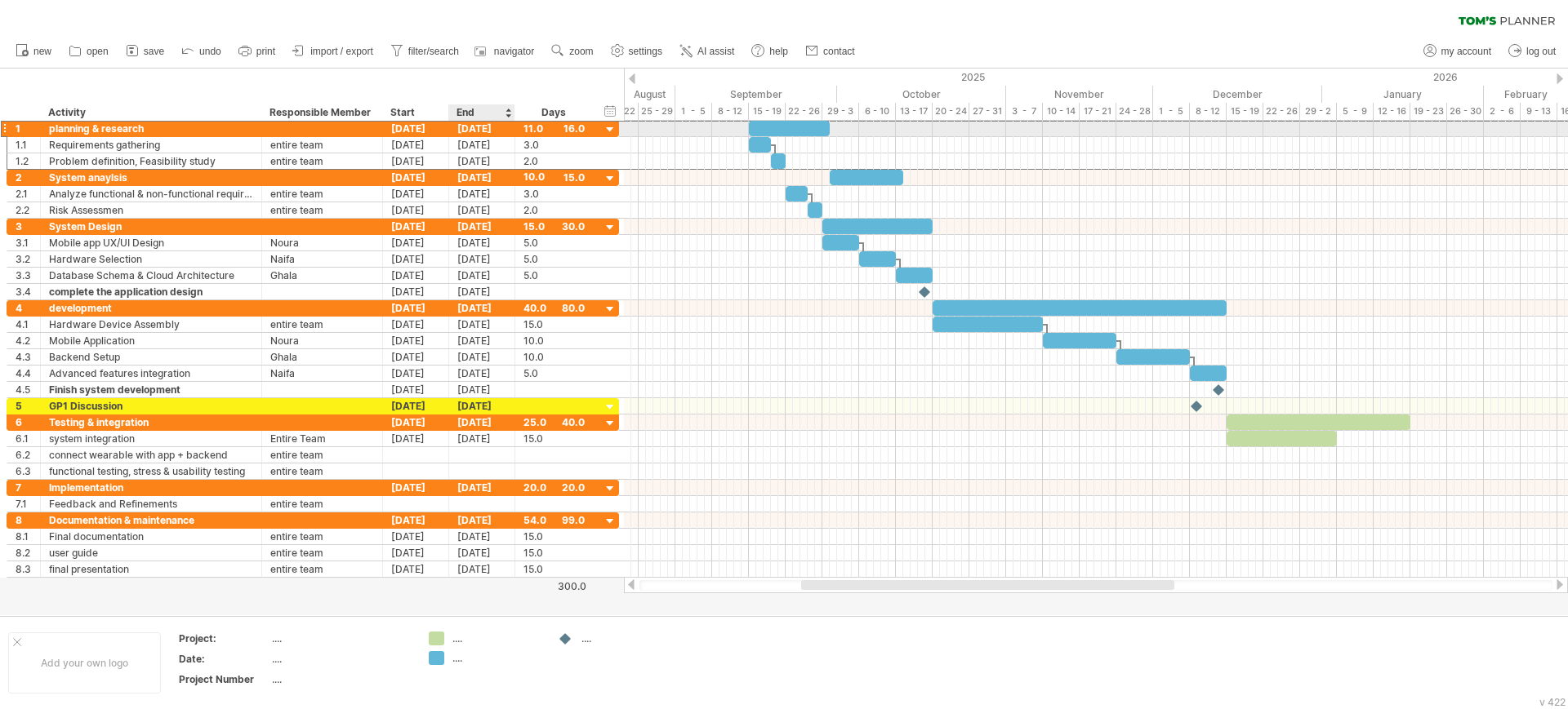
click at [468, 132] on div "[DATE]" at bounding box center [482, 128] width 66 height 16
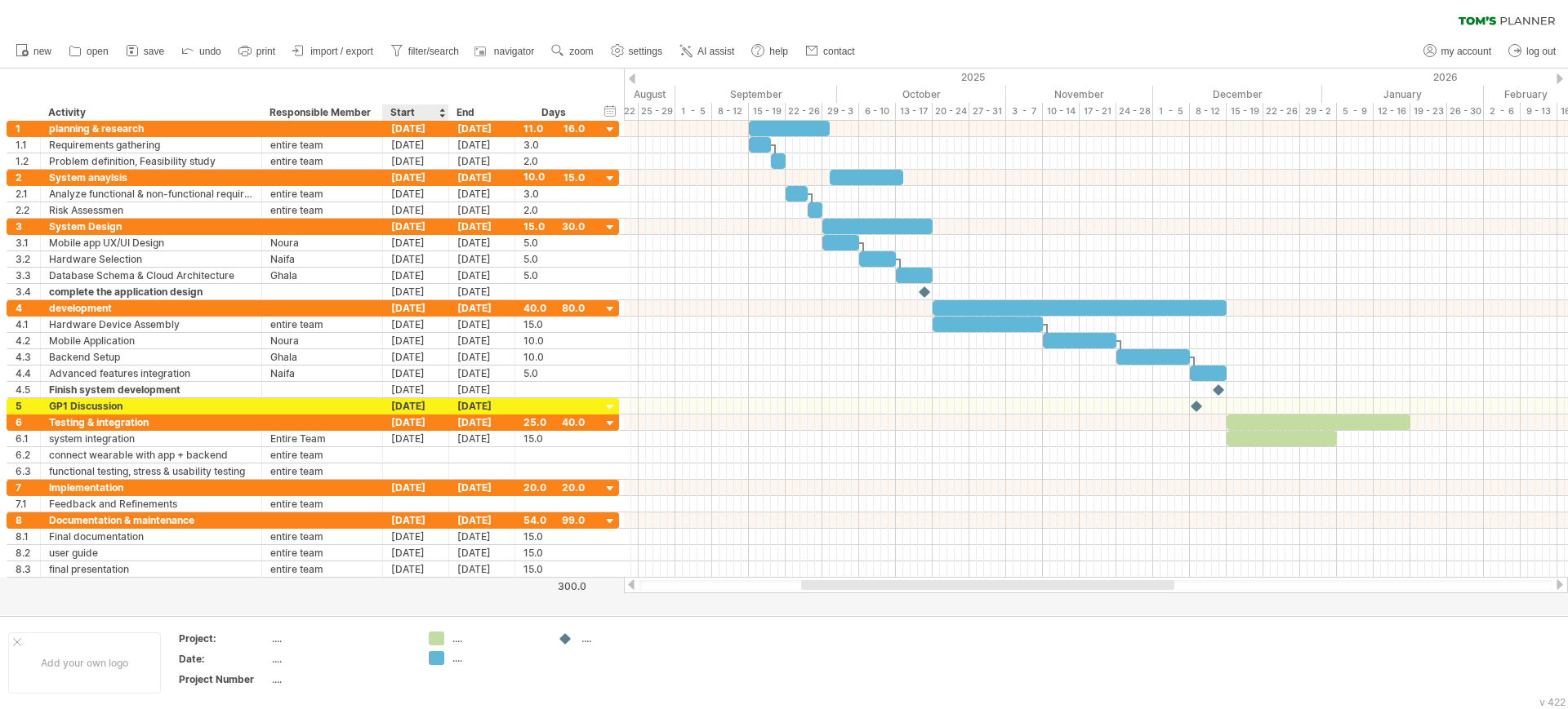
click at [409, 72] on div "**********" at bounding box center [312, 95] width 624 height 52
click at [409, 179] on div "[DATE]" at bounding box center [416, 177] width 66 height 16
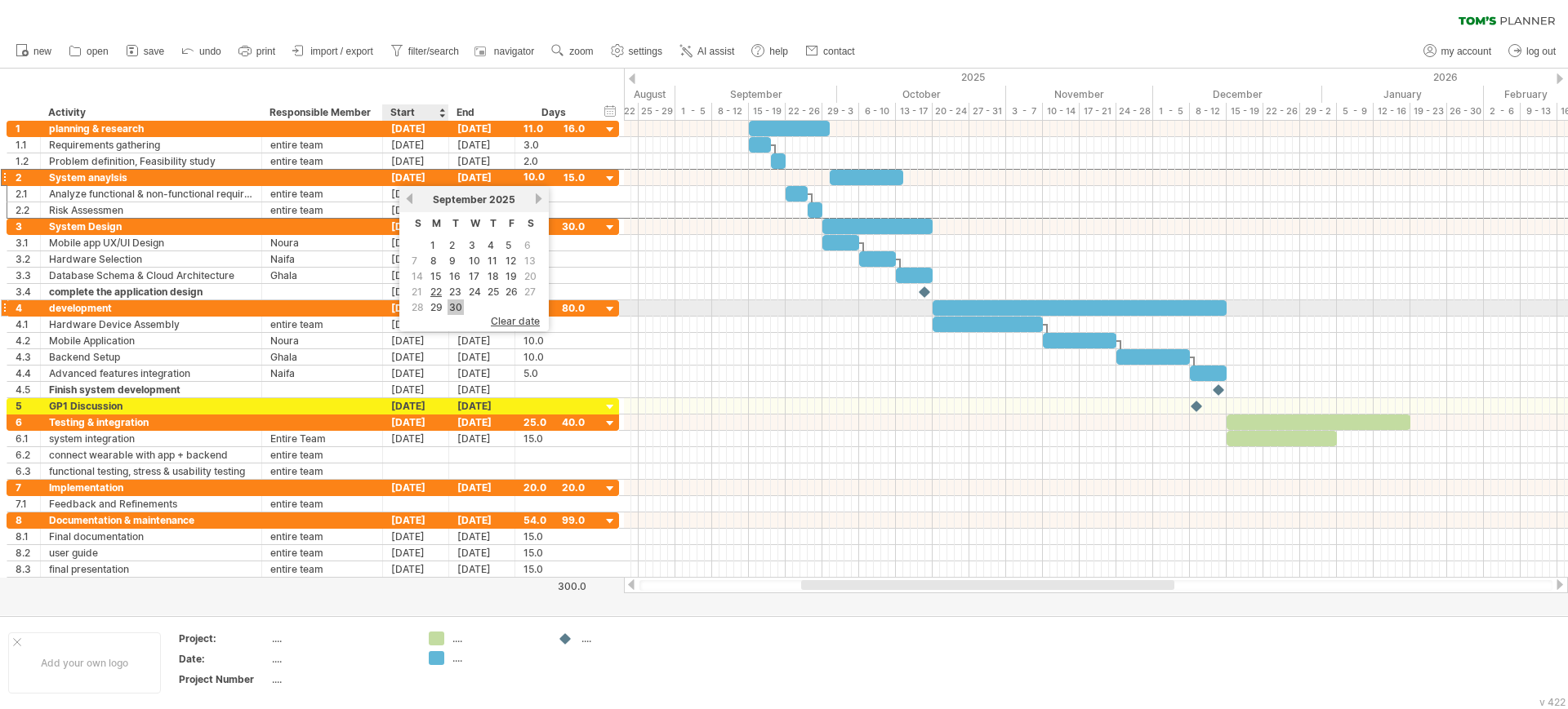
click at [455, 303] on link "30" at bounding box center [455, 307] width 17 height 16
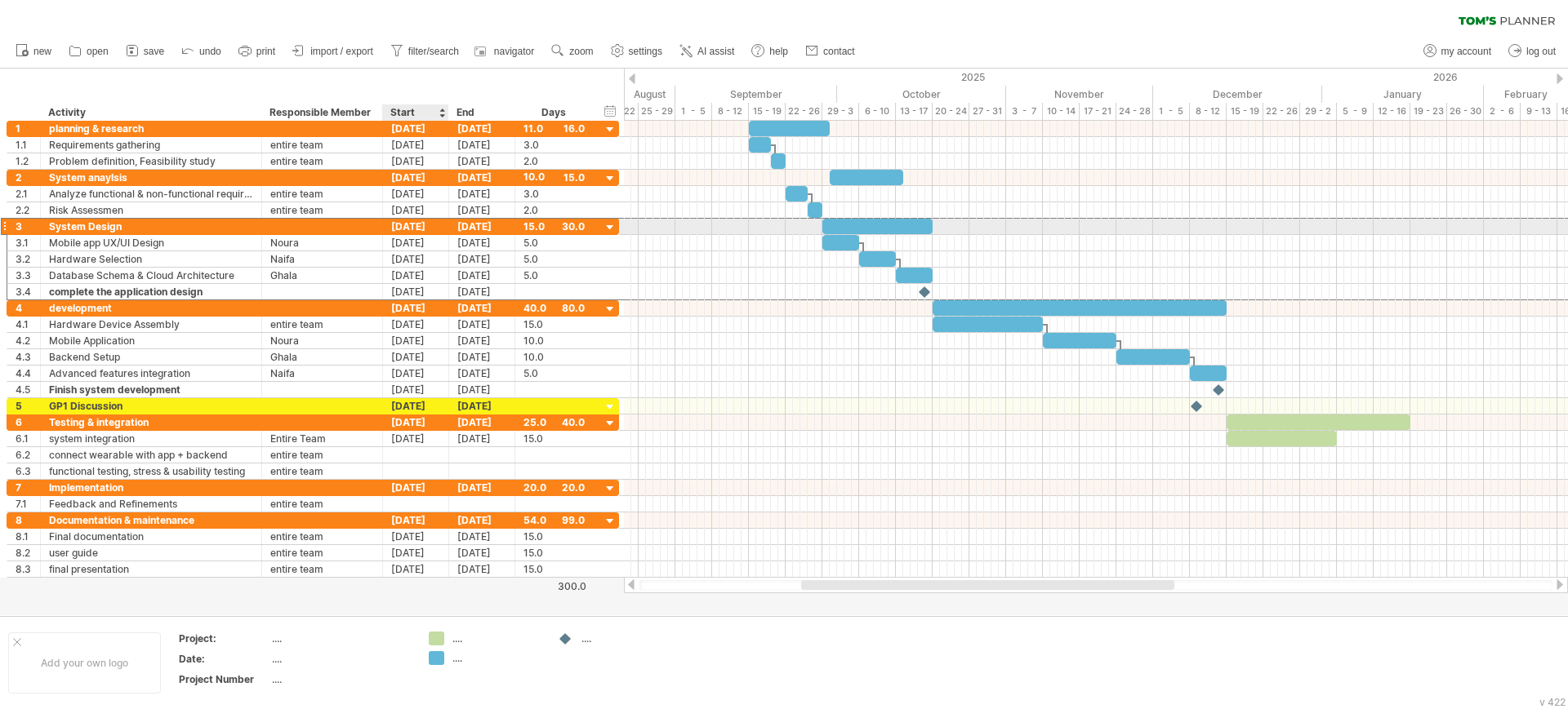
click at [413, 222] on div "[DATE]" at bounding box center [416, 226] width 66 height 16
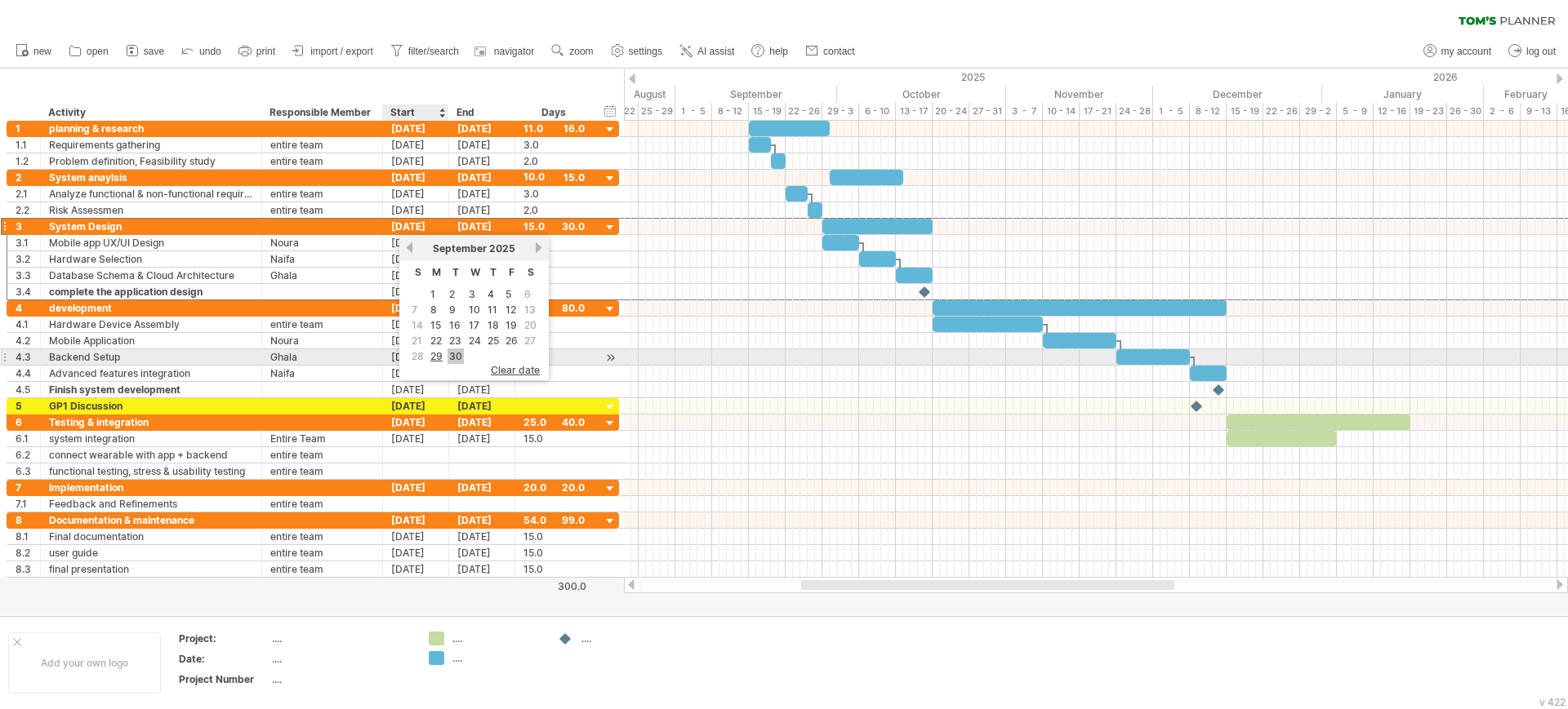
click at [456, 349] on link "30" at bounding box center [455, 356] width 17 height 16
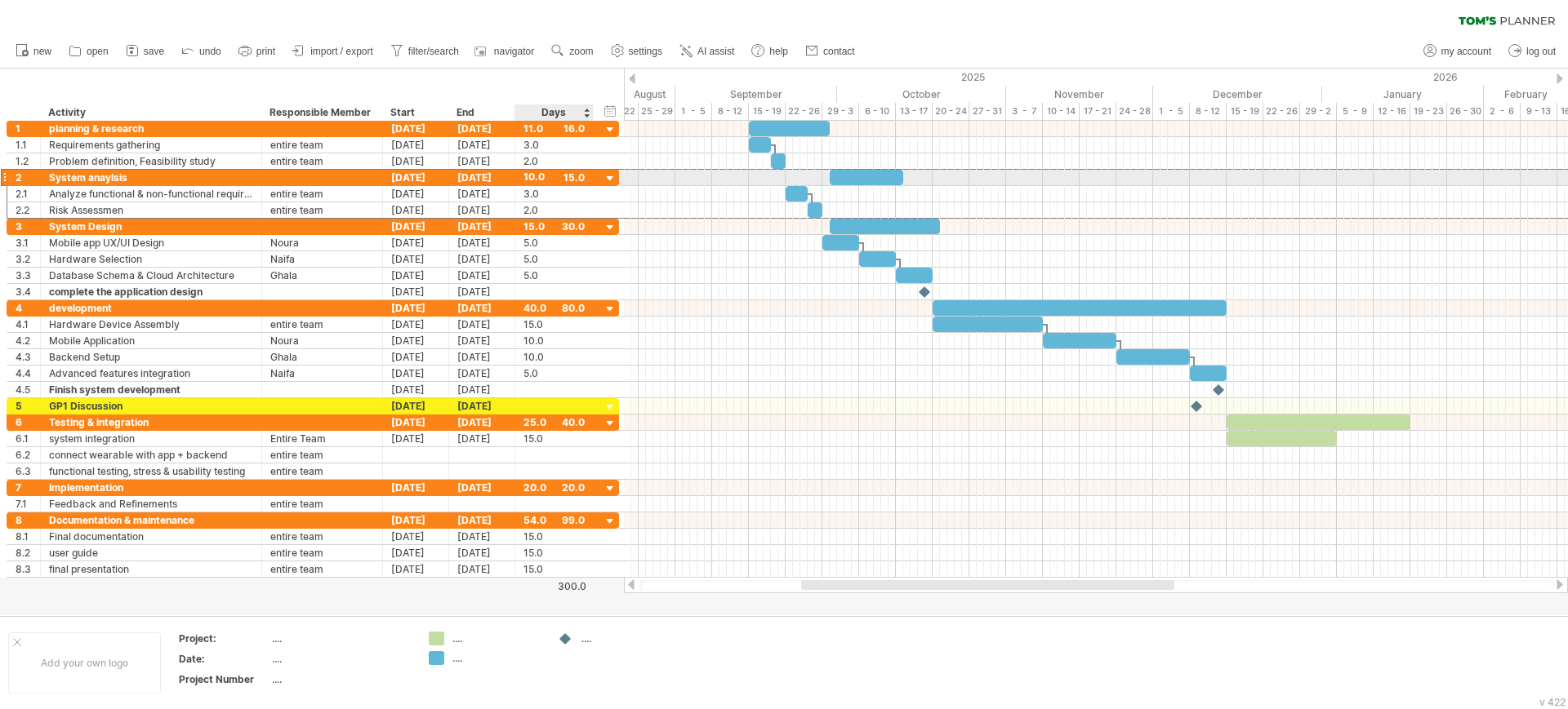
click at [601, 171] on div "**********" at bounding box center [312, 177] width 612 height 17
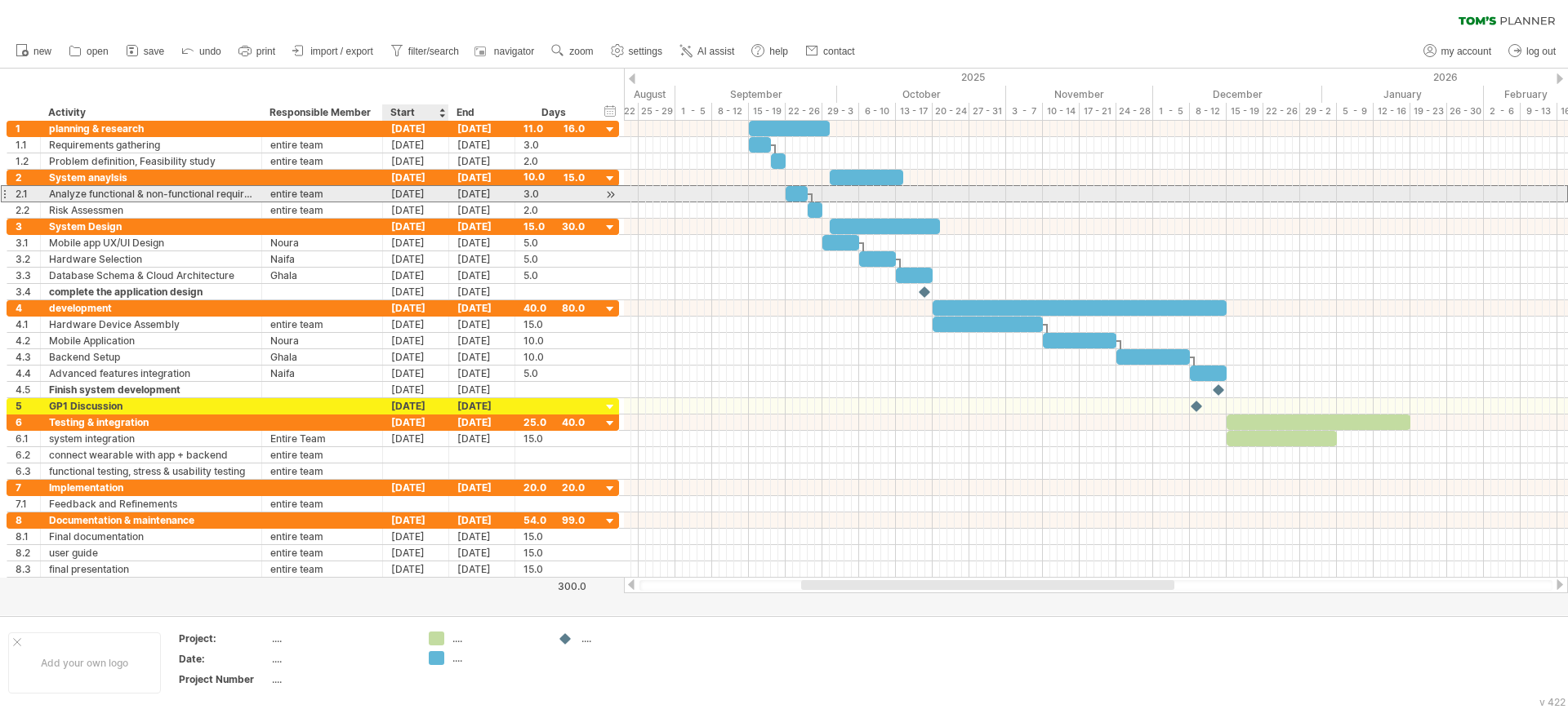
click at [404, 192] on div "[DATE]" at bounding box center [416, 193] width 66 height 16
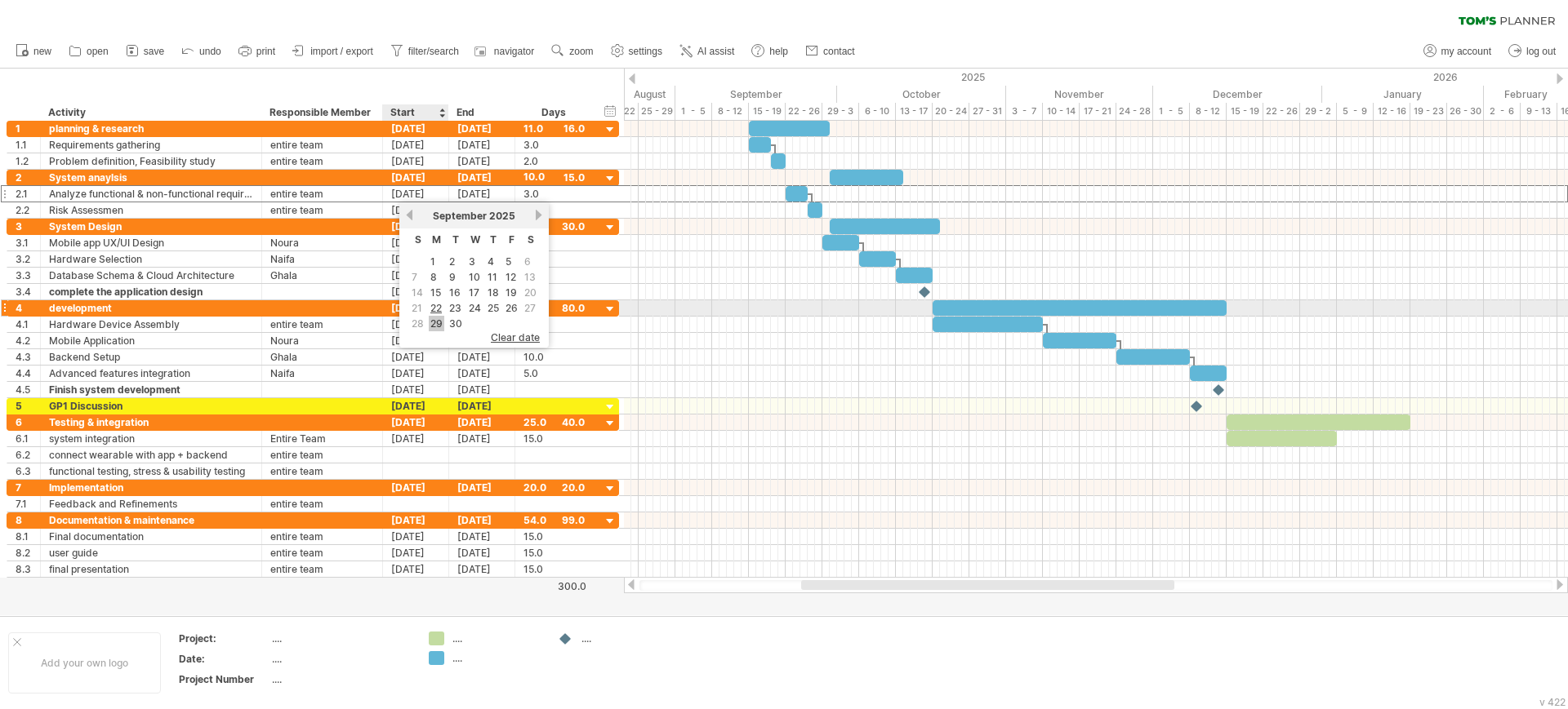
click at [438, 315] on link "29" at bounding box center [436, 323] width 16 height 16
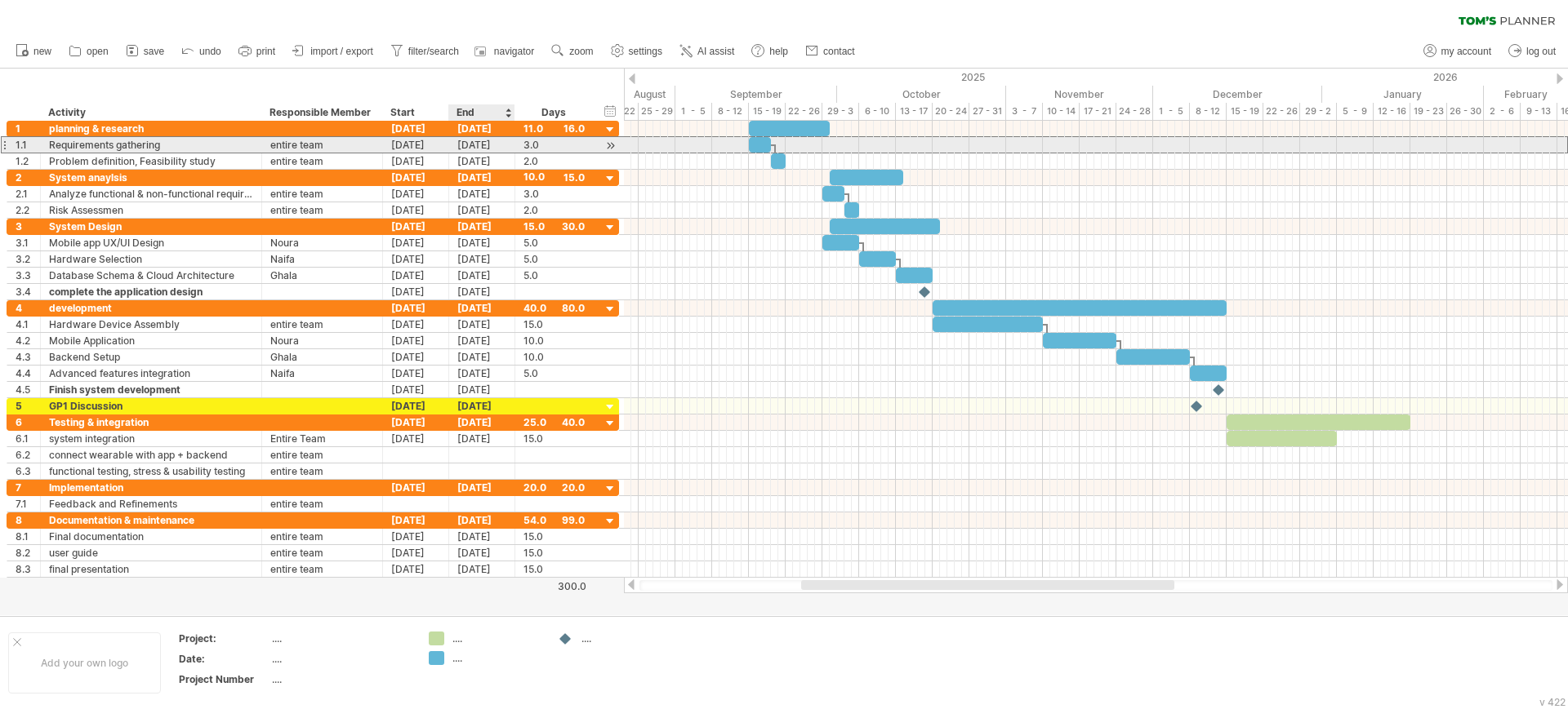
click at [462, 145] on div "[DATE]" at bounding box center [482, 144] width 66 height 16
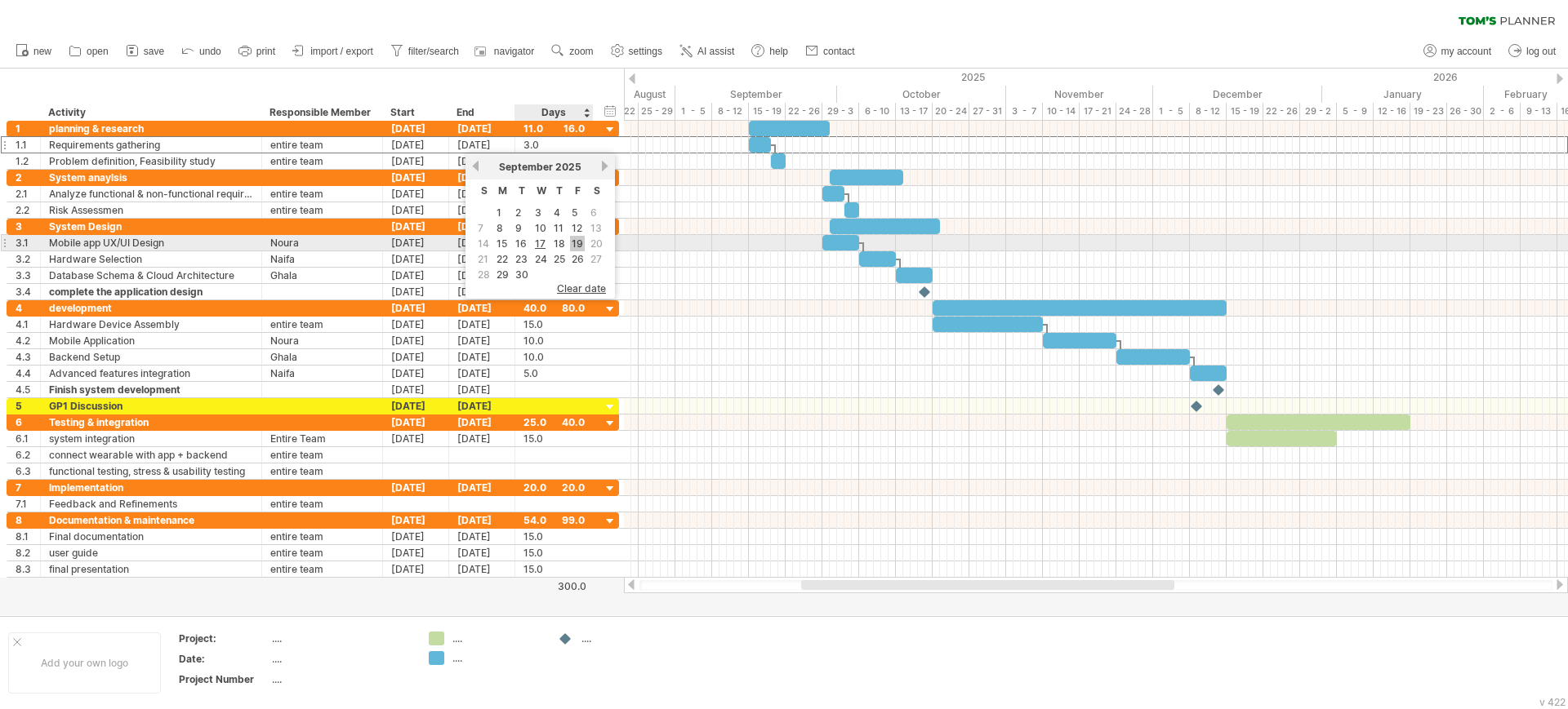
click at [573, 244] on link "19" at bounding box center [577, 243] width 15 height 16
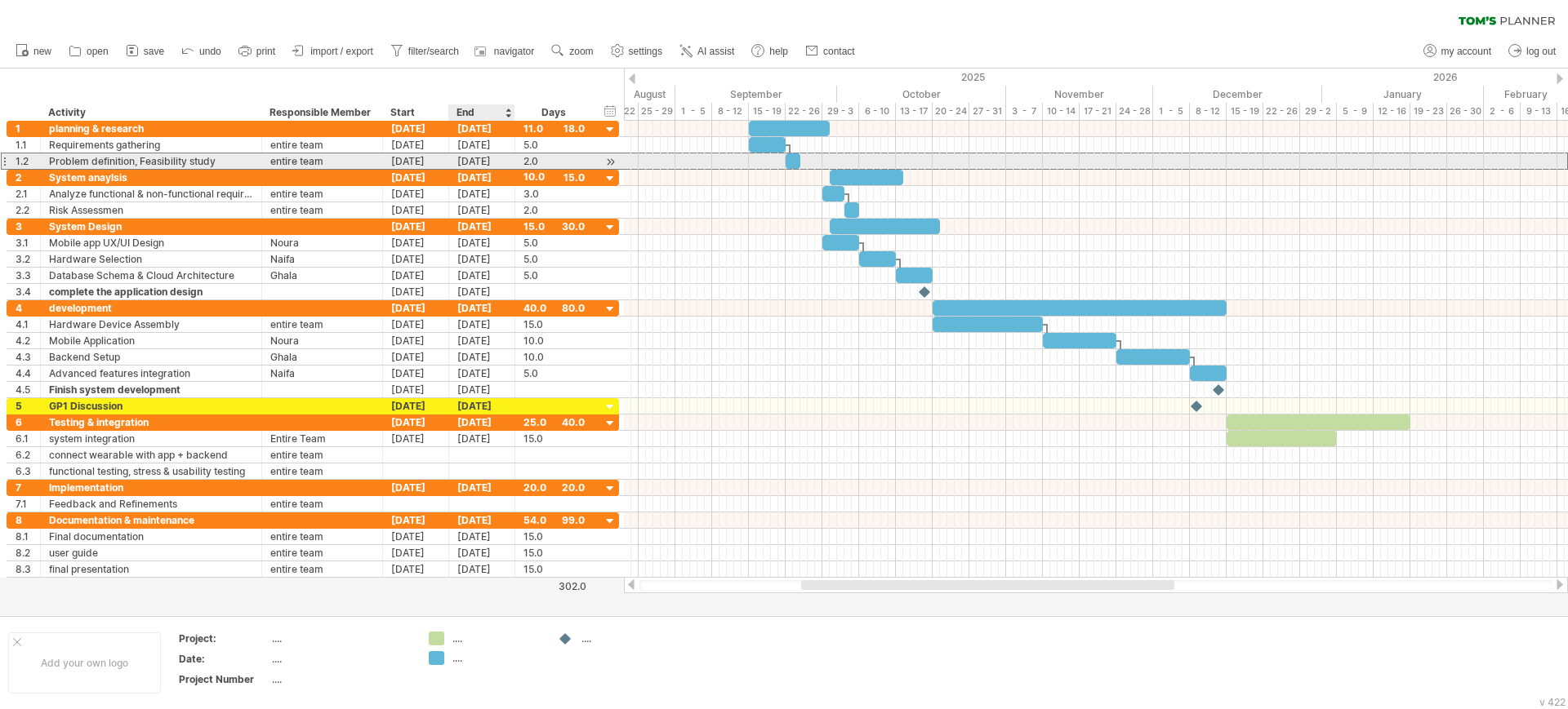
click at [467, 163] on div "[DATE]" at bounding box center [482, 161] width 66 height 16
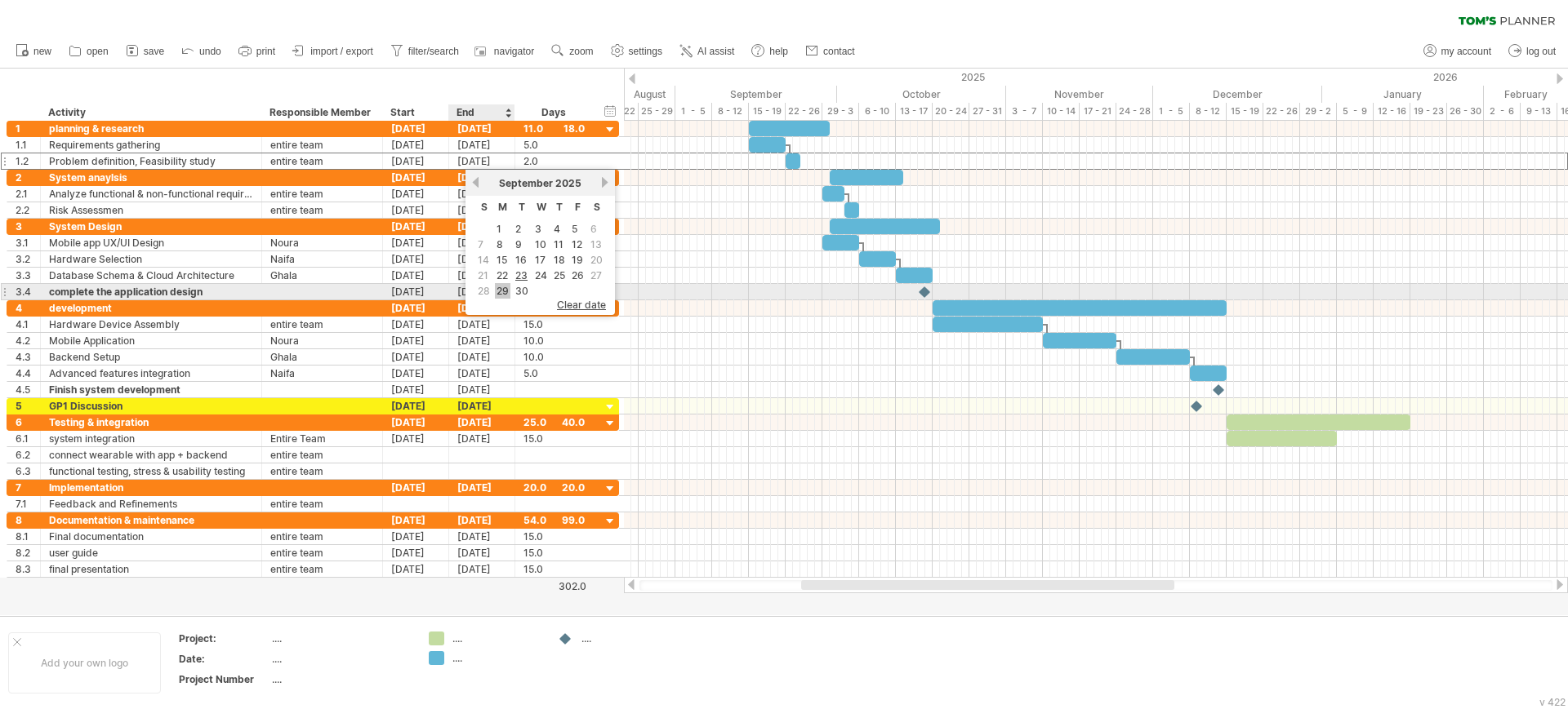
click at [504, 293] on link "29" at bounding box center [502, 291] width 16 height 16
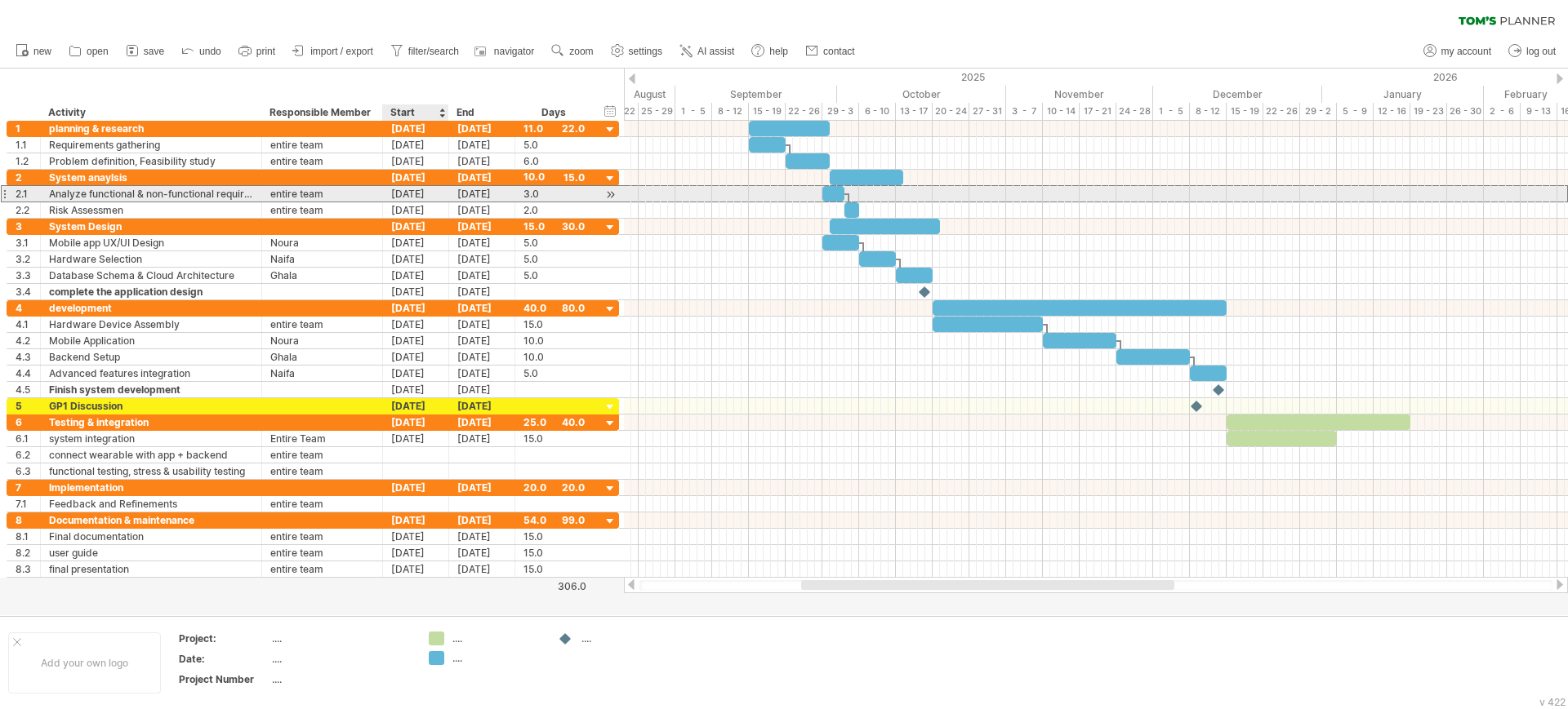
click at [404, 194] on div "[DATE]" at bounding box center [416, 193] width 66 height 16
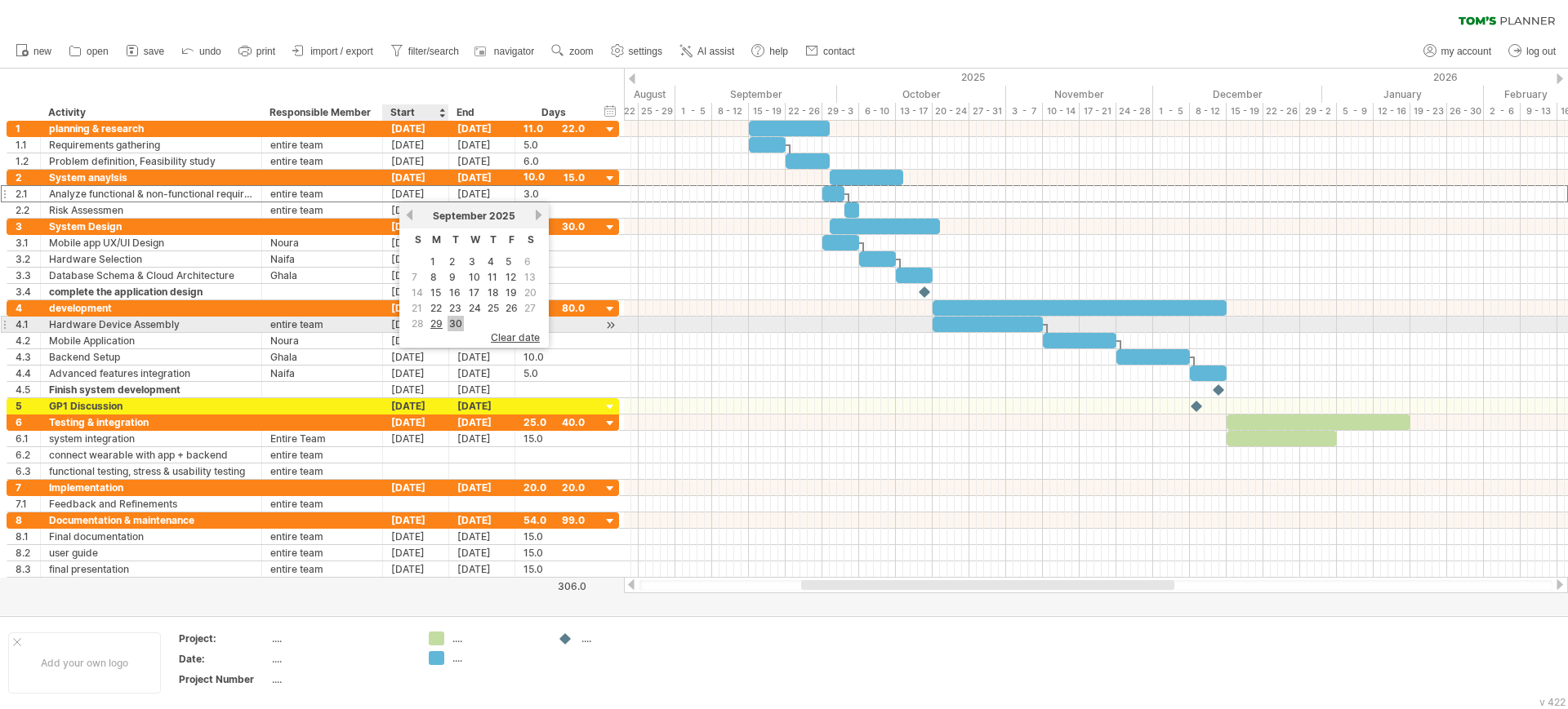
click at [455, 324] on link "30" at bounding box center [455, 323] width 17 height 16
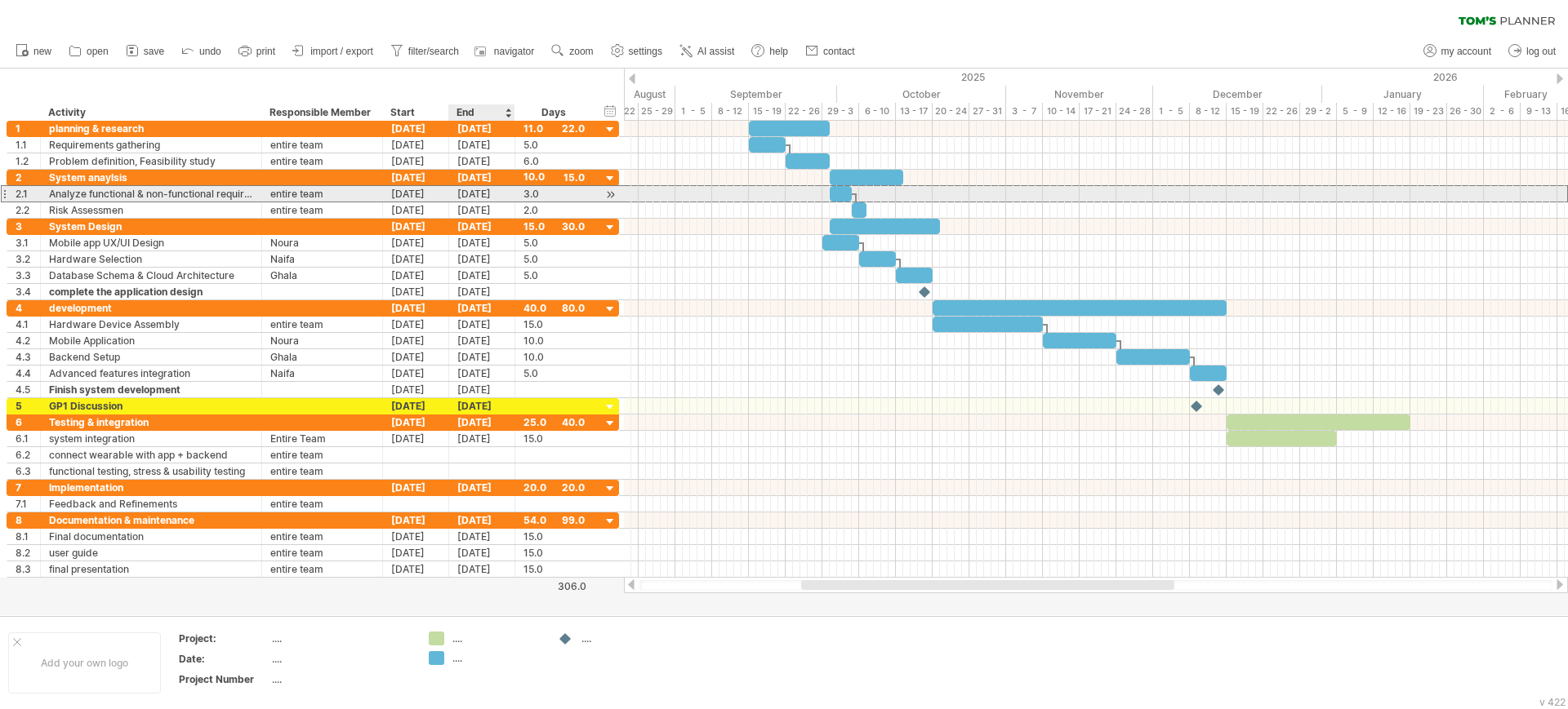
click at [474, 195] on div "[DATE]" at bounding box center [482, 193] width 66 height 16
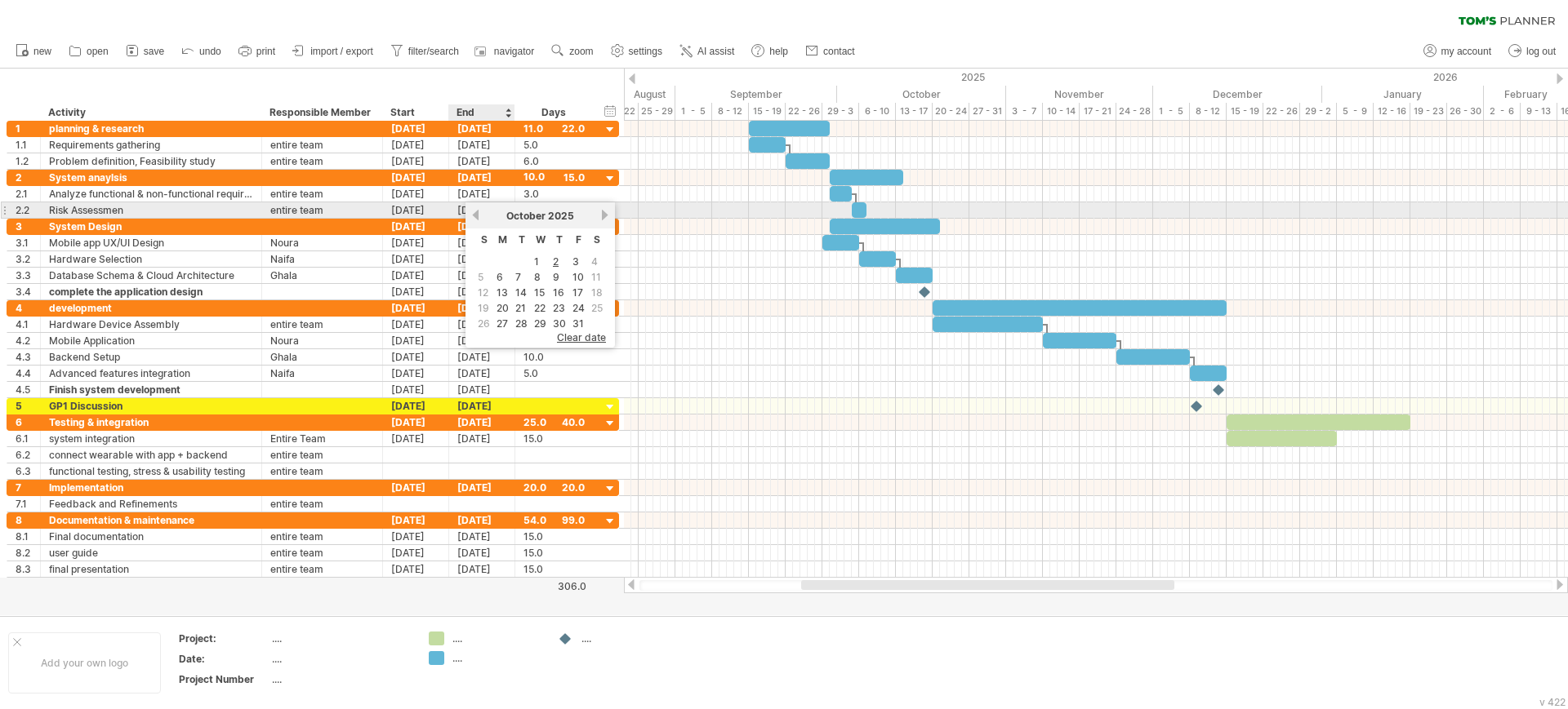
click at [478, 217] on link "previous" at bounding box center [475, 214] width 12 height 12
click at [605, 218] on link "next" at bounding box center [604, 214] width 12 height 12
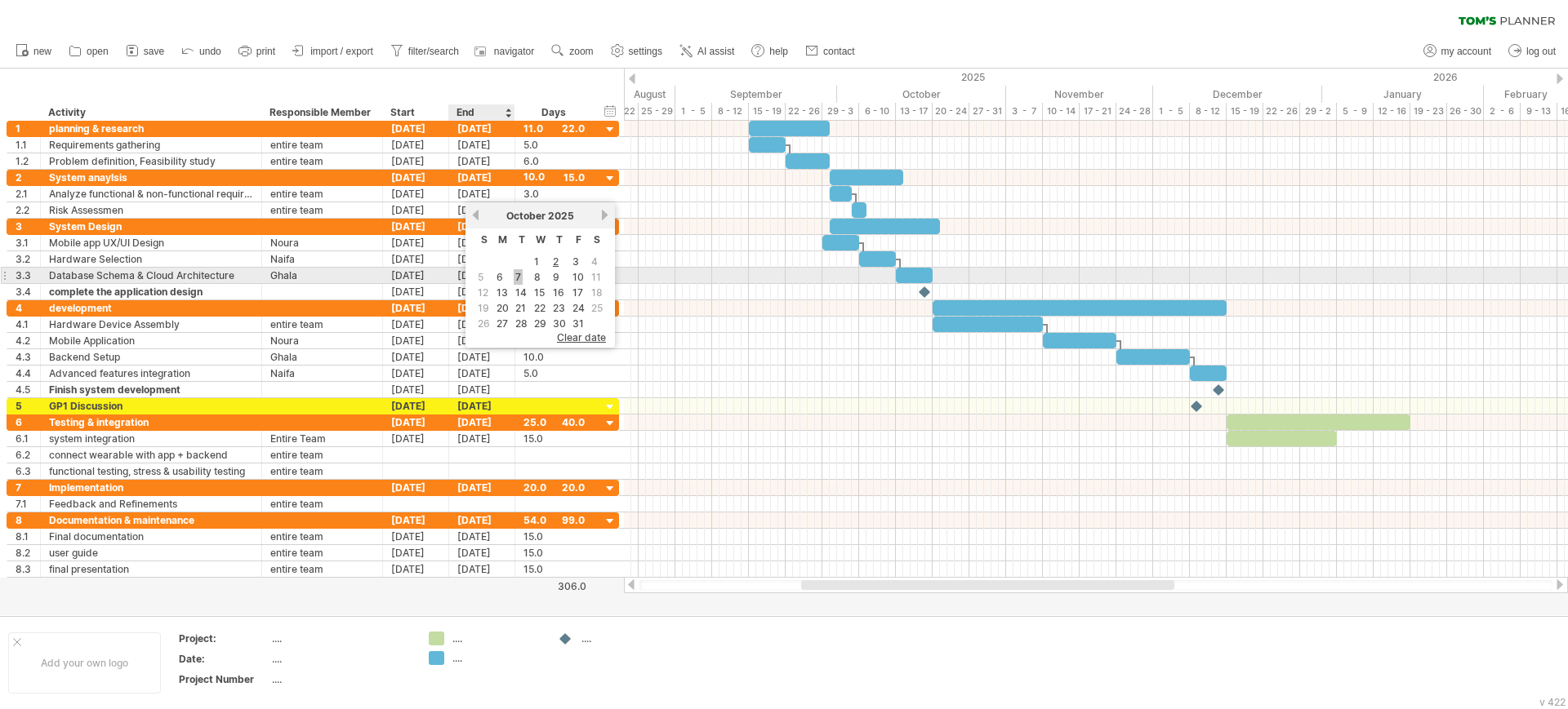
click at [522, 275] on link "7" at bounding box center [518, 277] width 9 height 16
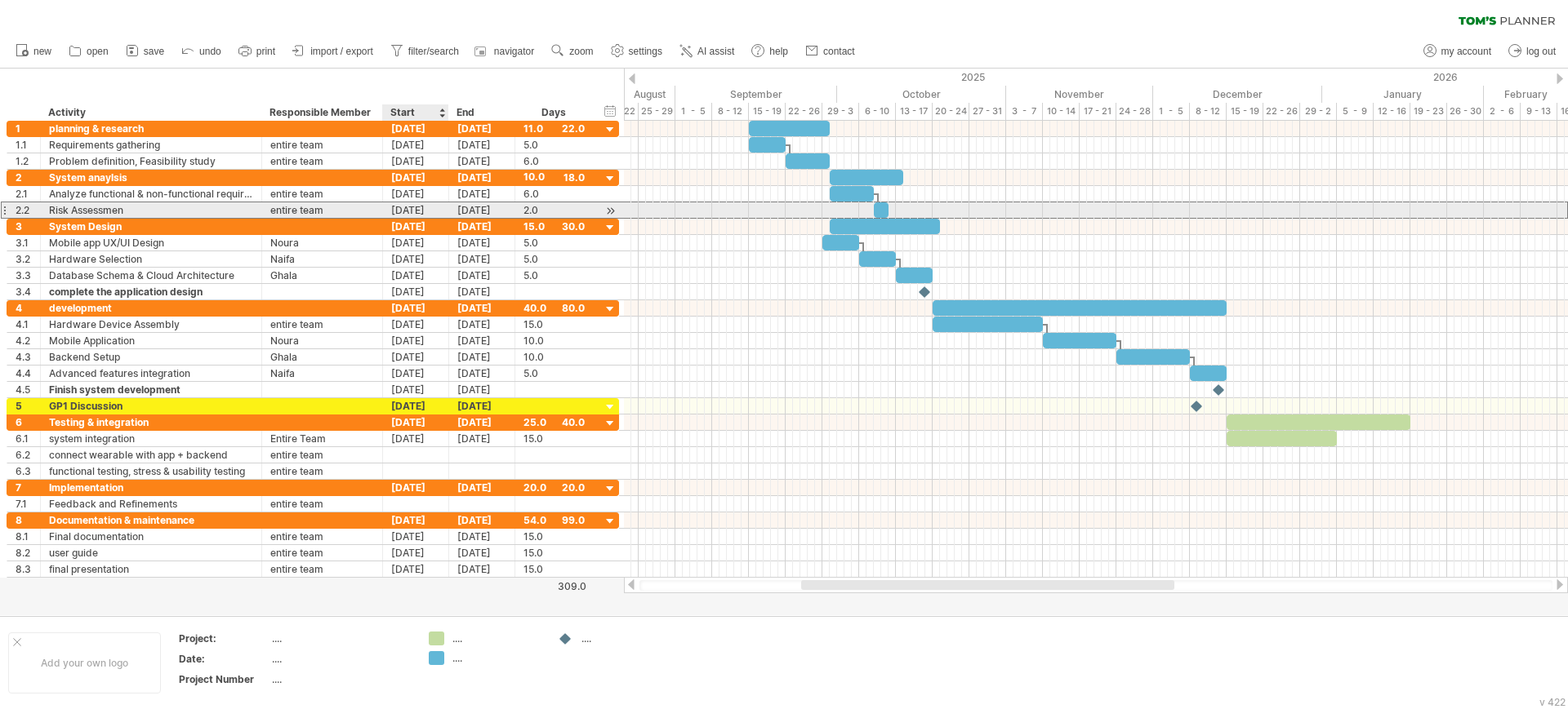
click at [421, 208] on div "[DATE]" at bounding box center [416, 210] width 66 height 16
click at [464, 208] on div "[DATE]" at bounding box center [482, 210] width 66 height 16
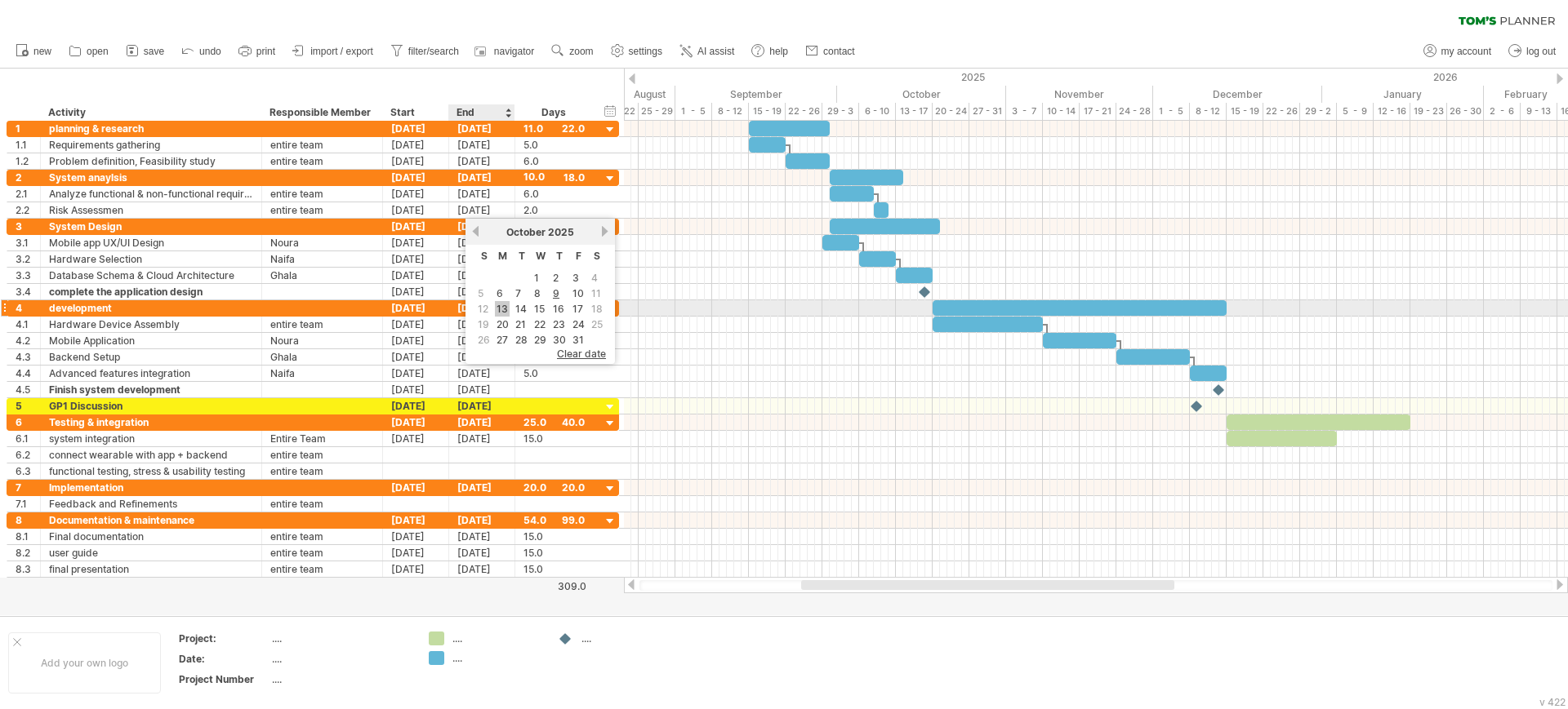
click at [503, 310] on link "13" at bounding box center [502, 308] width 15 height 16
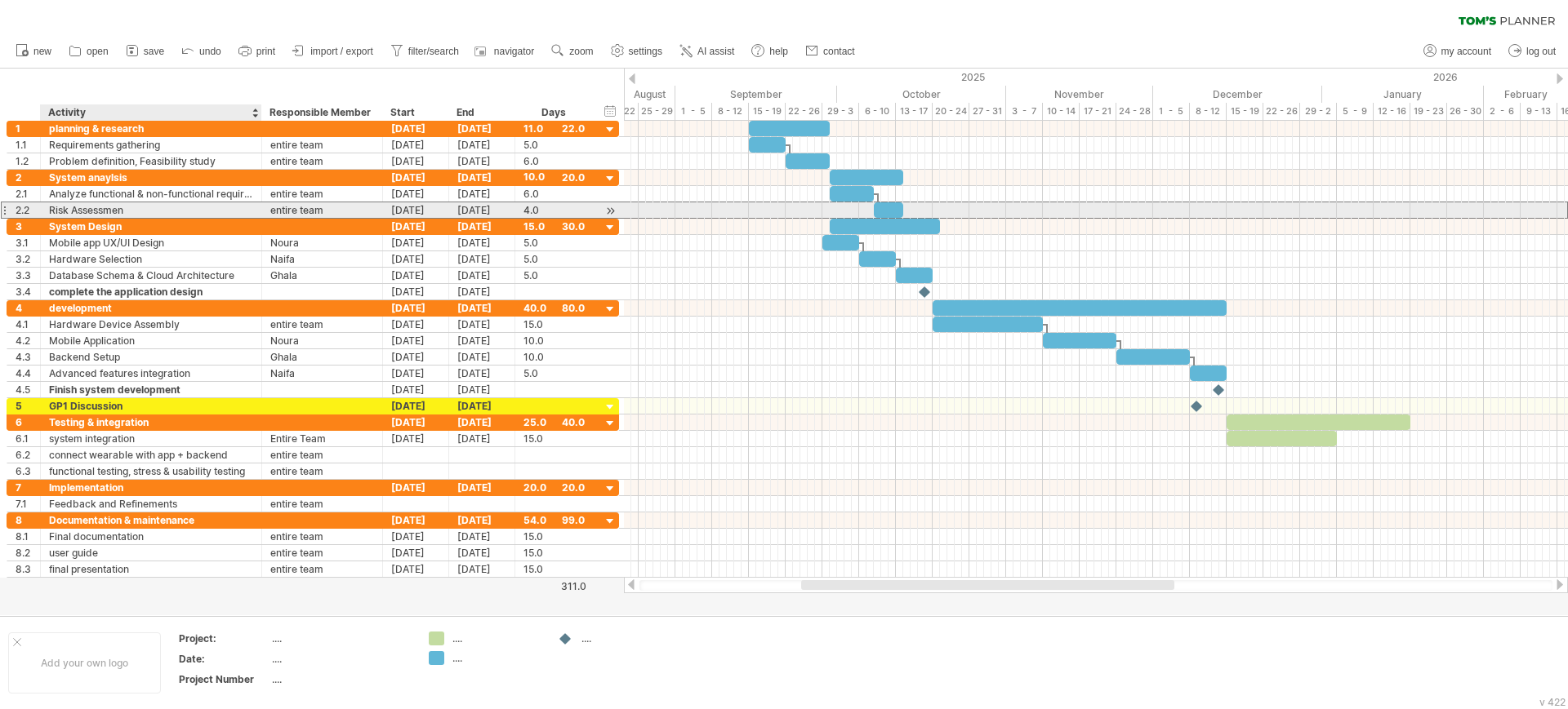
click at [144, 206] on div "Risk Assessmen" at bounding box center [151, 210] width 204 height 16
type input "**********"
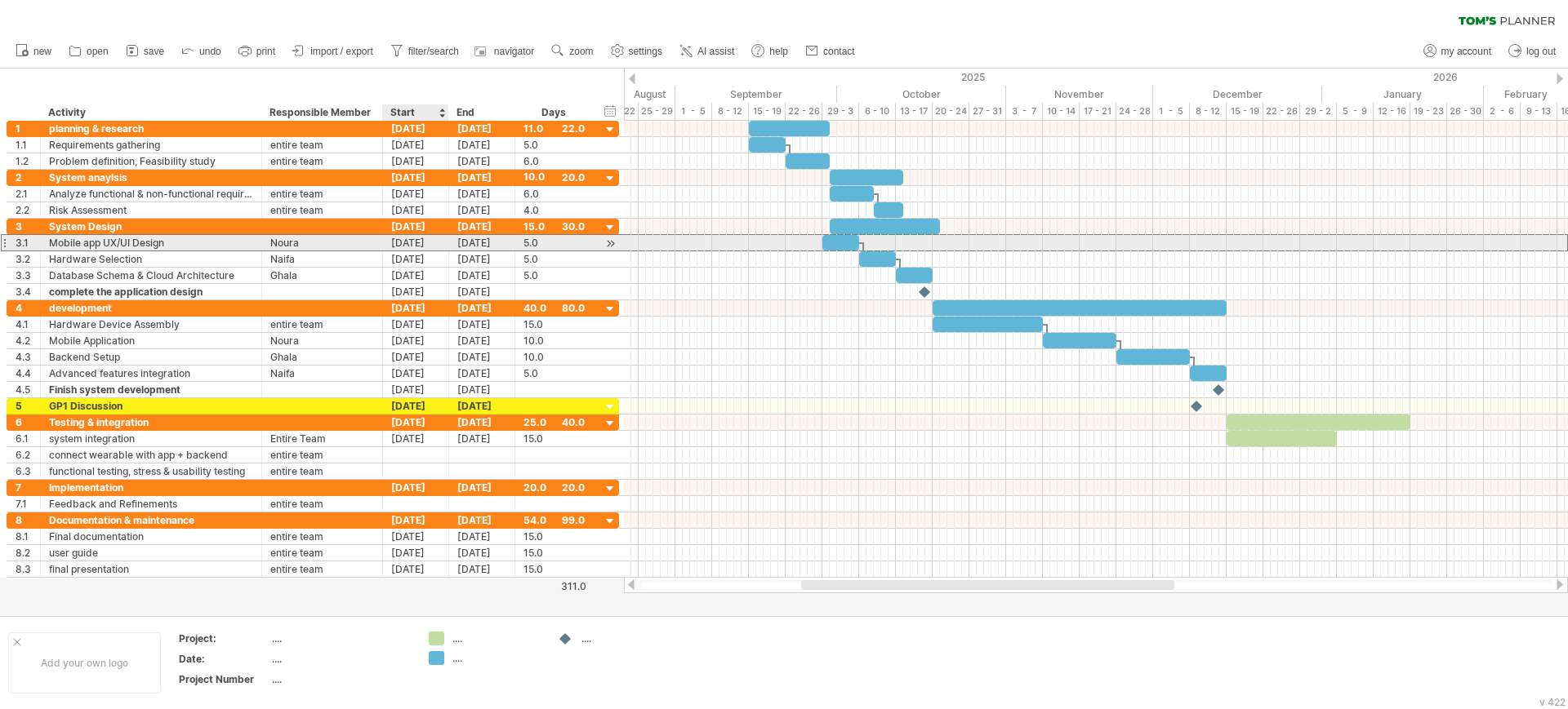
click at [401, 242] on div "[DATE]" at bounding box center [416, 243] width 66 height 16
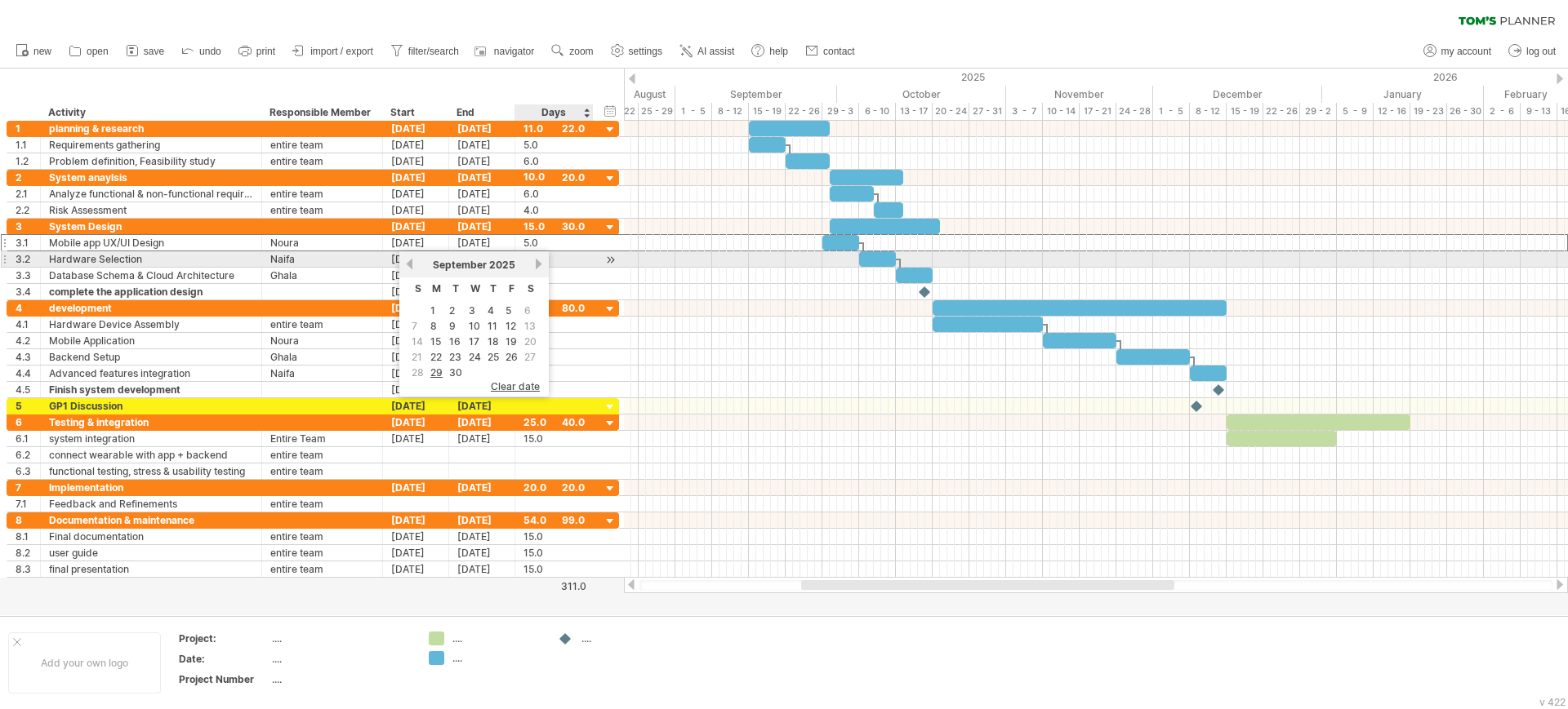
click at [538, 266] on link "next" at bounding box center [538, 263] width 12 height 12
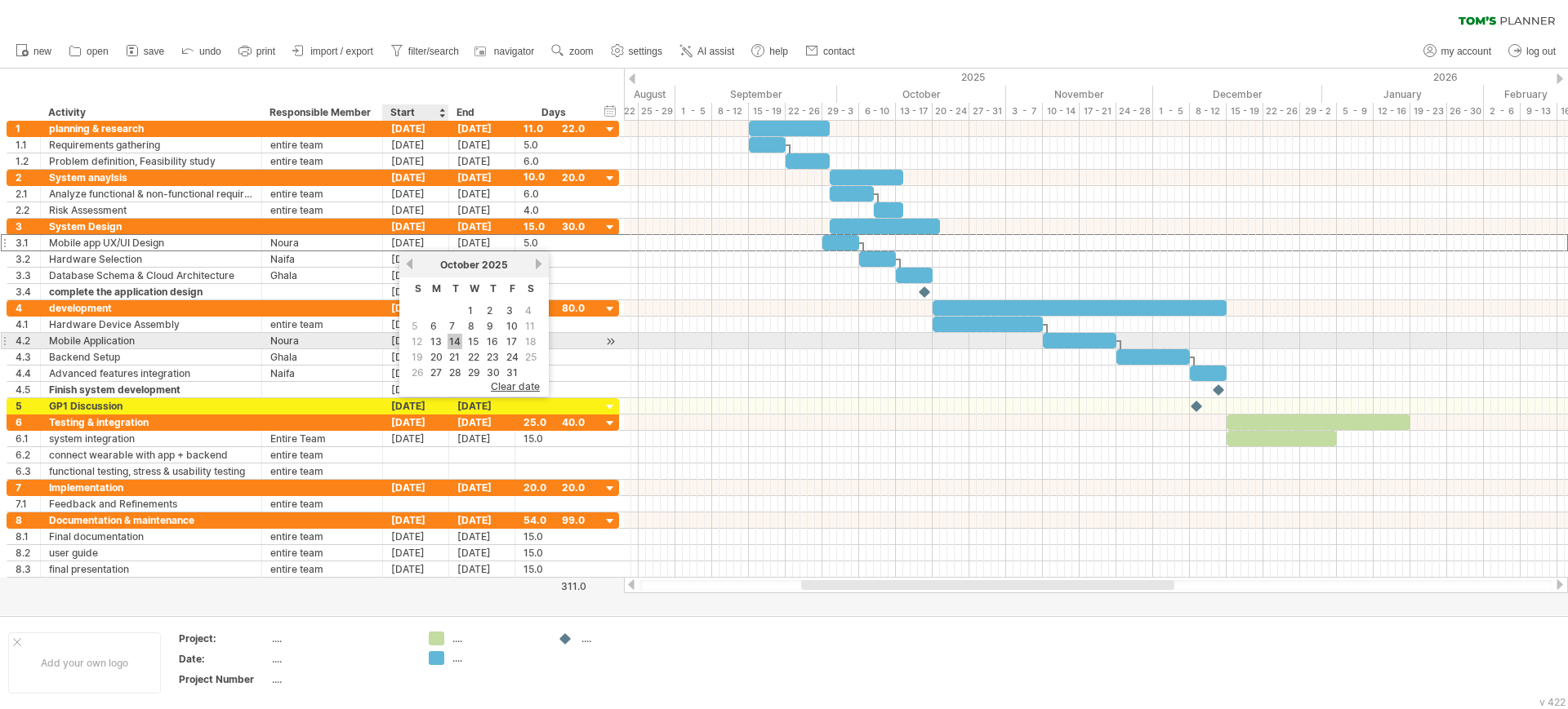
click at [452, 342] on link "14" at bounding box center [455, 341] width 15 height 16
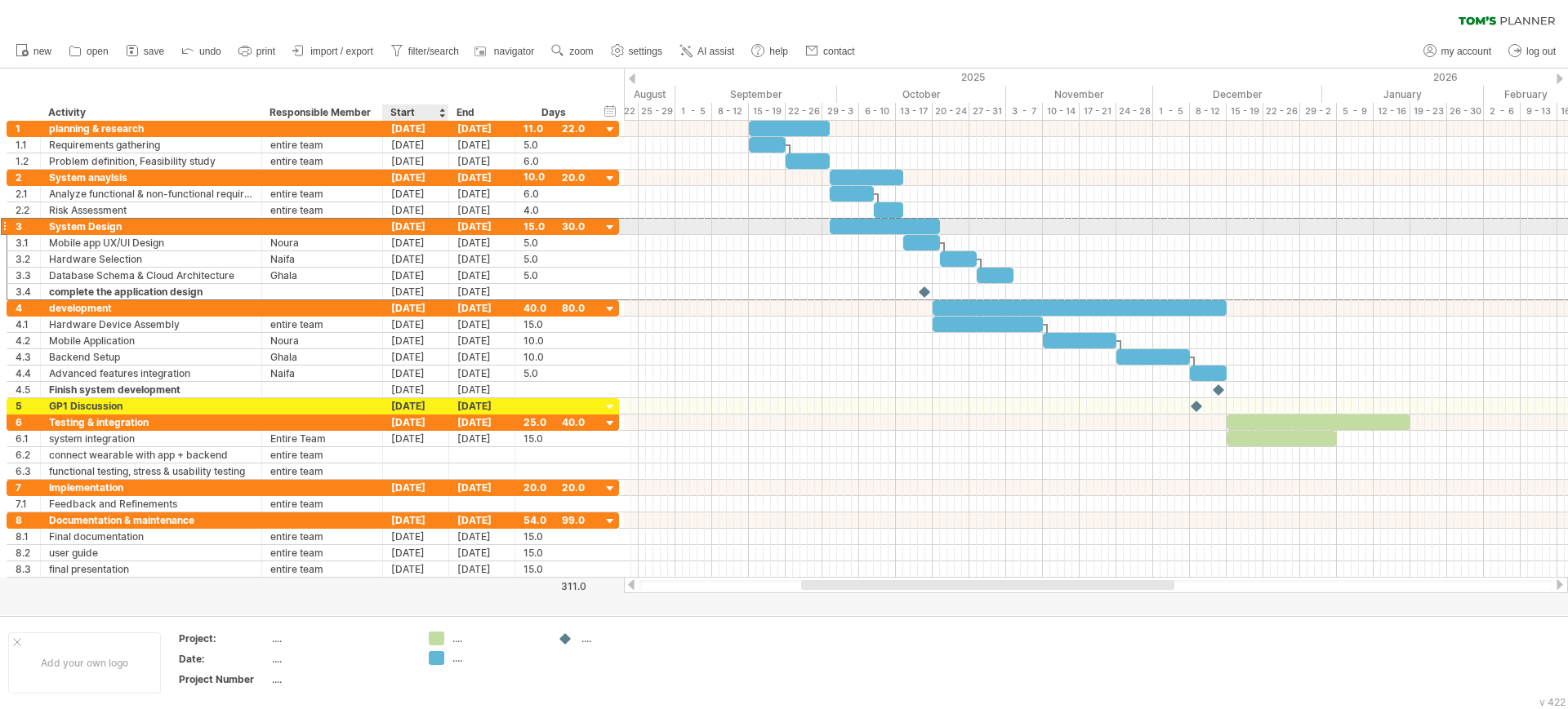
click at [403, 228] on div "[DATE]" at bounding box center [416, 226] width 66 height 16
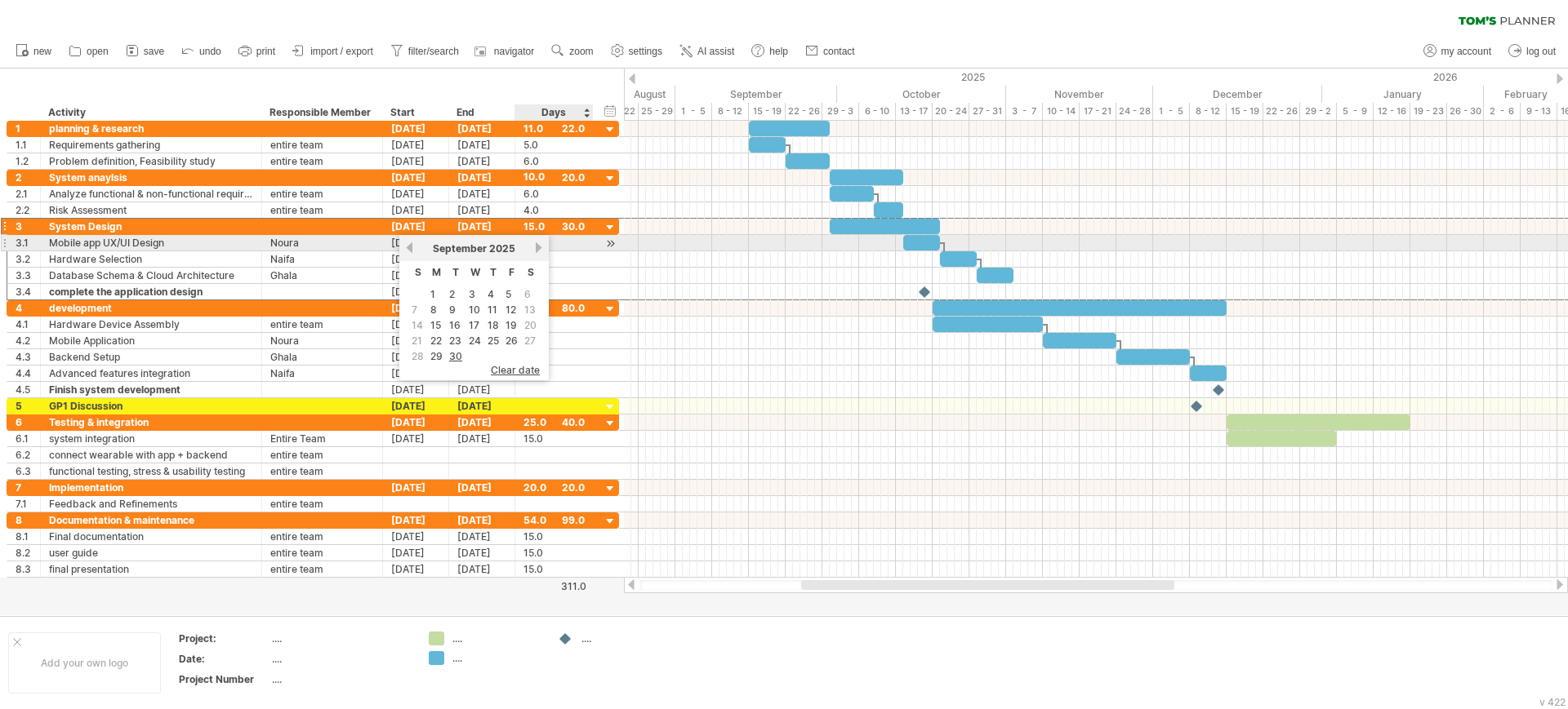
click at [542, 246] on link "next" at bounding box center [538, 247] width 12 height 12
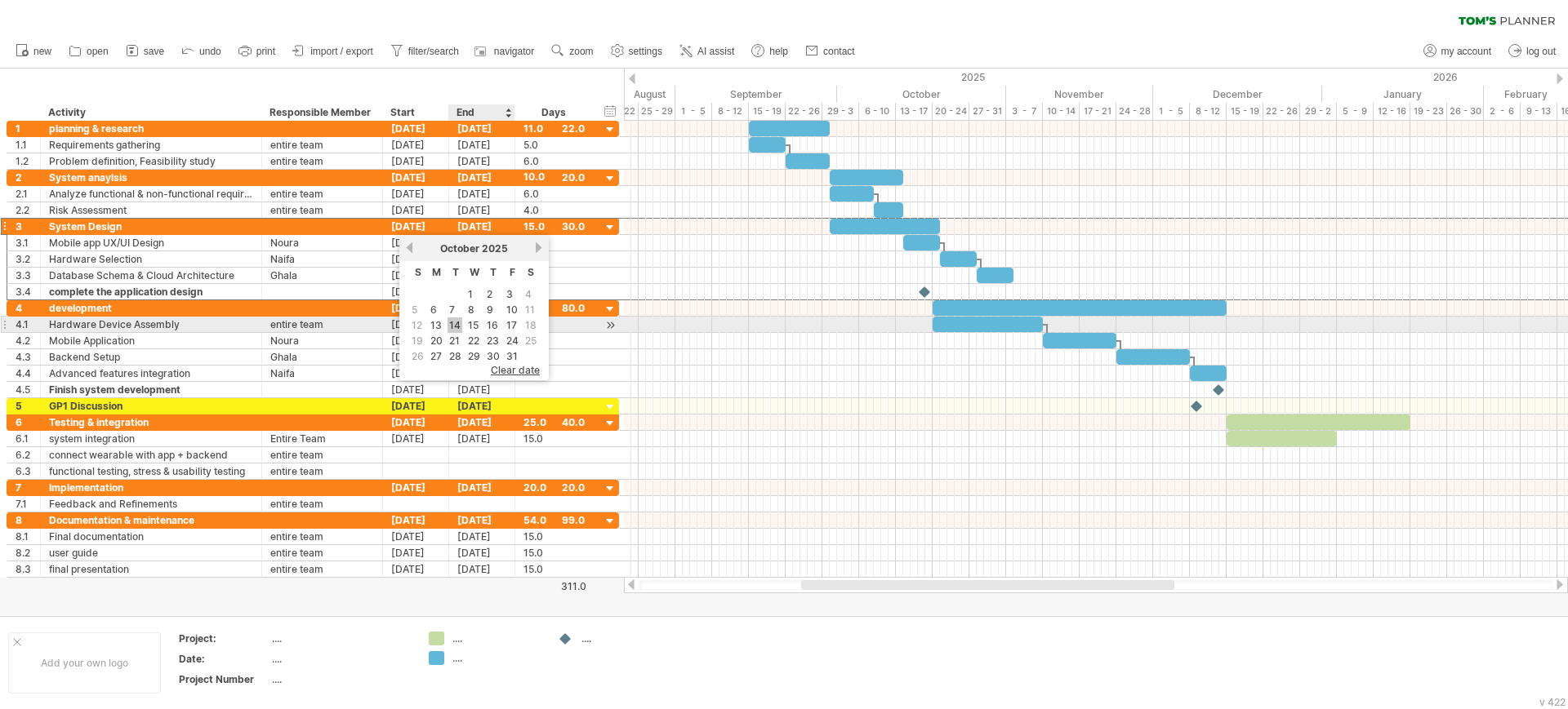
click at [458, 321] on link "14" at bounding box center [455, 325] width 15 height 16
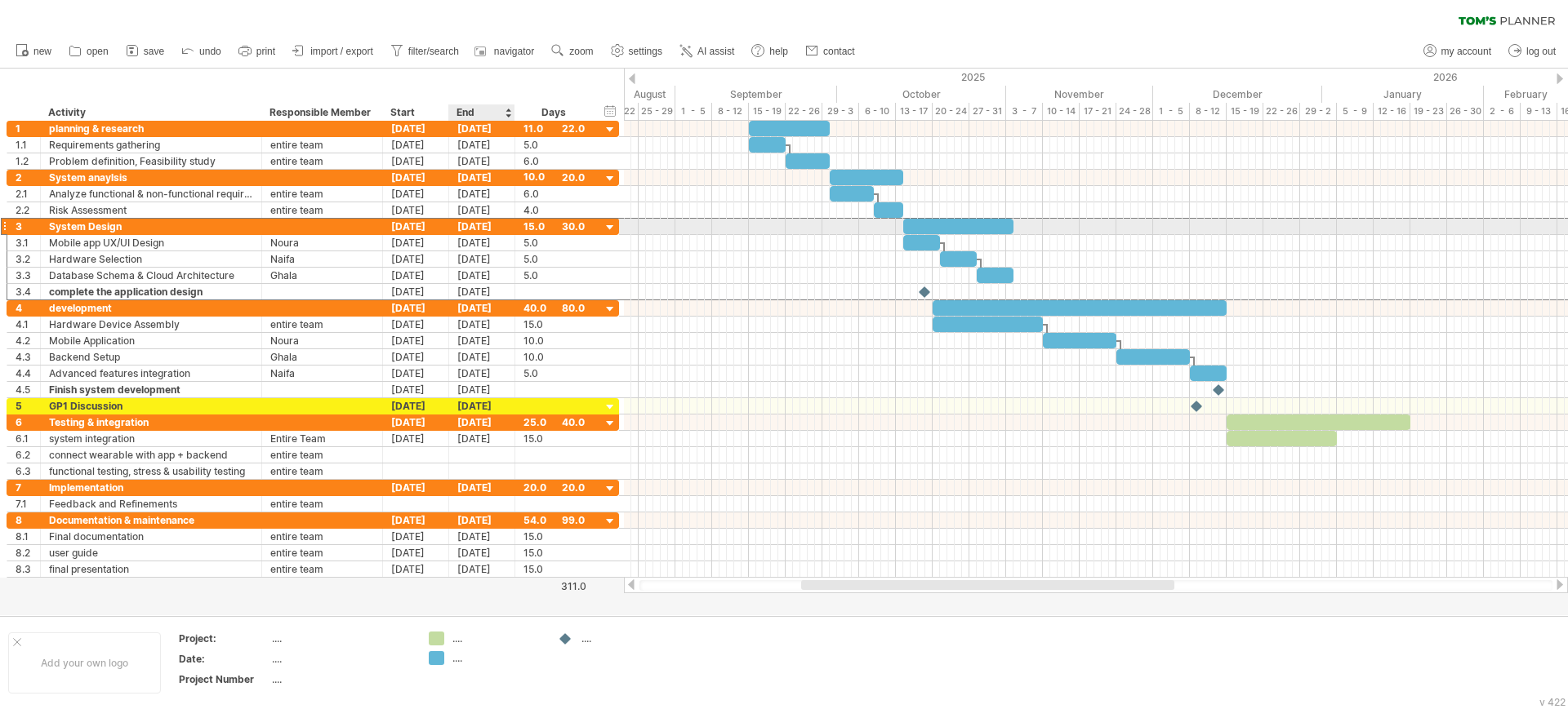
click at [467, 225] on div "[DATE]" at bounding box center [482, 226] width 66 height 16
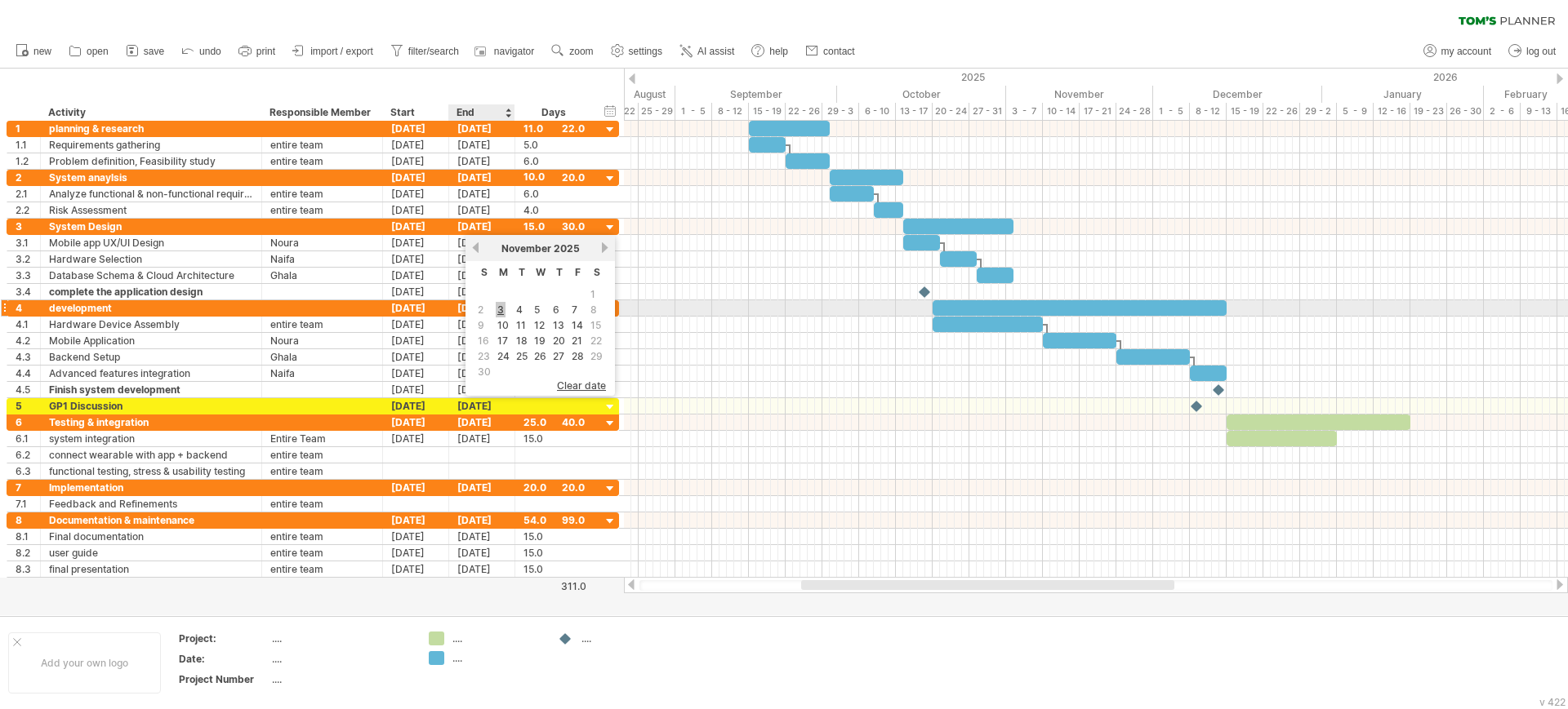
click at [500, 304] on link "3" at bounding box center [501, 309] width 10 height 16
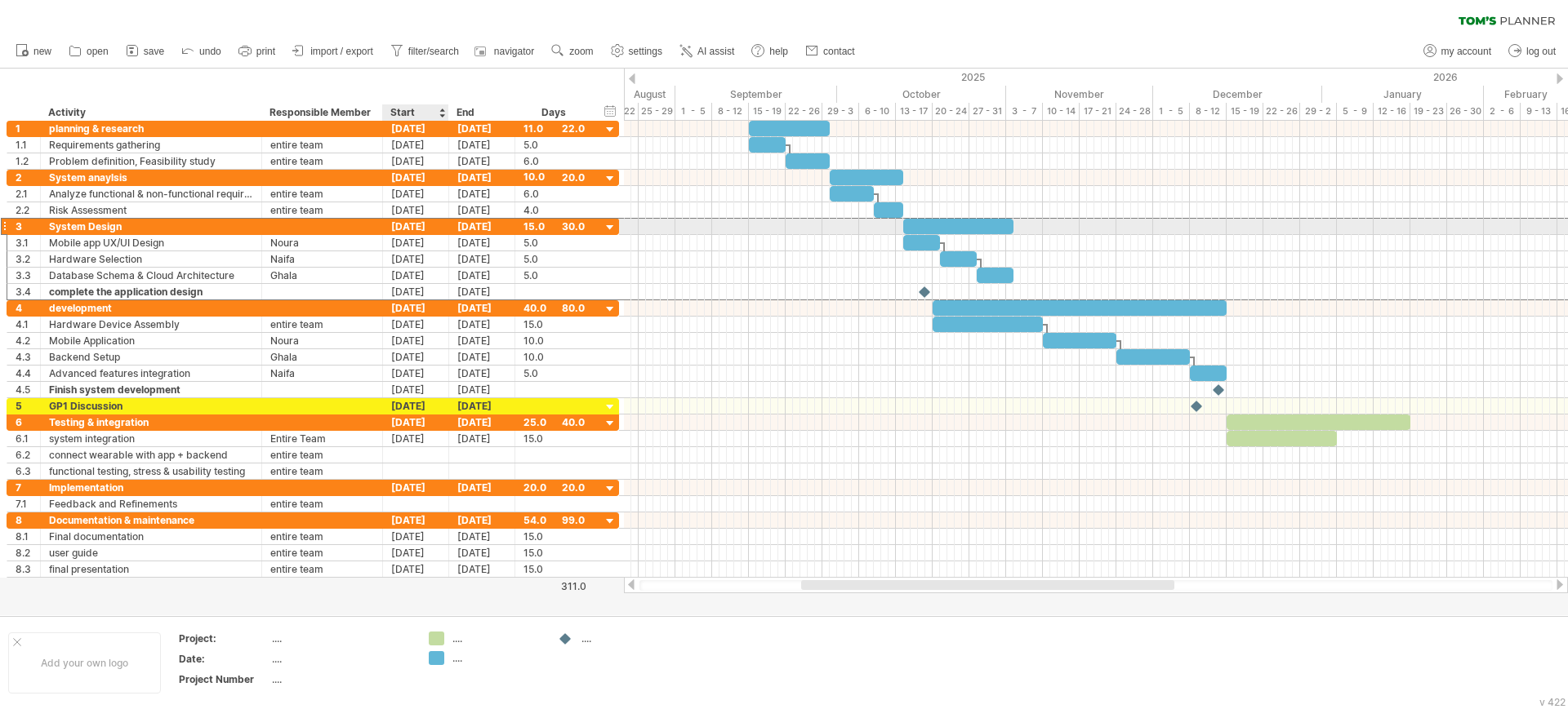
click at [409, 227] on div "[DATE]" at bounding box center [416, 226] width 66 height 16
click at [467, 225] on div "[DATE]" at bounding box center [482, 226] width 66 height 16
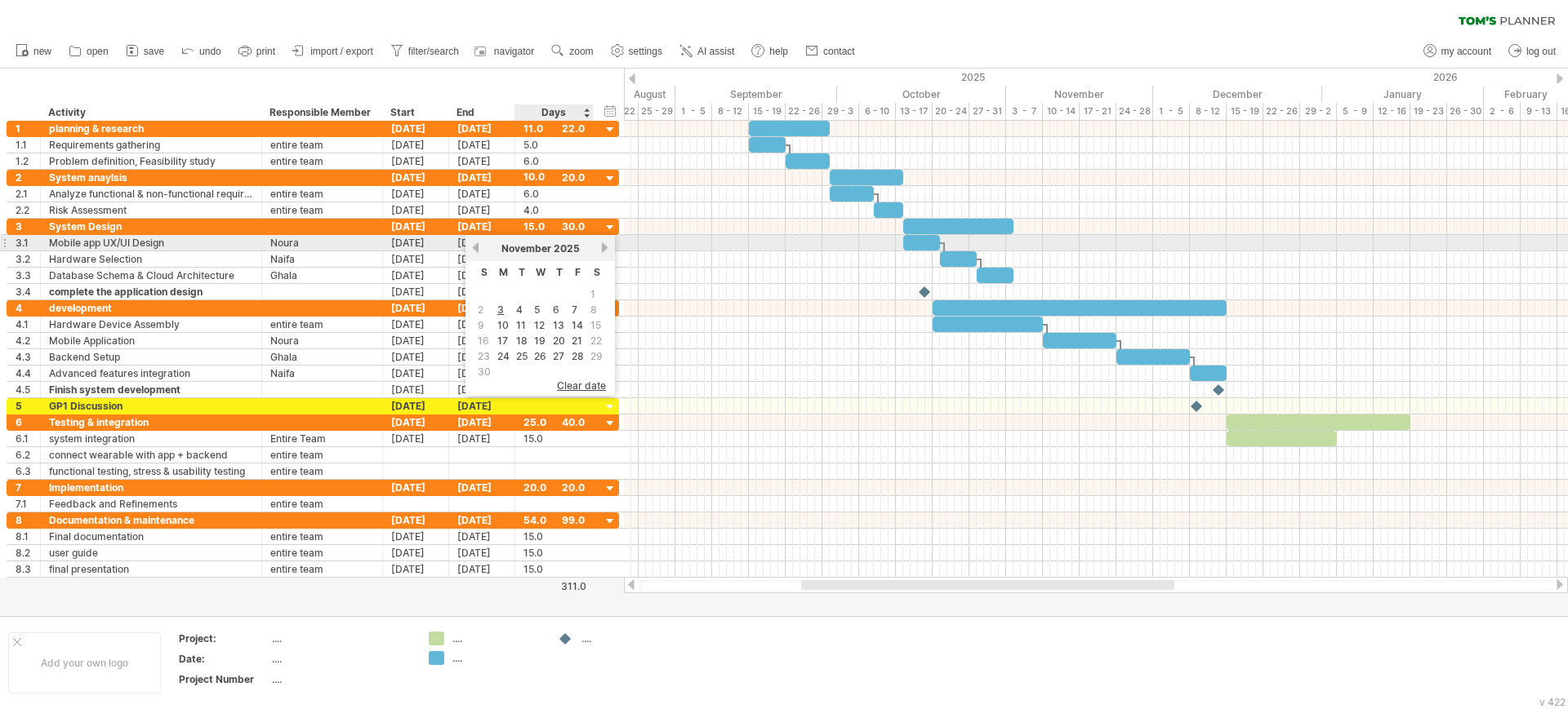
click at [597, 243] on div "[DATE]" at bounding box center [540, 248] width 119 height 12
click at [605, 244] on link "next" at bounding box center [604, 247] width 12 height 12
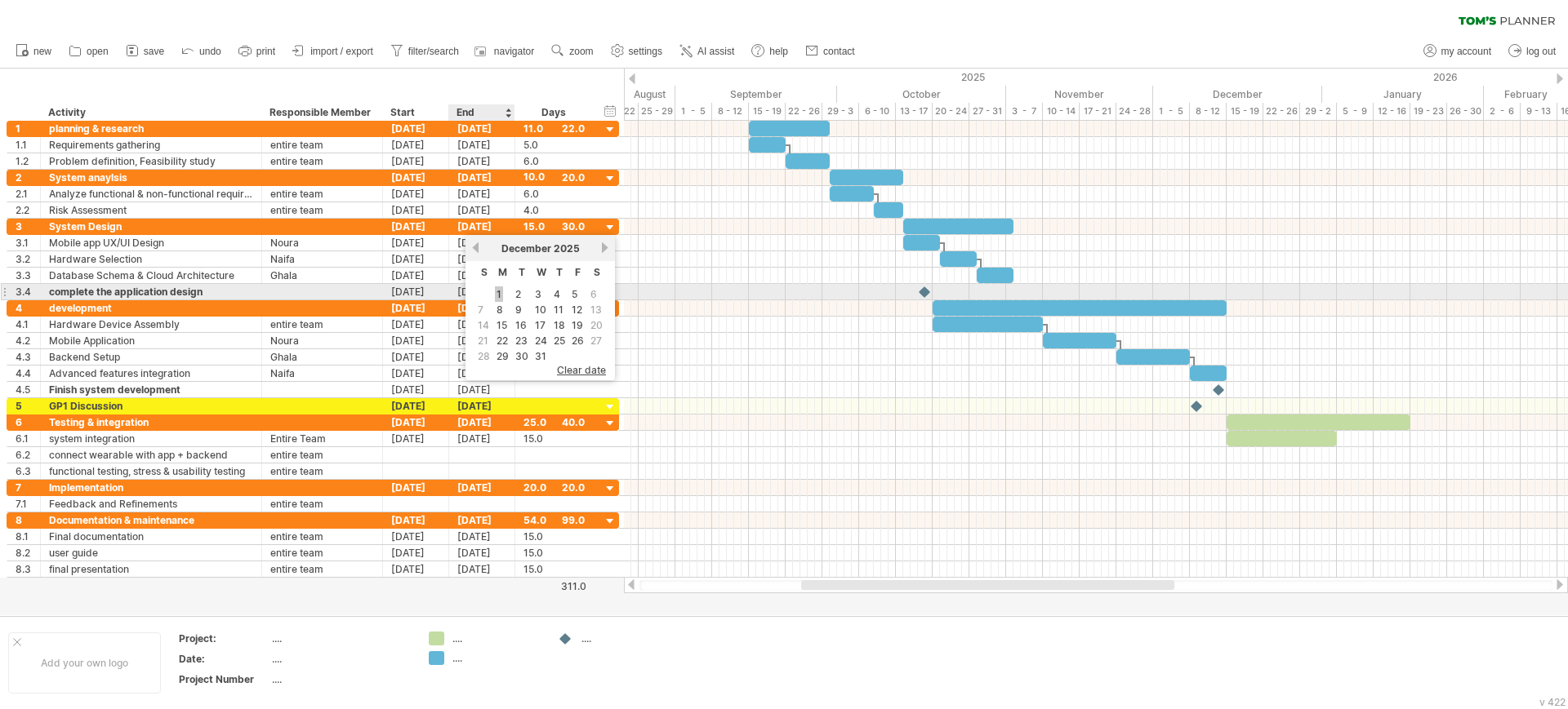
click at [496, 290] on link "1" at bounding box center [499, 293] width 8 height 16
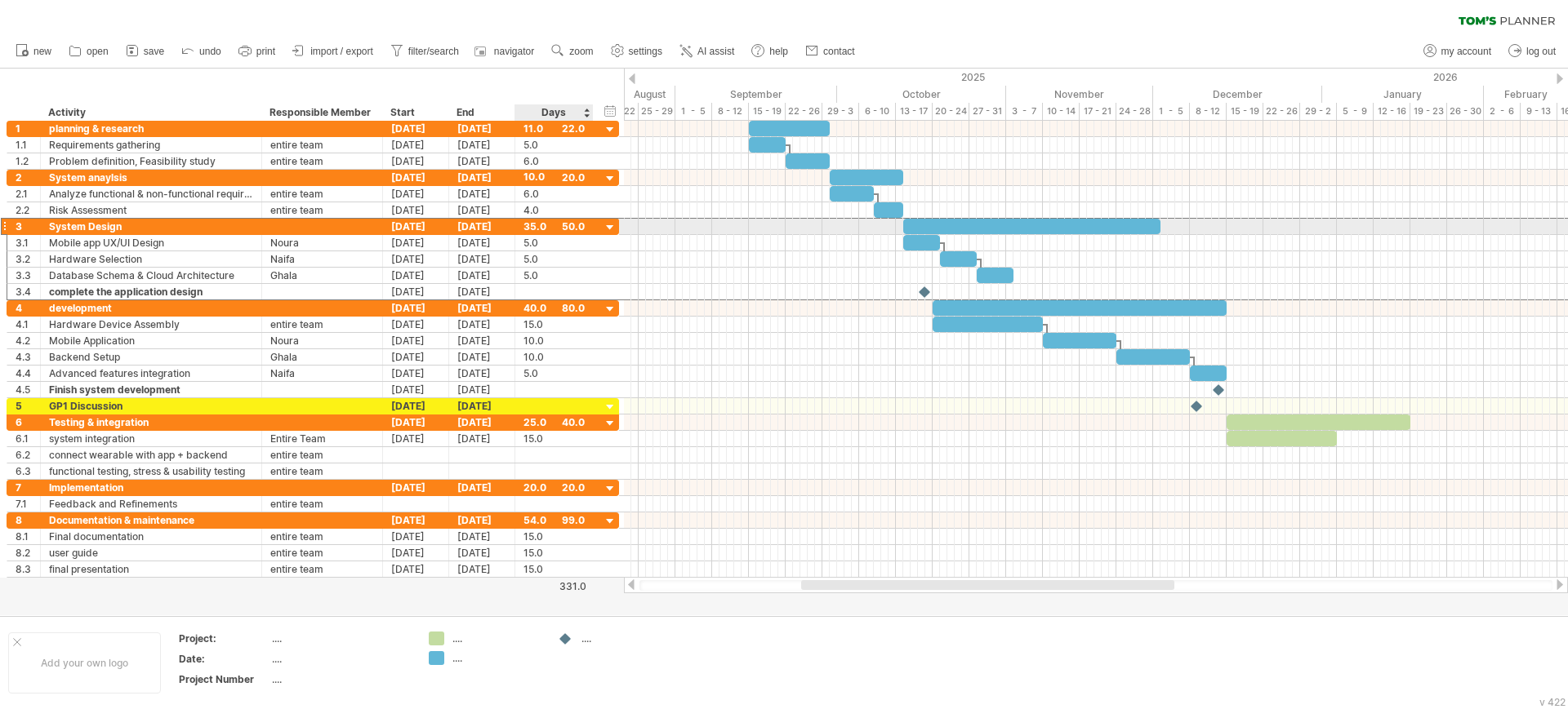
click at [525, 223] on div "35.0" at bounding box center [554, 226] width 62 height 16
click at [495, 222] on div "[DATE]" at bounding box center [482, 226] width 66 height 16
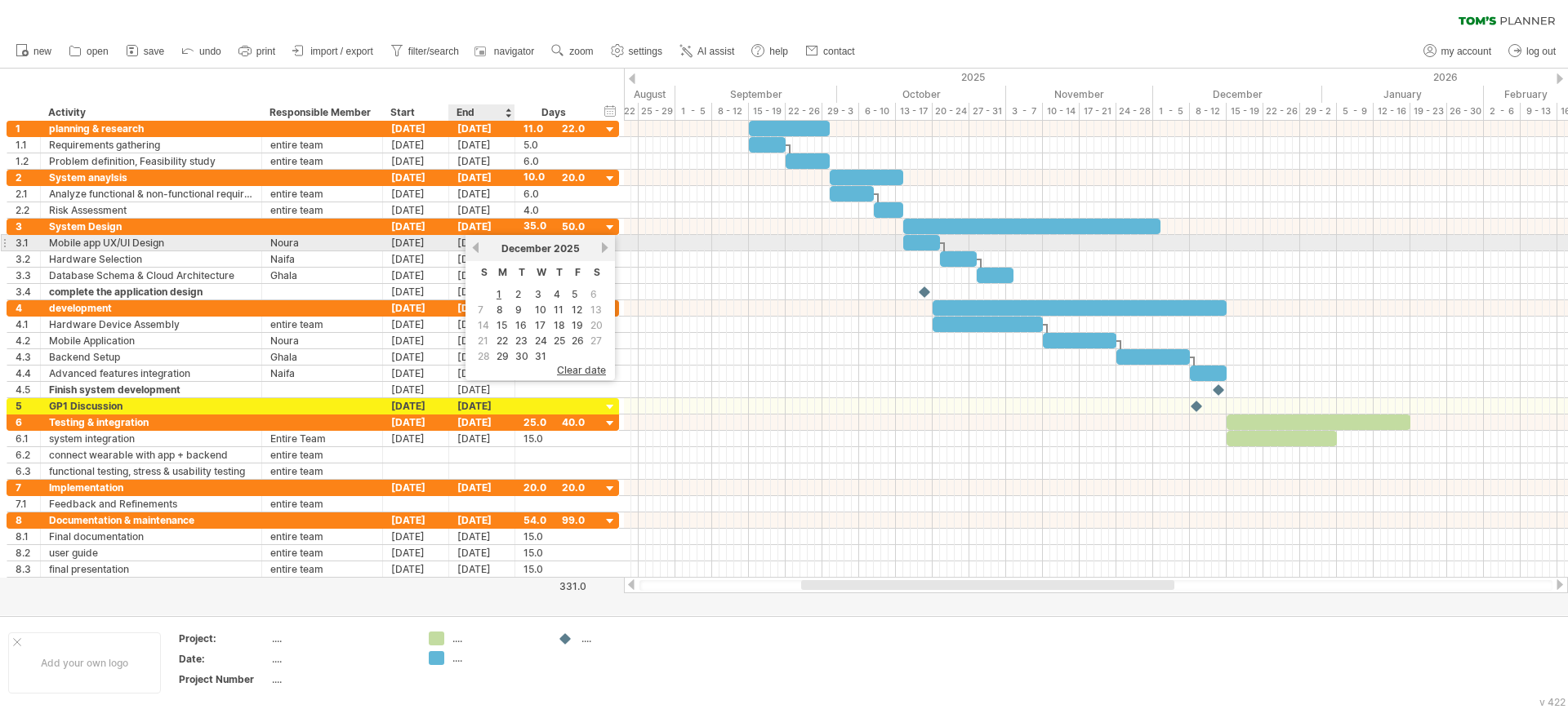
click at [470, 247] on link "previous" at bounding box center [475, 247] width 12 height 12
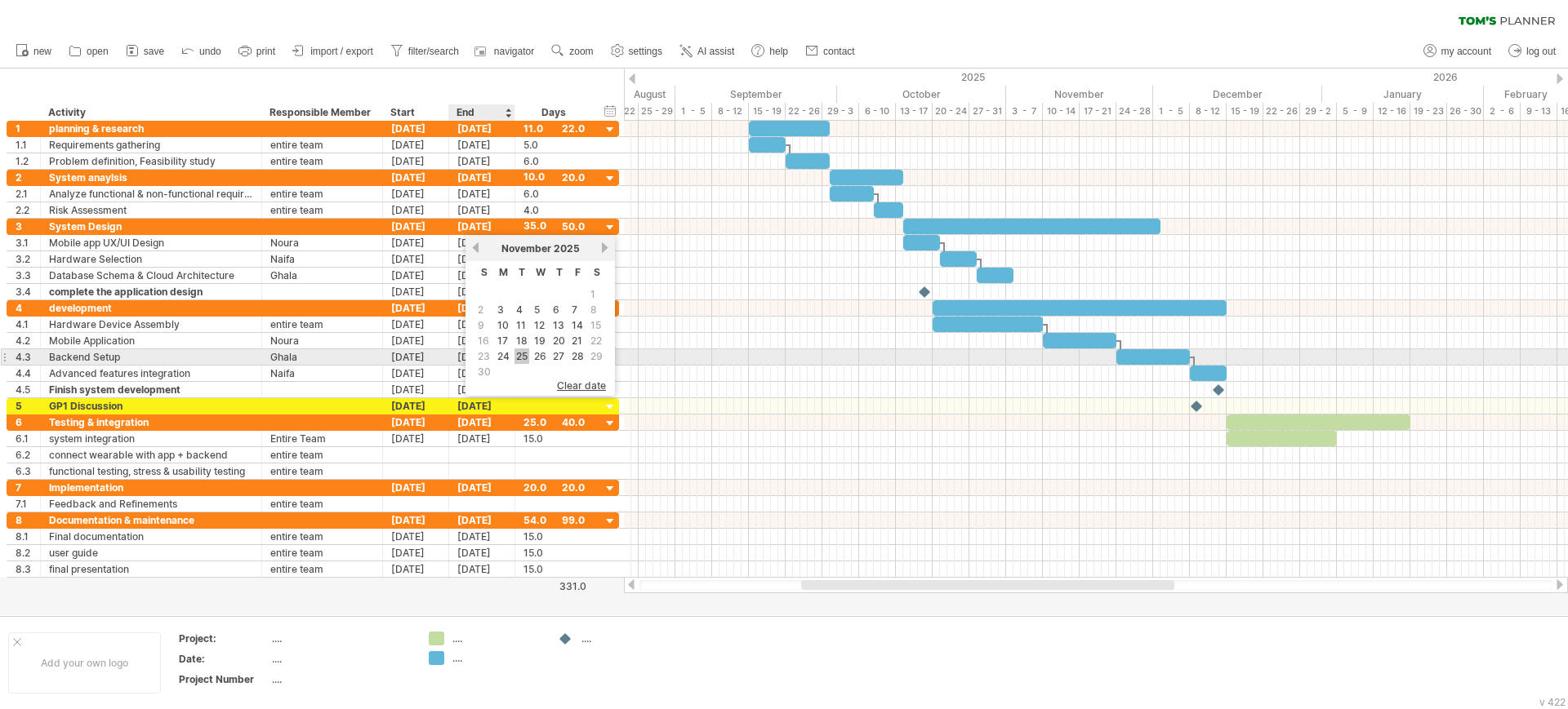
click at [524, 353] on link "25" at bounding box center [522, 356] width 15 height 16
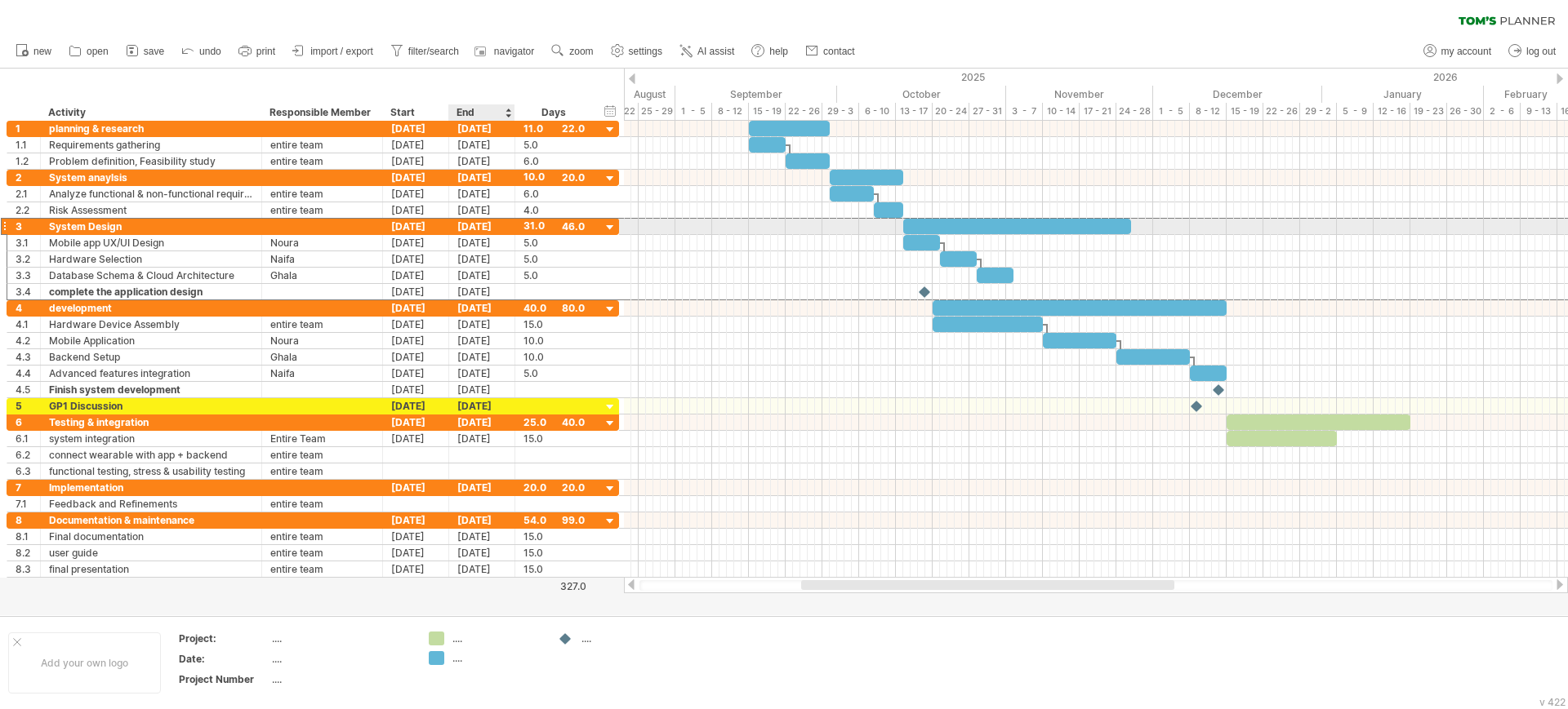
click at [490, 223] on div "[DATE]" at bounding box center [482, 226] width 66 height 16
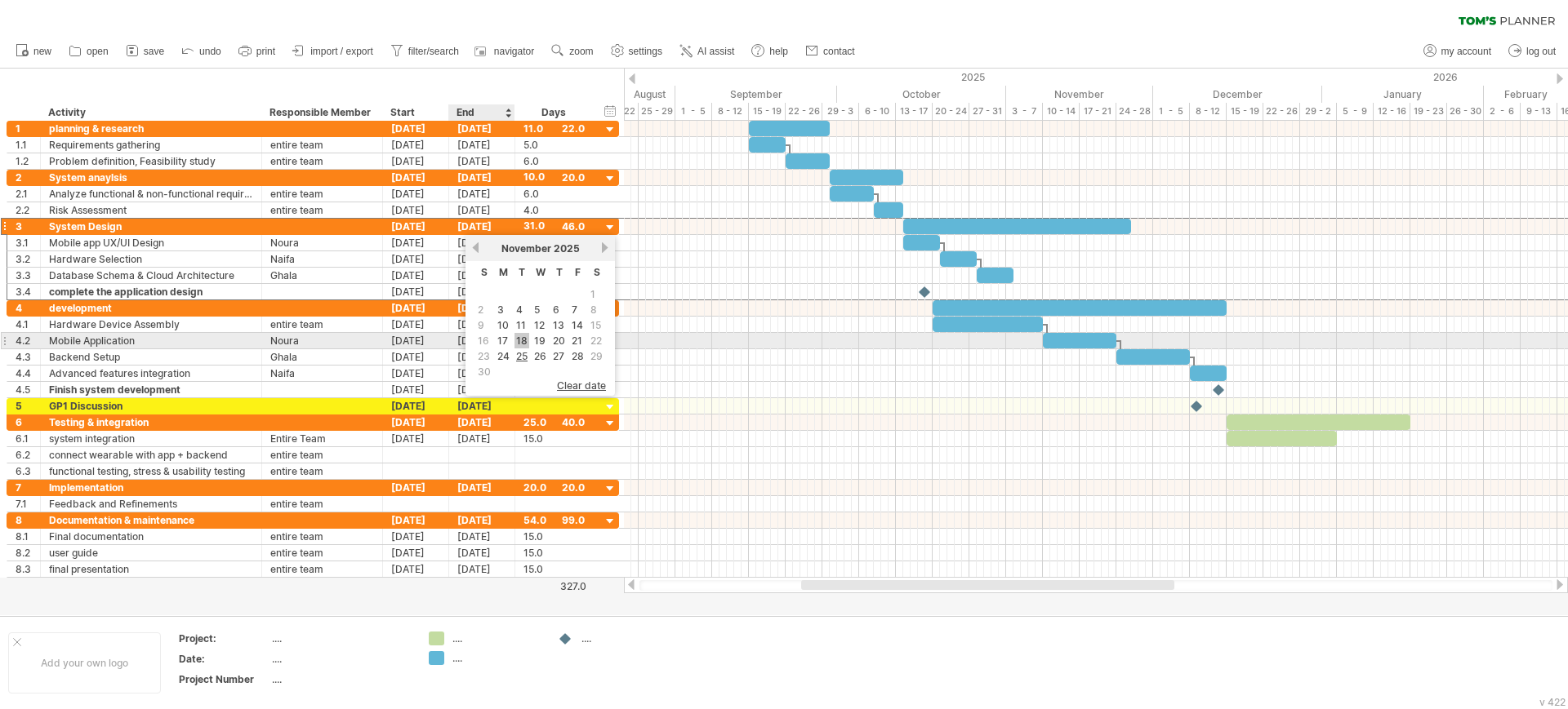
click at [520, 337] on link "18" at bounding box center [522, 340] width 15 height 16
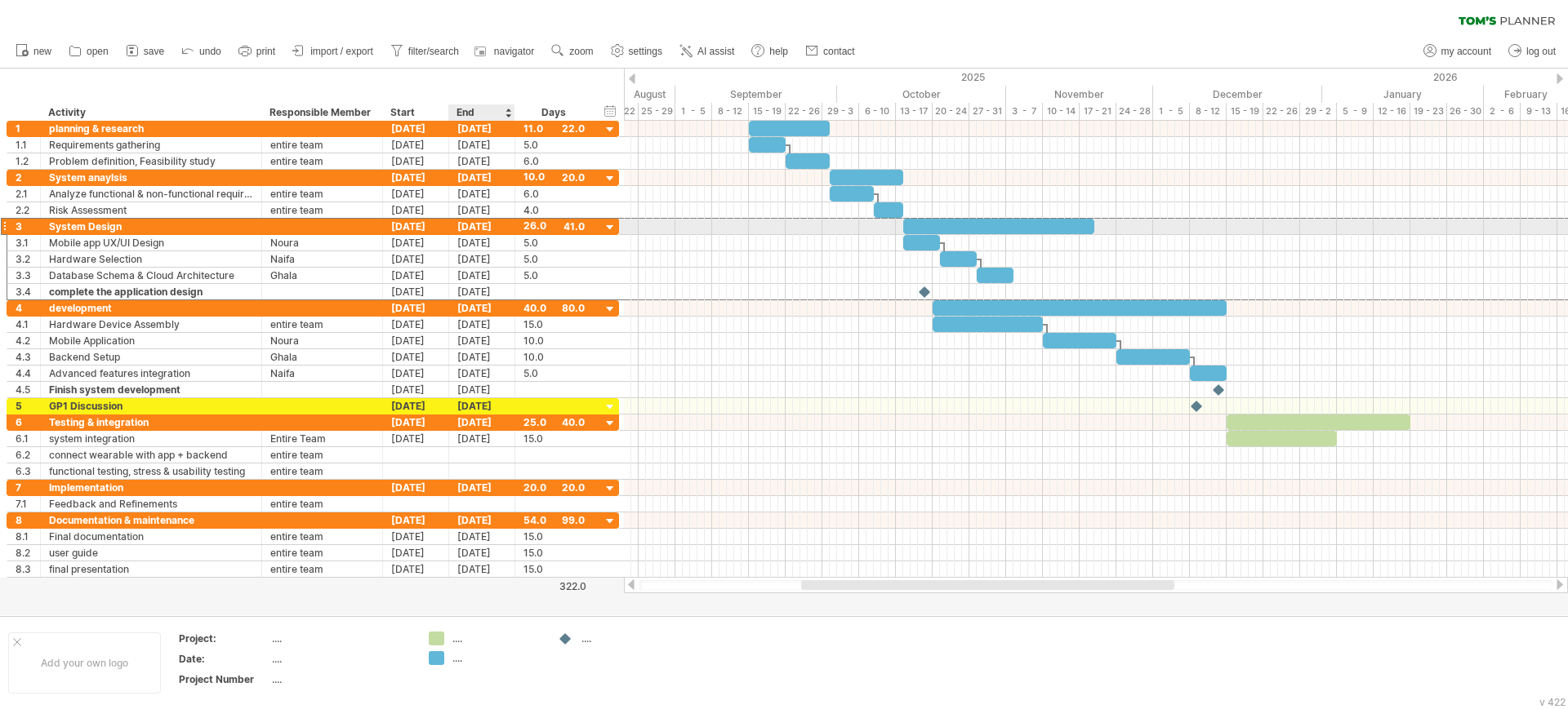
click at [481, 223] on div "[DATE]" at bounding box center [482, 226] width 66 height 16
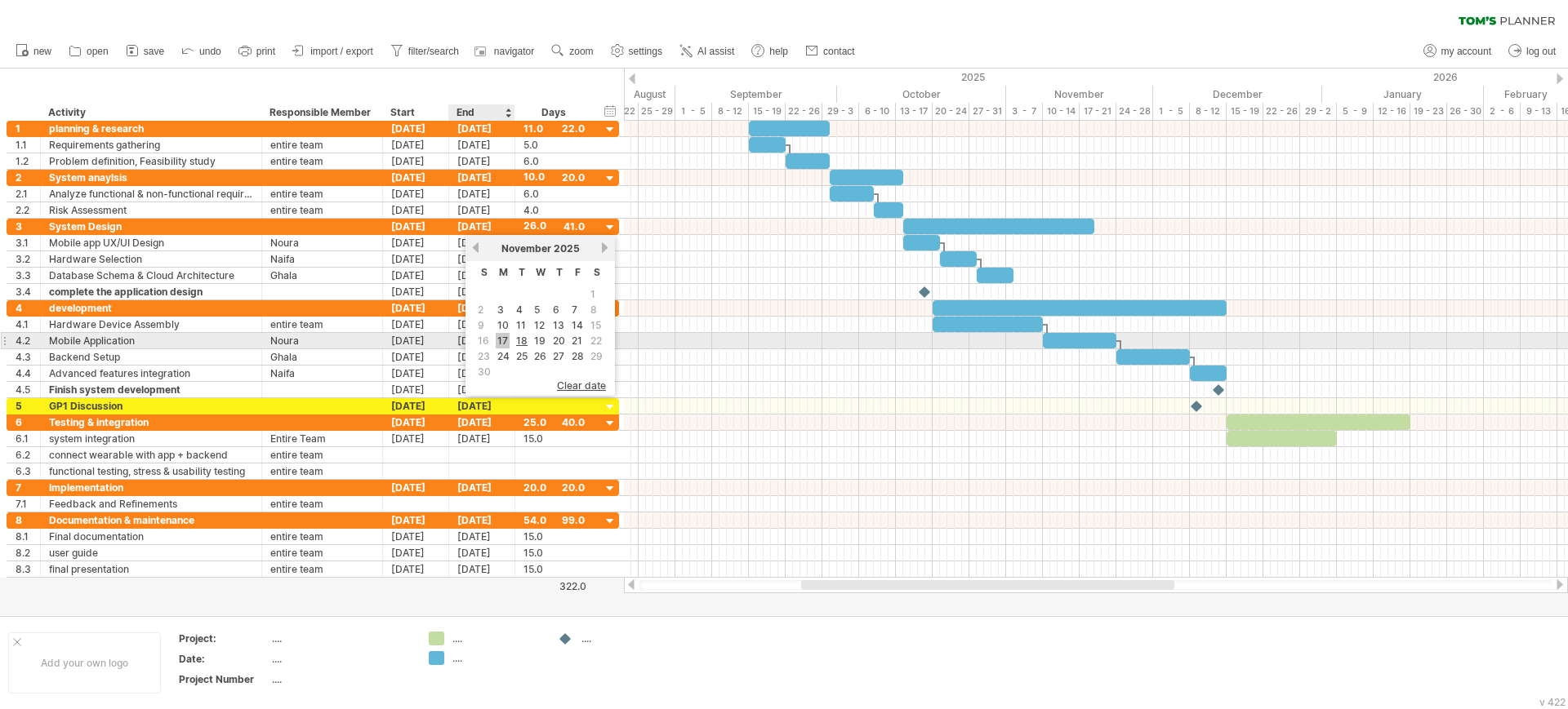
click at [507, 337] on link "17" at bounding box center [502, 340] width 14 height 16
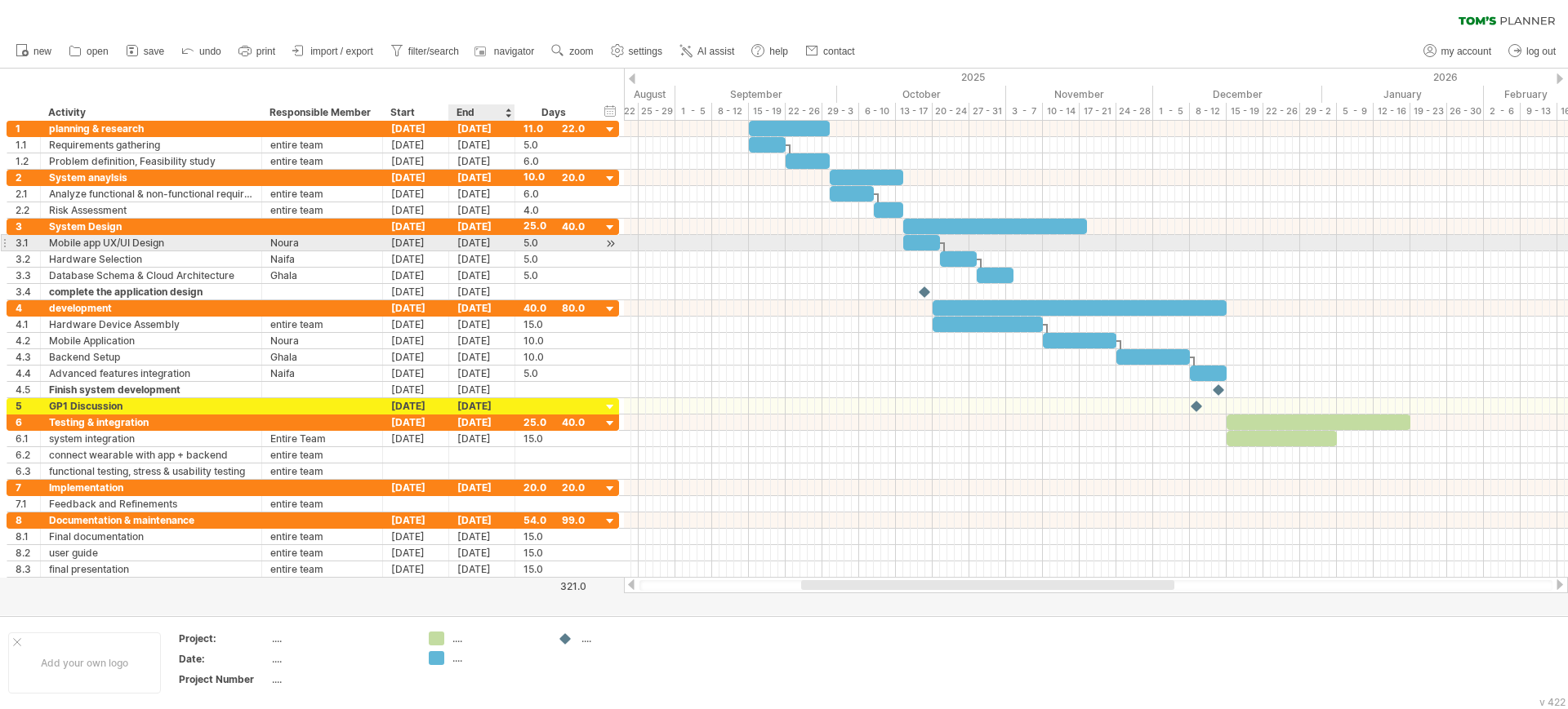
click at [475, 244] on div "[DATE]" at bounding box center [482, 243] width 66 height 16
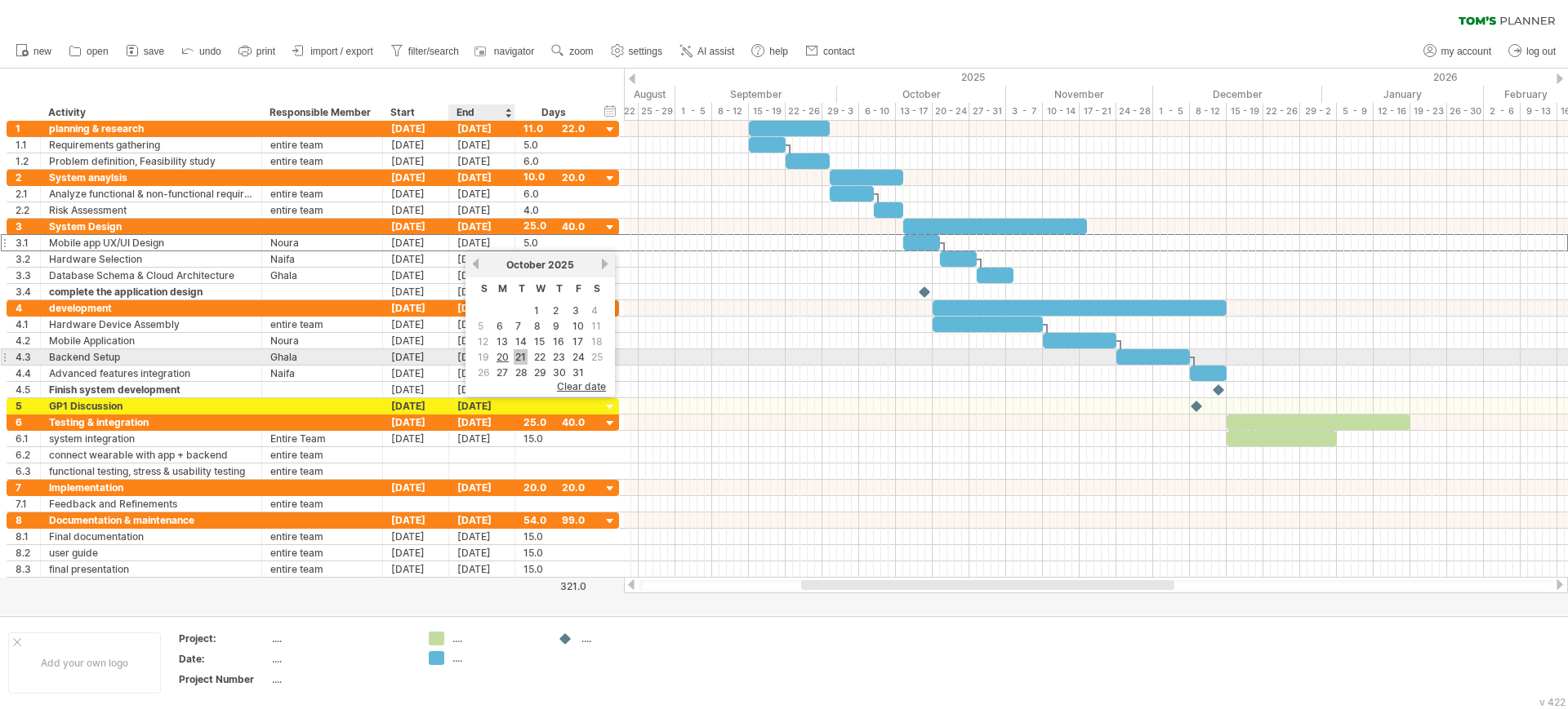
click at [518, 356] on link "21" at bounding box center [520, 357] width 14 height 16
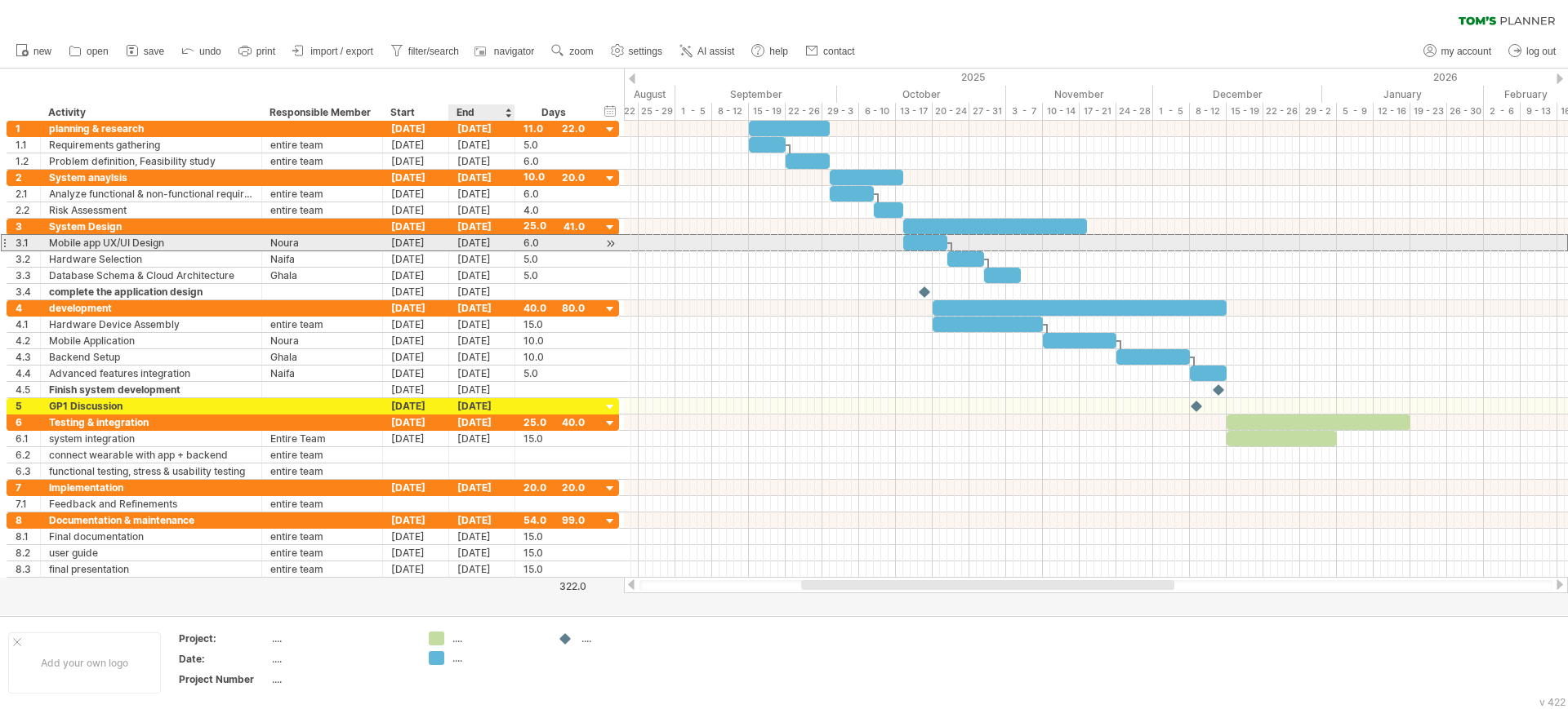
click at [483, 246] on div "[DATE]" at bounding box center [482, 243] width 66 height 16
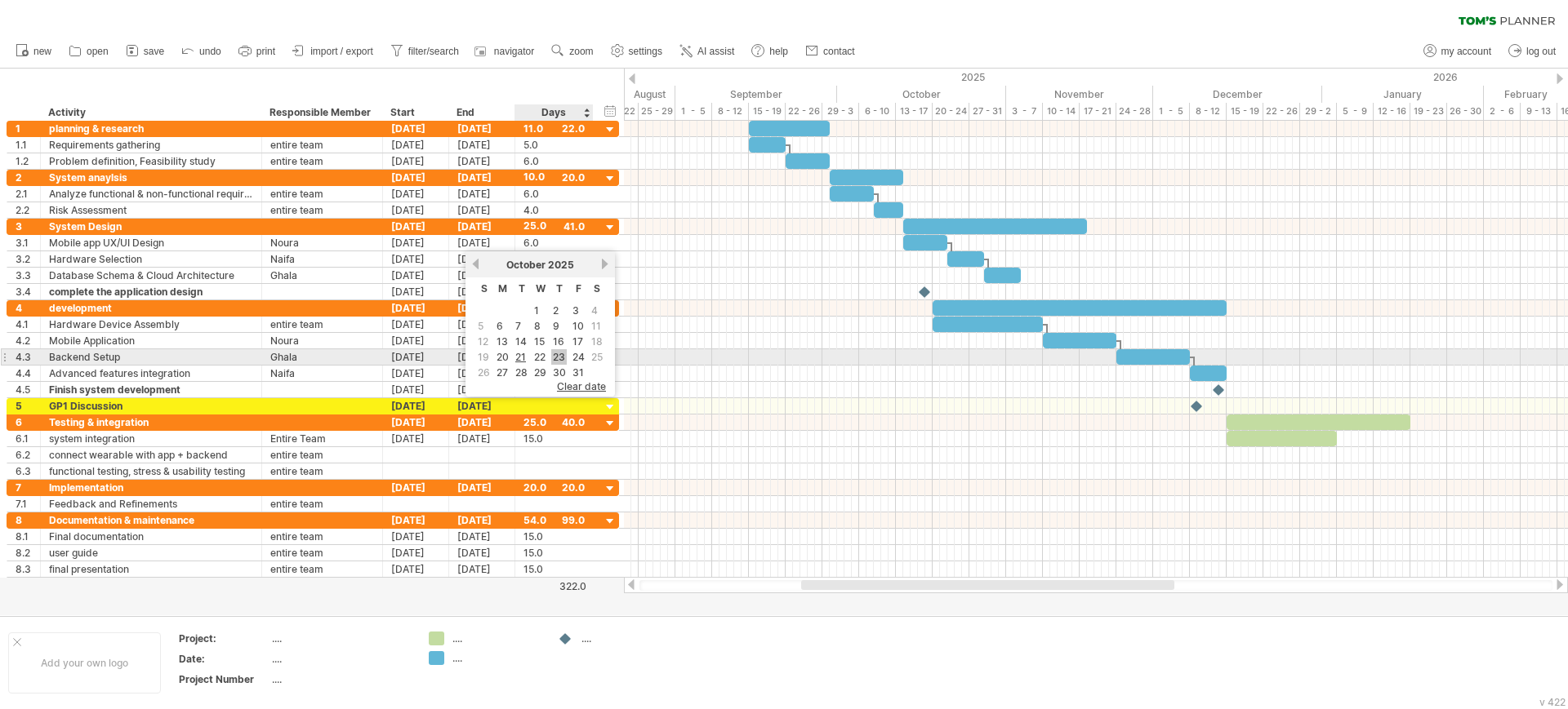
click at [561, 355] on link "23" at bounding box center [559, 357] width 16 height 16
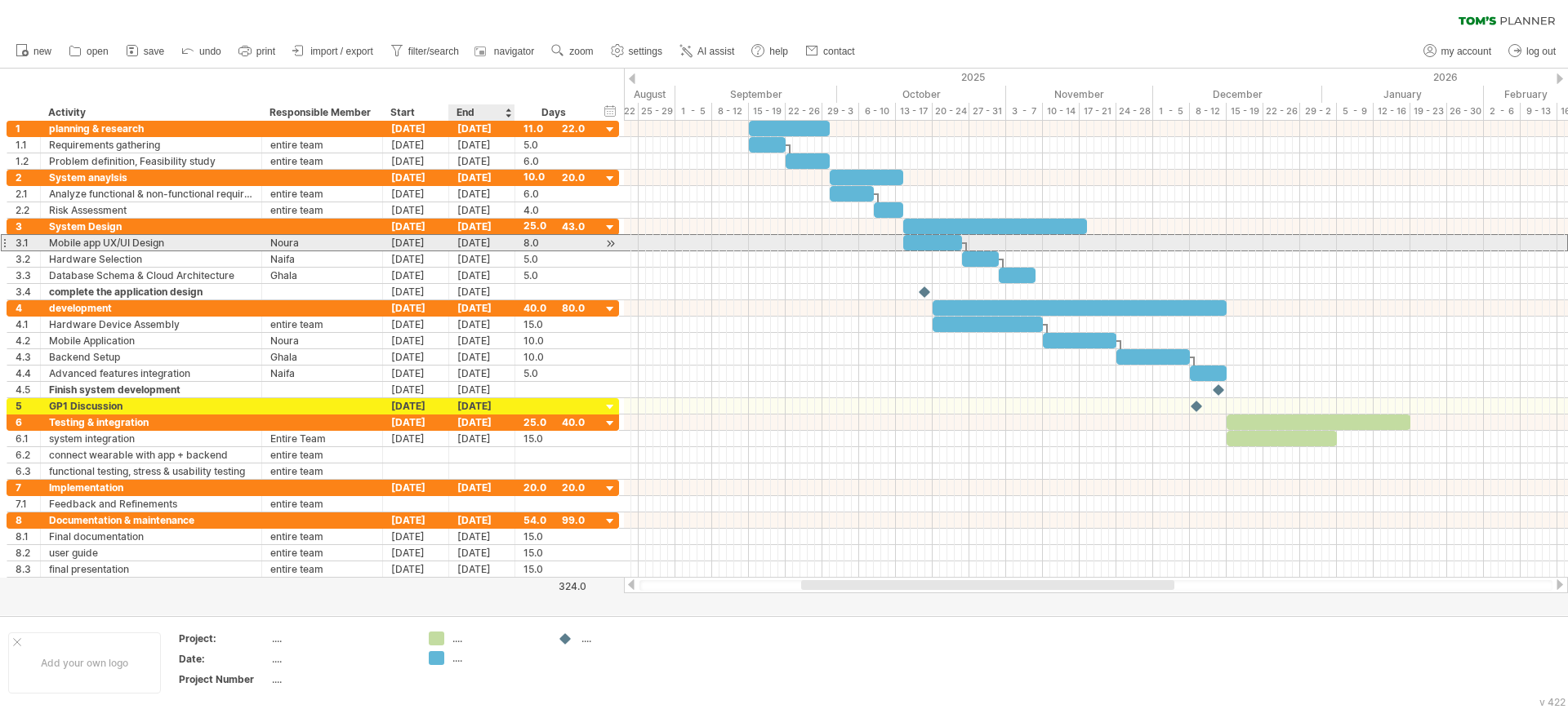
click at [480, 242] on div "[DATE]" at bounding box center [482, 243] width 66 height 16
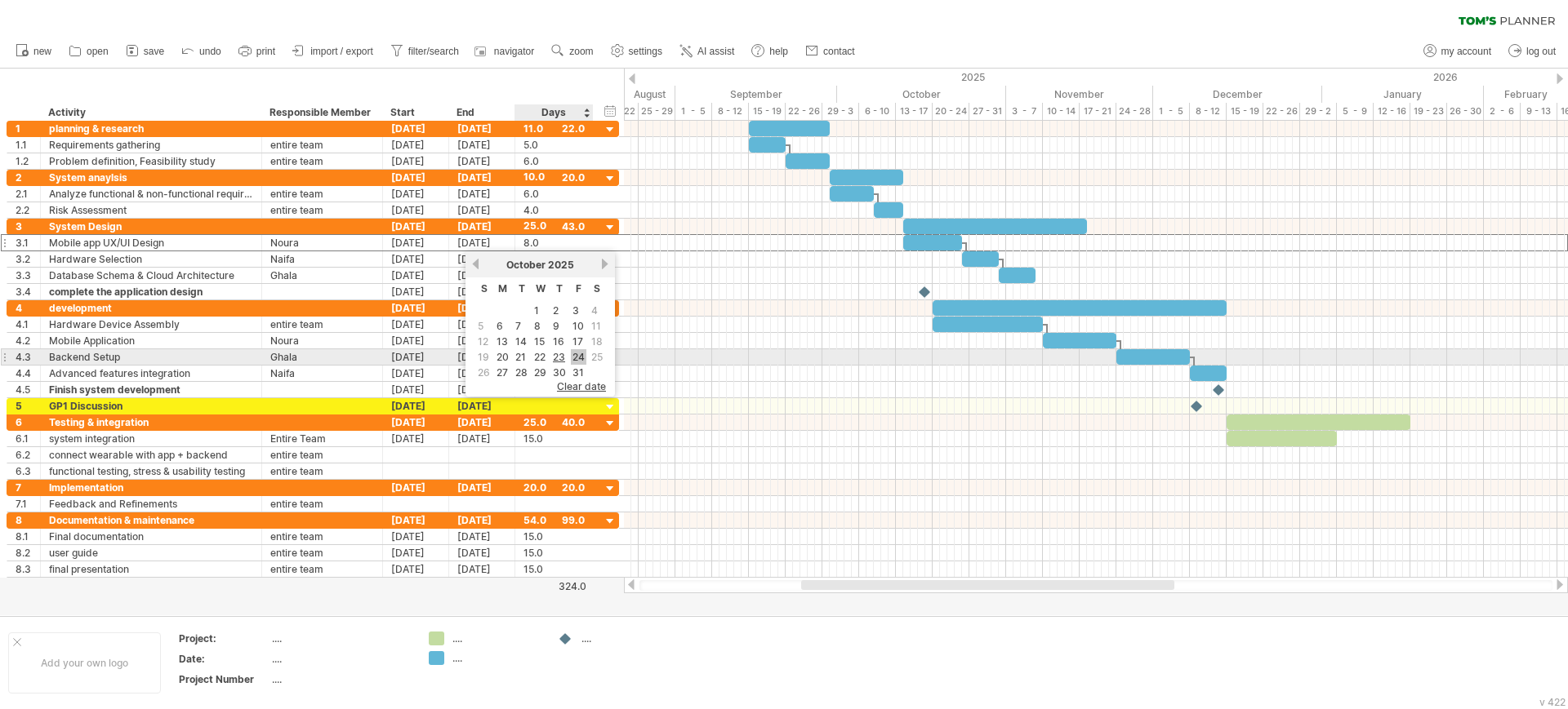
click at [578, 355] on link "24" at bounding box center [578, 357] width 16 height 16
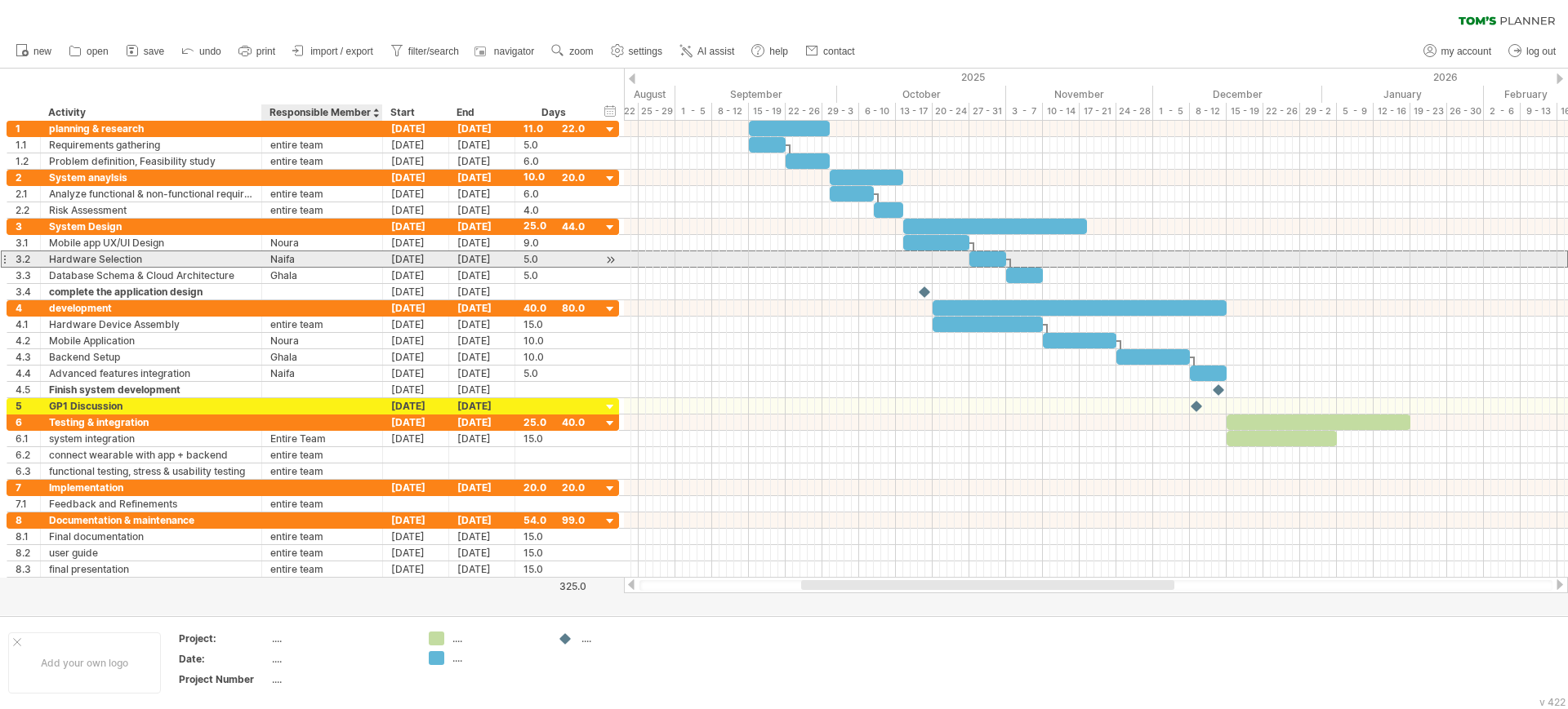
click at [357, 257] on div "Naifa" at bounding box center [322, 258] width 104 height 16
click at [362, 256] on input "*****" at bounding box center [322, 258] width 104 height 16
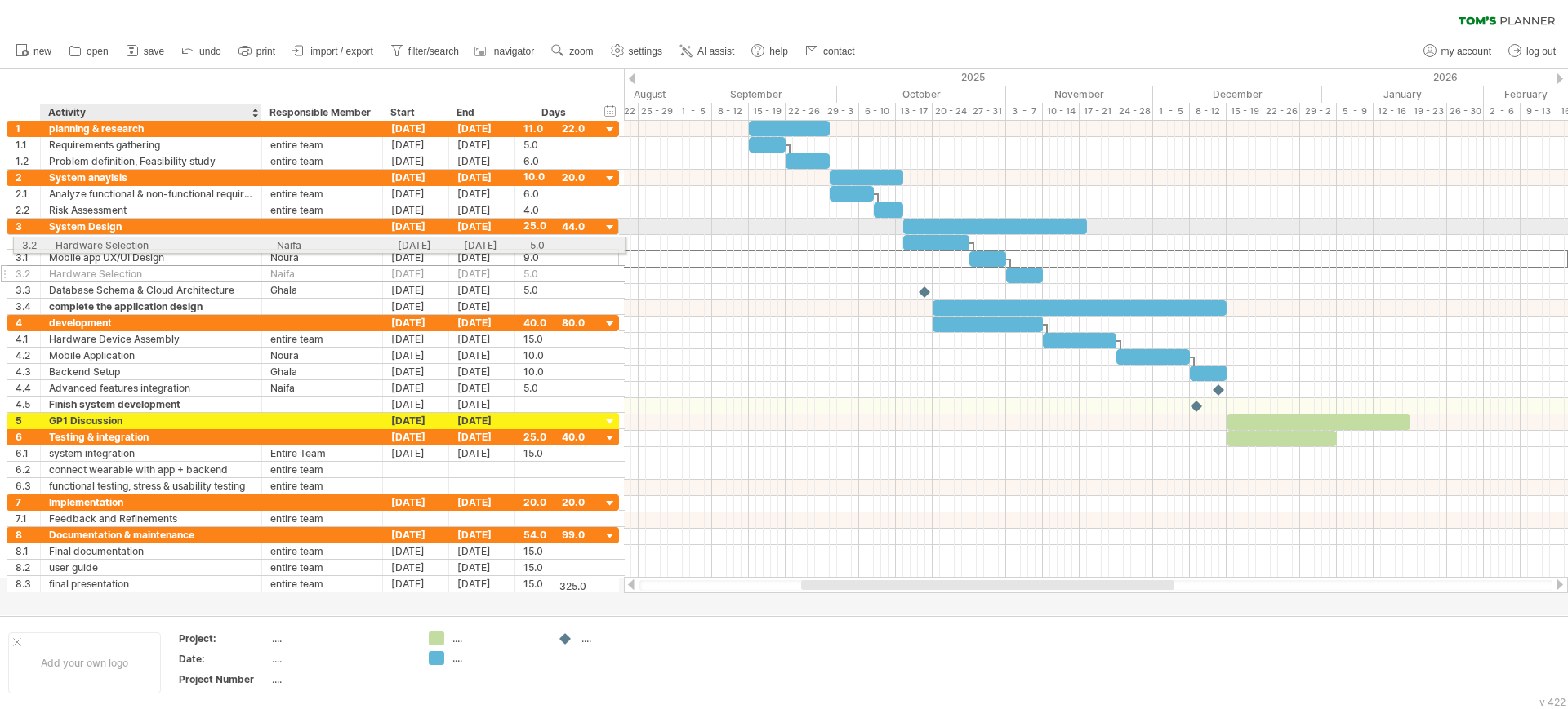
drag, startPoint x: 175, startPoint y: 258, endPoint x: 179, endPoint y: 239, distance: 19.4
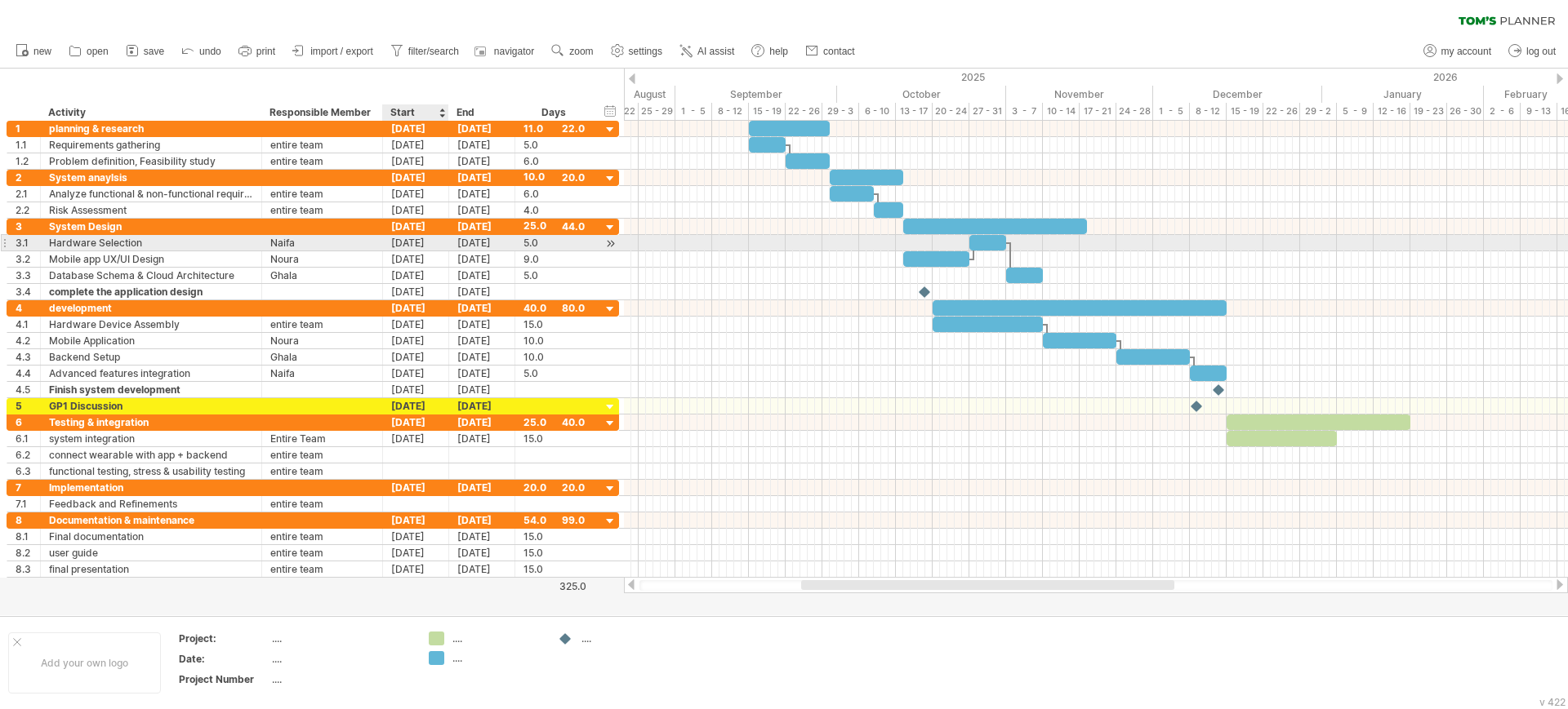
click at [415, 240] on div "[DATE]" at bounding box center [416, 243] width 66 height 16
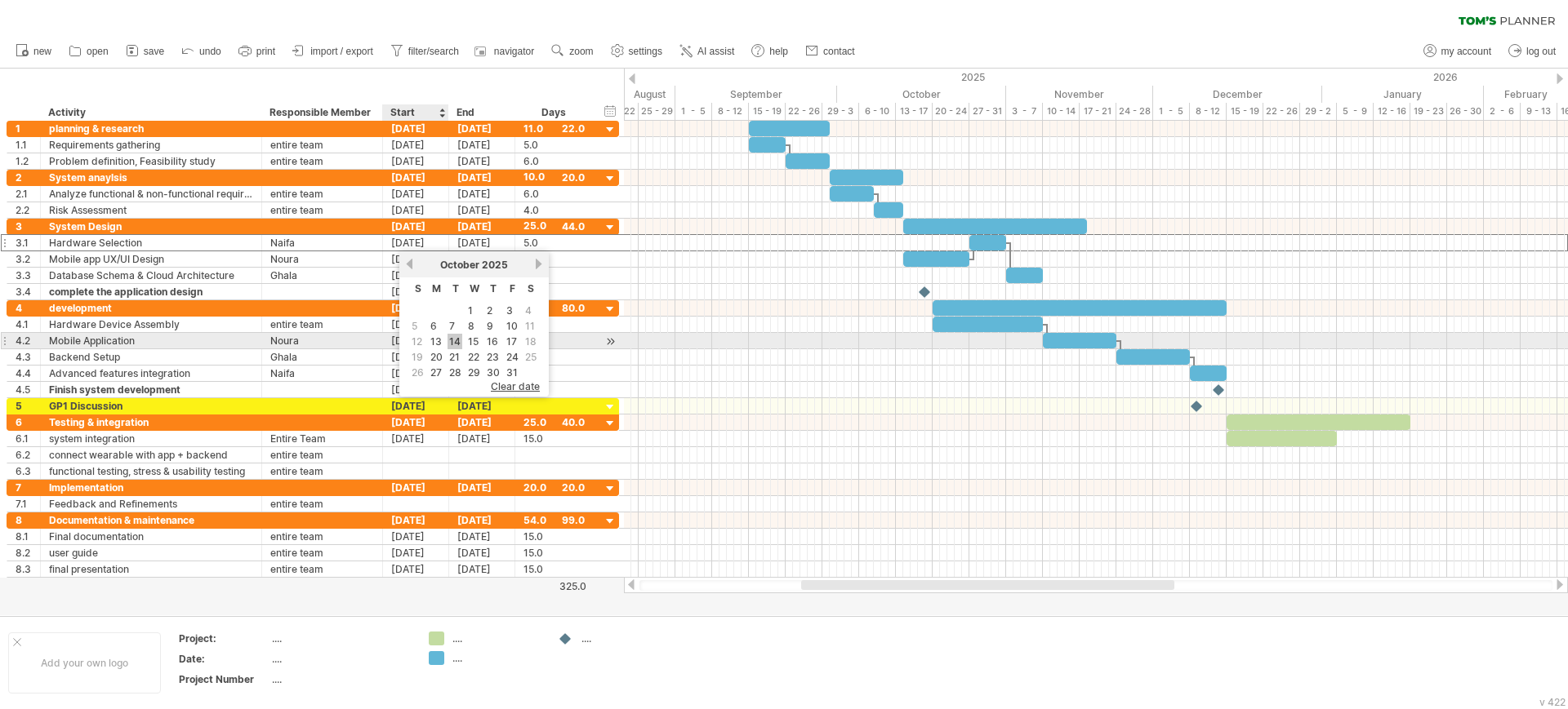
click at [456, 341] on link "14" at bounding box center [455, 341] width 15 height 16
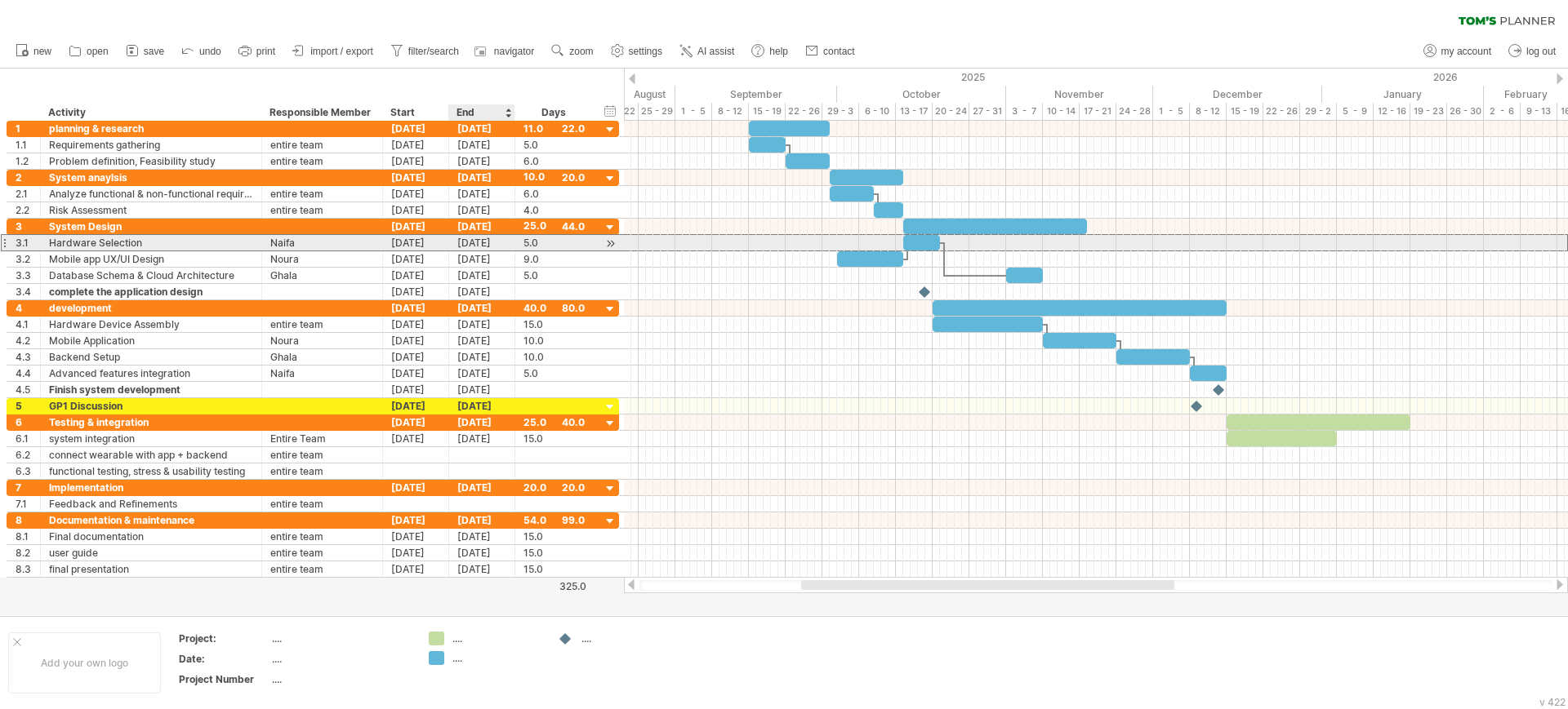
click at [467, 241] on div "[DATE]" at bounding box center [482, 243] width 66 height 16
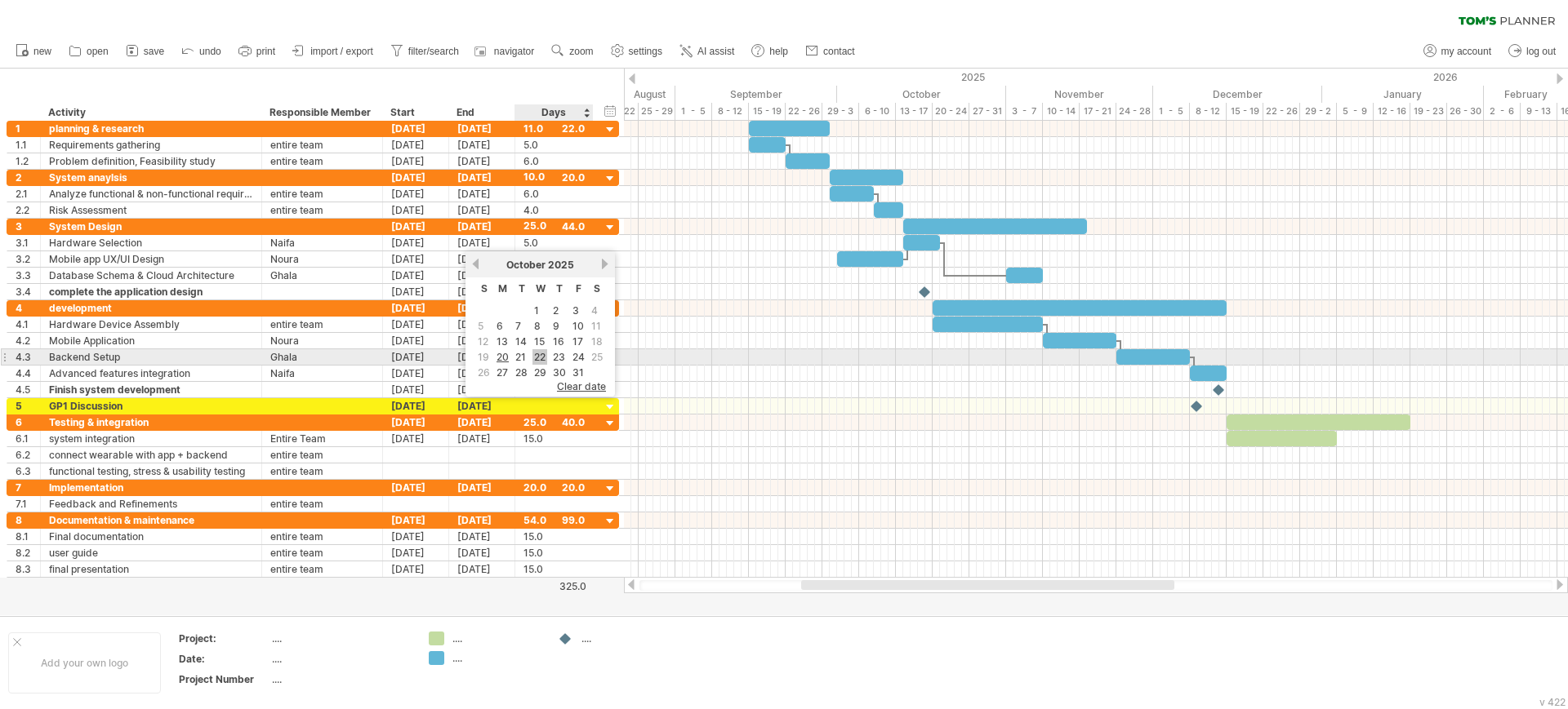
click at [536, 352] on link "22" at bounding box center [540, 357] width 15 height 16
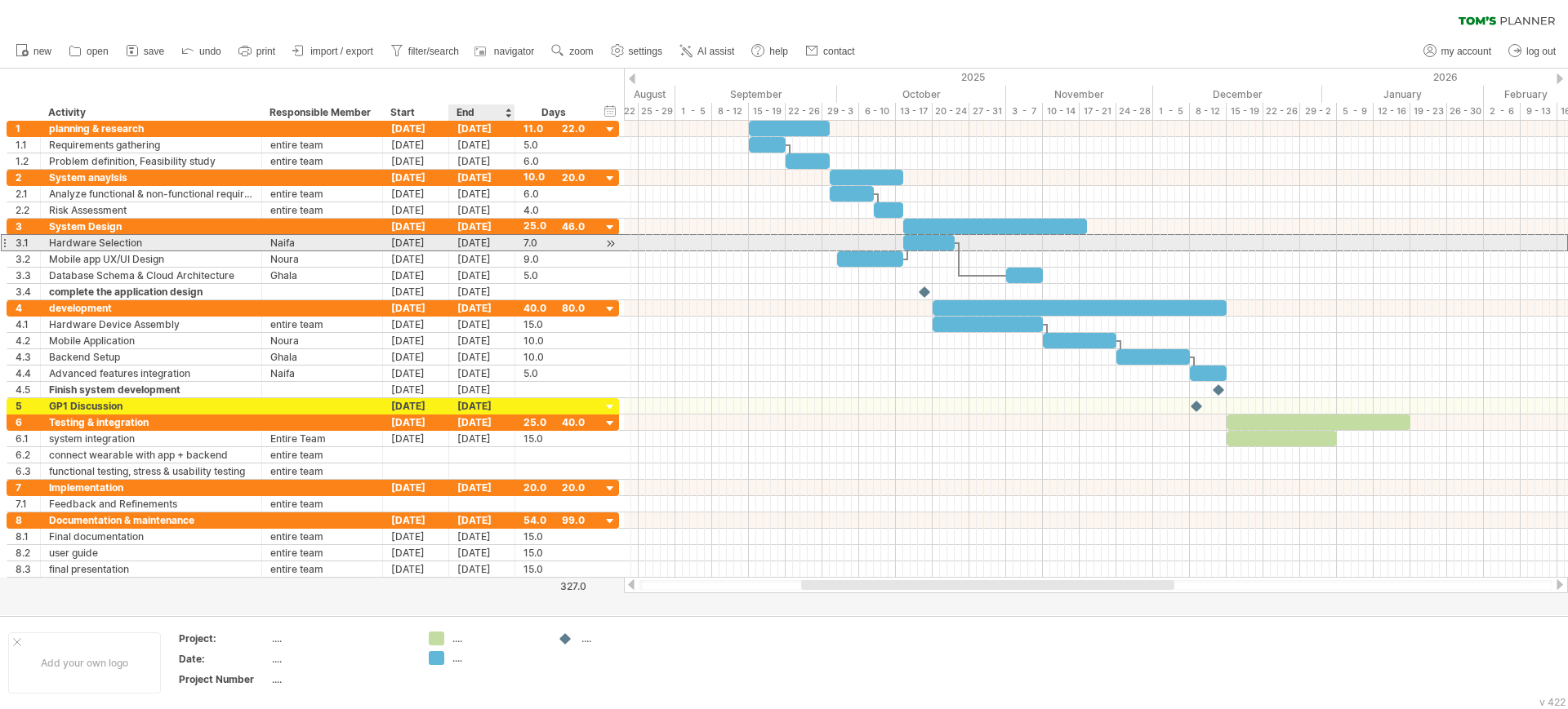
click at [477, 243] on div "[DATE]" at bounding box center [482, 243] width 66 height 16
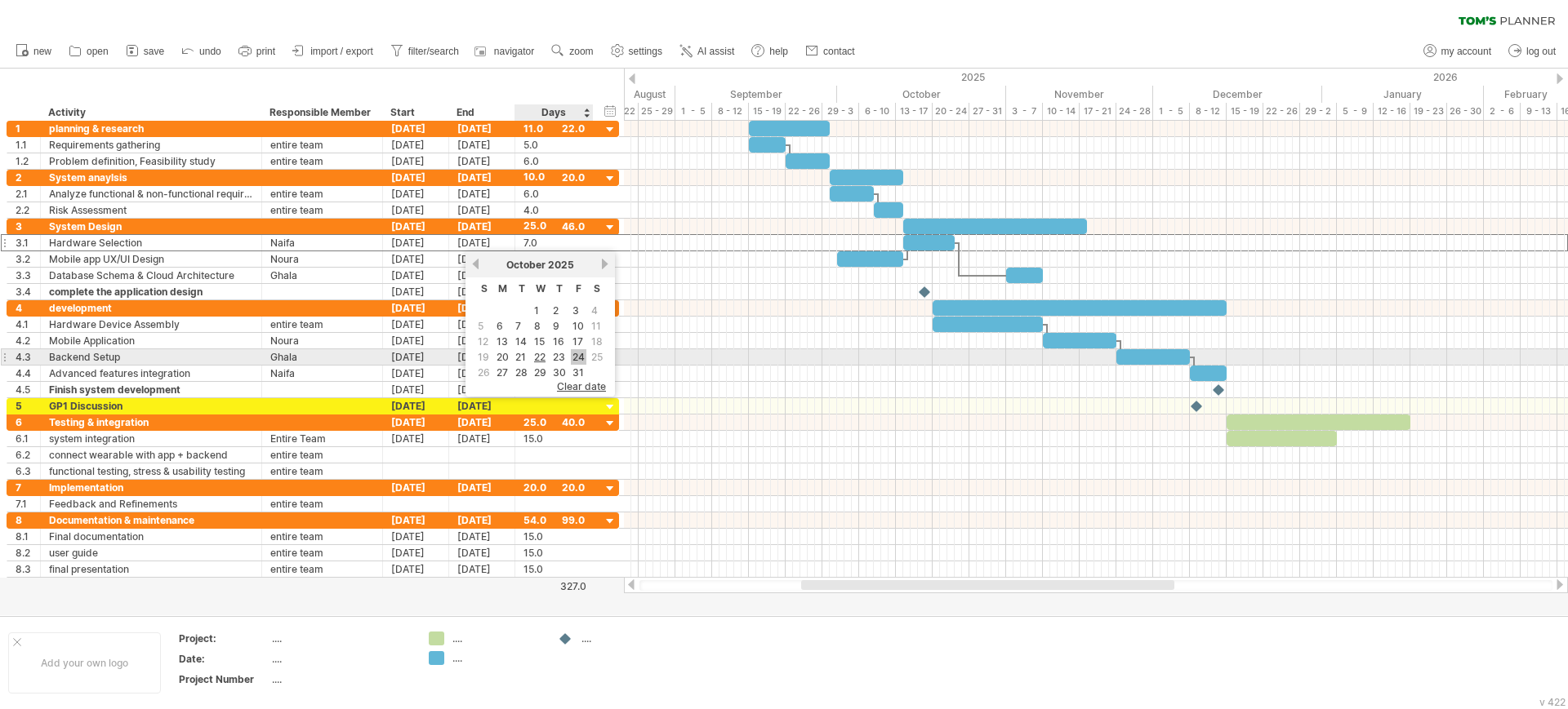
click at [571, 351] on link "24" at bounding box center [578, 357] width 16 height 16
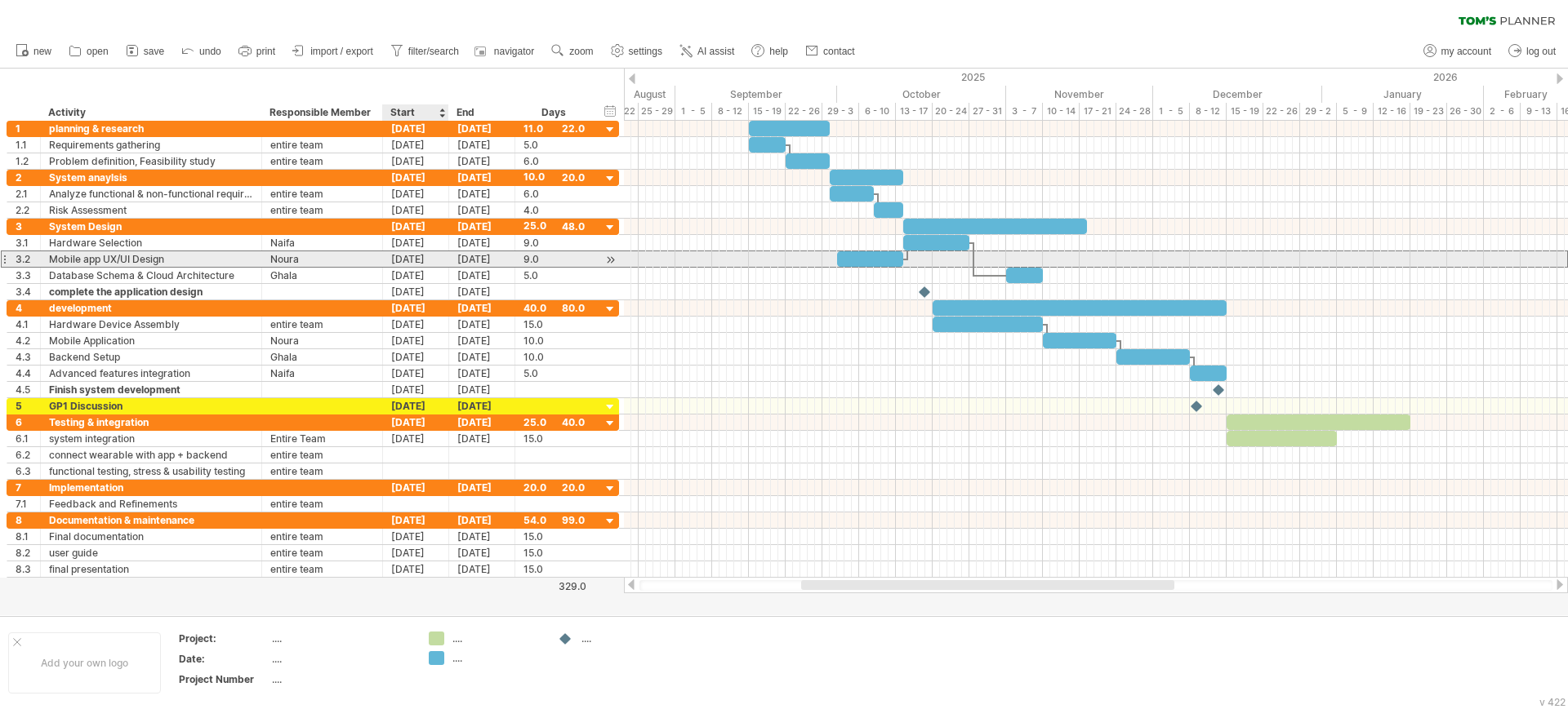
click at [420, 259] on div "[DATE]" at bounding box center [416, 258] width 66 height 16
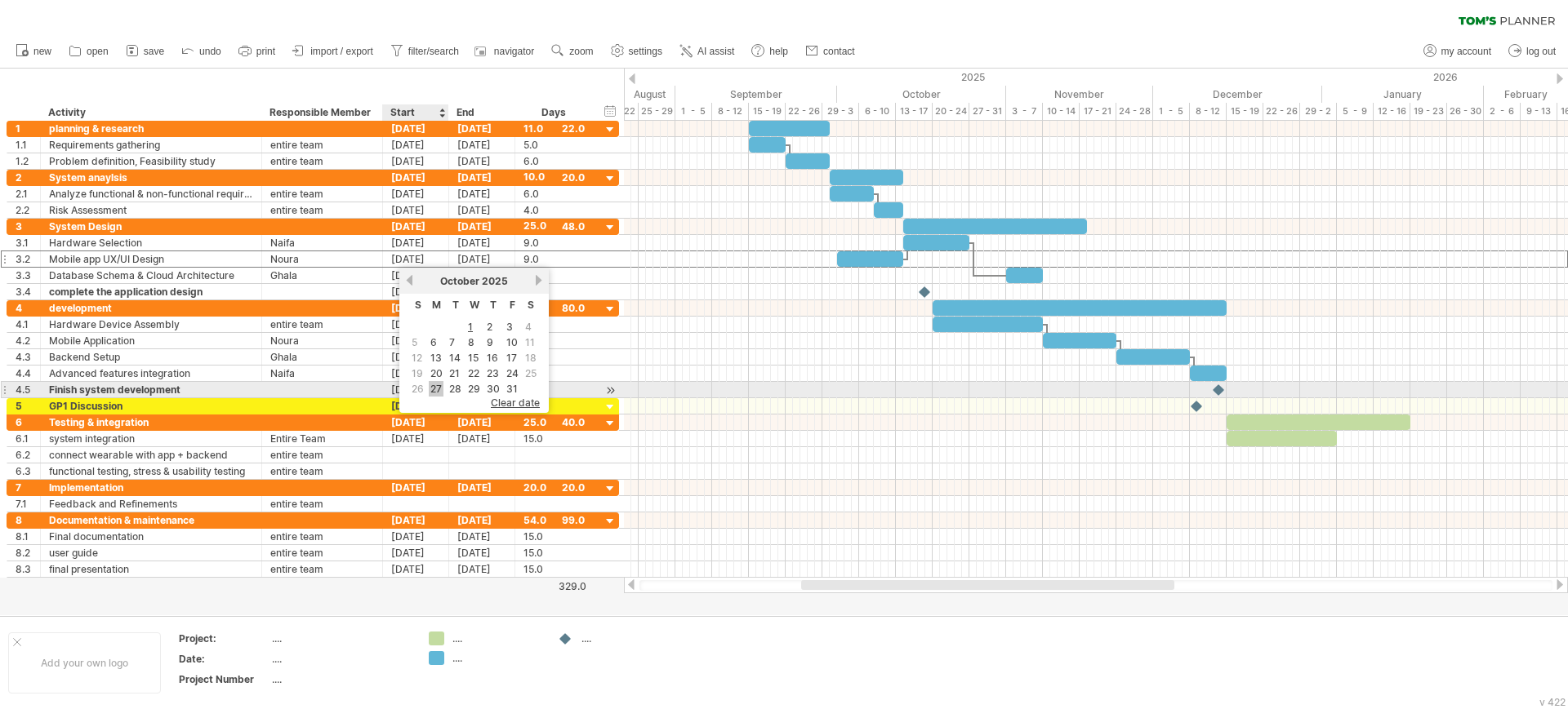
click at [442, 386] on link "27" at bounding box center [436, 388] width 15 height 16
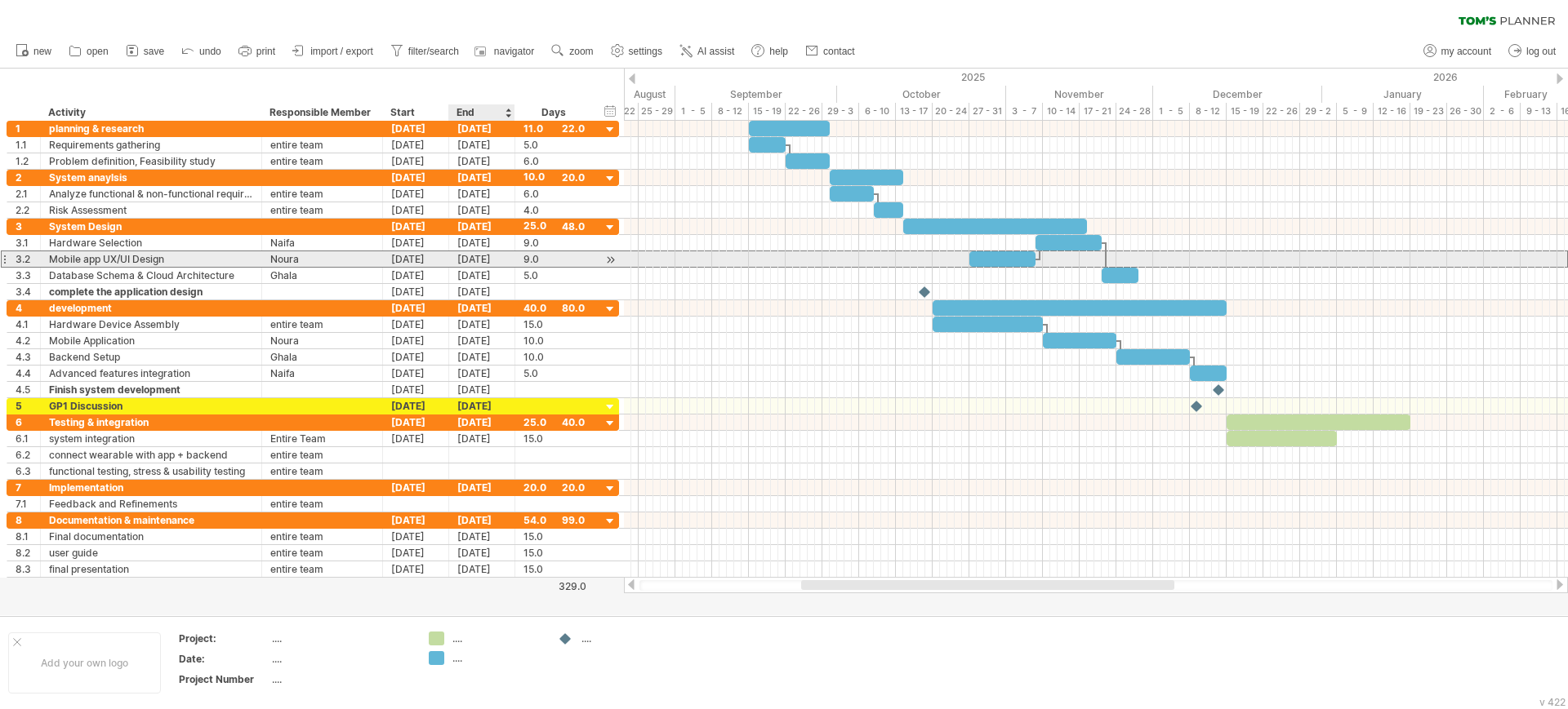
click at [467, 257] on div "[DATE]" at bounding box center [482, 258] width 66 height 16
click at [421, 257] on div "[DATE]" at bounding box center [416, 258] width 66 height 16
click at [471, 257] on div "[DATE]" at bounding box center [482, 258] width 66 height 16
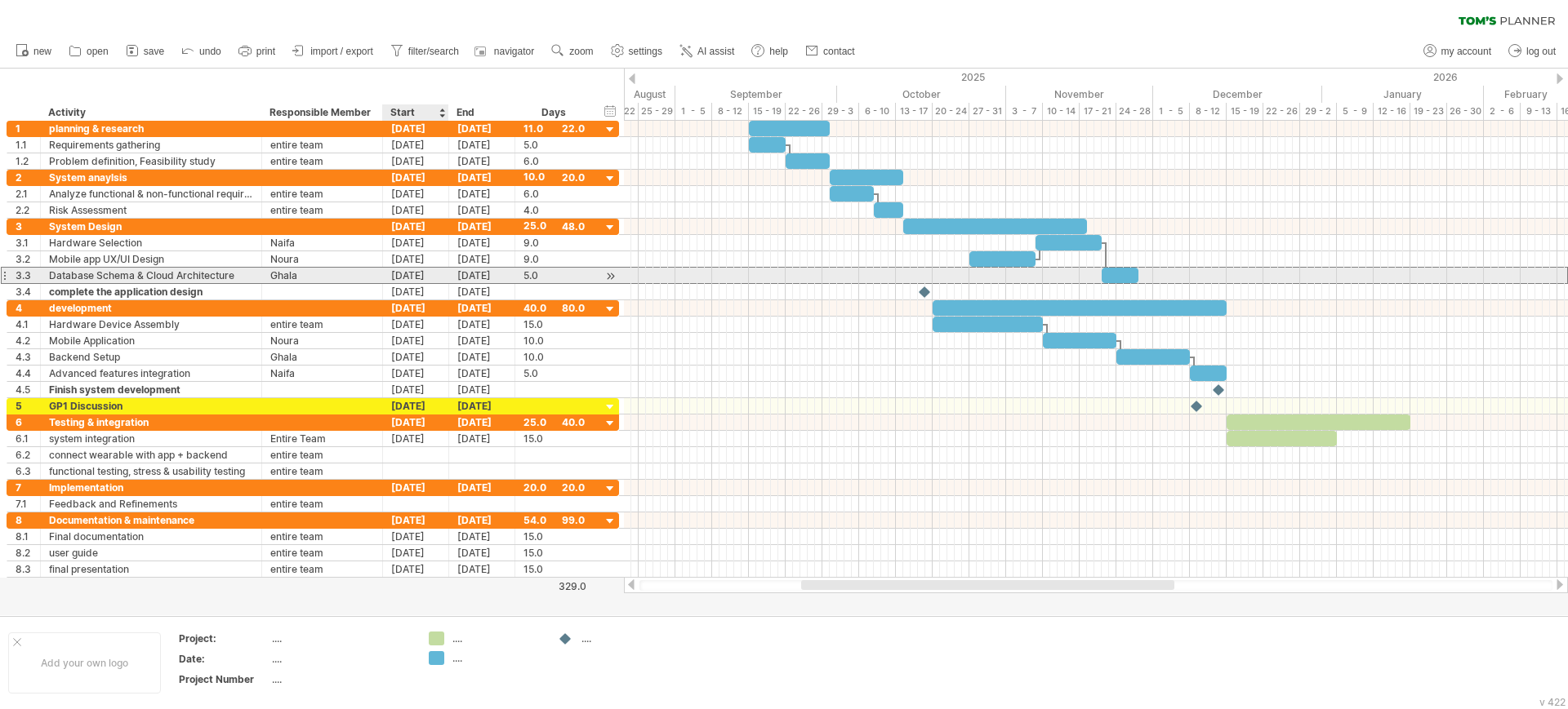
click at [416, 269] on div "[DATE]" at bounding box center [416, 275] width 66 height 16
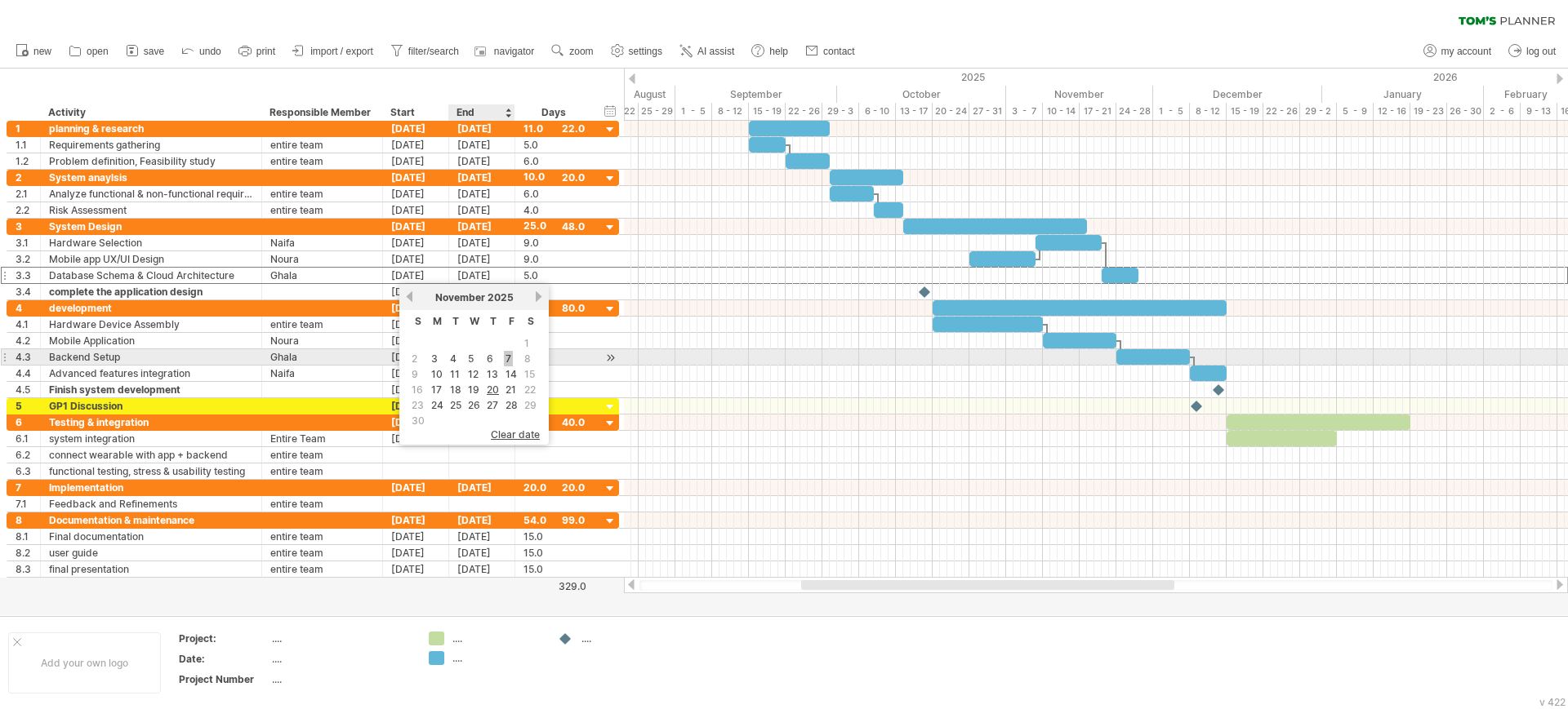
click at [511, 360] on link "7" at bounding box center [508, 359] width 9 height 16
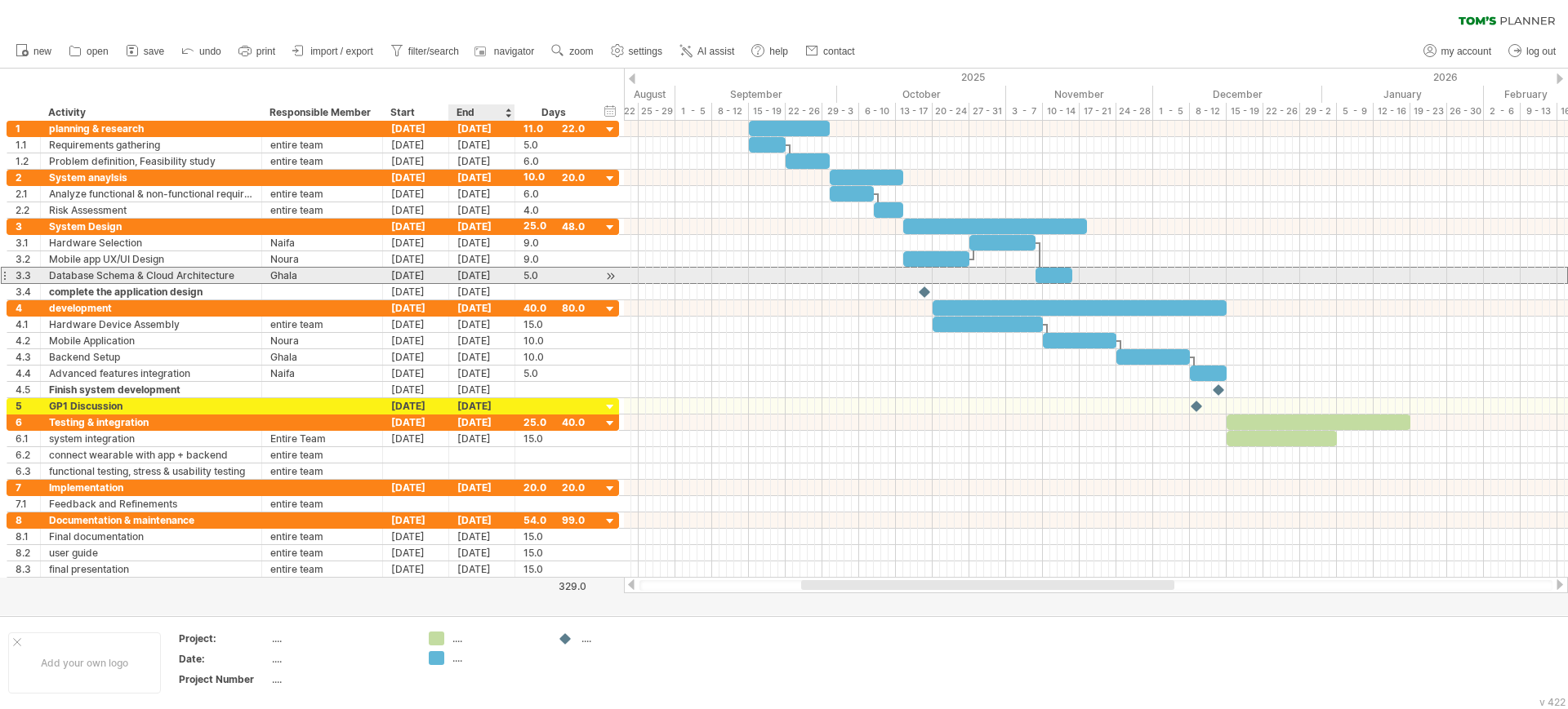
click at [469, 275] on div "[DATE]" at bounding box center [482, 275] width 66 height 16
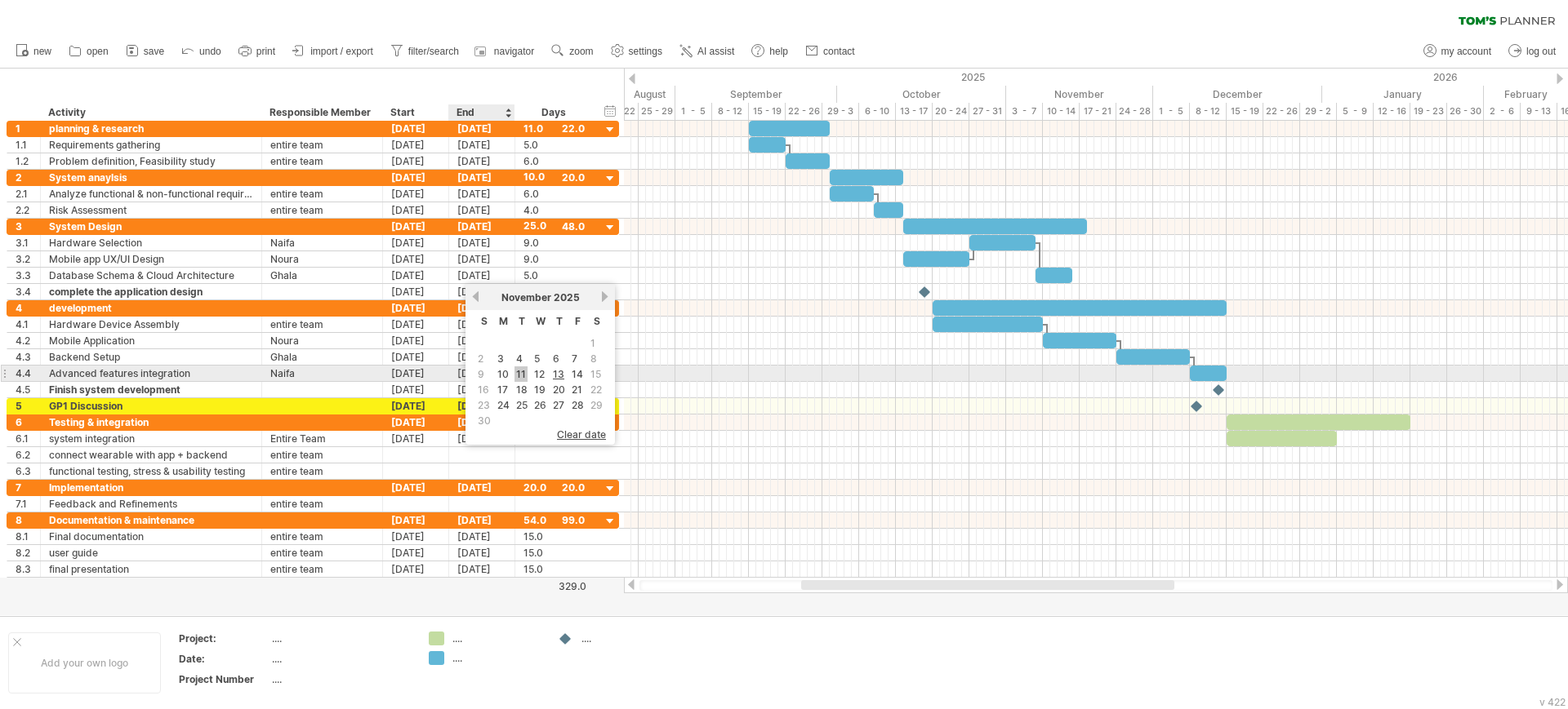
click at [520, 373] on link "11" at bounding box center [521, 373] width 13 height 16
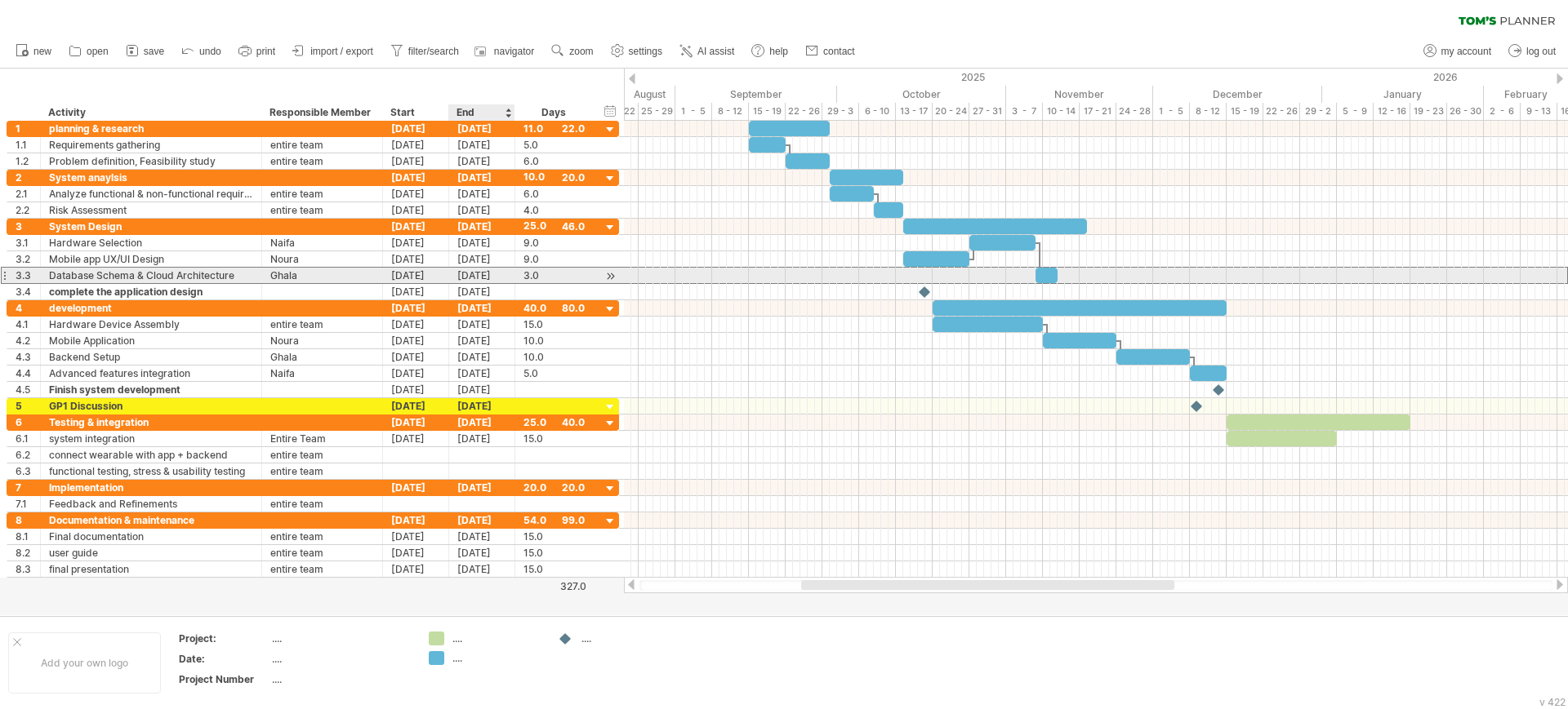
click at [463, 275] on div "[DATE]" at bounding box center [482, 275] width 66 height 16
click at [429, 273] on div "[DATE]" at bounding box center [416, 275] width 66 height 16
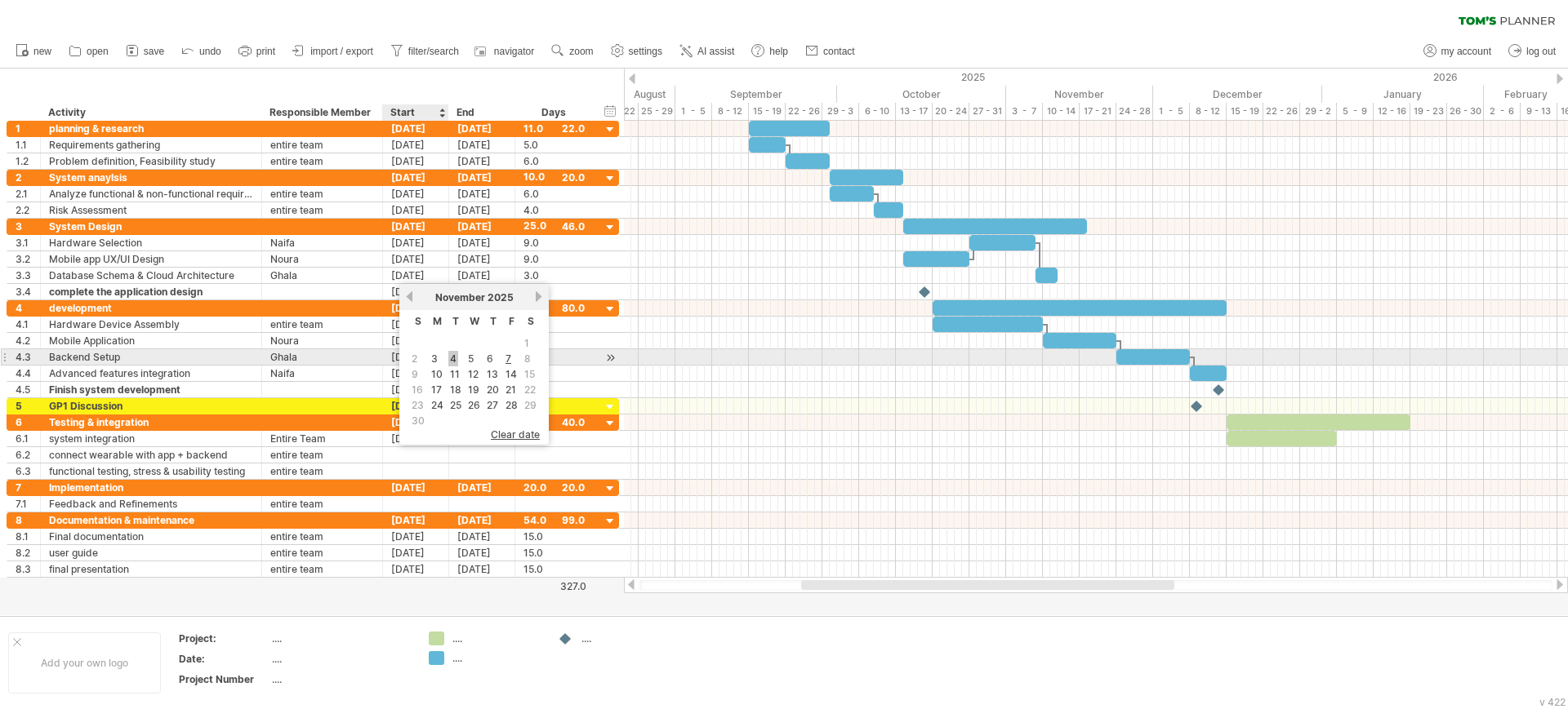
click at [453, 355] on link "4" at bounding box center [453, 359] width 10 height 16
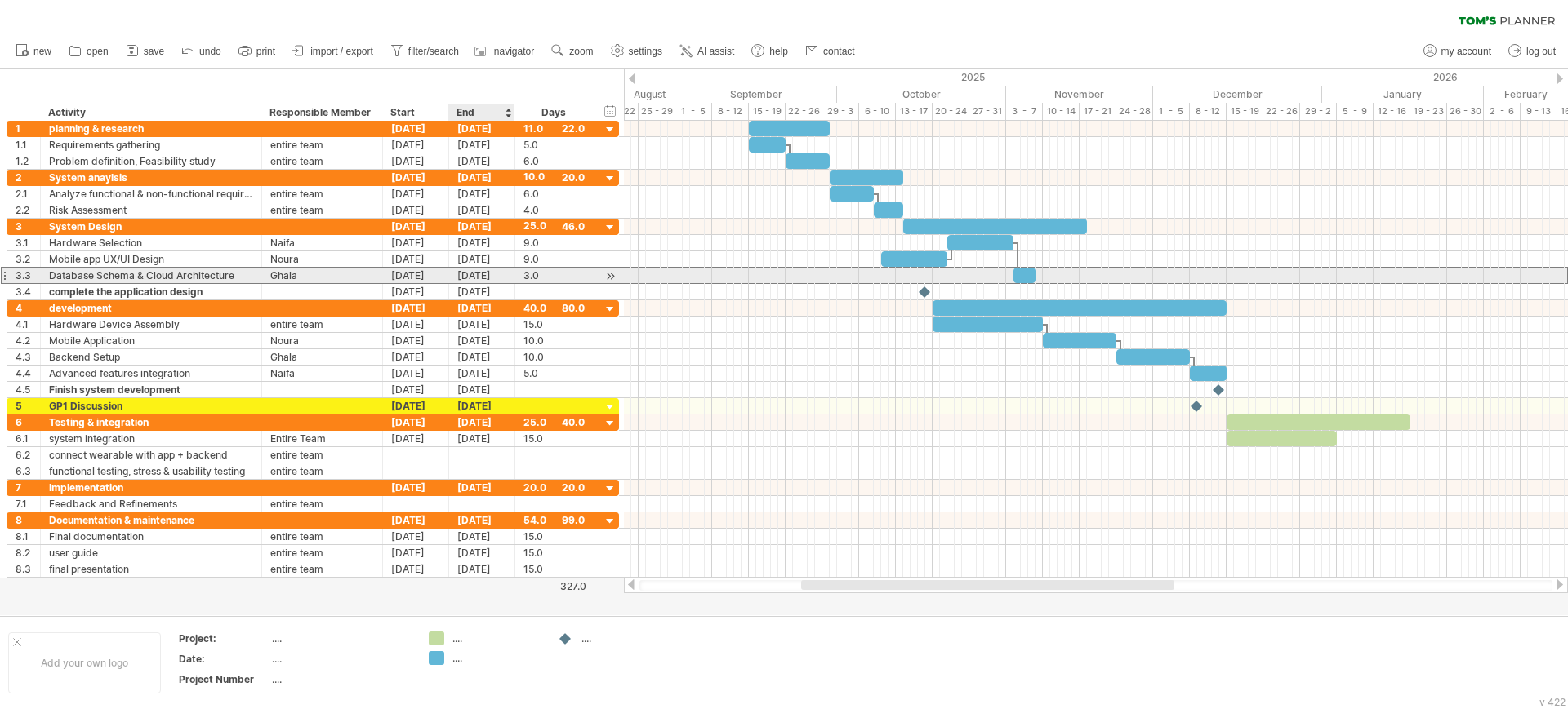
click at [483, 279] on div "[DATE]" at bounding box center [482, 275] width 66 height 16
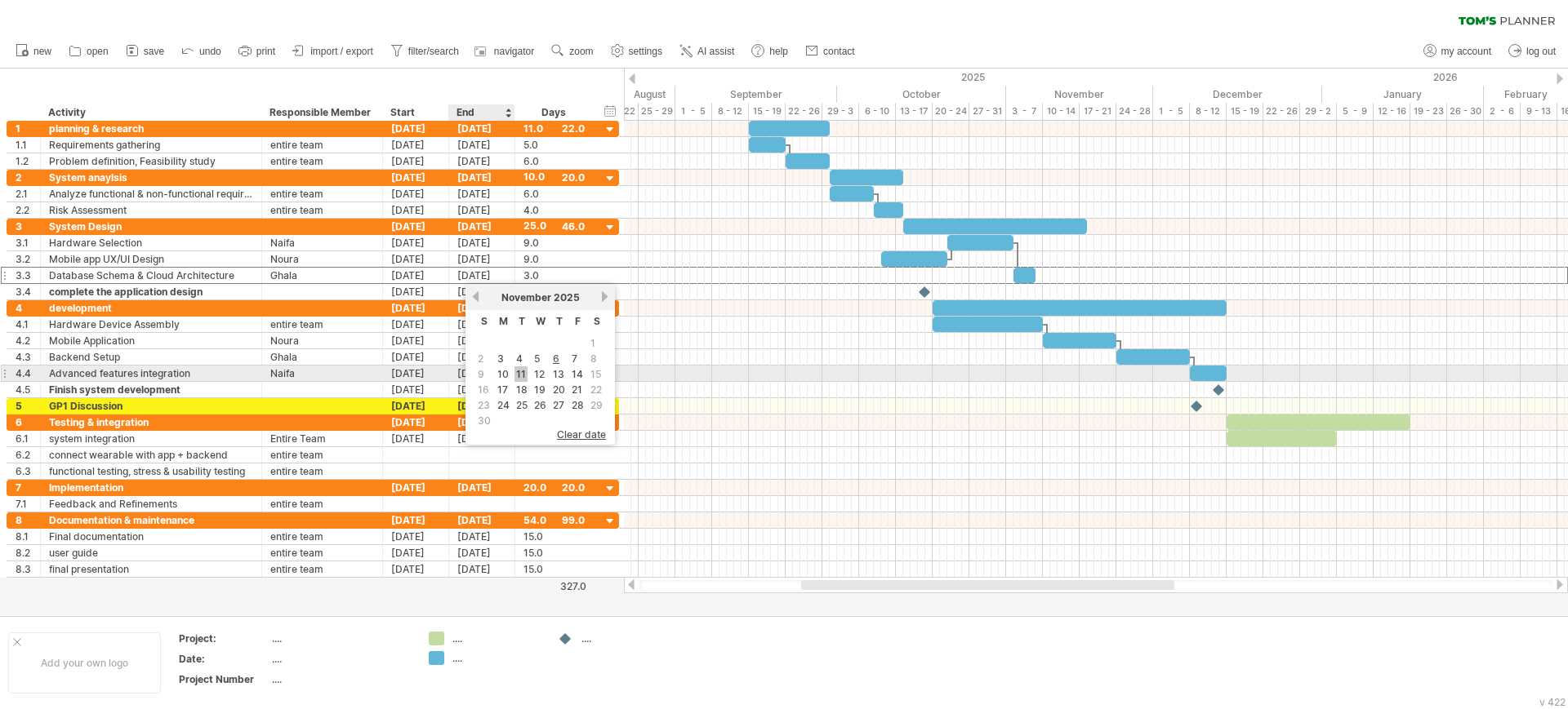
click at [519, 371] on link "11" at bounding box center [521, 373] width 13 height 16
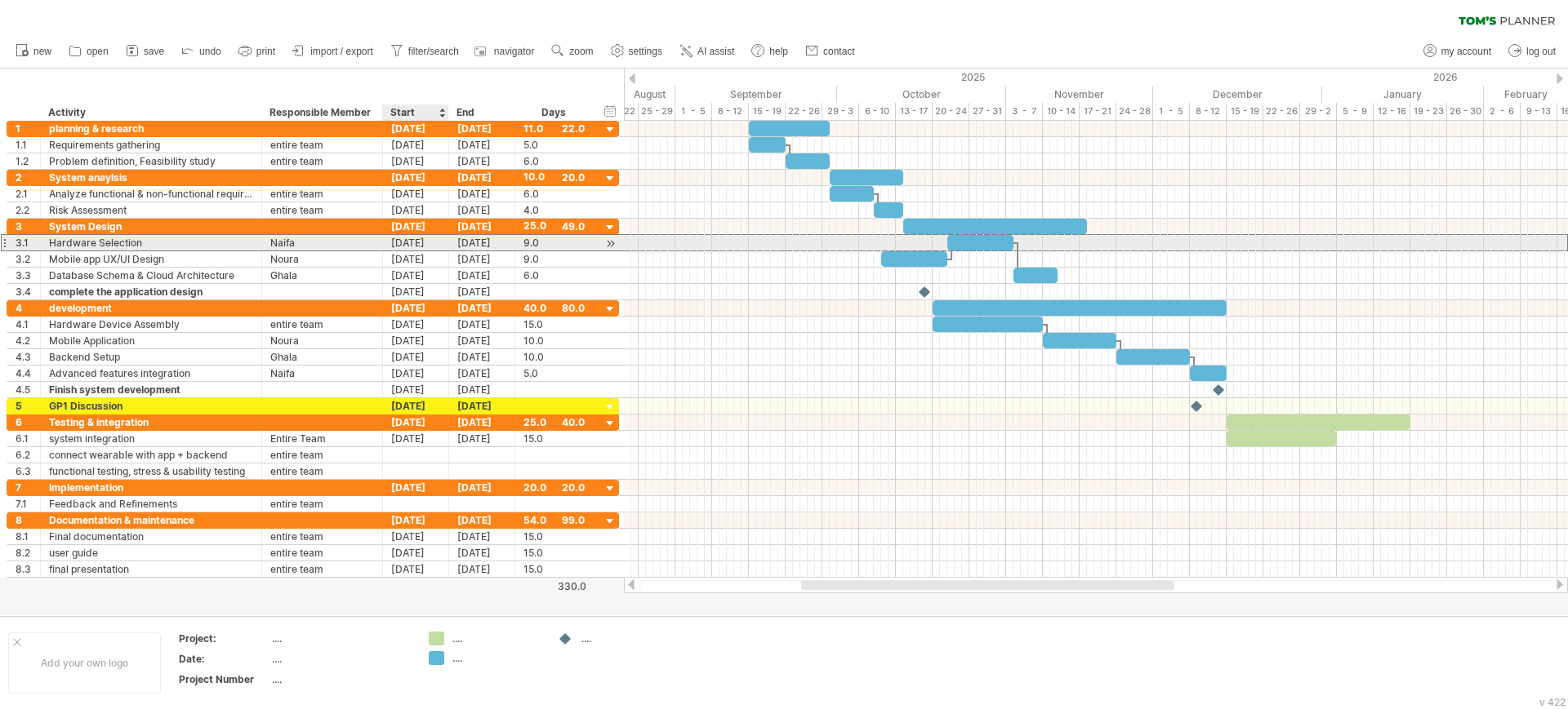
click at [397, 239] on div "[DATE]" at bounding box center [416, 243] width 66 height 16
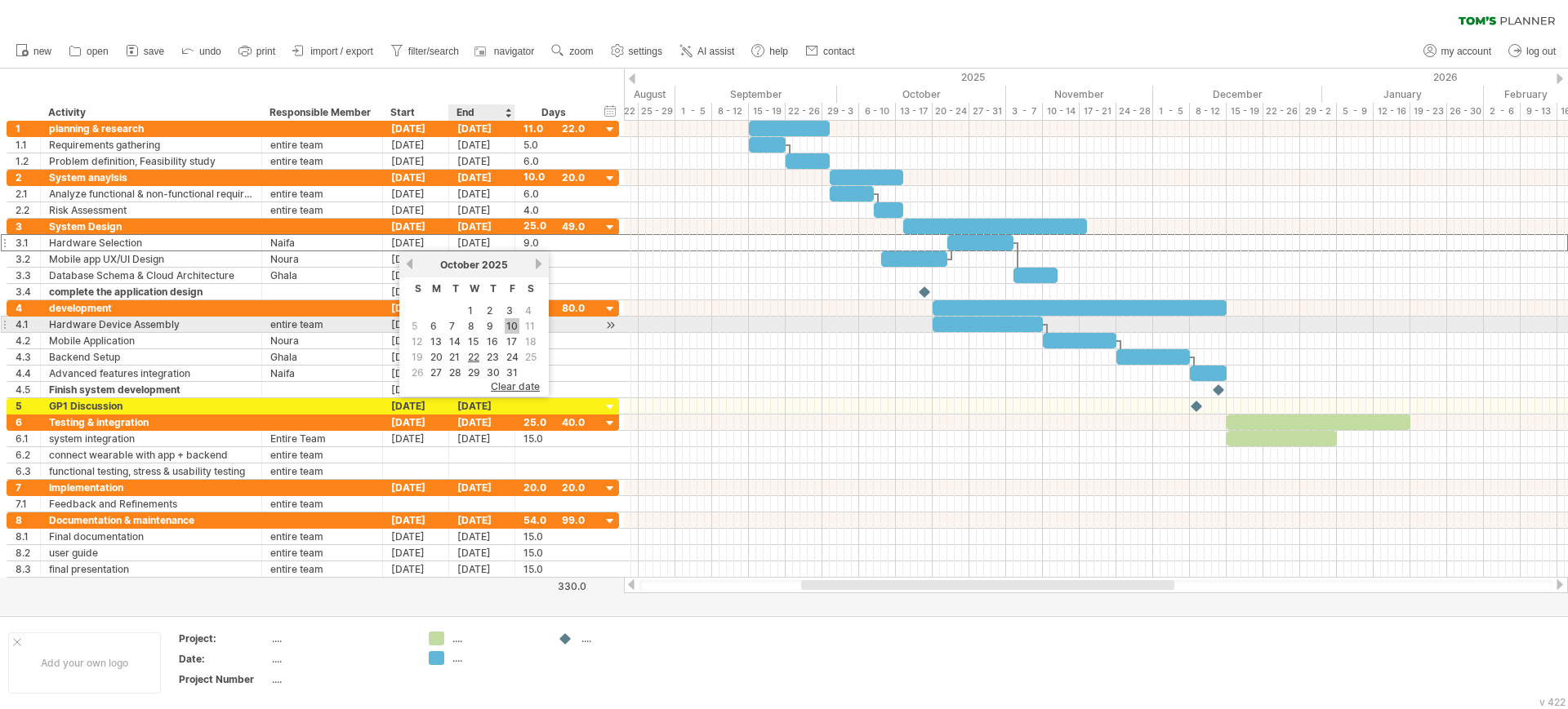
click at [513, 324] on link "10" at bounding box center [512, 326] width 15 height 16
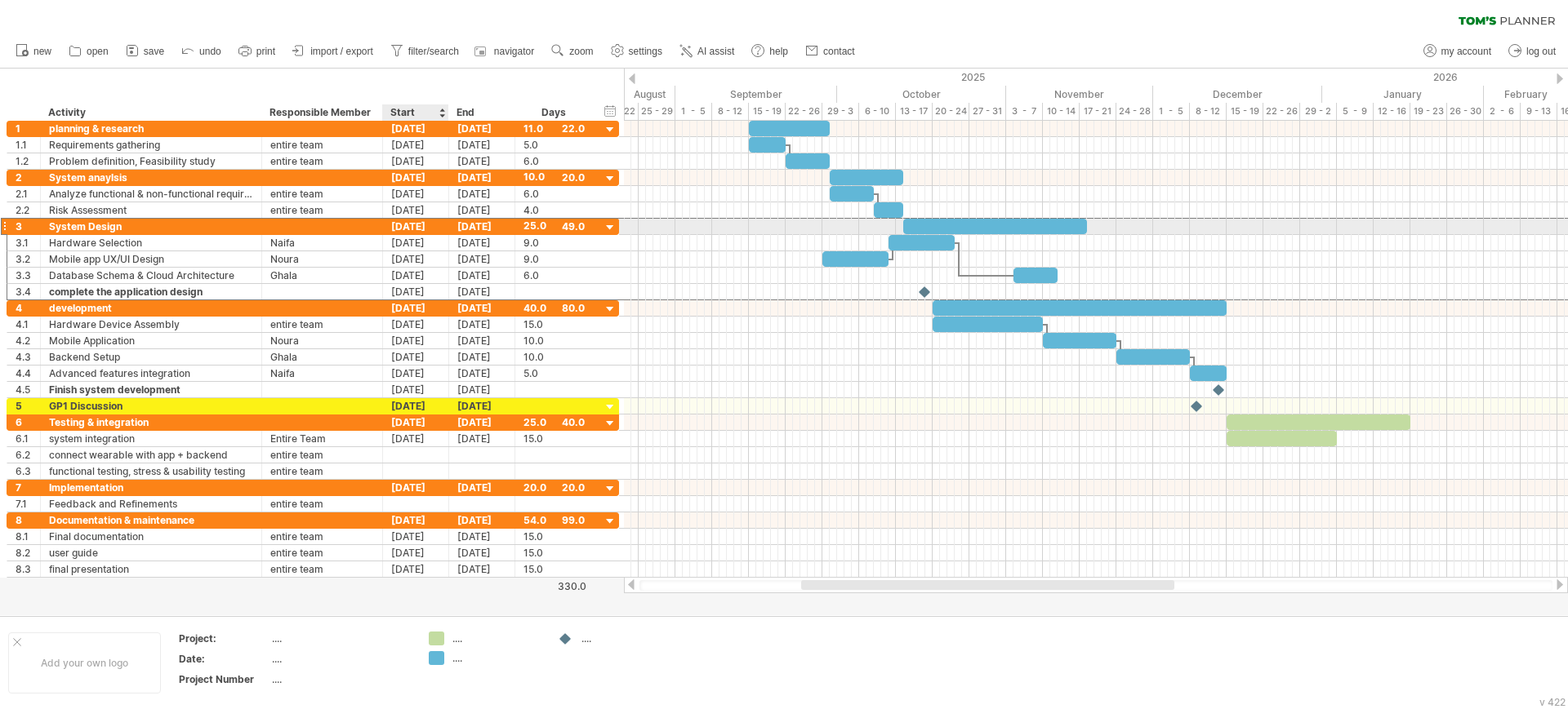
click at [421, 228] on div "[DATE]" at bounding box center [416, 226] width 66 height 16
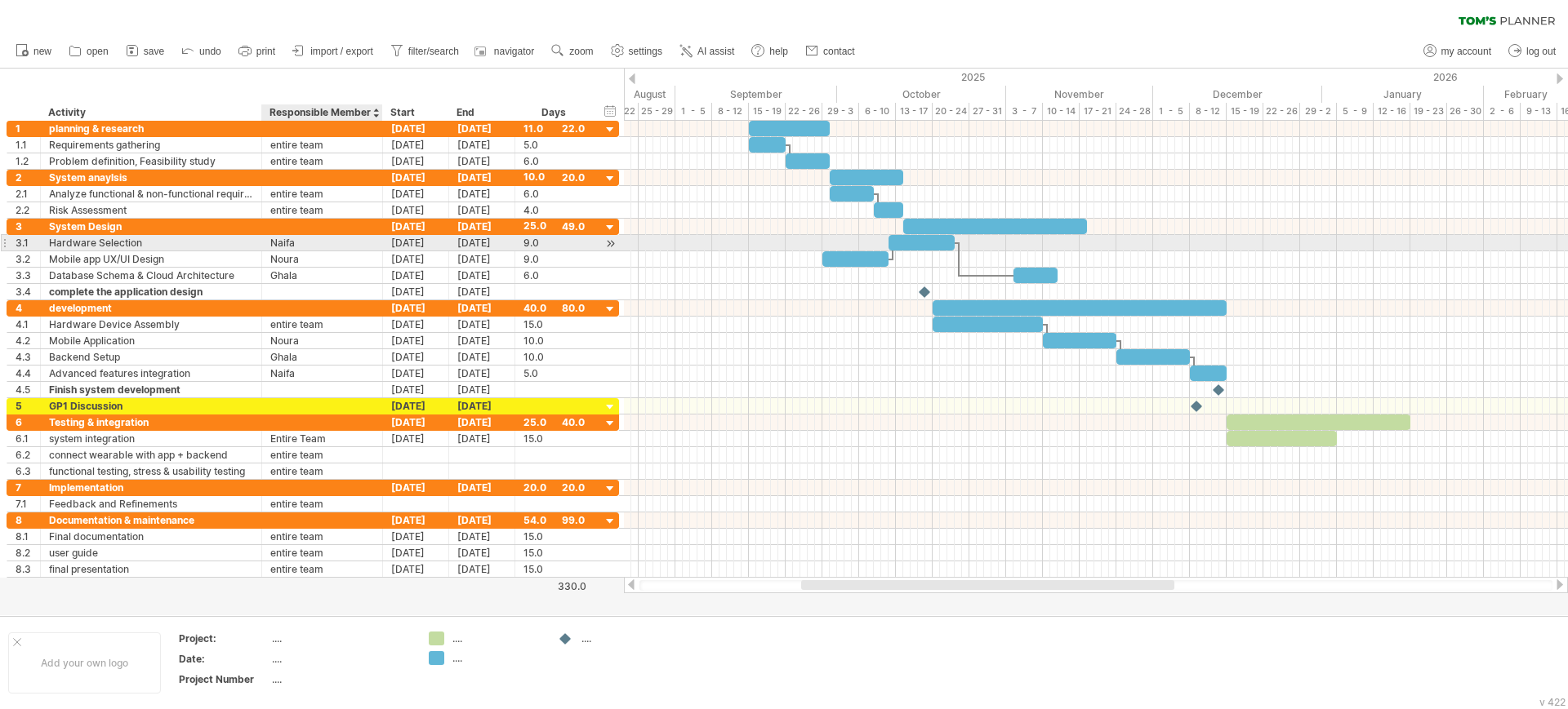
click at [378, 245] on div at bounding box center [380, 244] width 8 height 17
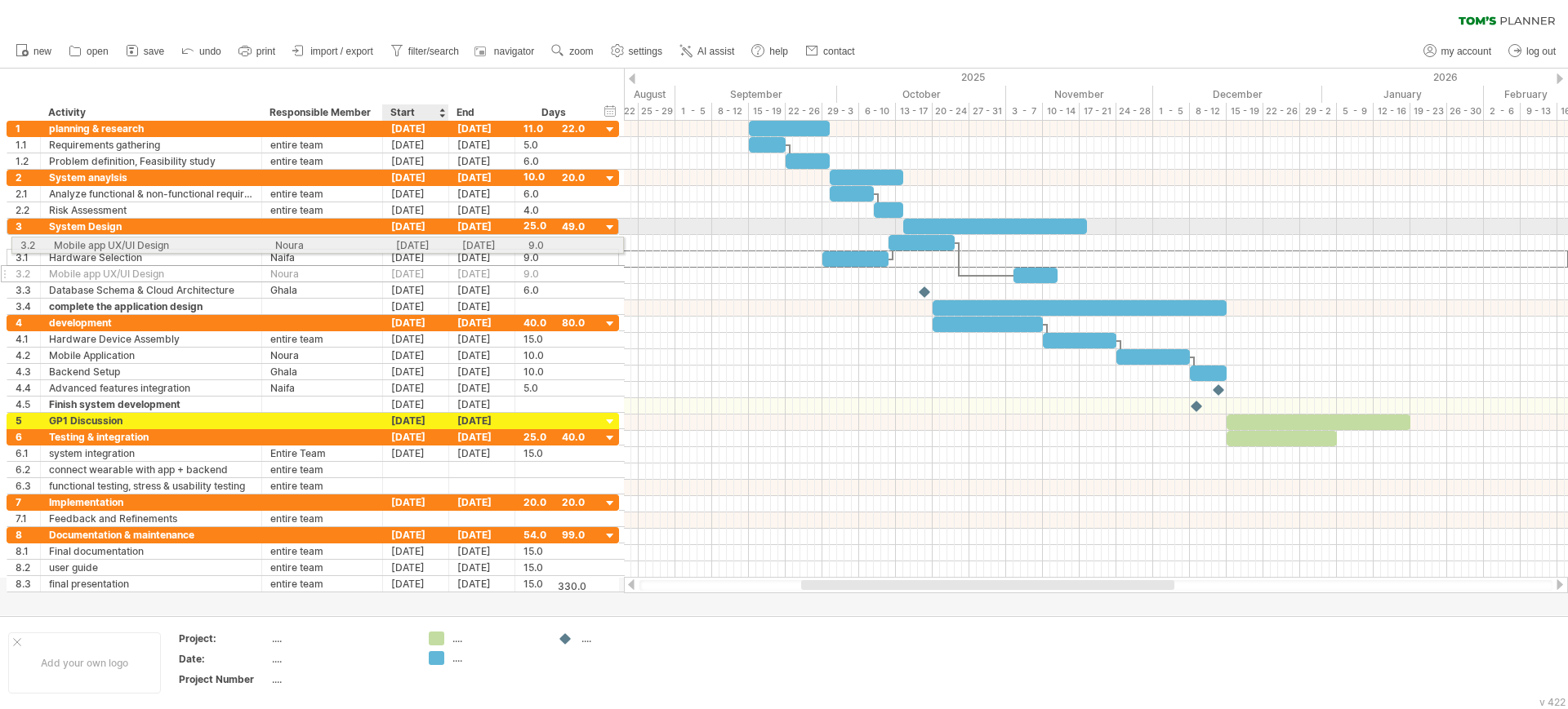
drag, startPoint x: 392, startPoint y: 257, endPoint x: 394, endPoint y: 243, distance: 14.1
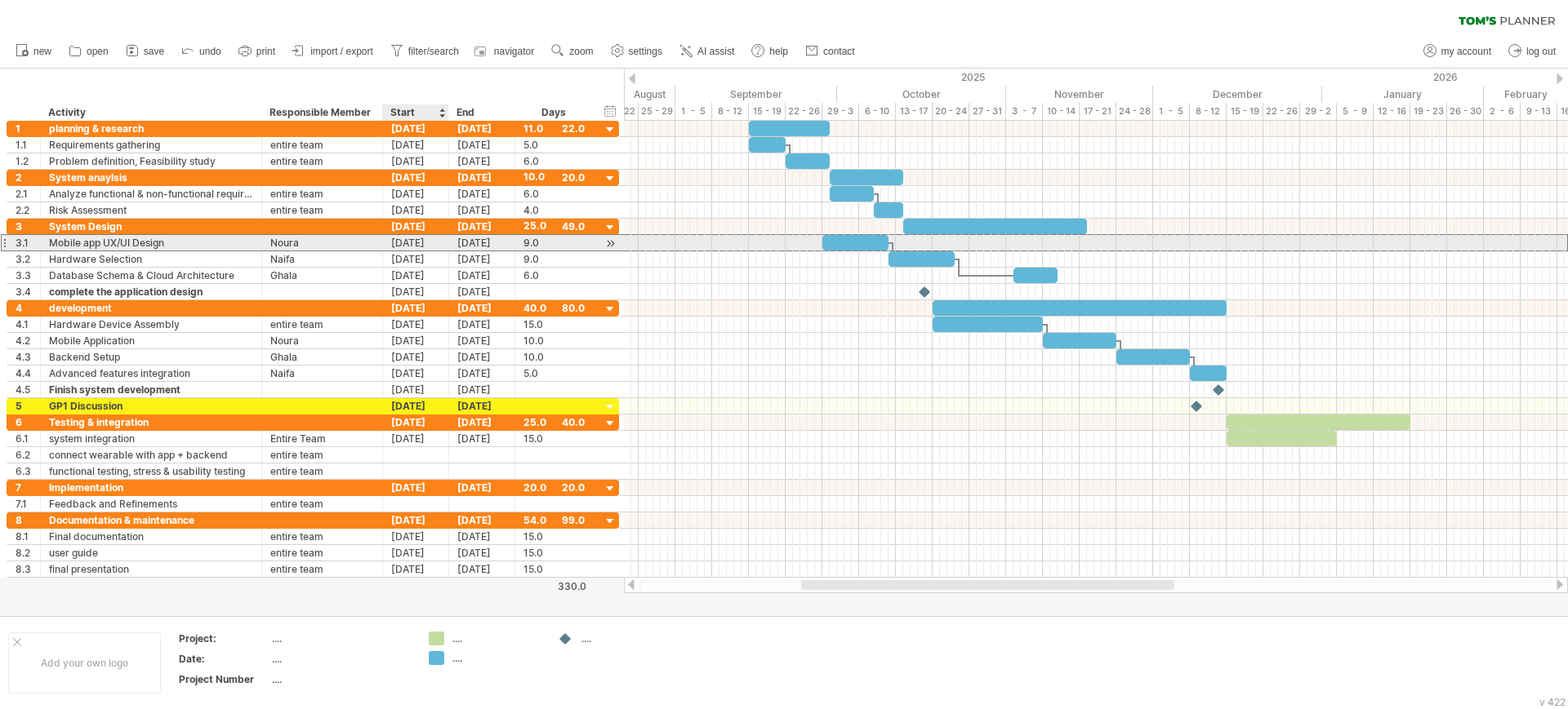
click at [418, 243] on div "[DATE]" at bounding box center [416, 243] width 66 height 16
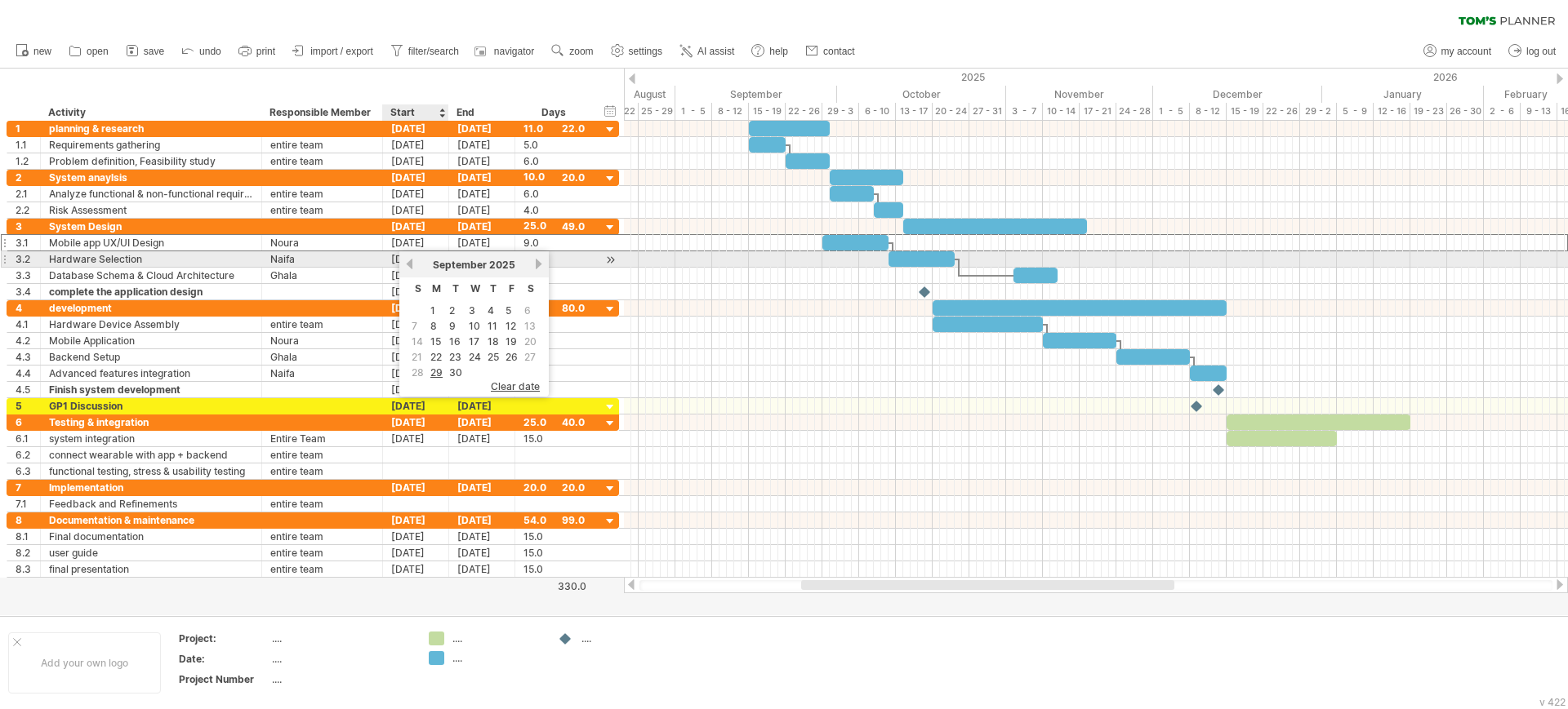
click at [409, 267] on link "previous" at bounding box center [409, 263] width 12 height 12
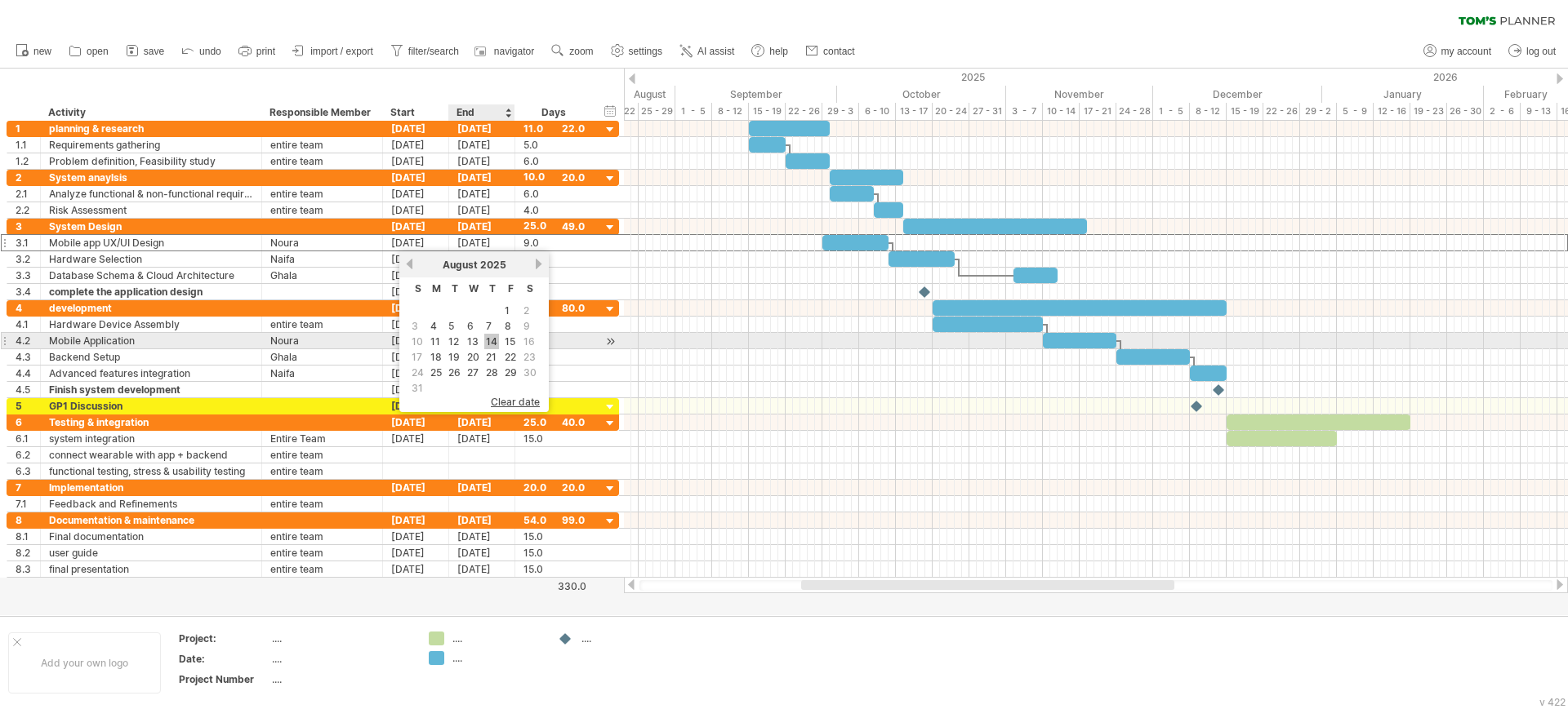
click at [490, 342] on link "14" at bounding box center [491, 341] width 15 height 16
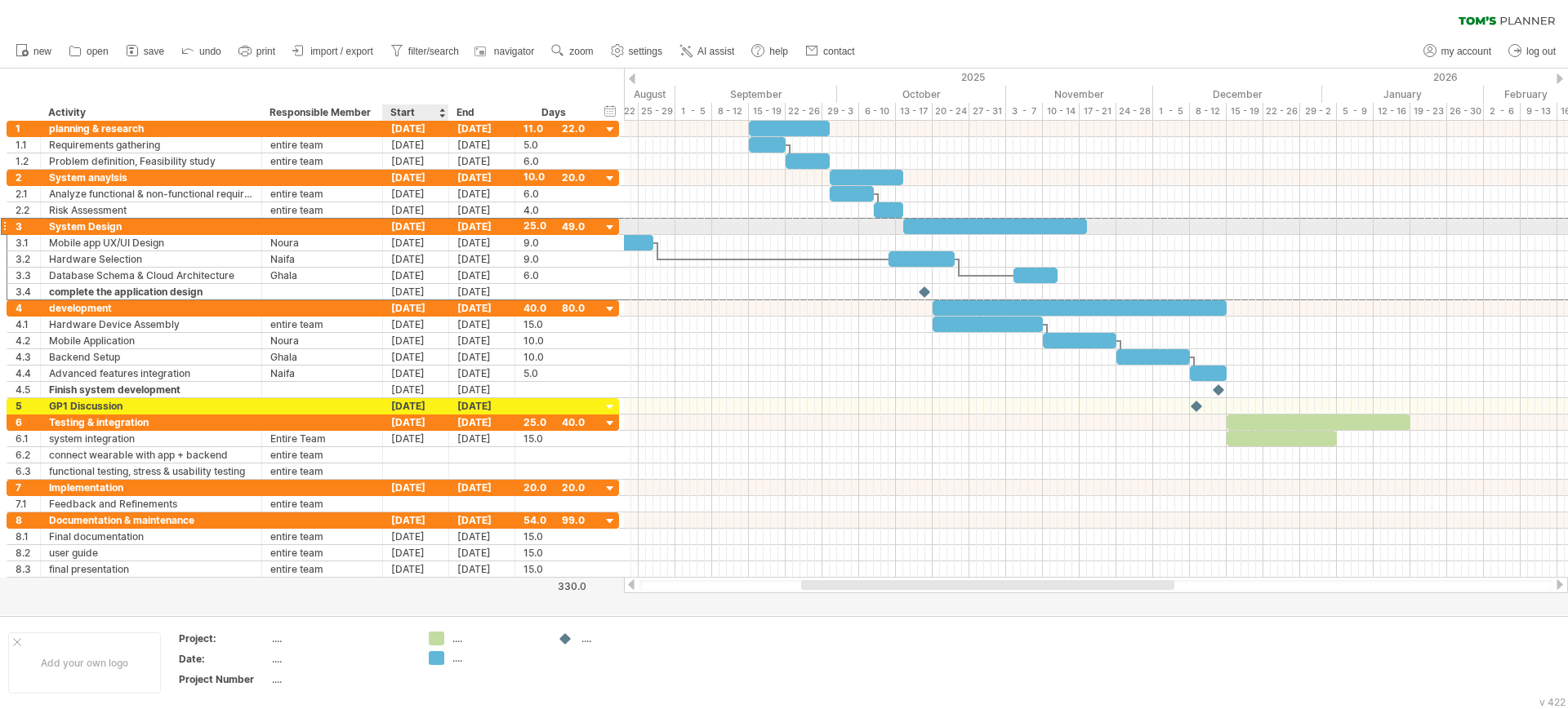
click at [421, 228] on div "[DATE]" at bounding box center [416, 226] width 66 height 16
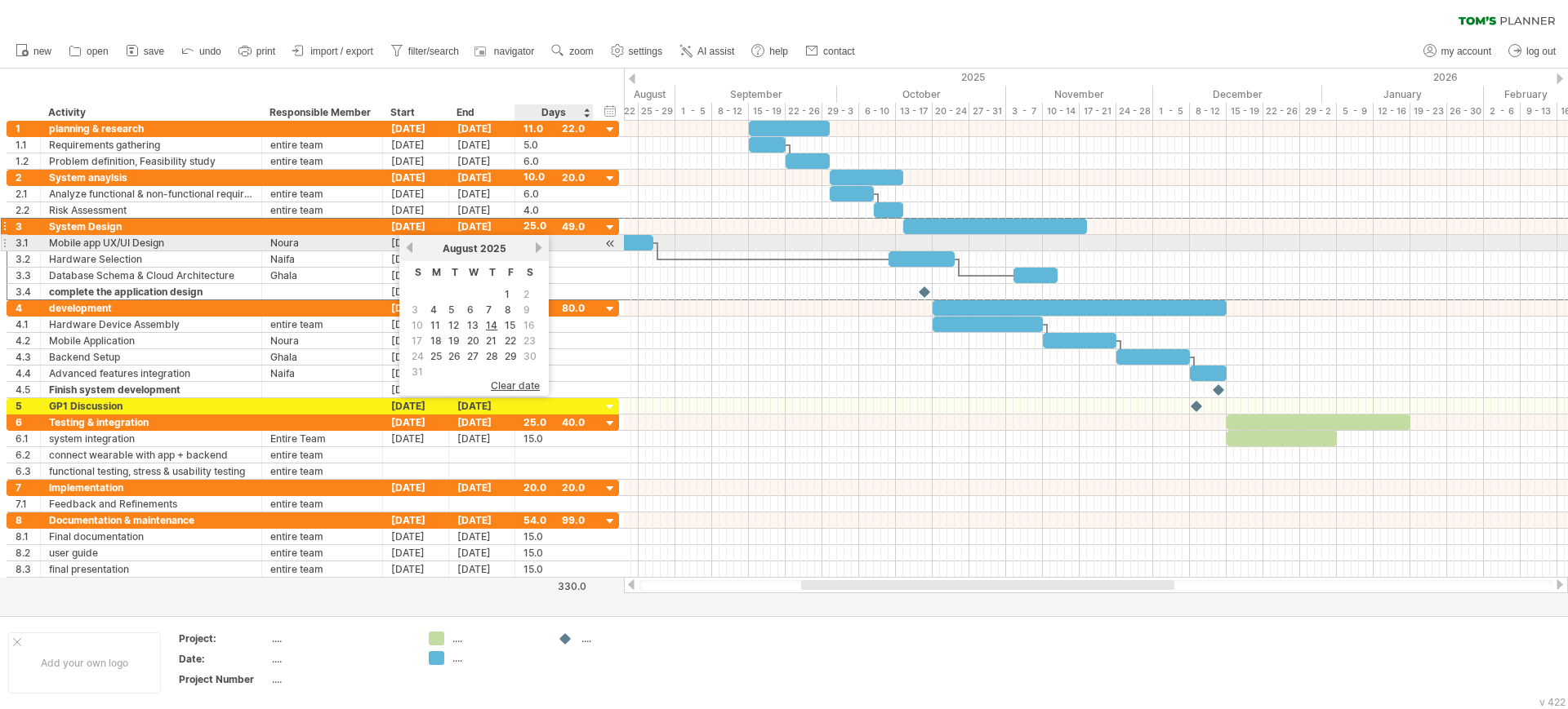
click at [532, 250] on div "[DATE]" at bounding box center [474, 248] width 119 height 12
click at [535, 247] on link "next" at bounding box center [538, 247] width 12 height 12
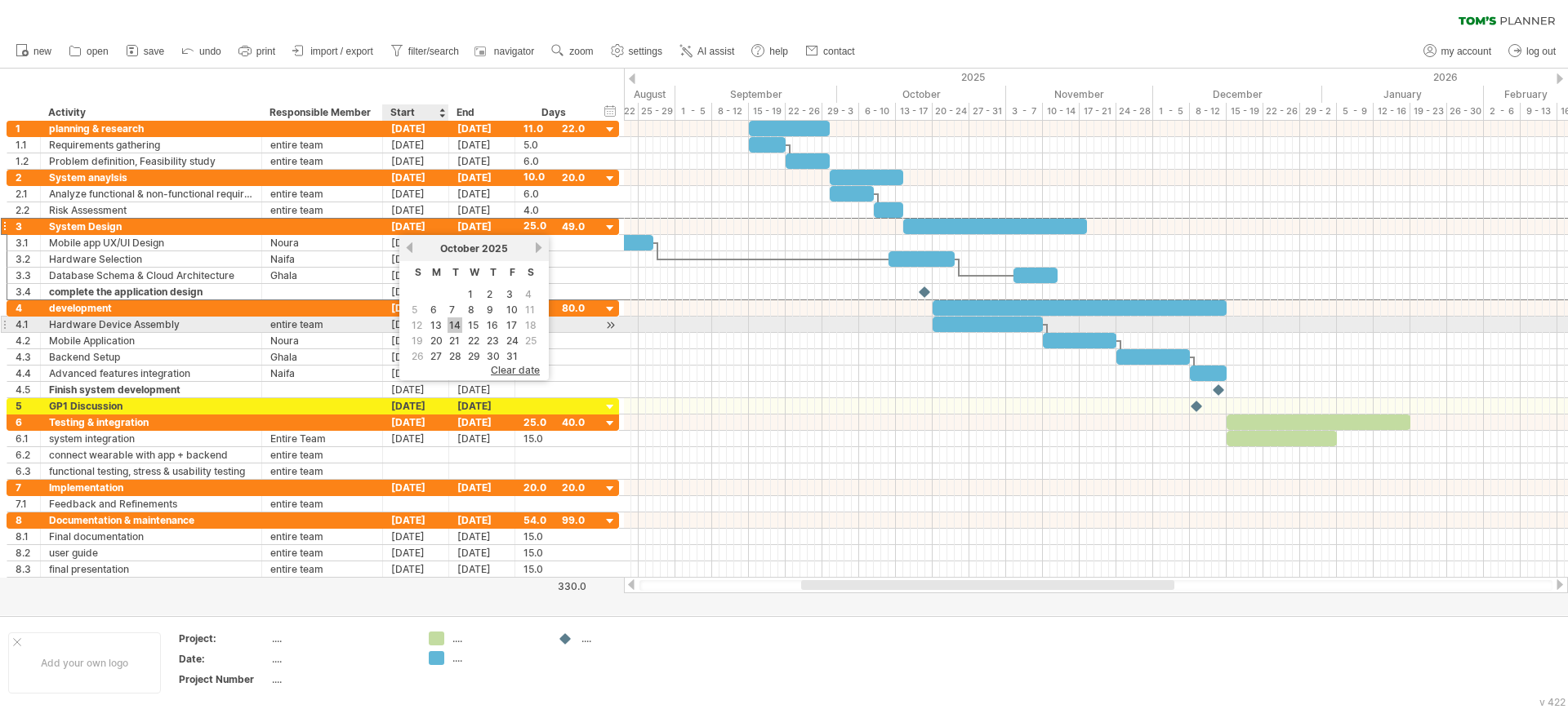
click at [455, 321] on link "14" at bounding box center [455, 325] width 15 height 16
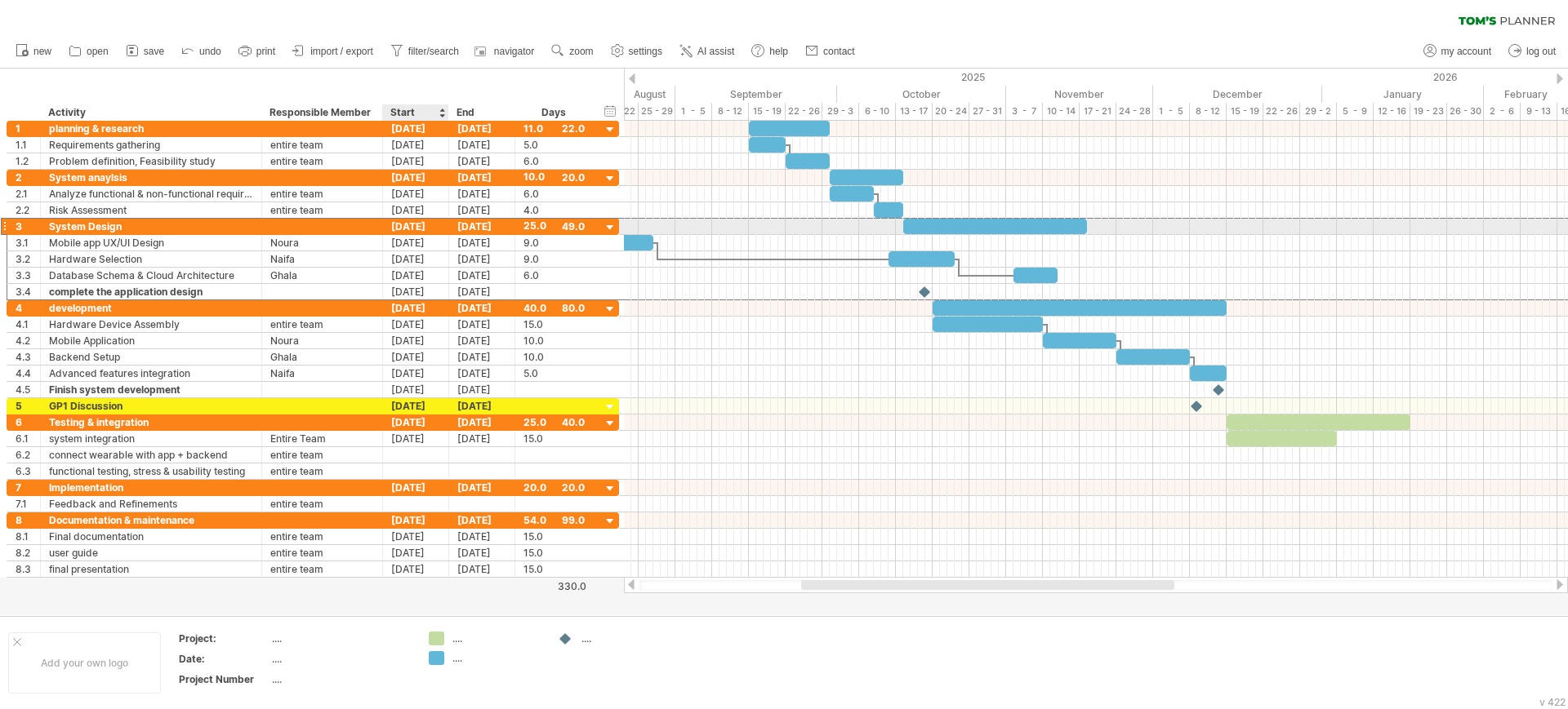
click at [408, 225] on div "[DATE]" at bounding box center [416, 226] width 66 height 16
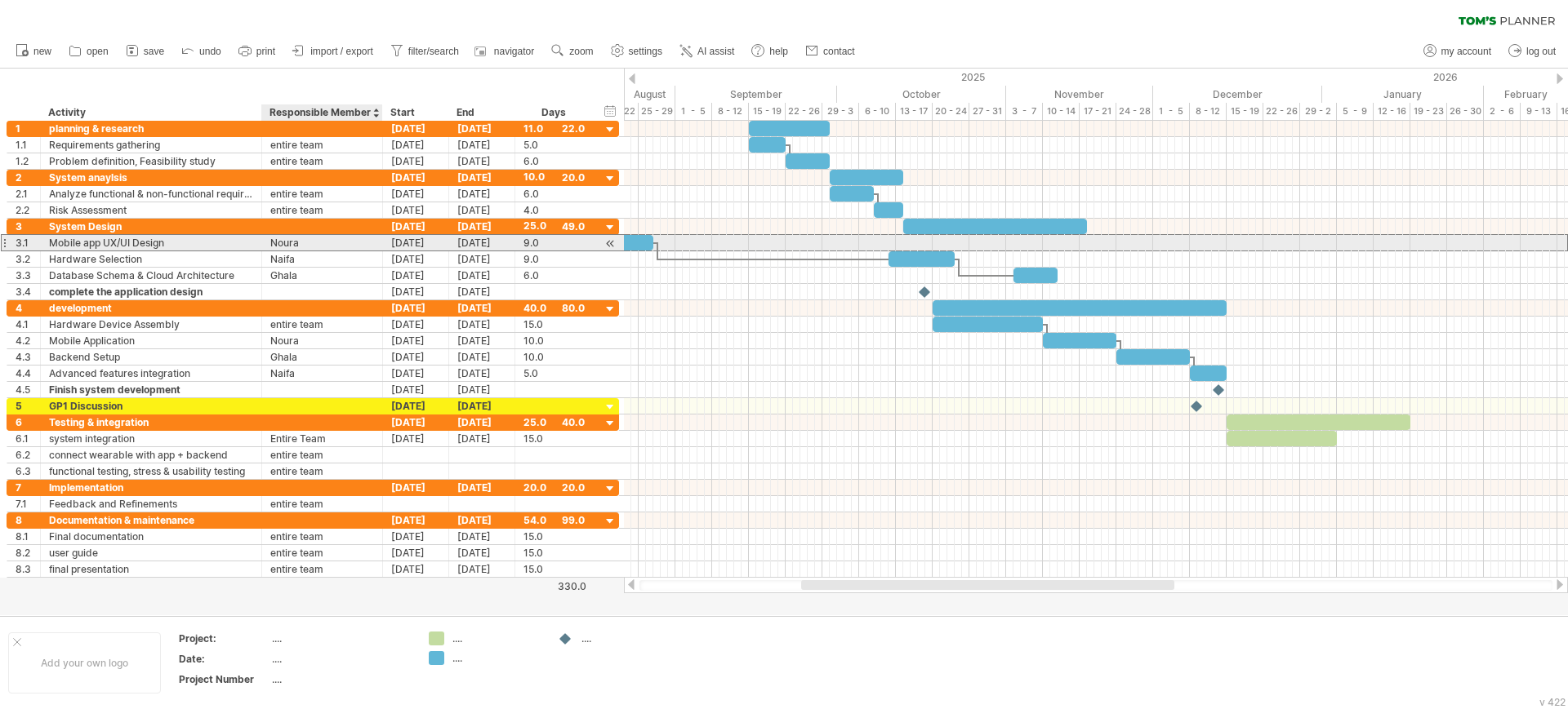
click at [387, 246] on div "[DATE]" at bounding box center [416, 243] width 66 height 16
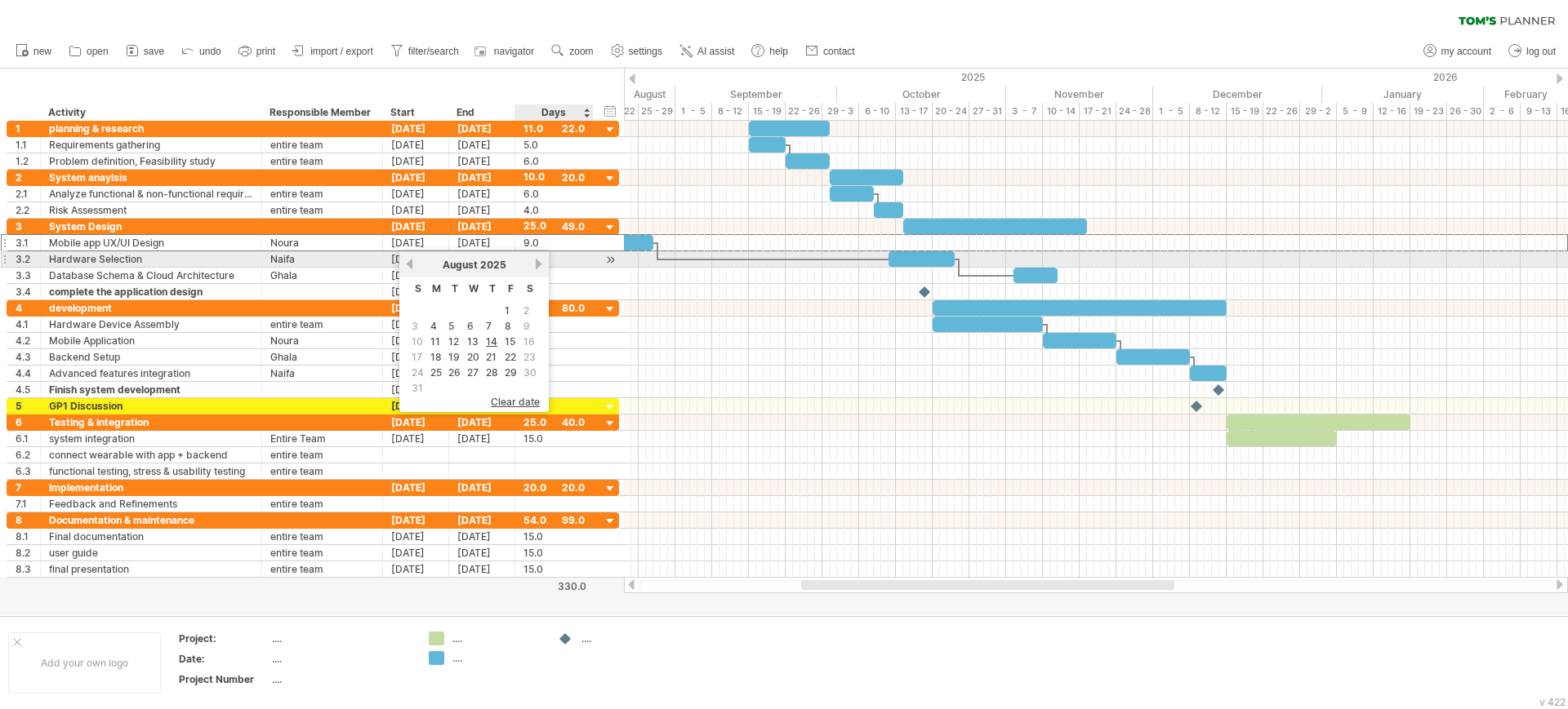
click at [535, 264] on link "next" at bounding box center [538, 263] width 12 height 12
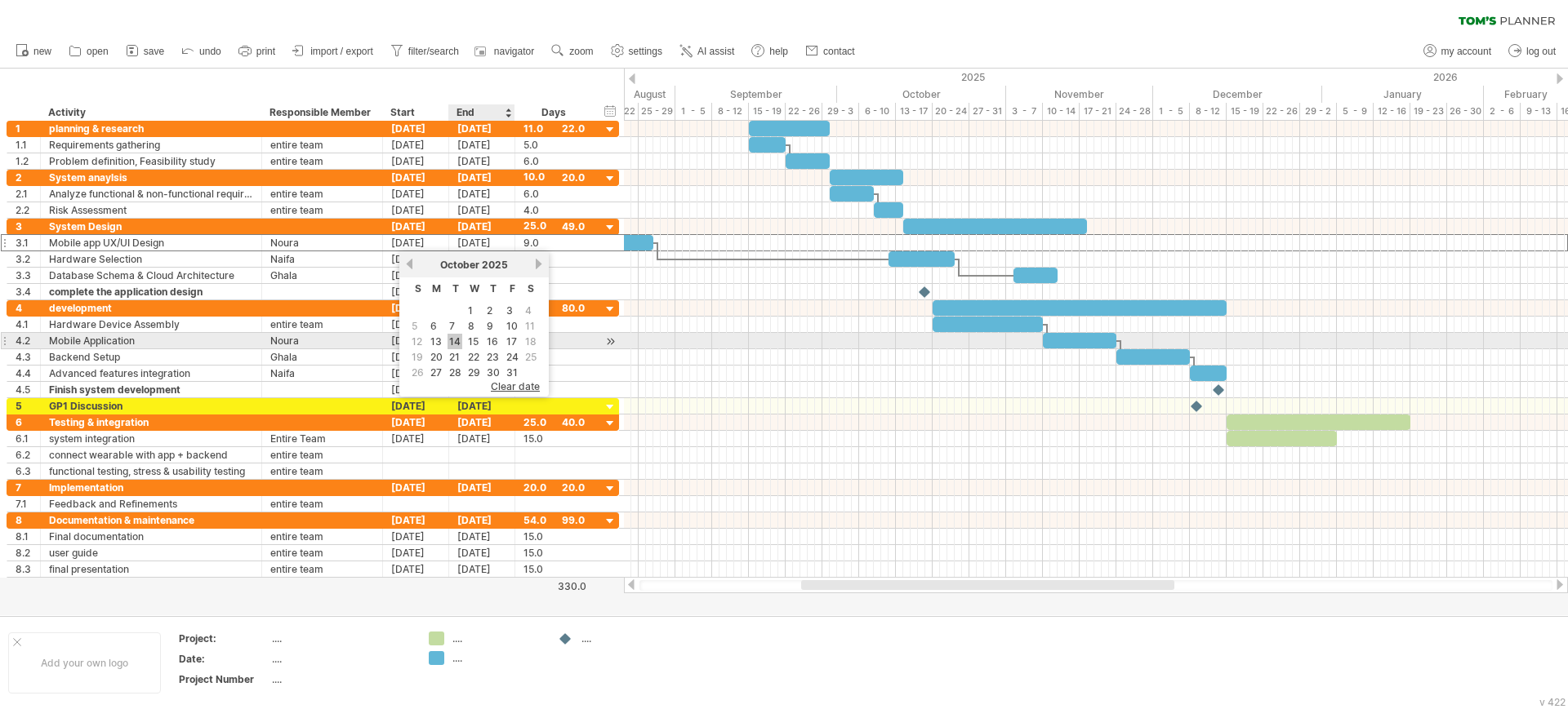
click at [457, 343] on link "14" at bounding box center [455, 341] width 15 height 16
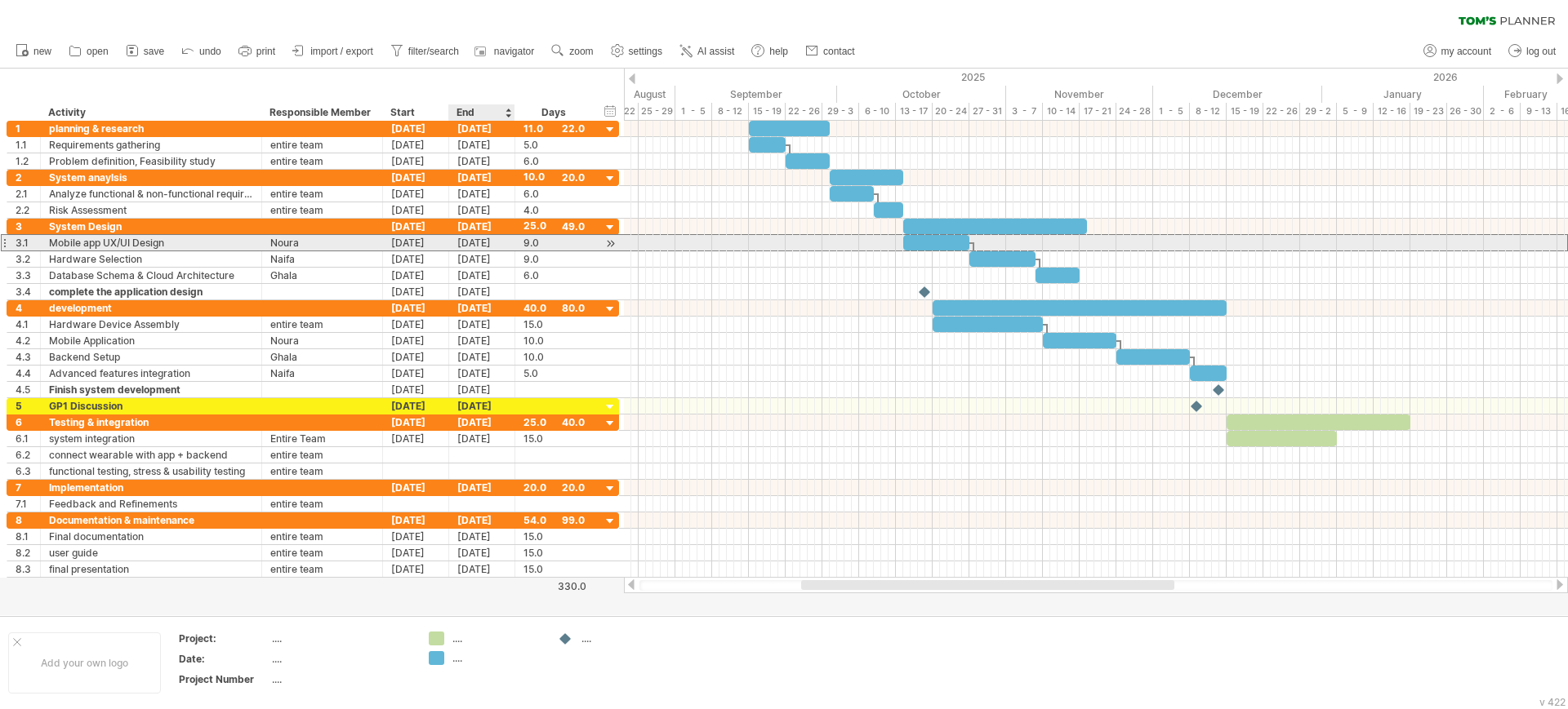
click at [474, 245] on div "[DATE]" at bounding box center [482, 243] width 66 height 16
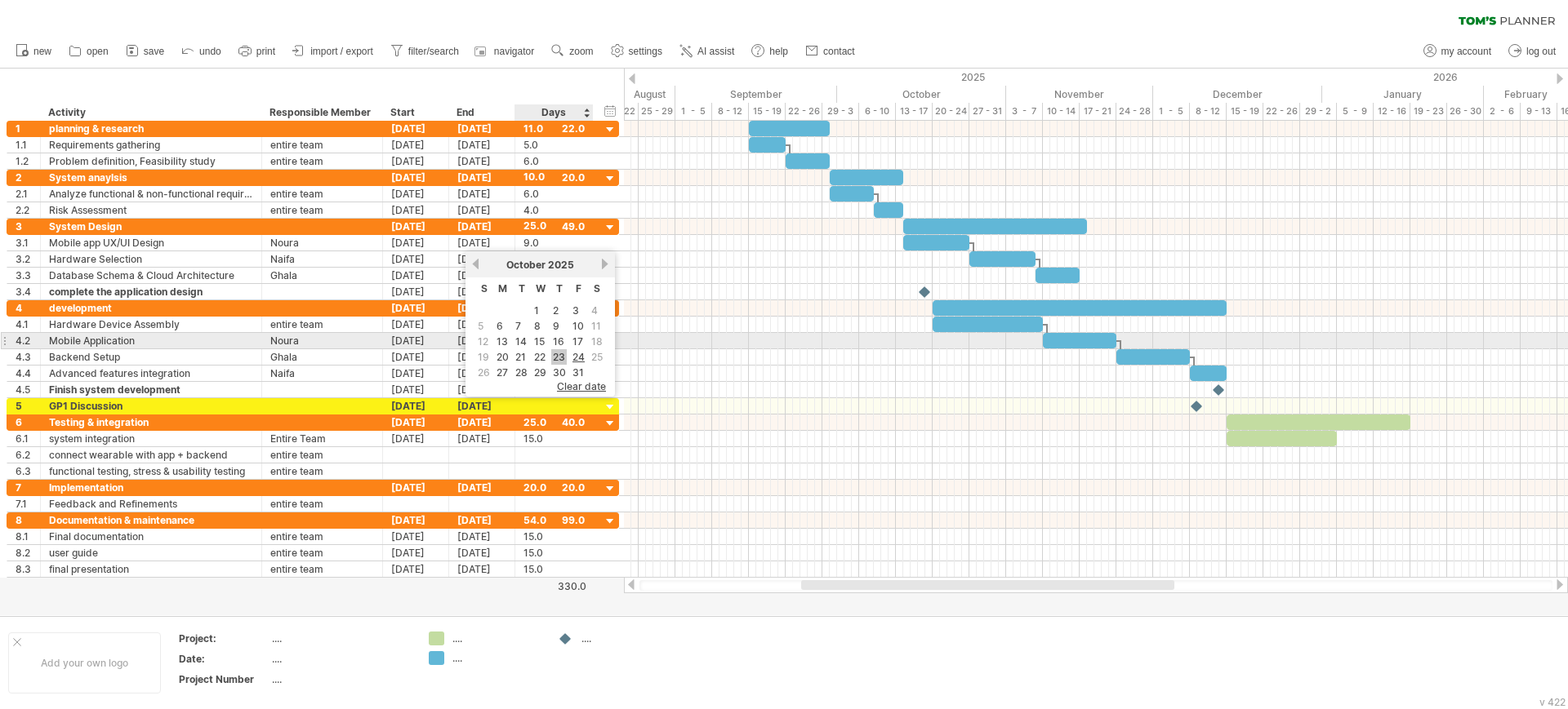
click at [555, 349] on link "23" at bounding box center [559, 357] width 16 height 16
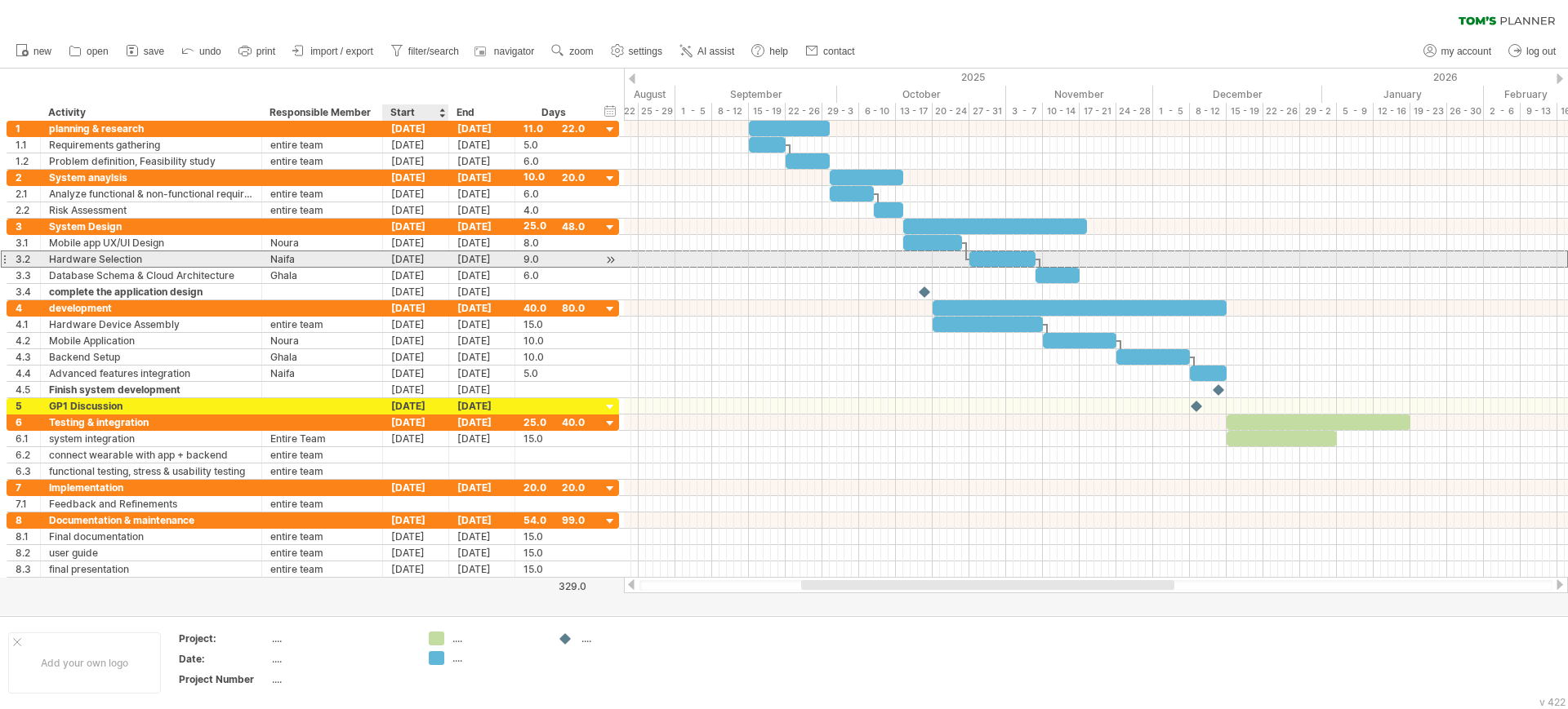
click at [425, 262] on div "[DATE]" at bounding box center [416, 258] width 66 height 16
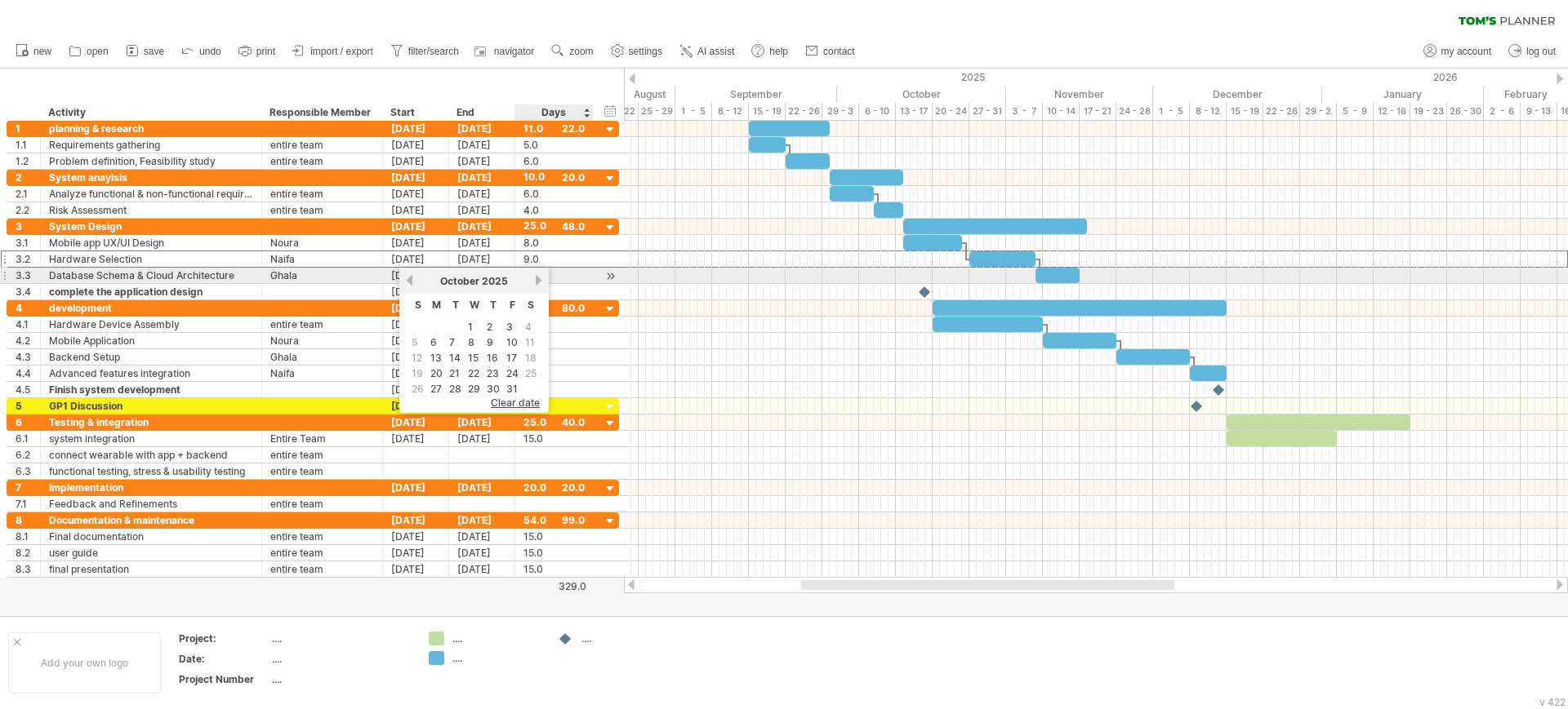
click at [535, 282] on link "next" at bounding box center [538, 280] width 12 height 12
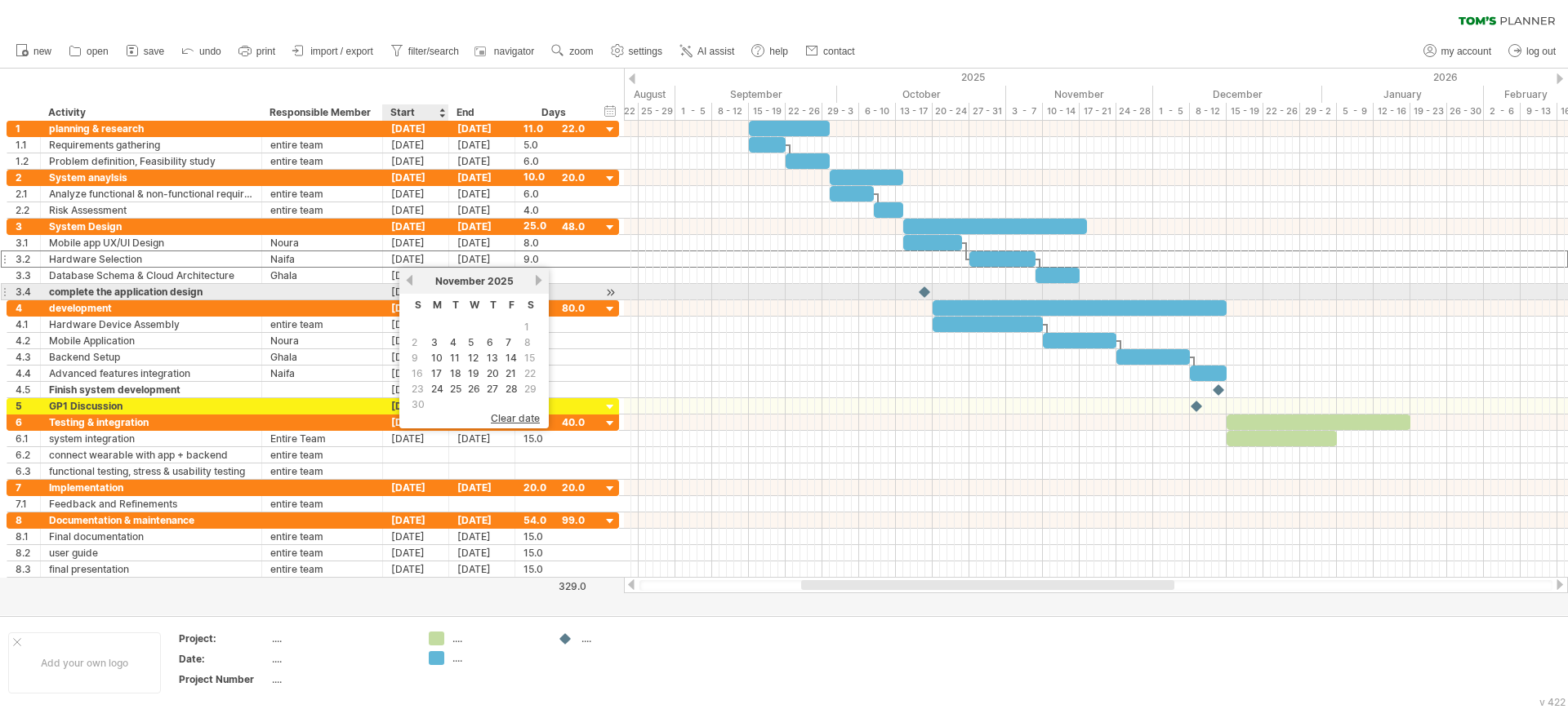
click at [410, 286] on link "previous" at bounding box center [409, 280] width 12 height 12
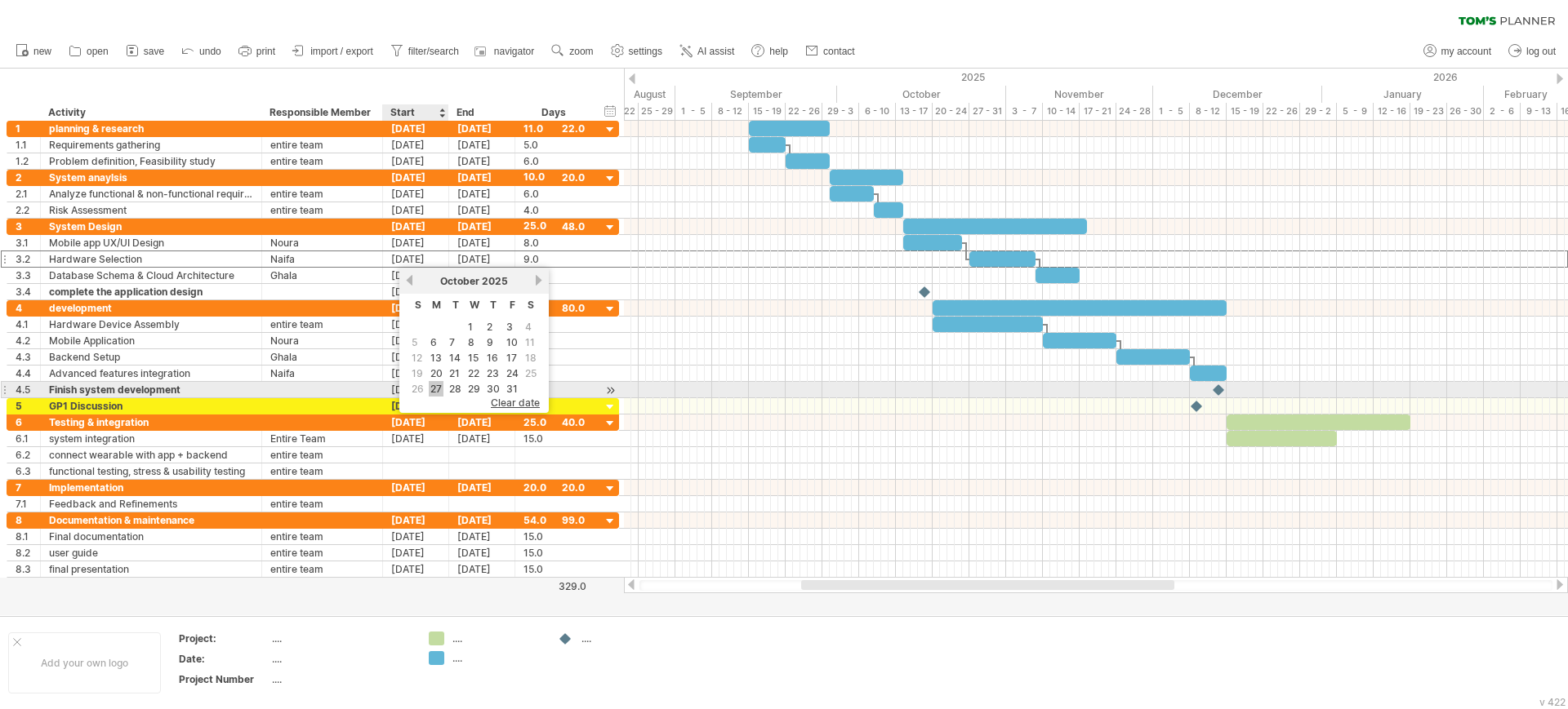
click at [438, 388] on link "27" at bounding box center [436, 388] width 15 height 16
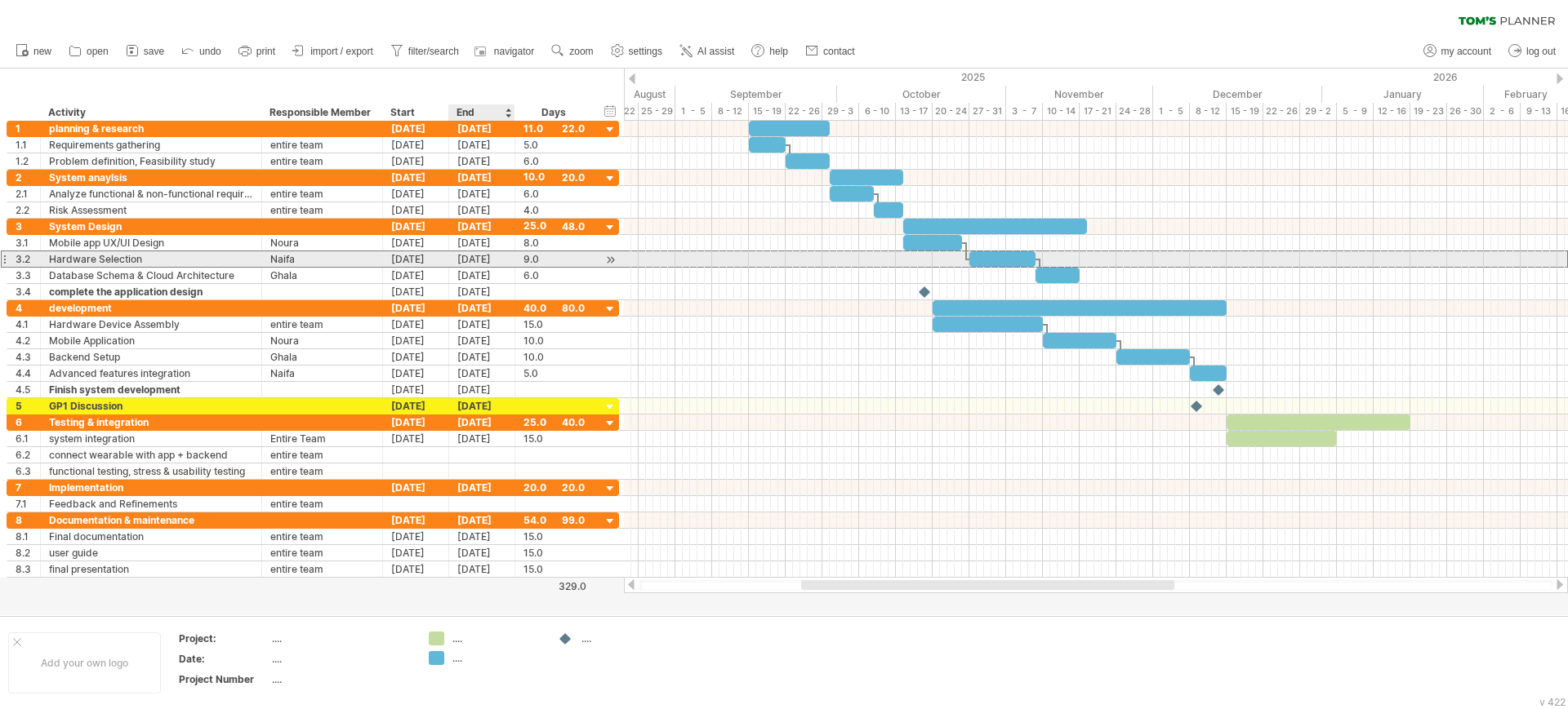
click at [462, 258] on div "[DATE]" at bounding box center [482, 258] width 66 height 16
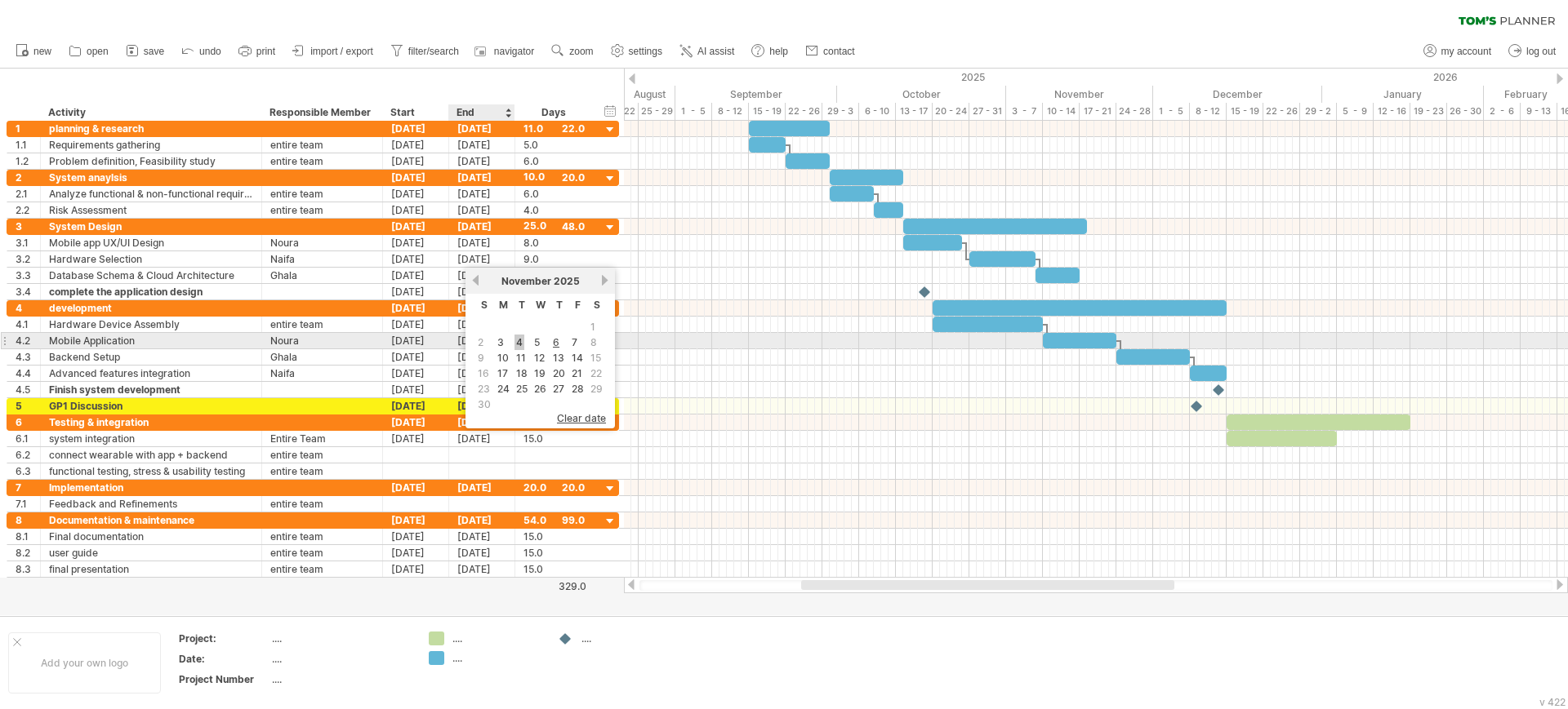
click at [515, 339] on link "4" at bounding box center [519, 342] width 10 height 16
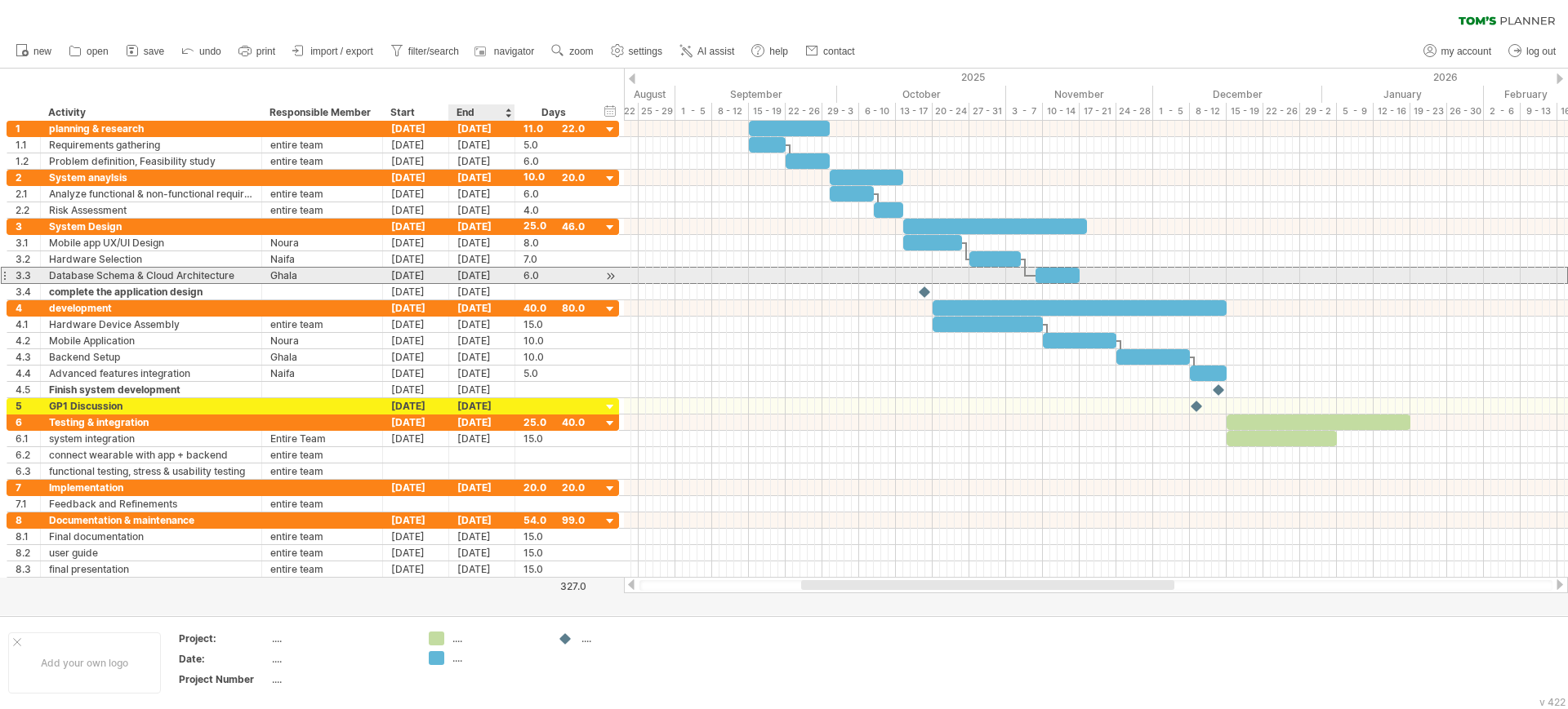
click at [474, 275] on div "[DATE]" at bounding box center [482, 275] width 66 height 16
click at [410, 284] on div "[DATE]" at bounding box center [416, 292] width 66 height 16
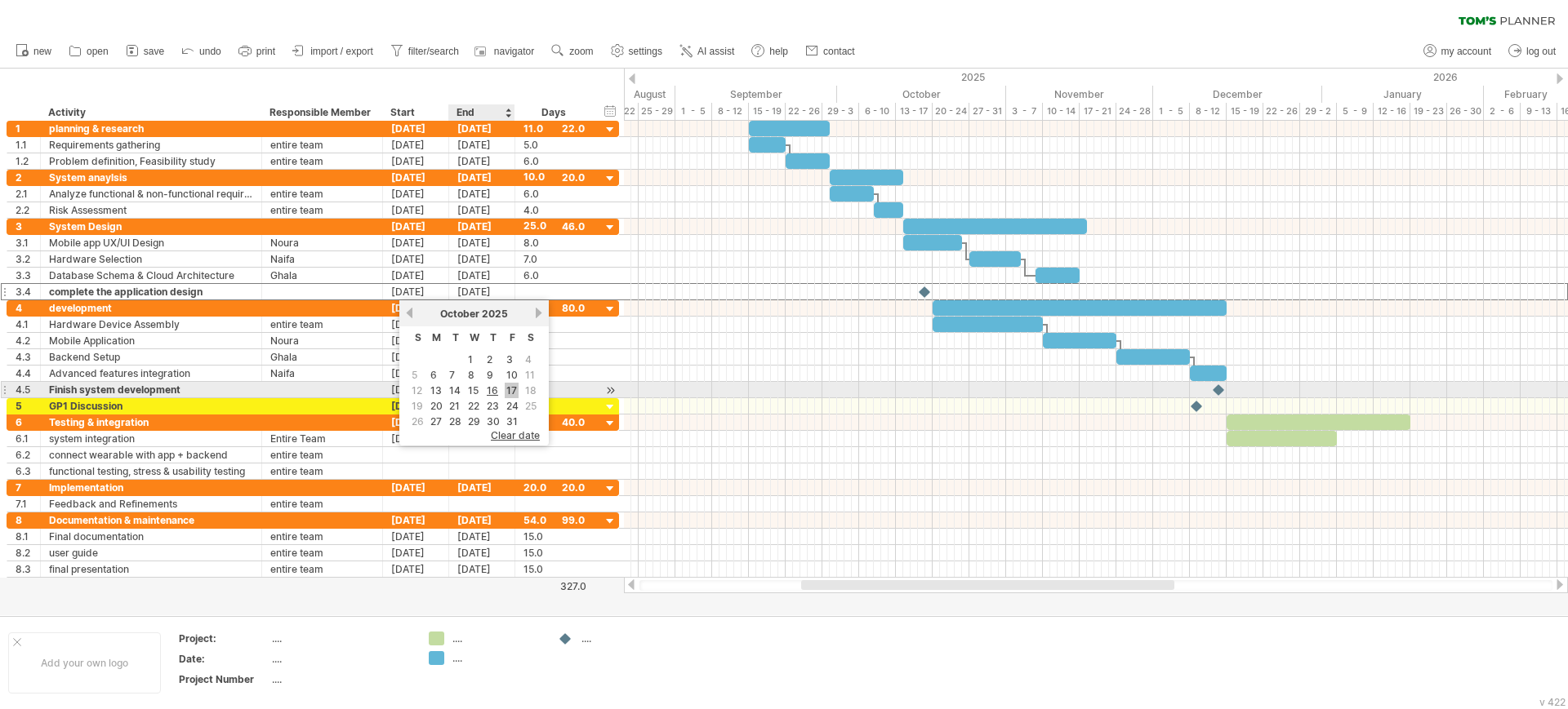
click at [509, 391] on link "17" at bounding box center [511, 390] width 14 height 16
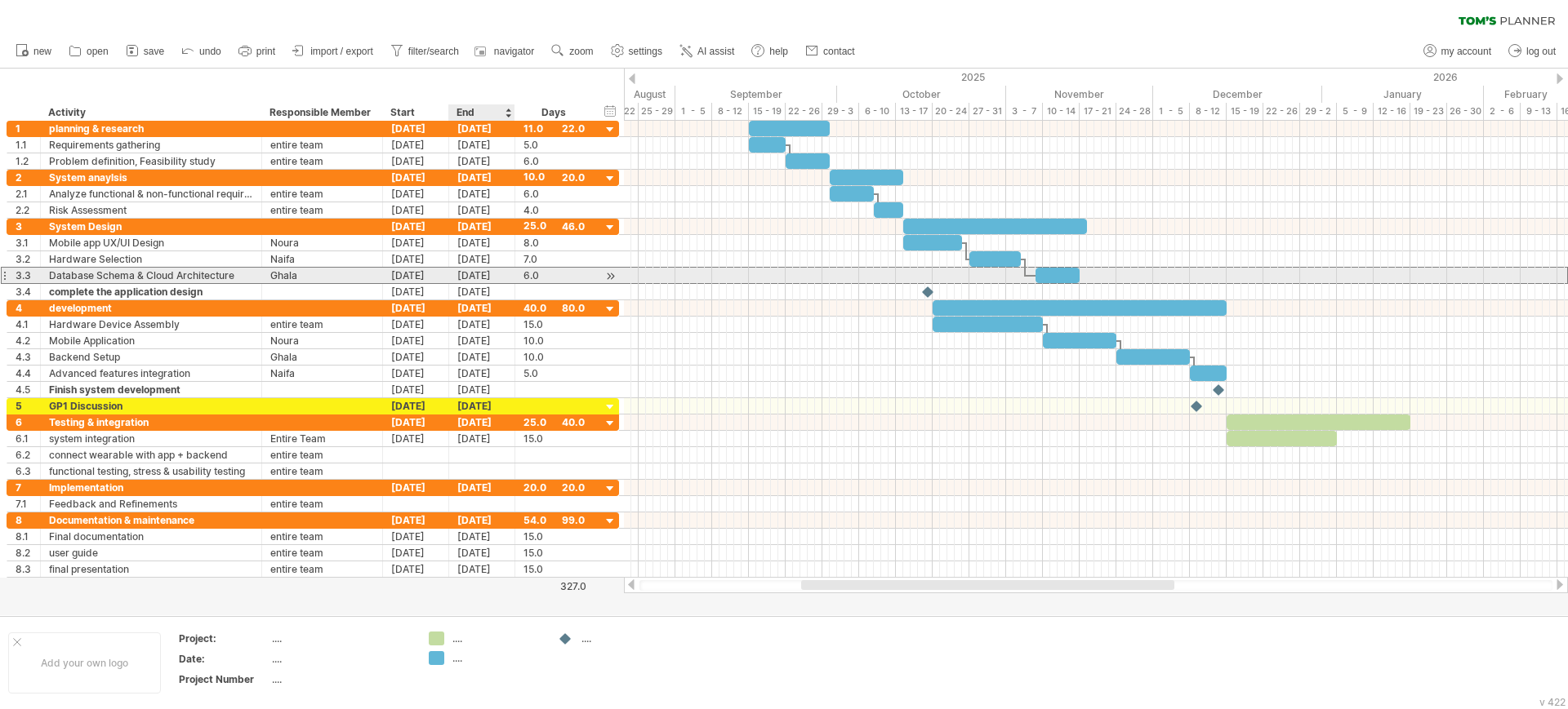
click at [464, 276] on div "[DATE]" at bounding box center [482, 275] width 66 height 16
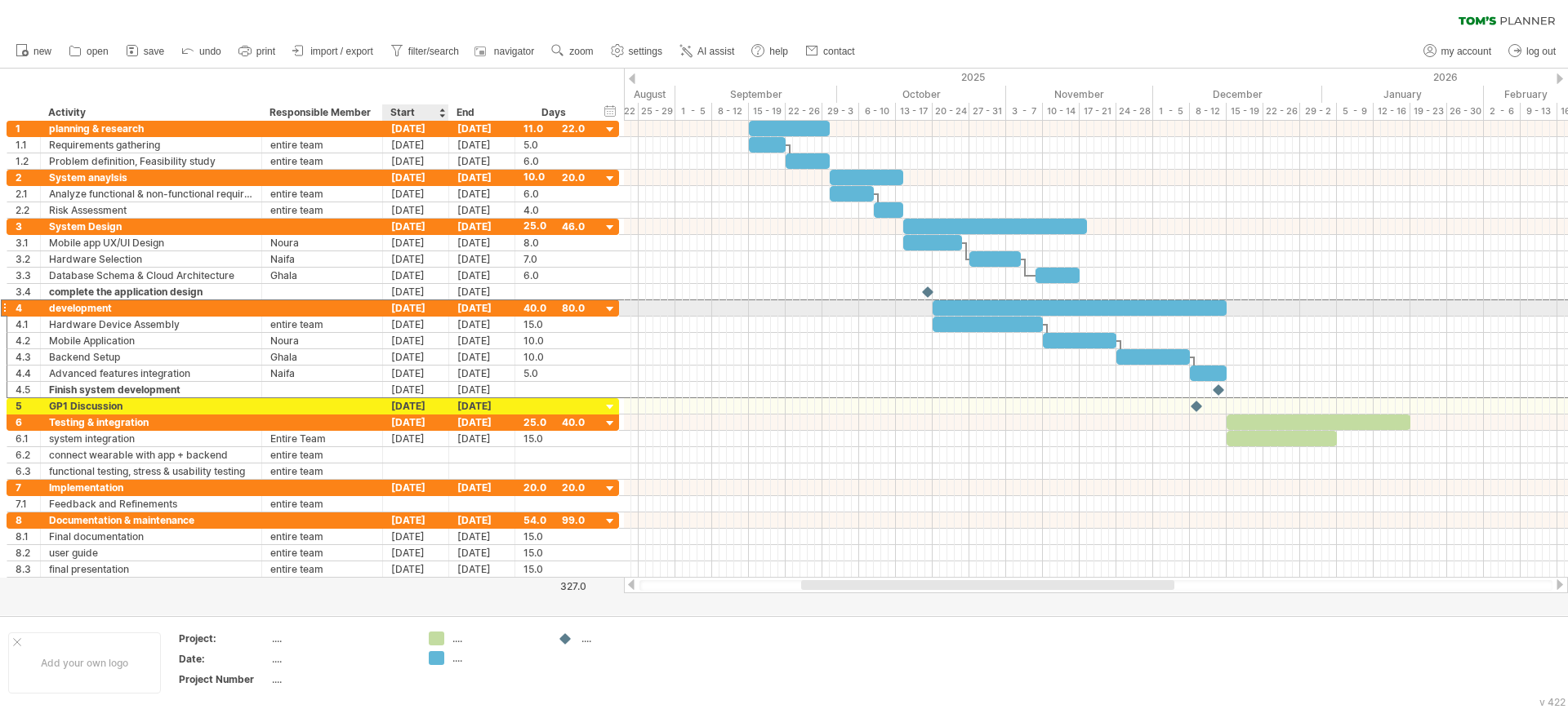
click at [408, 307] on div "[DATE]" at bounding box center [416, 308] width 66 height 16
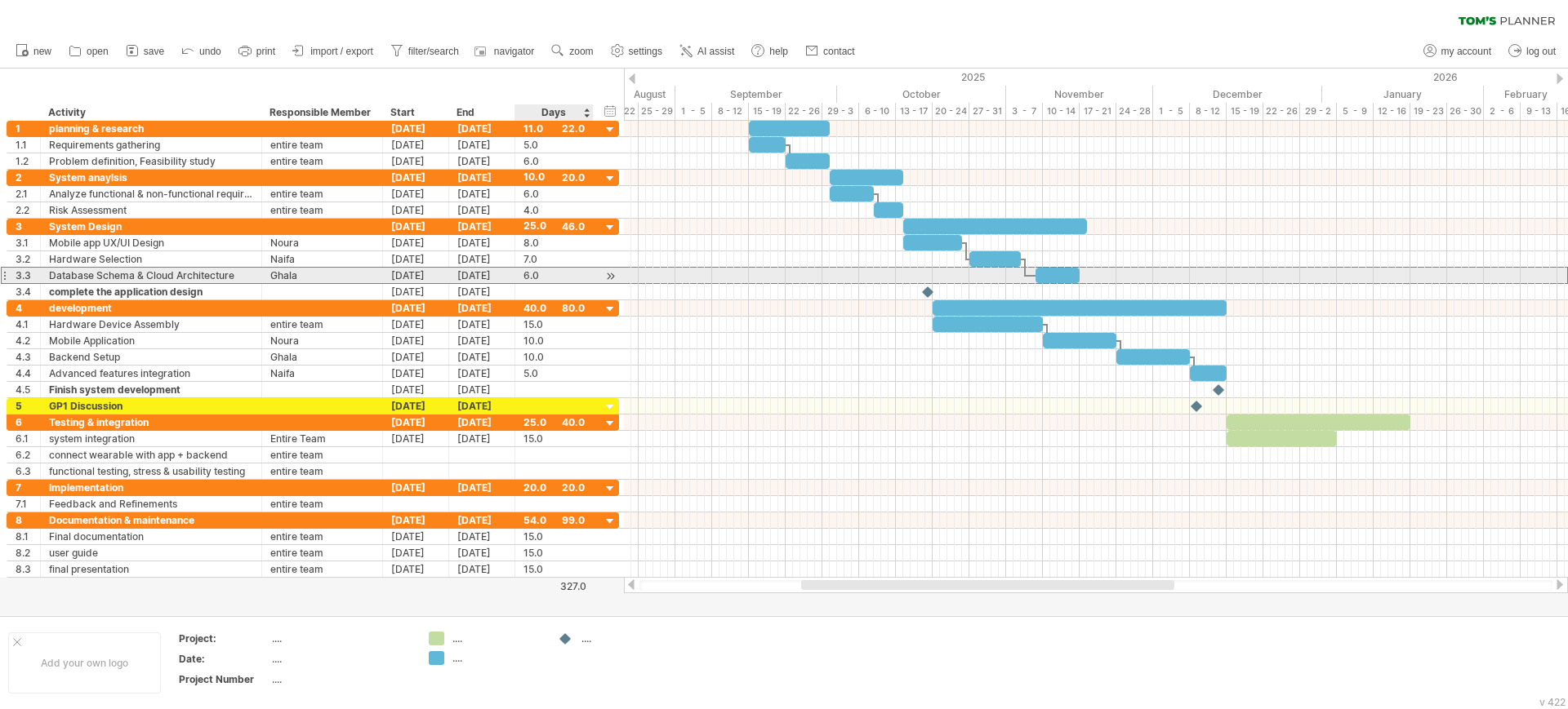
click at [551, 281] on div "6.0" at bounding box center [554, 275] width 62 height 16
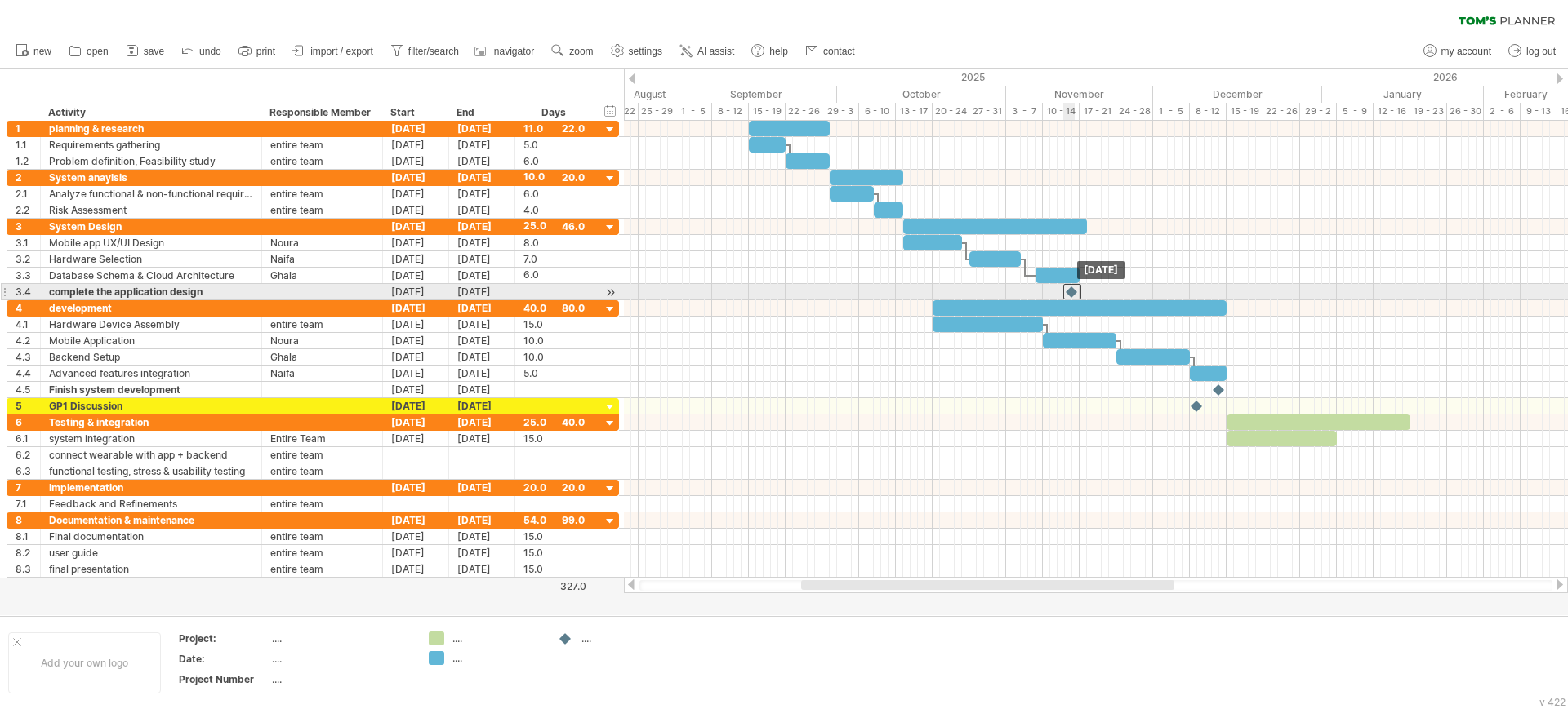
drag, startPoint x: 923, startPoint y: 288, endPoint x: 1066, endPoint y: 290, distance: 143.0
click at [1066, 290] on div at bounding box center [1072, 292] width 18 height 16
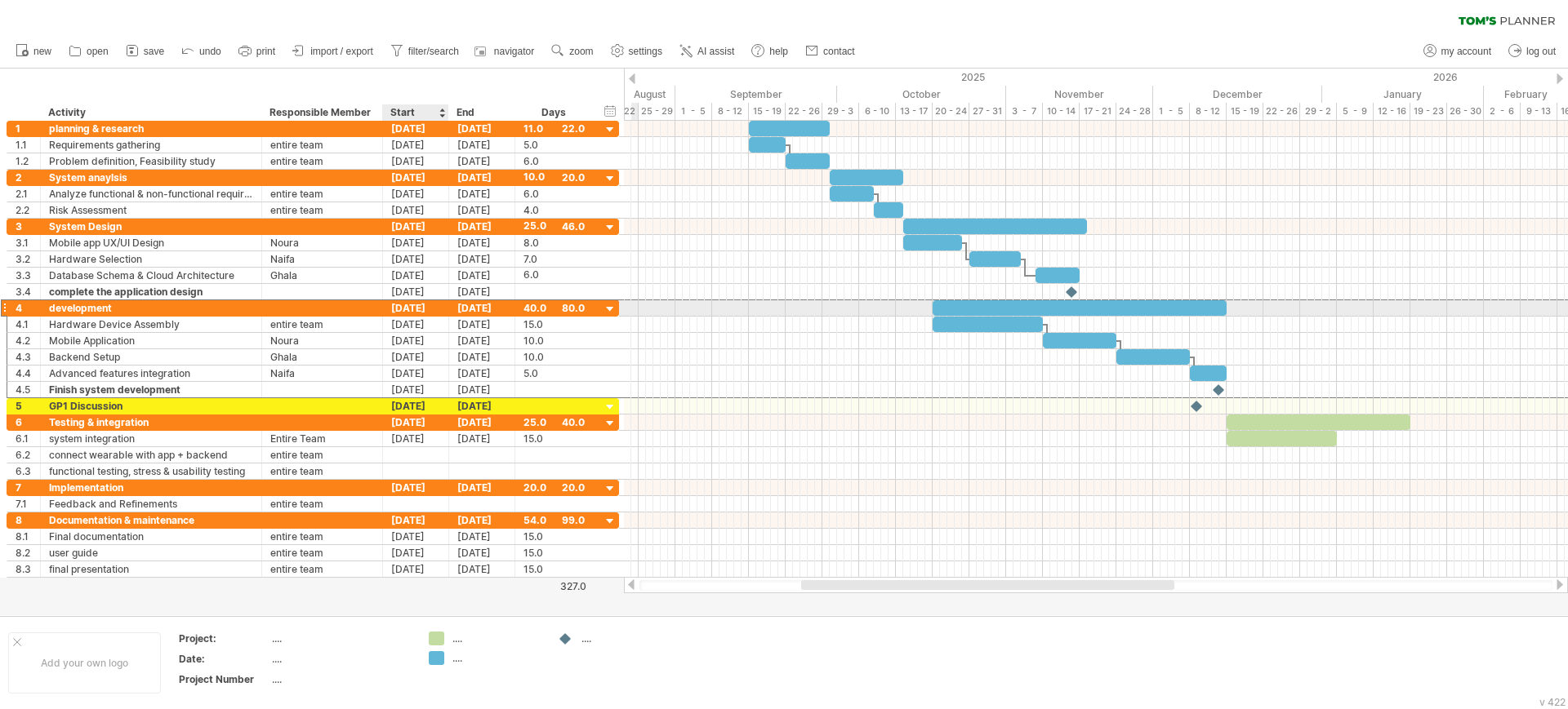
click at [412, 309] on div "[DATE]" at bounding box center [416, 308] width 66 height 16
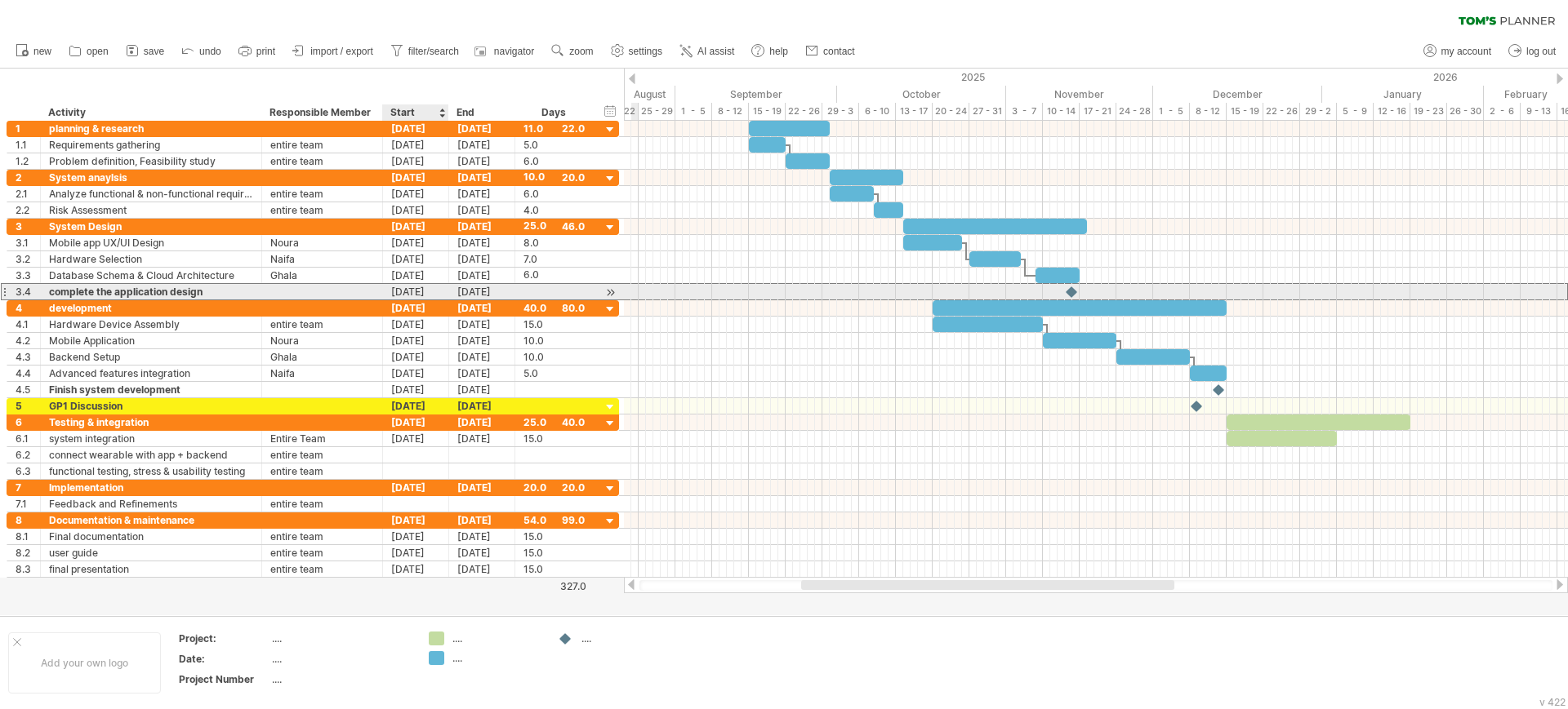
click at [407, 288] on div "[DATE]" at bounding box center [416, 292] width 66 height 16
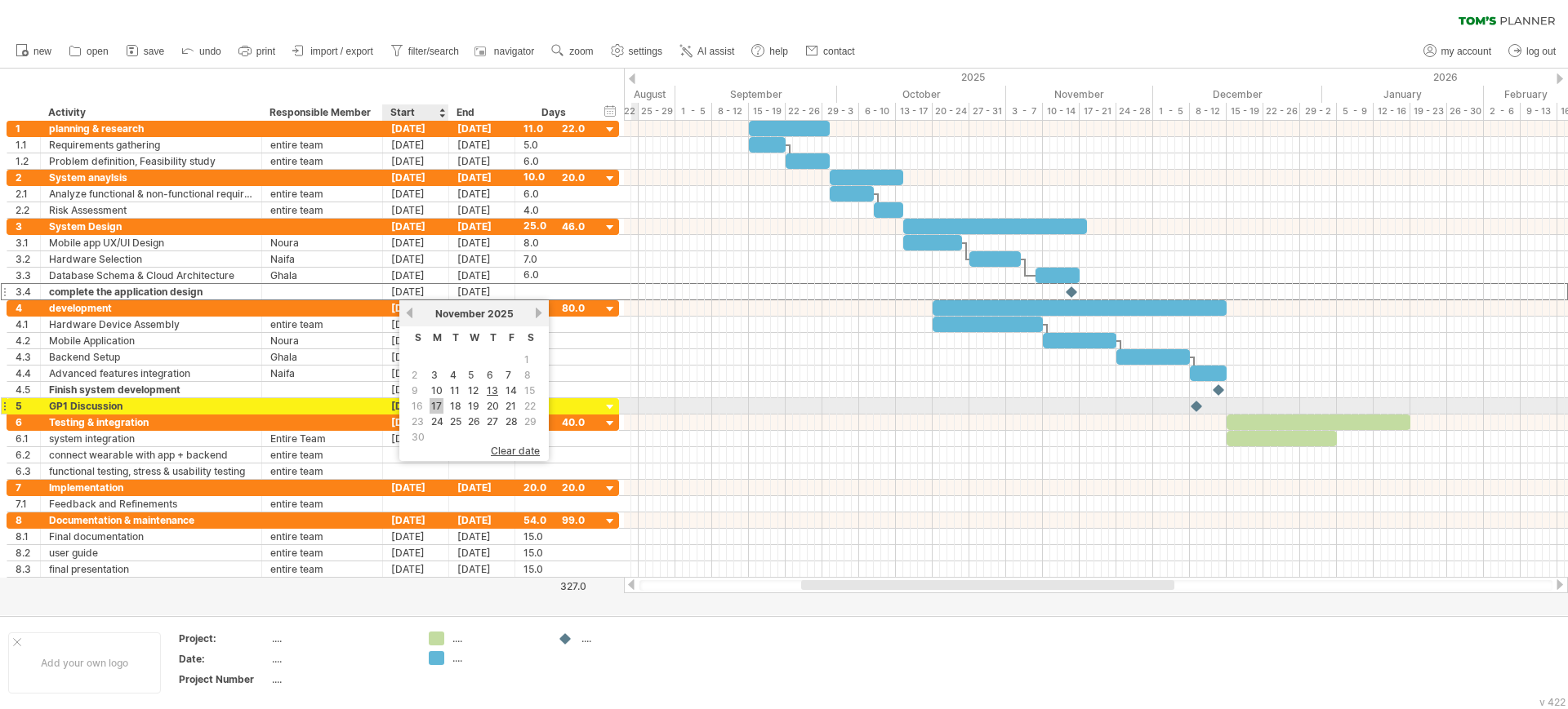
click at [433, 403] on link "17" at bounding box center [436, 406] width 14 height 16
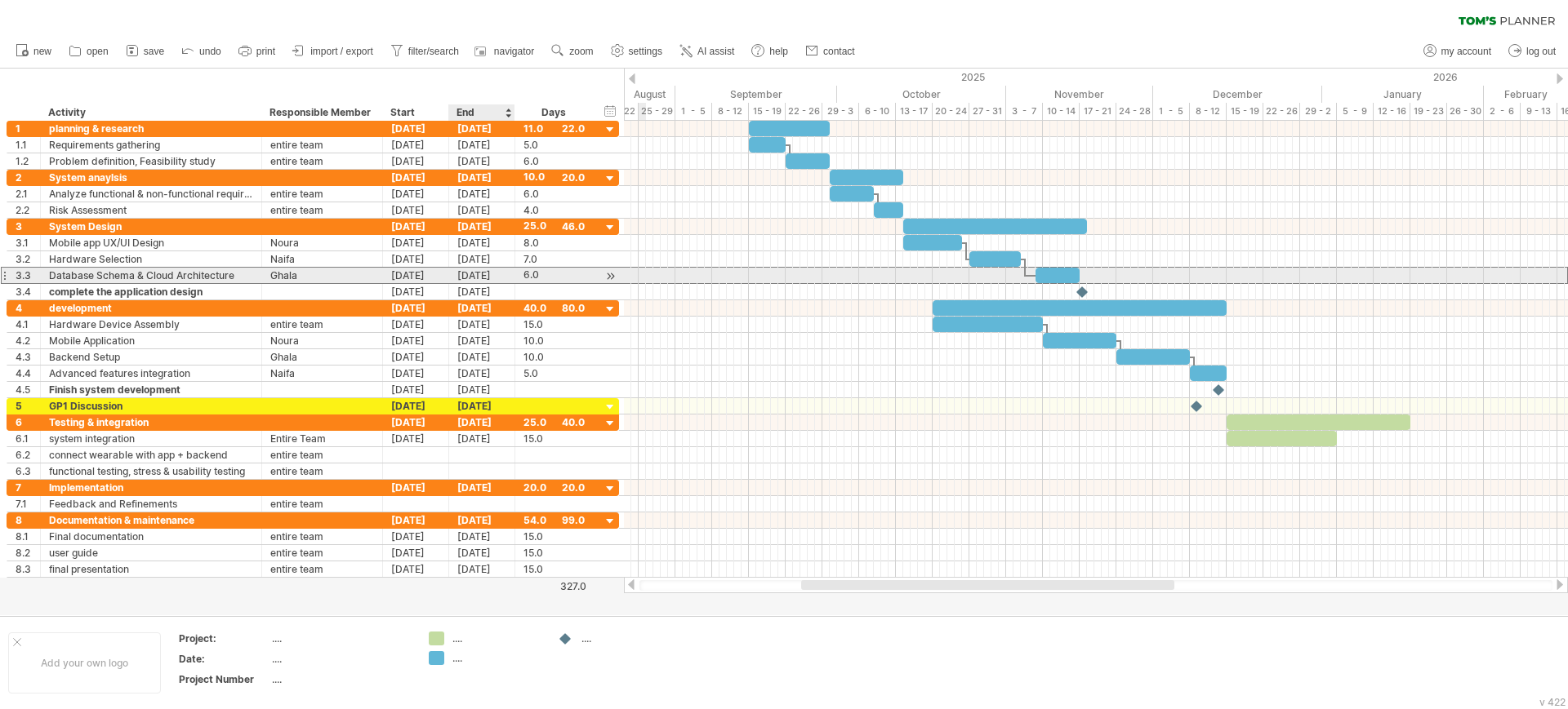
click at [474, 273] on div "[DATE]" at bounding box center [482, 275] width 66 height 16
click at [455, 269] on div "[DATE]" at bounding box center [482, 275] width 66 height 16
click at [466, 269] on div "[DATE]" at bounding box center [482, 275] width 66 height 16
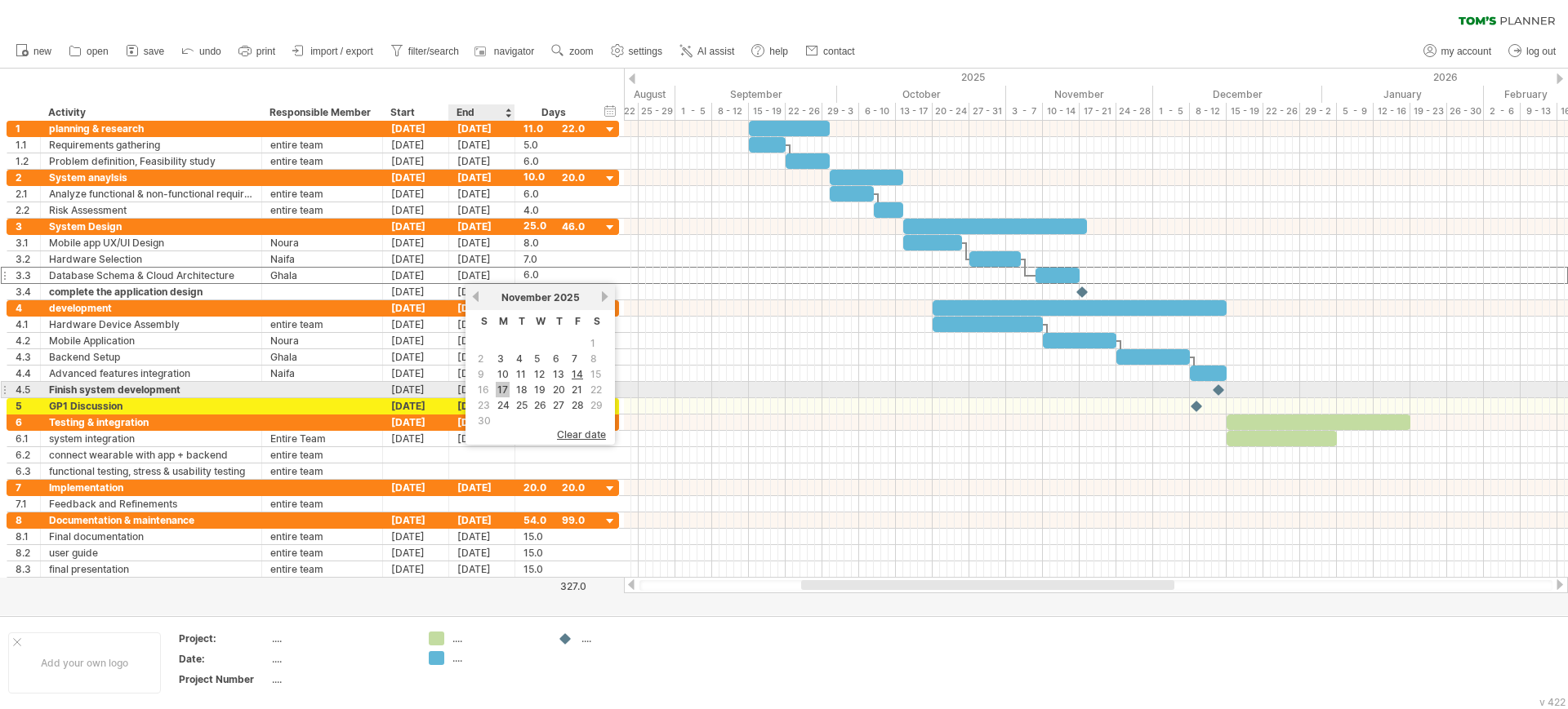
click at [502, 383] on link "17" at bounding box center [502, 389] width 14 height 16
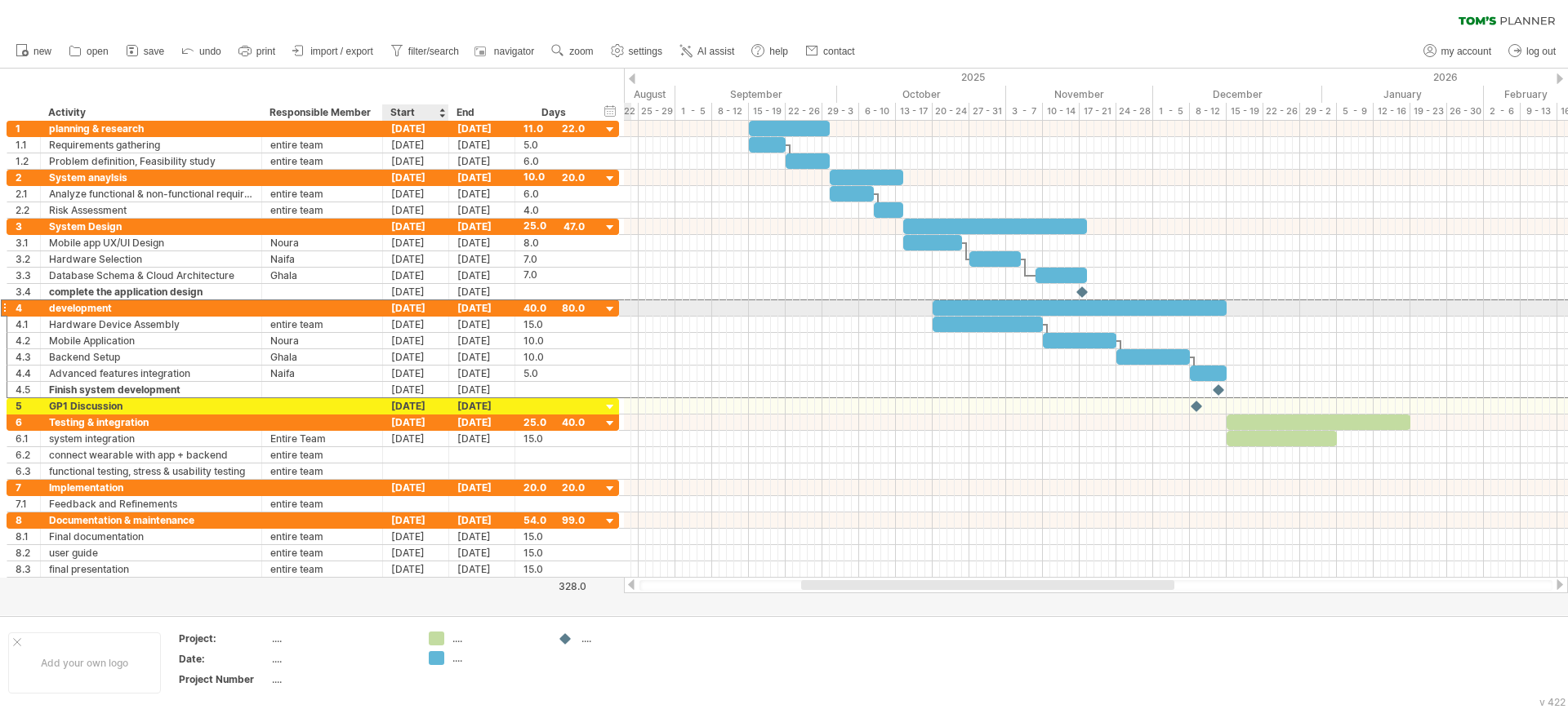
click at [424, 310] on div "[DATE]" at bounding box center [416, 308] width 66 height 16
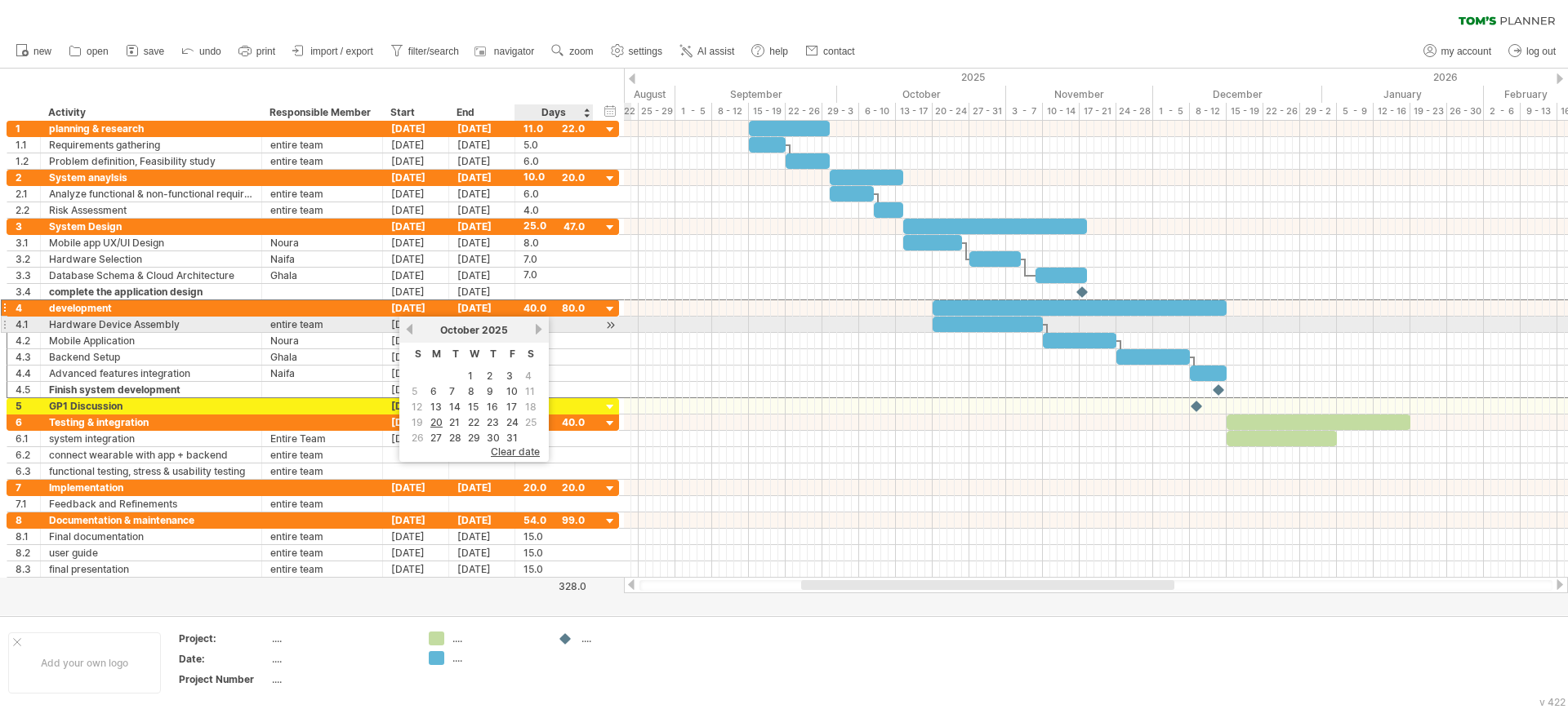
click at [540, 329] on link "next" at bounding box center [538, 328] width 12 height 12
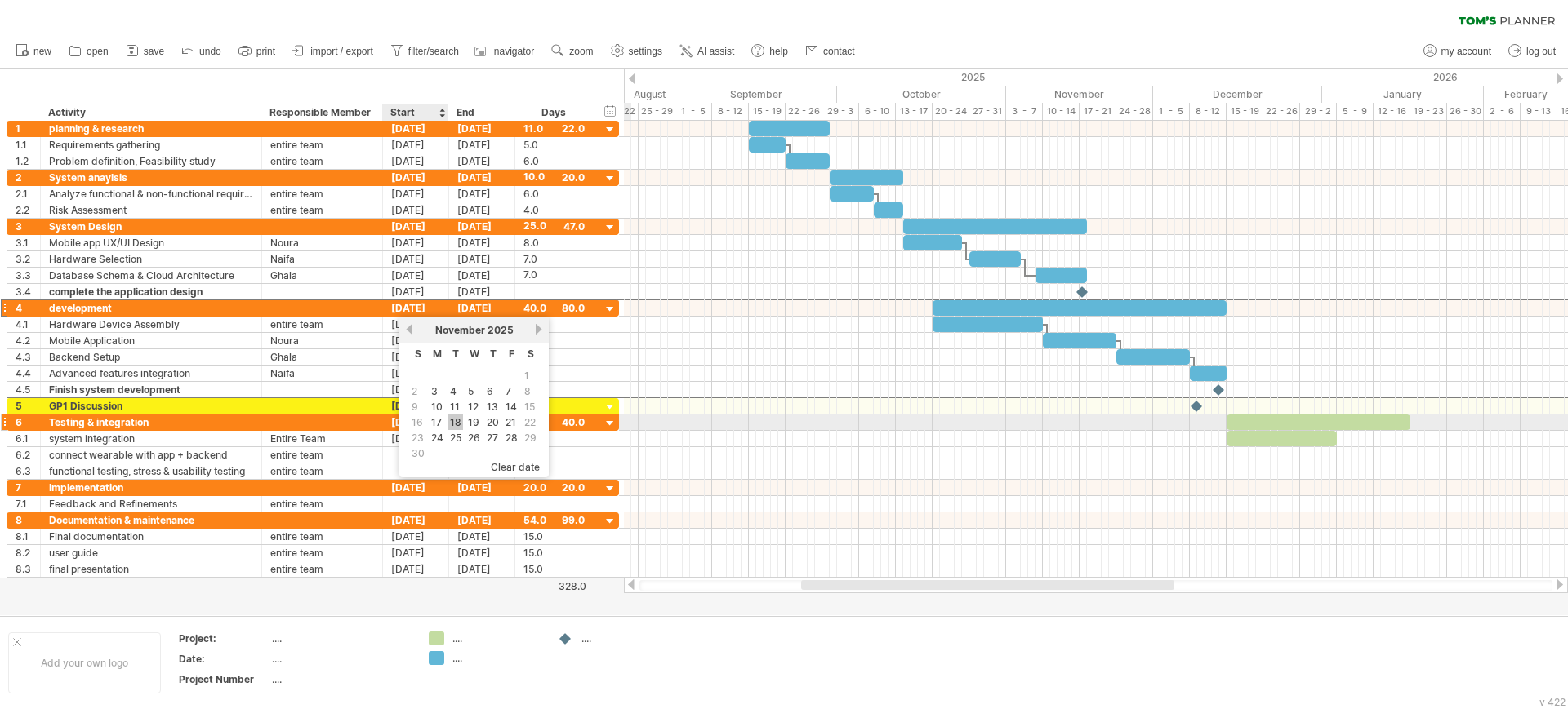
click at [454, 420] on link "18" at bounding box center [455, 422] width 15 height 16
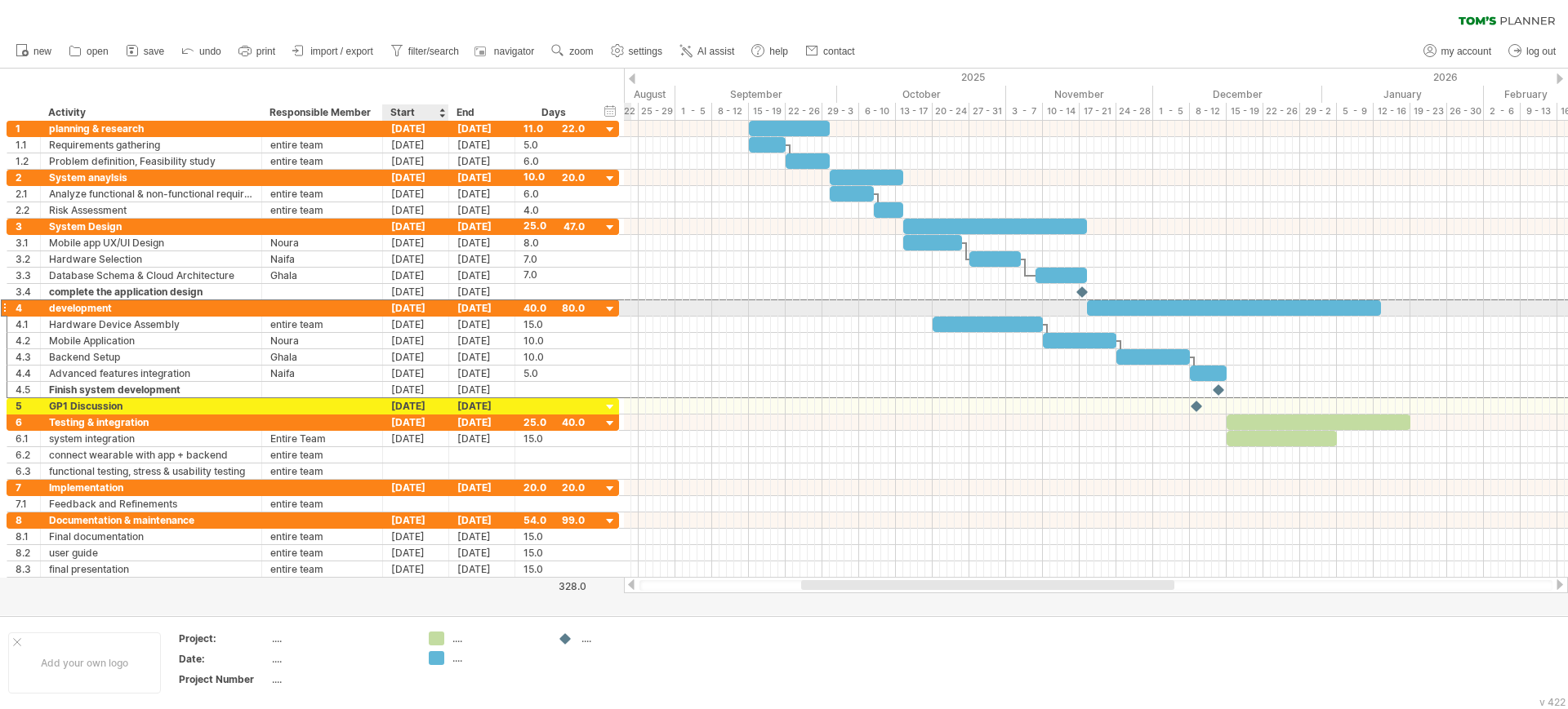
click at [402, 310] on div "[DATE]" at bounding box center [416, 308] width 66 height 16
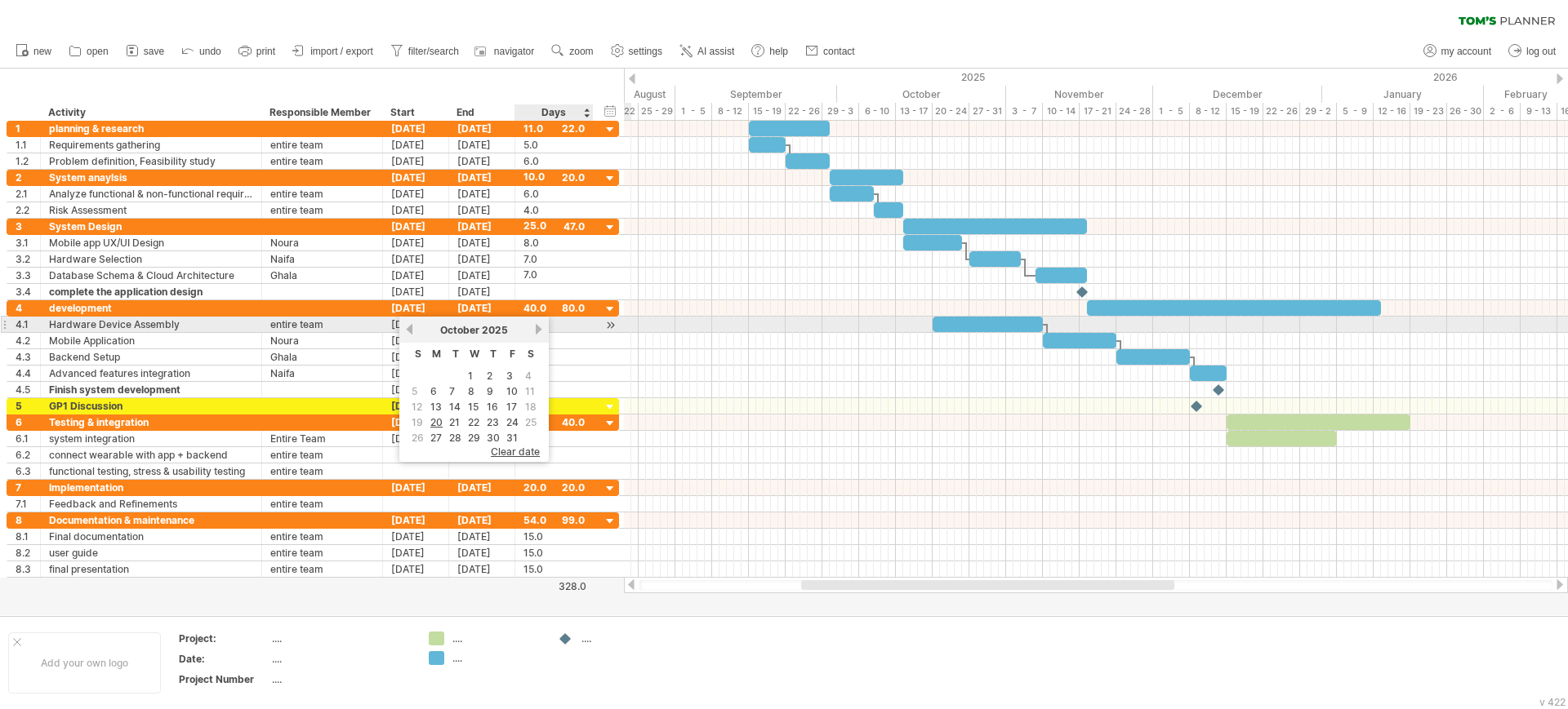
click at [536, 329] on link "next" at bounding box center [538, 328] width 12 height 12
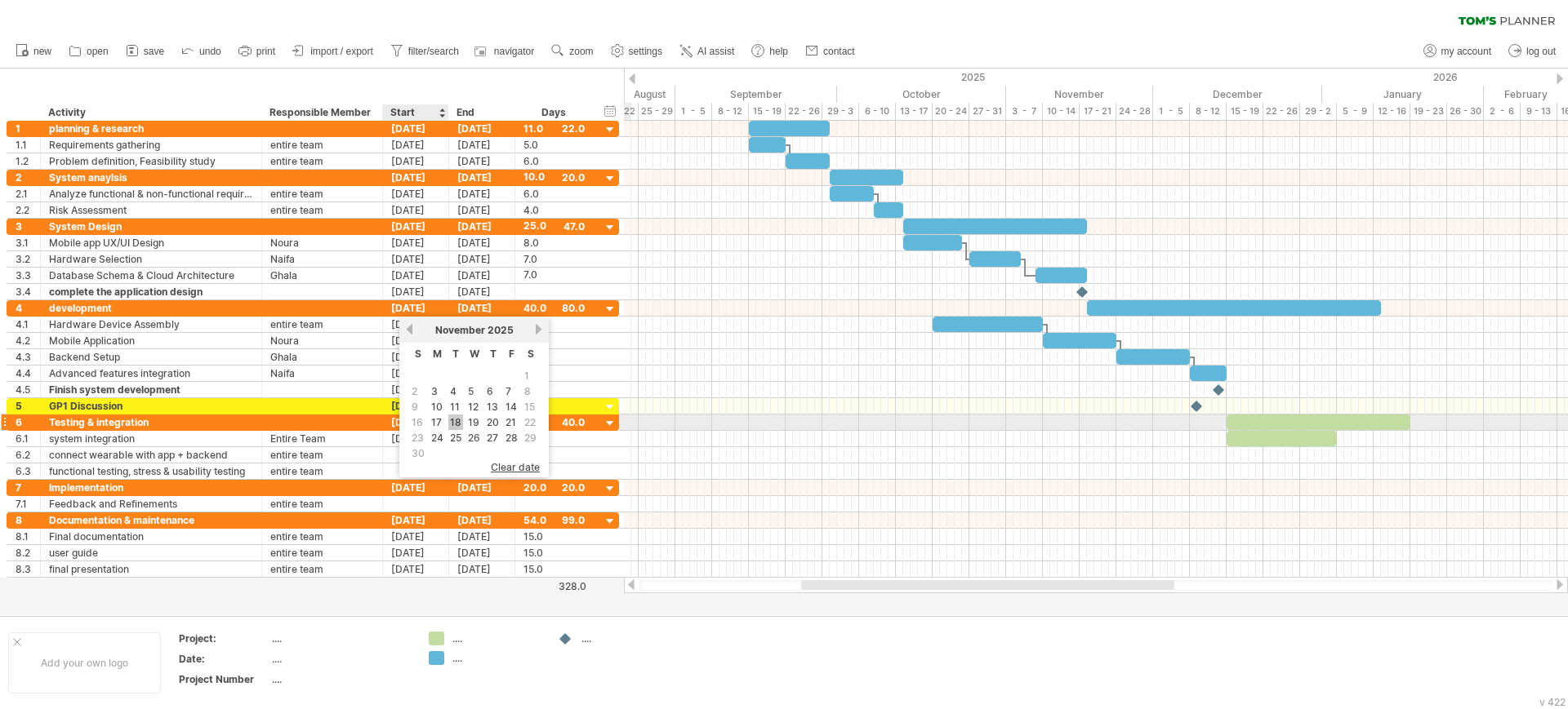
click at [455, 417] on link "18" at bounding box center [455, 422] width 15 height 16
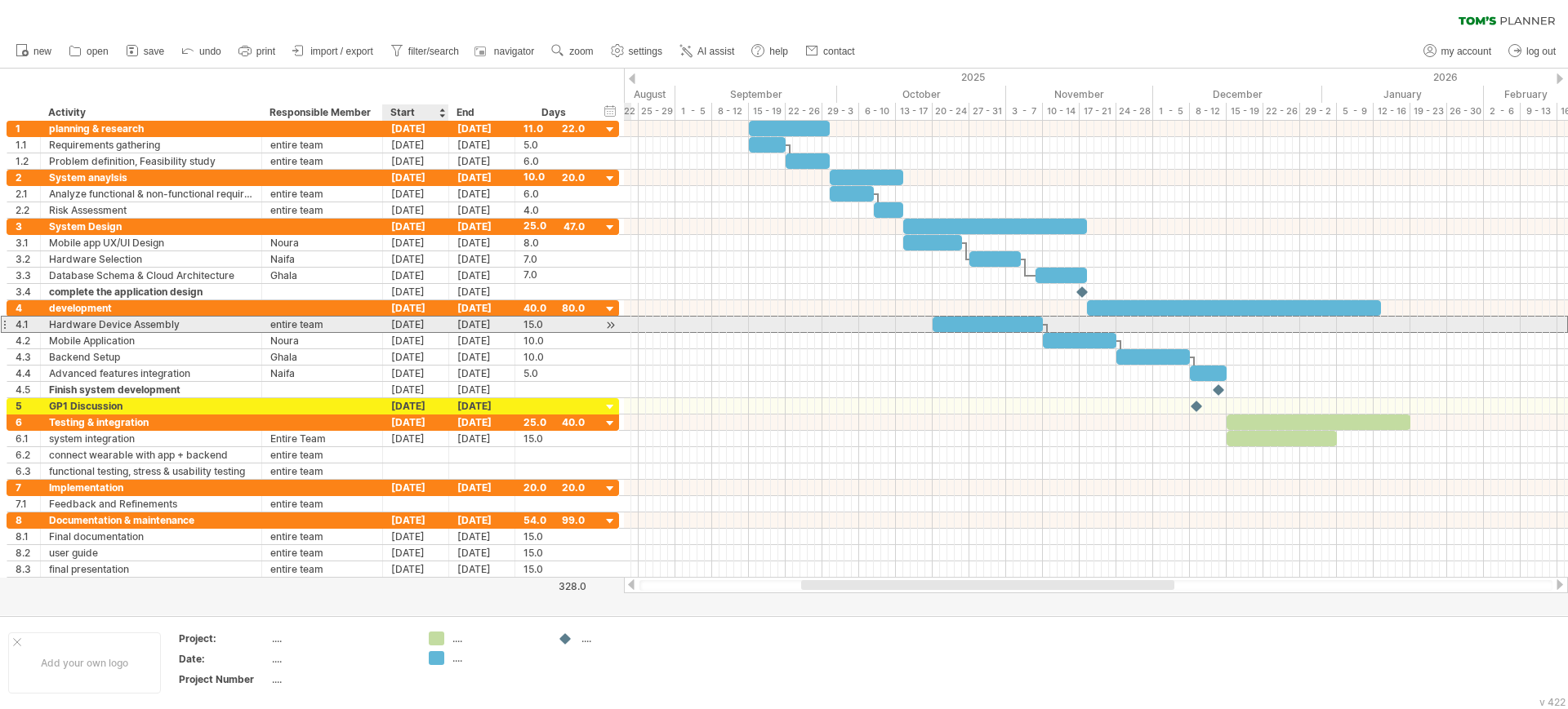
click at [408, 321] on div "[DATE]" at bounding box center [416, 324] width 66 height 16
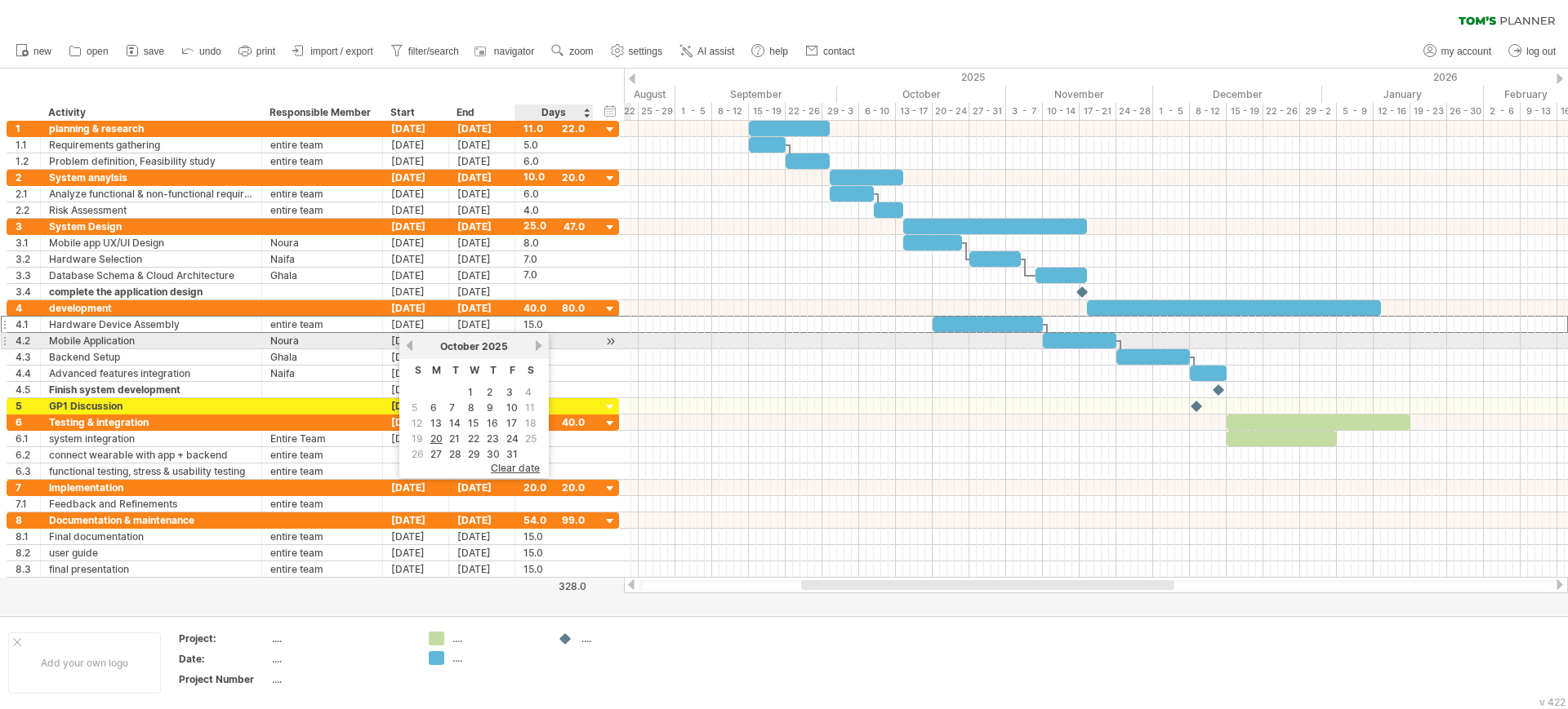
click at [534, 349] on link "next" at bounding box center [538, 345] width 12 height 12
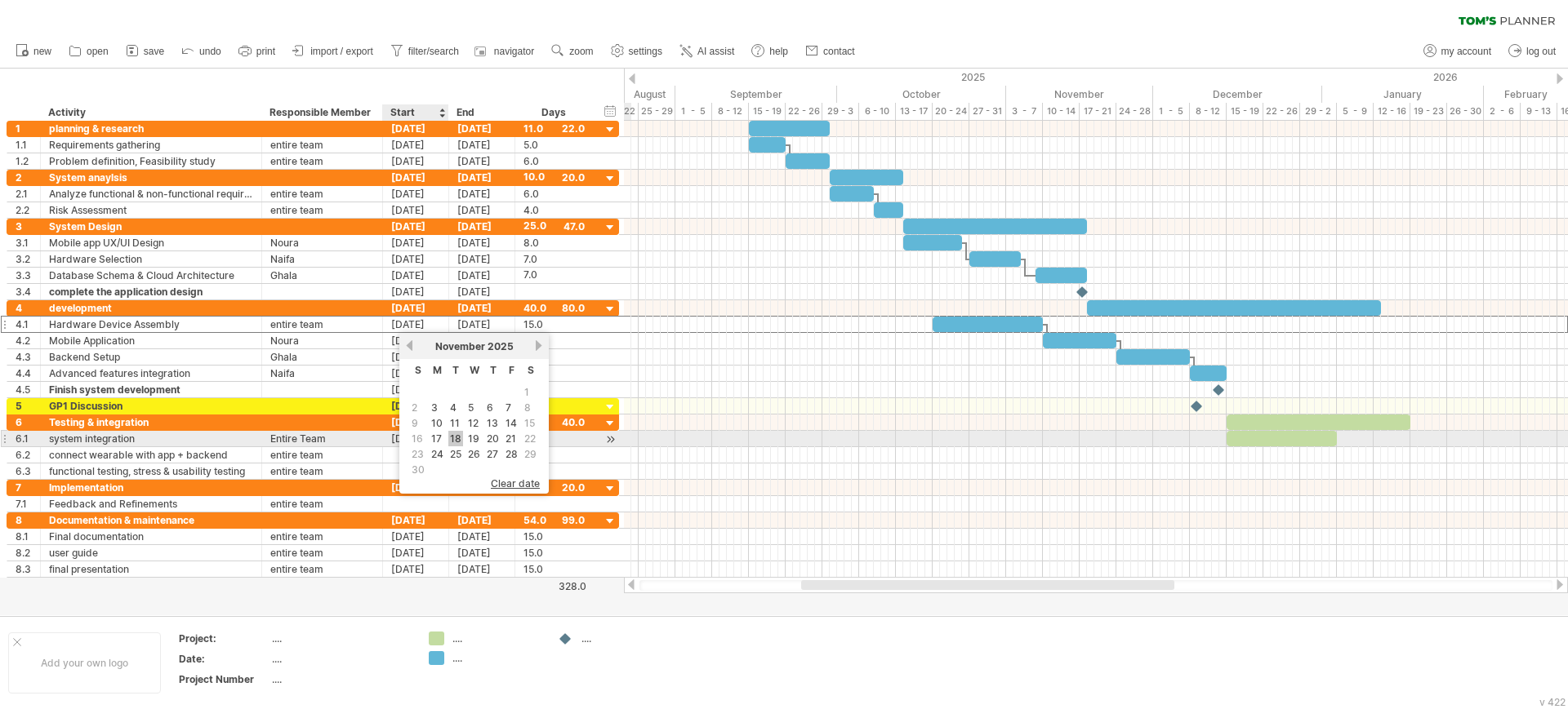
click at [452, 435] on link "18" at bounding box center [455, 439] width 15 height 16
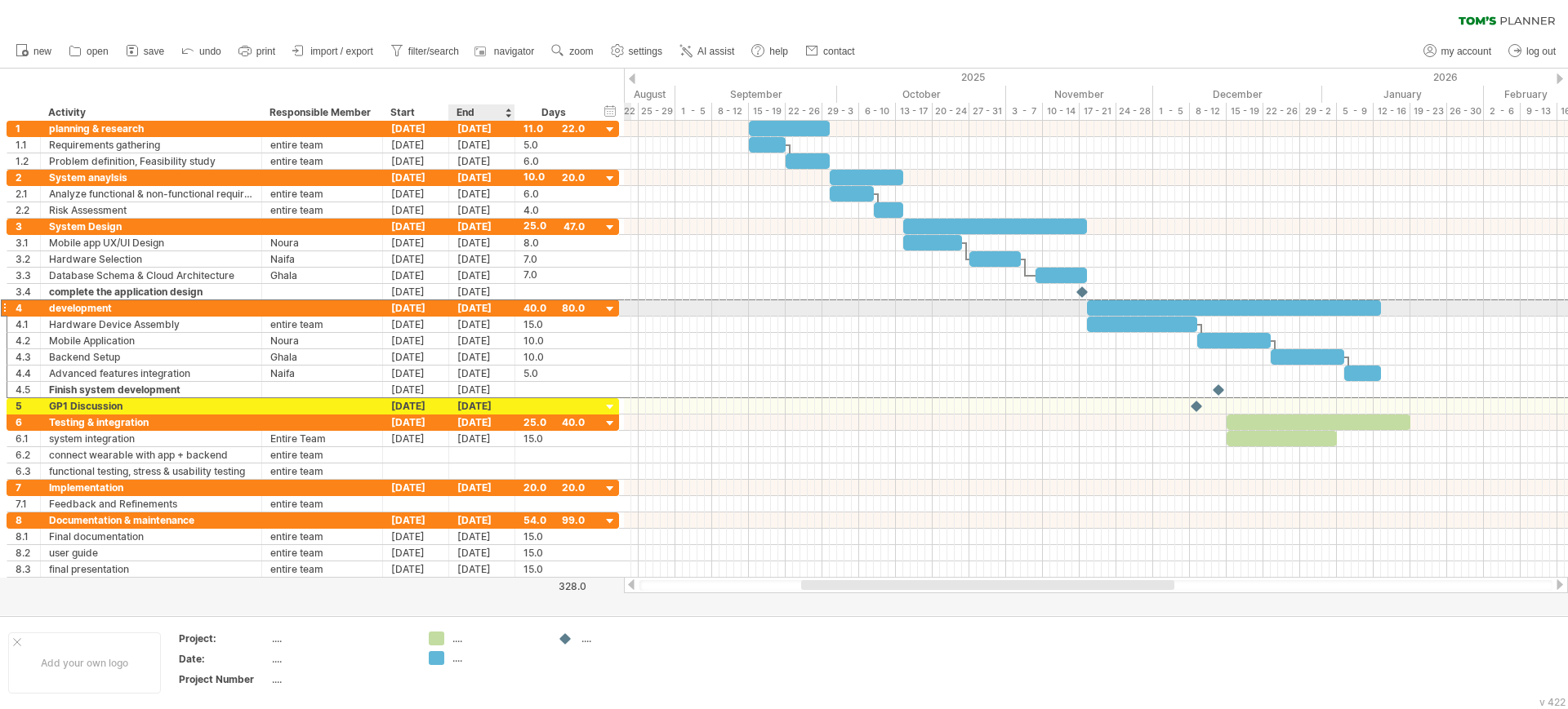
click at [467, 307] on div "[DATE]" at bounding box center [482, 308] width 66 height 16
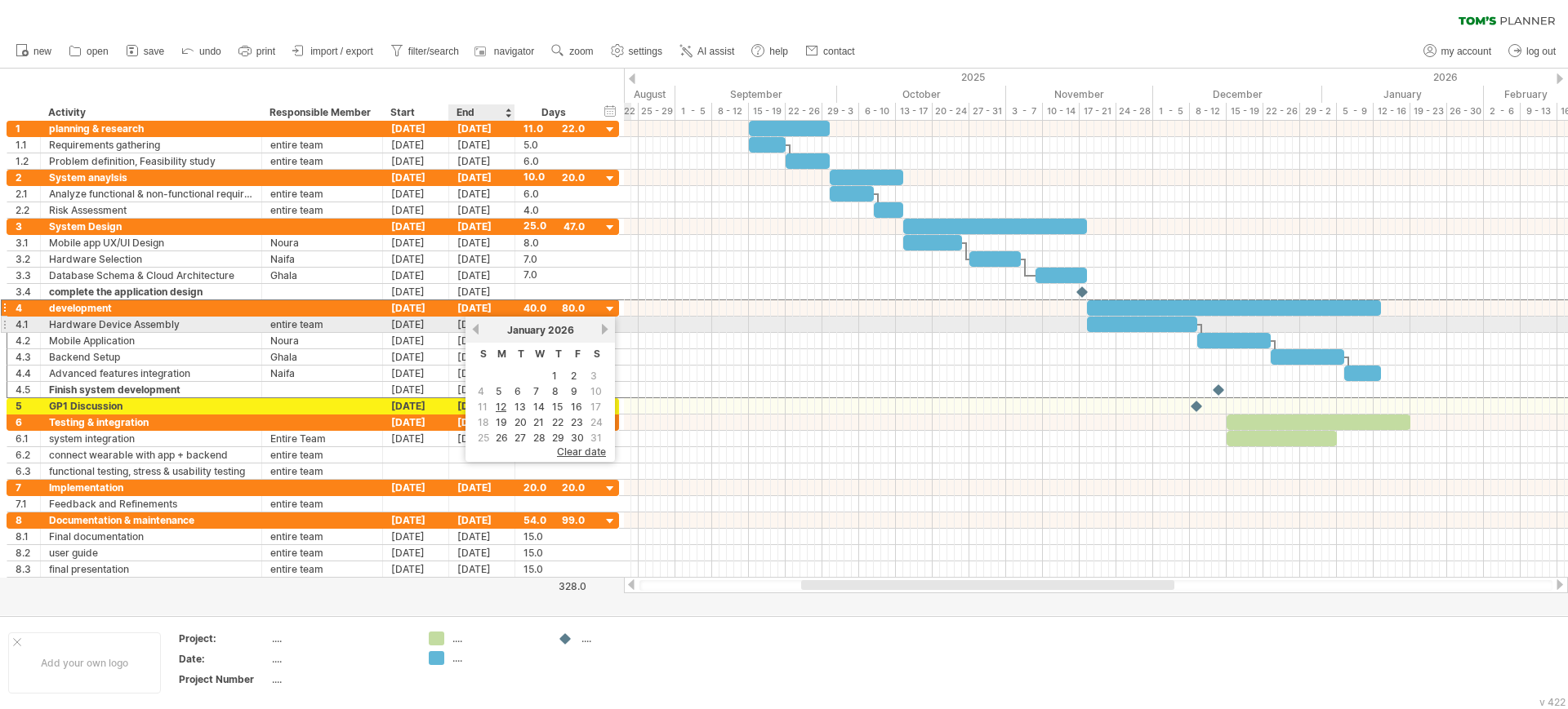
click at [475, 326] on link "previous" at bounding box center [475, 328] width 12 height 12
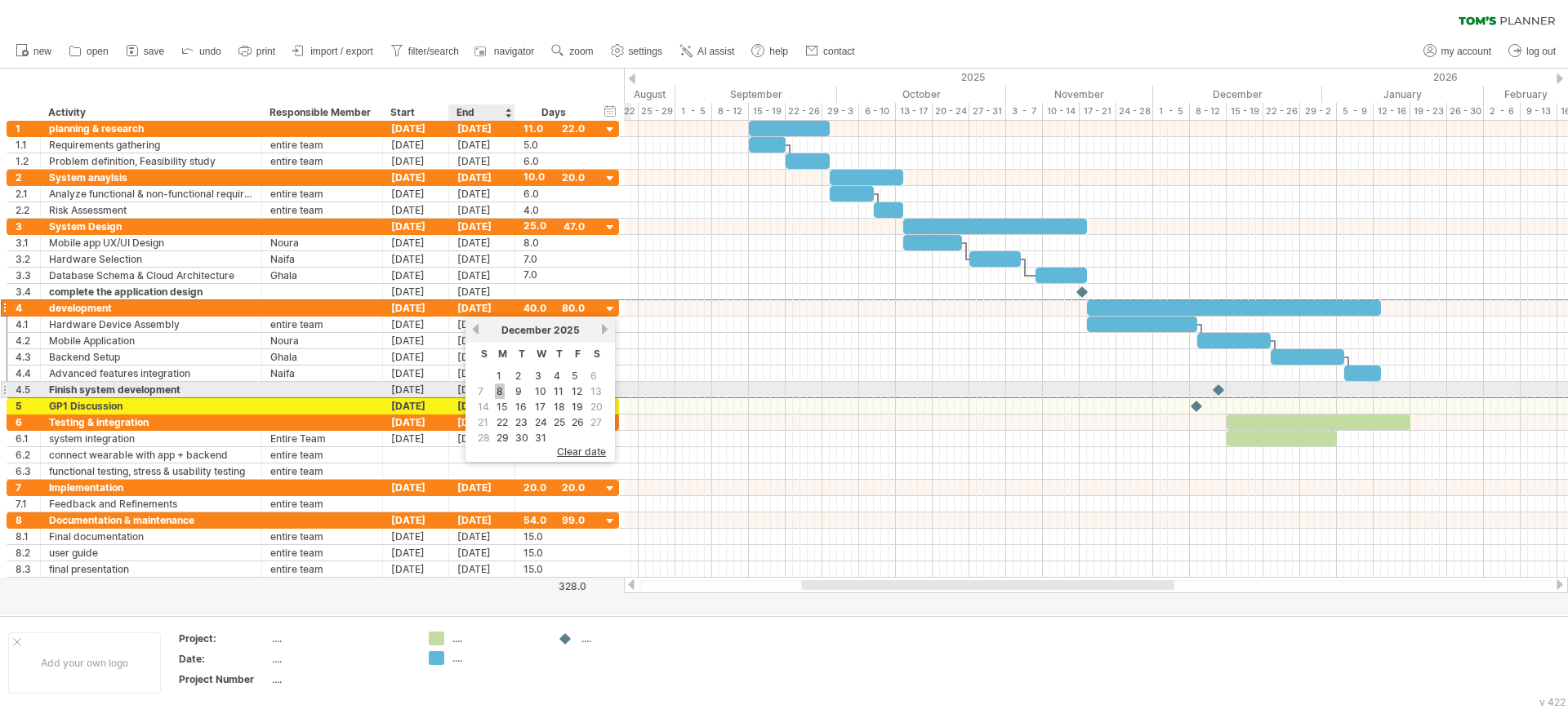
click at [500, 394] on link "8" at bounding box center [500, 391] width 10 height 16
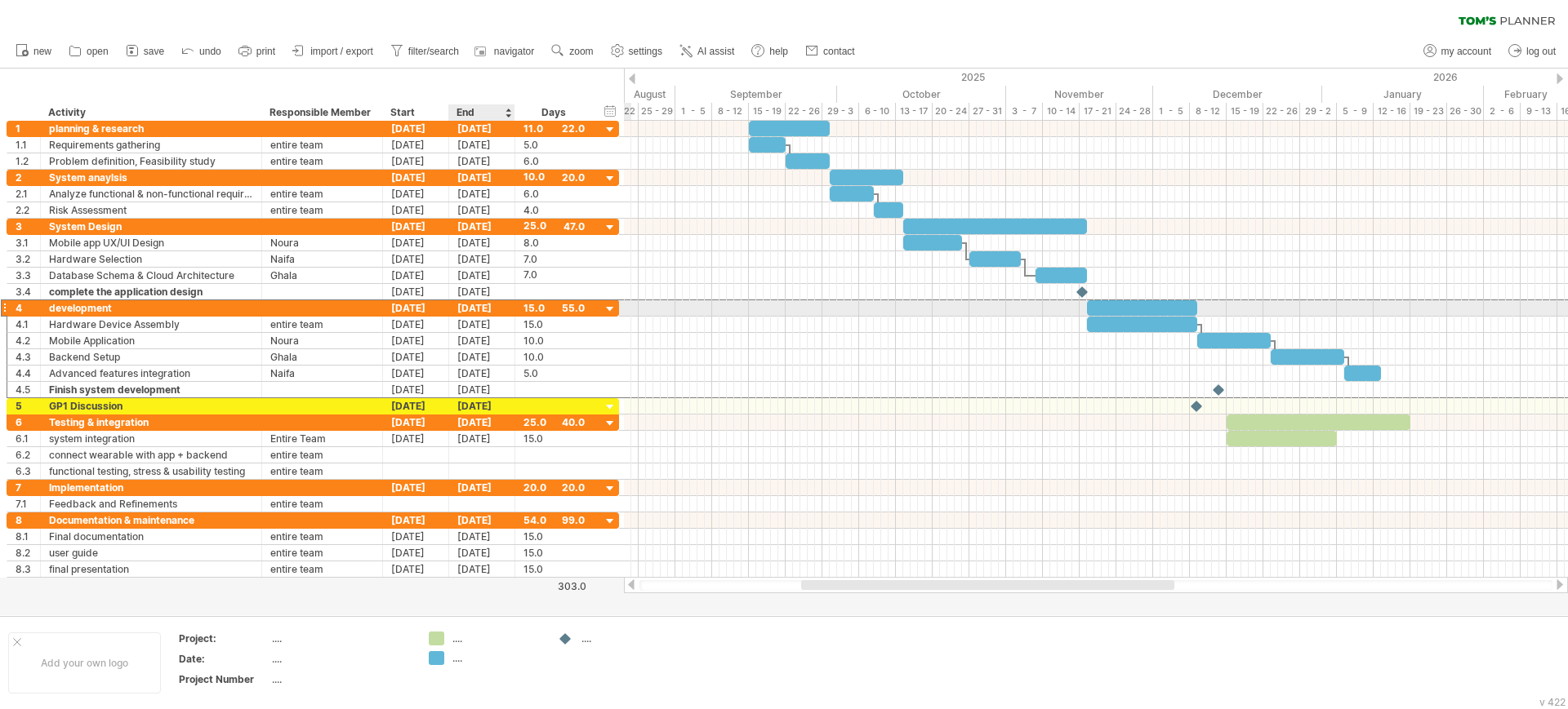
click at [468, 310] on div "[DATE]" at bounding box center [482, 308] width 66 height 16
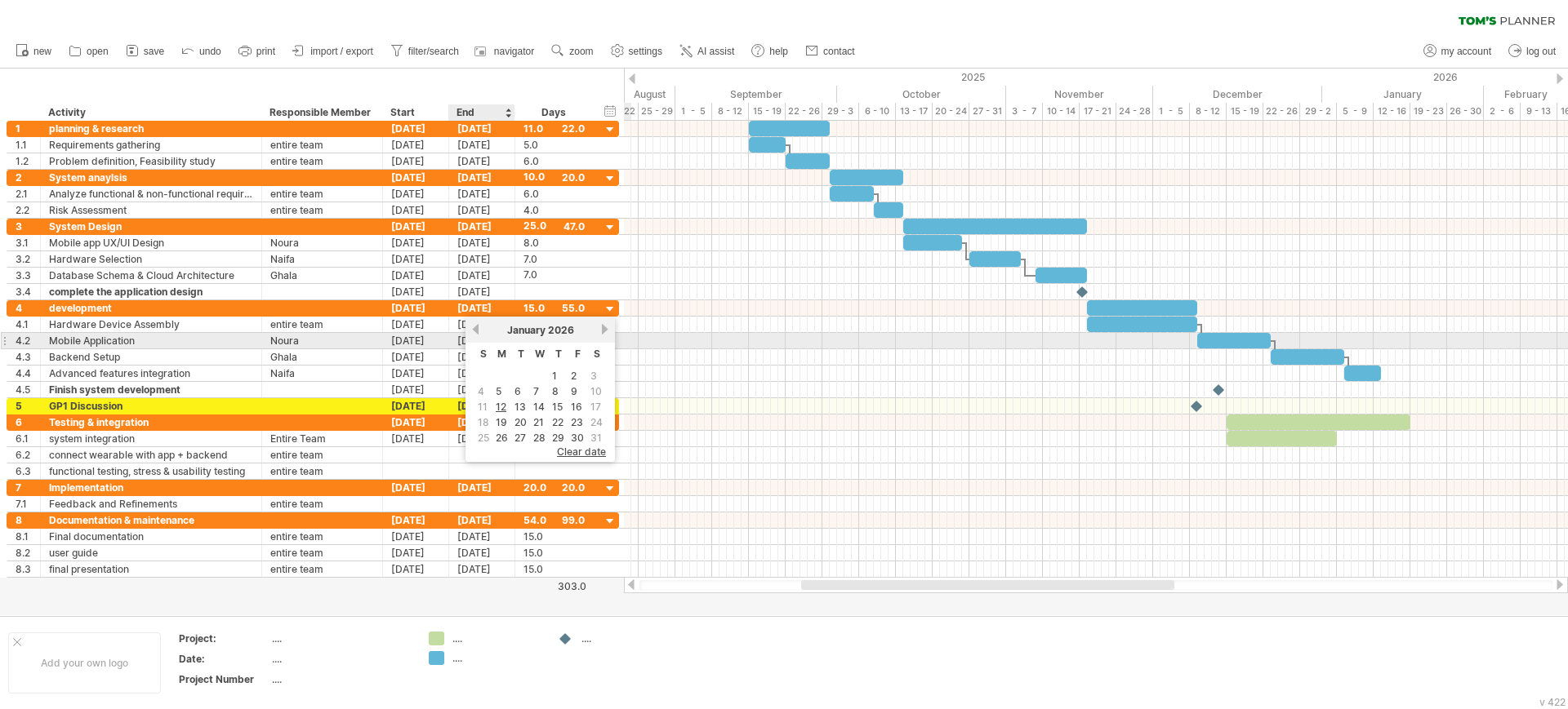
click at [482, 337] on div "previous next [DATE]" at bounding box center [540, 329] width 149 height 26
click at [477, 335] on link "previous" at bounding box center [475, 328] width 12 height 12
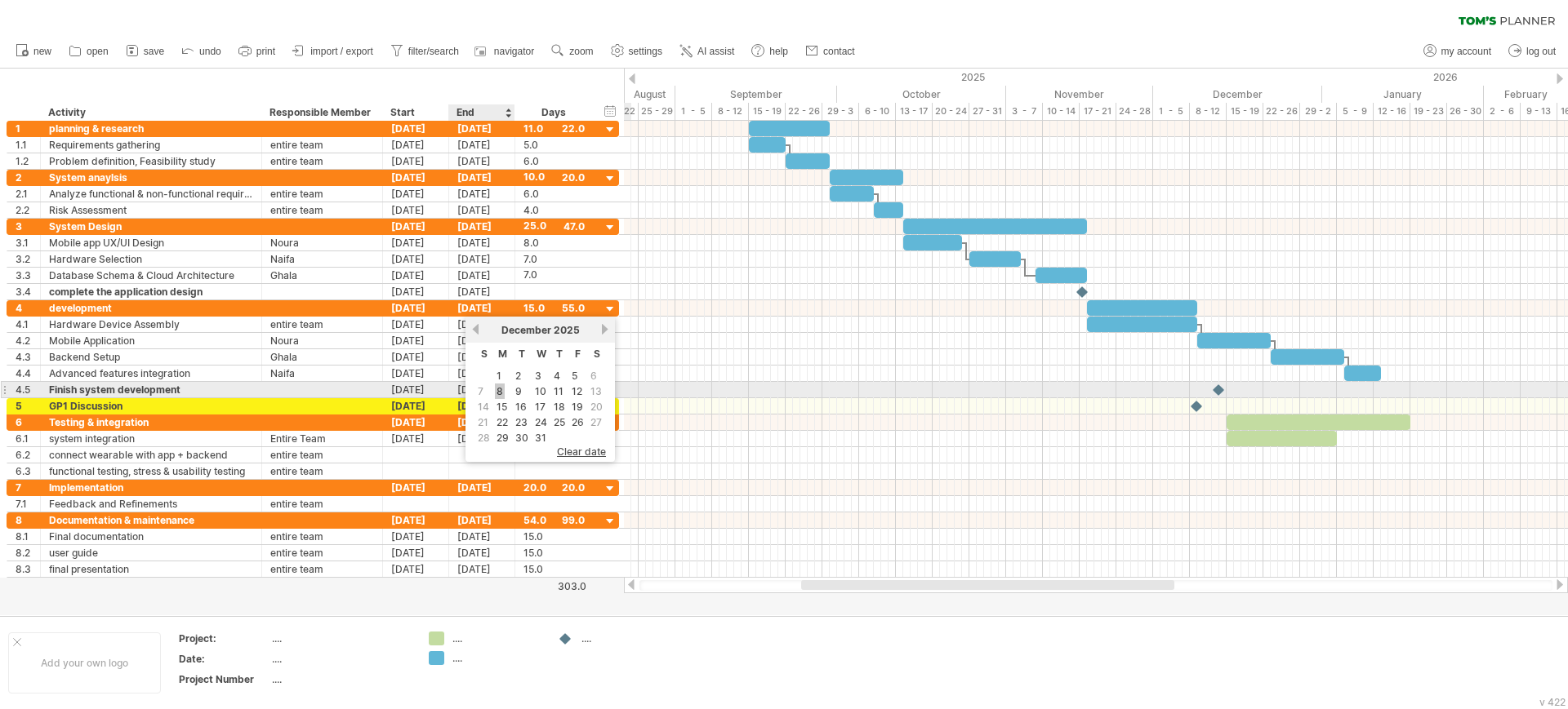
click at [501, 387] on link "8" at bounding box center [500, 391] width 10 height 16
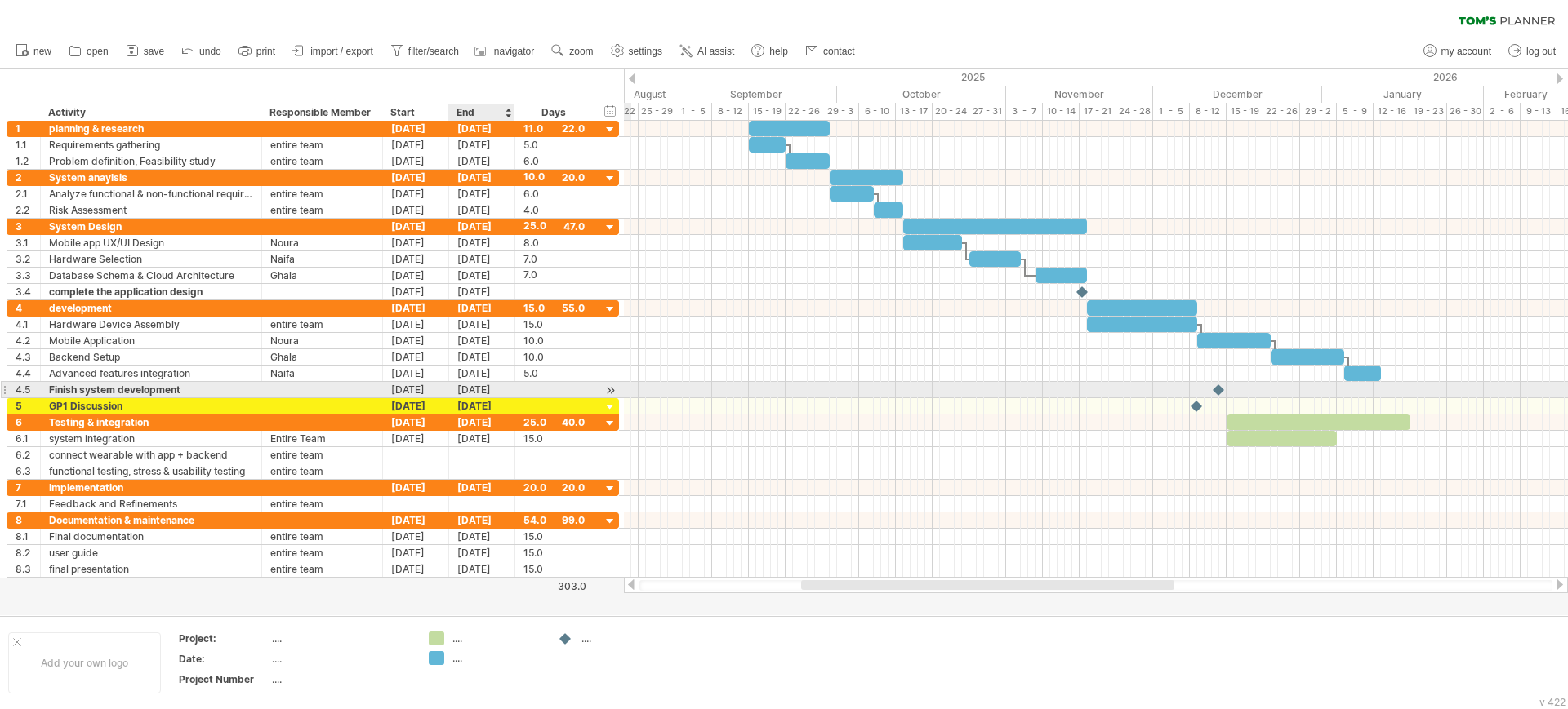
click at [496, 389] on div "[DATE]" at bounding box center [482, 389] width 66 height 16
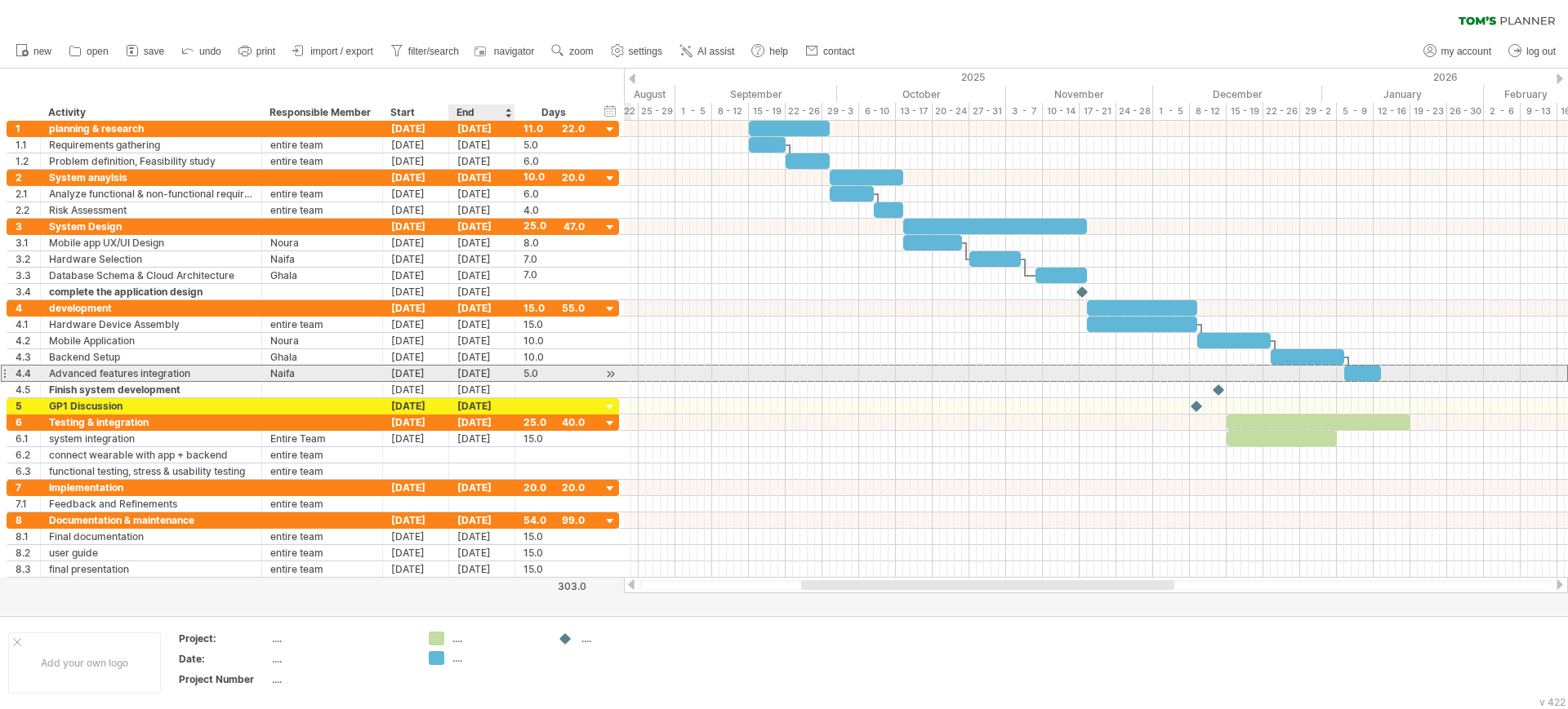
click at [489, 374] on div "[DATE]" at bounding box center [482, 373] width 66 height 16
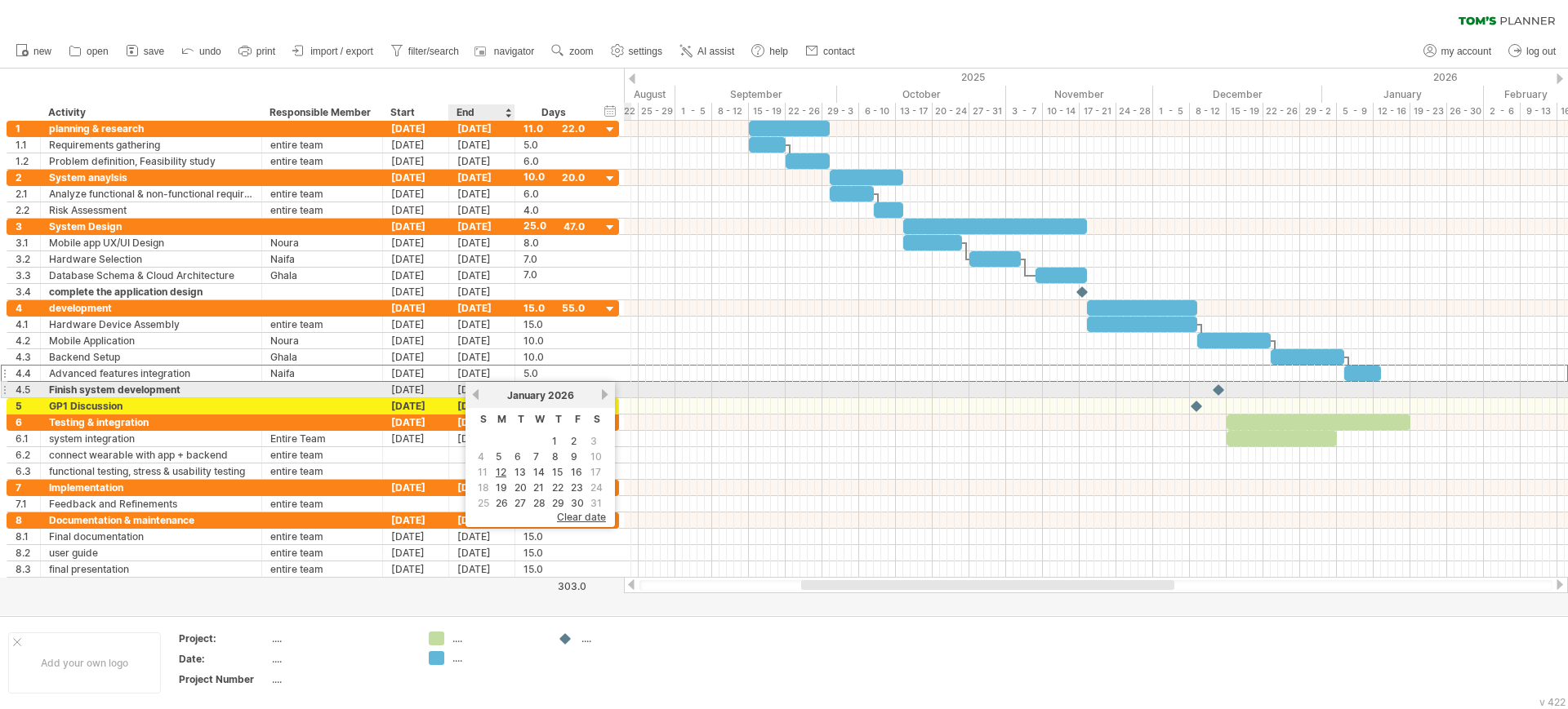
click at [479, 392] on link "previous" at bounding box center [475, 394] width 12 height 12
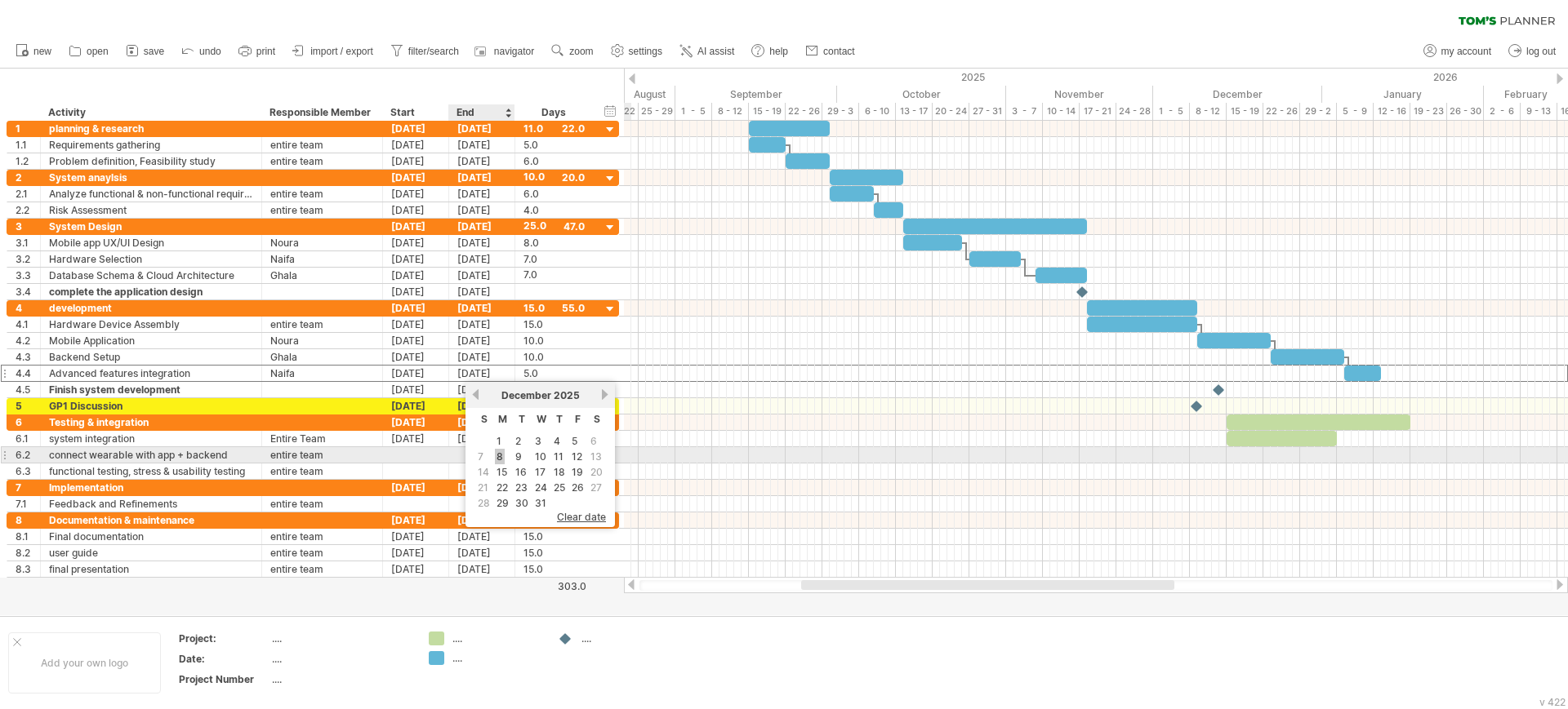
click at [500, 454] on link "8" at bounding box center [500, 456] width 10 height 16
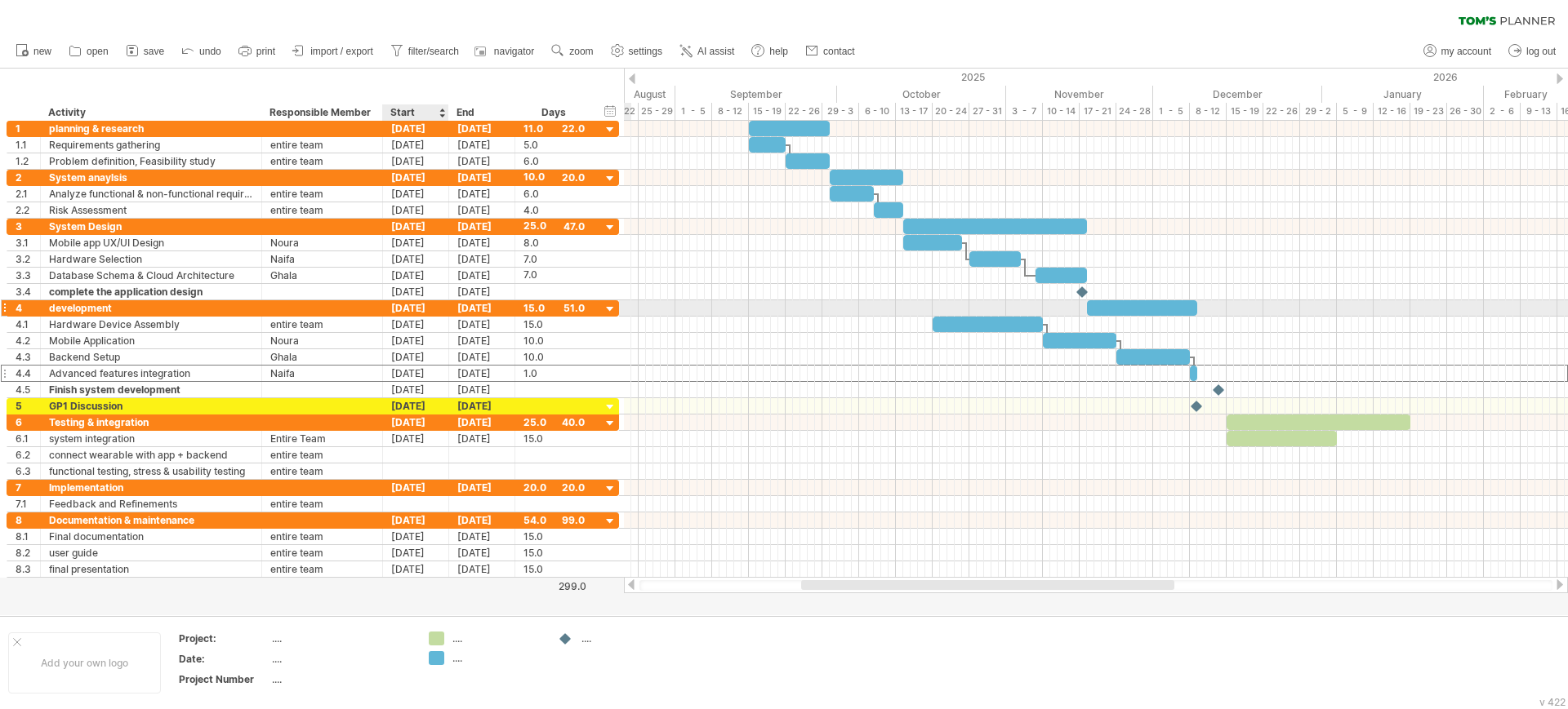
click at [409, 310] on div "[DATE]" at bounding box center [416, 308] width 66 height 16
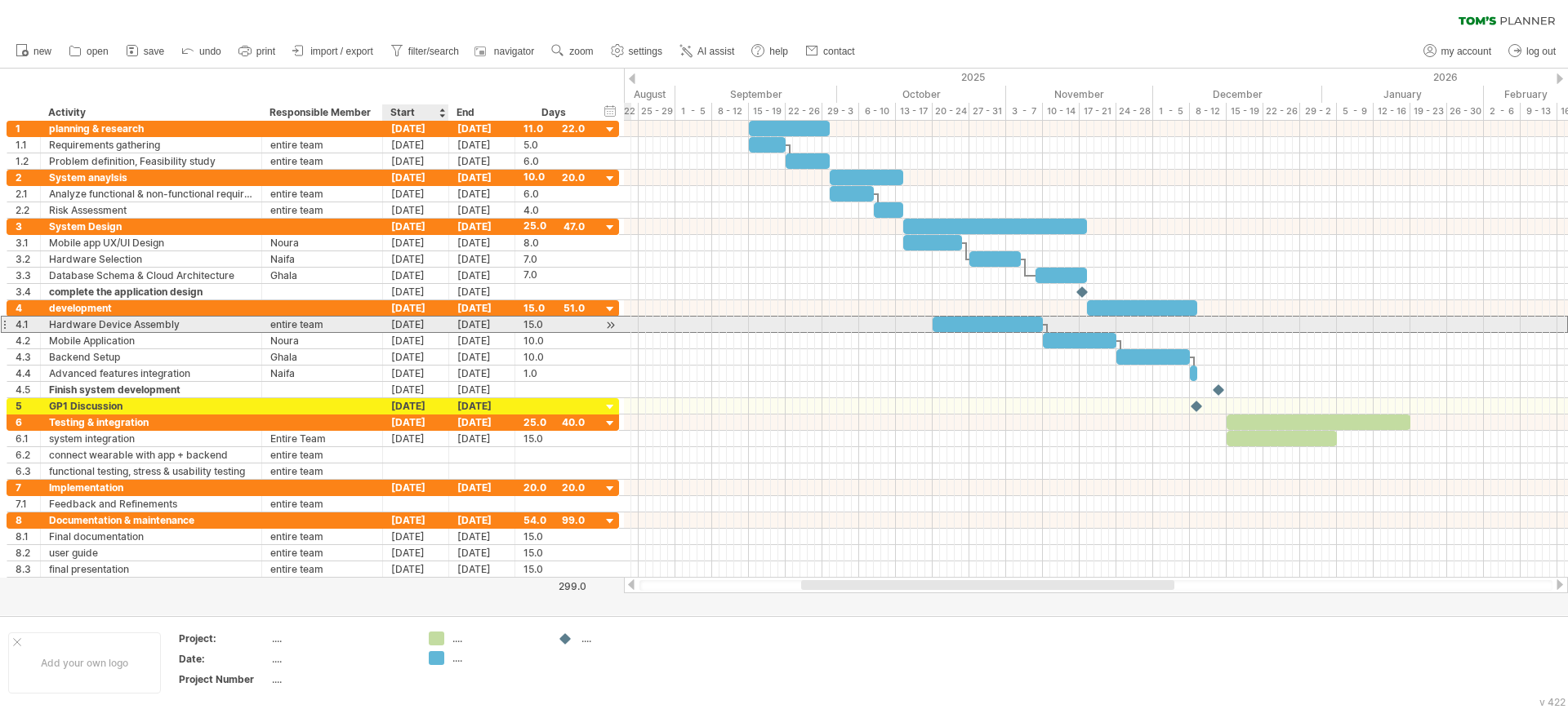
click at [395, 317] on div "[DATE]" at bounding box center [416, 324] width 66 height 16
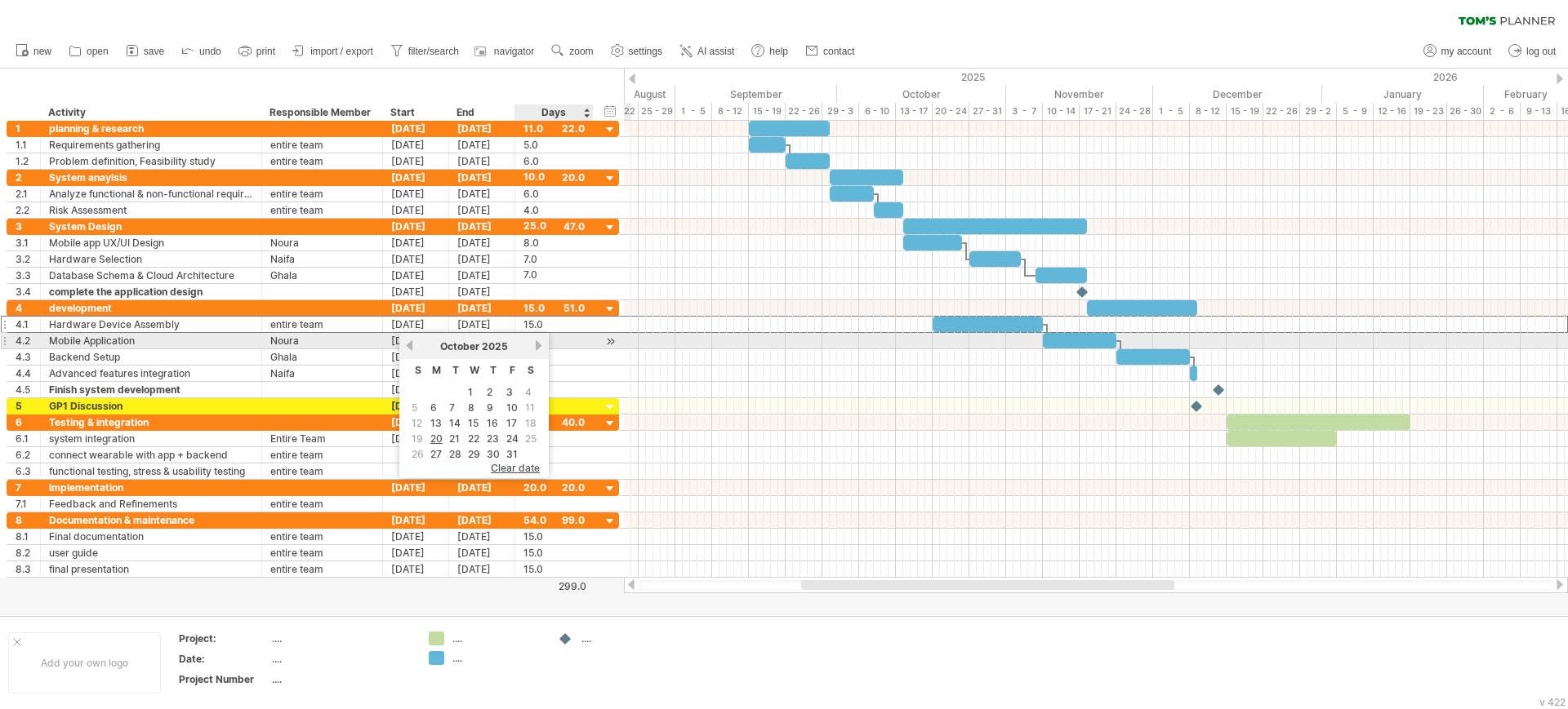
click at [533, 340] on div "[DATE]" at bounding box center [474, 346] width 119 height 12
click at [537, 346] on link "next" at bounding box center [538, 345] width 12 height 12
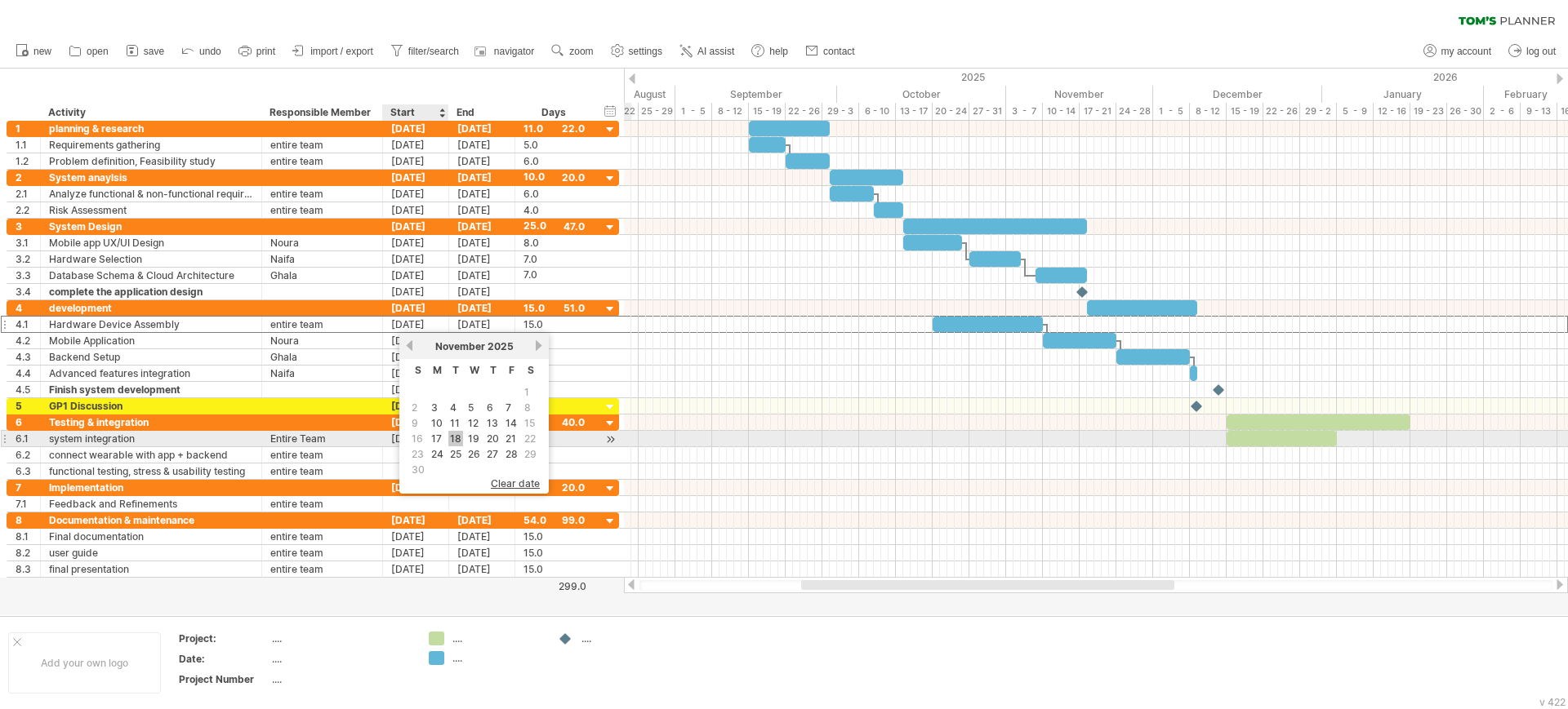
click at [456, 434] on link "18" at bounding box center [455, 439] width 15 height 16
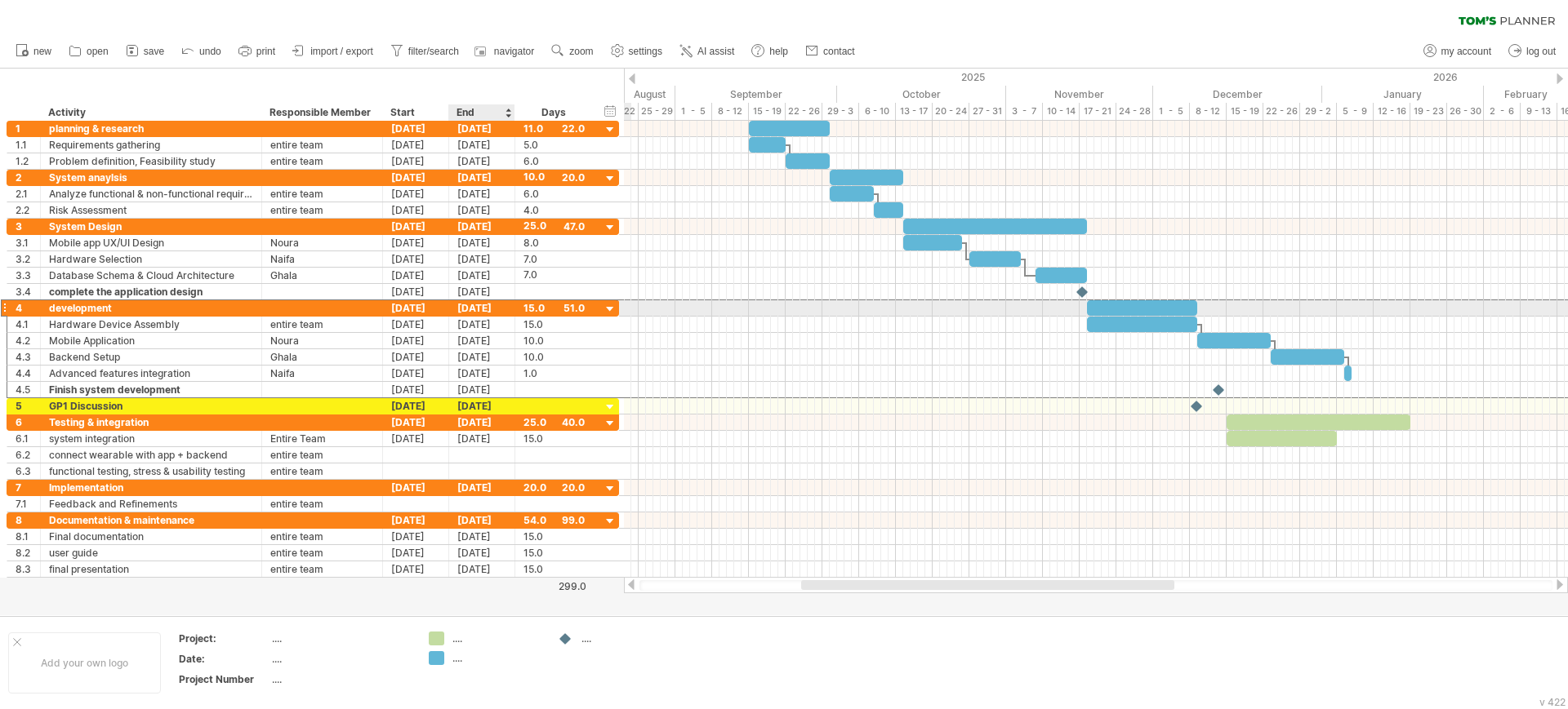
click at [471, 304] on div "[DATE]" at bounding box center [482, 308] width 66 height 16
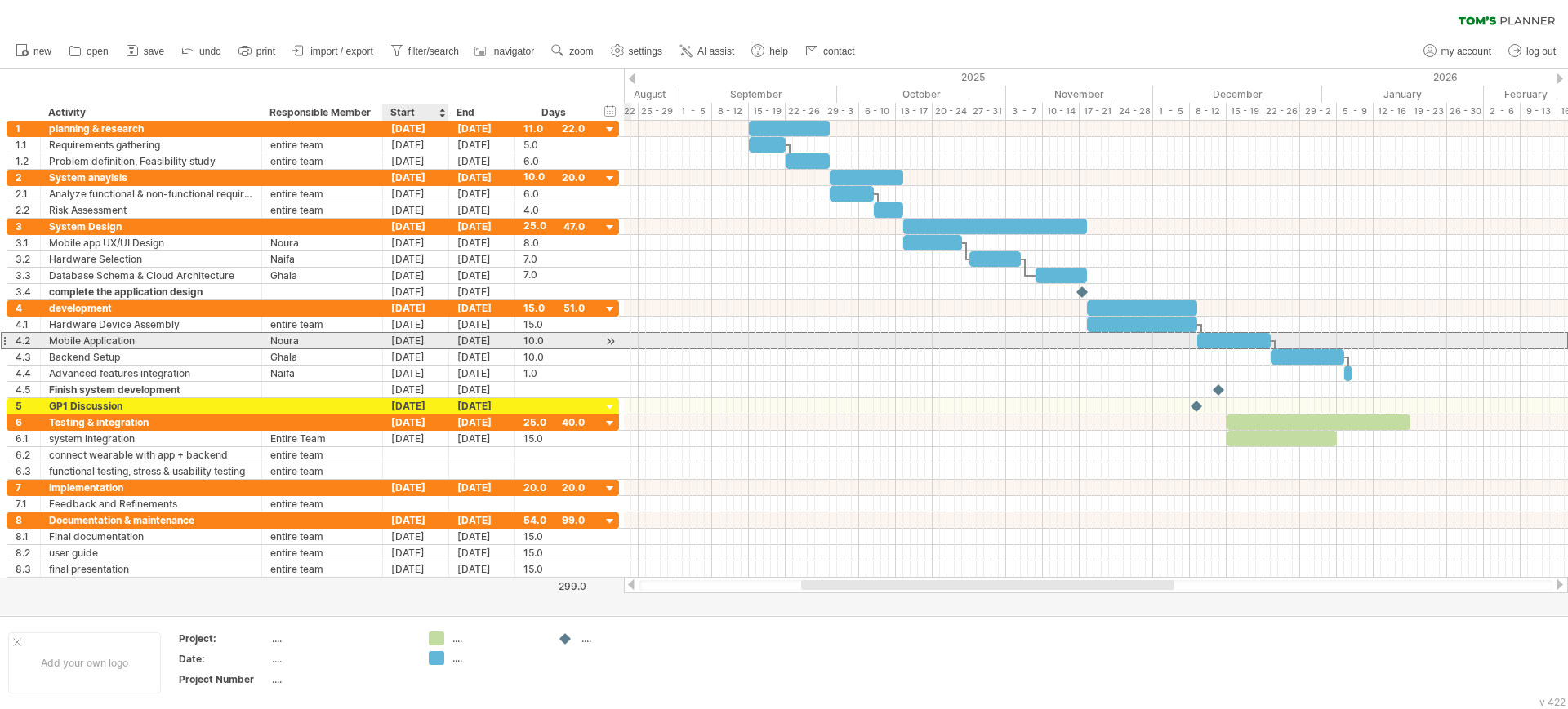
click at [447, 339] on div "[DATE]" at bounding box center [416, 340] width 66 height 16
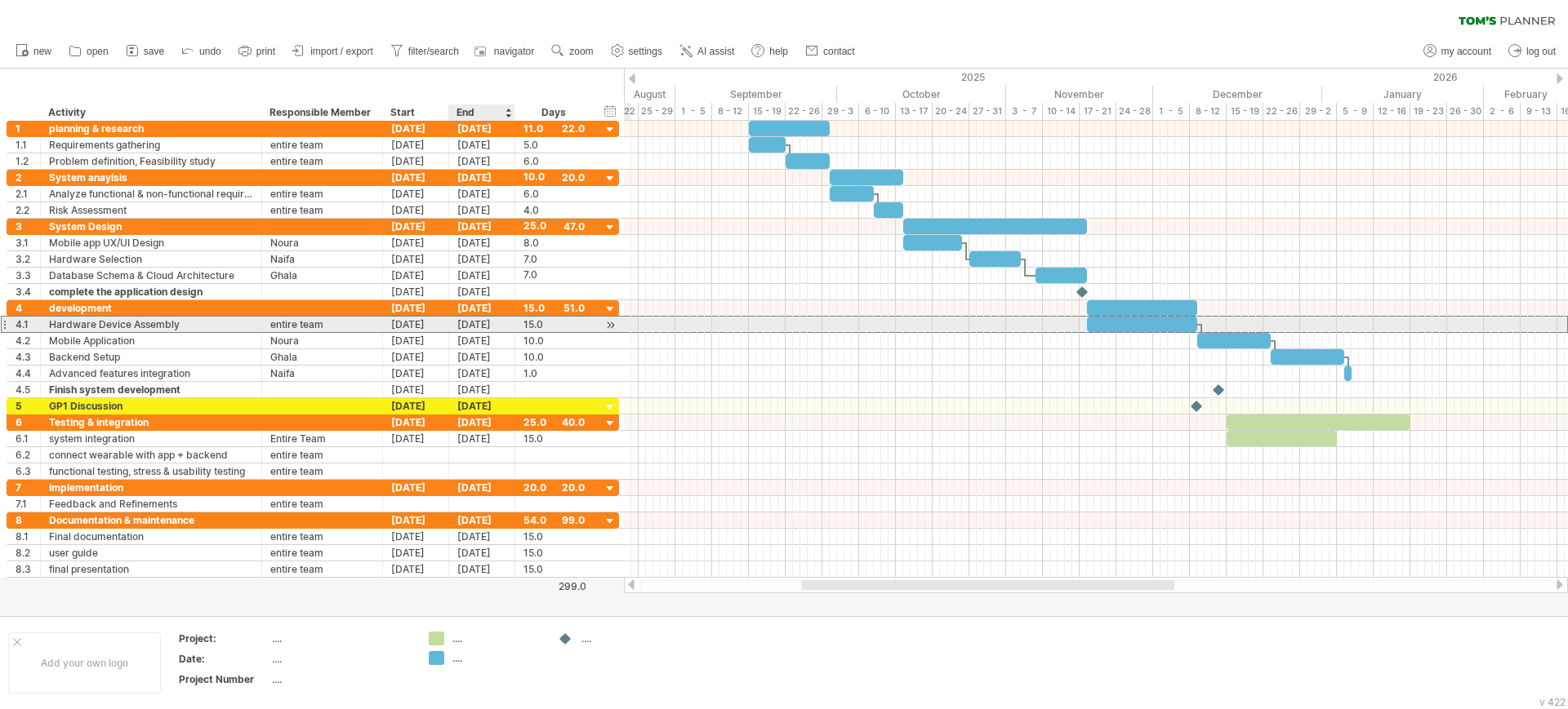
click at [474, 322] on div "[DATE]" at bounding box center [482, 324] width 66 height 16
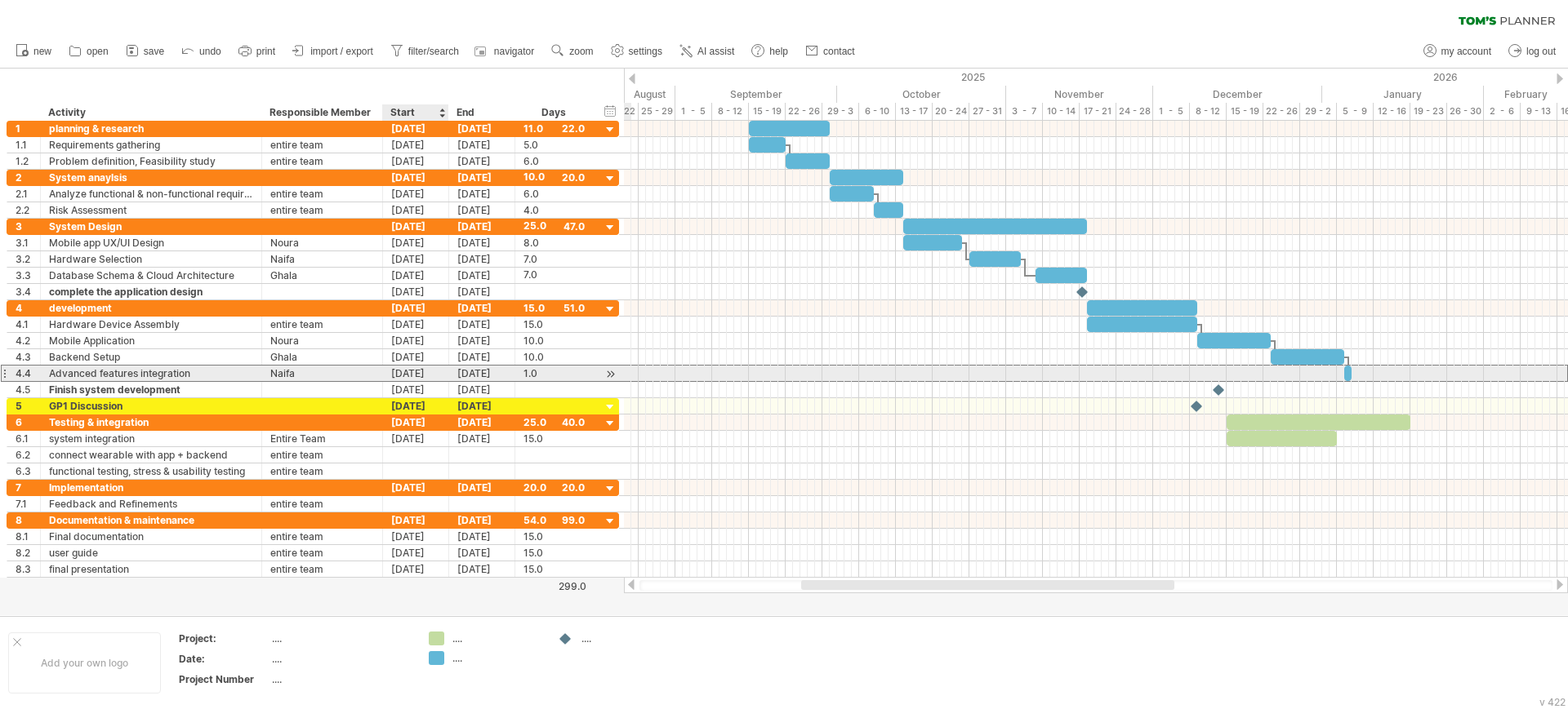
click at [438, 369] on div "[DATE]" at bounding box center [416, 373] width 66 height 16
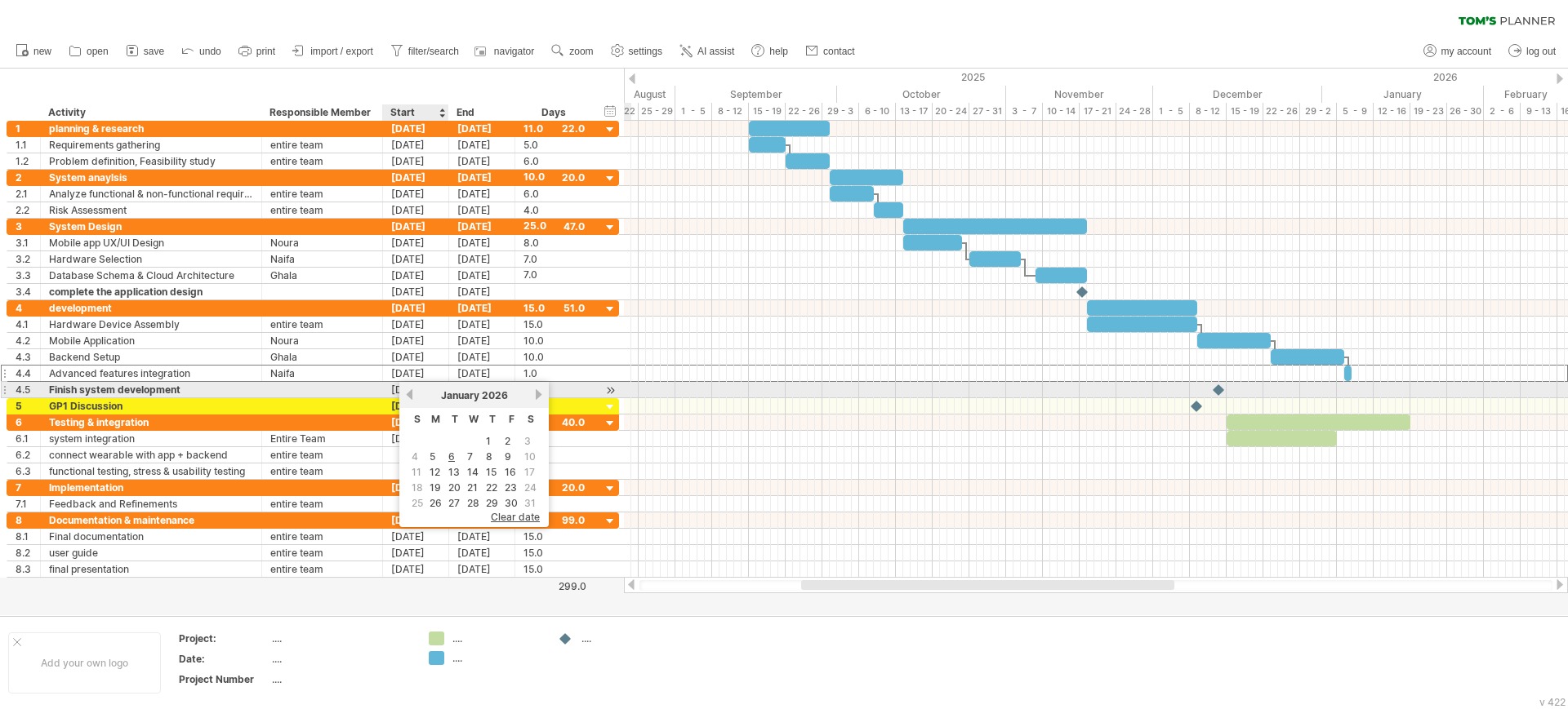
click at [413, 395] on link "previous" at bounding box center [409, 394] width 12 height 12
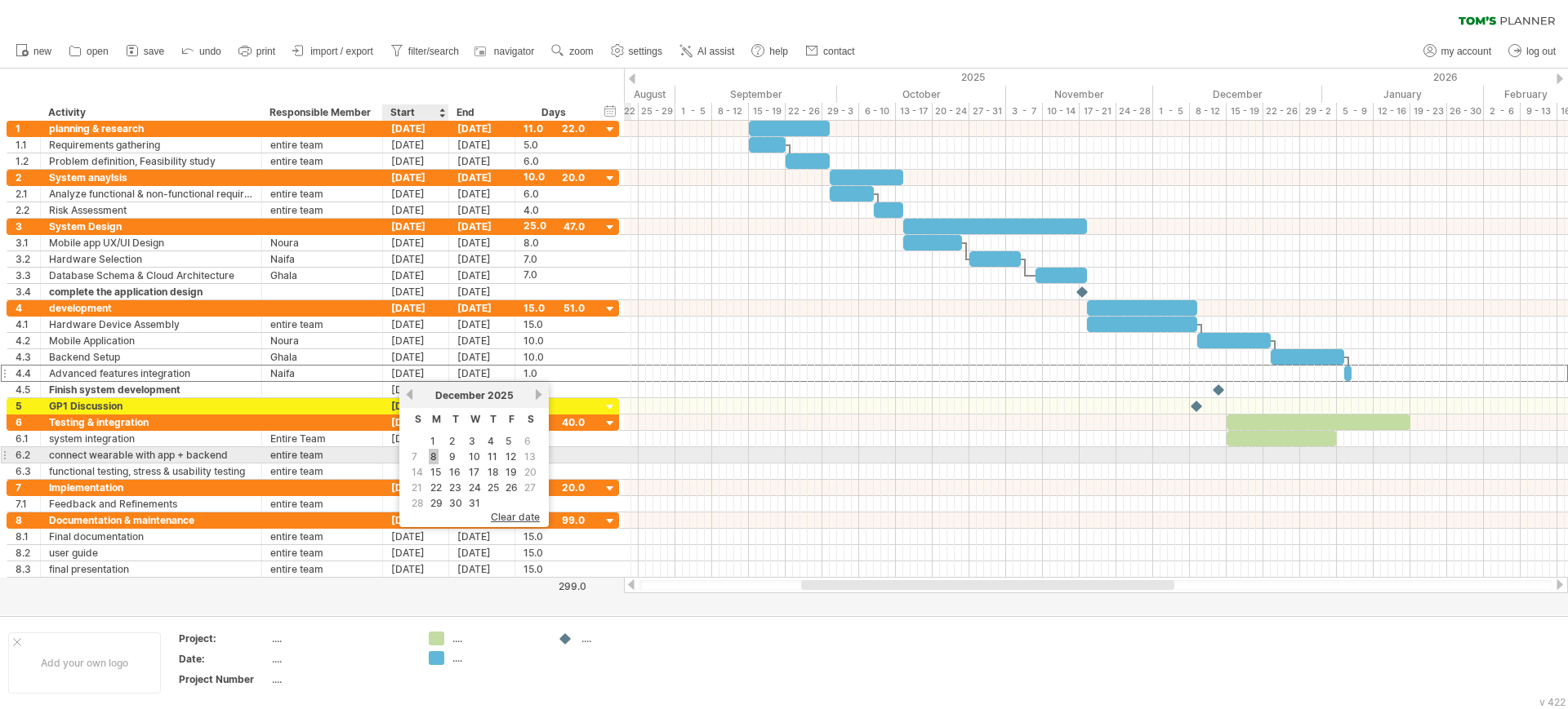
click at [433, 455] on link "8" at bounding box center [433, 456] width 10 height 16
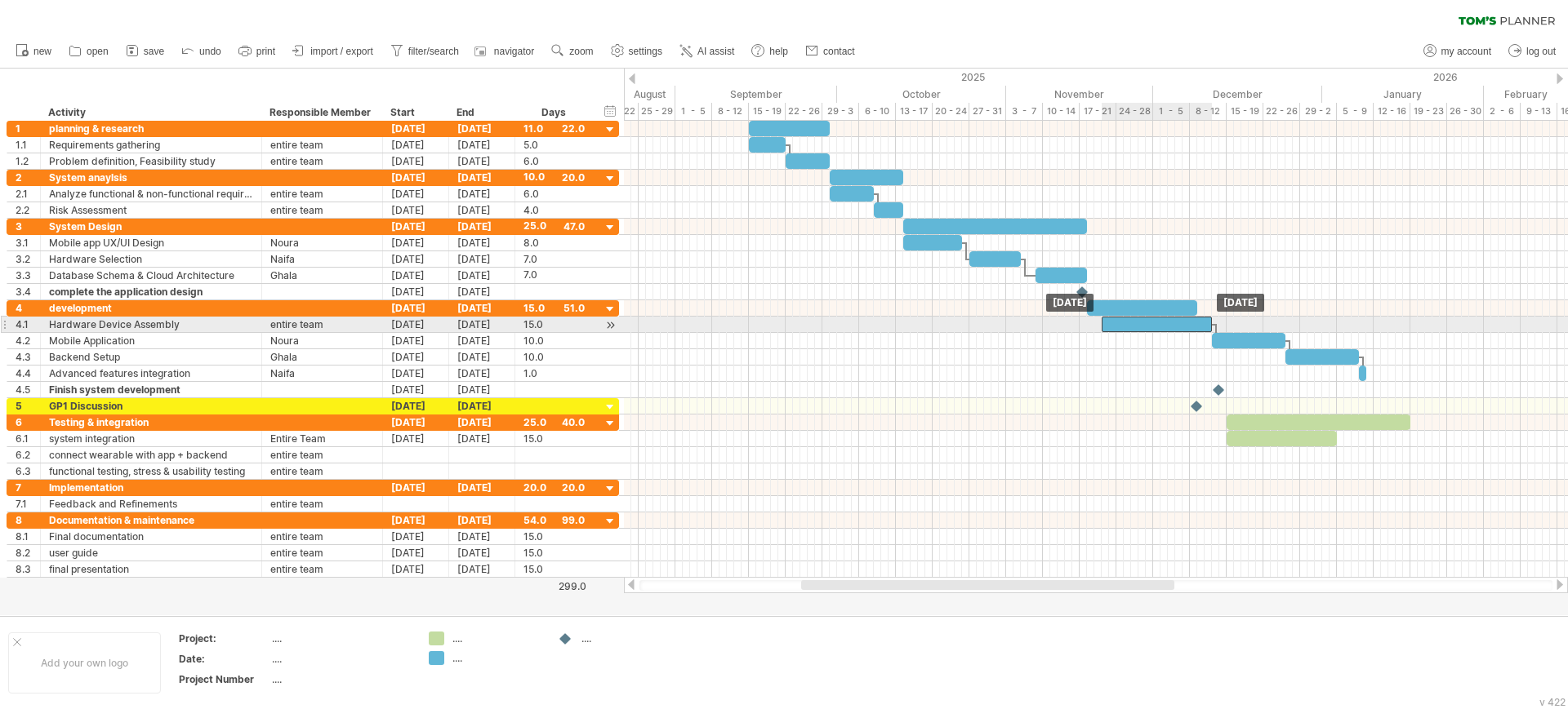
drag, startPoint x: 946, startPoint y: 322, endPoint x: 1113, endPoint y: 329, distance: 167.1
click at [1113, 329] on div at bounding box center [1157, 324] width 110 height 16
click at [410, 325] on div "[DATE]" at bounding box center [416, 324] width 66 height 16
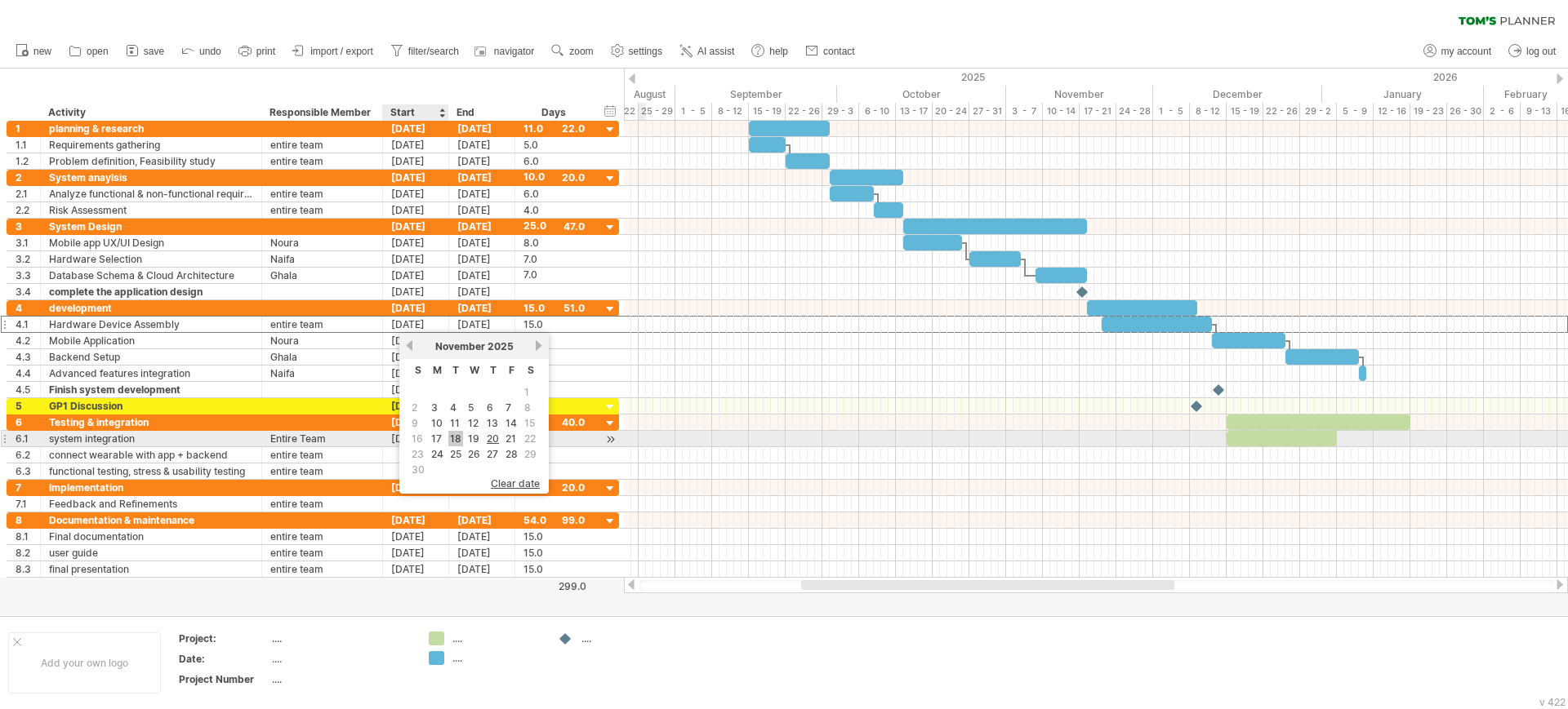
click at [455, 431] on link "18" at bounding box center [455, 439] width 15 height 16
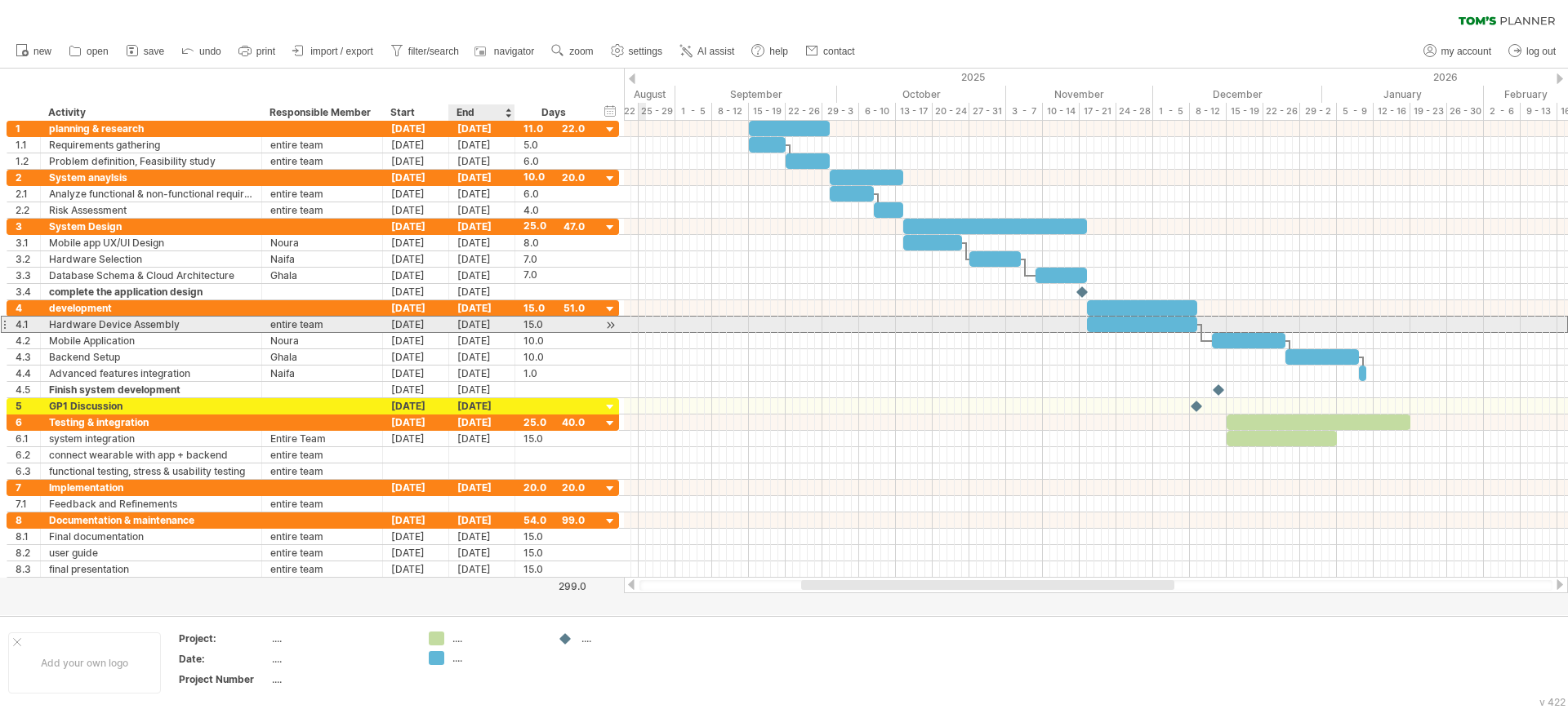
click at [470, 326] on div "[DATE]" at bounding box center [482, 324] width 66 height 16
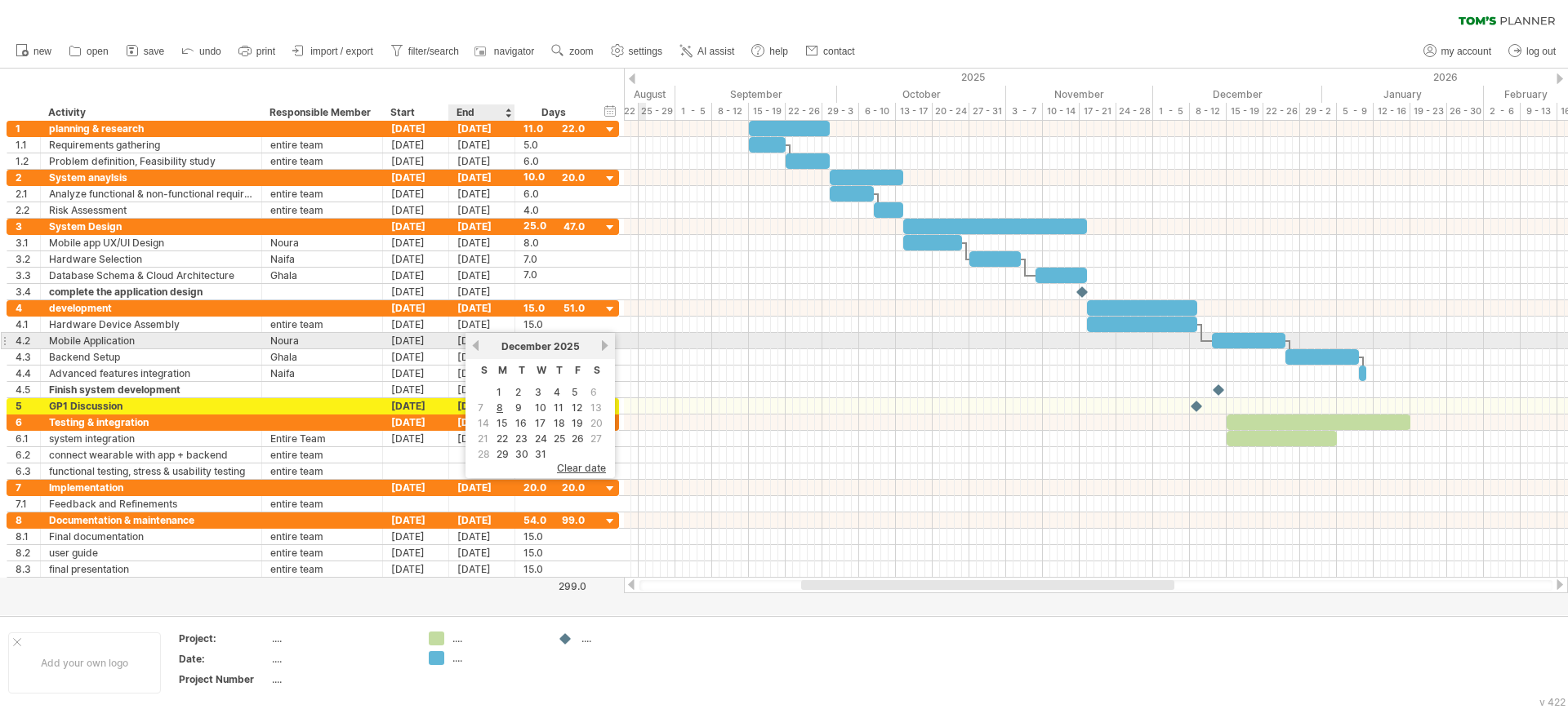
click at [474, 344] on link "previous" at bounding box center [475, 345] width 12 height 12
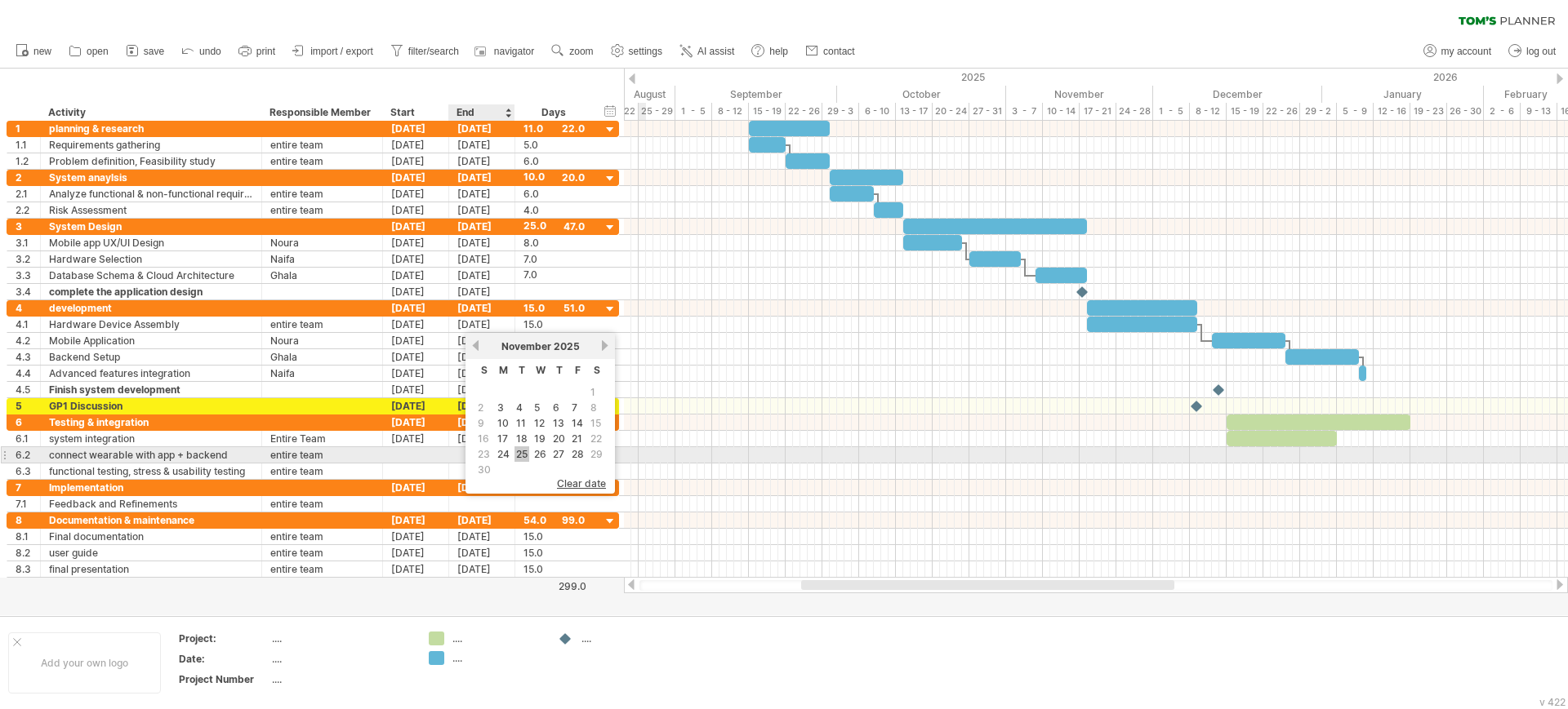
click at [523, 452] on link "25" at bounding box center [522, 453] width 15 height 16
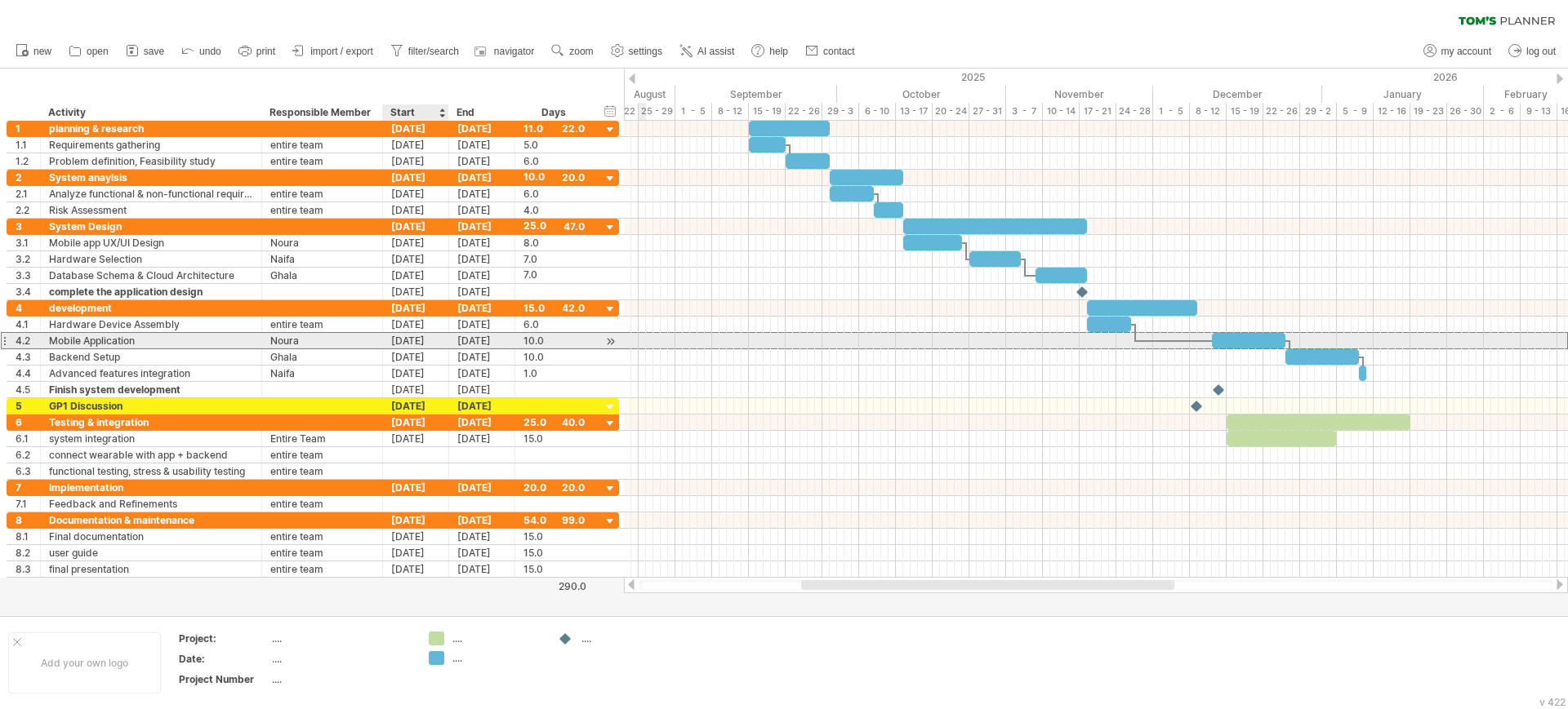
click at [432, 340] on div "[DATE]" at bounding box center [416, 340] width 66 height 16
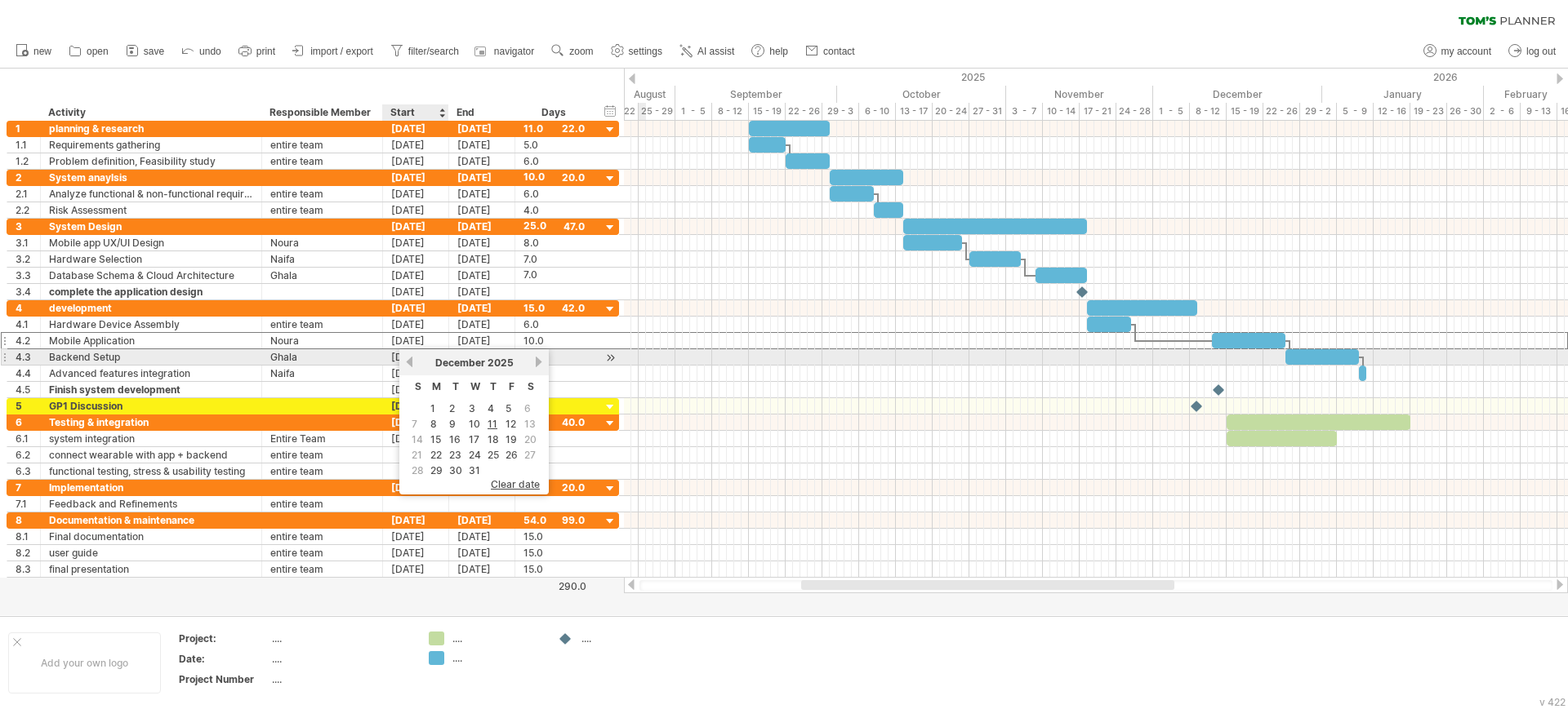
click at [408, 365] on link "previous" at bounding box center [409, 361] width 12 height 12
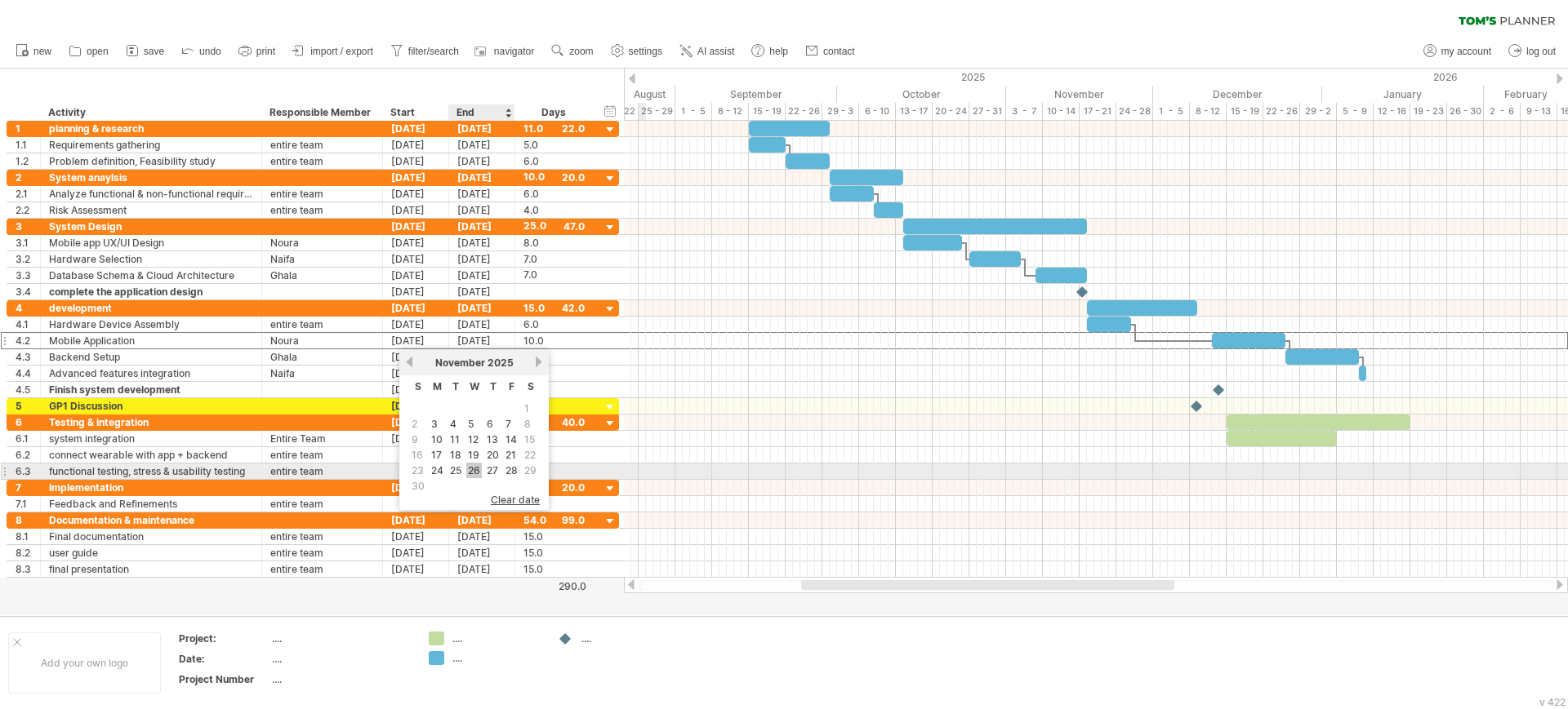
click at [474, 470] on link "26" at bounding box center [474, 470] width 16 height 16
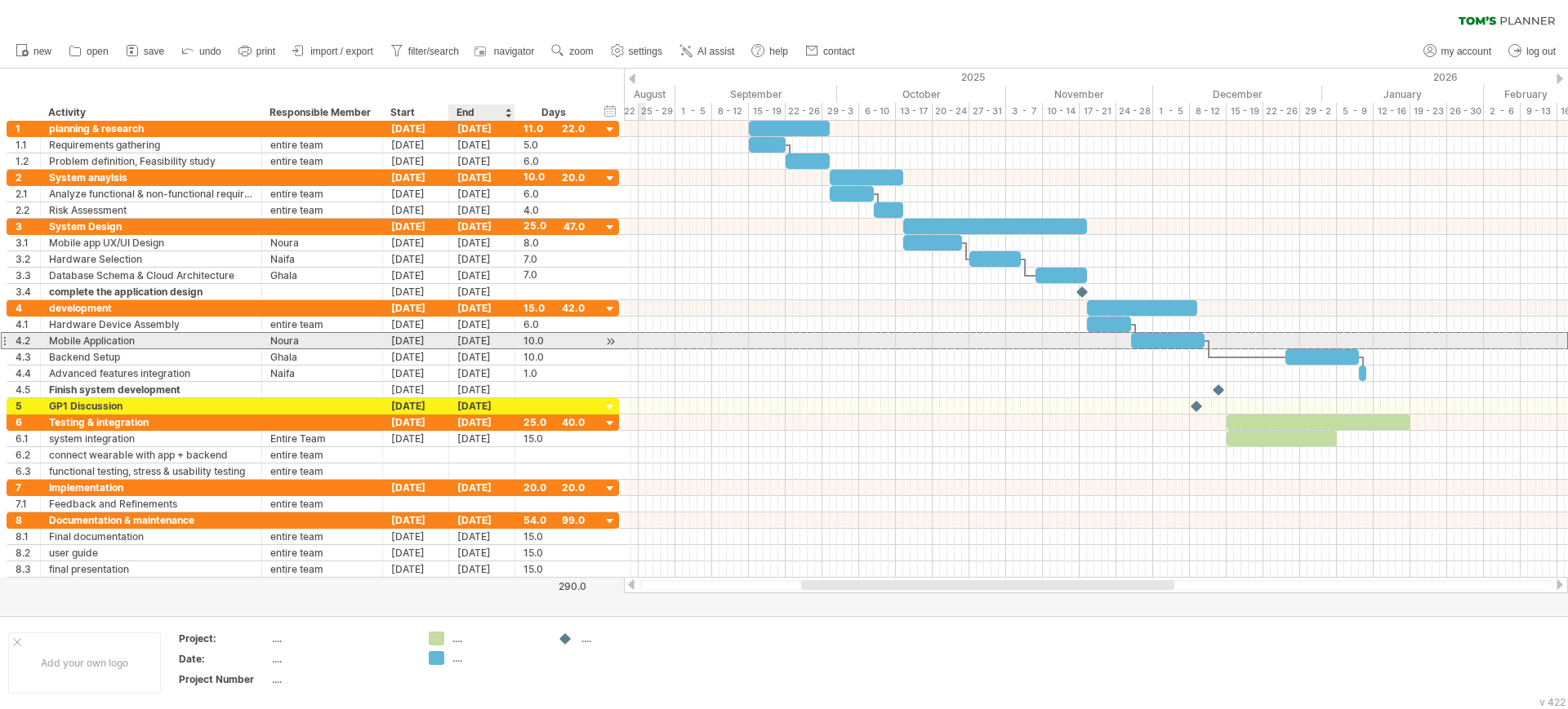
click at [467, 340] on div "[DATE]" at bounding box center [482, 340] width 66 height 16
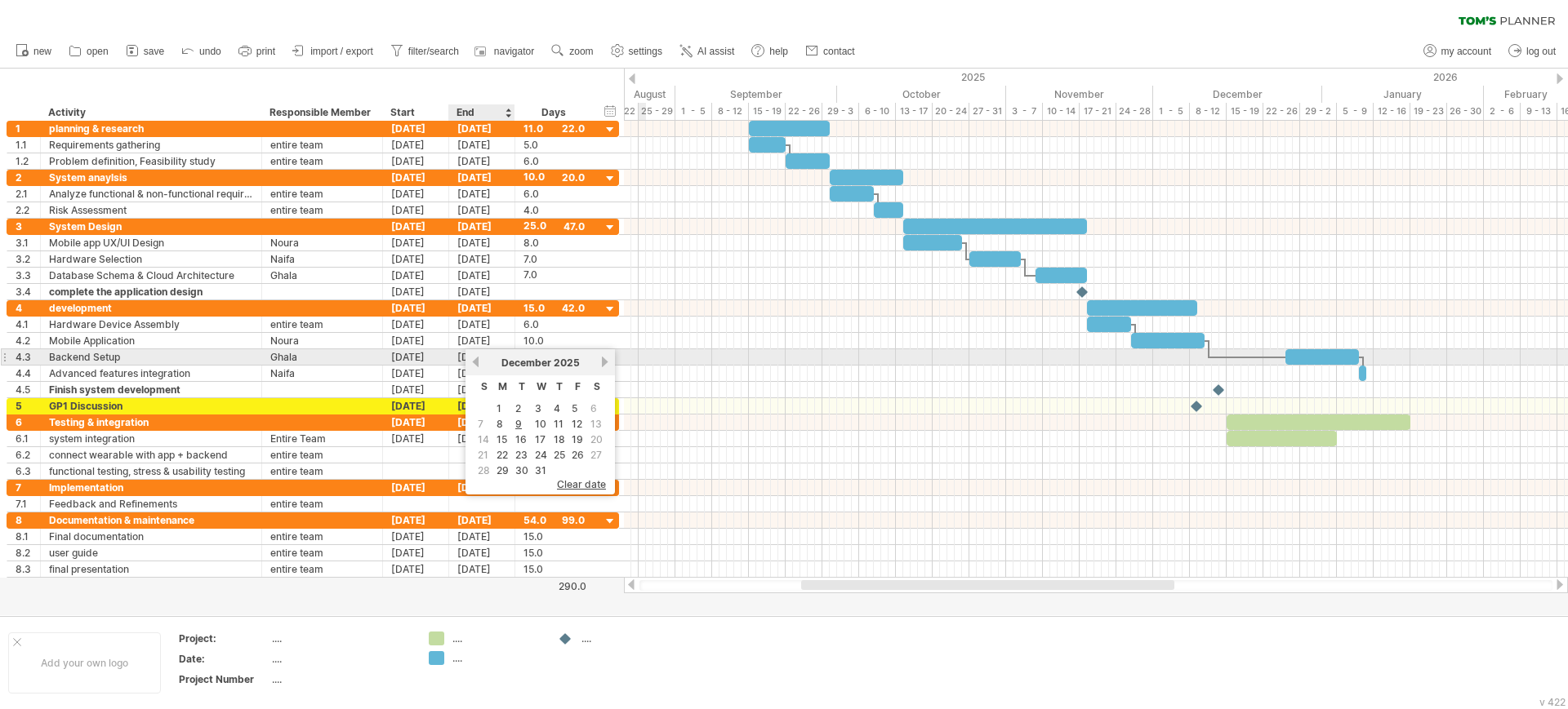
click at [475, 360] on link "previous" at bounding box center [475, 361] width 12 height 12
click at [604, 363] on link "next" at bounding box center [604, 361] width 12 height 12
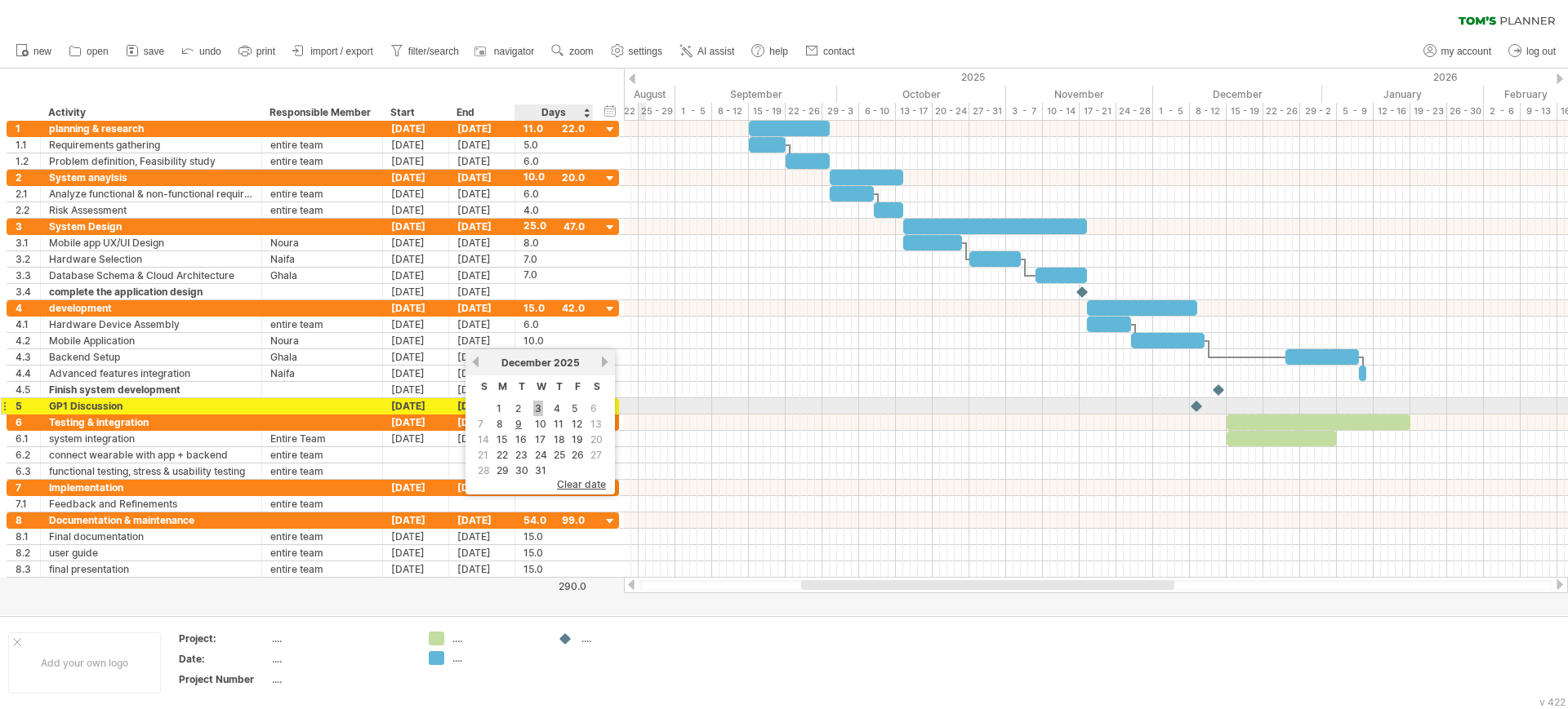
click at [536, 409] on link "3" at bounding box center [537, 408] width 10 height 16
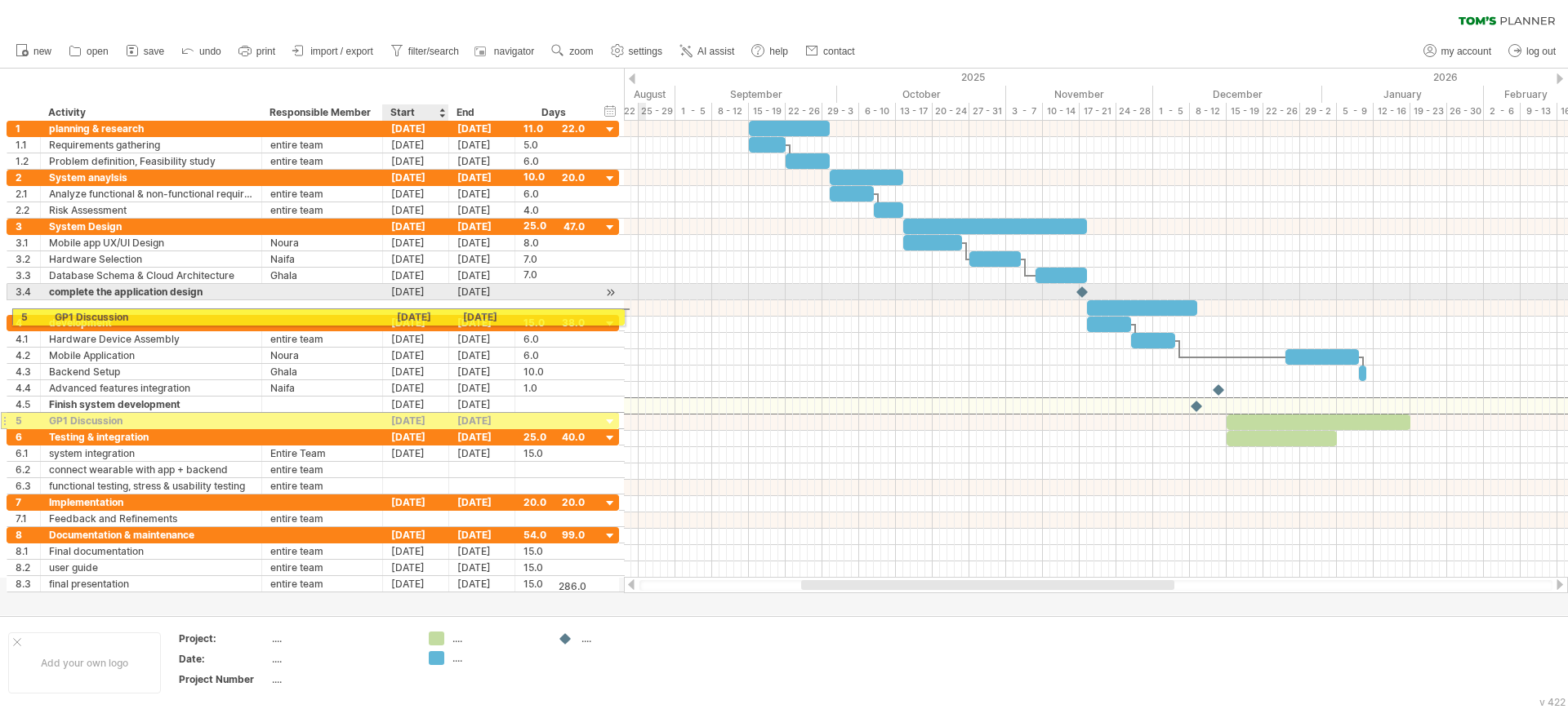
drag, startPoint x: 423, startPoint y: 408, endPoint x: 425, endPoint y: 308, distance: 100.0
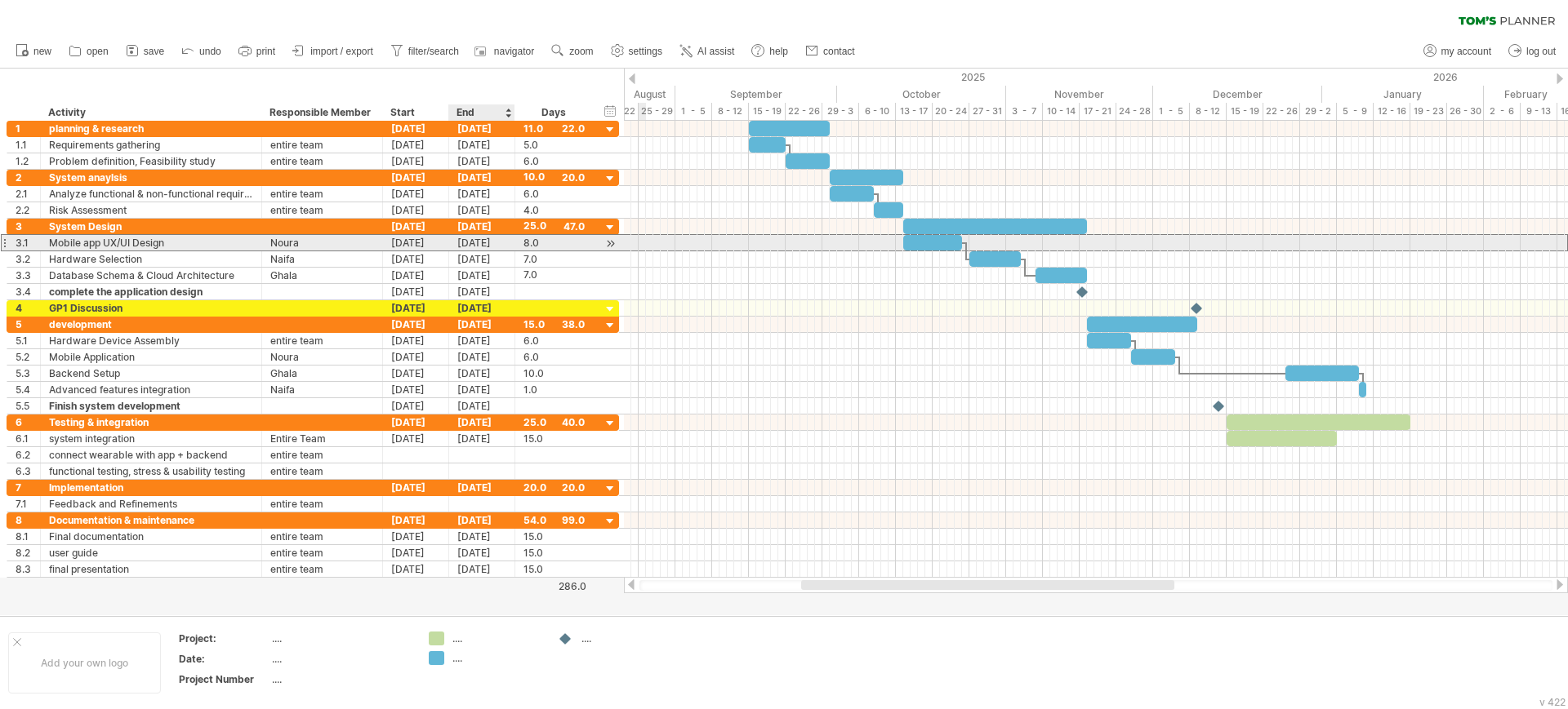
click at [492, 240] on div "[DATE]" at bounding box center [482, 243] width 66 height 16
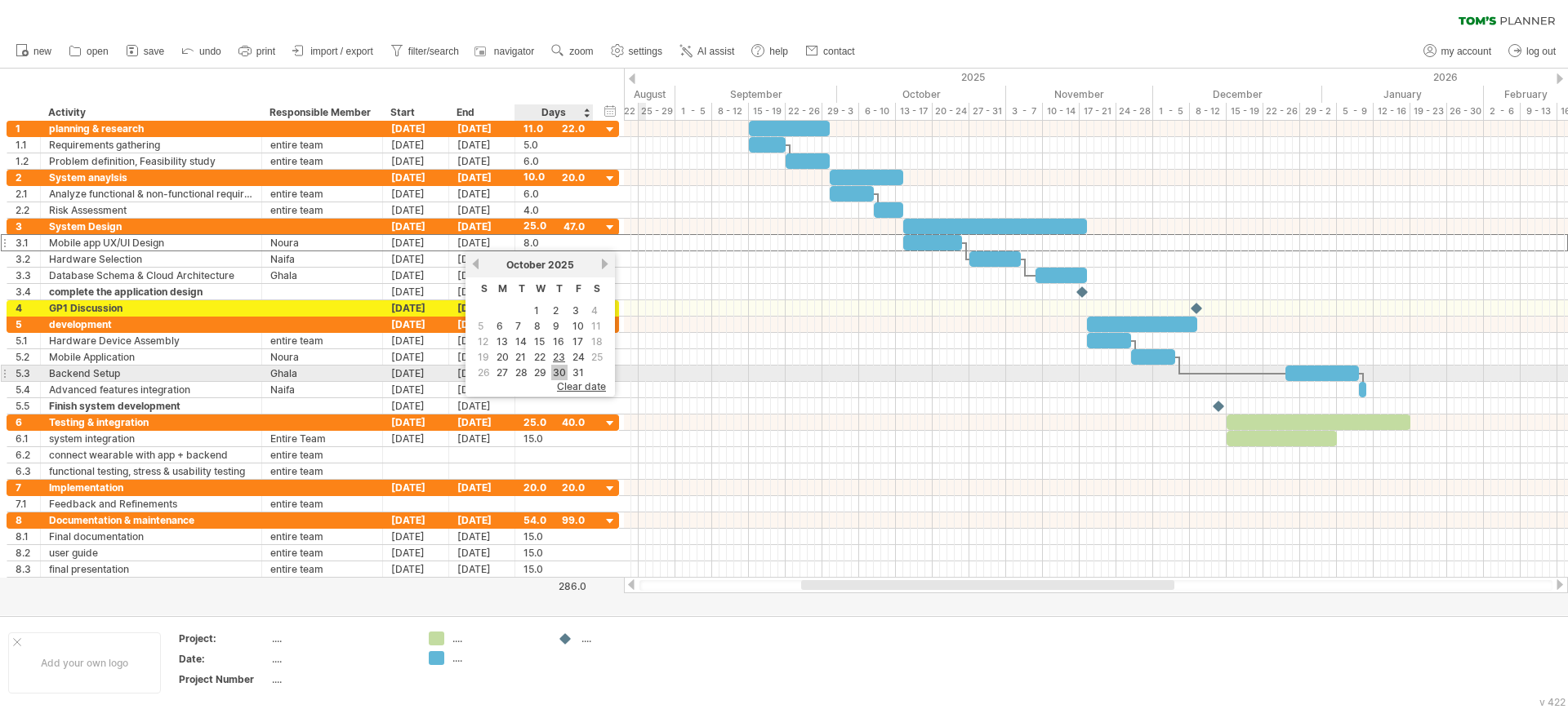
click at [562, 372] on link "30" at bounding box center [559, 372] width 17 height 16
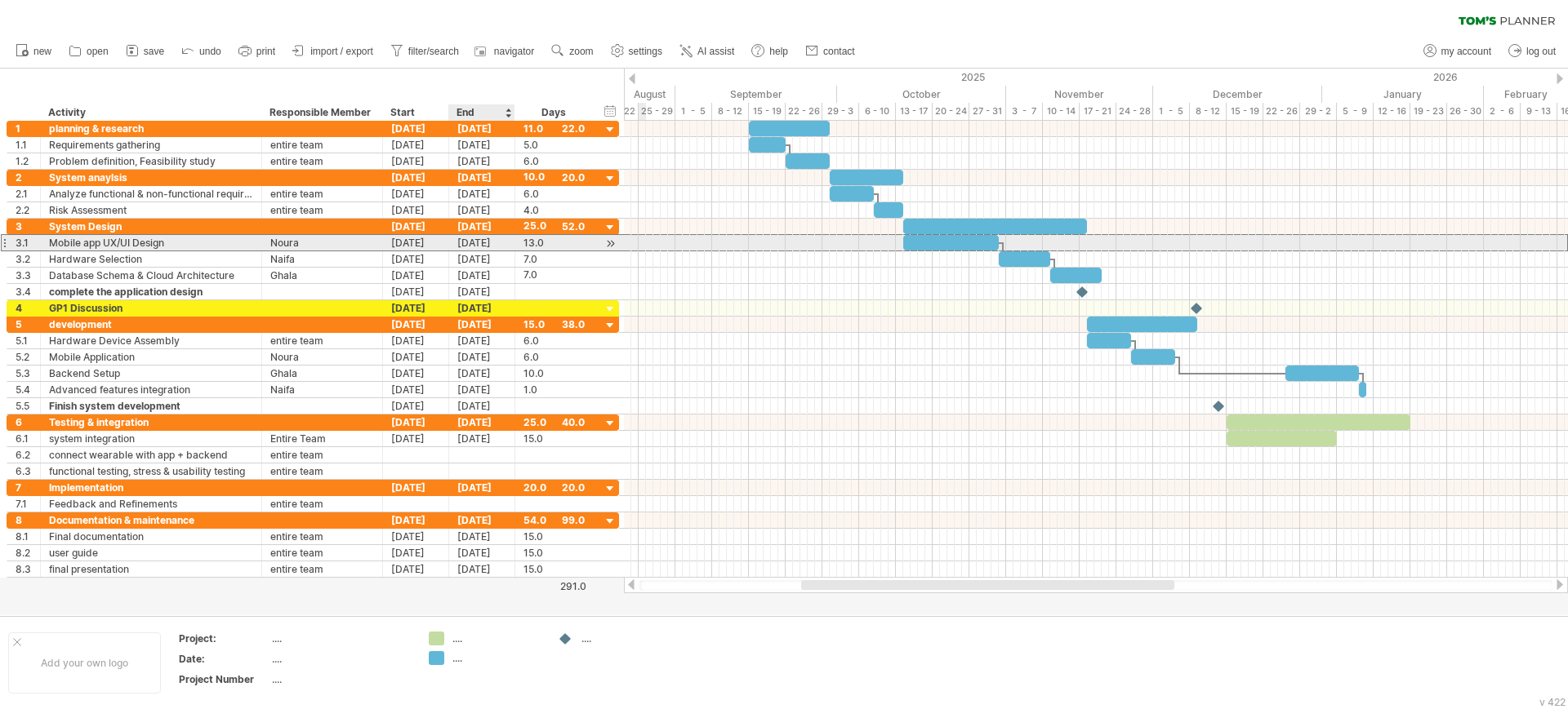
click at [496, 246] on div "[DATE]" at bounding box center [482, 243] width 66 height 16
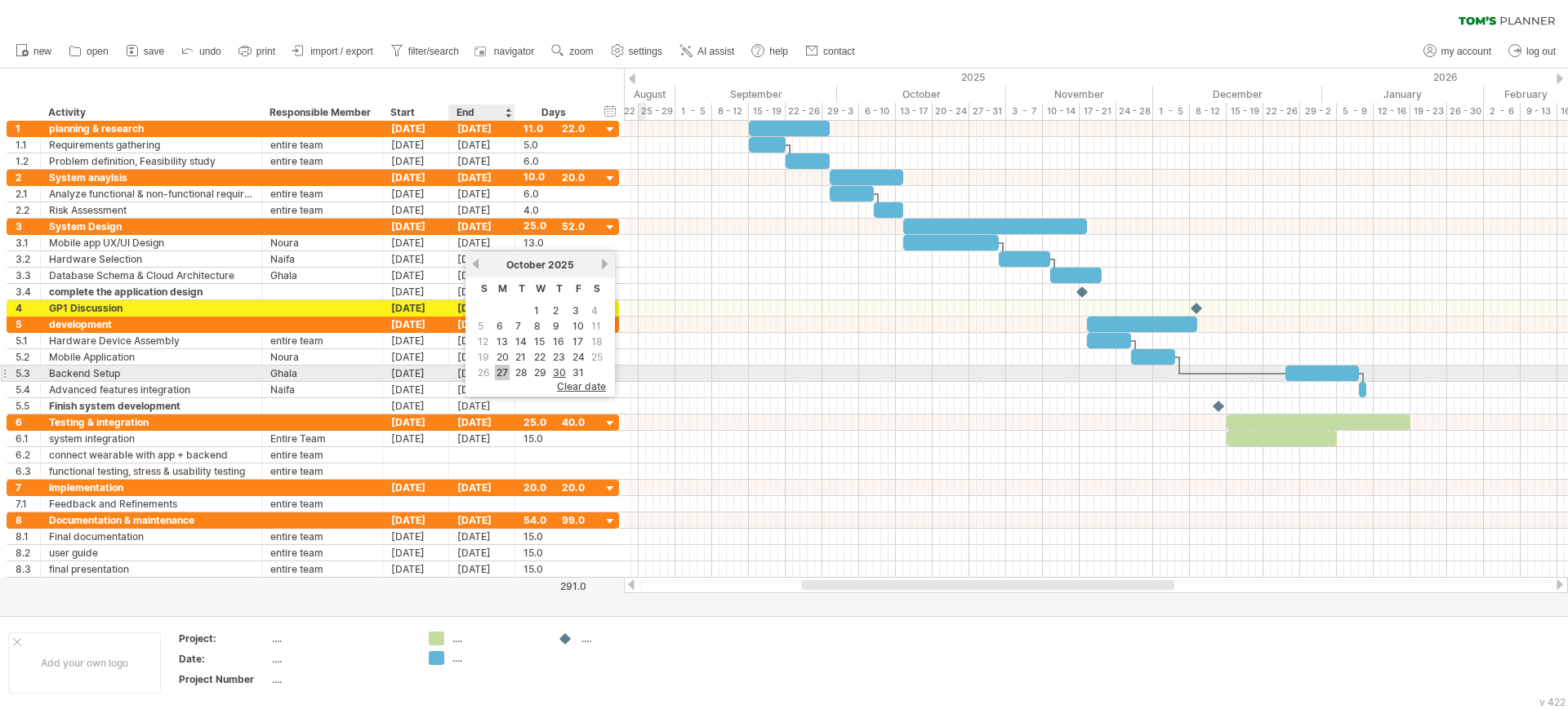
click at [503, 369] on link "27" at bounding box center [502, 372] width 15 height 16
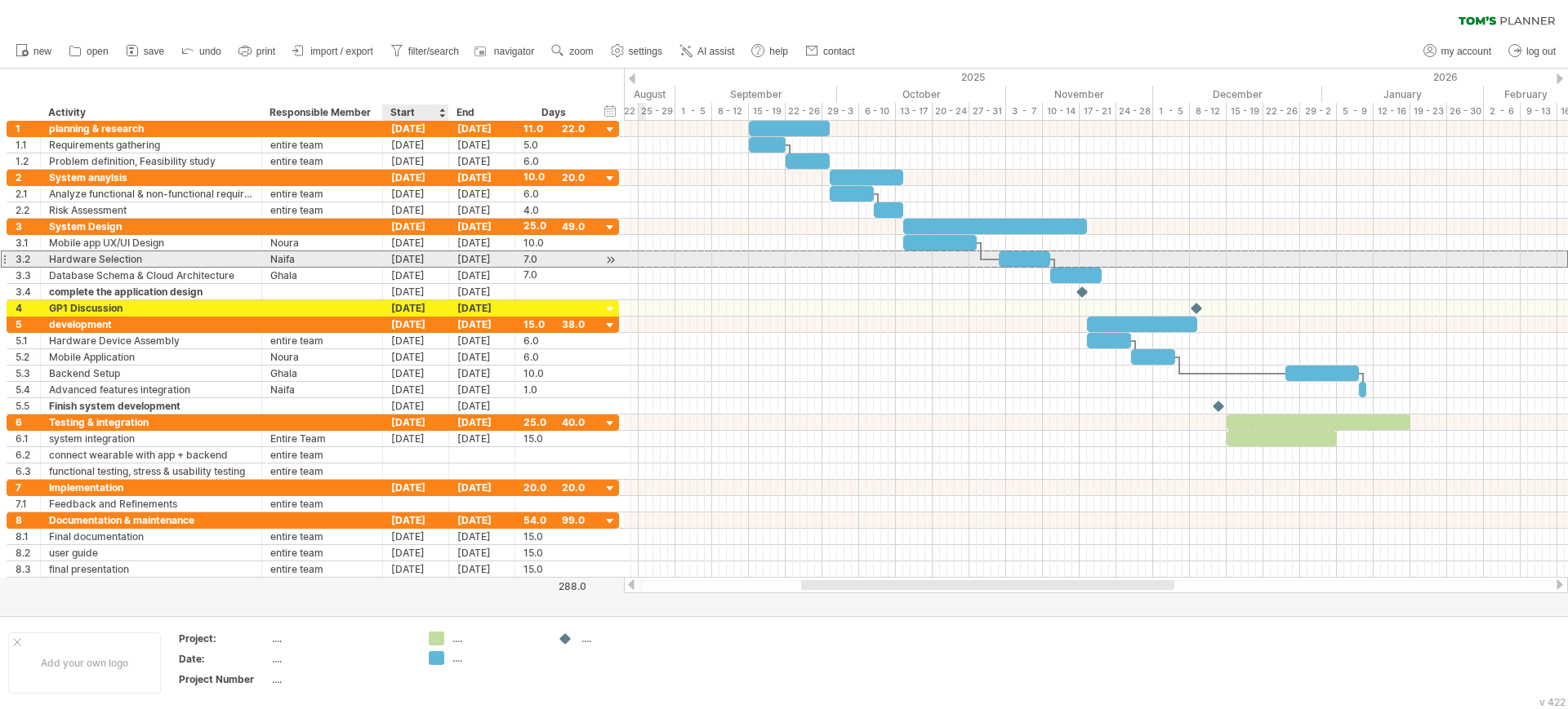
click at [422, 259] on div "[DATE]" at bounding box center [416, 258] width 66 height 16
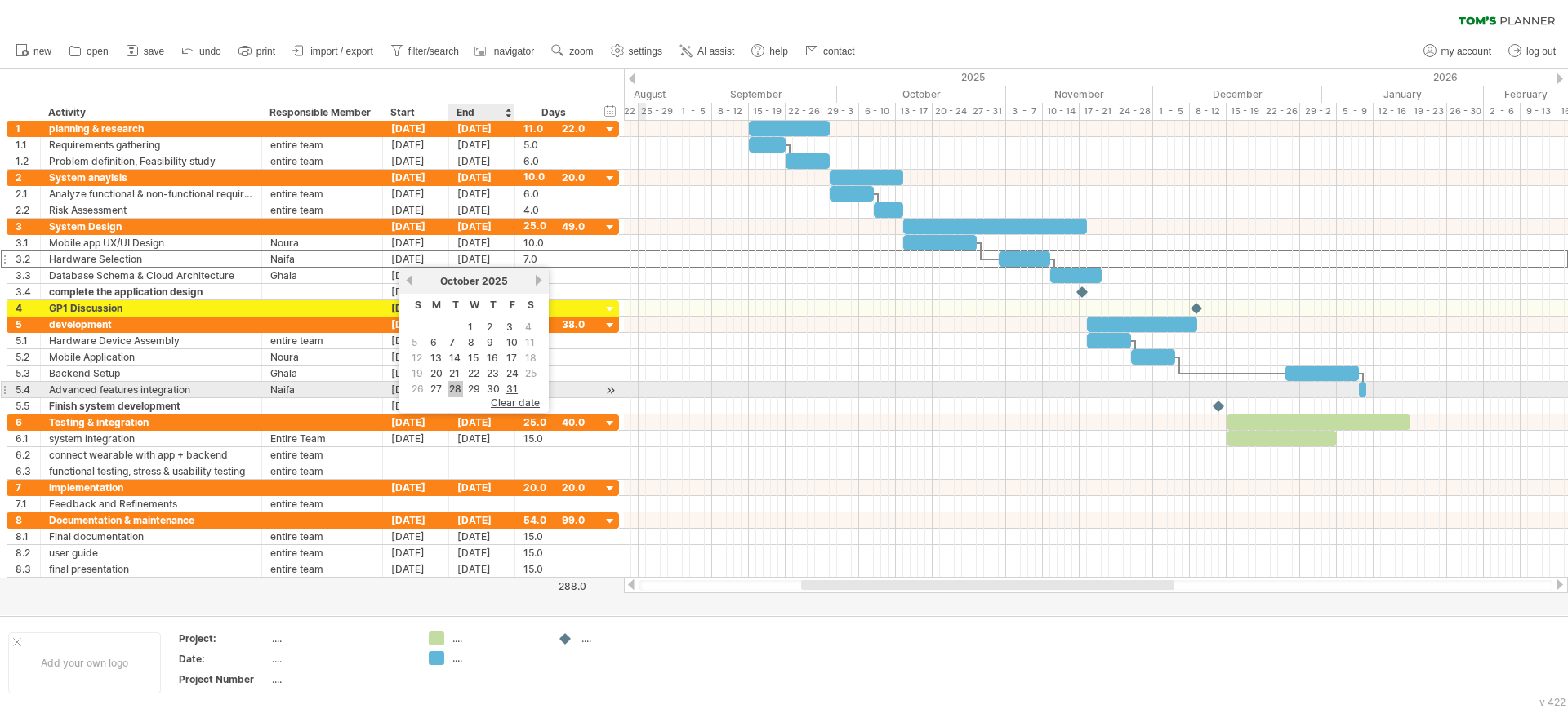
click at [458, 390] on link "28" at bounding box center [455, 388] width 16 height 16
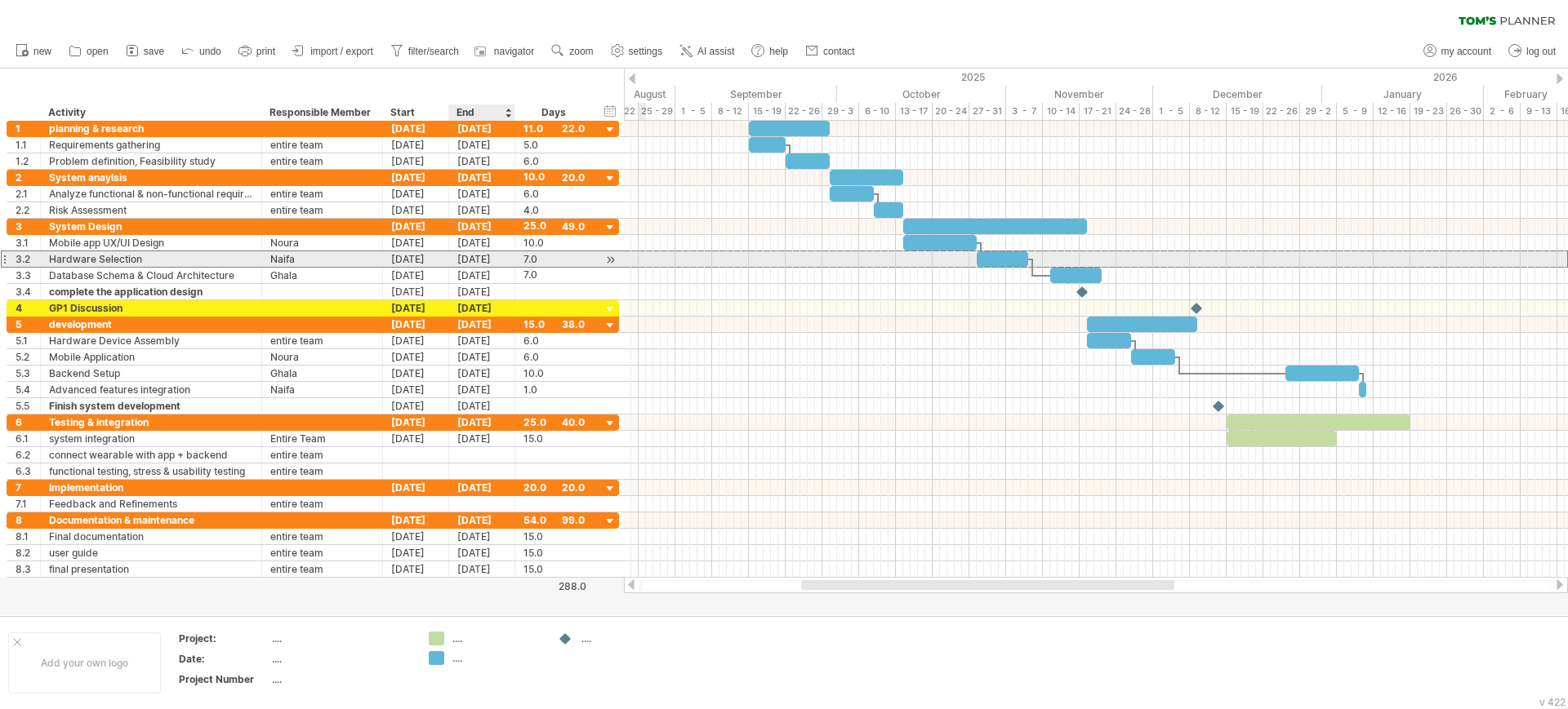
click at [467, 257] on div "[DATE]" at bounding box center [482, 258] width 66 height 16
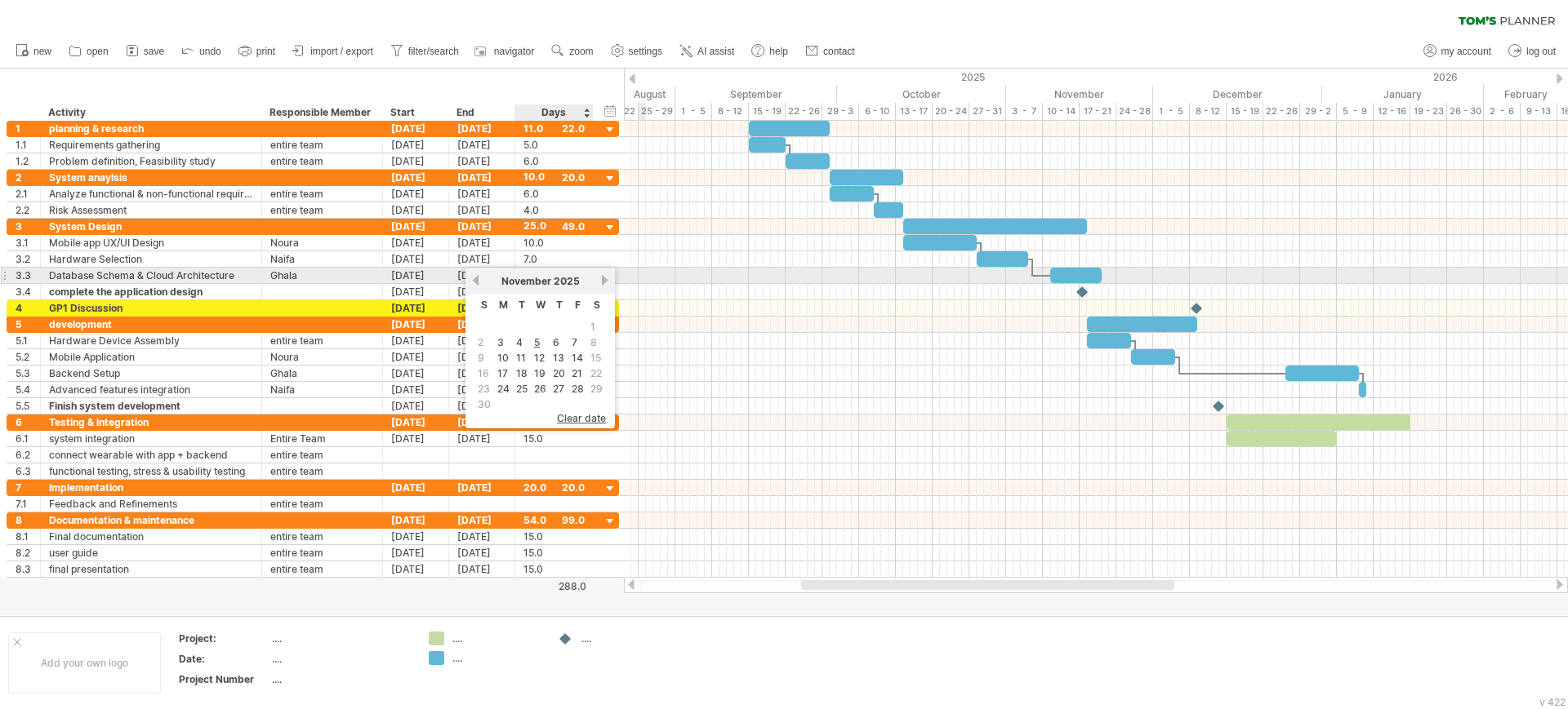
click at [601, 278] on link "next" at bounding box center [604, 280] width 12 height 12
click at [475, 279] on link "previous" at bounding box center [475, 280] width 12 height 12
click at [603, 279] on link "next" at bounding box center [604, 280] width 12 height 12
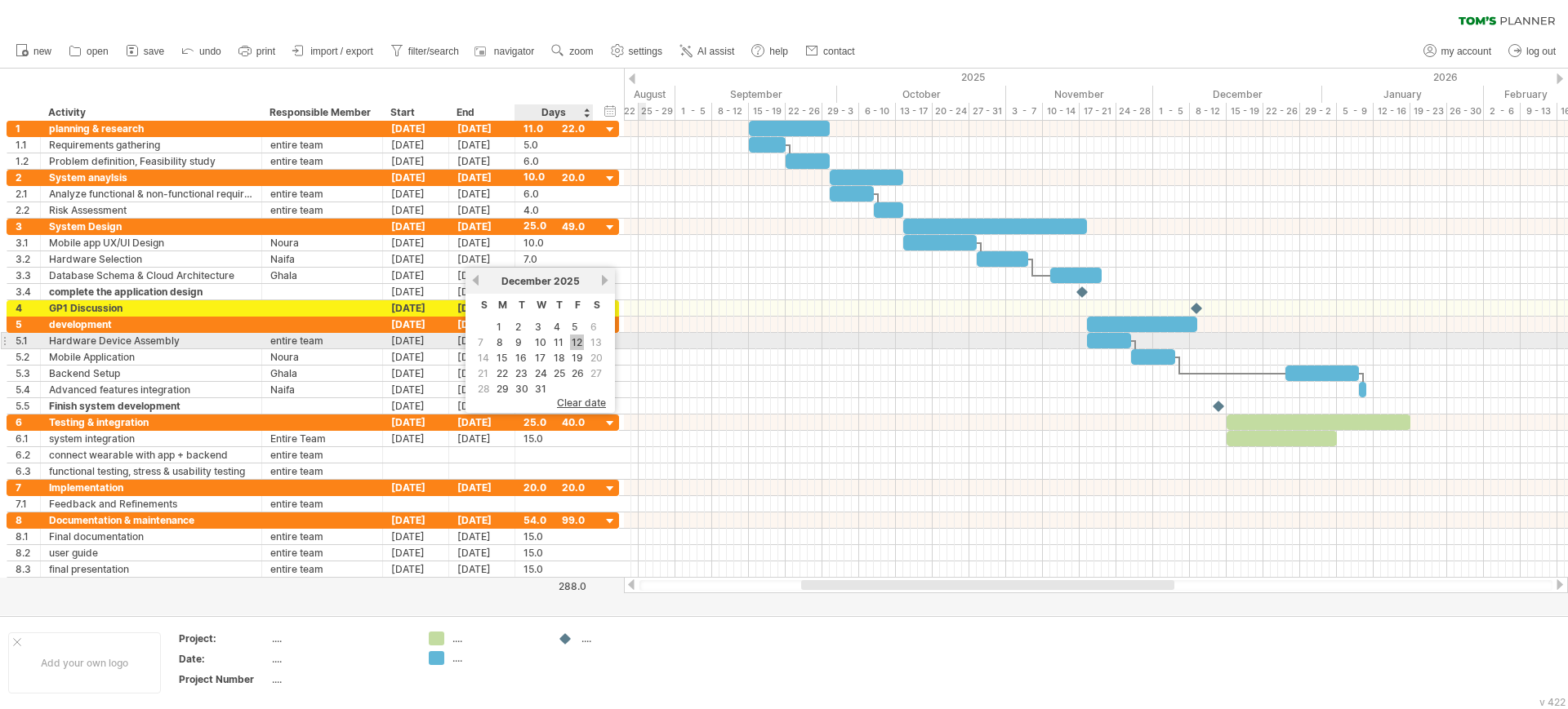
click at [573, 339] on link "12" at bounding box center [576, 342] width 14 height 16
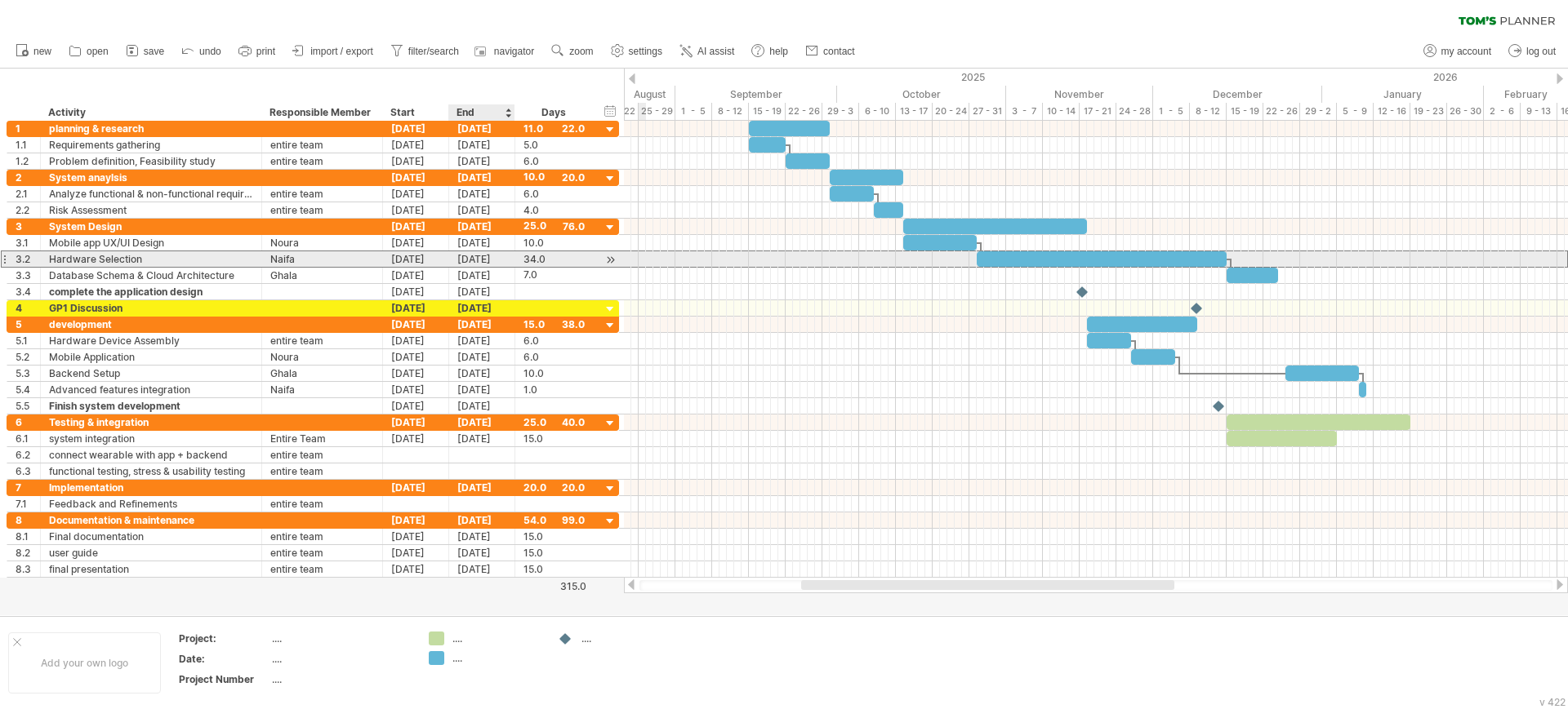
click at [491, 260] on div "[DATE]" at bounding box center [482, 258] width 66 height 16
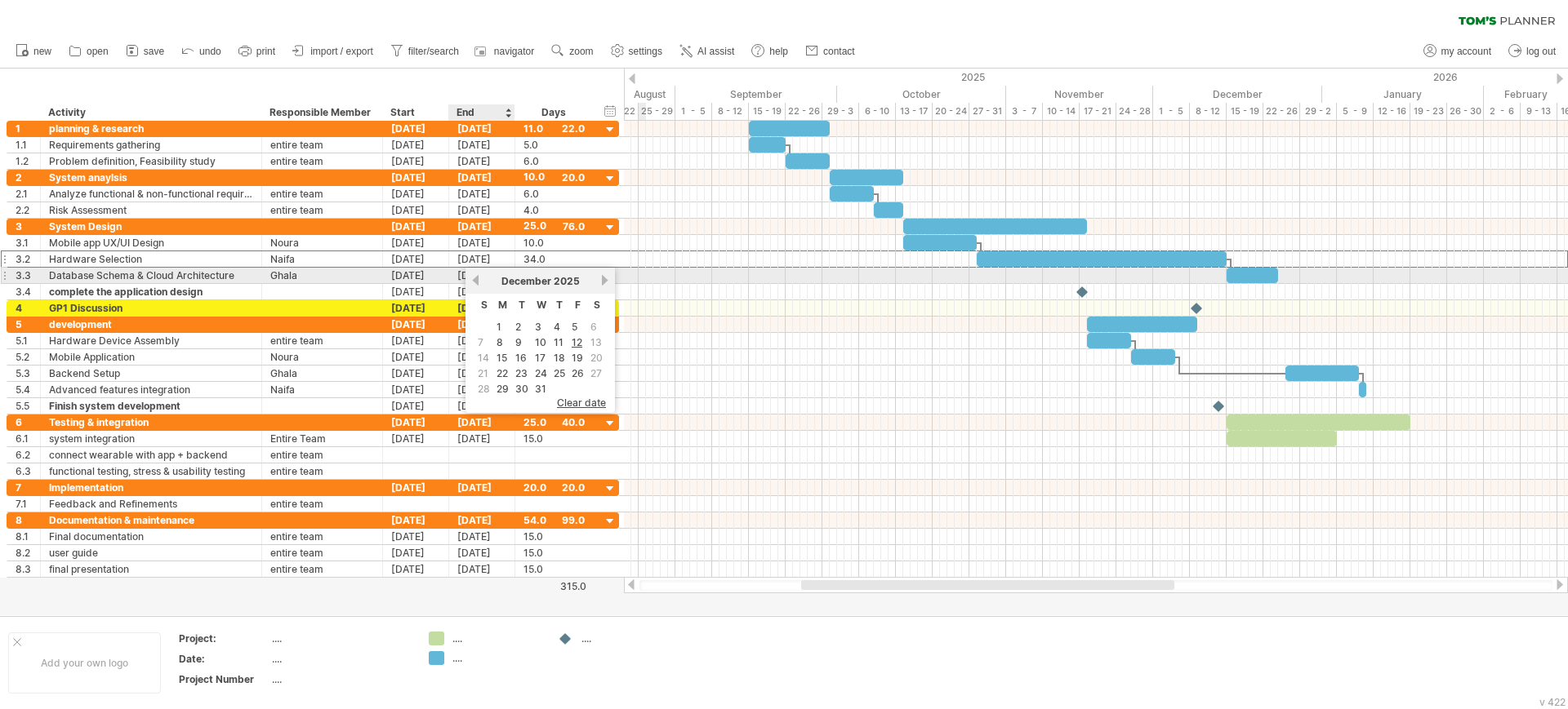
click at [478, 278] on link "previous" at bounding box center [475, 280] width 12 height 12
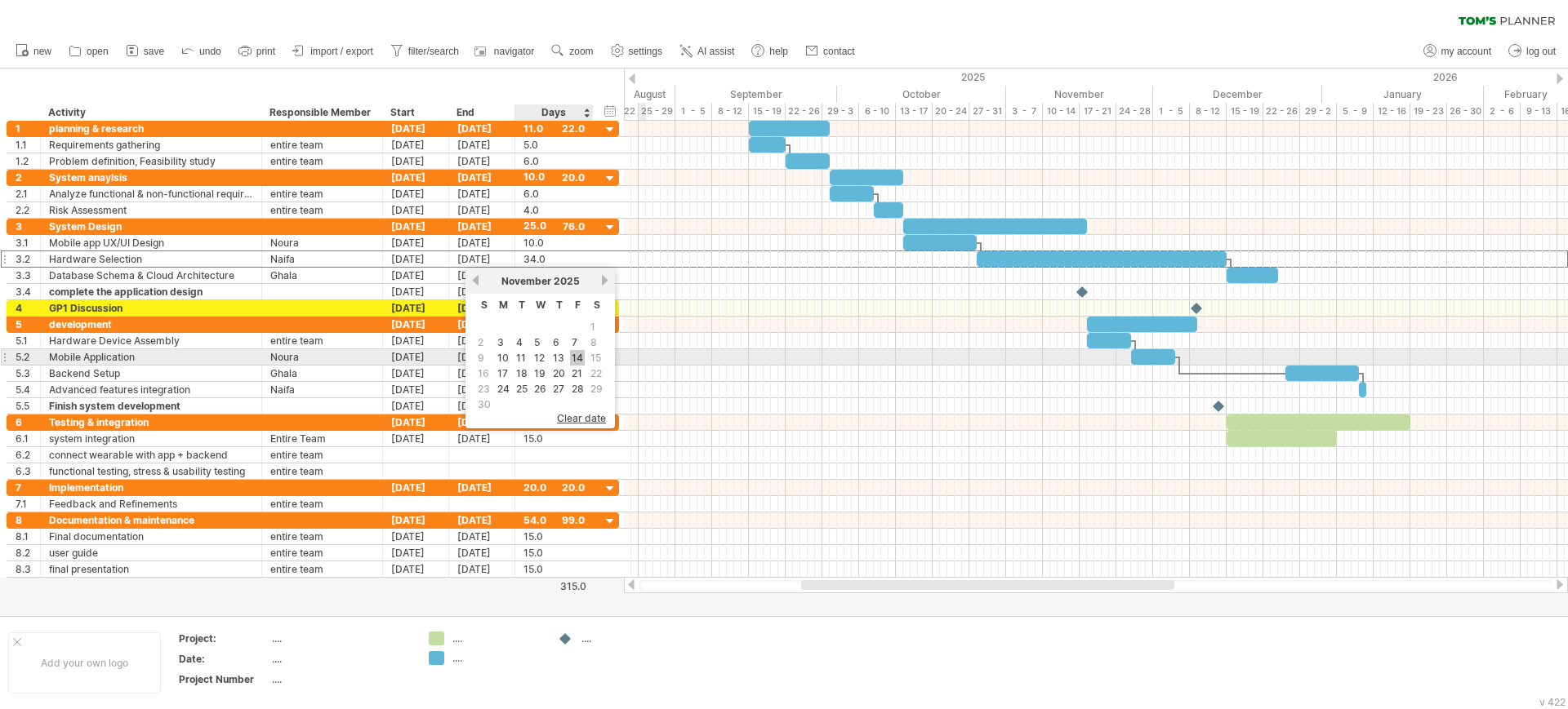
click at [576, 356] on link "14" at bounding box center [577, 358] width 15 height 16
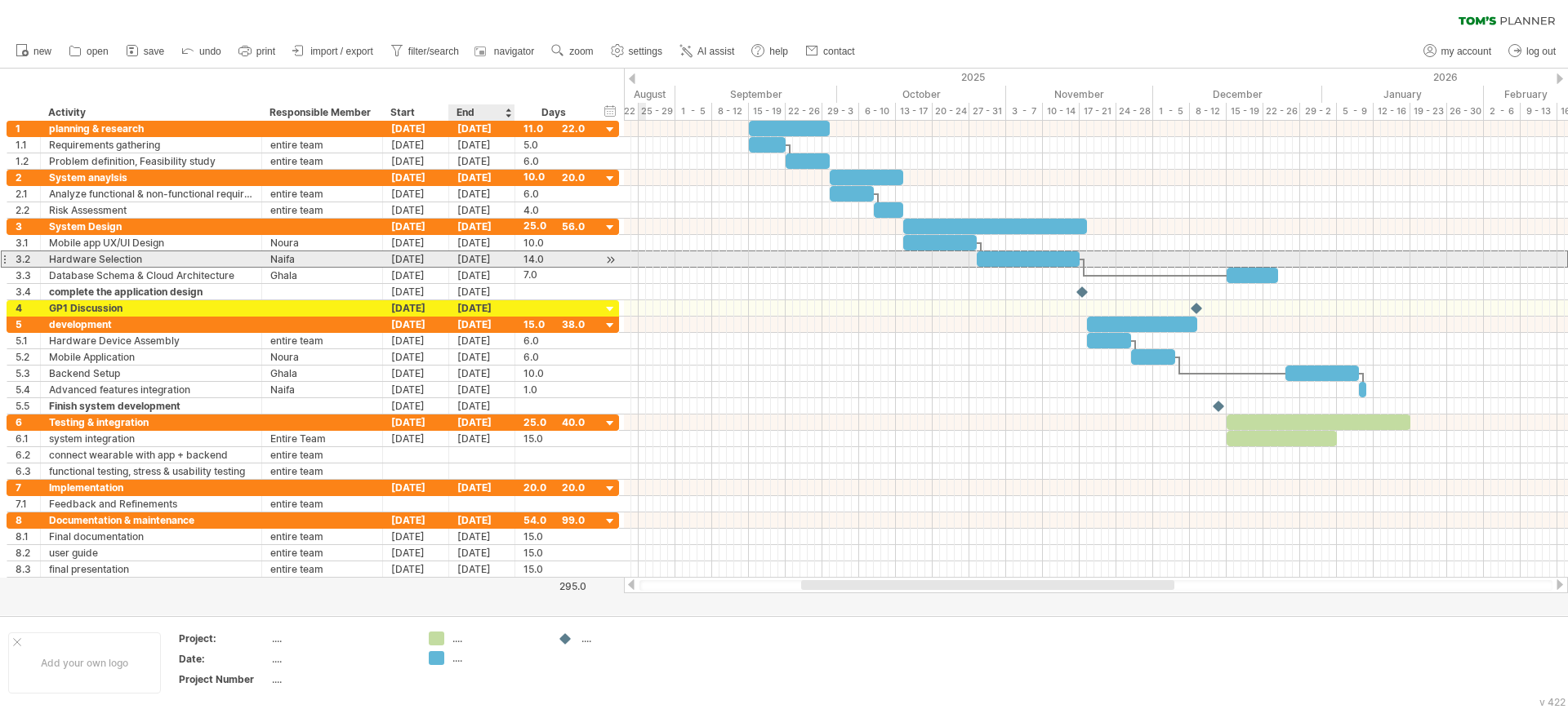
click at [493, 263] on div "[DATE]" at bounding box center [482, 258] width 66 height 16
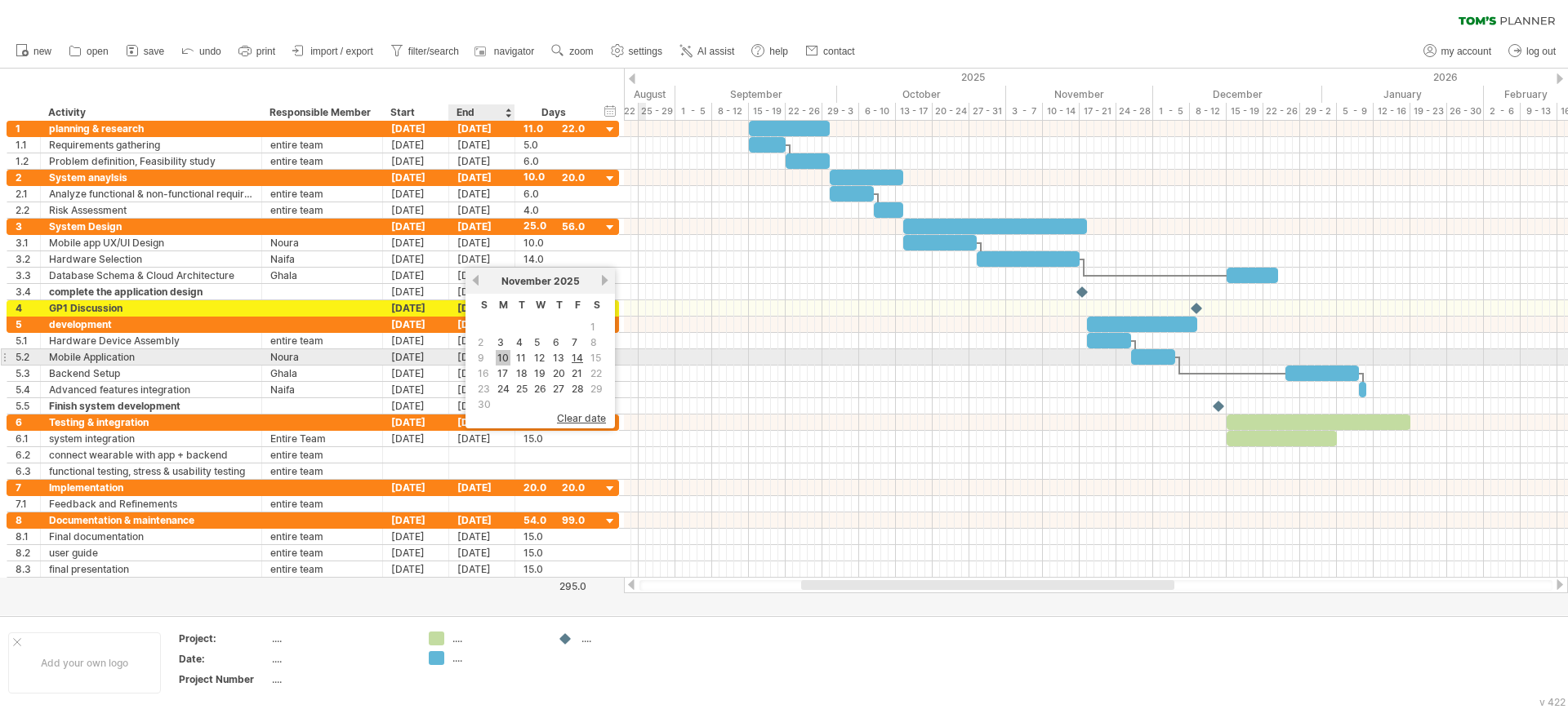
click at [503, 354] on link "10" at bounding box center [503, 358] width 15 height 16
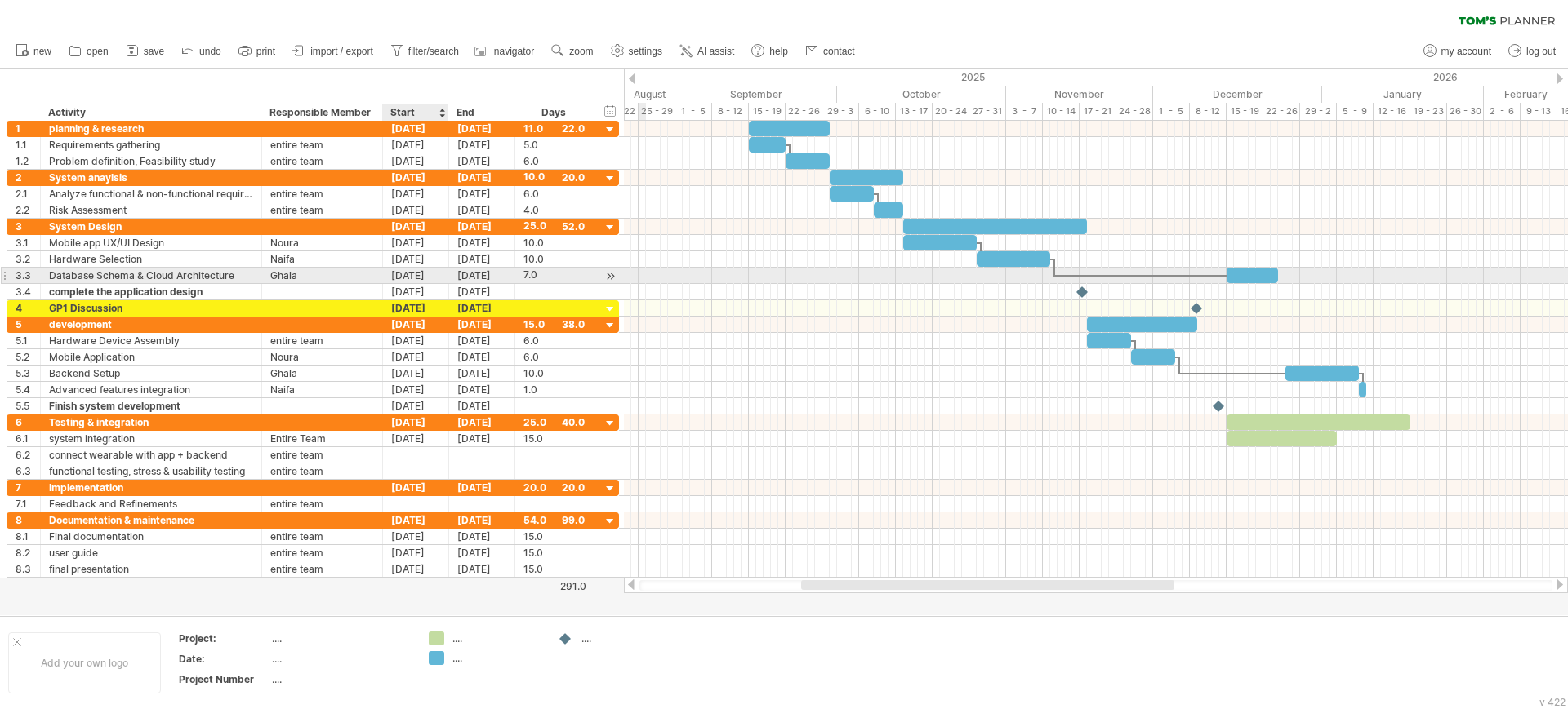
click at [420, 277] on div "[DATE]" at bounding box center [416, 275] width 66 height 16
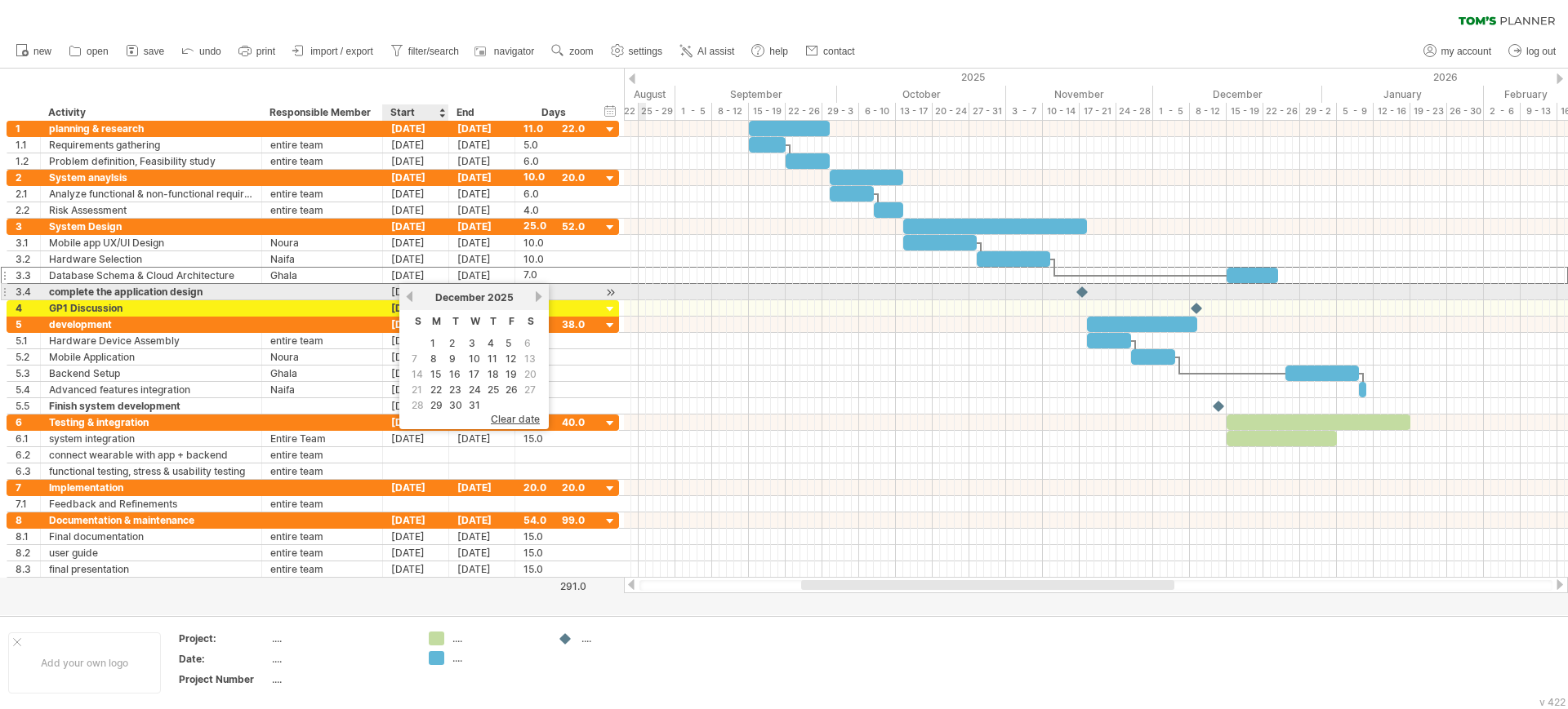
click at [409, 298] on link "previous" at bounding box center [409, 296] width 12 height 12
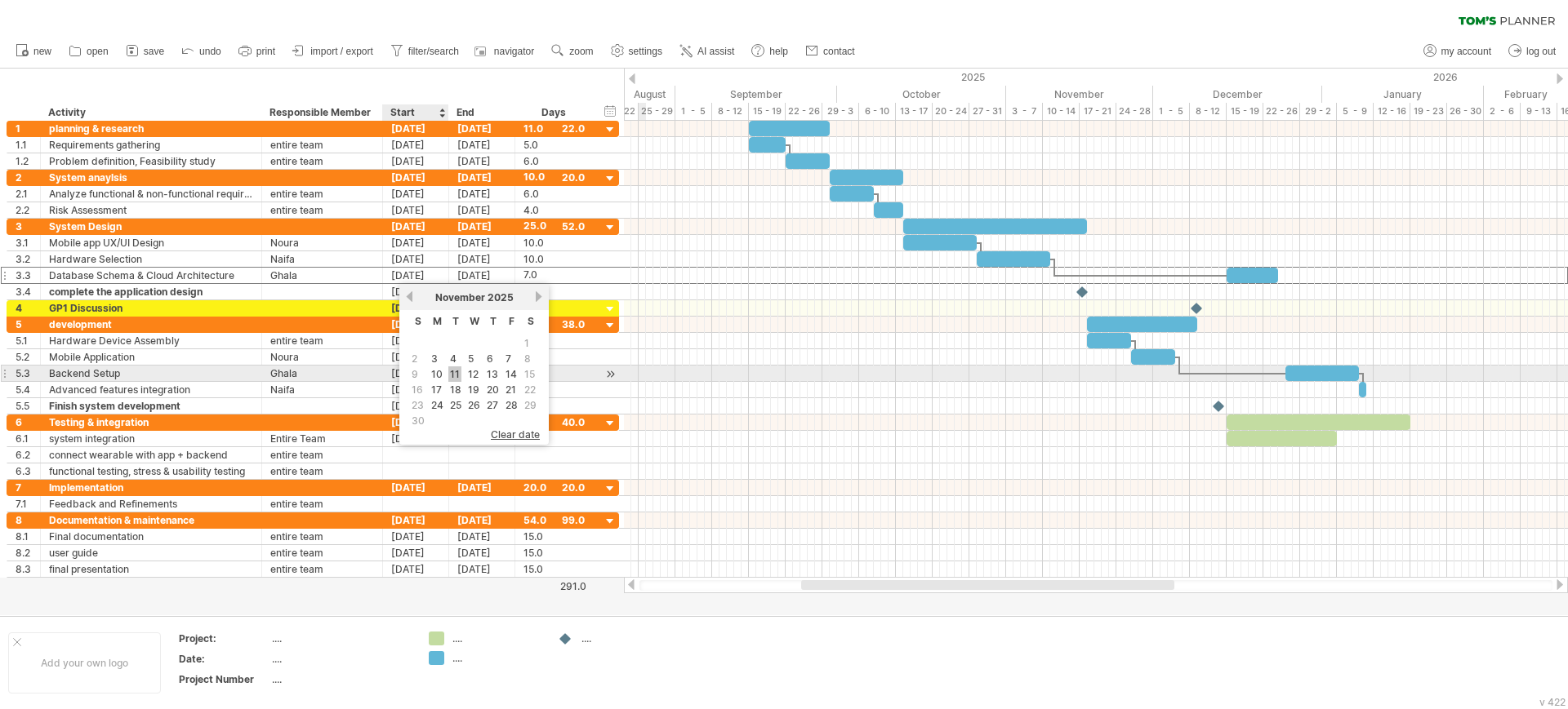
click at [452, 377] on link "11" at bounding box center [455, 373] width 13 height 16
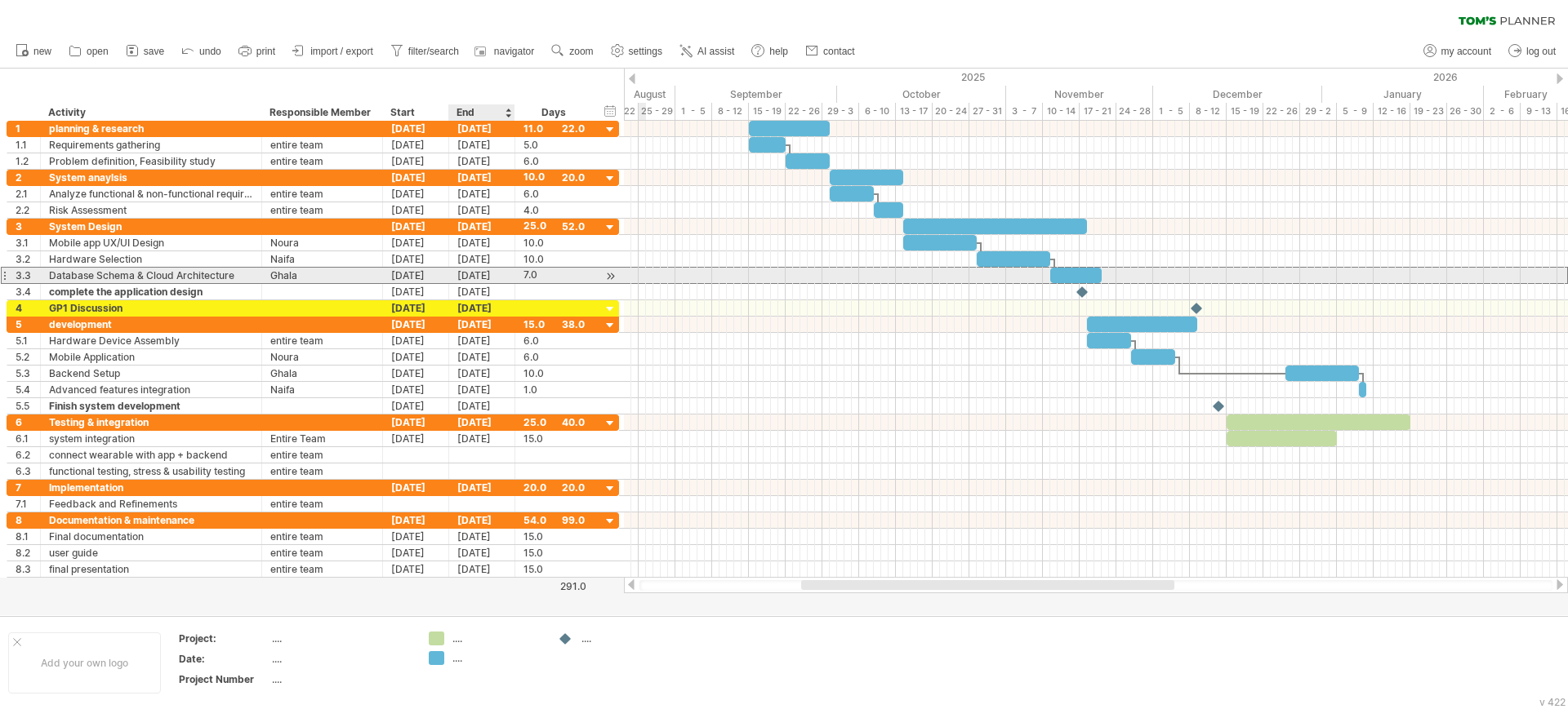
click at [470, 271] on div "[DATE]" at bounding box center [482, 275] width 66 height 16
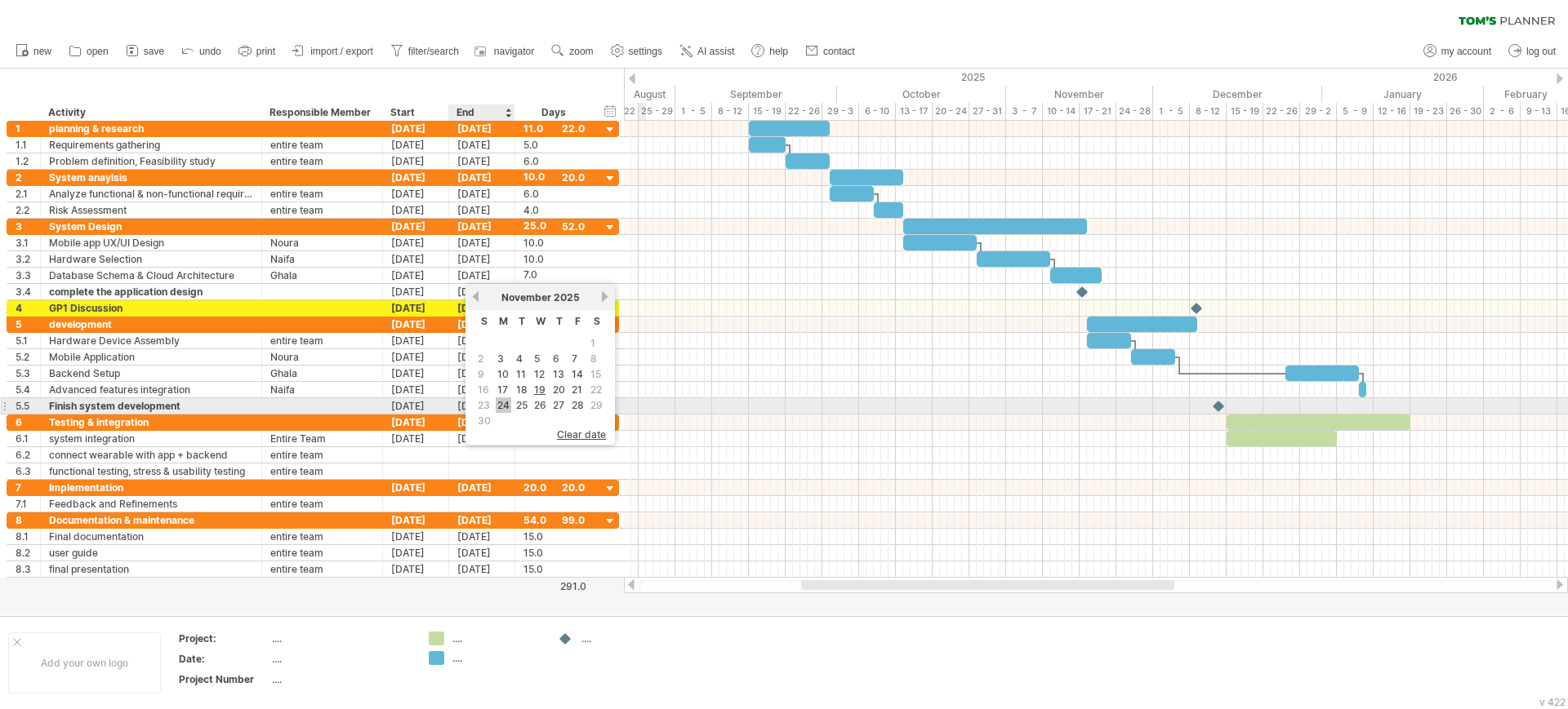
click at [503, 405] on link "24" at bounding box center [503, 405] width 16 height 16
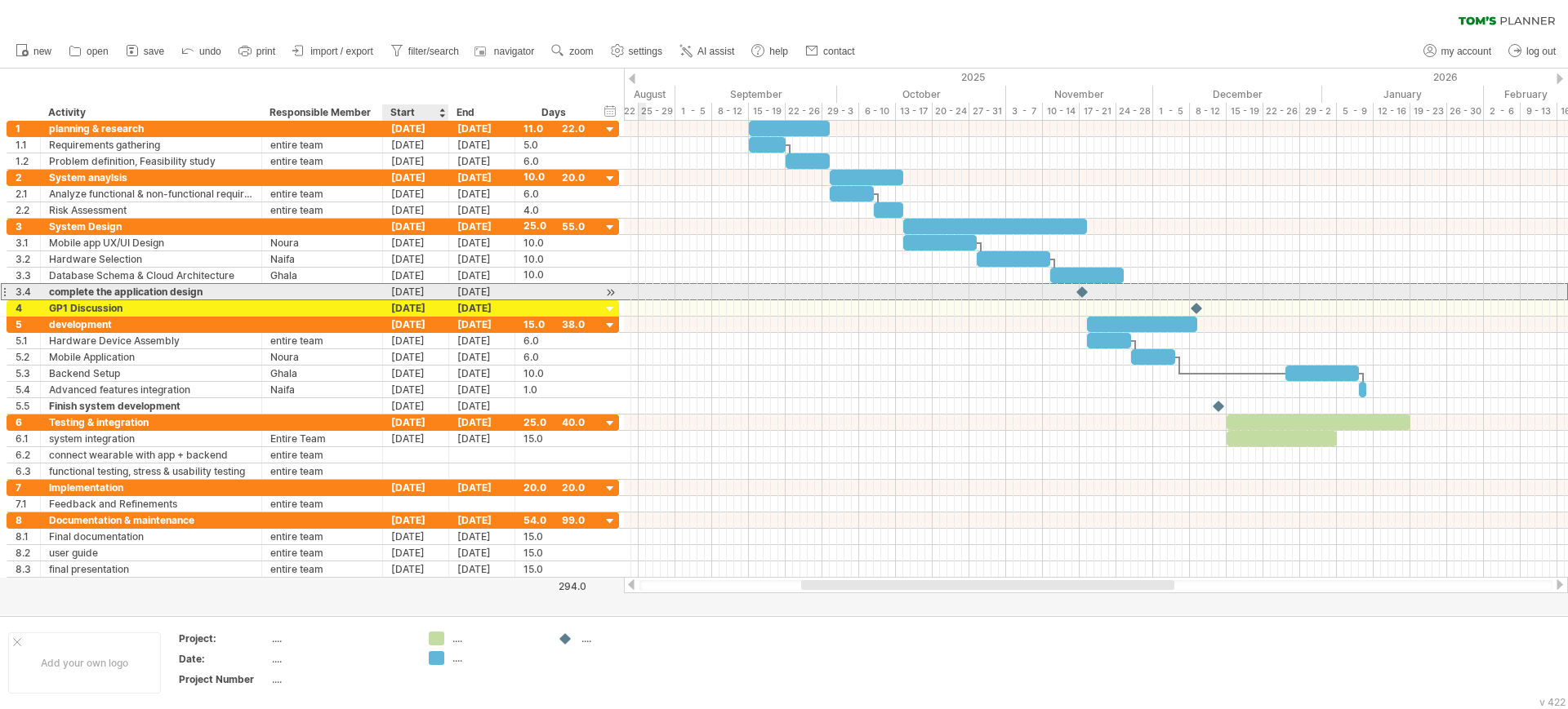
click at [421, 292] on div "[DATE]" at bounding box center [416, 292] width 66 height 16
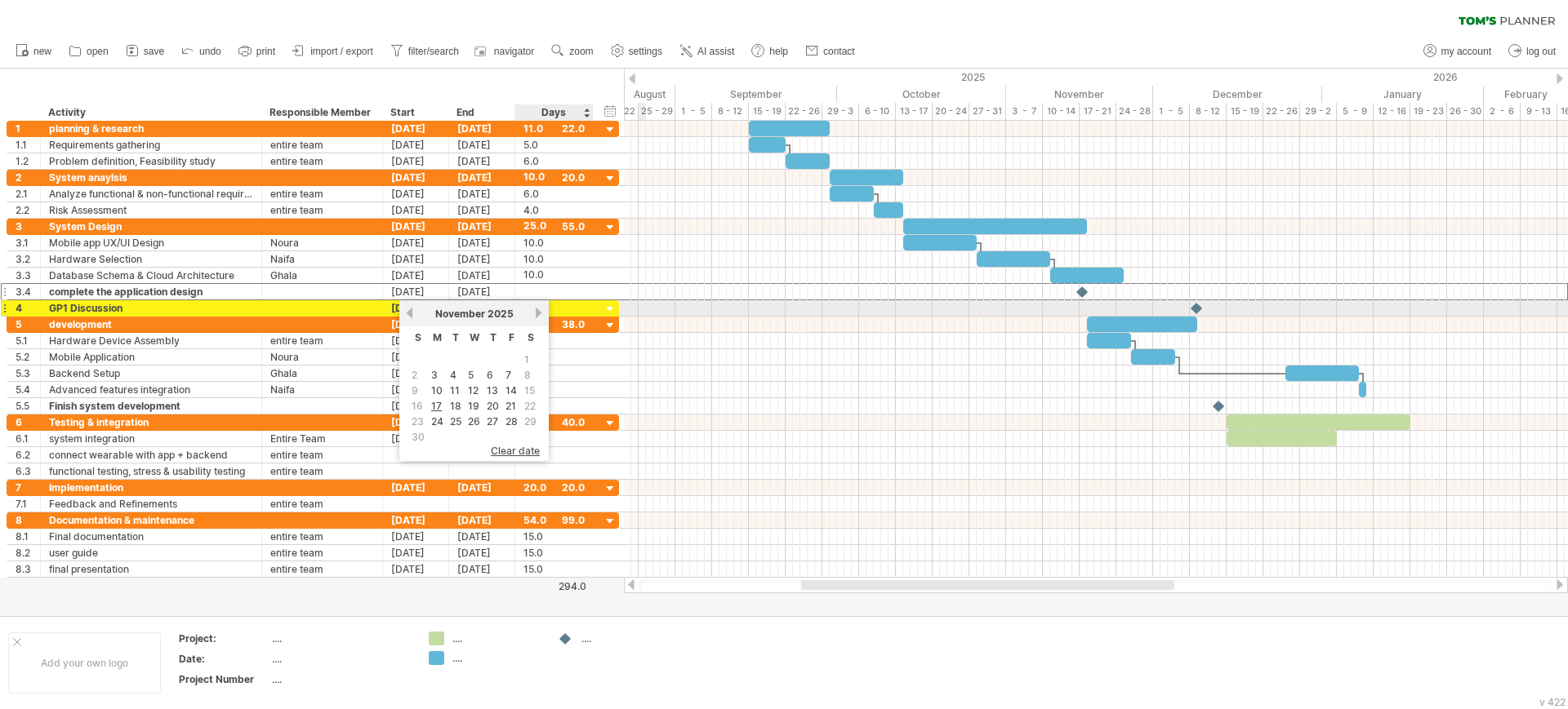
click at [544, 310] on link "next" at bounding box center [538, 313] width 12 height 12
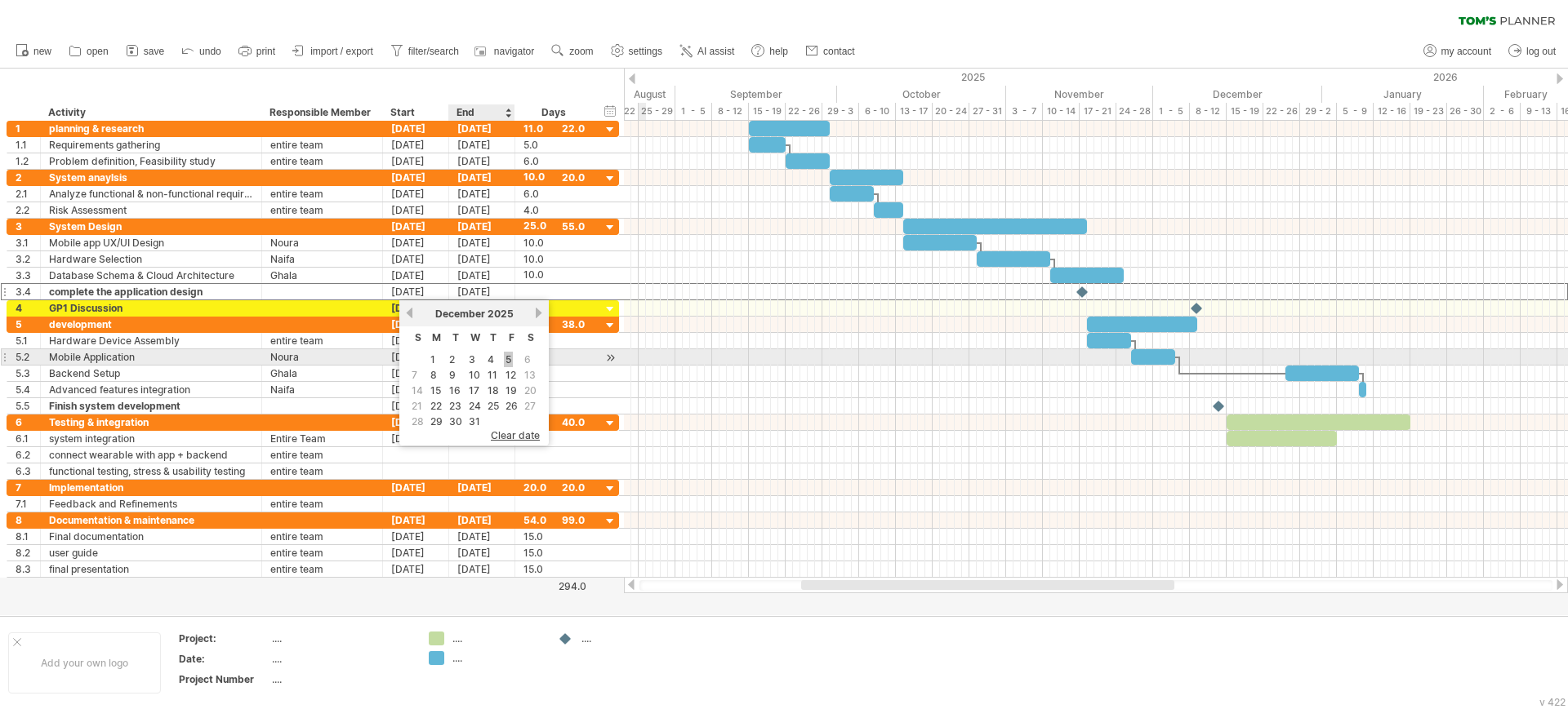
click at [512, 351] on link "5" at bounding box center [508, 359] width 9 height 16
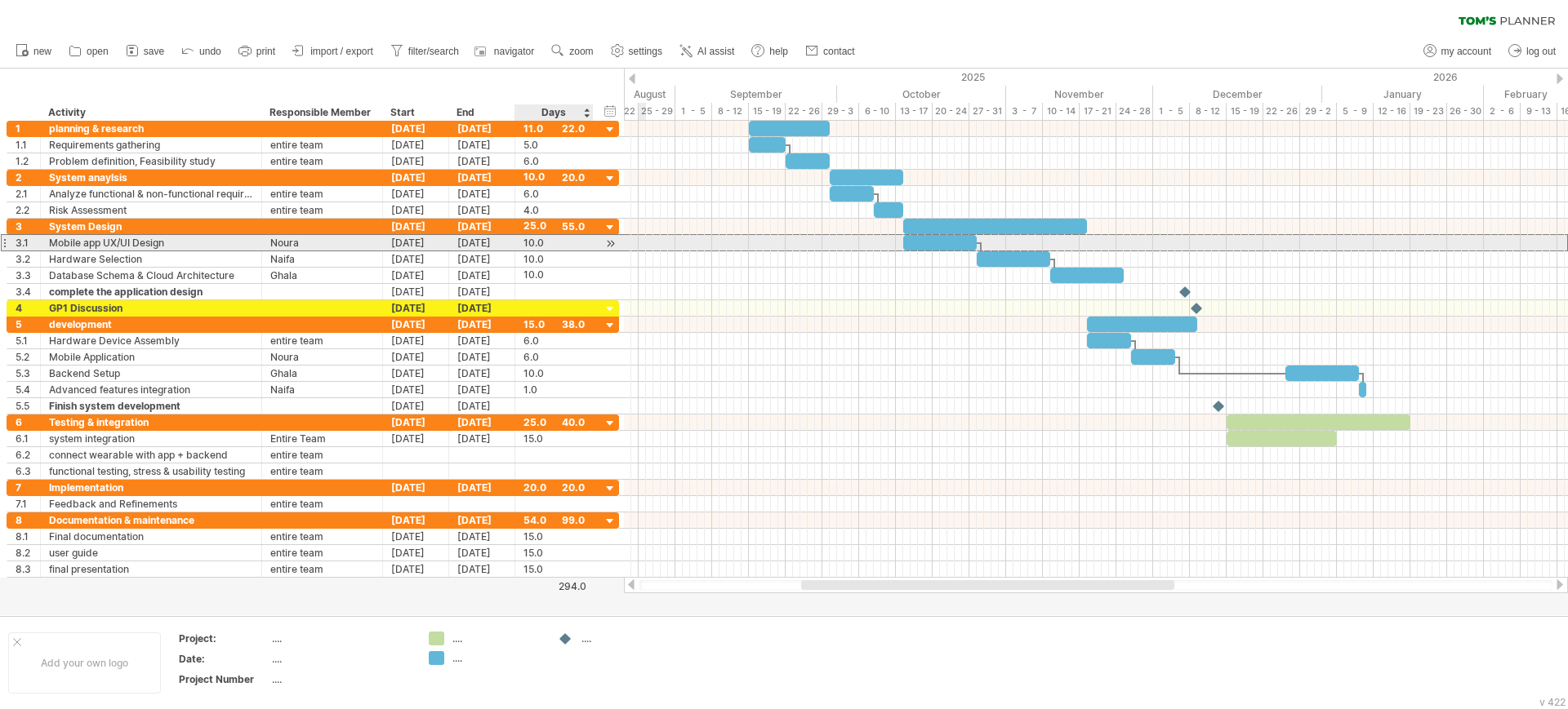
click at [528, 240] on div "10.0" at bounding box center [554, 243] width 62 height 16
click at [528, 240] on input "****" at bounding box center [539, 243] width 31 height 16
click at [467, 240] on div "[DATE]" at bounding box center [482, 243] width 66 height 16
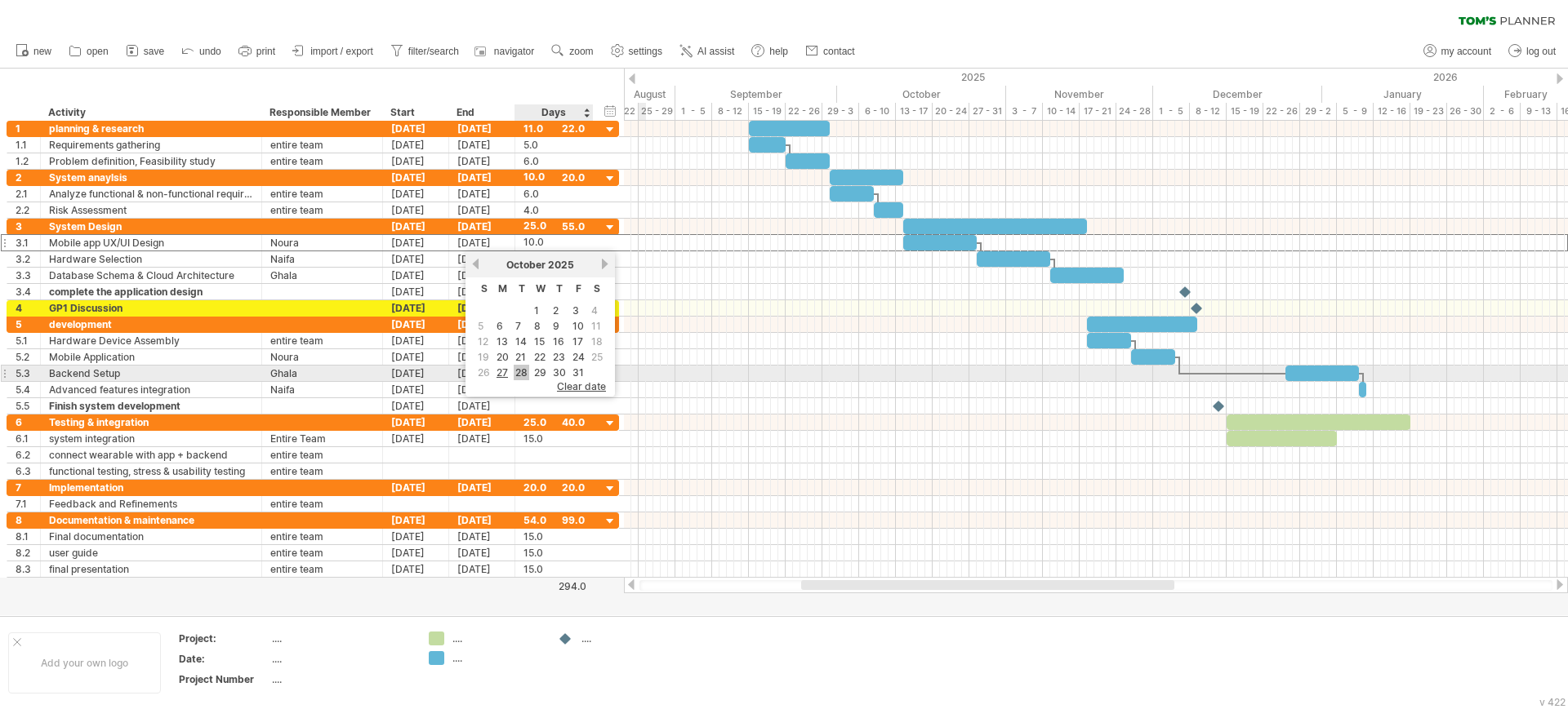
click at [525, 369] on link "28" at bounding box center [521, 372] width 16 height 16
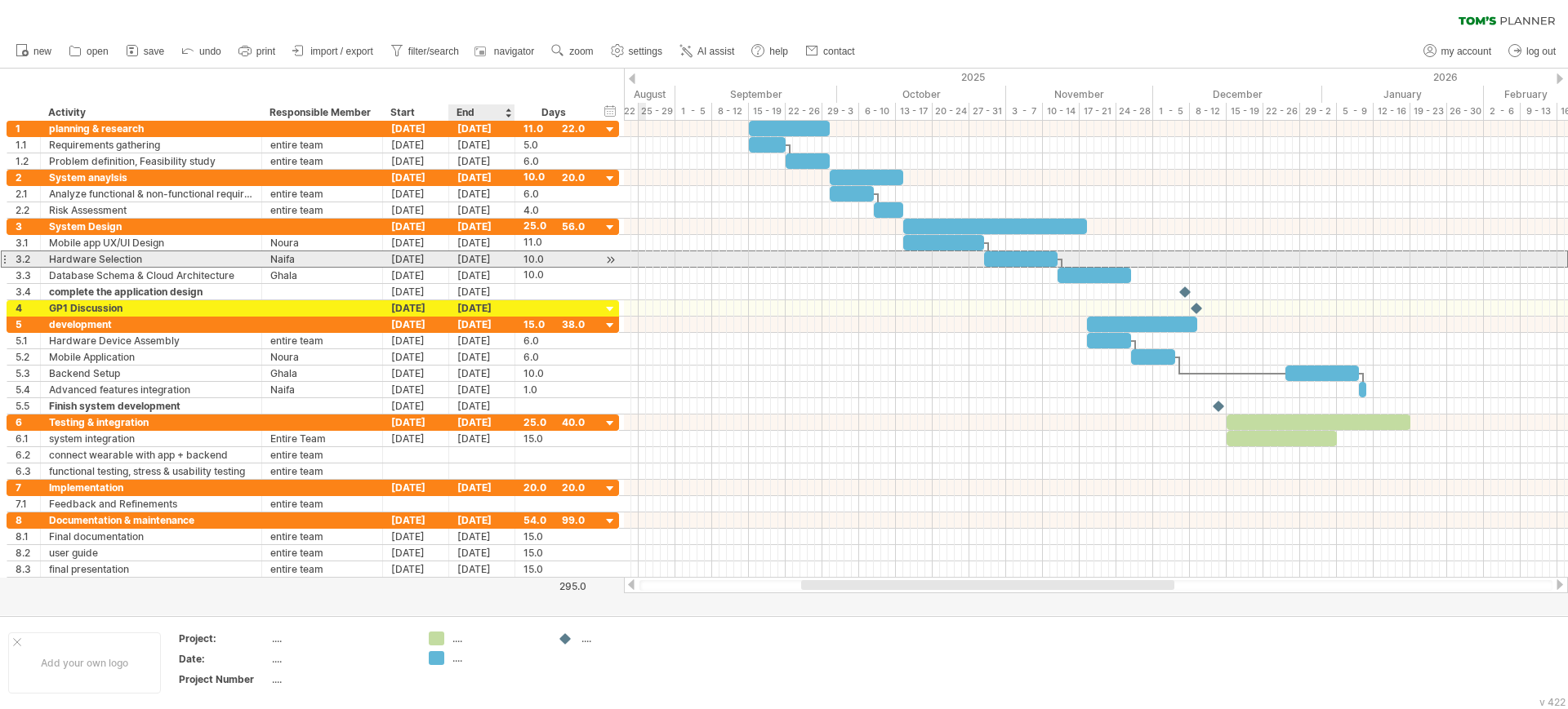
click at [496, 260] on div "[DATE]" at bounding box center [482, 258] width 66 height 16
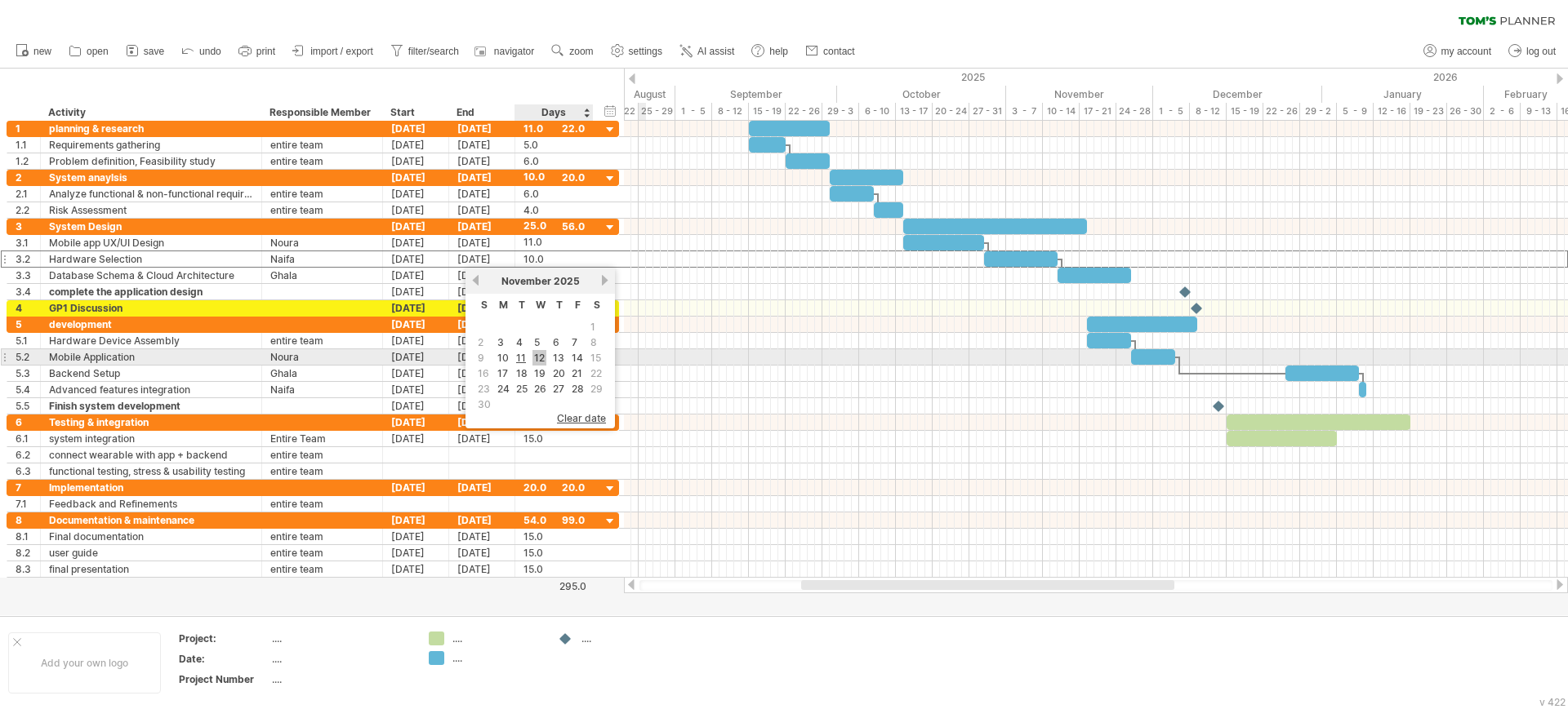
click at [536, 356] on link "12" at bounding box center [539, 358] width 14 height 16
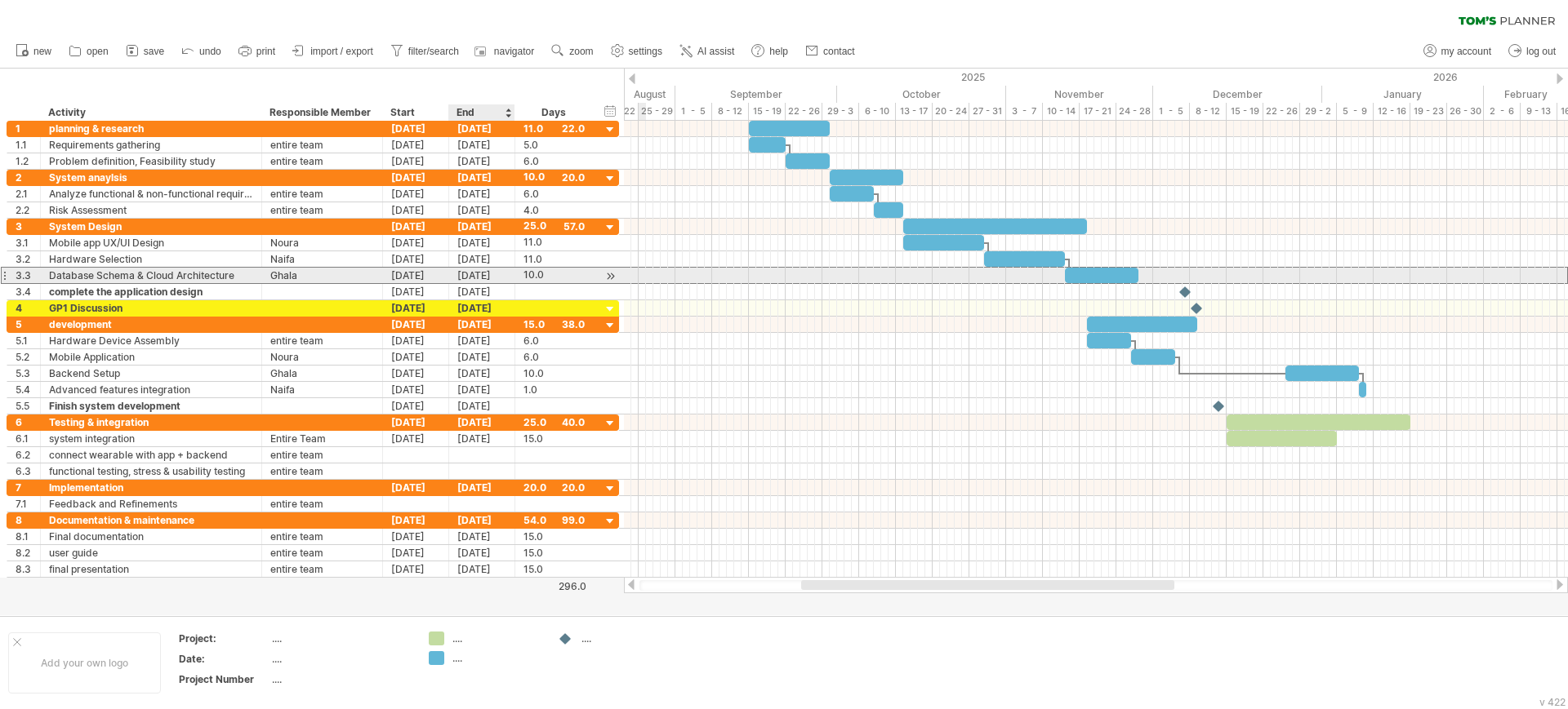
click at [501, 274] on div "[DATE]" at bounding box center [482, 275] width 66 height 16
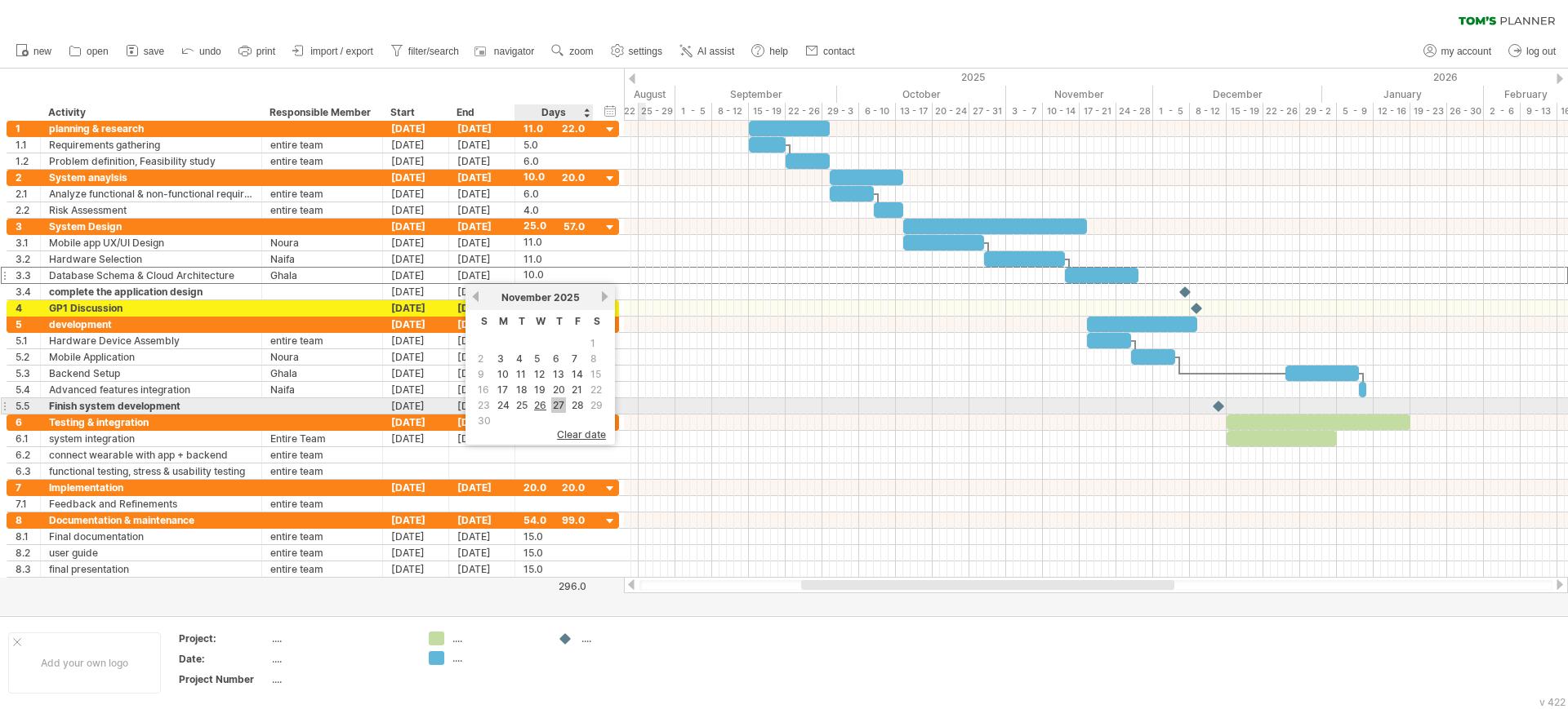
click at [553, 400] on link "27" at bounding box center [559, 405] width 15 height 16
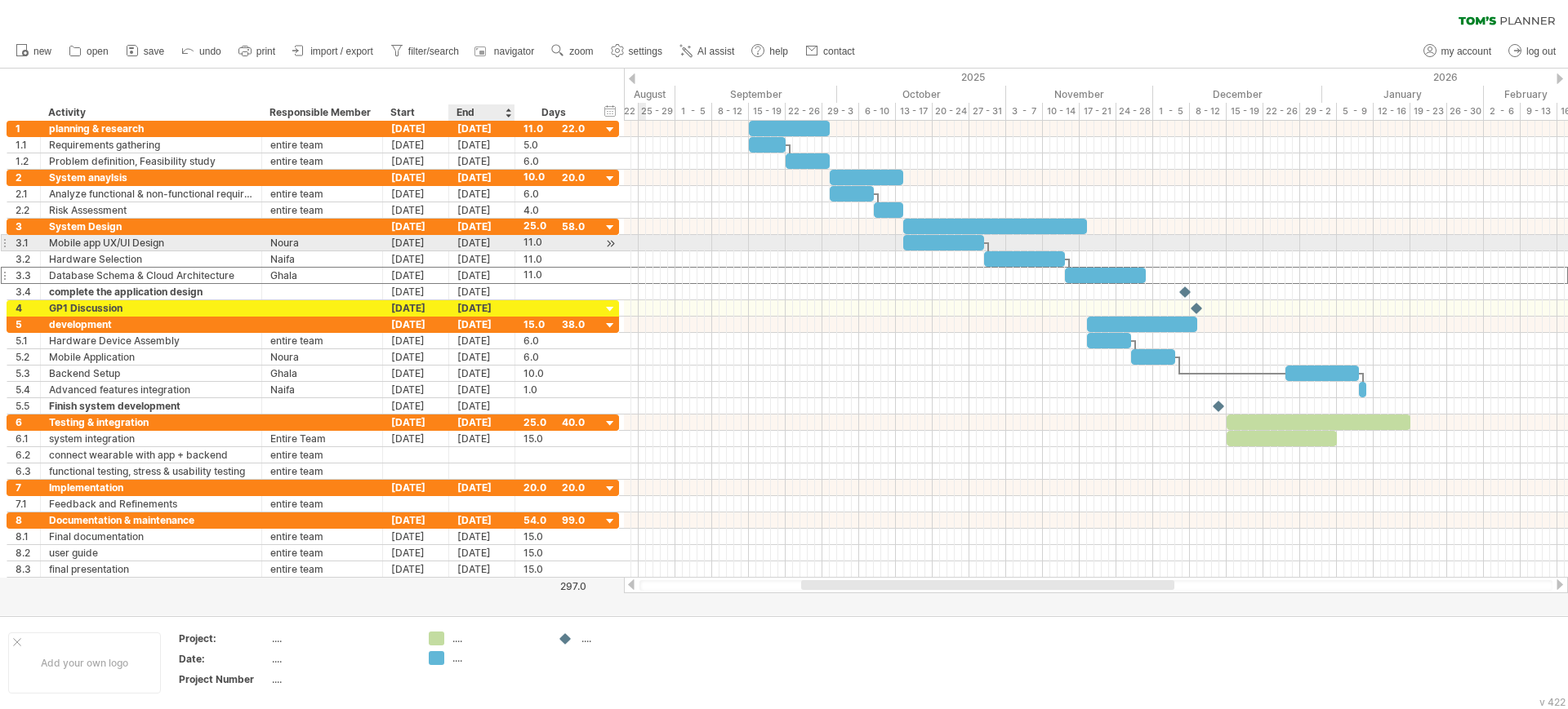
click at [501, 244] on div "[DATE]" at bounding box center [482, 243] width 66 height 16
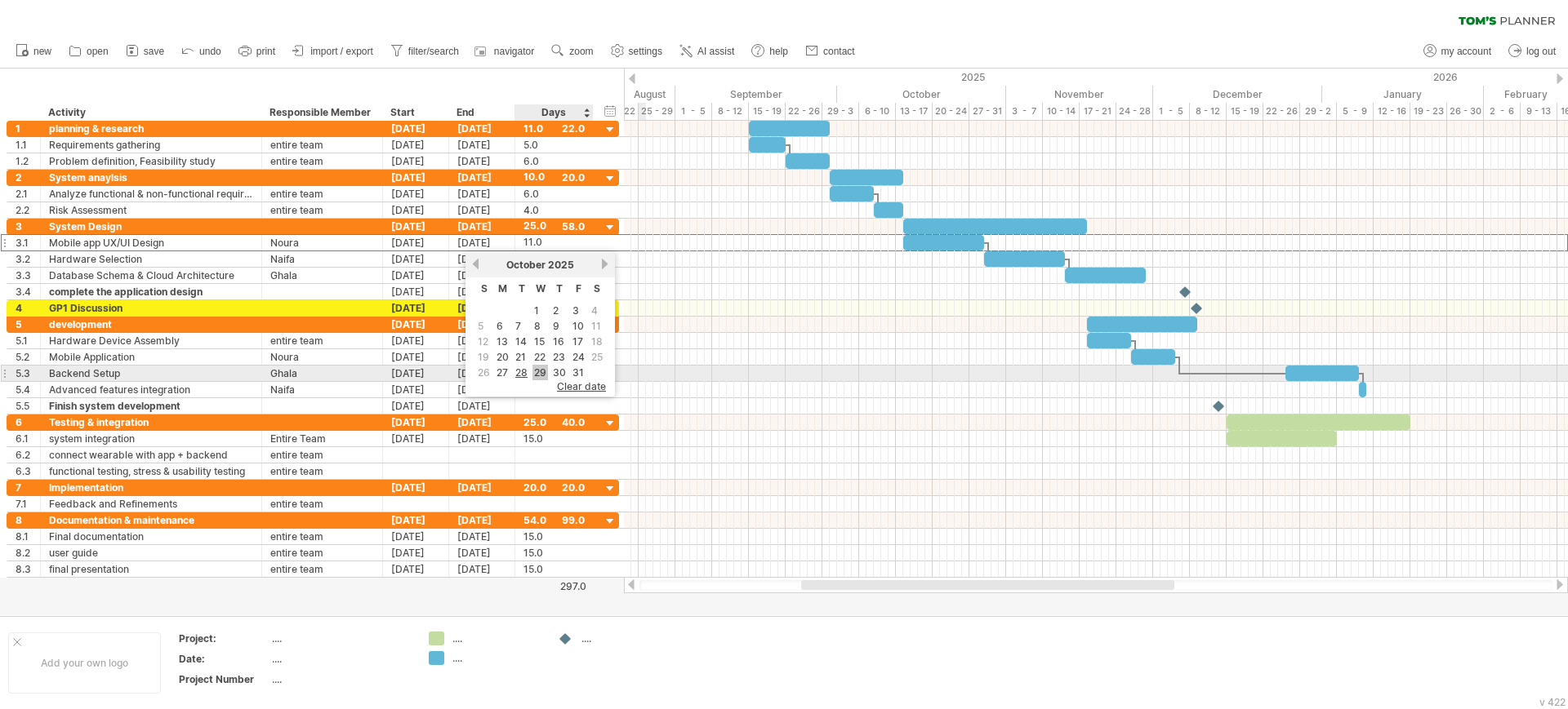
click at [534, 367] on link "29" at bounding box center [540, 372] width 16 height 16
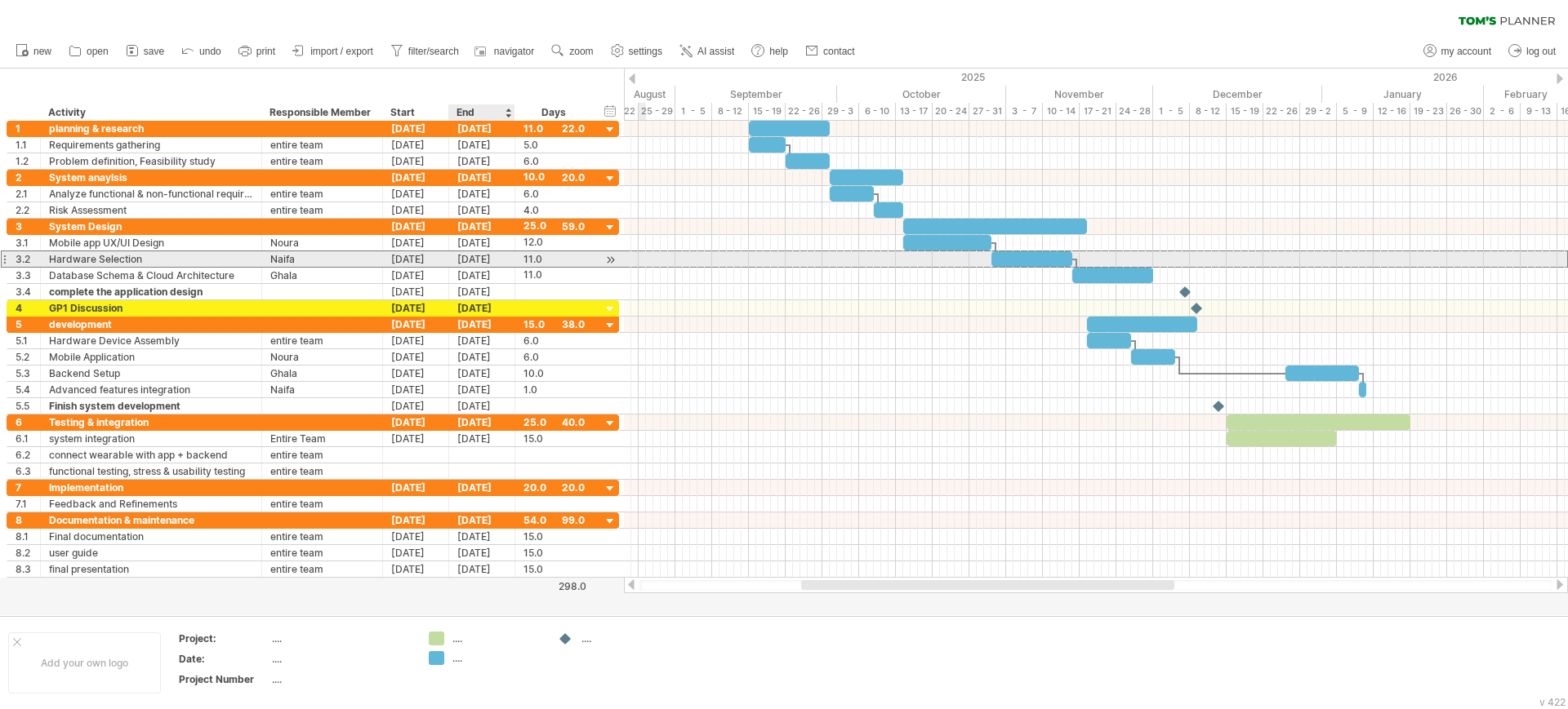
click at [504, 259] on div "[DATE]" at bounding box center [482, 258] width 66 height 16
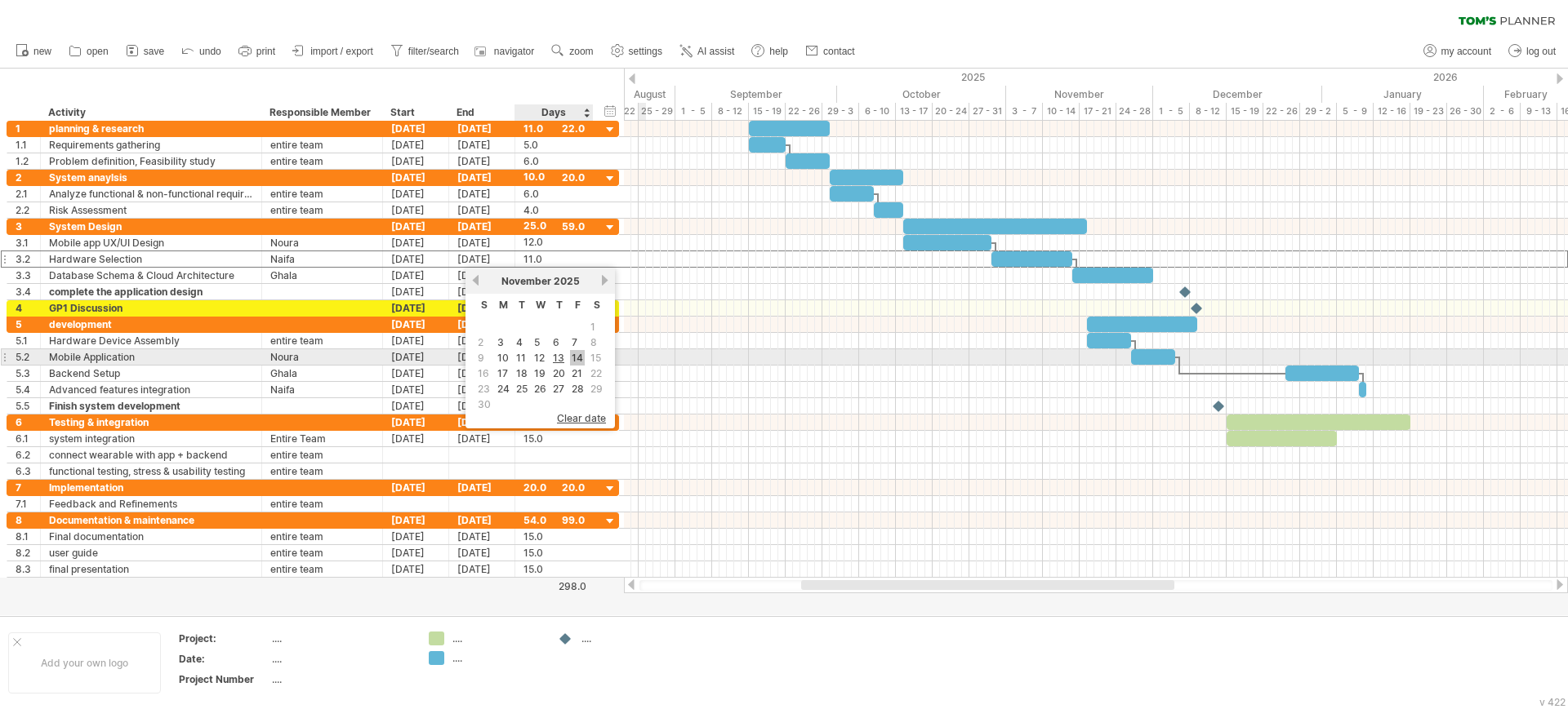
click at [575, 356] on link "14" at bounding box center [577, 358] width 15 height 16
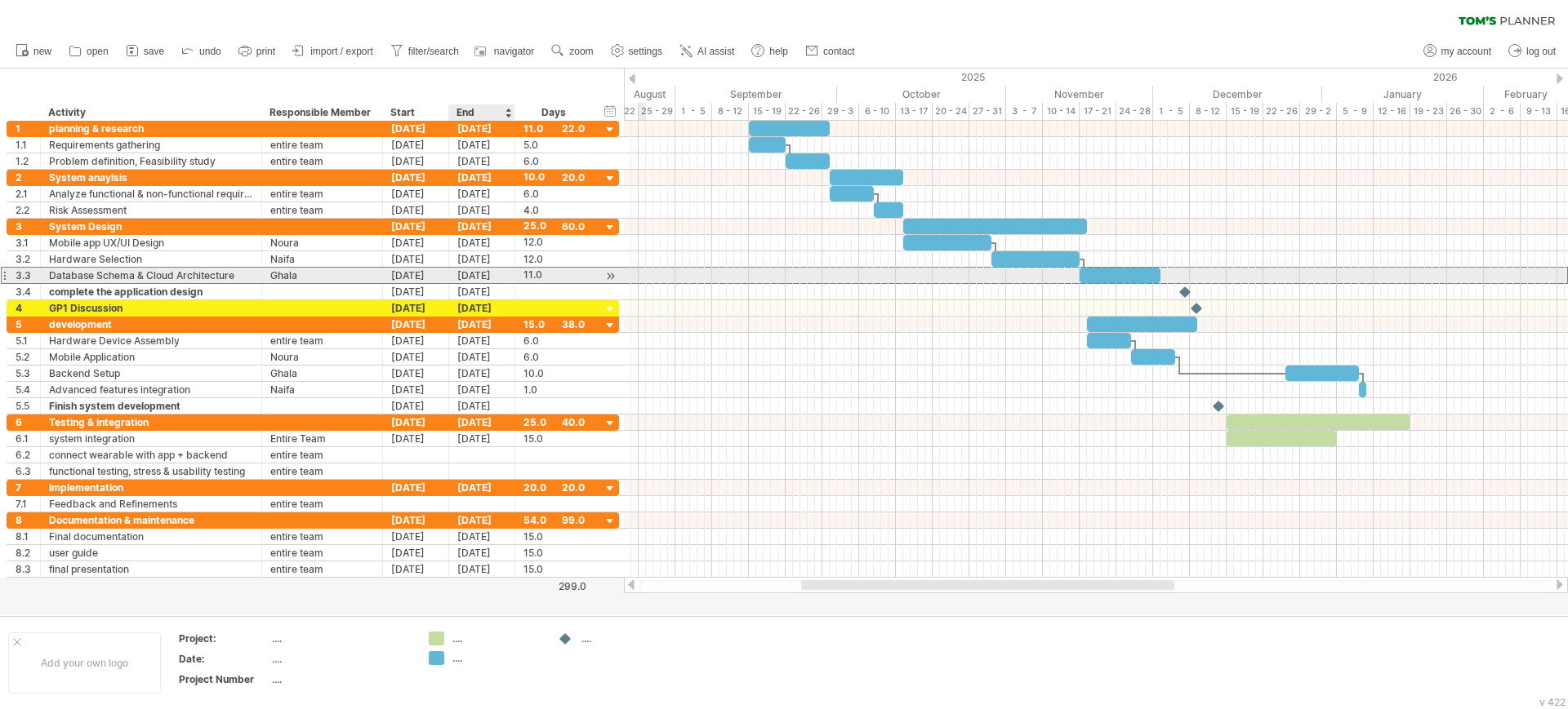
click at [503, 272] on div "[DATE]" at bounding box center [482, 275] width 66 height 16
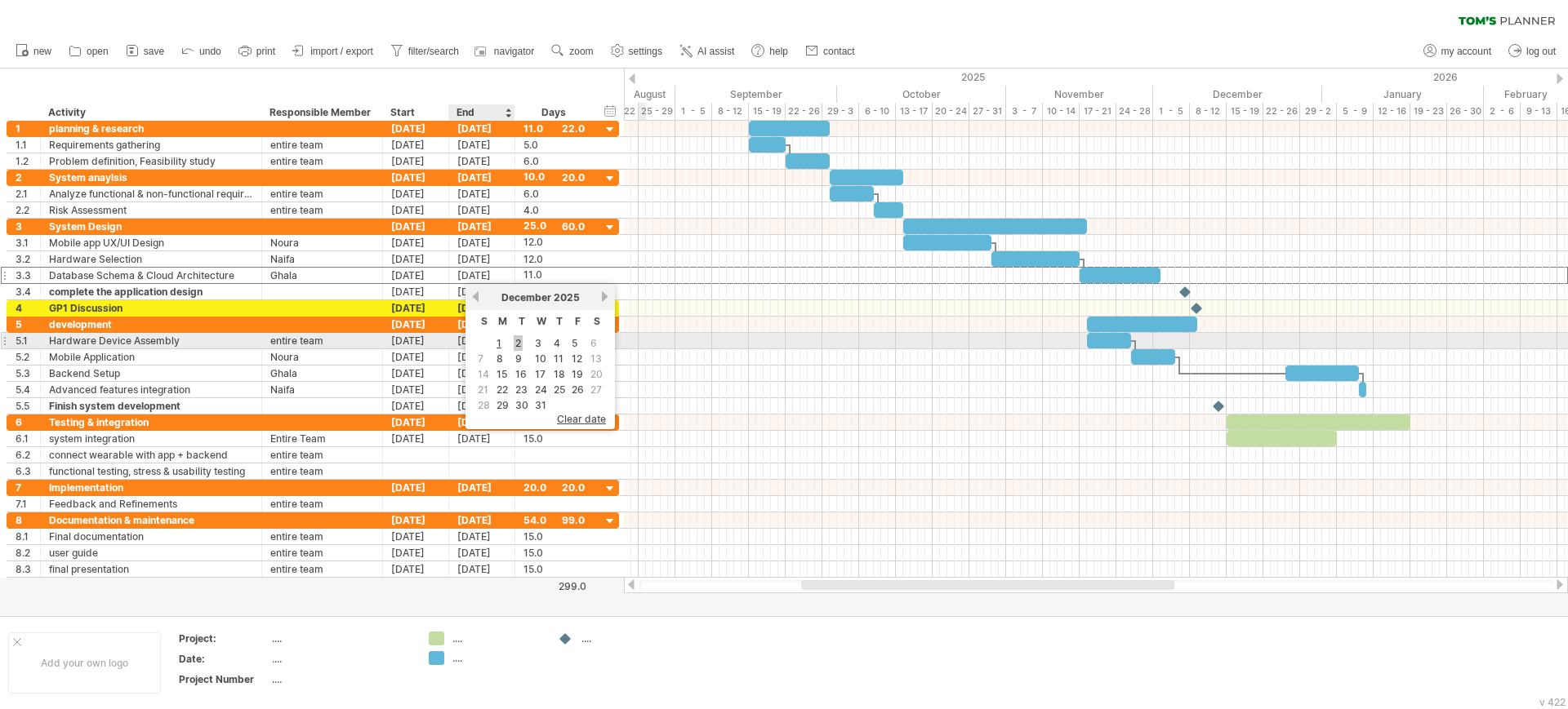
click at [518, 343] on link "2" at bounding box center [518, 343] width 9 height 16
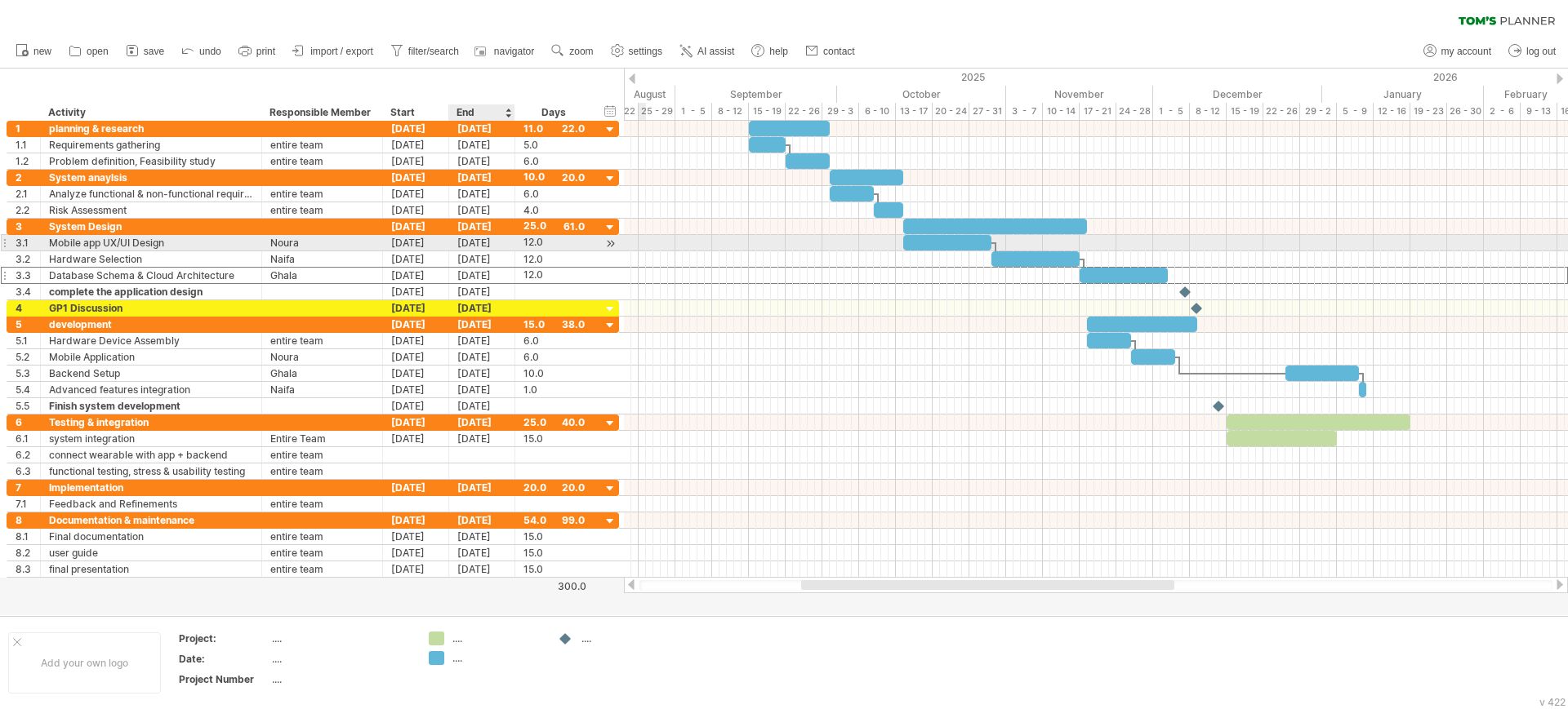
click at [503, 241] on div "[DATE]" at bounding box center [482, 243] width 66 height 16
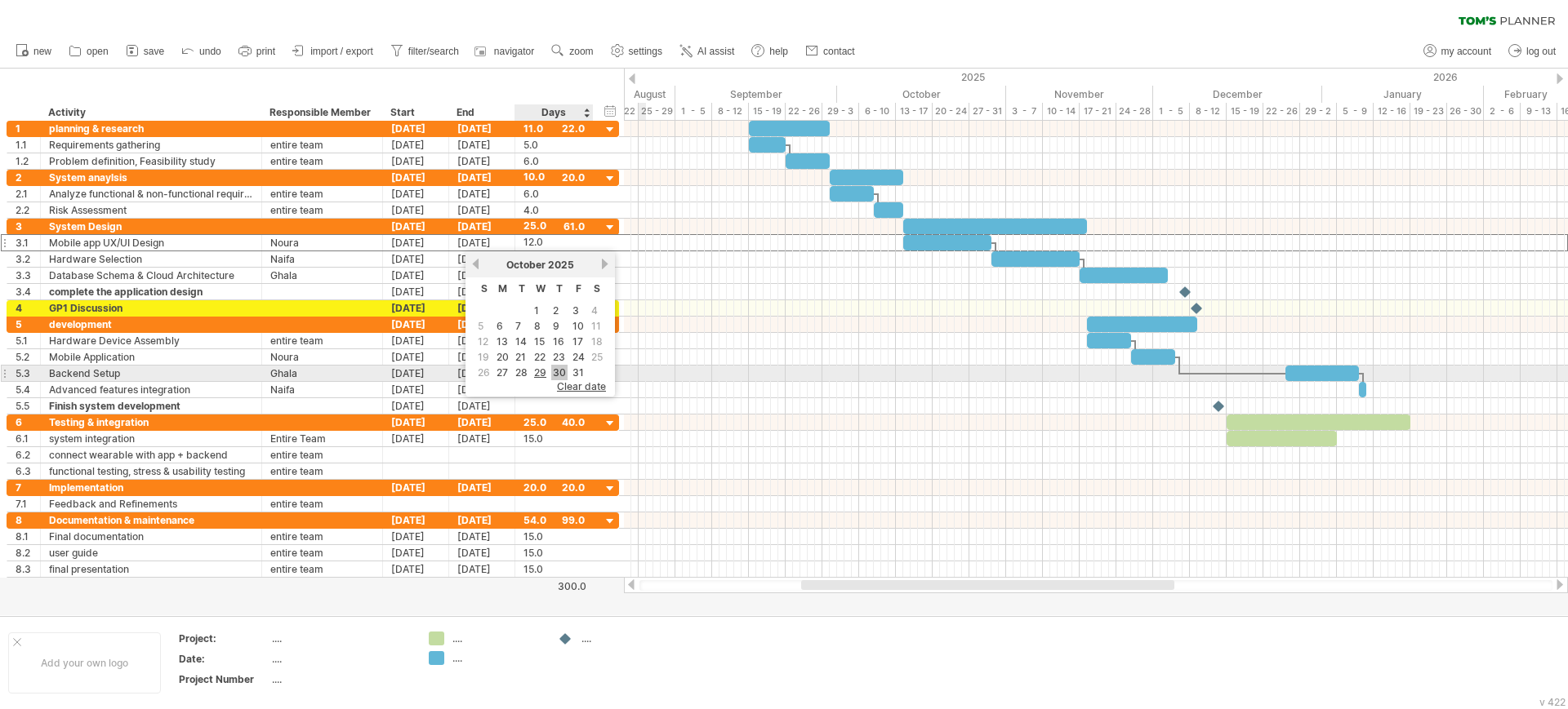
click at [553, 370] on link "30" at bounding box center [559, 372] width 17 height 16
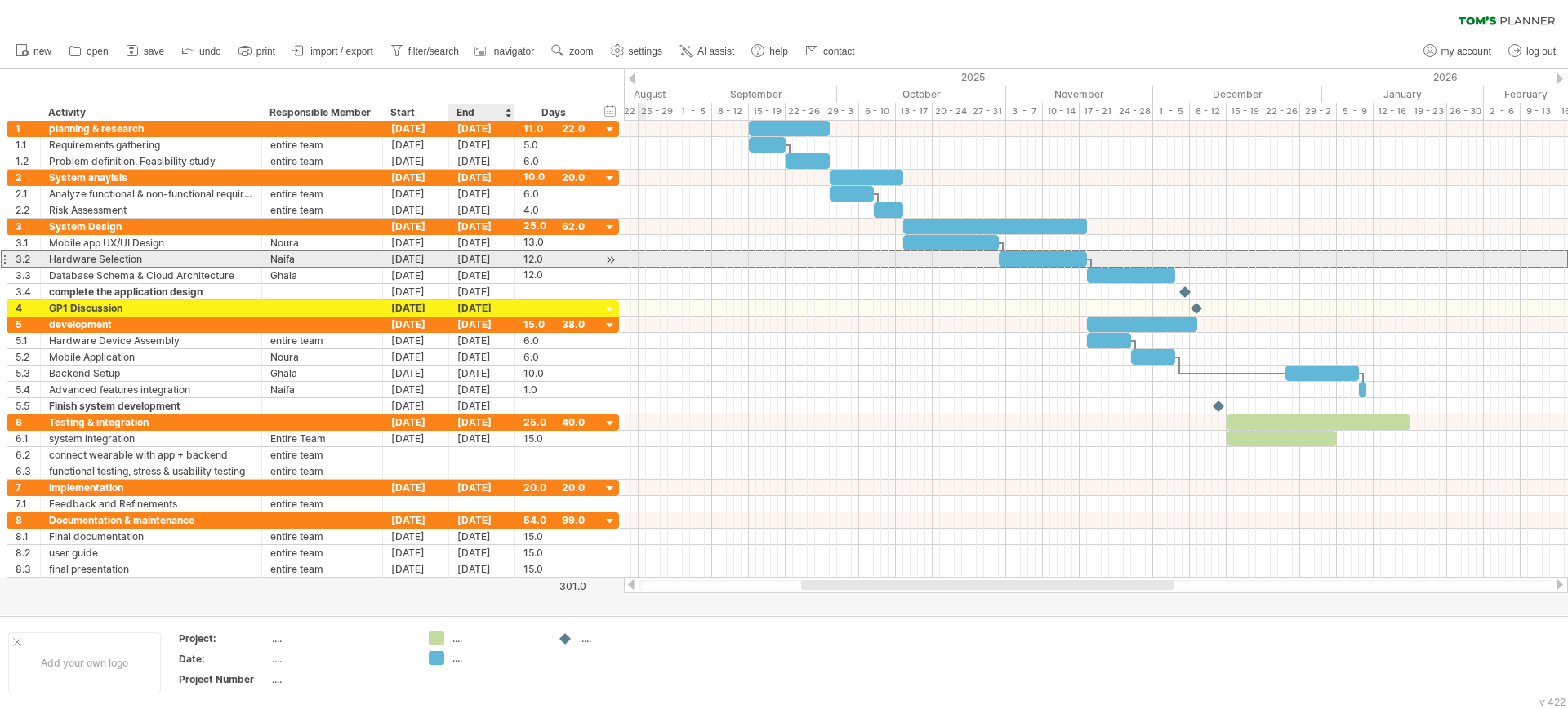
click at [491, 262] on div "[DATE]" at bounding box center [482, 258] width 66 height 16
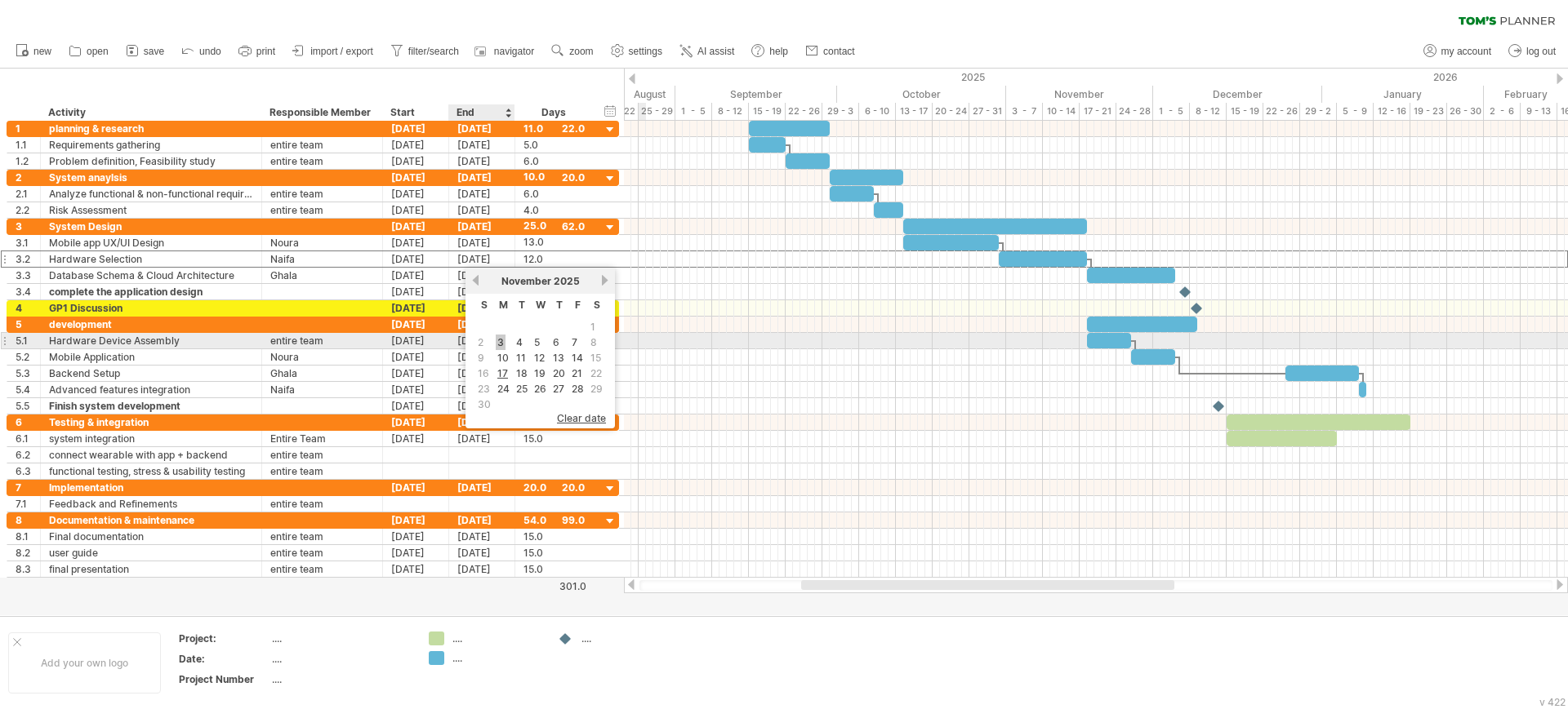
click at [502, 337] on link "3" at bounding box center [501, 342] width 10 height 16
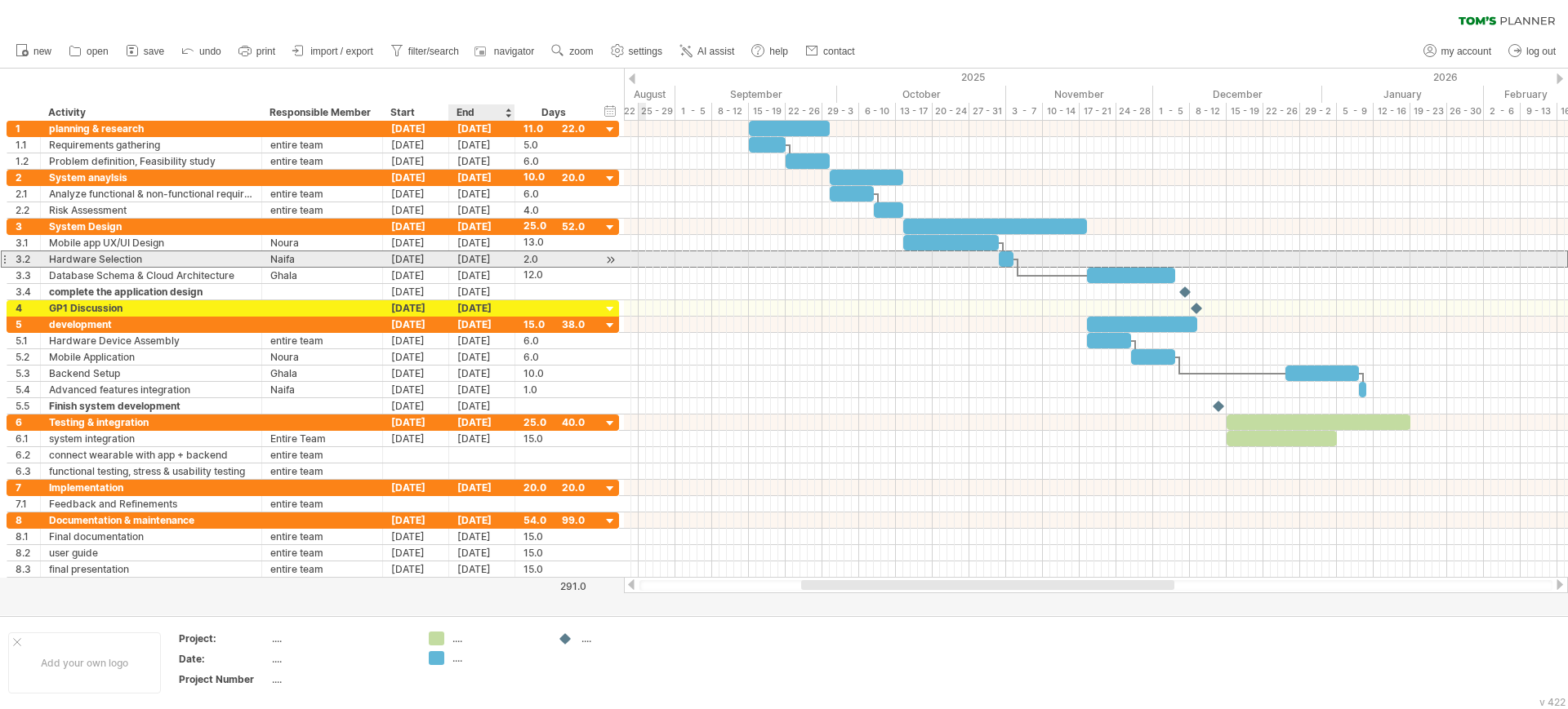
click at [501, 262] on div "[DATE]" at bounding box center [482, 258] width 66 height 16
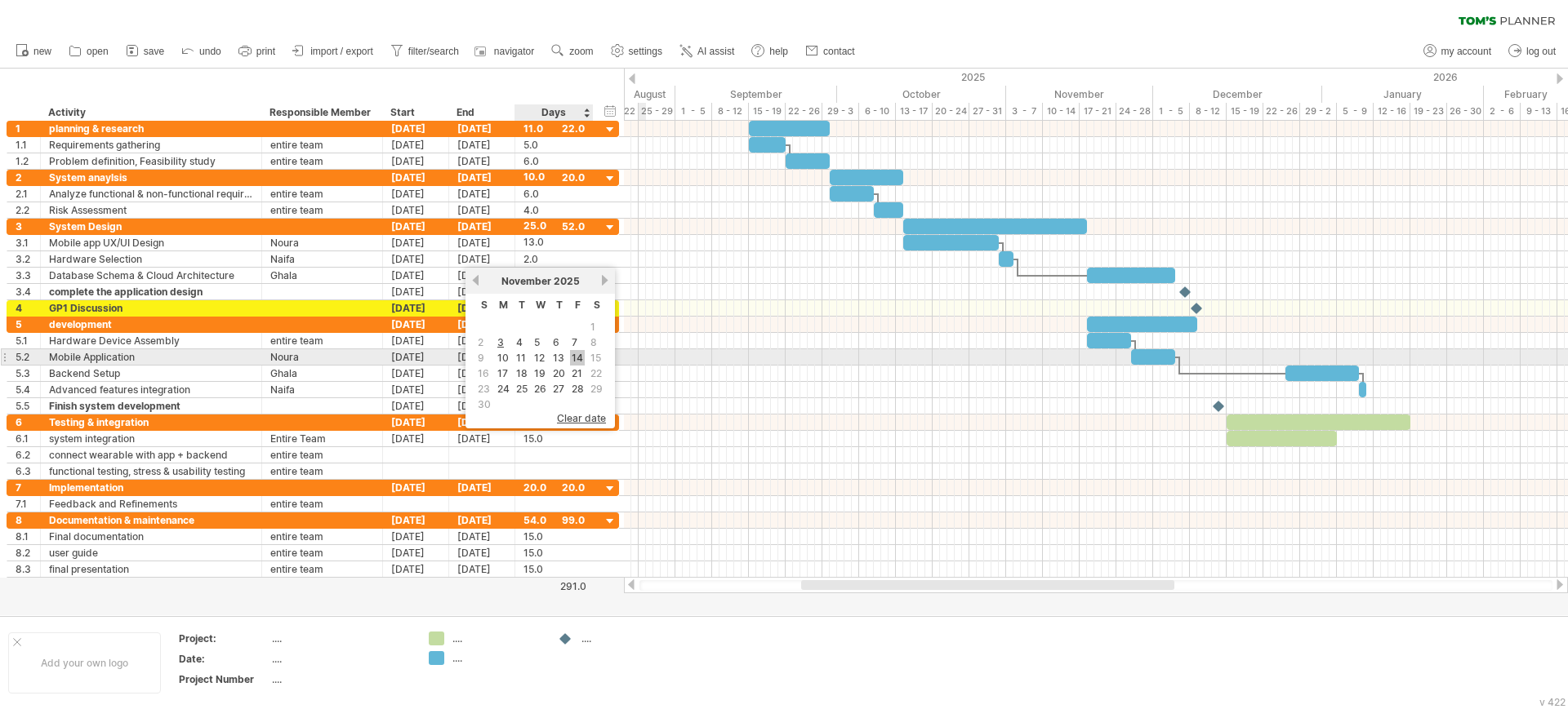
click at [573, 357] on link "14" at bounding box center [577, 358] width 15 height 16
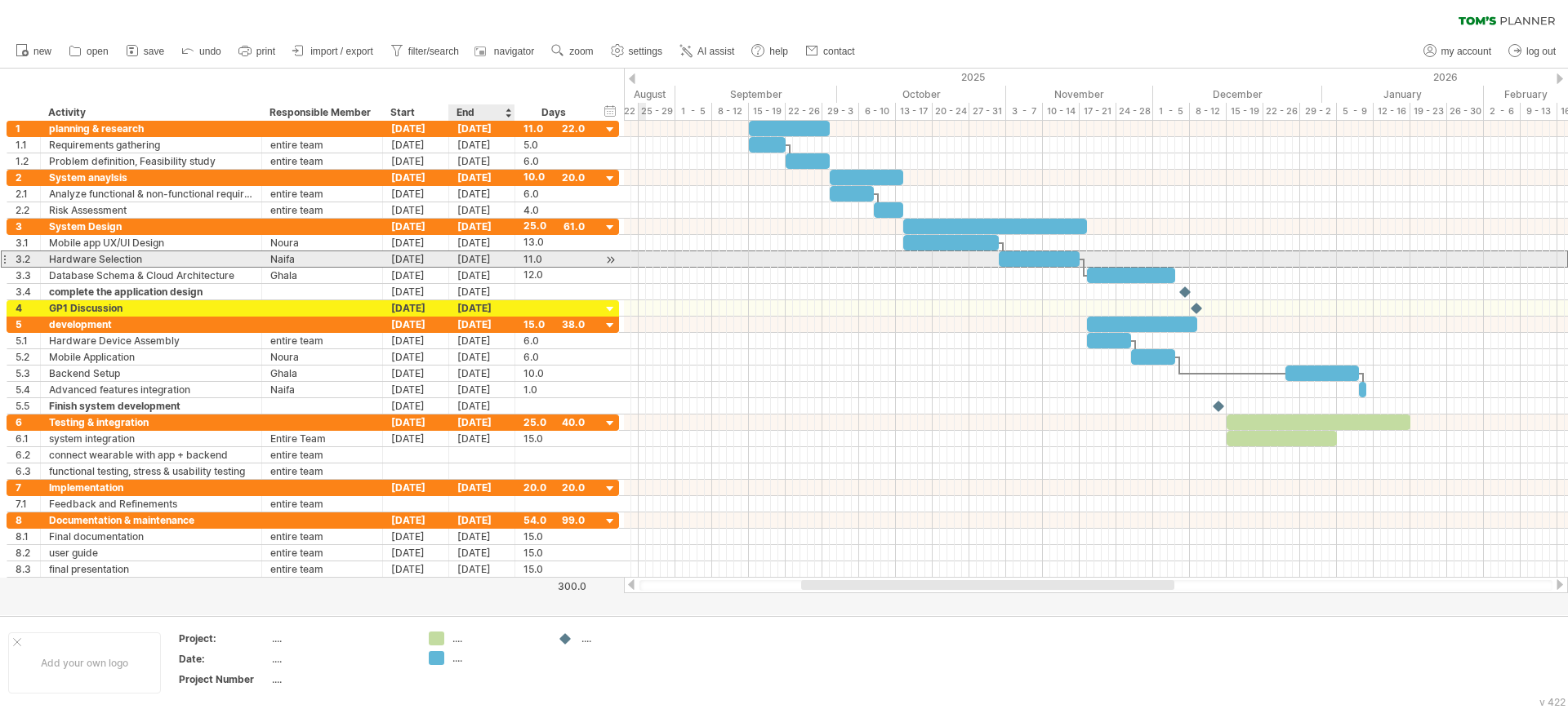
click at [498, 260] on div "[DATE]" at bounding box center [482, 258] width 66 height 16
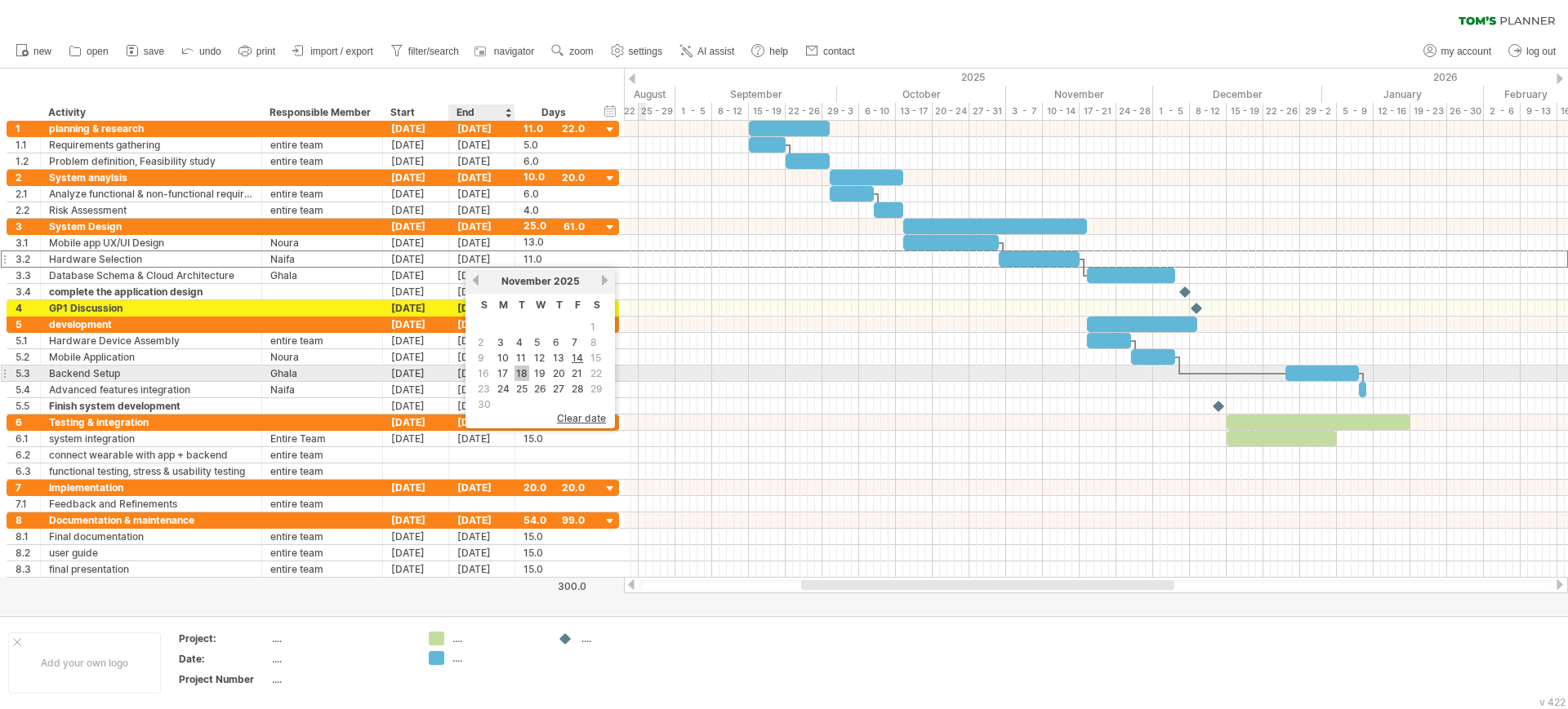
click at [518, 369] on link "18" at bounding box center [522, 373] width 15 height 16
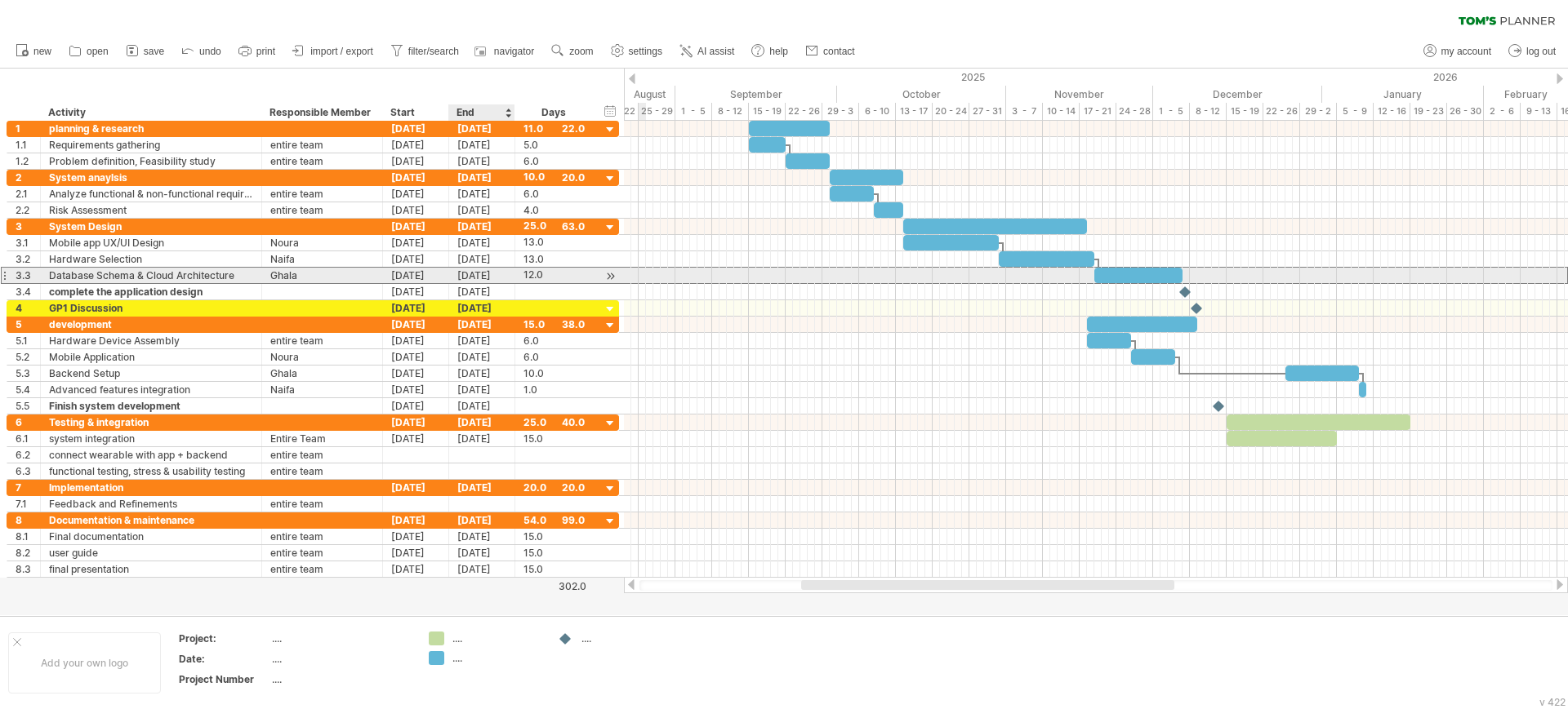
click at [503, 278] on div "[DATE]" at bounding box center [482, 275] width 66 height 16
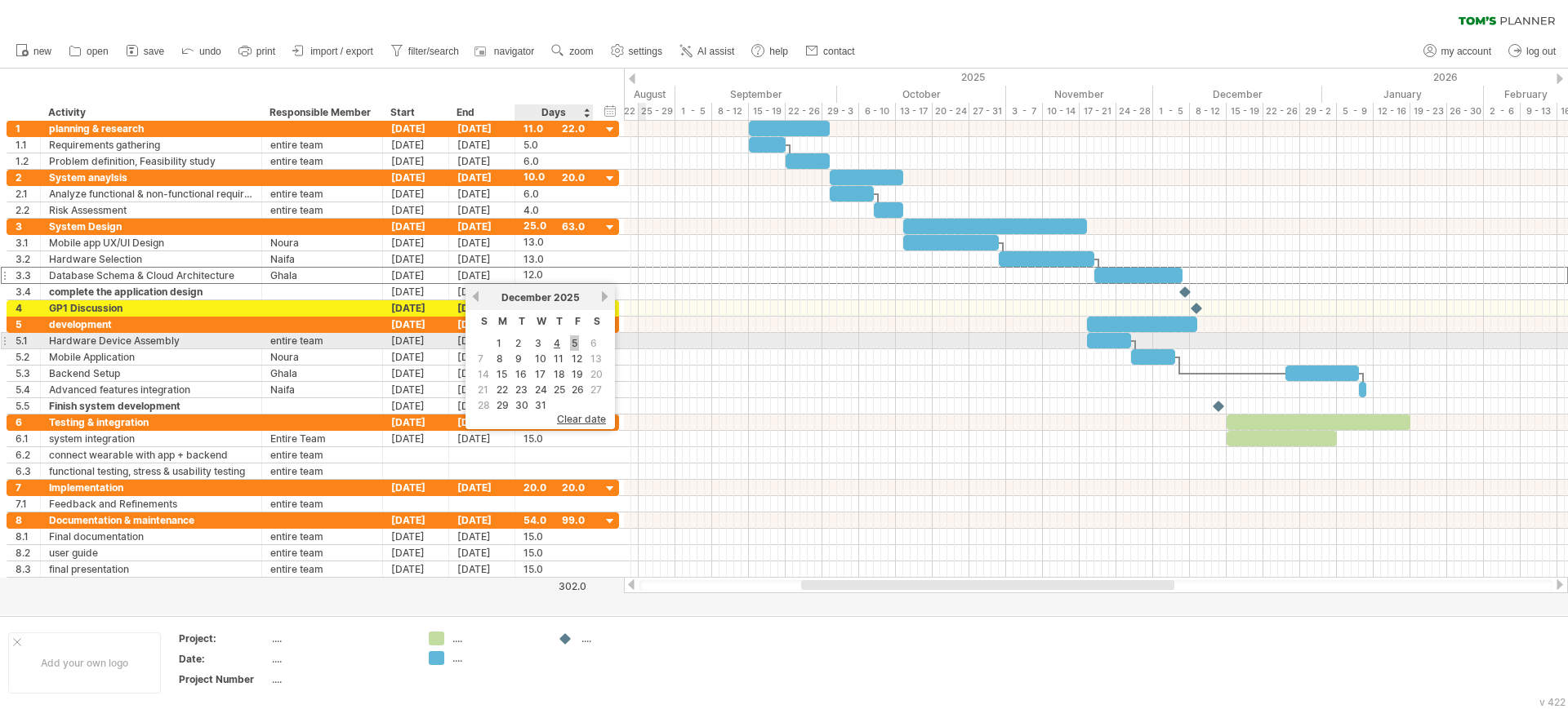
click at [575, 343] on link "5" at bounding box center [574, 343] width 9 height 16
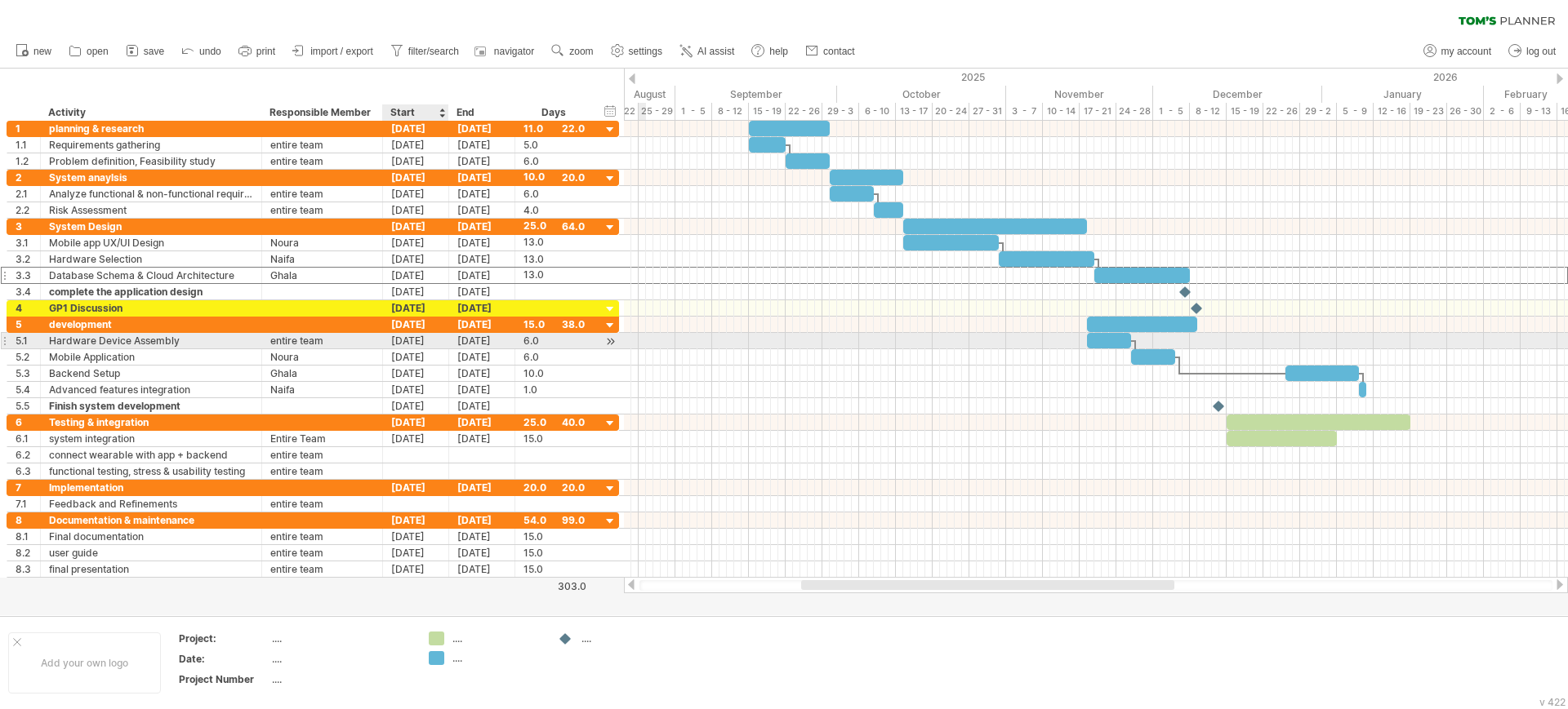
click at [398, 338] on div "[DATE]" at bounding box center [416, 340] width 66 height 16
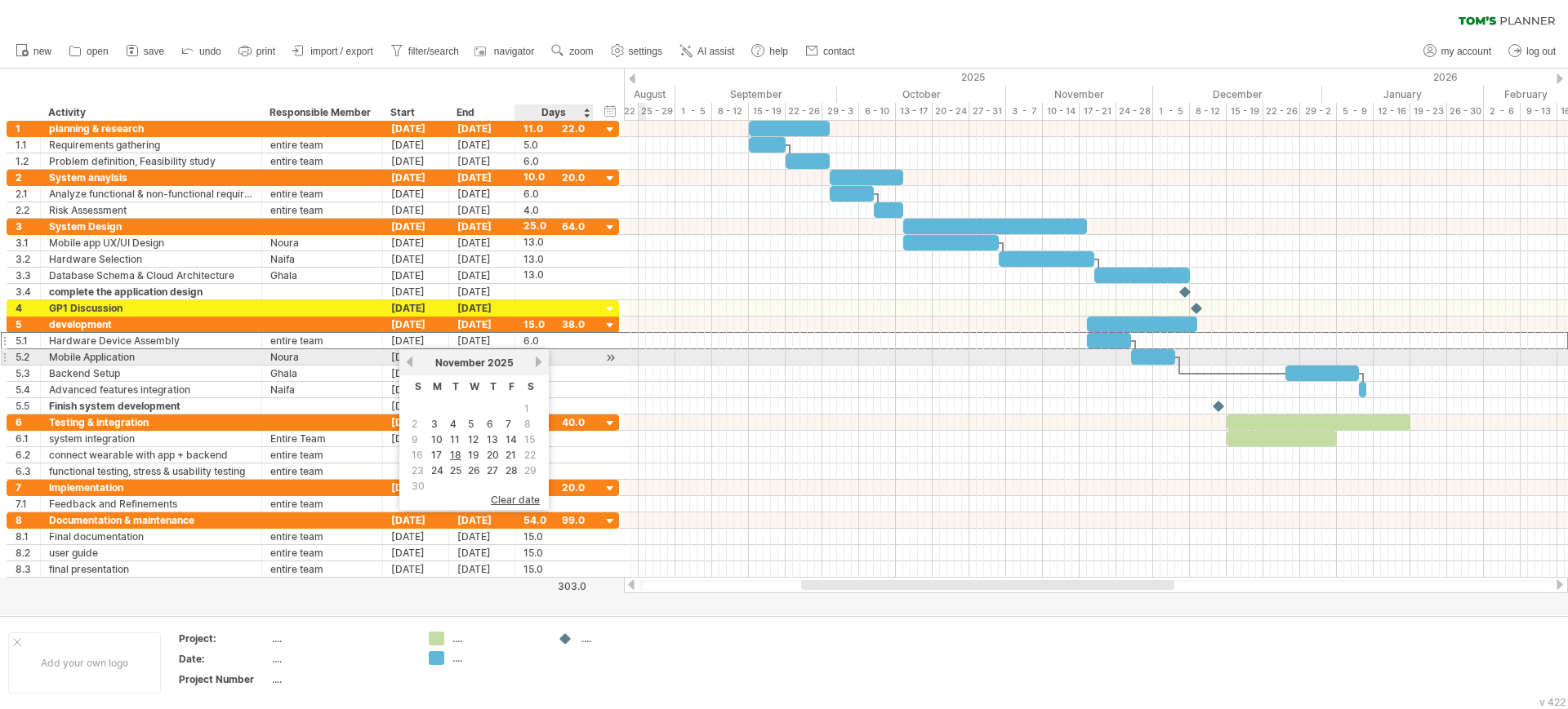
click at [538, 360] on link "next" at bounding box center [538, 361] width 12 height 12
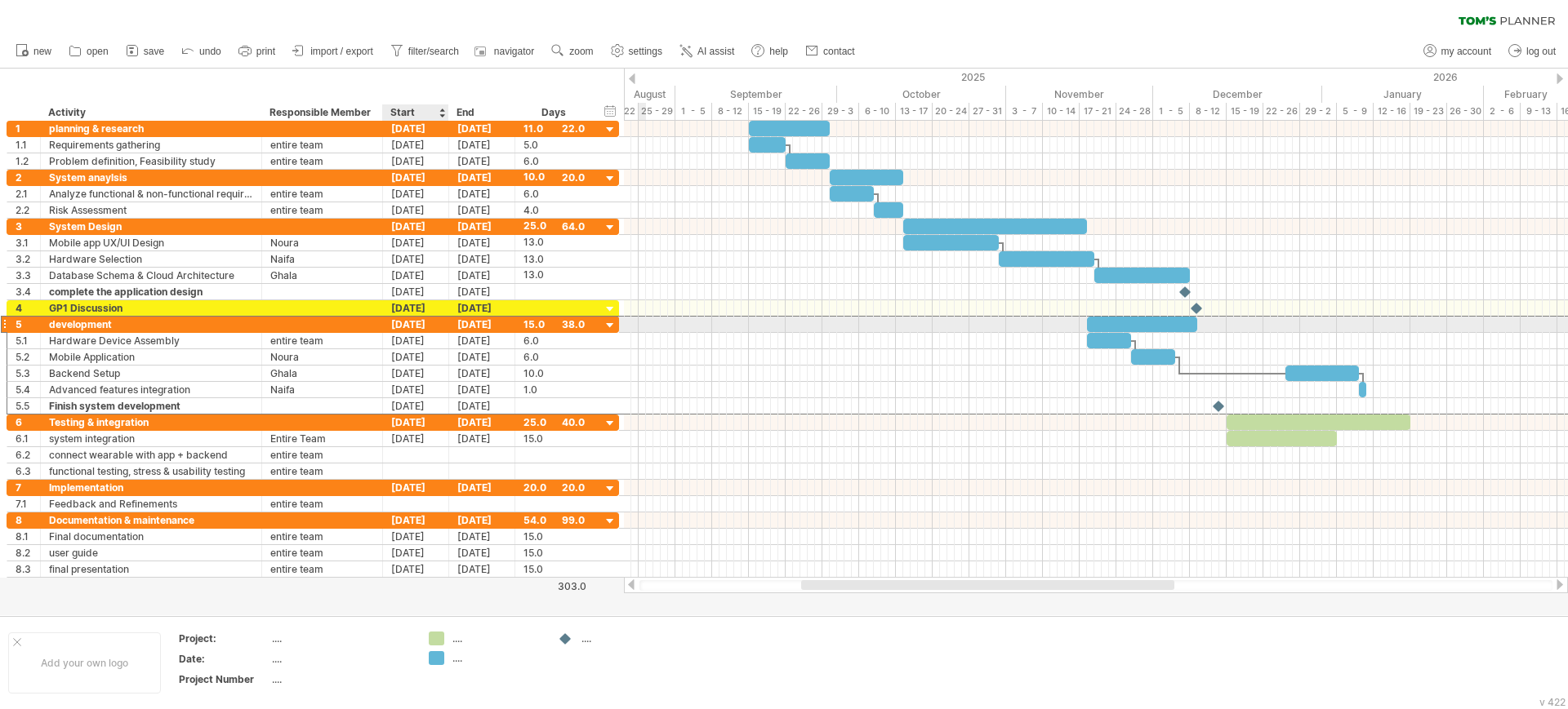
click at [395, 323] on div "[DATE]" at bounding box center [416, 324] width 66 height 16
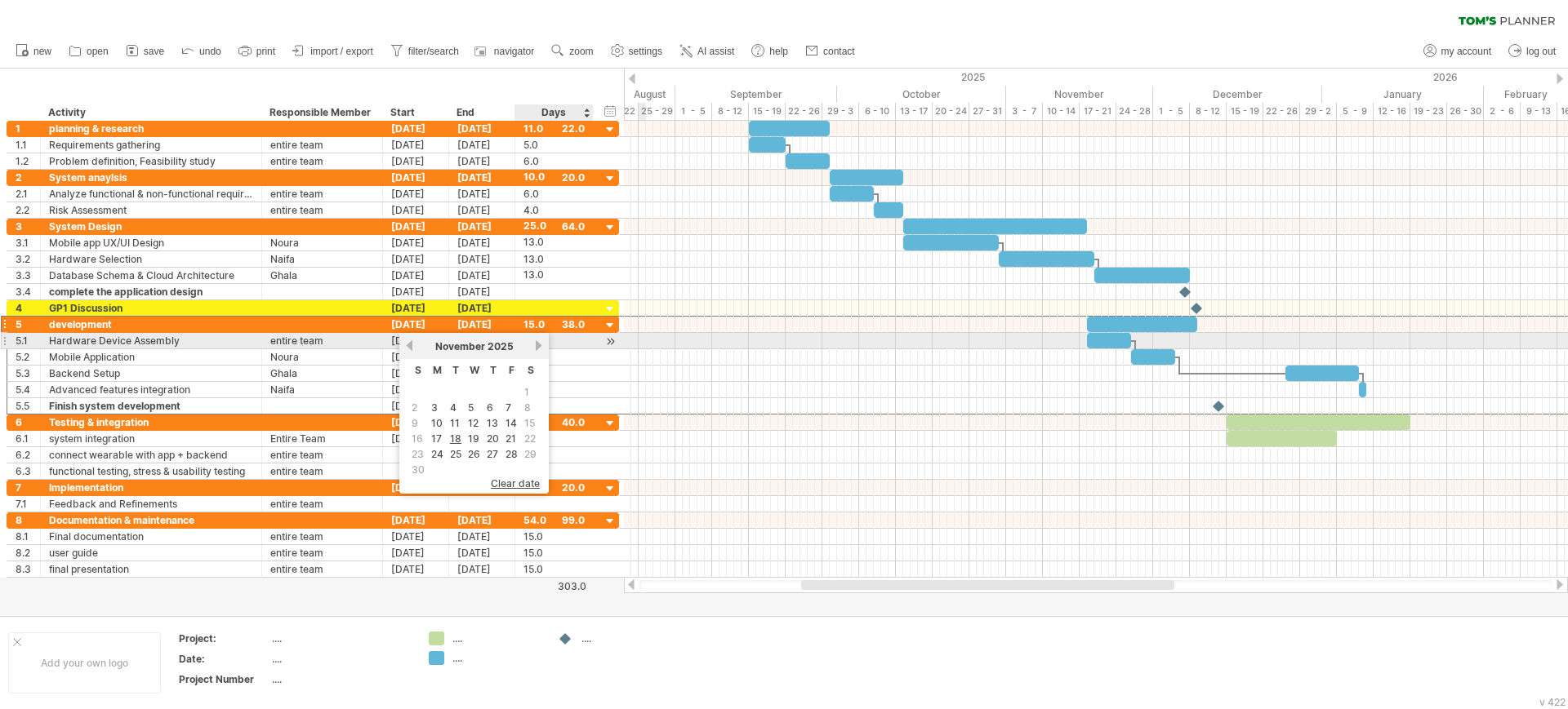
click at [534, 344] on link "next" at bounding box center [538, 345] width 12 height 12
click at [540, 345] on link "next" at bounding box center [538, 345] width 12 height 12
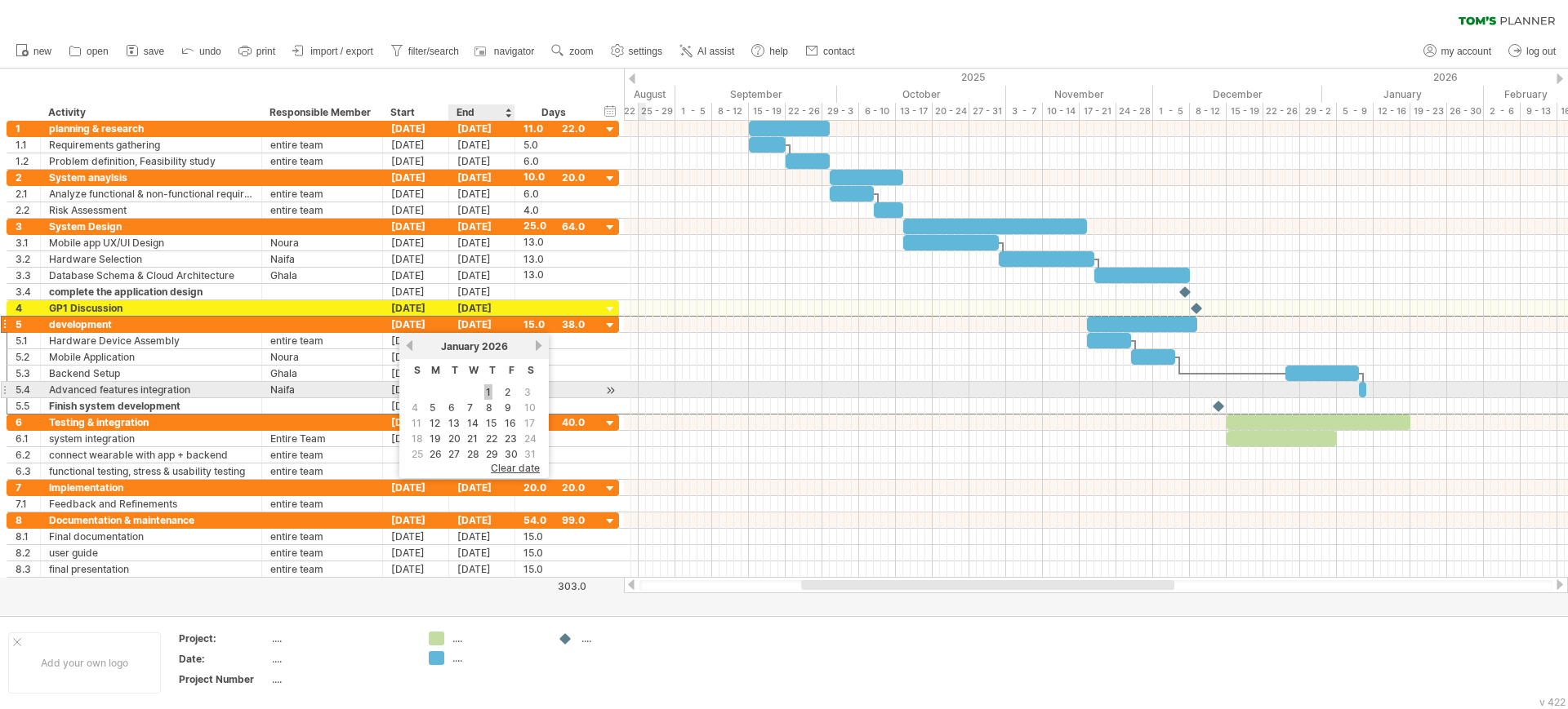
click at [486, 388] on link "1" at bounding box center [488, 392] width 8 height 16
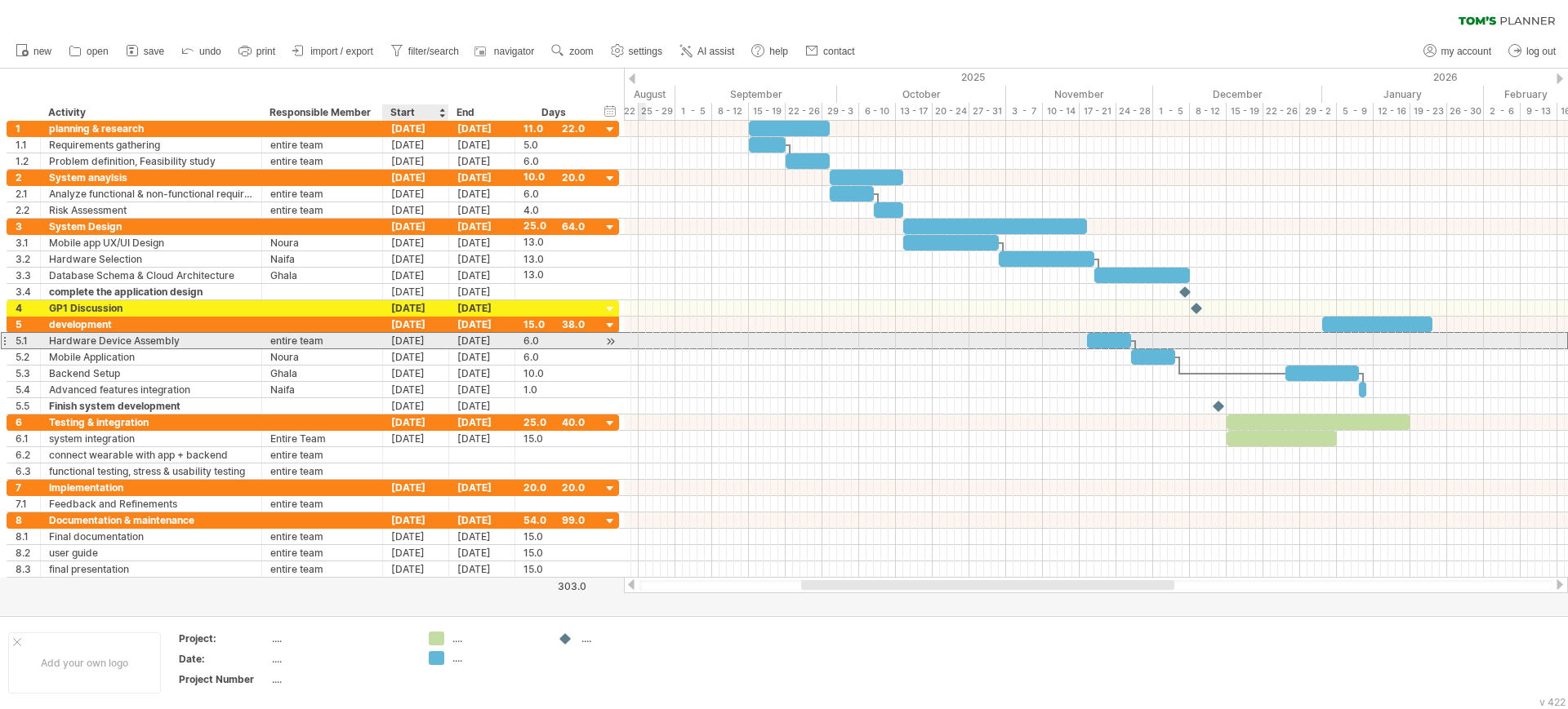
click at [398, 337] on div "[DATE]" at bounding box center [416, 340] width 66 height 16
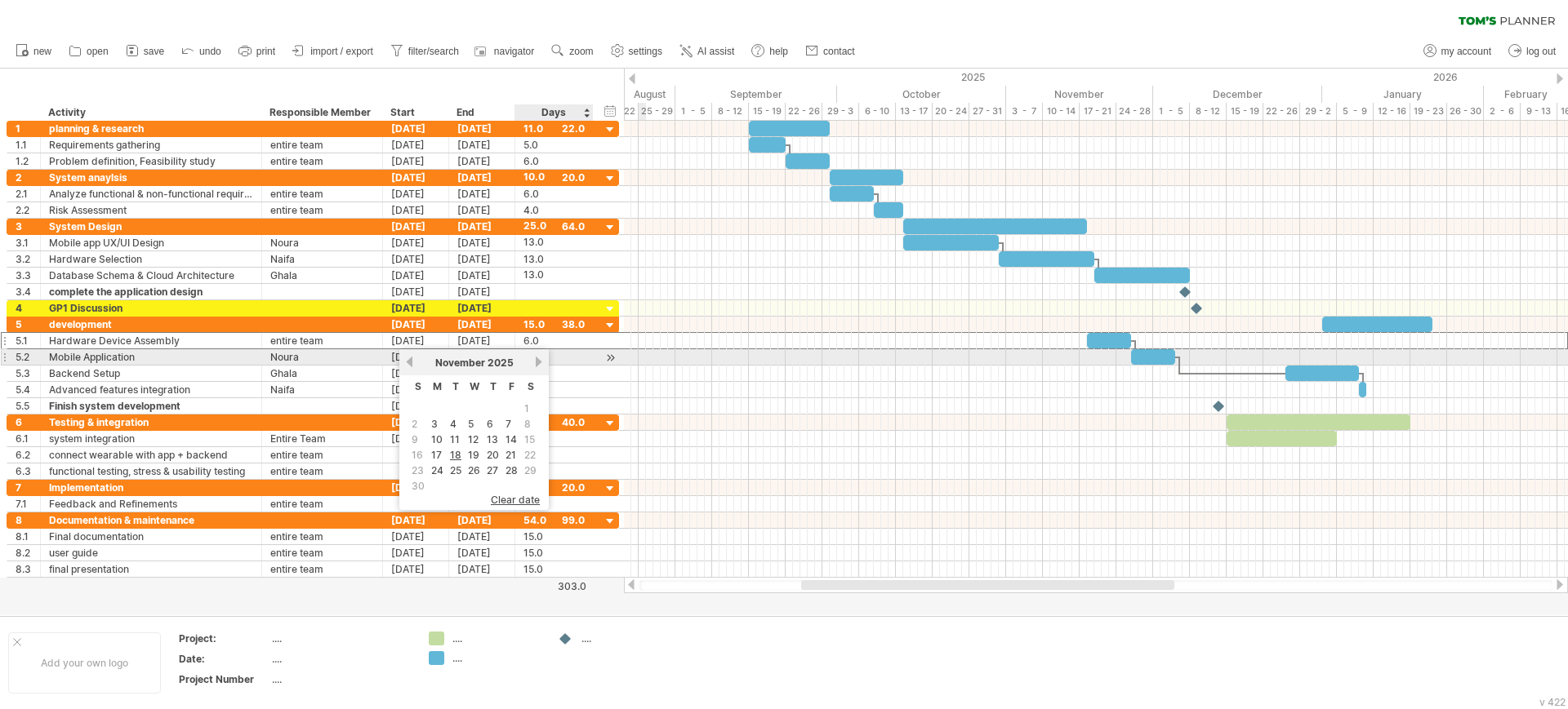
click at [541, 359] on link "next" at bounding box center [538, 361] width 12 height 12
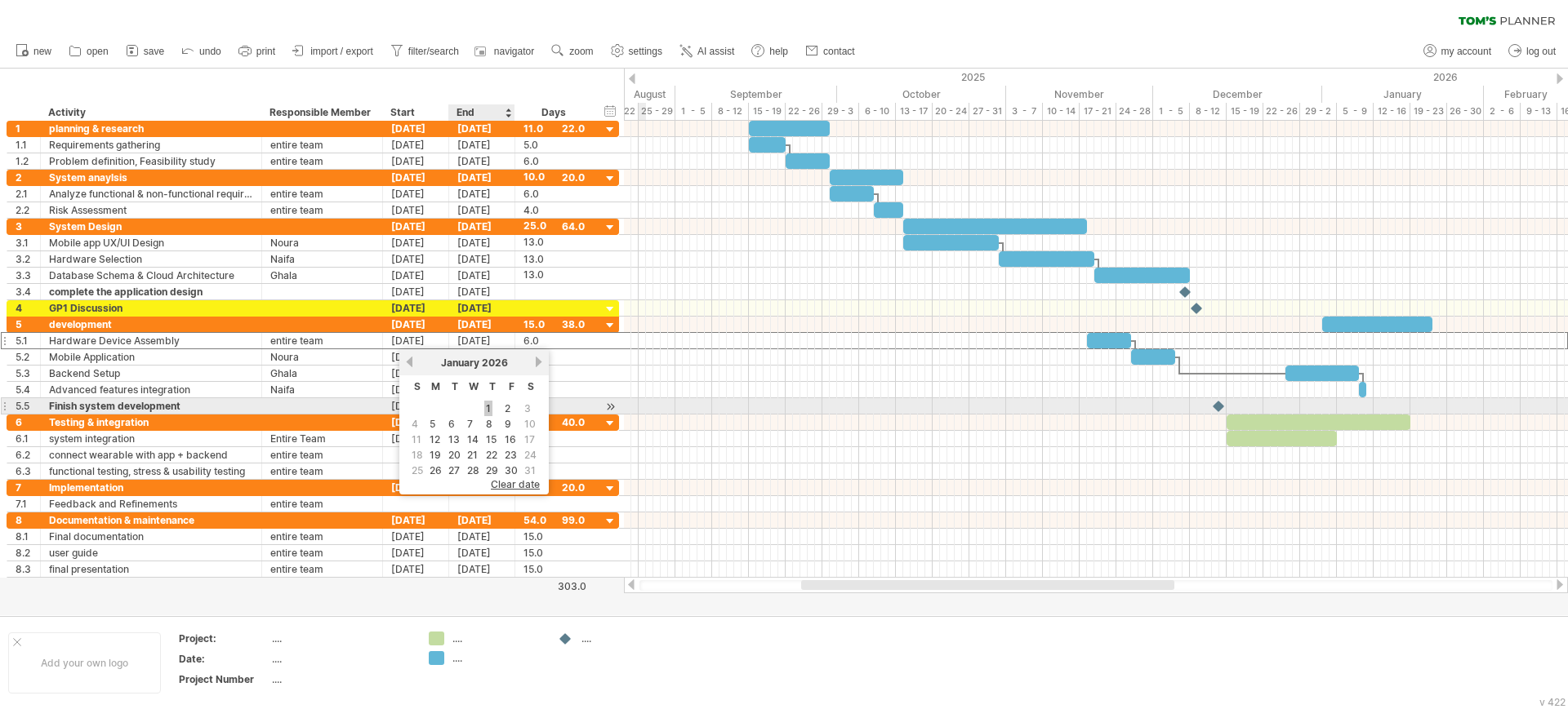
click at [490, 408] on link "1" at bounding box center [488, 408] width 8 height 16
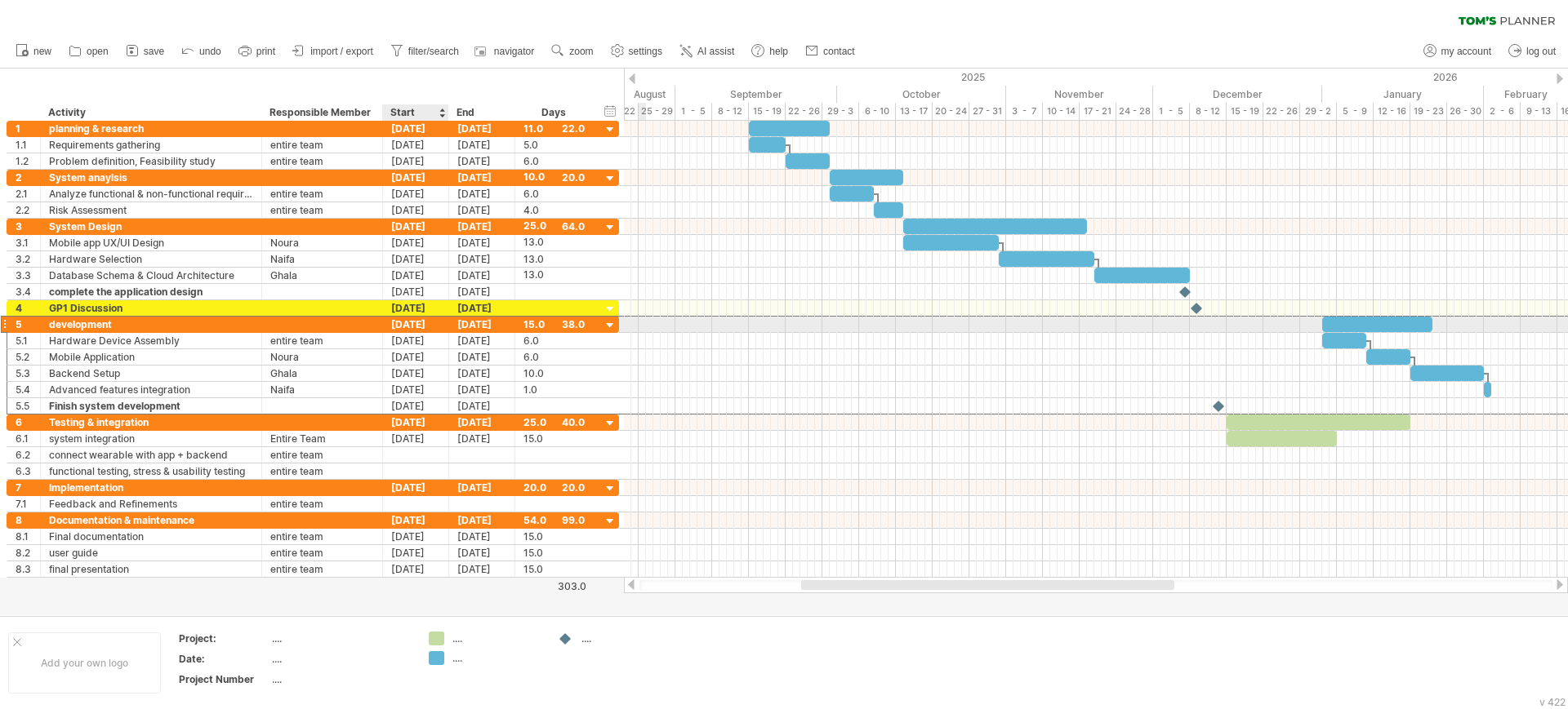
click at [413, 325] on div "[DATE]" at bounding box center [416, 324] width 66 height 16
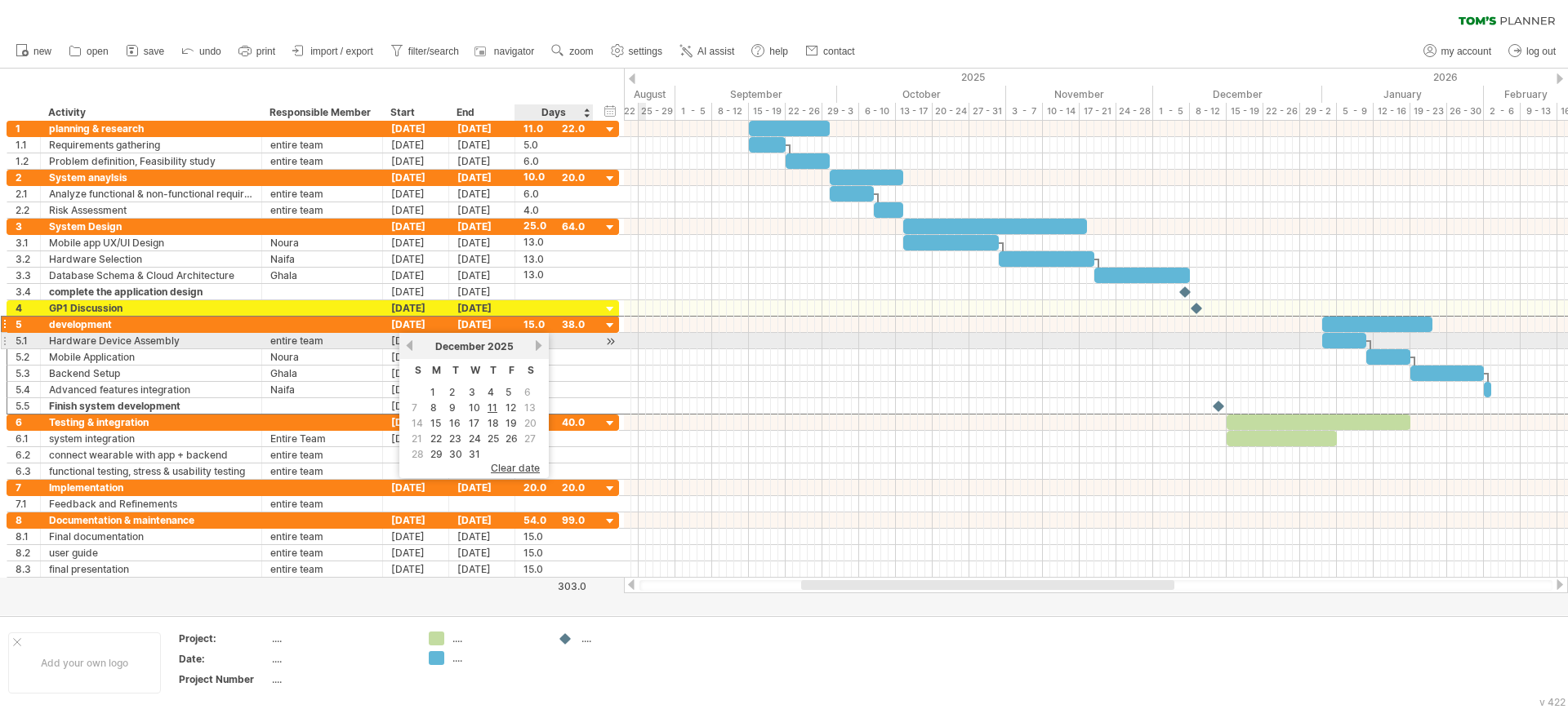
click at [538, 344] on link "next" at bounding box center [538, 345] width 12 height 12
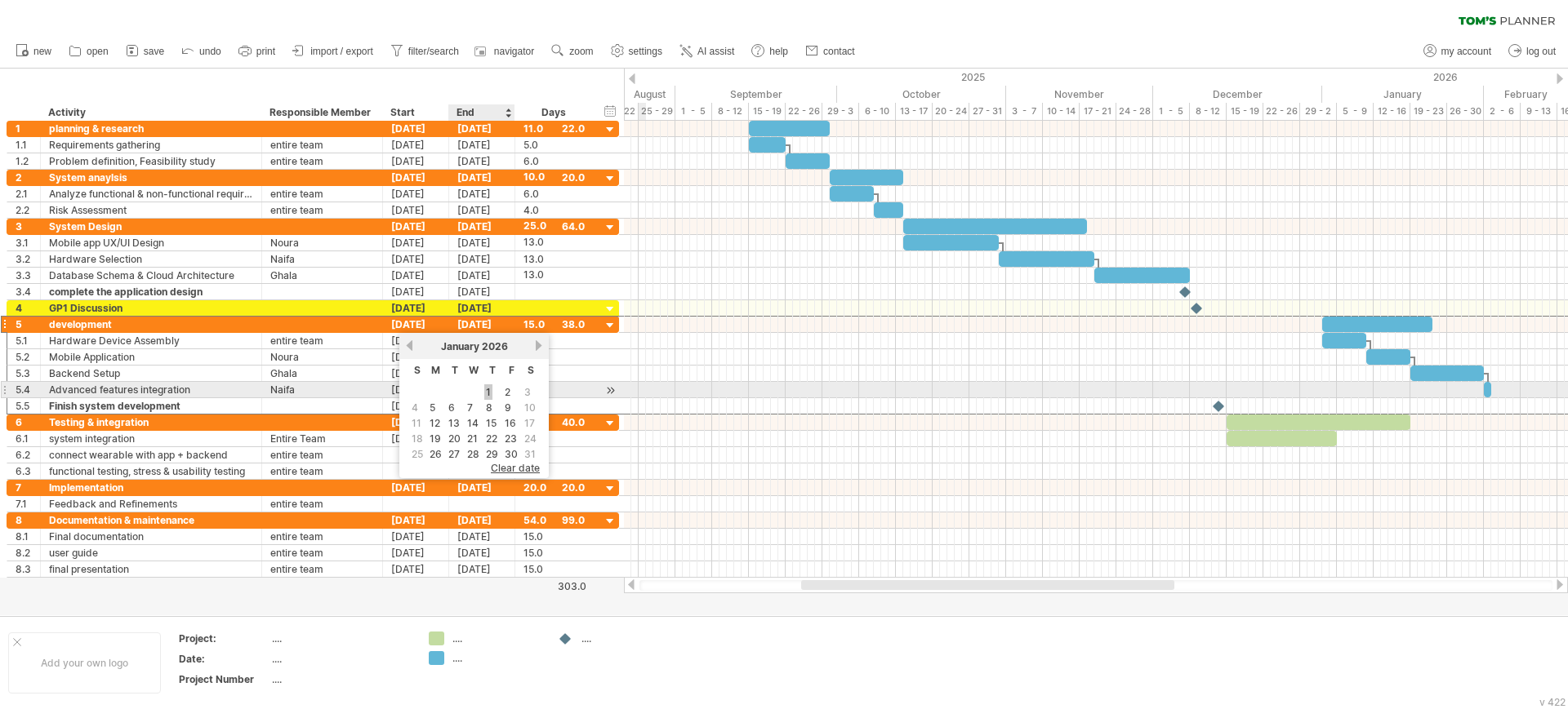
click at [489, 389] on link "1" at bounding box center [488, 392] width 8 height 16
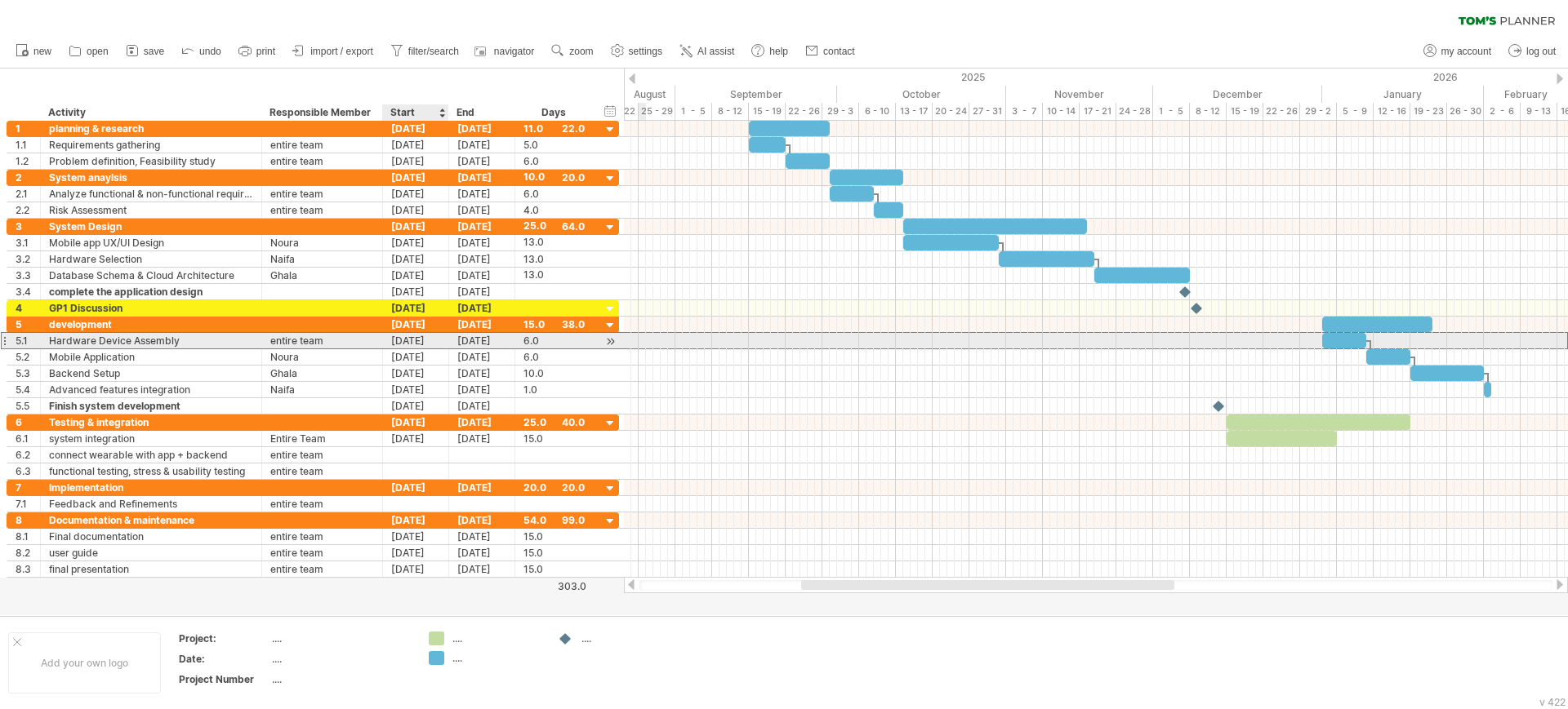
click at [402, 338] on div "[DATE]" at bounding box center [416, 340] width 66 height 16
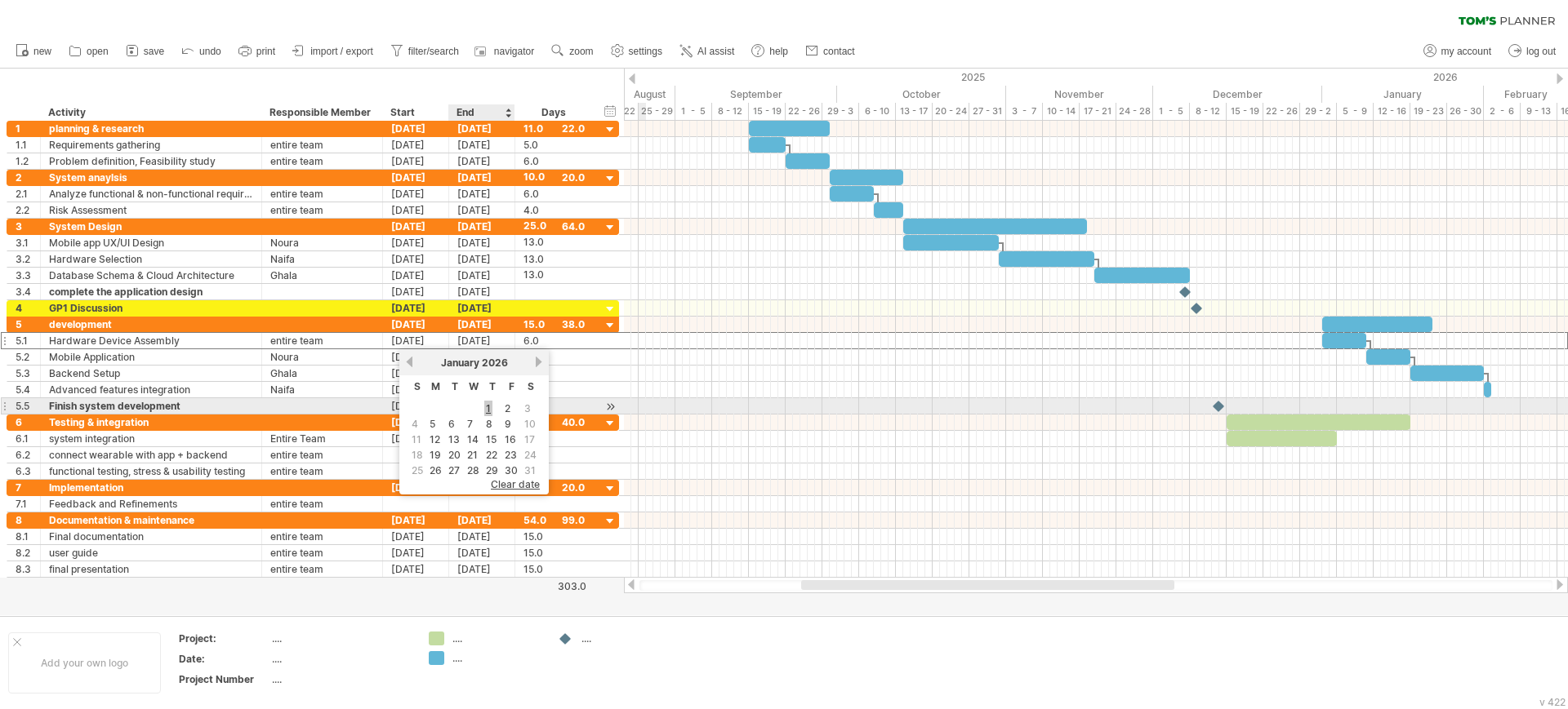
click at [489, 405] on link "1" at bounding box center [488, 408] width 8 height 16
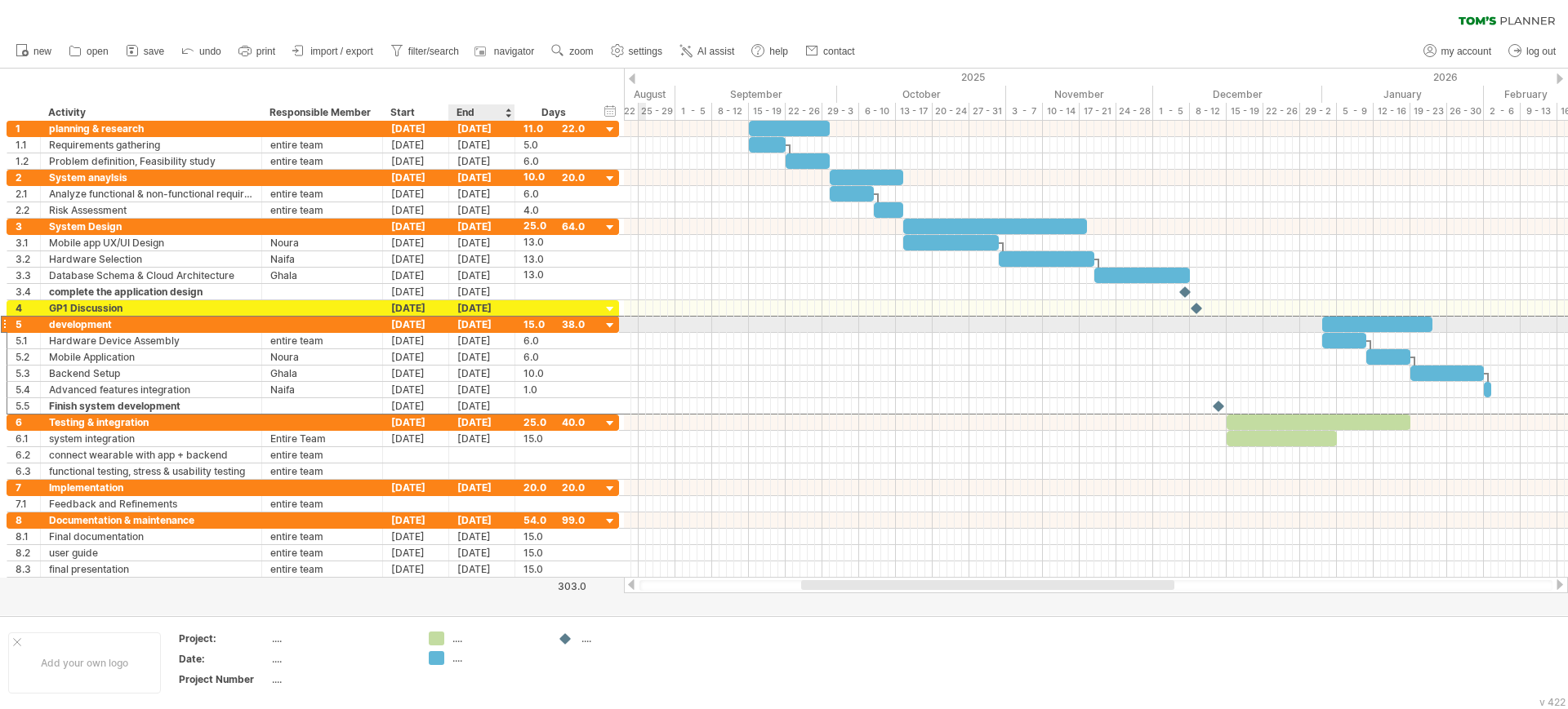
click at [484, 320] on div "[DATE]" at bounding box center [482, 324] width 66 height 16
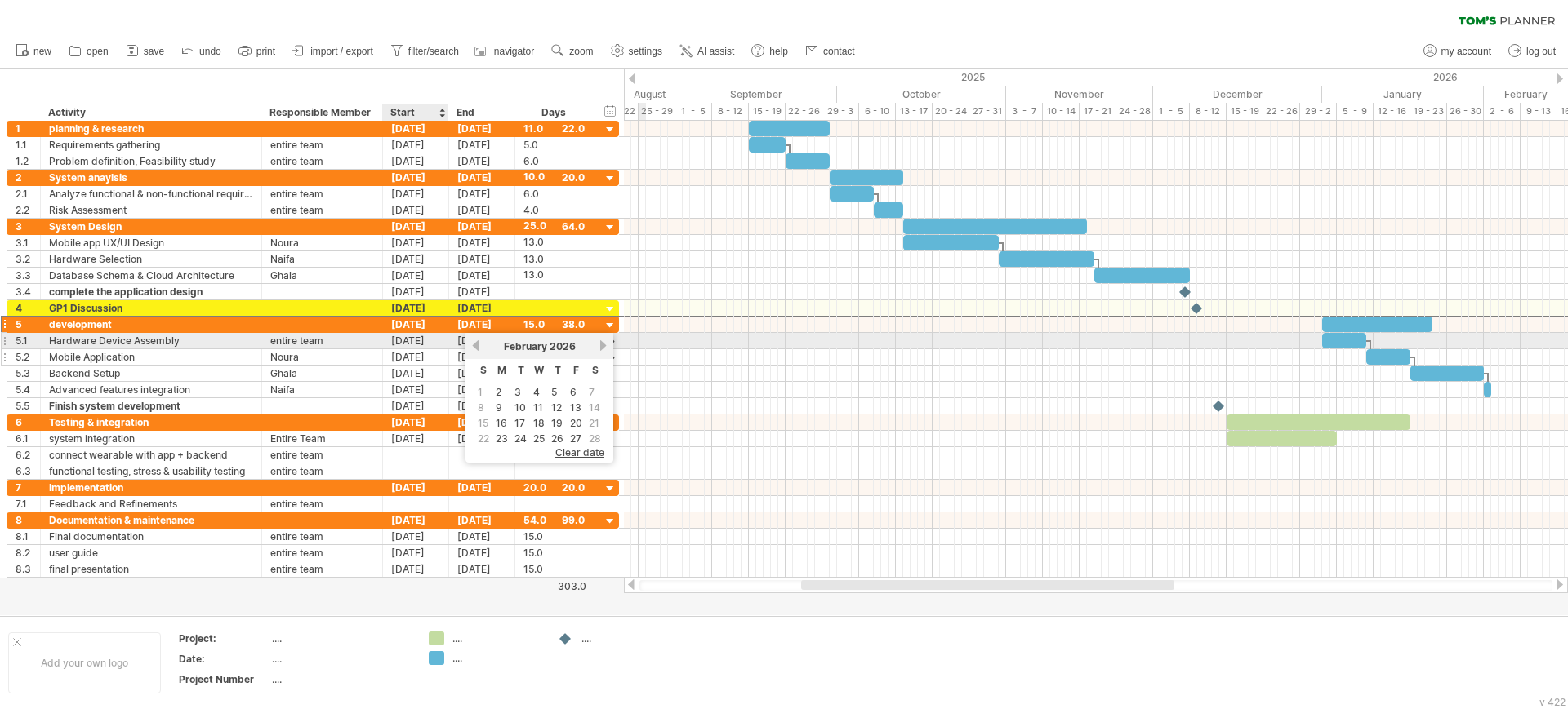
click at [439, 349] on div "[DATE]" at bounding box center [416, 357] width 66 height 16
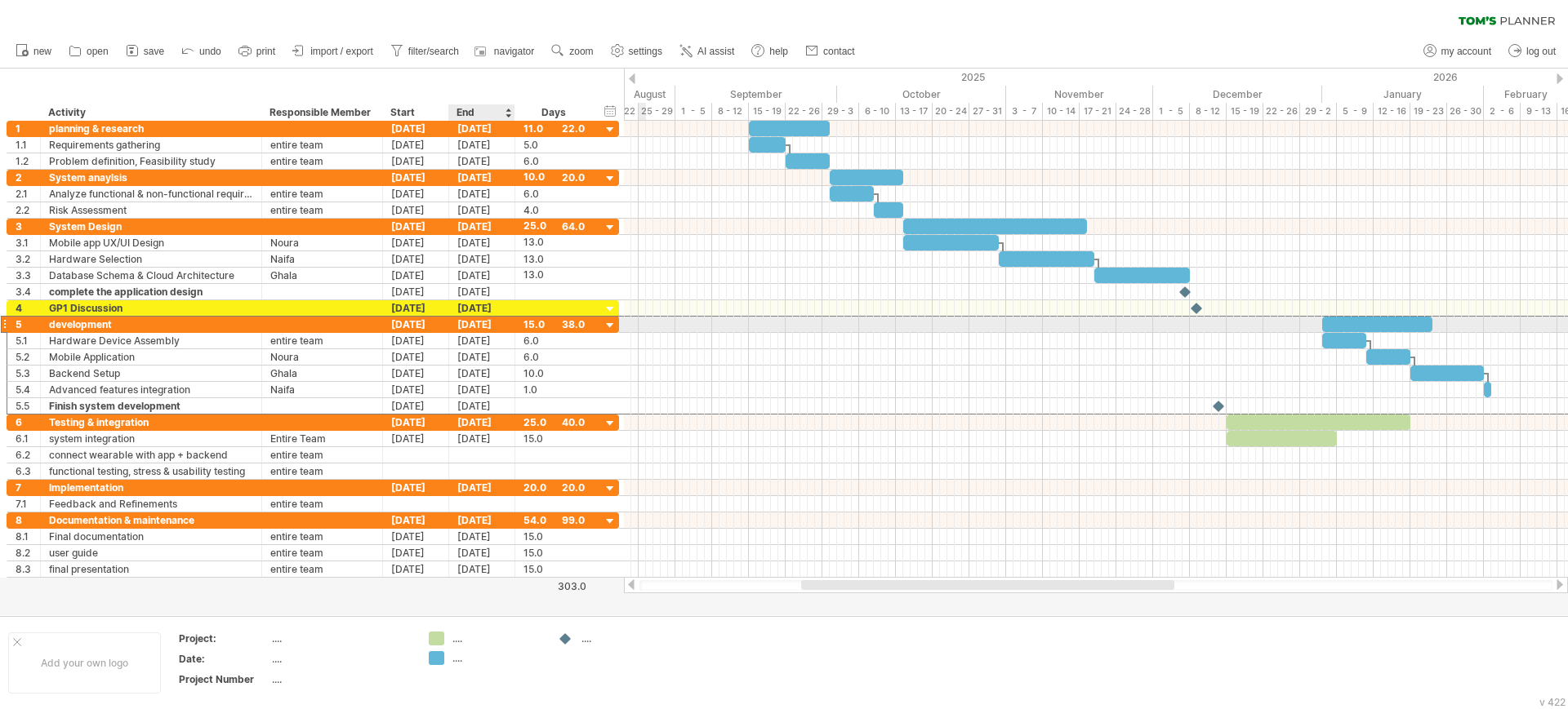
click at [461, 326] on div "[DATE]" at bounding box center [482, 324] width 66 height 16
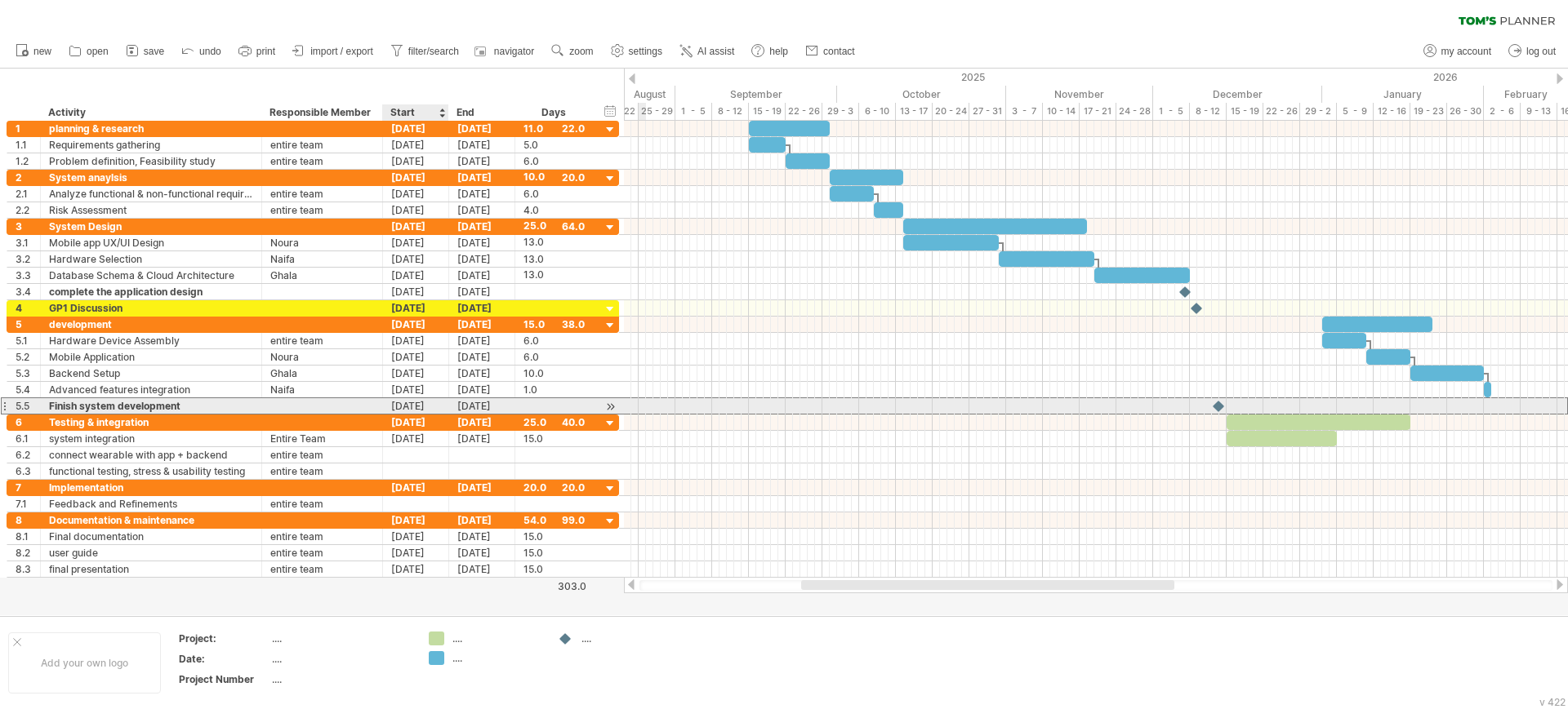
click at [403, 403] on div "[DATE]" at bounding box center [416, 406] width 66 height 16
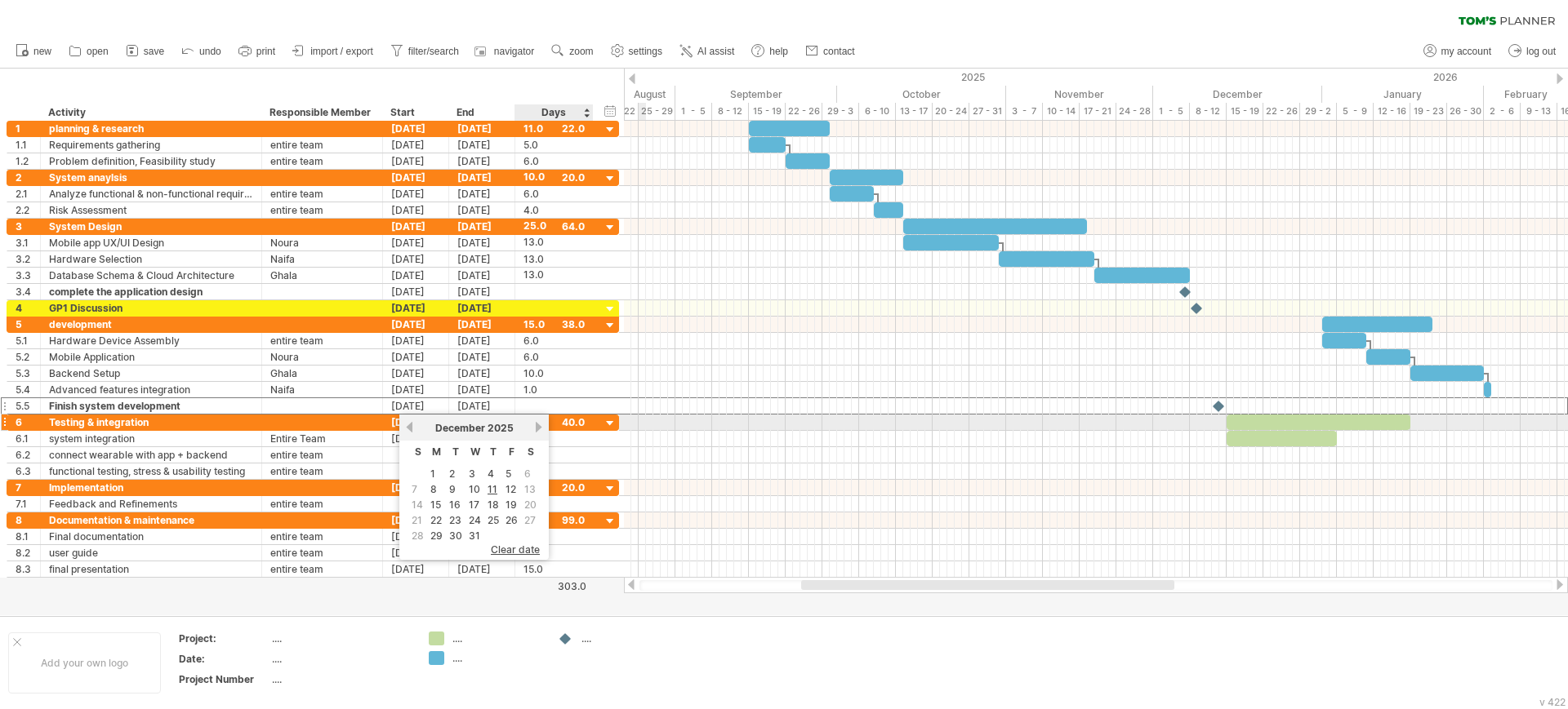
click at [537, 424] on link "next" at bounding box center [538, 427] width 12 height 12
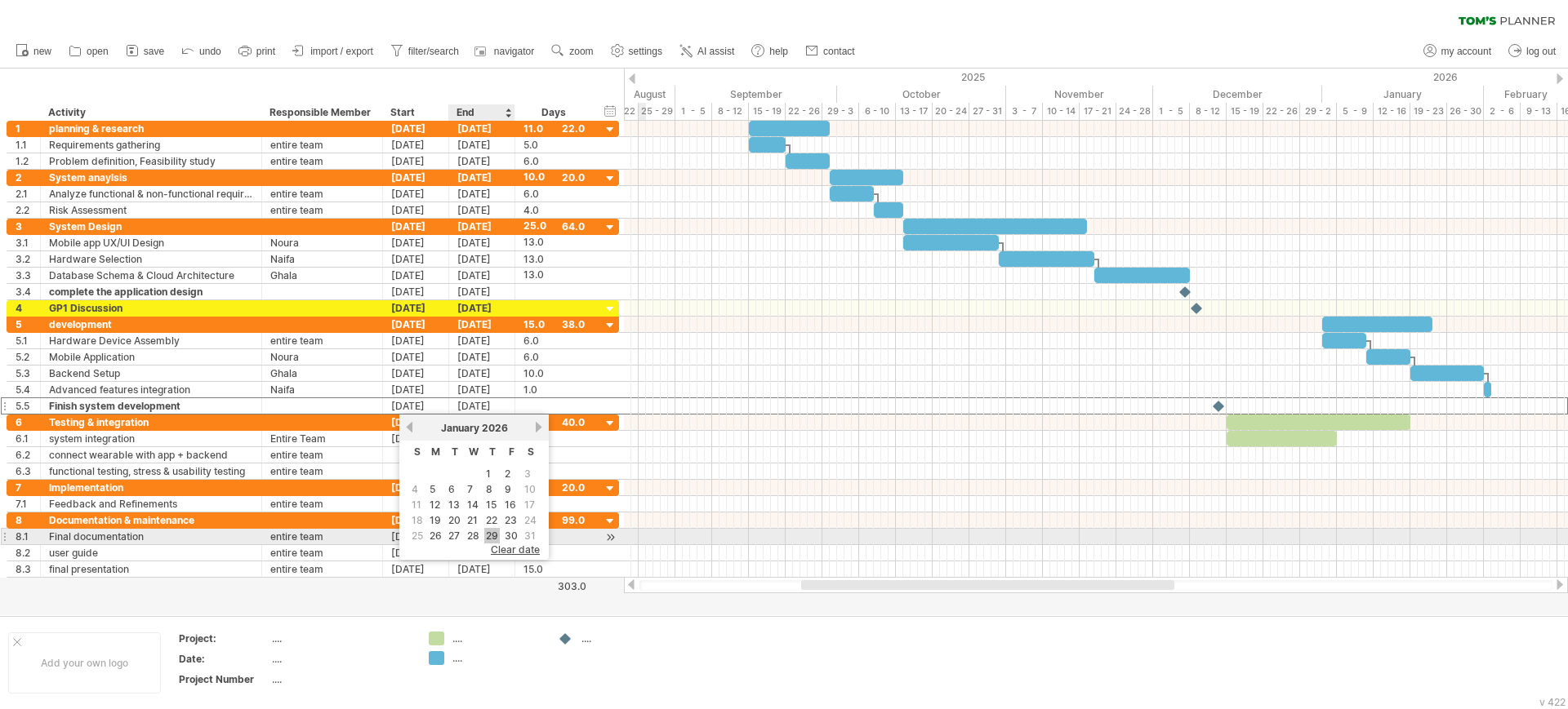
click at [490, 536] on link "29" at bounding box center [491, 535] width 16 height 16
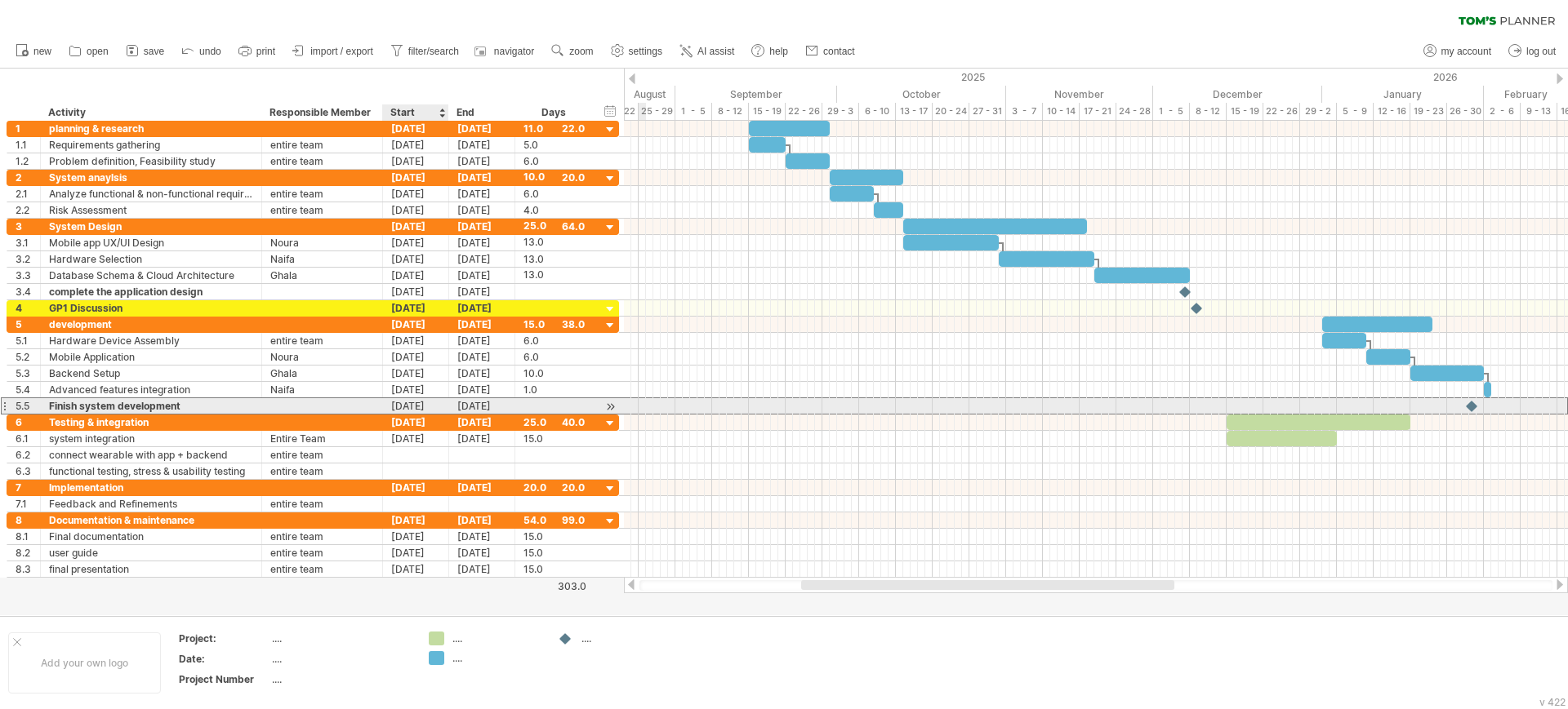
click at [422, 404] on div "[DATE]" at bounding box center [416, 406] width 66 height 16
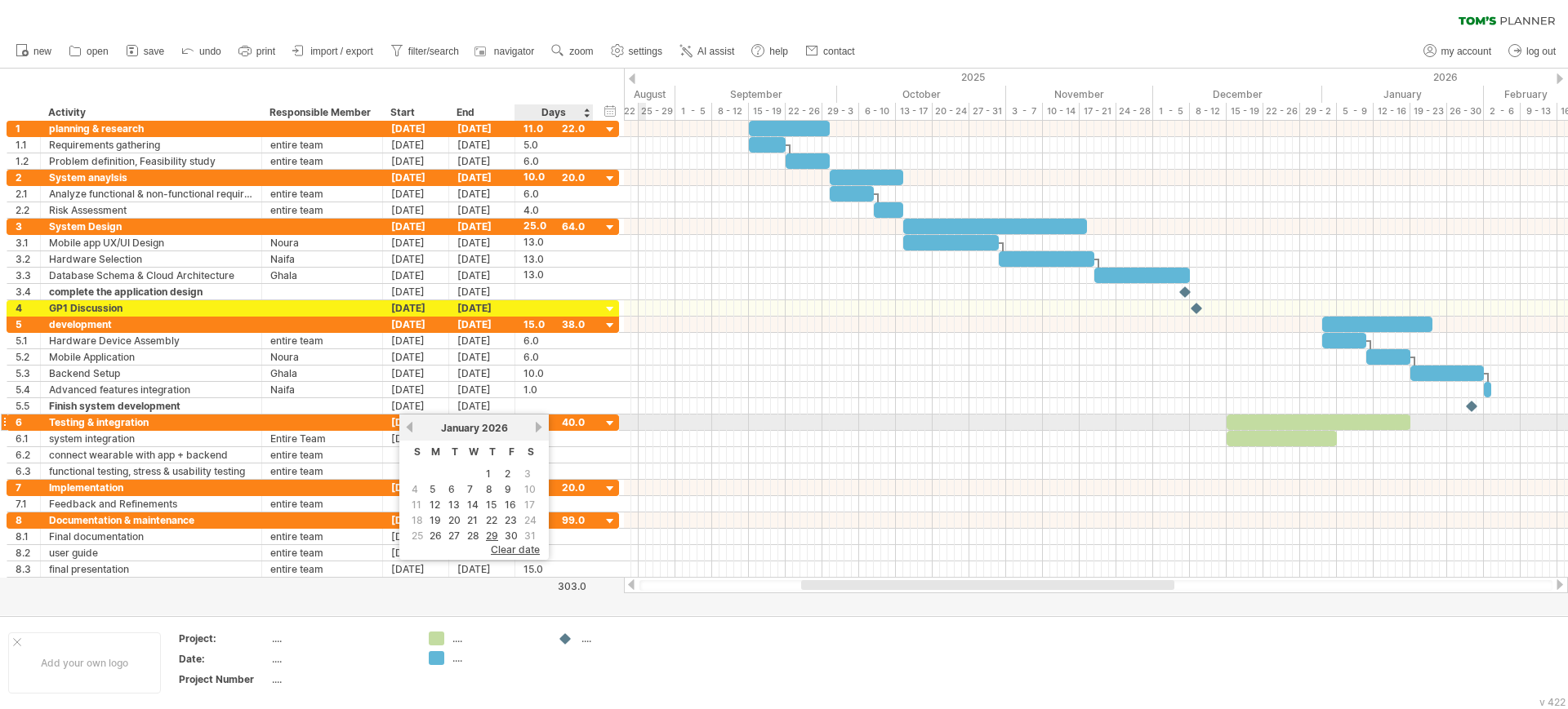
click at [537, 425] on link "next" at bounding box center [538, 427] width 12 height 12
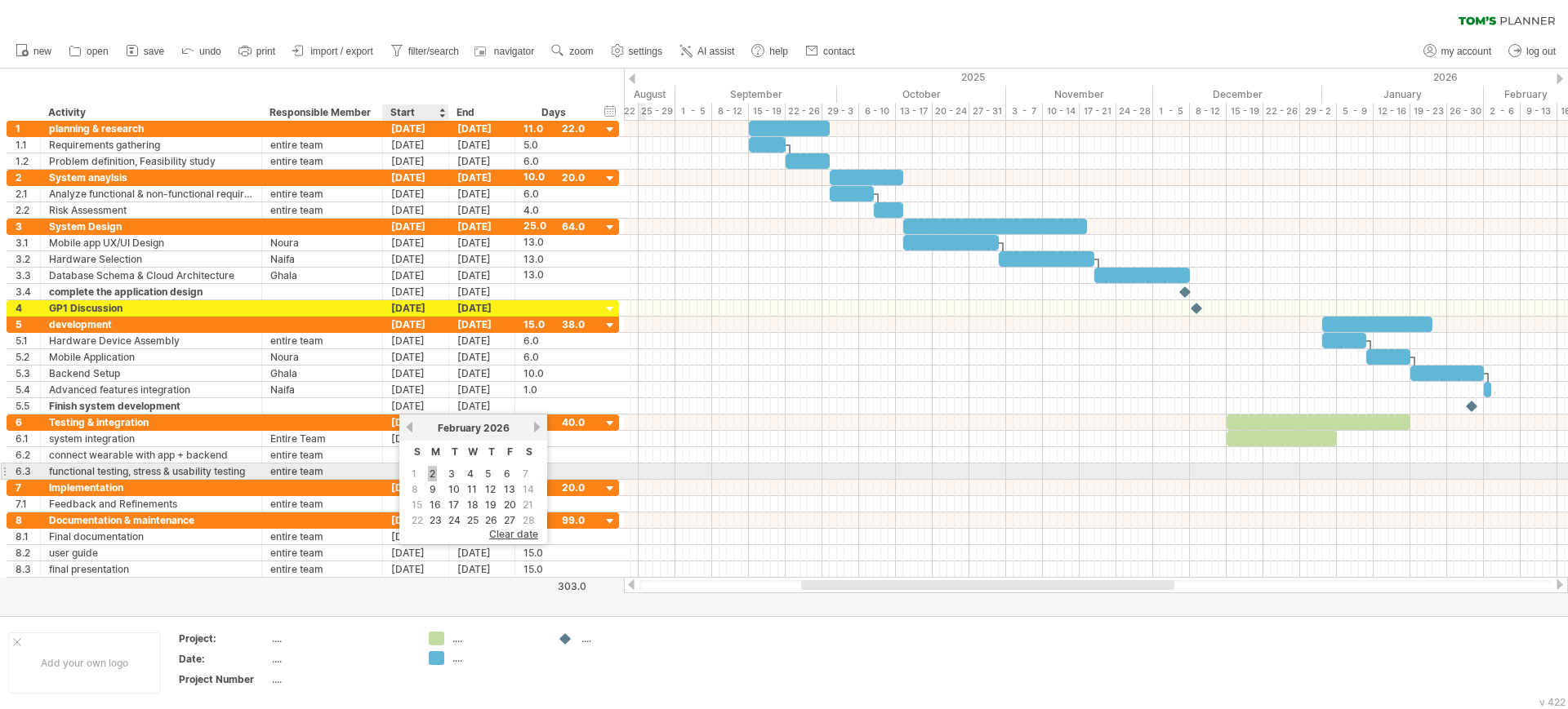
click at [430, 475] on link "2" at bounding box center [432, 474] width 9 height 16
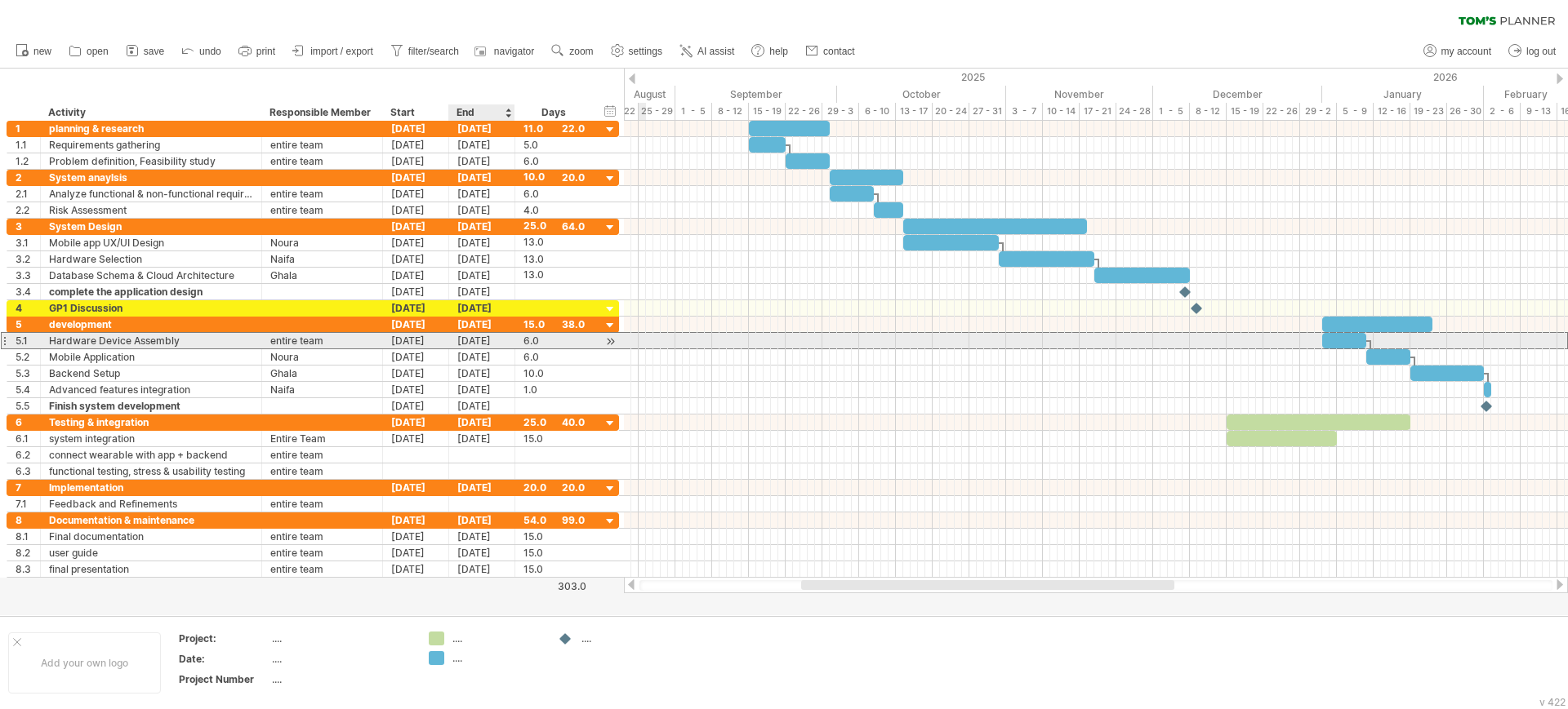
click at [490, 343] on div "[DATE]" at bounding box center [482, 340] width 66 height 16
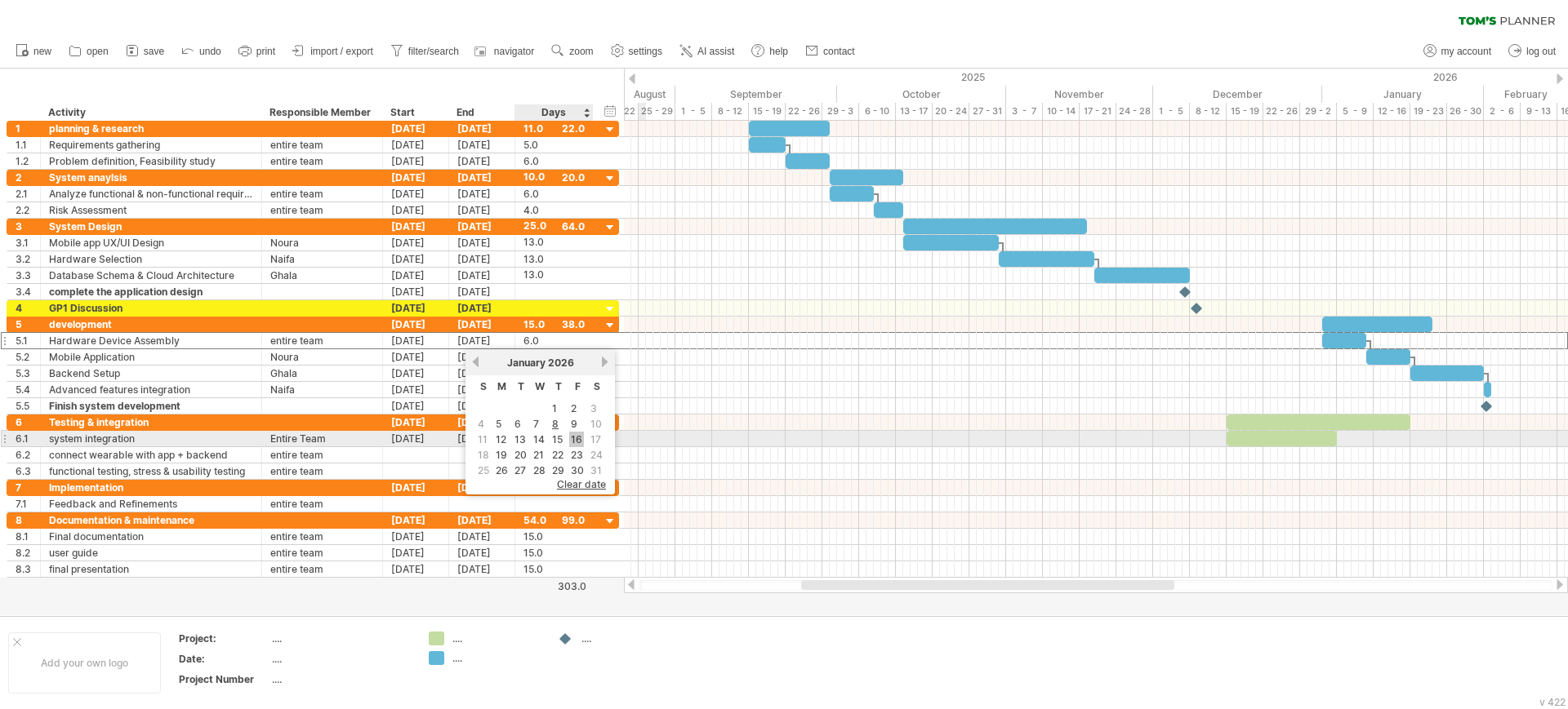
click at [574, 436] on link "16" at bounding box center [576, 439] width 15 height 16
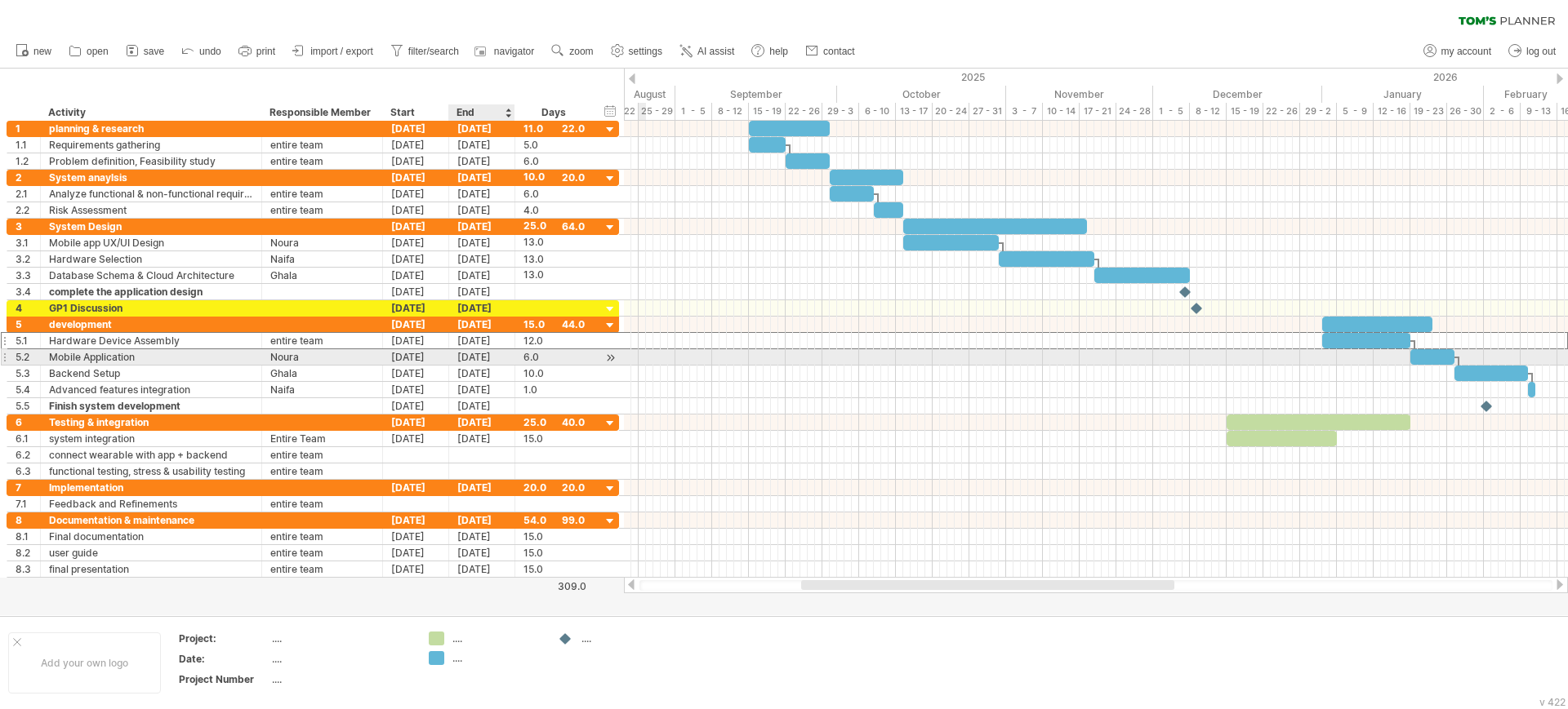
click at [469, 359] on div "[DATE]" at bounding box center [482, 357] width 66 height 16
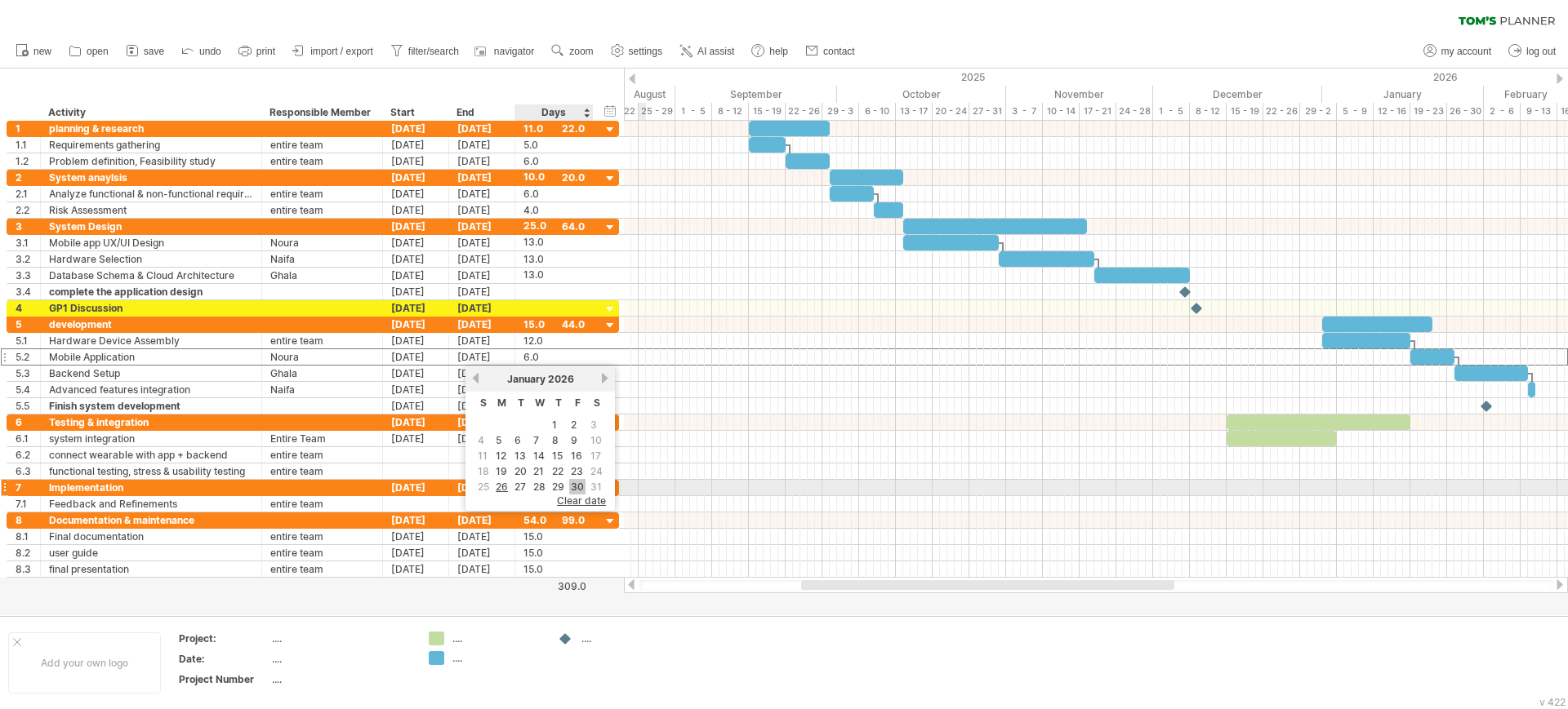
click at [575, 482] on link "30" at bounding box center [577, 486] width 17 height 16
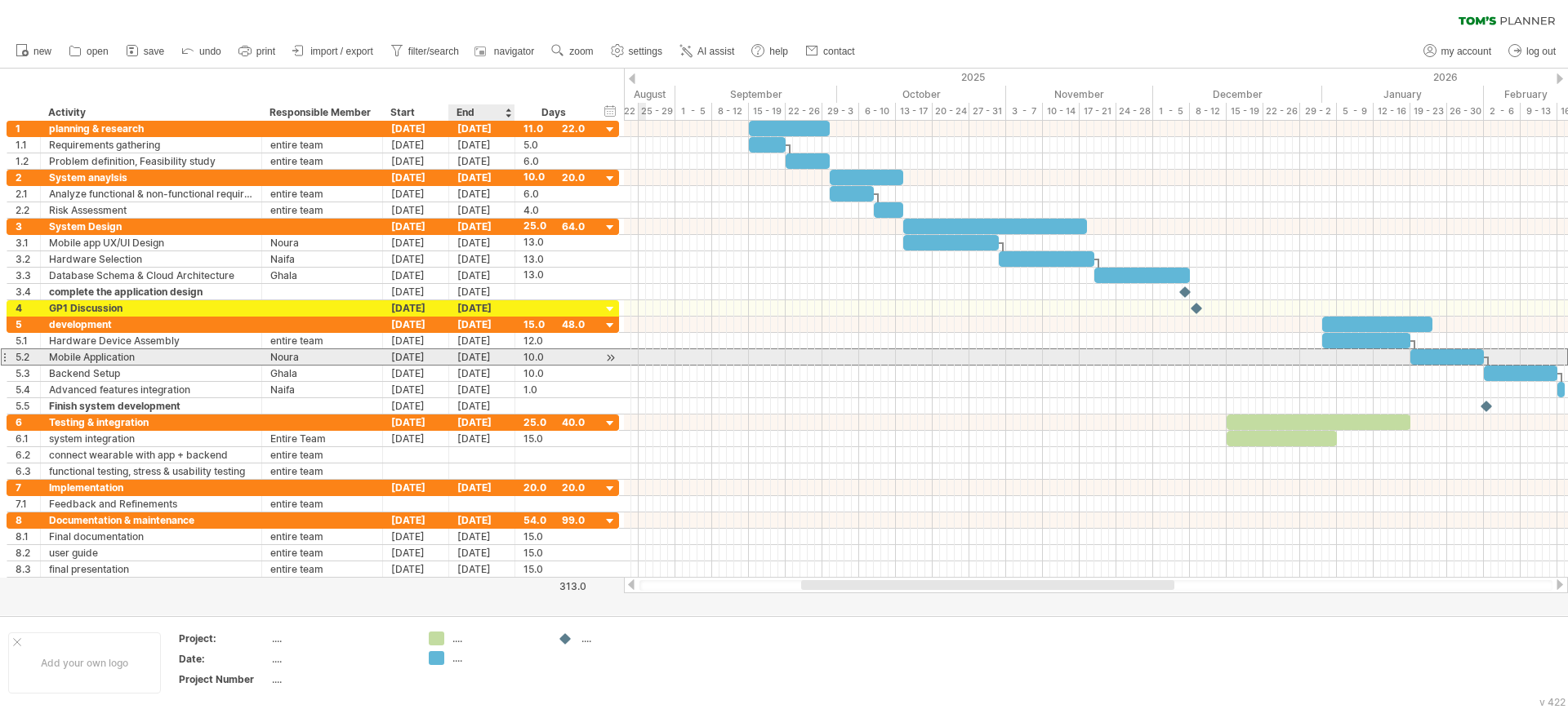
click at [489, 358] on div "[DATE]" at bounding box center [482, 357] width 66 height 16
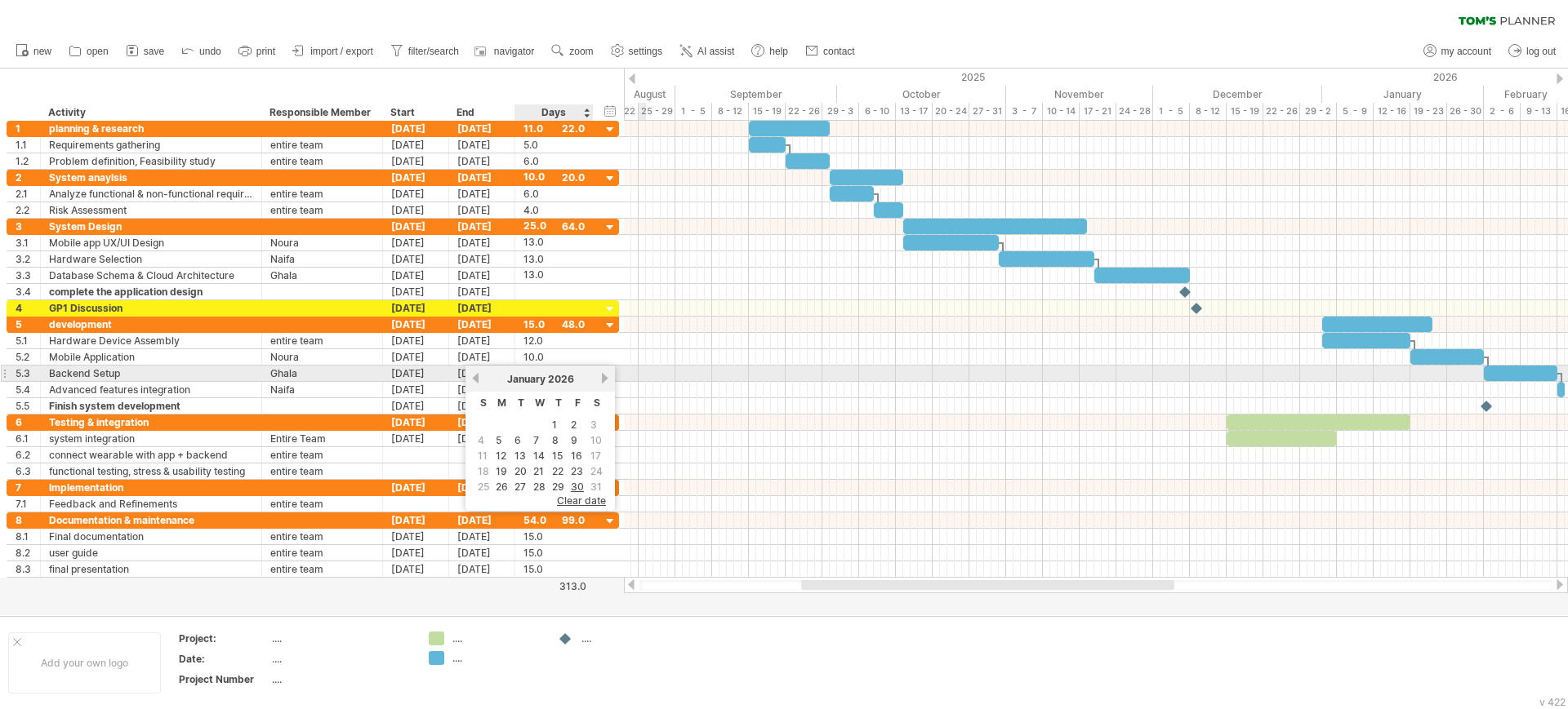
click at [605, 376] on link "next" at bounding box center [604, 378] width 12 height 12
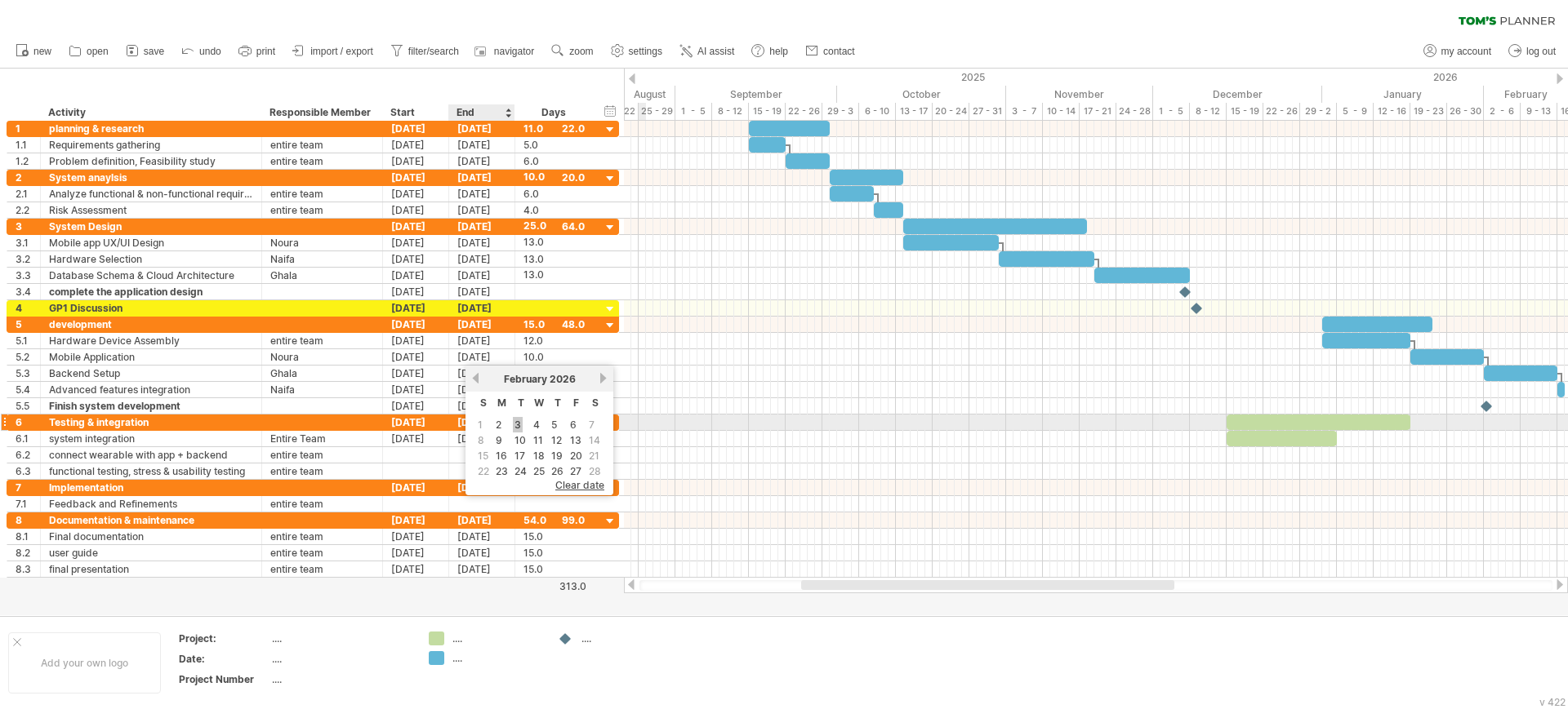
click at [515, 423] on link "3" at bounding box center [517, 424] width 10 height 16
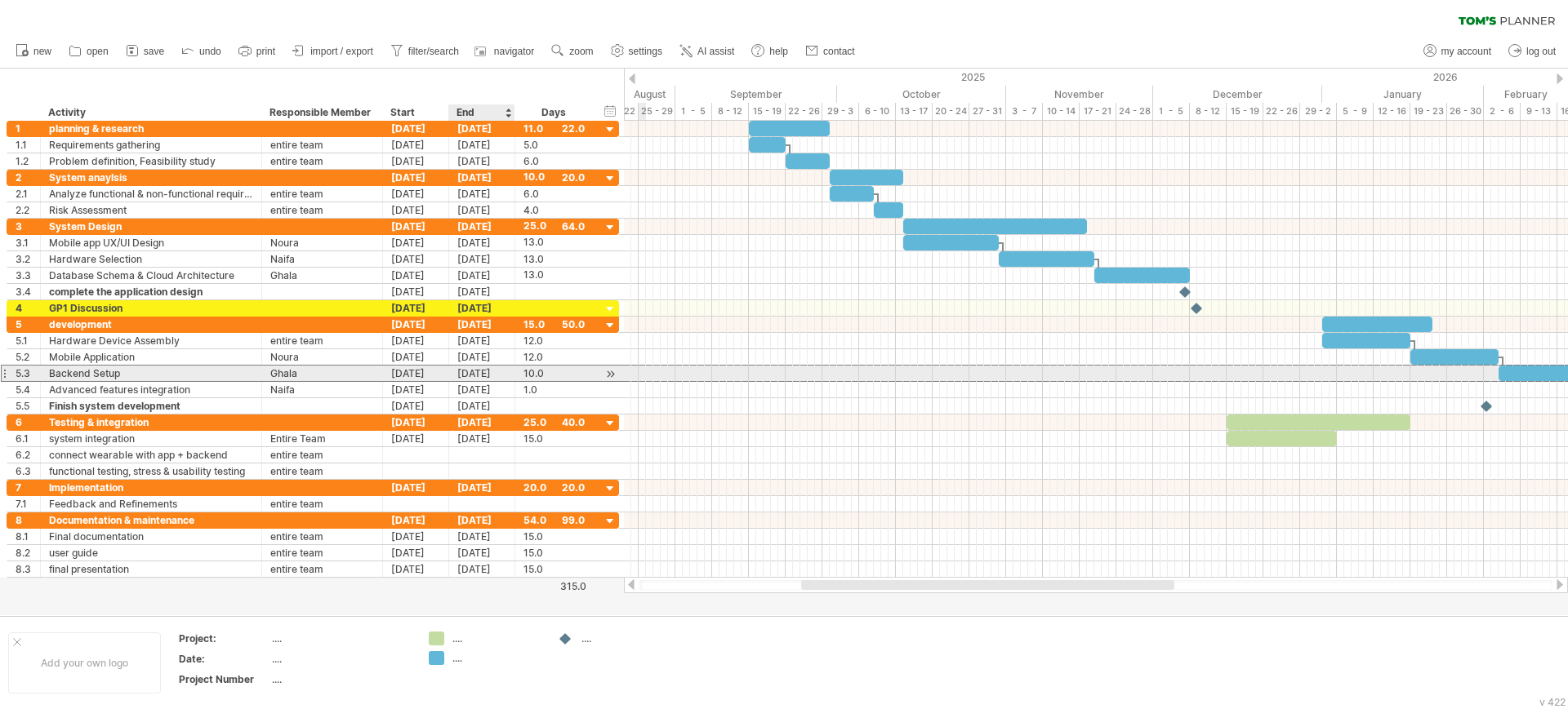
click at [496, 379] on div "[DATE]" at bounding box center [482, 373] width 66 height 16
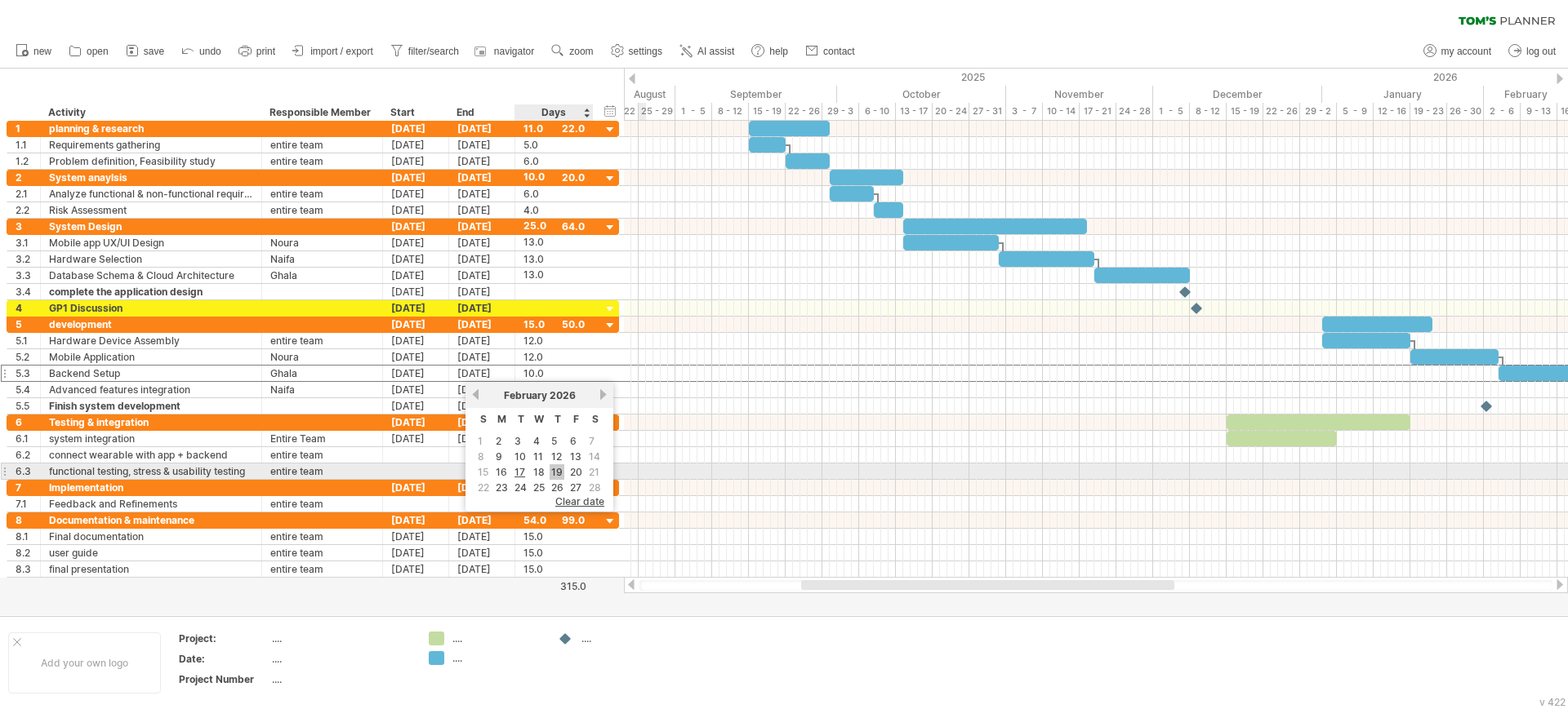
click at [555, 468] on link "19" at bounding box center [557, 472] width 15 height 16
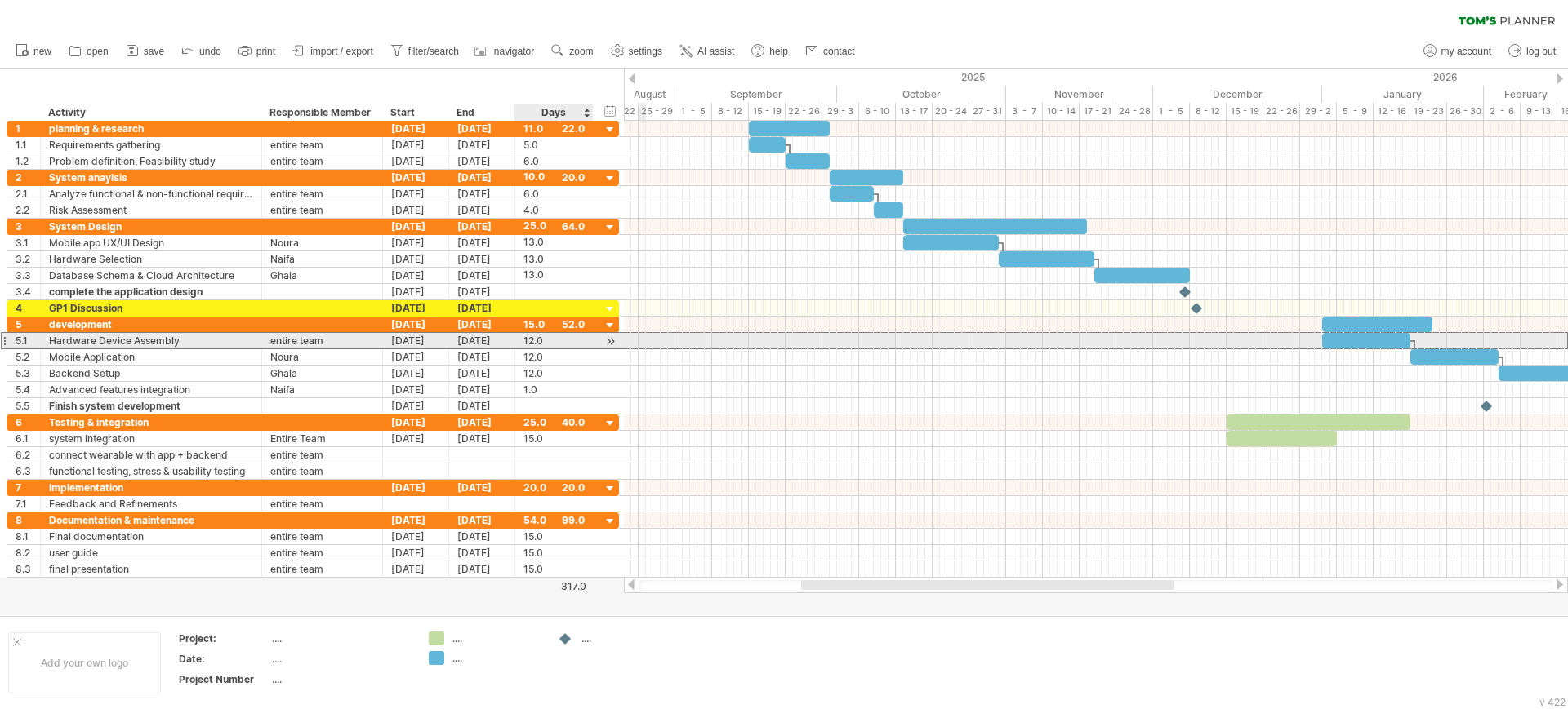
click at [531, 342] on div "12.0" at bounding box center [554, 340] width 62 height 16
click at [460, 338] on div "[DATE]" at bounding box center [482, 340] width 66 height 16
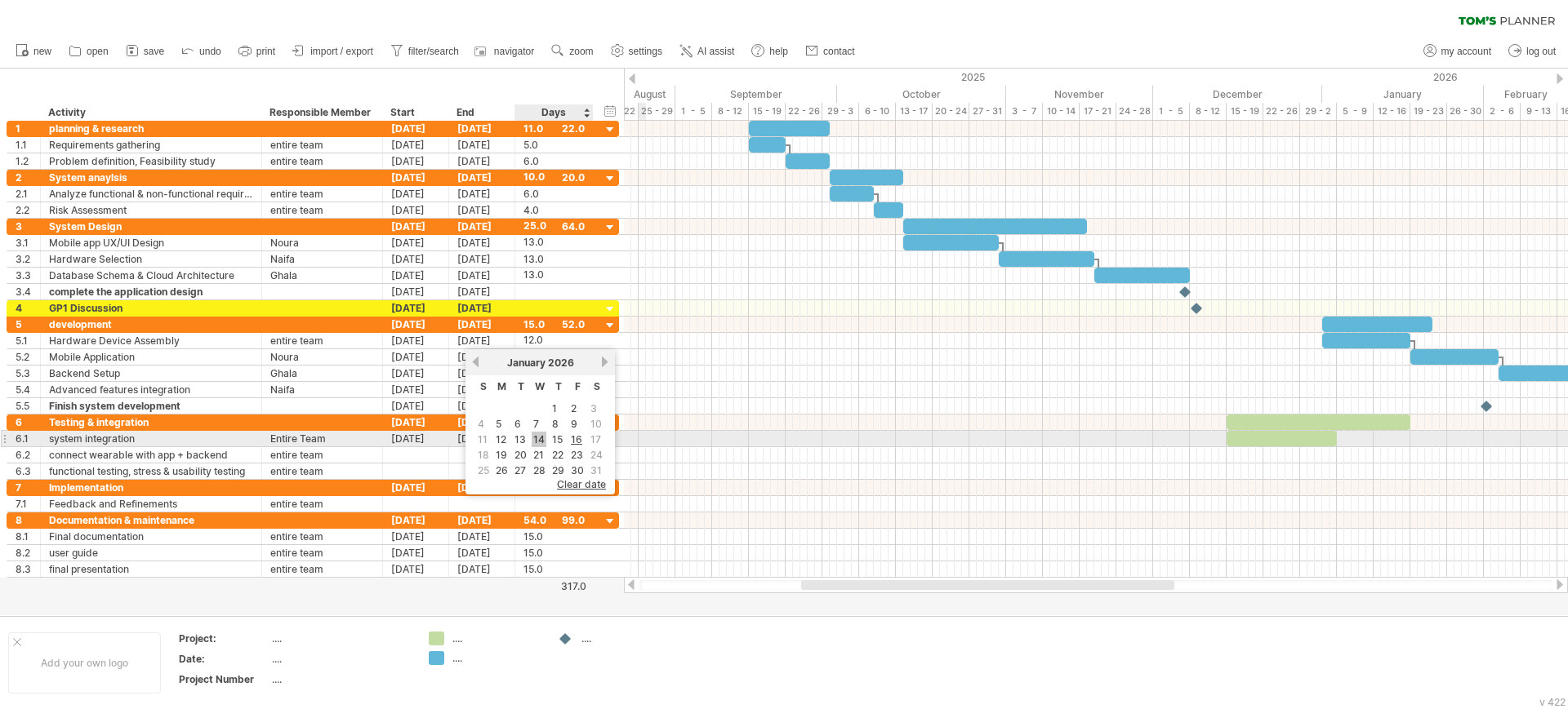
click at [535, 437] on link "14" at bounding box center [539, 439] width 15 height 16
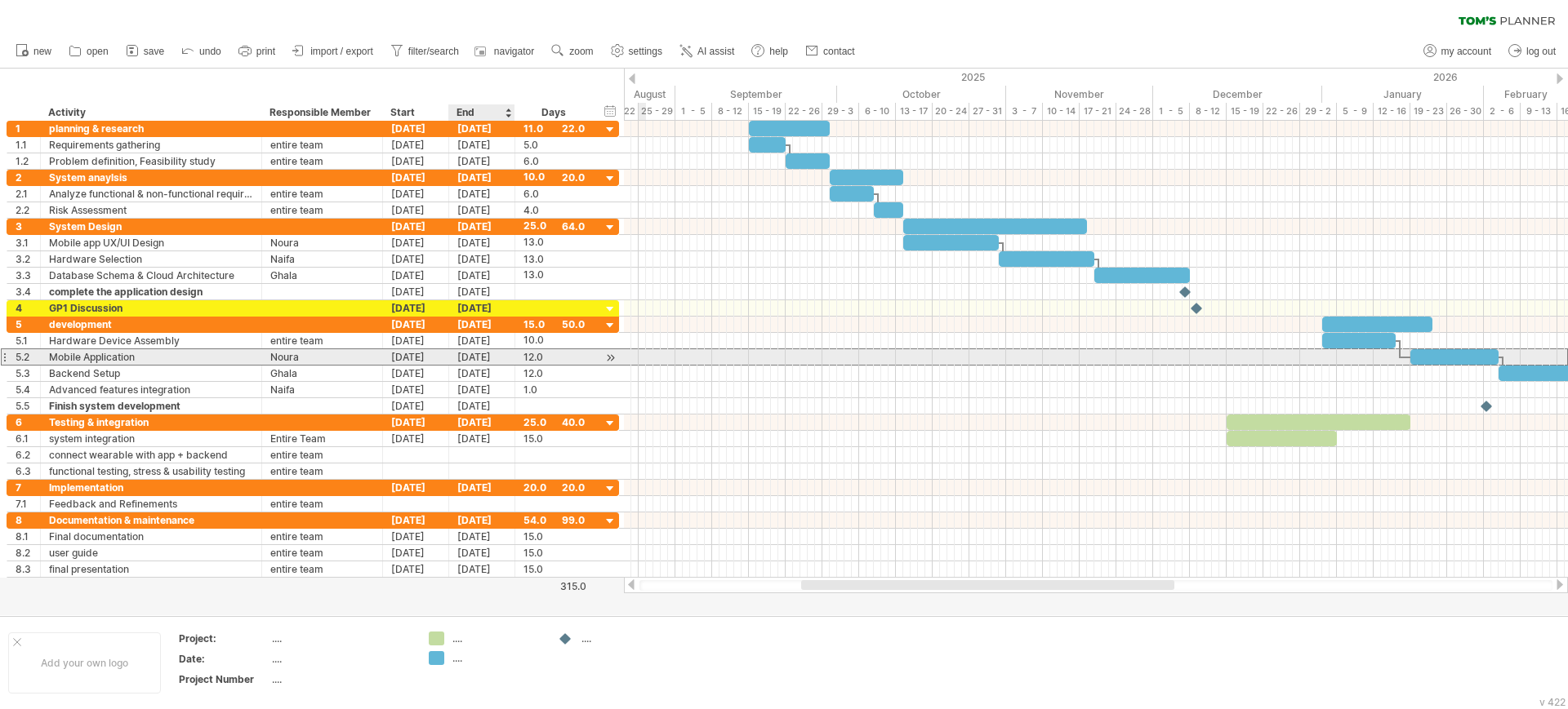
click at [502, 356] on div "[DATE]" at bounding box center [482, 357] width 66 height 16
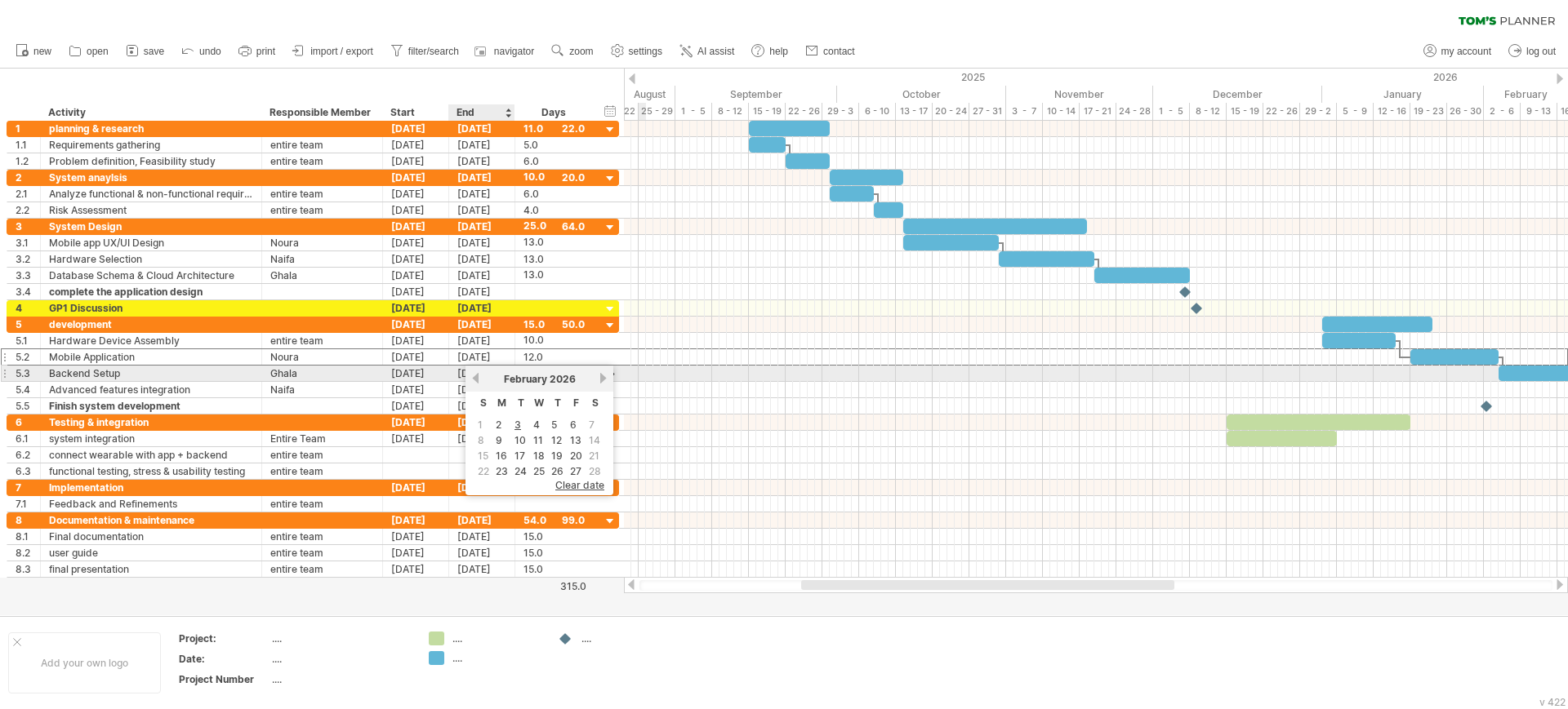
click at [478, 379] on link "previous" at bounding box center [475, 378] width 12 height 12
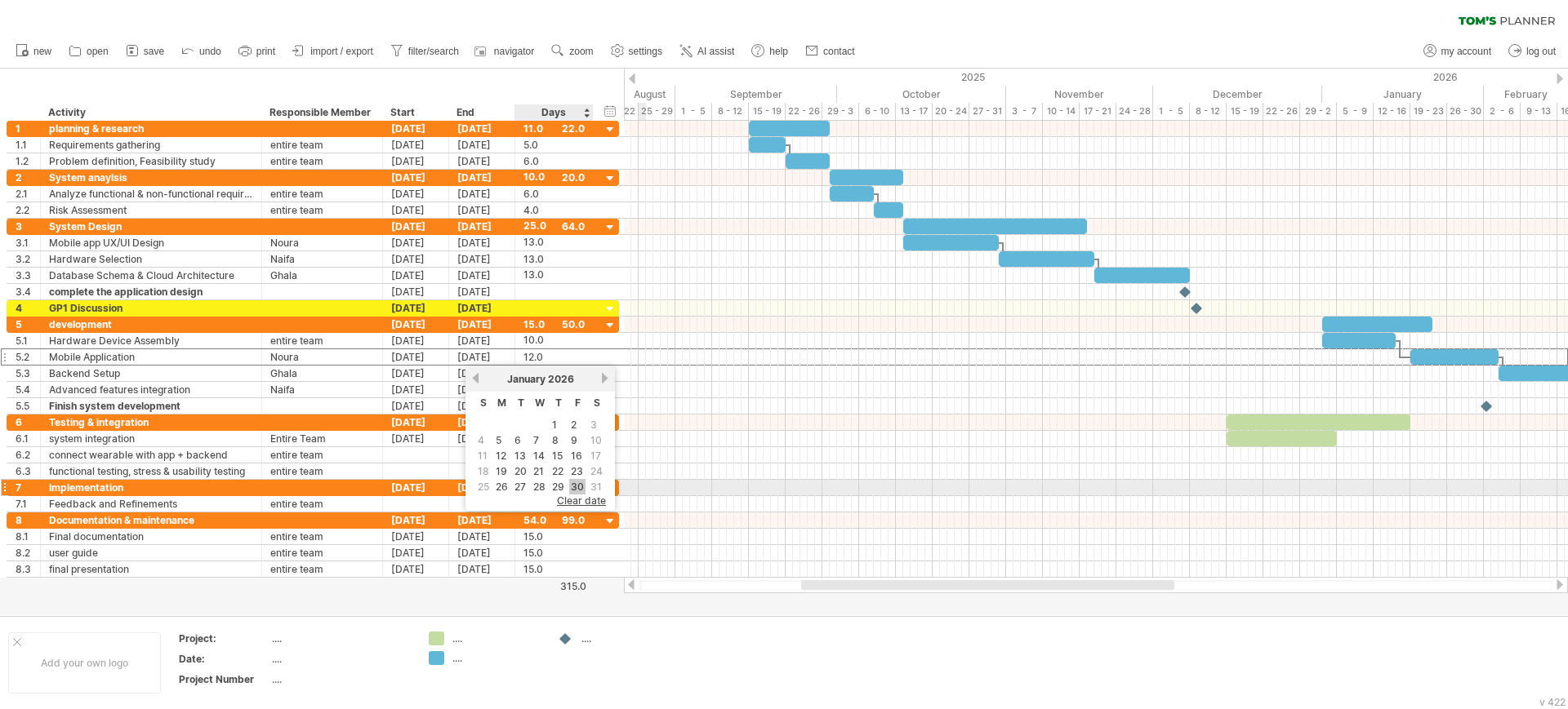
click at [579, 487] on link "30" at bounding box center [577, 486] width 17 height 16
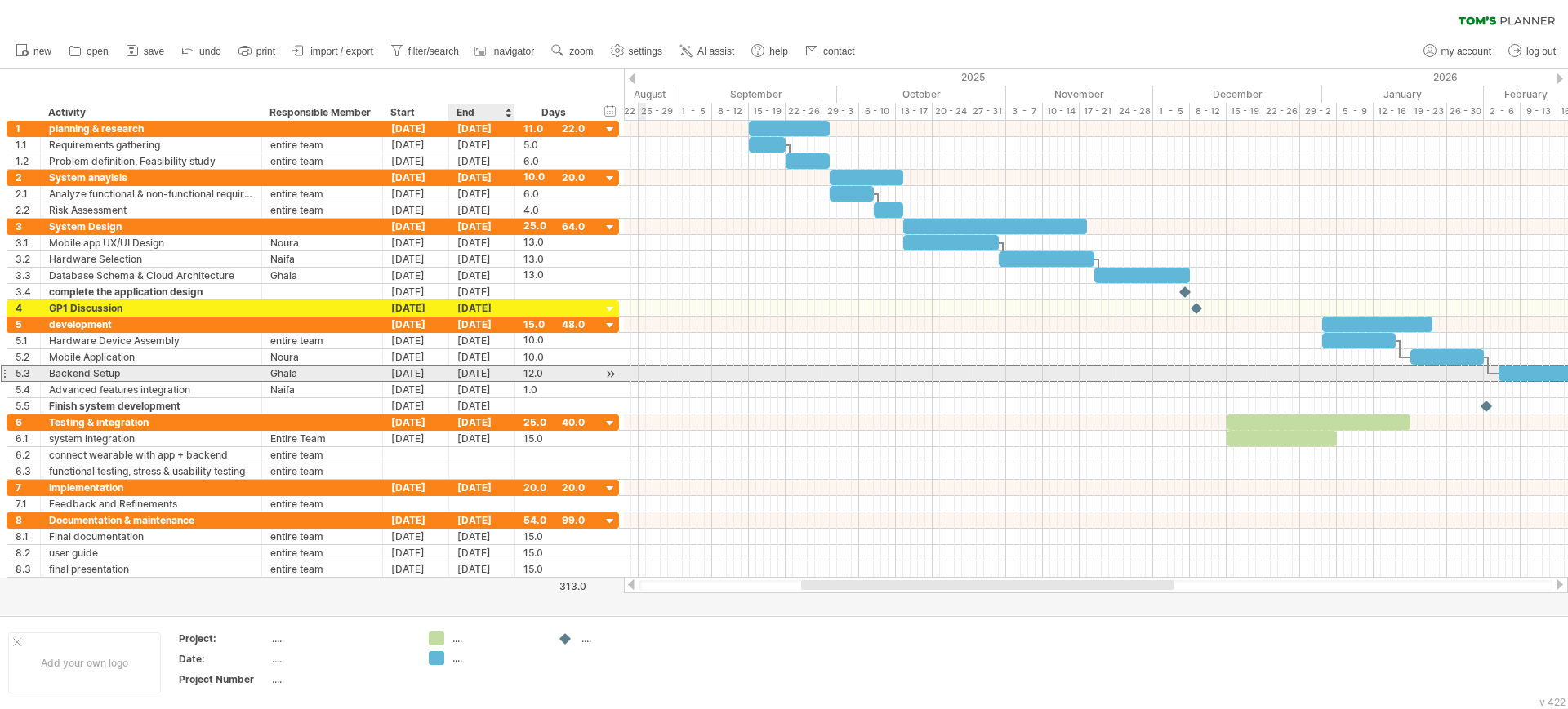
click at [502, 371] on div "[DATE]" at bounding box center [482, 373] width 66 height 16
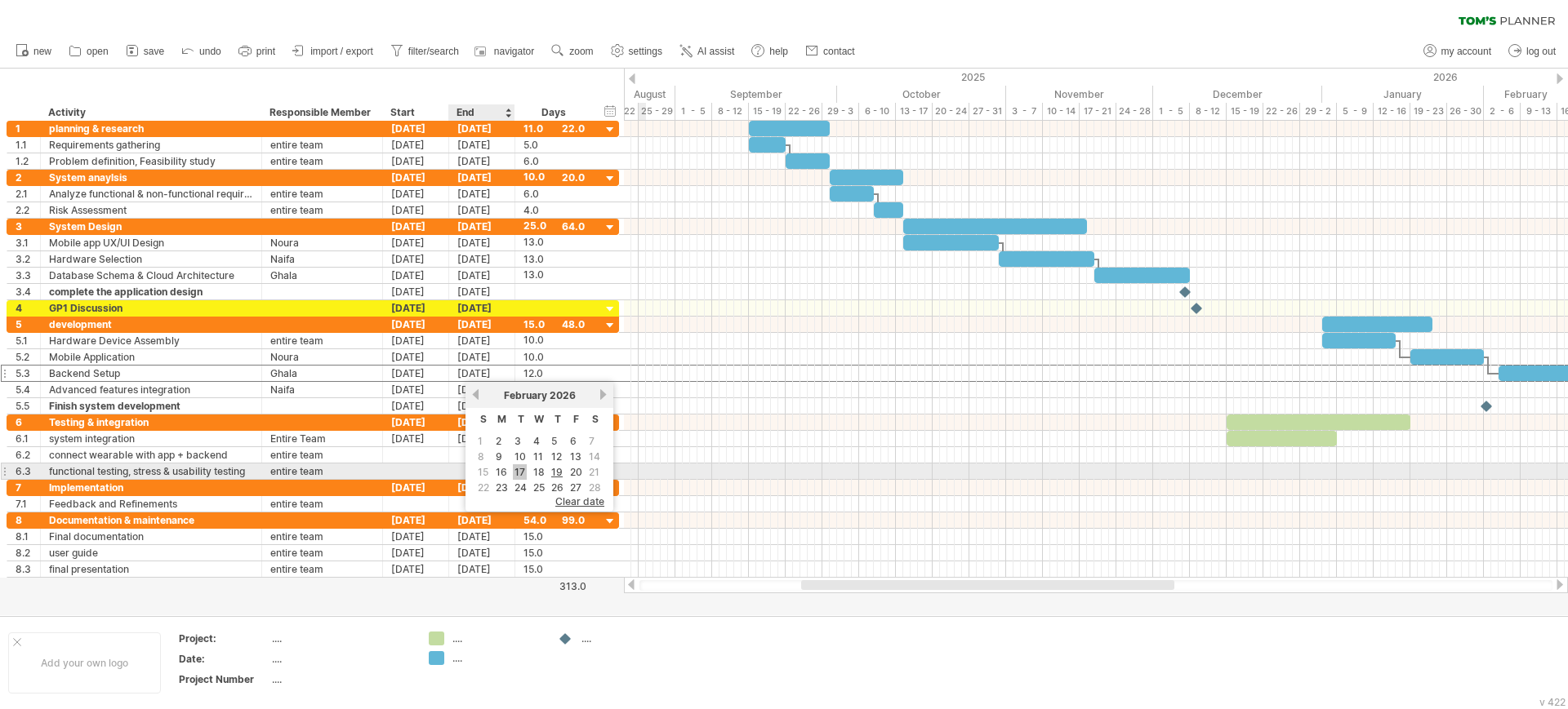
click at [520, 469] on link "17" at bounding box center [519, 472] width 14 height 16
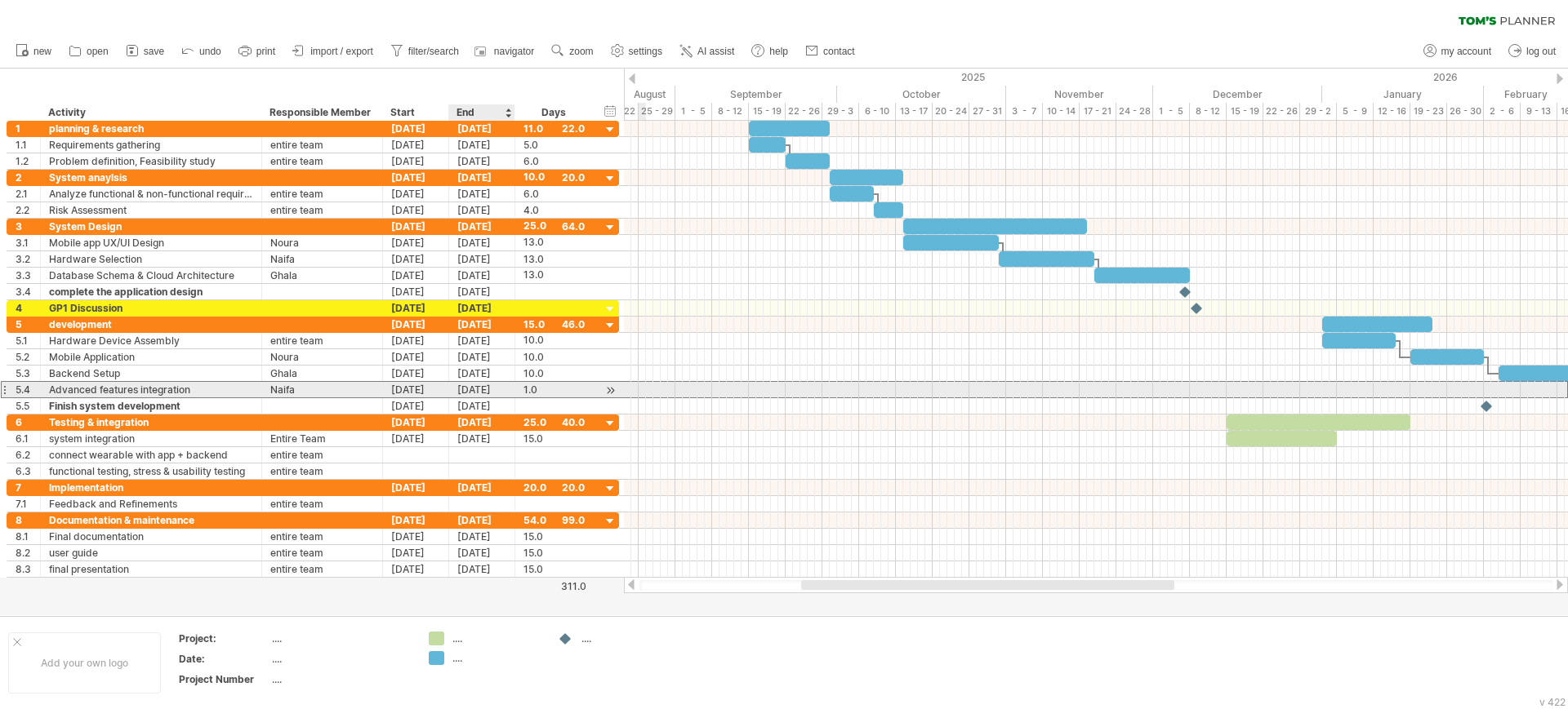
click at [511, 390] on div "[DATE]" at bounding box center [482, 389] width 66 height 16
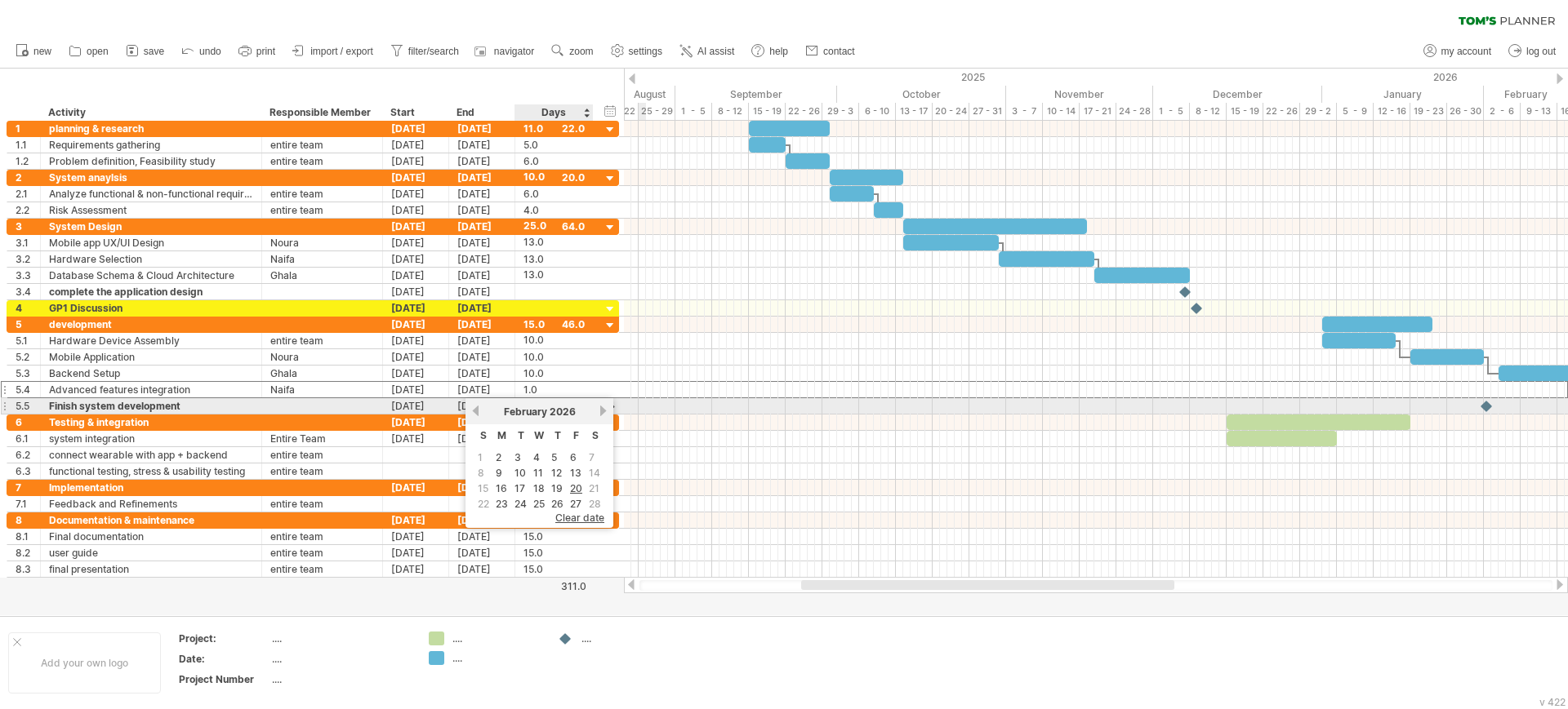
click at [600, 412] on link "next" at bounding box center [603, 410] width 12 height 12
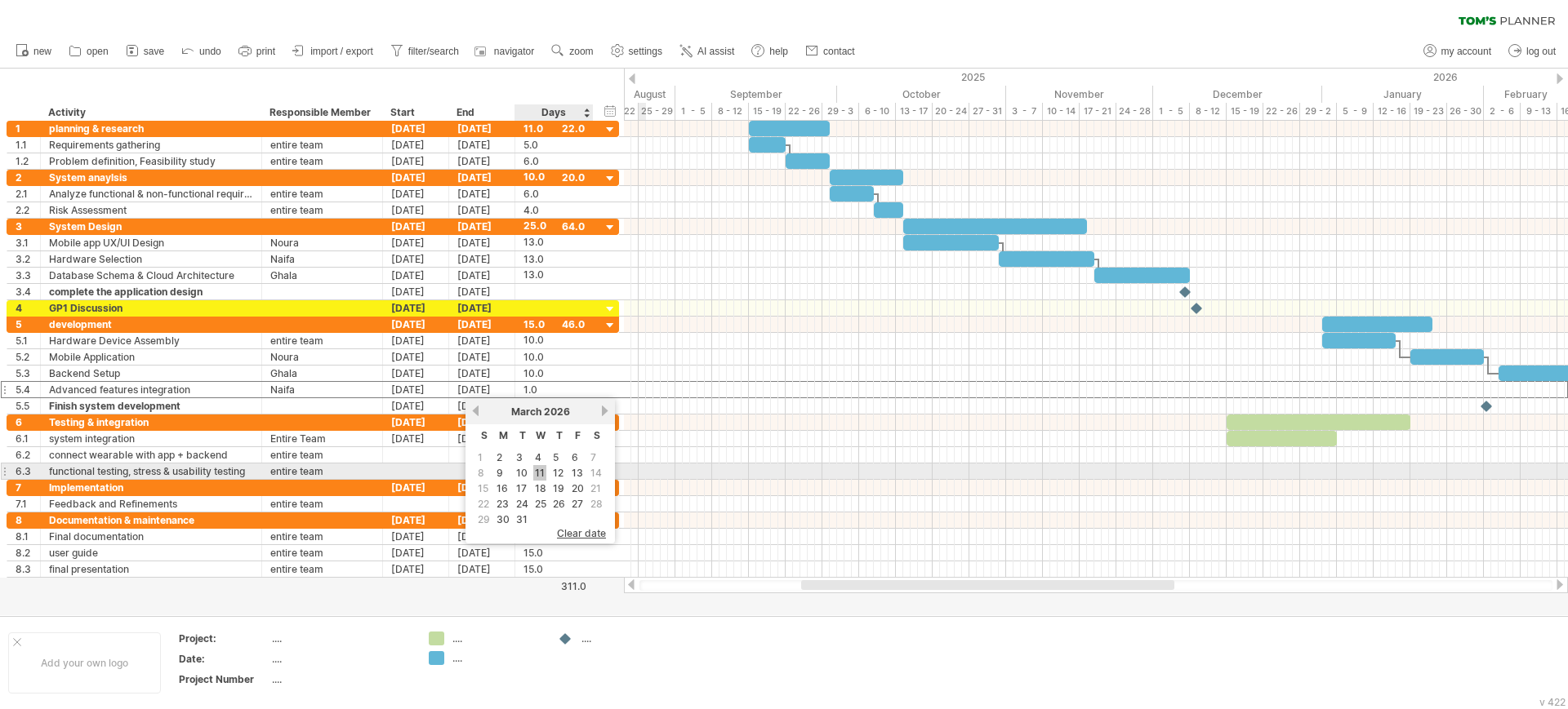
click at [534, 470] on link "11" at bounding box center [539, 473] width 13 height 16
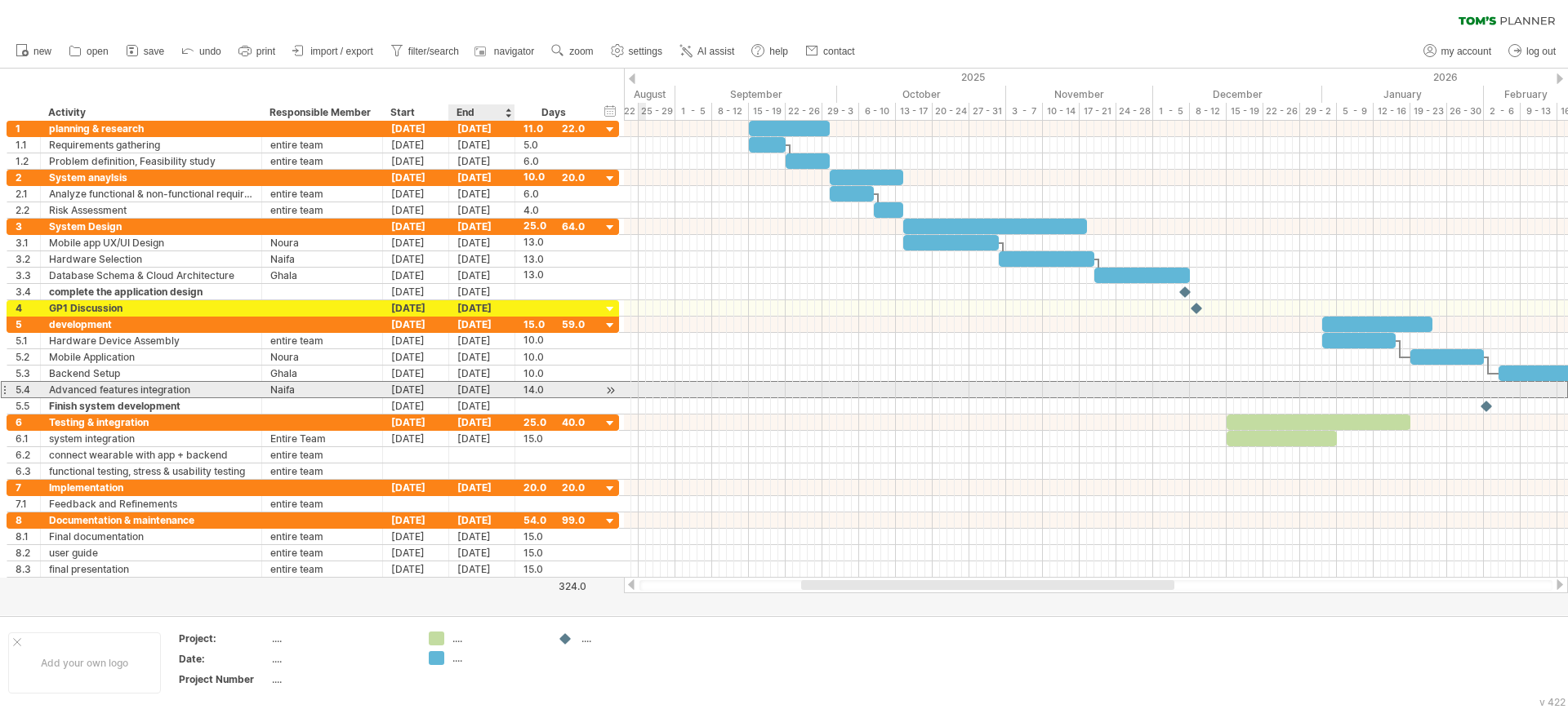
click at [502, 384] on div "[DATE]" at bounding box center [482, 389] width 66 height 16
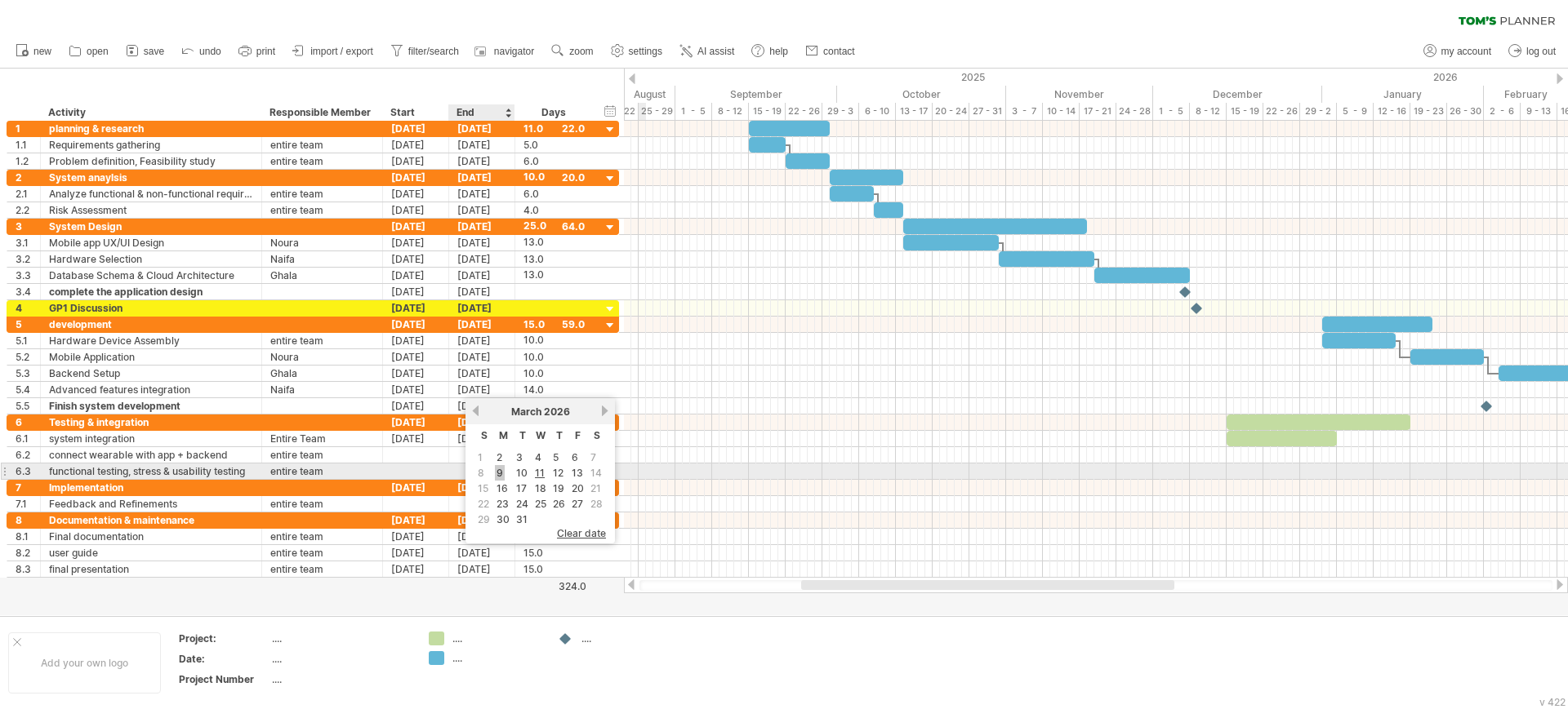
click at [496, 470] on link "9" at bounding box center [500, 473] width 10 height 16
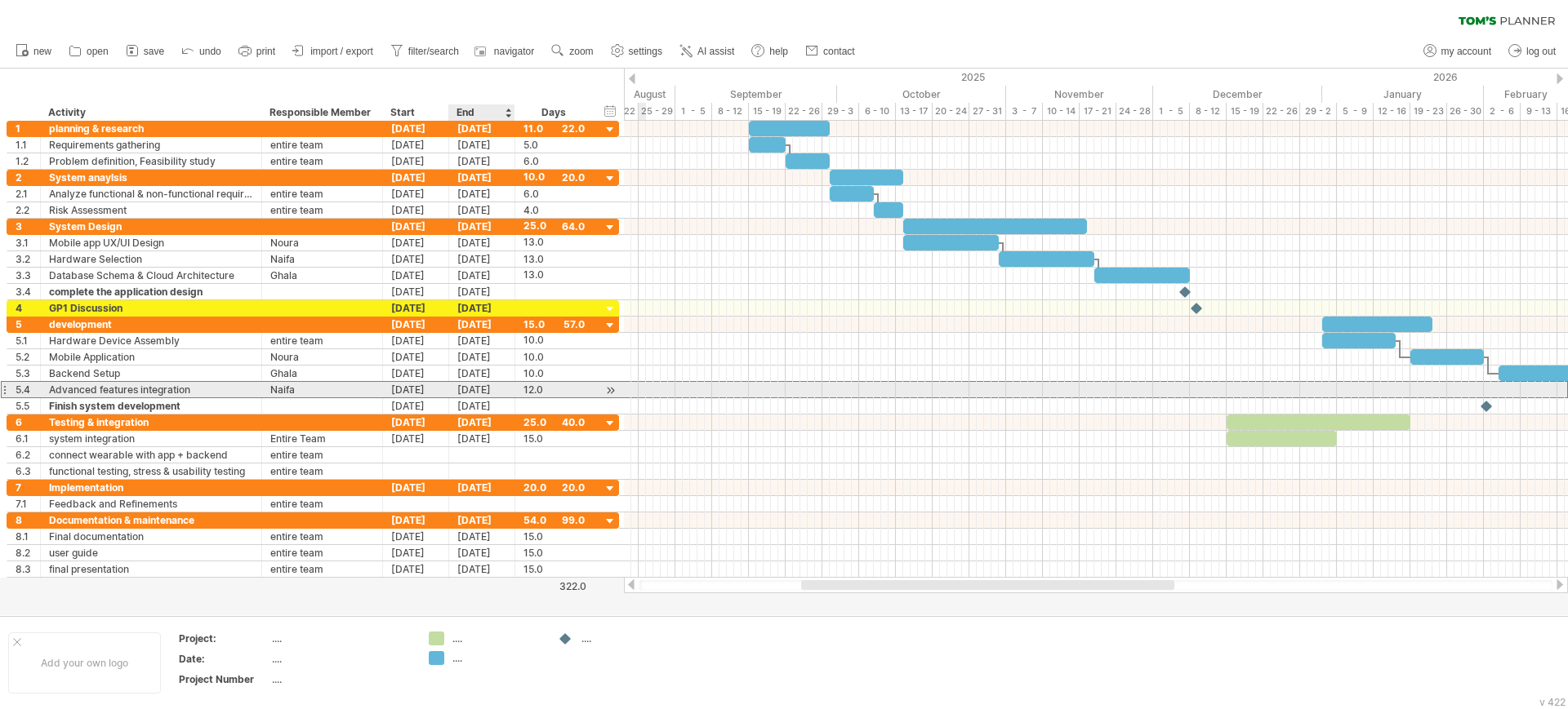
click at [510, 386] on div "[DATE]" at bounding box center [482, 389] width 66 height 16
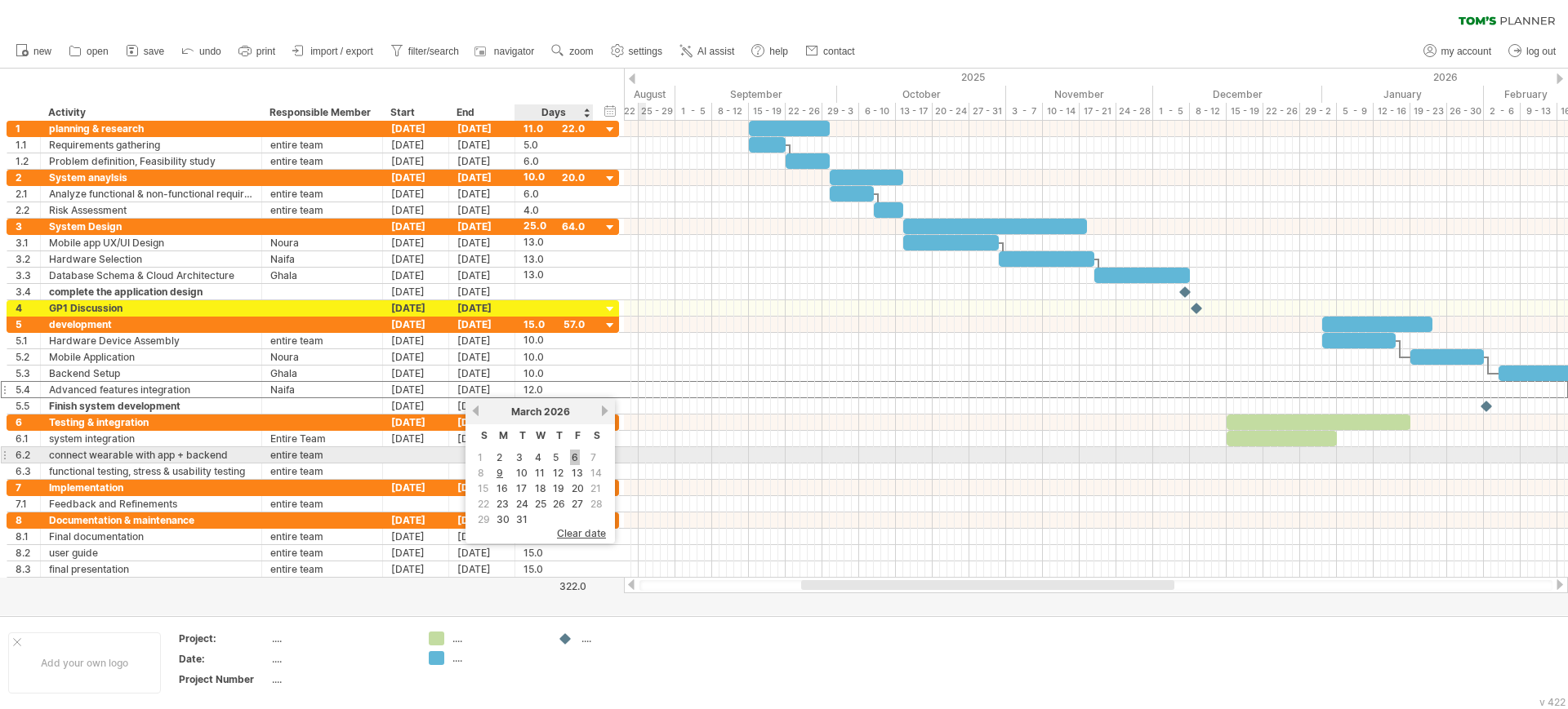
click at [572, 460] on link "6" at bounding box center [574, 457] width 10 height 16
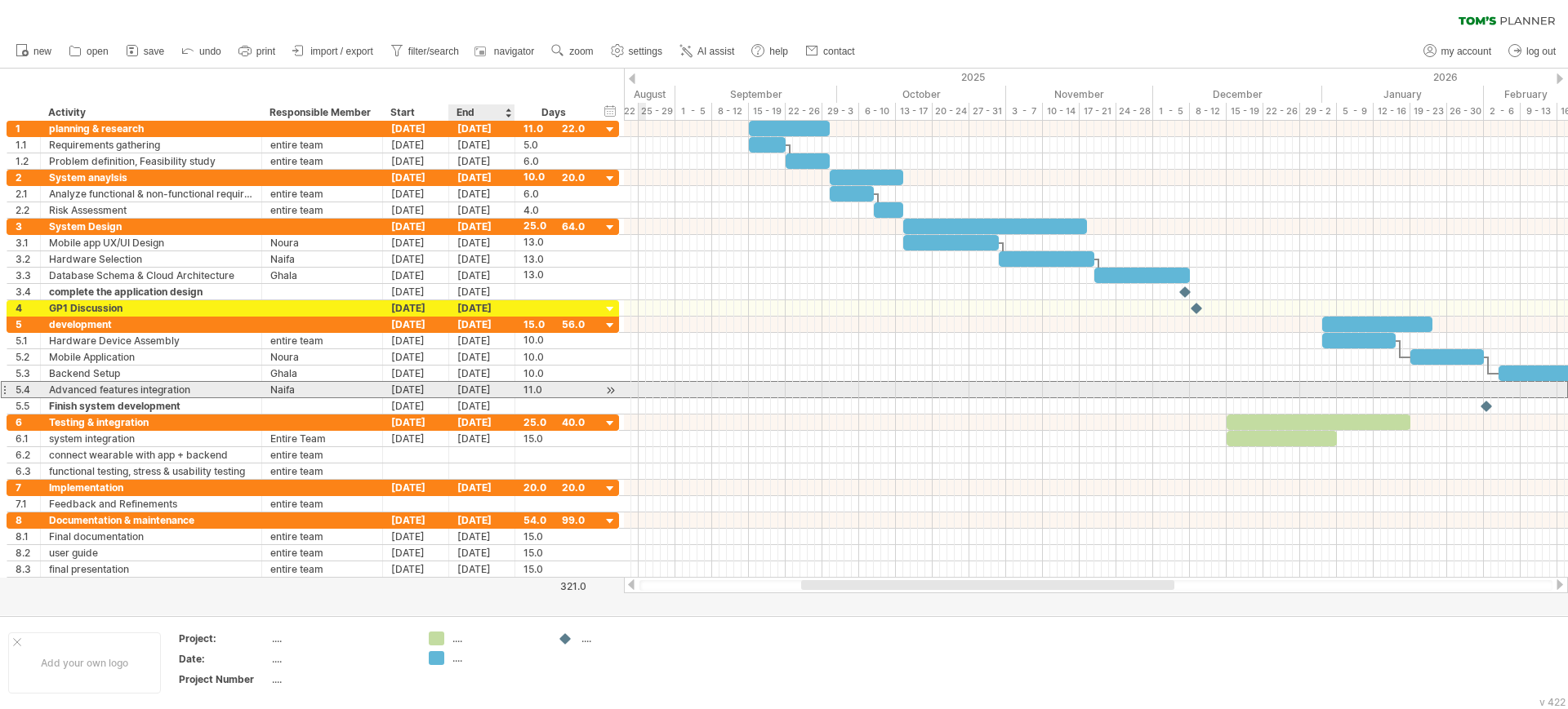
click at [514, 387] on div "[DATE]" at bounding box center [482, 389] width 66 height 16
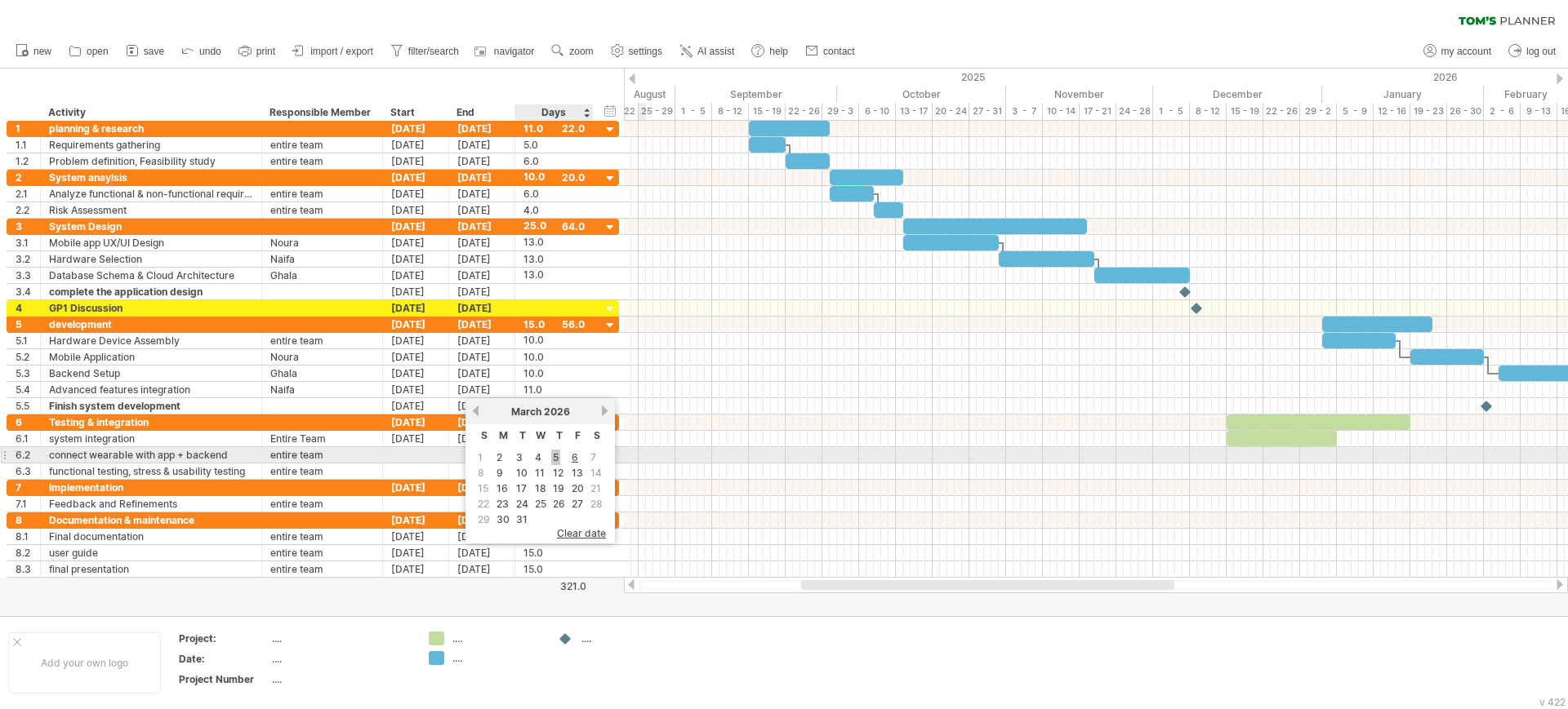
click at [554, 455] on link "5" at bounding box center [556, 457] width 9 height 16
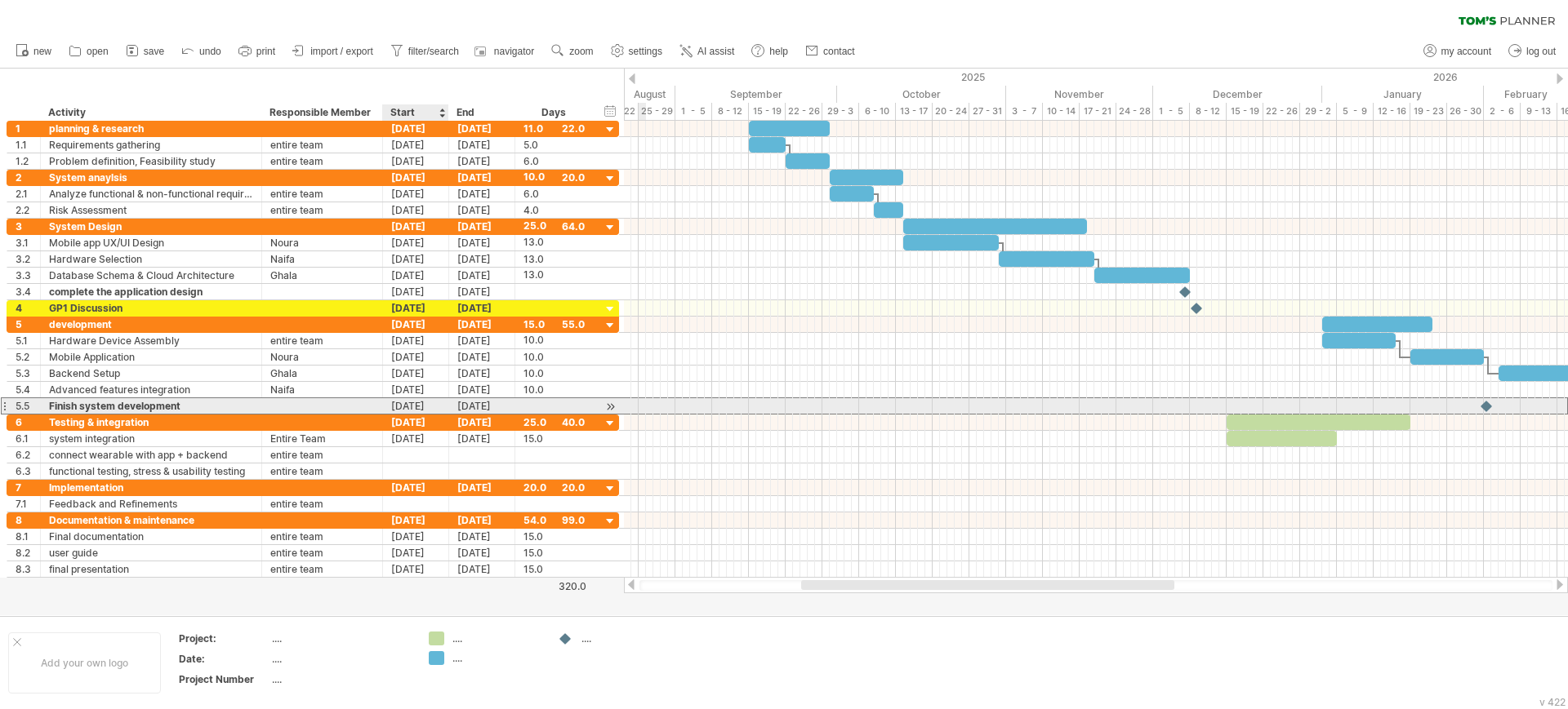
click at [409, 404] on div "[DATE]" at bounding box center [416, 406] width 66 height 16
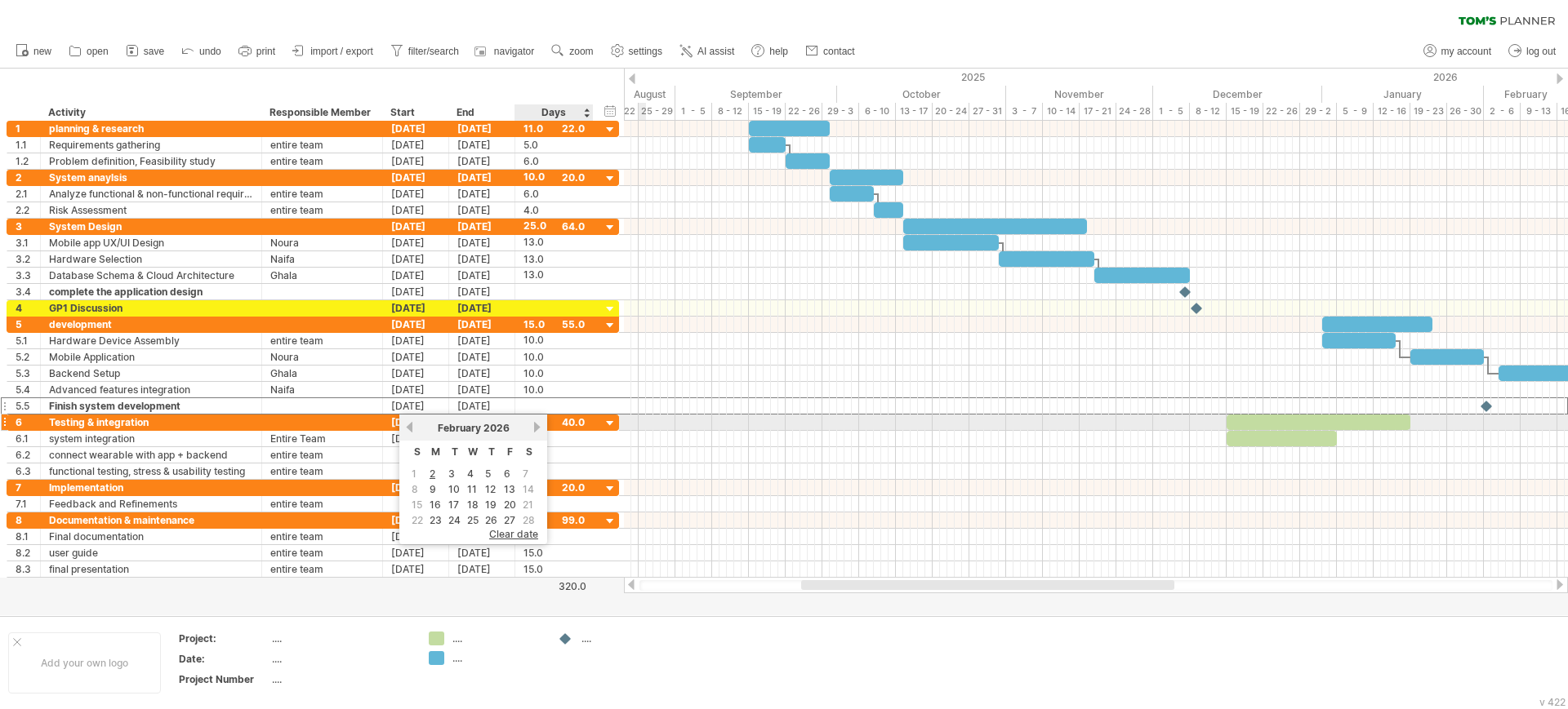
click at [534, 424] on link "next" at bounding box center [536, 427] width 12 height 12
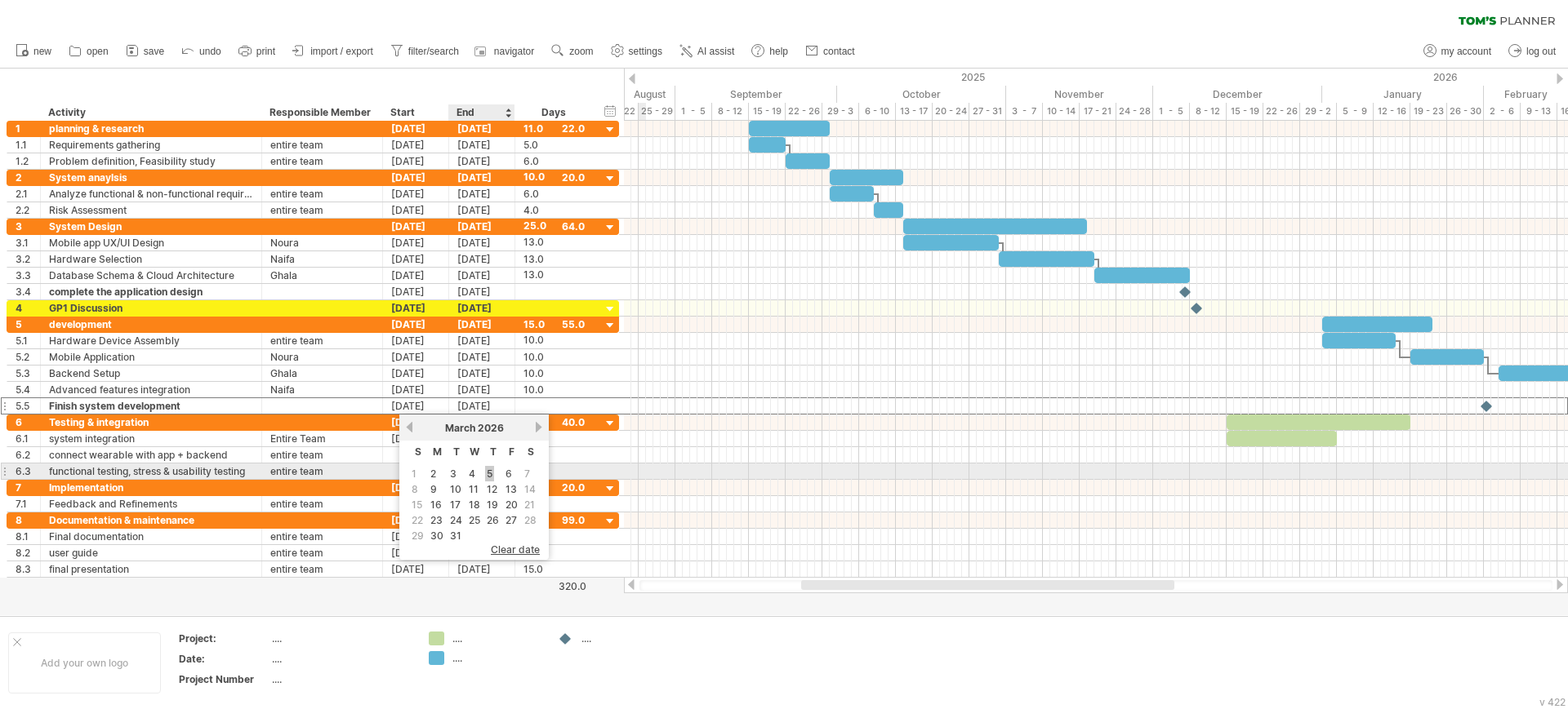
click at [489, 474] on link "5" at bounding box center [490, 474] width 9 height 16
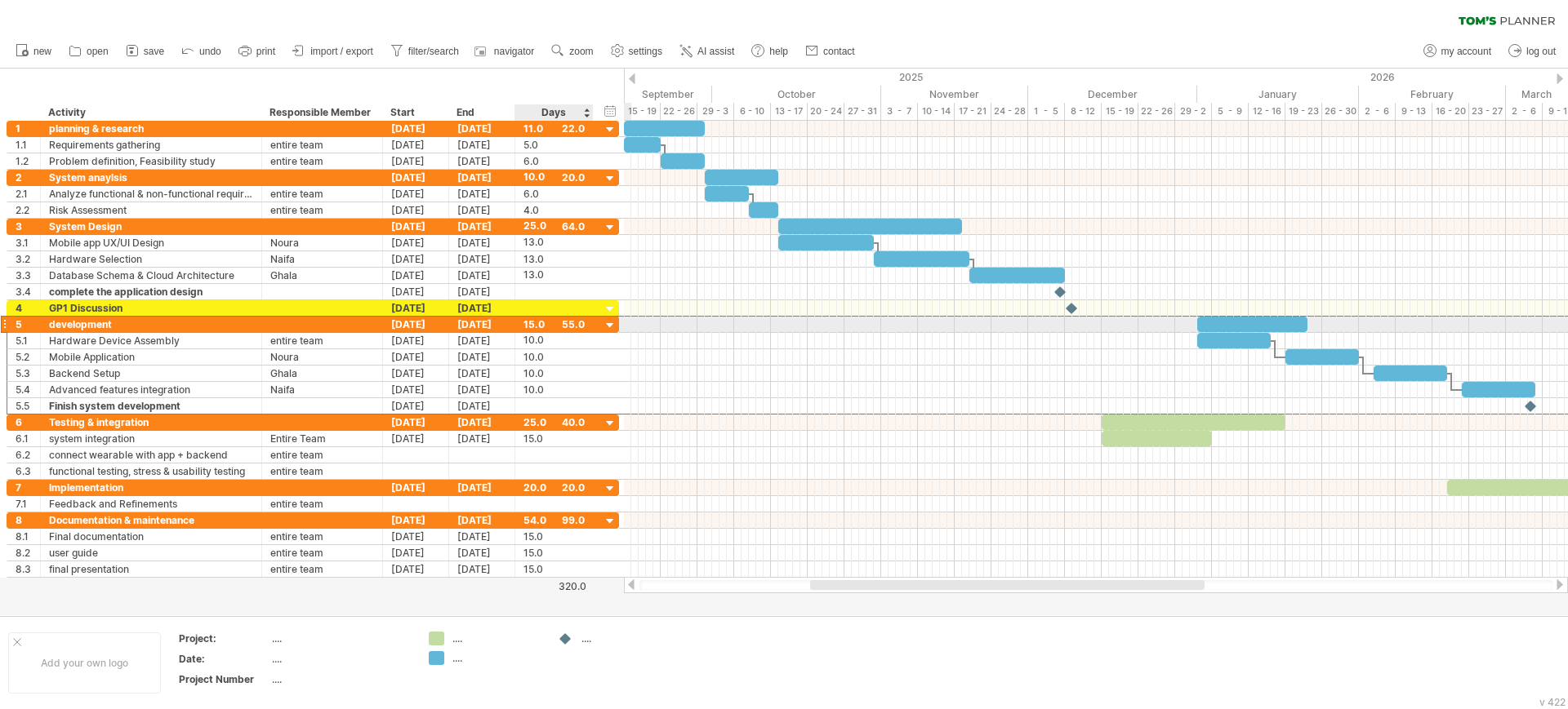
click at [577, 327] on div "15.0" at bounding box center [554, 324] width 62 height 16
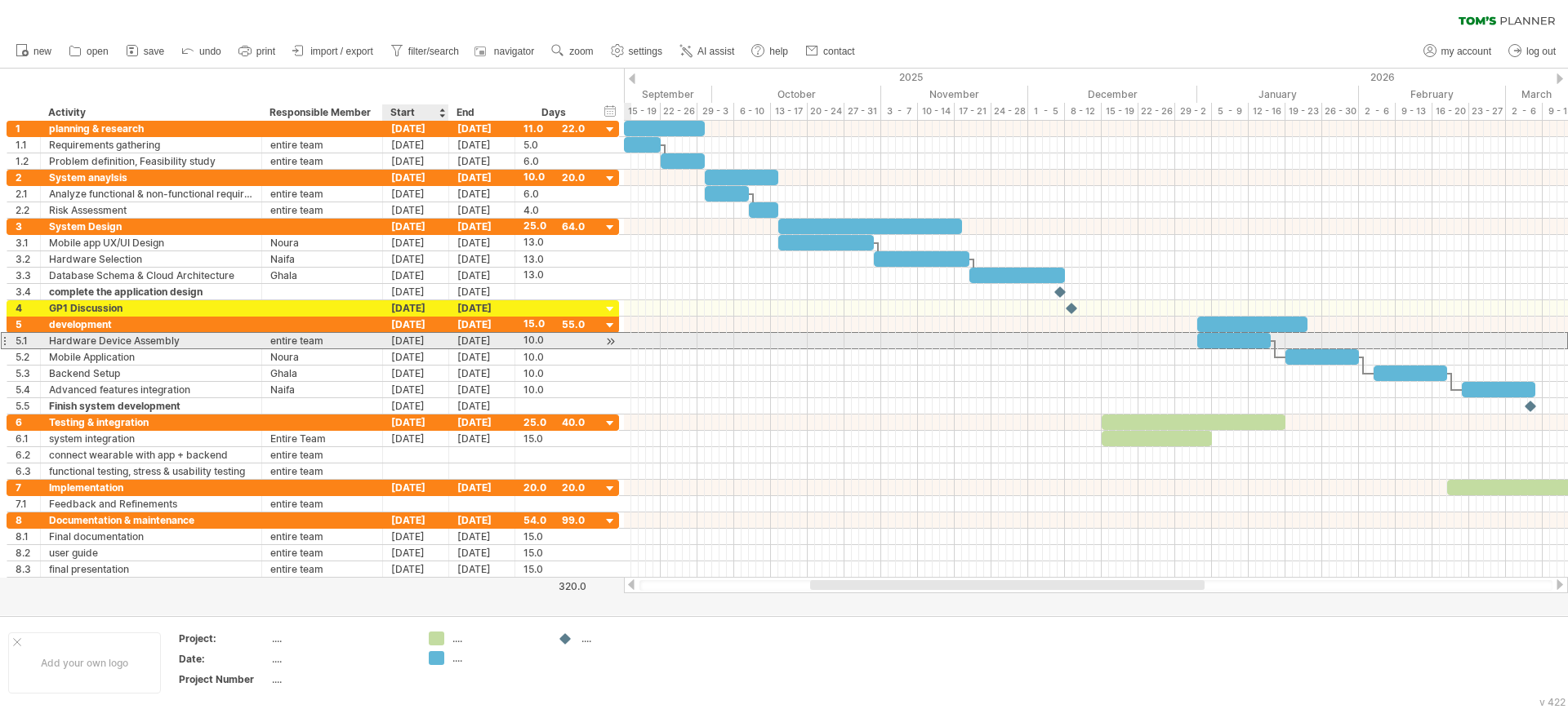
click at [407, 337] on div "[DATE]" at bounding box center [416, 340] width 66 height 16
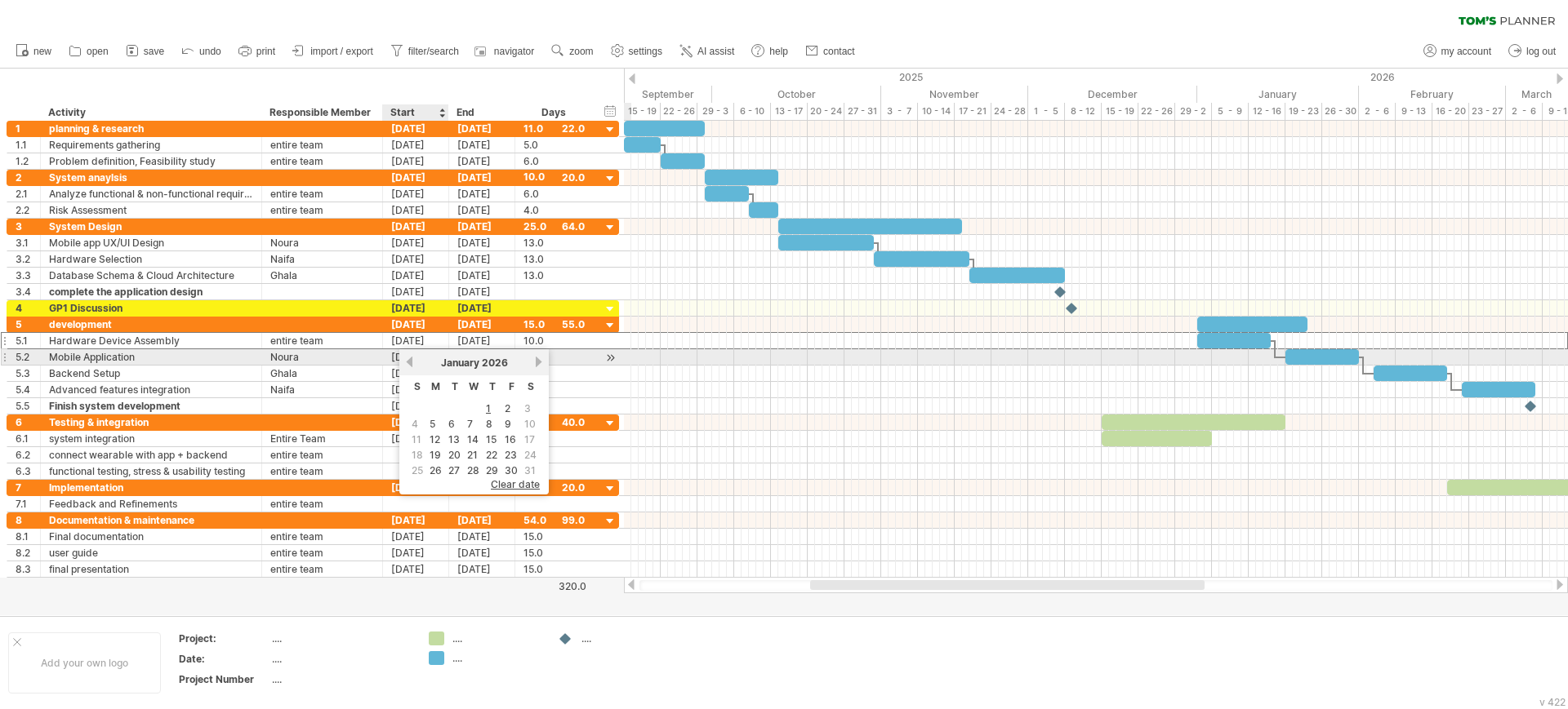
scroll to position [1, 0]
drag, startPoint x: 0, startPoint y: 0, endPoint x: 407, endPoint y: 362, distance: 544.7
click at [407, 362] on link "previous" at bounding box center [409, 361] width 12 height 12
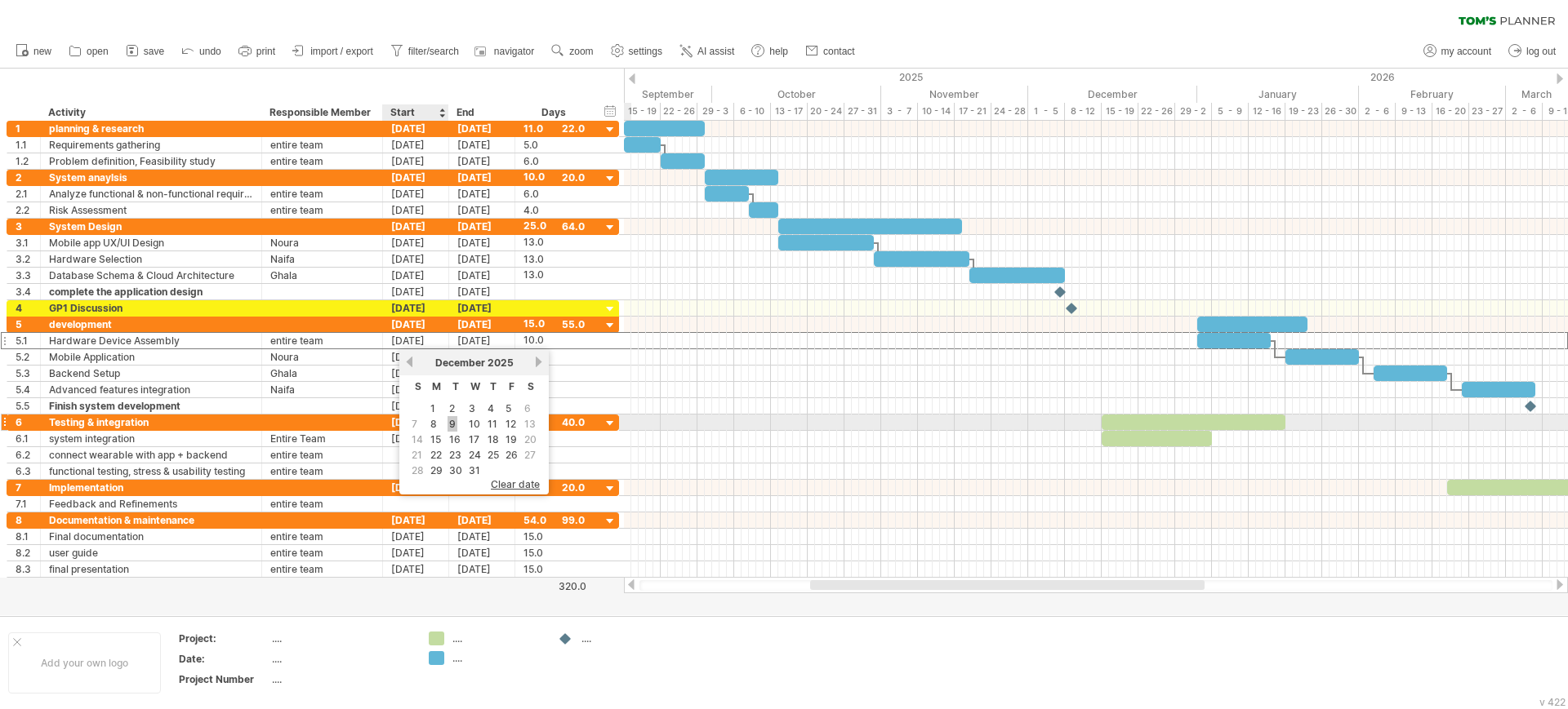
click at [450, 421] on link "9" at bounding box center [452, 424] width 10 height 16
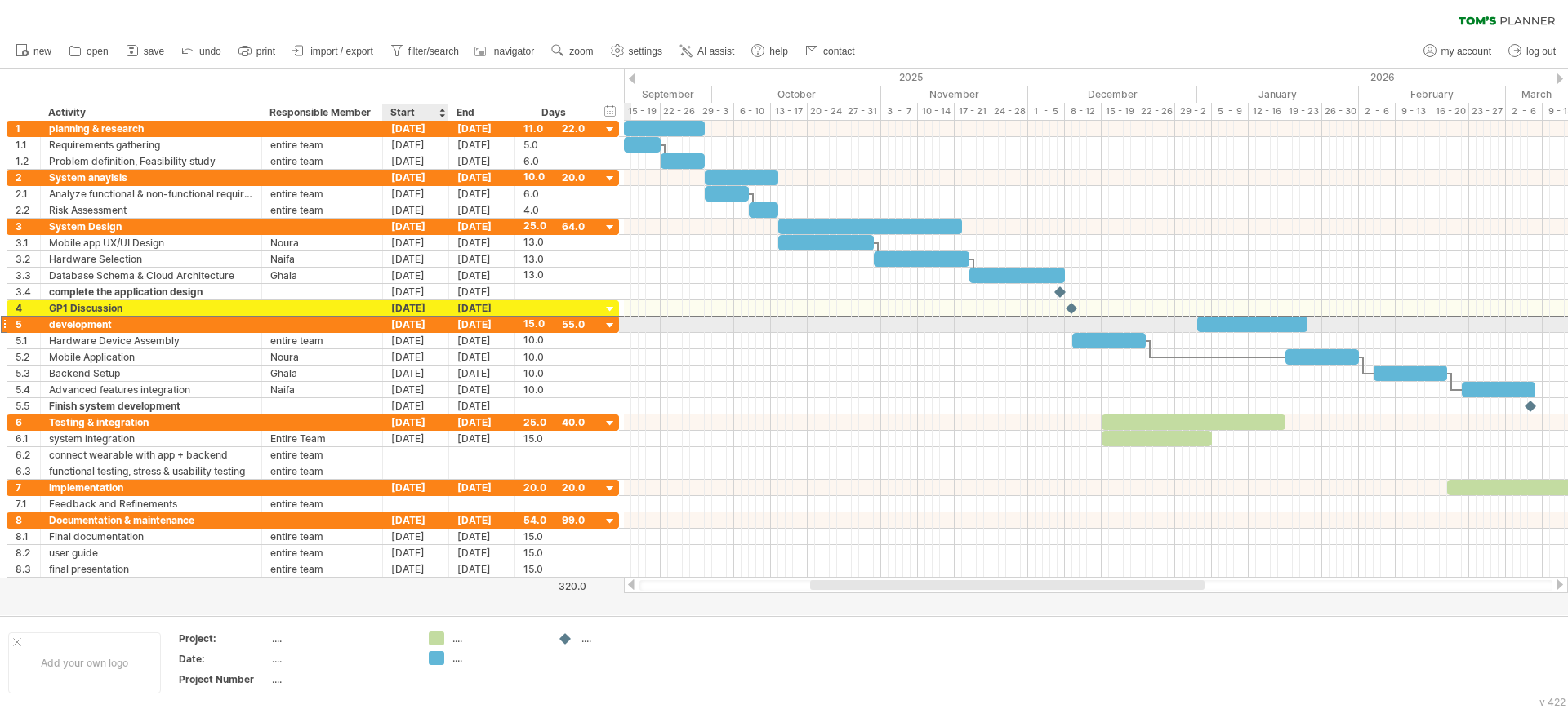
click at [426, 322] on div "[DATE]" at bounding box center [416, 324] width 66 height 16
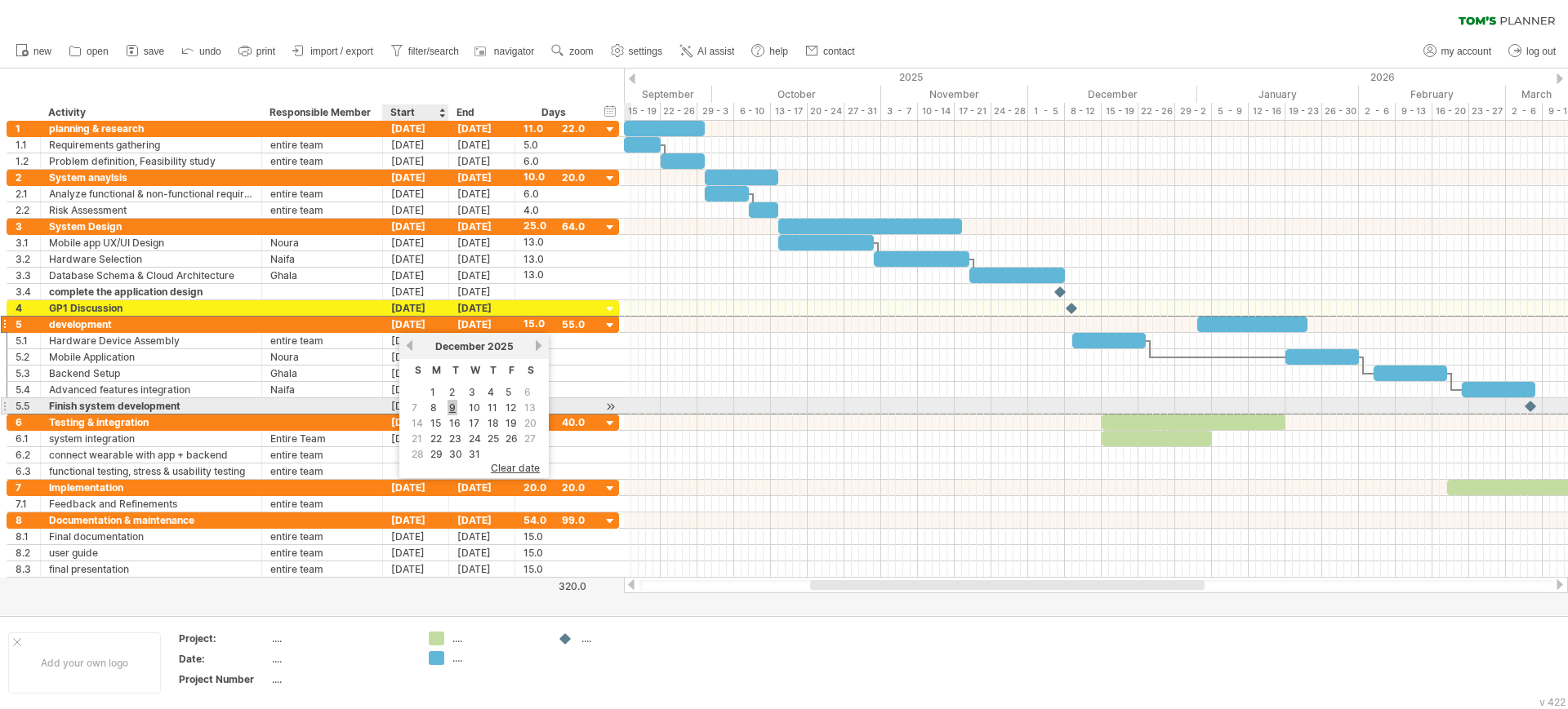
click at [453, 404] on link "9" at bounding box center [452, 407] width 10 height 16
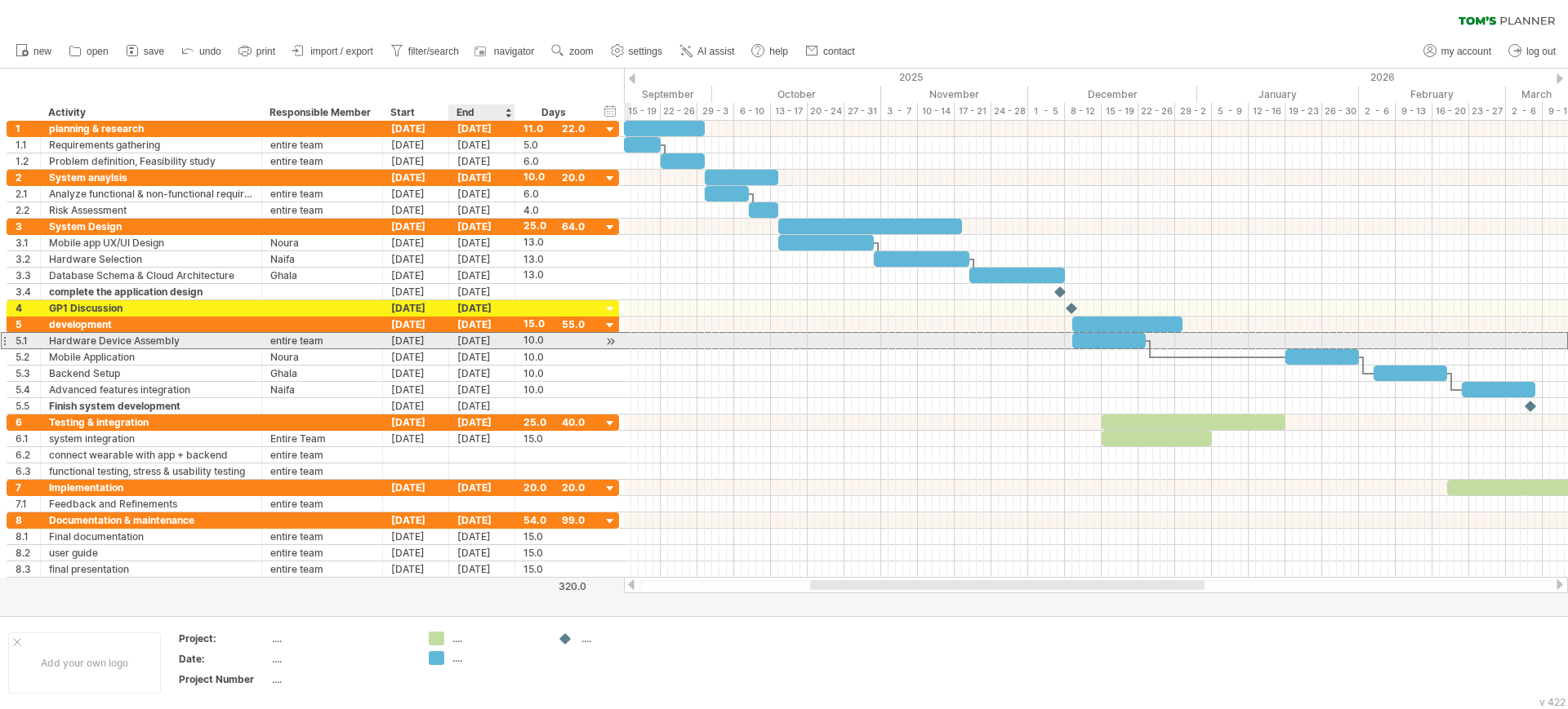
click at [477, 339] on div "[DATE]" at bounding box center [482, 340] width 66 height 16
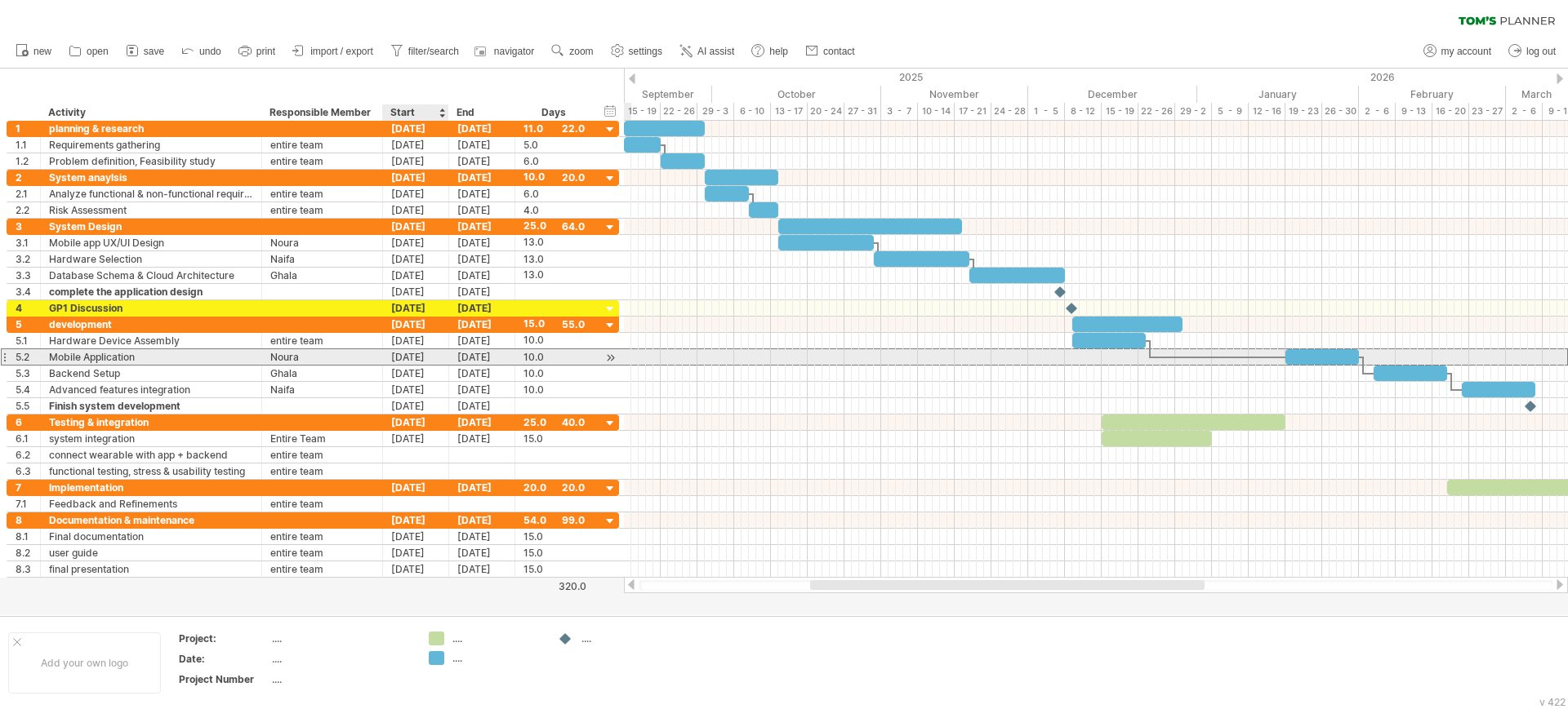
click at [418, 356] on div "[DATE]" at bounding box center [416, 357] width 66 height 16
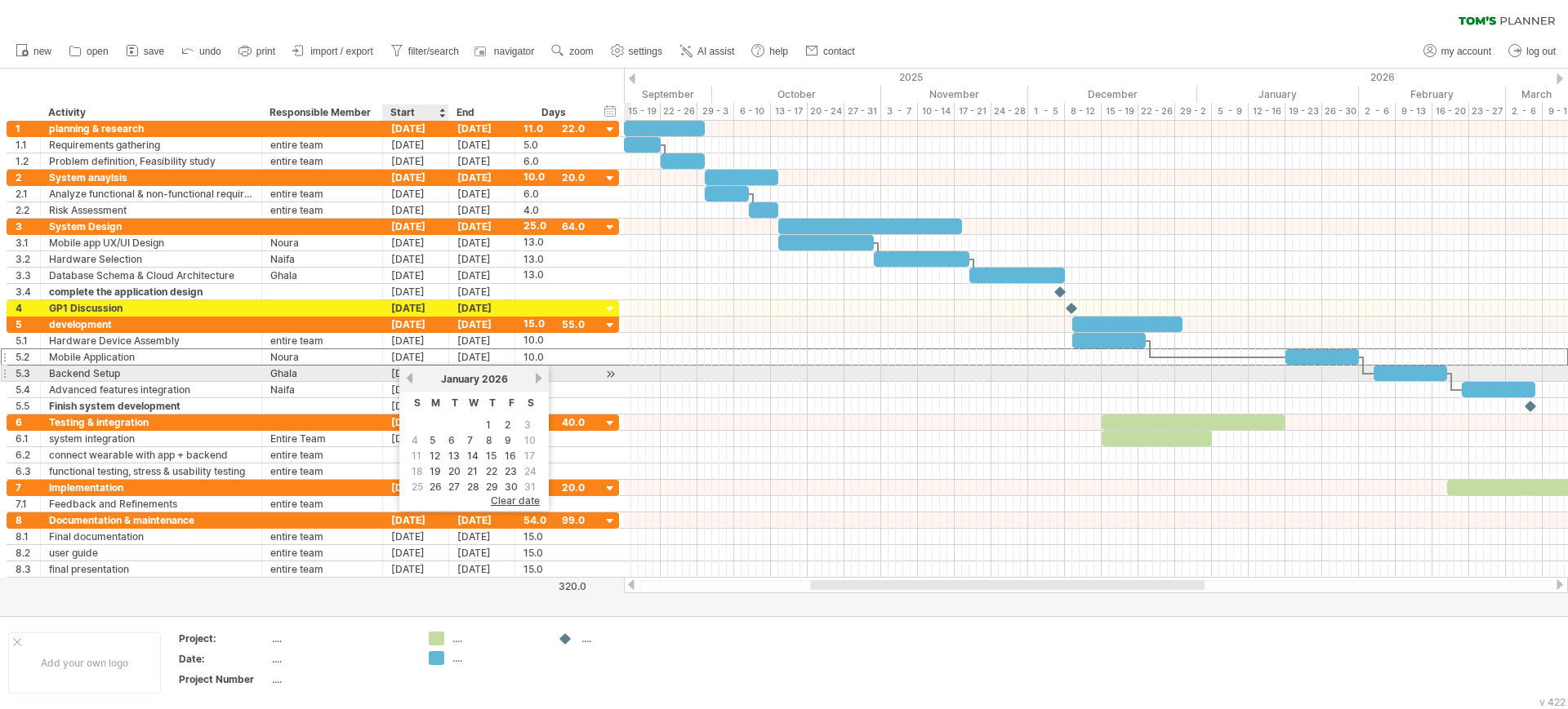
click at [413, 379] on link "previous" at bounding box center [409, 378] width 12 height 12
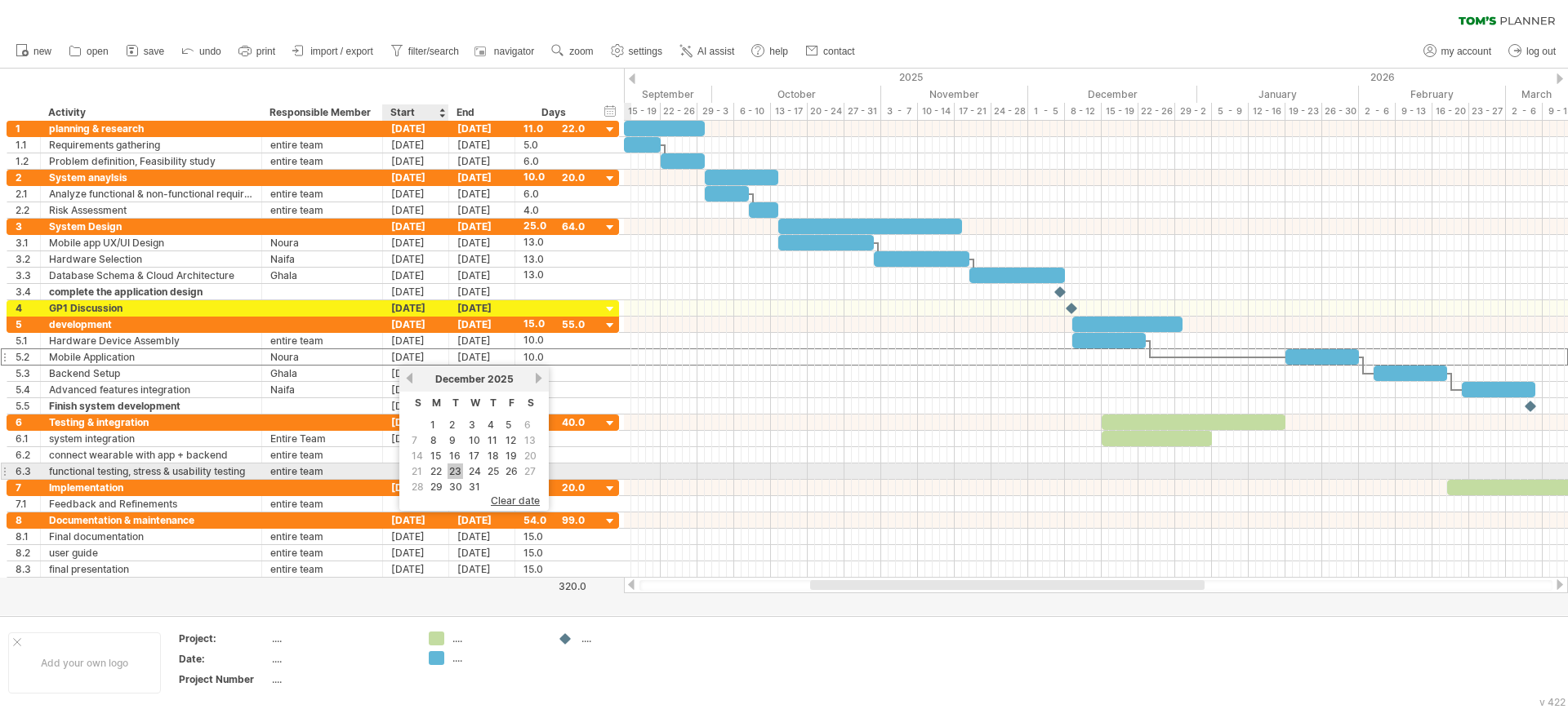
click at [455, 473] on link "23" at bounding box center [455, 471] width 16 height 16
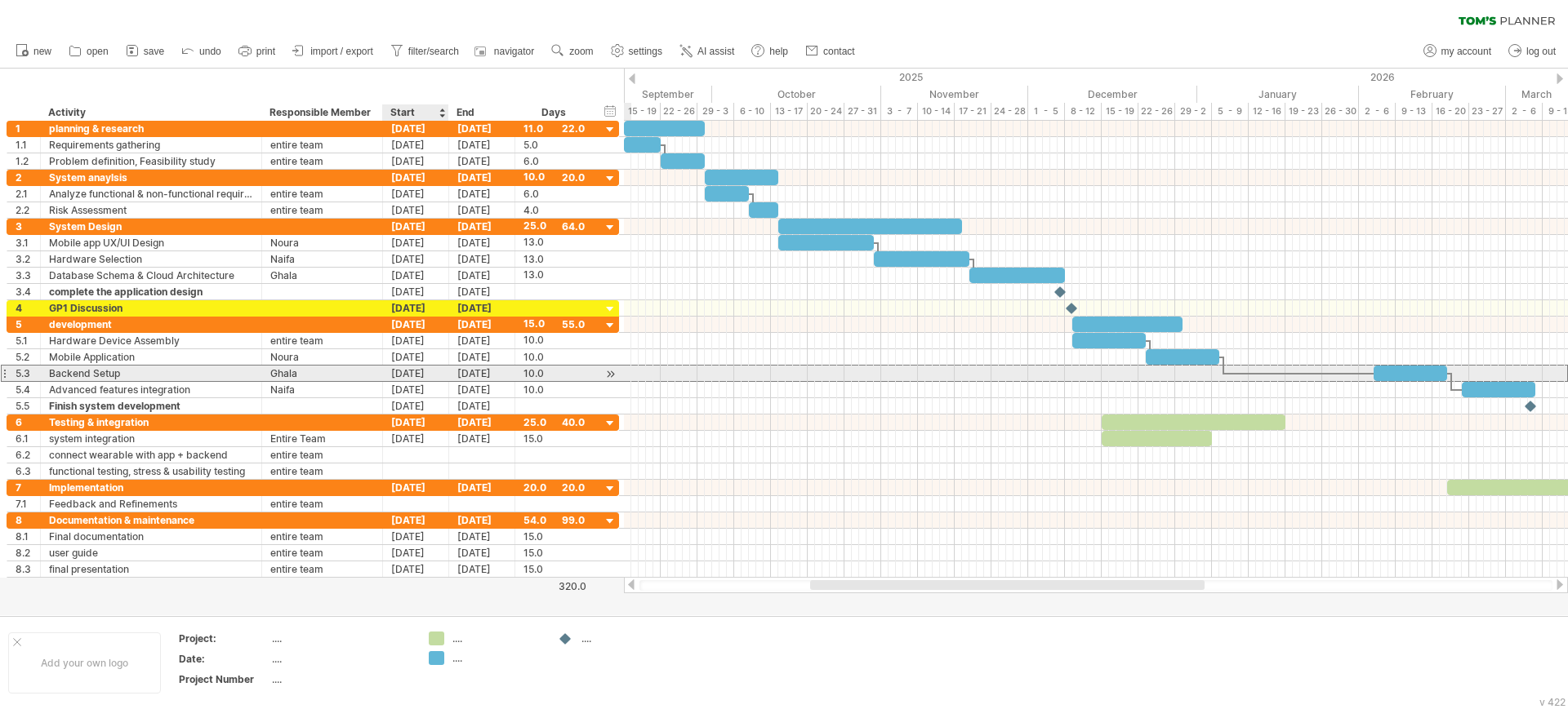
click at [426, 372] on div "[DATE]" at bounding box center [416, 373] width 66 height 16
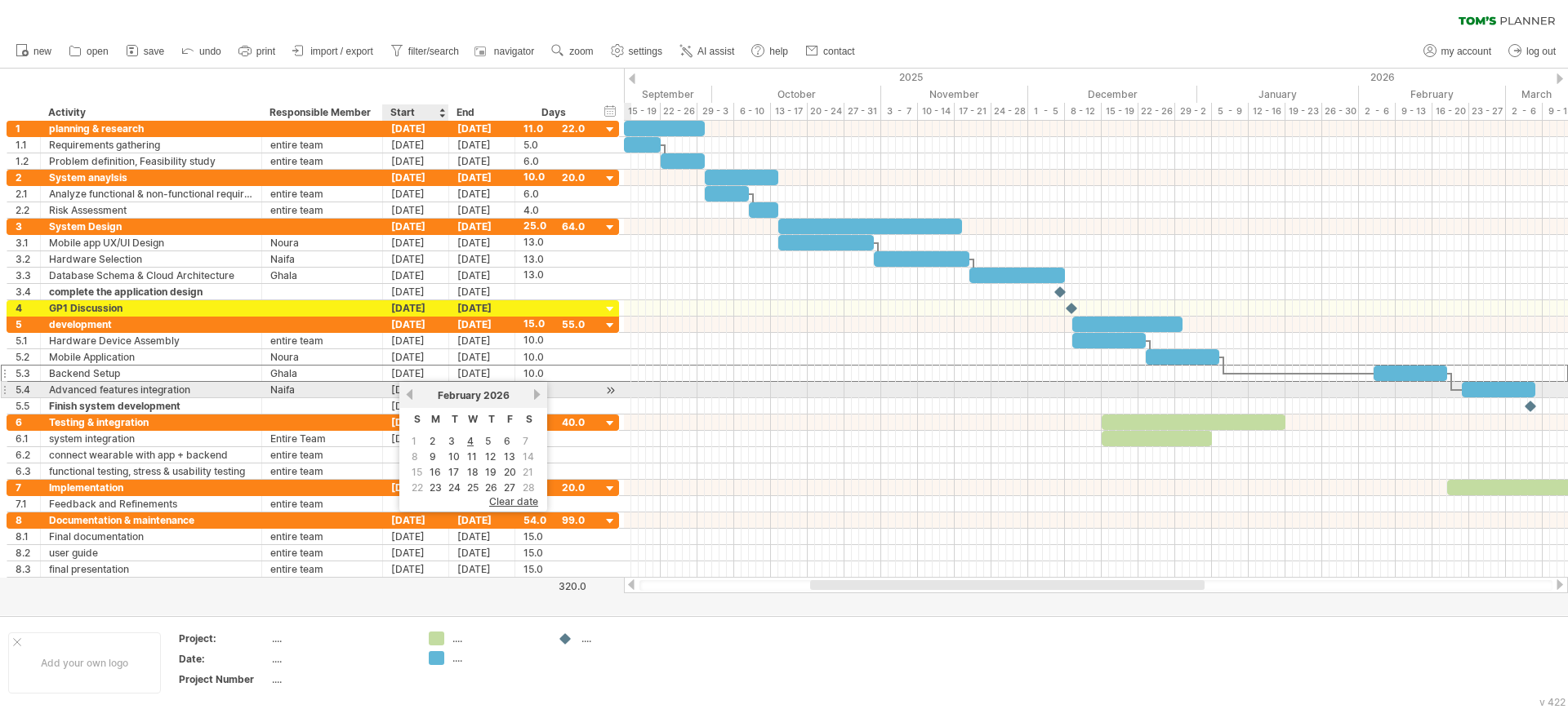
click at [411, 394] on link "previous" at bounding box center [409, 394] width 12 height 12
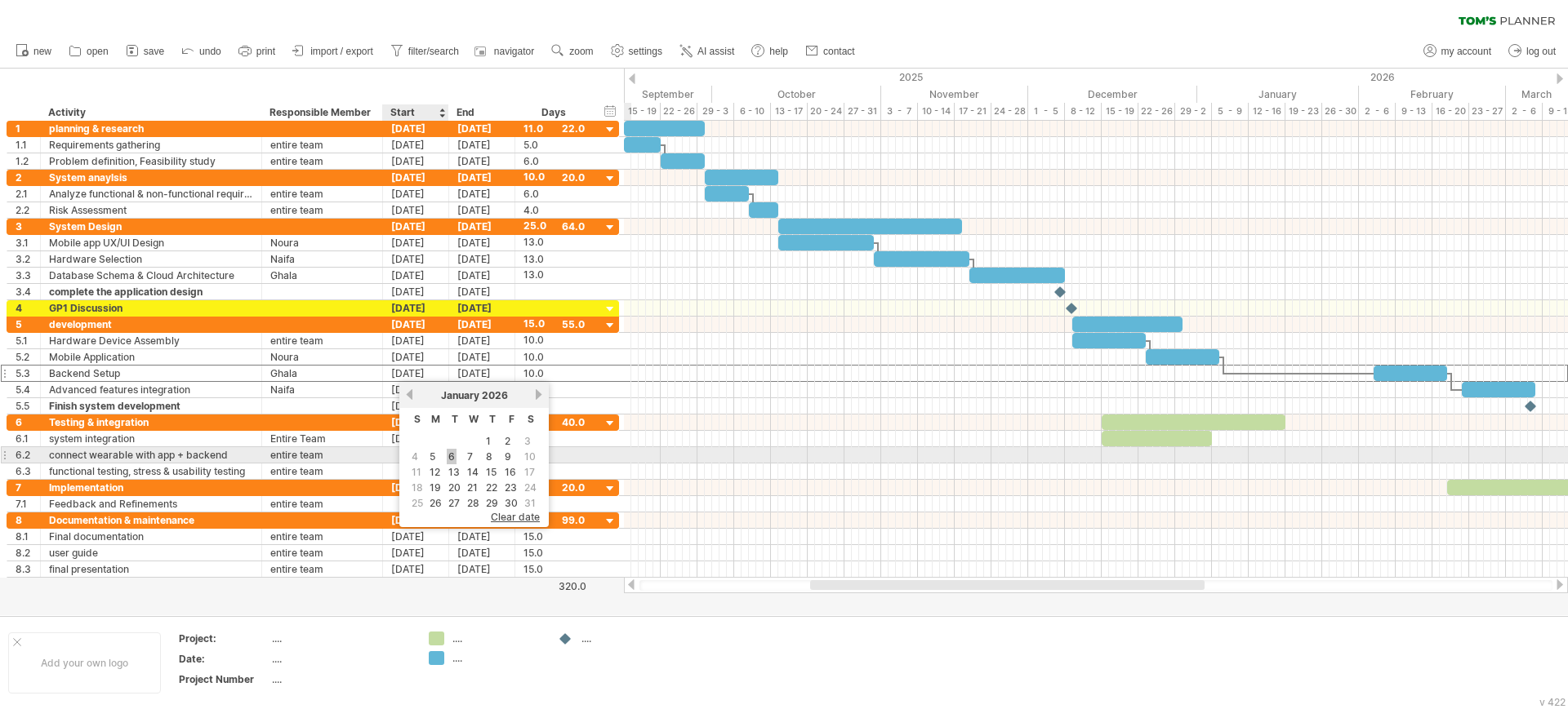
click at [452, 452] on link "6" at bounding box center [451, 456] width 10 height 16
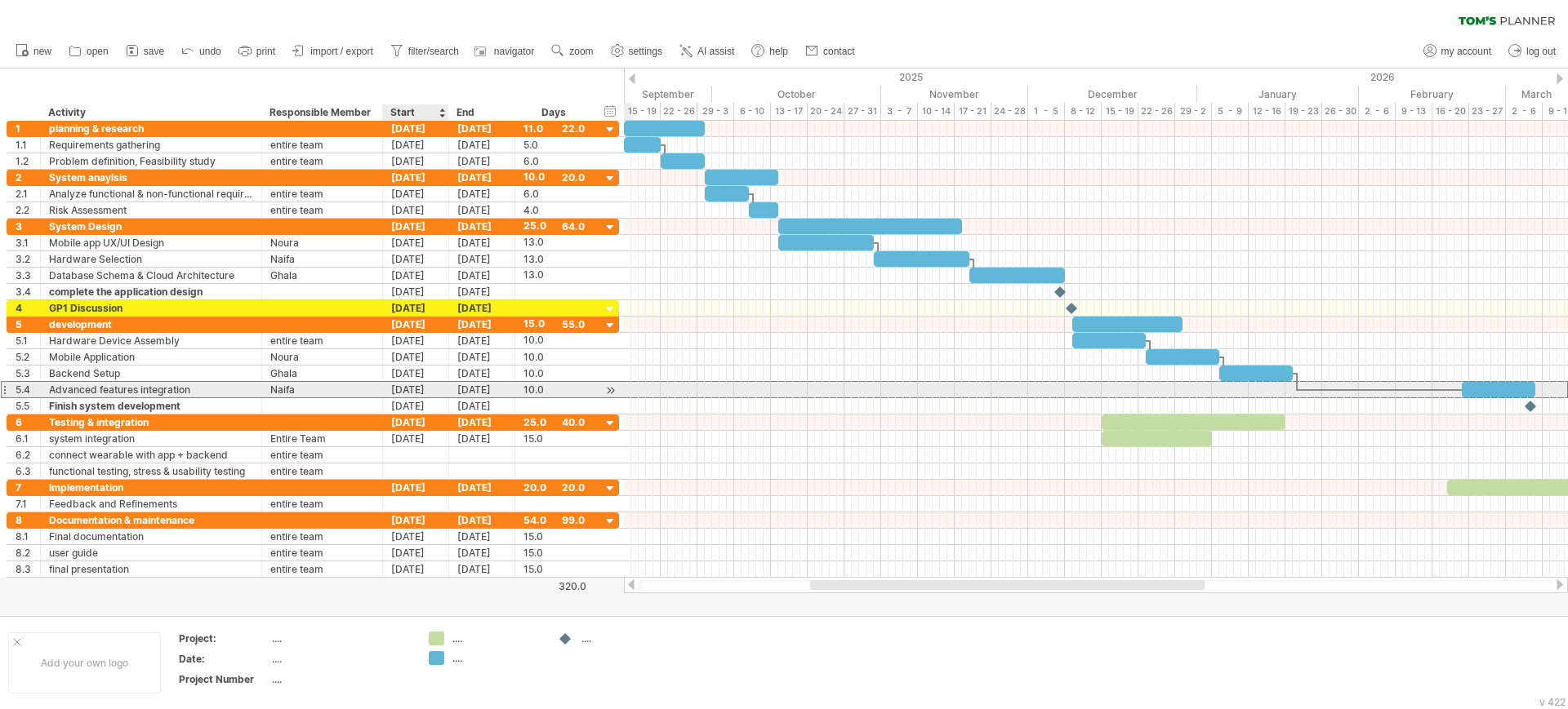
click at [427, 389] on div "[DATE]" at bounding box center [416, 389] width 66 height 16
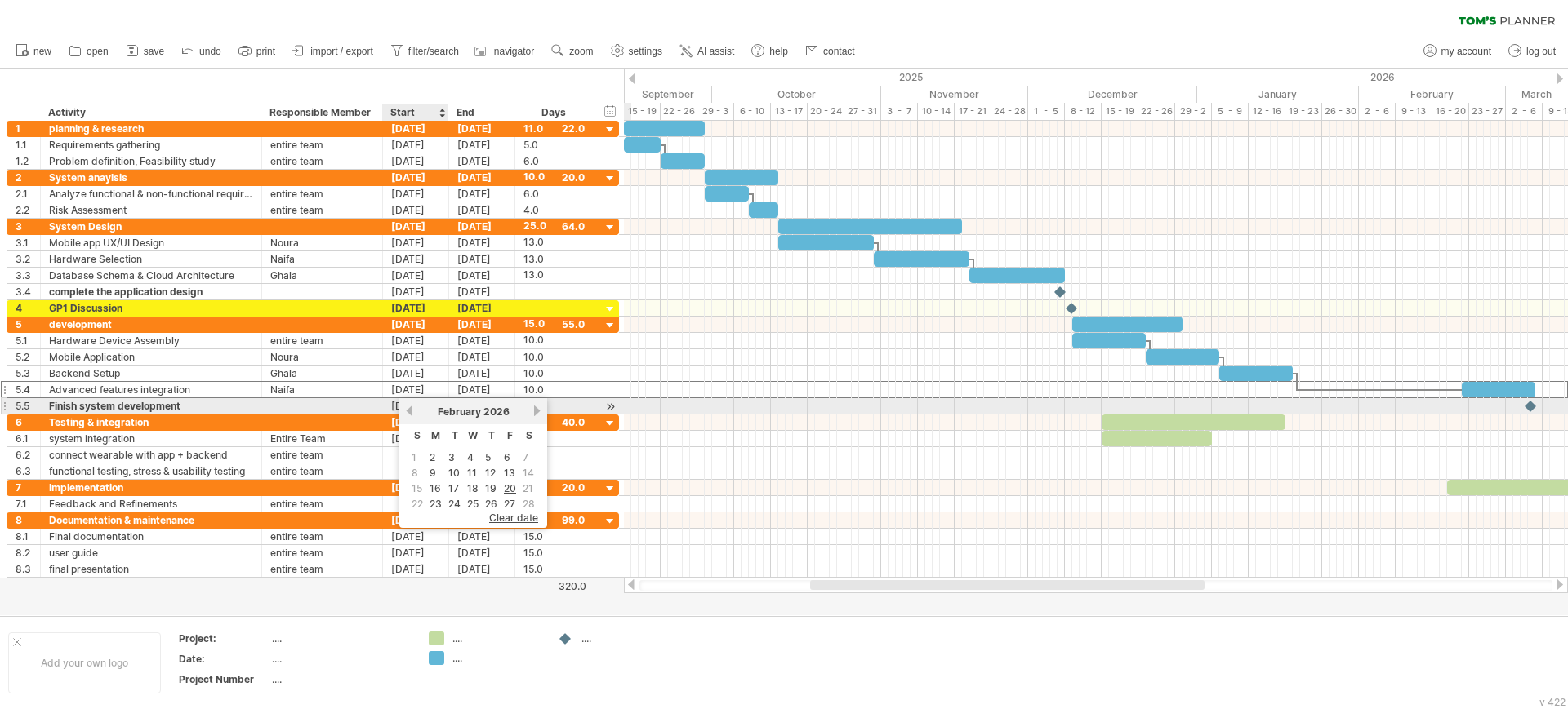
click at [409, 406] on link "previous" at bounding box center [409, 410] width 12 height 12
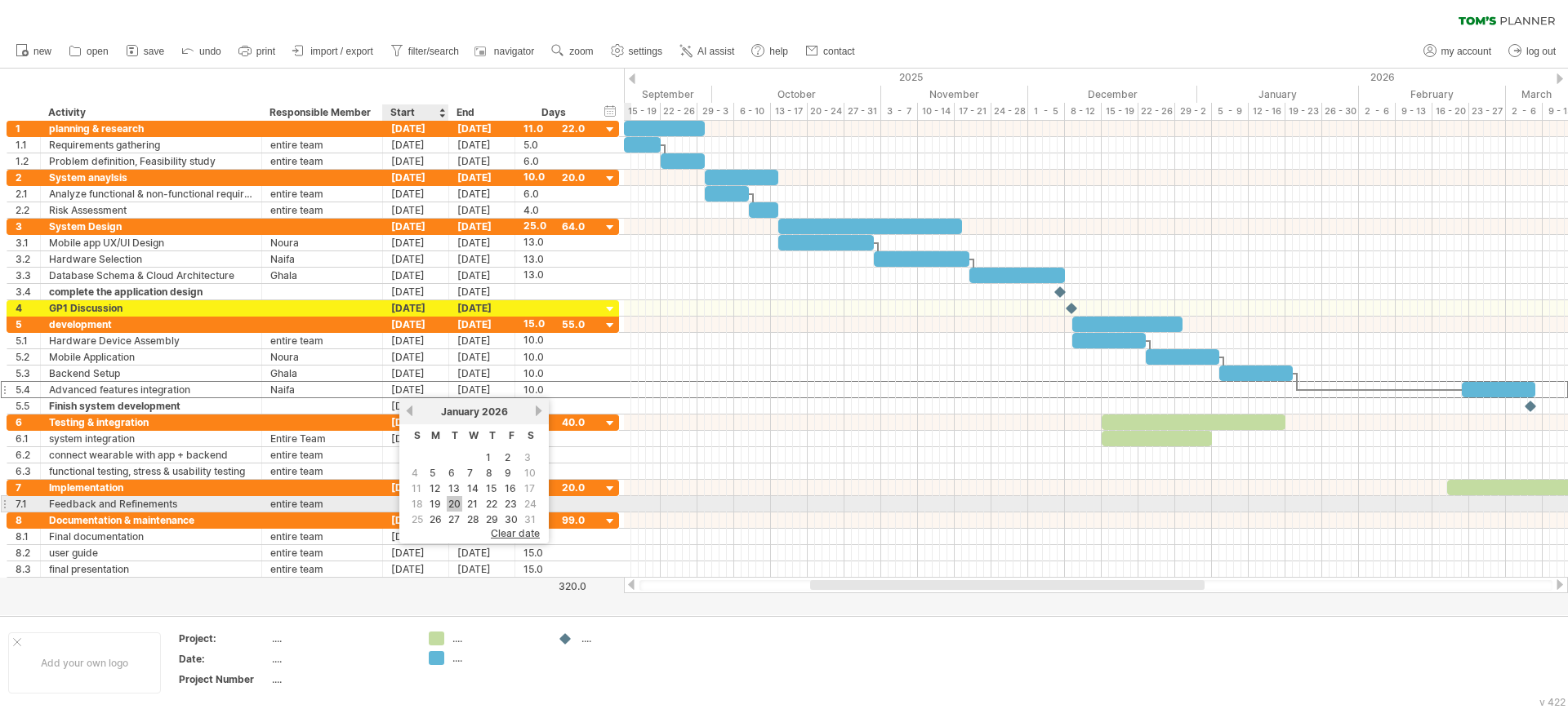
click at [455, 500] on link "20" at bounding box center [454, 503] width 16 height 16
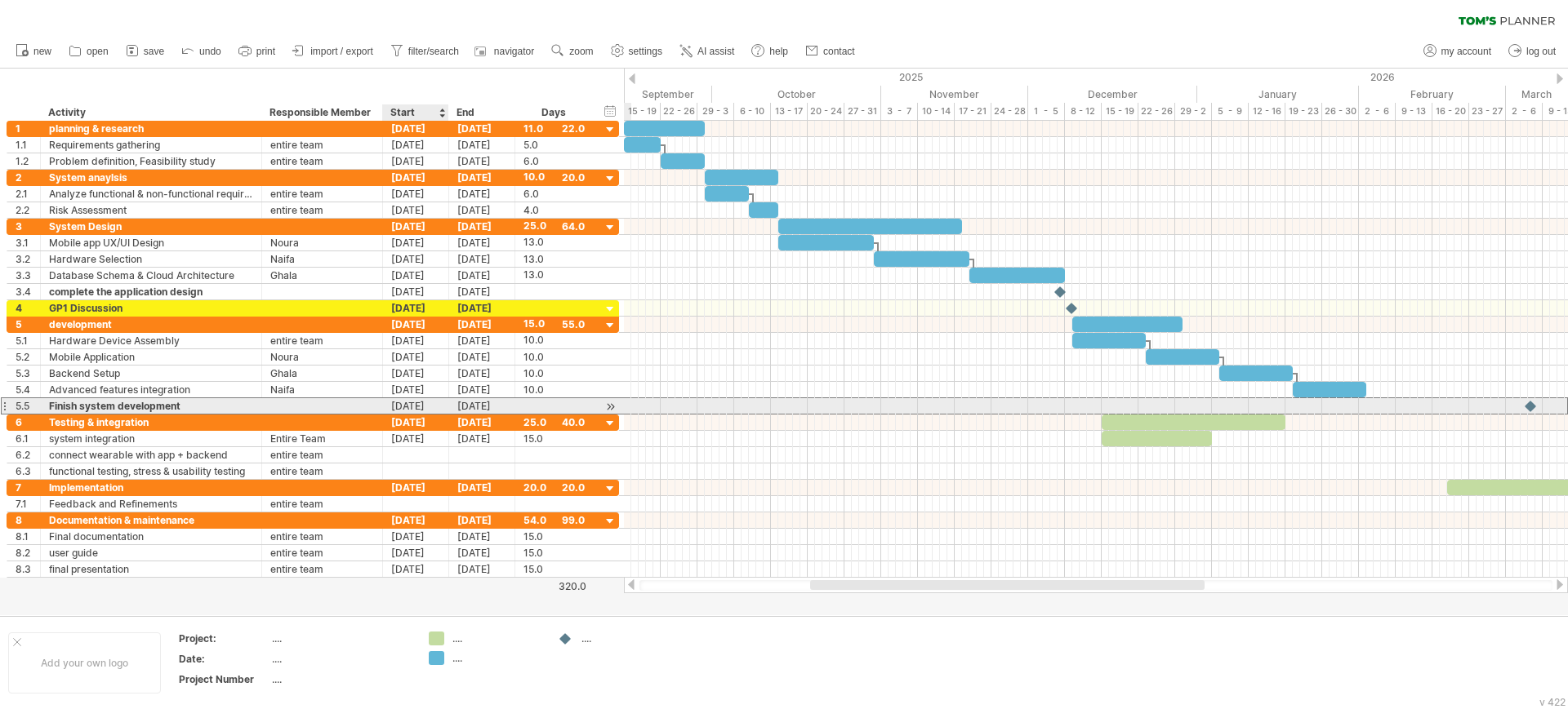
click at [428, 404] on div "[DATE]" at bounding box center [416, 406] width 66 height 16
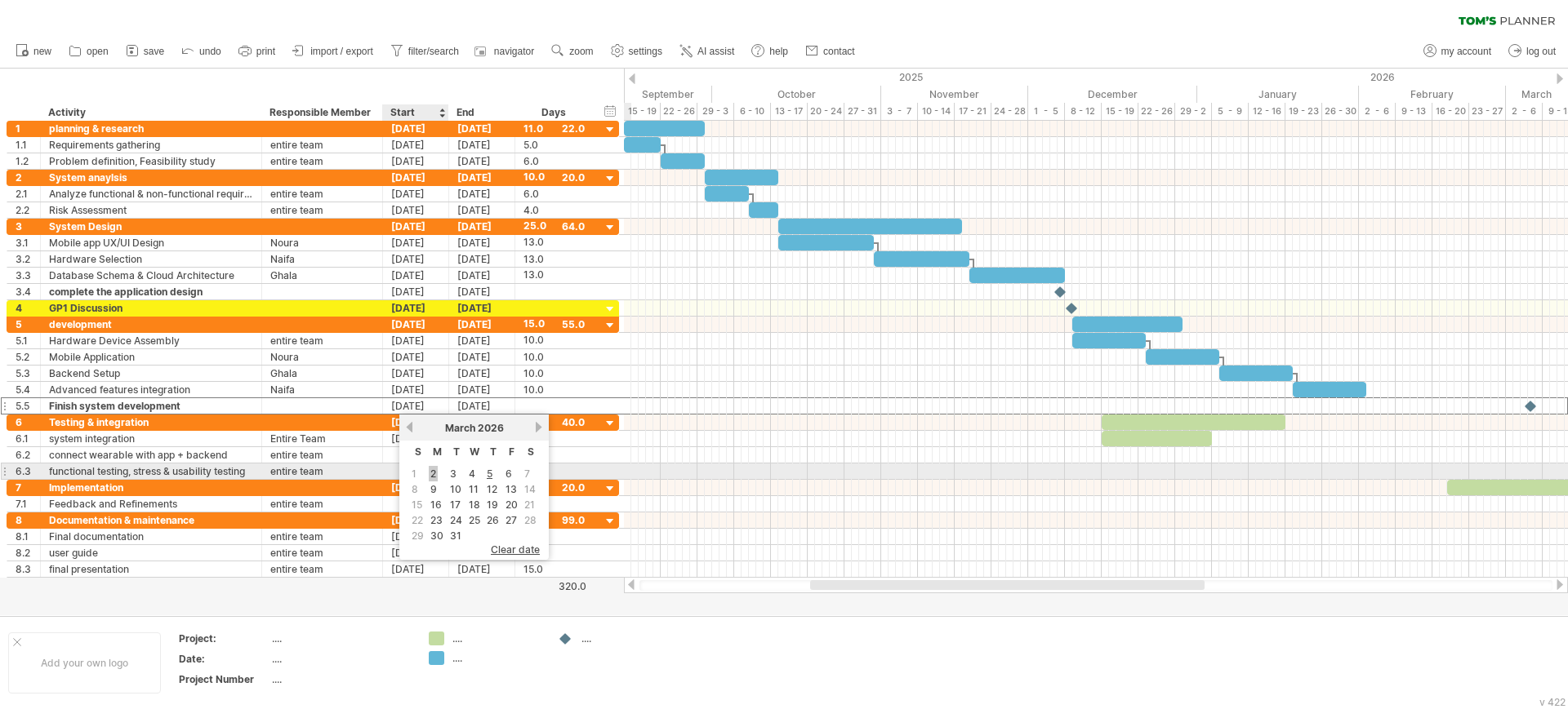
click at [433, 470] on link "2" at bounding box center [433, 474] width 9 height 16
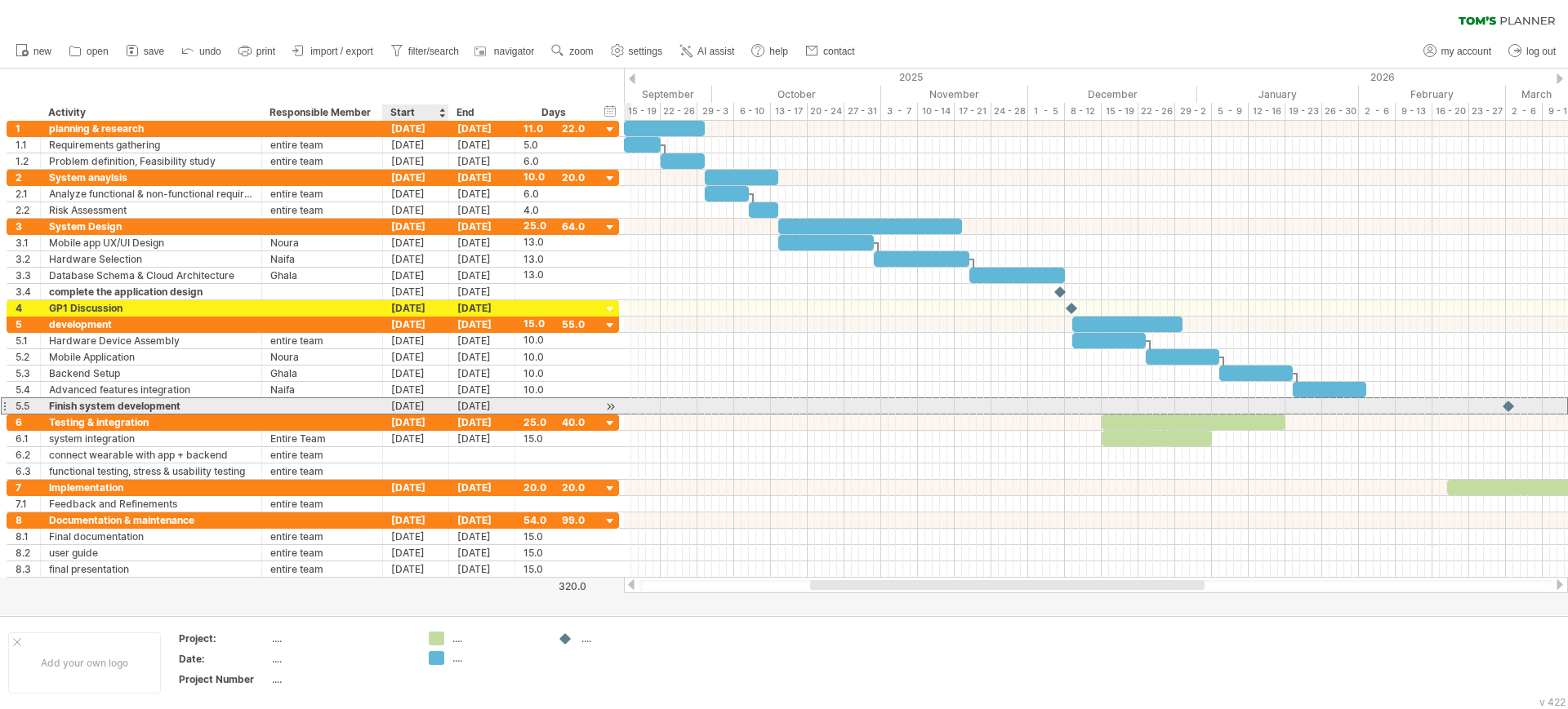
click at [402, 398] on div "02-03-26" at bounding box center [416, 406] width 66 height 16
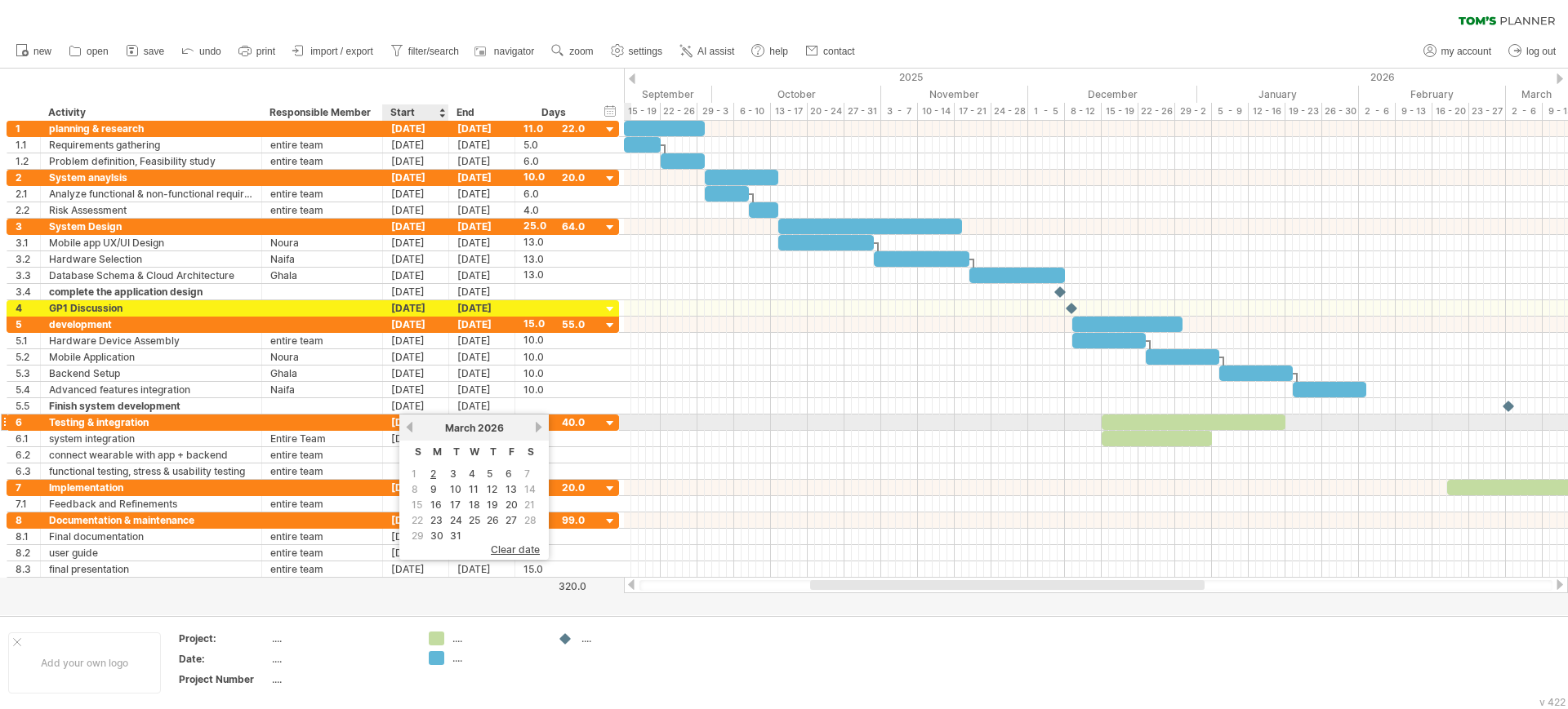
click at [407, 417] on div "previous next [DATE]" at bounding box center [474, 428] width 149 height 26
click at [407, 421] on link "previous" at bounding box center [409, 427] width 12 height 12
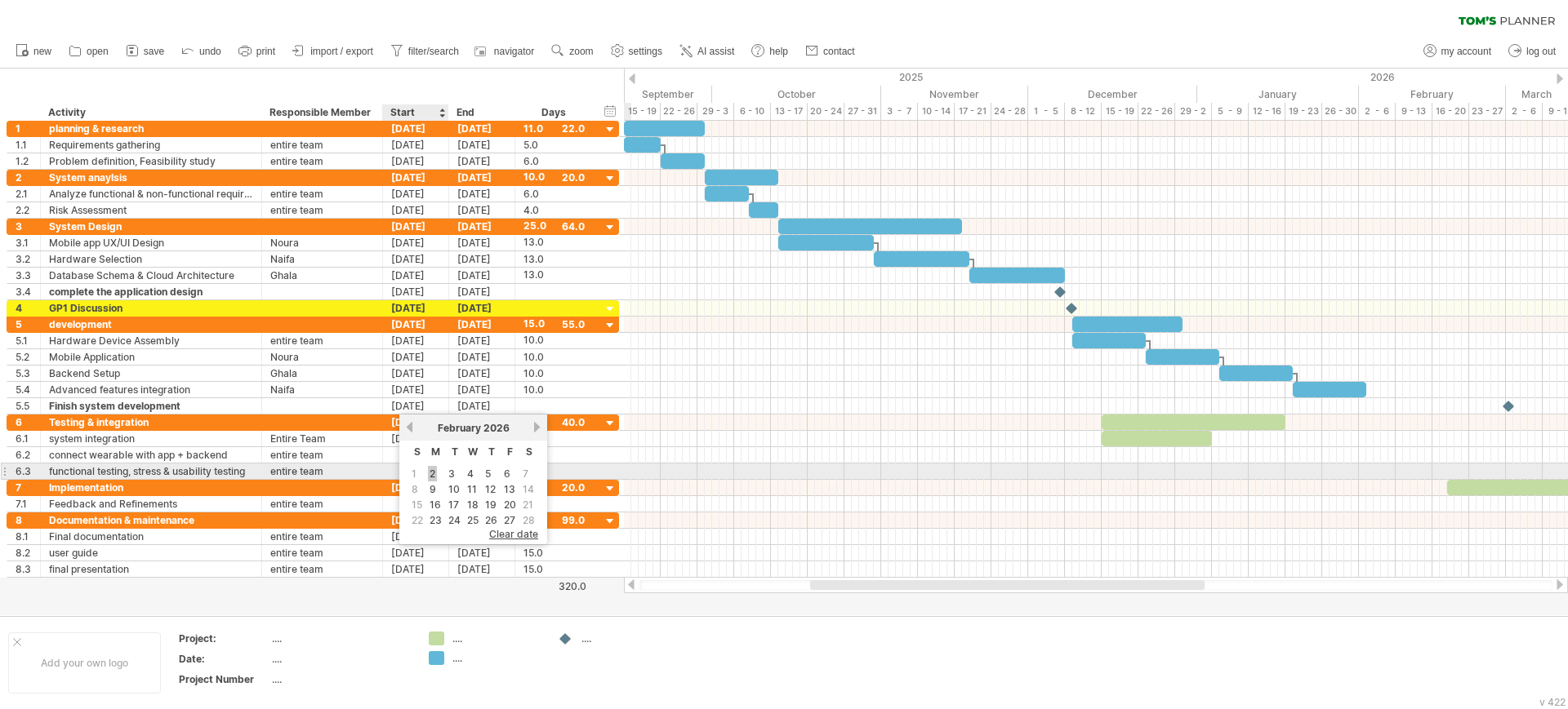
click at [432, 467] on link "2" at bounding box center [432, 474] width 9 height 16
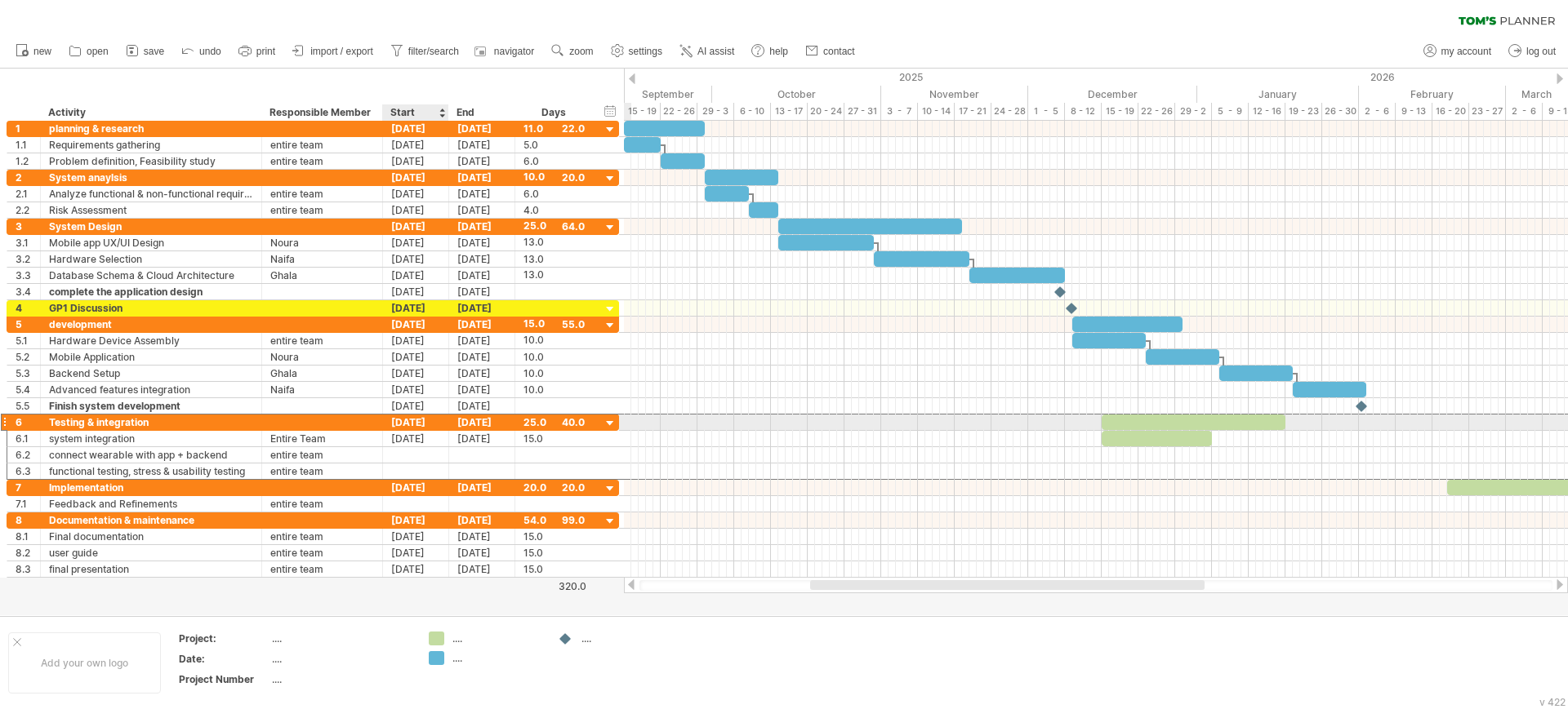
click at [423, 419] on div "[DATE]" at bounding box center [416, 422] width 66 height 16
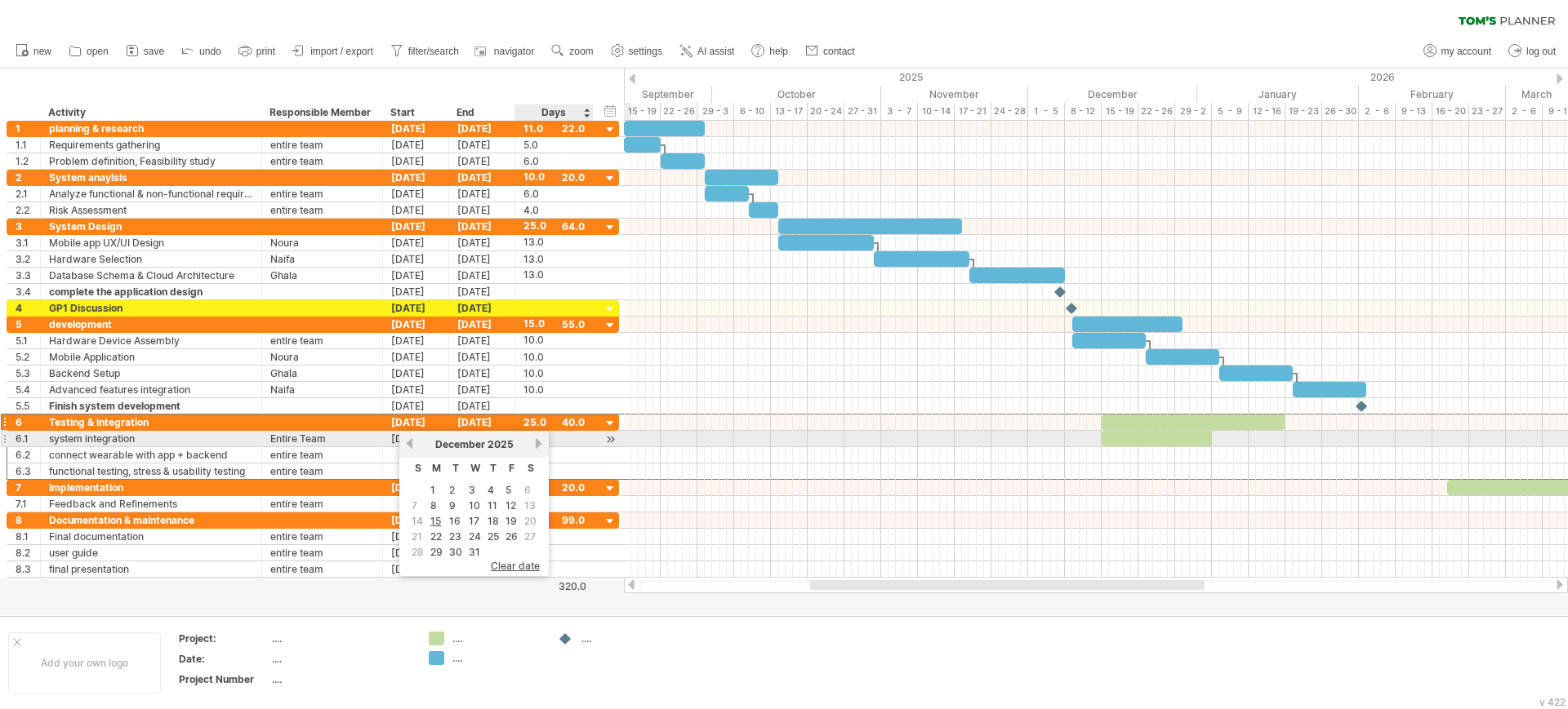
click at [536, 442] on link "next" at bounding box center [538, 443] width 12 height 12
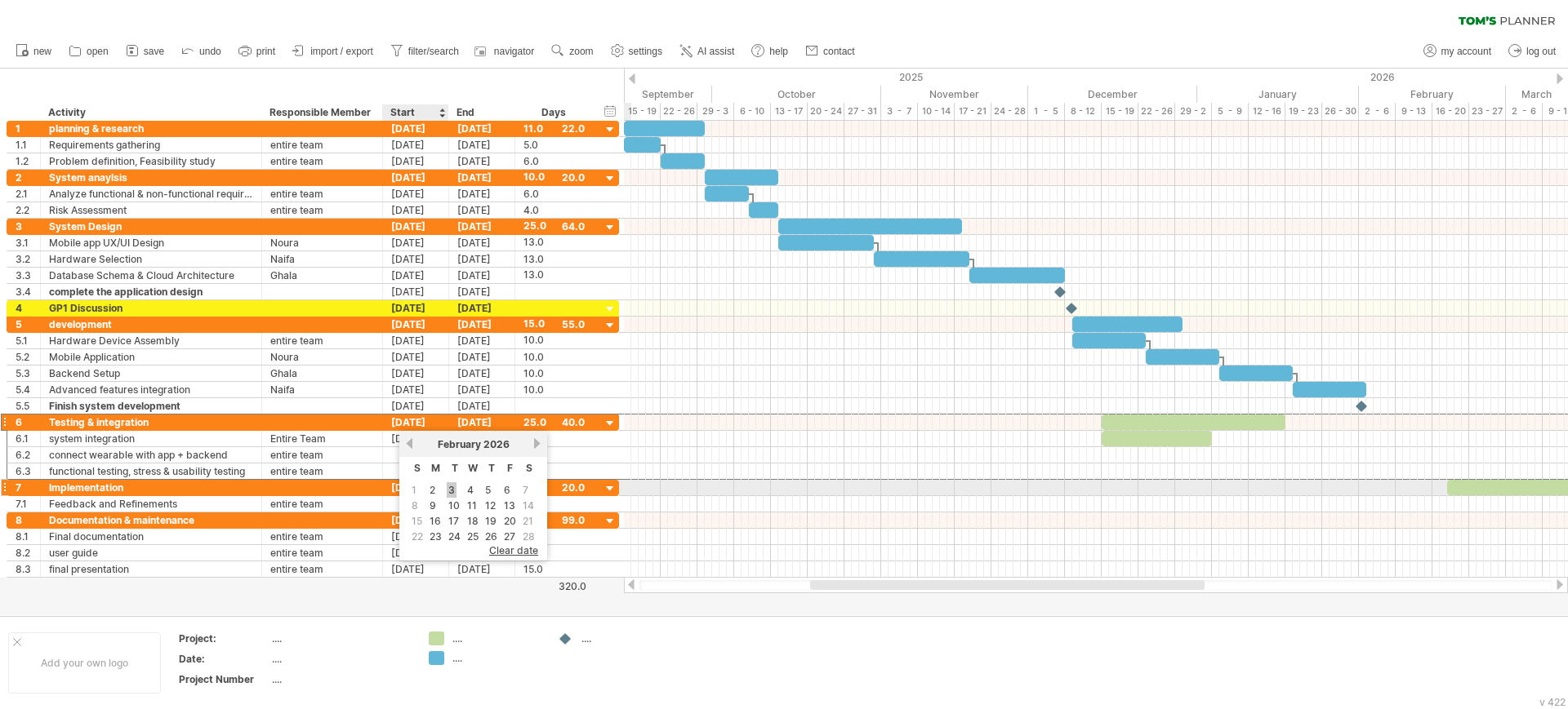
click at [452, 488] on link "3" at bounding box center [451, 489] width 10 height 16
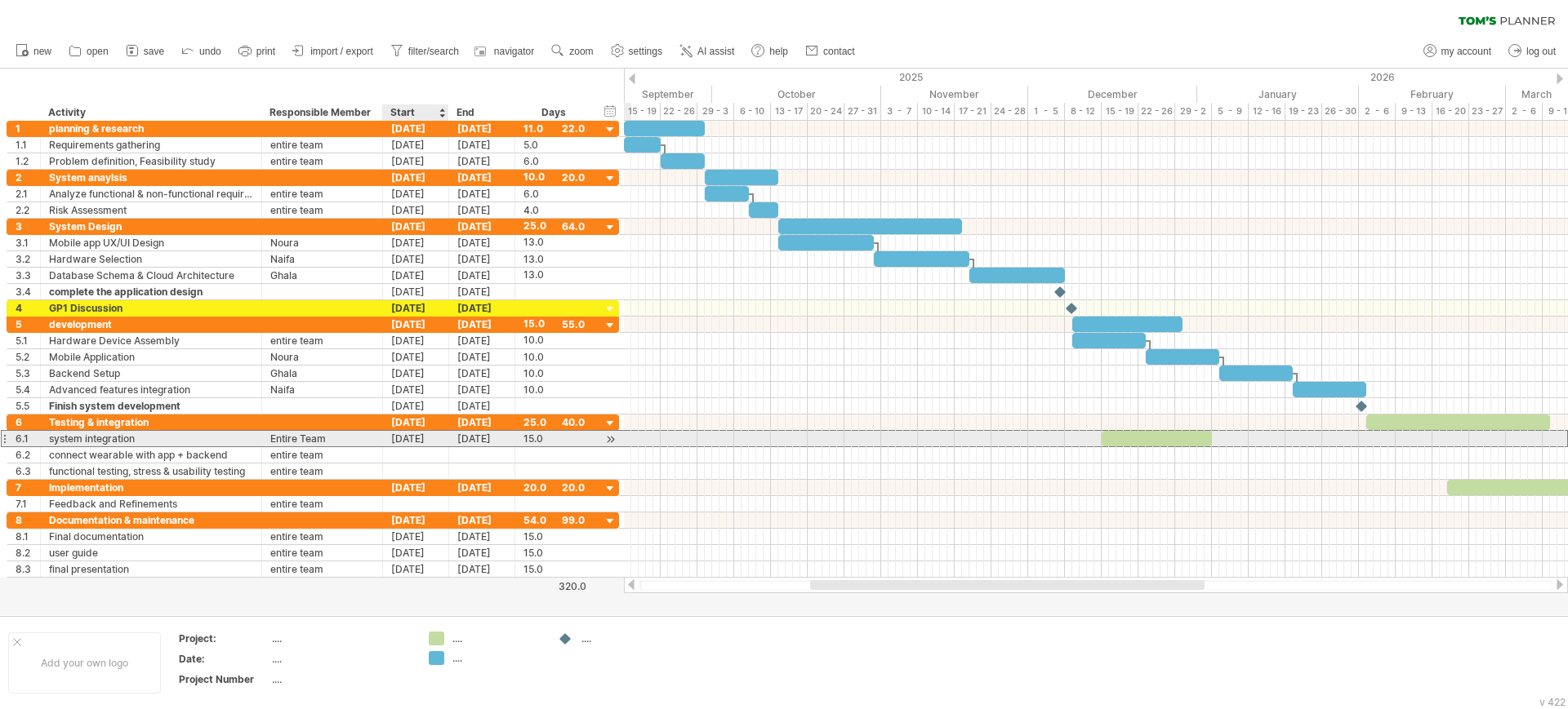
click at [412, 441] on div "[DATE]" at bounding box center [416, 439] width 66 height 16
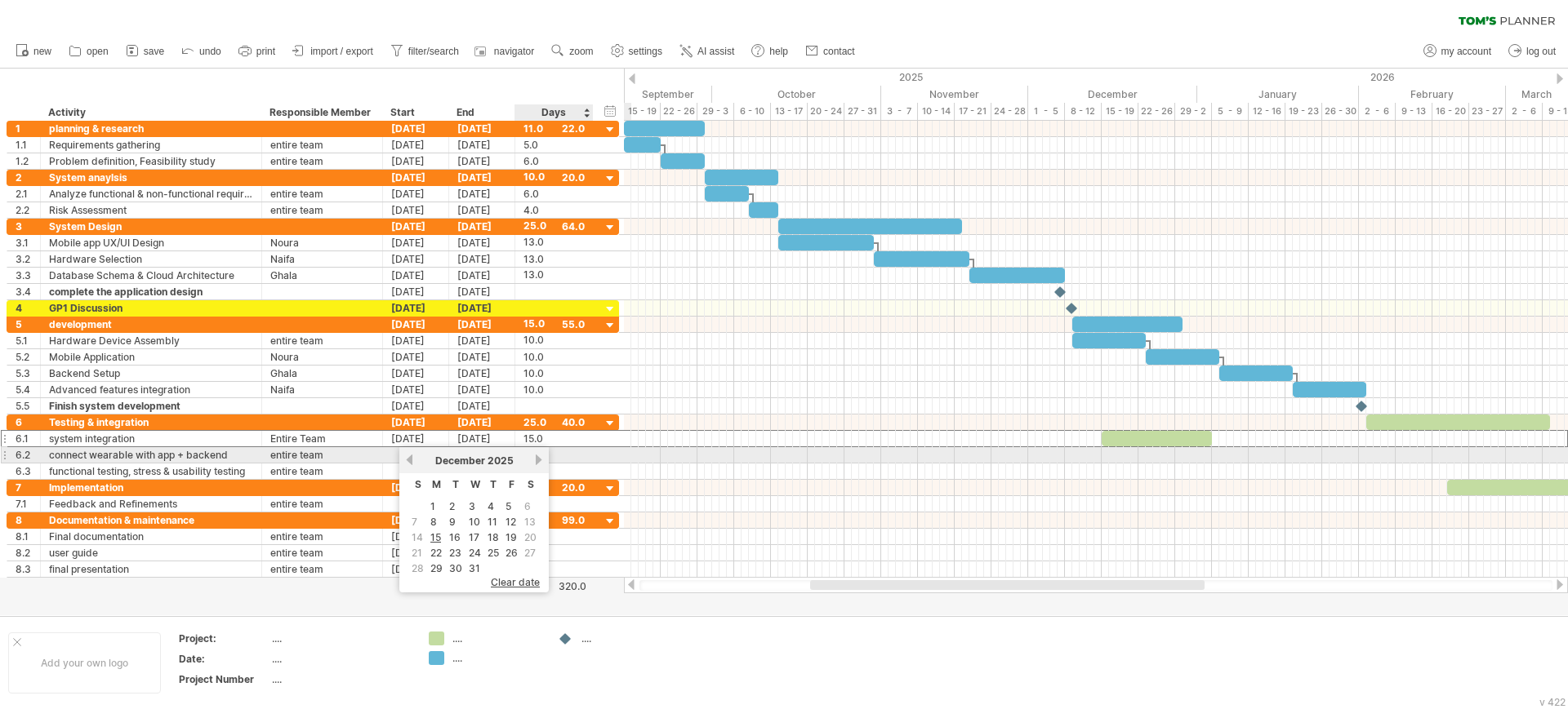
click at [537, 456] on link "next" at bounding box center [538, 459] width 12 height 12
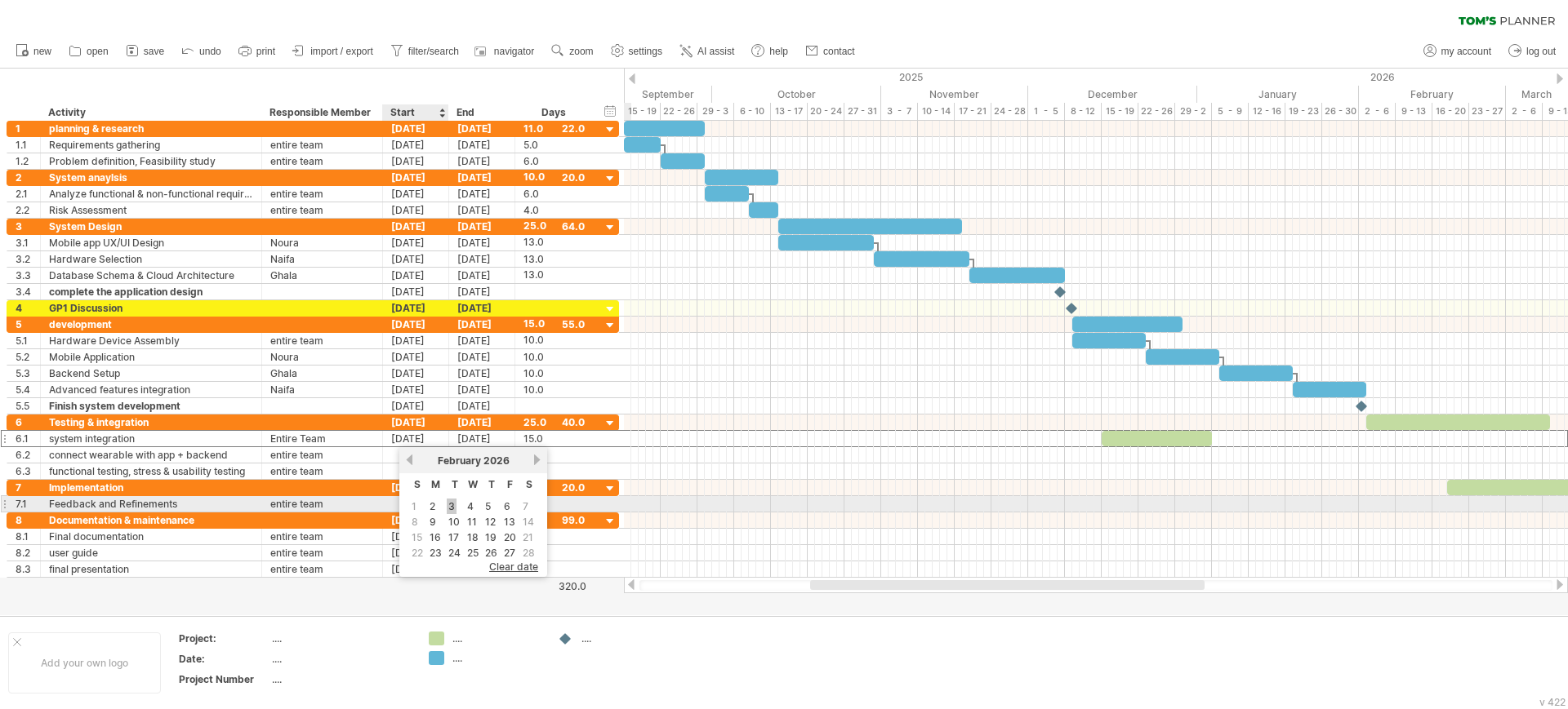
click at [451, 505] on link "3" at bounding box center [451, 506] width 10 height 16
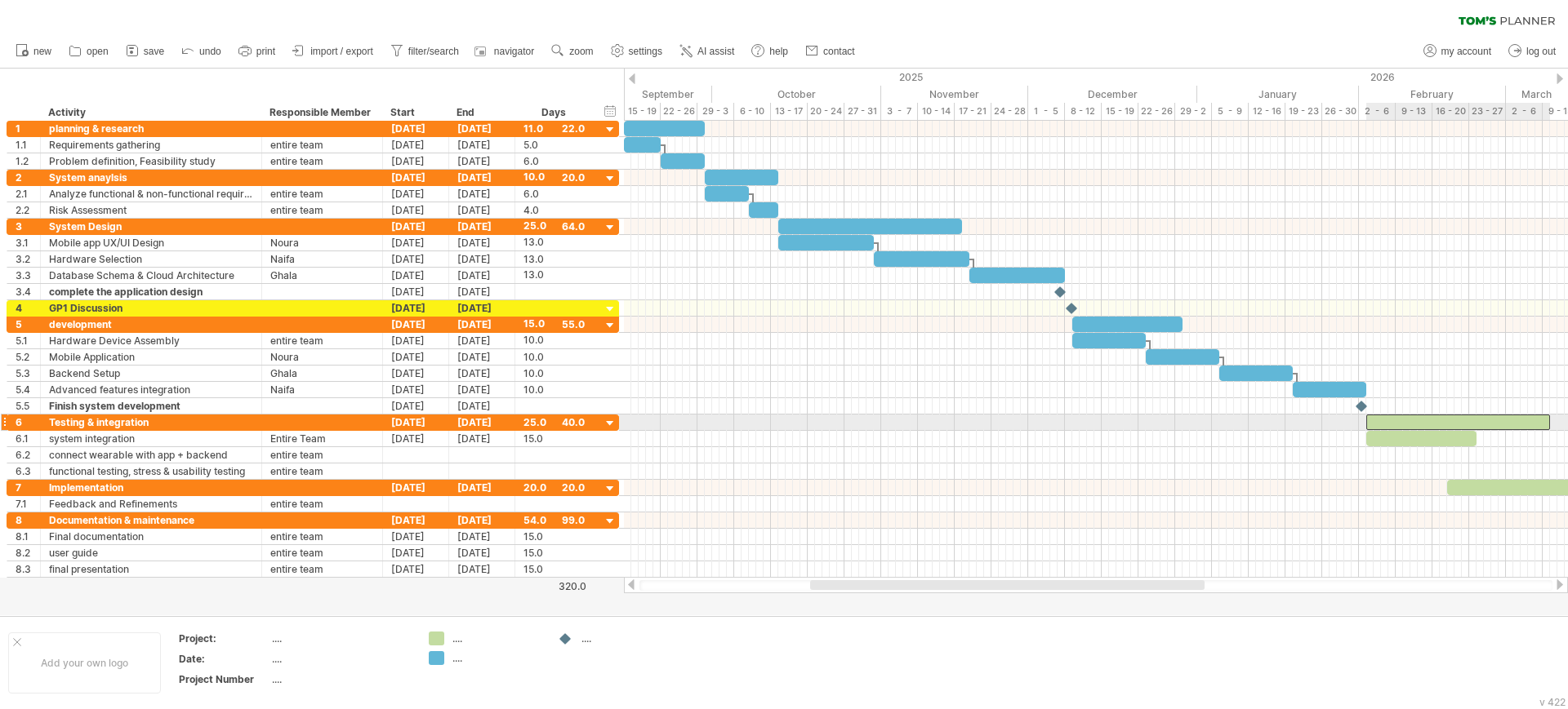
click at [1384, 424] on div at bounding box center [1458, 422] width 184 height 16
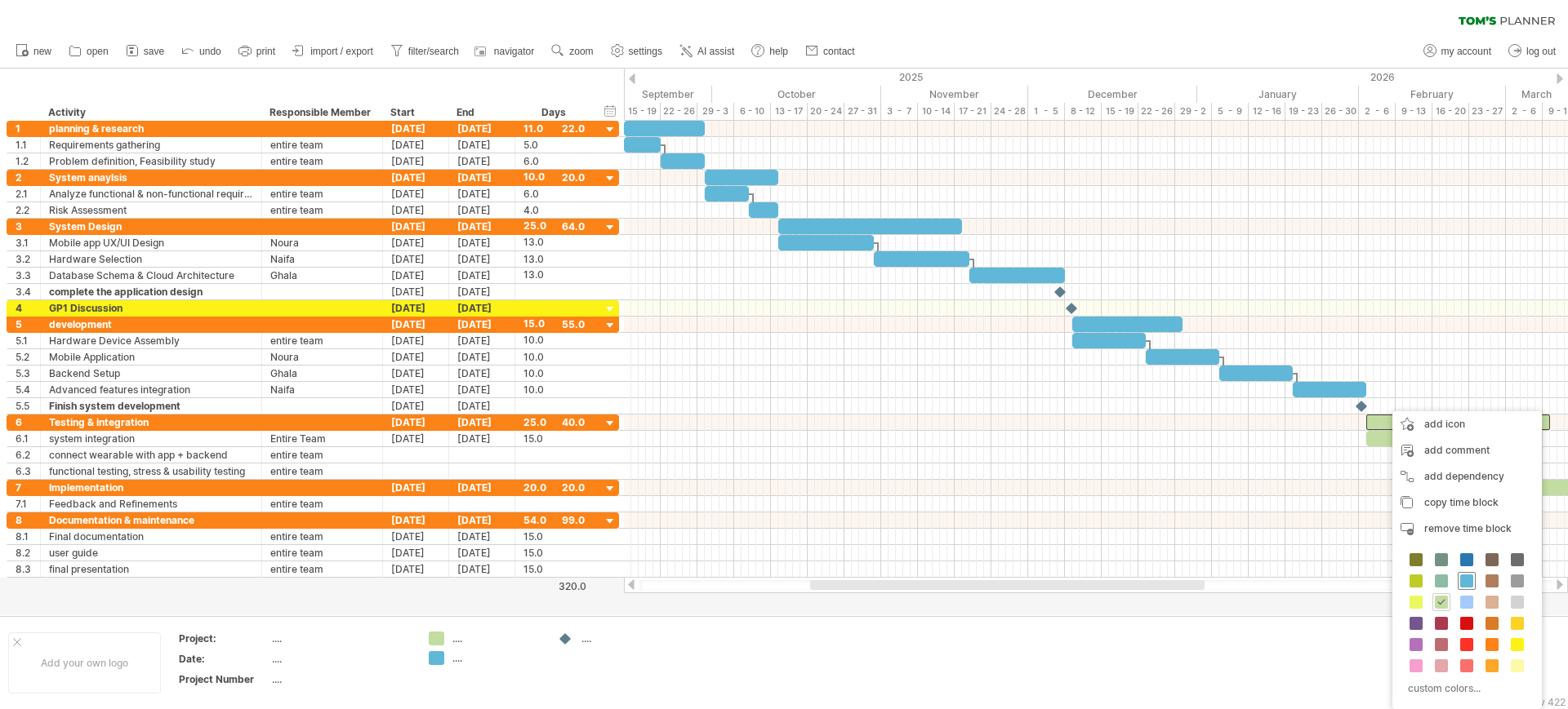
click at [1471, 582] on span at bounding box center [1467, 581] width 13 height 13
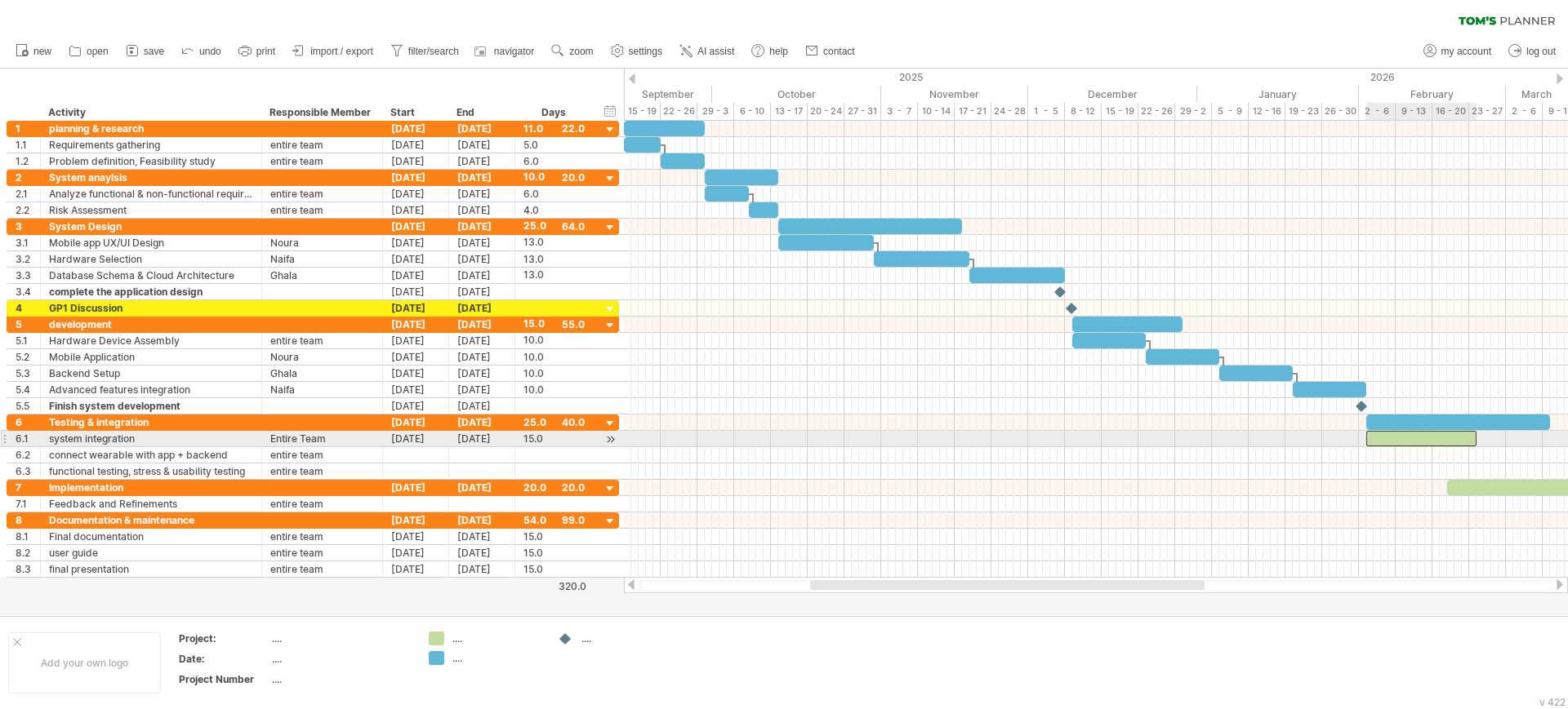
click at [1404, 437] on div at bounding box center [1421, 439] width 110 height 16
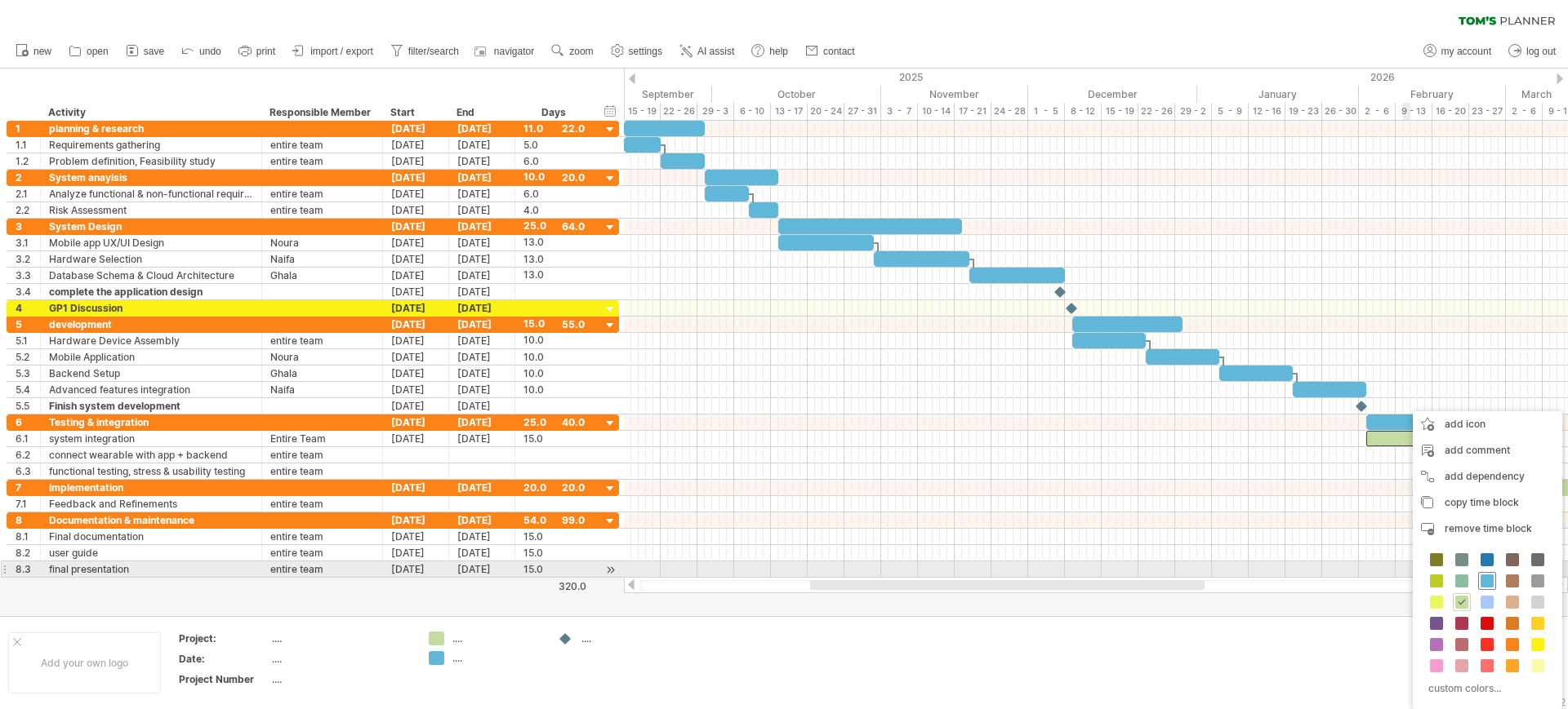
click at [1481, 575] on span at bounding box center [1487, 581] width 13 height 13
